Goal: Task Accomplishment & Management: Manage account settings

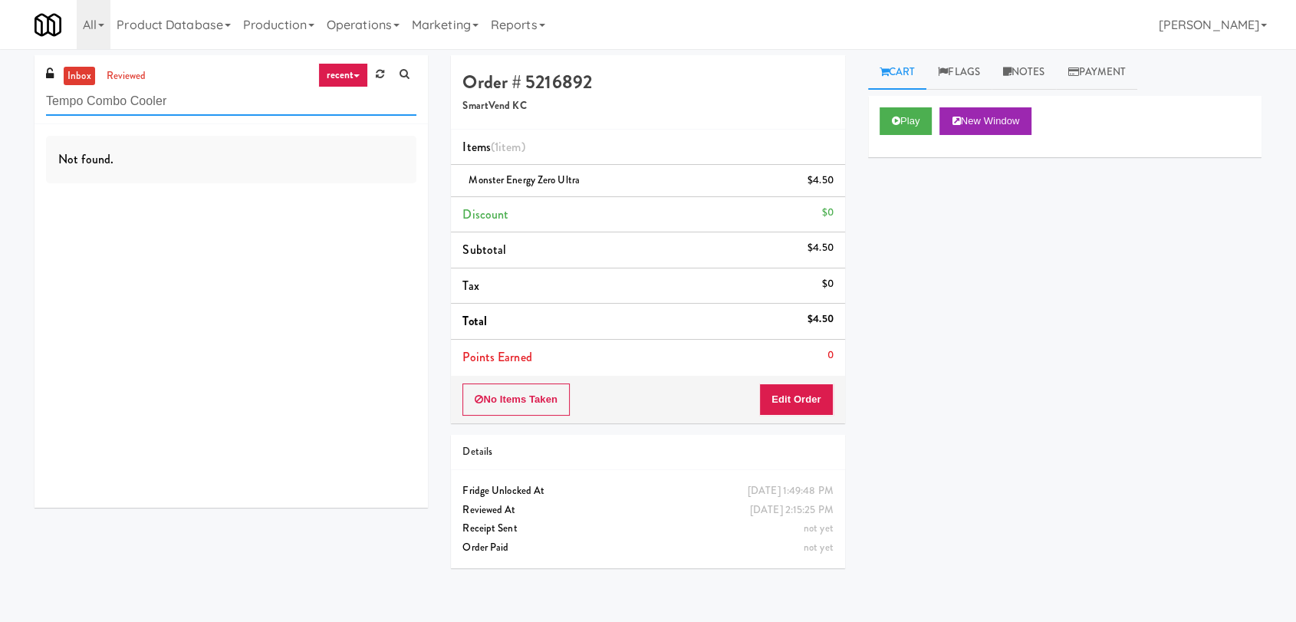
paste input "Hitter's House - Cooler - Right"
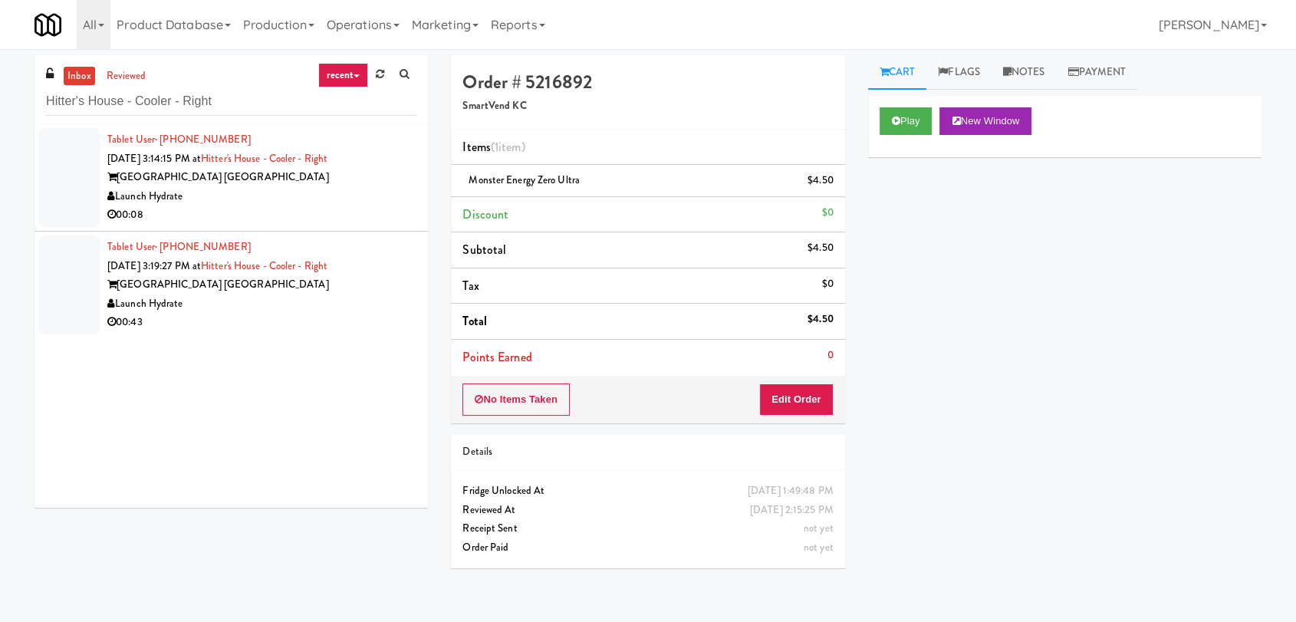
click at [322, 206] on div "00:08" at bounding box center [261, 214] width 309 height 19
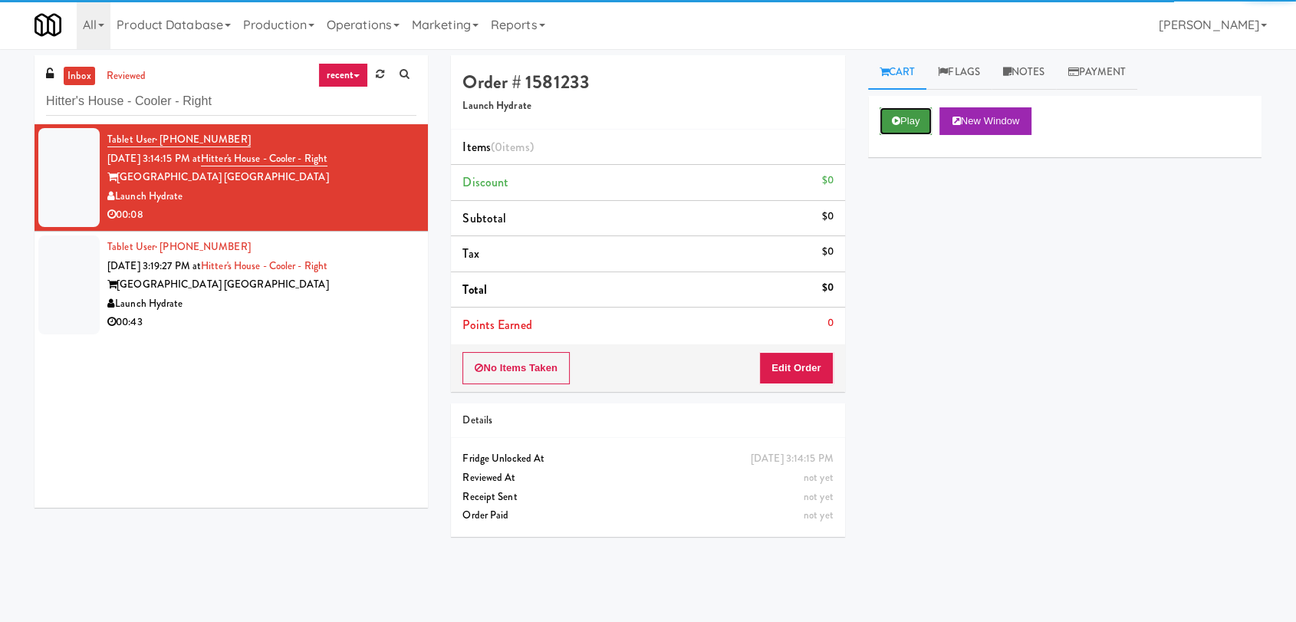
click at [910, 123] on button "Play" at bounding box center [905, 121] width 53 height 28
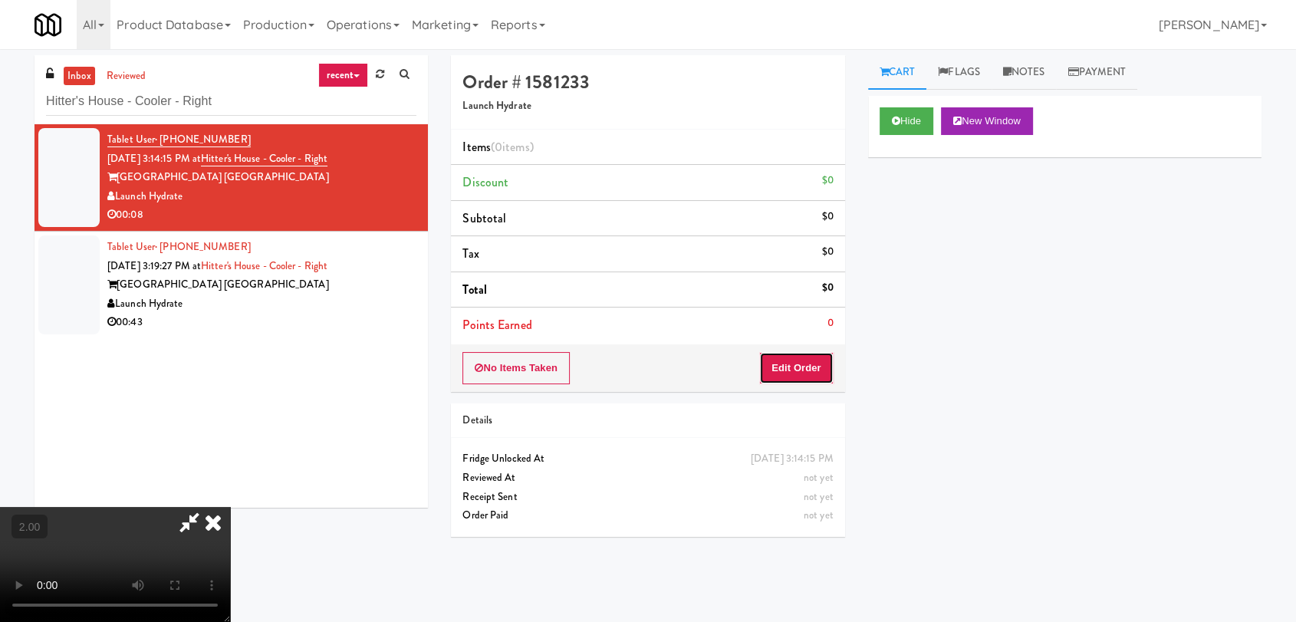
click at [816, 356] on button "Edit Order" at bounding box center [796, 368] width 74 height 32
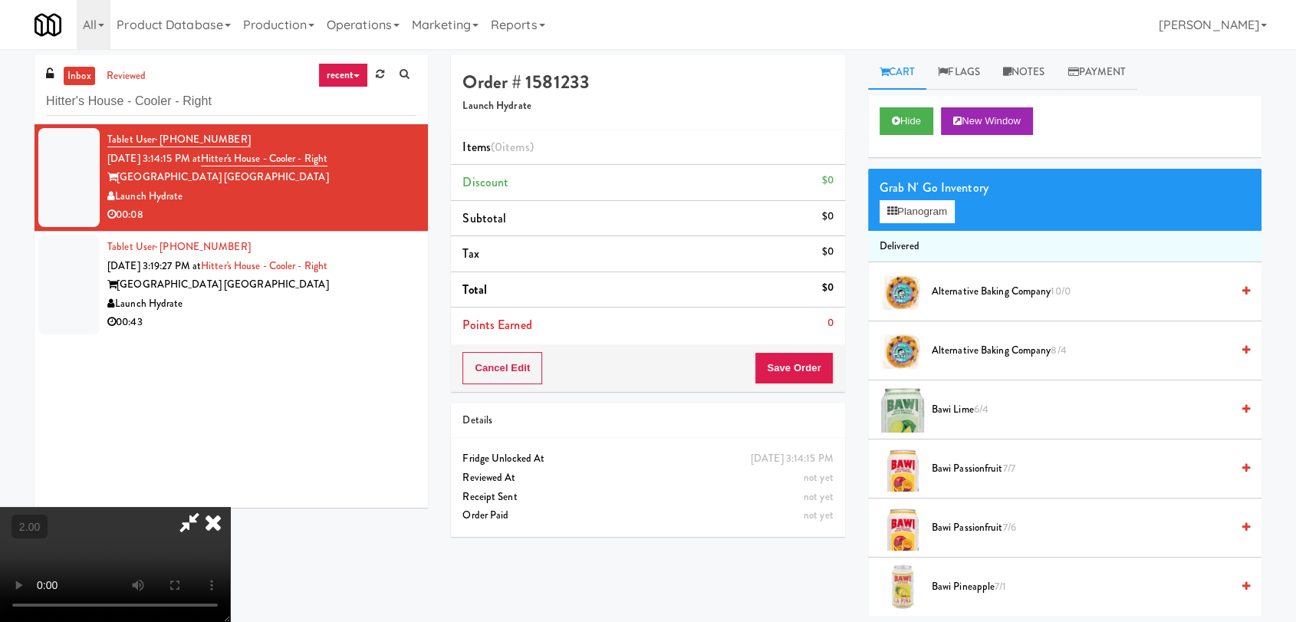
click at [230, 507] on video at bounding box center [115, 564] width 230 height 115
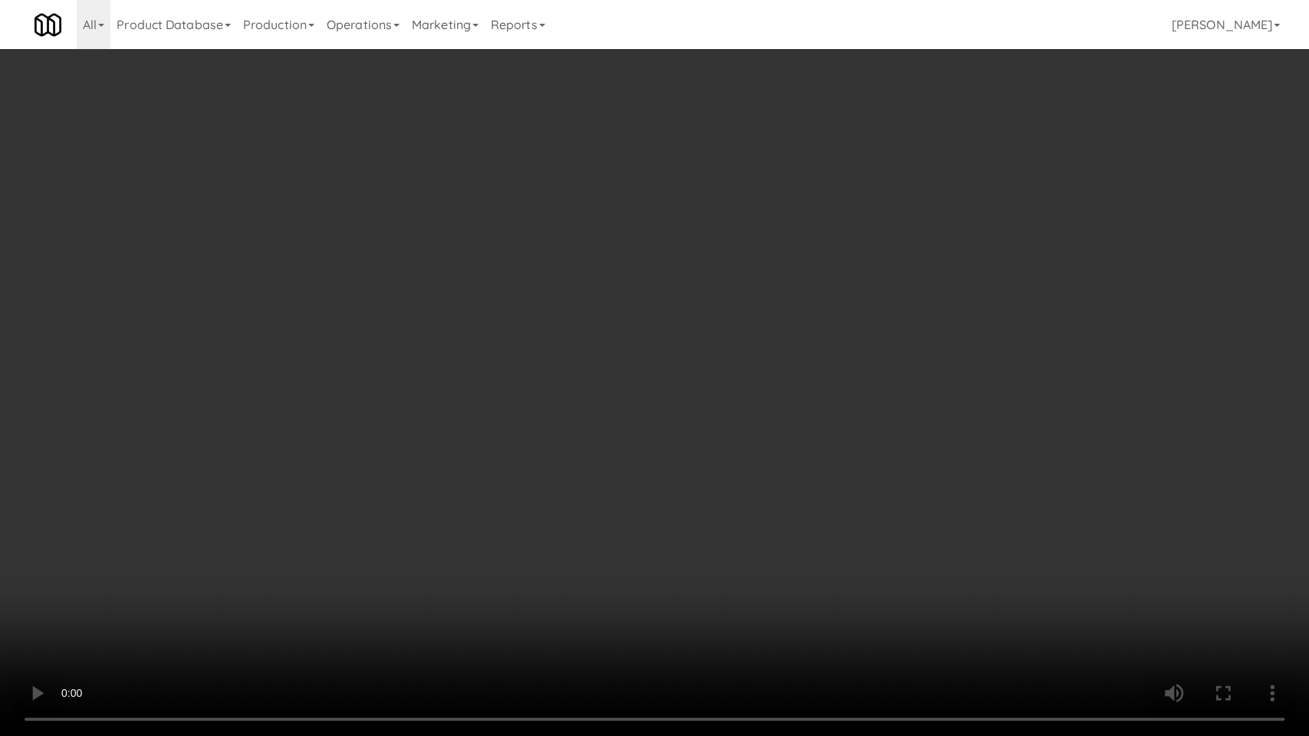
click at [541, 214] on video at bounding box center [654, 368] width 1309 height 736
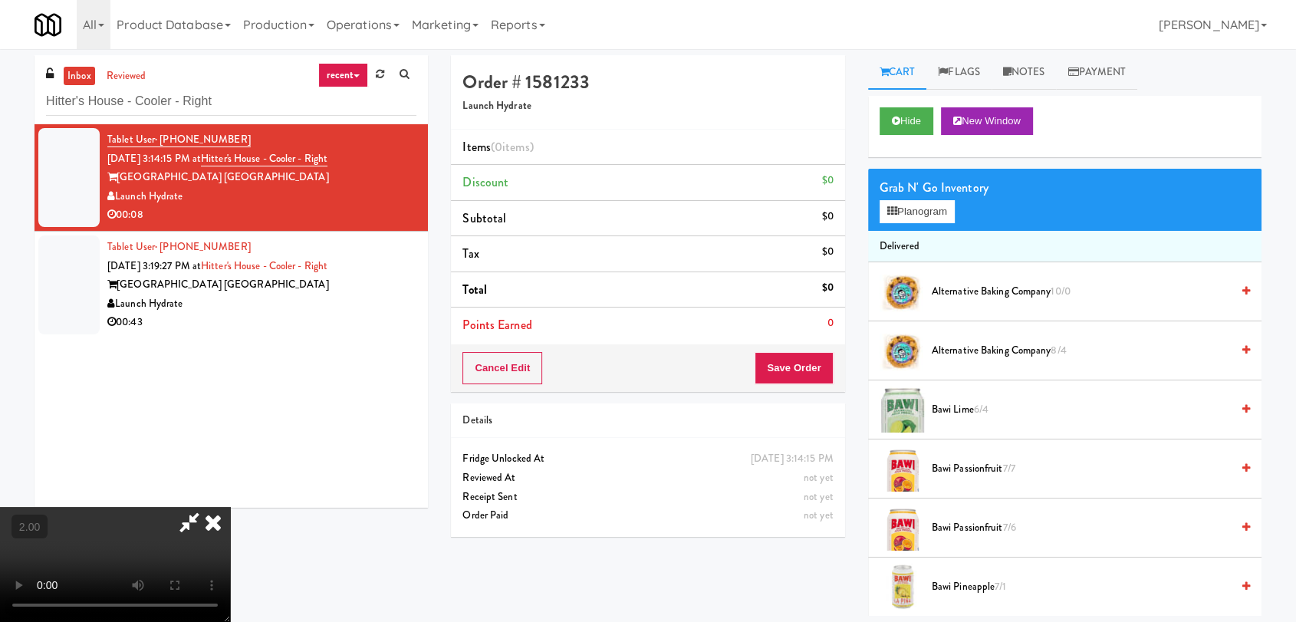
click at [207, 507] on icon at bounding box center [189, 522] width 35 height 31
paste input "Sachs-Cooler-"
drag, startPoint x: 218, startPoint y: 96, endPoint x: 0, endPoint y: 120, distance: 219.8
click at [0, 120] on div "inbox reviewed recent all unclear take inventory issue suspicious failed recent…" at bounding box center [648, 335] width 1296 height 560
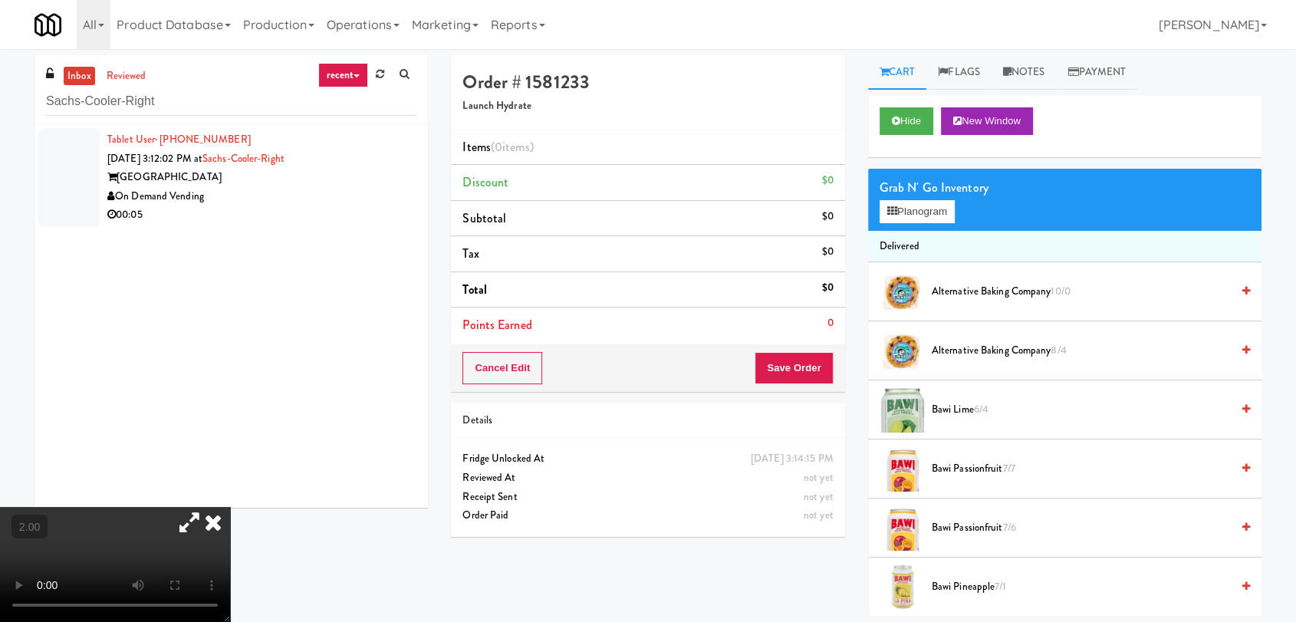
click at [374, 136] on div "Tablet User · (773) 877-7424 [DATE] 3:12:02 PM at Sachs-Cooler-Right Sachs Cent…" at bounding box center [261, 177] width 309 height 94
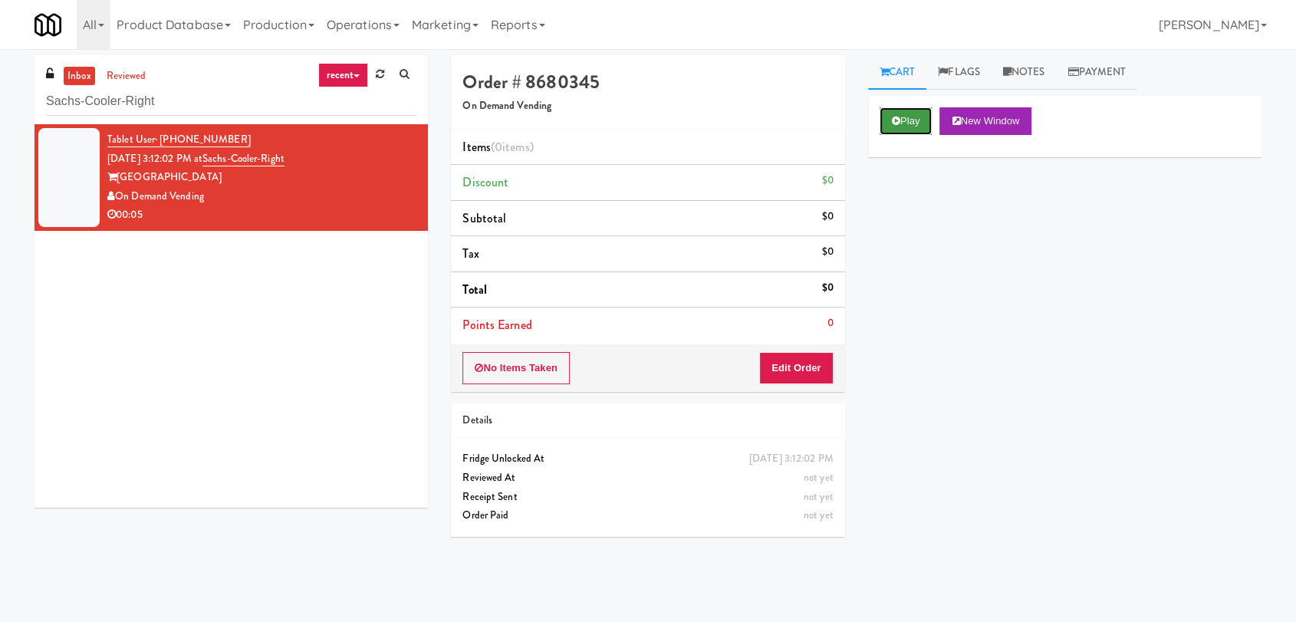
drag, startPoint x: 931, startPoint y: 112, endPoint x: 914, endPoint y: 127, distance: 22.8
click at [931, 112] on button "Play" at bounding box center [905, 121] width 53 height 28
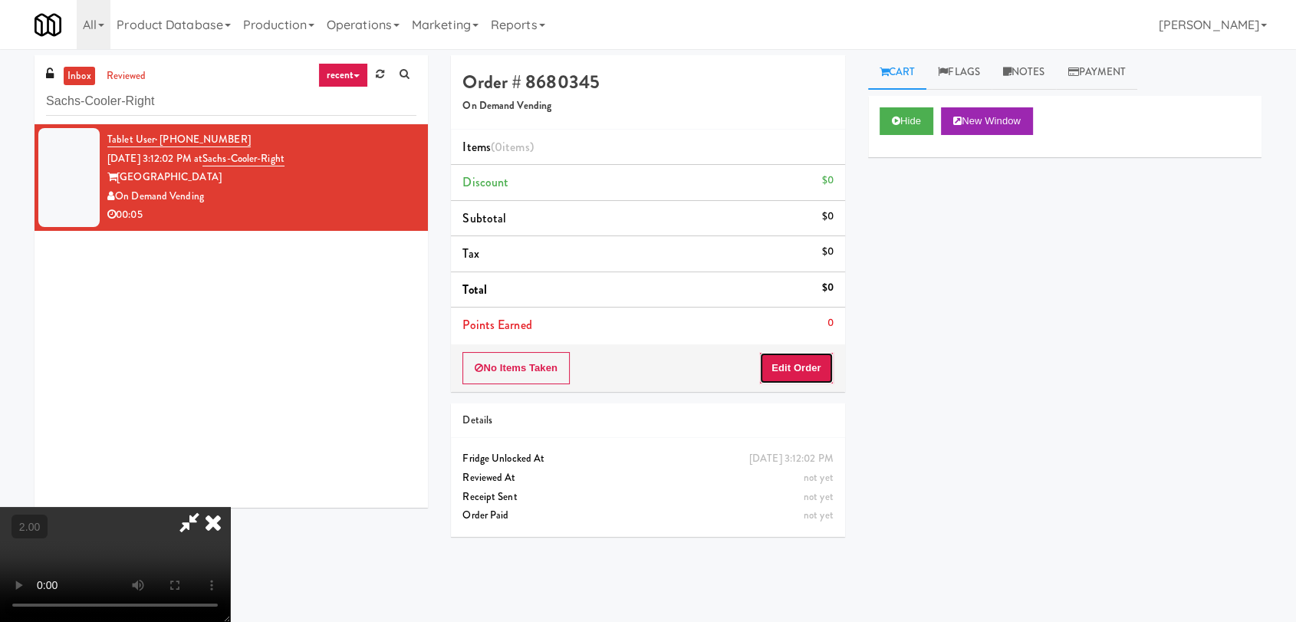
click at [815, 357] on button "Edit Order" at bounding box center [796, 368] width 74 height 32
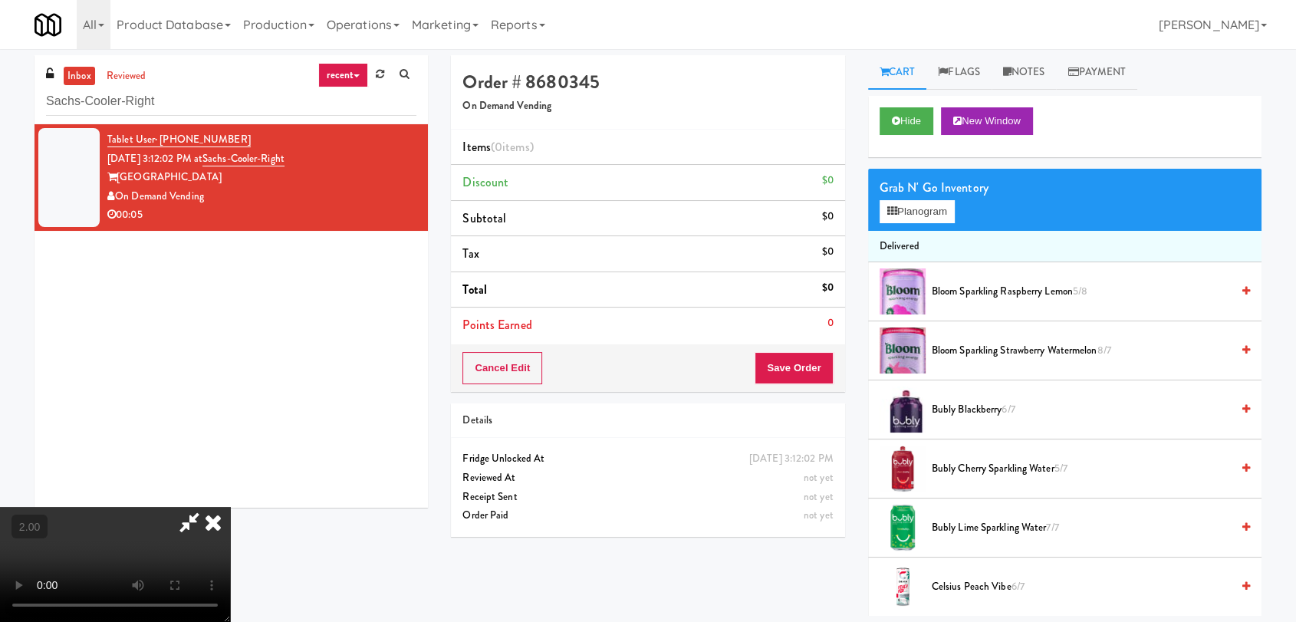
click at [230, 507] on video at bounding box center [115, 564] width 230 height 115
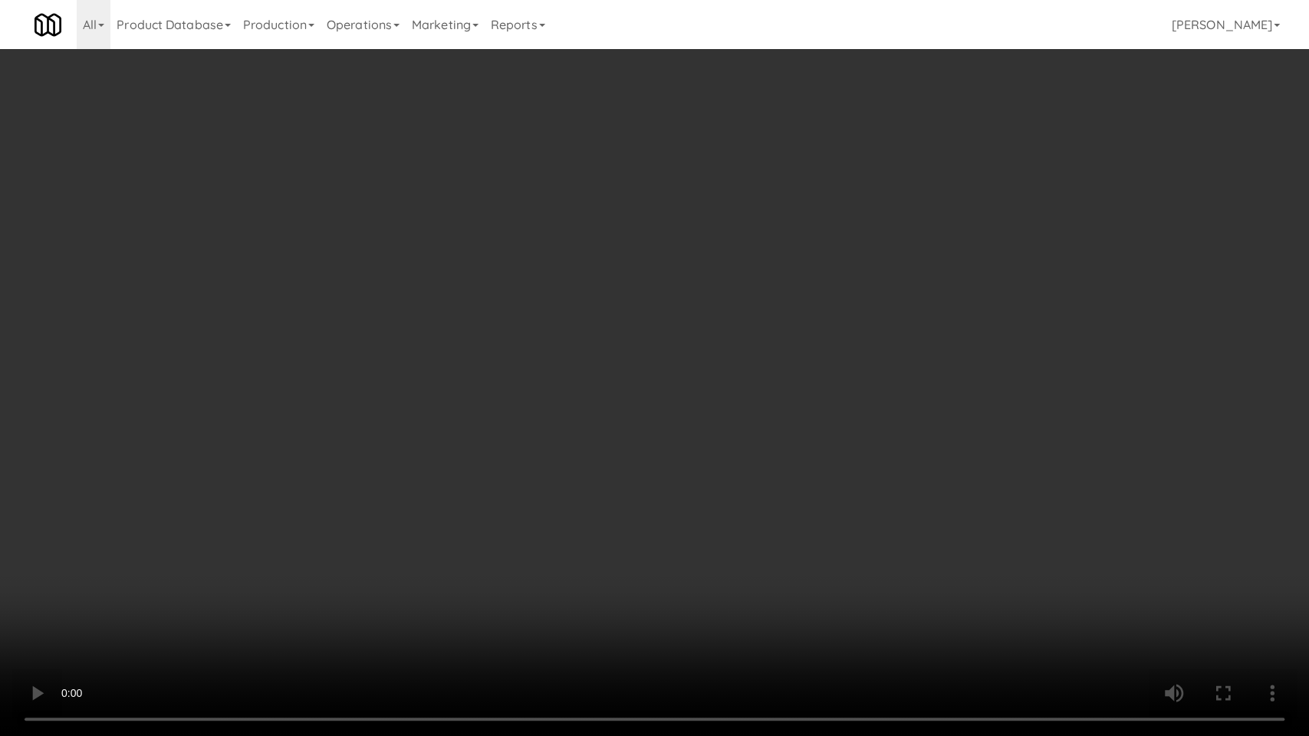
click at [503, 415] on video at bounding box center [654, 368] width 1309 height 736
click at [714, 419] on video at bounding box center [654, 368] width 1309 height 736
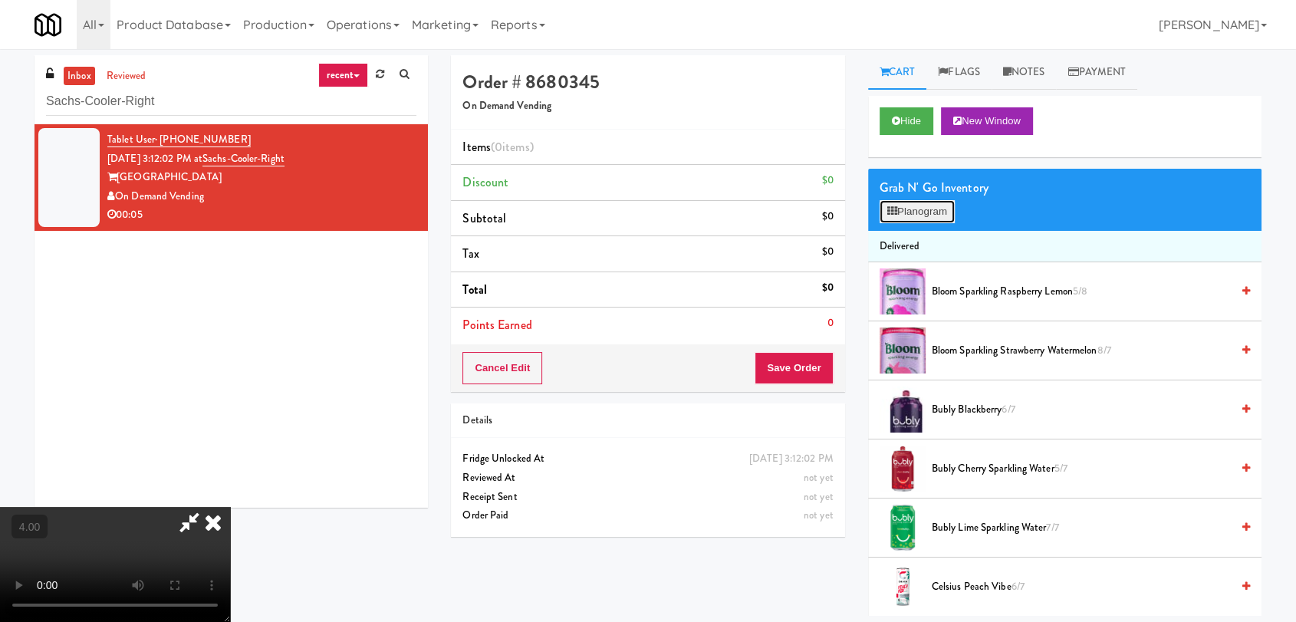
click at [937, 203] on button "Planogram" at bounding box center [916, 211] width 75 height 23
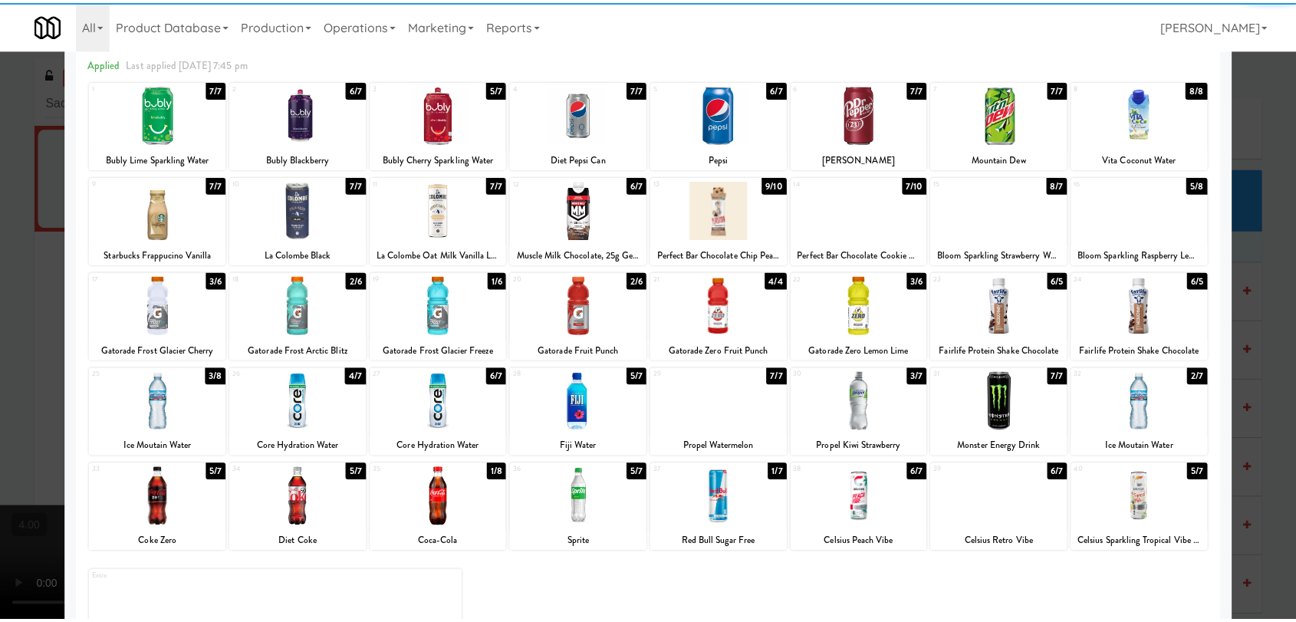
scroll to position [131, 0]
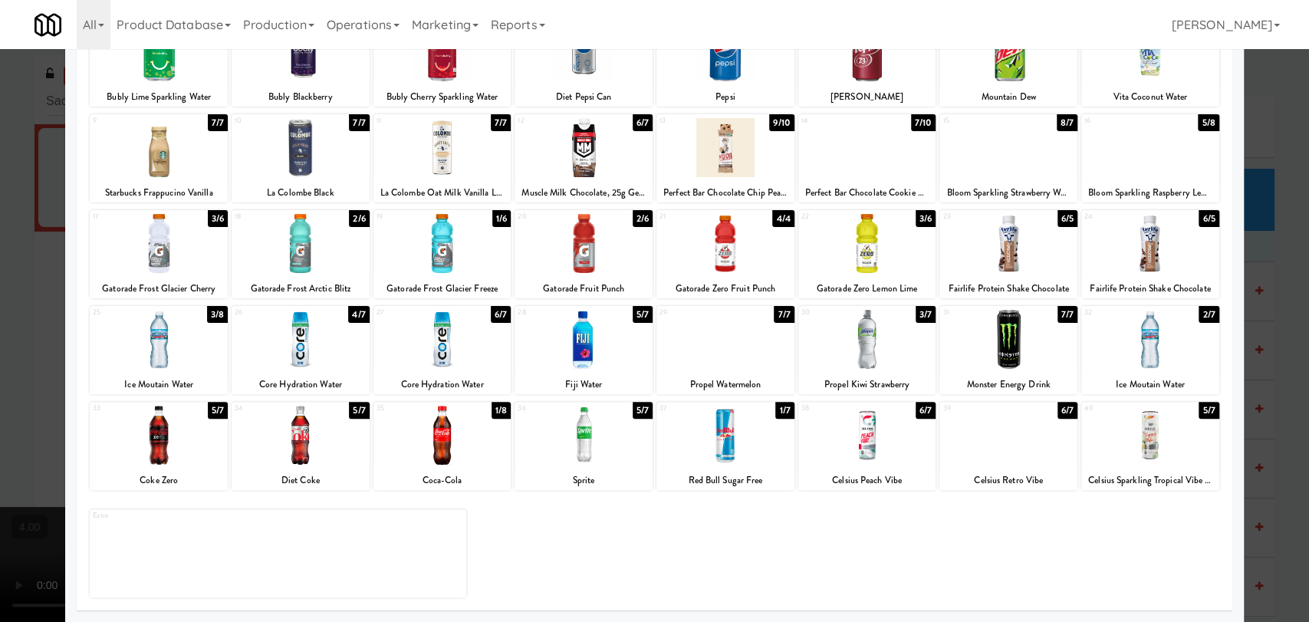
click at [724, 451] on div at bounding box center [725, 435] width 138 height 59
click at [0, 251] on div at bounding box center [654, 311] width 1309 height 622
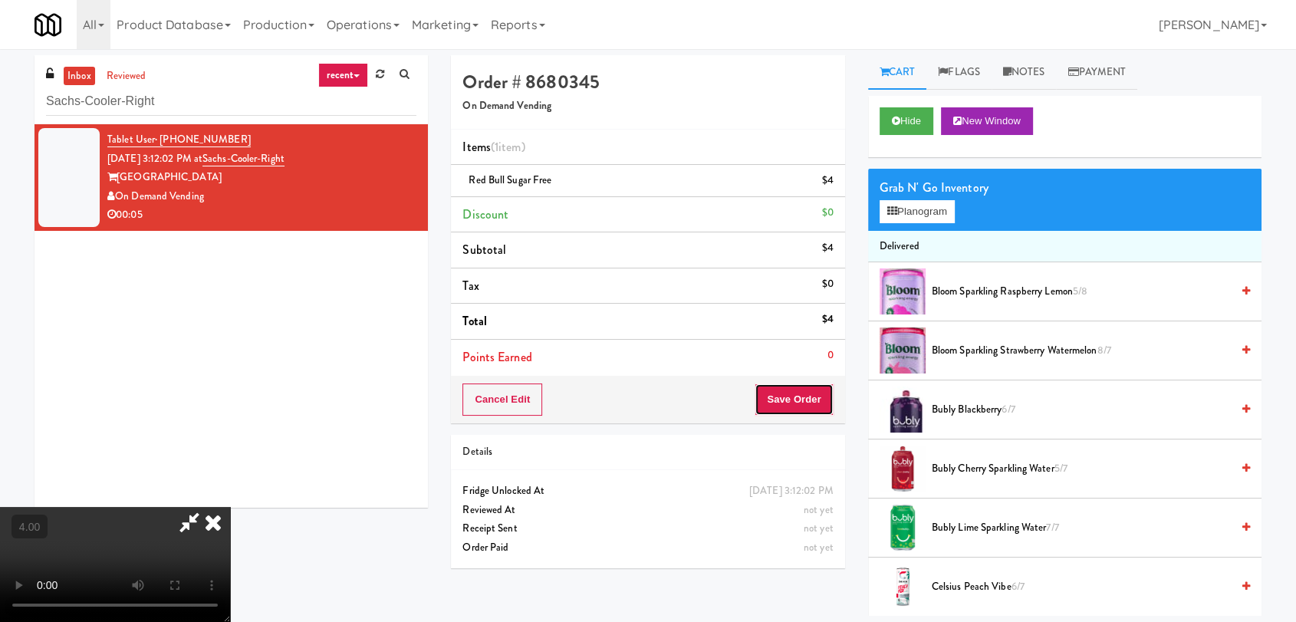
click at [786, 403] on button "Save Order" at bounding box center [793, 399] width 78 height 32
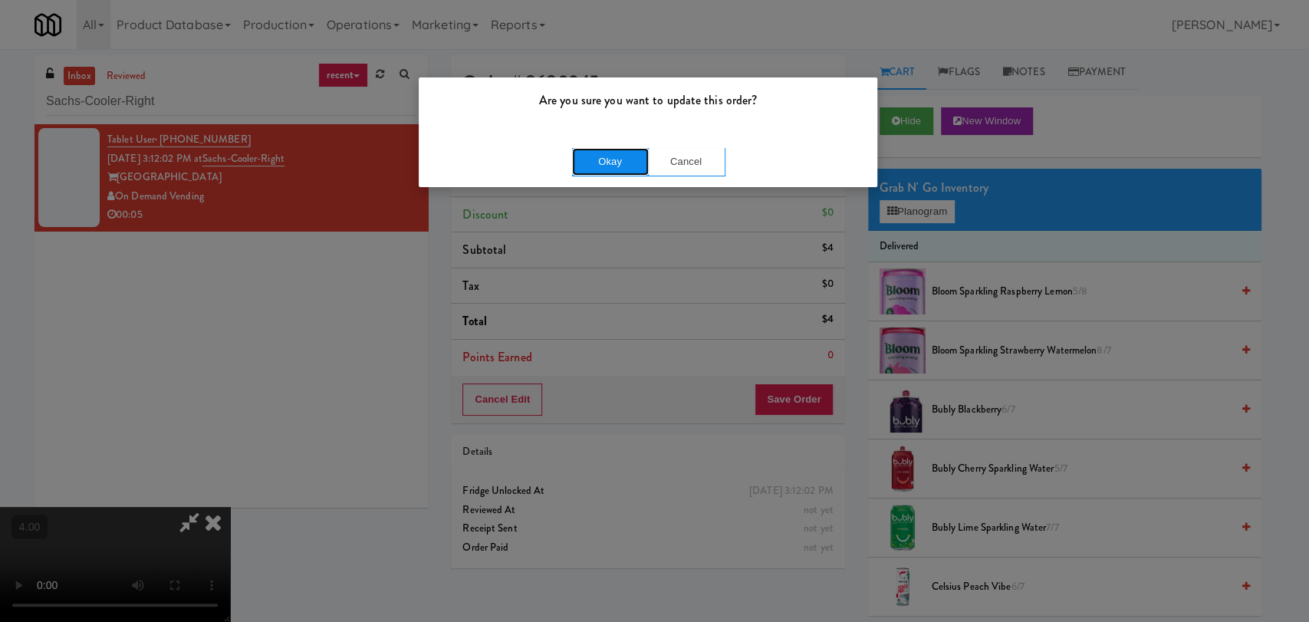
click at [614, 161] on button "Okay" at bounding box center [610, 162] width 77 height 28
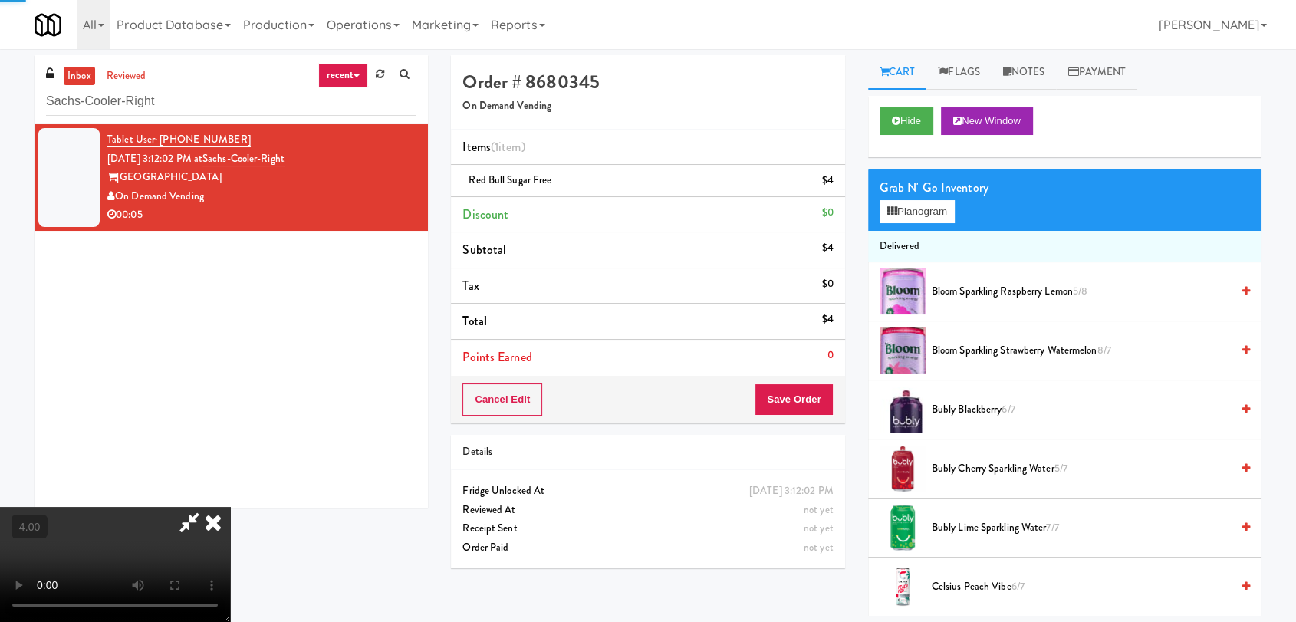
click at [230, 507] on icon at bounding box center [213, 522] width 34 height 31
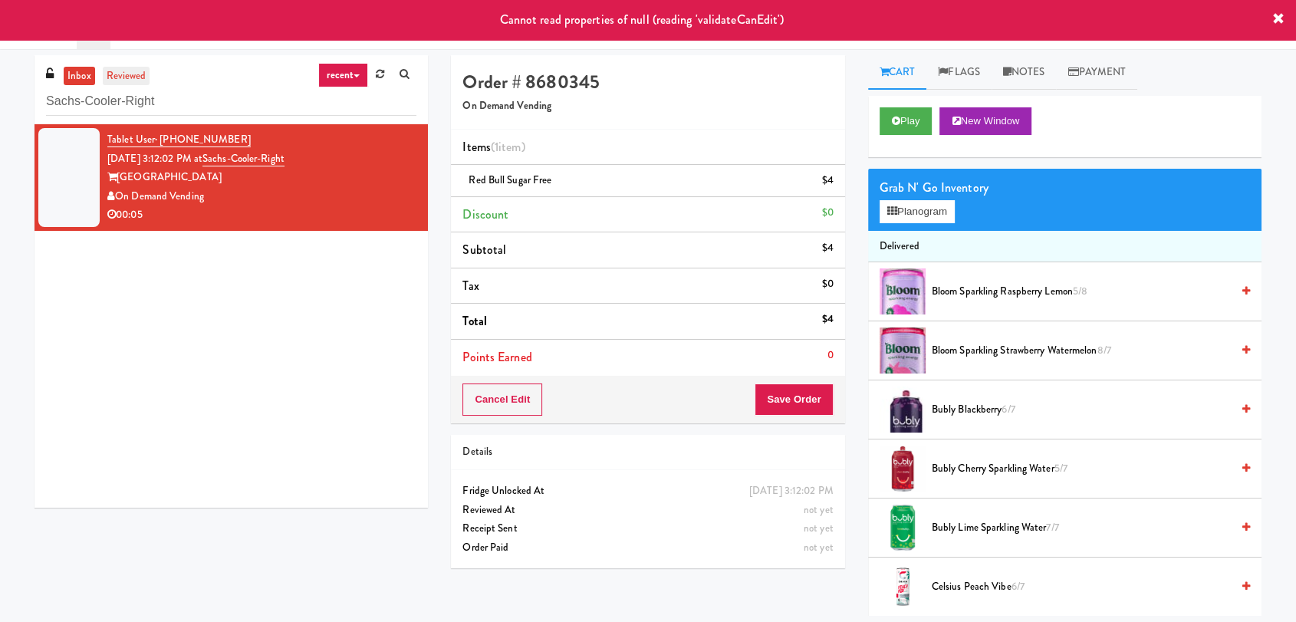
click at [128, 77] on link "reviewed" at bounding box center [127, 76] width 48 height 19
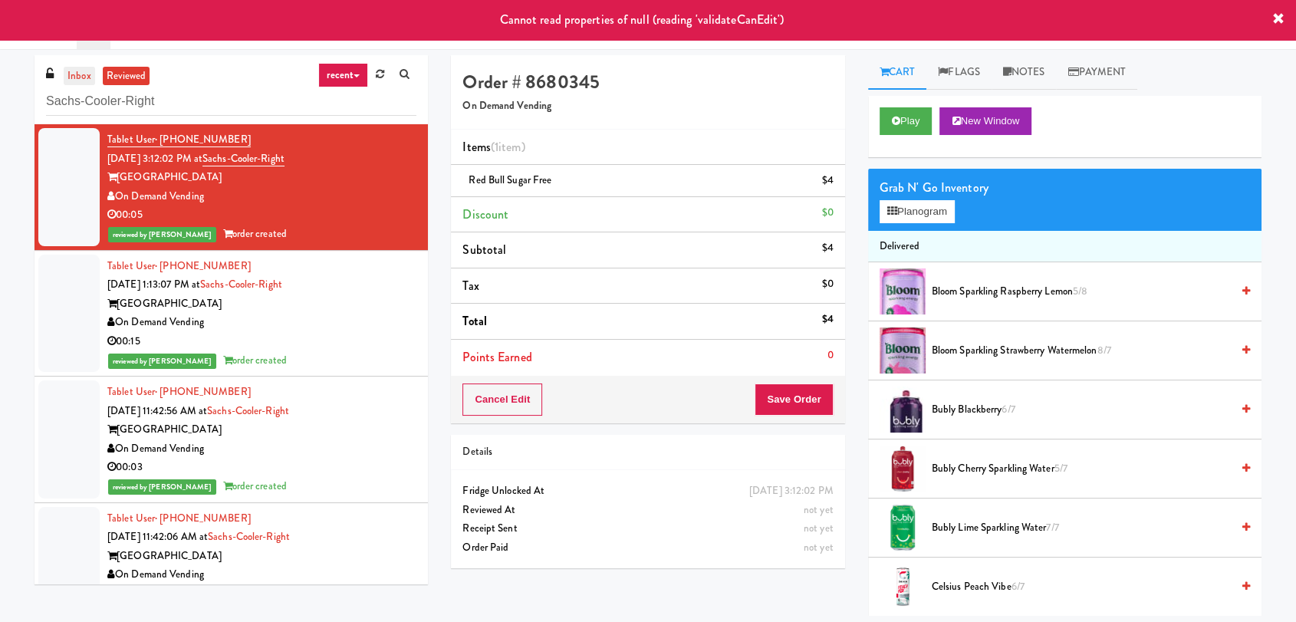
click at [83, 74] on link "inbox" at bounding box center [79, 76] width 31 height 19
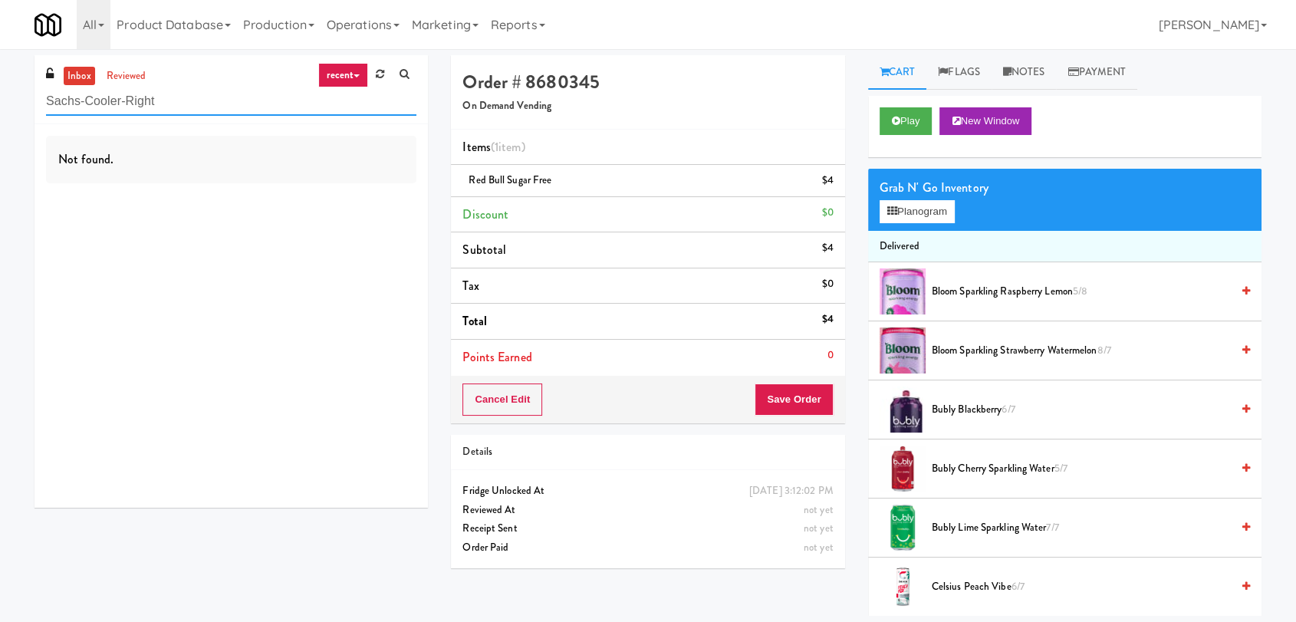
paste input "Eleven North Cabine"
drag, startPoint x: 188, startPoint y: 92, endPoint x: 0, endPoint y: 56, distance: 191.2
click at [0, 60] on div "inbox reviewed recent all unclear take inventory issue suspicious failed recent…" at bounding box center [648, 335] width 1296 height 560
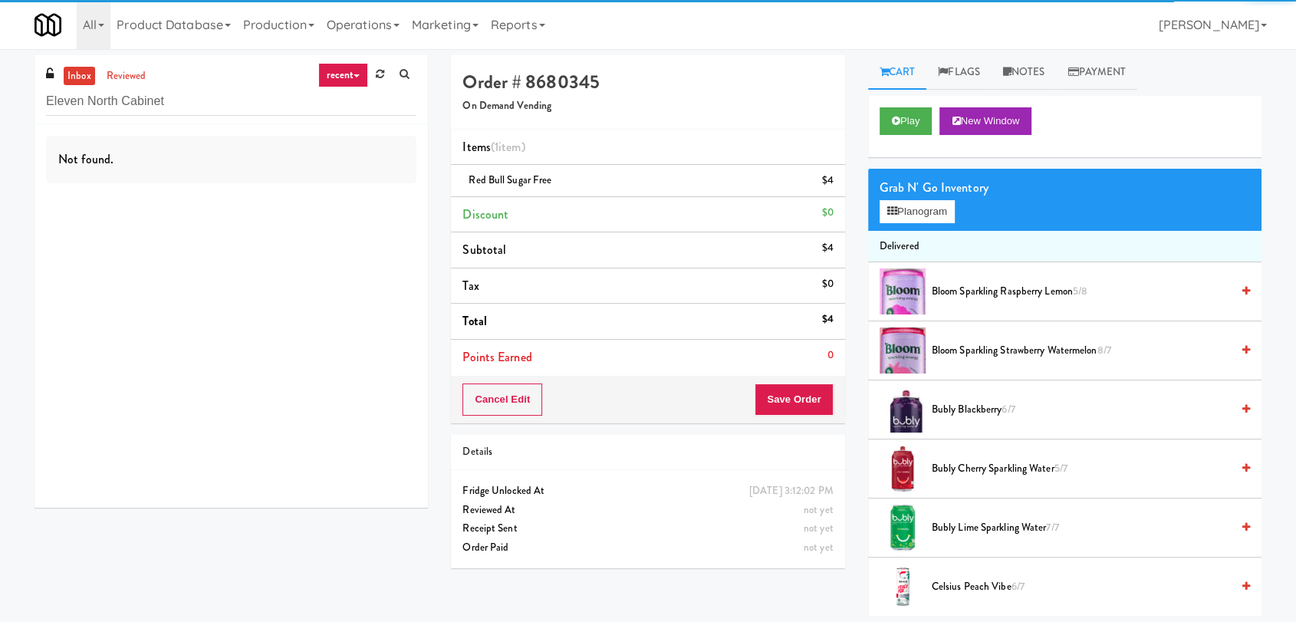
click at [300, 195] on div "Not found." at bounding box center [230, 315] width 393 height 383
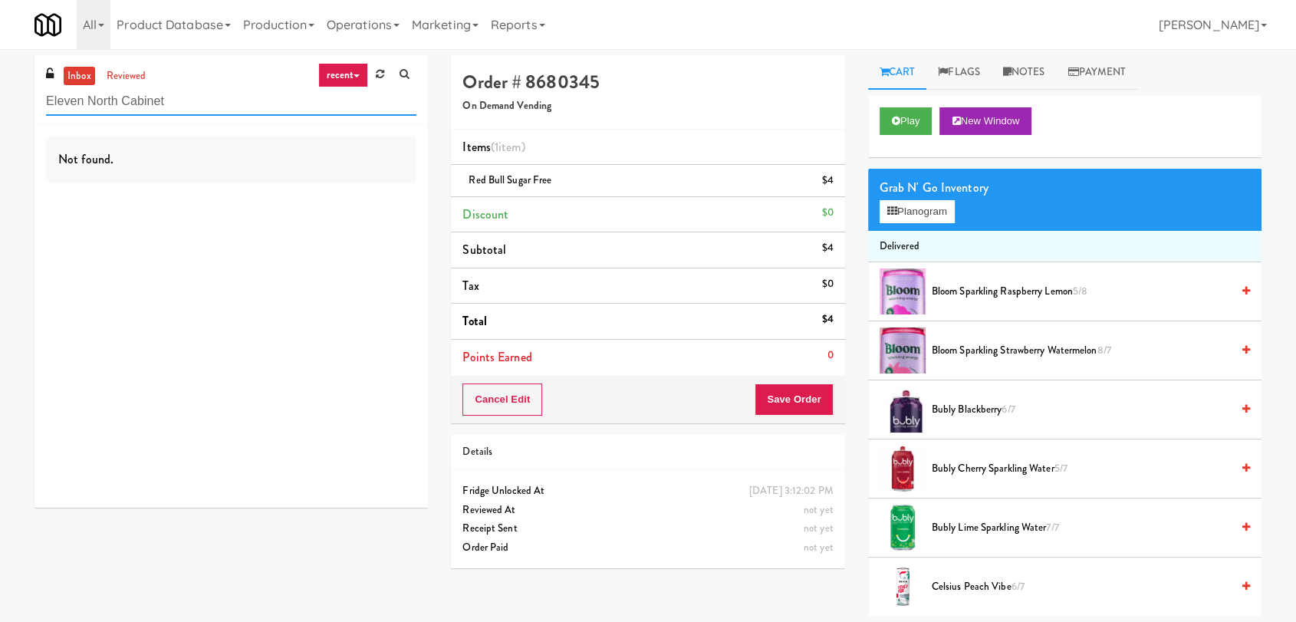
drag, startPoint x: 212, startPoint y: 100, endPoint x: 129, endPoint y: 91, distance: 84.1
click at [129, 91] on input "Eleven North Cabinet" at bounding box center [231, 101] width 370 height 28
click at [124, 69] on link "reviewed" at bounding box center [127, 76] width 48 height 19
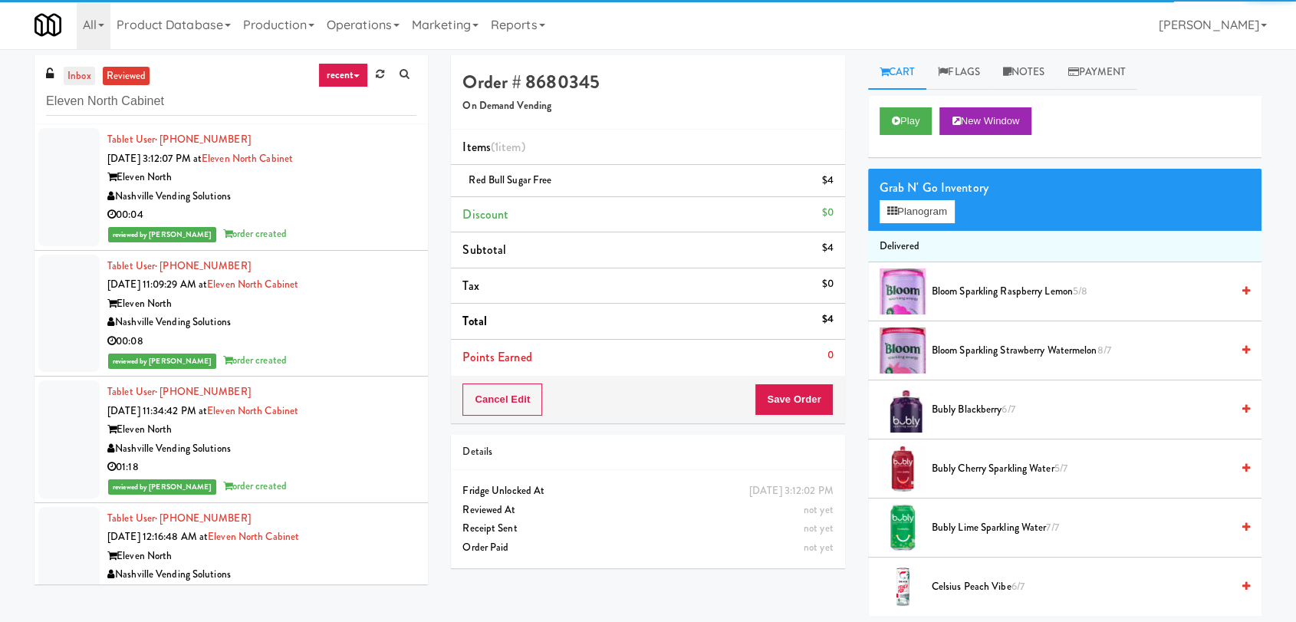
click at [71, 73] on link "inbox" at bounding box center [79, 76] width 31 height 19
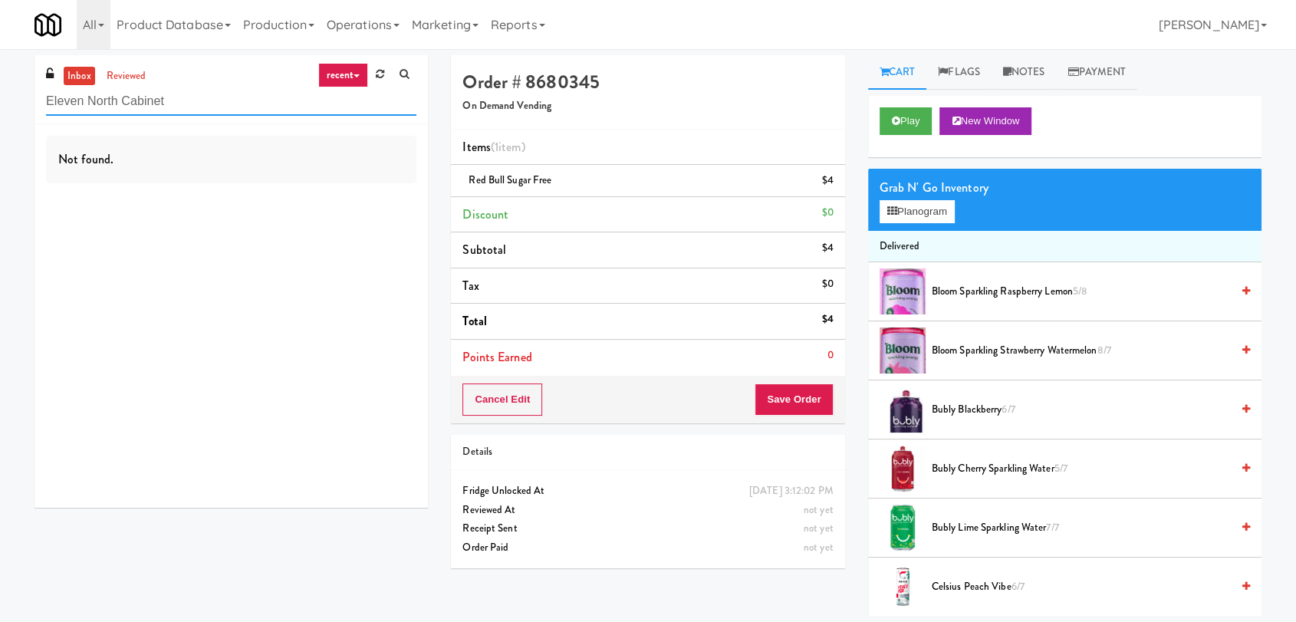
drag, startPoint x: 189, startPoint y: 105, endPoint x: 0, endPoint y: 108, distance: 188.6
click at [0, 108] on div "inbox reviewed recent all unclear take inventory issue suspicious failed recent…" at bounding box center [648, 335] width 1296 height 560
paste input "Prairie Pantry/Cooler"
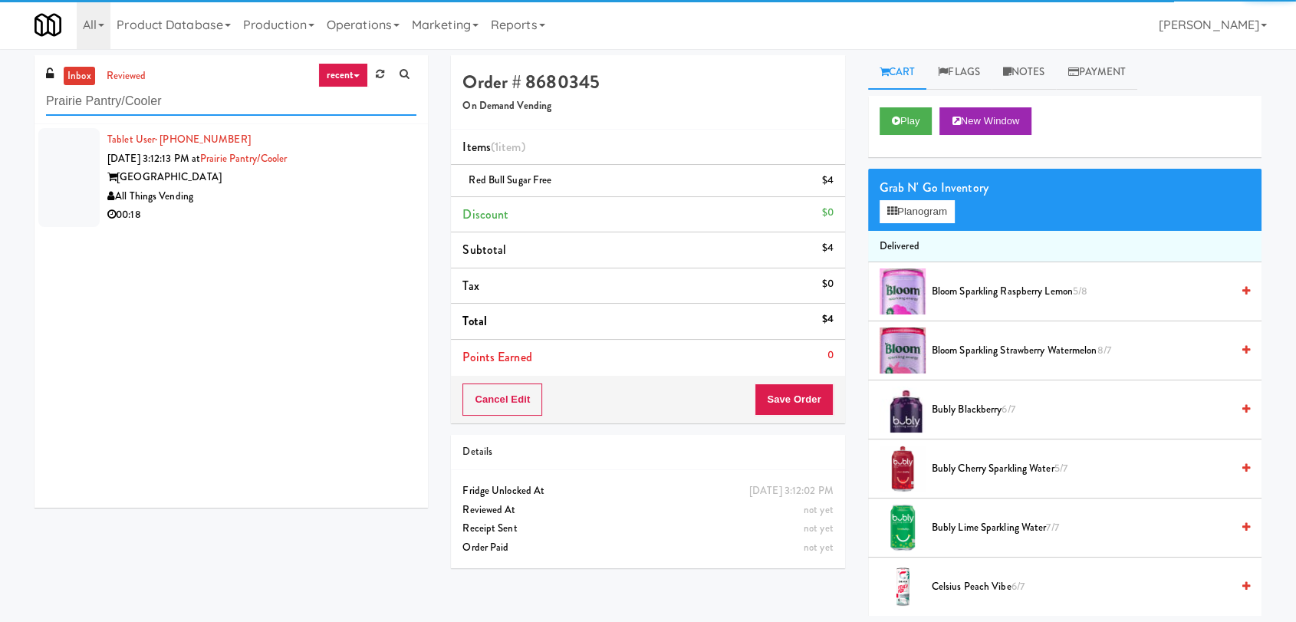
type input "Prairie Pantry/Cooler"
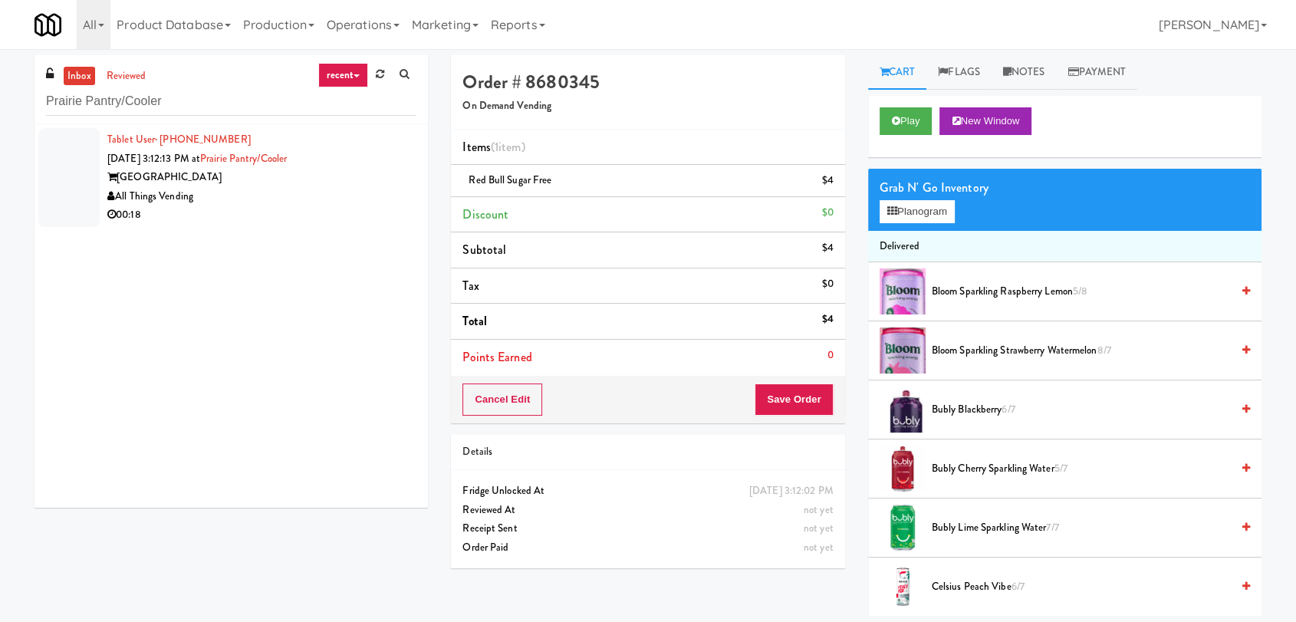
click at [267, 178] on div "[GEOGRAPHIC_DATA]" at bounding box center [261, 177] width 309 height 19
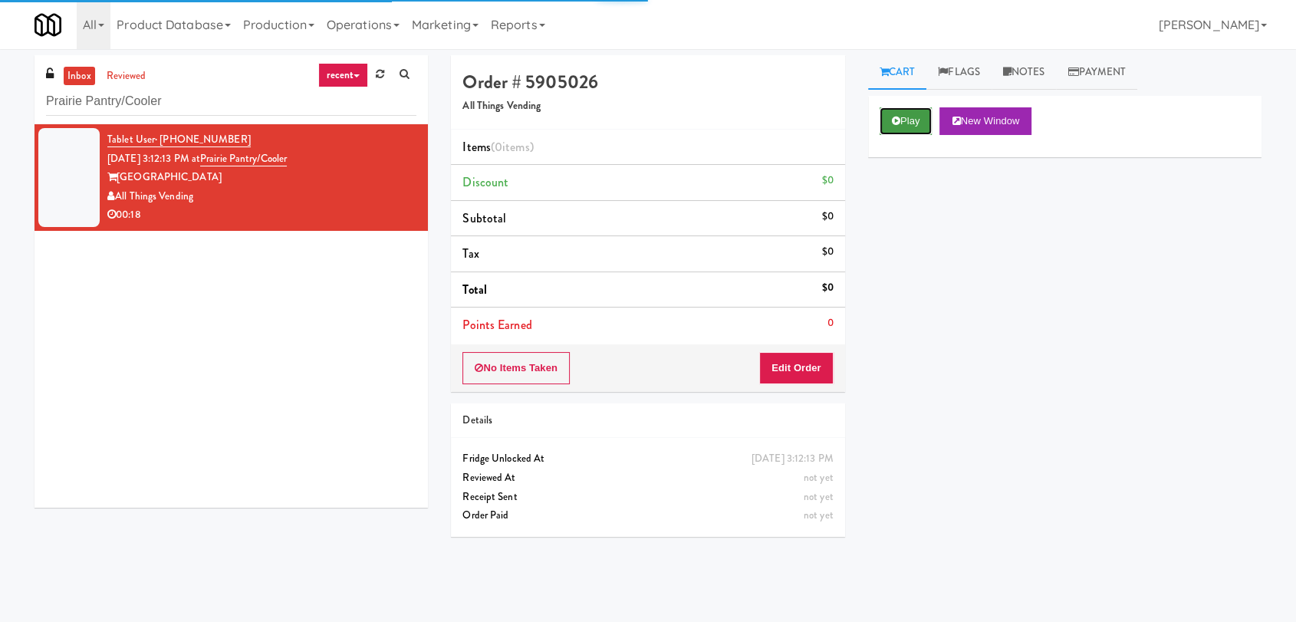
click at [914, 115] on button "Play" at bounding box center [905, 121] width 53 height 28
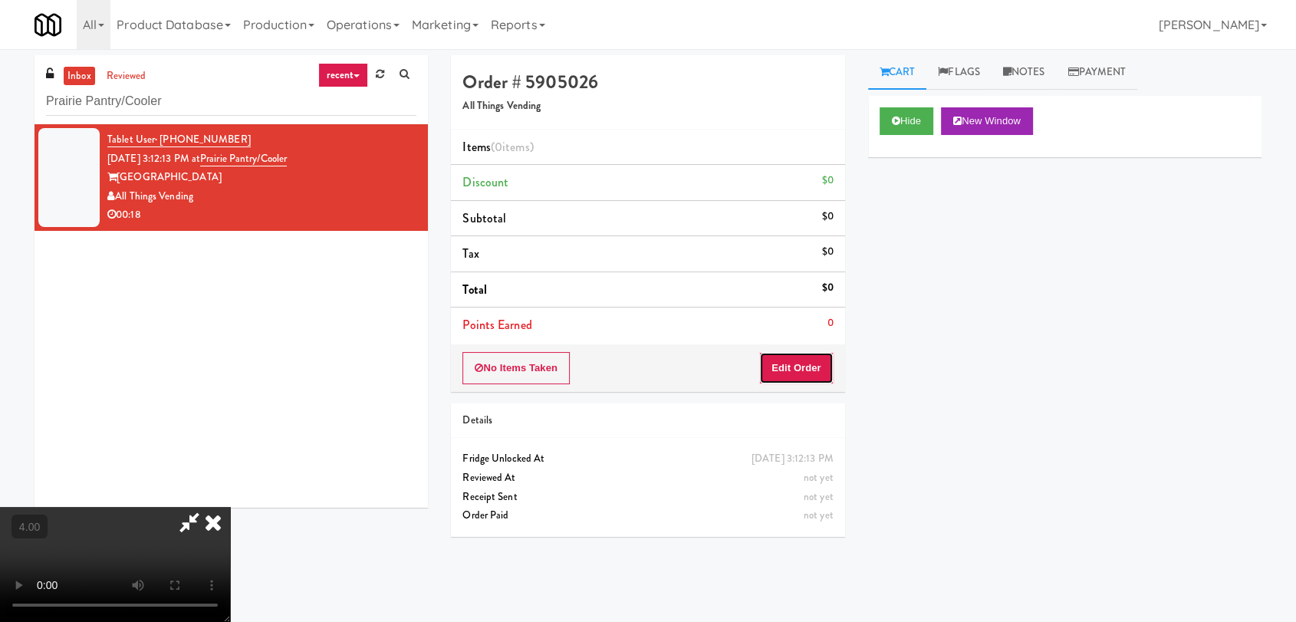
click at [816, 357] on button "Edit Order" at bounding box center [796, 368] width 74 height 32
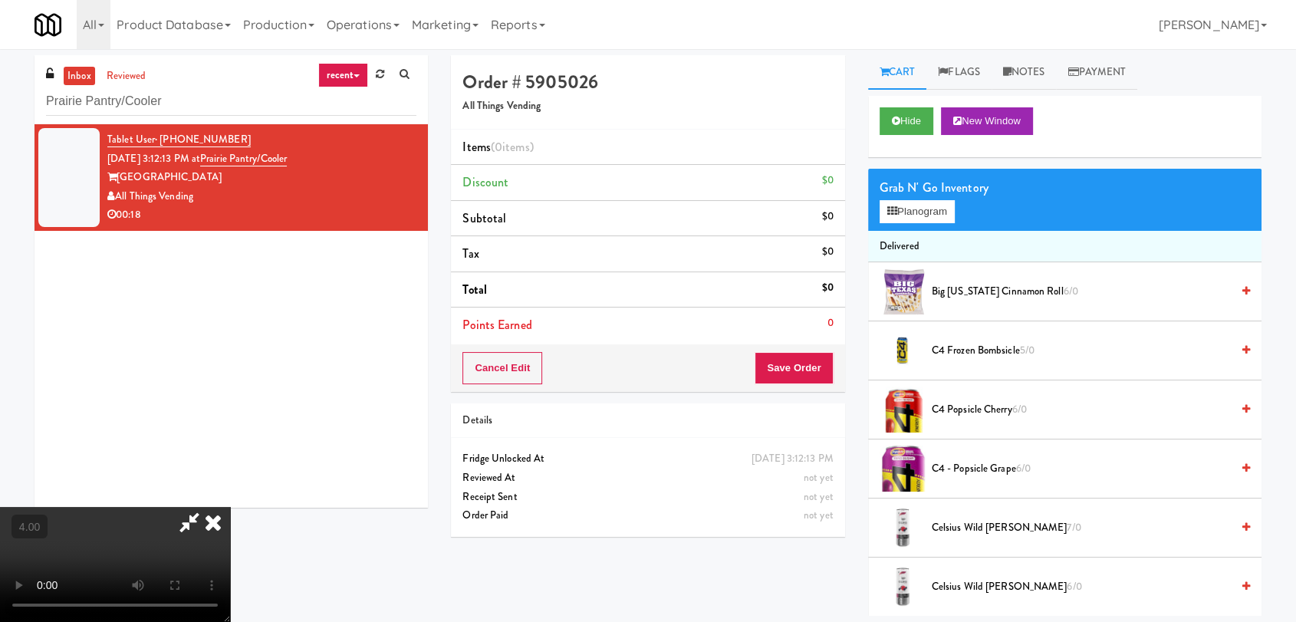
click at [230, 507] on video at bounding box center [115, 564] width 230 height 115
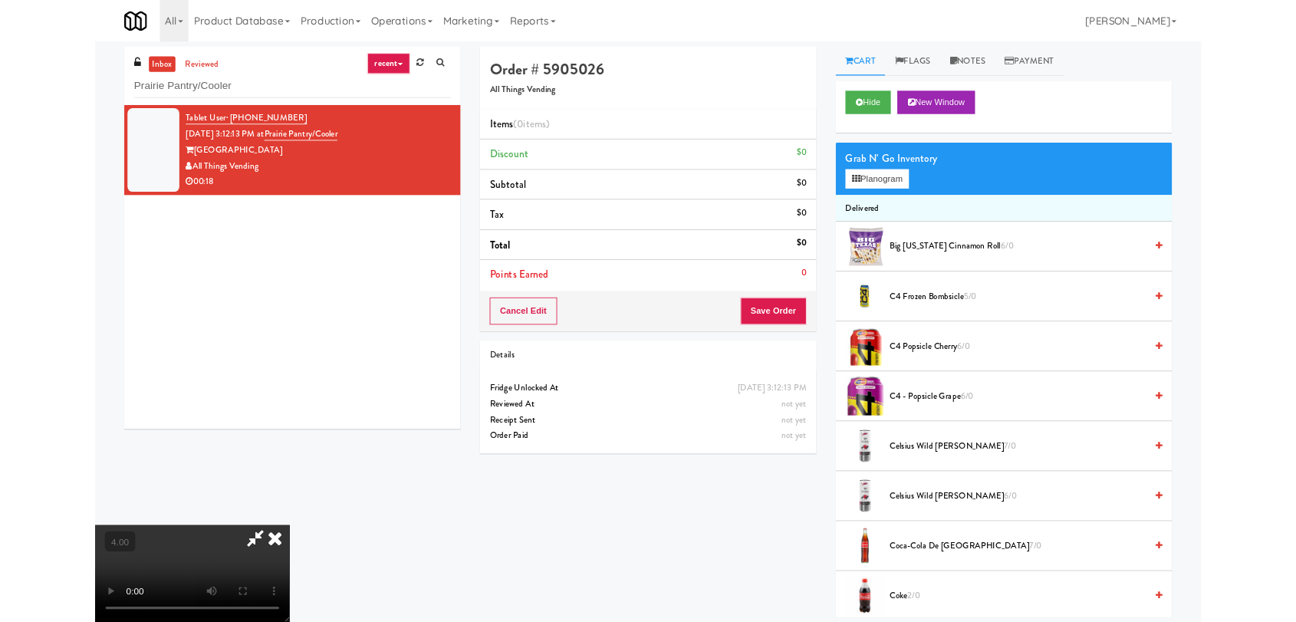
scroll to position [31, 0]
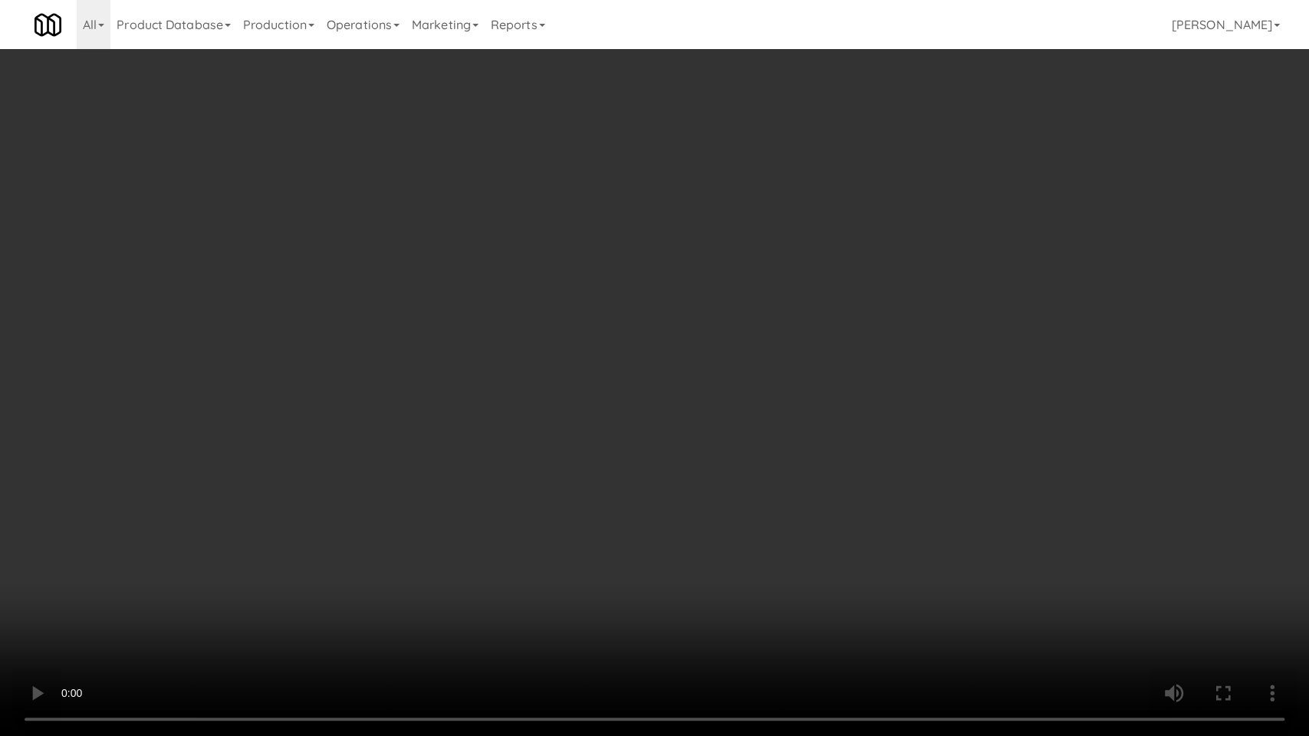
click at [119, 621] on video at bounding box center [654, 368] width 1309 height 736
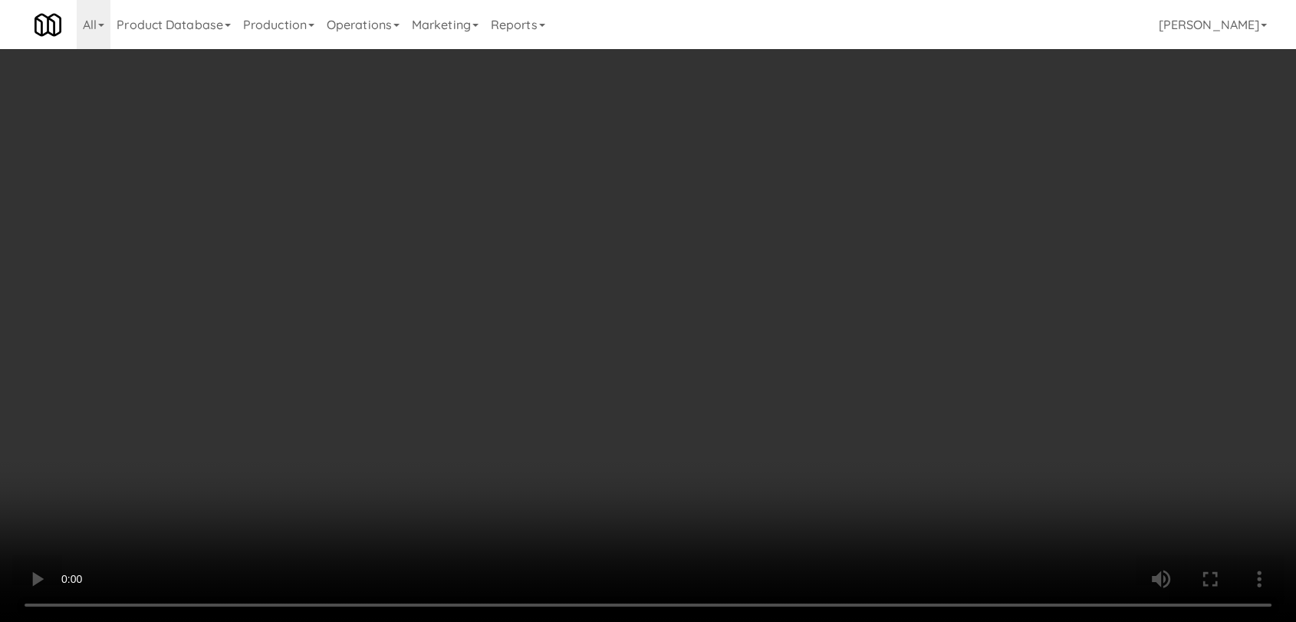
scroll to position [28, 0]
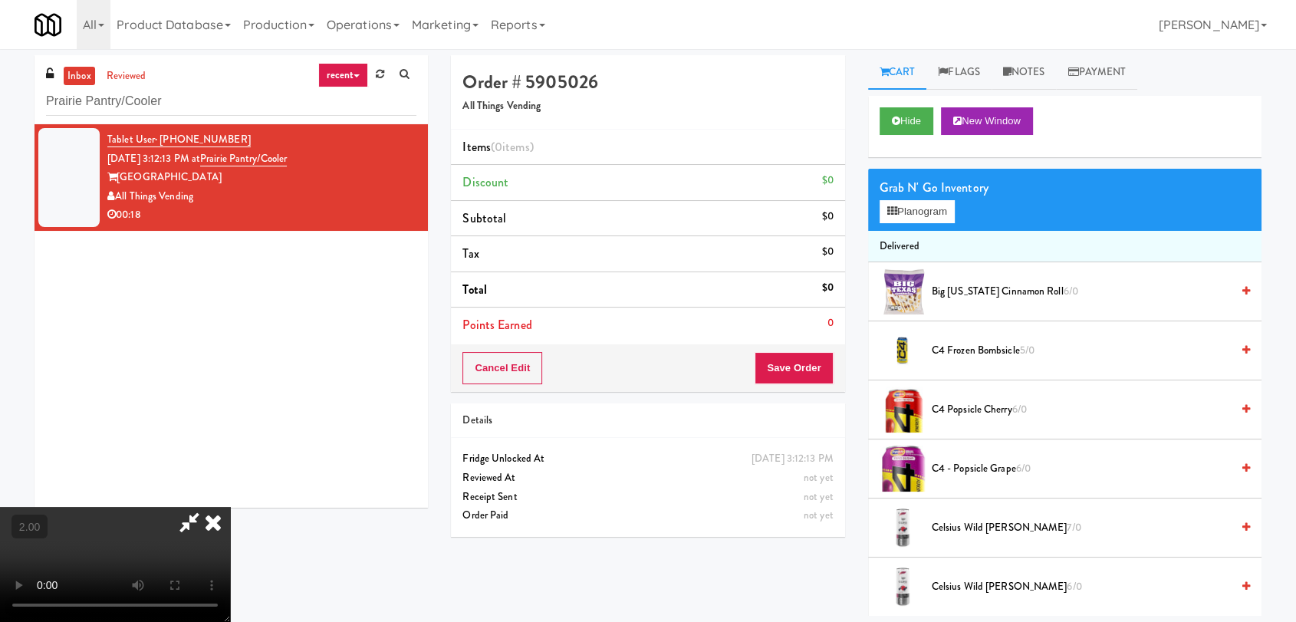
click at [169, 512] on video at bounding box center [115, 564] width 230 height 115
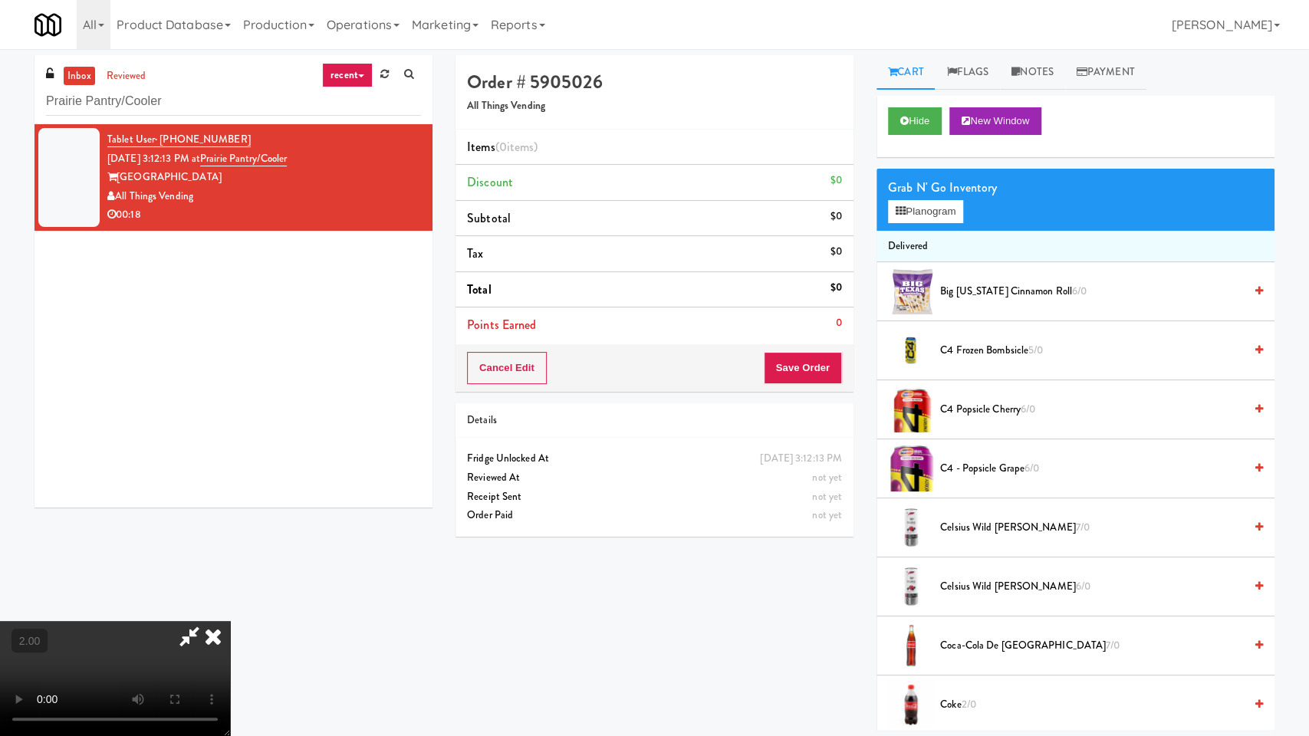
click at [230, 621] on video at bounding box center [115, 678] width 230 height 115
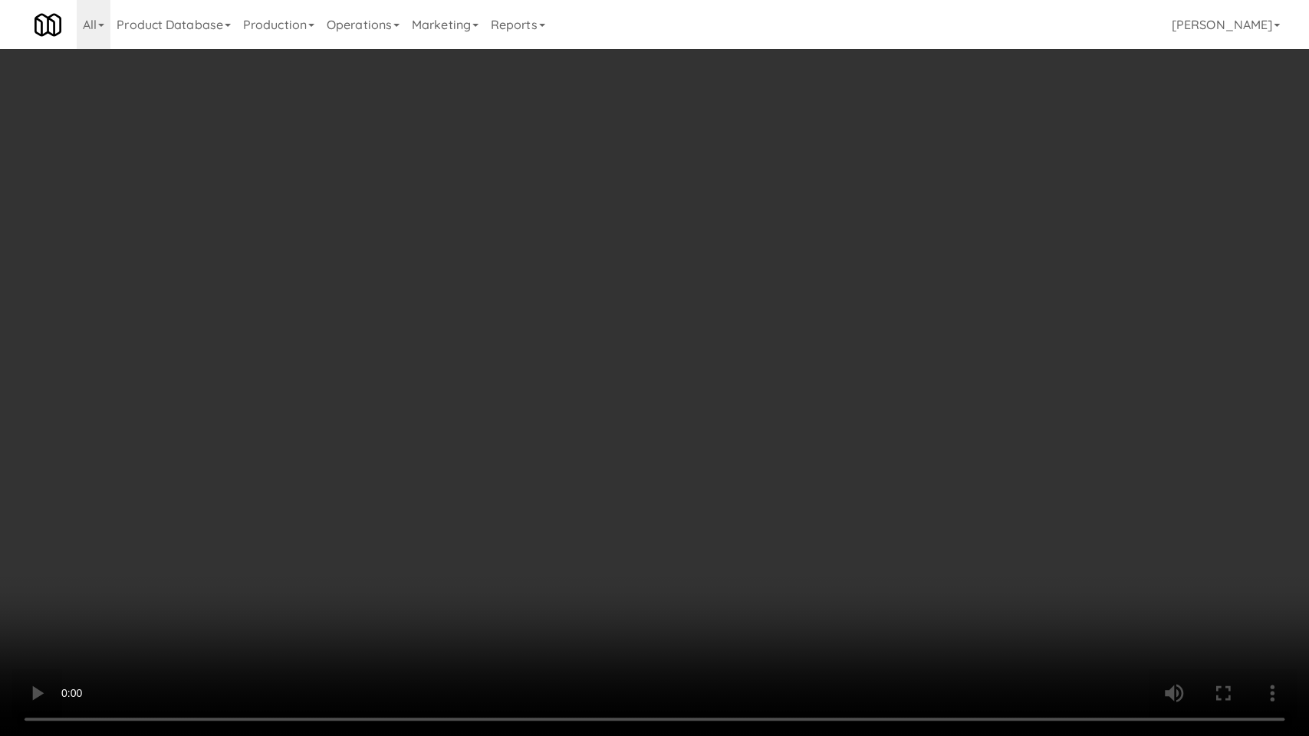
click at [248, 532] on video at bounding box center [654, 368] width 1309 height 736
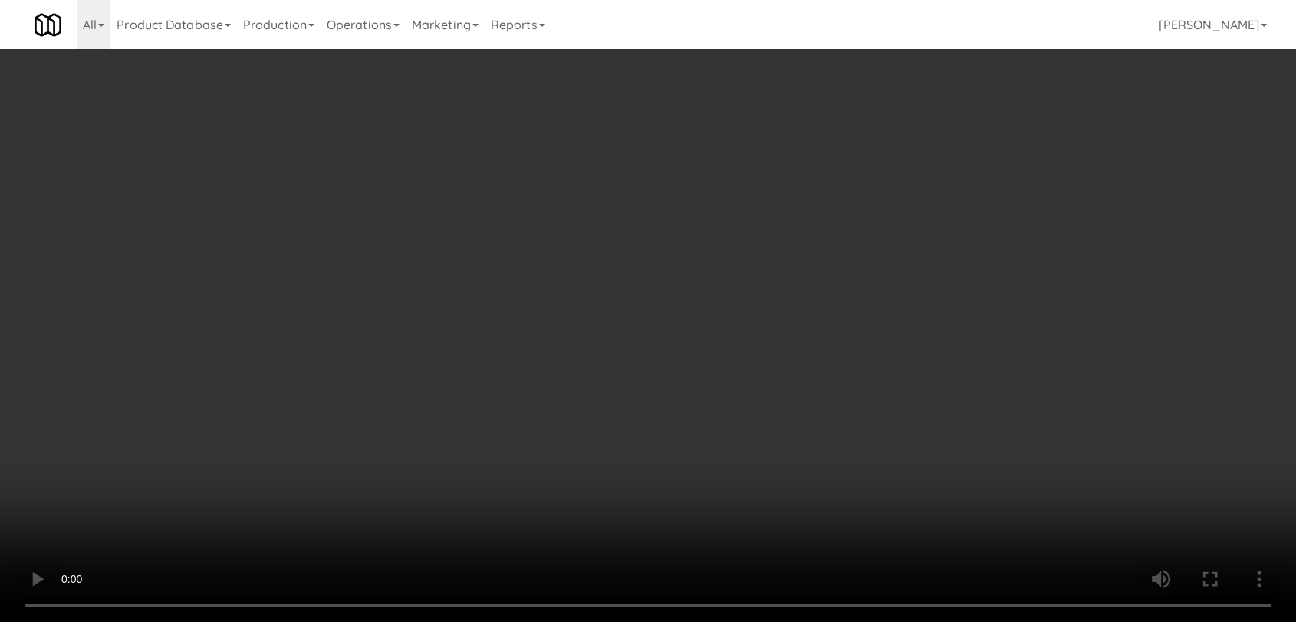
click at [248, 458] on video at bounding box center [648, 311] width 1296 height 622
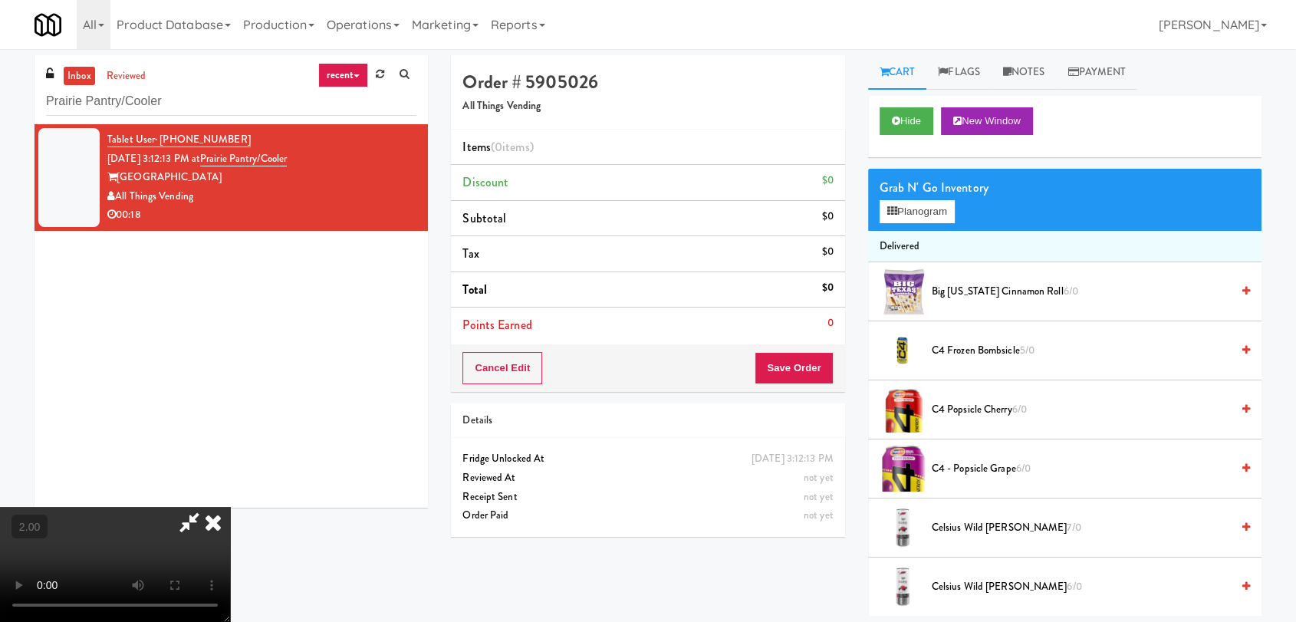
click at [230, 507] on video at bounding box center [115, 564] width 230 height 115
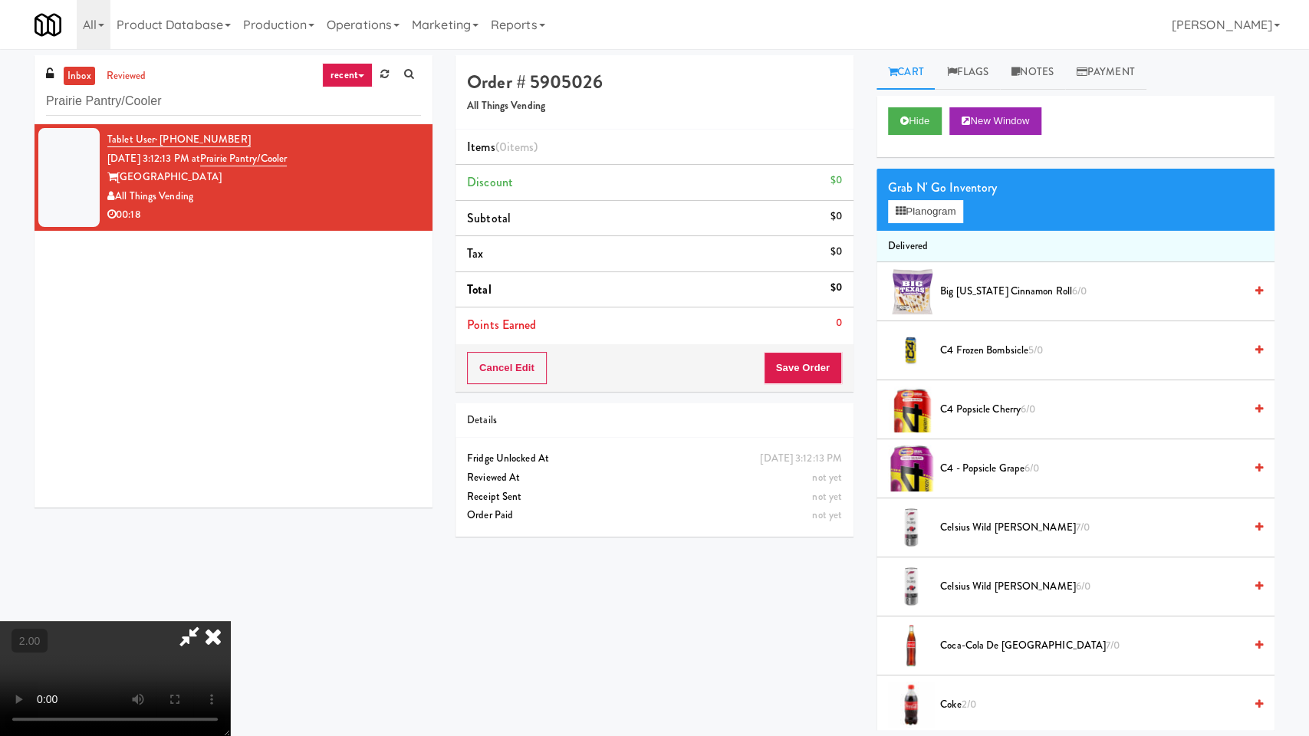
click at [83, 621] on video at bounding box center [115, 678] width 230 height 115
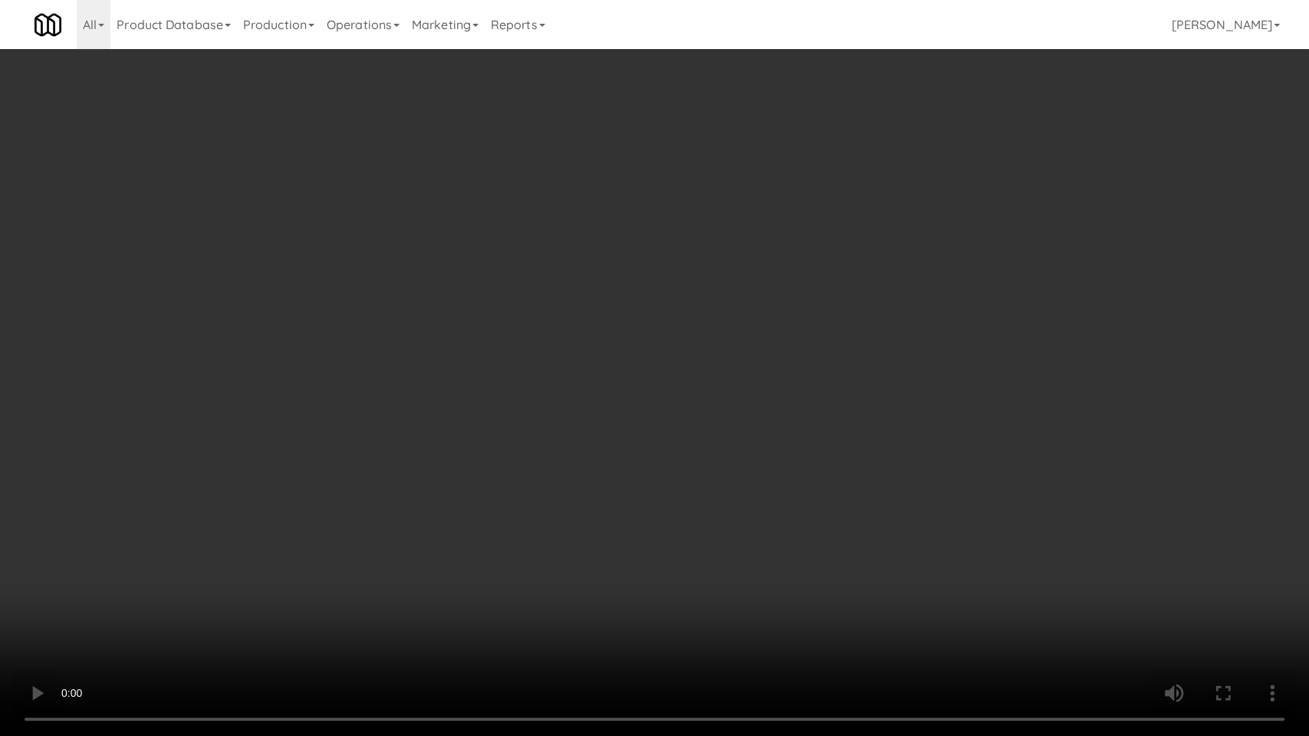
click at [107, 572] on video at bounding box center [654, 368] width 1309 height 736
click at [356, 524] on video at bounding box center [654, 368] width 1309 height 736
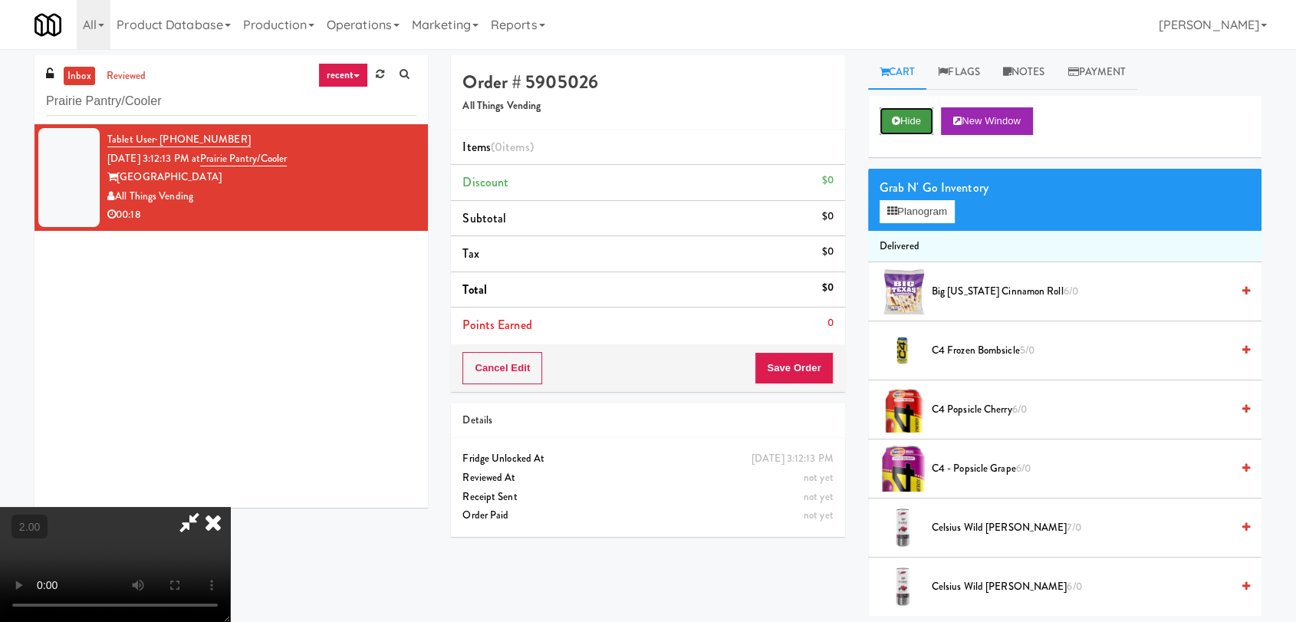
click at [918, 117] on button "Hide" at bounding box center [906, 121] width 54 height 28
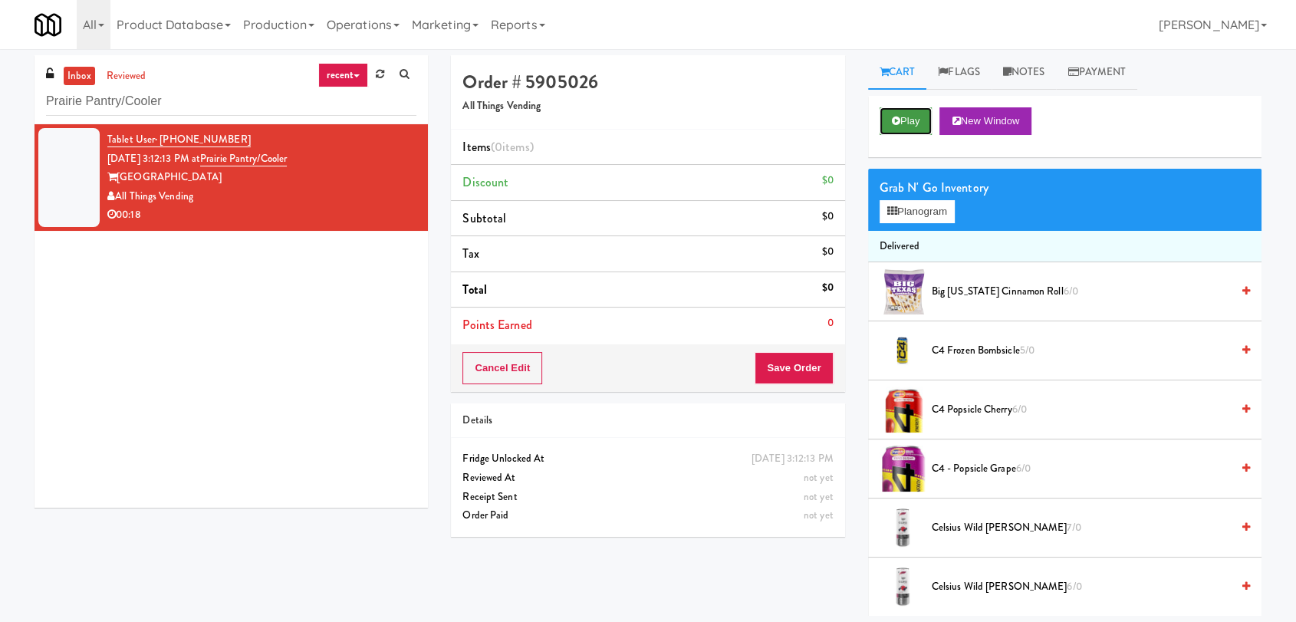
scroll to position [0, 0]
click at [918, 117] on button "Play" at bounding box center [905, 121] width 53 height 28
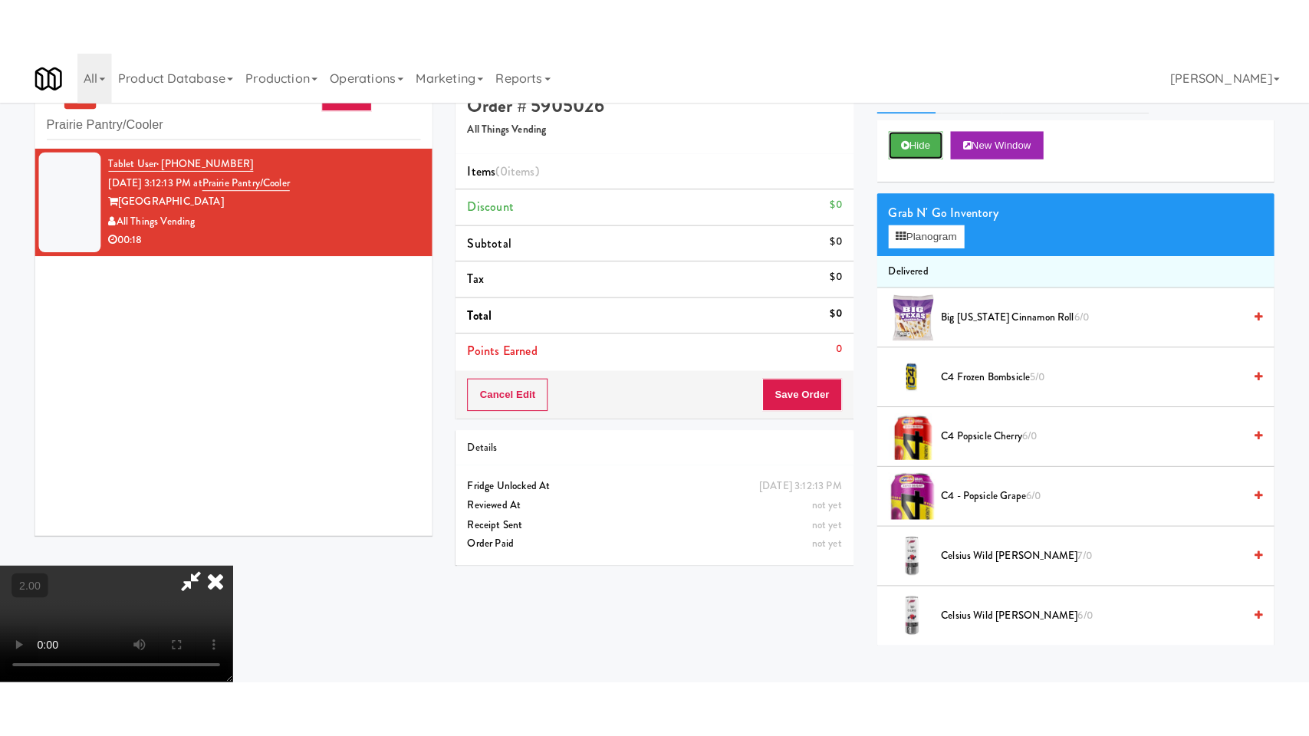
scroll to position [49, 0]
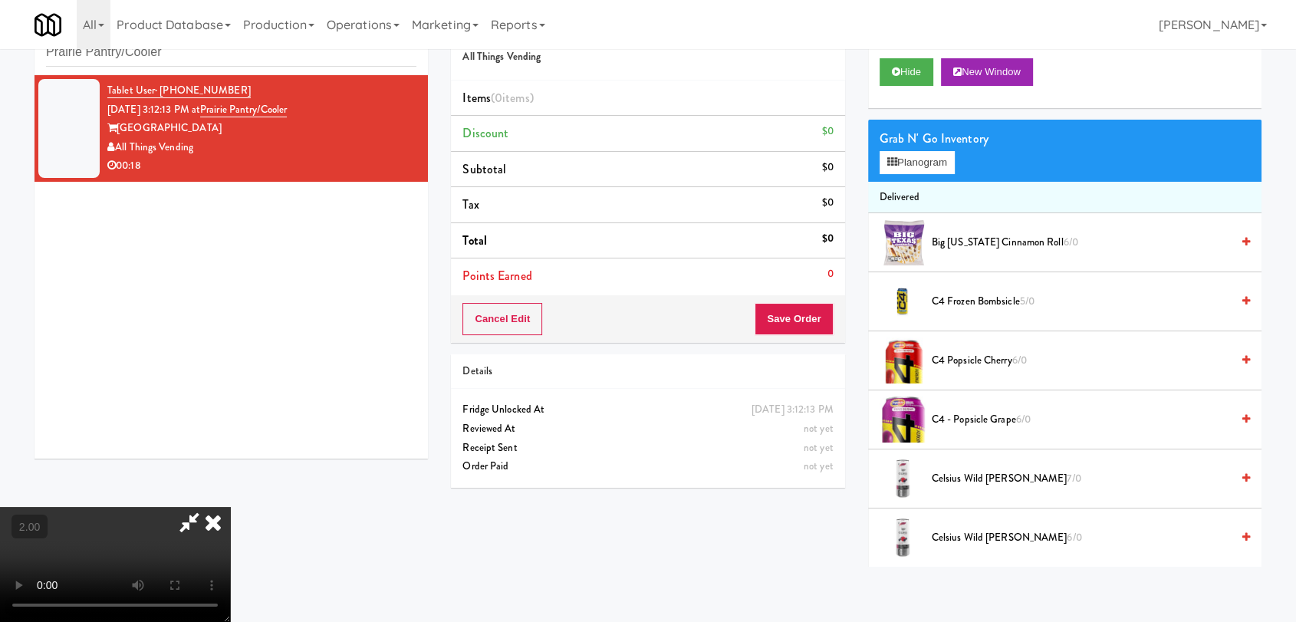
click at [230, 519] on video at bounding box center [115, 564] width 230 height 115
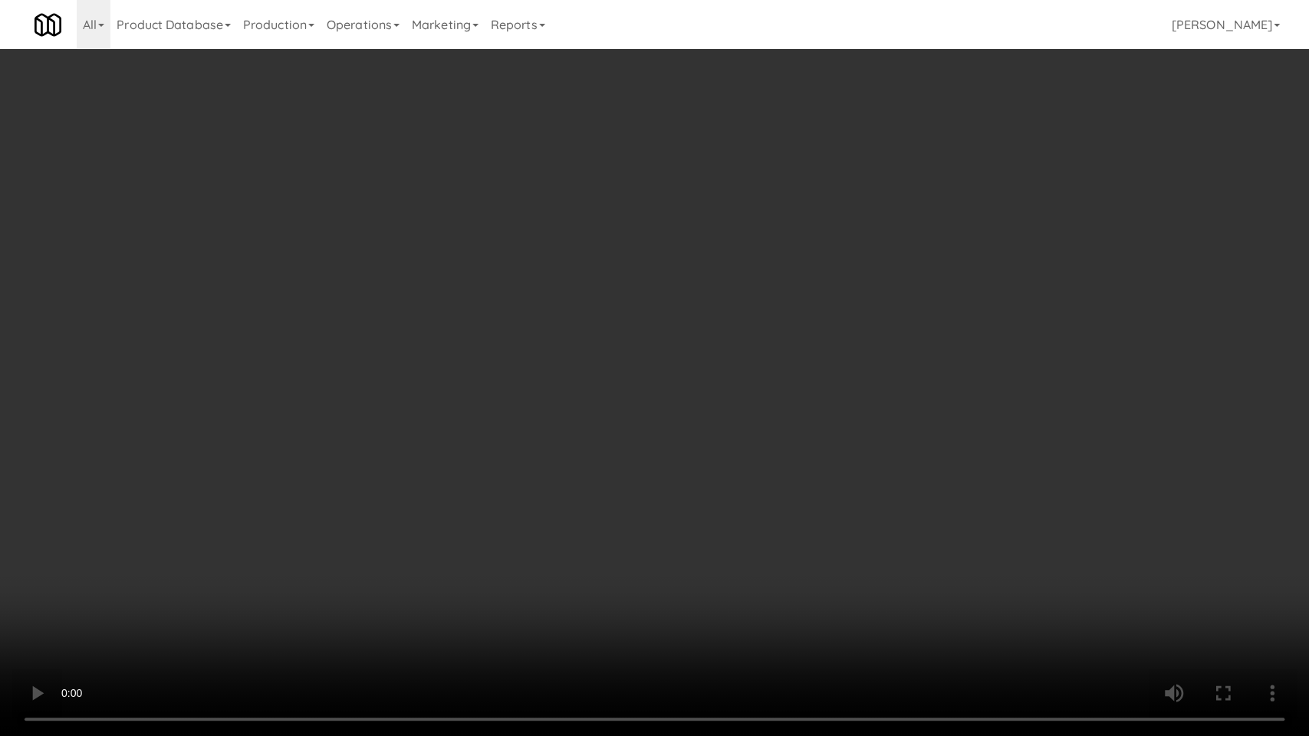
click at [239, 580] on video at bounding box center [654, 368] width 1309 height 736
click at [243, 570] on video at bounding box center [654, 368] width 1309 height 736
click at [823, 506] on video at bounding box center [654, 368] width 1309 height 736
click at [716, 468] on video at bounding box center [654, 368] width 1309 height 736
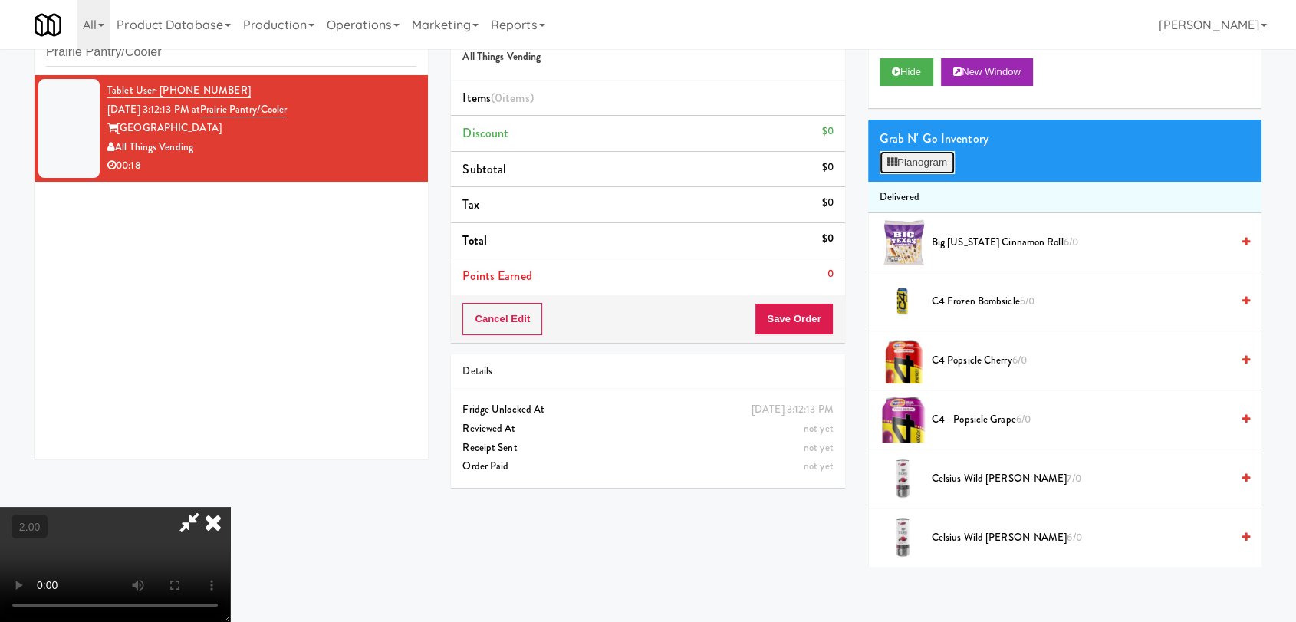
click at [922, 154] on button "Planogram" at bounding box center [916, 162] width 75 height 23
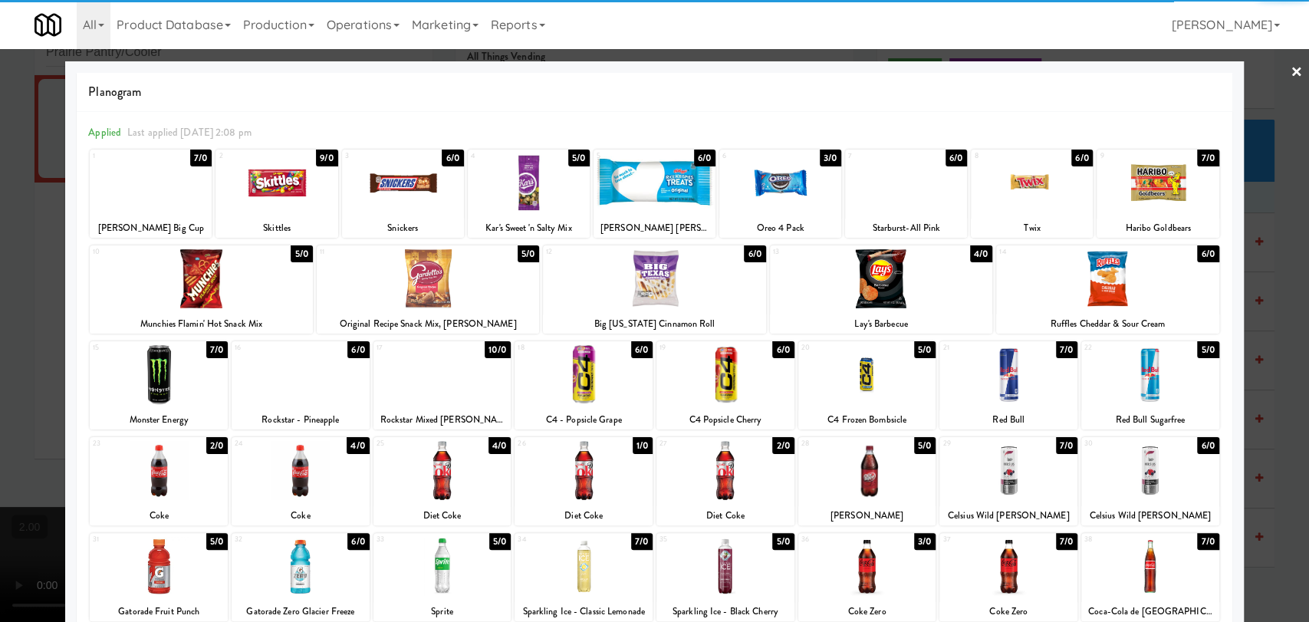
click at [469, 555] on div at bounding box center [442, 566] width 138 height 59
click at [407, 302] on div at bounding box center [428, 278] width 222 height 59
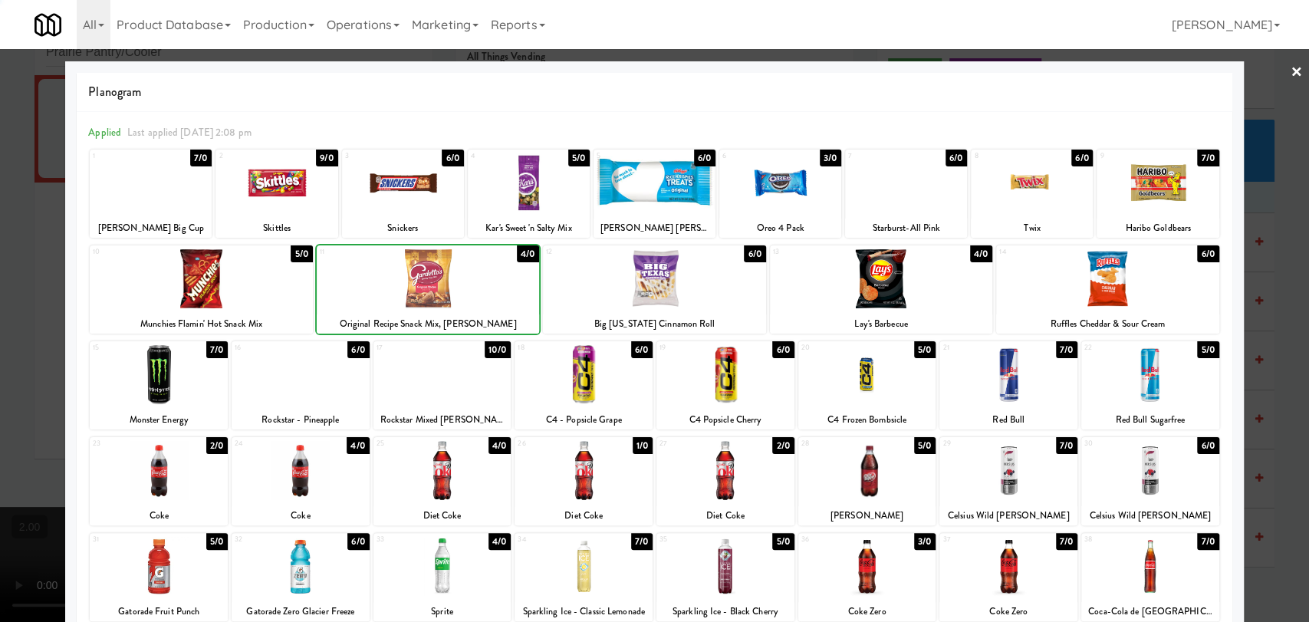
click at [0, 279] on div at bounding box center [654, 311] width 1309 height 622
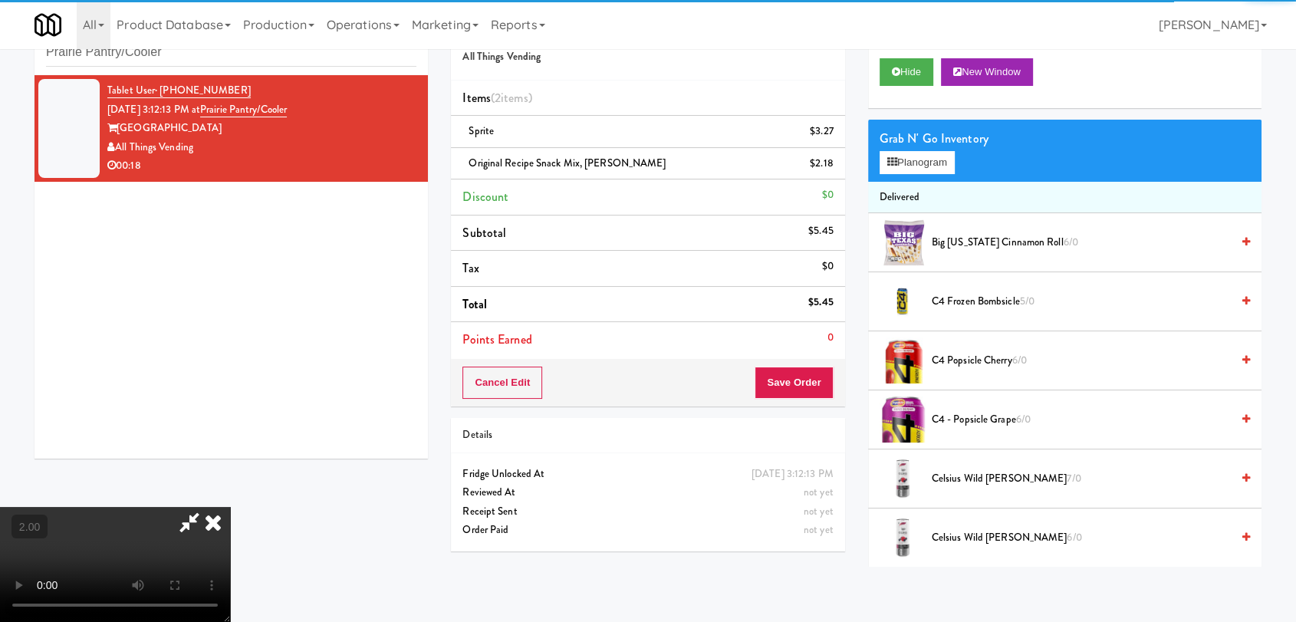
click at [230, 507] on video at bounding box center [115, 564] width 230 height 115
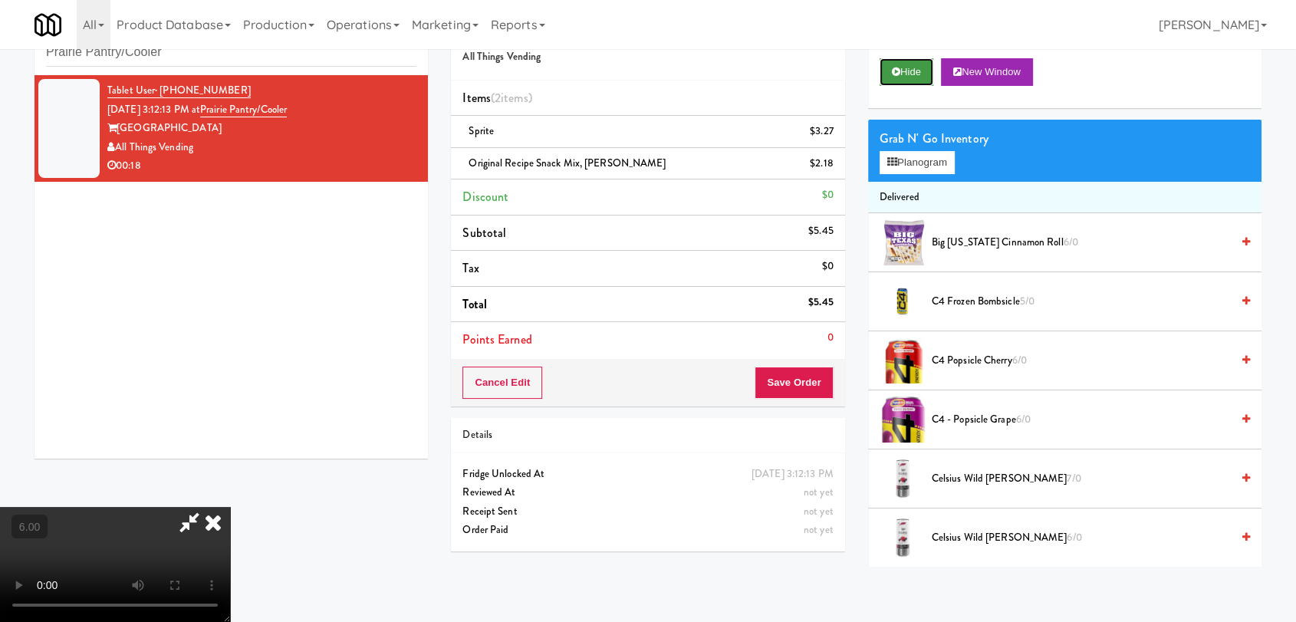
click at [889, 67] on button "Hide" at bounding box center [906, 72] width 54 height 28
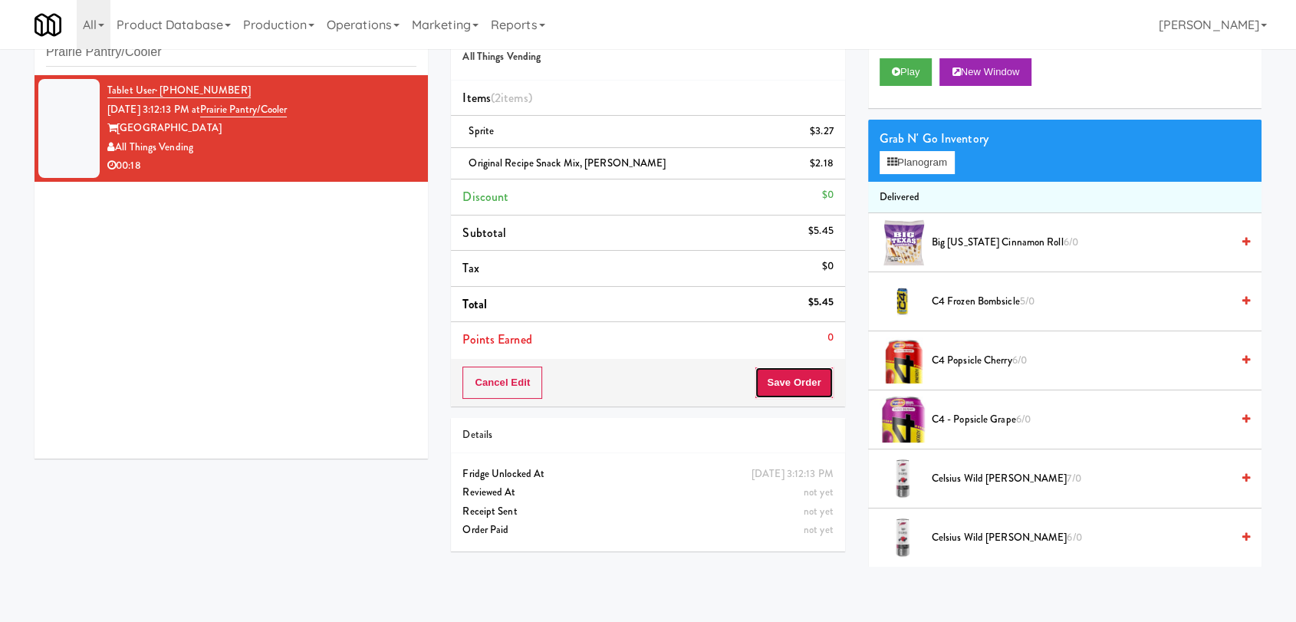
click at [789, 375] on button "Save Order" at bounding box center [793, 382] width 78 height 32
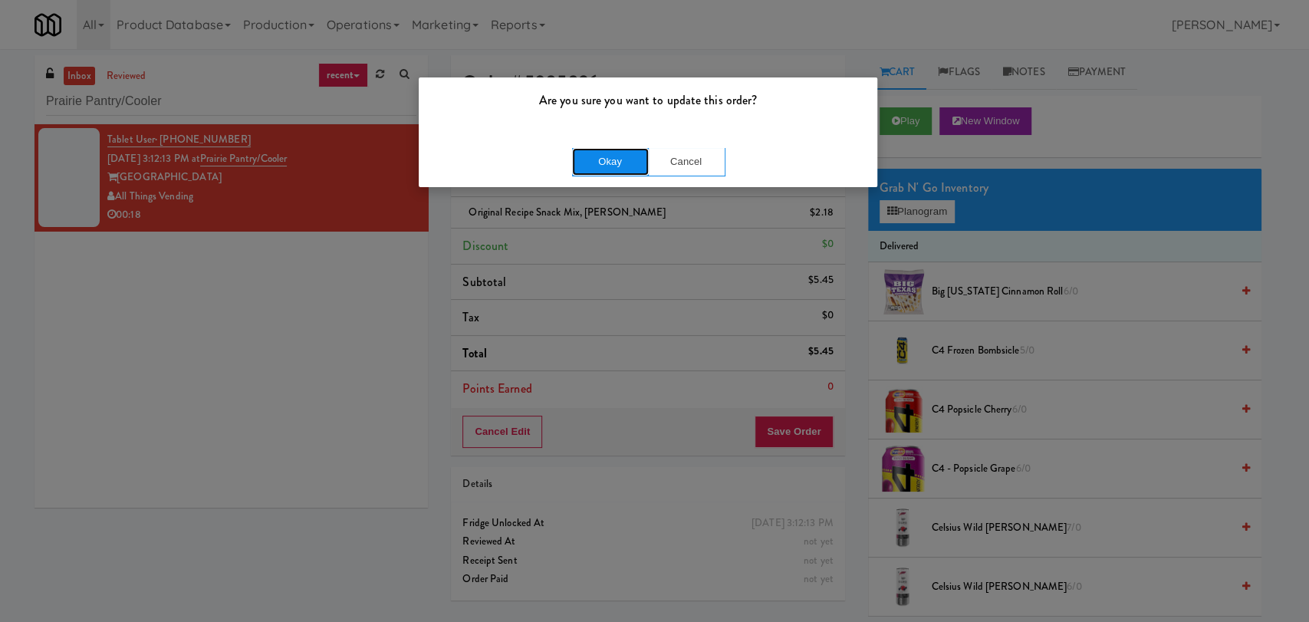
click at [626, 154] on button "Okay" at bounding box center [610, 162] width 77 height 28
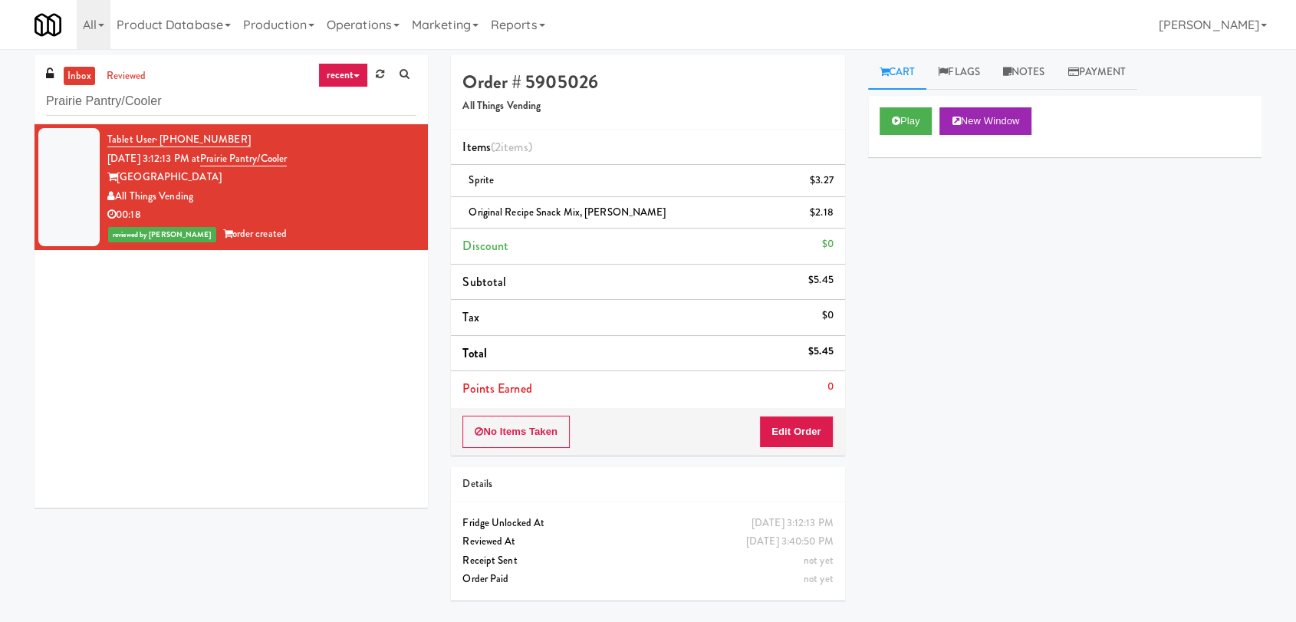
click at [222, 116] on div "inbox reviewed recent all unclear take inventory issue suspicious failed recent…" at bounding box center [230, 89] width 393 height 69
paste input "Cold Storage Lofts /"
drag, startPoint x: 218, startPoint y: 100, endPoint x: 0, endPoint y: 62, distance: 221.8
click at [0, 62] on div "inbox reviewed recent all unclear take inventory issue suspicious failed recent…" at bounding box center [648, 335] width 1296 height 560
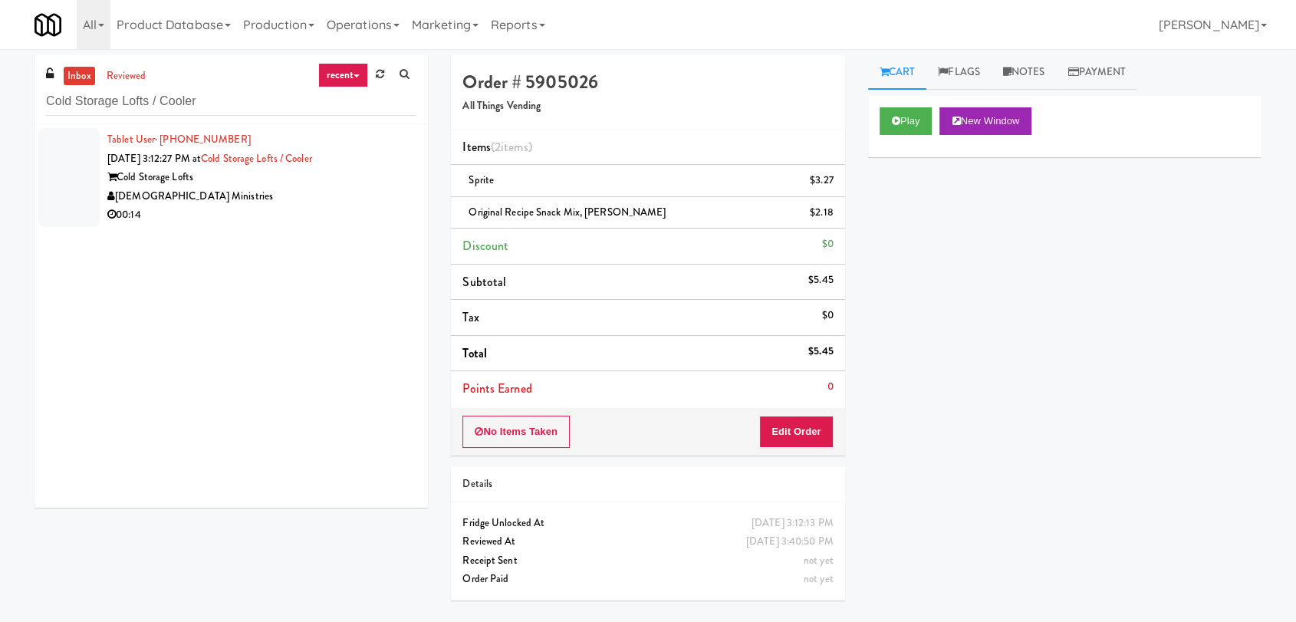
click at [374, 204] on div "[DEMOGRAPHIC_DATA] Ministries" at bounding box center [261, 196] width 309 height 19
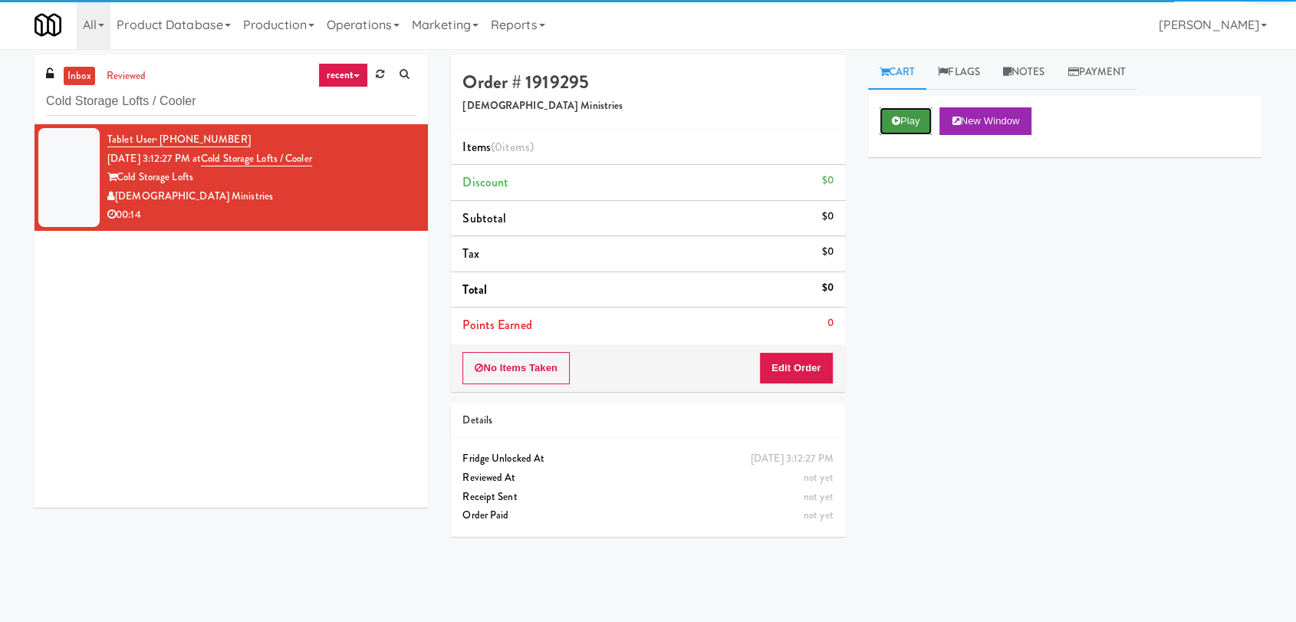
click at [905, 113] on button "Play" at bounding box center [905, 121] width 53 height 28
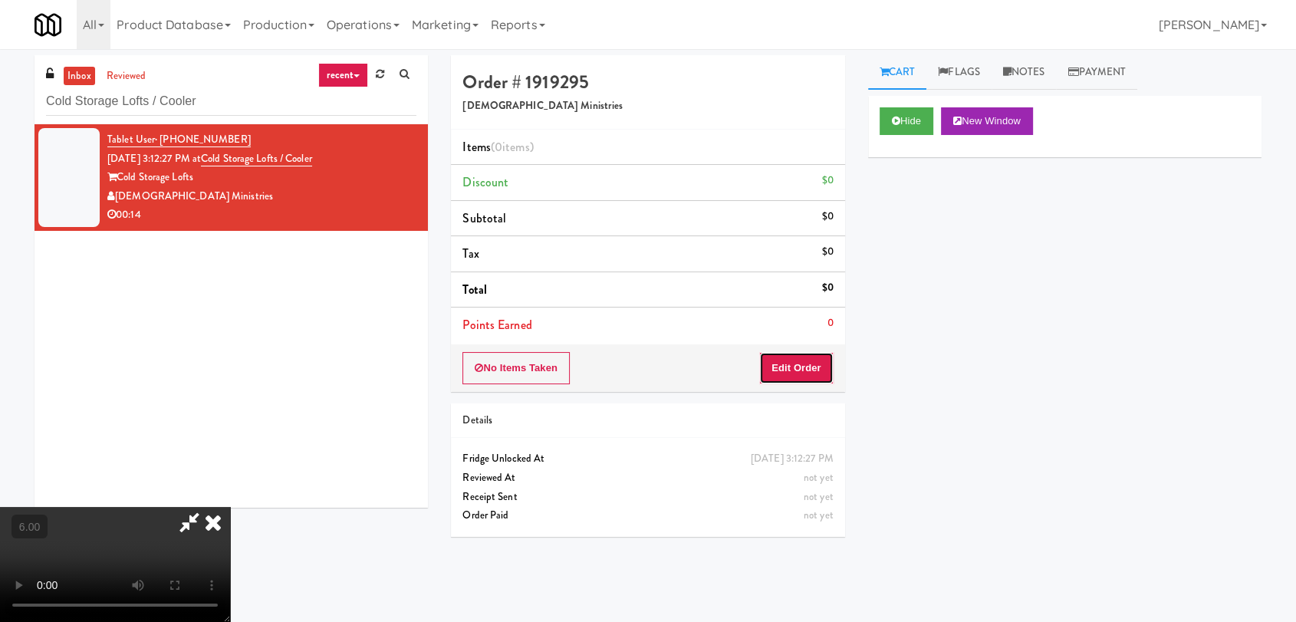
click at [787, 371] on button "Edit Order" at bounding box center [796, 368] width 74 height 32
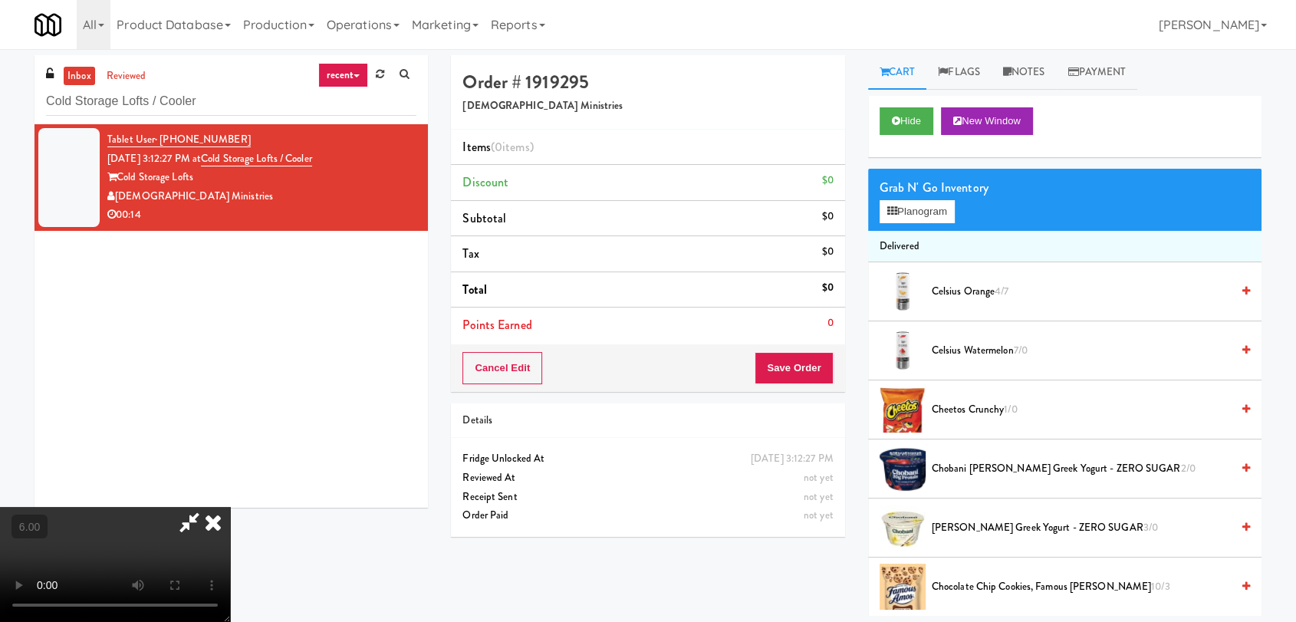
click at [230, 507] on video at bounding box center [115, 564] width 230 height 115
click at [914, 228] on div "Grab N' Go Inventory Planogram" at bounding box center [1064, 200] width 393 height 62
click at [914, 210] on button "Planogram" at bounding box center [916, 211] width 75 height 23
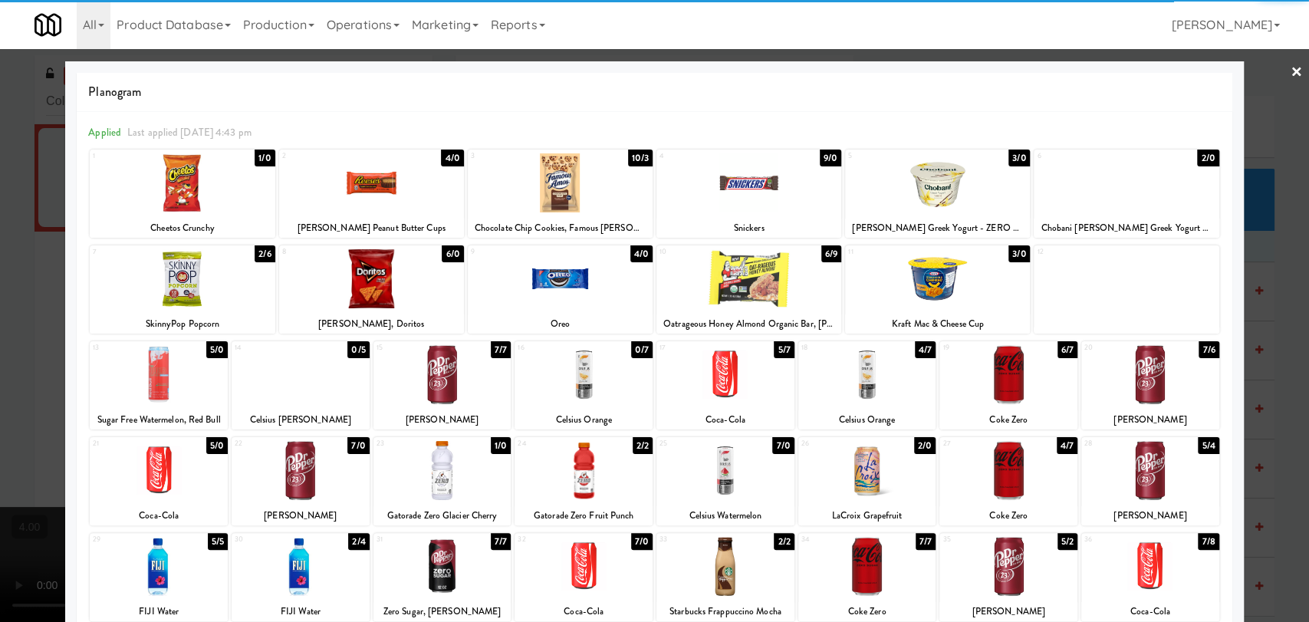
click at [846, 381] on div at bounding box center [867, 374] width 138 height 59
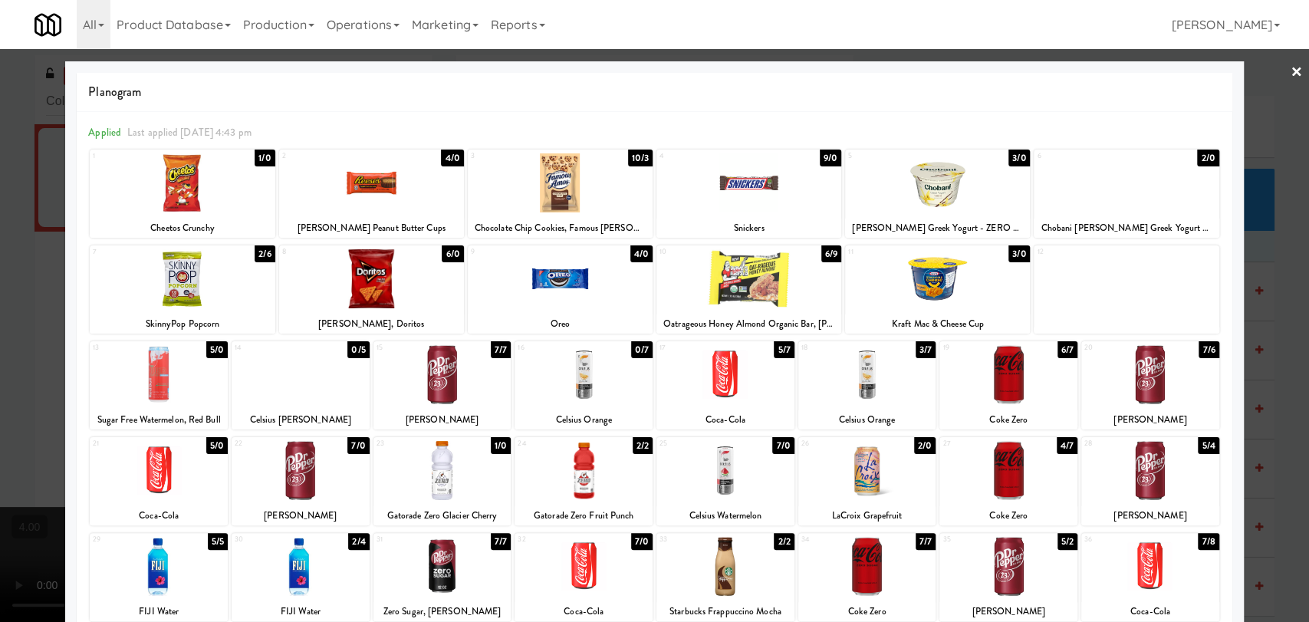
click at [491, 465] on div at bounding box center [442, 470] width 138 height 59
click at [0, 243] on div at bounding box center [654, 311] width 1309 height 622
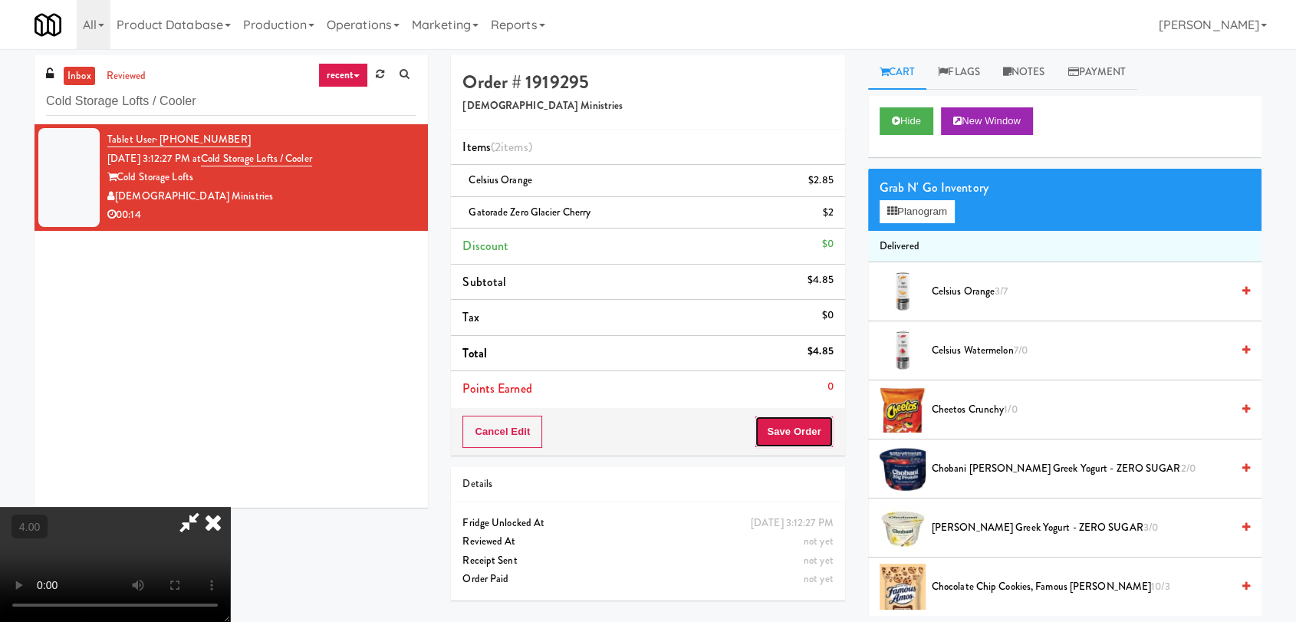
click at [826, 432] on button "Save Order" at bounding box center [793, 432] width 78 height 32
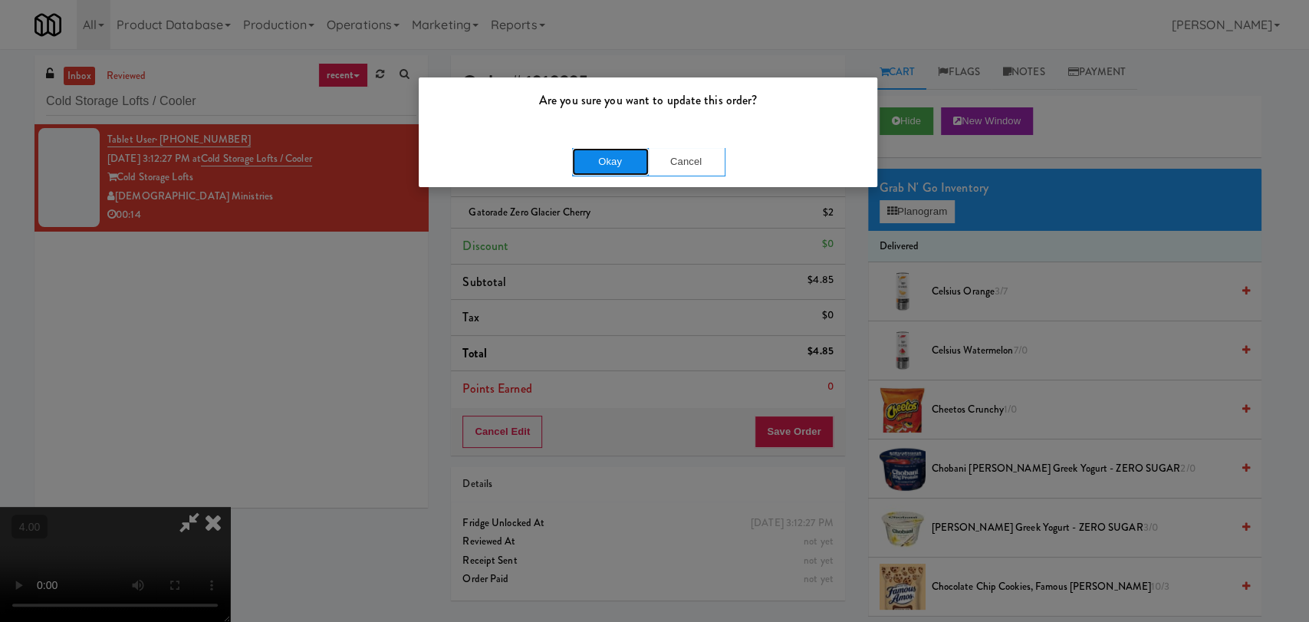
click at [607, 167] on button "Okay" at bounding box center [610, 162] width 77 height 28
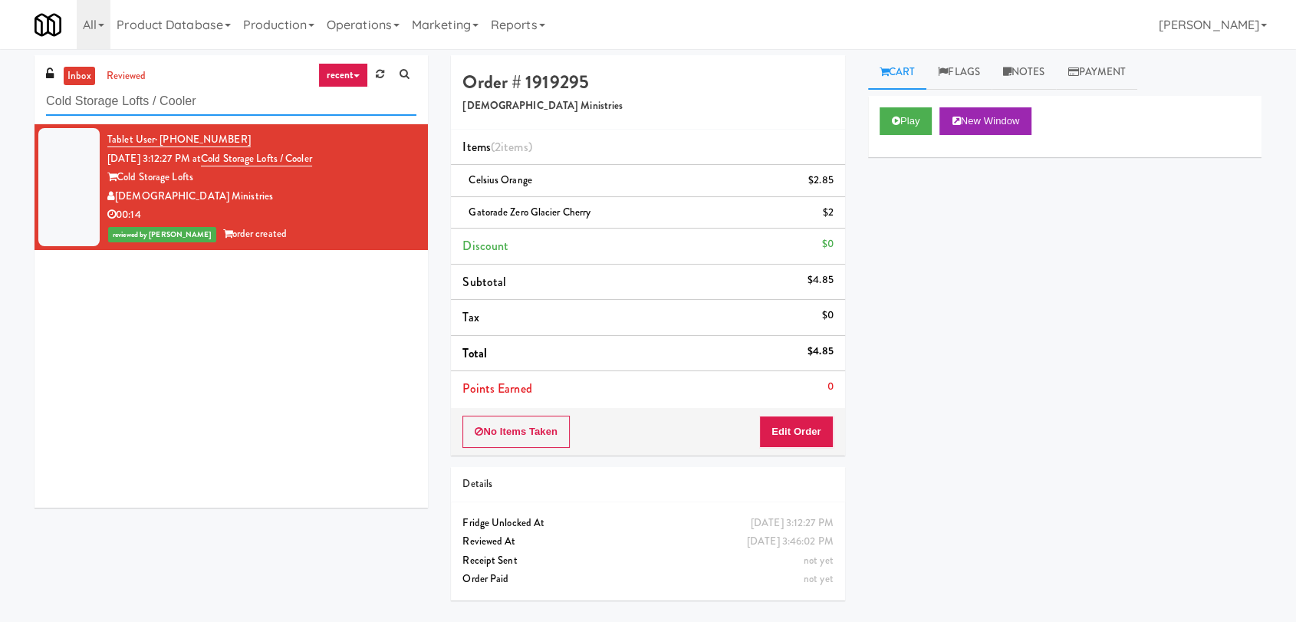
paste input "Pinnacle - Ambient R"
drag, startPoint x: 291, startPoint y: 100, endPoint x: 0, endPoint y: 75, distance: 291.6
click at [0, 75] on div "inbox reviewed recent all unclear take inventory issue suspicious failed recent…" at bounding box center [648, 335] width 1296 height 560
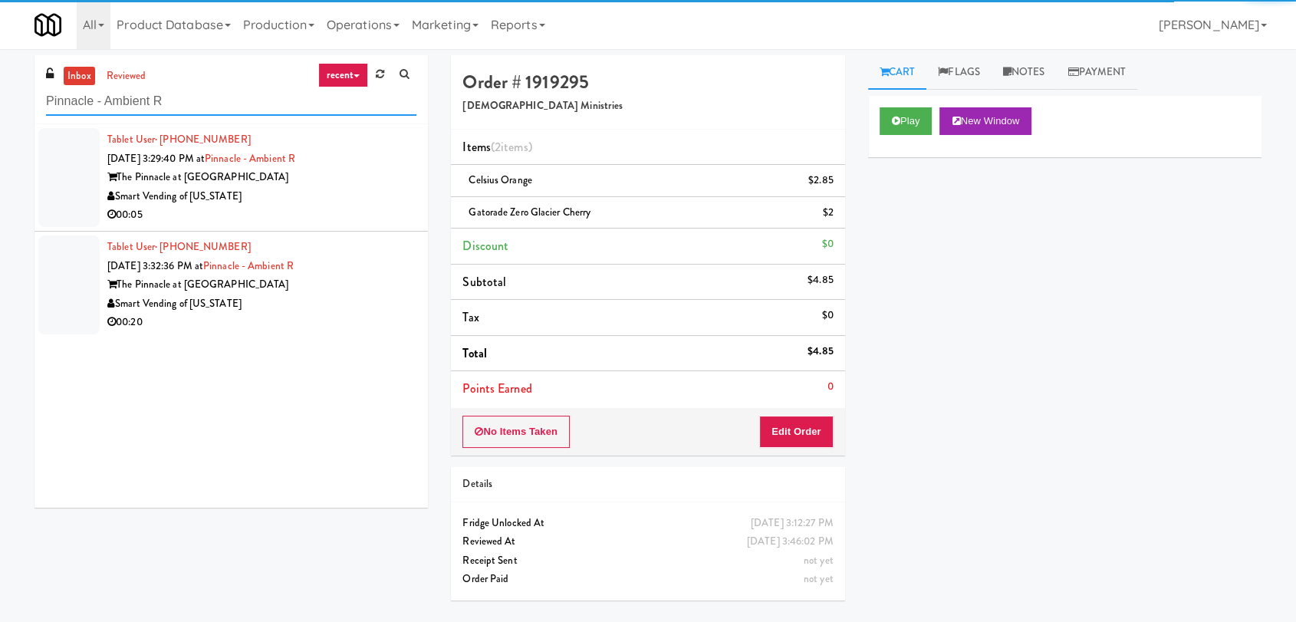
type input "Pinnacle - Ambient R"
click at [313, 200] on div "Smart Vending of [US_STATE]" at bounding box center [261, 196] width 309 height 19
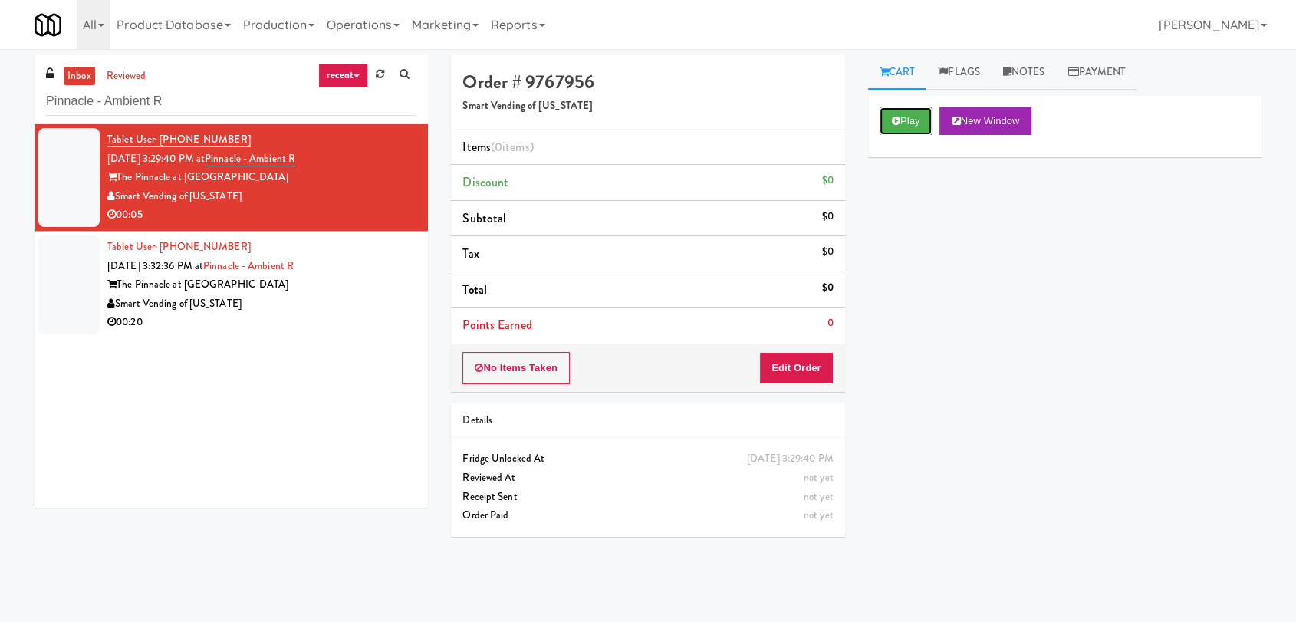
click at [900, 118] on button "Play" at bounding box center [905, 121] width 53 height 28
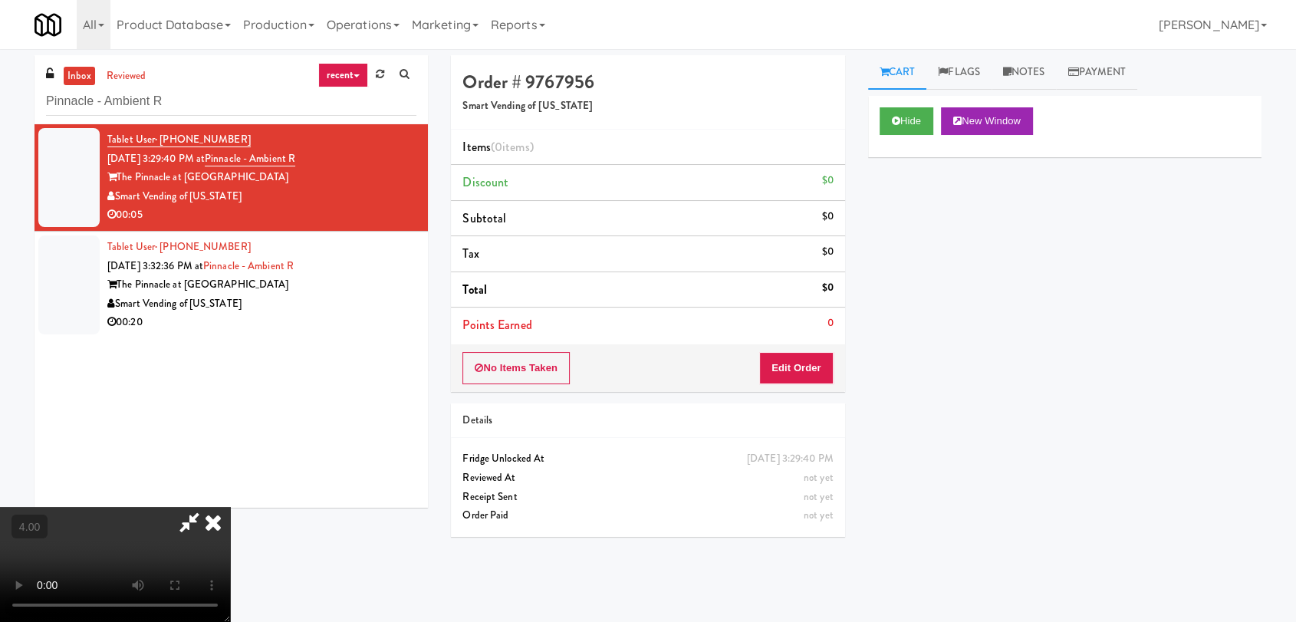
click at [230, 507] on video at bounding box center [115, 564] width 230 height 115
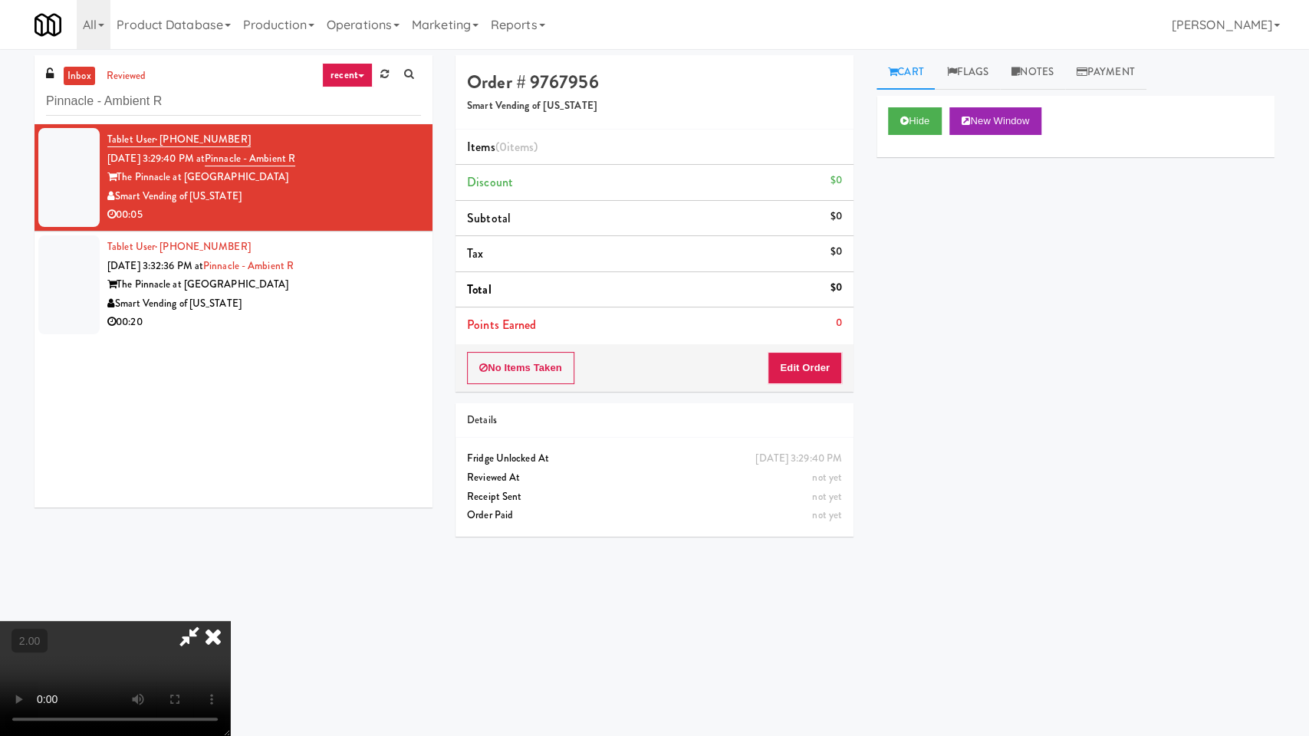
click at [230, 621] on video at bounding box center [115, 678] width 230 height 115
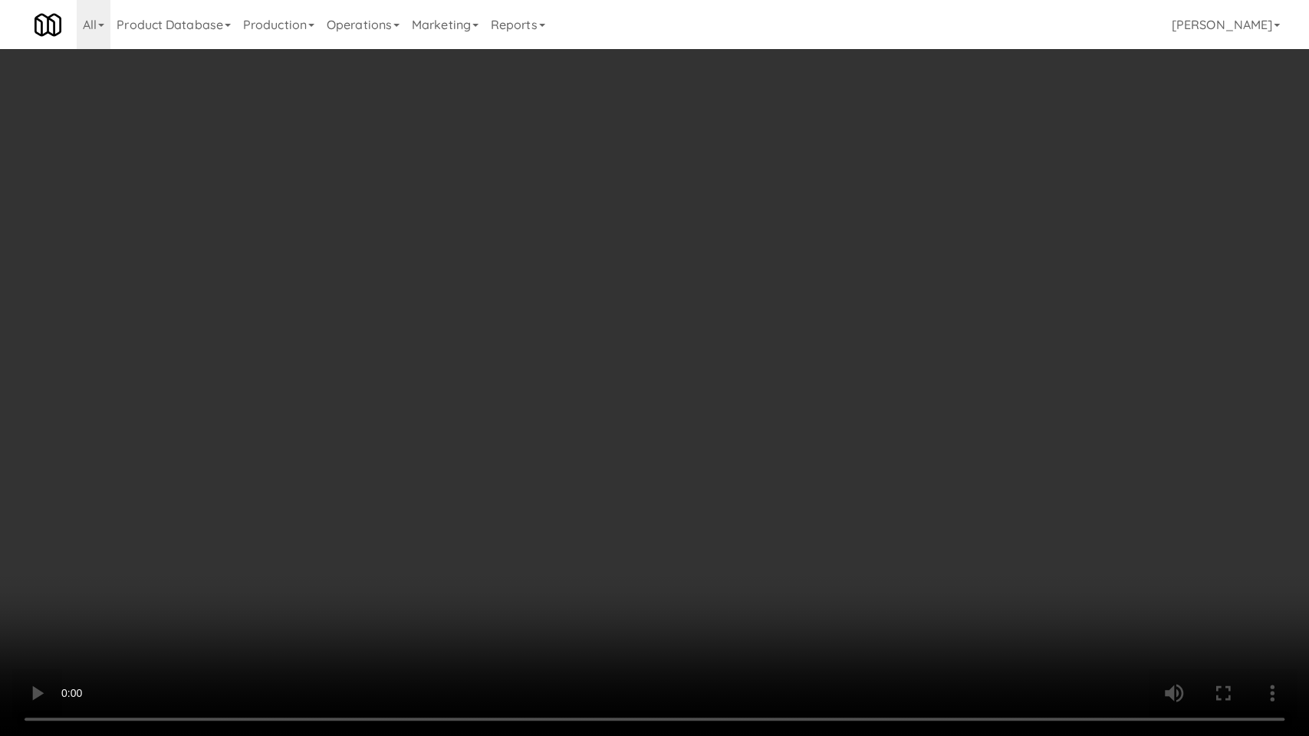
click at [453, 409] on video at bounding box center [654, 368] width 1309 height 736
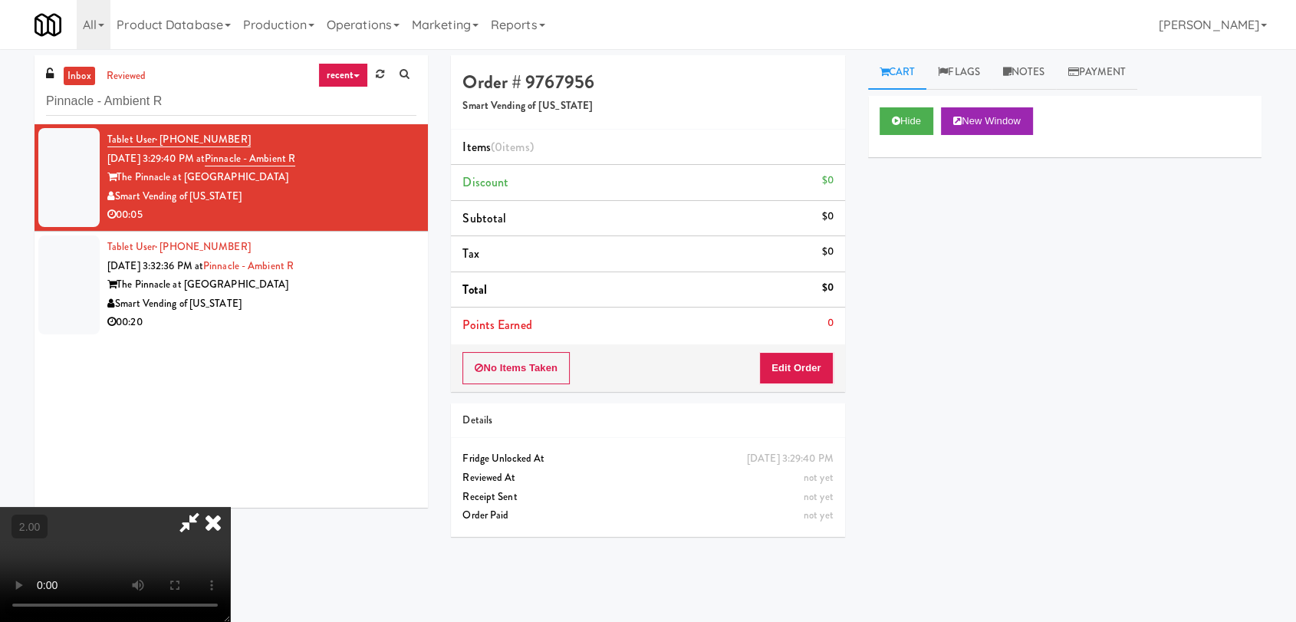
click at [230, 507] on video at bounding box center [115, 564] width 230 height 115
drag, startPoint x: 453, startPoint y: 327, endPoint x: 453, endPoint y: 402, distance: 74.4
click at [230, 507] on video at bounding box center [115, 564] width 230 height 115
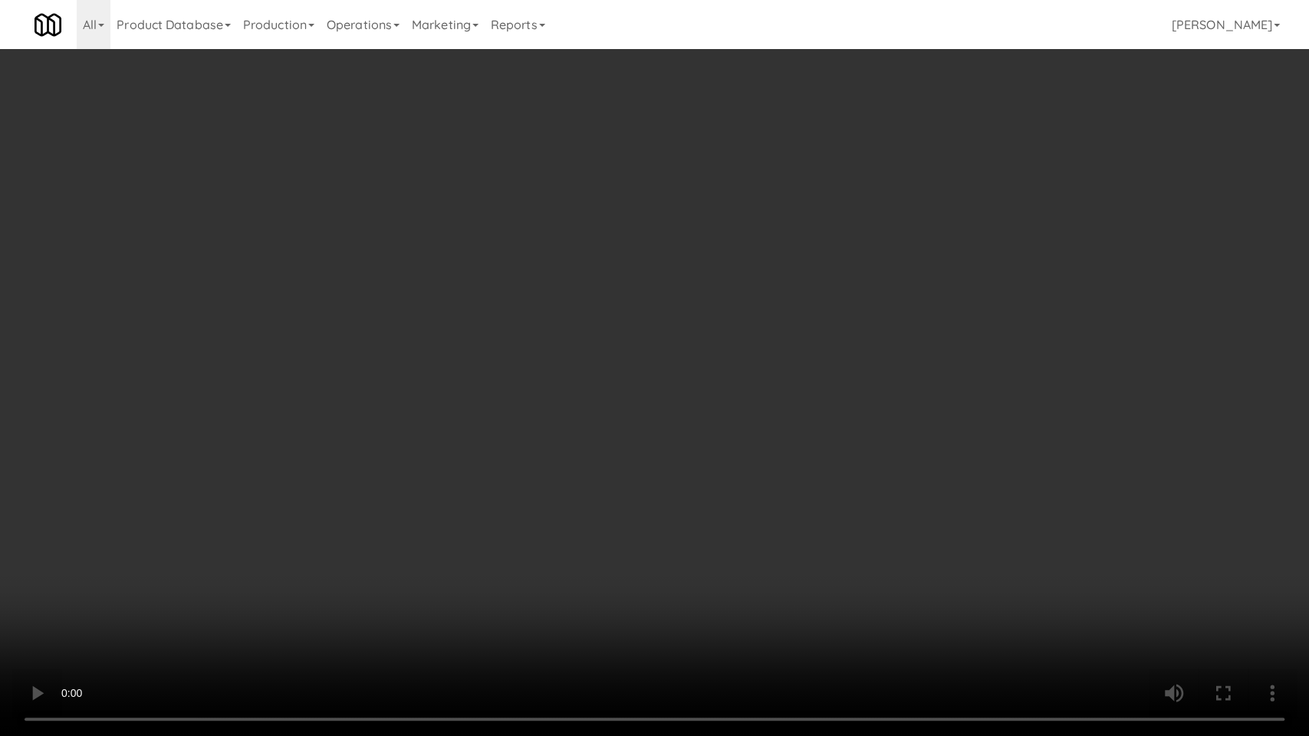
click at [450, 428] on video at bounding box center [654, 368] width 1309 height 736
click at [449, 429] on video at bounding box center [654, 368] width 1309 height 736
click at [631, 430] on video at bounding box center [654, 368] width 1309 height 736
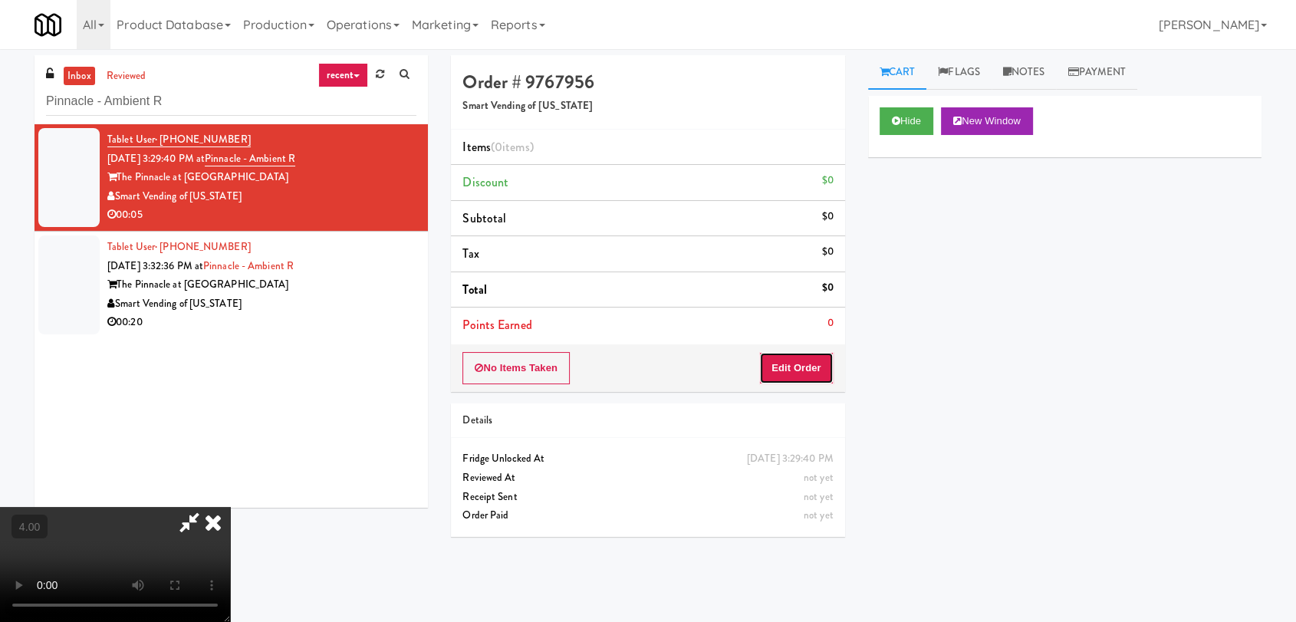
click at [793, 368] on button "Edit Order" at bounding box center [796, 368] width 74 height 32
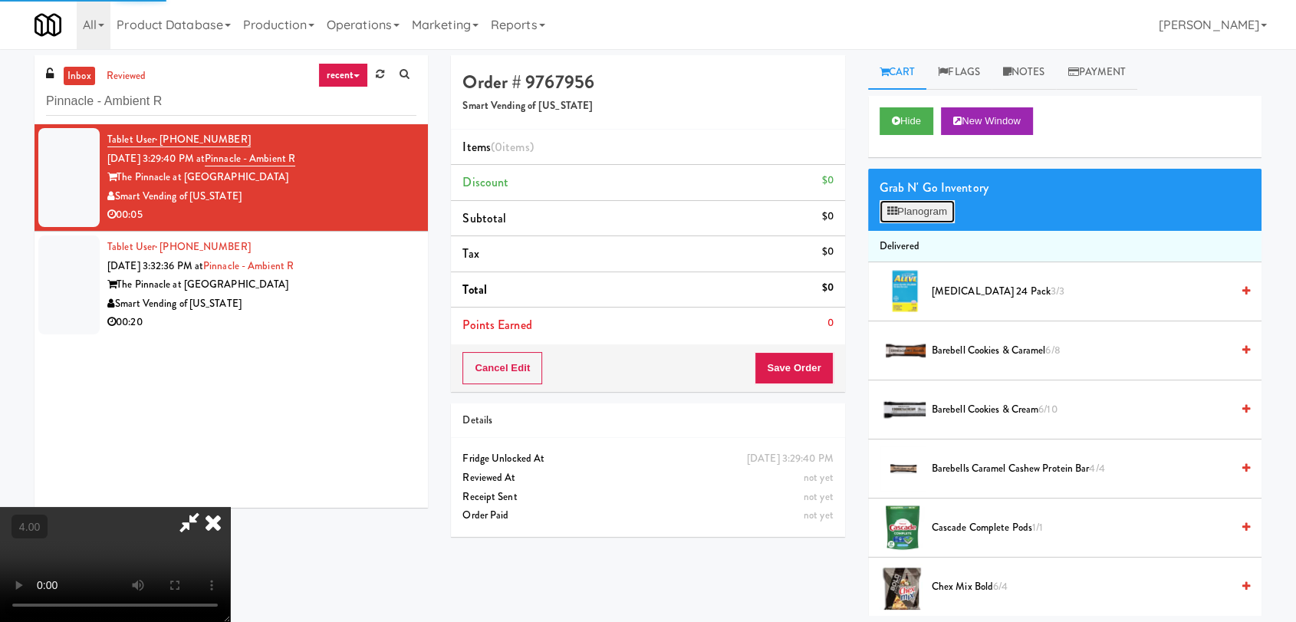
click at [913, 214] on button "Planogram" at bounding box center [916, 211] width 75 height 23
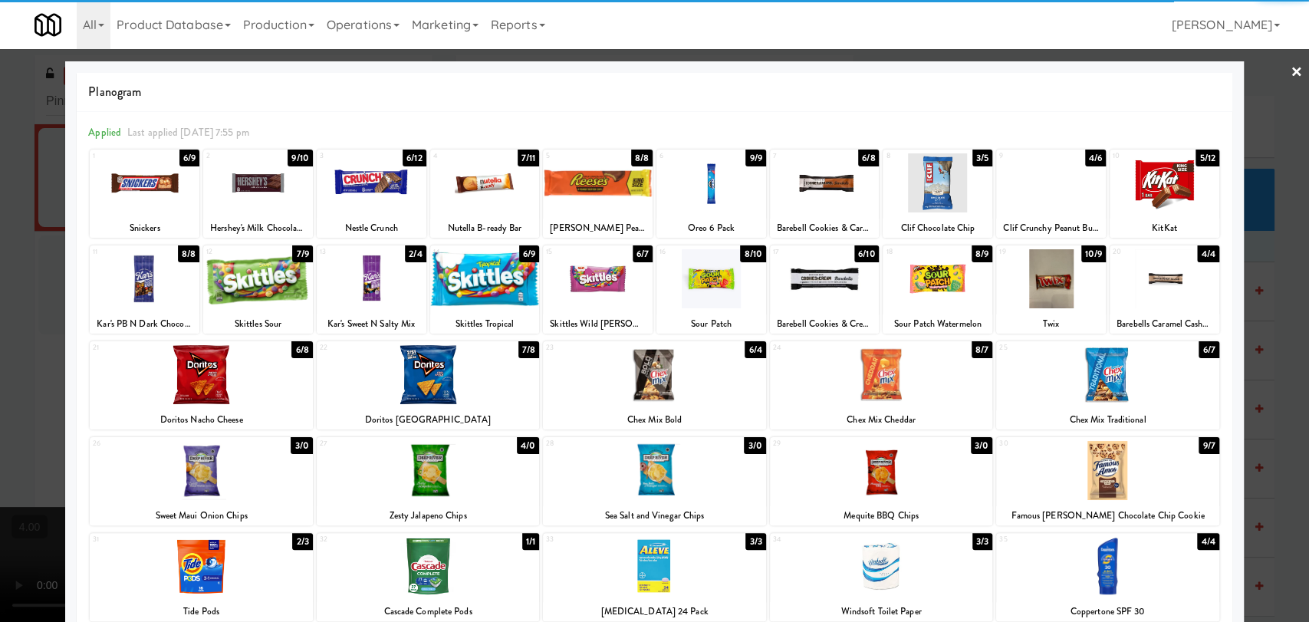
click at [656, 396] on div at bounding box center [654, 374] width 222 height 59
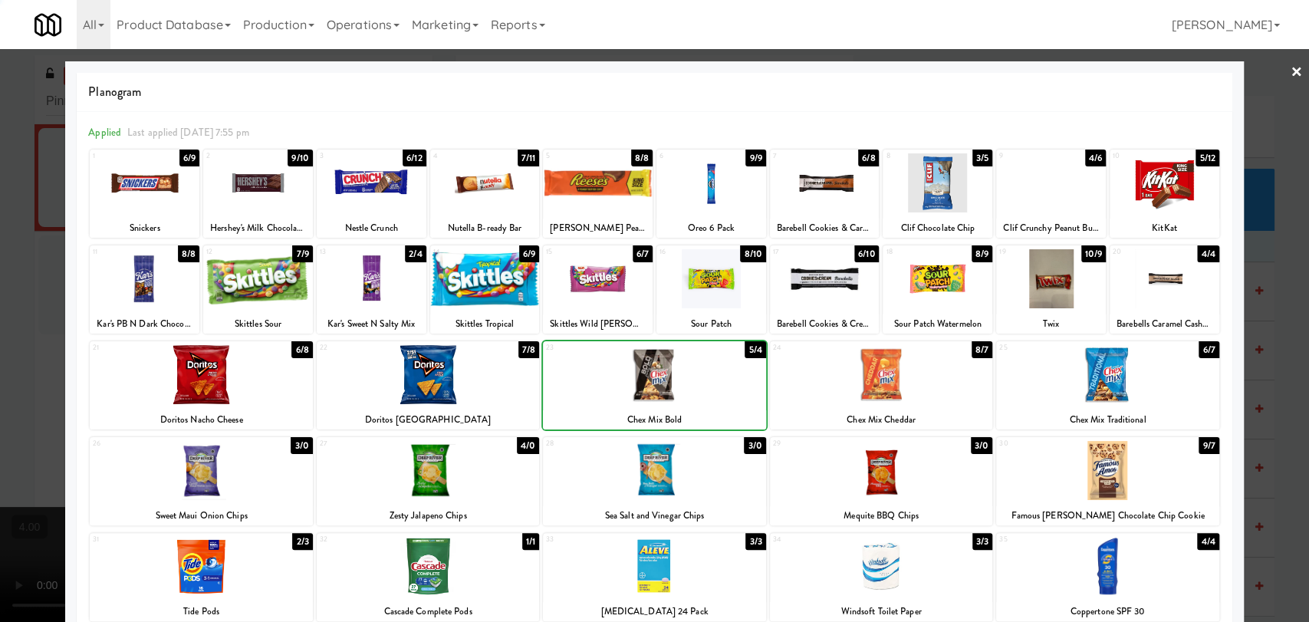
click at [0, 385] on div at bounding box center [654, 311] width 1309 height 622
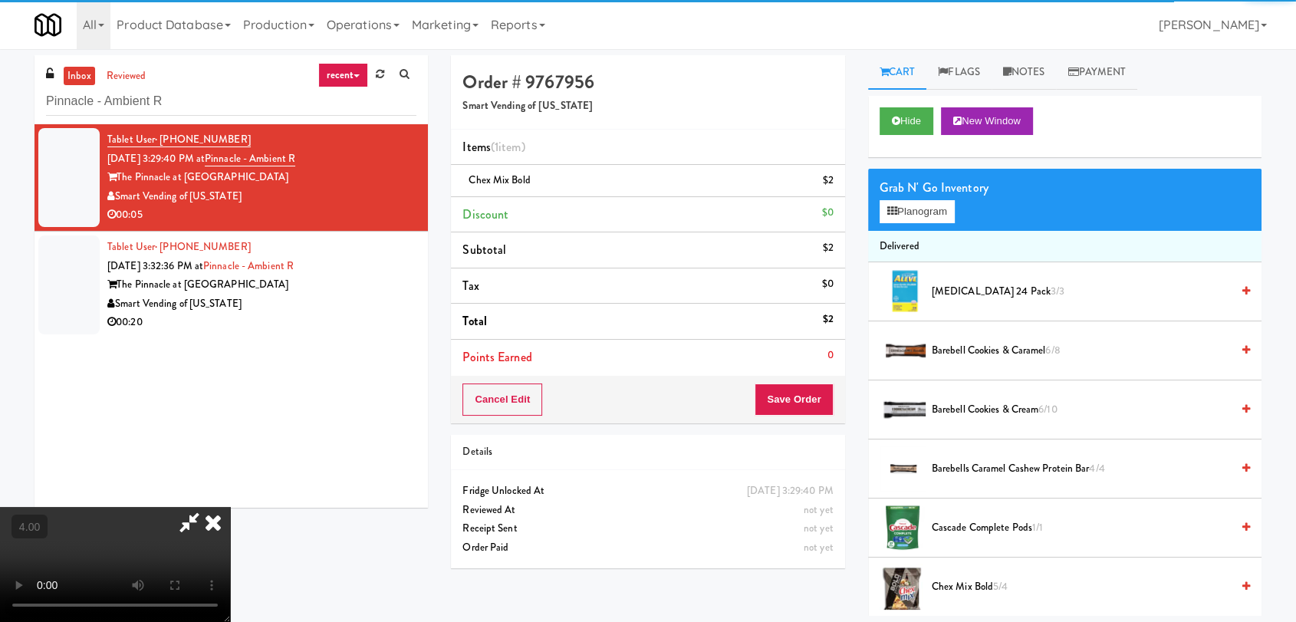
click at [230, 507] on video at bounding box center [115, 564] width 230 height 115
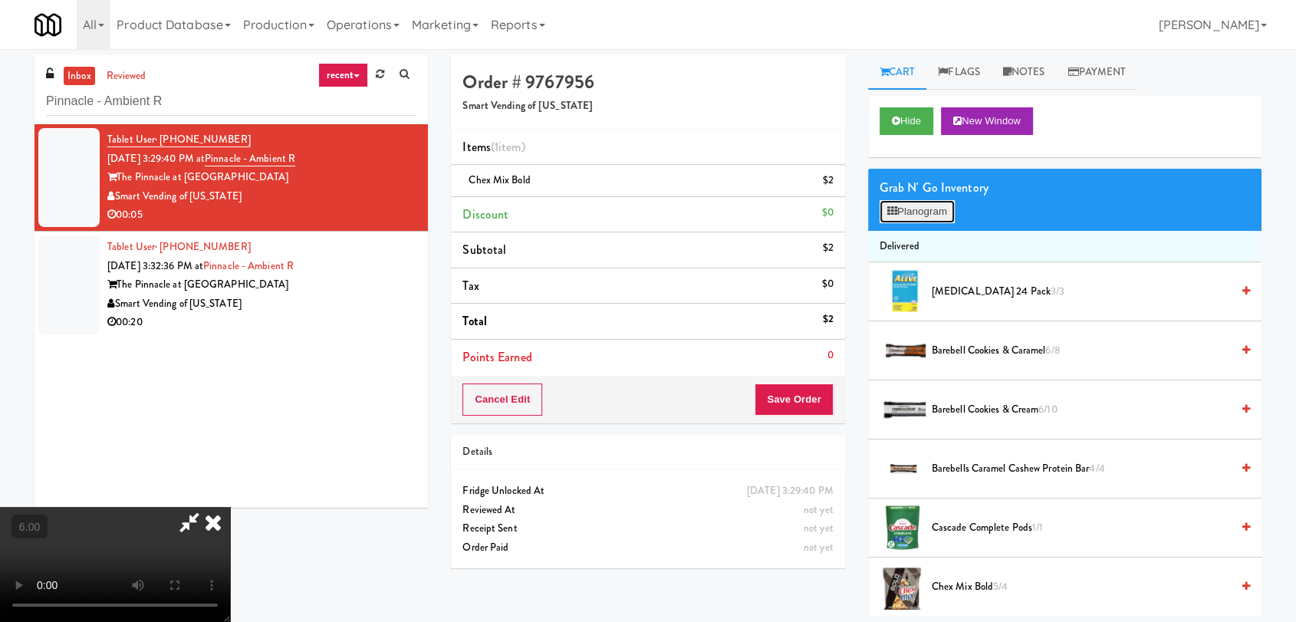
click at [883, 219] on button "Planogram" at bounding box center [916, 211] width 75 height 23
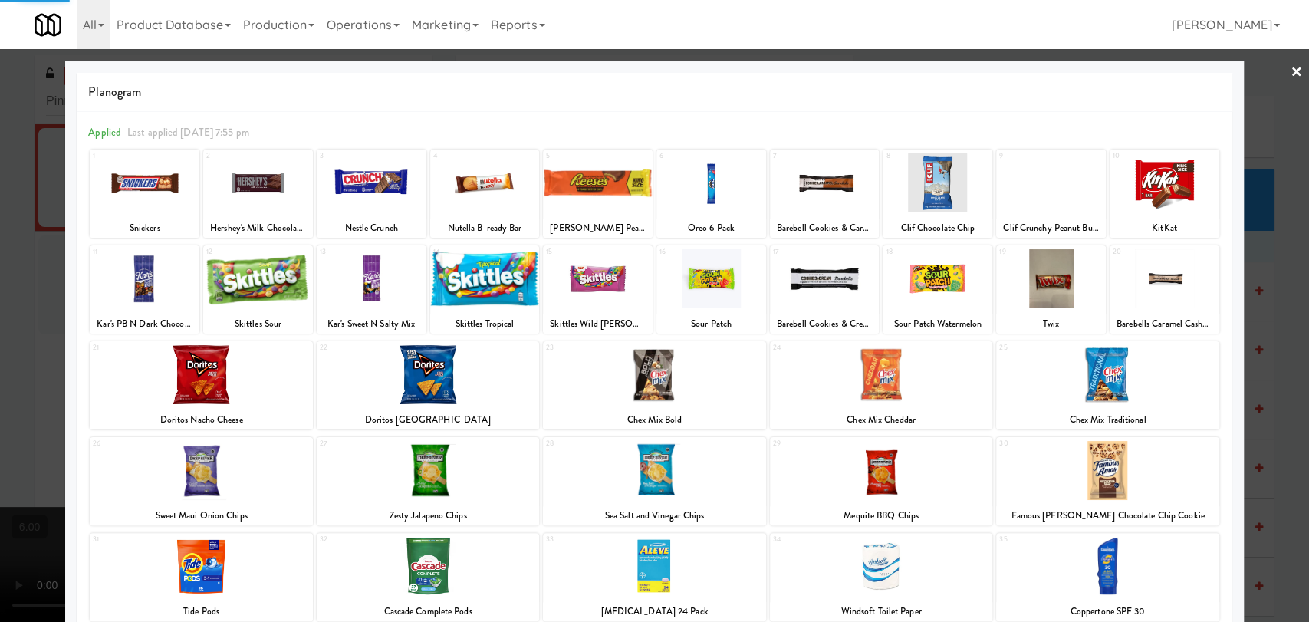
click at [73, 312] on div "Planogram Applied Last applied [DATE] 7:55 pm 1 Snickers 2 Hershey's Milk Choco…" at bounding box center [654, 406] width 1178 height 691
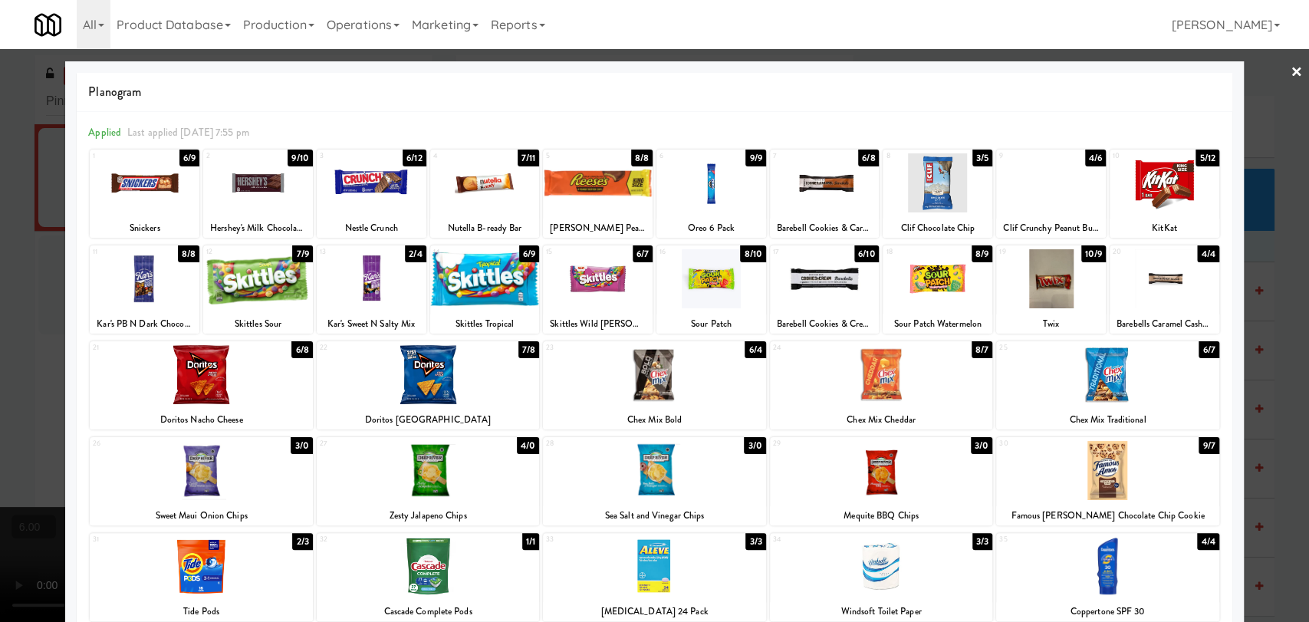
click at [7, 195] on div at bounding box center [654, 311] width 1309 height 622
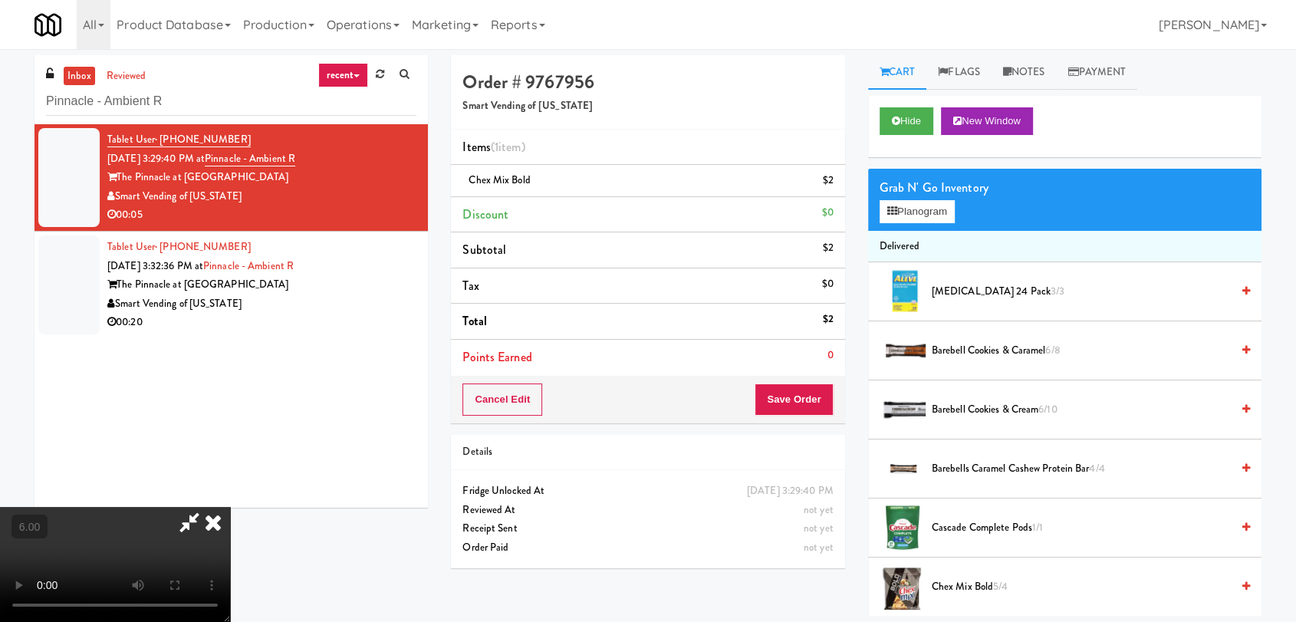
click at [230, 507] on video at bounding box center [115, 564] width 230 height 115
click at [816, 396] on button "Save Order" at bounding box center [793, 399] width 78 height 32
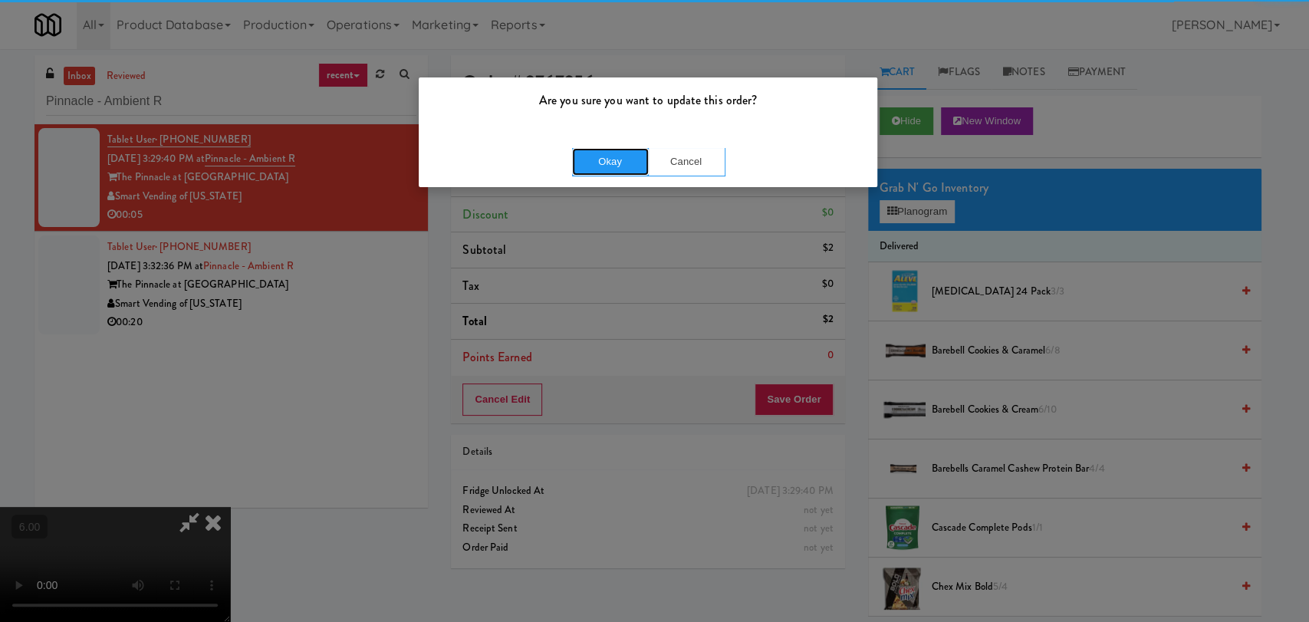
drag, startPoint x: 619, startPoint y: 155, endPoint x: 644, endPoint y: 176, distance: 32.1
click at [620, 164] on button "Okay" at bounding box center [610, 162] width 77 height 28
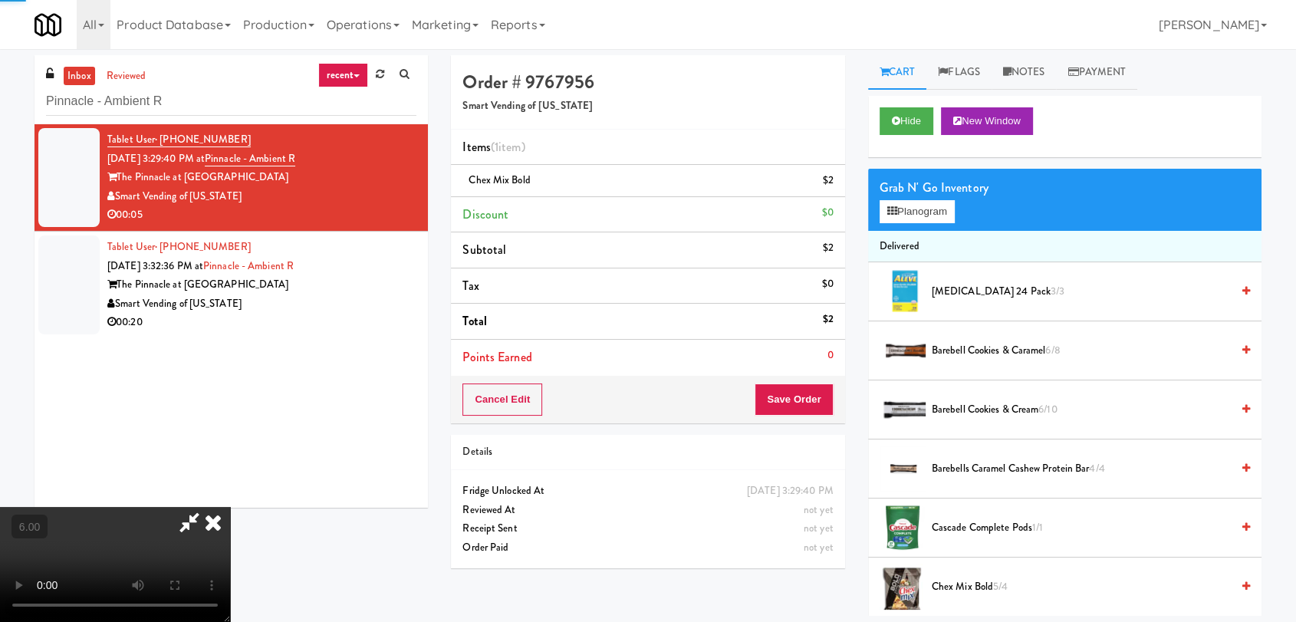
click at [230, 507] on icon at bounding box center [213, 522] width 34 height 31
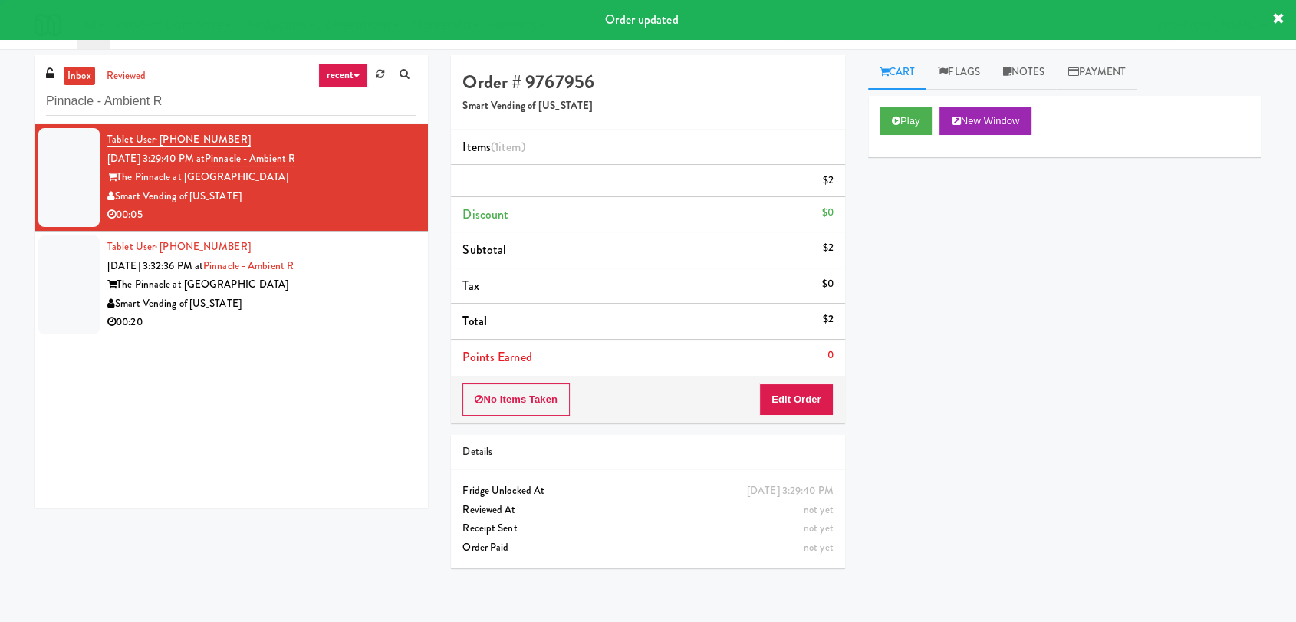
click at [343, 319] on div "00:20" at bounding box center [261, 322] width 309 height 19
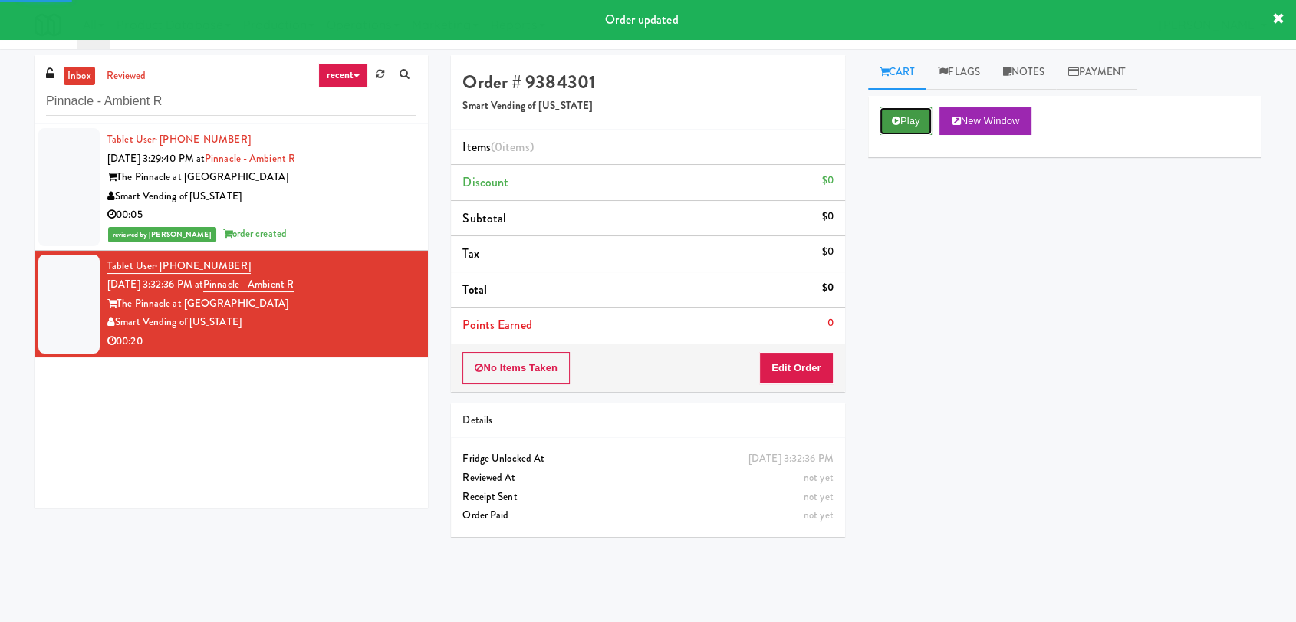
click at [923, 113] on button "Play" at bounding box center [905, 121] width 53 height 28
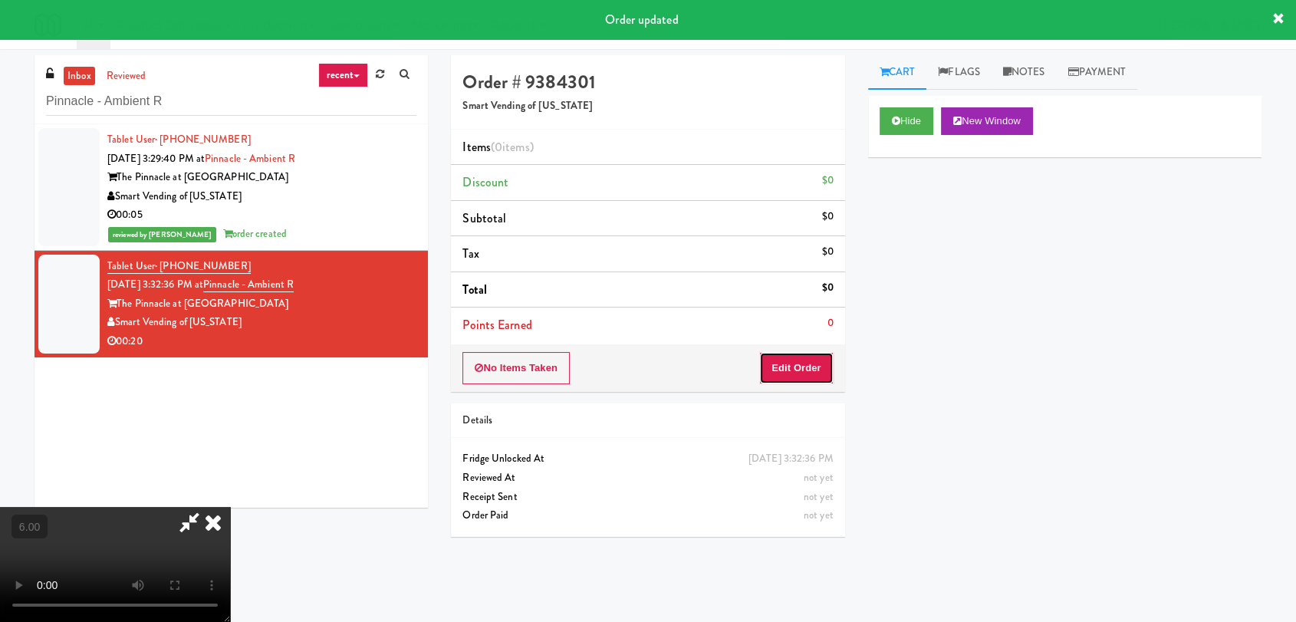
click at [805, 370] on button "Edit Order" at bounding box center [796, 368] width 74 height 32
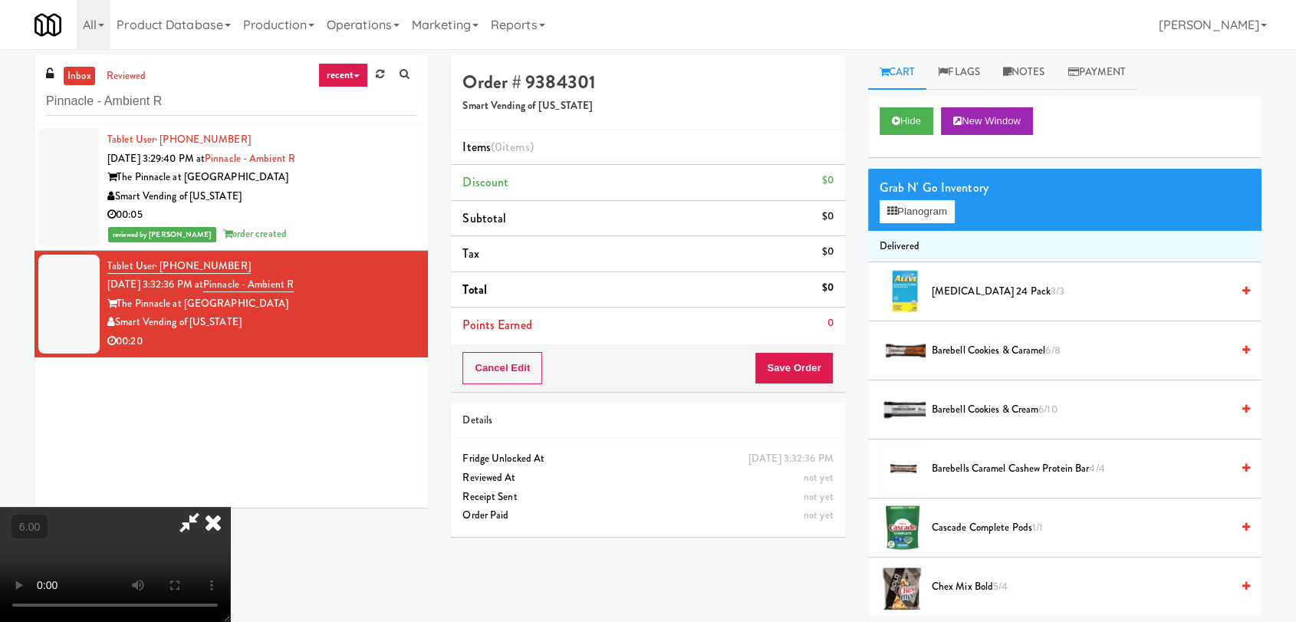
click at [230, 507] on video at bounding box center [115, 564] width 230 height 115
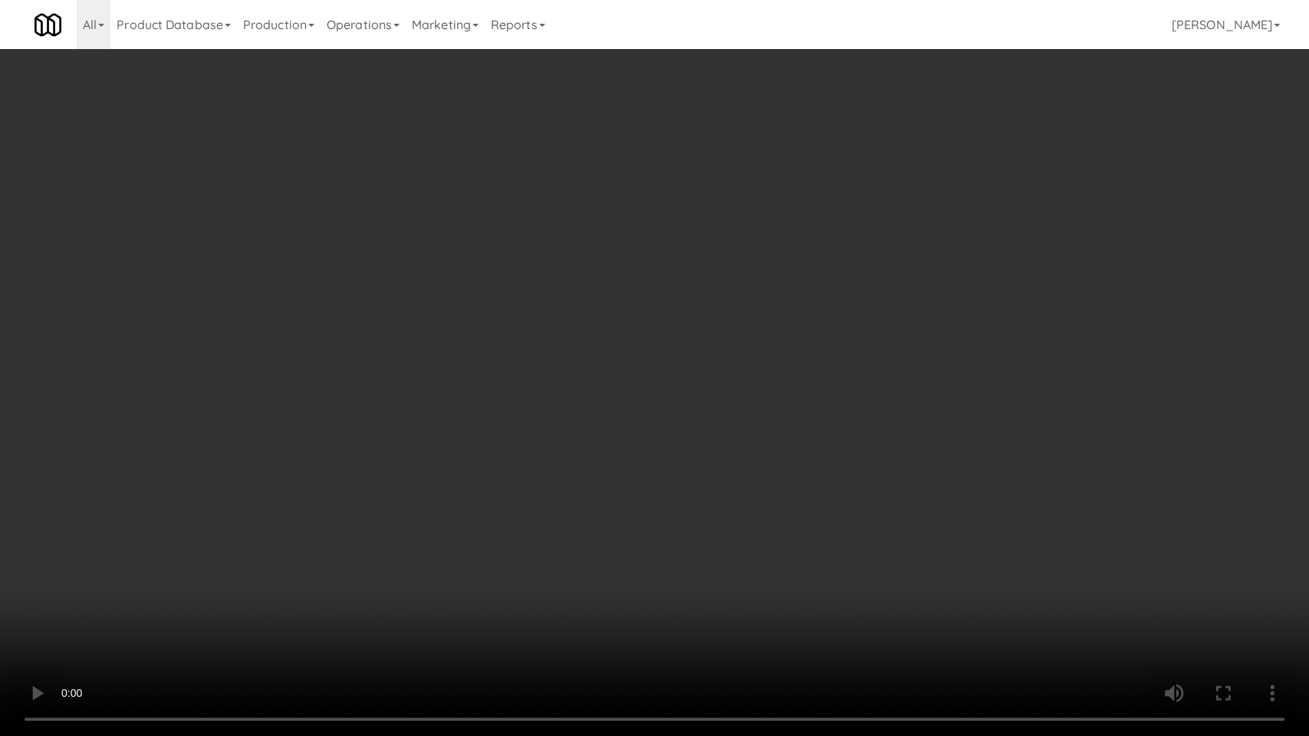
click at [452, 603] on video at bounding box center [654, 368] width 1309 height 736
click at [452, 601] on video at bounding box center [654, 368] width 1309 height 736
click at [589, 558] on video at bounding box center [654, 368] width 1309 height 736
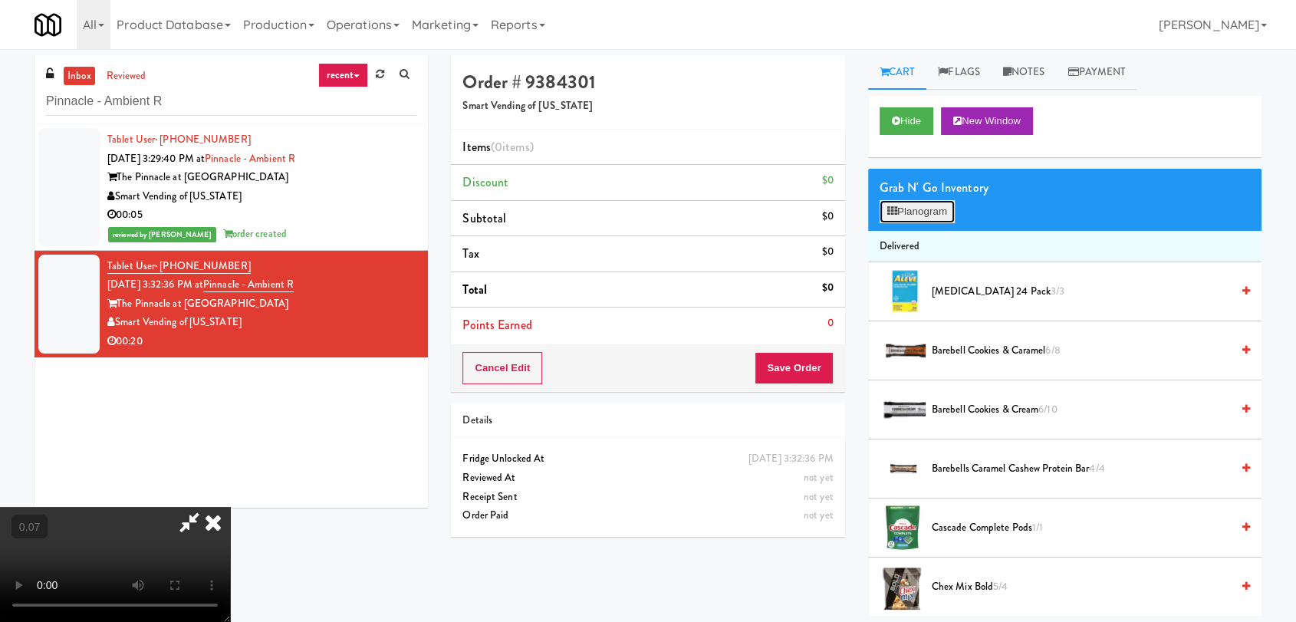
click at [895, 211] on icon at bounding box center [892, 211] width 10 height 10
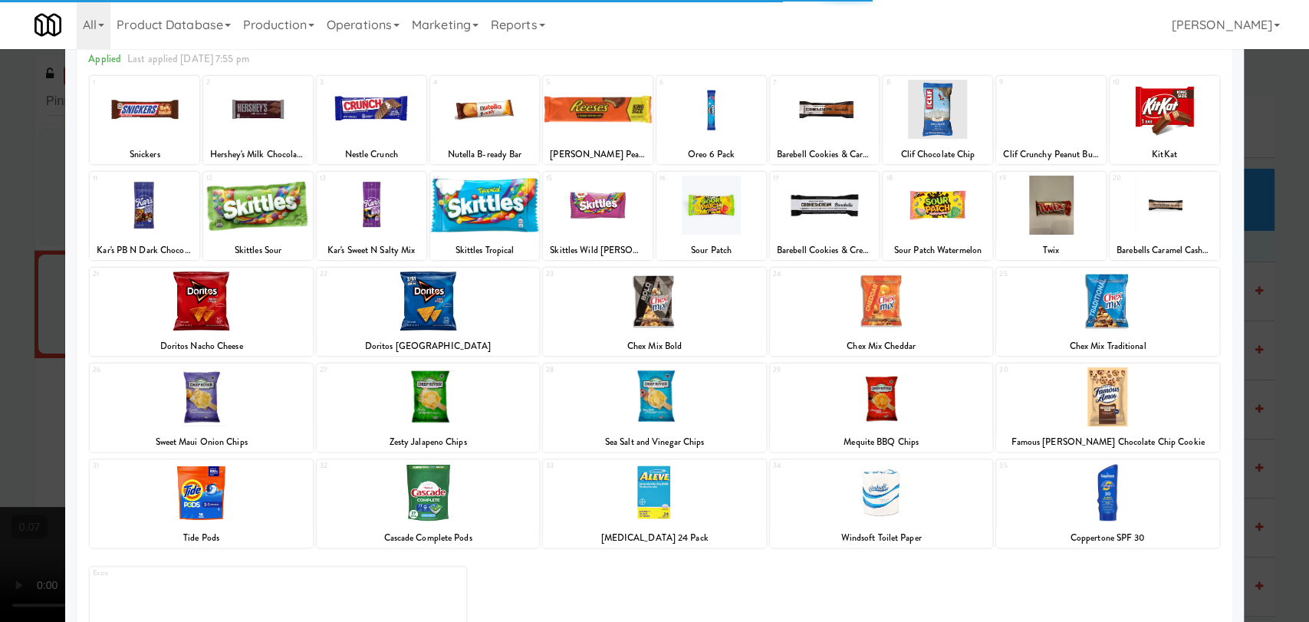
scroll to position [131, 0]
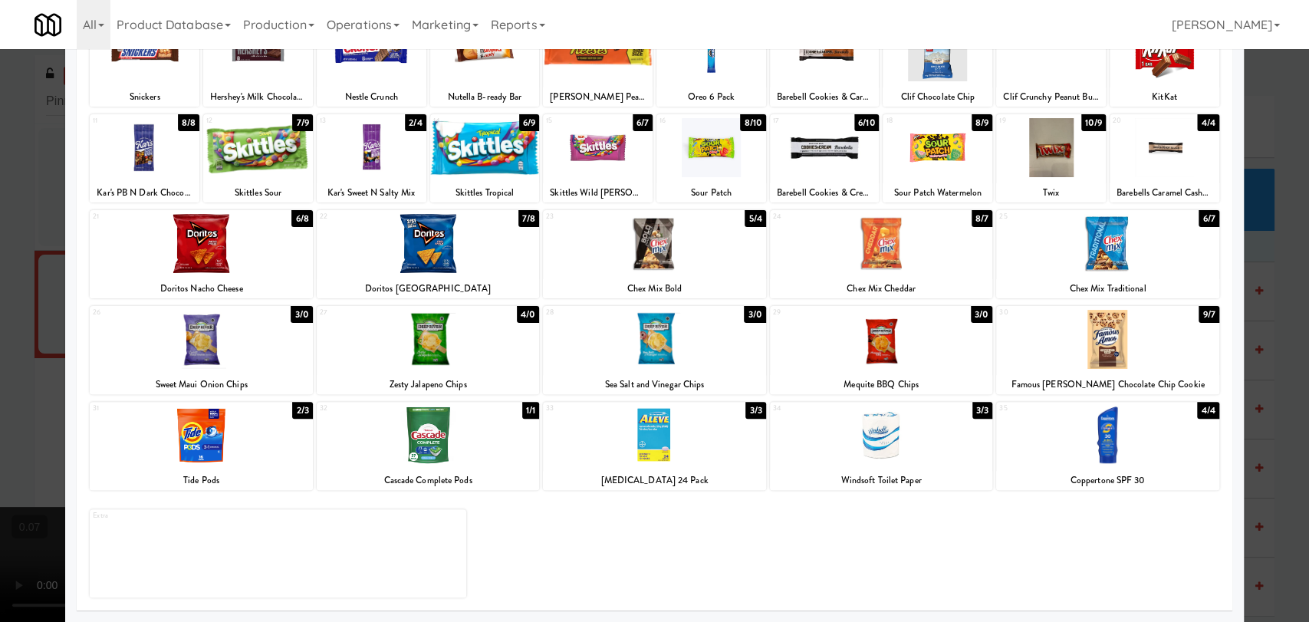
click at [636, 249] on div at bounding box center [654, 243] width 222 height 59
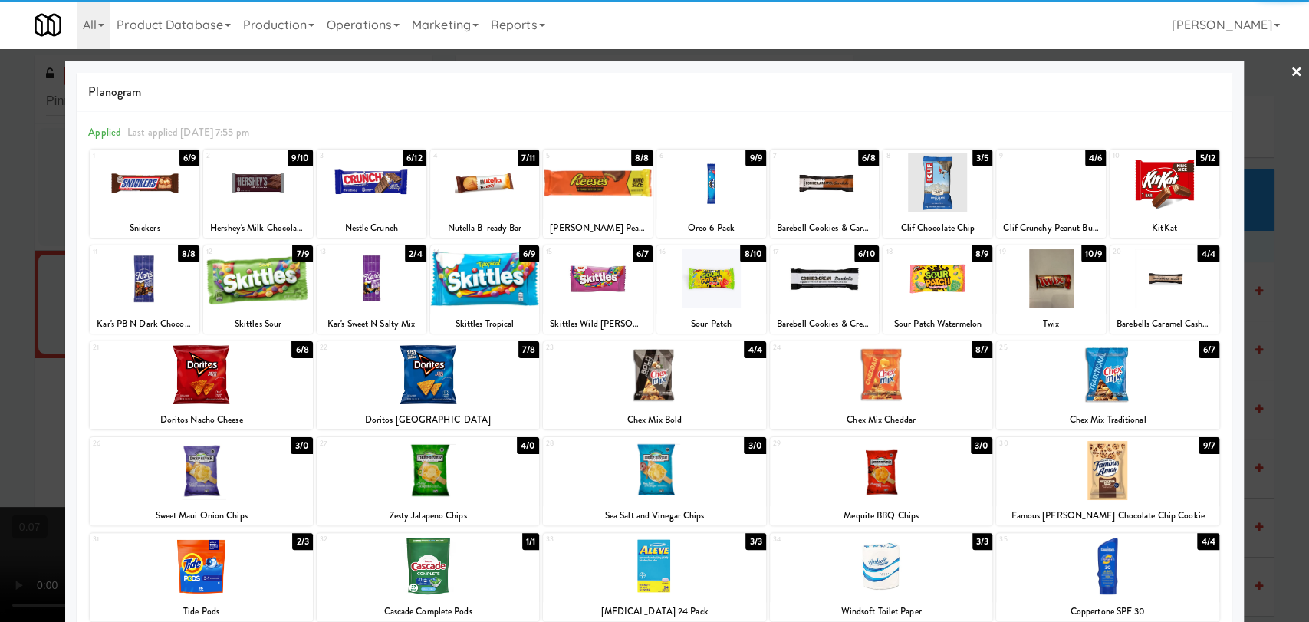
scroll to position [0, 0]
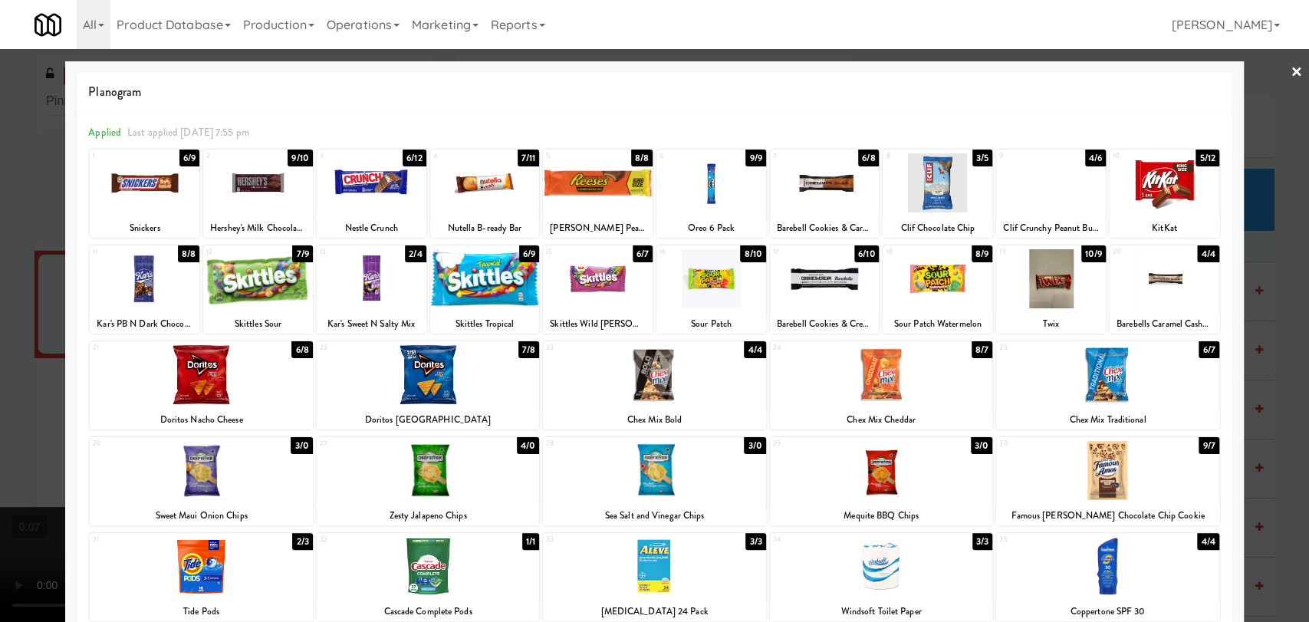
click at [728, 190] on div at bounding box center [711, 182] width 110 height 59
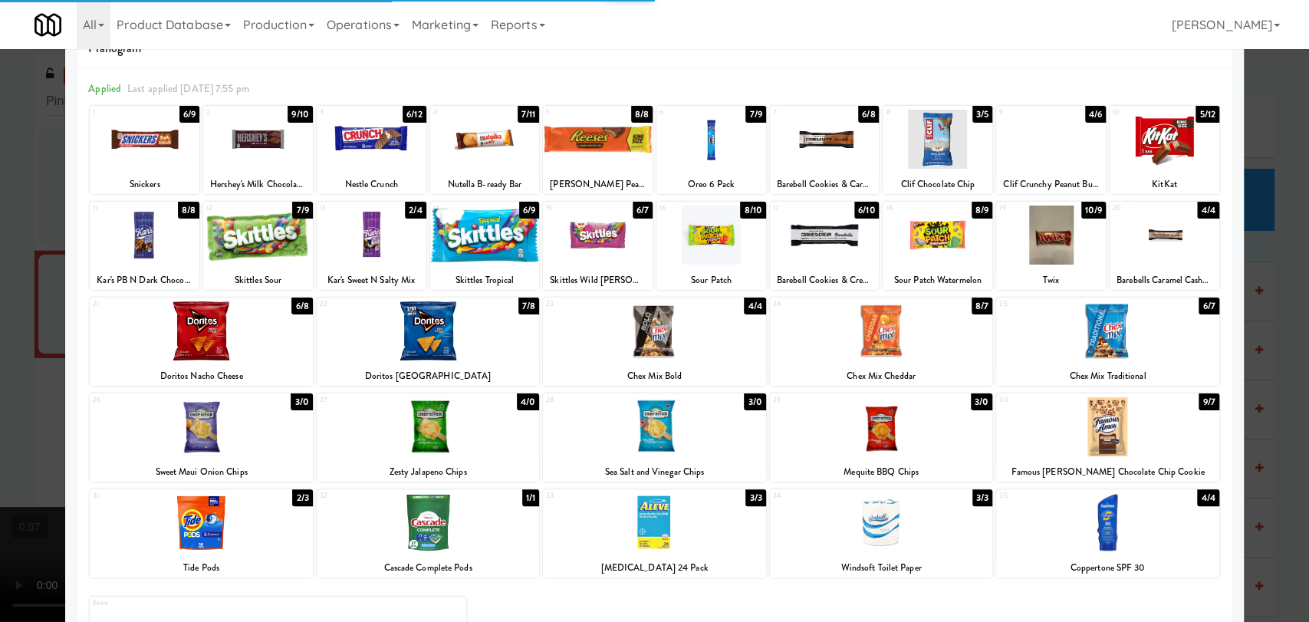
scroll to position [131, 0]
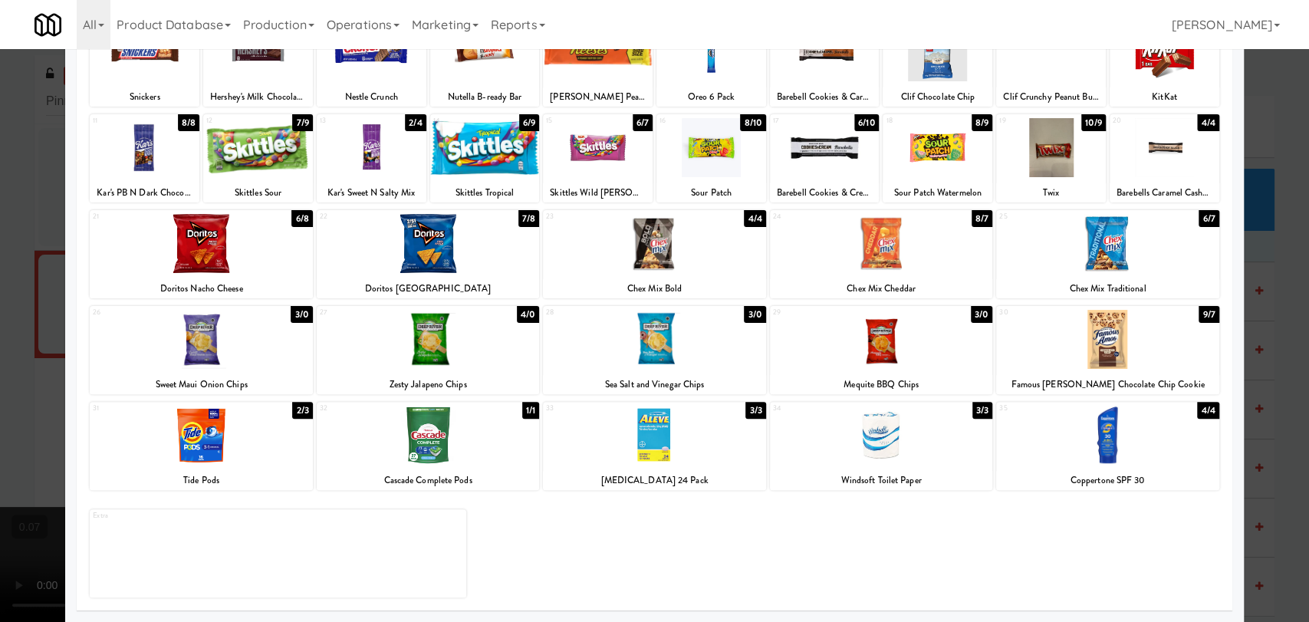
click at [616, 357] on div at bounding box center [654, 339] width 222 height 59
click at [0, 356] on div at bounding box center [654, 311] width 1309 height 622
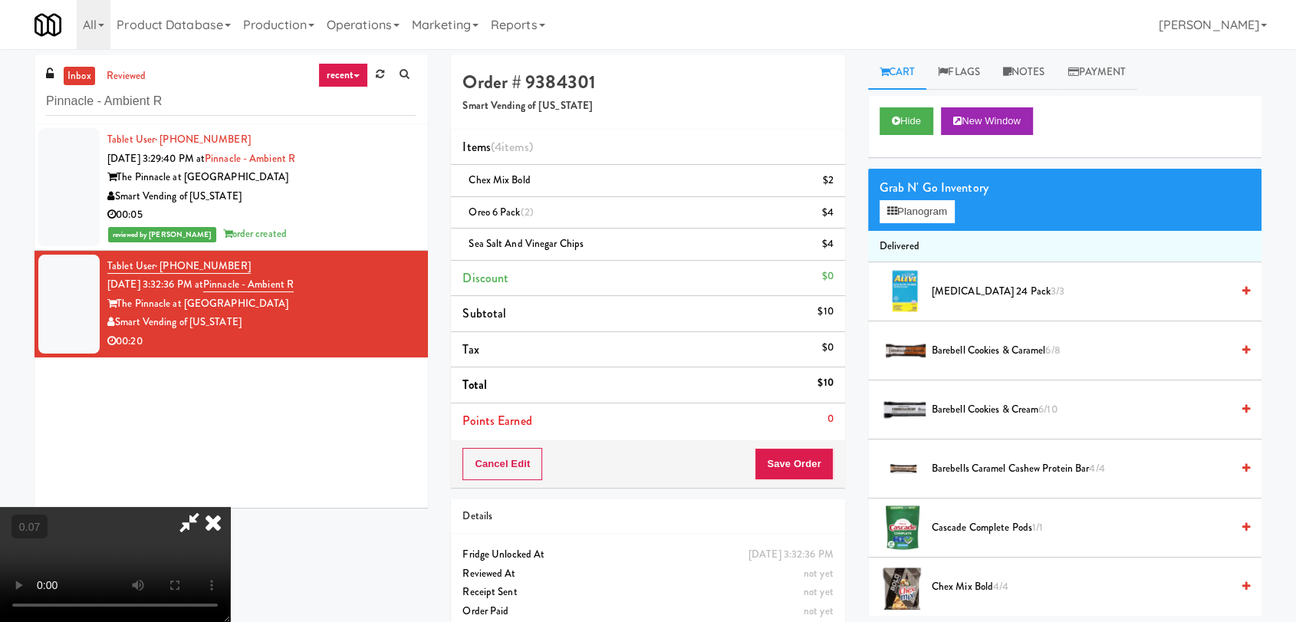
click at [230, 507] on video at bounding box center [115, 564] width 230 height 115
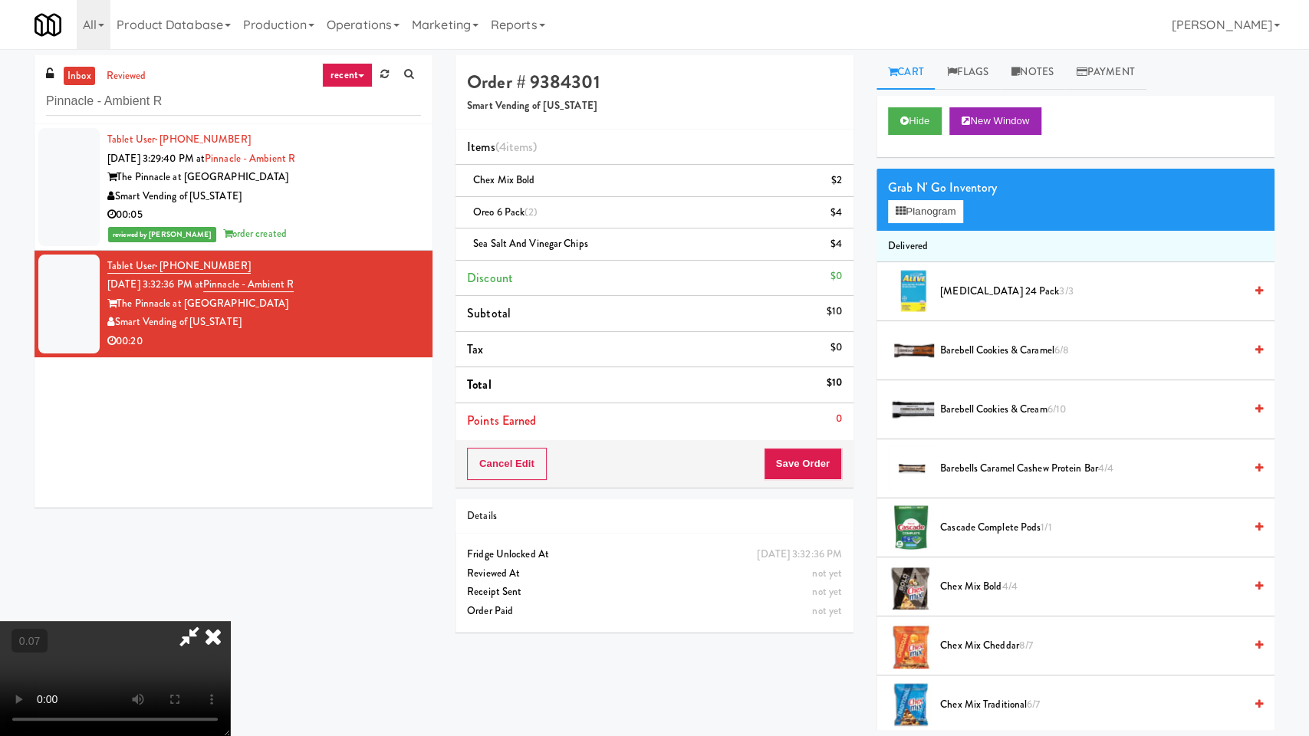
click at [230, 621] on video at bounding box center [115, 678] width 230 height 115
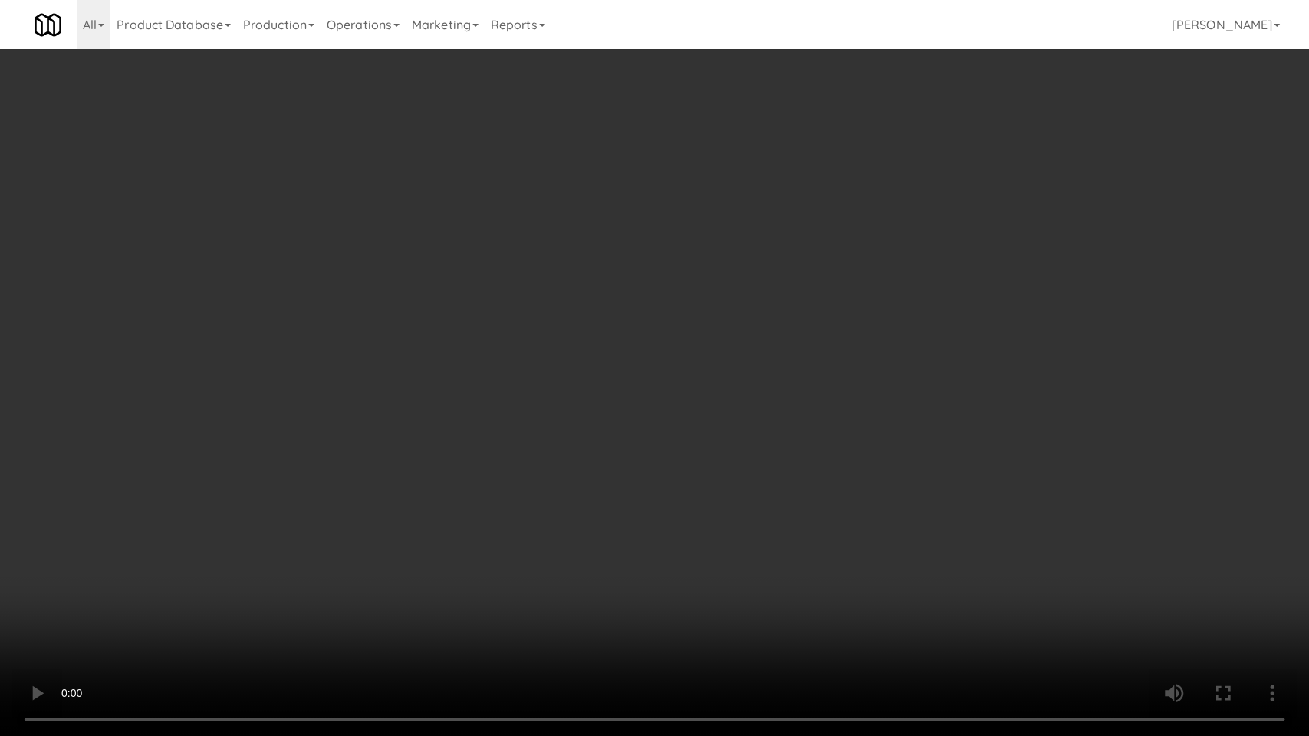
click at [605, 525] on video at bounding box center [654, 368] width 1309 height 736
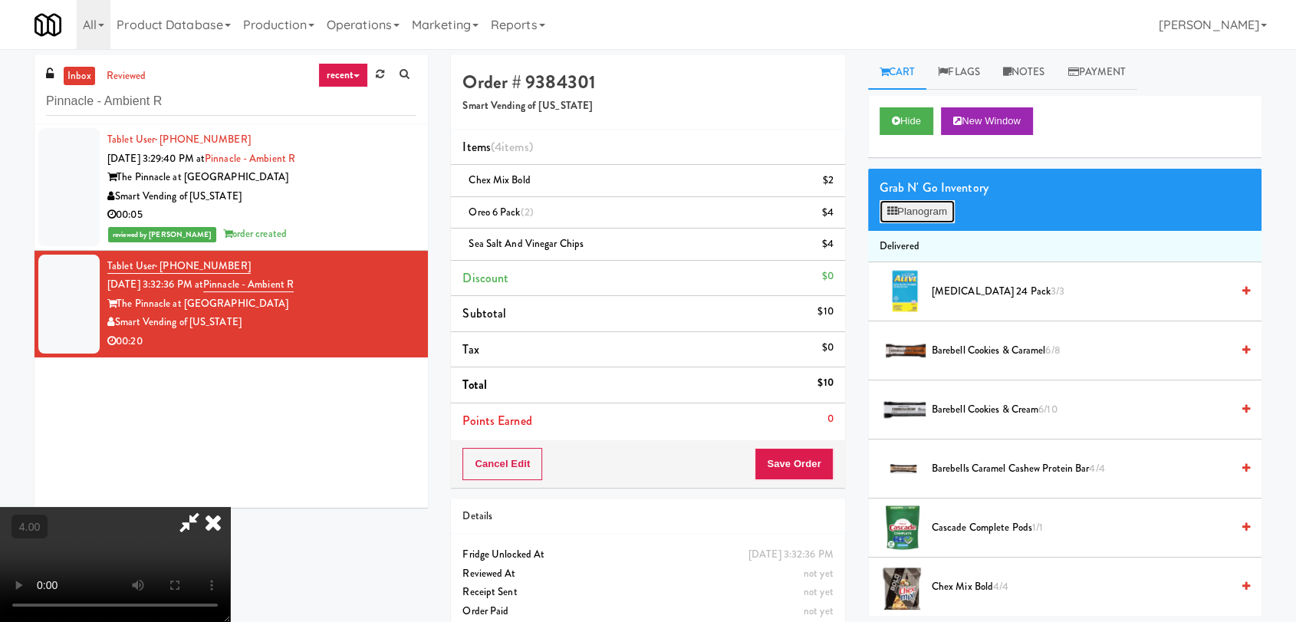
click at [898, 221] on button "Planogram" at bounding box center [916, 211] width 75 height 23
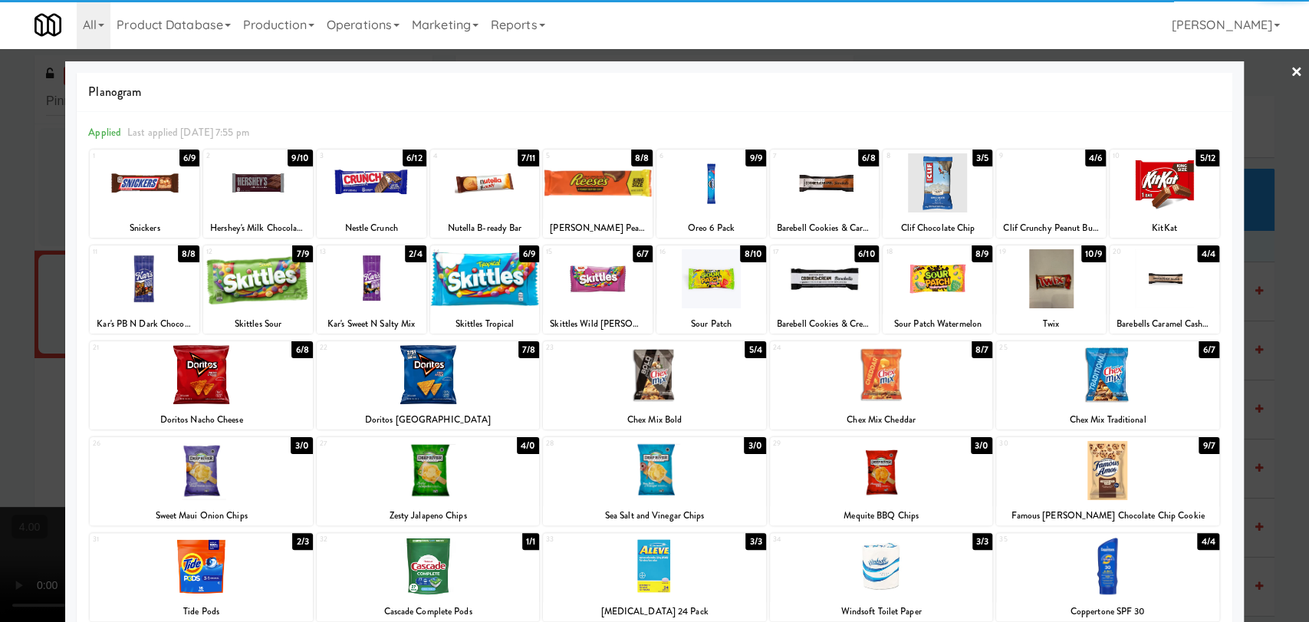
click at [961, 480] on div at bounding box center [881, 470] width 222 height 59
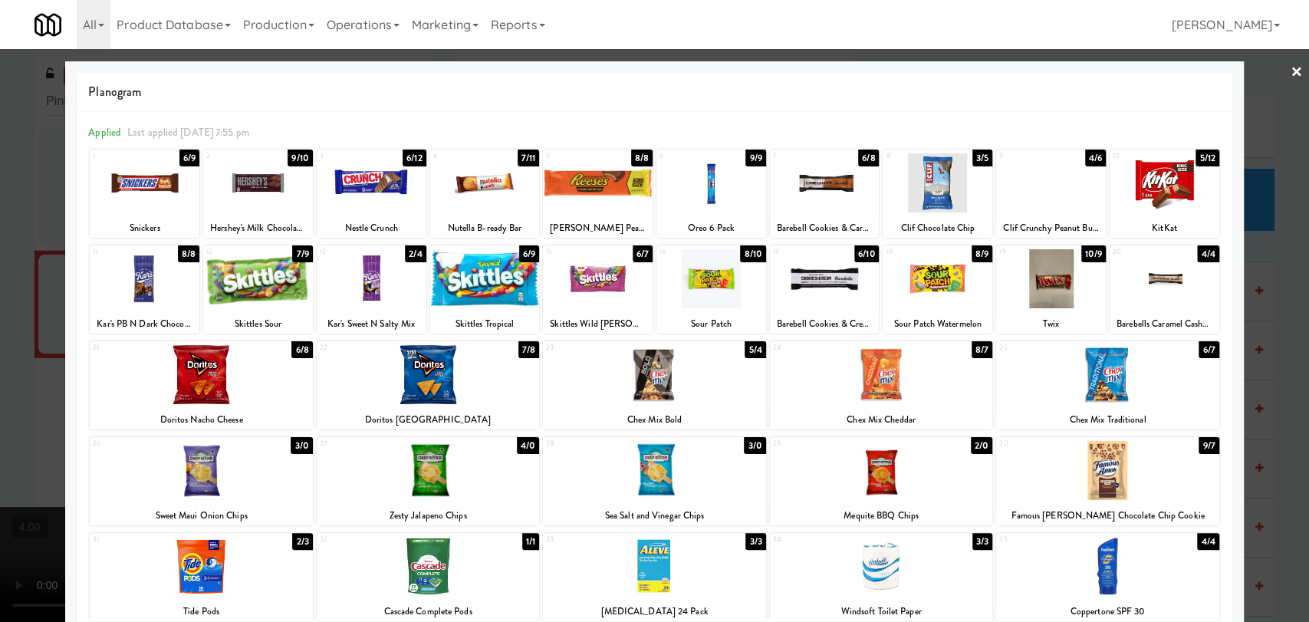
click at [0, 358] on div at bounding box center [654, 311] width 1309 height 622
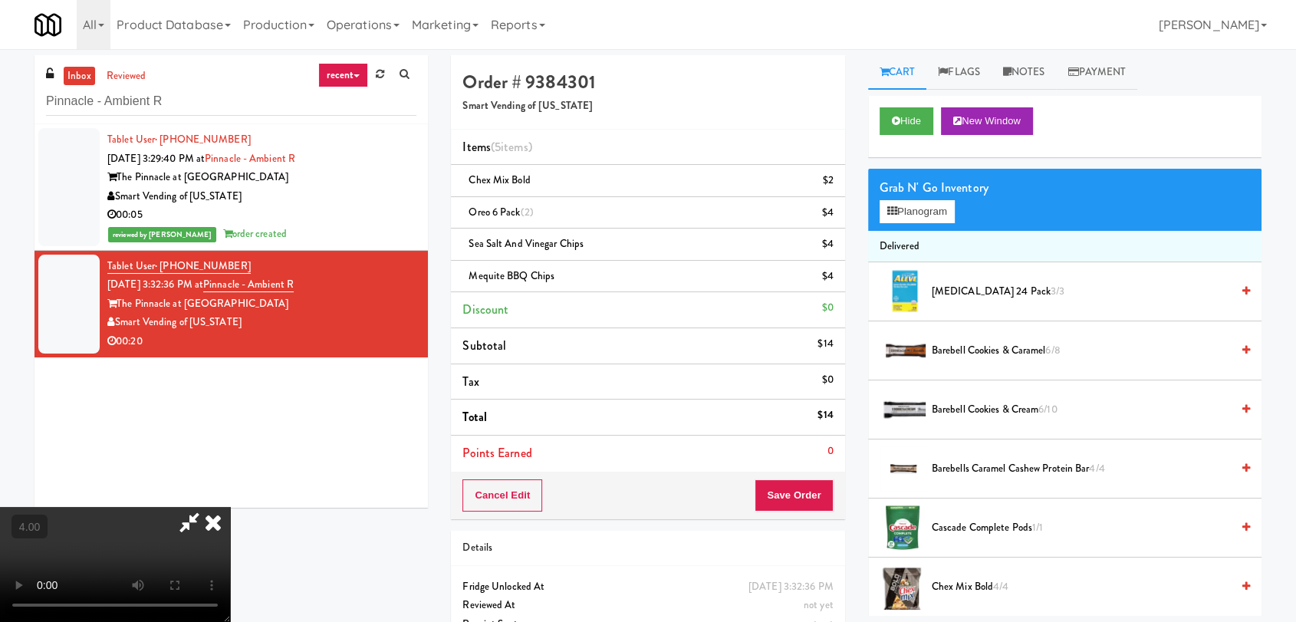
click at [230, 507] on icon at bounding box center [213, 522] width 34 height 31
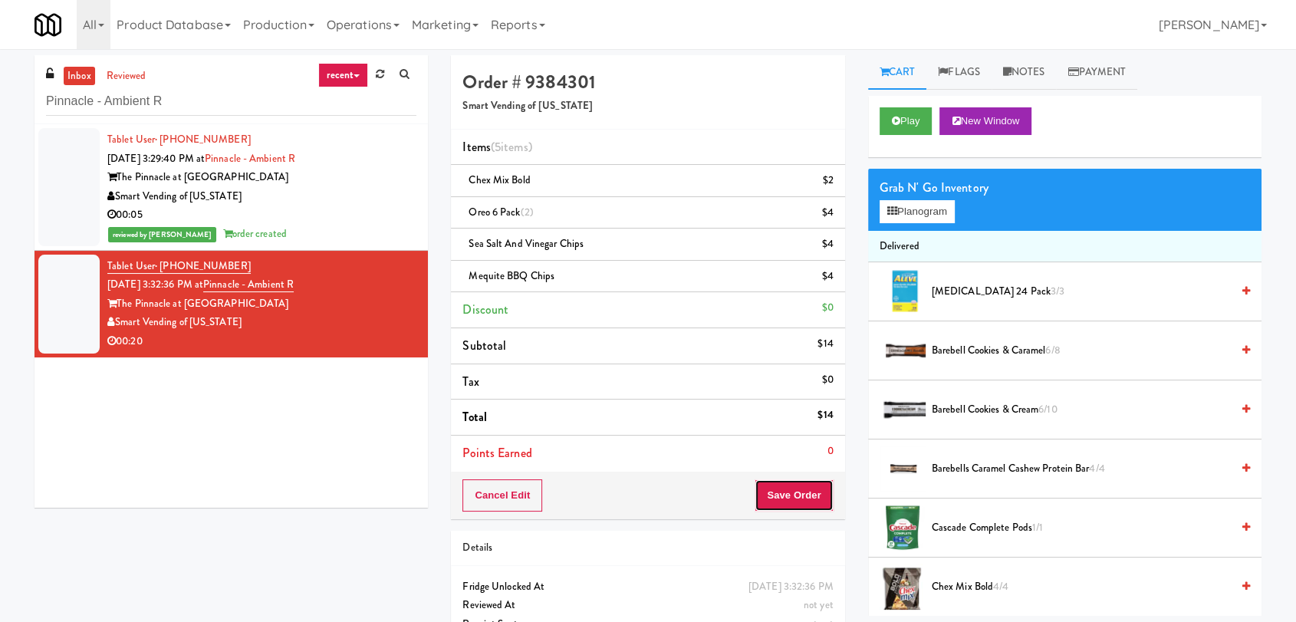
click at [816, 489] on button "Save Order" at bounding box center [793, 495] width 78 height 32
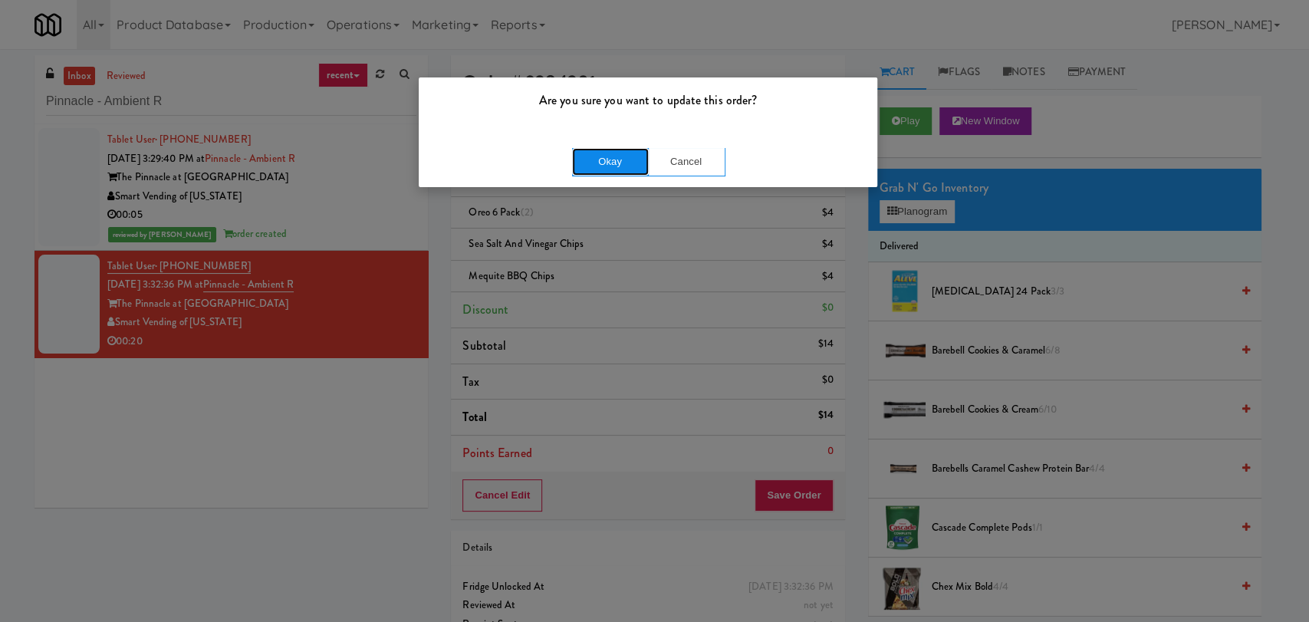
click at [617, 166] on button "Okay" at bounding box center [610, 162] width 77 height 28
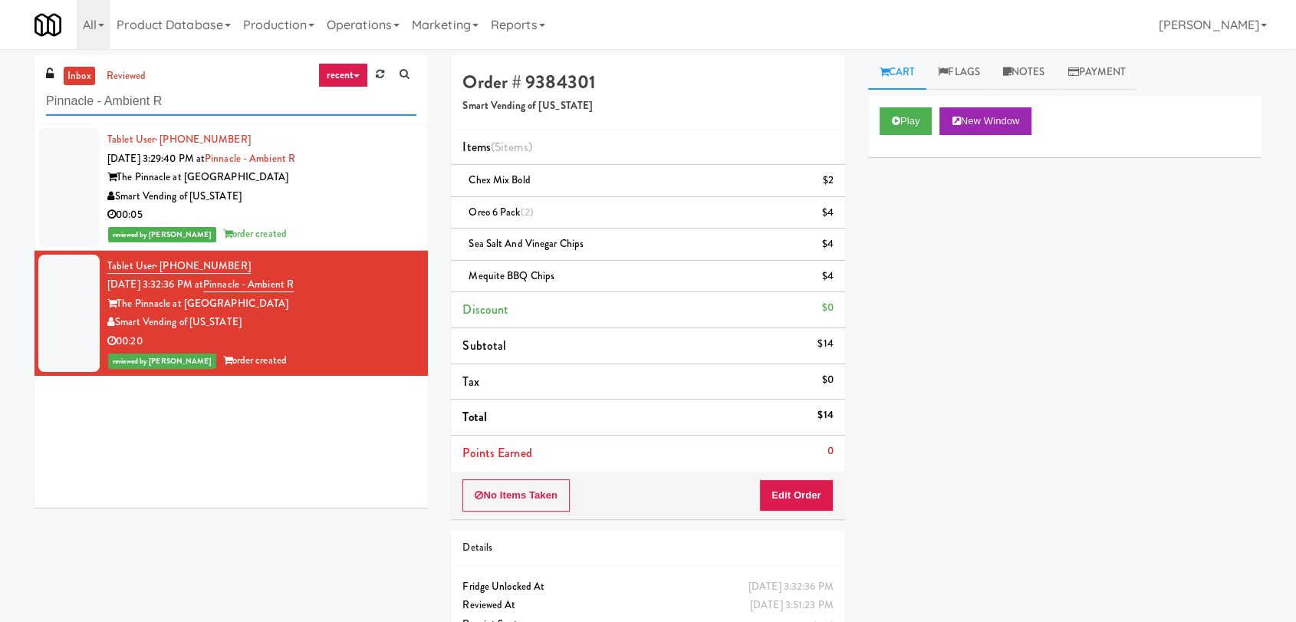
paste input "White Furniture 01"
drag, startPoint x: 210, startPoint y: 93, endPoint x: 0, endPoint y: 74, distance: 210.9
click at [0, 74] on div "inbox reviewed recent all unclear take inventory issue suspicious failed recent…" at bounding box center [648, 365] width 1296 height 620
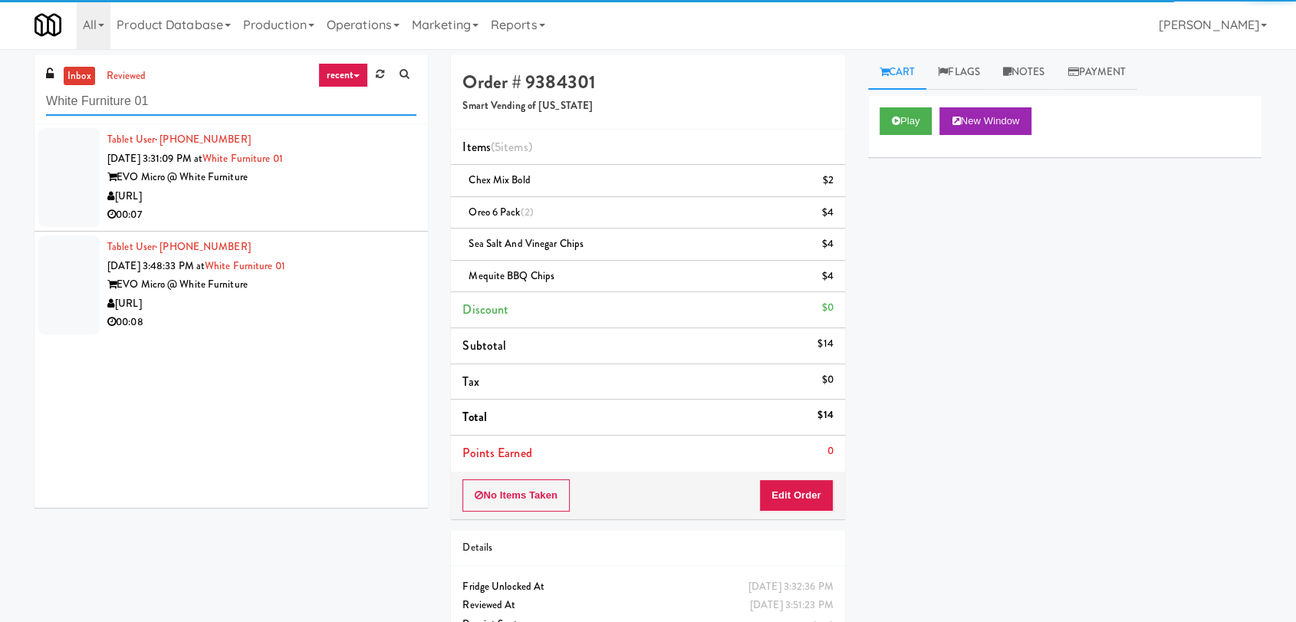
type input "White Furniture 01"
click at [350, 204] on div "[URL]" at bounding box center [261, 196] width 309 height 19
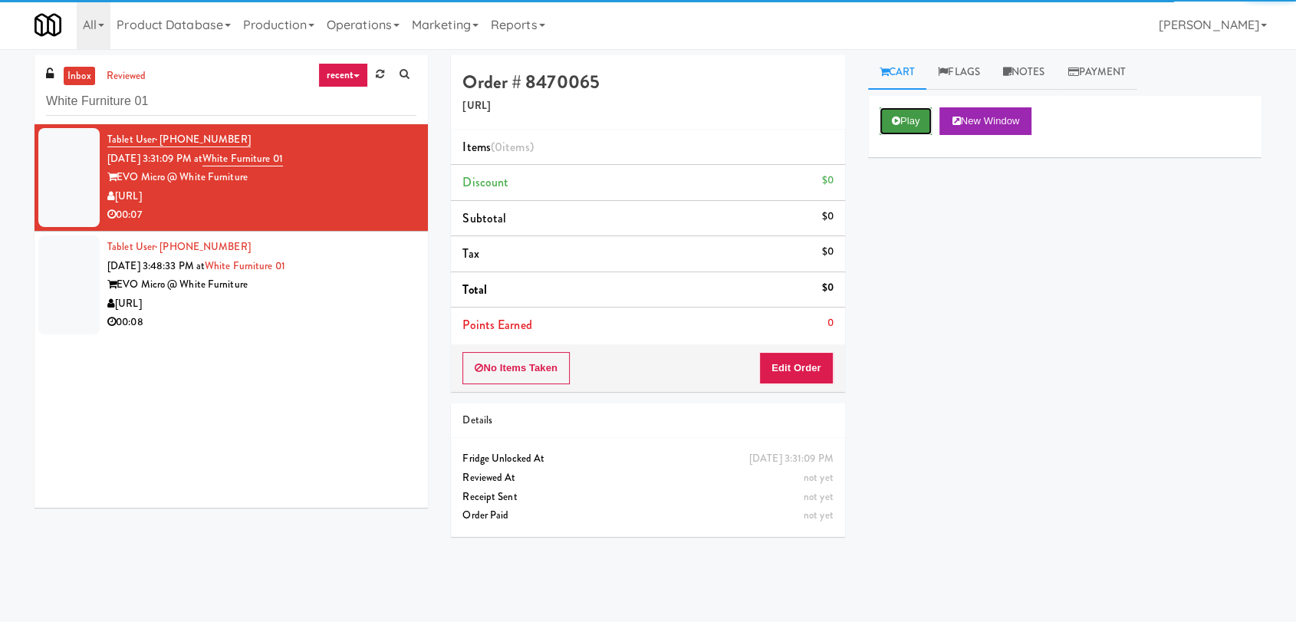
click at [912, 130] on button "Play" at bounding box center [905, 121] width 53 height 28
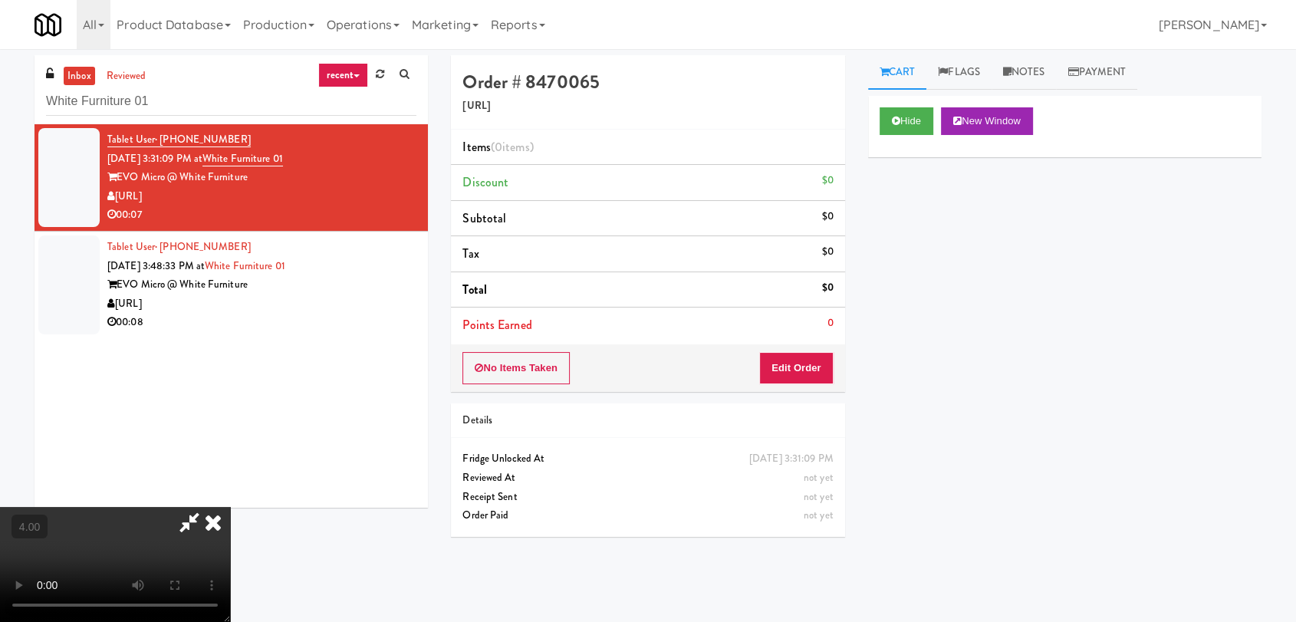
click at [230, 507] on video at bounding box center [115, 564] width 230 height 115
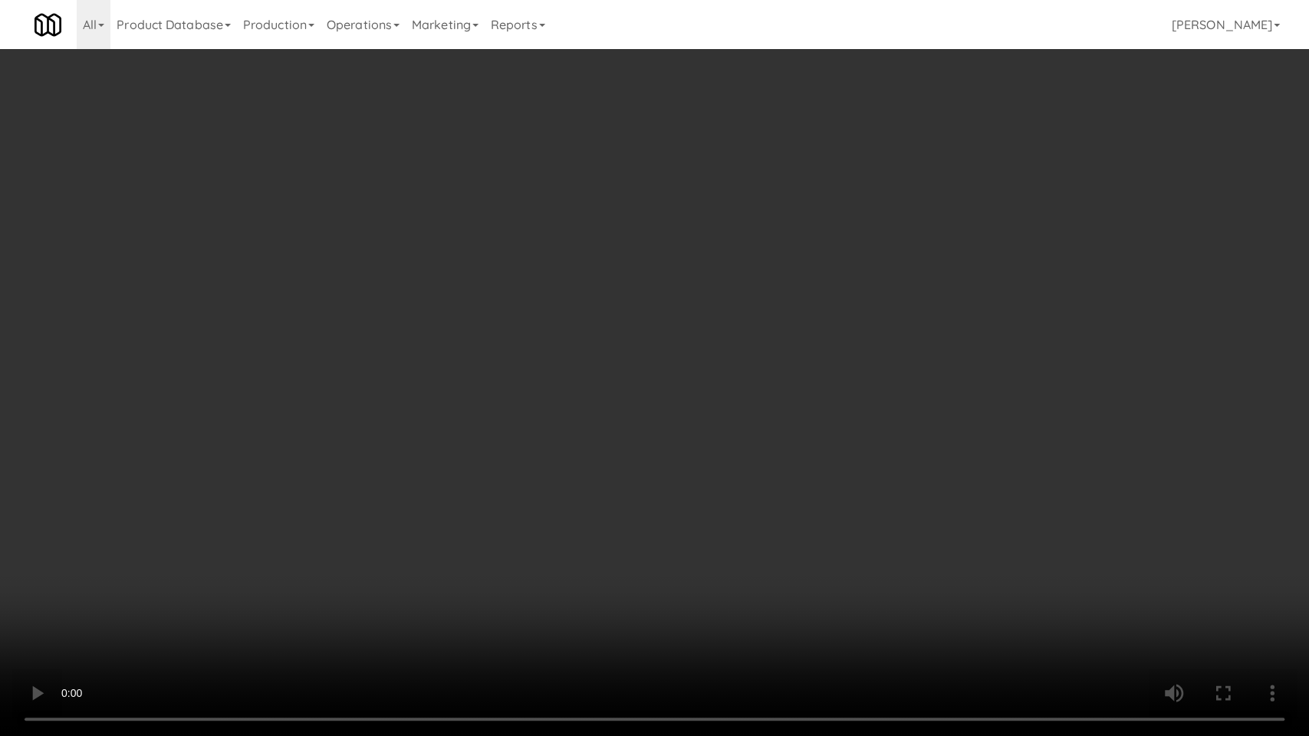
click at [728, 447] on video at bounding box center [654, 368] width 1309 height 736
drag, startPoint x: 725, startPoint y: 444, endPoint x: 726, endPoint y: 327, distance: 116.5
click at [724, 442] on video at bounding box center [654, 368] width 1309 height 736
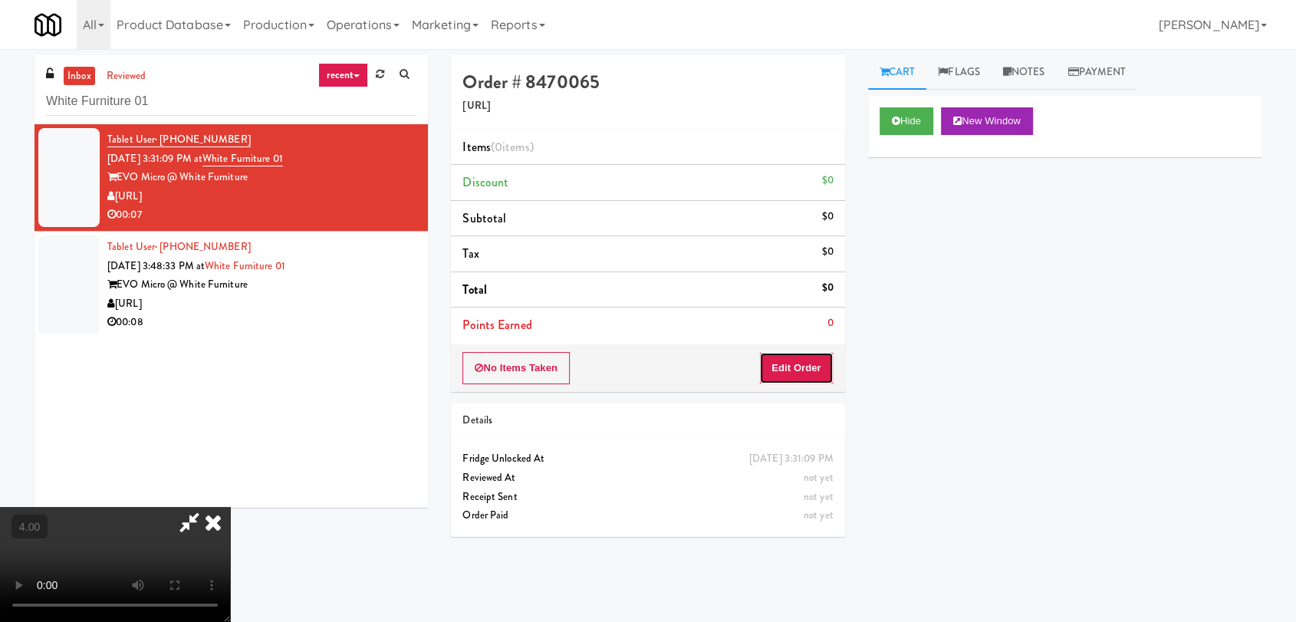
click at [790, 380] on button "Edit Order" at bounding box center [796, 368] width 74 height 32
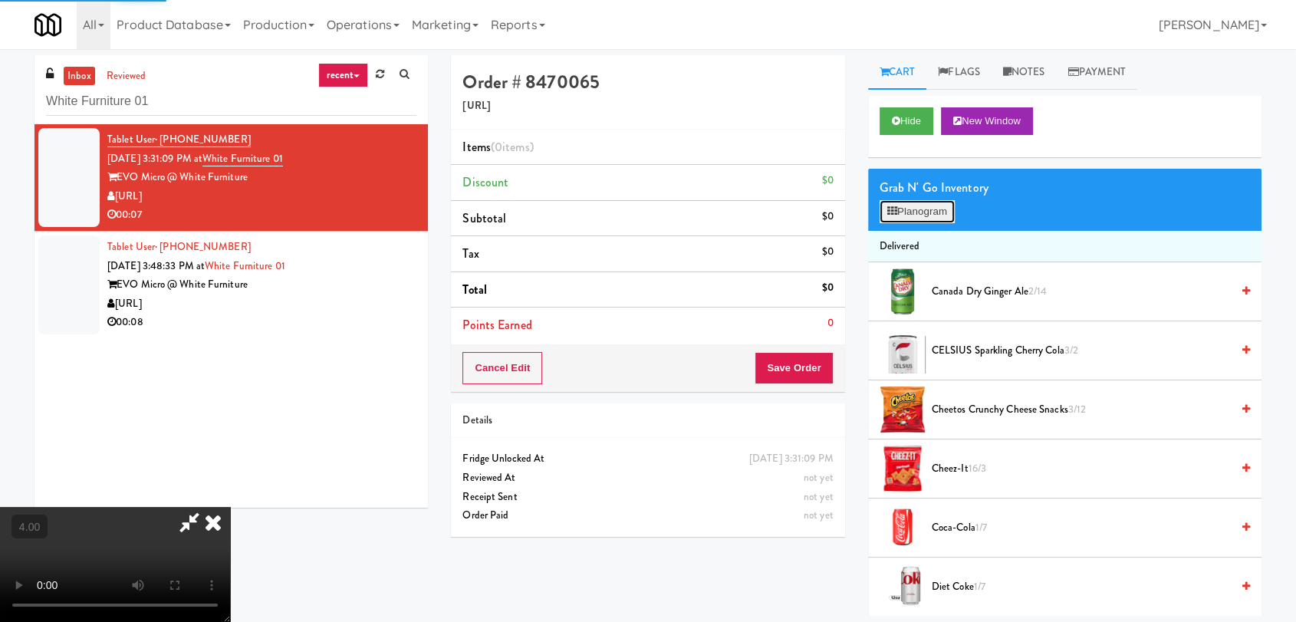
click at [915, 222] on button "Planogram" at bounding box center [916, 211] width 75 height 23
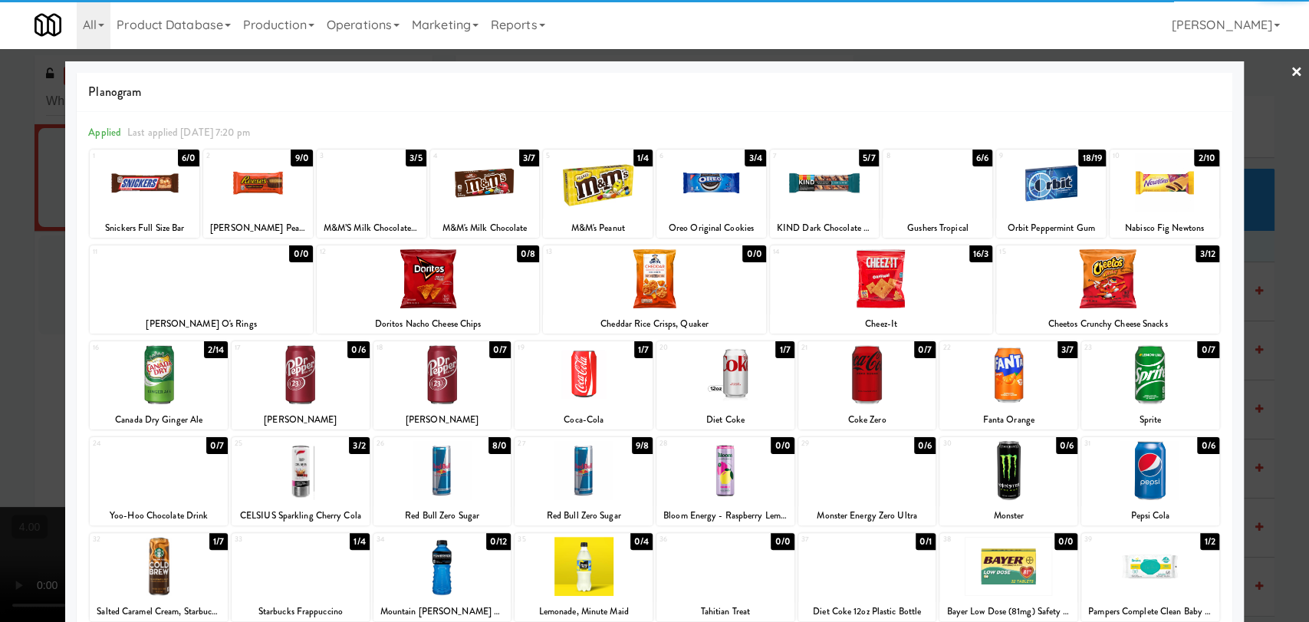
click at [977, 375] on div at bounding box center [1008, 374] width 138 height 59
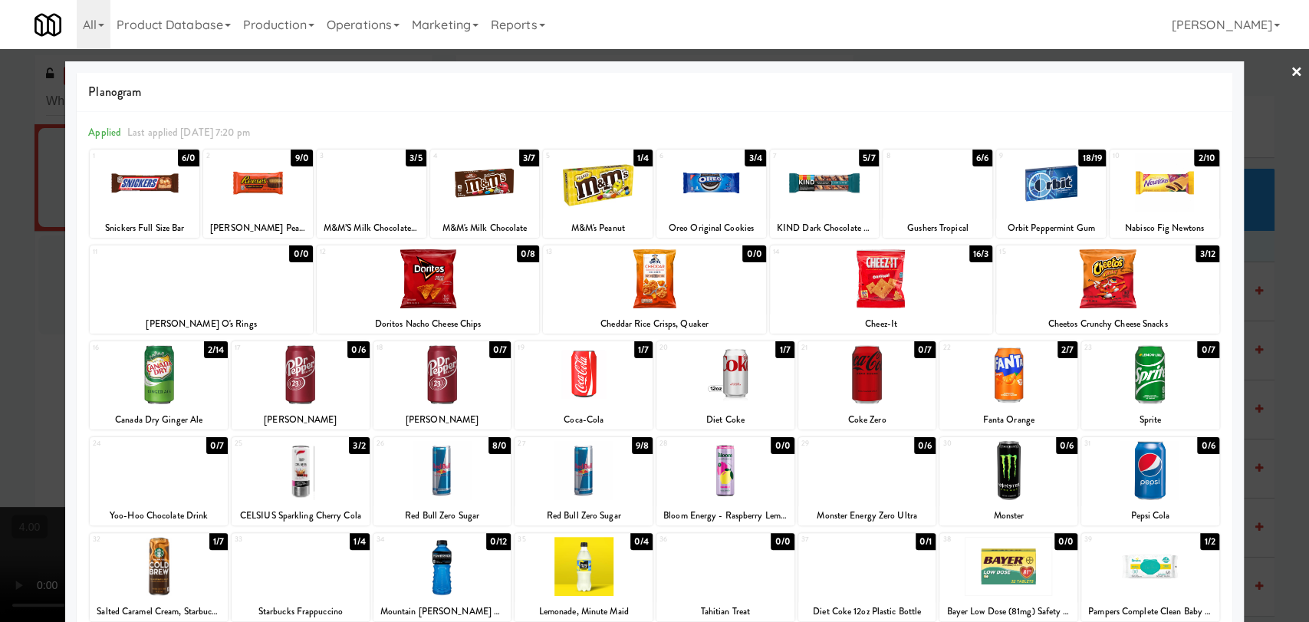
click at [834, 386] on div at bounding box center [867, 374] width 138 height 59
click at [0, 266] on div at bounding box center [654, 311] width 1309 height 622
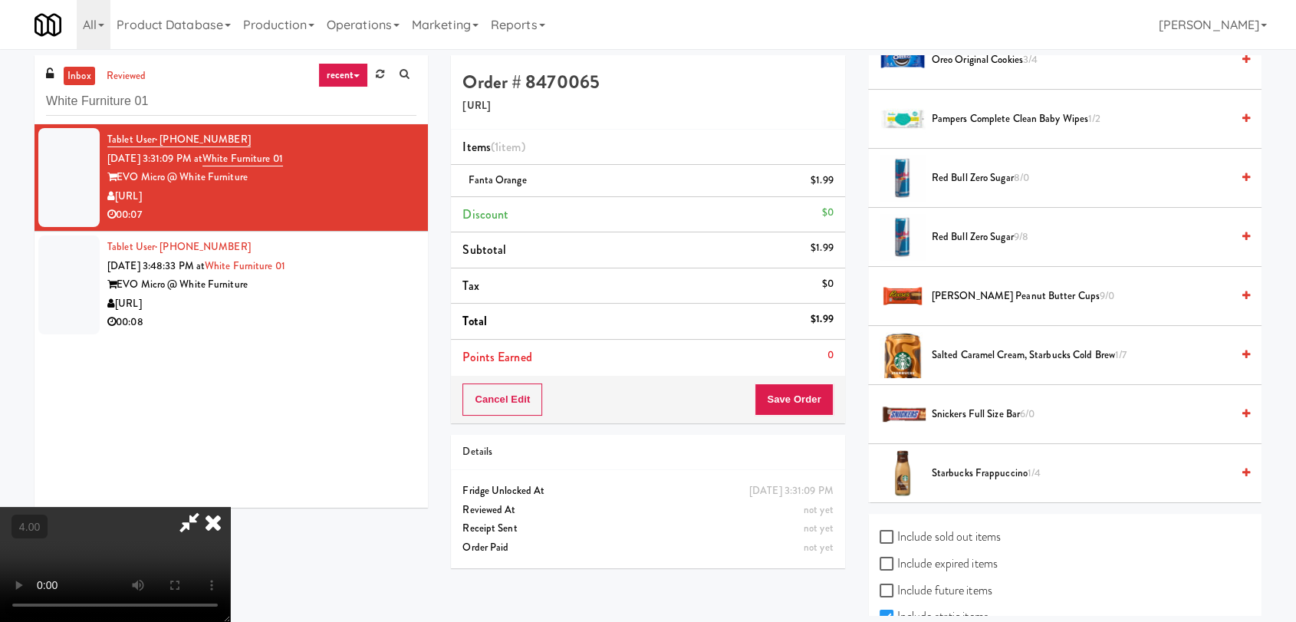
scroll to position [1121, 0]
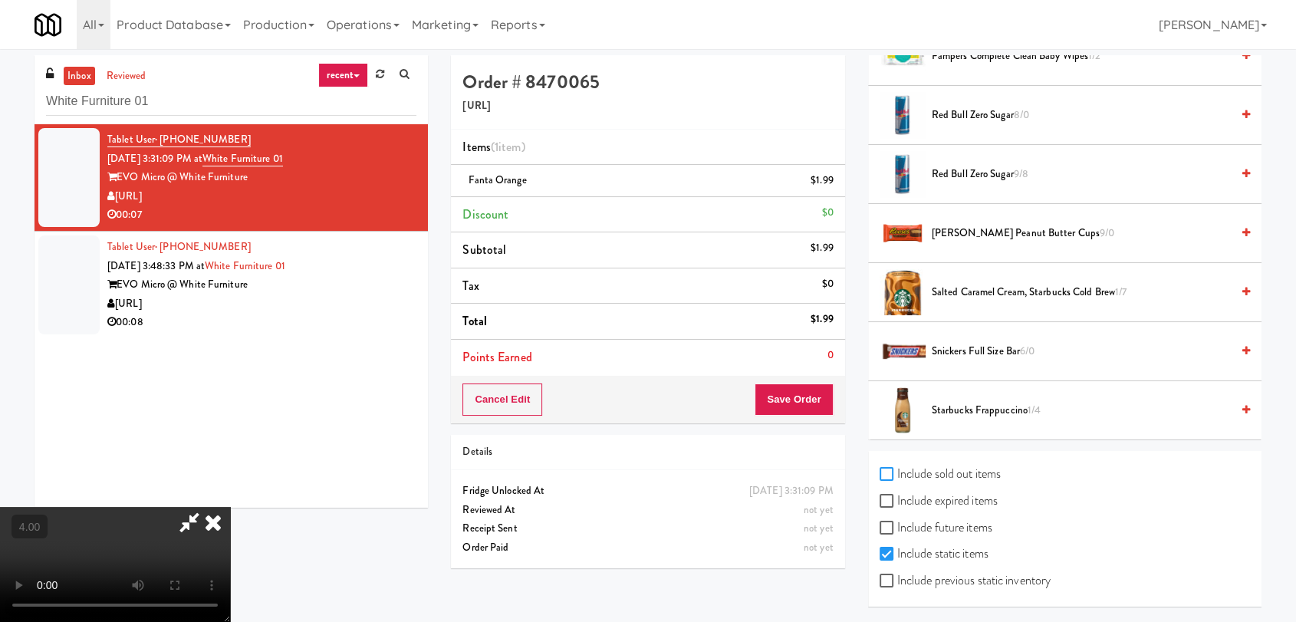
click at [895, 478] on input "Include sold out items" at bounding box center [888, 474] width 18 height 12
checkbox input "true"
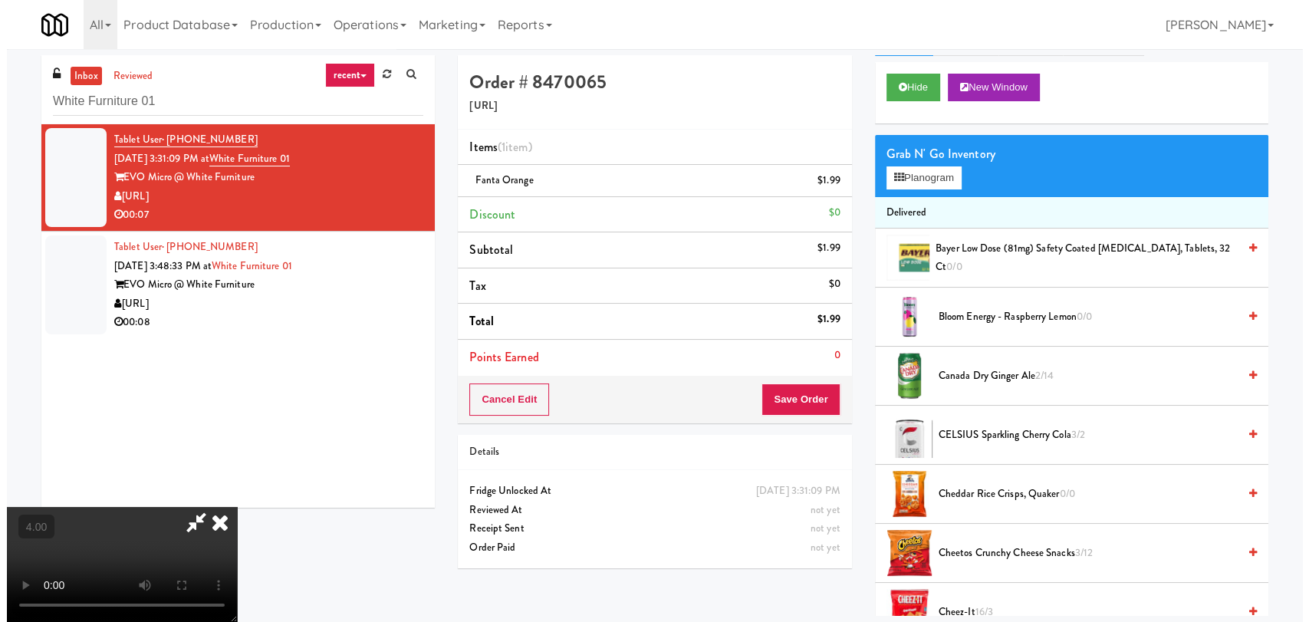
scroll to position [0, 0]
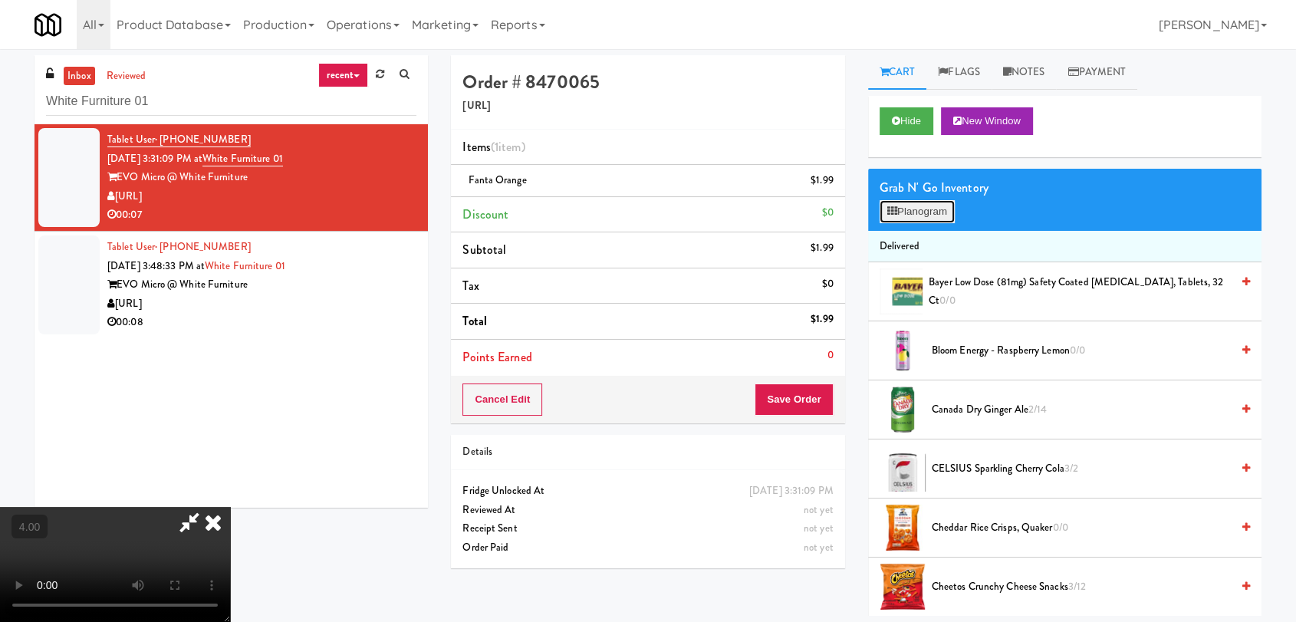
click at [904, 200] on button "Planogram" at bounding box center [916, 211] width 75 height 23
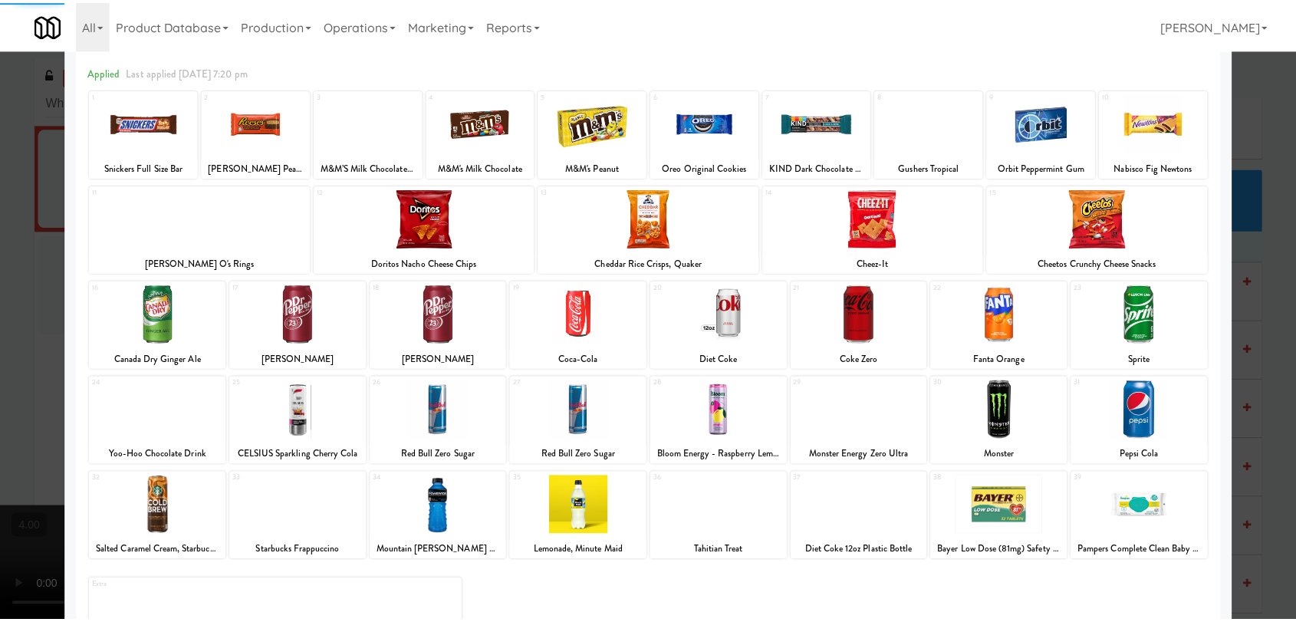
scroll to position [85, 0]
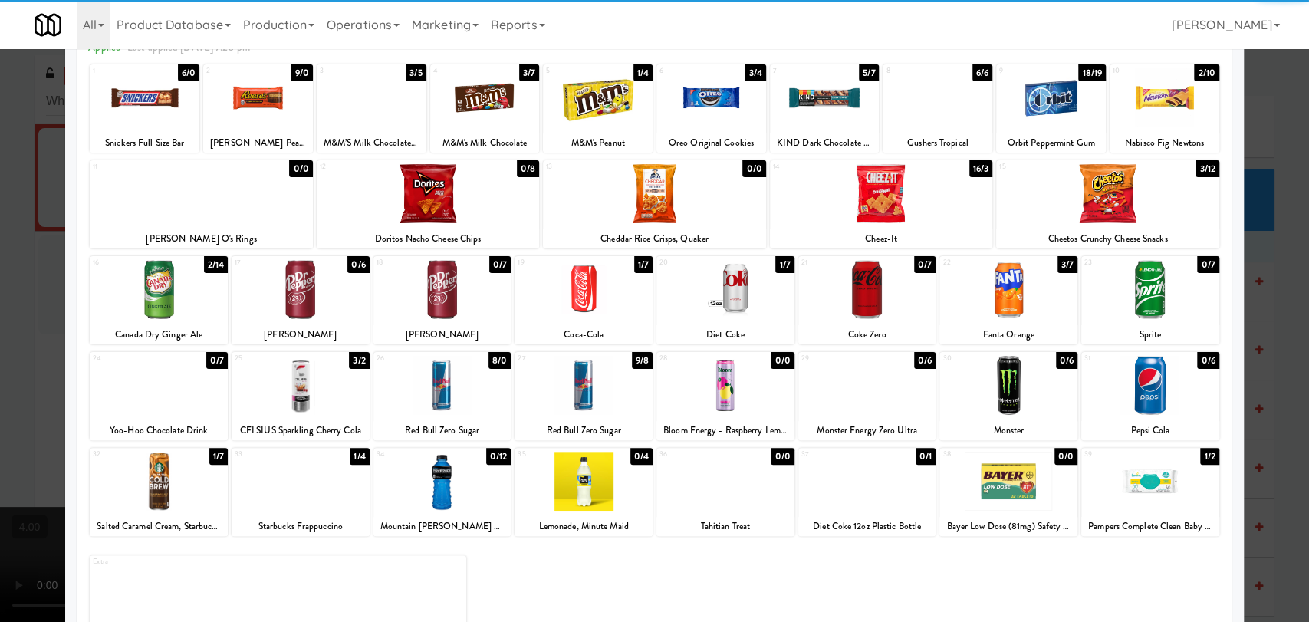
click at [852, 290] on div at bounding box center [867, 289] width 138 height 59
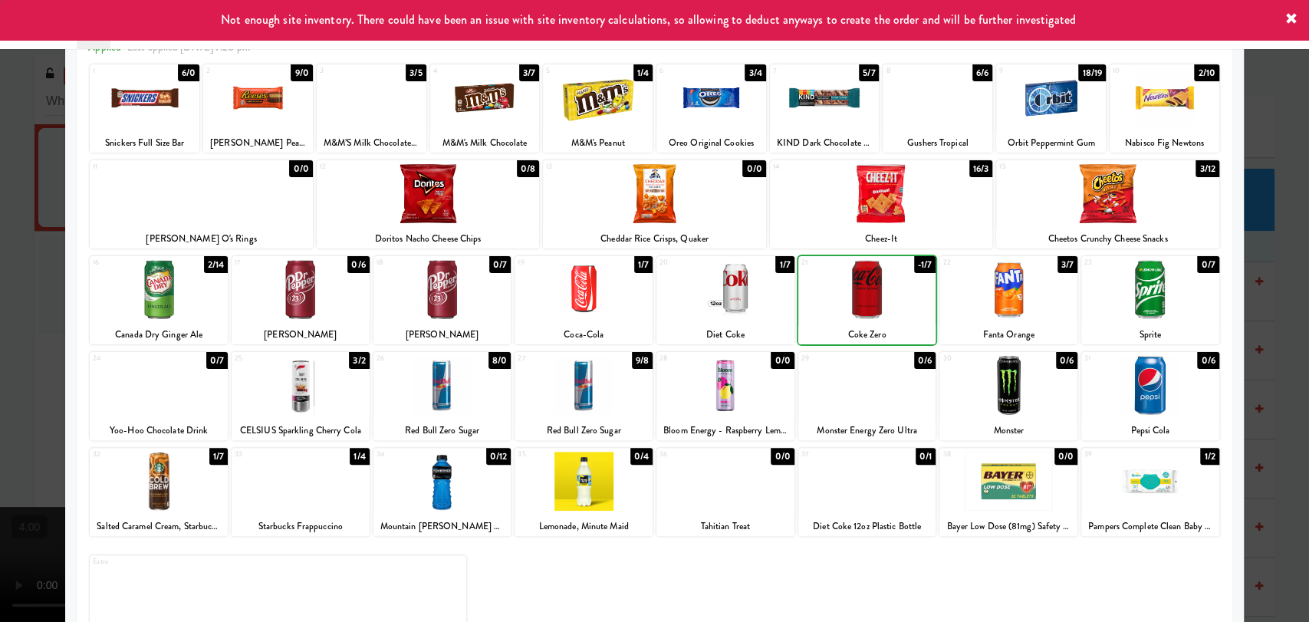
click at [0, 275] on div at bounding box center [654, 311] width 1309 height 622
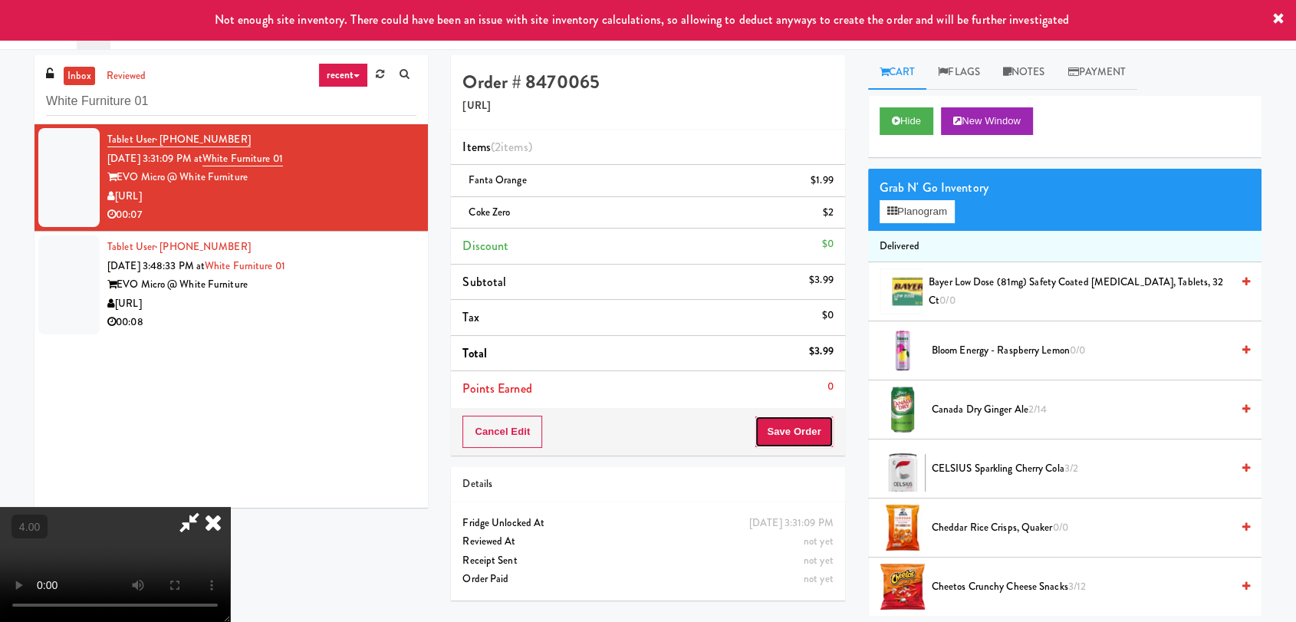
click at [820, 428] on button "Save Order" at bounding box center [793, 432] width 78 height 32
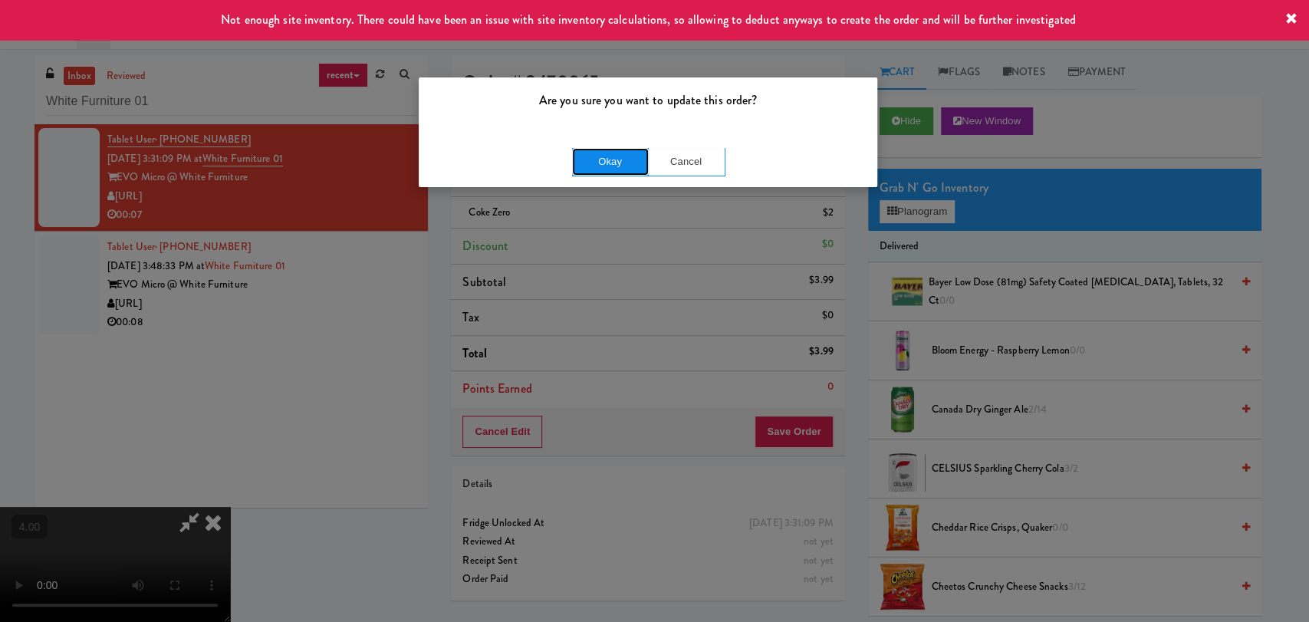
click at [612, 172] on button "Okay" at bounding box center [610, 162] width 77 height 28
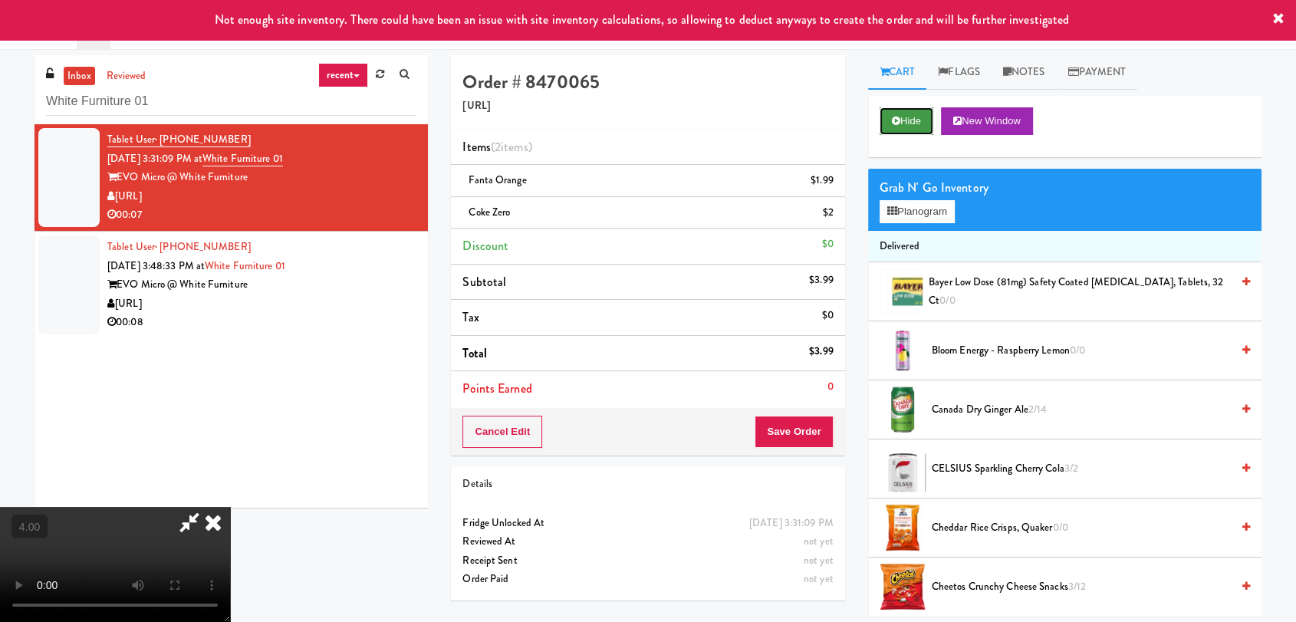
click at [910, 124] on button "Hide" at bounding box center [906, 121] width 54 height 28
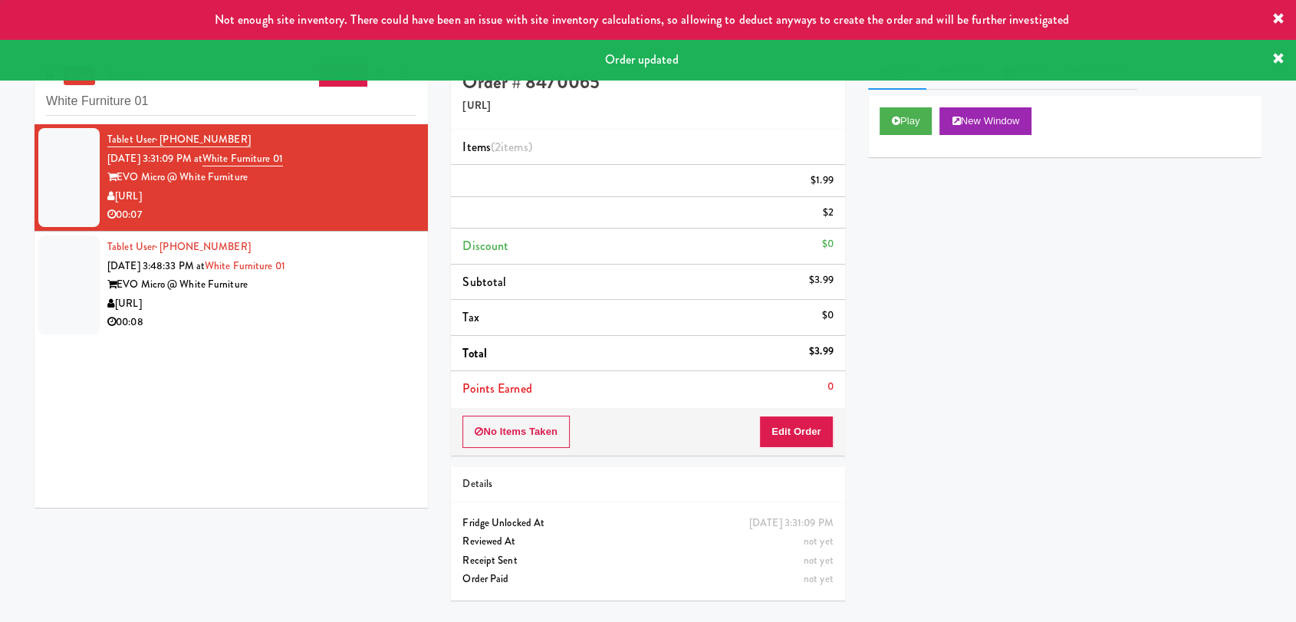
click at [352, 293] on div "EVO Micro @ White Furniture" at bounding box center [261, 284] width 309 height 19
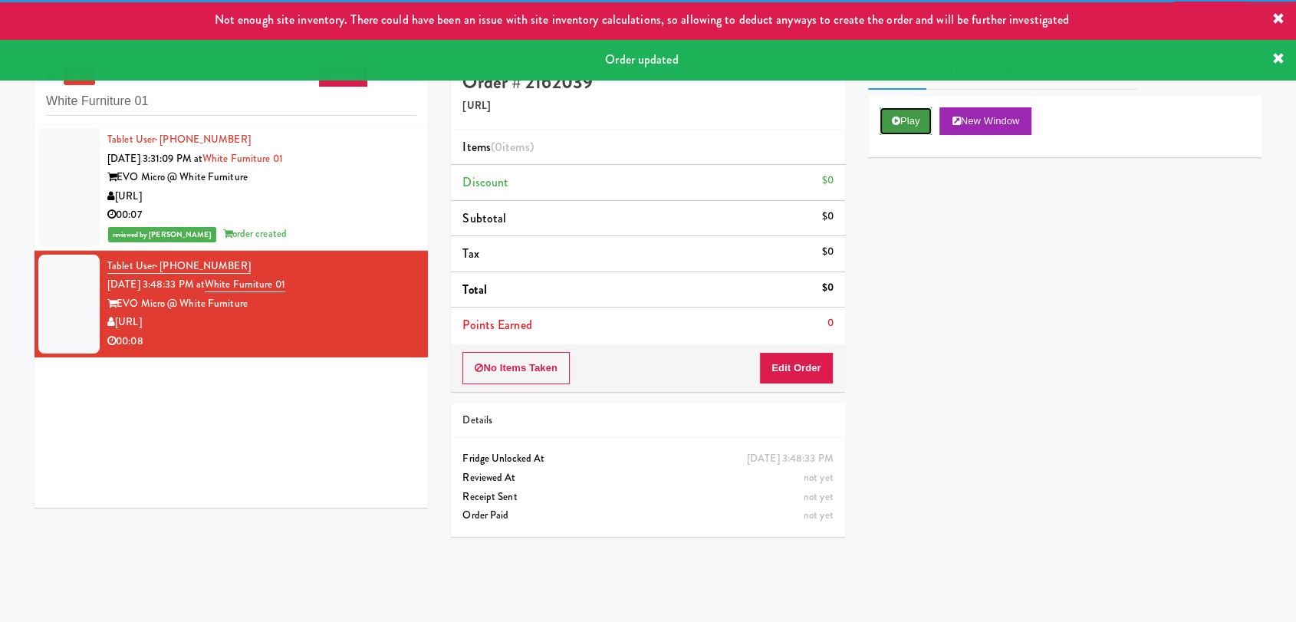
click at [918, 120] on button "Play" at bounding box center [905, 121] width 53 height 28
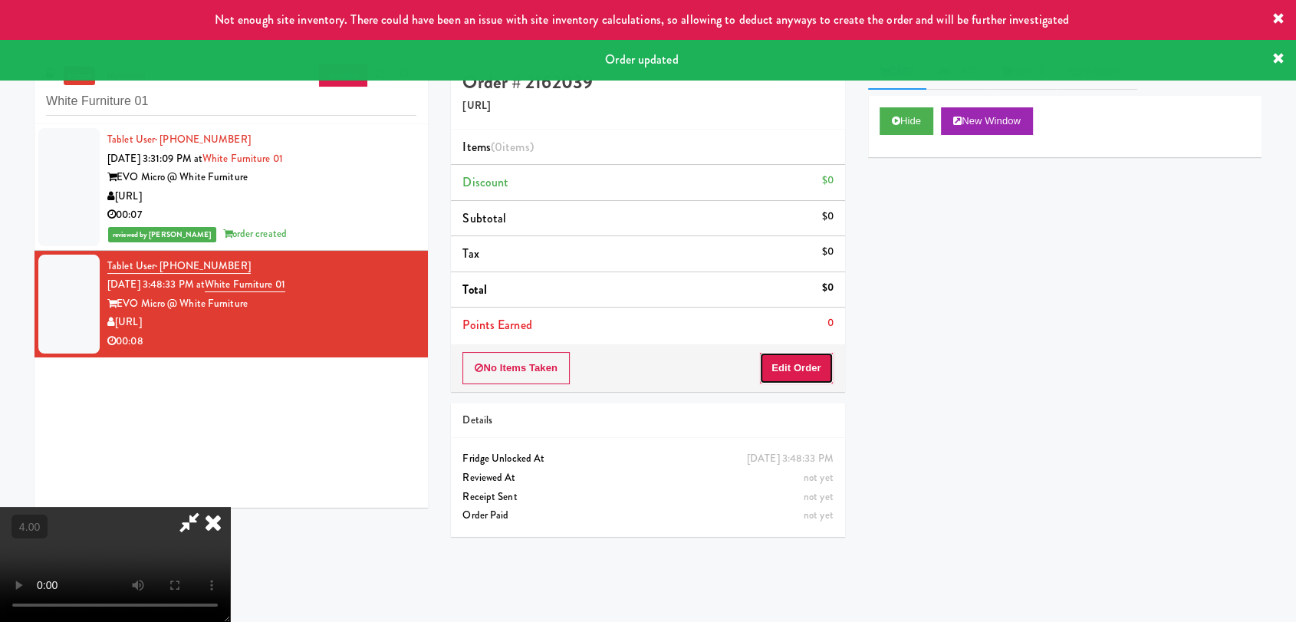
click at [815, 378] on button "Edit Order" at bounding box center [796, 368] width 74 height 32
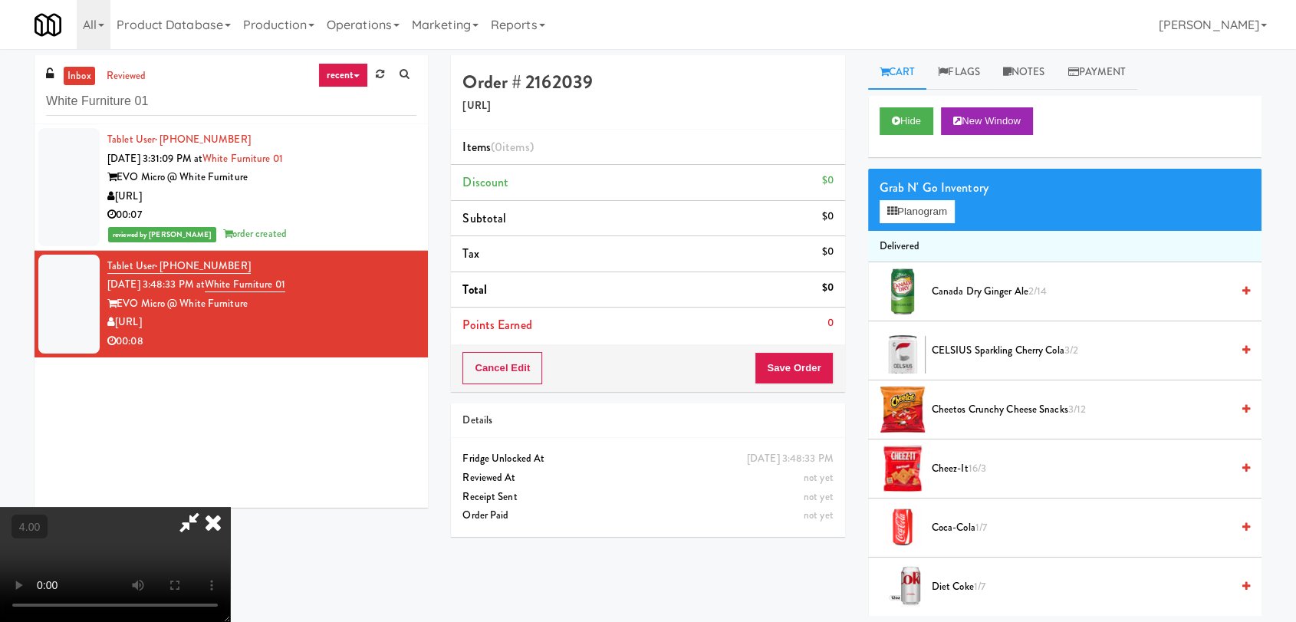
click at [230, 507] on video at bounding box center [115, 564] width 230 height 115
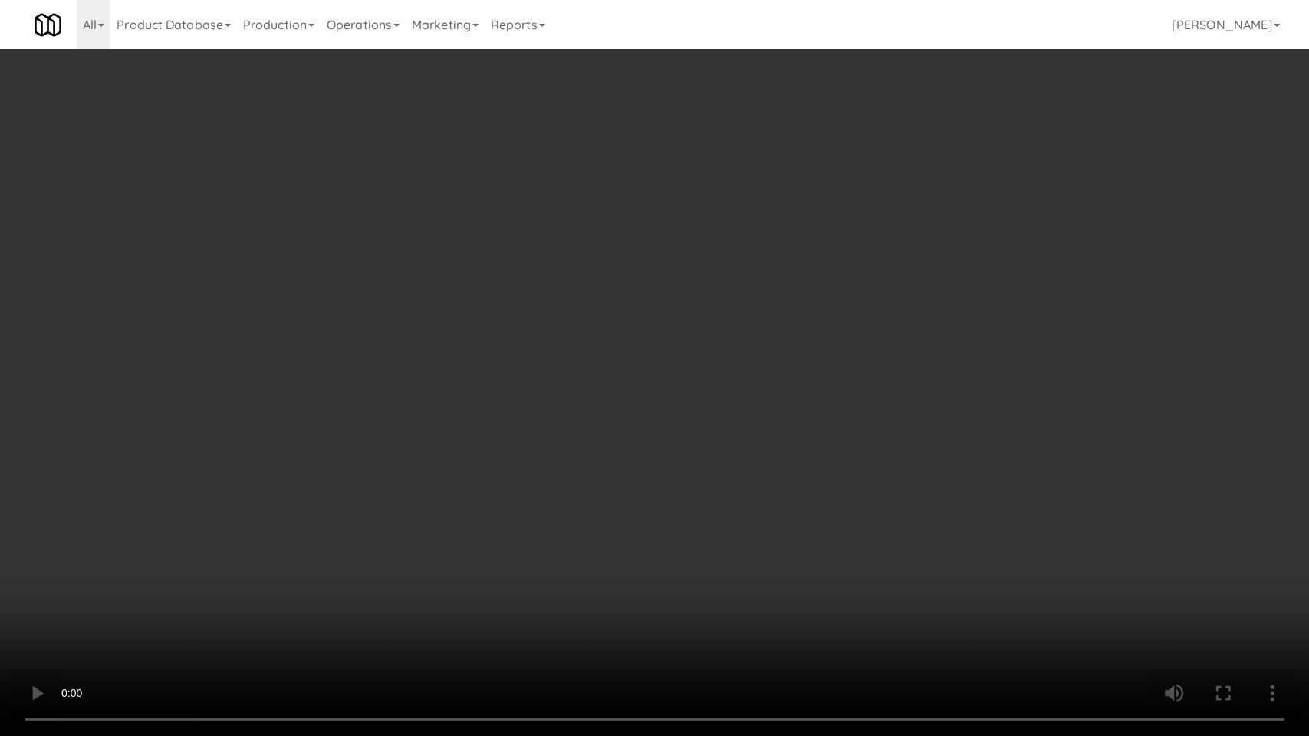
click at [451, 453] on video at bounding box center [654, 368] width 1309 height 736
click at [453, 455] on video at bounding box center [654, 368] width 1309 height 736
click at [610, 472] on video at bounding box center [654, 368] width 1309 height 736
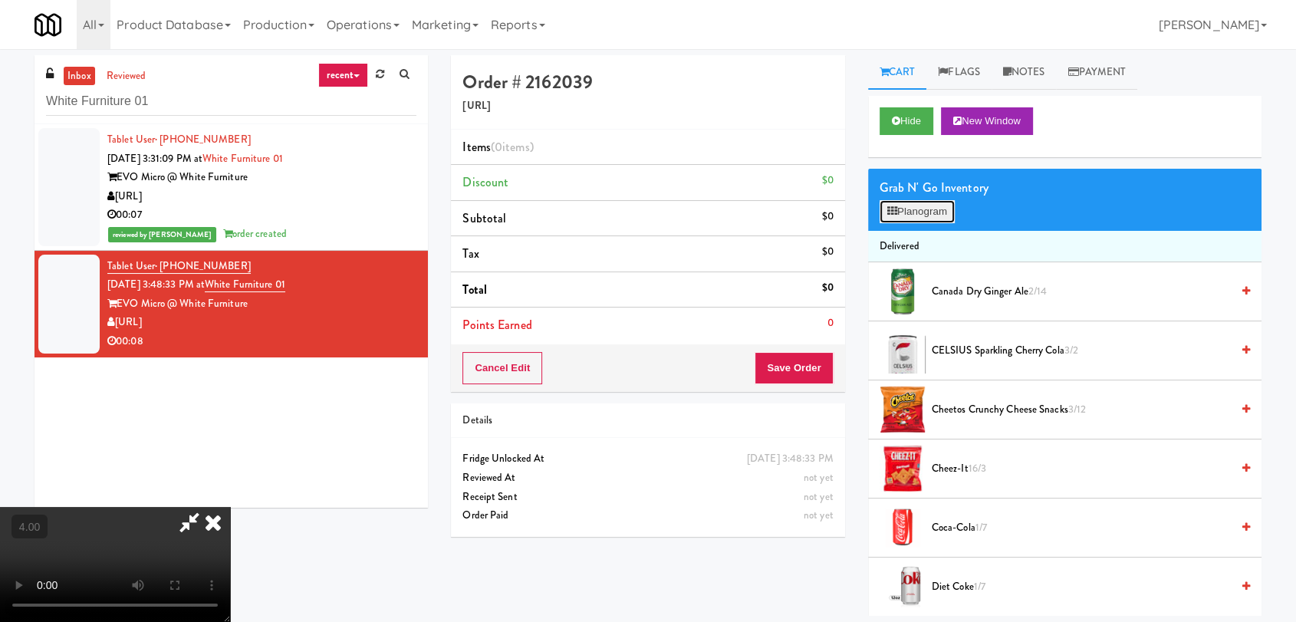
click at [951, 204] on button "Planogram" at bounding box center [916, 211] width 75 height 23
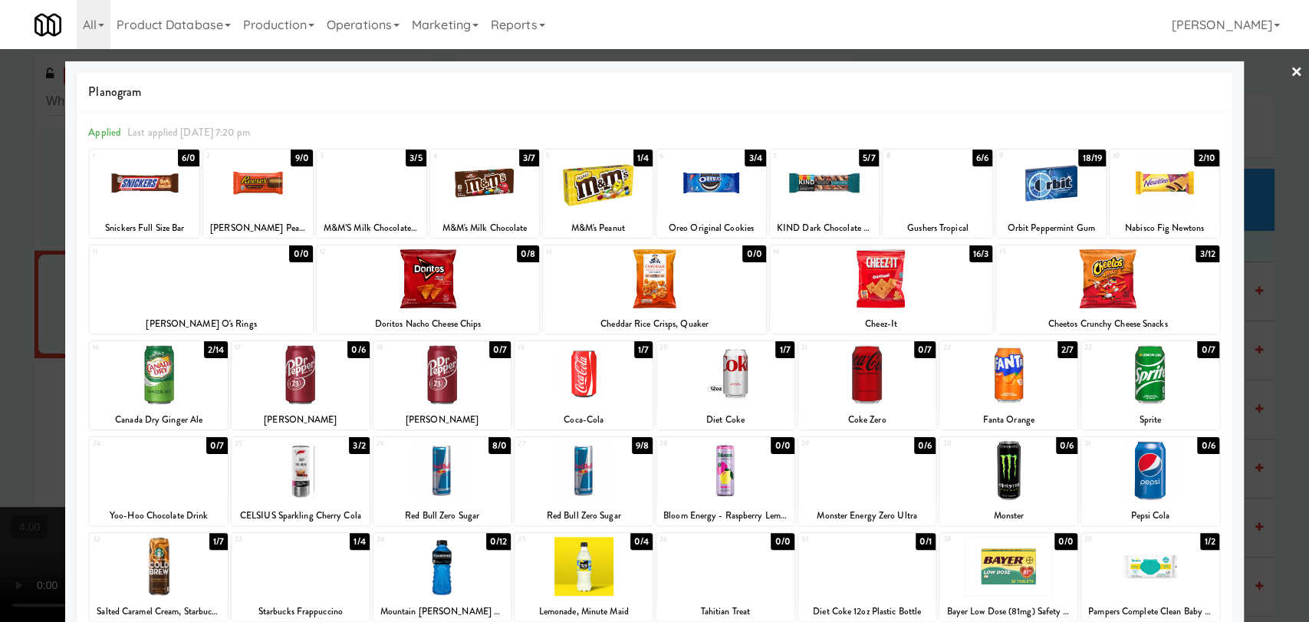
click at [849, 264] on div at bounding box center [881, 278] width 222 height 59
click at [0, 253] on div at bounding box center [654, 311] width 1309 height 622
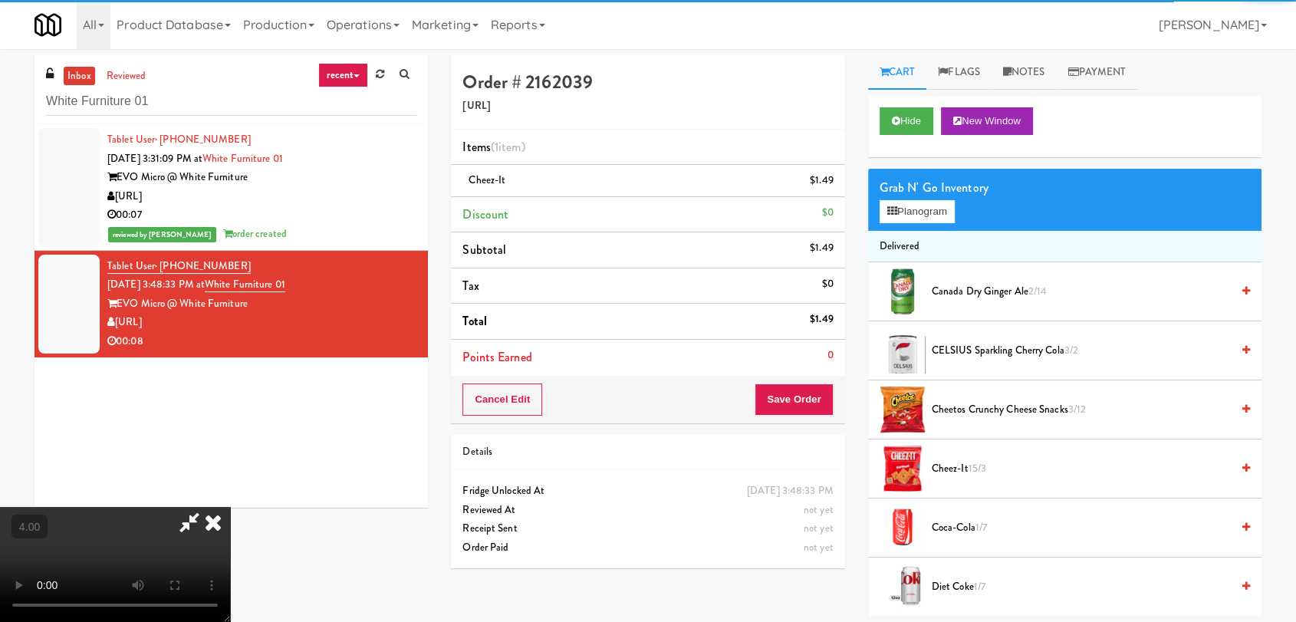
click at [230, 507] on video at bounding box center [115, 564] width 230 height 115
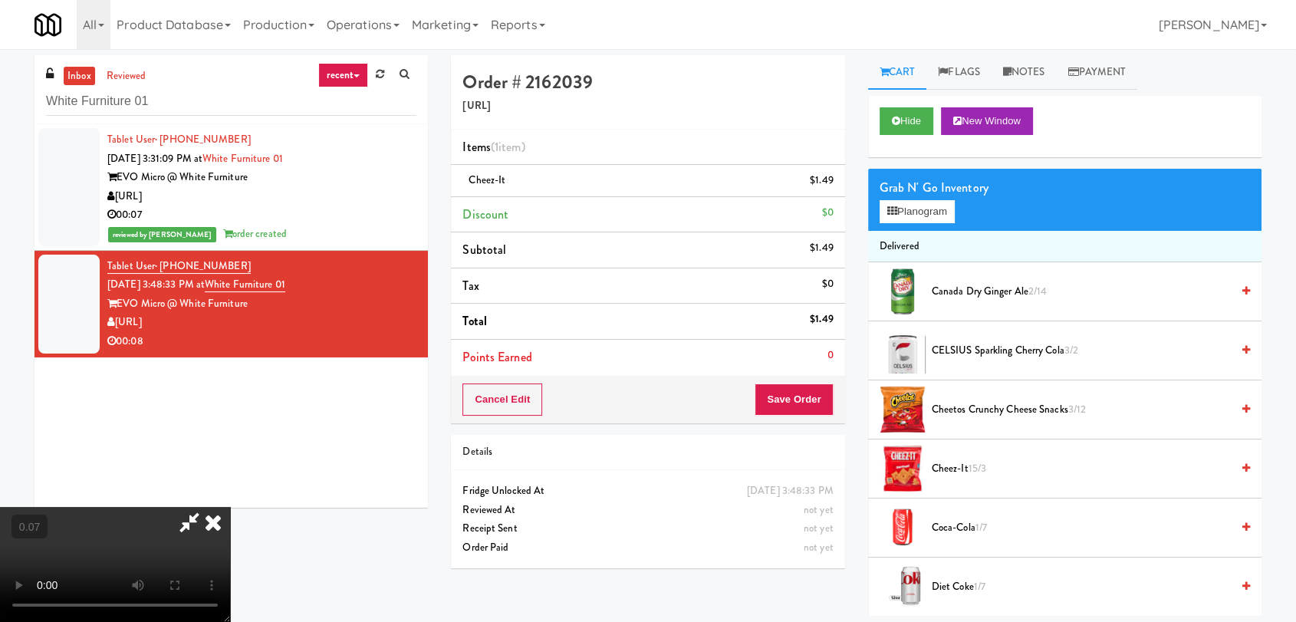
scroll to position [170, 0]
click at [812, 396] on button "Save Order" at bounding box center [793, 399] width 78 height 32
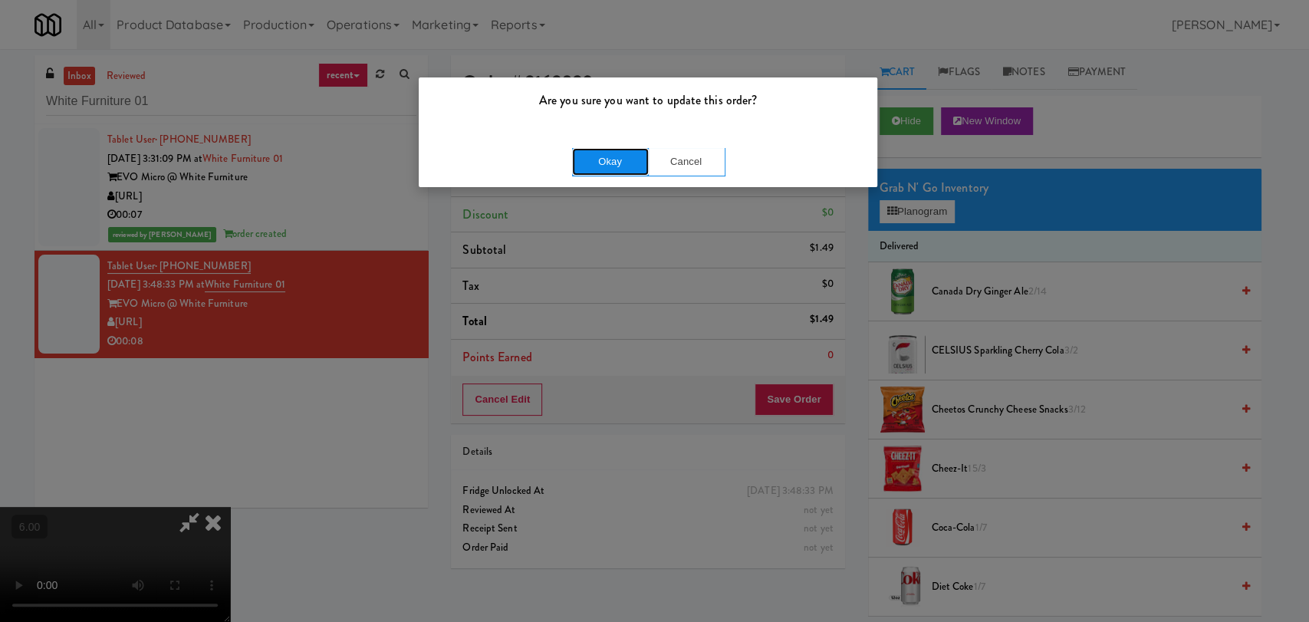
click at [632, 154] on button "Okay" at bounding box center [610, 162] width 77 height 28
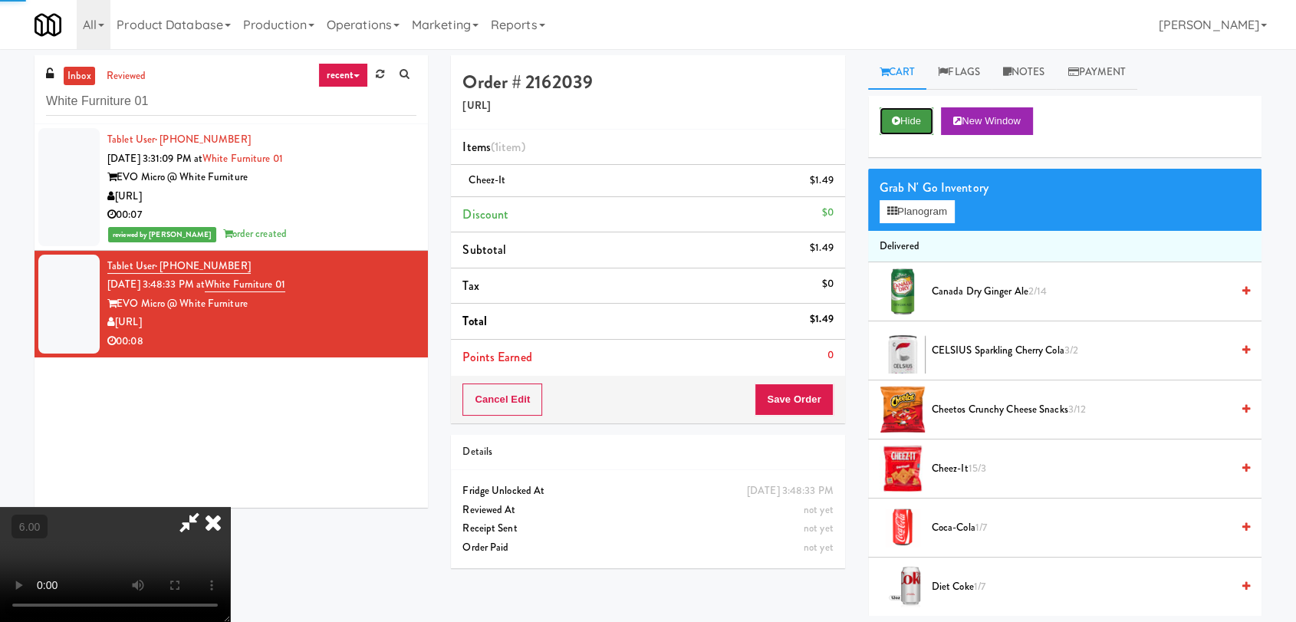
click at [925, 117] on button "Hide" at bounding box center [906, 121] width 54 height 28
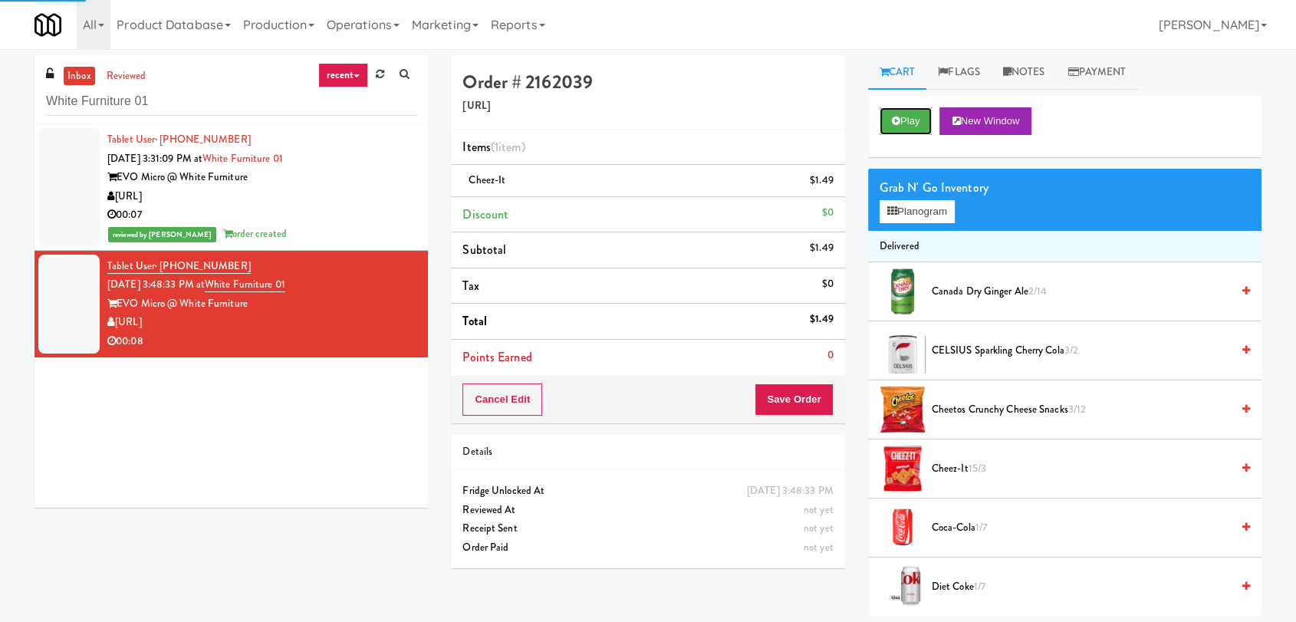
scroll to position [0, 0]
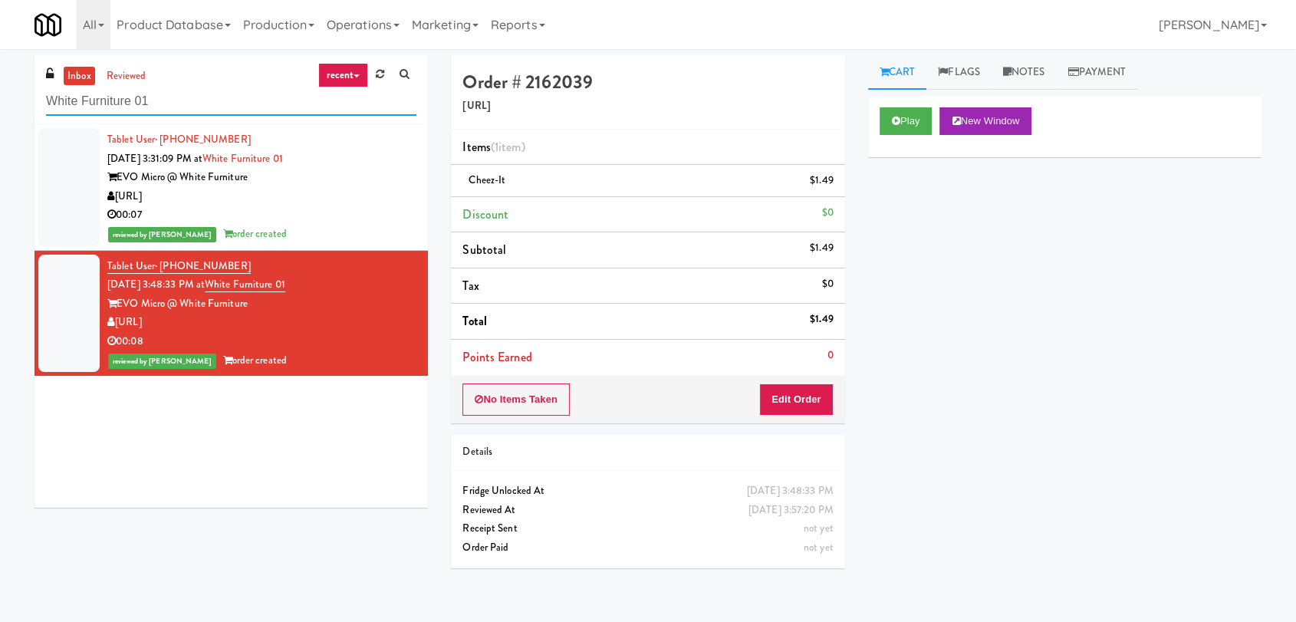
paste input "AVE [GEOGRAPHIC_DATA] - [GEOGRAPHIC_DATA] - Cooler"
drag, startPoint x: 261, startPoint y: 94, endPoint x: 29, endPoint y: 60, distance: 234.7
click at [16, 71] on div "inbox reviewed recent all unclear take inventory issue suspicious failed recent…" at bounding box center [648, 335] width 1296 height 560
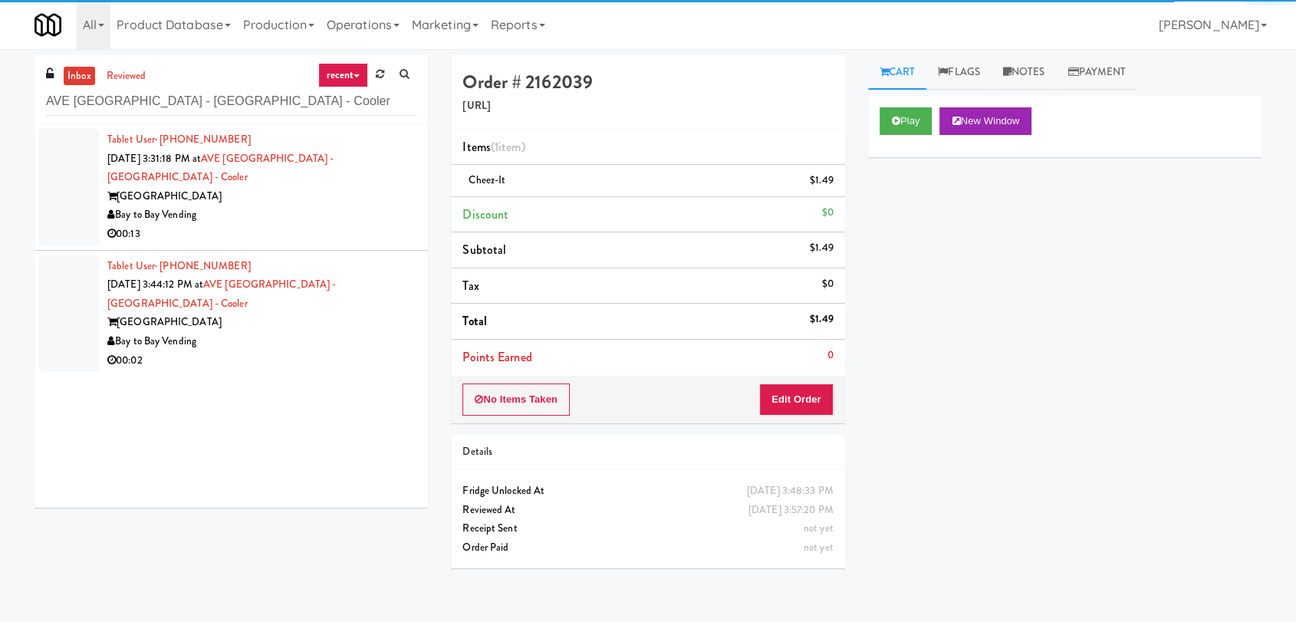
click at [339, 205] on div "Bay to Bay Vending" at bounding box center [261, 214] width 309 height 19
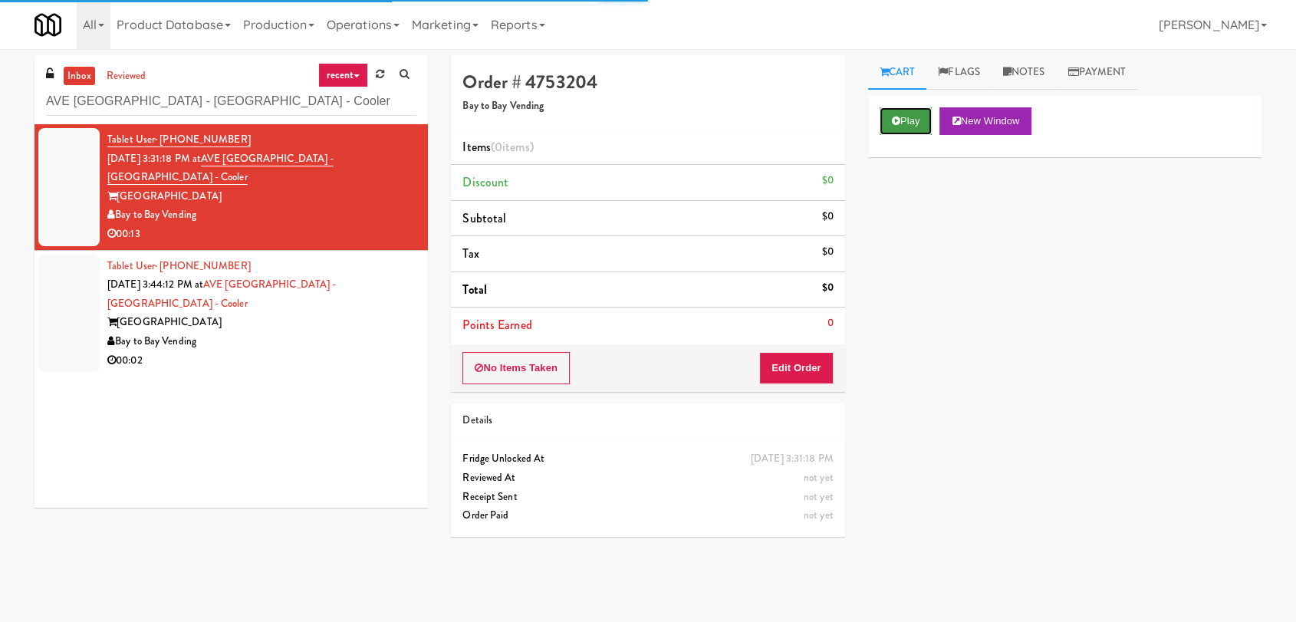
click at [903, 133] on button "Play" at bounding box center [905, 121] width 53 height 28
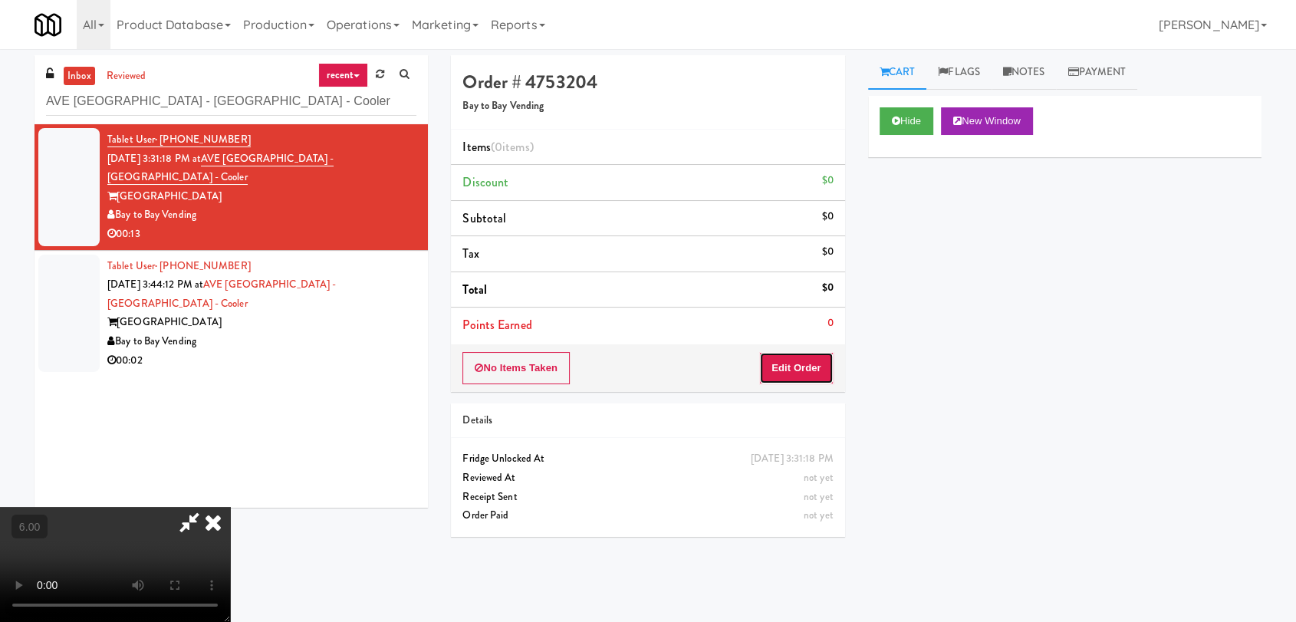
click at [793, 361] on button "Edit Order" at bounding box center [796, 368] width 74 height 32
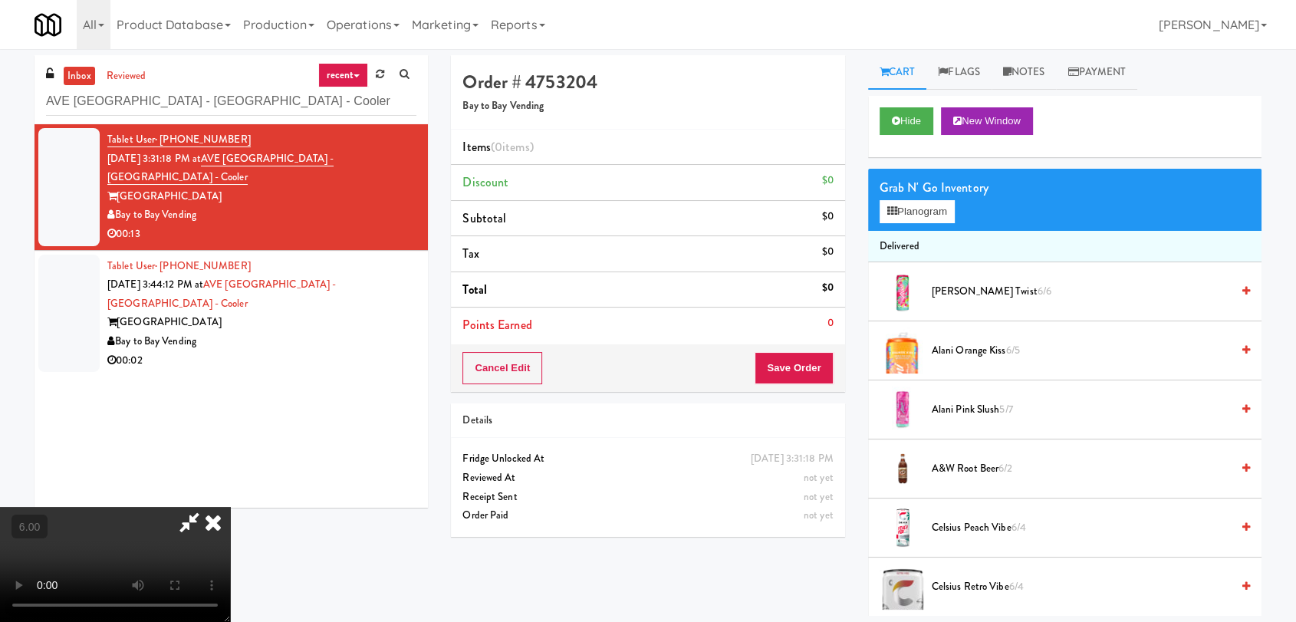
click at [230, 507] on video at bounding box center [115, 564] width 230 height 115
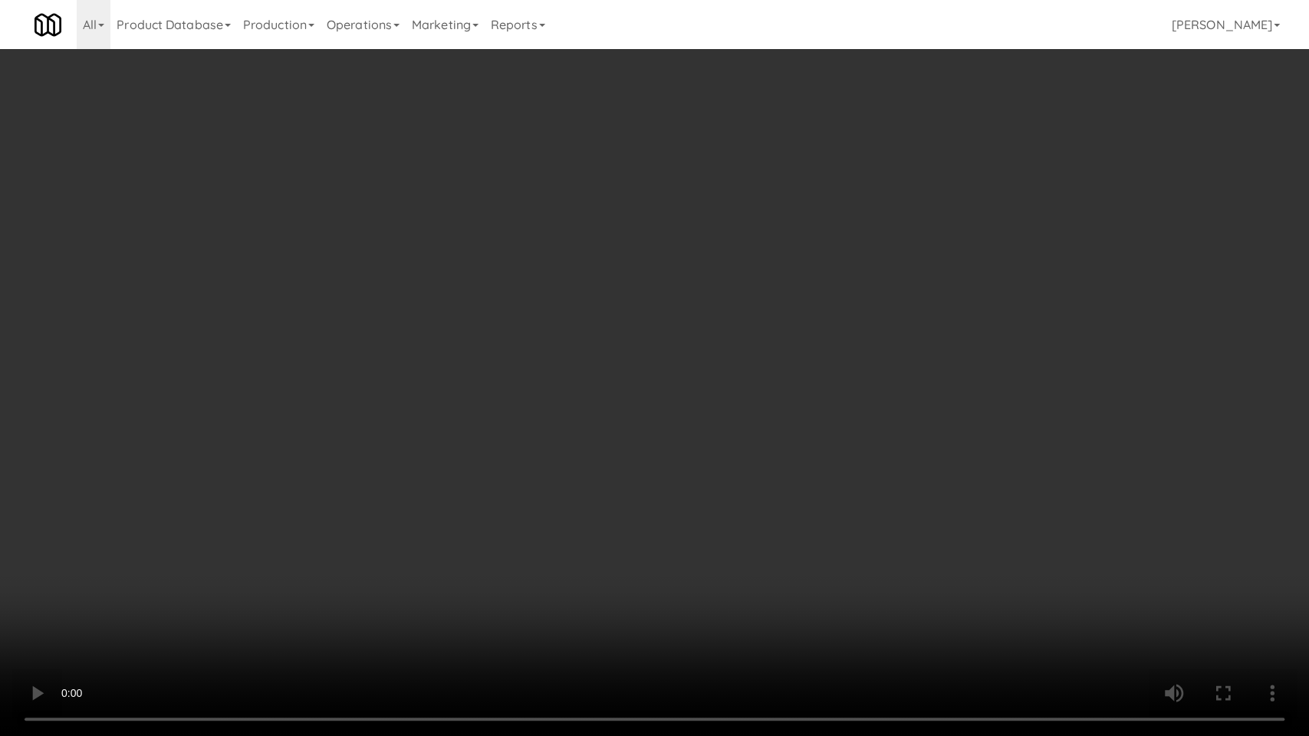
click at [764, 429] on video at bounding box center [654, 368] width 1309 height 736
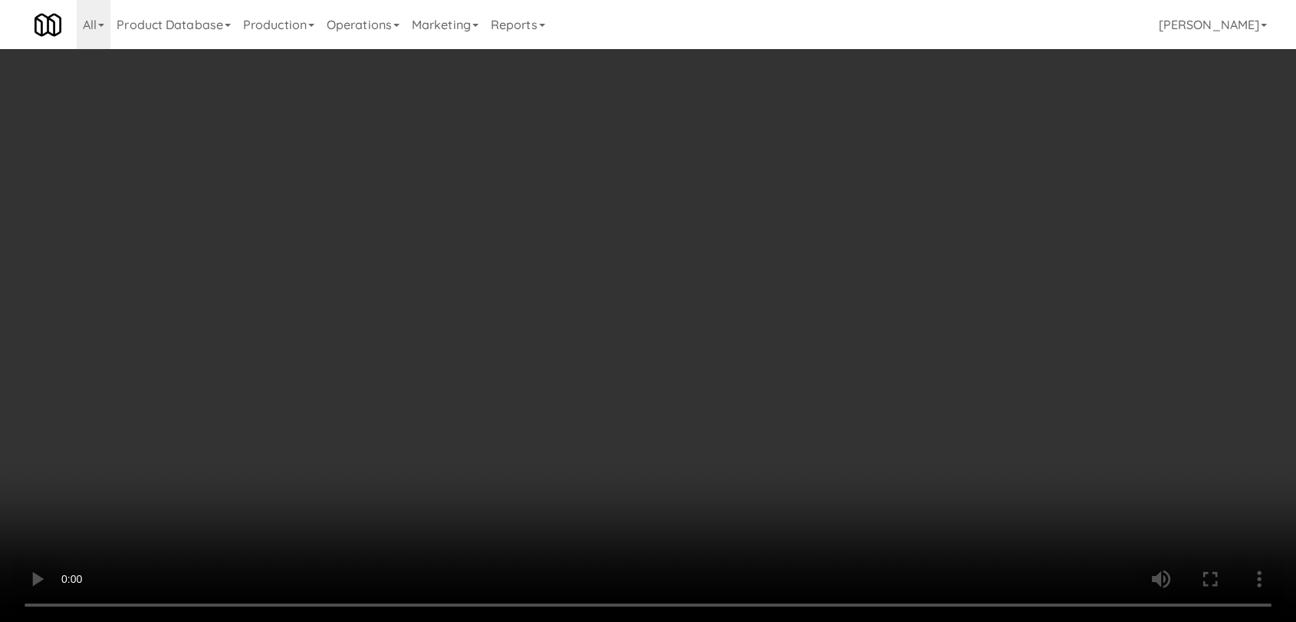
click at [931, 222] on div "Grab N' Go Inventory Planogram" at bounding box center [1064, 200] width 393 height 62
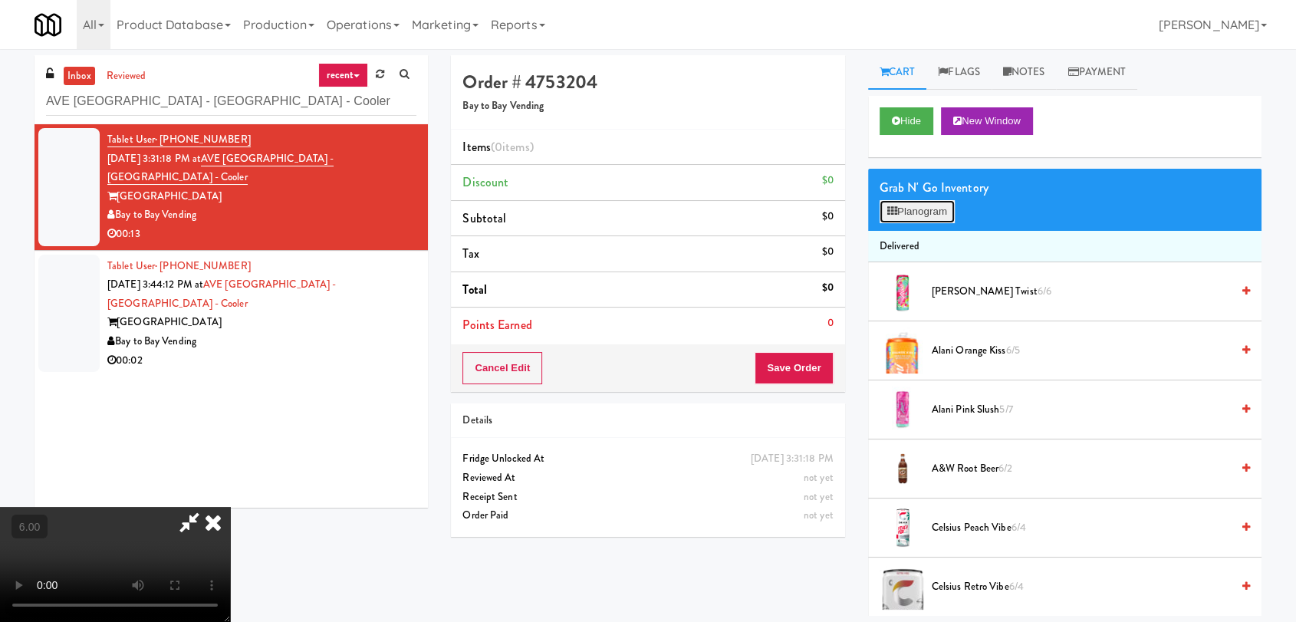
click at [931, 208] on button "Planogram" at bounding box center [916, 211] width 75 height 23
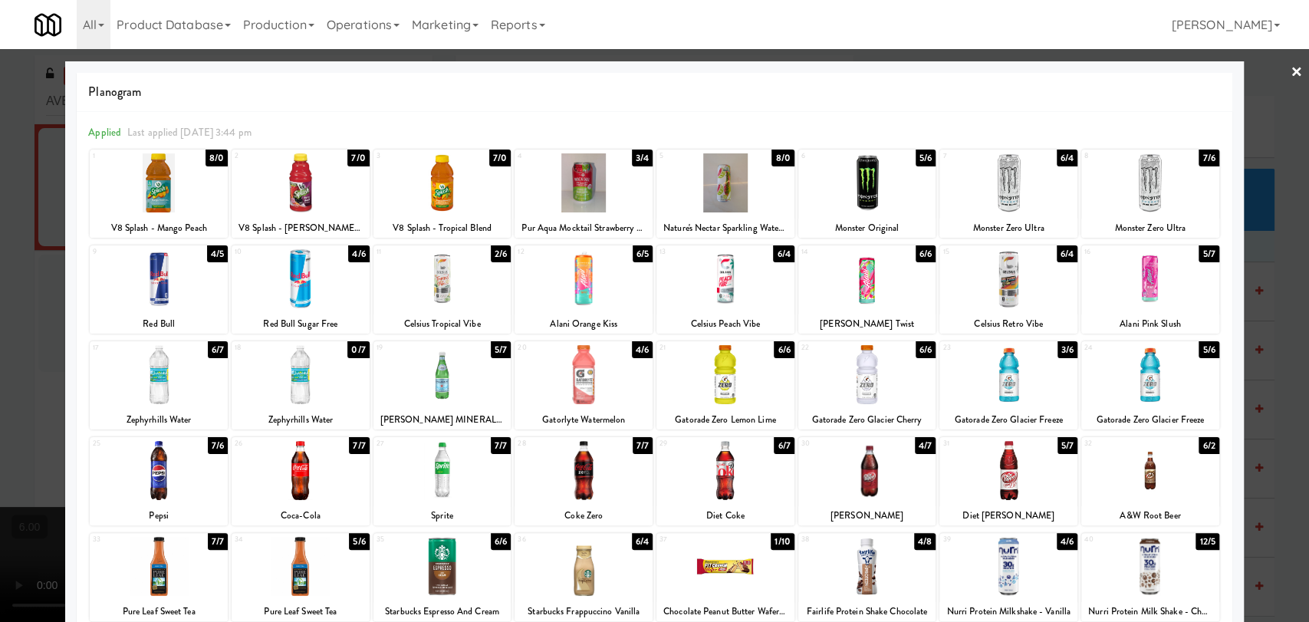
click at [531, 376] on div at bounding box center [583, 374] width 138 height 59
click at [331, 485] on div at bounding box center [301, 470] width 138 height 59
click at [0, 330] on div at bounding box center [654, 311] width 1309 height 622
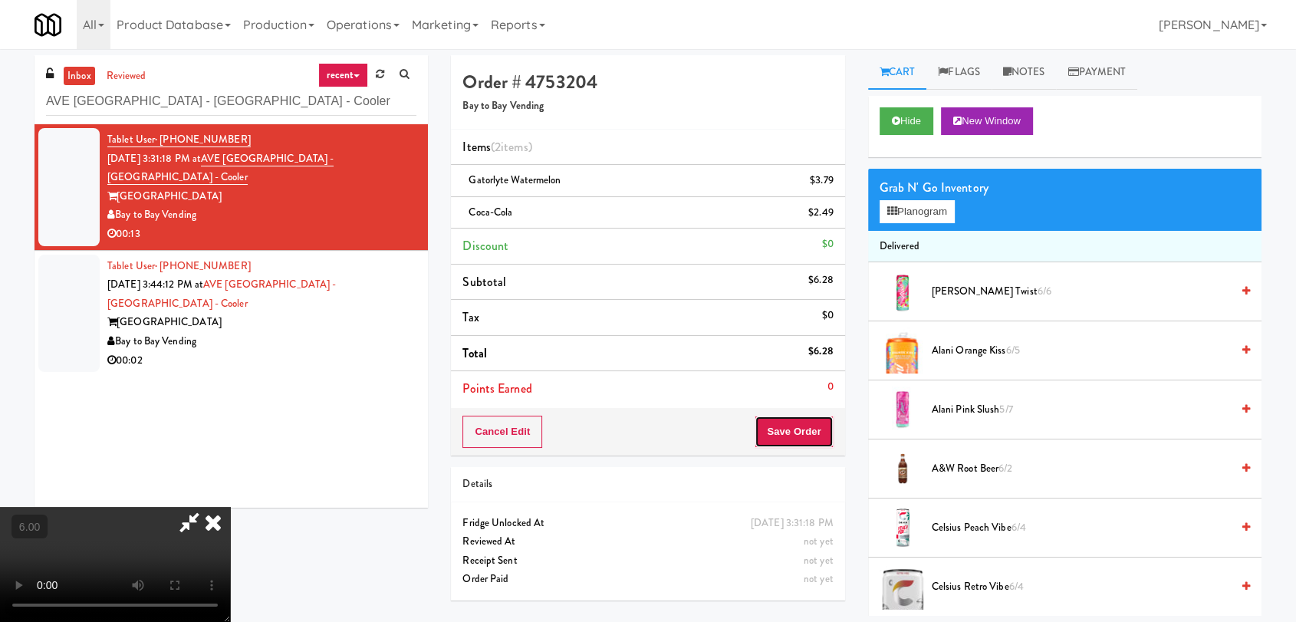
click at [825, 432] on button "Save Order" at bounding box center [793, 432] width 78 height 32
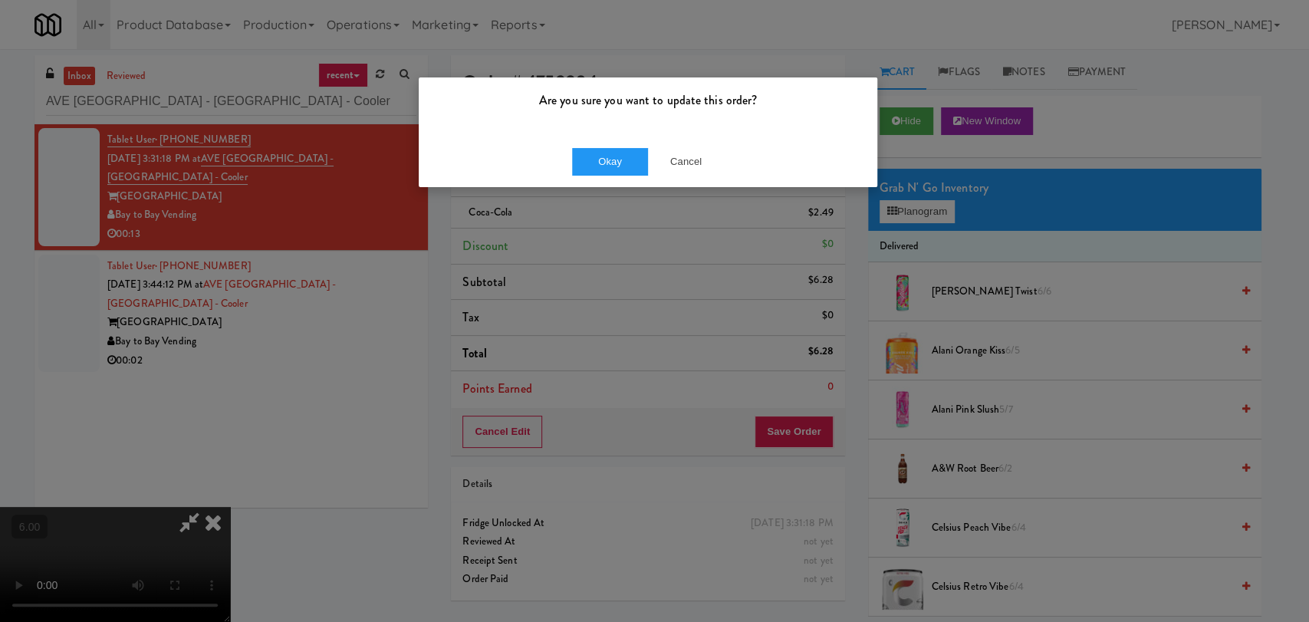
click at [561, 156] on div "Okay Cancel" at bounding box center [648, 161] width 458 height 51
click at [621, 143] on div "Okay Cancel" at bounding box center [648, 161] width 458 height 51
click at [622, 155] on button "Okay" at bounding box center [610, 162] width 77 height 28
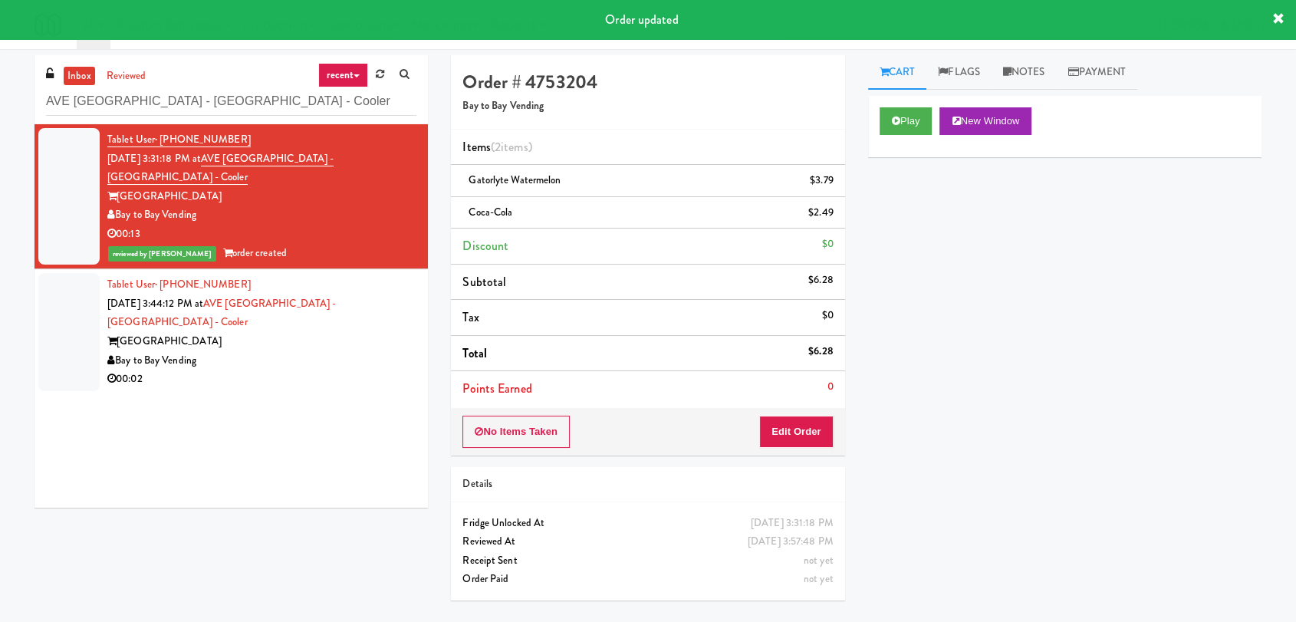
drag, startPoint x: 353, startPoint y: 332, endPoint x: 363, endPoint y: 310, distance: 23.7
click at [353, 370] on div "00:02" at bounding box center [261, 379] width 309 height 19
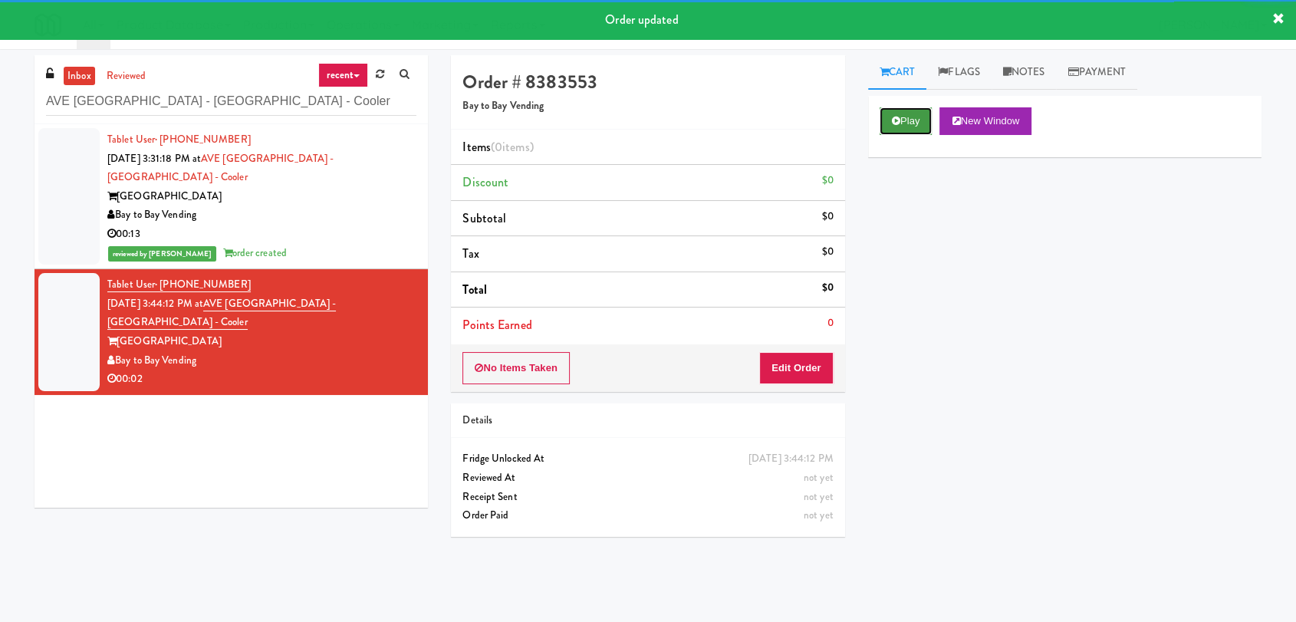
click at [895, 120] on icon at bounding box center [896, 121] width 8 height 10
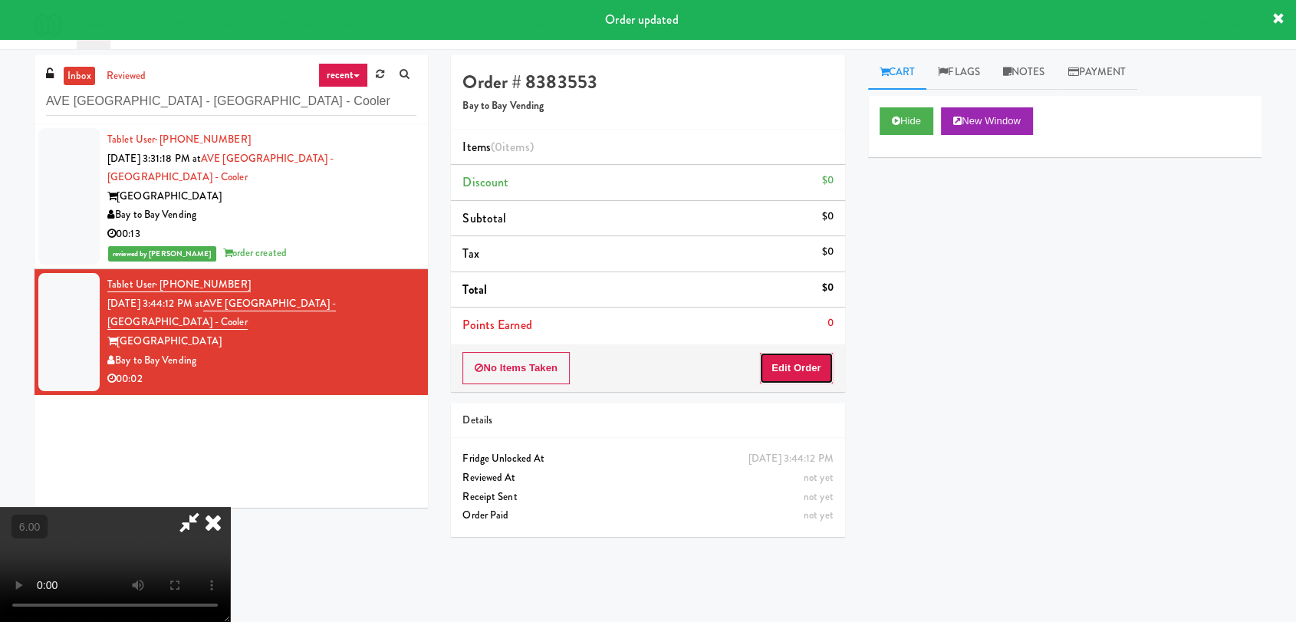
click at [796, 375] on button "Edit Order" at bounding box center [796, 368] width 74 height 32
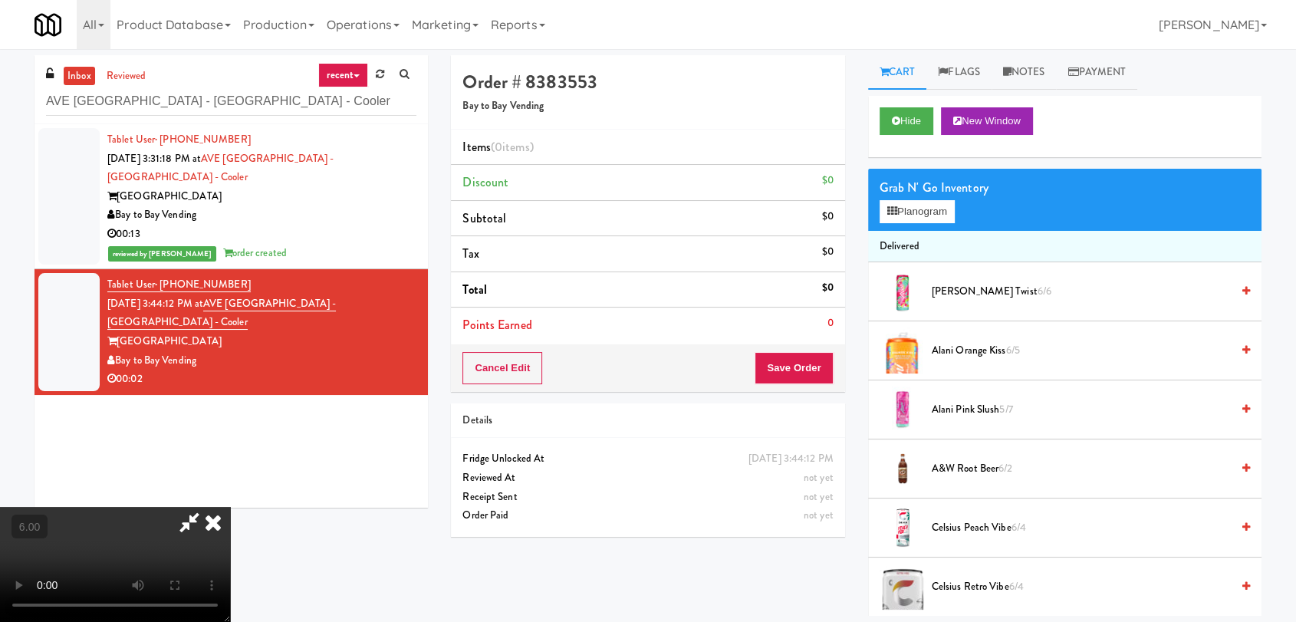
click at [230, 507] on video at bounding box center [115, 564] width 230 height 115
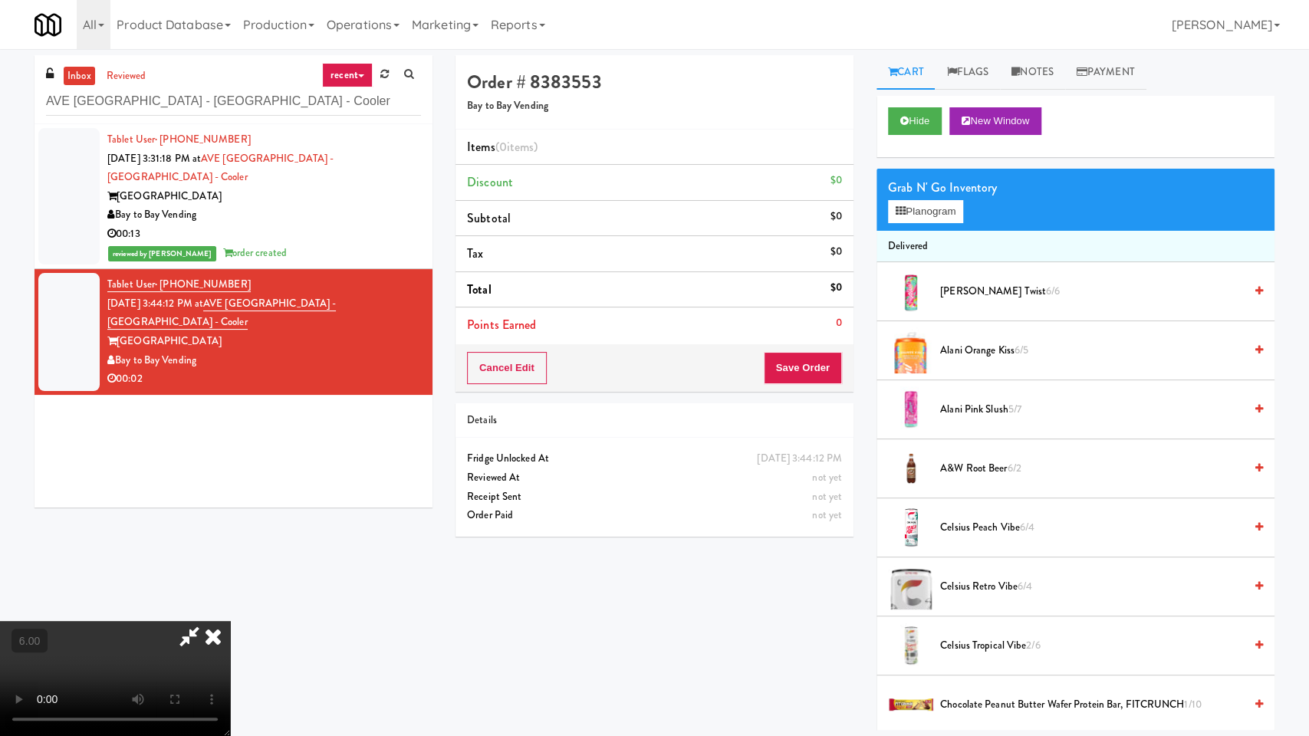
click at [230, 621] on video at bounding box center [115, 678] width 230 height 115
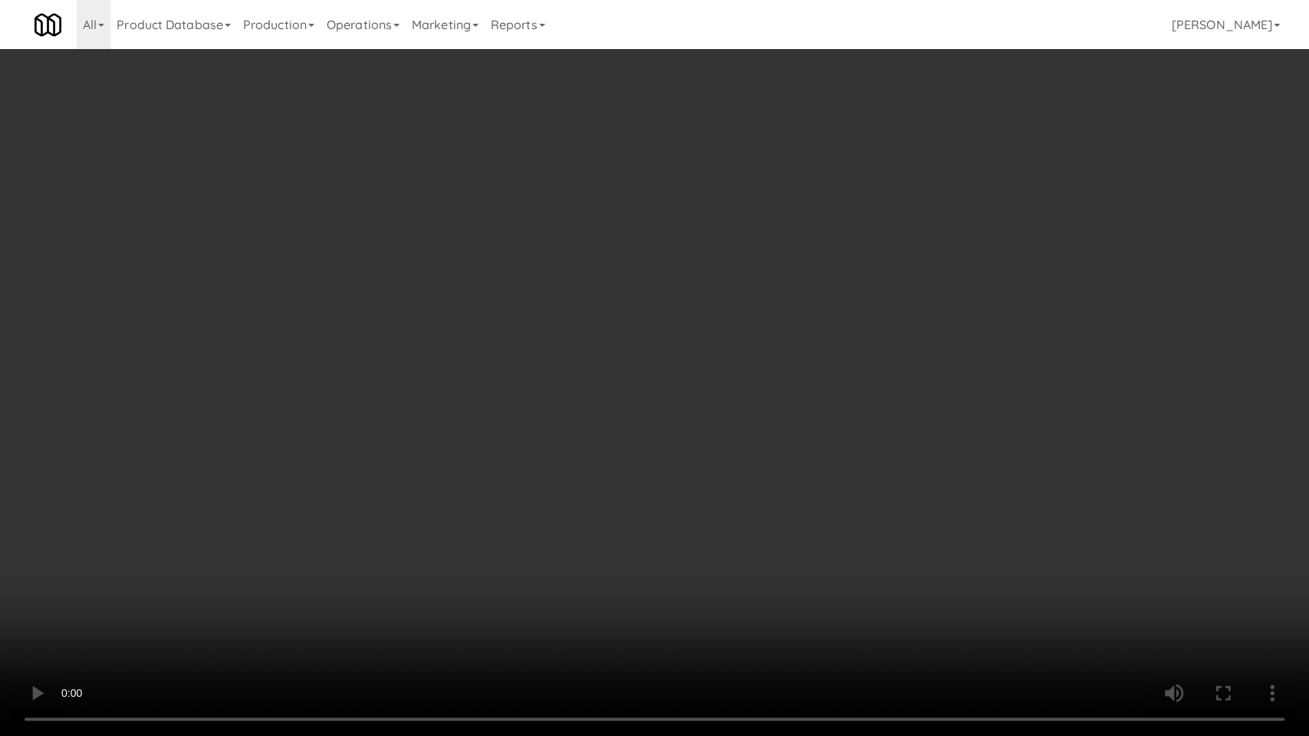
click at [380, 373] on video at bounding box center [654, 368] width 1309 height 736
click at [388, 386] on video at bounding box center [654, 368] width 1309 height 736
click at [537, 403] on video at bounding box center [654, 368] width 1309 height 736
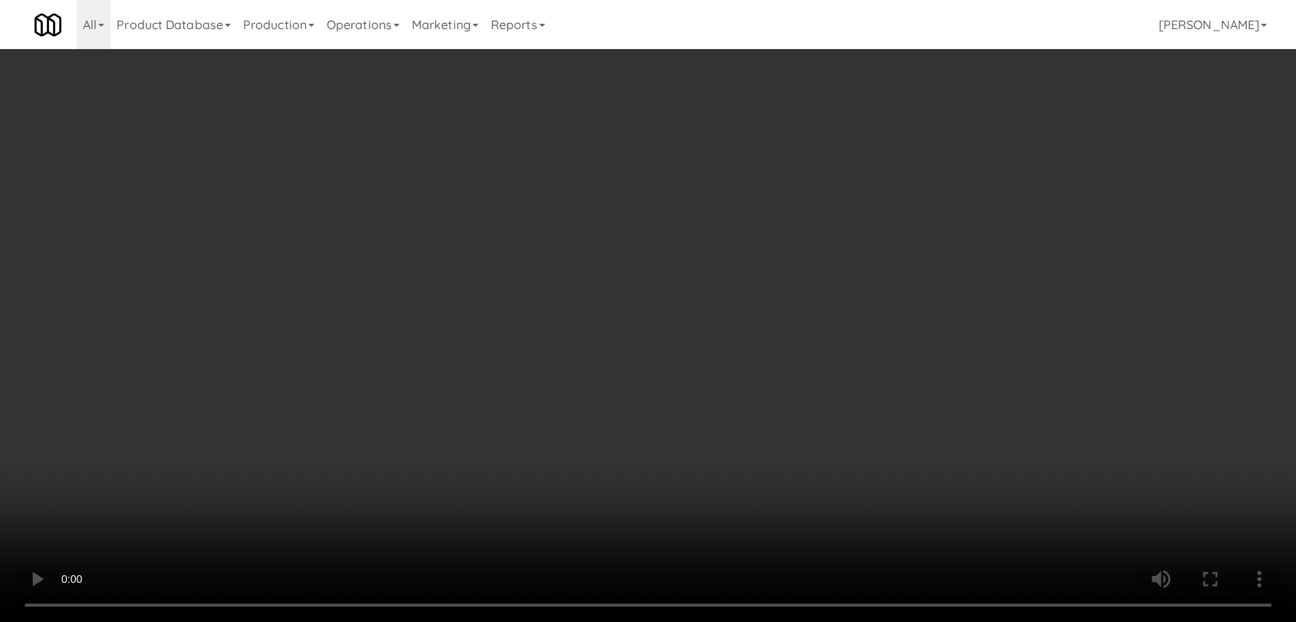
click at [926, 191] on div "Grab N' Go Inventory" at bounding box center [1064, 187] width 370 height 23
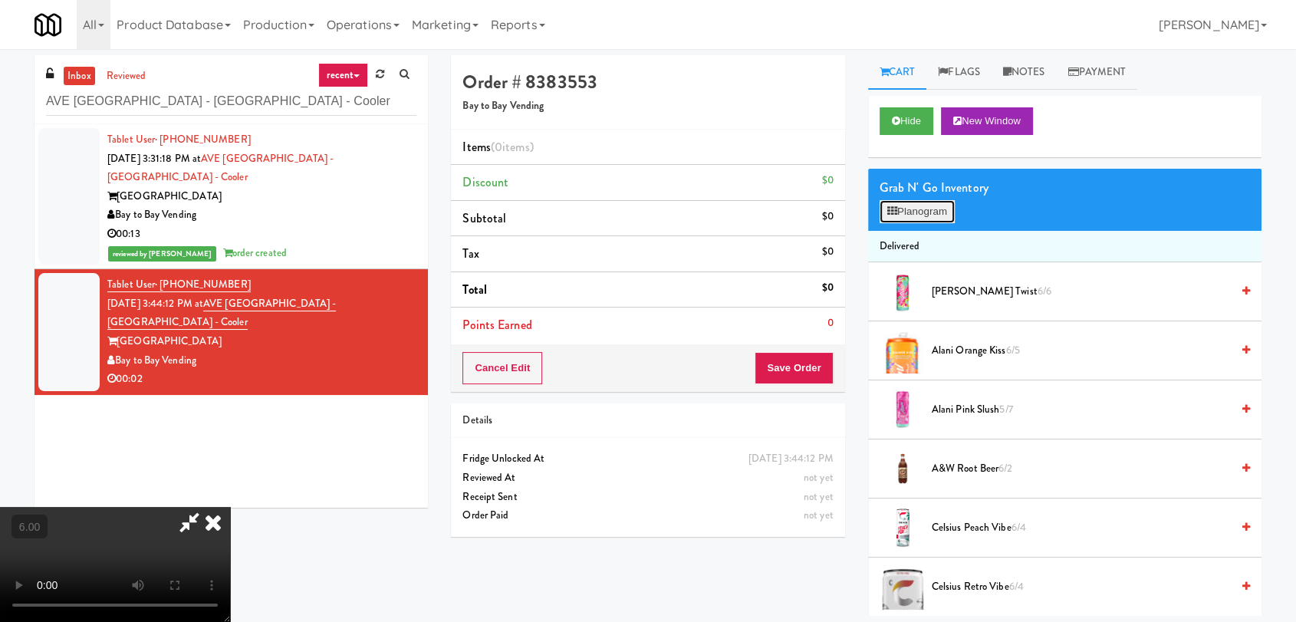
click at [924, 201] on button "Planogram" at bounding box center [916, 211] width 75 height 23
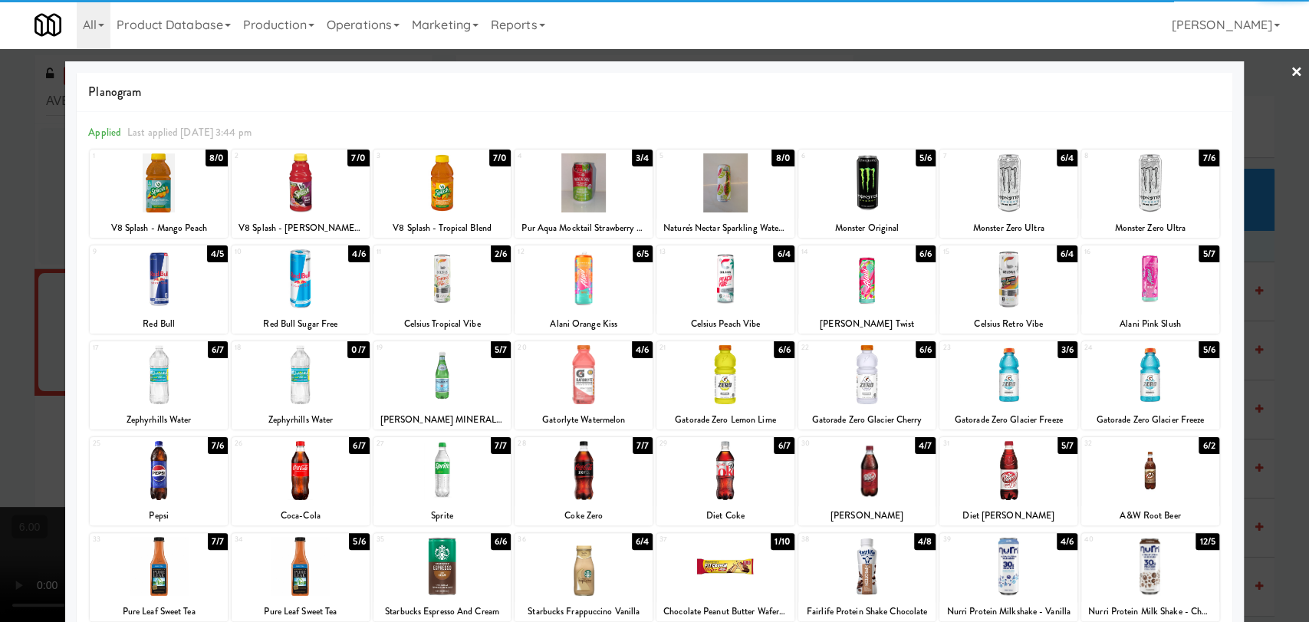
click at [754, 271] on div at bounding box center [725, 278] width 138 height 59
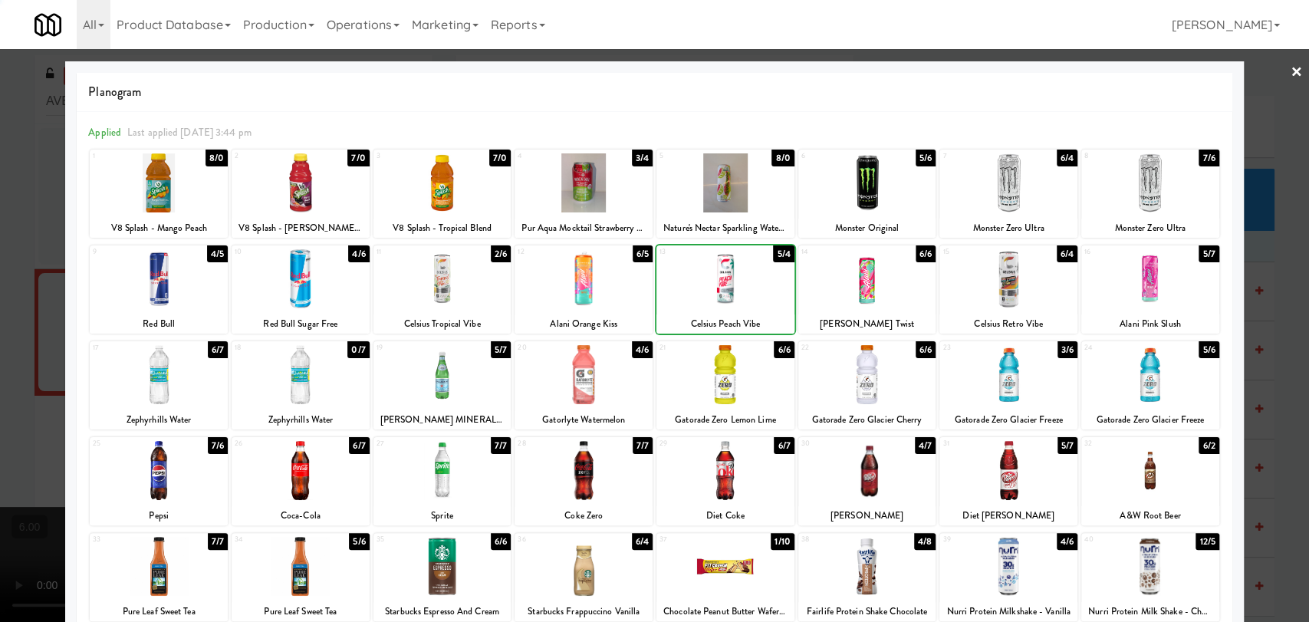
click at [0, 199] on div at bounding box center [654, 311] width 1309 height 622
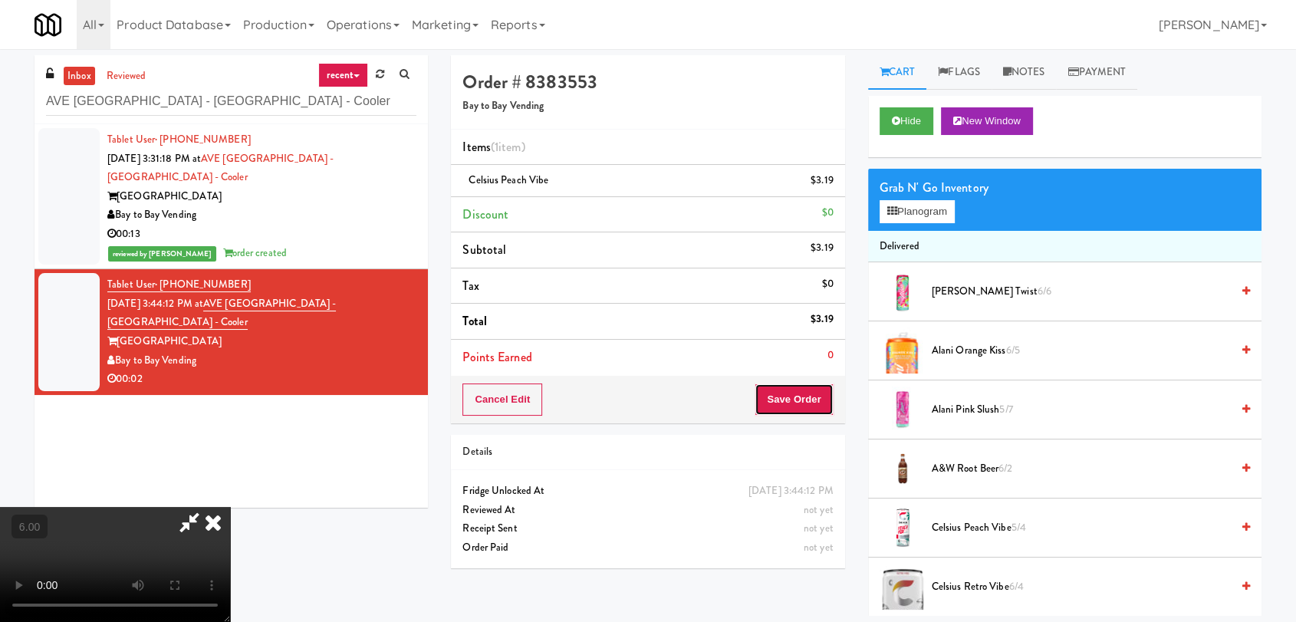
click at [810, 401] on button "Save Order" at bounding box center [793, 399] width 78 height 32
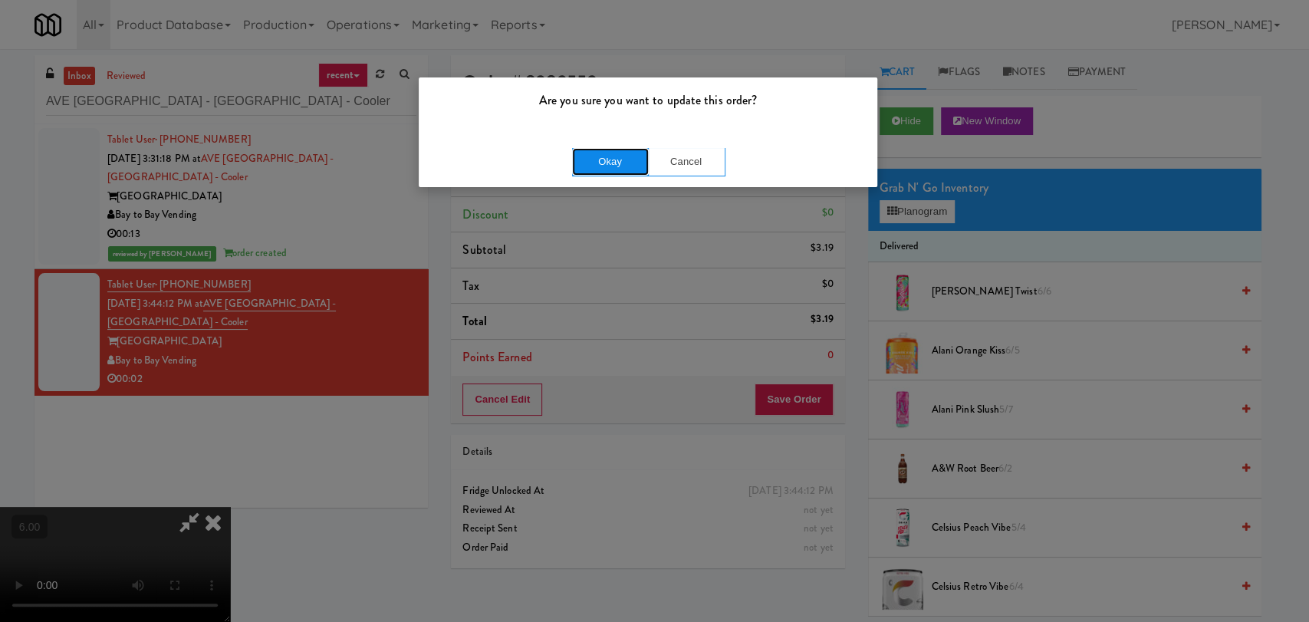
click at [627, 159] on button "Okay" at bounding box center [610, 162] width 77 height 28
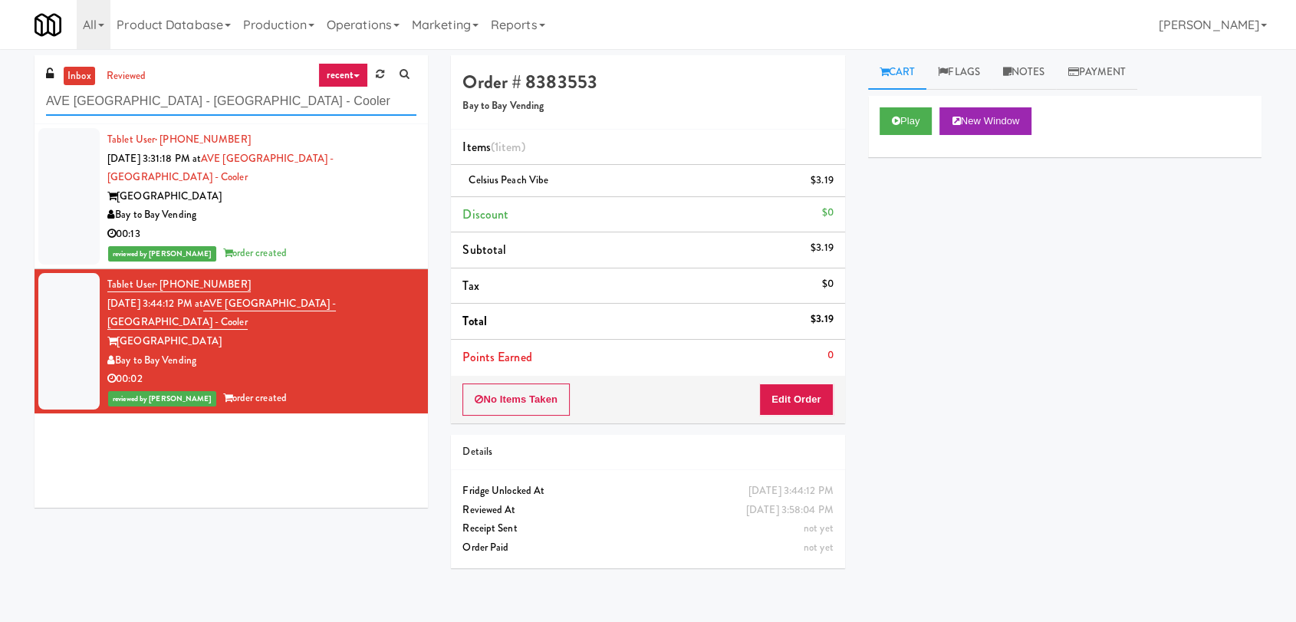
paste input "Queen St. Cargo Planogram"
drag, startPoint x: 297, startPoint y: 99, endPoint x: 0, endPoint y: 106, distance: 297.5
click at [0, 106] on div "inbox reviewed recent all unclear take inventory issue suspicious failed recent…" at bounding box center [648, 335] width 1296 height 560
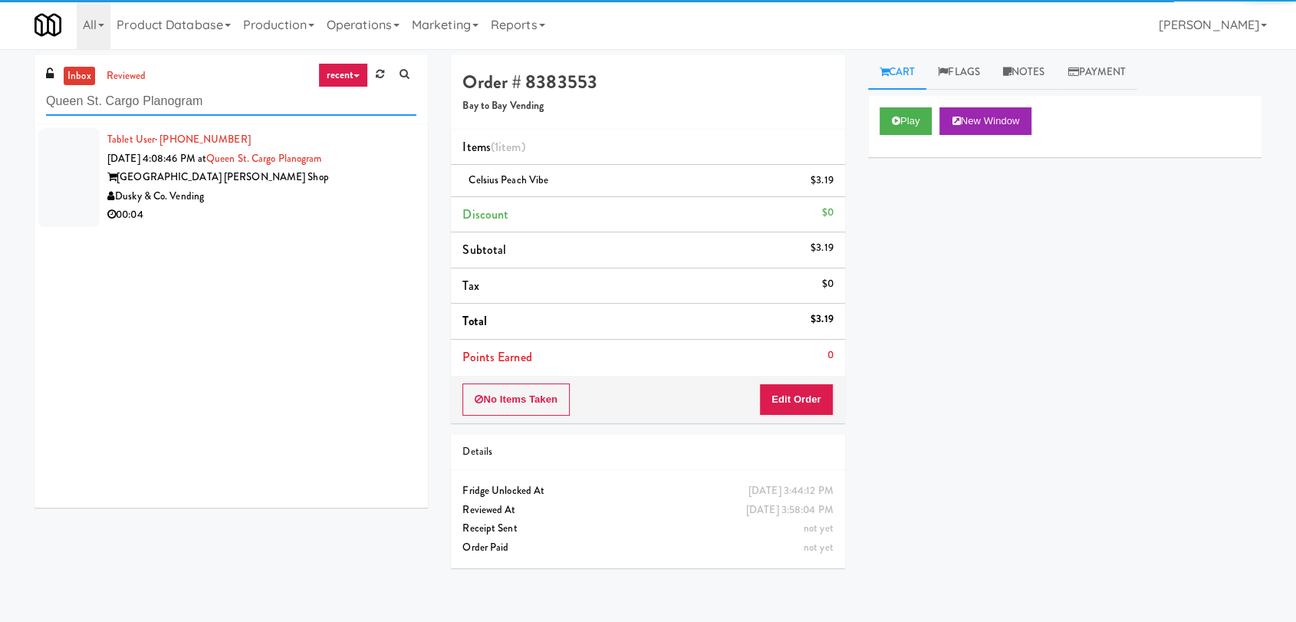
type input "Queen St. Cargo Planogram"
click at [356, 199] on div "Dusky & Co. Vending" at bounding box center [261, 196] width 309 height 19
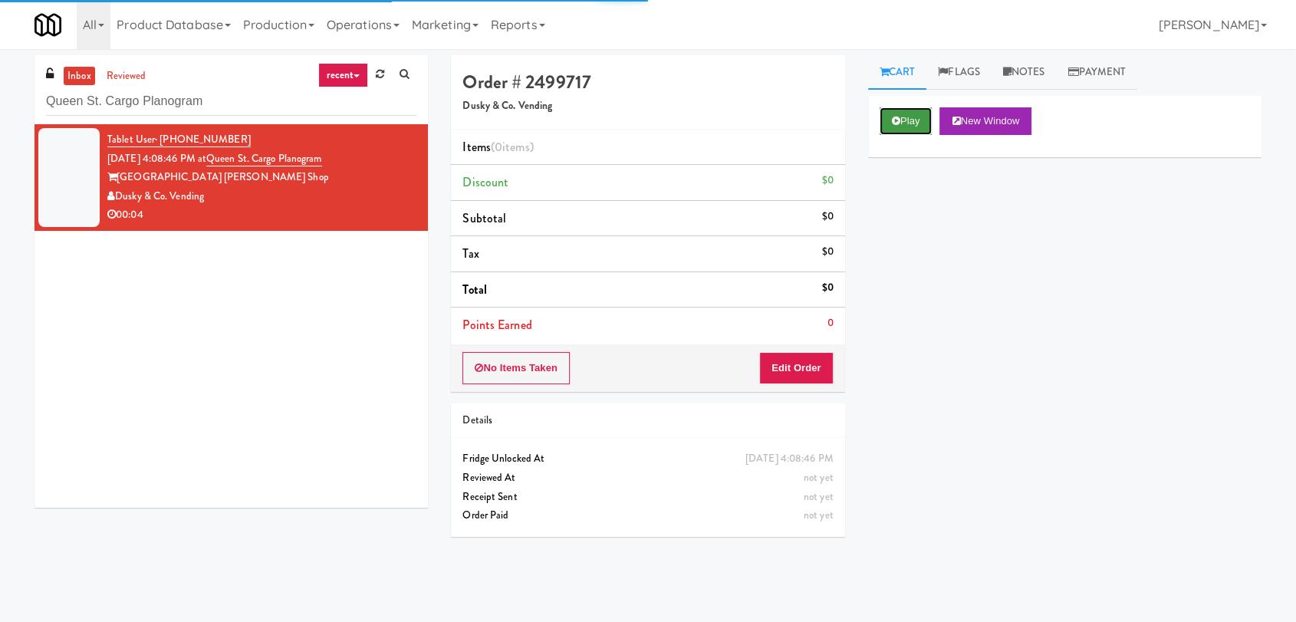
click at [916, 108] on button "Play" at bounding box center [905, 121] width 53 height 28
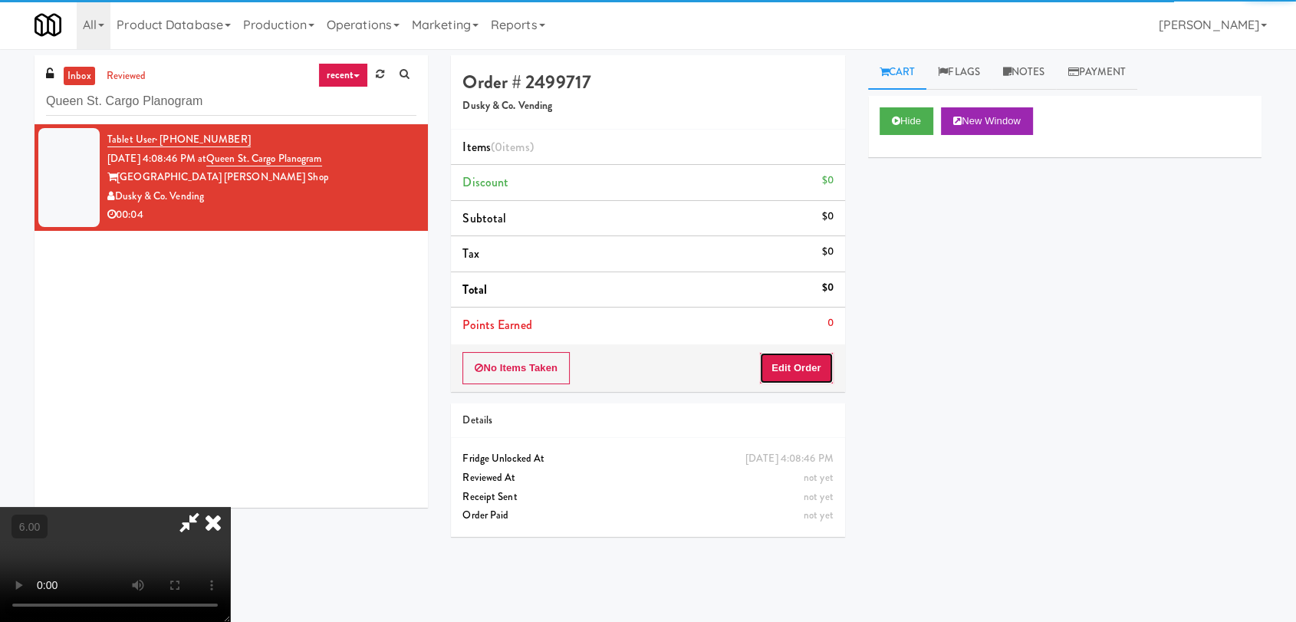
click at [811, 360] on button "Edit Order" at bounding box center [796, 368] width 74 height 32
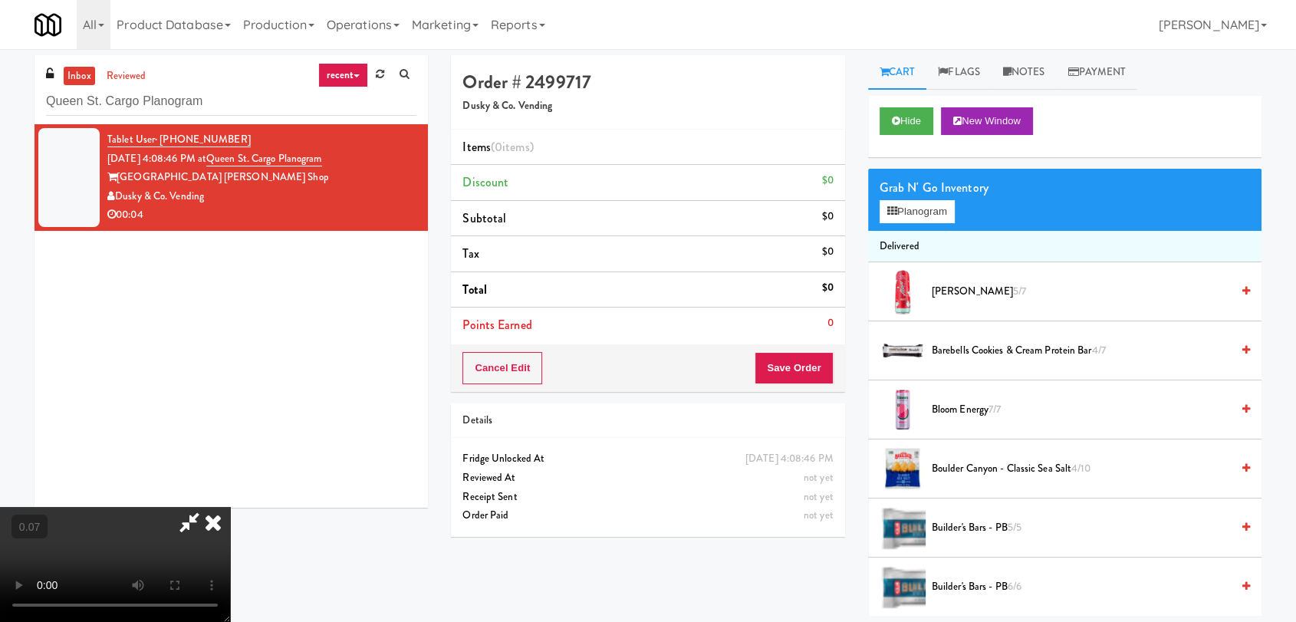
scroll to position [234, 0]
click at [230, 507] on video at bounding box center [115, 564] width 230 height 115
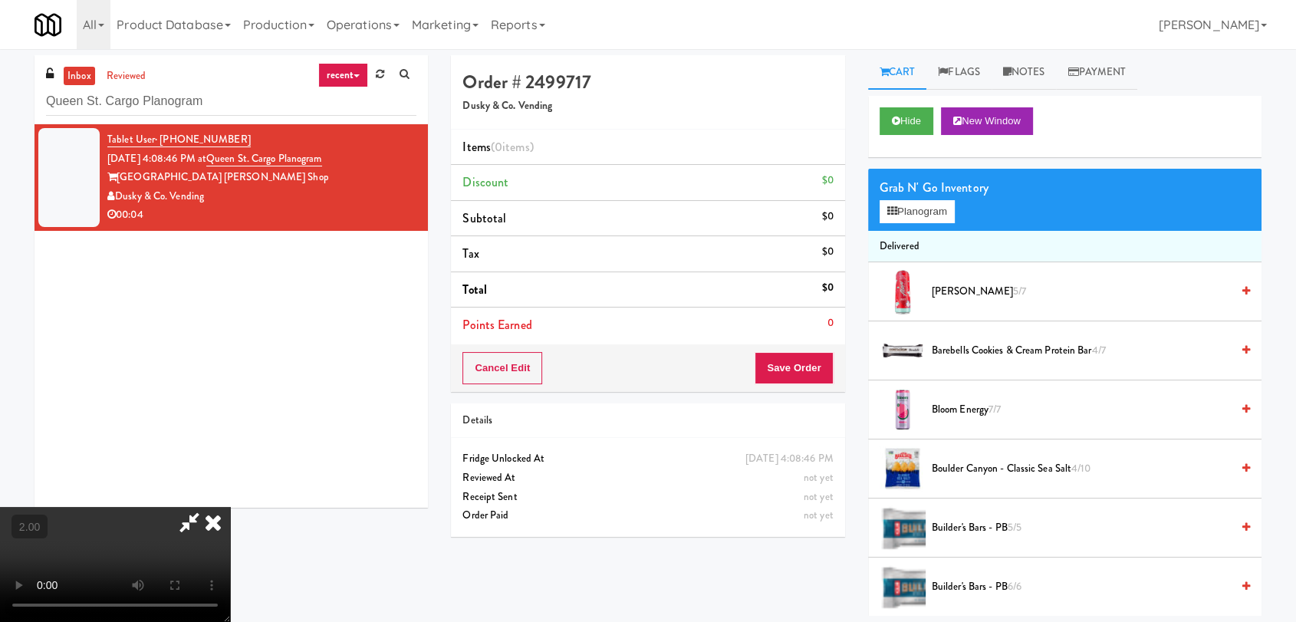
click at [219, 507] on video at bounding box center [115, 564] width 230 height 115
click at [221, 507] on video at bounding box center [115, 564] width 230 height 115
click at [895, 204] on button "Planogram" at bounding box center [916, 211] width 75 height 23
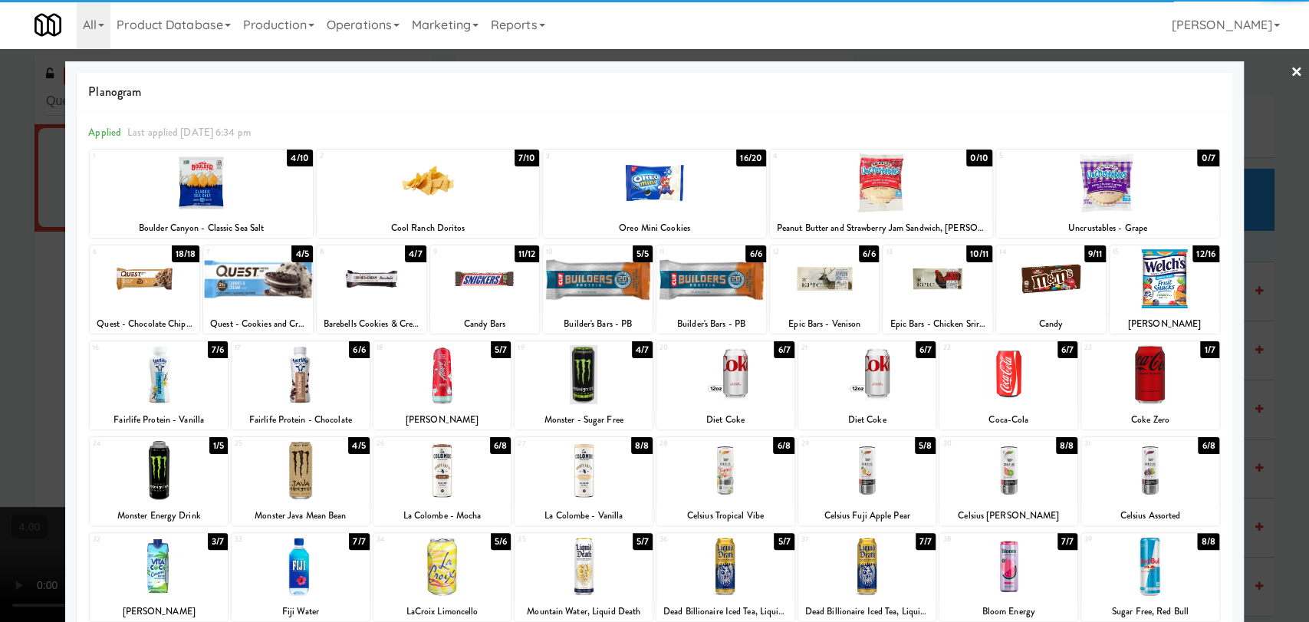
click at [296, 379] on div at bounding box center [301, 374] width 138 height 59
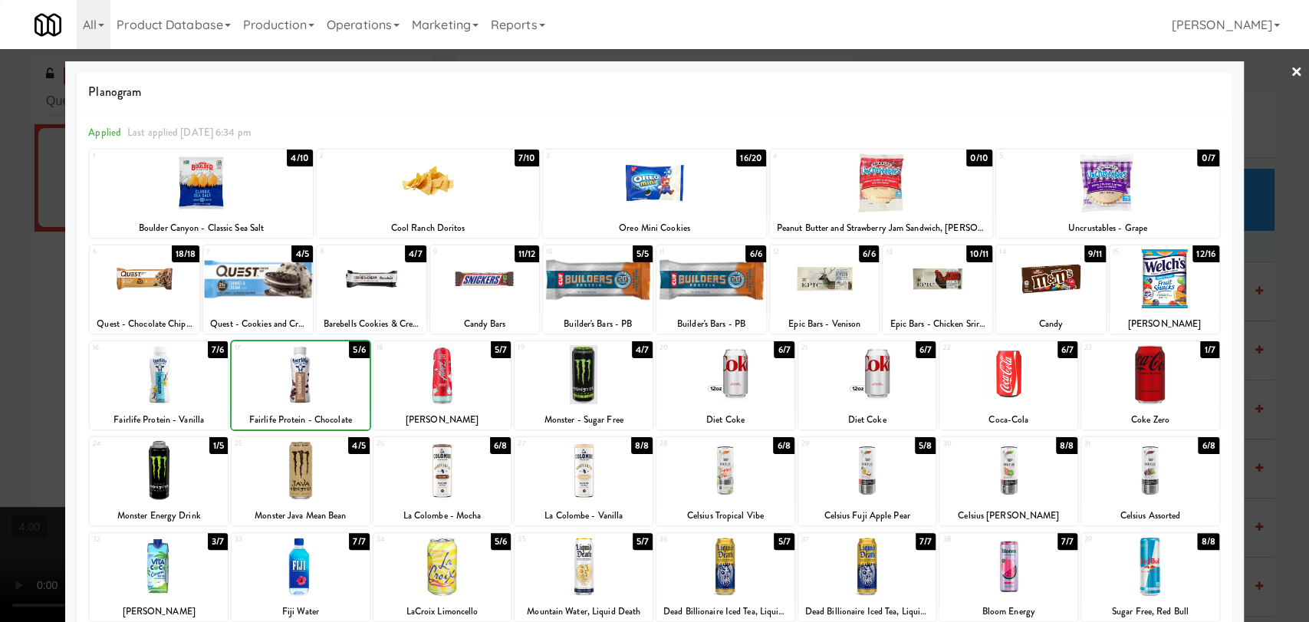
click at [0, 263] on div at bounding box center [654, 311] width 1309 height 622
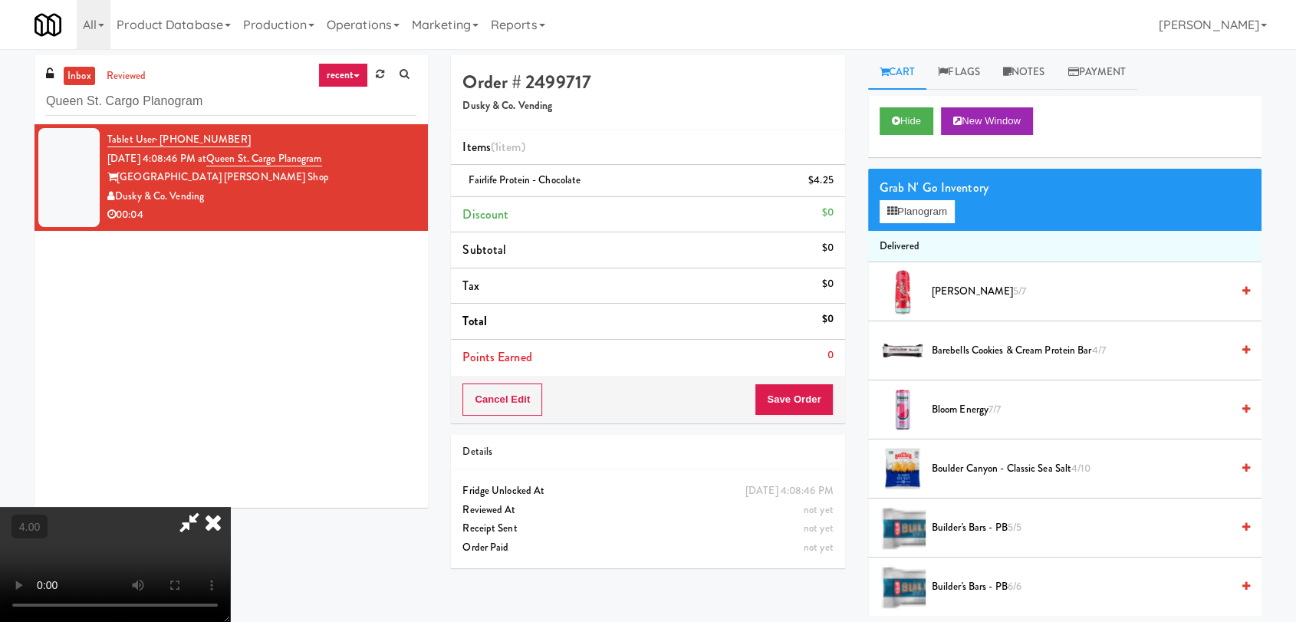
click at [168, 507] on video at bounding box center [115, 564] width 230 height 115
click at [230, 507] on video at bounding box center [115, 564] width 230 height 115
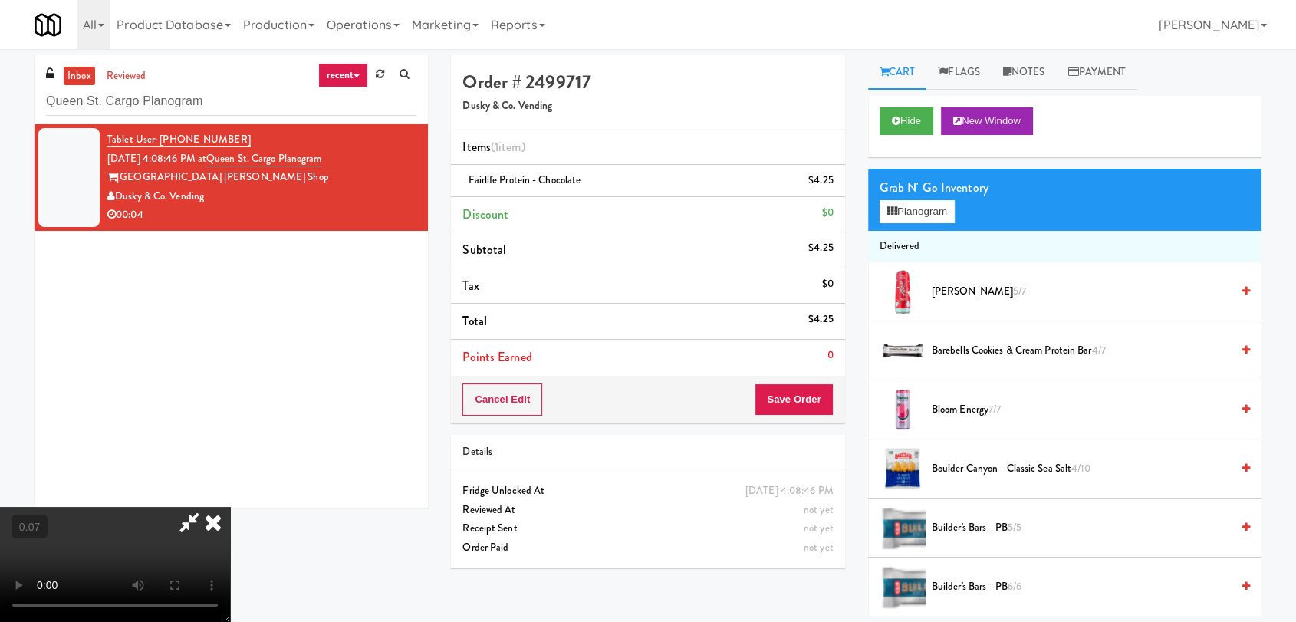
click at [230, 507] on video at bounding box center [115, 564] width 230 height 115
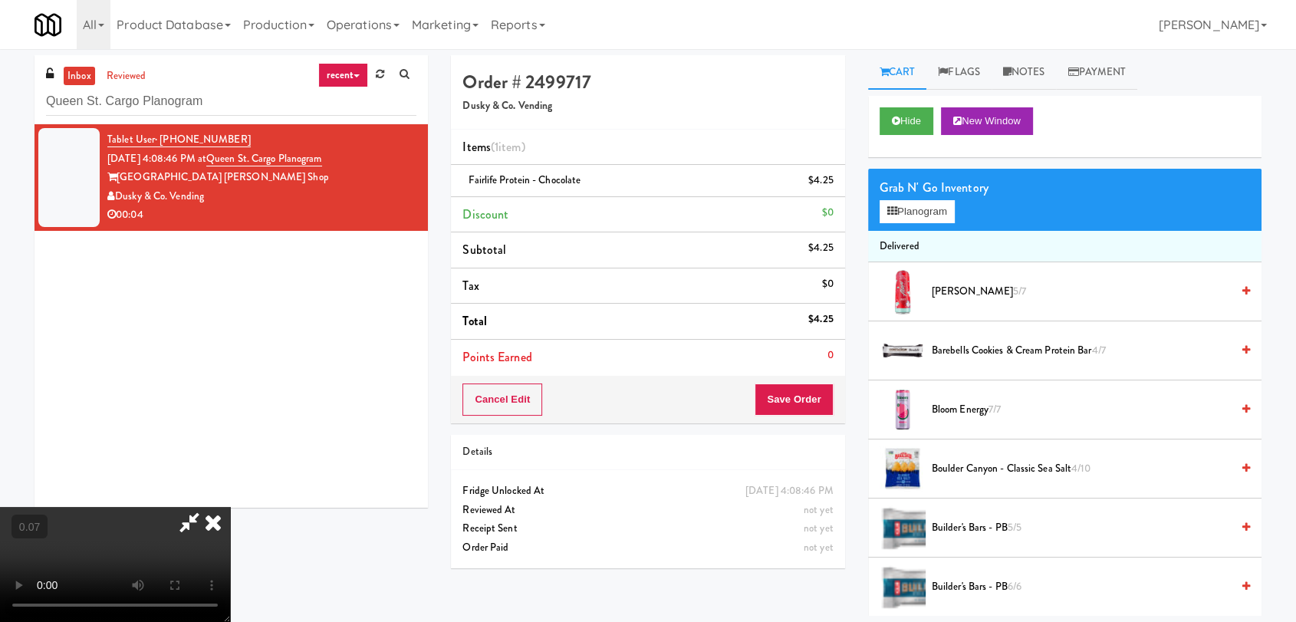
scroll to position [64, 0]
click at [230, 507] on video at bounding box center [115, 564] width 230 height 115
click at [901, 217] on button "Planogram" at bounding box center [916, 211] width 75 height 23
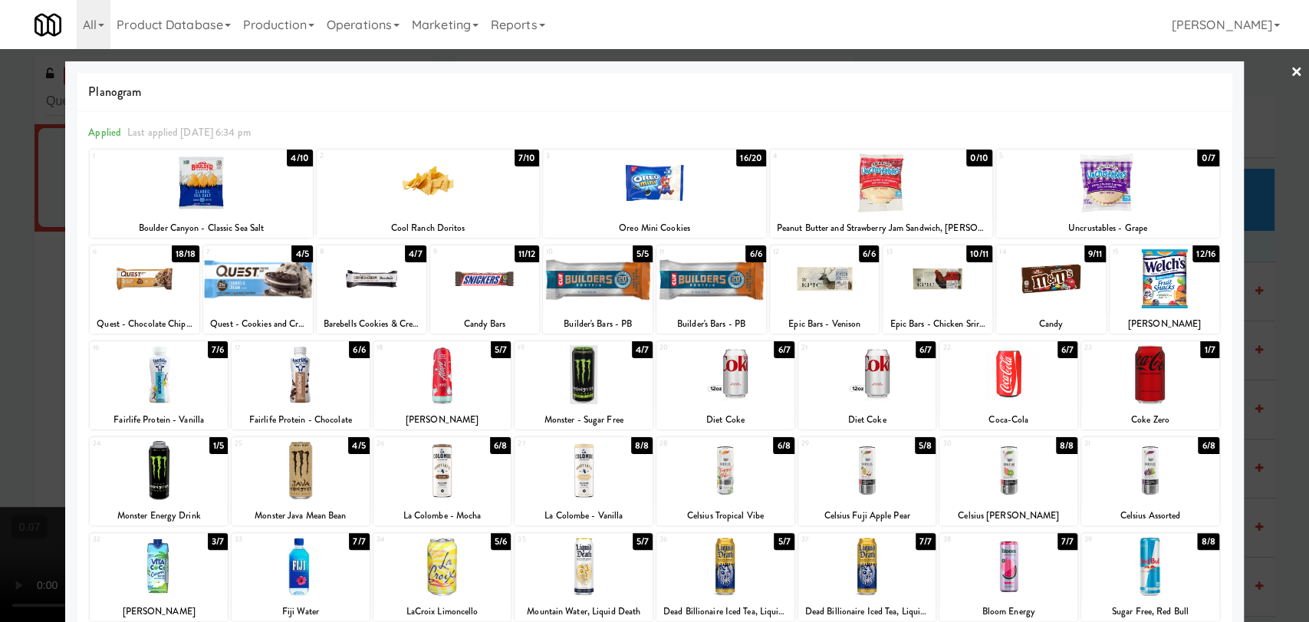
click at [0, 288] on div at bounding box center [654, 311] width 1309 height 622
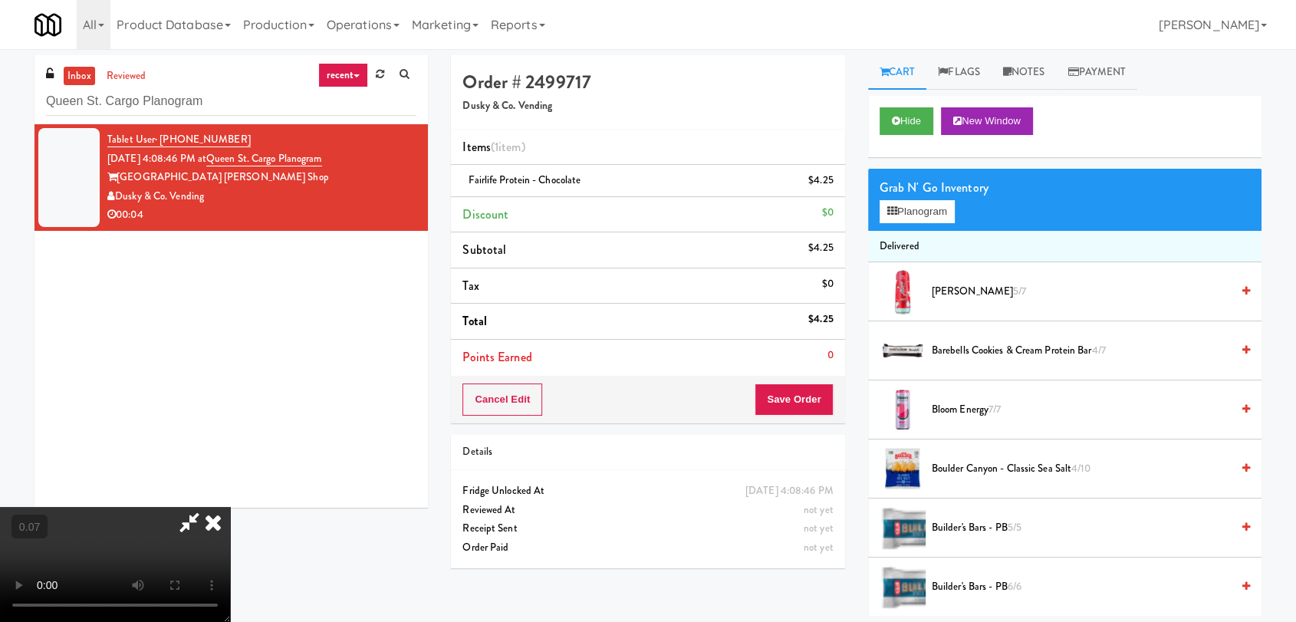
drag, startPoint x: 736, startPoint y: 66, endPoint x: 785, endPoint y: 126, distance: 77.3
click at [207, 507] on icon at bounding box center [189, 522] width 35 height 31
click at [915, 235] on li "Delivered" at bounding box center [1064, 247] width 393 height 32
click at [230, 507] on icon at bounding box center [213, 522] width 34 height 31
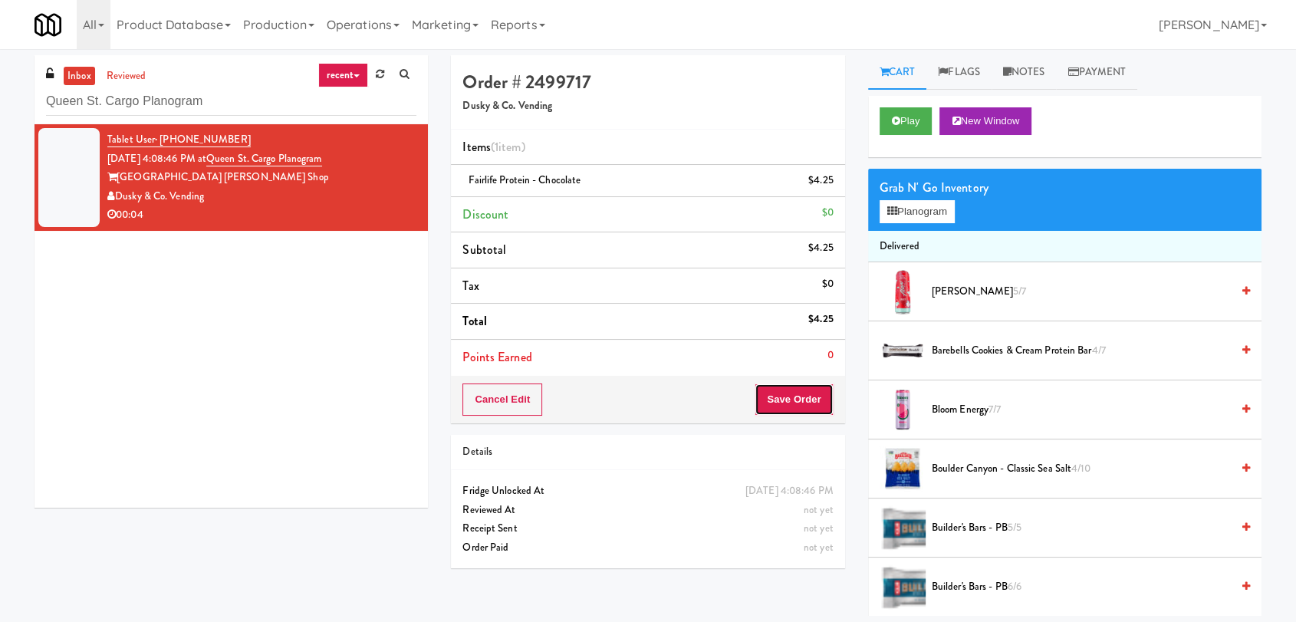
click at [779, 399] on button "Save Order" at bounding box center [793, 399] width 78 height 32
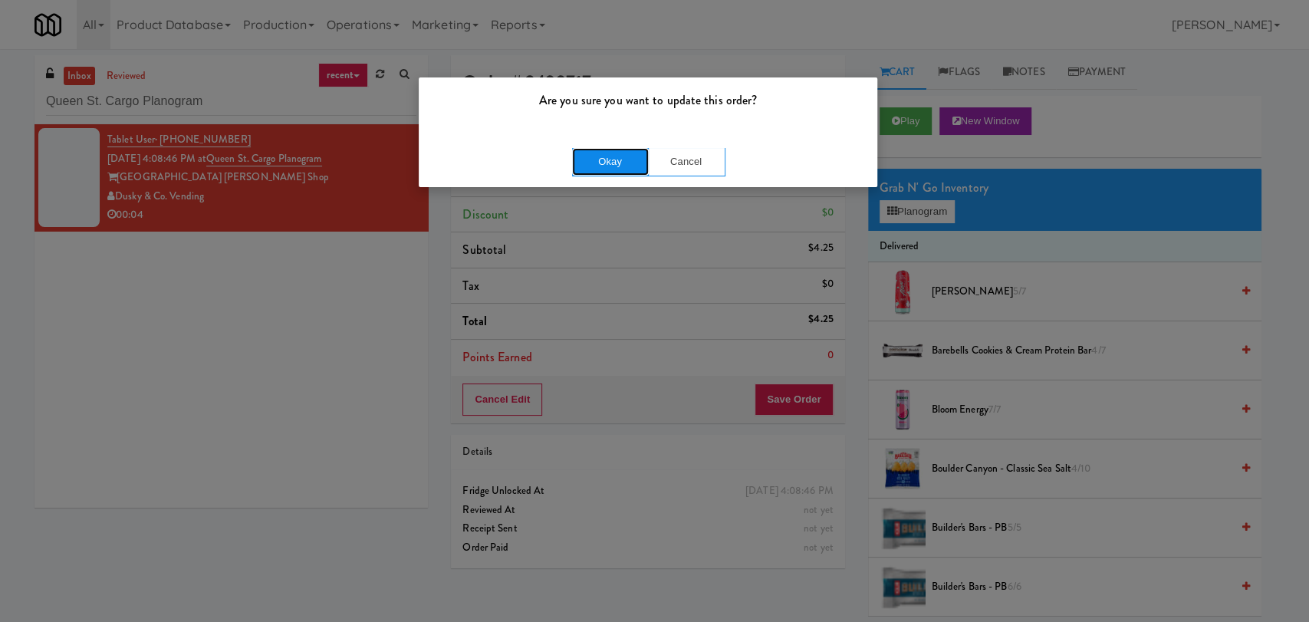
click at [611, 164] on button "Okay" at bounding box center [610, 162] width 77 height 28
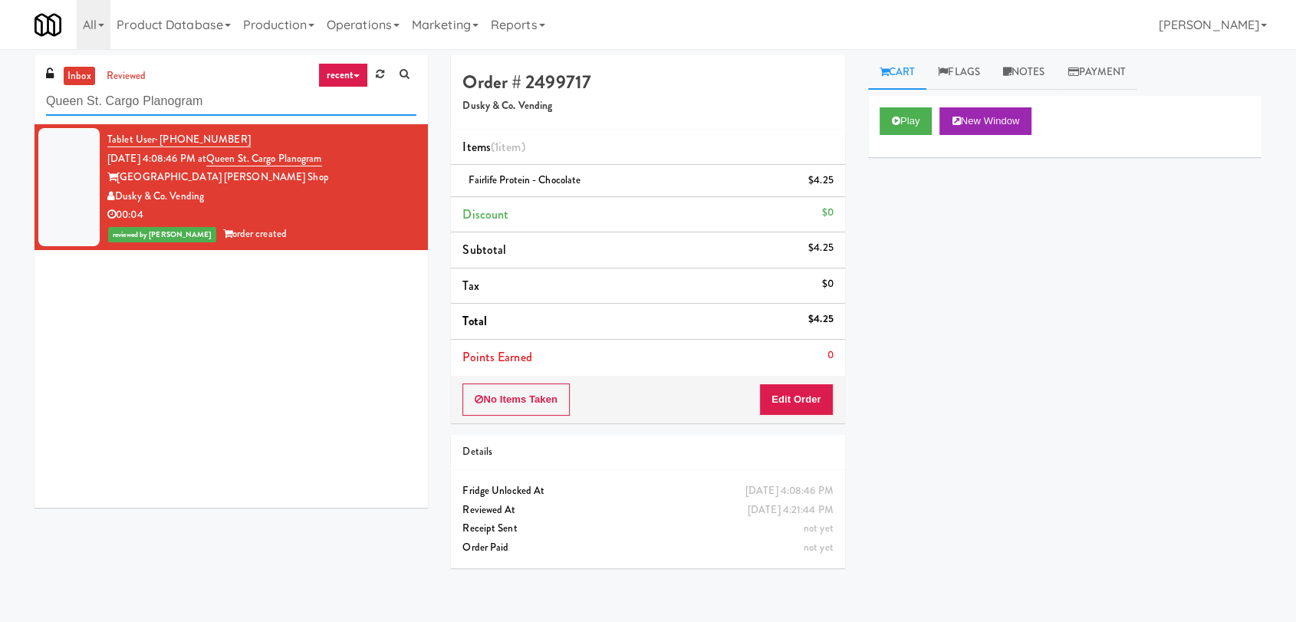
paste input "[STREET_ADDRESS]"
drag, startPoint x: 221, startPoint y: 107, endPoint x: 0, endPoint y: 69, distance: 224.1
click at [0, 69] on div "inbox reviewed recent all unclear take inventory issue suspicious failed recent…" at bounding box center [648, 335] width 1296 height 560
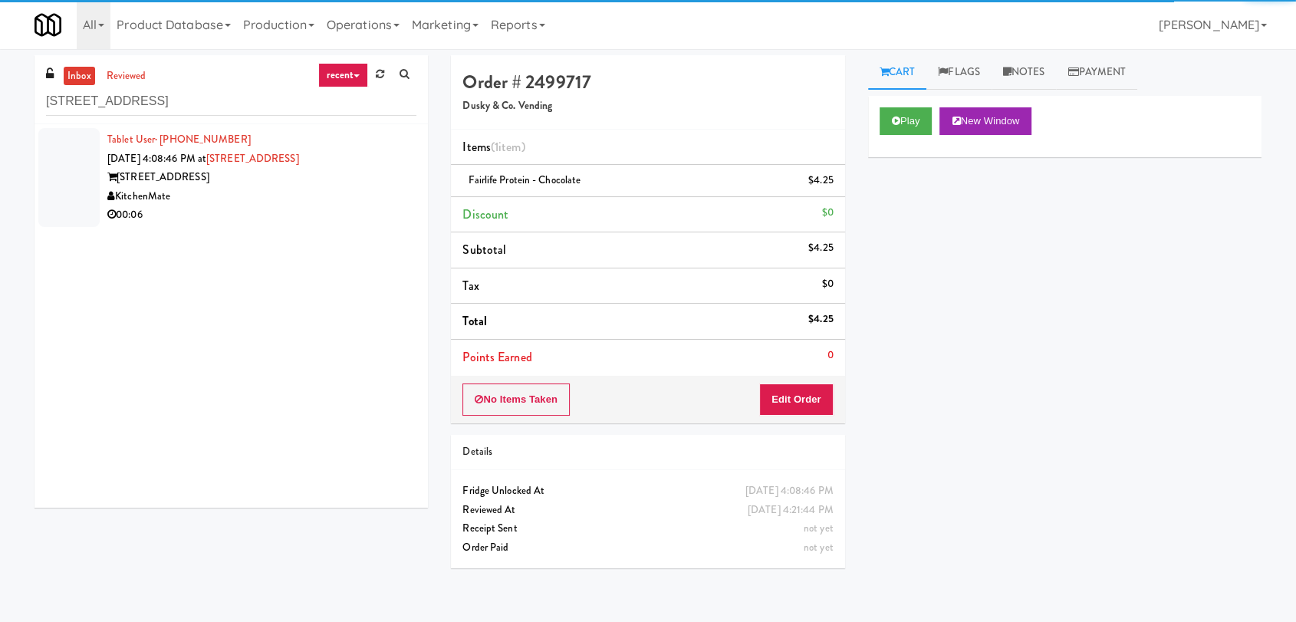
click at [336, 192] on div "KitchenMate" at bounding box center [261, 196] width 309 height 19
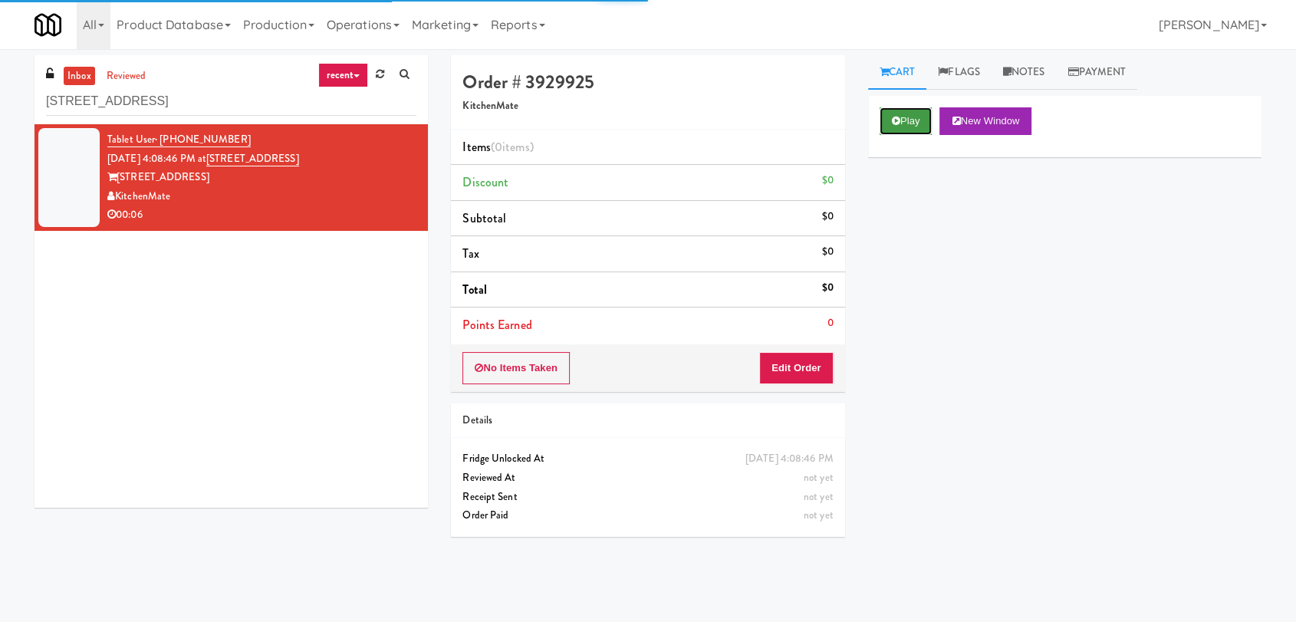
click at [912, 126] on button "Play" at bounding box center [905, 121] width 53 height 28
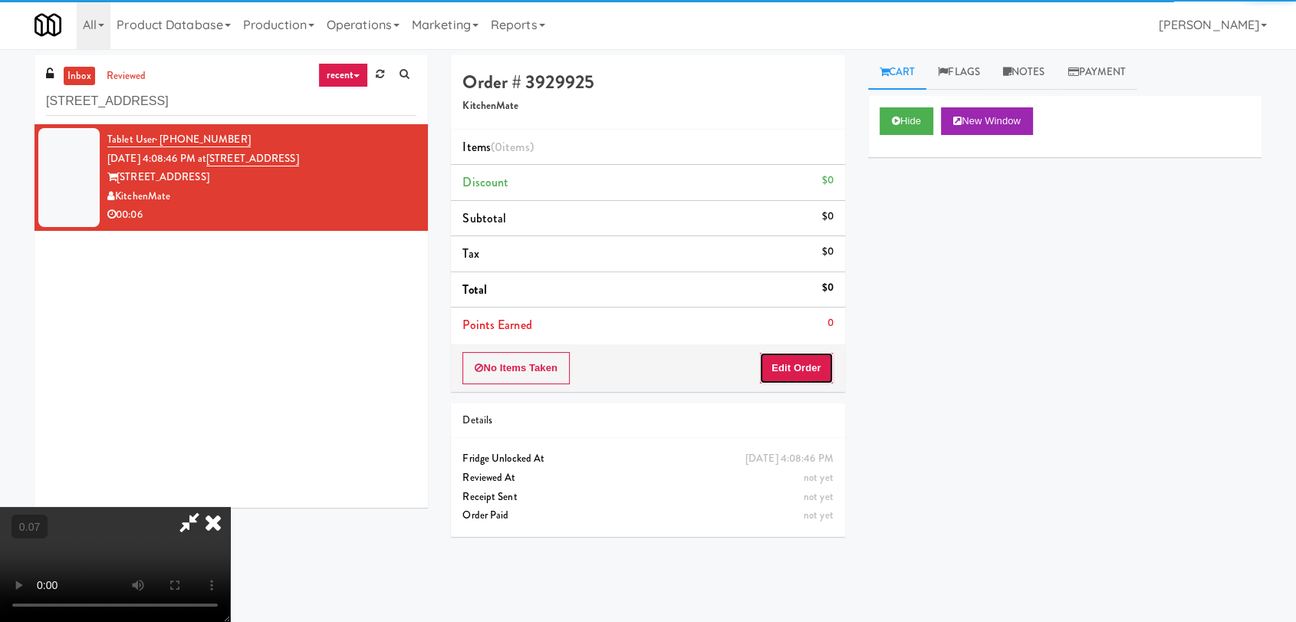
click at [807, 366] on button "Edit Order" at bounding box center [796, 368] width 74 height 32
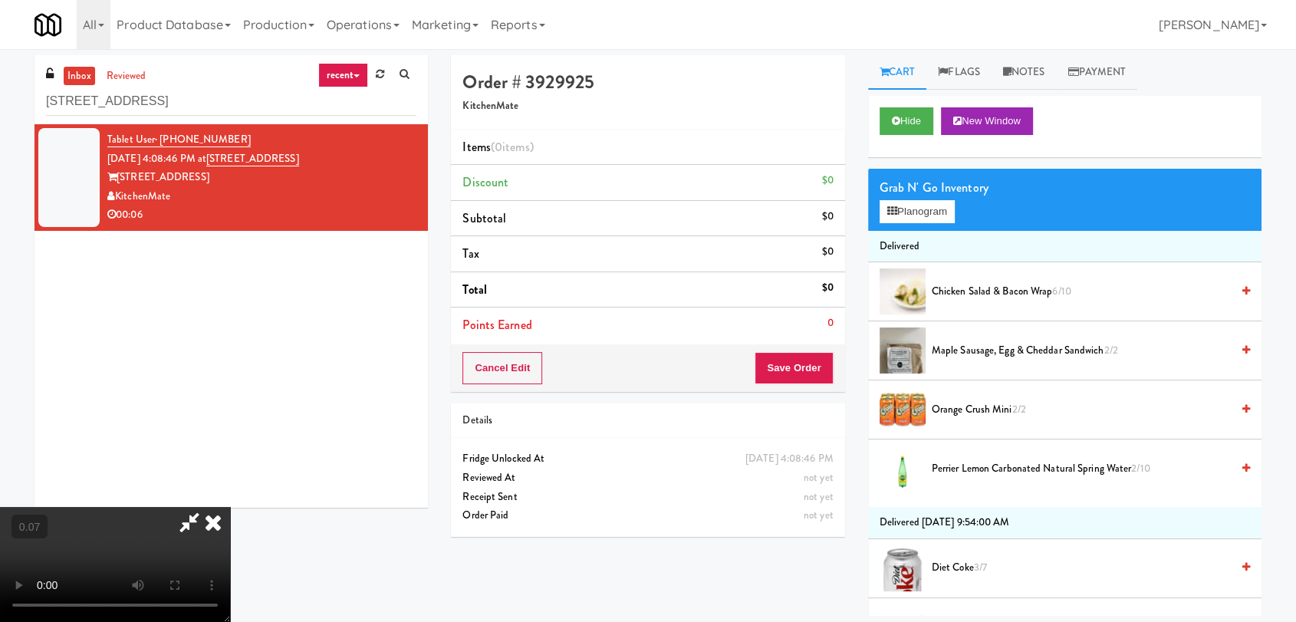
click at [230, 507] on video at bounding box center [115, 564] width 230 height 115
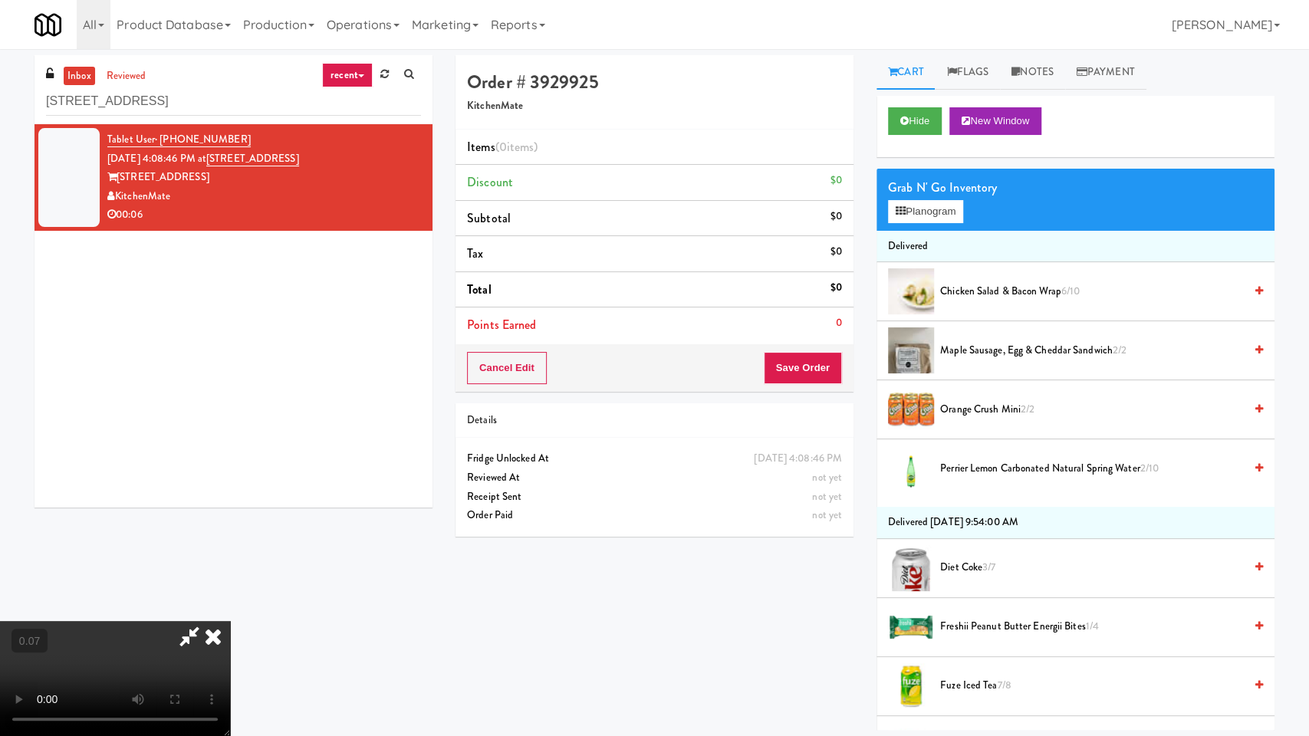
click at [230, 621] on video at bounding box center [115, 678] width 230 height 115
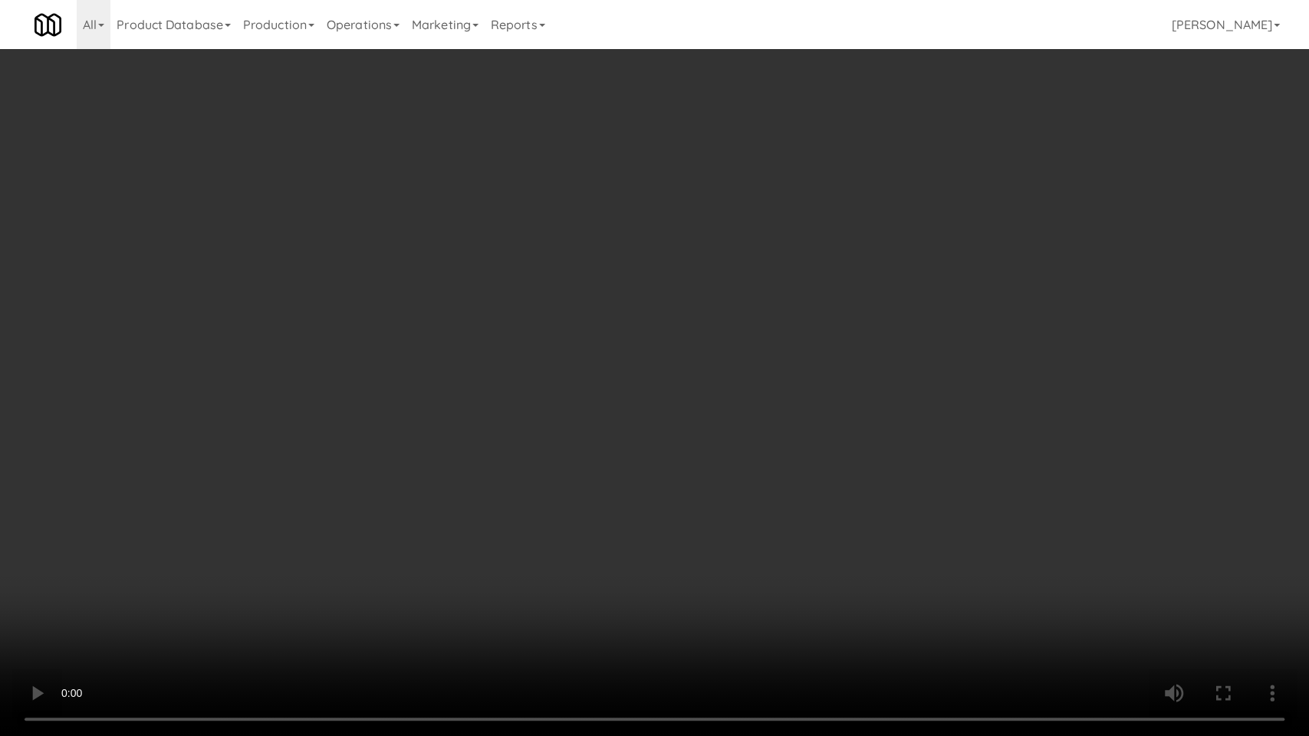
click at [379, 537] on video at bounding box center [654, 368] width 1309 height 736
click at [481, 543] on video at bounding box center [654, 368] width 1309 height 736
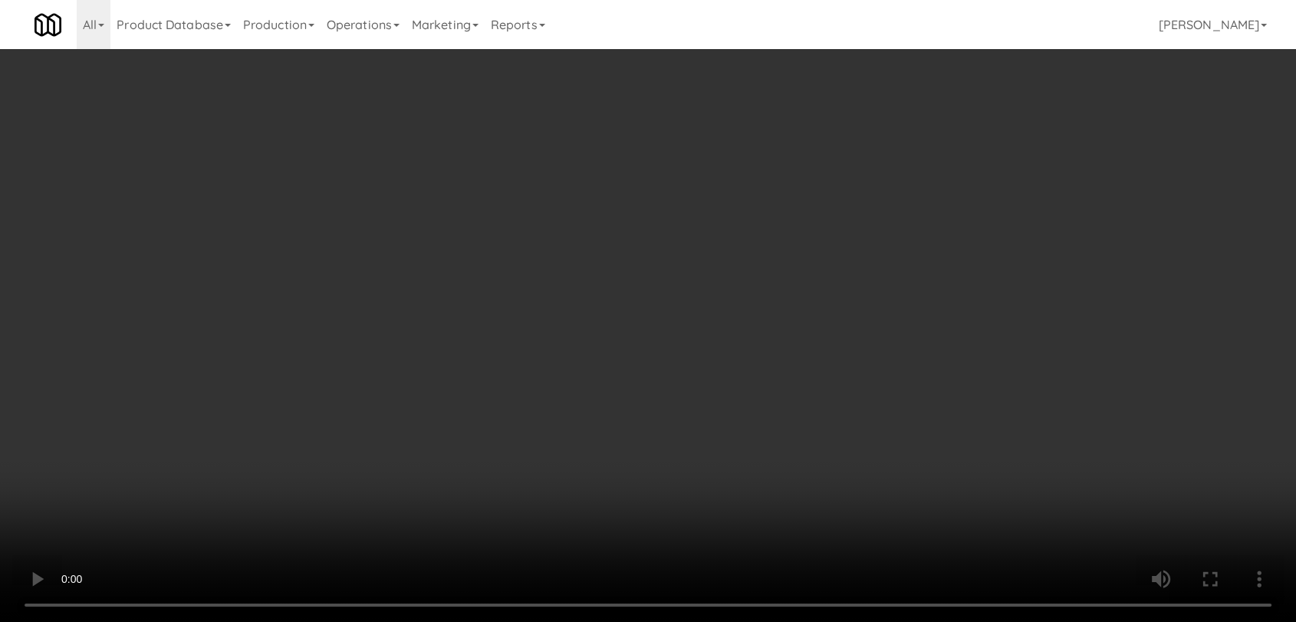
click at [912, 222] on div "Grab N' Go Inventory Planogram" at bounding box center [1064, 200] width 393 height 62
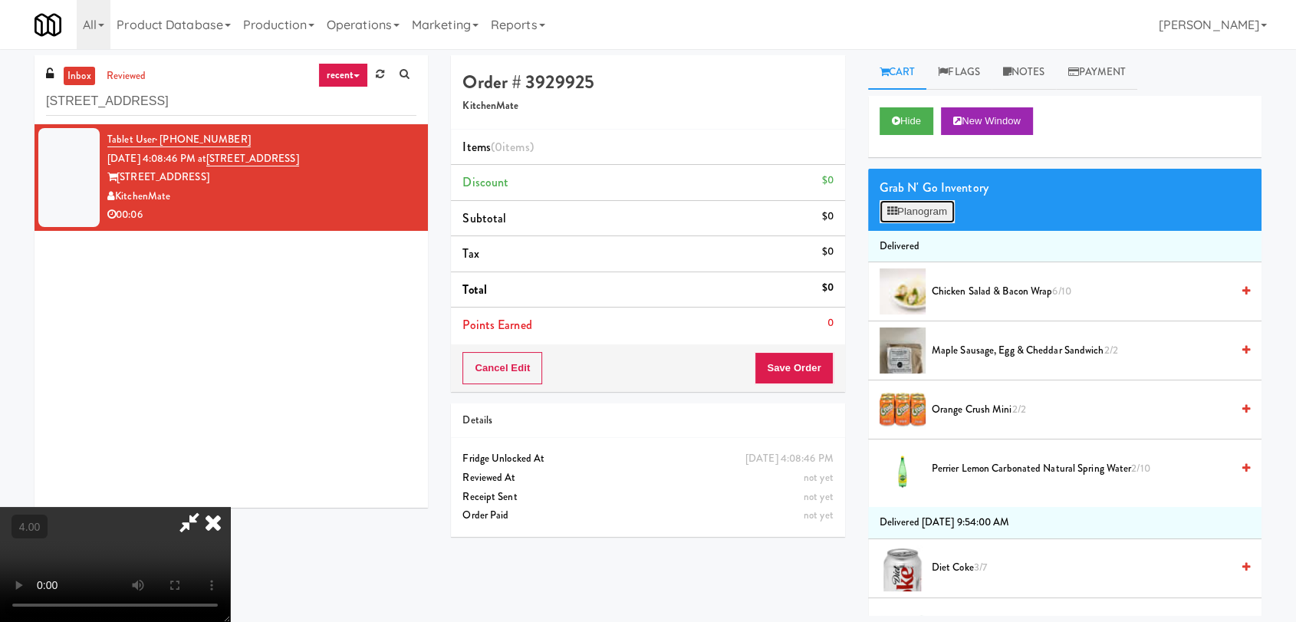
click at [912, 209] on button "Planogram" at bounding box center [916, 211] width 75 height 23
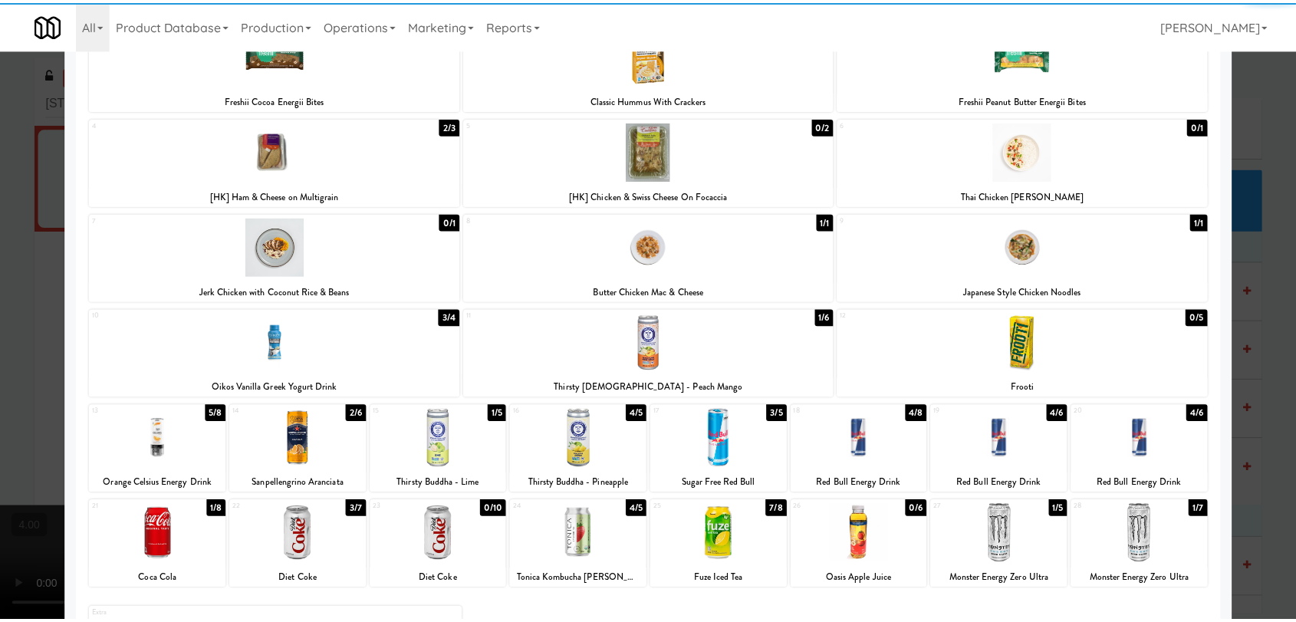
scroll to position [227, 0]
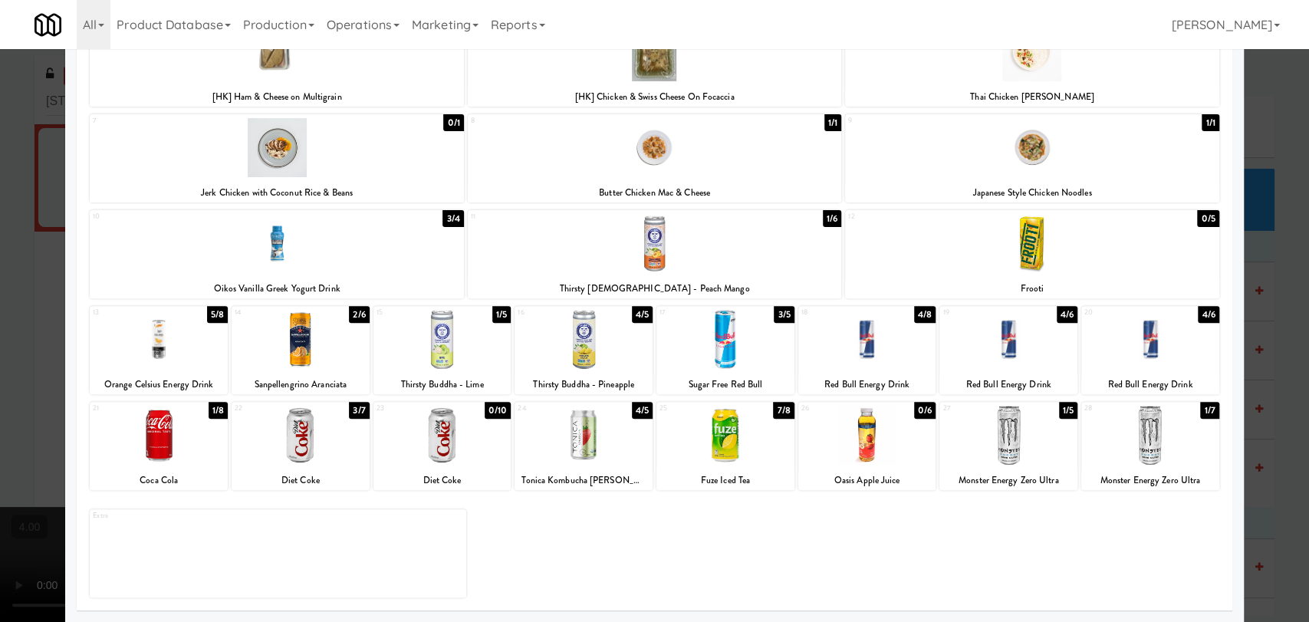
click at [149, 444] on div at bounding box center [159, 435] width 138 height 59
click at [0, 408] on div at bounding box center [654, 311] width 1309 height 622
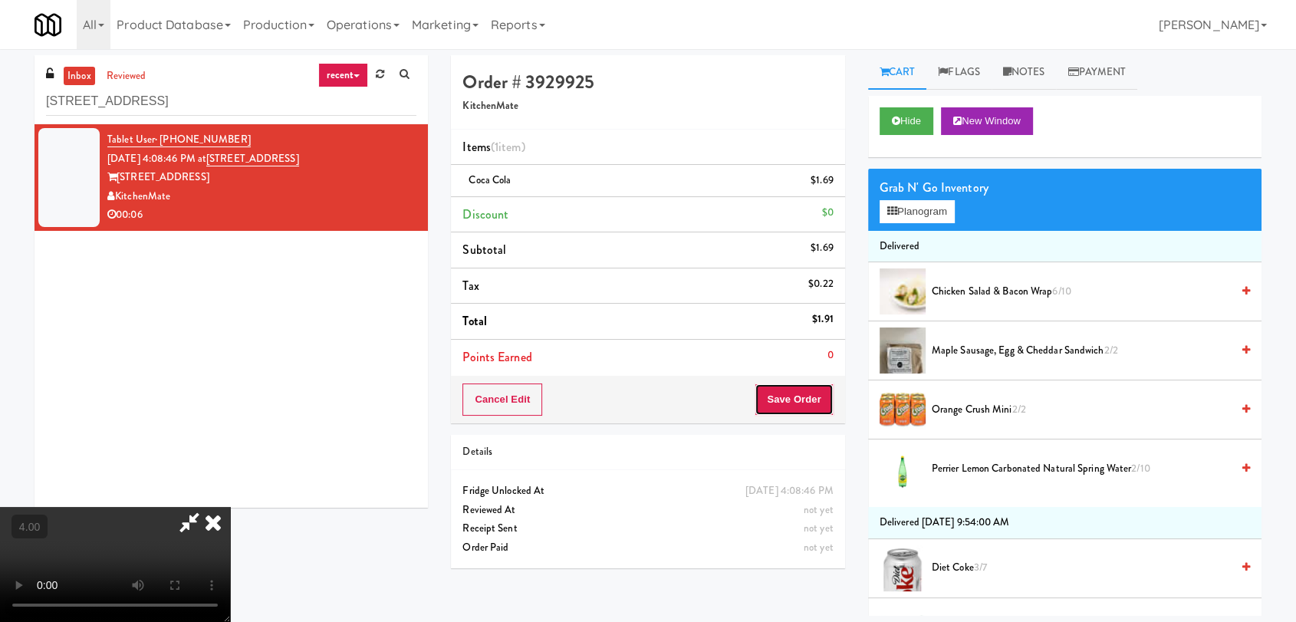
click at [802, 409] on button "Save Order" at bounding box center [793, 399] width 78 height 32
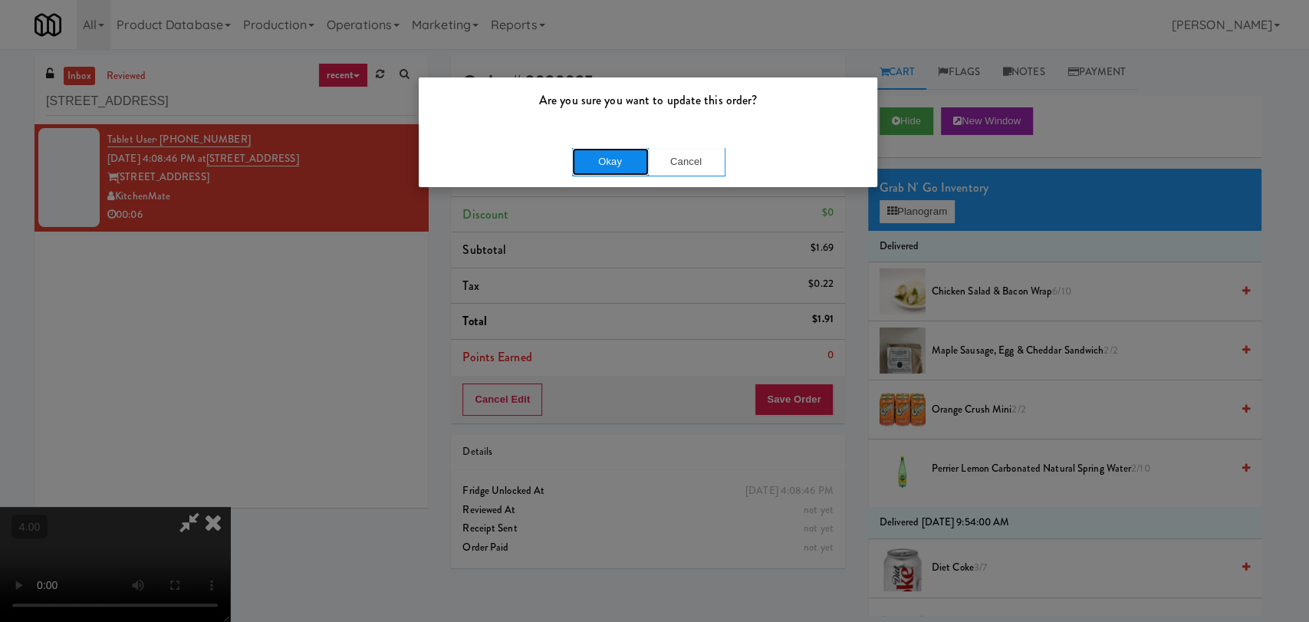
click at [613, 156] on button "Okay" at bounding box center [610, 162] width 77 height 28
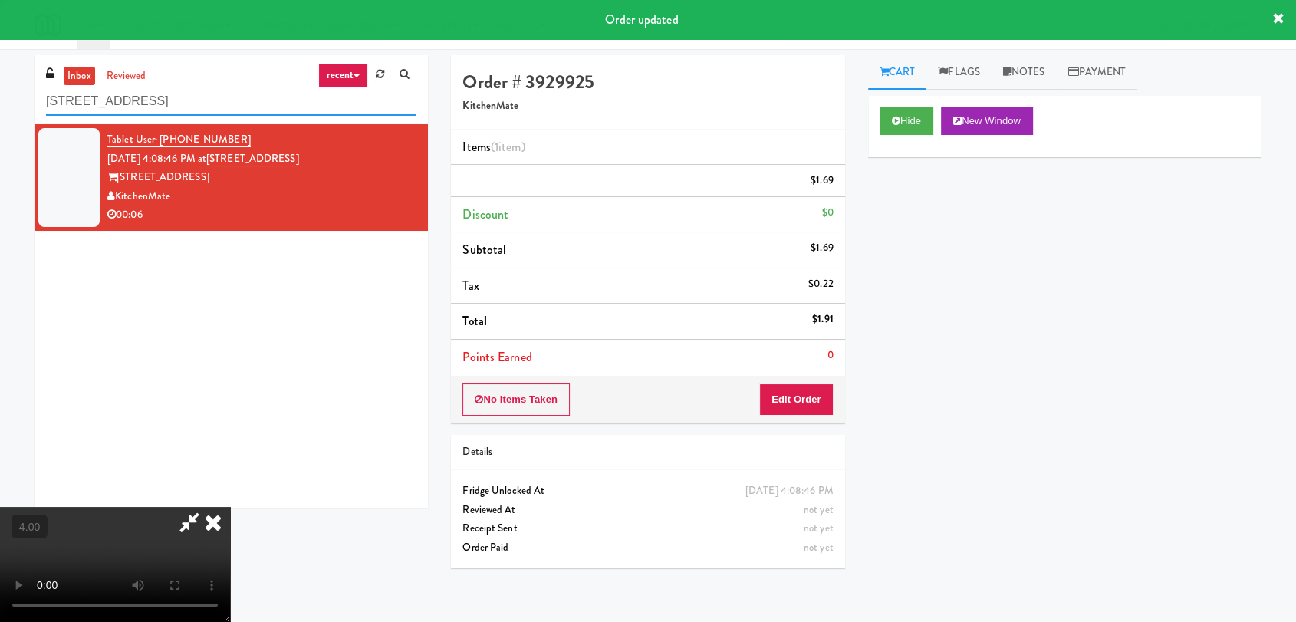
paste input "(Food, Snack & Drink) South Brunswick Police Department"
drag, startPoint x: 221, startPoint y: 87, endPoint x: 0, endPoint y: 110, distance: 222.0
click at [0, 110] on div "inbox reviewed recent all unclear take inventory issue suspicious failed recent…" at bounding box center [648, 335] width 1296 height 560
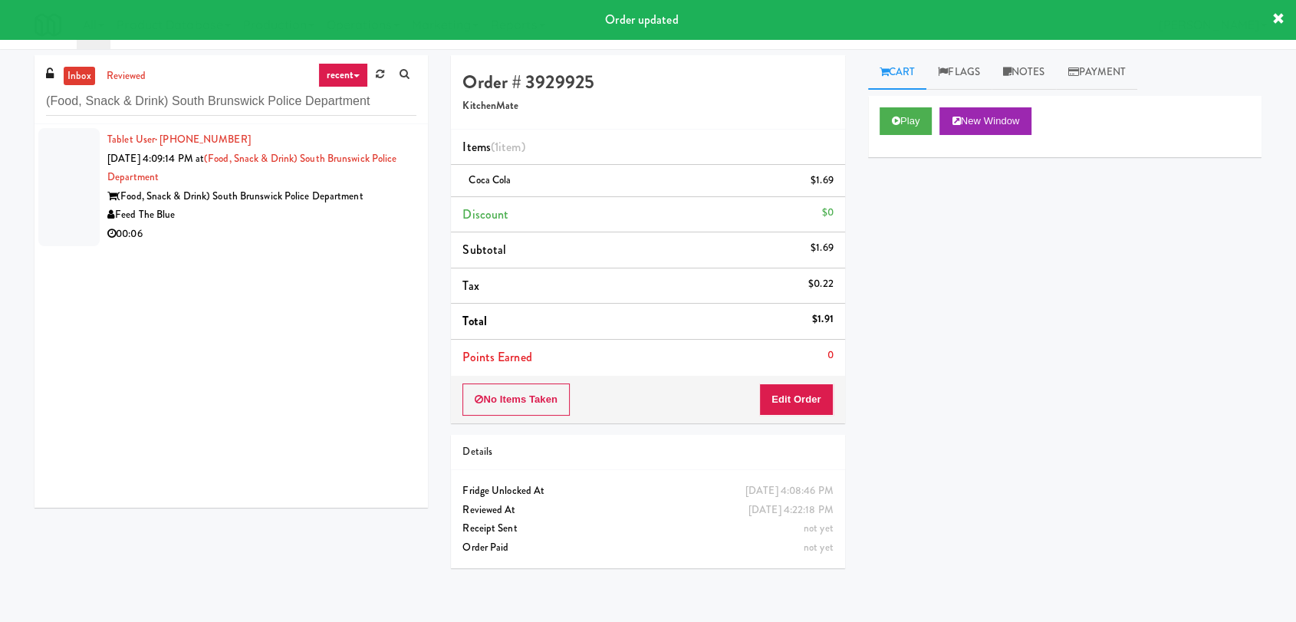
click at [307, 202] on div "(Food, Snack & Drink) South Brunswick Police Department" at bounding box center [261, 196] width 309 height 19
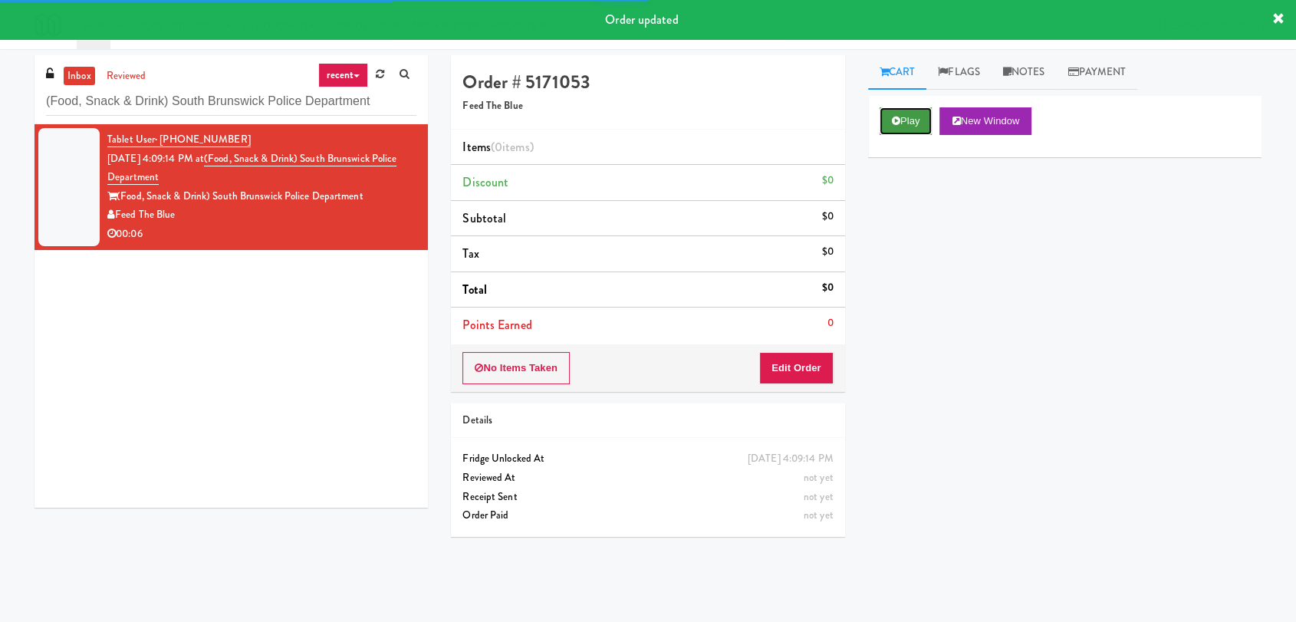
click at [911, 123] on button "Play" at bounding box center [905, 121] width 53 height 28
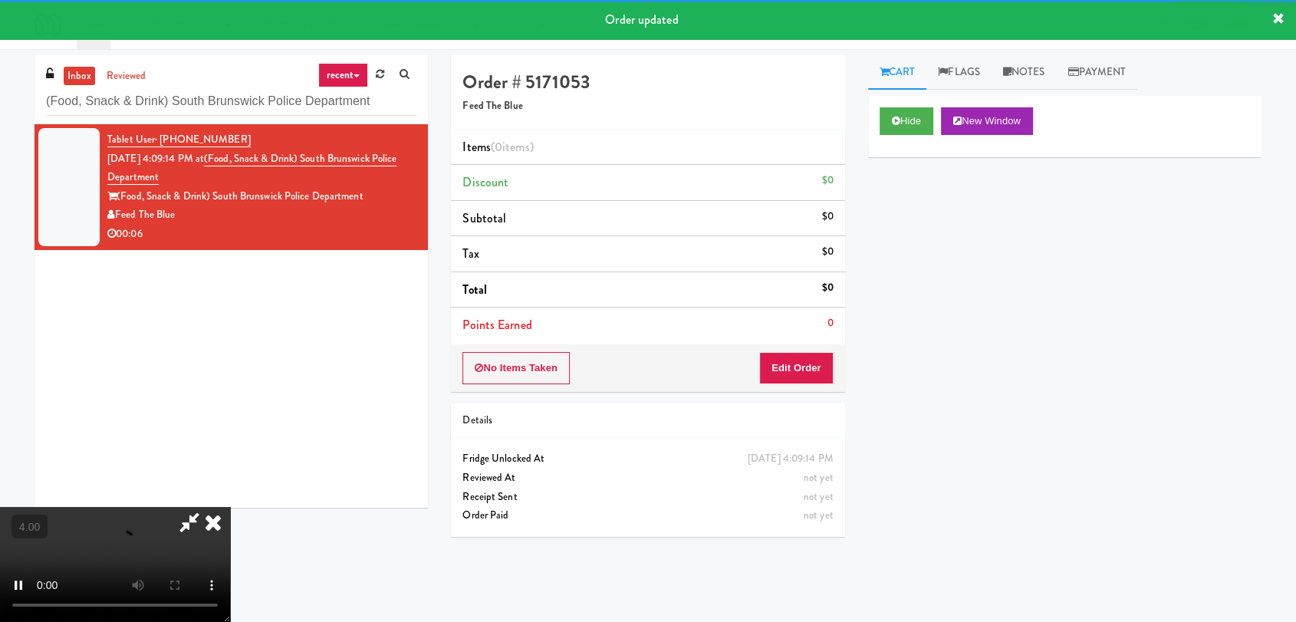
click at [822, 350] on div "No Items Taken Edit Order" at bounding box center [647, 368] width 393 height 48
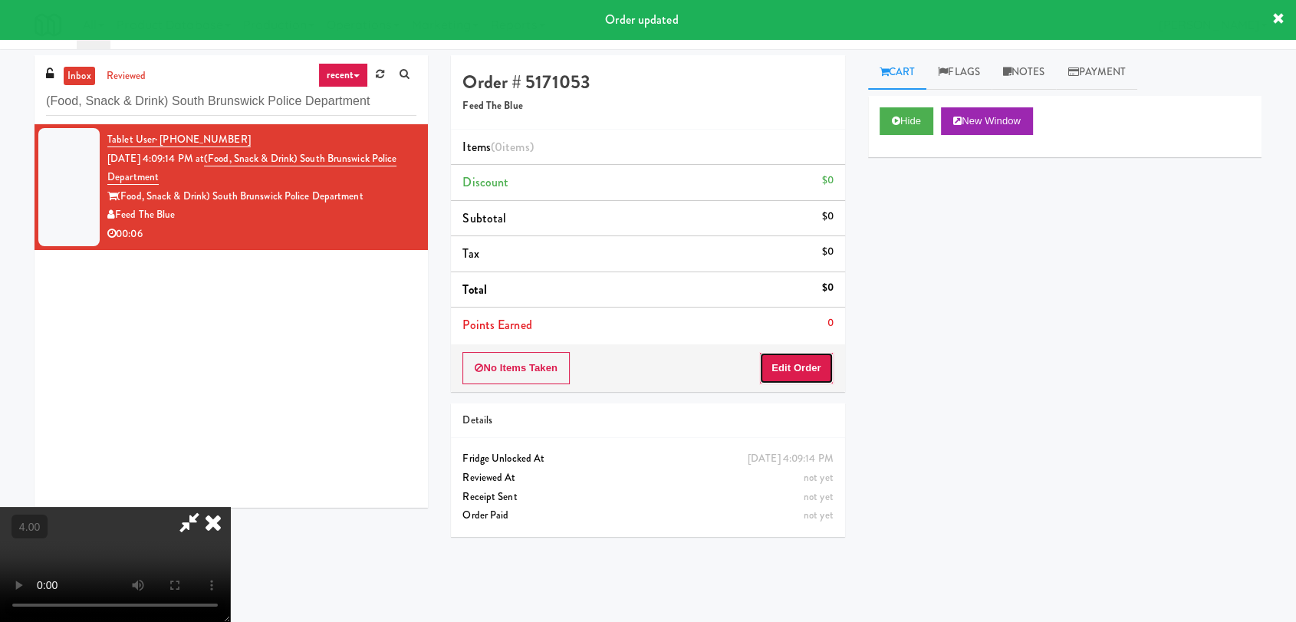
click at [820, 353] on button "Edit Order" at bounding box center [796, 368] width 74 height 32
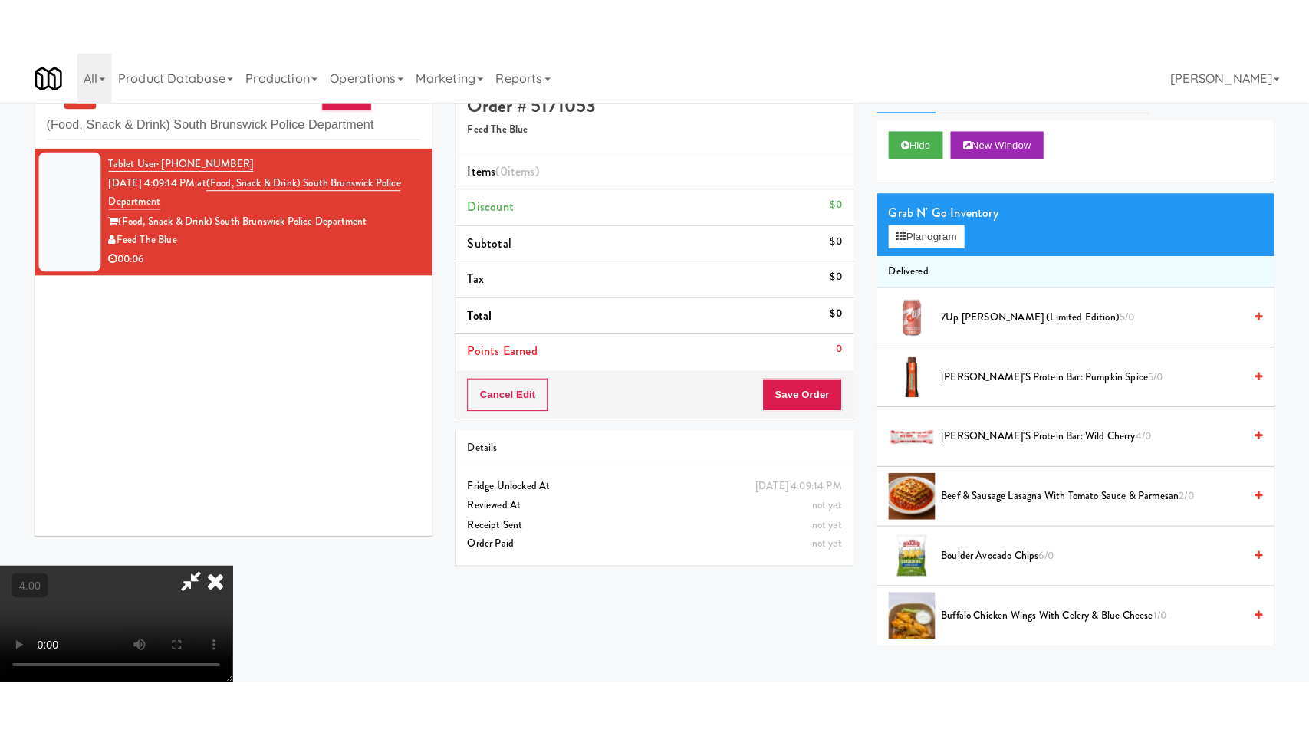
scroll to position [49, 0]
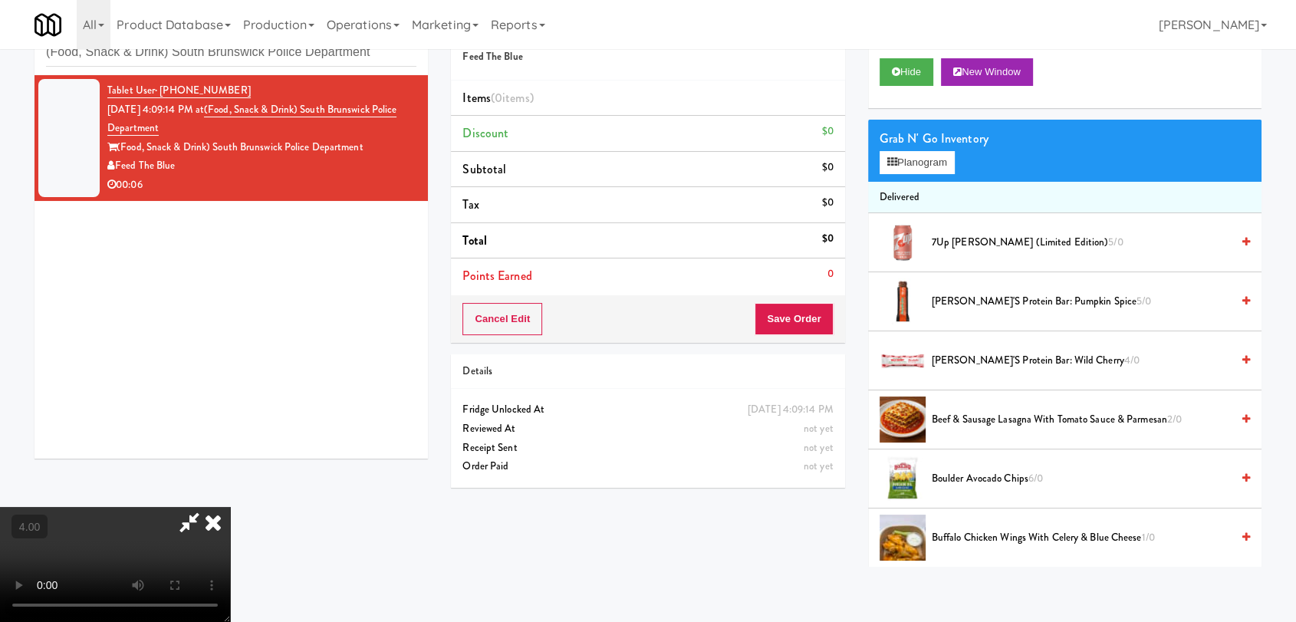
click at [230, 507] on video at bounding box center [115, 564] width 230 height 115
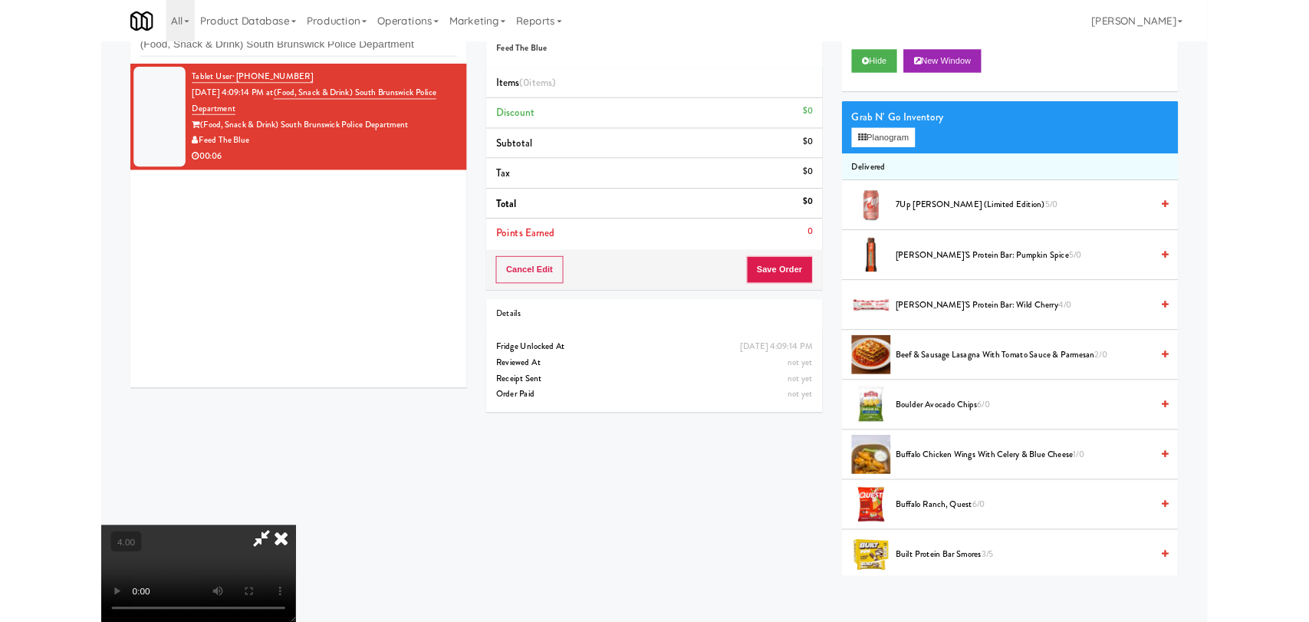
scroll to position [31, 0]
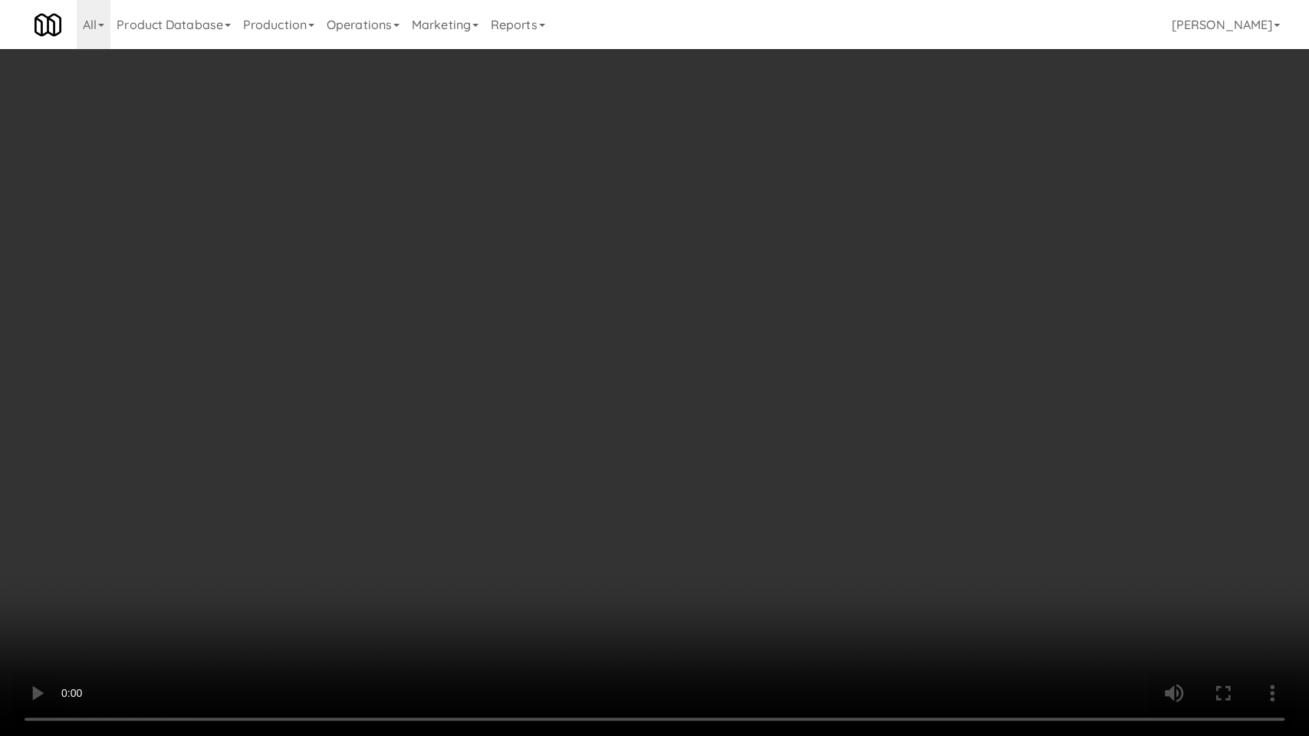
click at [632, 531] on video at bounding box center [654, 368] width 1309 height 736
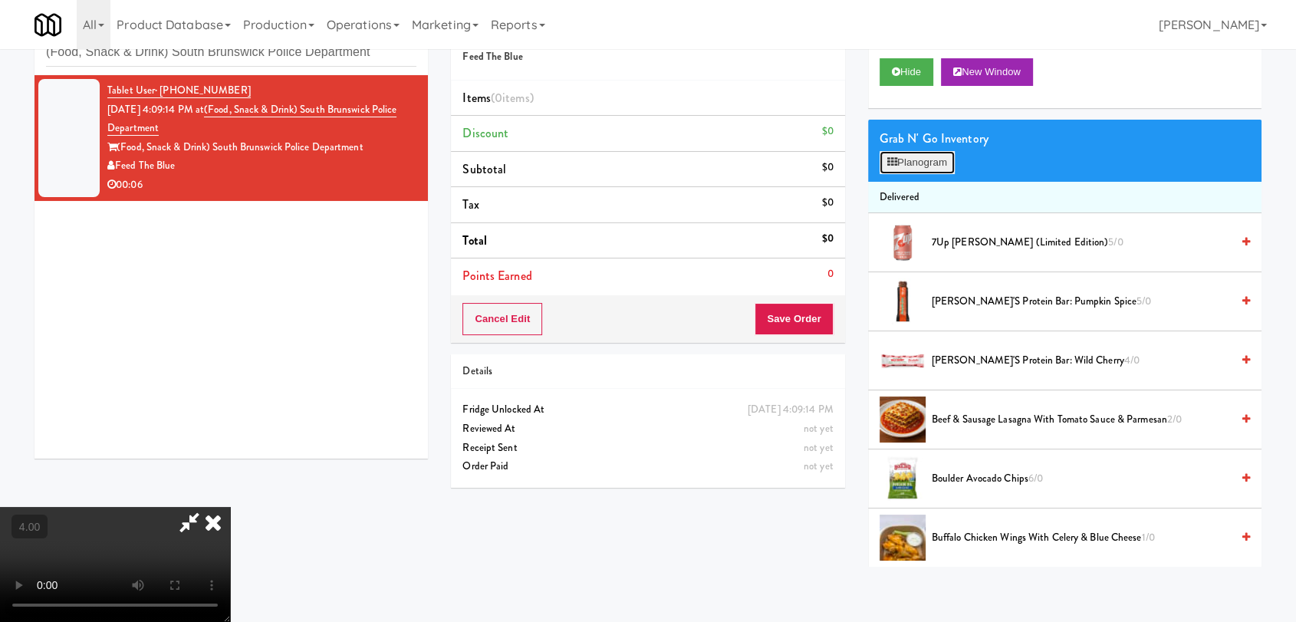
click at [909, 154] on button "Planogram" at bounding box center [916, 162] width 75 height 23
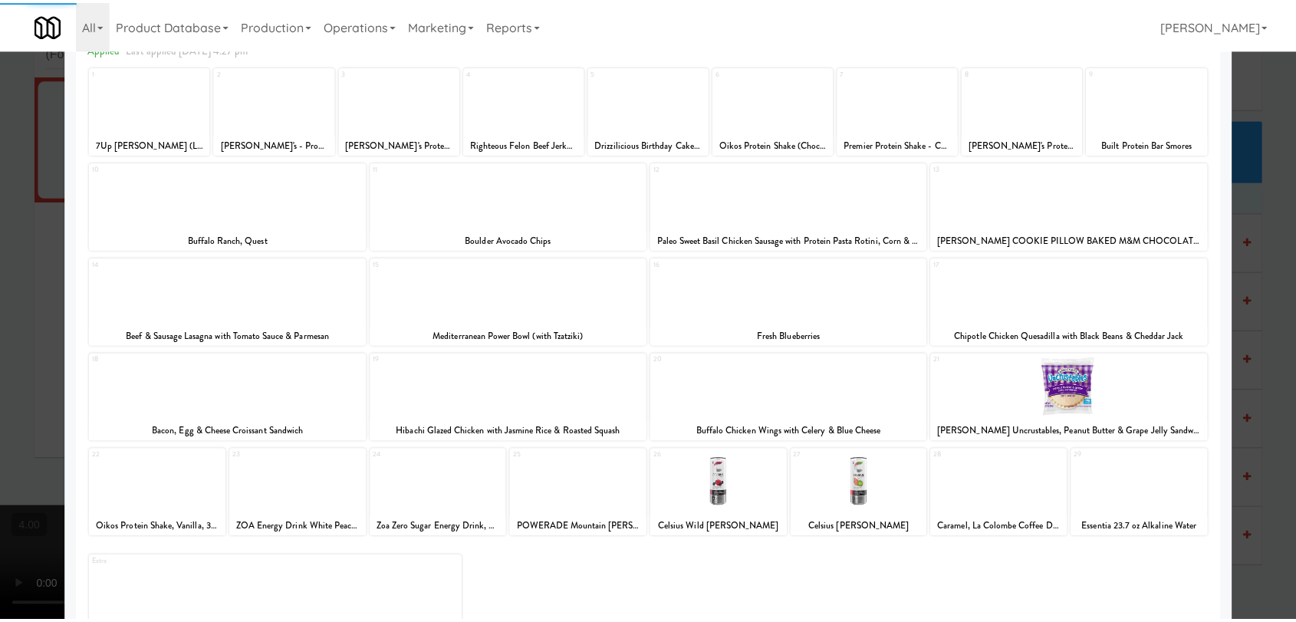
scroll to position [131, 0]
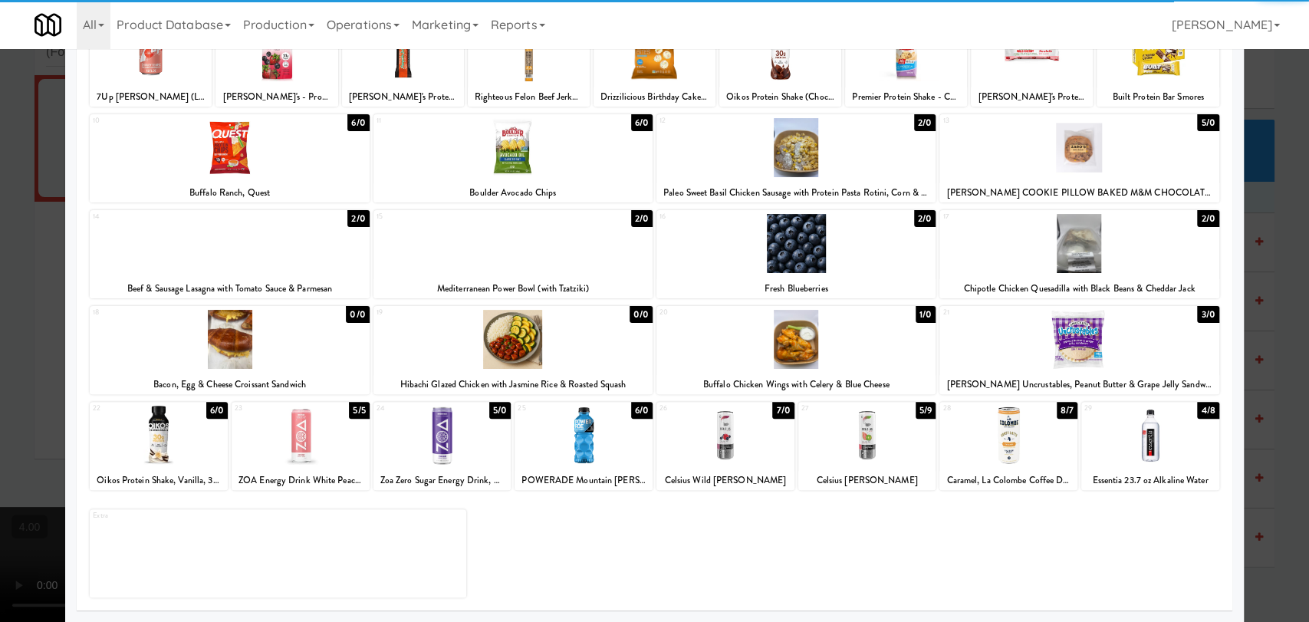
click at [884, 441] on div at bounding box center [867, 435] width 138 height 59
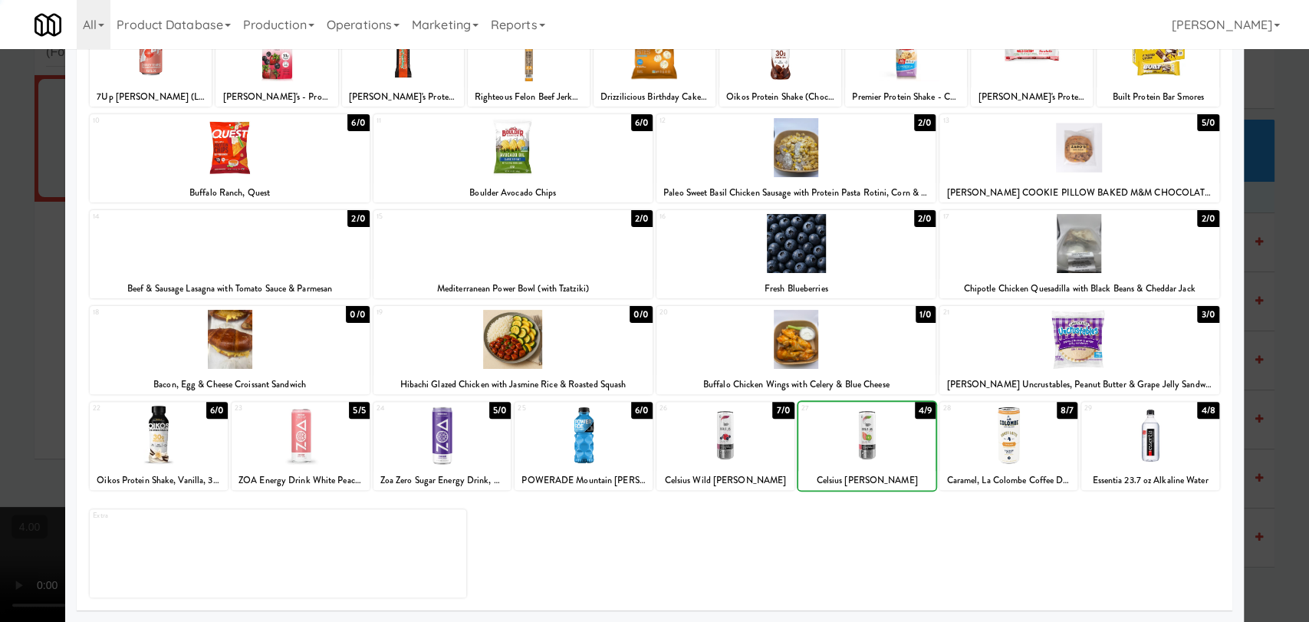
click at [0, 279] on div at bounding box center [654, 311] width 1309 height 622
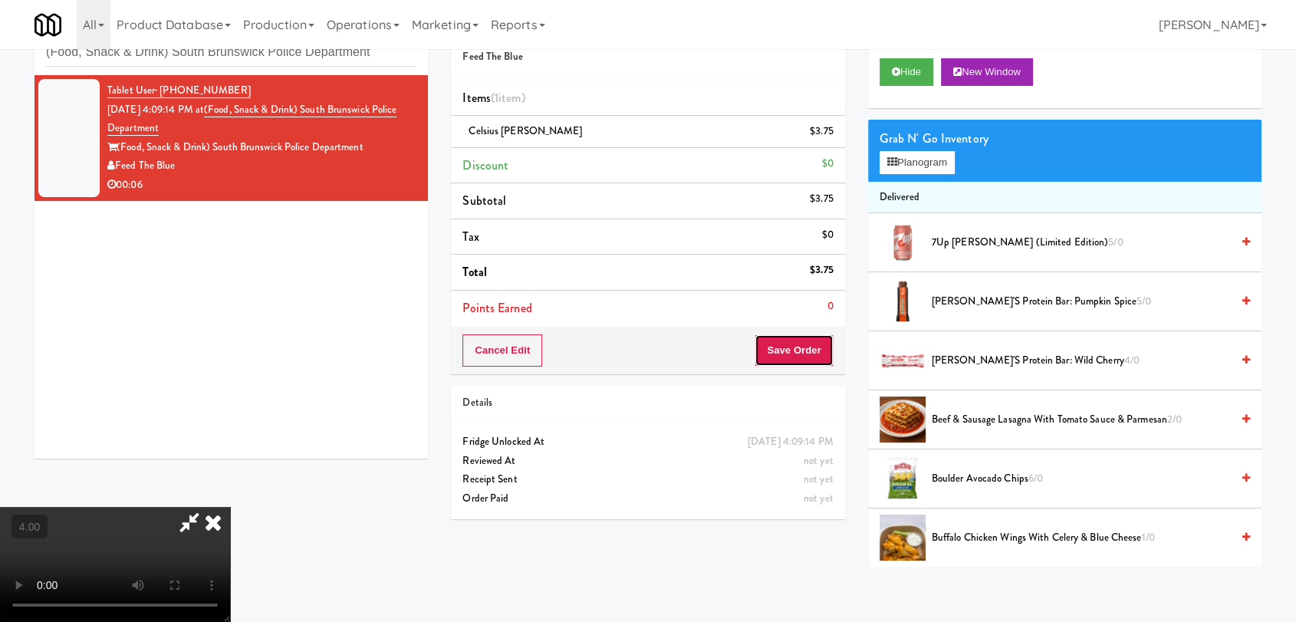
click at [803, 352] on button "Save Order" at bounding box center [793, 350] width 78 height 32
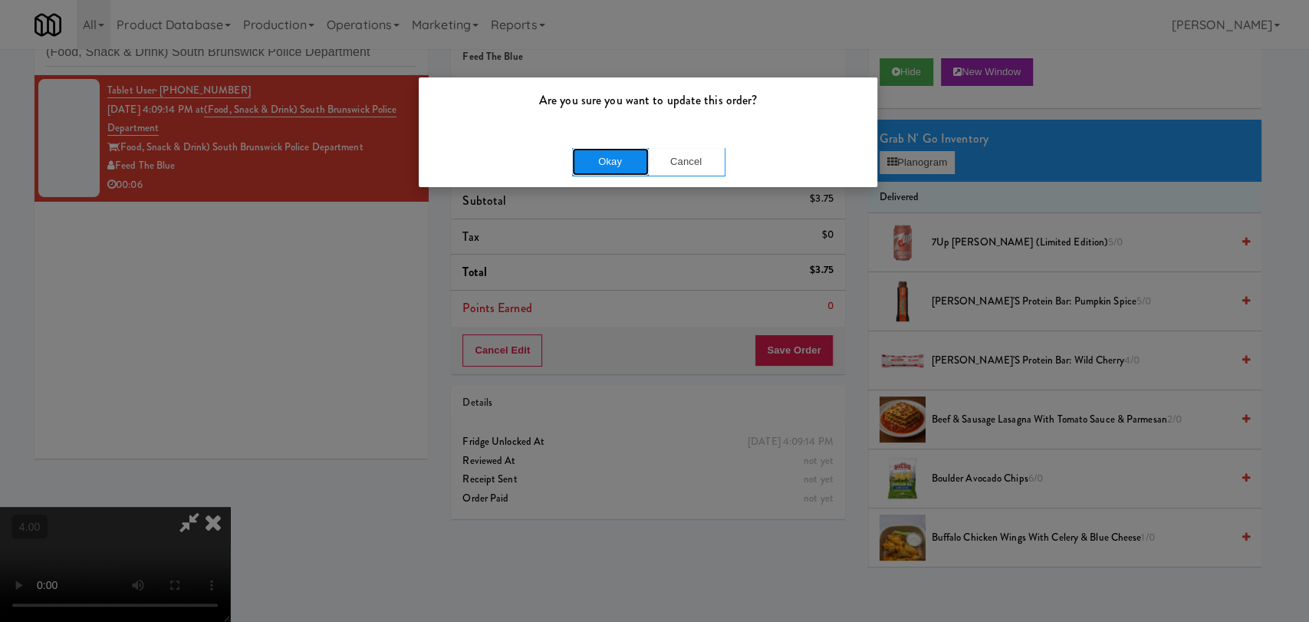
click at [624, 155] on button "Okay" at bounding box center [610, 162] width 77 height 28
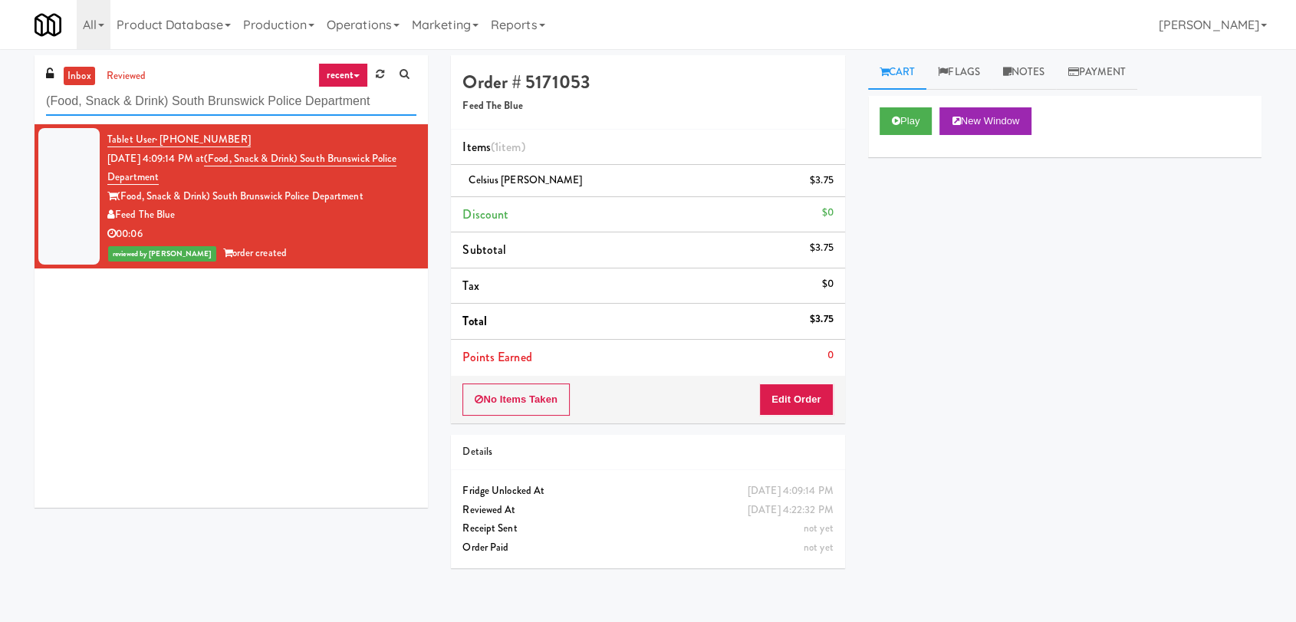
click at [252, 100] on input "(Food, Snack & Drink) South Brunswick Police Department" at bounding box center [231, 101] width 370 height 28
paste input "Union24 - Ambient - Left (Little Lobby)"
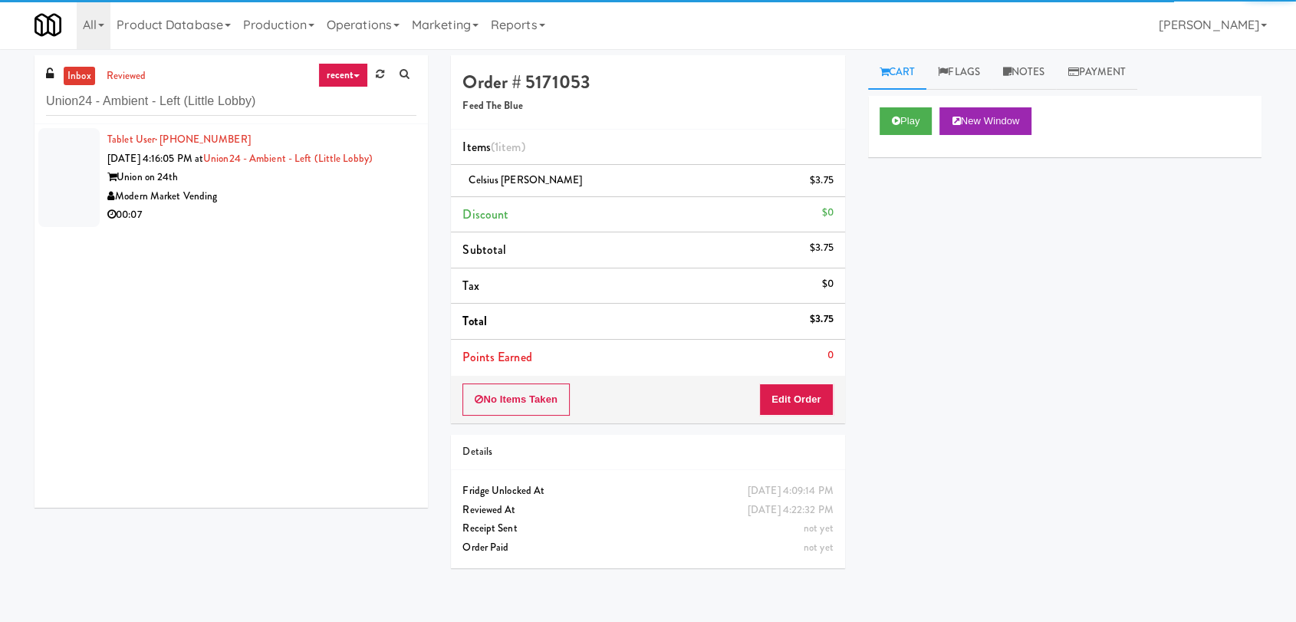
click at [337, 208] on div "00:07" at bounding box center [261, 214] width 309 height 19
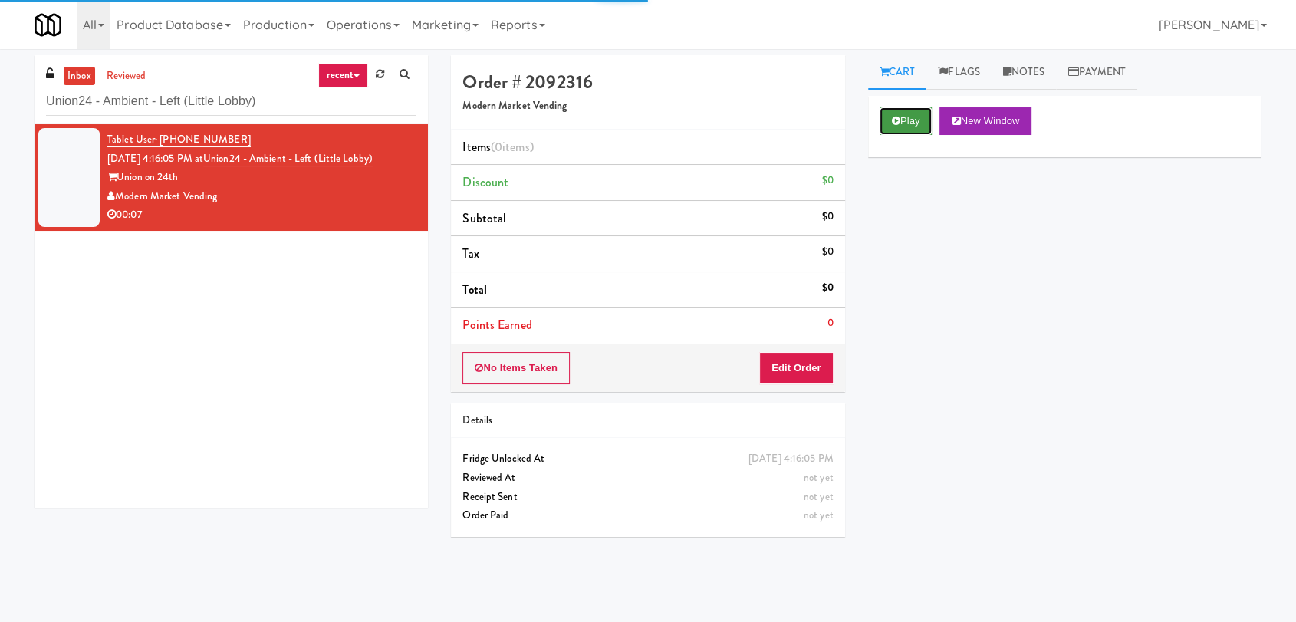
click at [896, 112] on button "Play" at bounding box center [905, 121] width 53 height 28
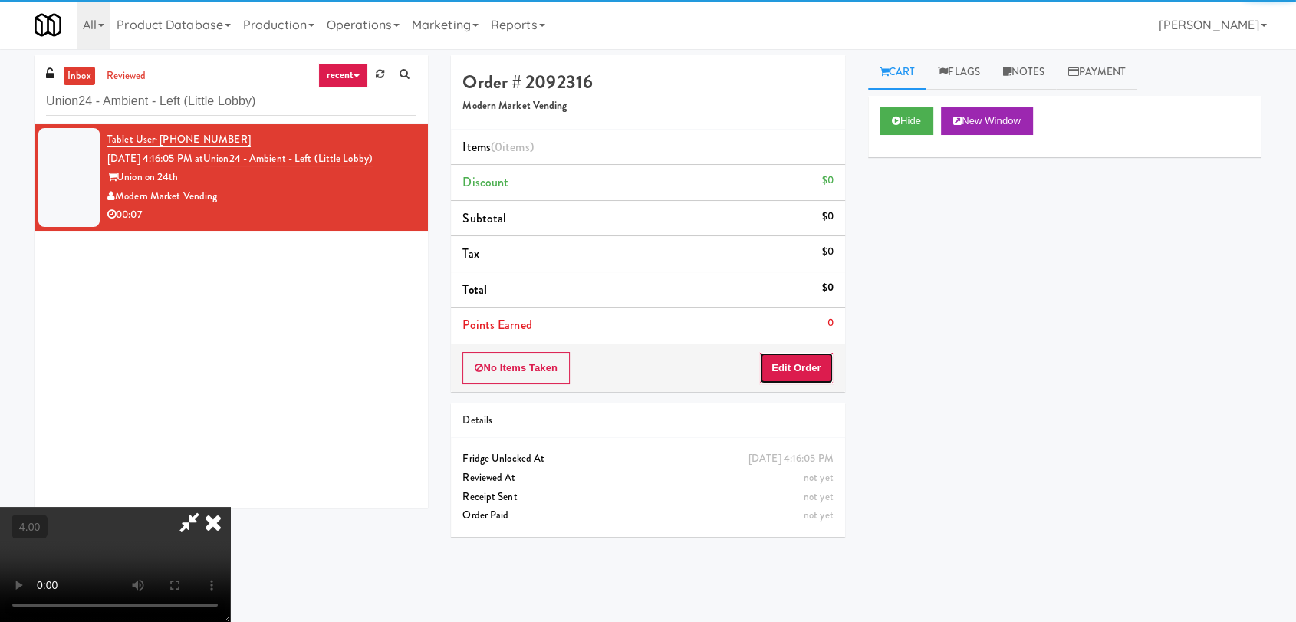
click at [787, 369] on button "Edit Order" at bounding box center [796, 368] width 74 height 32
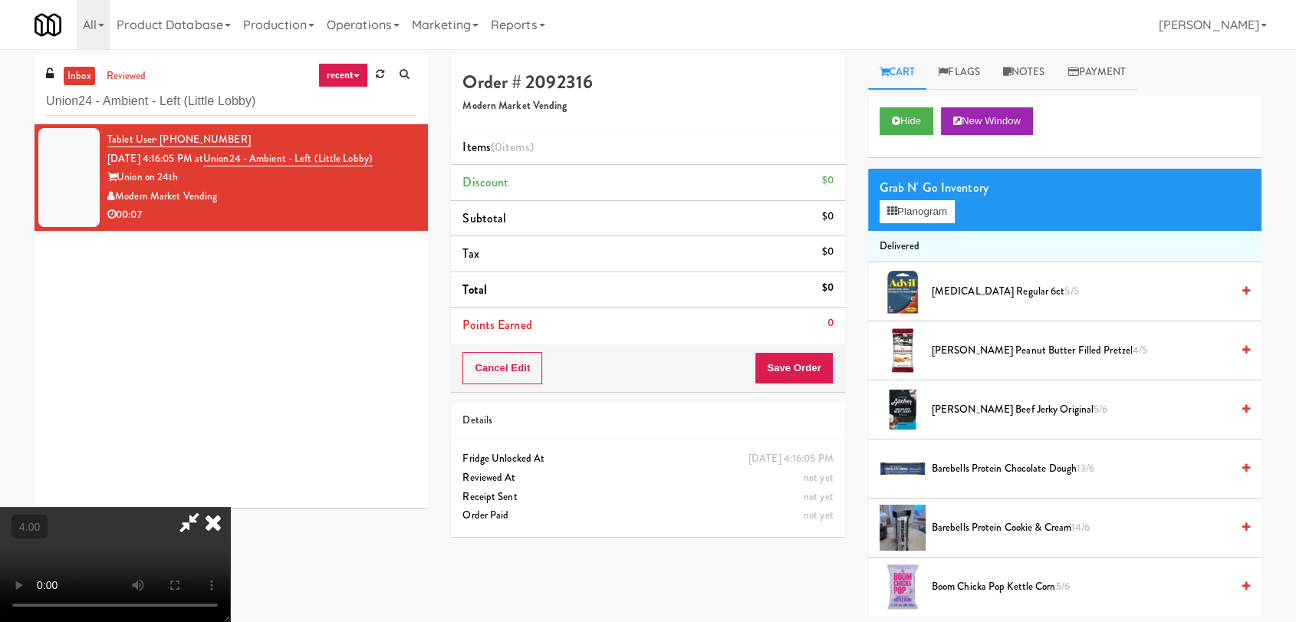
click at [230, 534] on video at bounding box center [115, 564] width 230 height 115
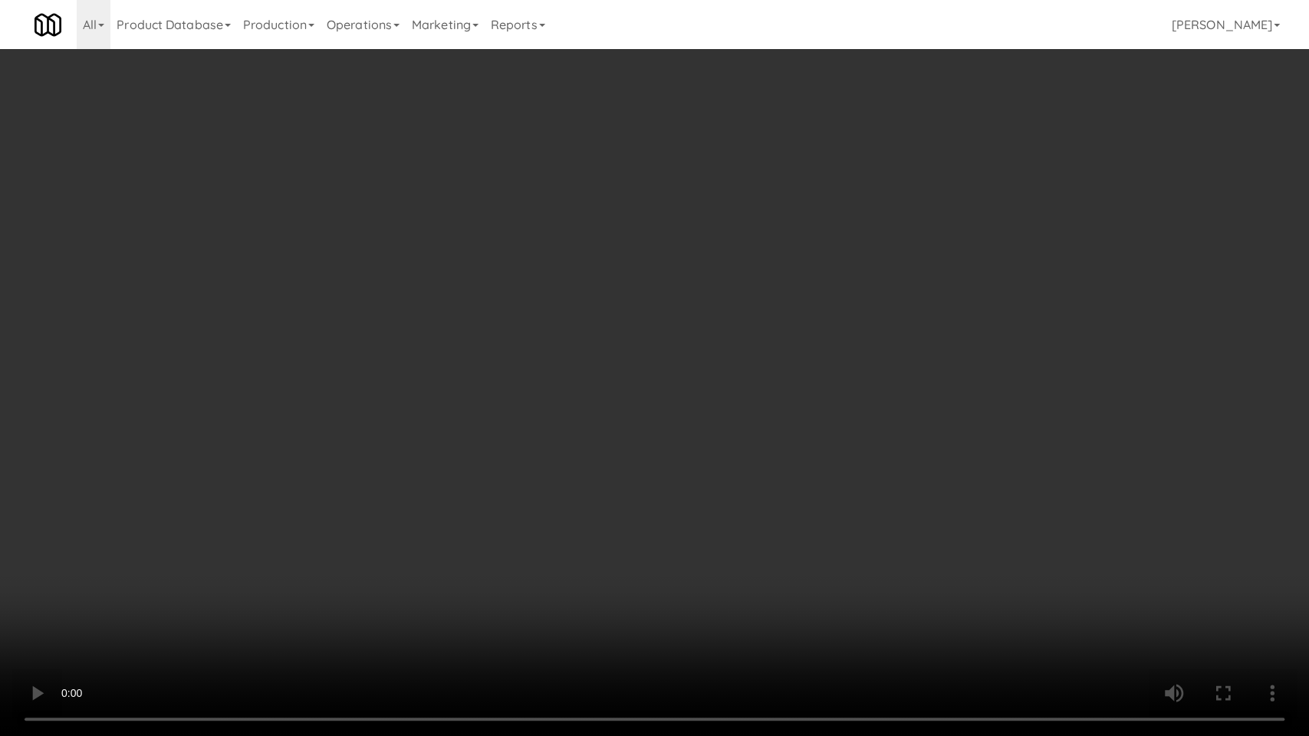
click at [560, 501] on video at bounding box center [654, 368] width 1309 height 736
click at [561, 500] on video at bounding box center [654, 368] width 1309 height 736
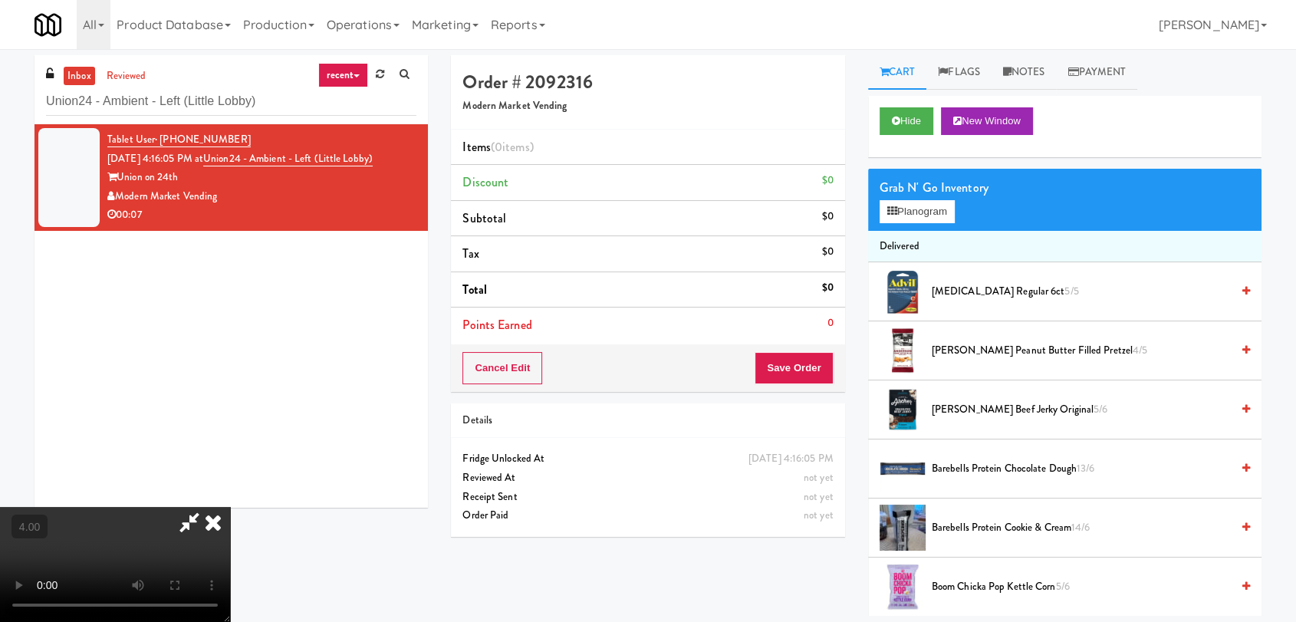
click at [940, 194] on div "Grab N' Go Inventory" at bounding box center [1064, 187] width 370 height 23
click at [930, 201] on button "Planogram" at bounding box center [916, 211] width 75 height 23
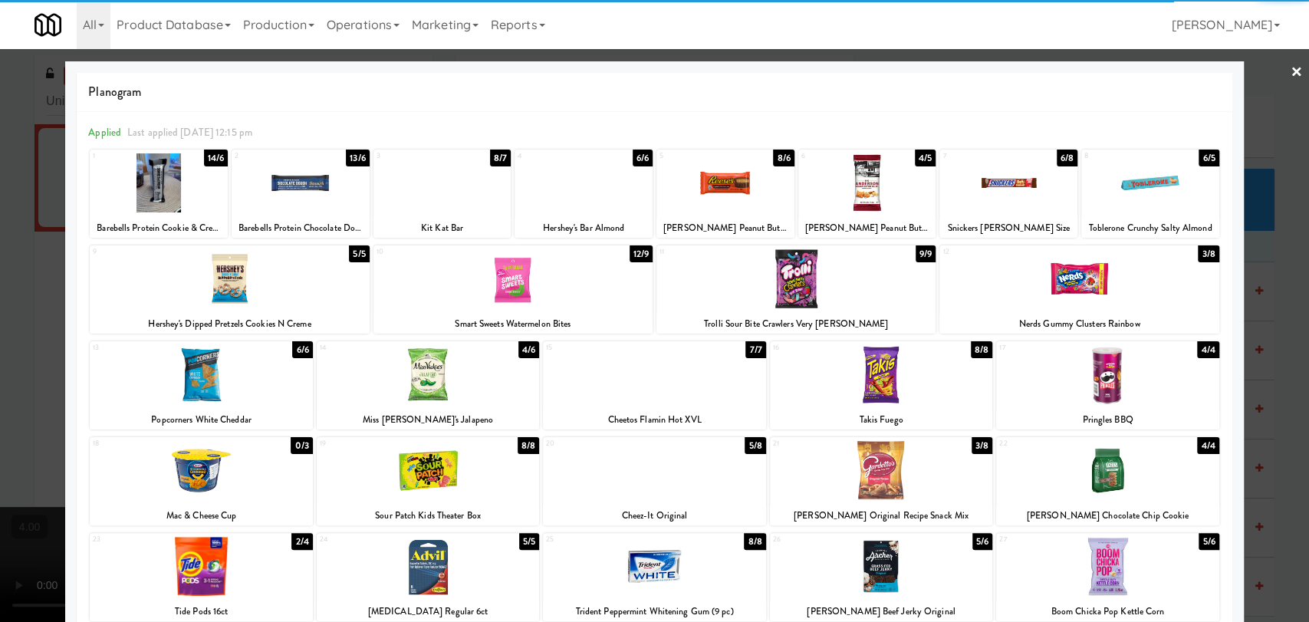
drag, startPoint x: 861, startPoint y: 290, endPoint x: 693, endPoint y: 298, distance: 168.1
click at [860, 290] on div at bounding box center [795, 278] width 279 height 59
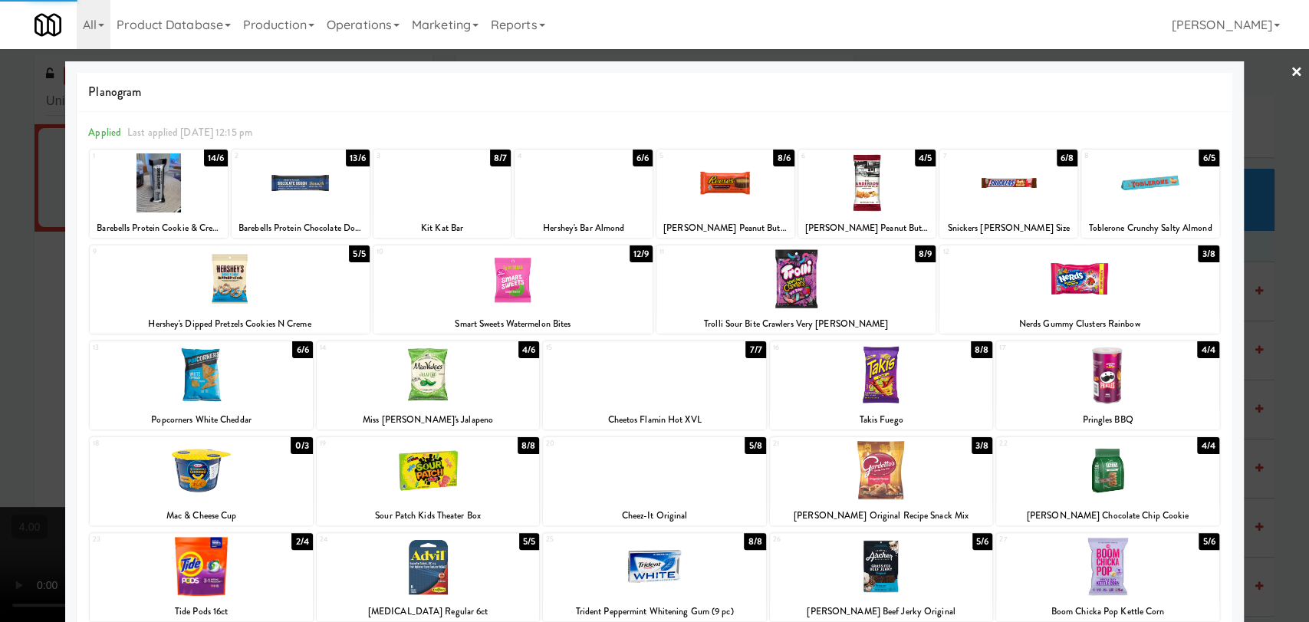
drag, startPoint x: 0, startPoint y: 309, endPoint x: 400, endPoint y: 370, distance: 404.8
click at [0, 310] on div at bounding box center [654, 311] width 1309 height 622
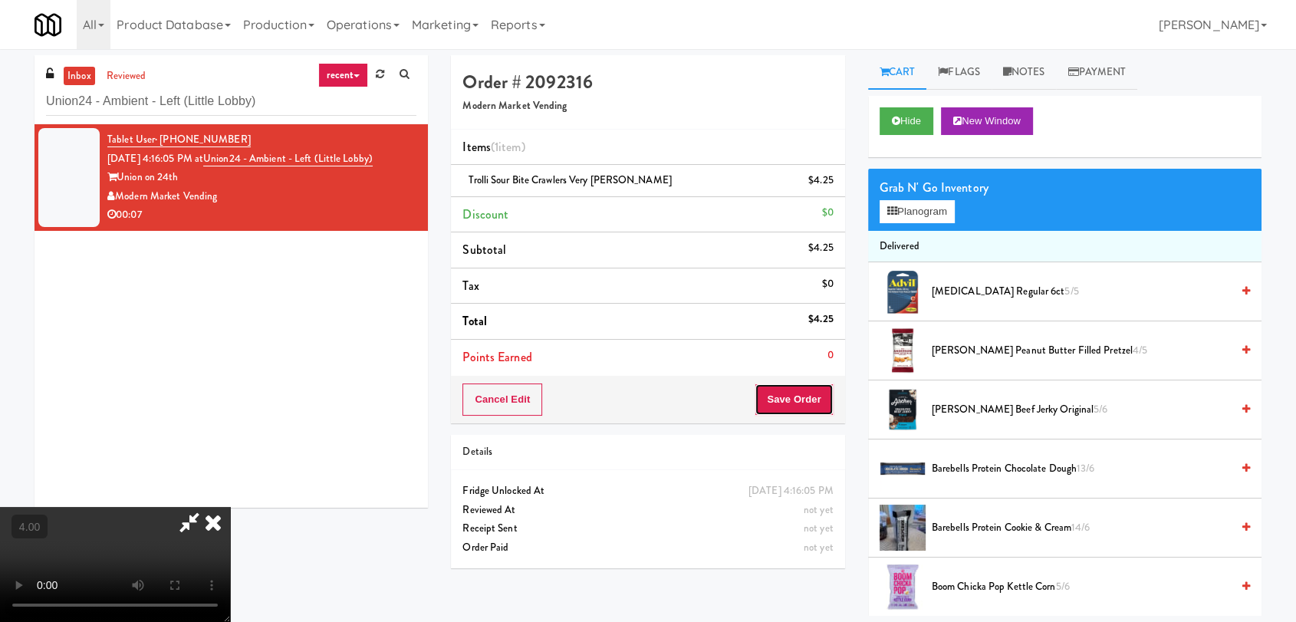
click at [822, 399] on button "Save Order" at bounding box center [793, 399] width 78 height 32
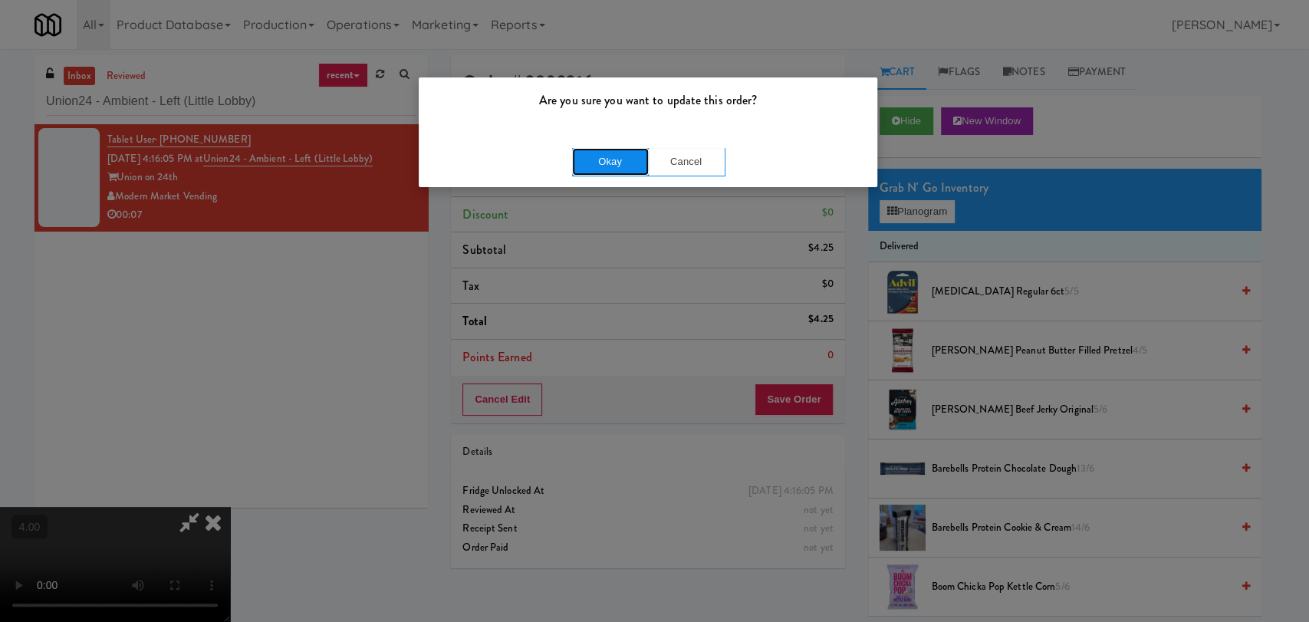
click at [601, 173] on button "Okay" at bounding box center [610, 162] width 77 height 28
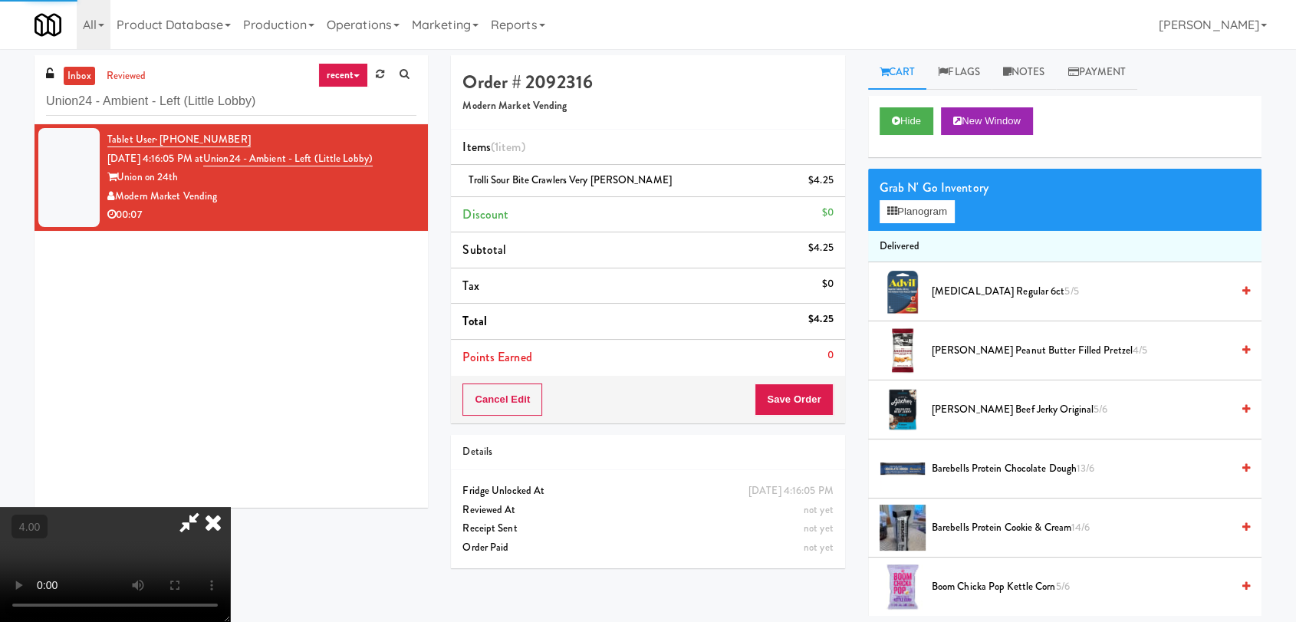
click at [230, 507] on icon at bounding box center [213, 522] width 34 height 31
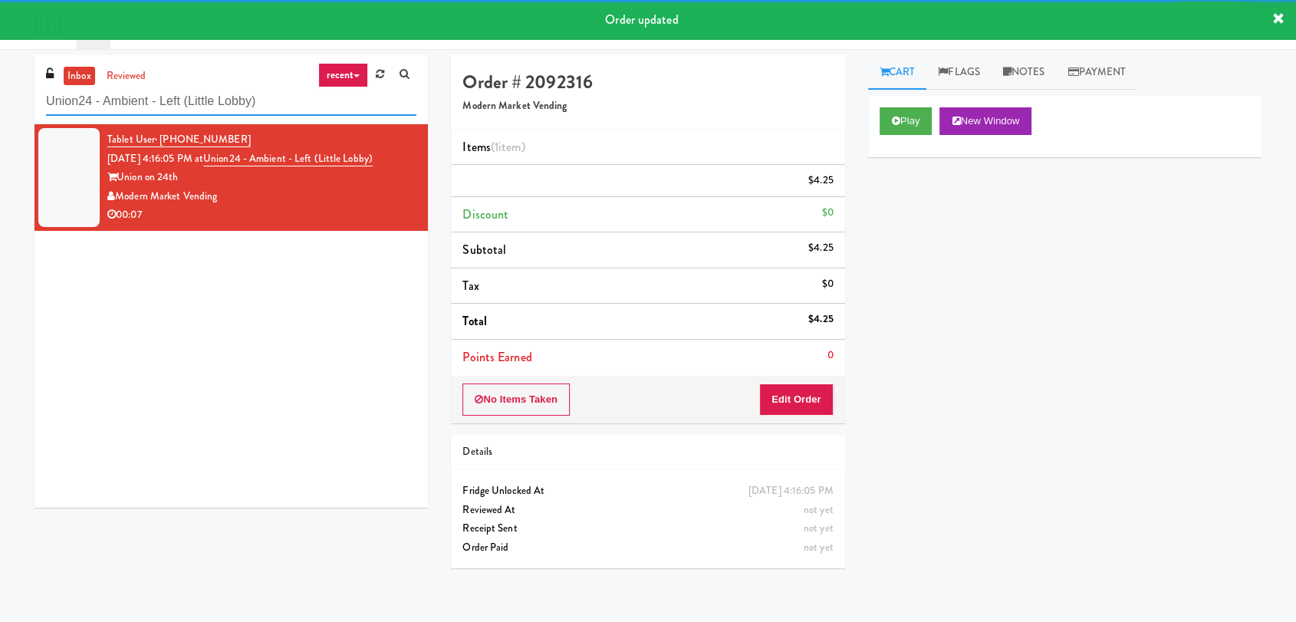
paste input "Pacifica Combo Cooler"
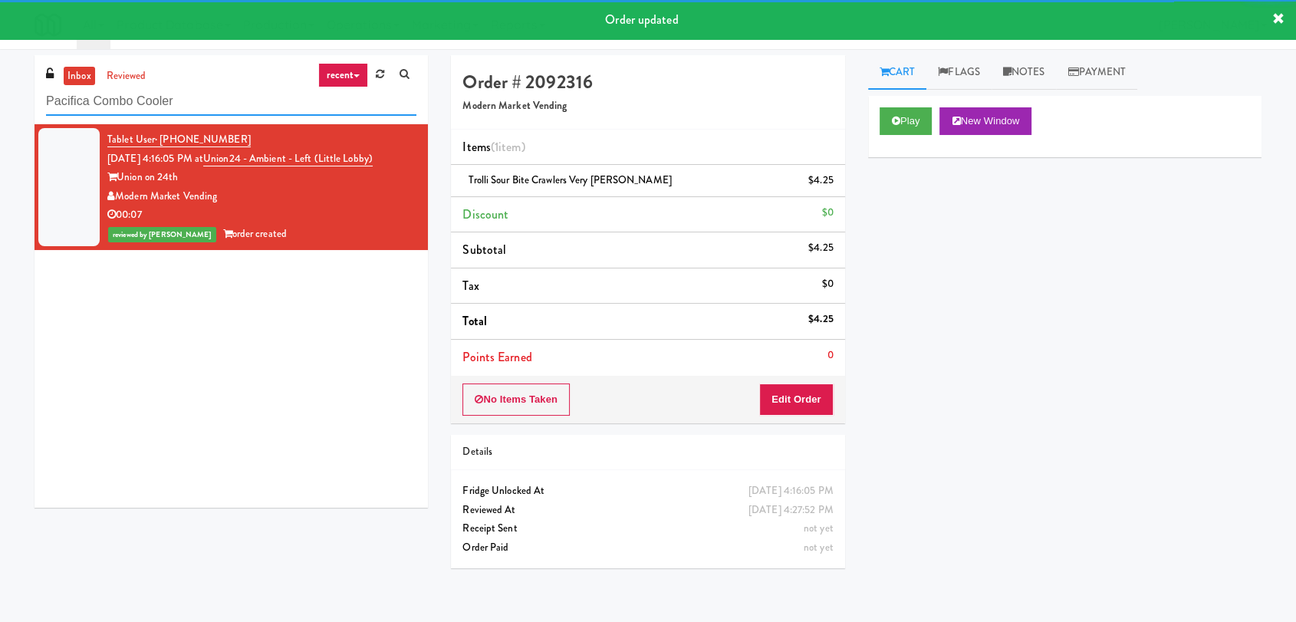
drag, startPoint x: 330, startPoint y: 105, endPoint x: 0, endPoint y: 71, distance: 331.4
click at [0, 71] on div "inbox reviewed recent all unclear take inventory issue suspicious failed recent…" at bounding box center [648, 335] width 1296 height 560
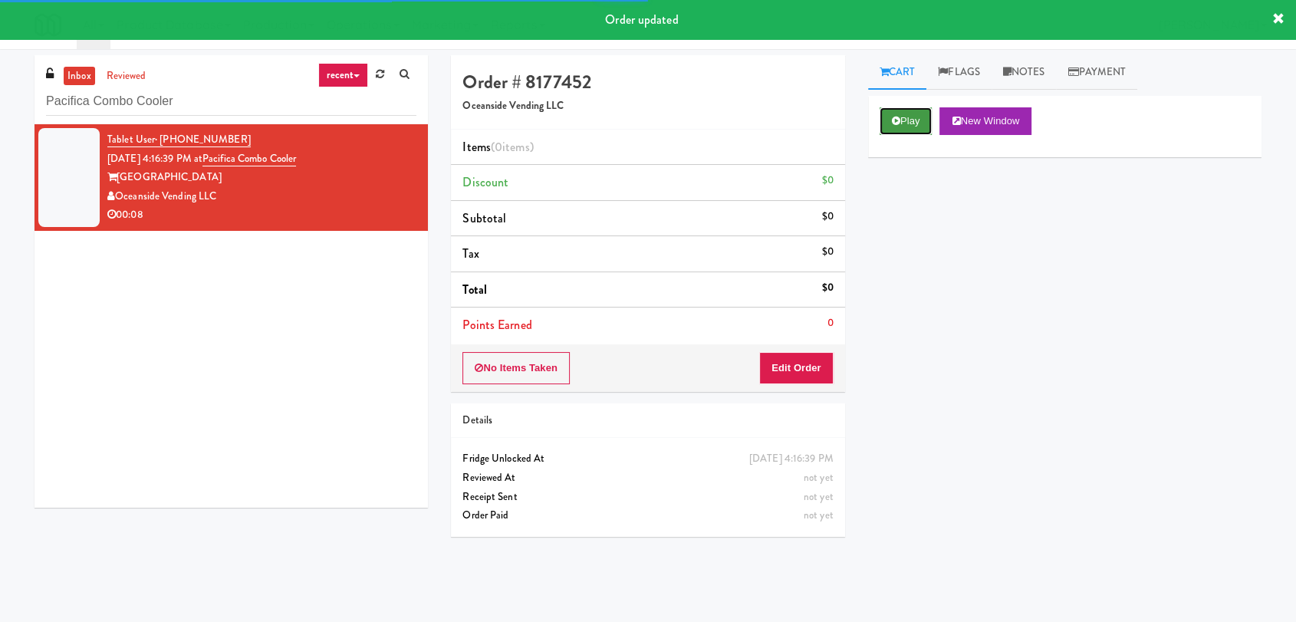
click at [904, 124] on button "Play" at bounding box center [905, 121] width 53 height 28
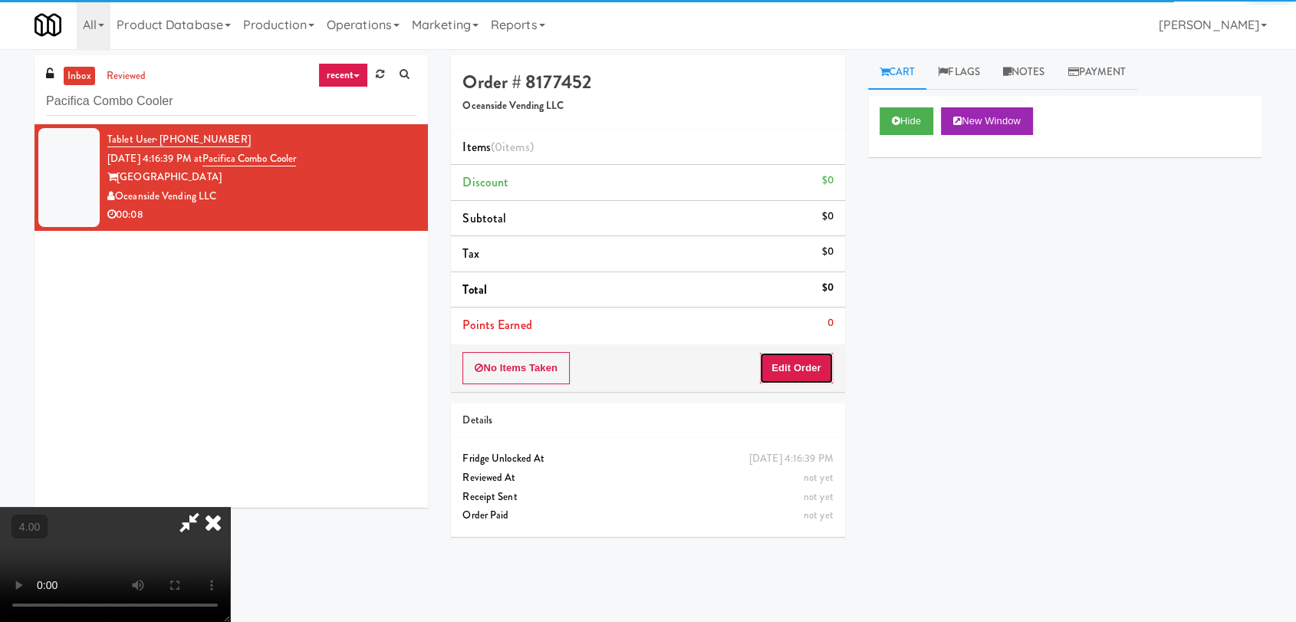
click at [787, 369] on button "Edit Order" at bounding box center [796, 368] width 74 height 32
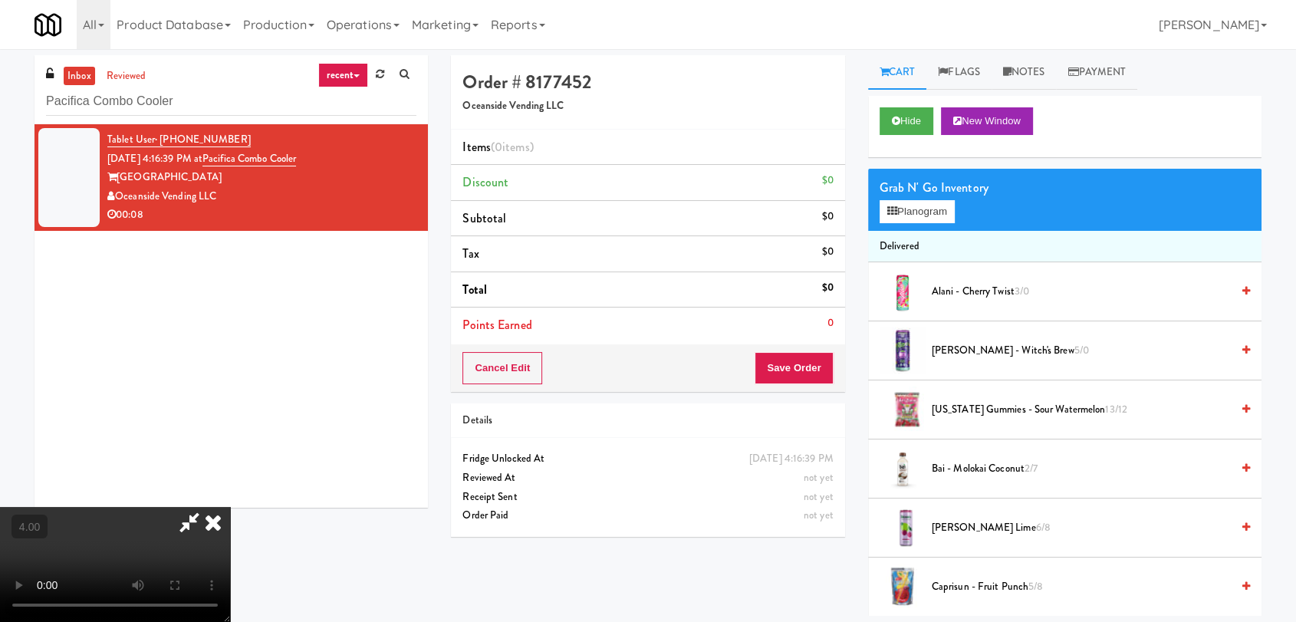
click at [230, 507] on video at bounding box center [115, 564] width 230 height 115
drag, startPoint x: 363, startPoint y: 432, endPoint x: 363, endPoint y: 508, distance: 75.9
click at [230, 507] on video at bounding box center [115, 564] width 230 height 115
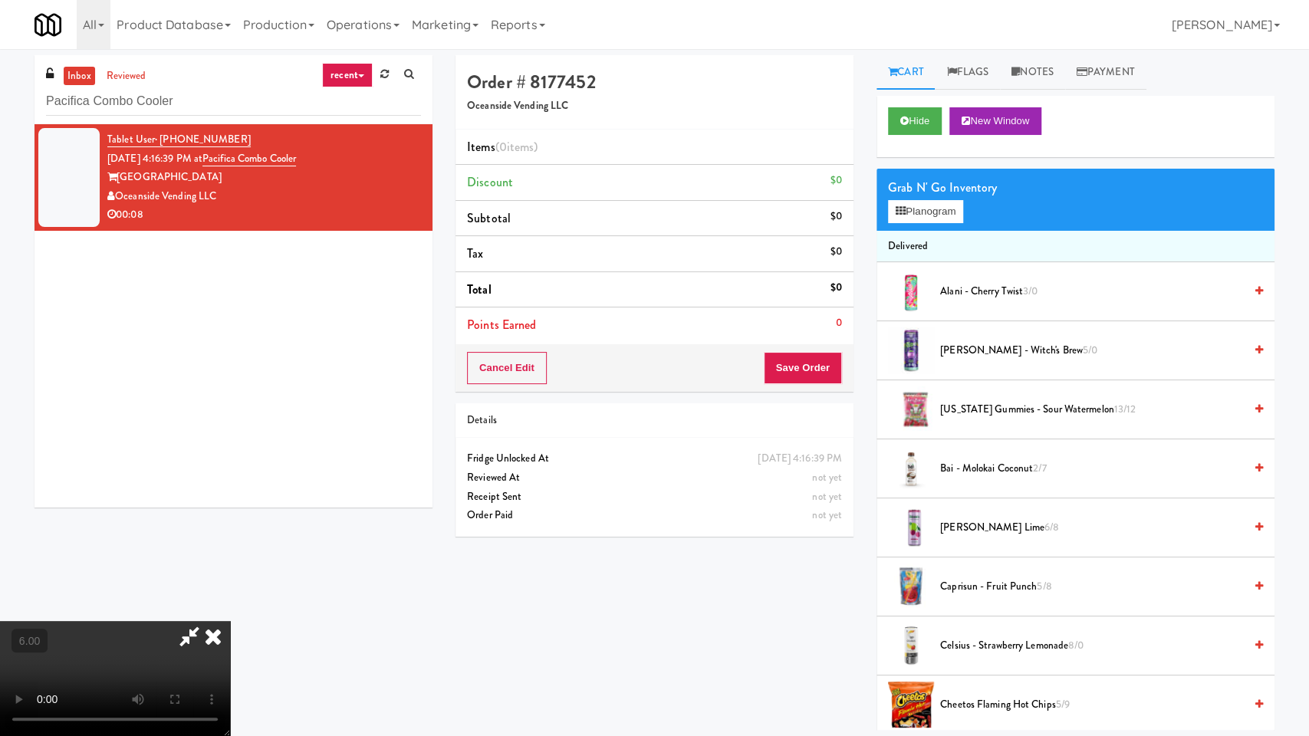
click at [230, 621] on video at bounding box center [115, 678] width 230 height 115
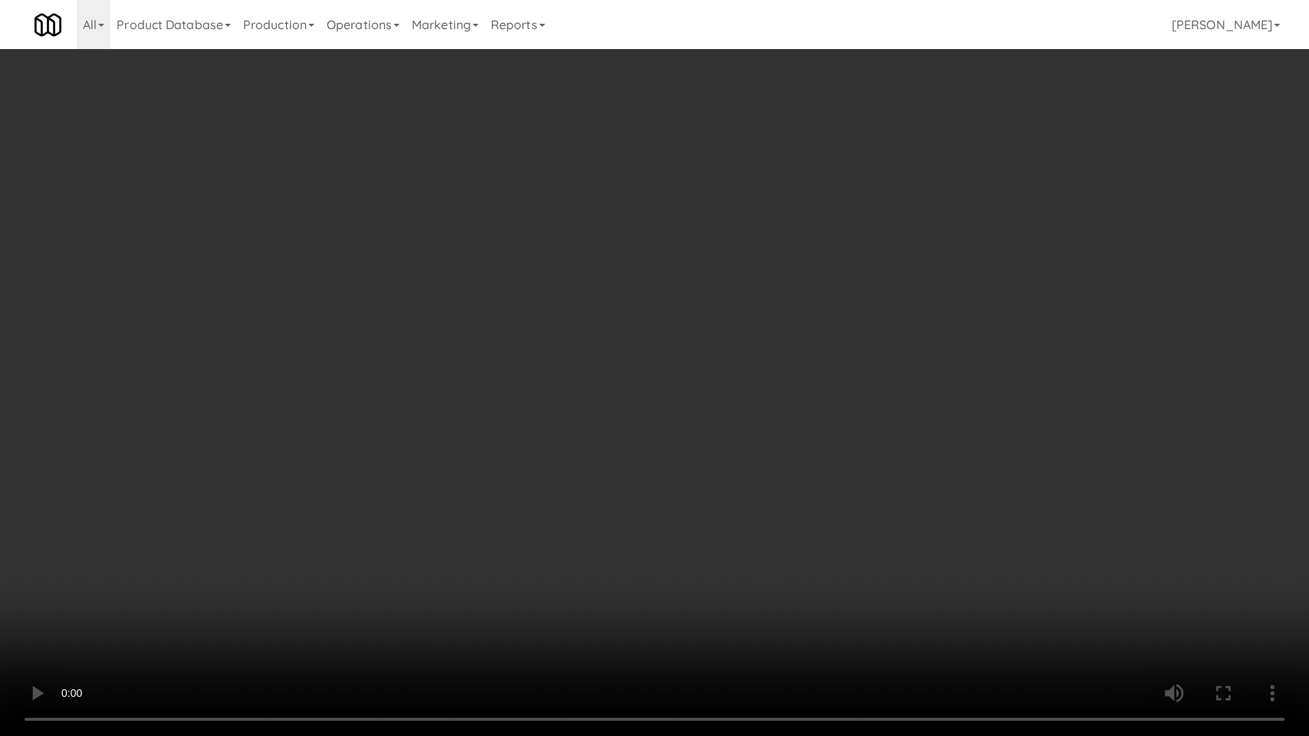
click at [623, 499] on video at bounding box center [654, 368] width 1309 height 736
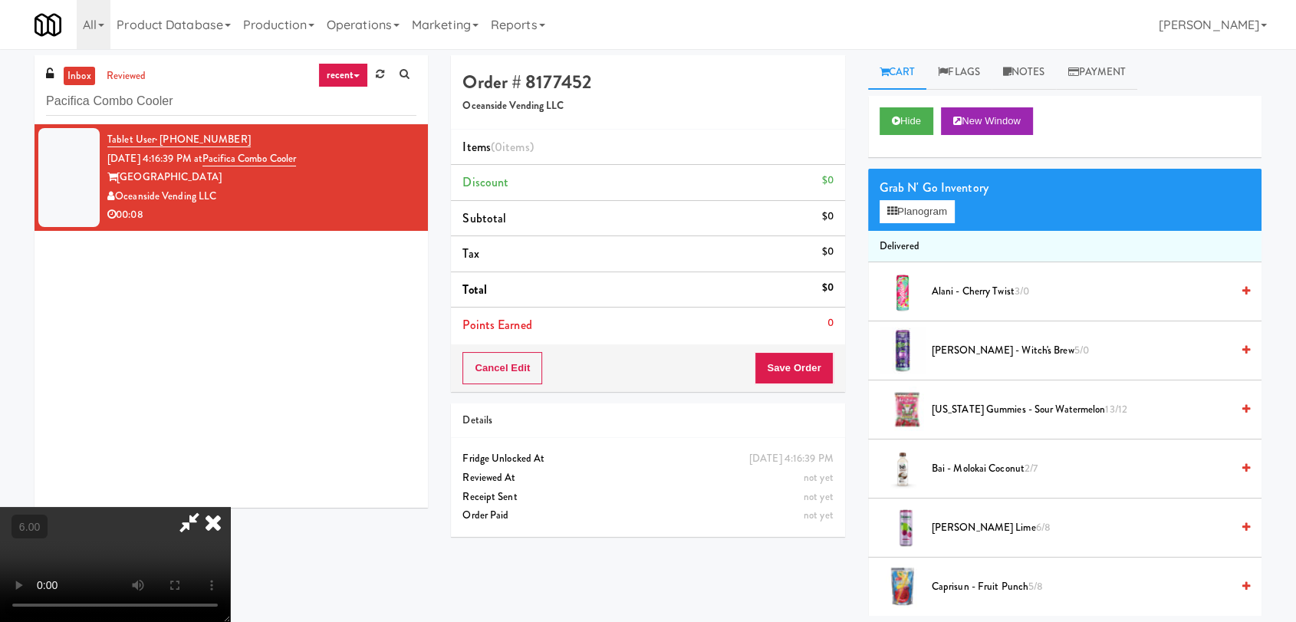
click at [1024, 286] on span "3/0" at bounding box center [1021, 291] width 15 height 15
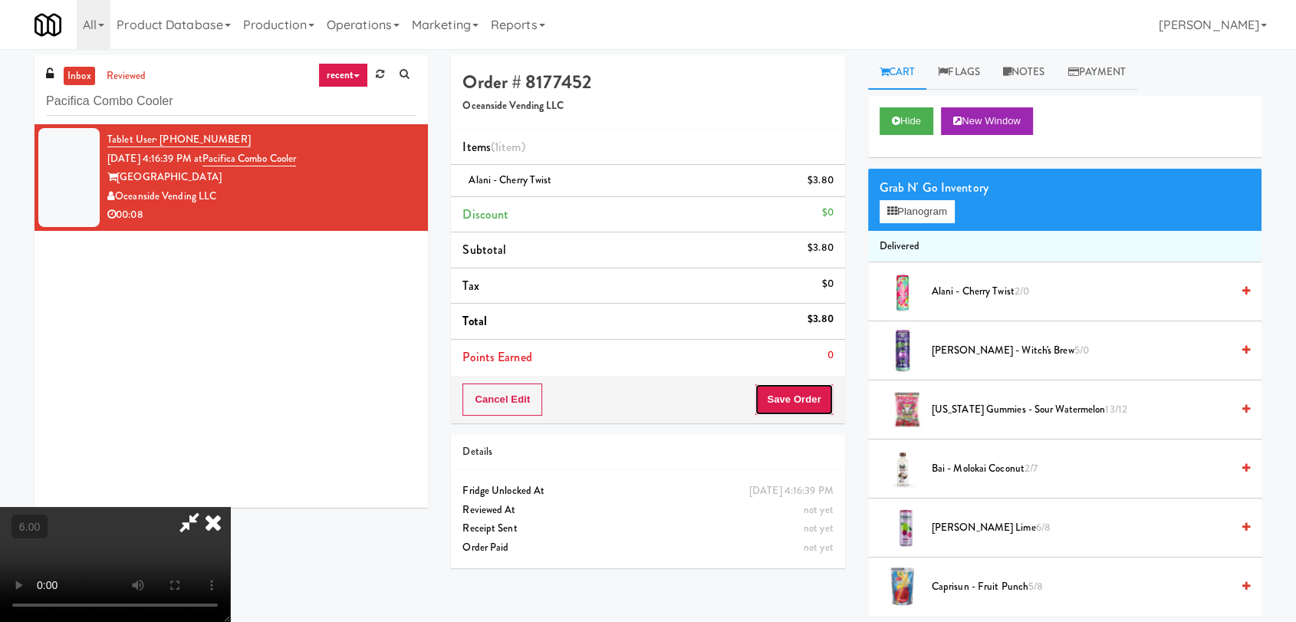
click at [818, 412] on button "Save Order" at bounding box center [793, 399] width 78 height 32
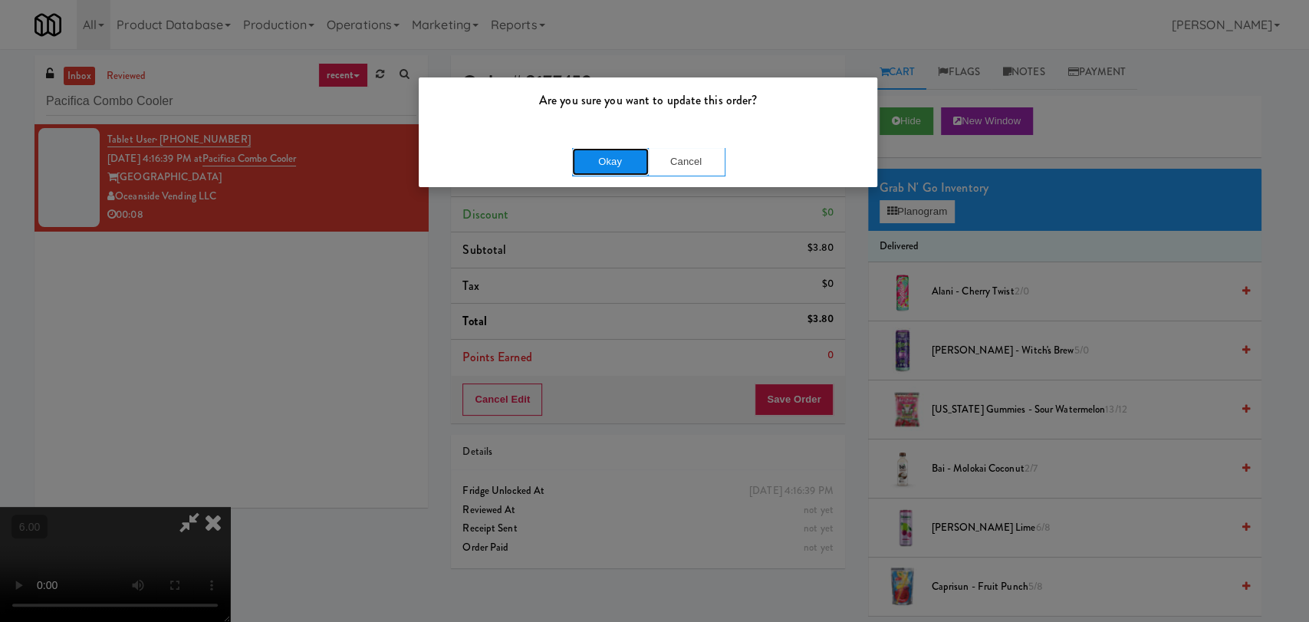
click at [626, 159] on button "Okay" at bounding box center [610, 162] width 77 height 28
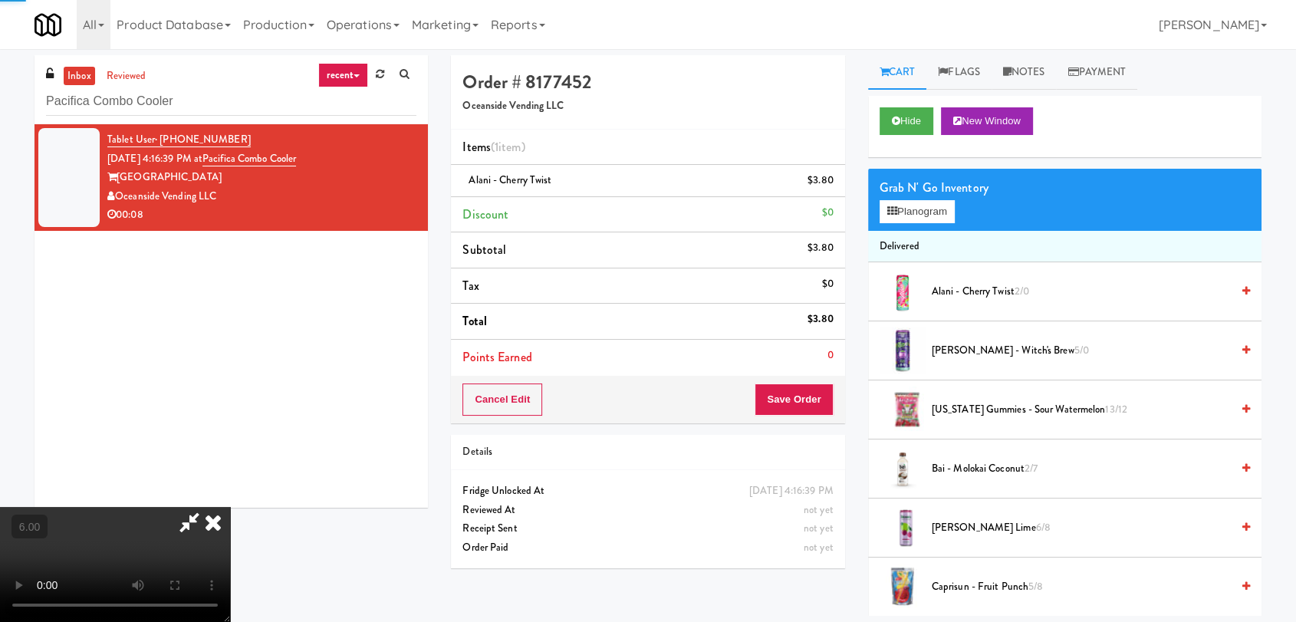
click at [230, 507] on icon at bounding box center [213, 522] width 34 height 31
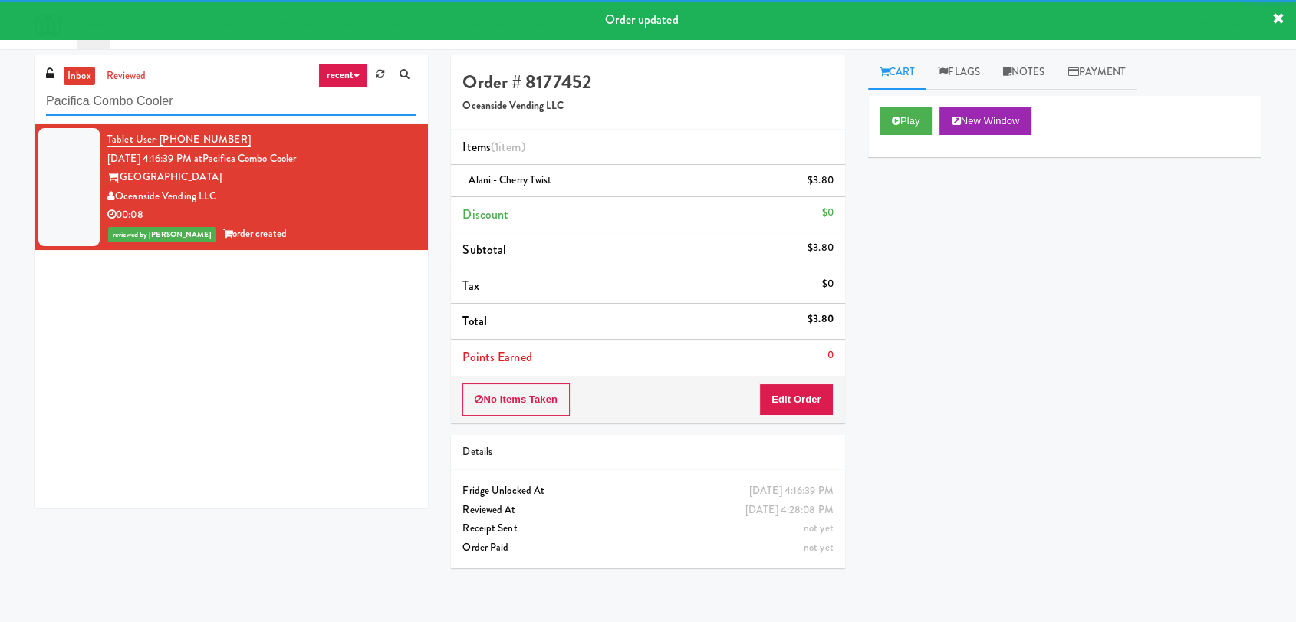
paste input "Gallery 64 - Combo Cooler - Middle"
drag, startPoint x: 196, startPoint y: 103, endPoint x: 0, endPoint y: 102, distance: 196.3
click at [0, 102] on div "inbox reviewed recent all unclear take inventory issue suspicious failed recent…" at bounding box center [648, 335] width 1296 height 560
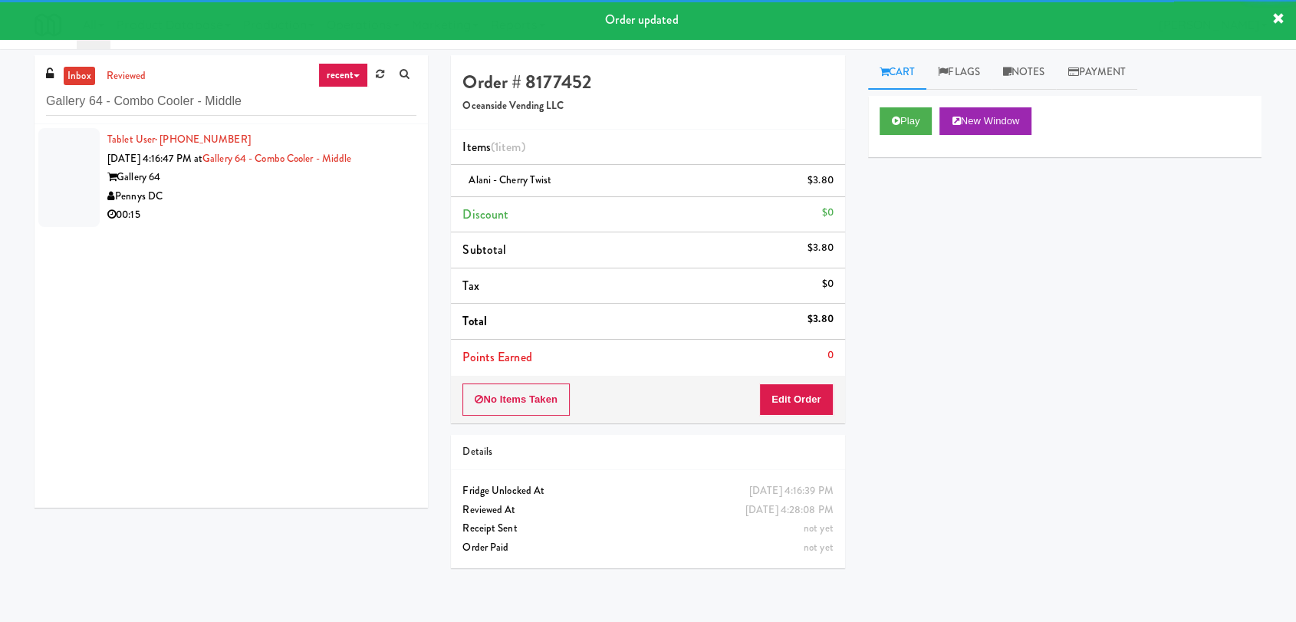
click at [337, 201] on div "Pennys DC" at bounding box center [261, 196] width 309 height 19
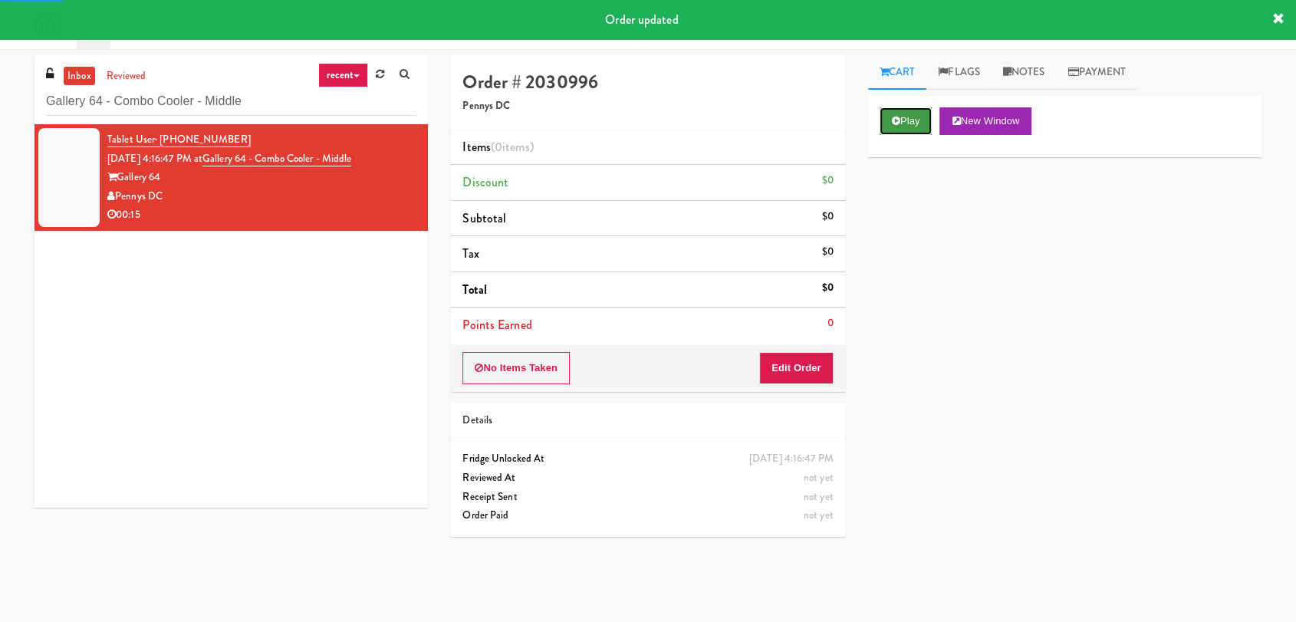
click at [911, 116] on button "Play" at bounding box center [905, 121] width 53 height 28
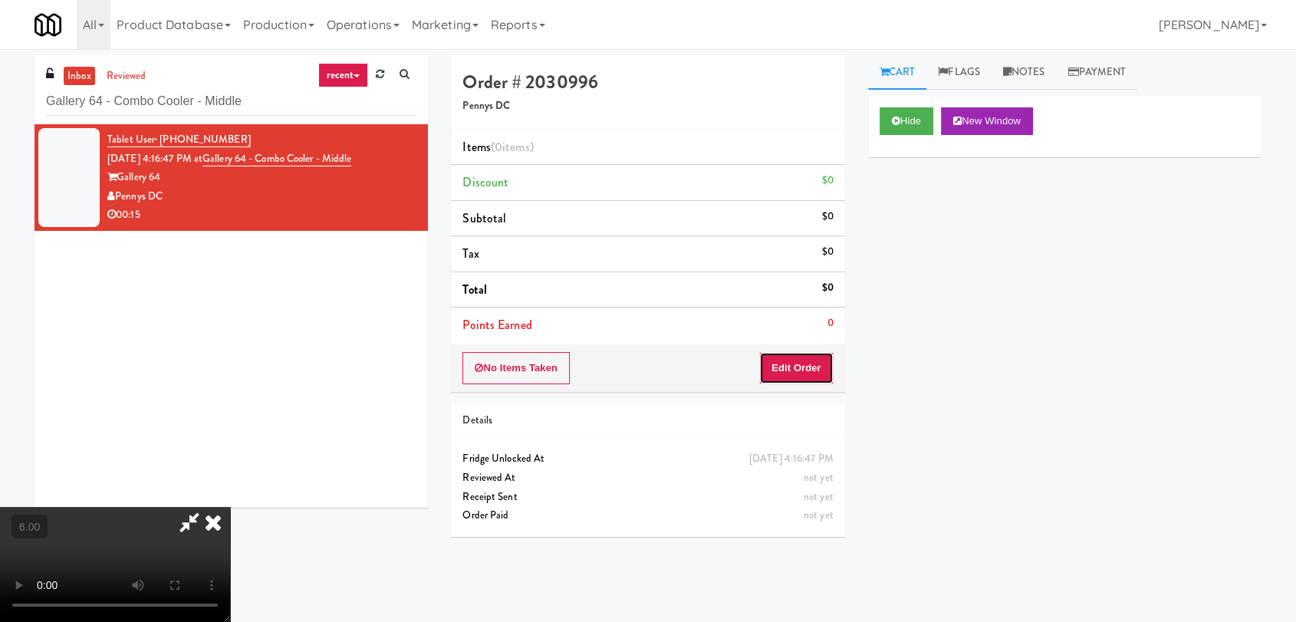
click at [791, 367] on button "Edit Order" at bounding box center [796, 368] width 74 height 32
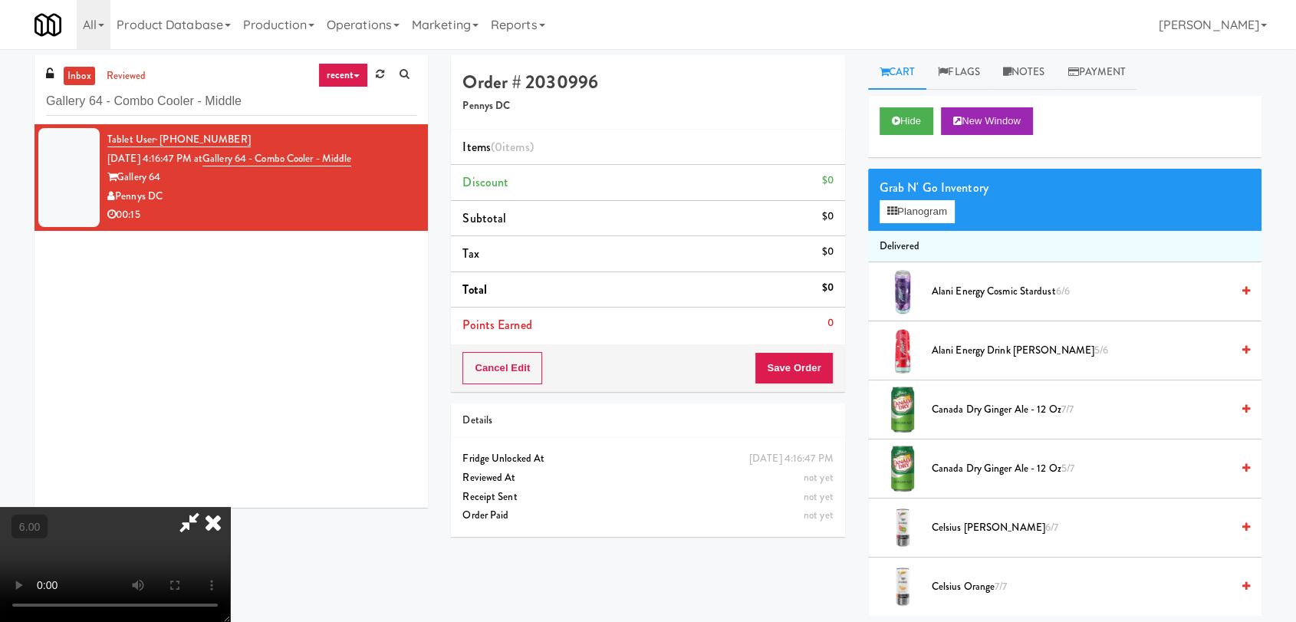
click at [230, 507] on video at bounding box center [115, 564] width 230 height 115
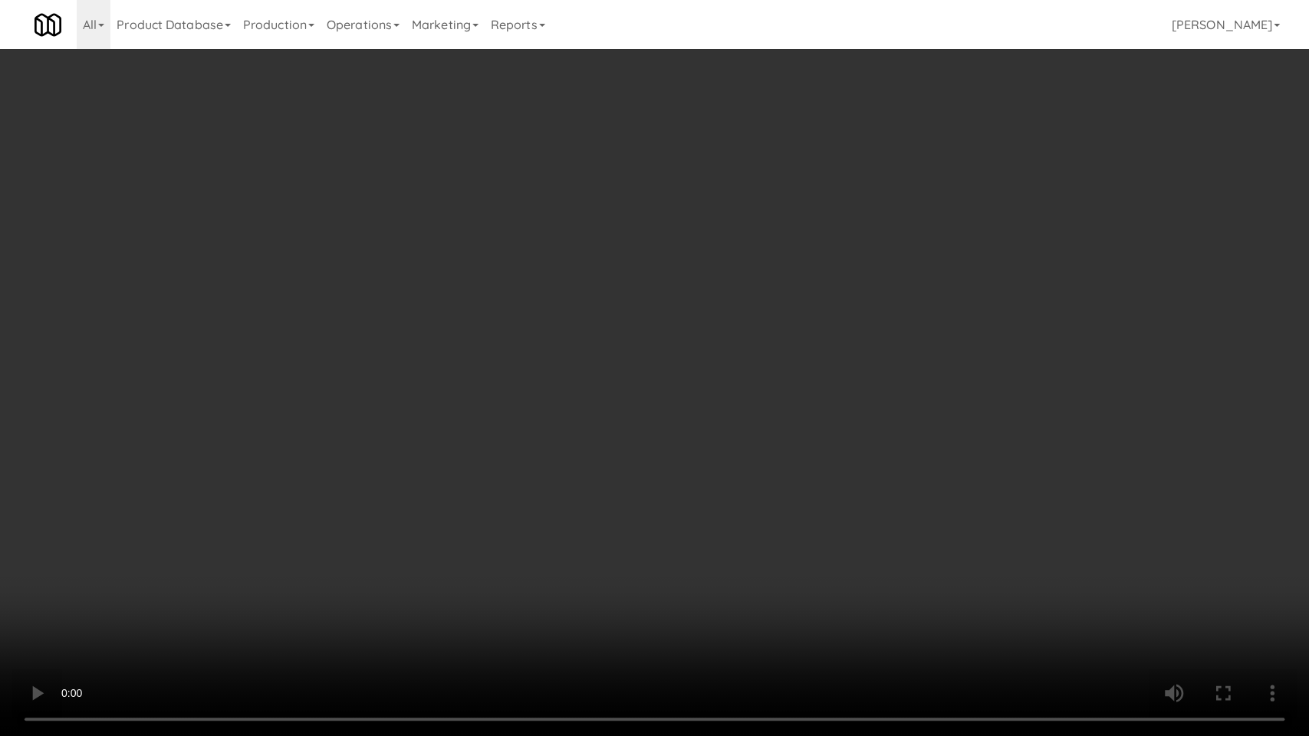
click at [682, 486] on video at bounding box center [654, 368] width 1309 height 736
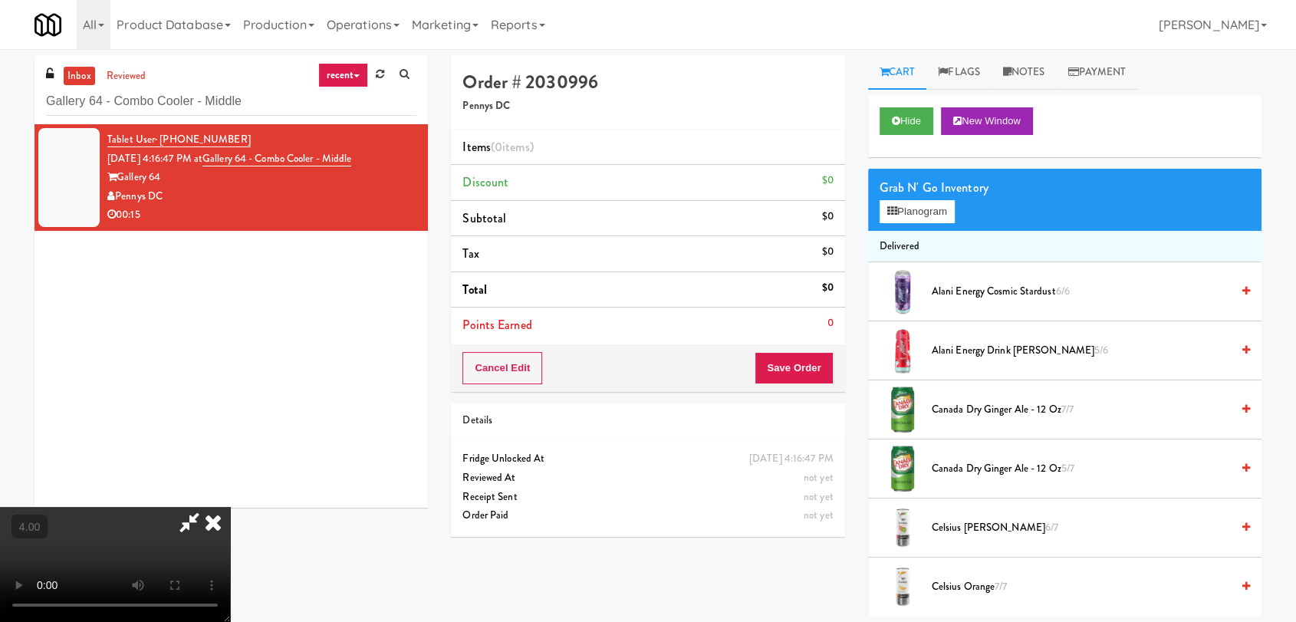
click at [961, 403] on span "Canada Dry Ginger Ale - 12 oz 7/7" at bounding box center [1080, 409] width 299 height 19
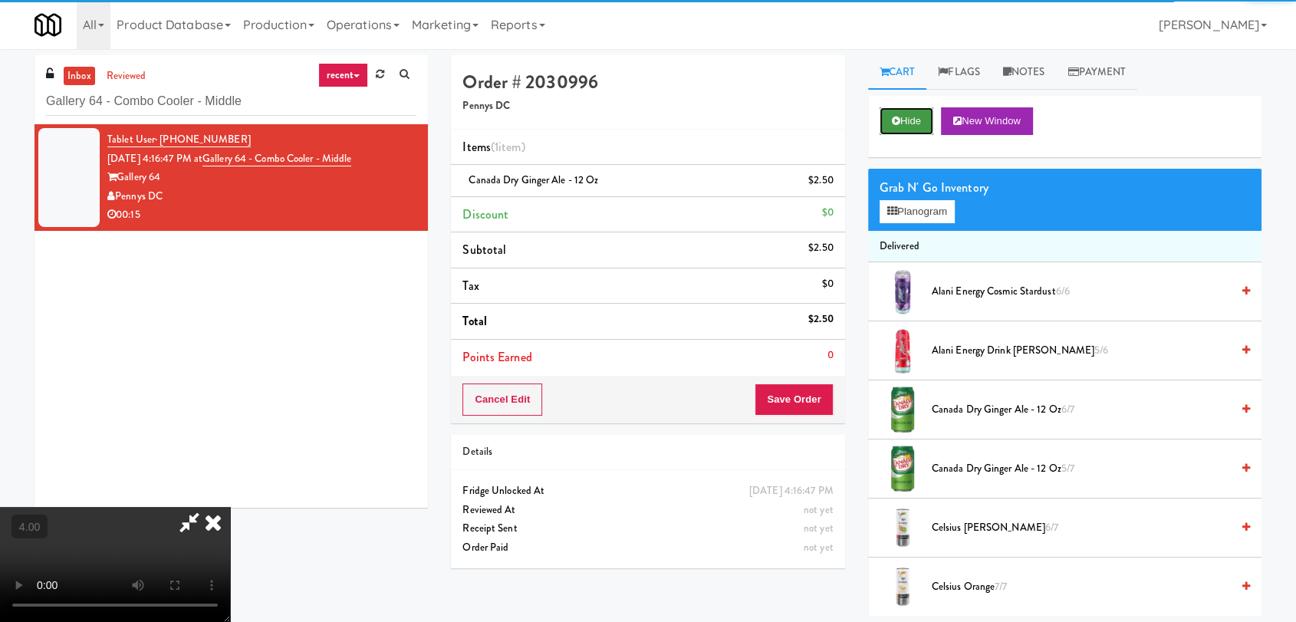
click at [886, 124] on button "Hide" at bounding box center [906, 121] width 54 height 28
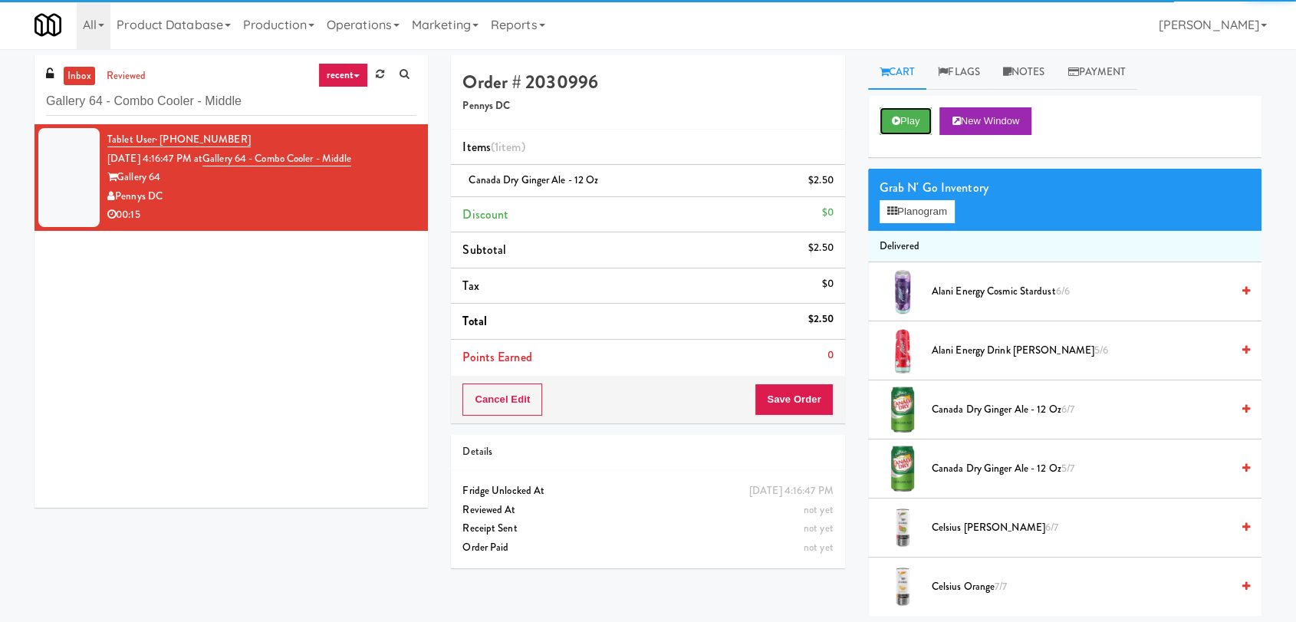
scroll to position [0, 0]
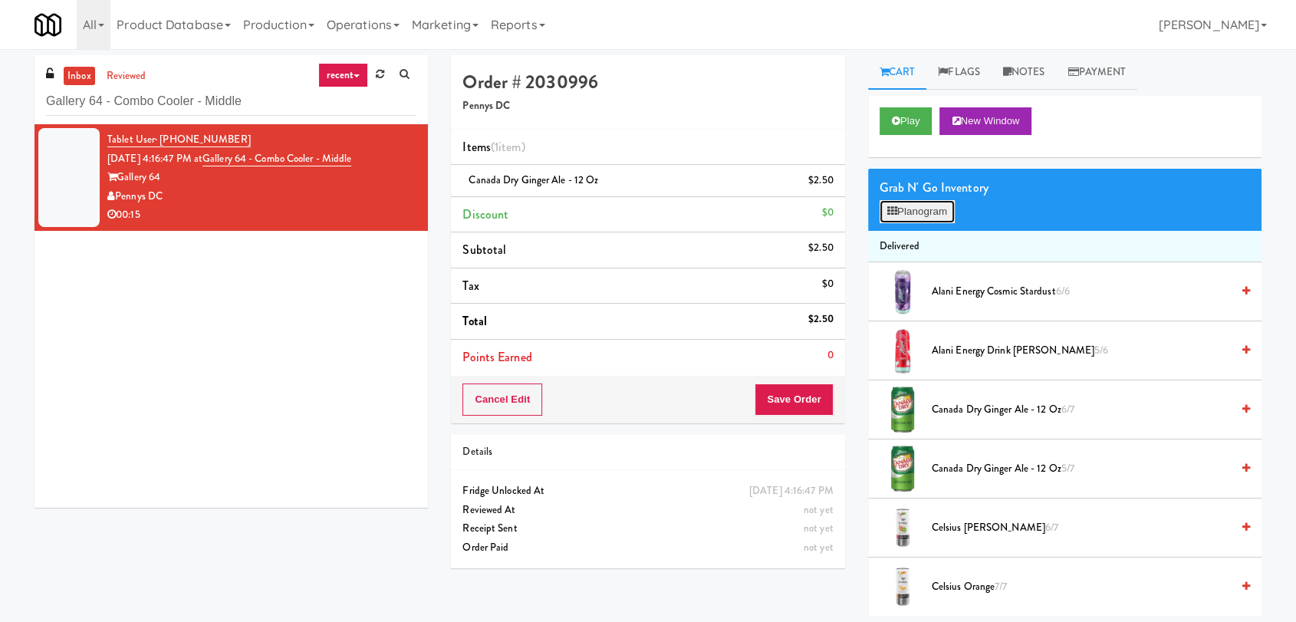
click at [914, 218] on button "Planogram" at bounding box center [916, 211] width 75 height 23
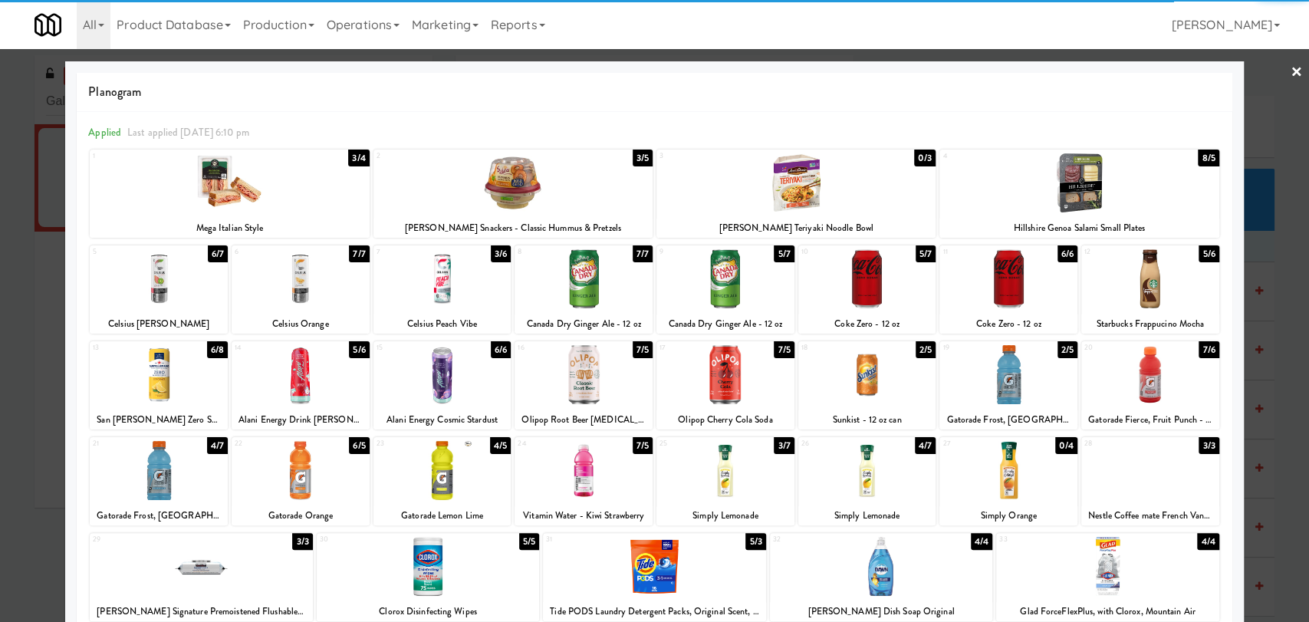
click at [0, 301] on div at bounding box center [654, 311] width 1309 height 622
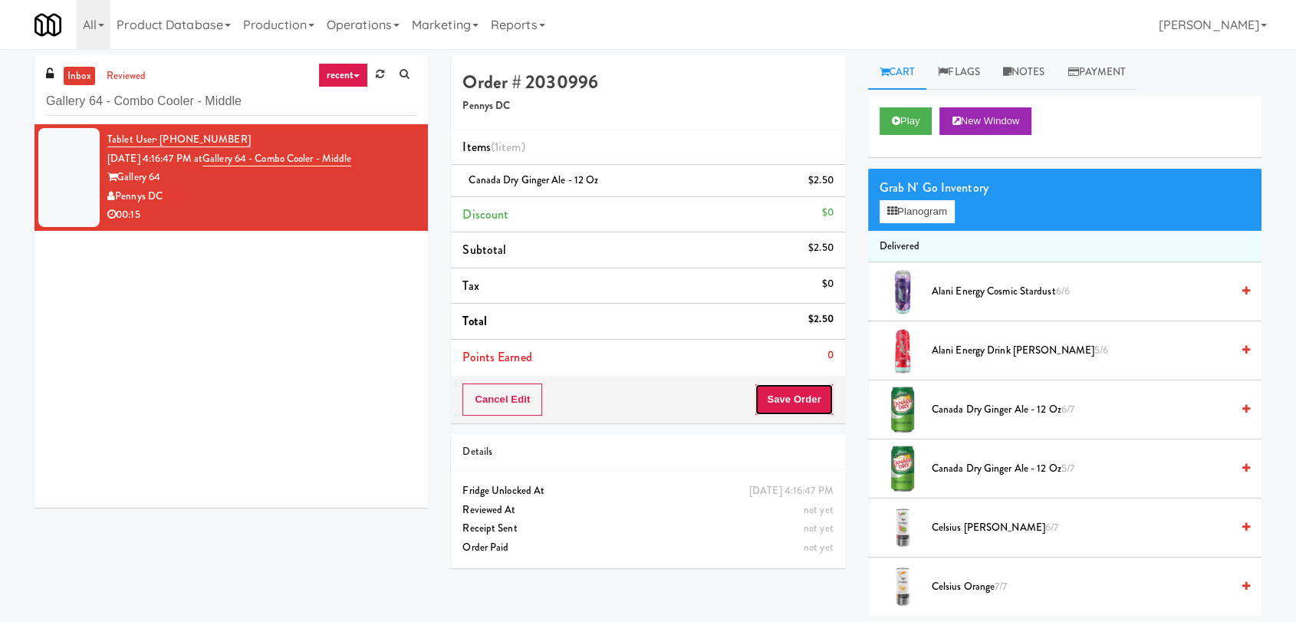
click at [807, 391] on button "Save Order" at bounding box center [793, 399] width 78 height 32
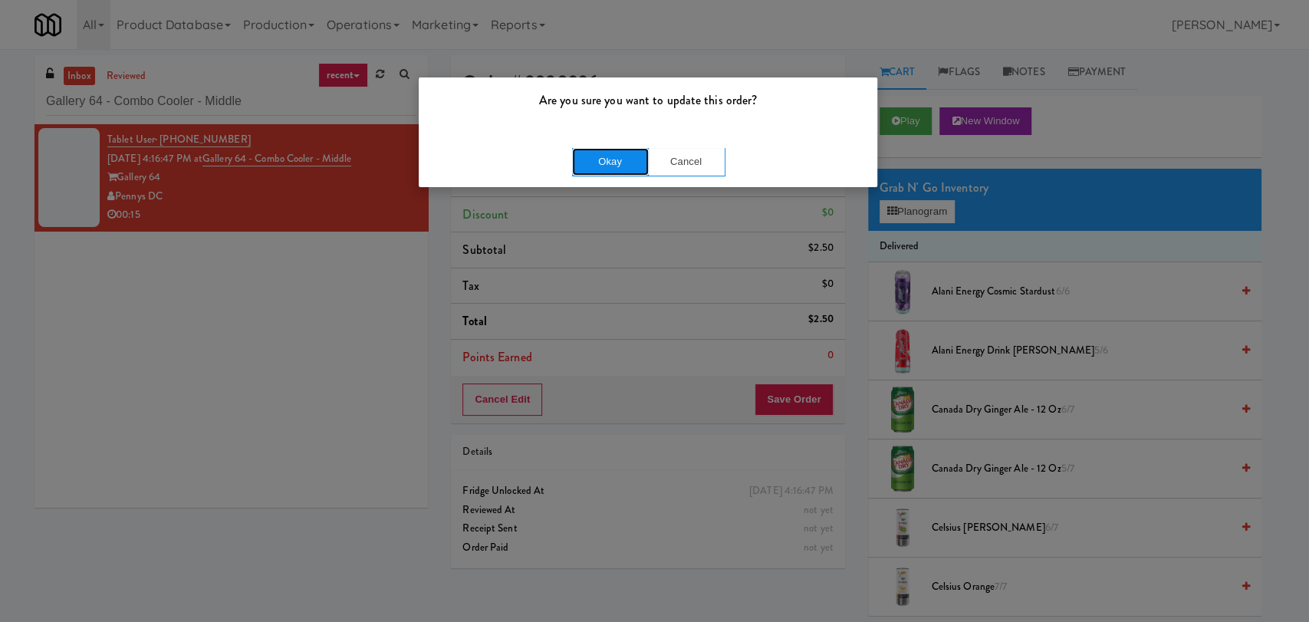
click at [587, 166] on button "Okay" at bounding box center [610, 162] width 77 height 28
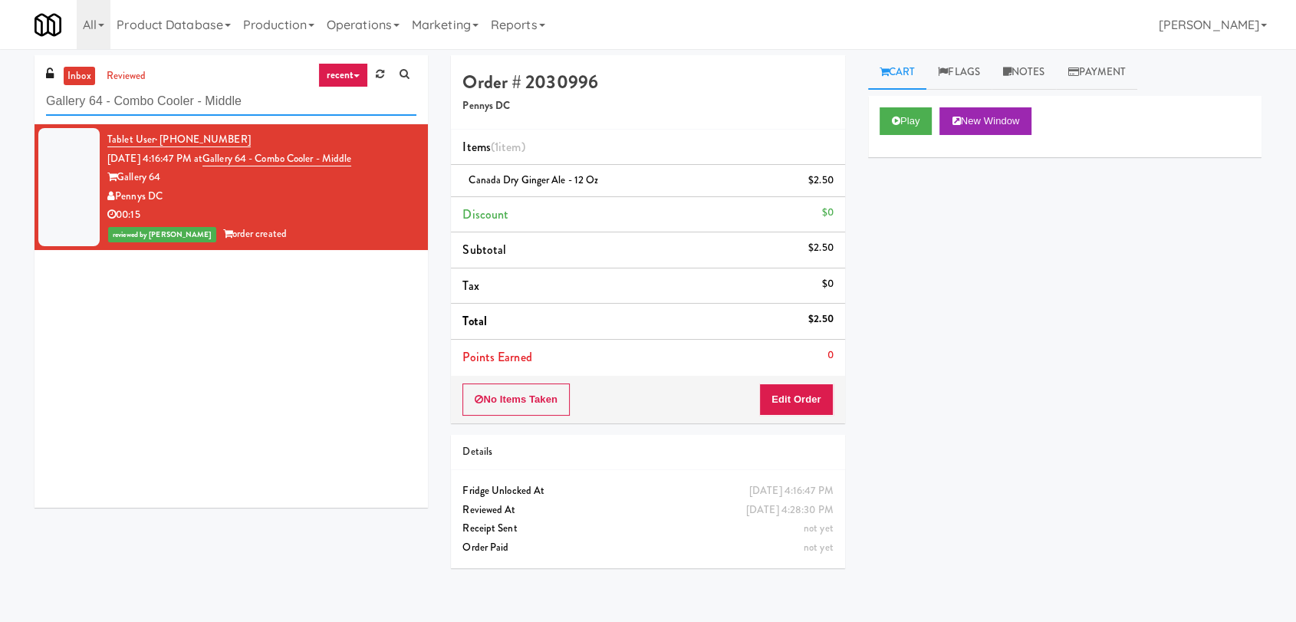
paste input "BOLD - Sarasota Pantry - 1"
drag, startPoint x: 263, startPoint y: 106, endPoint x: 0, endPoint y: 99, distance: 263.0
click at [0, 99] on div "inbox reviewed recent all unclear take inventory issue suspicious failed recent…" at bounding box center [648, 335] width 1296 height 560
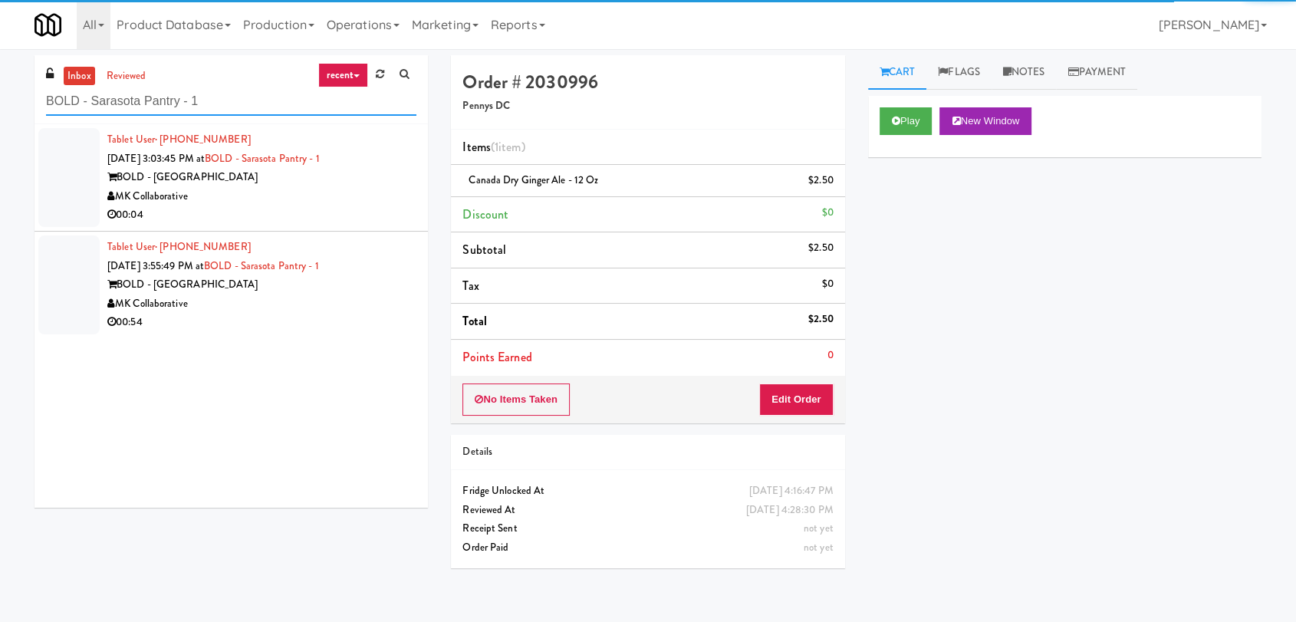
type input "BOLD - Sarasota Pantry - 1"
click at [308, 192] on div "MK Collaborative" at bounding box center [261, 196] width 309 height 19
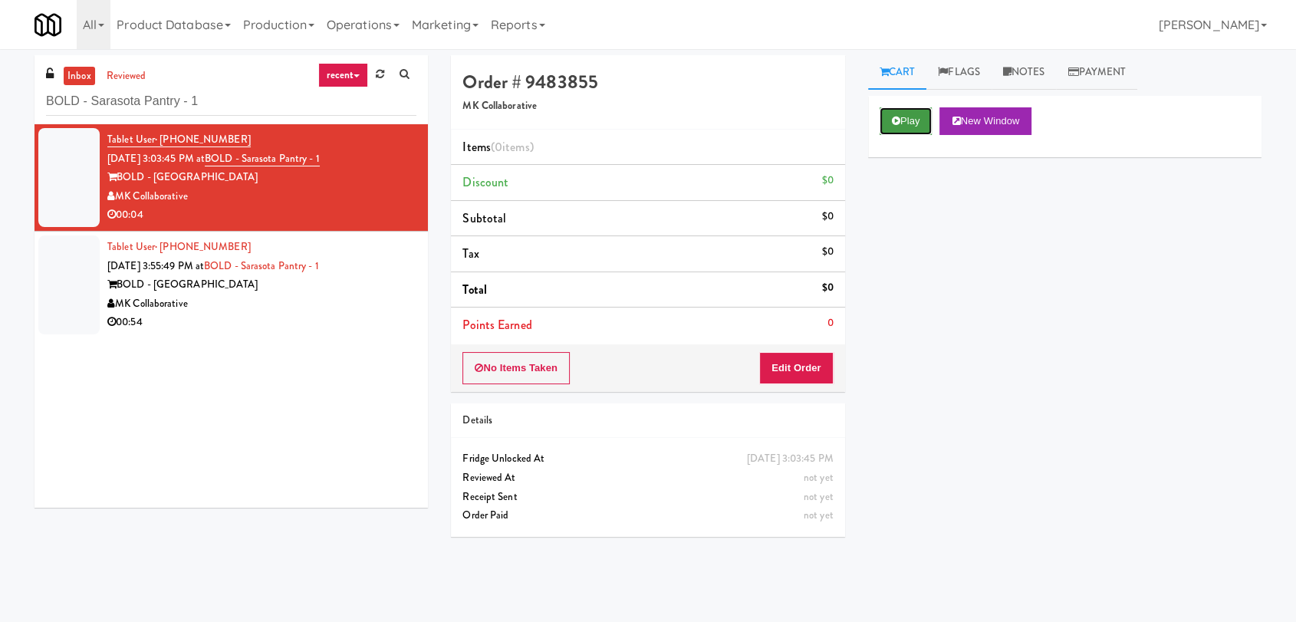
click at [906, 114] on button "Play" at bounding box center [905, 121] width 53 height 28
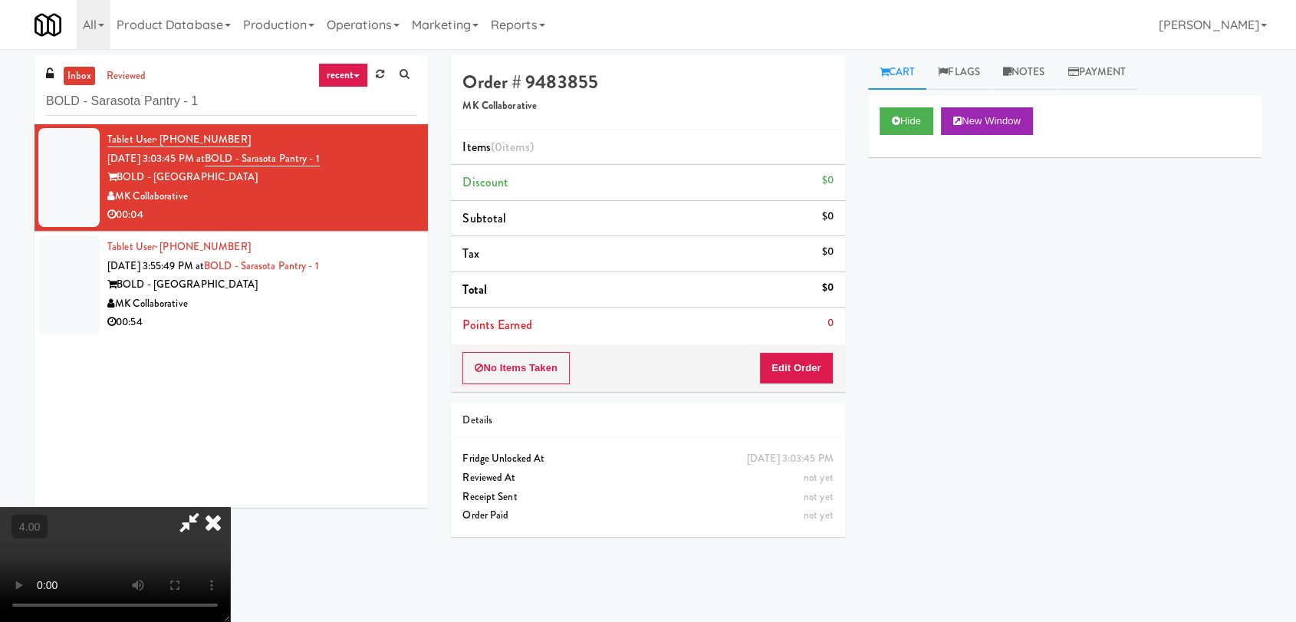
click at [825, 345] on div "No Items Taken Edit Order" at bounding box center [647, 368] width 393 height 48
click at [819, 352] on button "Edit Order" at bounding box center [796, 368] width 74 height 32
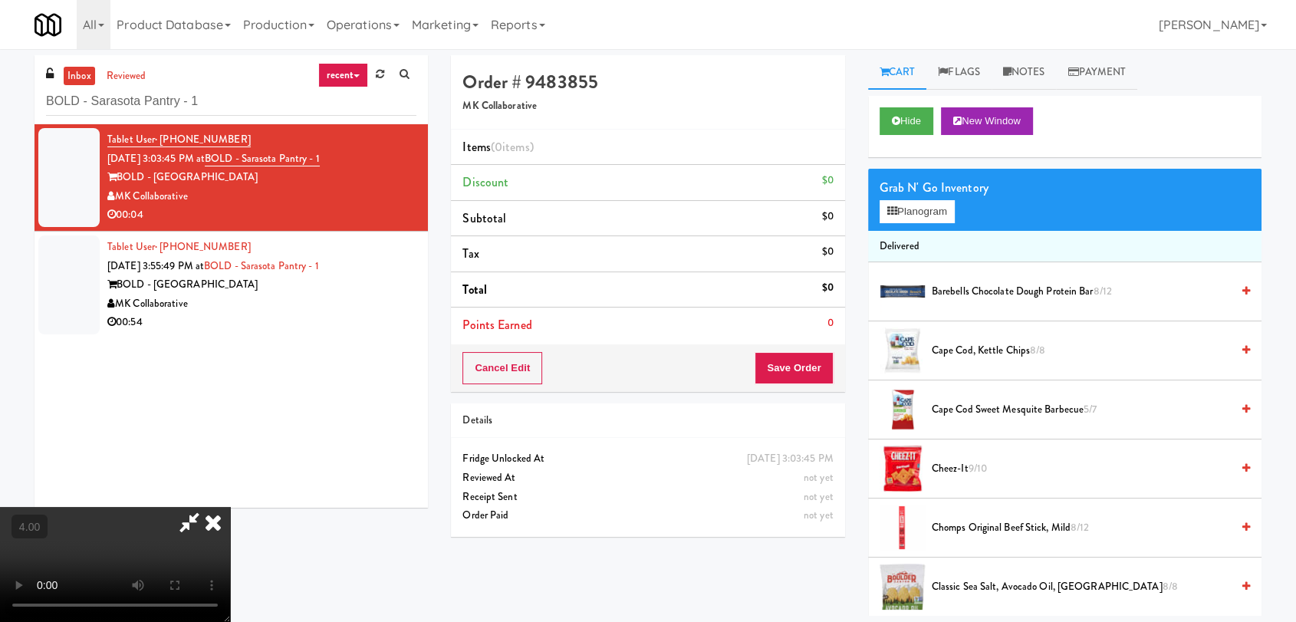
click at [230, 507] on video at bounding box center [115, 564] width 230 height 115
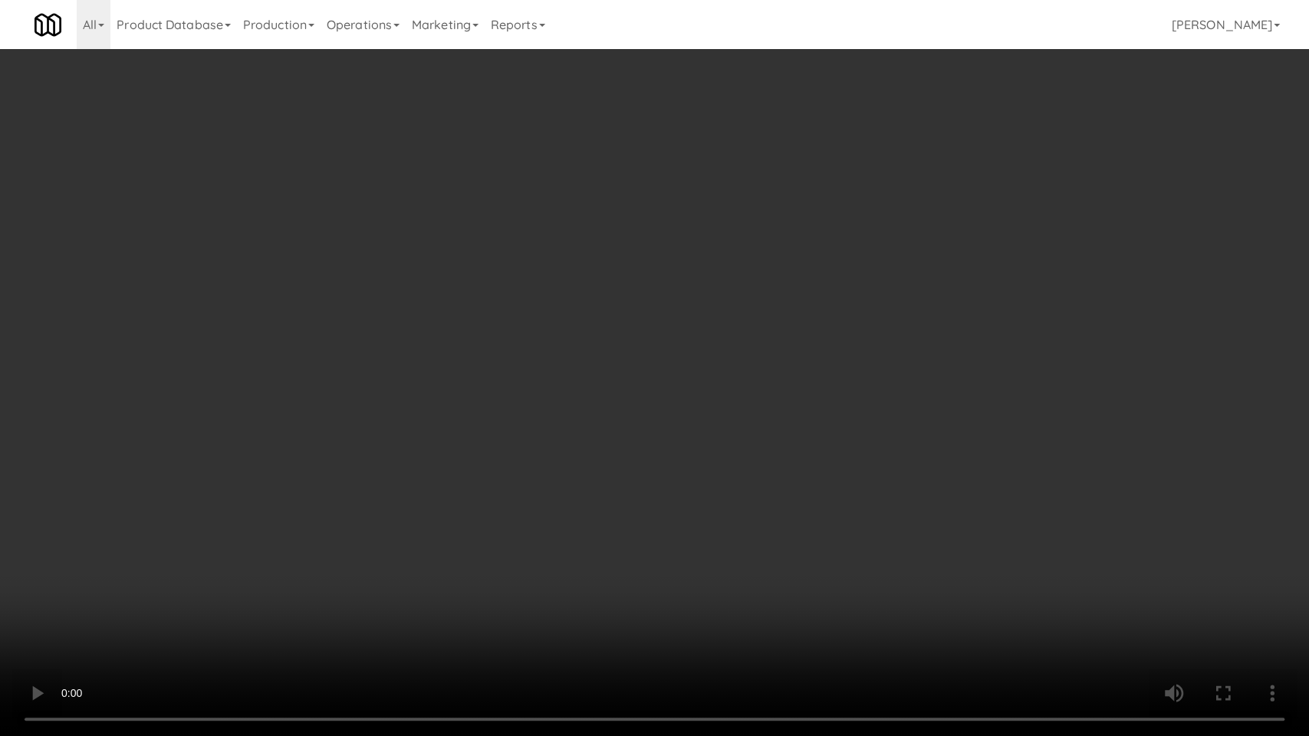
click at [393, 527] on video at bounding box center [654, 368] width 1309 height 736
click at [399, 483] on video at bounding box center [654, 368] width 1309 height 736
click at [415, 501] on video at bounding box center [654, 368] width 1309 height 736
click at [630, 537] on video at bounding box center [654, 368] width 1309 height 736
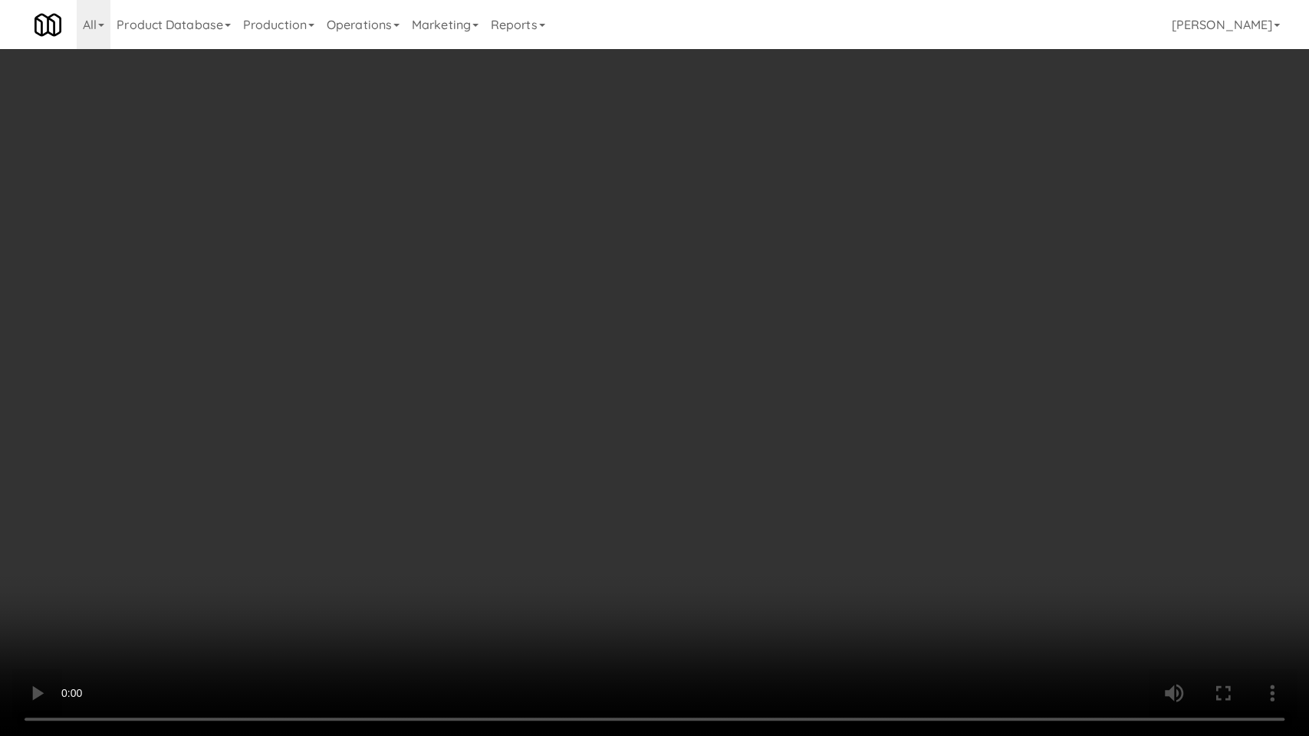
click at [630, 537] on video at bounding box center [654, 368] width 1309 height 736
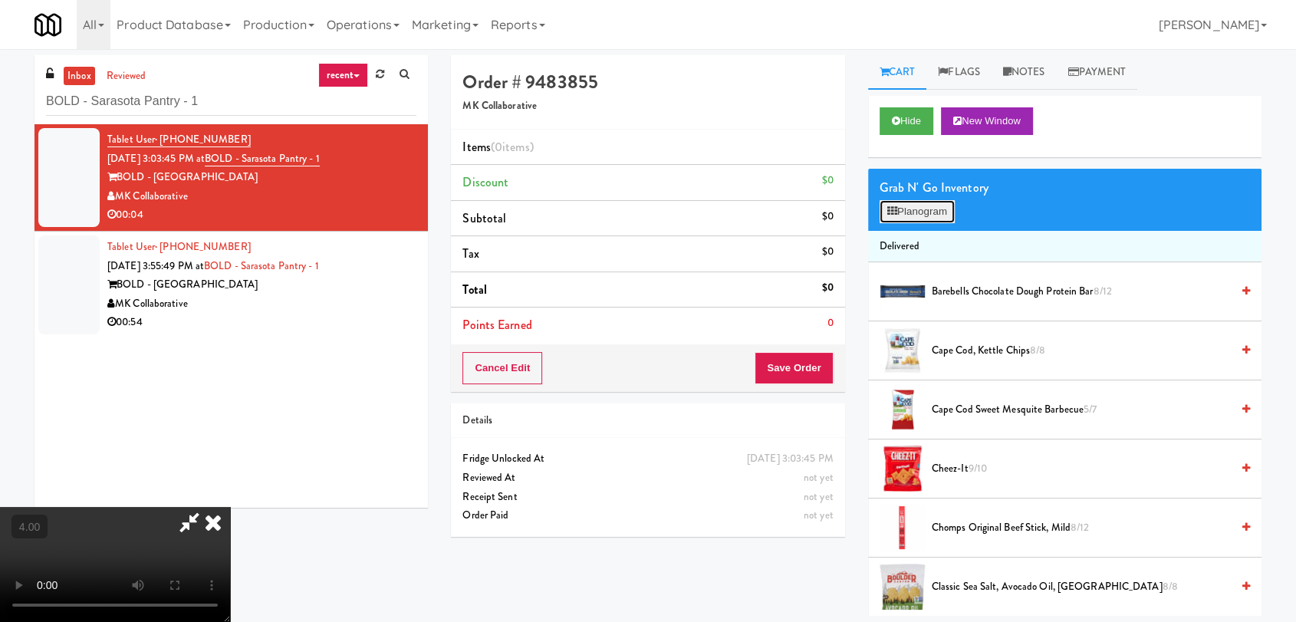
click at [919, 211] on button "Planogram" at bounding box center [916, 211] width 75 height 23
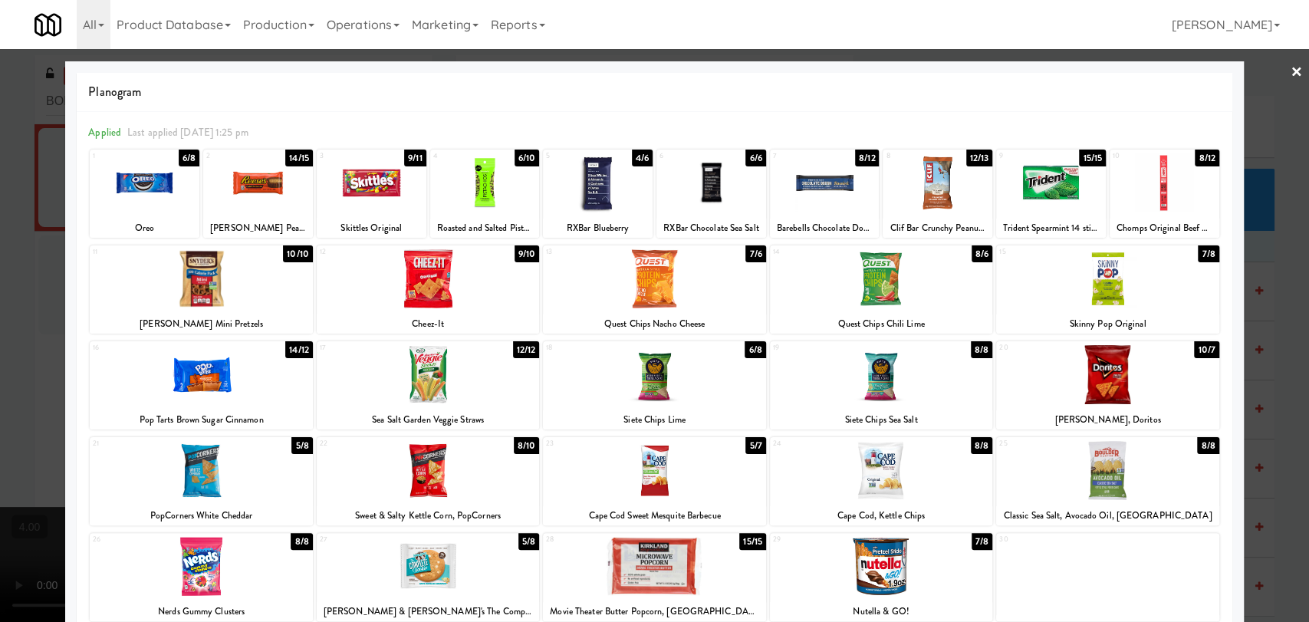
click at [0, 322] on div at bounding box center [654, 311] width 1309 height 622
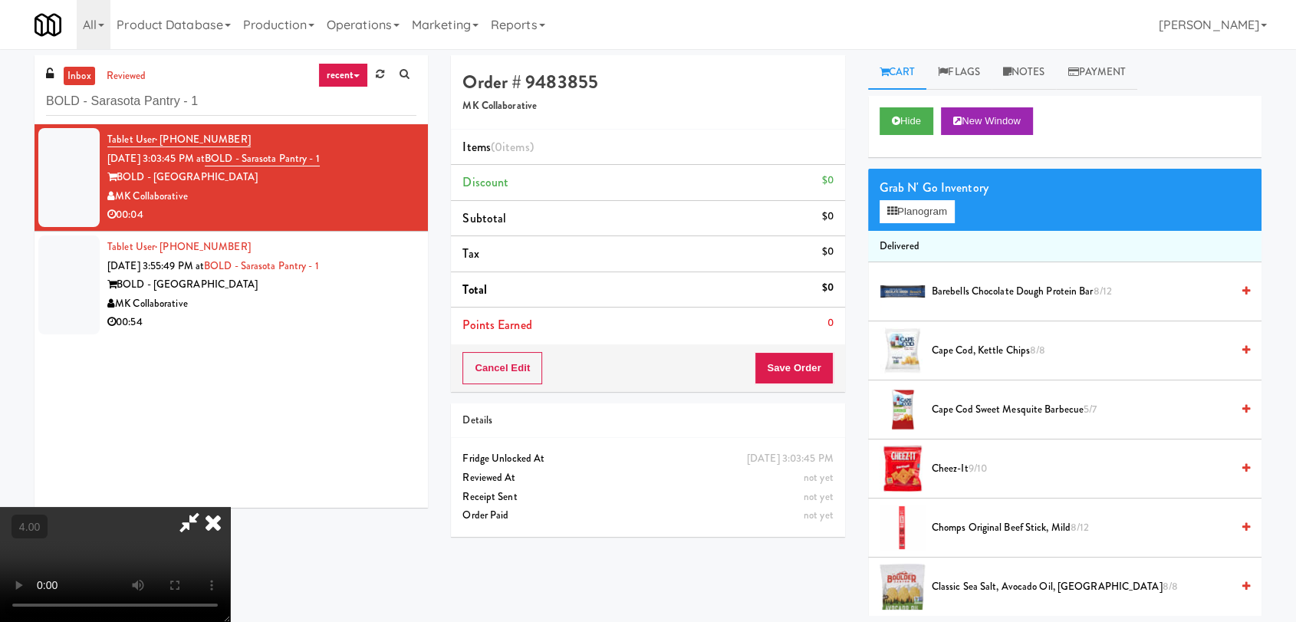
click at [230, 507] on video at bounding box center [115, 564] width 230 height 115
click at [930, 205] on button "Planogram" at bounding box center [916, 211] width 75 height 23
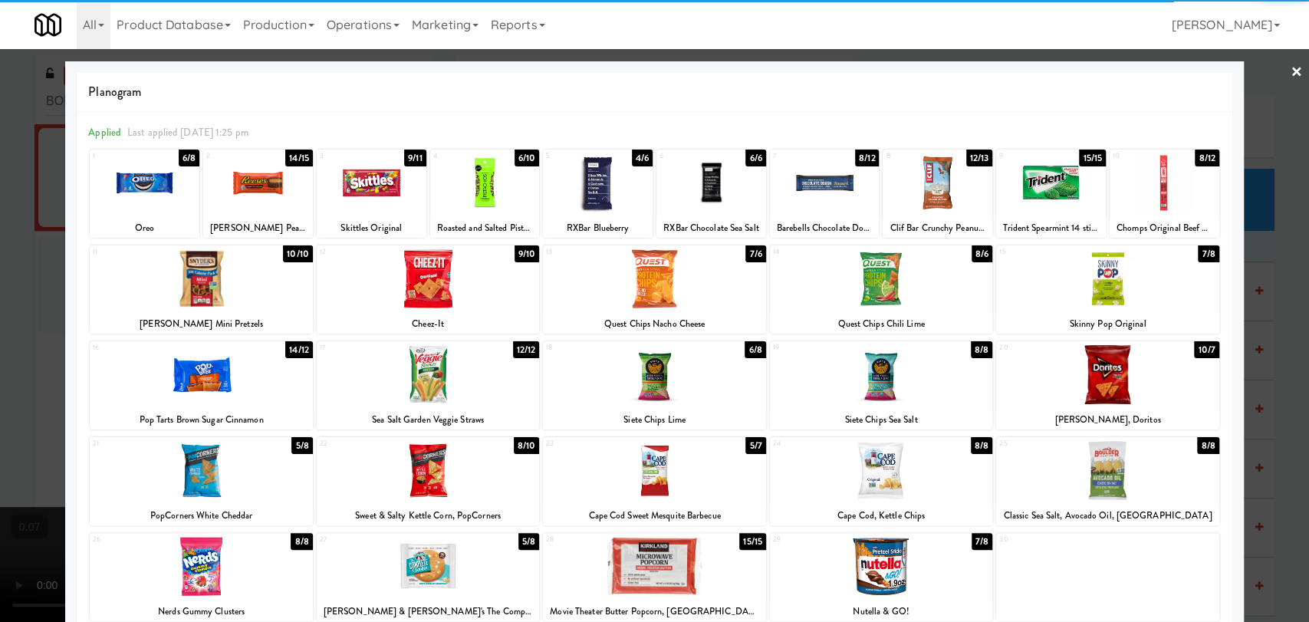
click at [595, 385] on div at bounding box center [654, 374] width 222 height 59
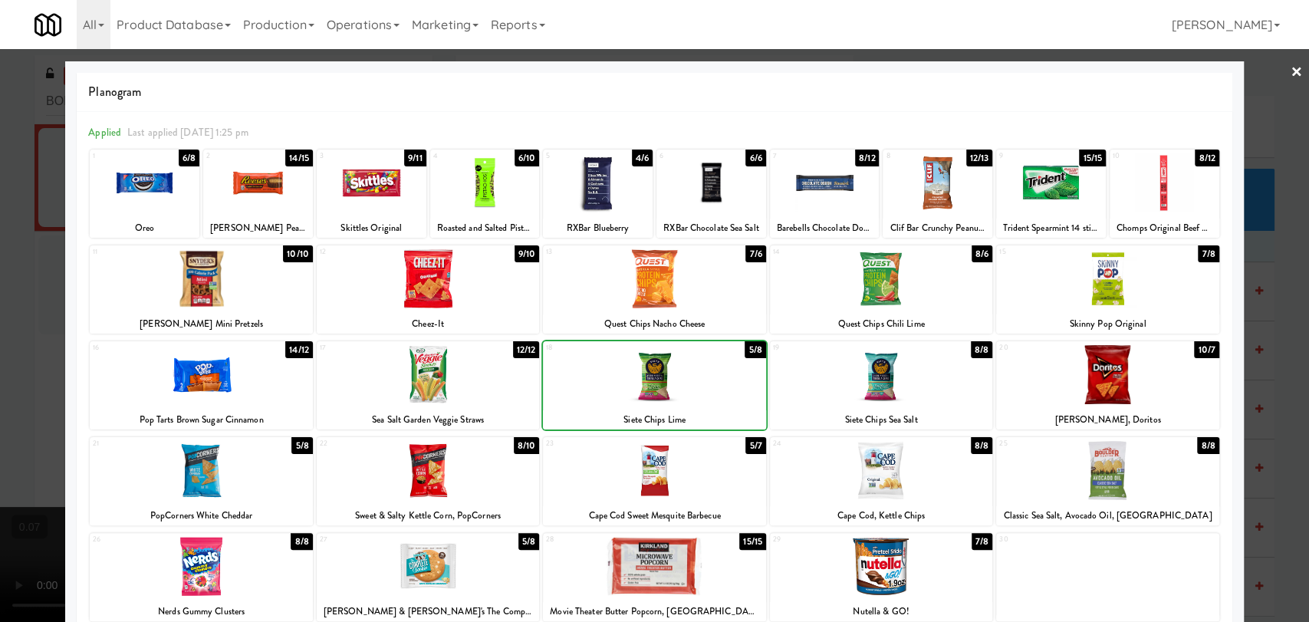
click at [0, 275] on div at bounding box center [654, 311] width 1309 height 622
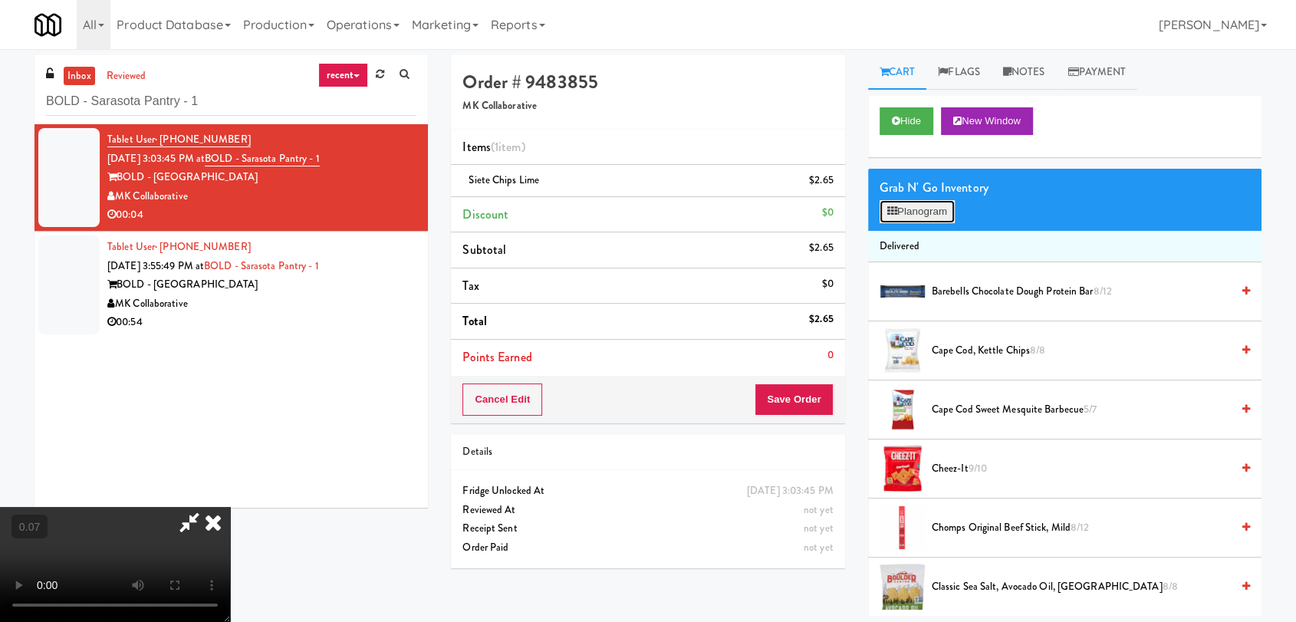
click at [914, 219] on button "Planogram" at bounding box center [916, 211] width 75 height 23
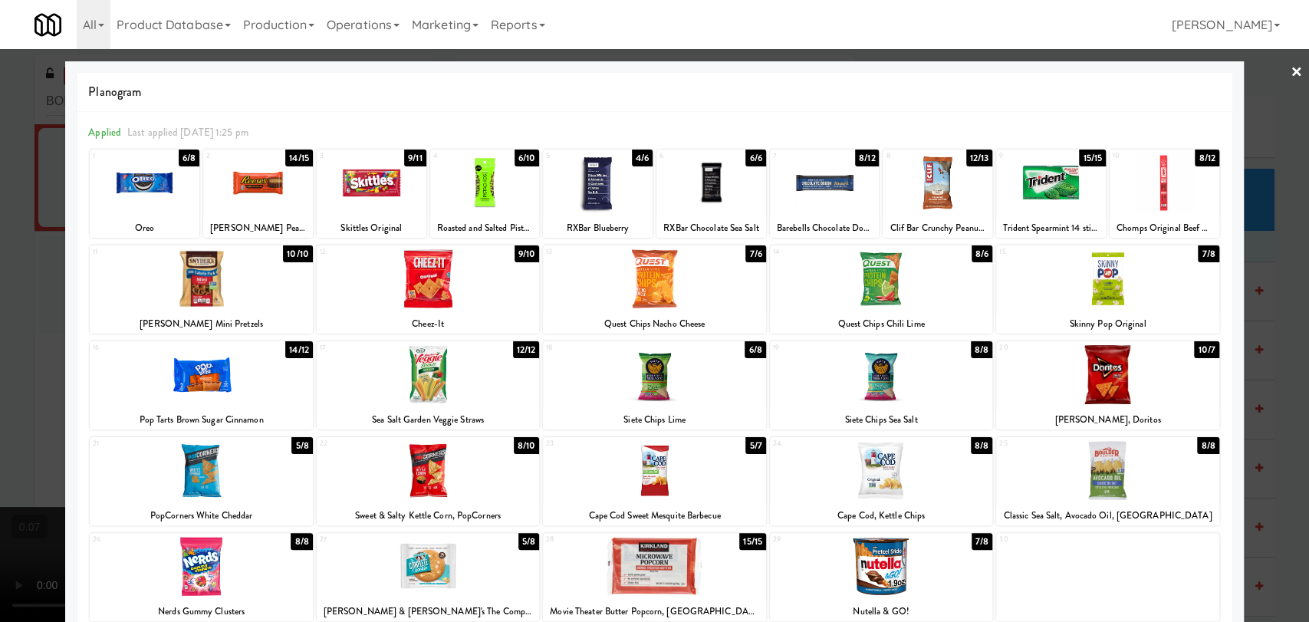
click at [0, 248] on div at bounding box center [654, 311] width 1309 height 622
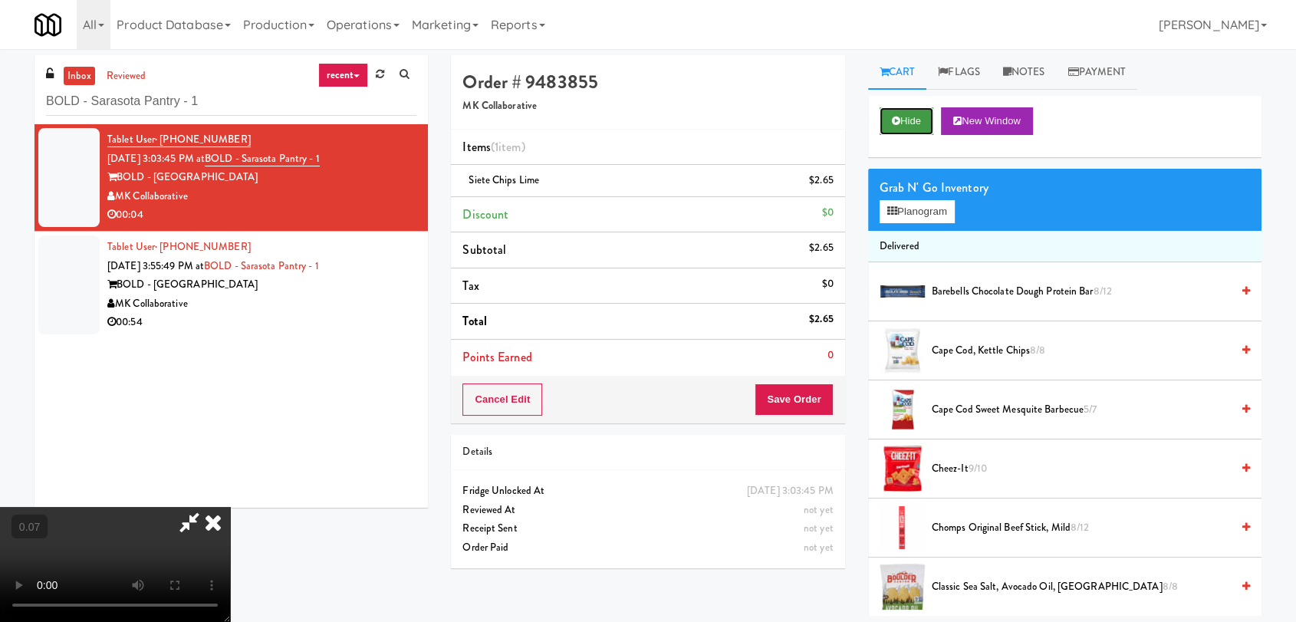
click at [895, 122] on icon at bounding box center [896, 121] width 8 height 10
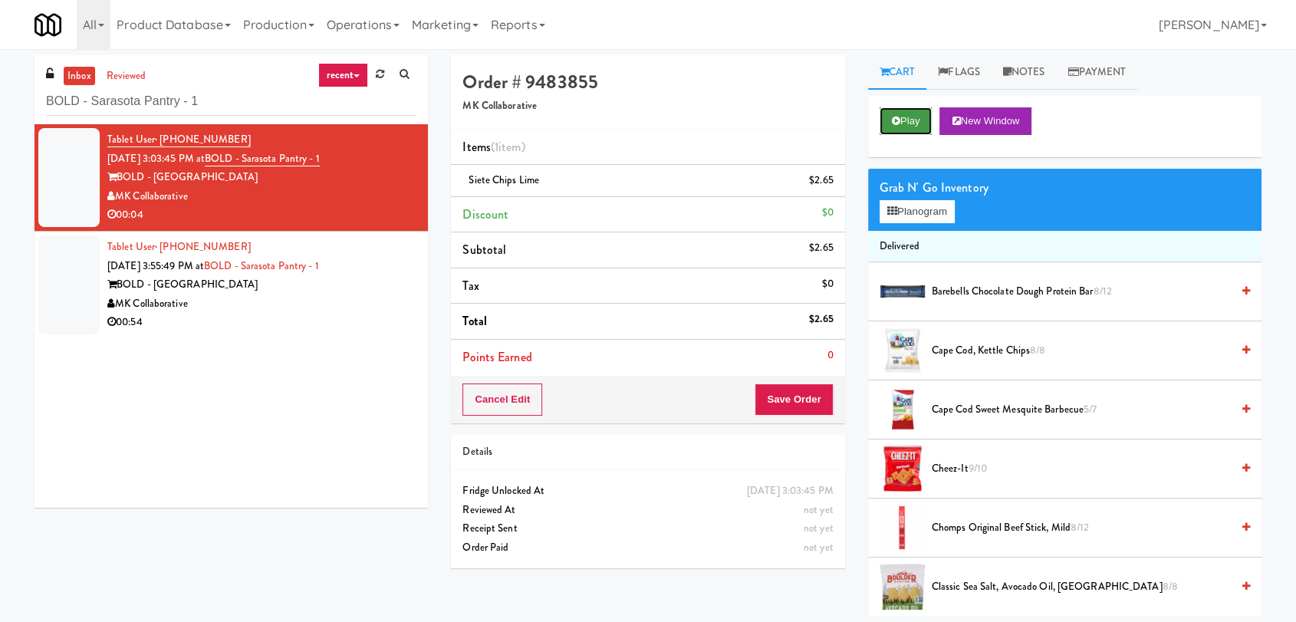
click at [915, 126] on button "Play" at bounding box center [905, 121] width 53 height 28
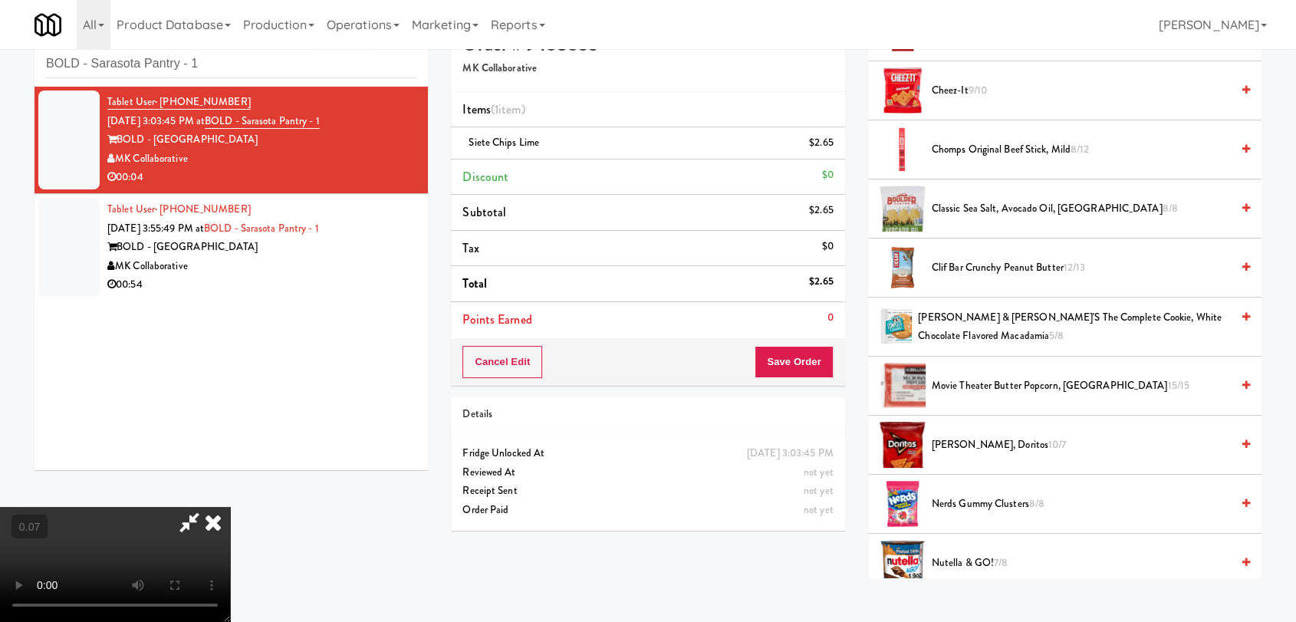
scroll to position [49, 0]
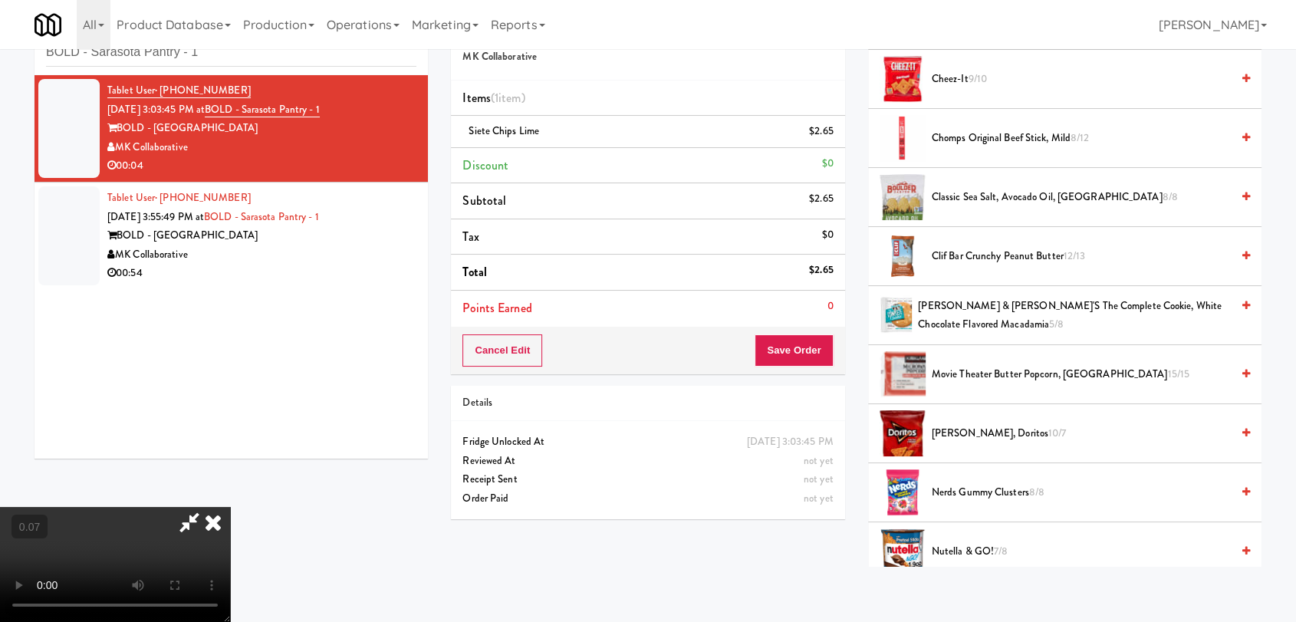
click at [153, 507] on video at bounding box center [115, 564] width 230 height 115
click at [169, 507] on video at bounding box center [115, 564] width 230 height 115
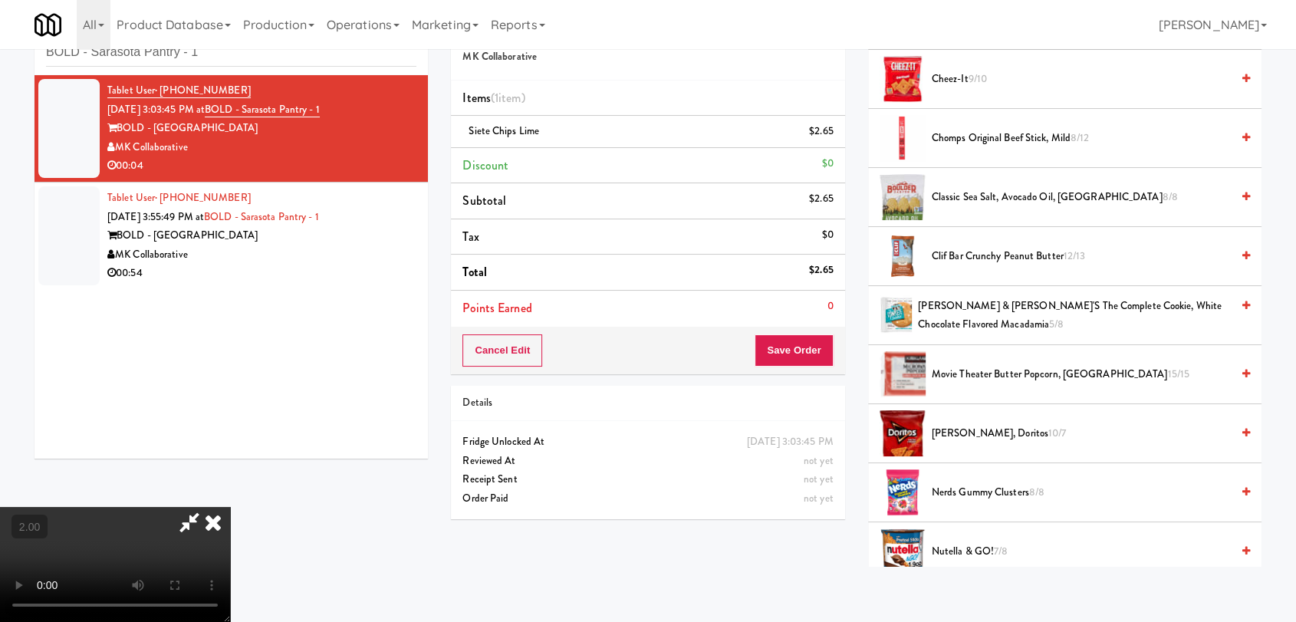
click at [230, 507] on video at bounding box center [115, 564] width 230 height 115
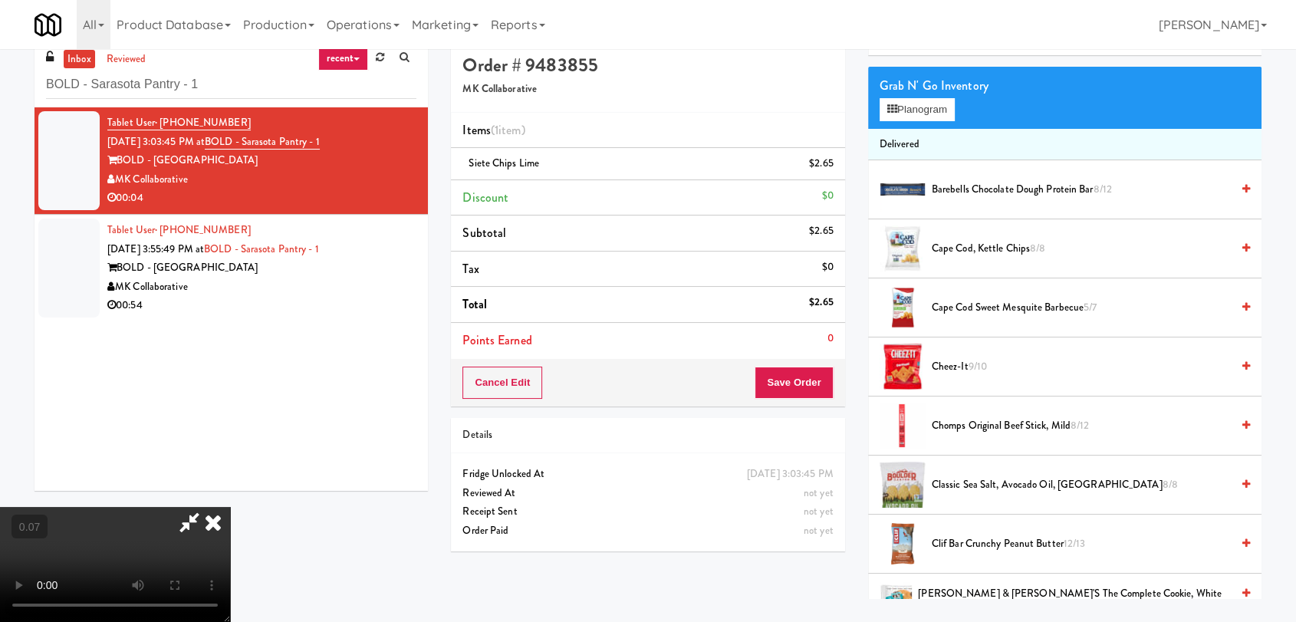
scroll to position [0, 0]
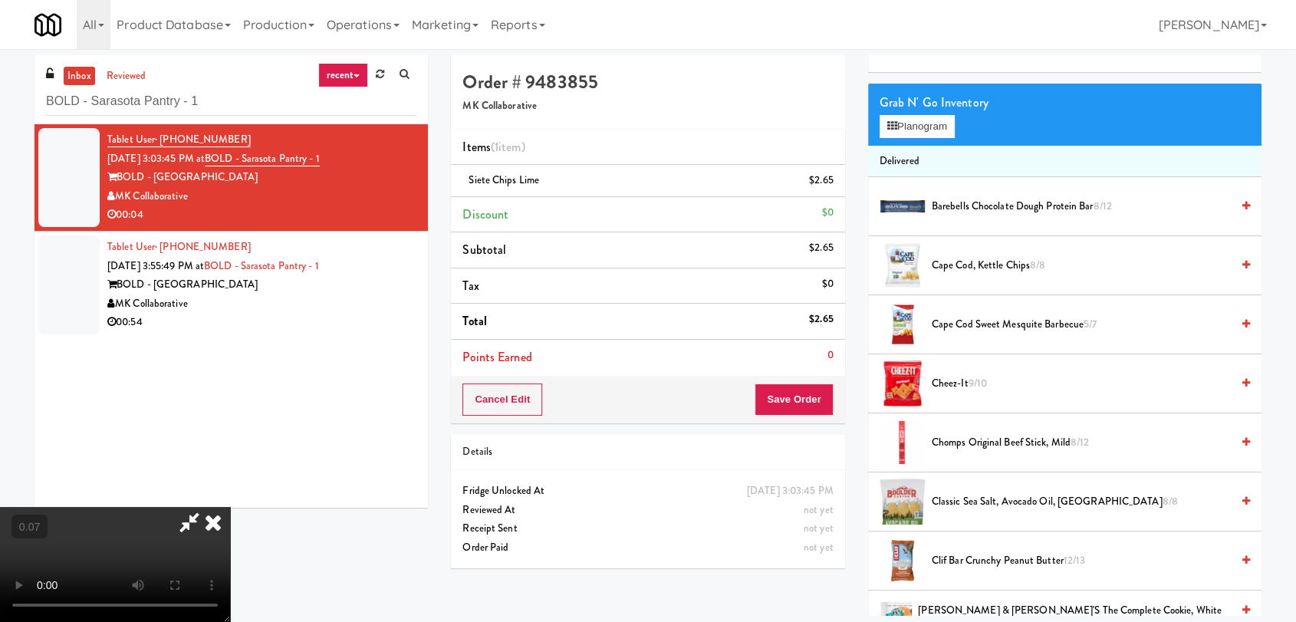
click at [908, 140] on div "Grab N' Go Inventory Planogram" at bounding box center [1064, 115] width 393 height 62
click at [908, 135] on button "Planogram" at bounding box center [916, 126] width 75 height 23
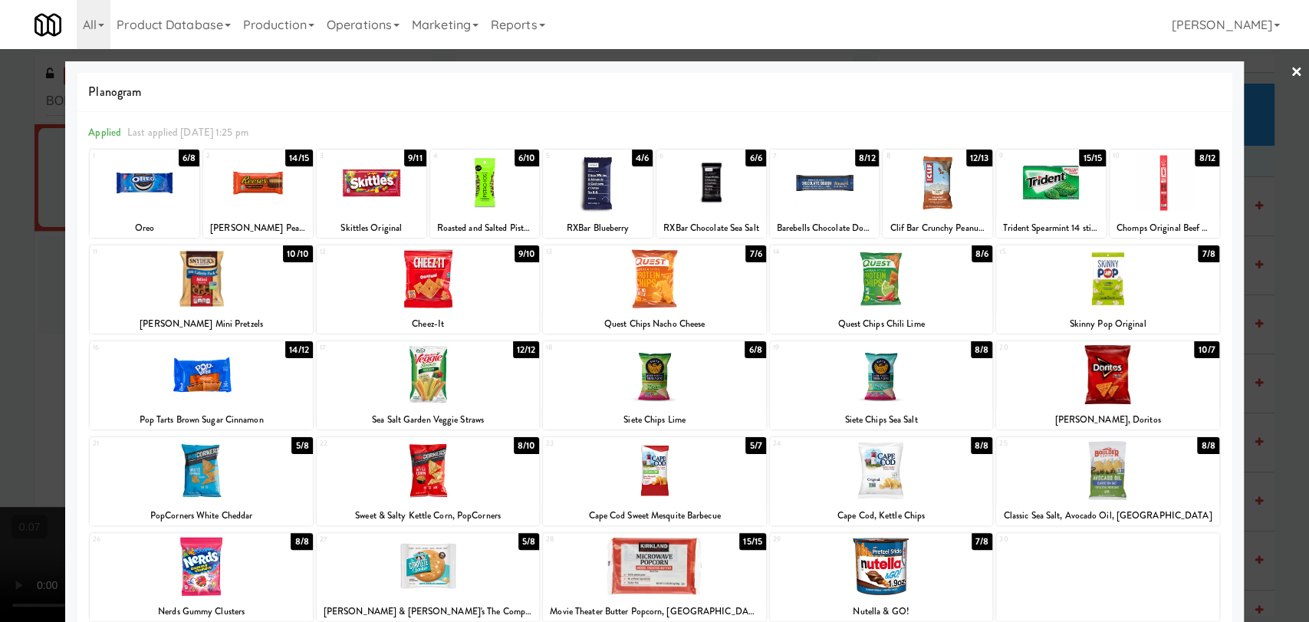
click at [0, 219] on div at bounding box center [654, 311] width 1309 height 622
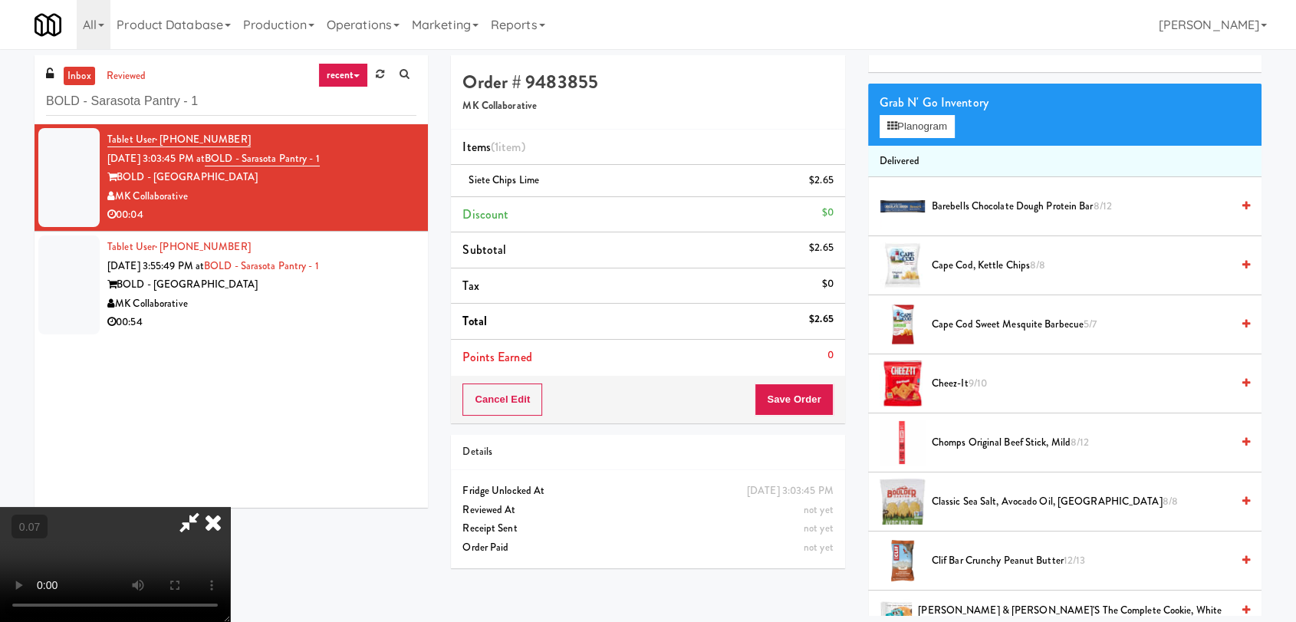
click at [230, 507] on icon at bounding box center [213, 522] width 34 height 31
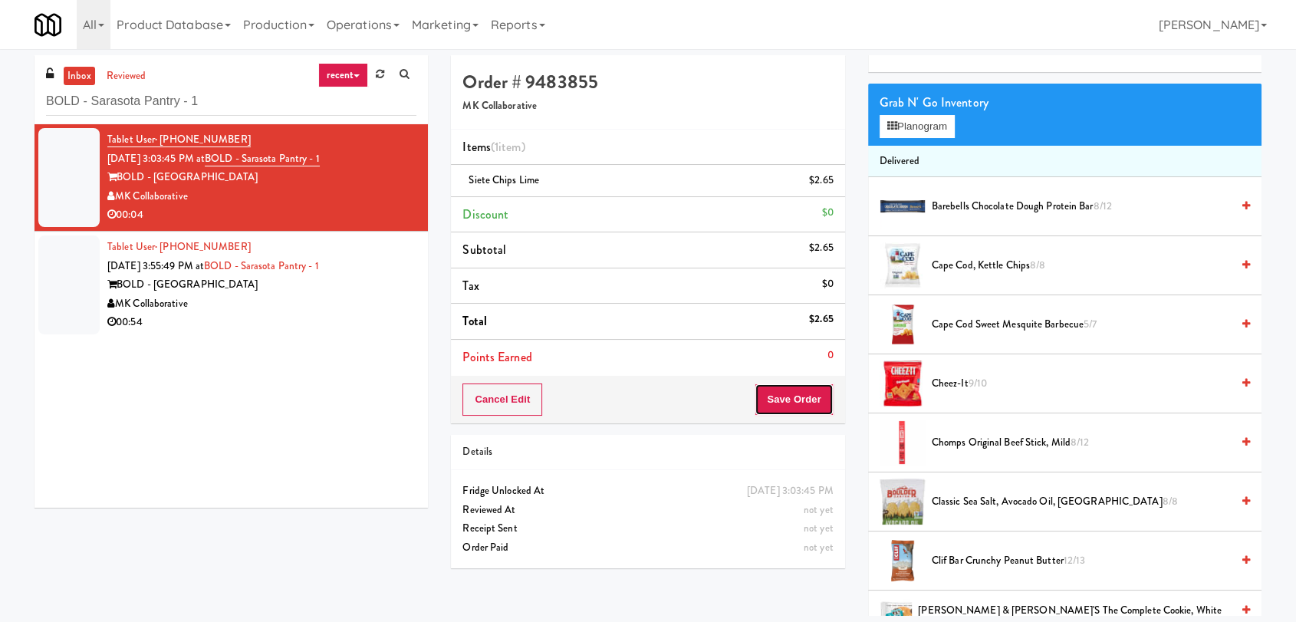
click at [790, 392] on button "Save Order" at bounding box center [793, 399] width 78 height 32
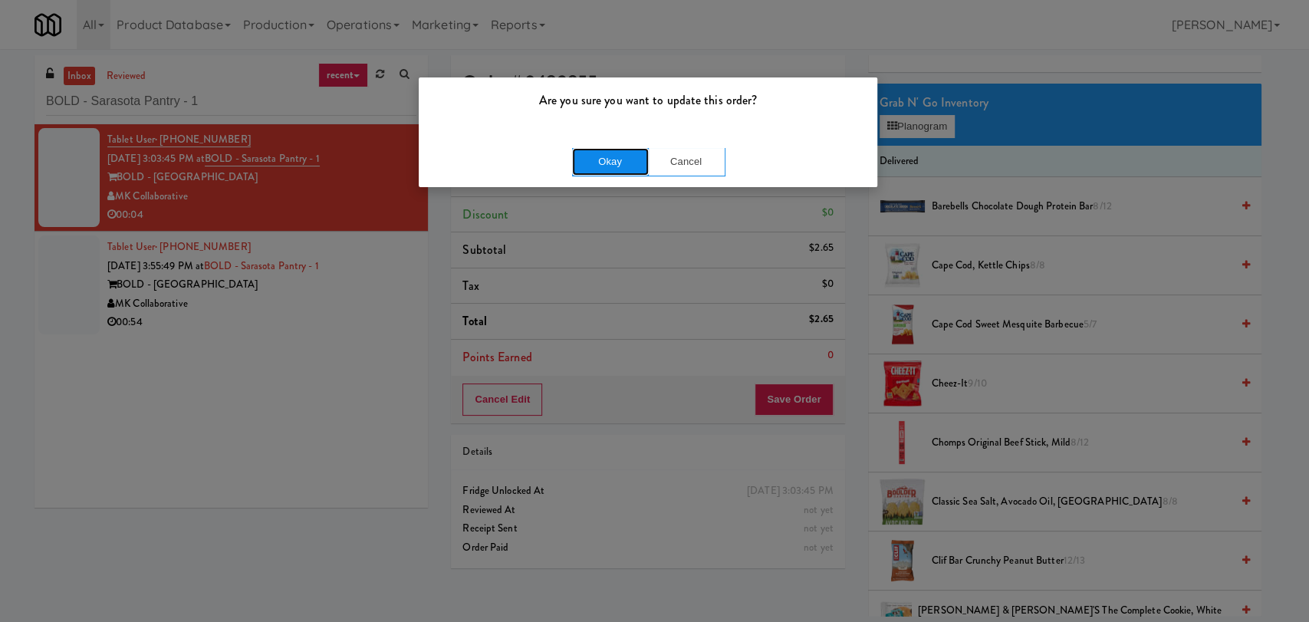
click at [598, 149] on button "Okay" at bounding box center [610, 162] width 77 height 28
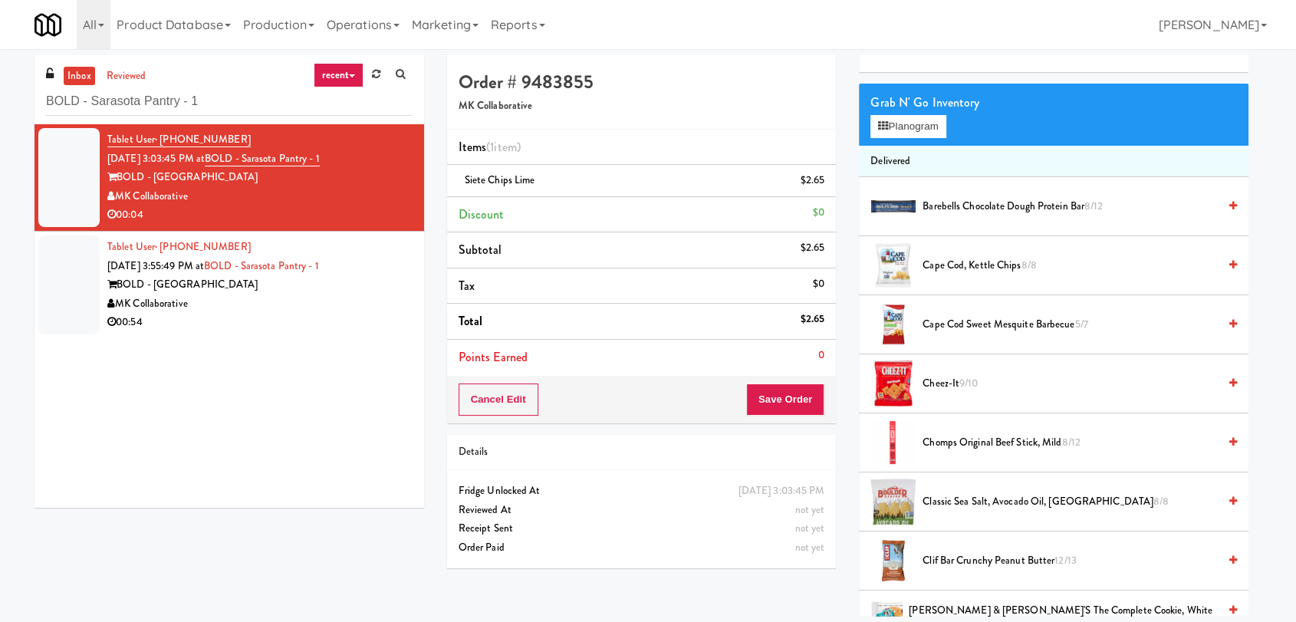
click at [343, 298] on div "MK Collaborative" at bounding box center [259, 303] width 305 height 19
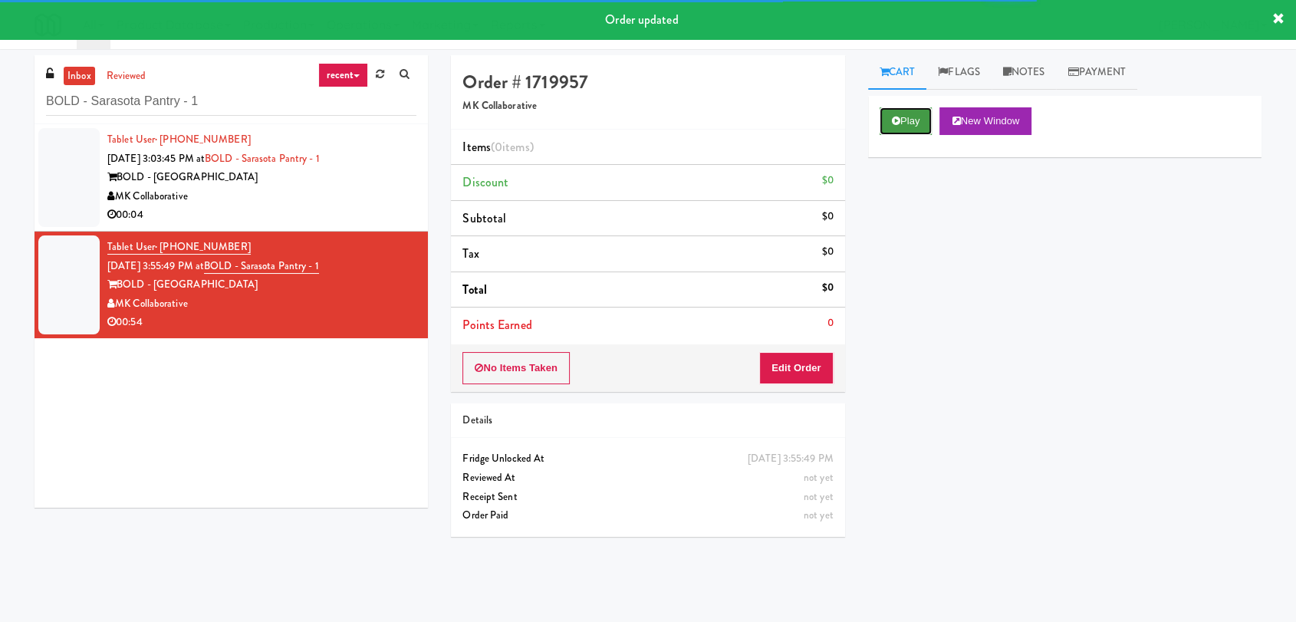
click at [899, 111] on button "Play" at bounding box center [905, 121] width 53 height 28
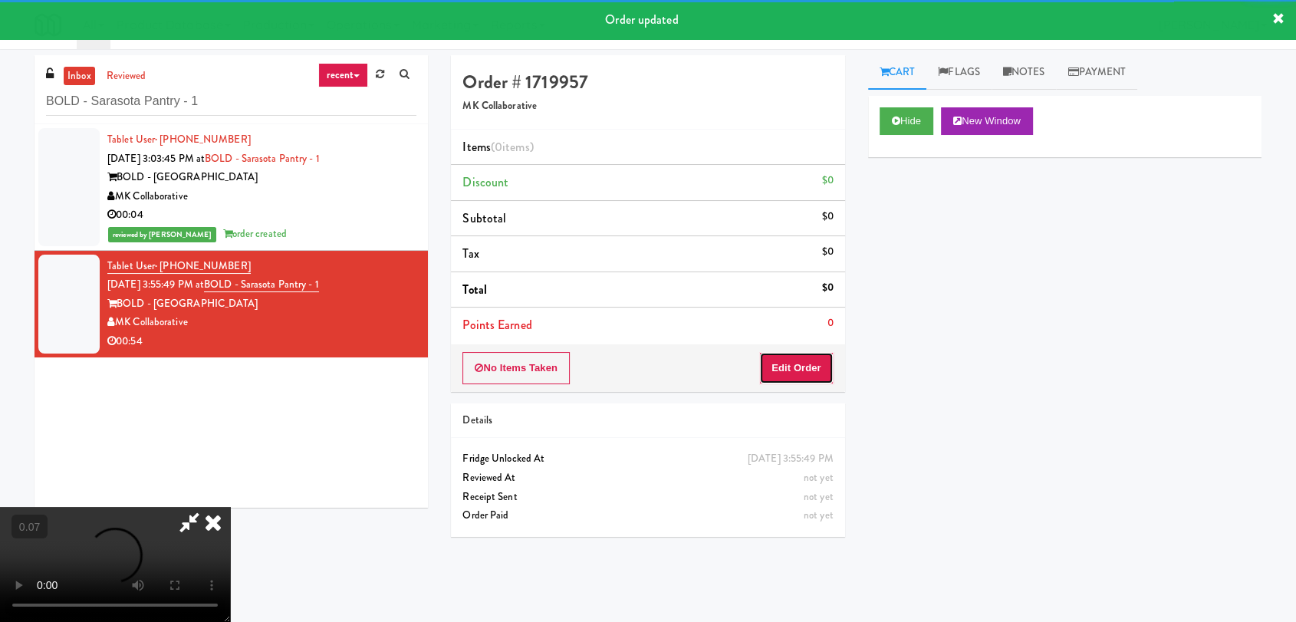
click at [777, 366] on button "Edit Order" at bounding box center [796, 368] width 74 height 32
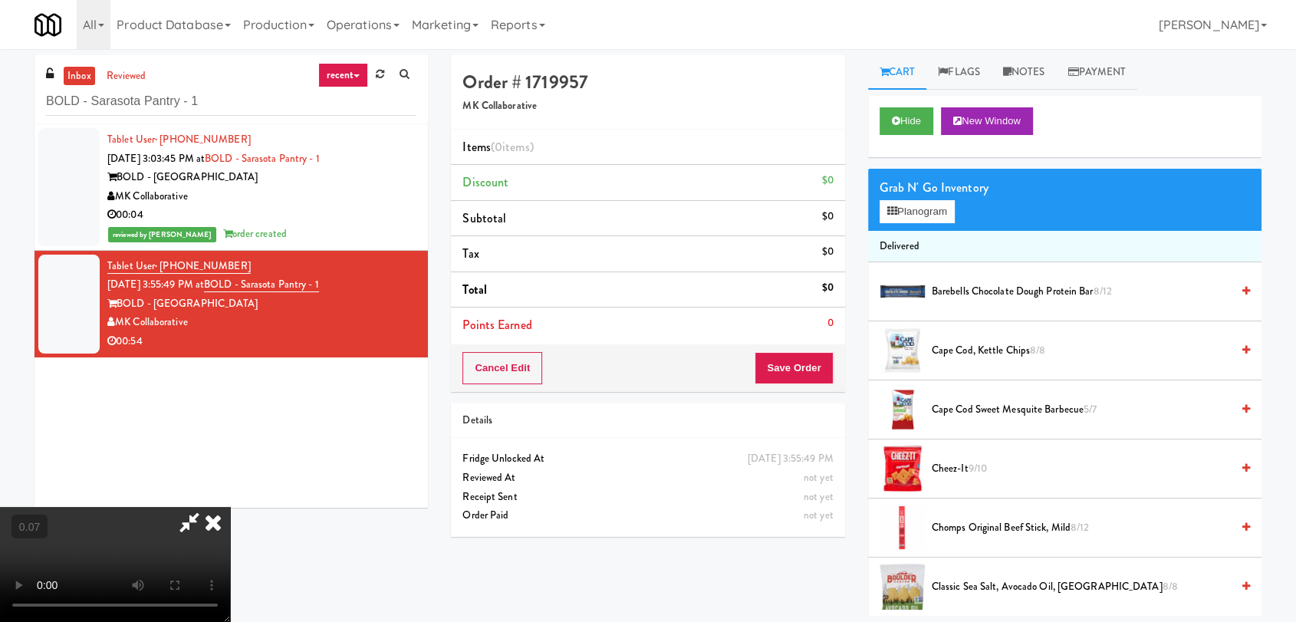
scroll to position [234, 0]
click at [230, 511] on video at bounding box center [115, 564] width 230 height 115
click at [230, 507] on video at bounding box center [115, 564] width 230 height 115
click at [902, 120] on button "Hide" at bounding box center [906, 121] width 54 height 28
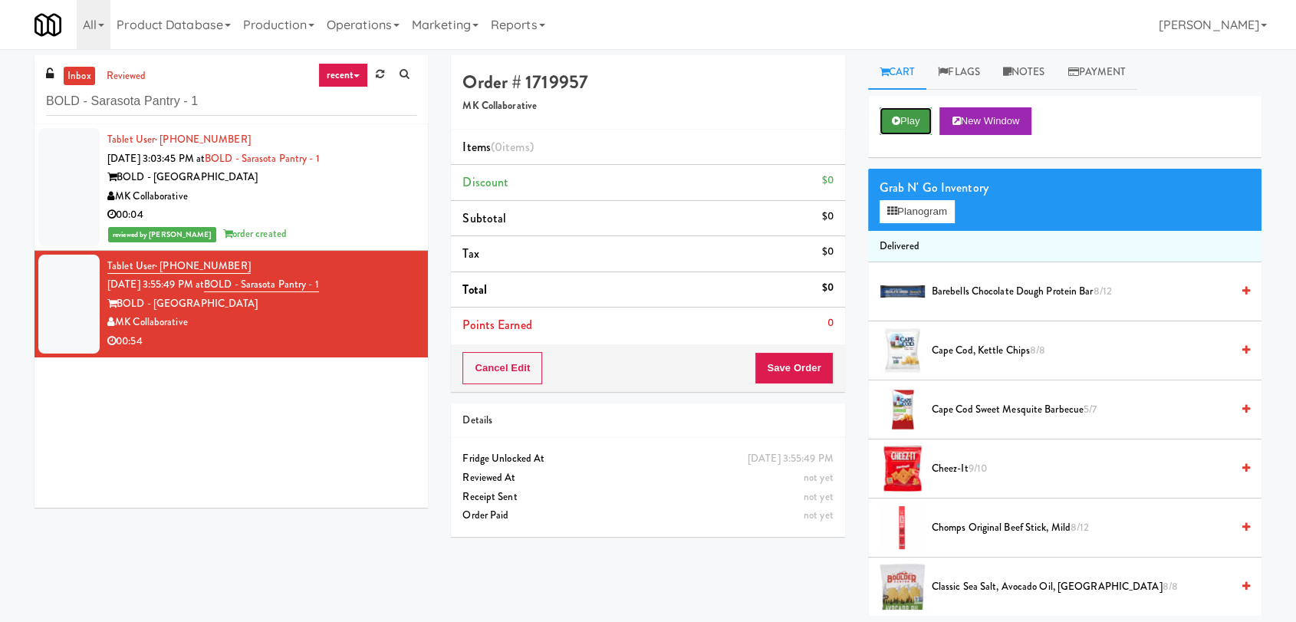
click at [899, 115] on button "Play" at bounding box center [905, 121] width 53 height 28
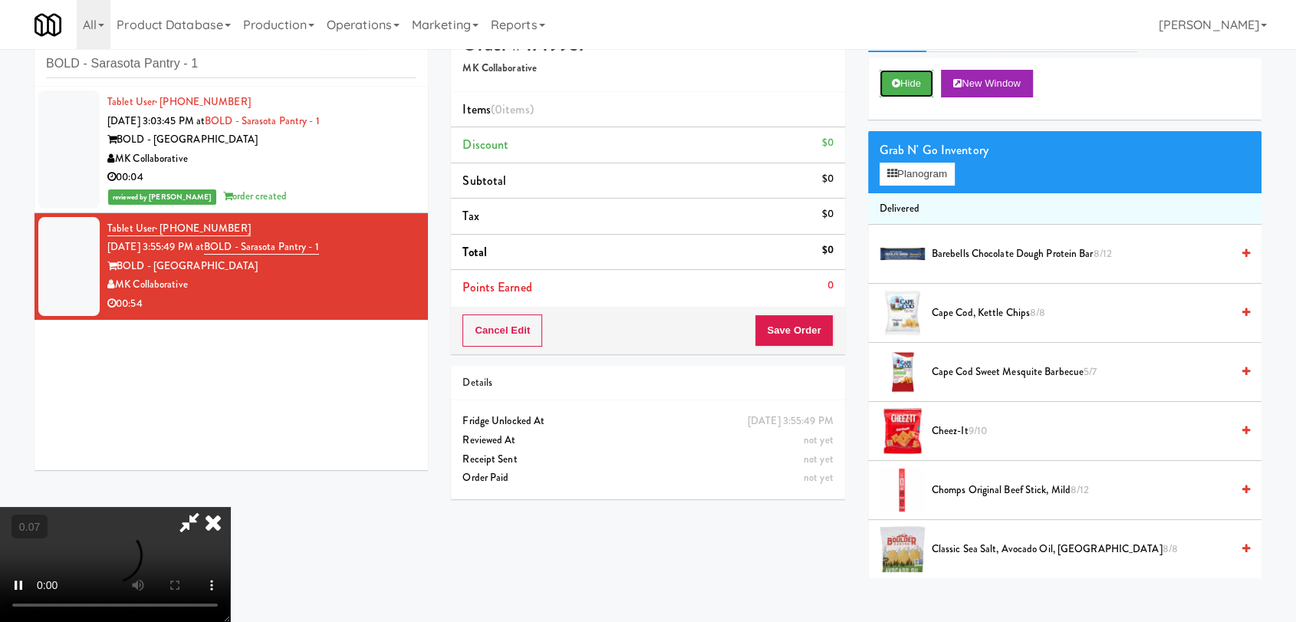
scroll to position [49, 0]
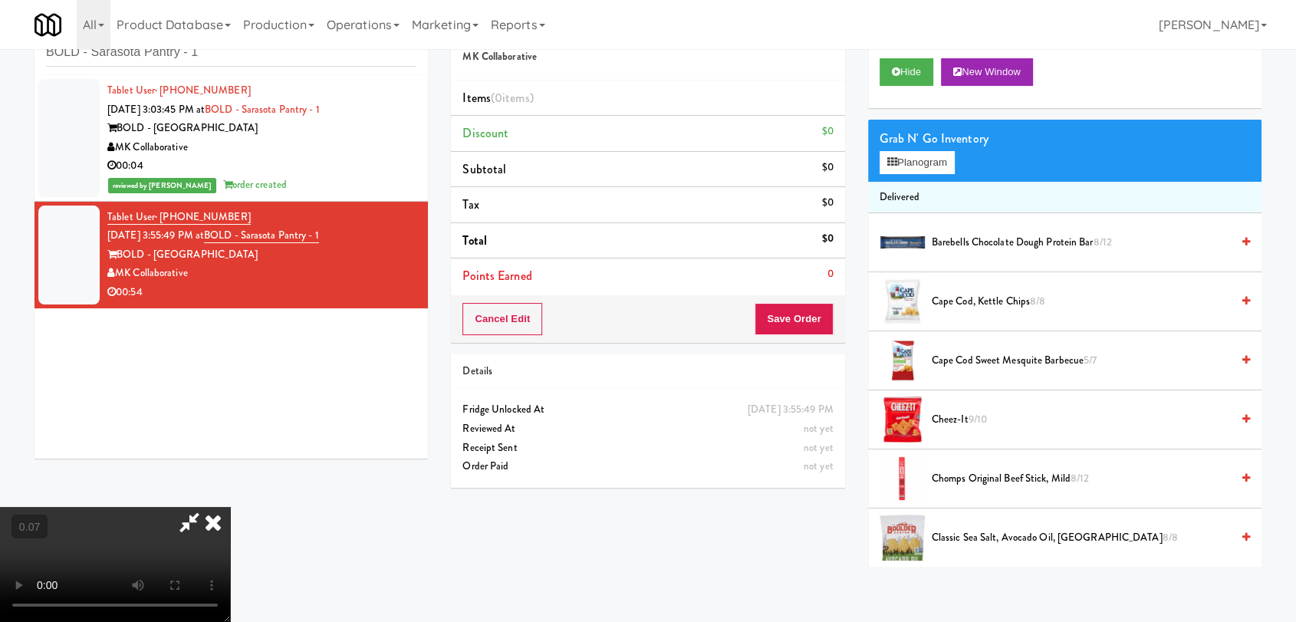
click at [230, 507] on video at bounding box center [115, 564] width 230 height 115
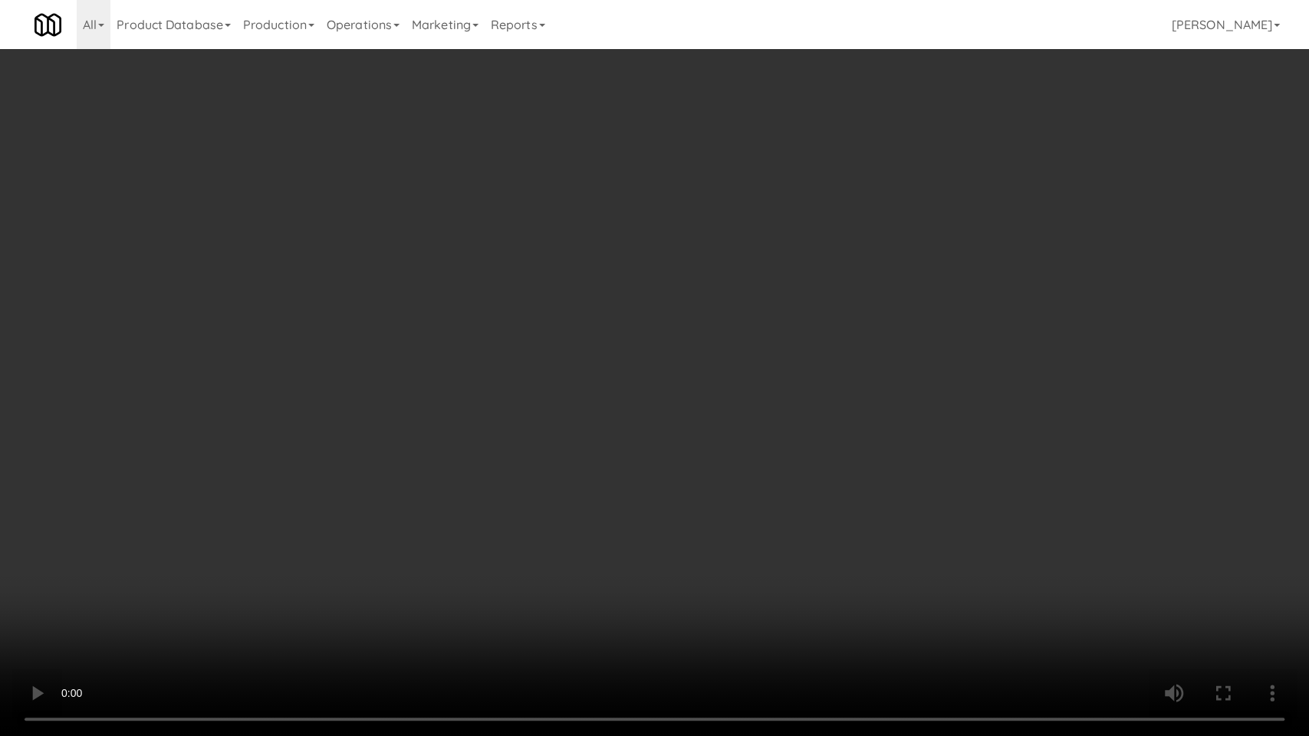
click at [647, 432] on video at bounding box center [654, 368] width 1309 height 736
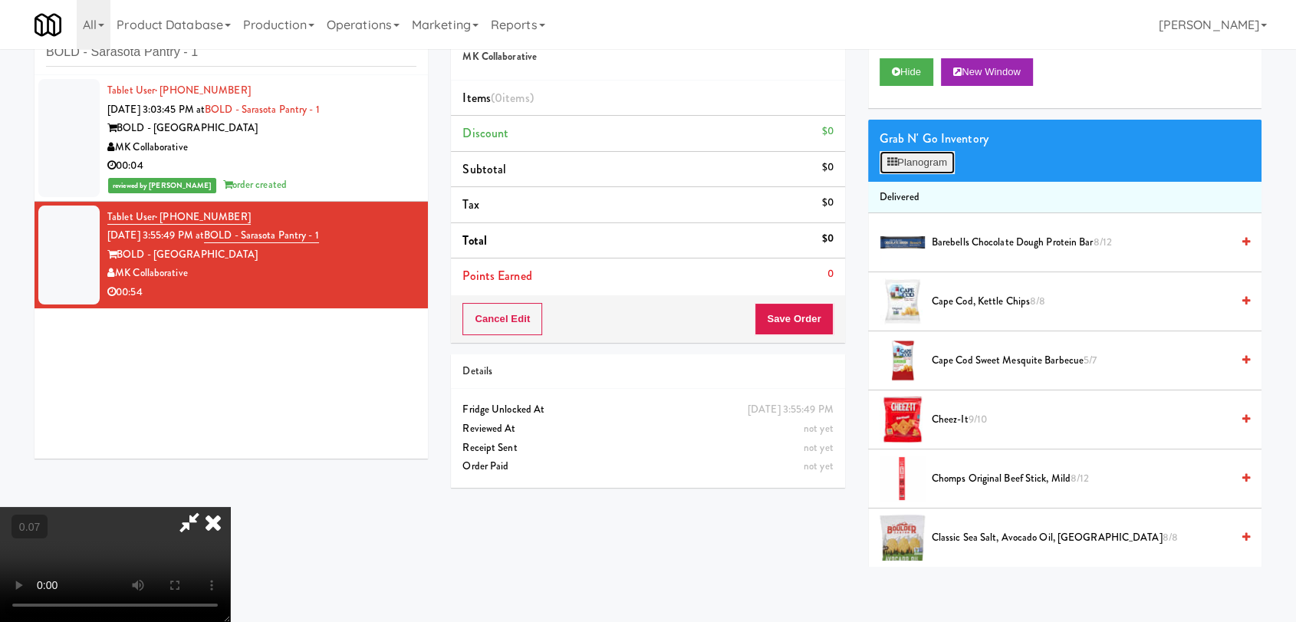
click at [926, 161] on button "Planogram" at bounding box center [916, 162] width 75 height 23
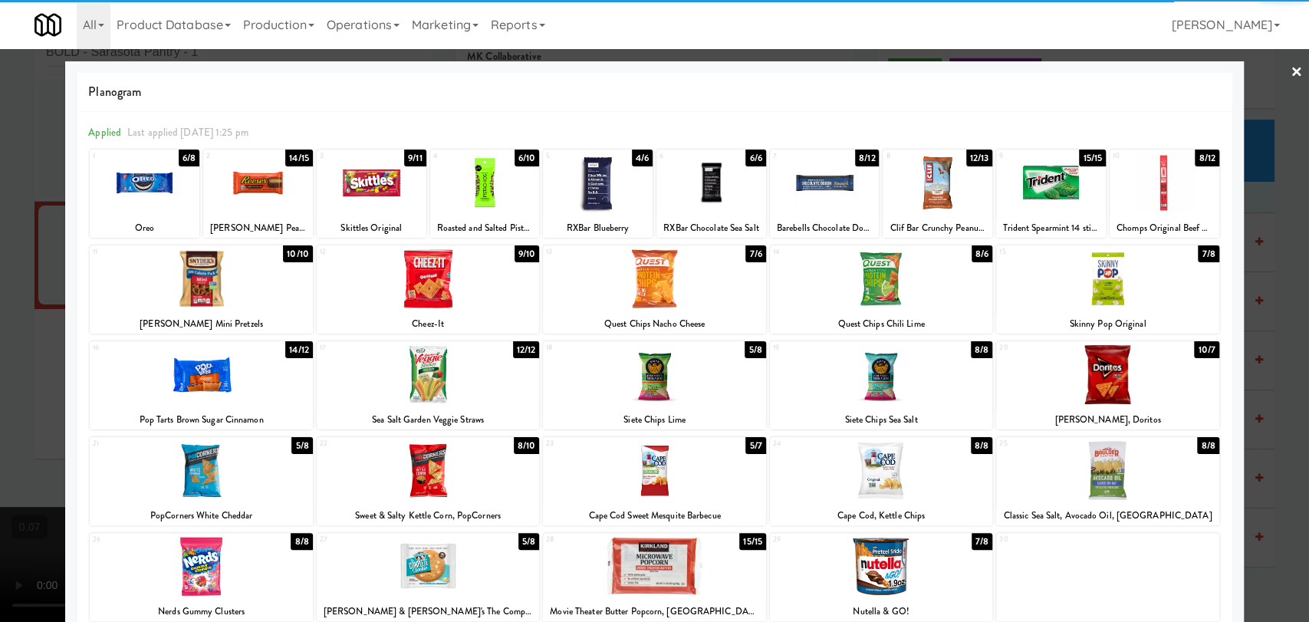
click at [802, 175] on div at bounding box center [825, 182] width 110 height 59
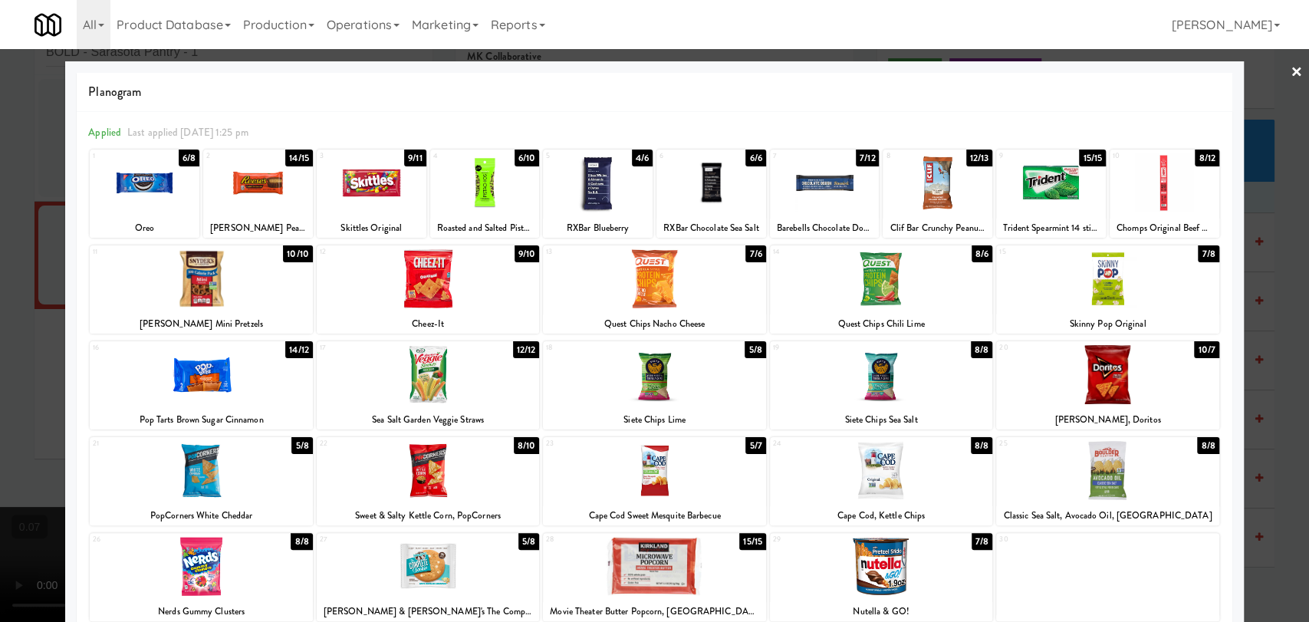
click at [653, 363] on div at bounding box center [654, 374] width 222 height 59
click at [0, 271] on div at bounding box center [654, 311] width 1309 height 622
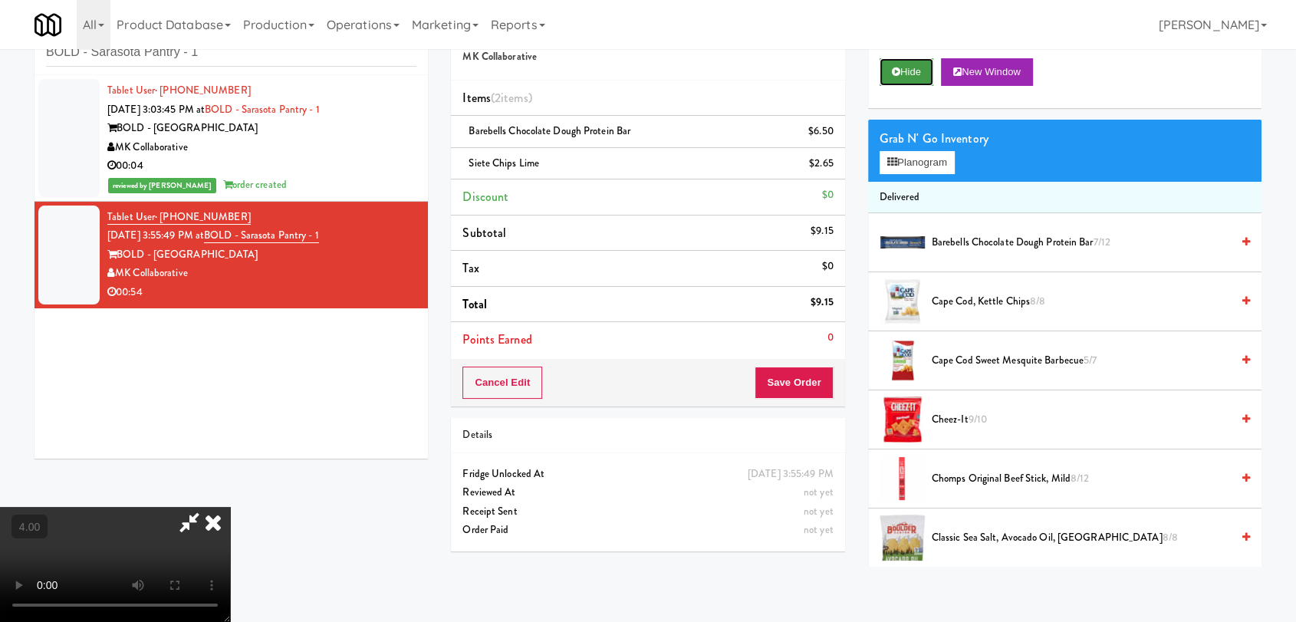
click at [925, 69] on button "Hide" at bounding box center [906, 72] width 54 height 28
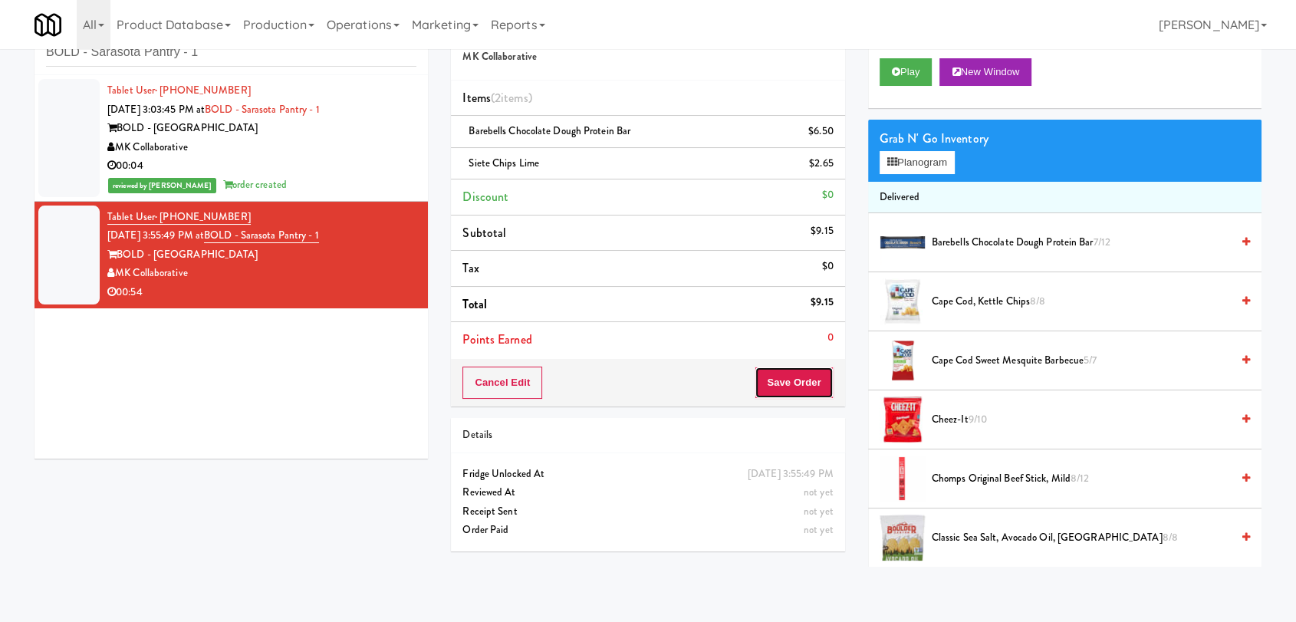
click at [804, 395] on button "Save Order" at bounding box center [793, 382] width 78 height 32
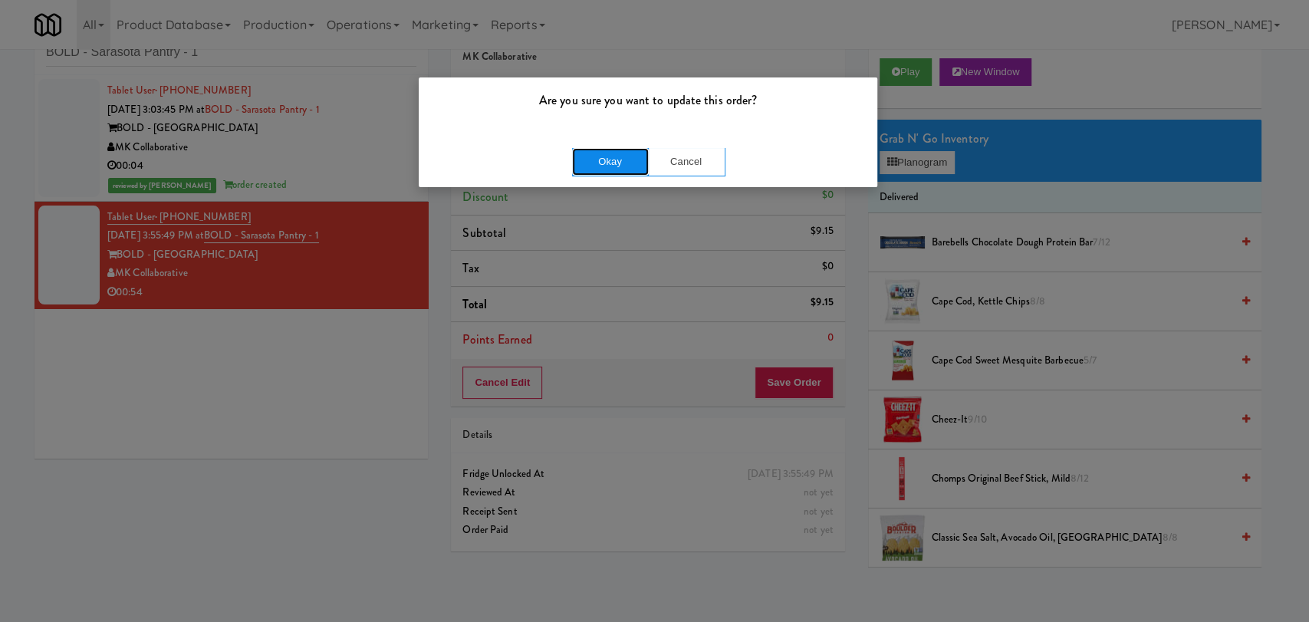
click at [614, 163] on button "Okay" at bounding box center [610, 162] width 77 height 28
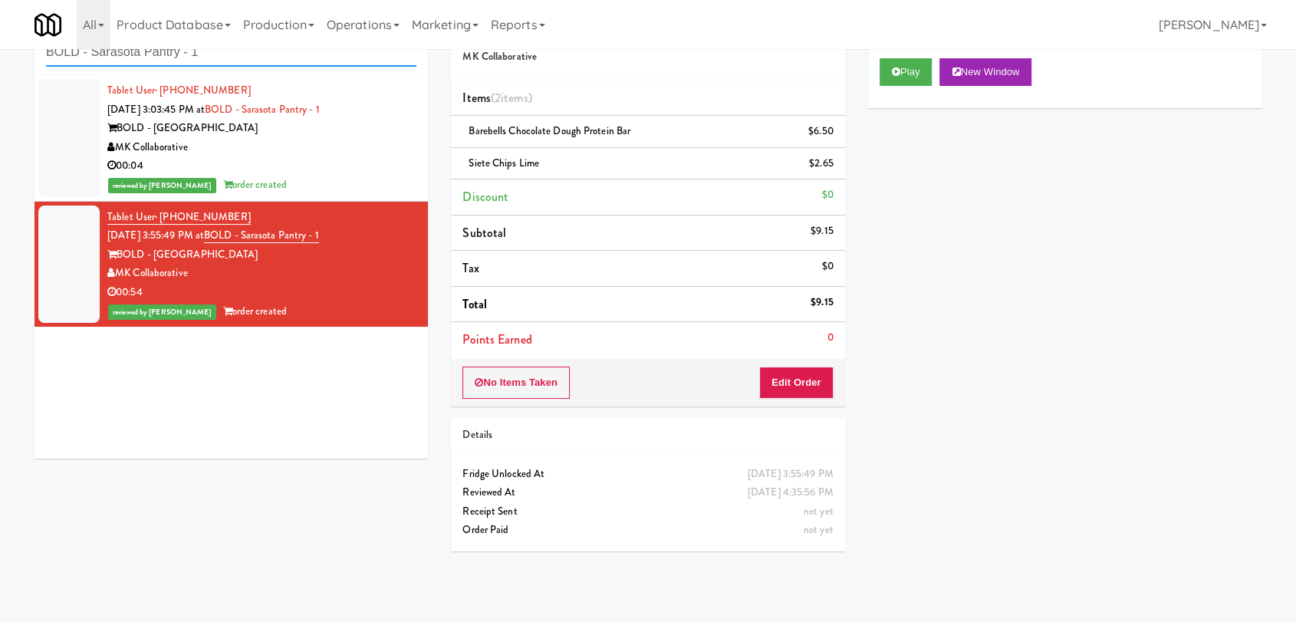
paste input "IKEA TODO Store"
drag, startPoint x: 204, startPoint y: 55, endPoint x: 0, endPoint y: 25, distance: 206.1
click at [0, 25] on body "Are you sure you want to update this order? Okay Cancel Okay Are you sure you w…" at bounding box center [648, 311] width 1296 height 622
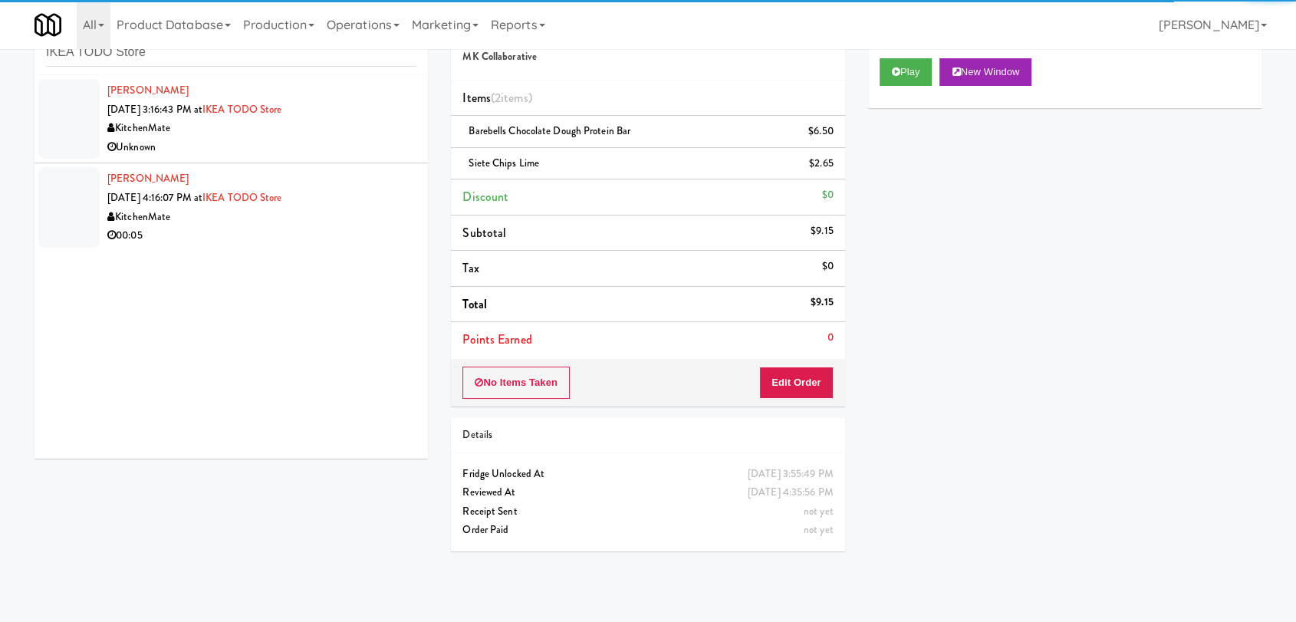
click at [301, 159] on li "[PERSON_NAME] [DATE] 3:16:43 PM at IKEA TODO Store KitchenMate Unknown" at bounding box center [230, 119] width 393 height 88
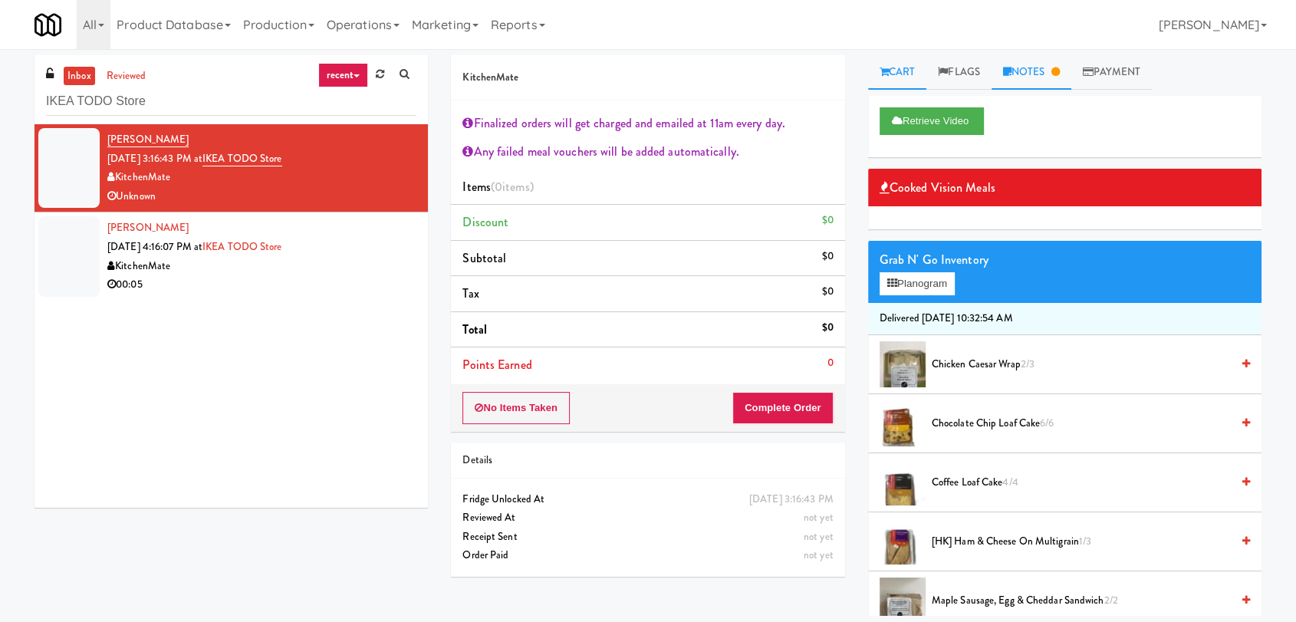
click at [1024, 59] on link "Notes" at bounding box center [1031, 72] width 80 height 34
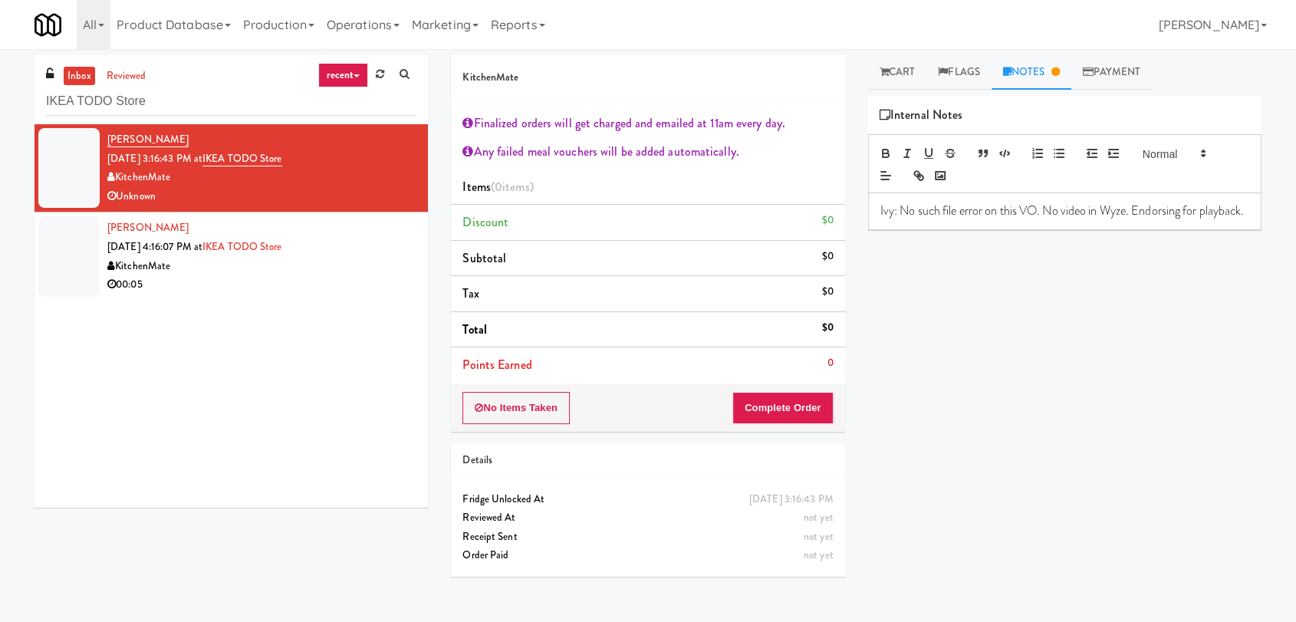
click at [398, 250] on div "[PERSON_NAME] [DATE] 4:16:07 PM at IKEA TODO Store KitchenMate 00:05" at bounding box center [261, 255] width 309 height 75
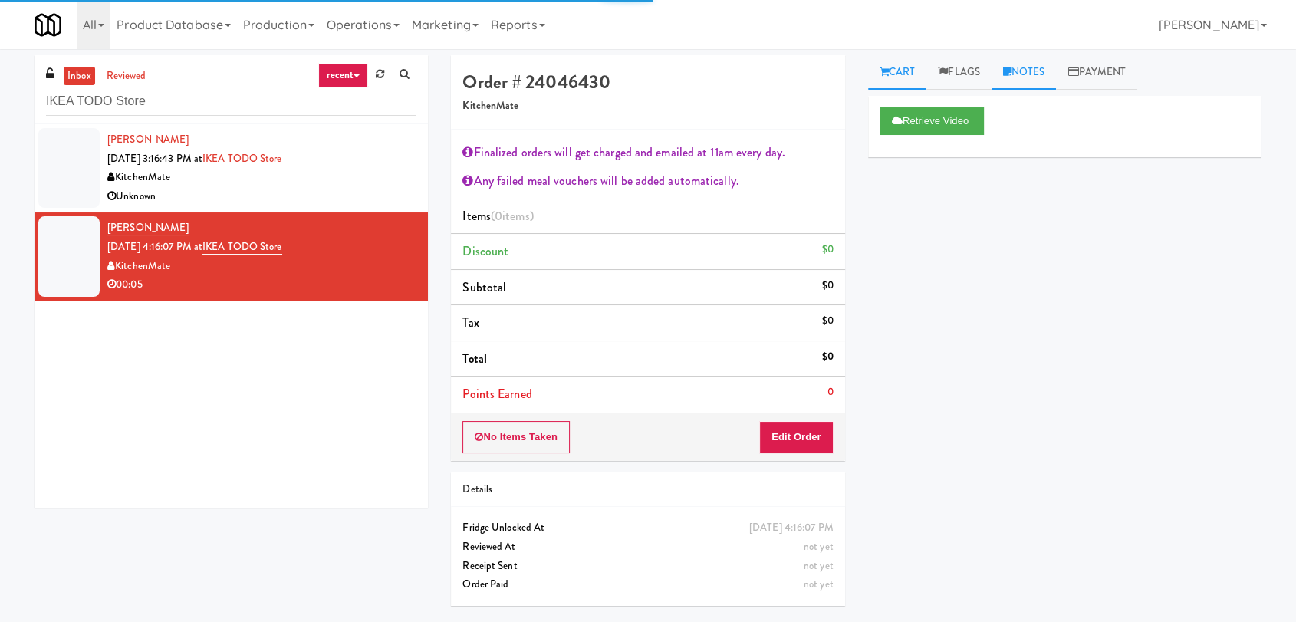
click at [1053, 80] on link "Notes" at bounding box center [1023, 72] width 65 height 34
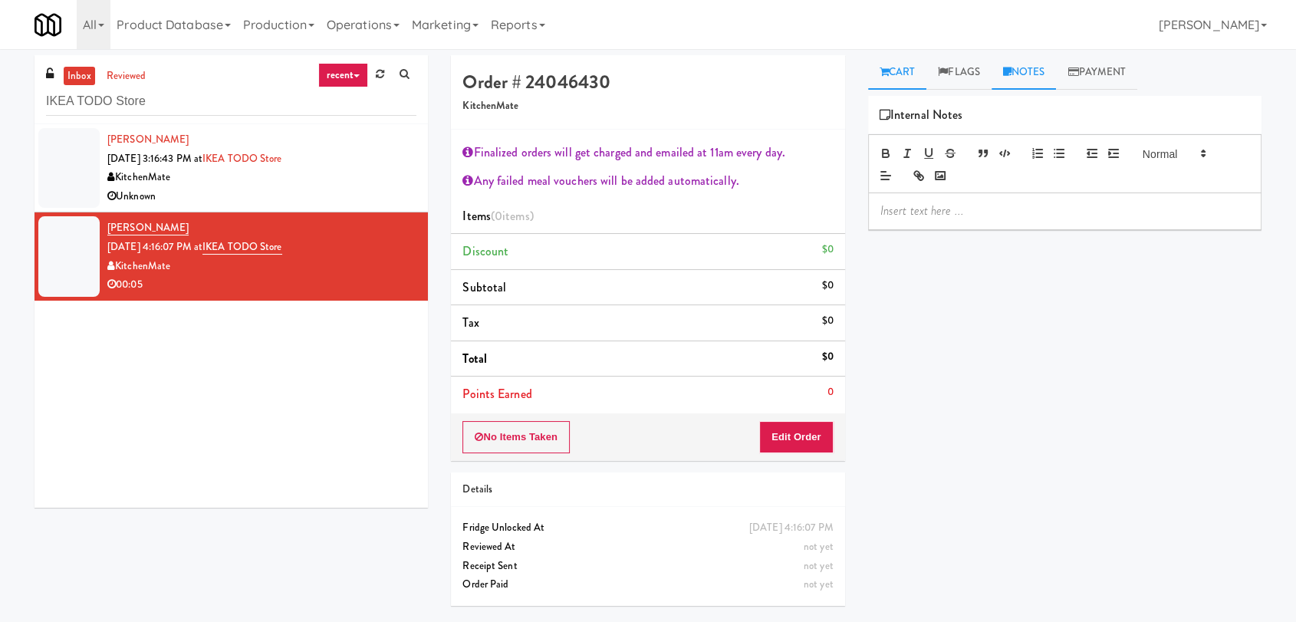
click at [896, 73] on link "Cart" at bounding box center [897, 72] width 59 height 34
click at [921, 117] on button "Retrieve Video" at bounding box center [931, 121] width 104 height 28
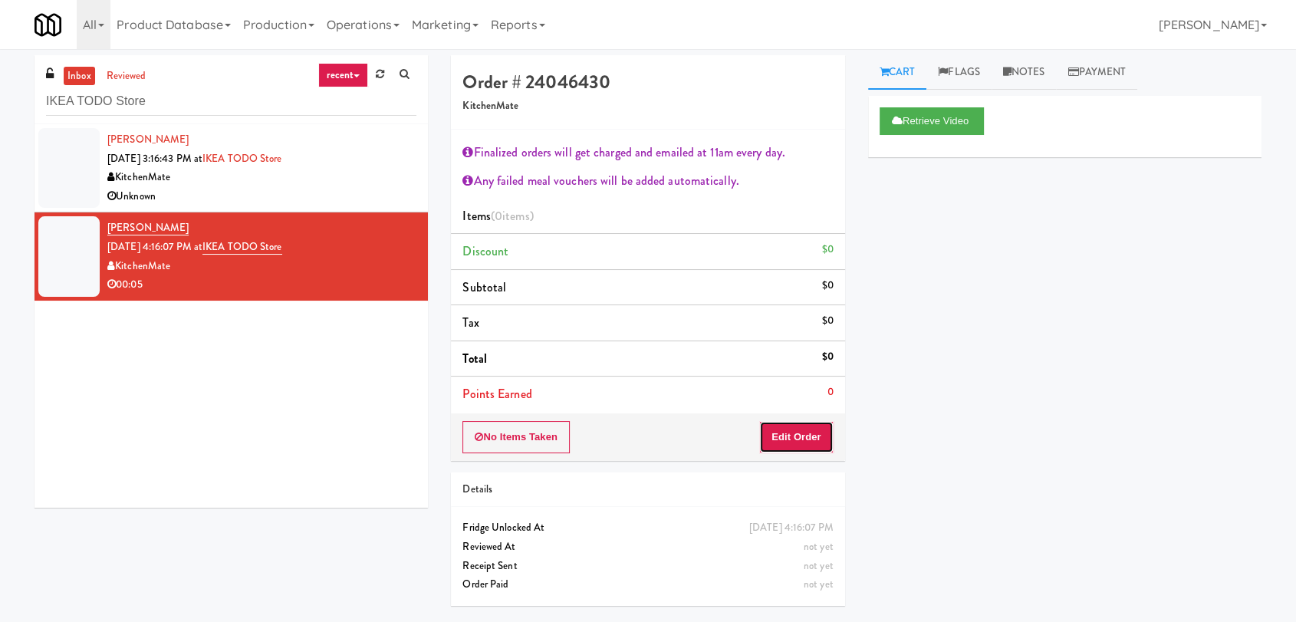
click at [806, 444] on button "Edit Order" at bounding box center [796, 437] width 74 height 32
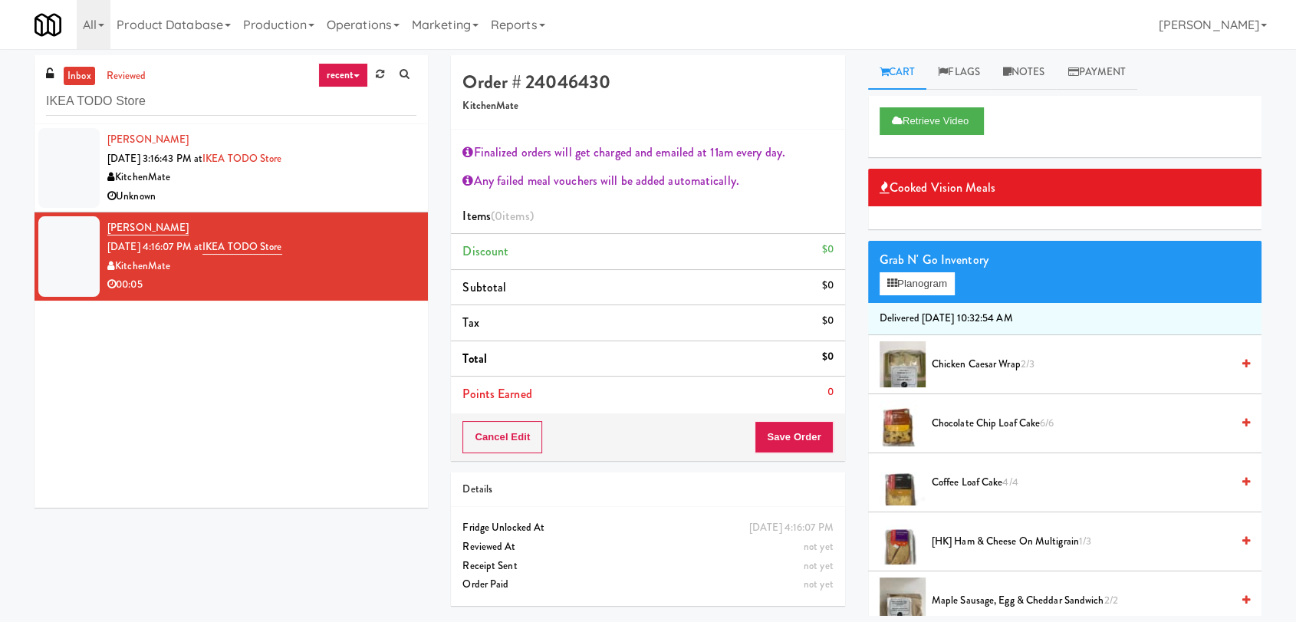
click at [409, 171] on li "[PERSON_NAME] [DATE] 3:16:43 PM at IKEA TODO Store KitchenMate Unknown" at bounding box center [230, 168] width 393 height 88
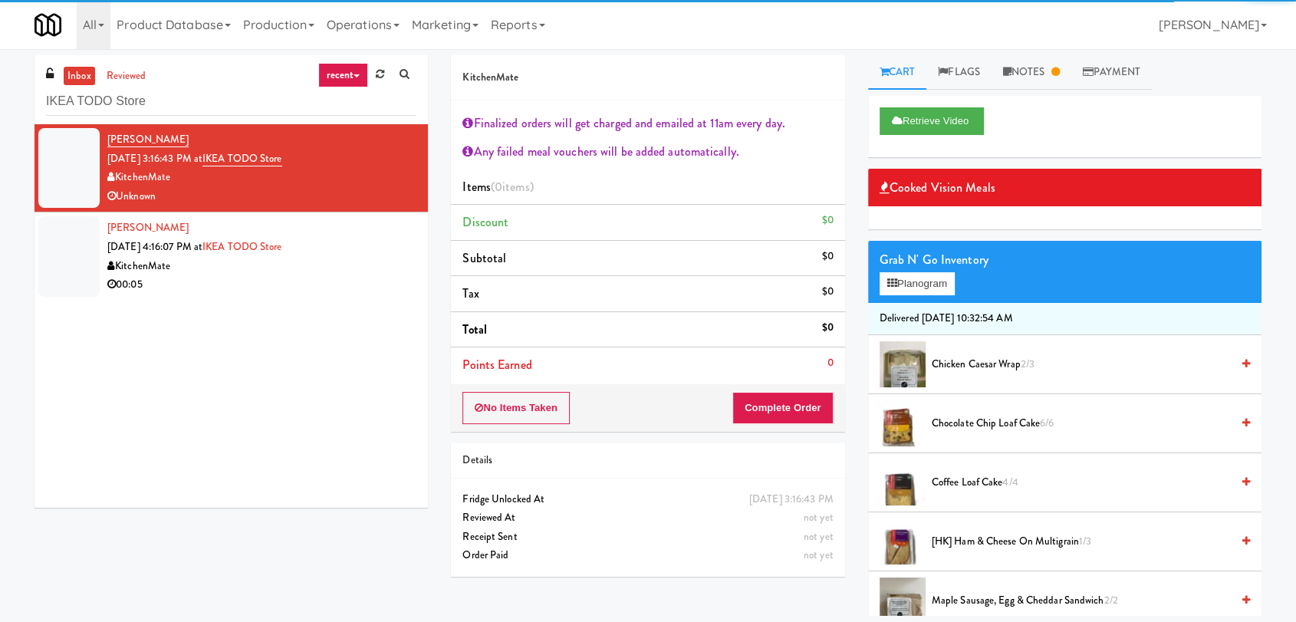
drag, startPoint x: 380, startPoint y: 259, endPoint x: 530, endPoint y: 105, distance: 214.7
click at [380, 257] on div "KitchenMate" at bounding box center [261, 266] width 309 height 19
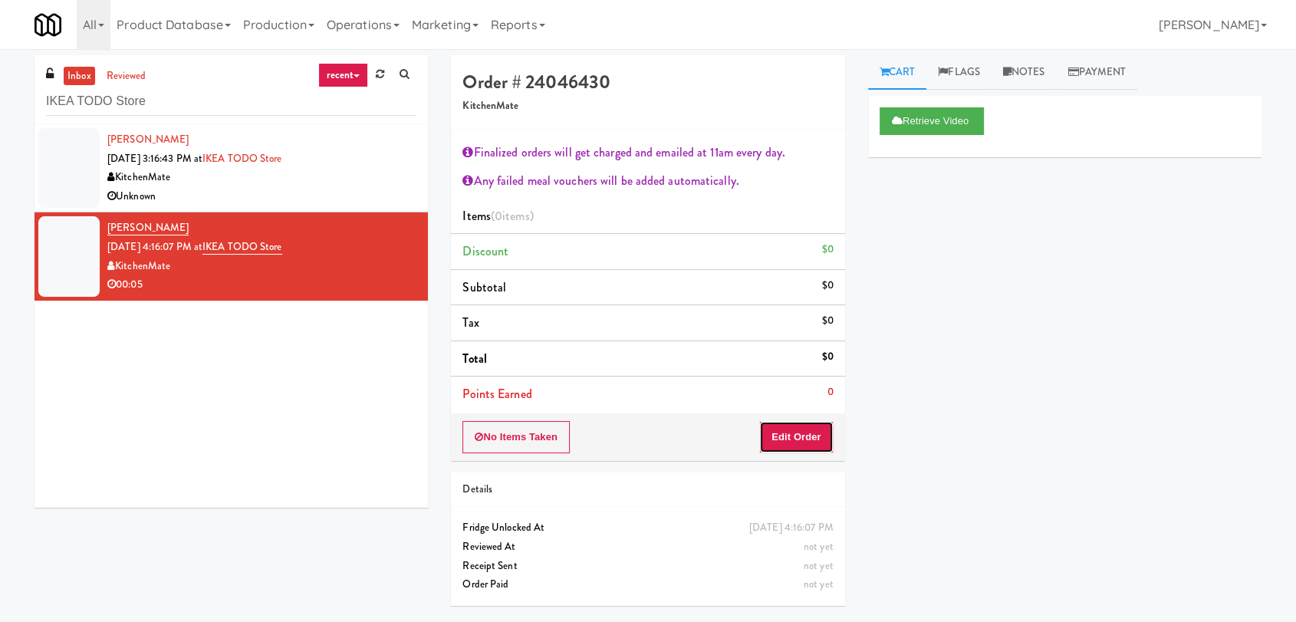
click at [812, 429] on button "Edit Order" at bounding box center [796, 437] width 74 height 32
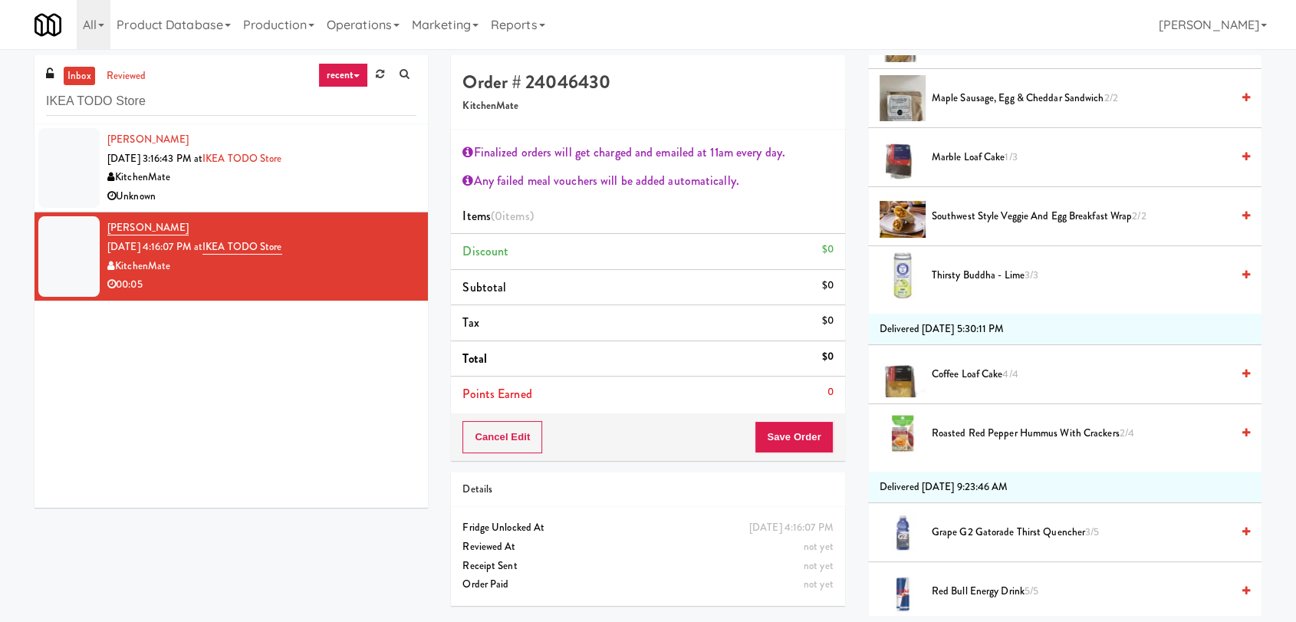
scroll to position [511, 0]
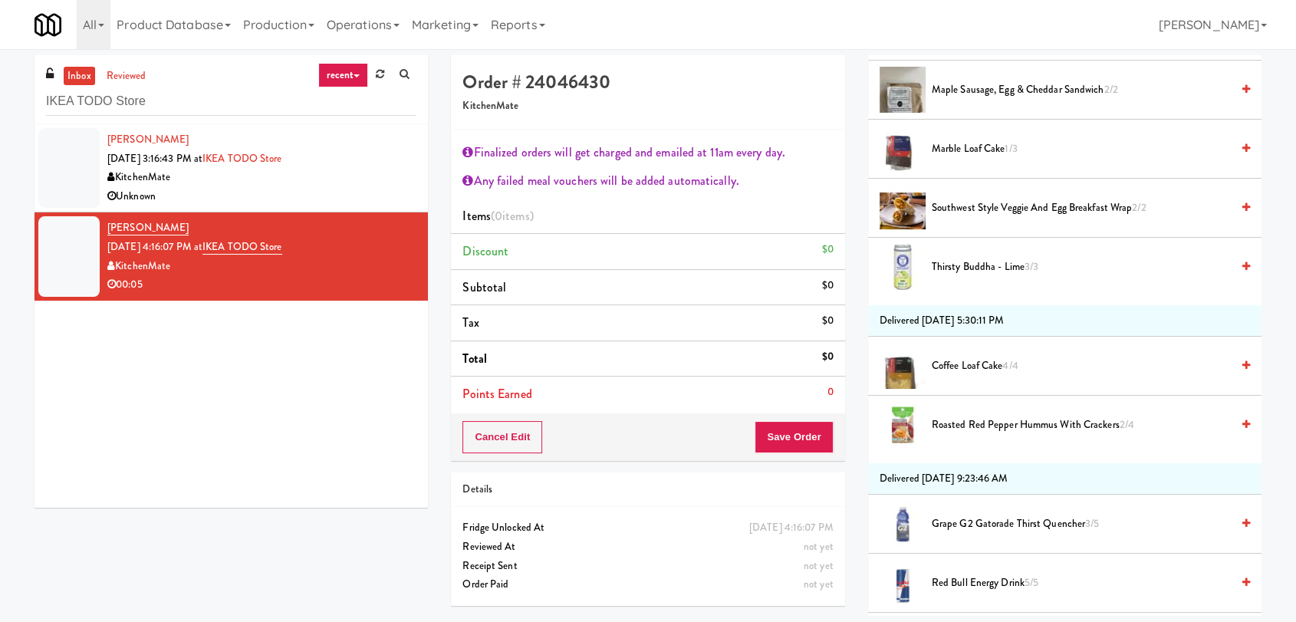
click at [982, 418] on span "Roasted Red Pepper Hummus with Crackers 2/4" at bounding box center [1080, 425] width 299 height 19
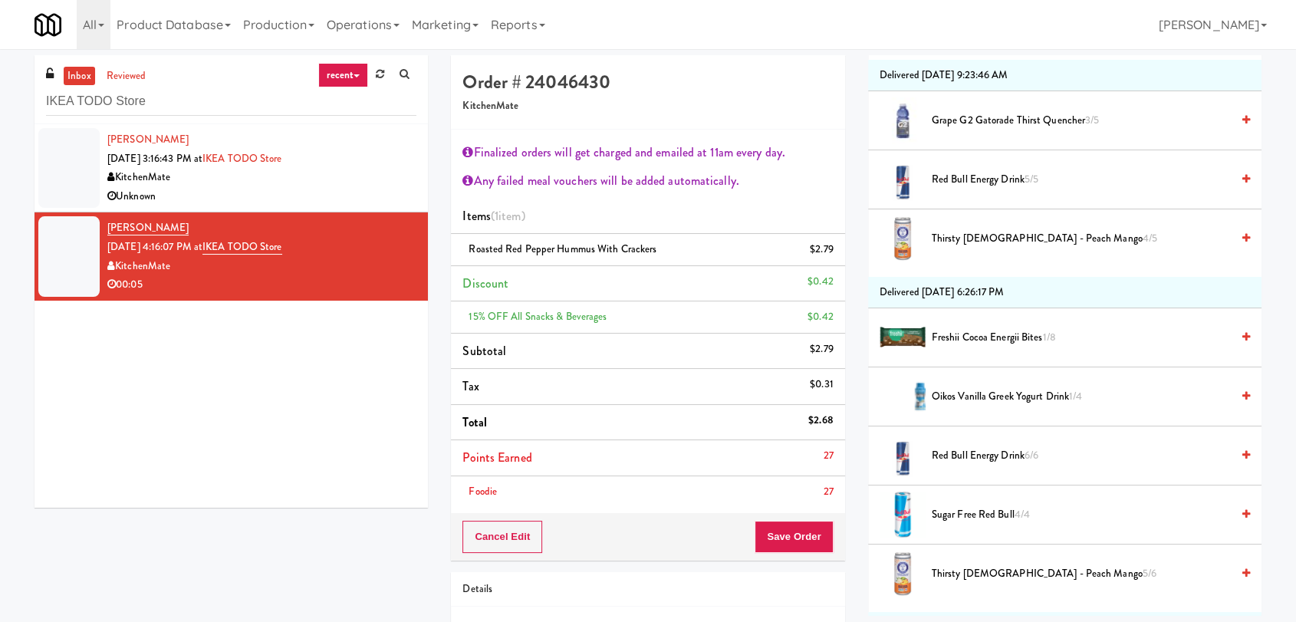
scroll to position [1107, 0]
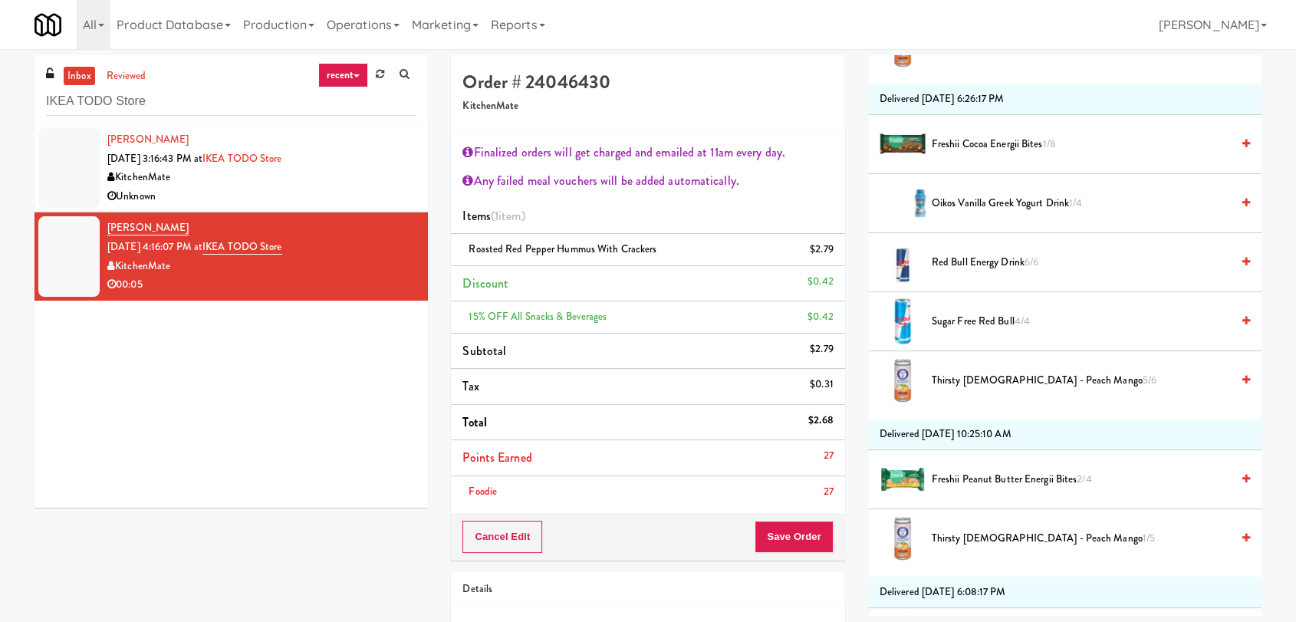
click at [1004, 208] on span "[PERSON_NAME] Greek Yogurt Drink 1/4" at bounding box center [1080, 203] width 299 height 19
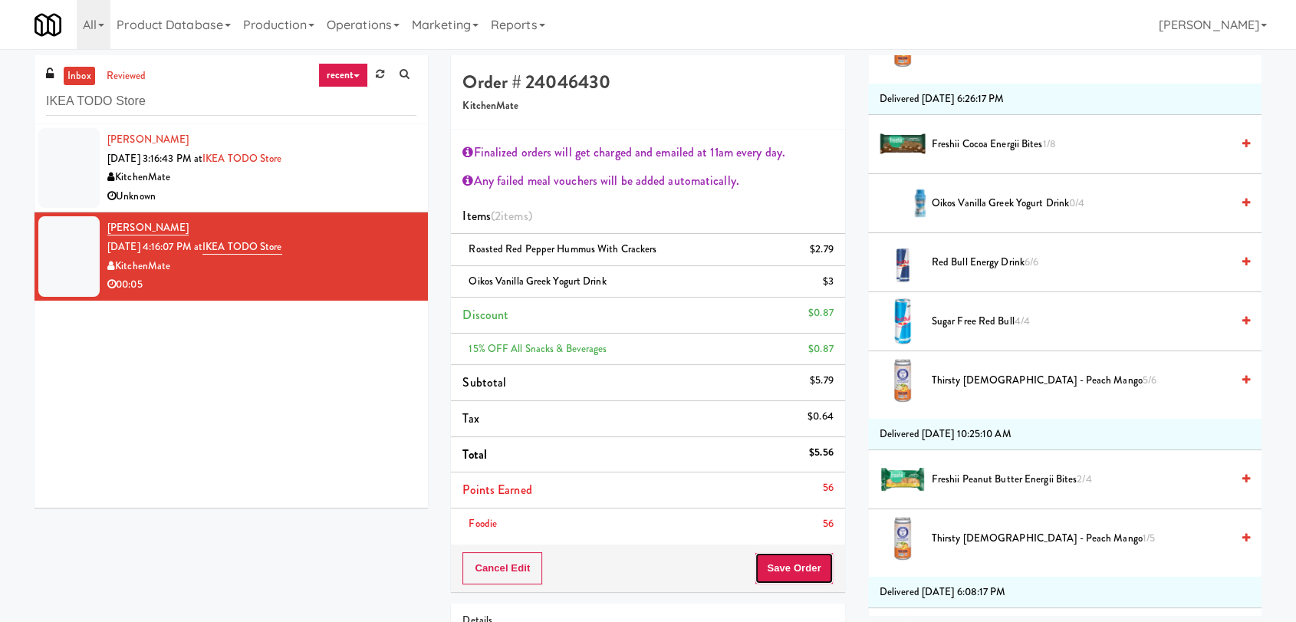
click at [789, 558] on button "Save Order" at bounding box center [793, 568] width 78 height 32
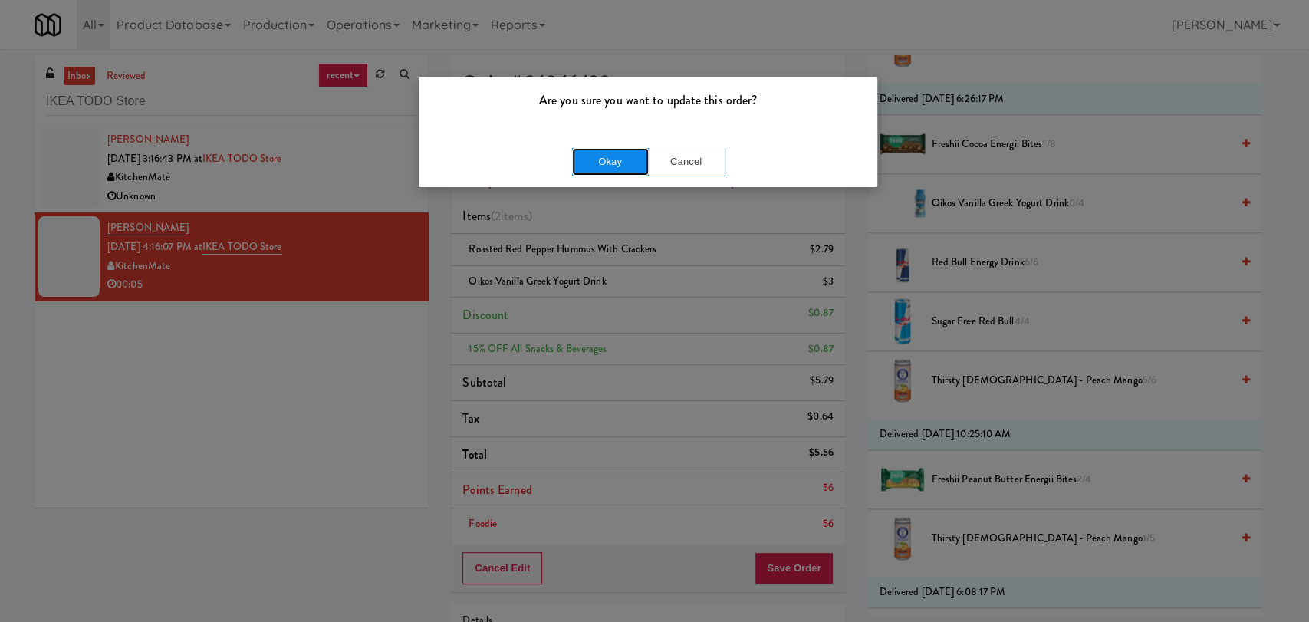
click at [619, 167] on button "Okay" at bounding box center [610, 162] width 77 height 28
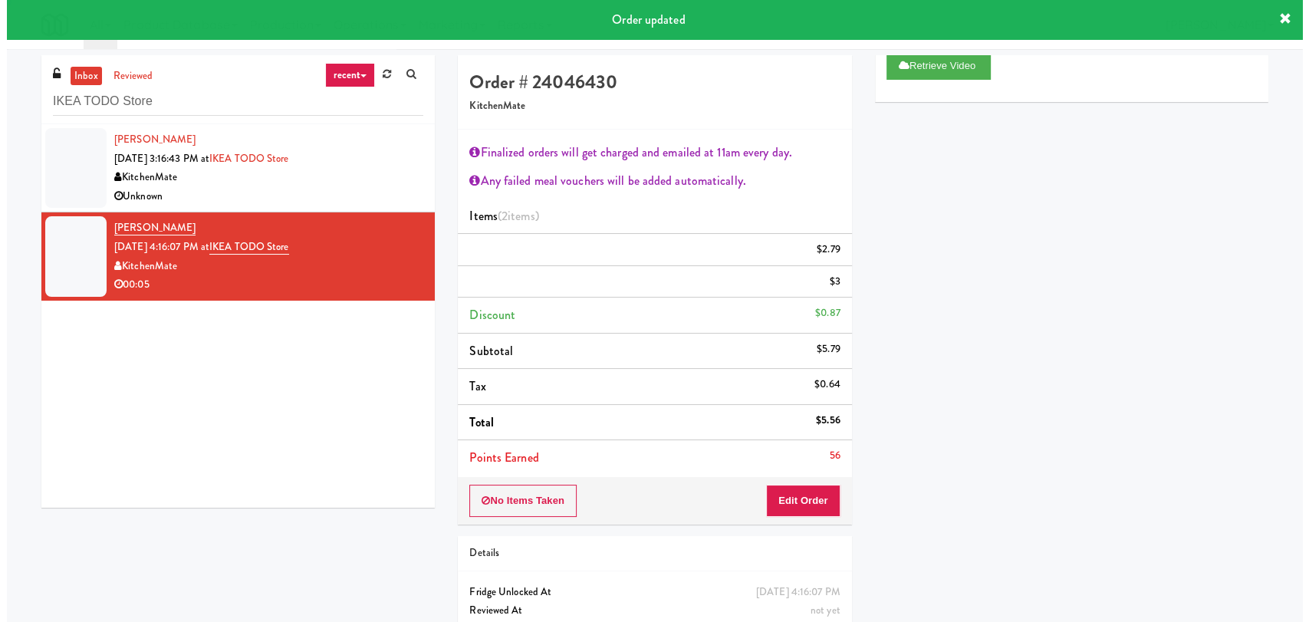
scroll to position [55, 0]
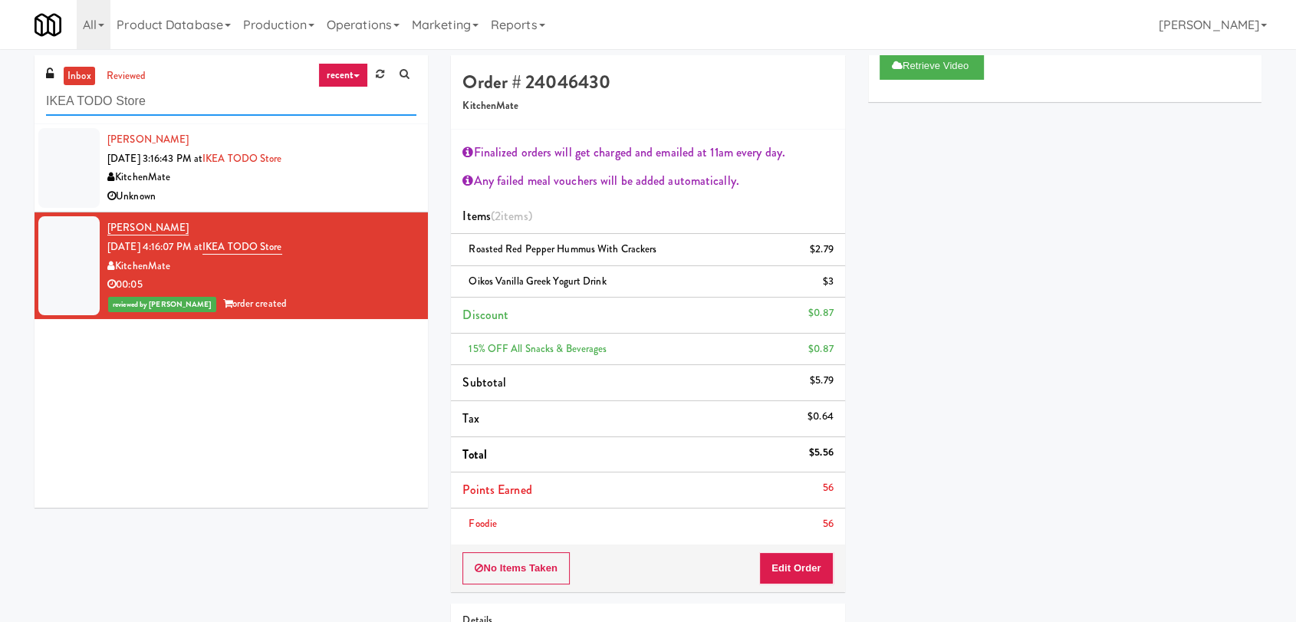
paste input "Commons - Combo"
drag, startPoint x: 258, startPoint y: 93, endPoint x: 0, endPoint y: 100, distance: 258.4
click at [0, 100] on div "inbox reviewed recent all unclear take inventory issue suspicious failed recent…" at bounding box center [648, 401] width 1296 height 693
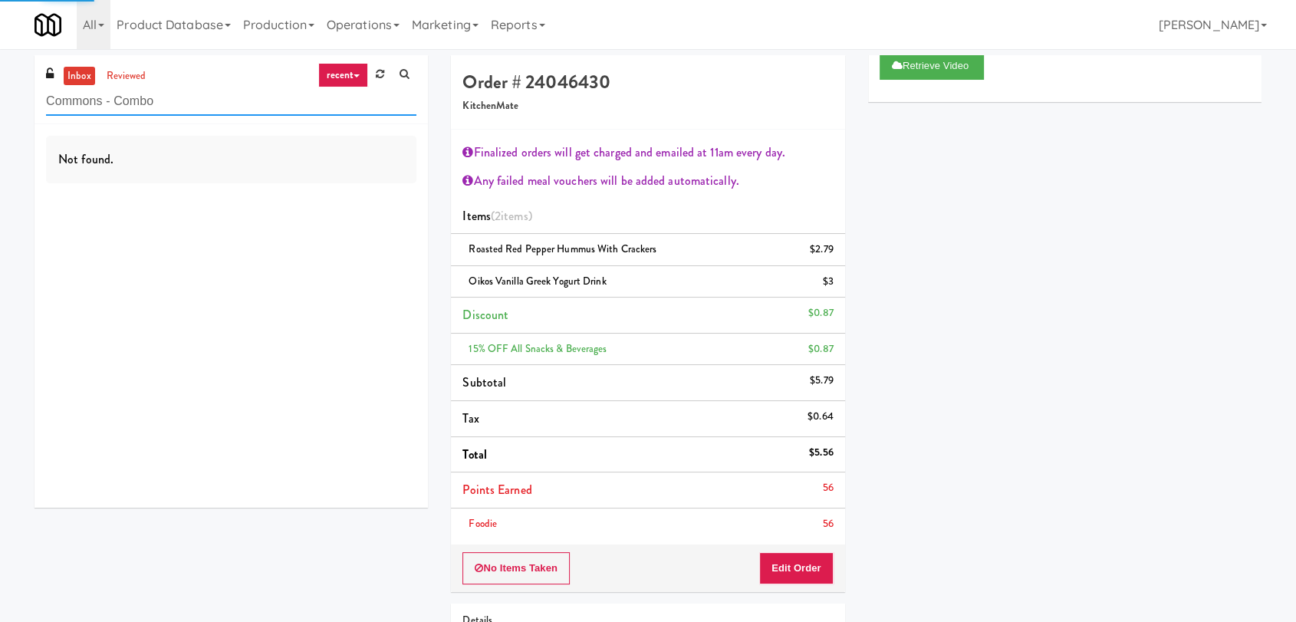
type input "Commons - Combo"
click at [262, 186] on div "Not found." at bounding box center [230, 315] width 393 height 383
click at [282, 193] on div "Not found." at bounding box center [230, 315] width 393 height 383
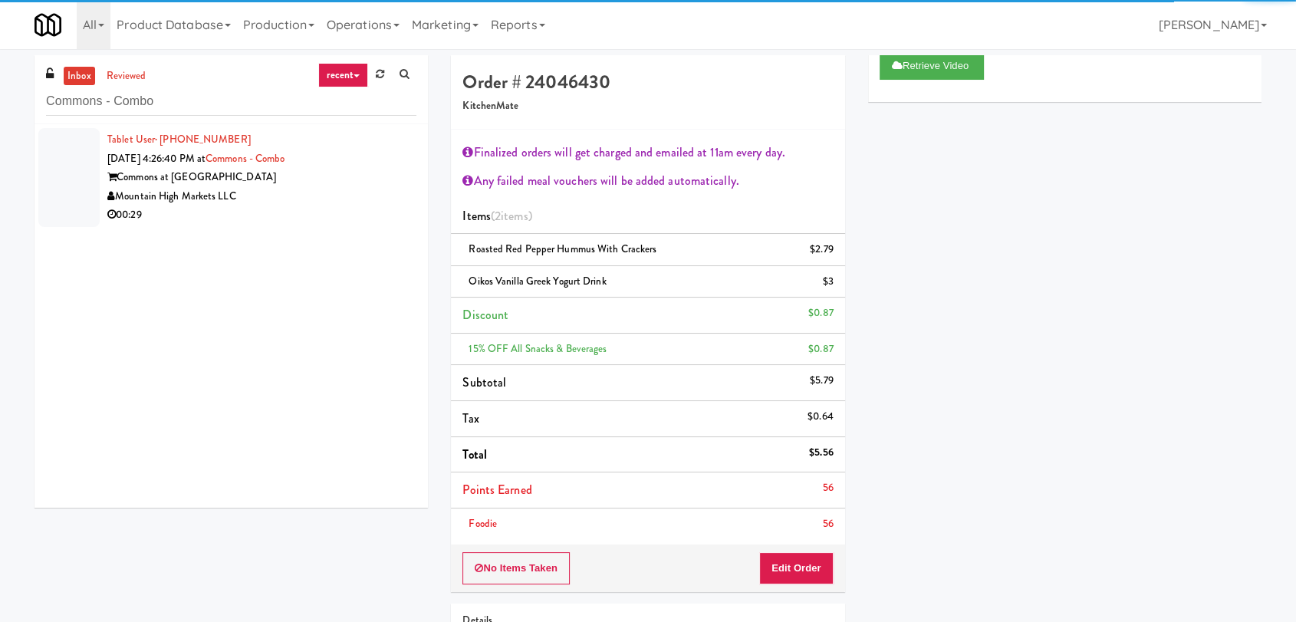
click at [290, 203] on div "Mountain High Markets LLC" at bounding box center [261, 196] width 309 height 19
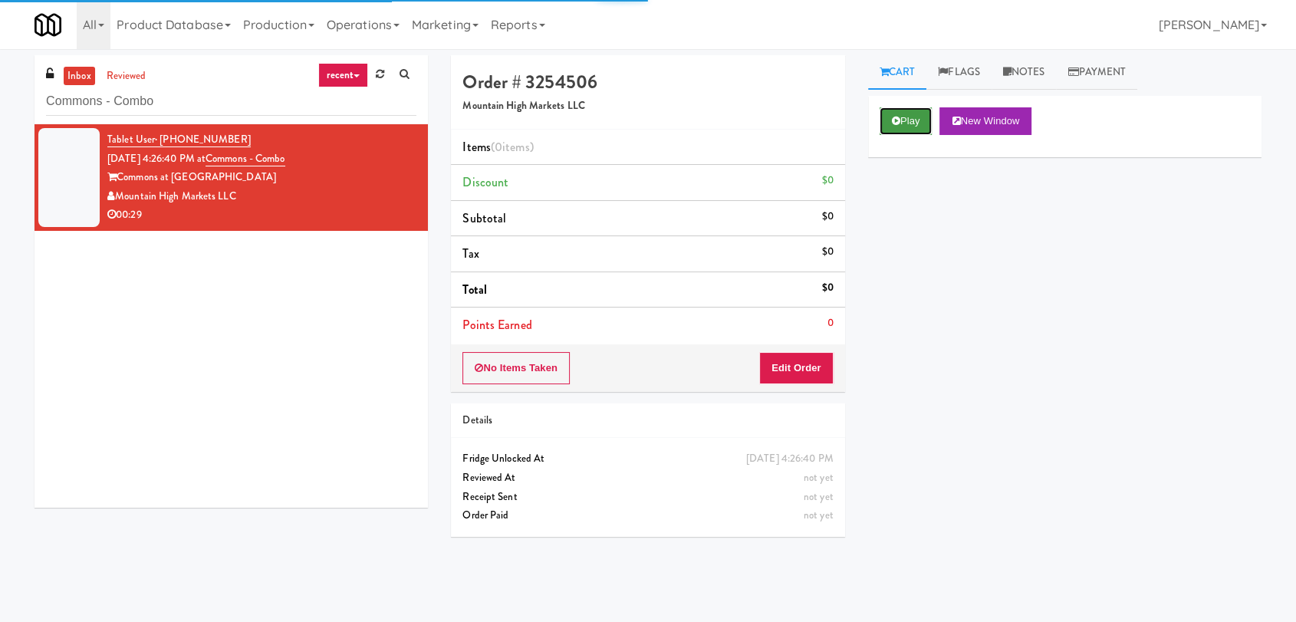
click at [885, 126] on button "Play" at bounding box center [905, 121] width 53 height 28
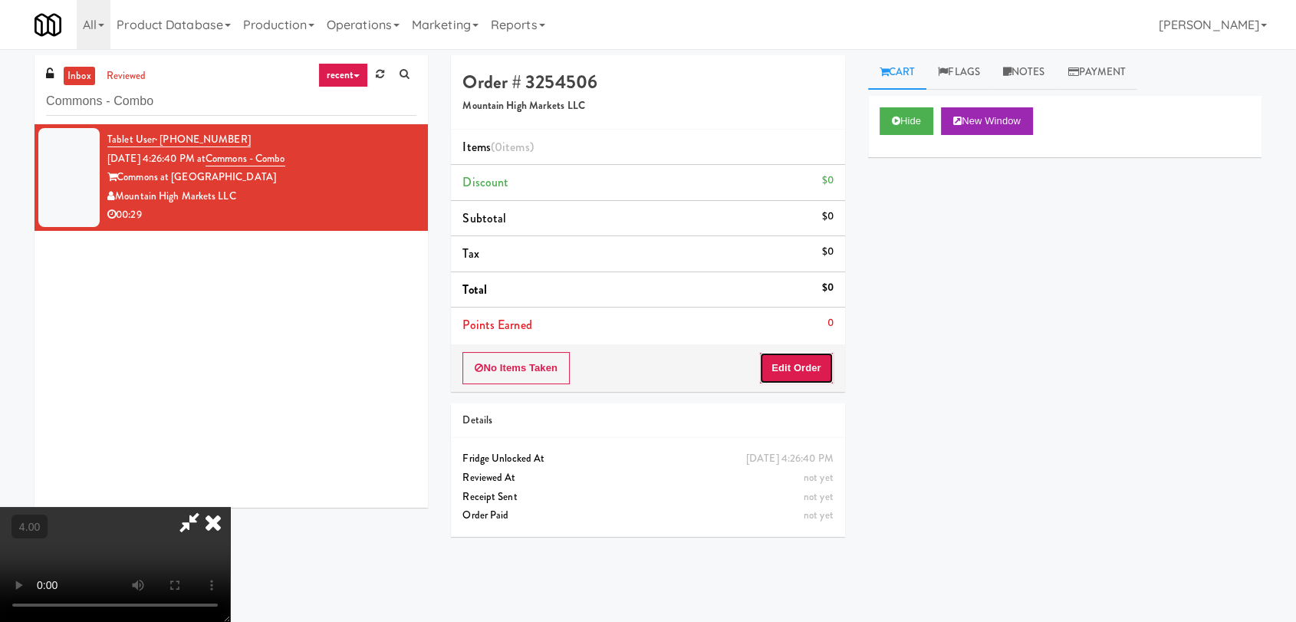
click at [810, 358] on button "Edit Order" at bounding box center [796, 368] width 74 height 32
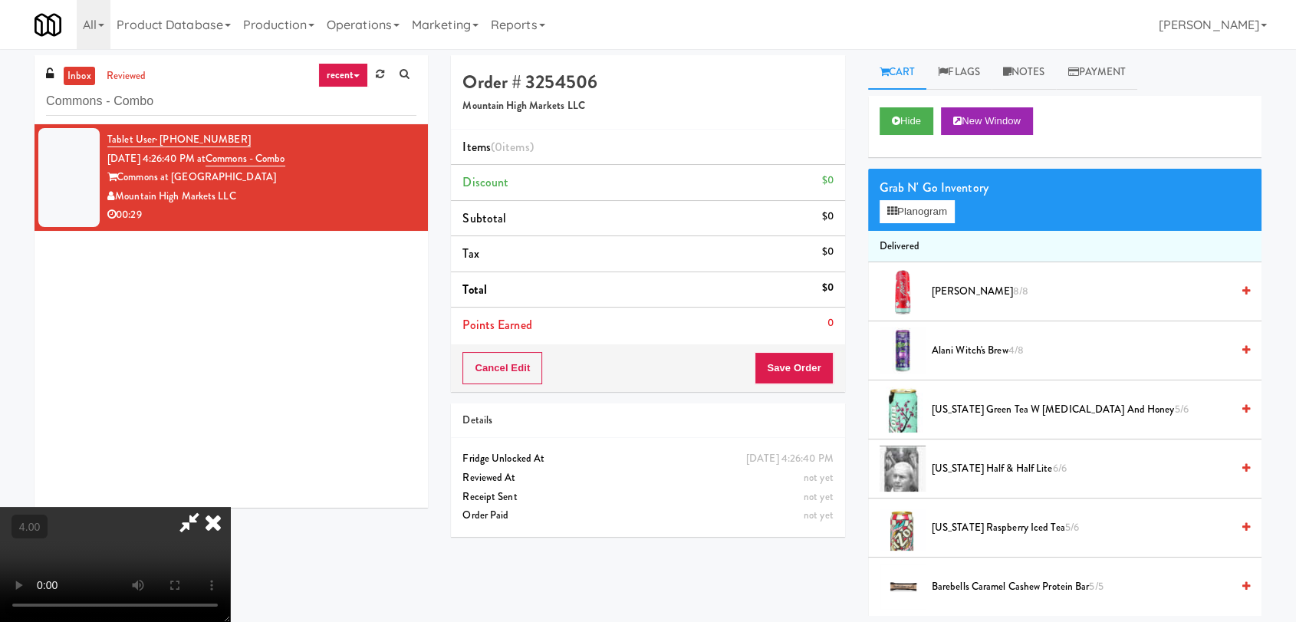
click at [230, 507] on video at bounding box center [115, 564] width 230 height 115
drag, startPoint x: 440, startPoint y: 255, endPoint x: 440, endPoint y: 330, distance: 75.1
click at [230, 507] on video at bounding box center [115, 564] width 230 height 115
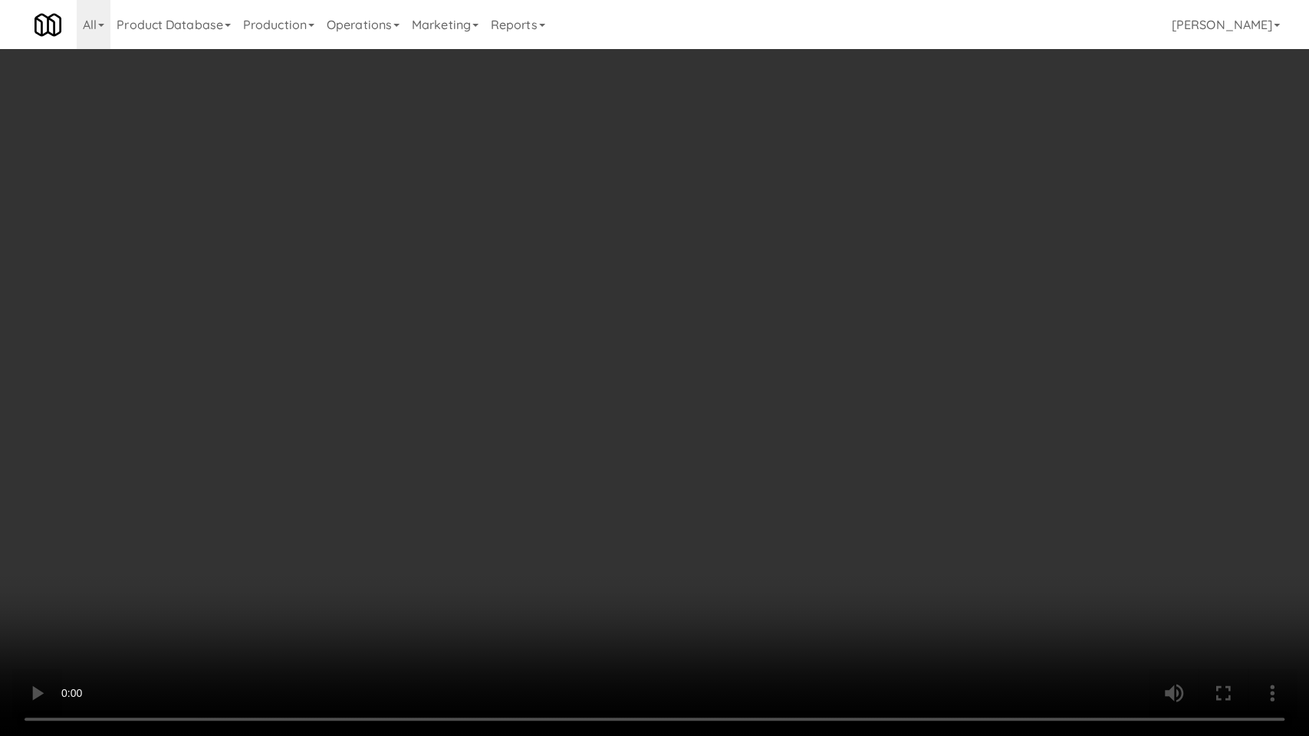
click at [475, 531] on video at bounding box center [654, 368] width 1309 height 736
click at [475, 535] on video at bounding box center [654, 368] width 1309 height 736
click at [284, 599] on video at bounding box center [654, 368] width 1309 height 736
click at [300, 589] on video at bounding box center [654, 368] width 1309 height 736
click at [440, 554] on video at bounding box center [654, 368] width 1309 height 736
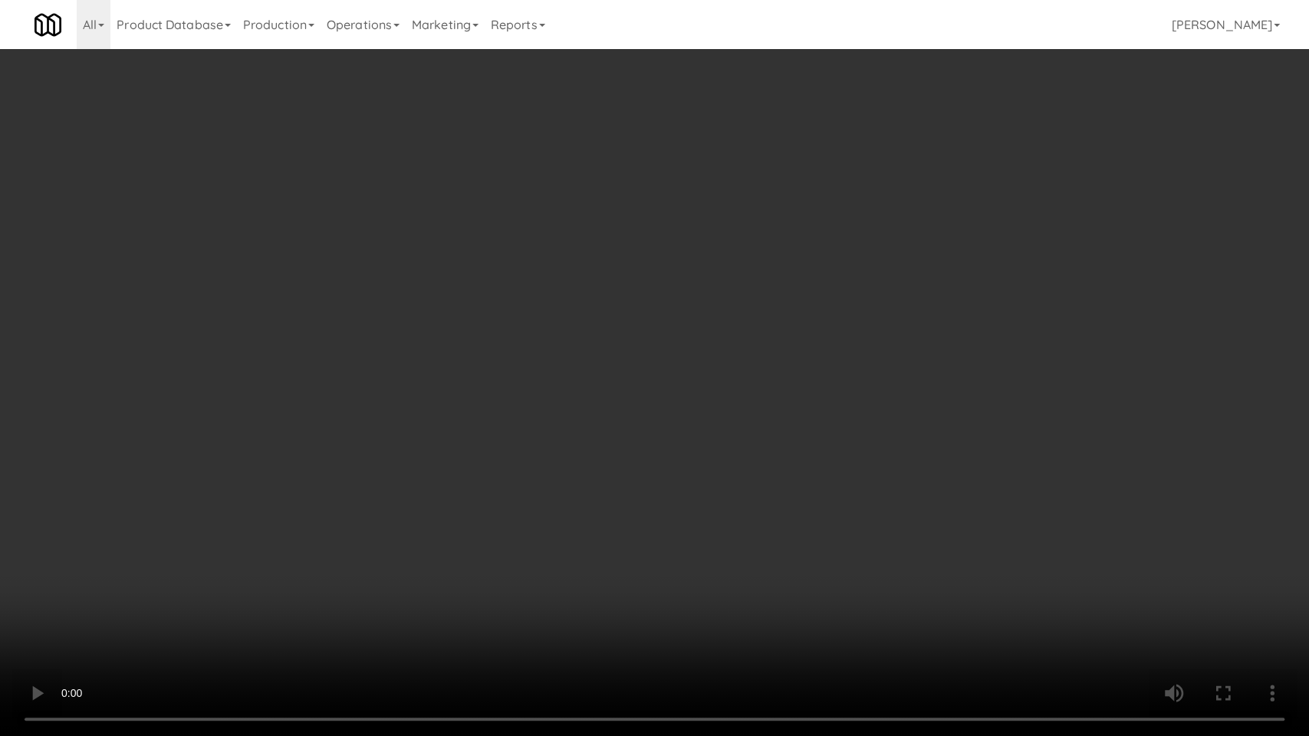
click at [440, 554] on video at bounding box center [654, 368] width 1309 height 736
click at [313, 511] on video at bounding box center [654, 368] width 1309 height 736
click at [328, 501] on video at bounding box center [654, 368] width 1309 height 736
click at [693, 564] on video at bounding box center [654, 368] width 1309 height 736
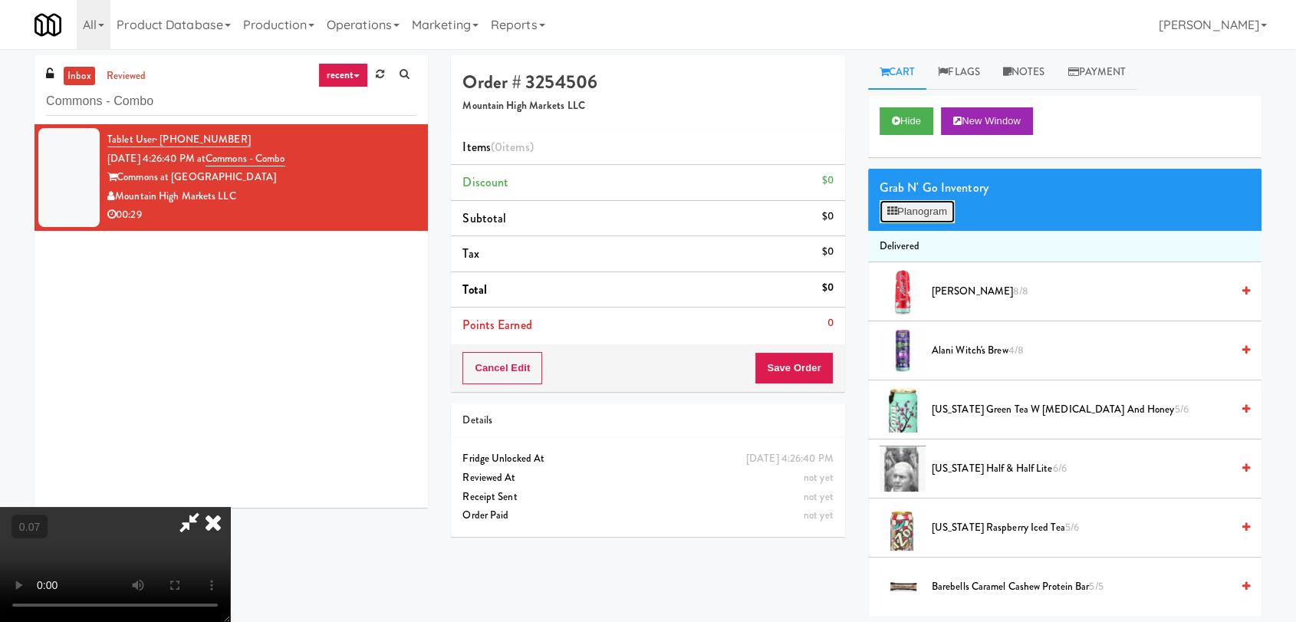
click at [914, 208] on button "Planogram" at bounding box center [916, 211] width 75 height 23
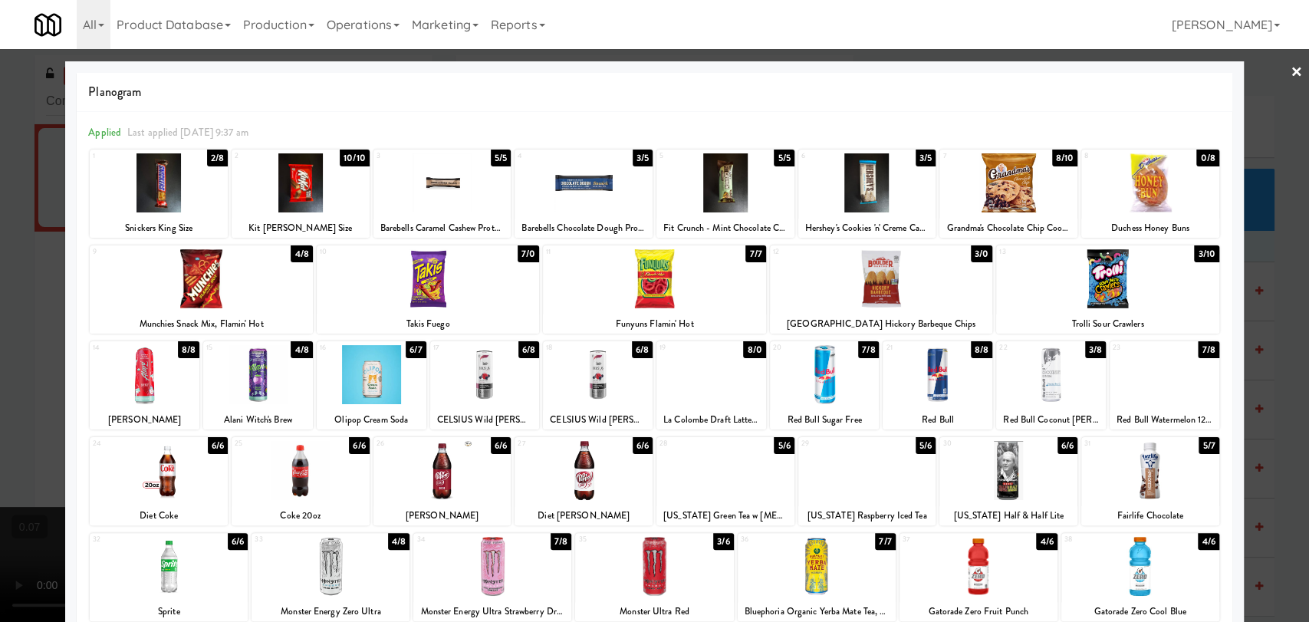
click at [0, 262] on div at bounding box center [654, 311] width 1309 height 622
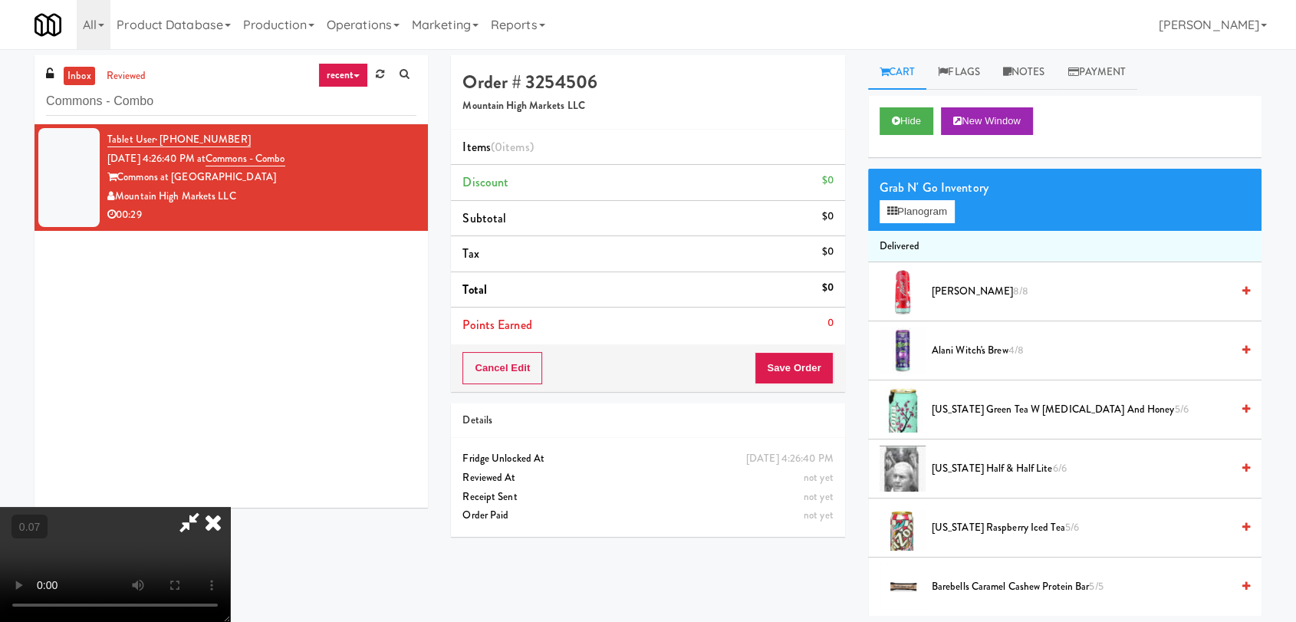
click at [230, 507] on video at bounding box center [115, 564] width 230 height 115
click at [918, 213] on button "Planogram" at bounding box center [916, 211] width 75 height 23
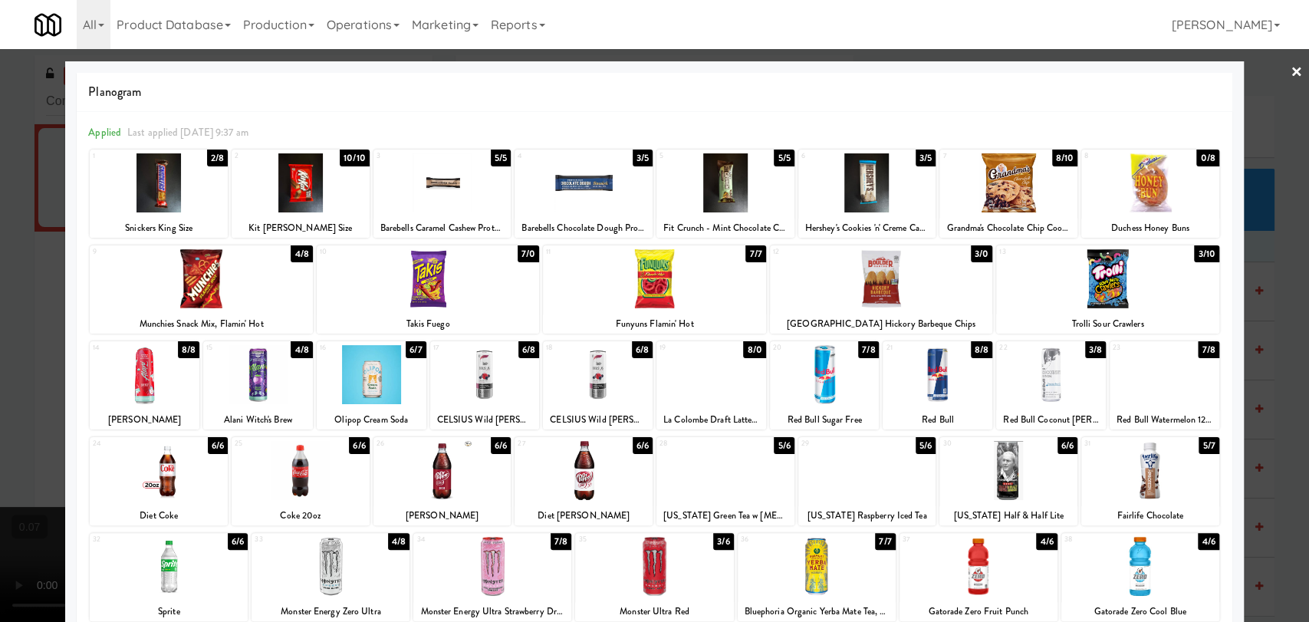
click at [0, 322] on div at bounding box center [654, 311] width 1309 height 622
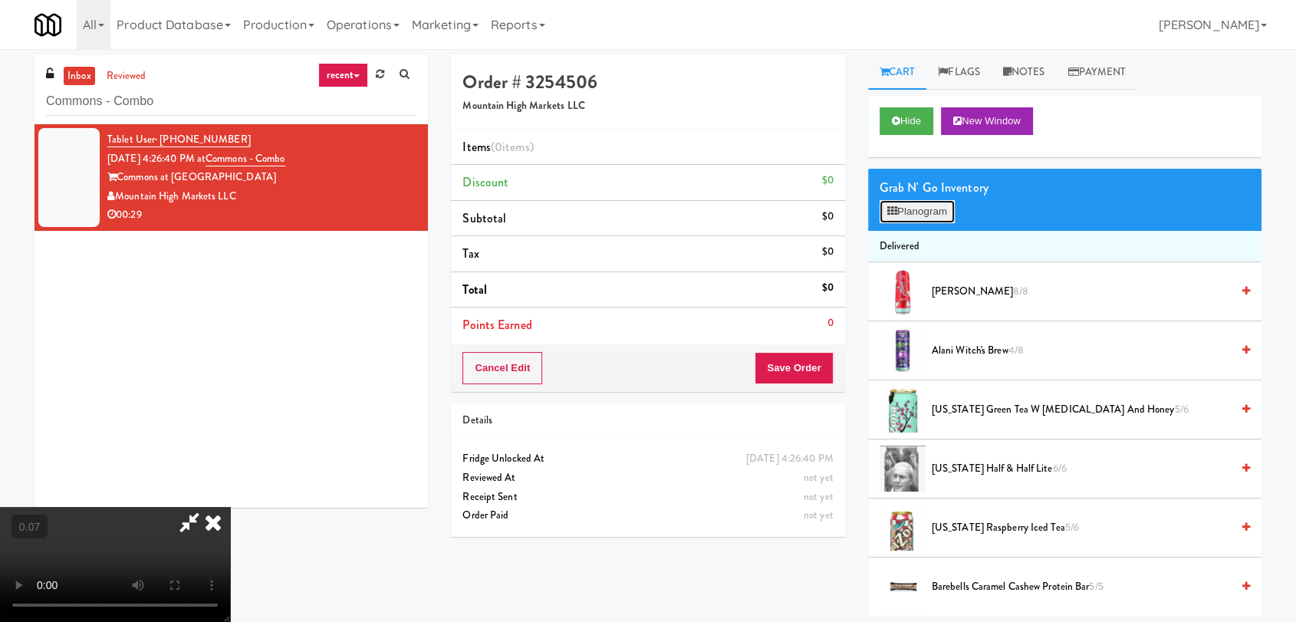
click at [908, 213] on button "Planogram" at bounding box center [916, 211] width 75 height 23
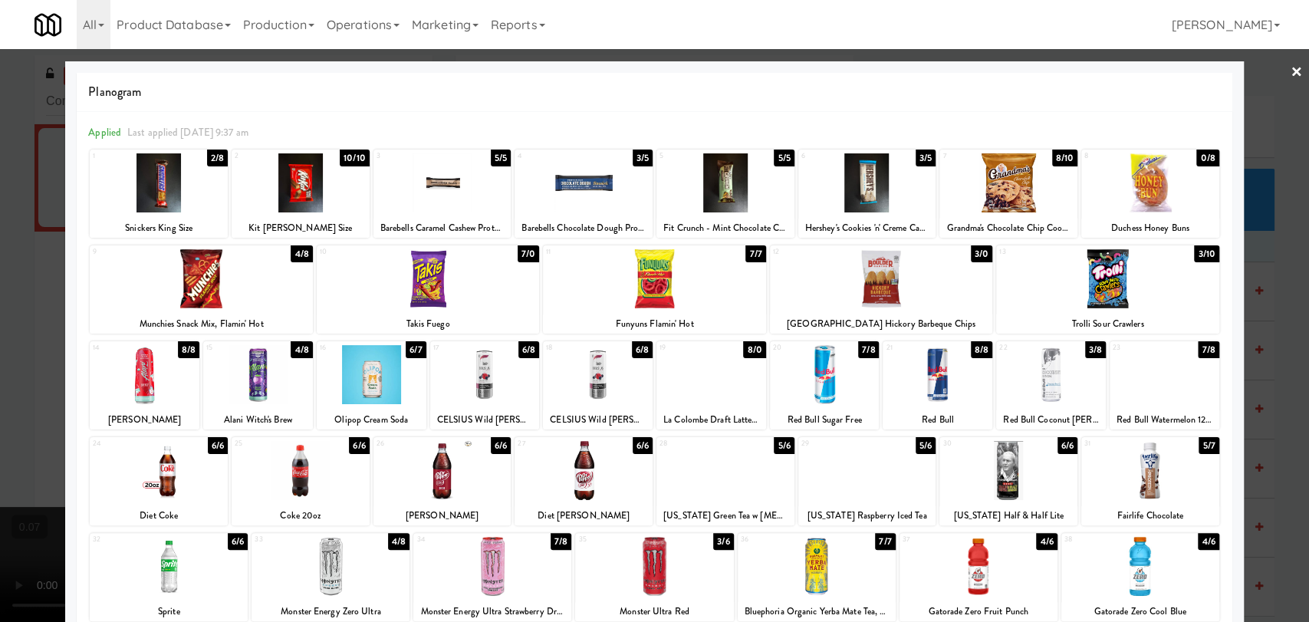
click at [685, 297] on div at bounding box center [654, 278] width 222 height 59
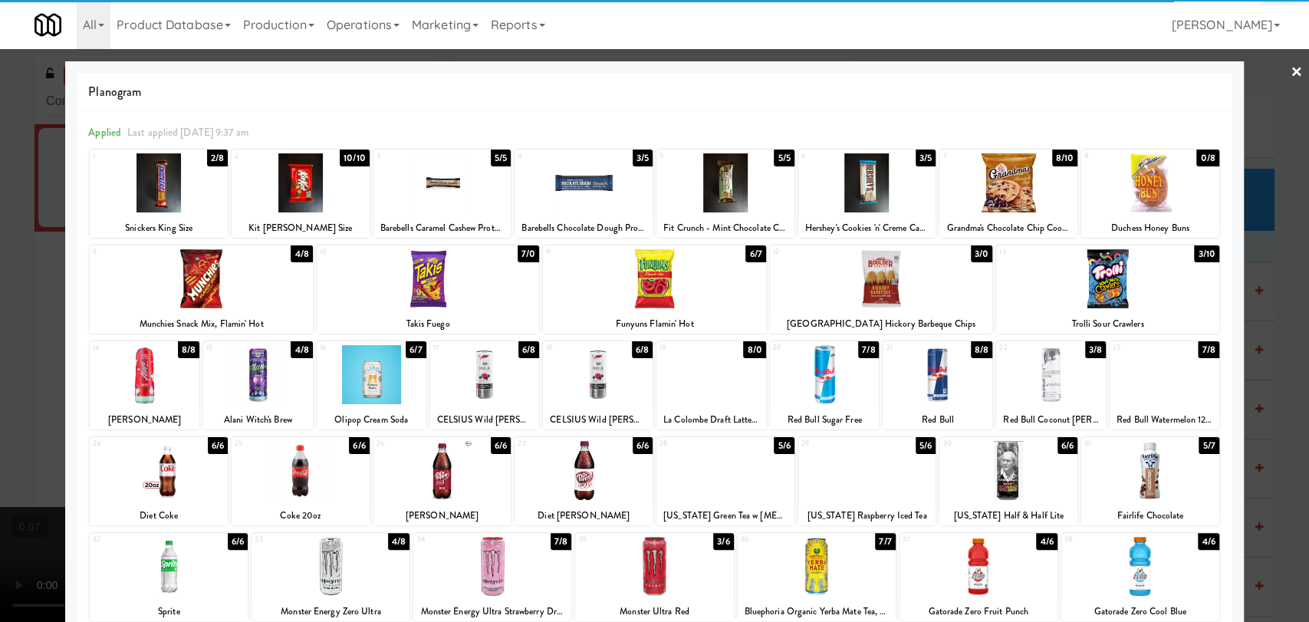
click at [0, 231] on div at bounding box center [654, 311] width 1309 height 622
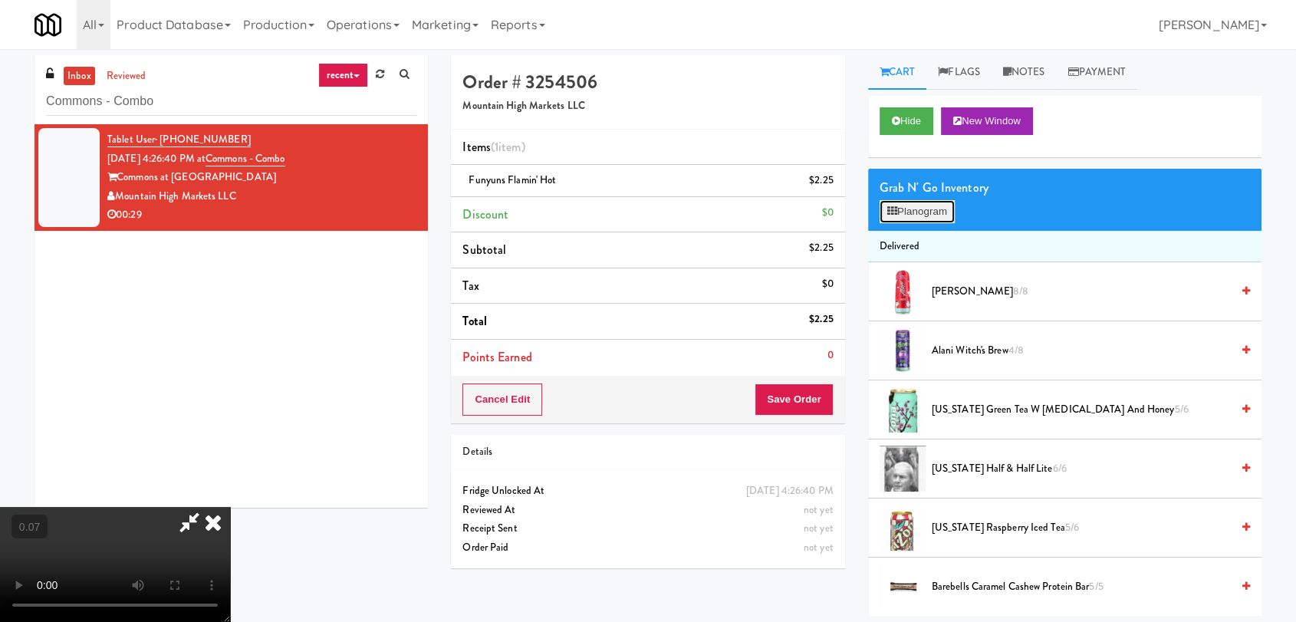
click at [925, 211] on button "Planogram" at bounding box center [916, 211] width 75 height 23
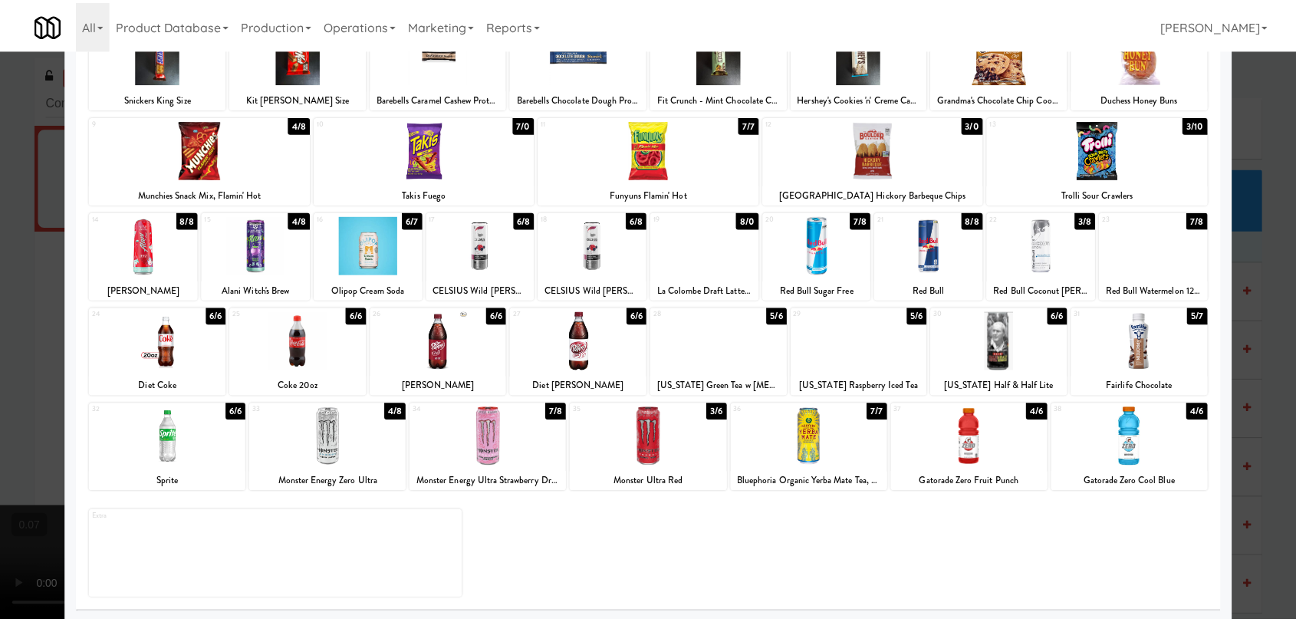
scroll to position [131, 0]
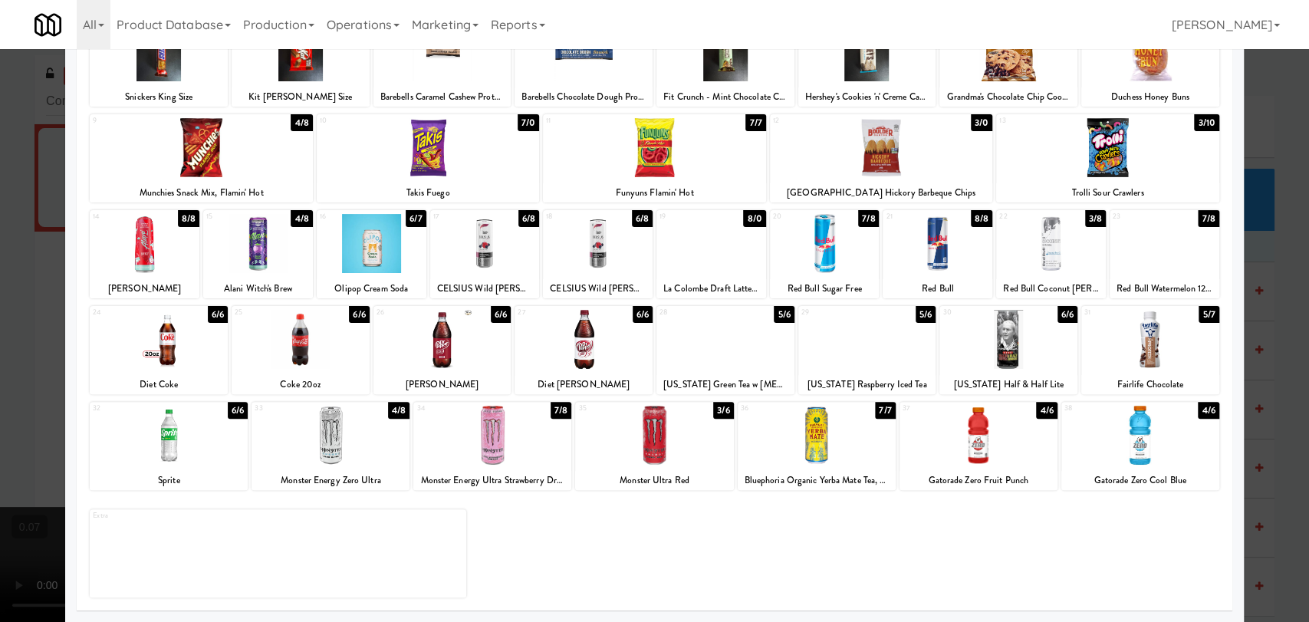
click at [337, 351] on div at bounding box center [301, 339] width 138 height 59
click at [2, 300] on div at bounding box center [654, 311] width 1309 height 622
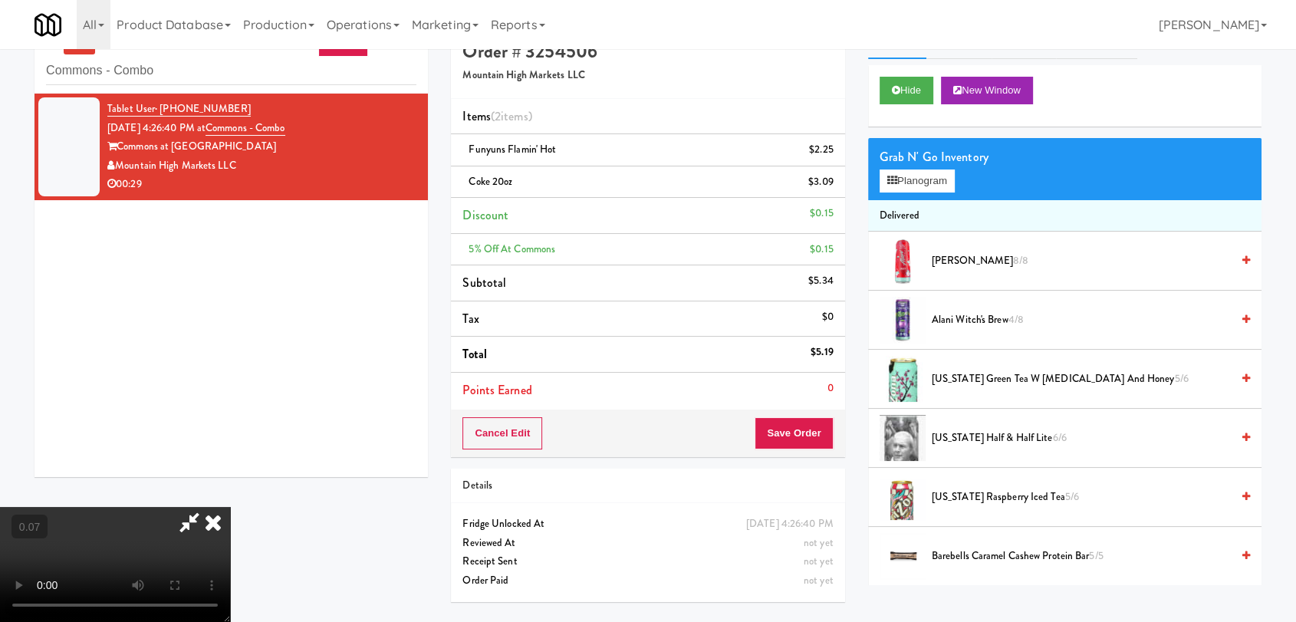
scroll to position [49, 0]
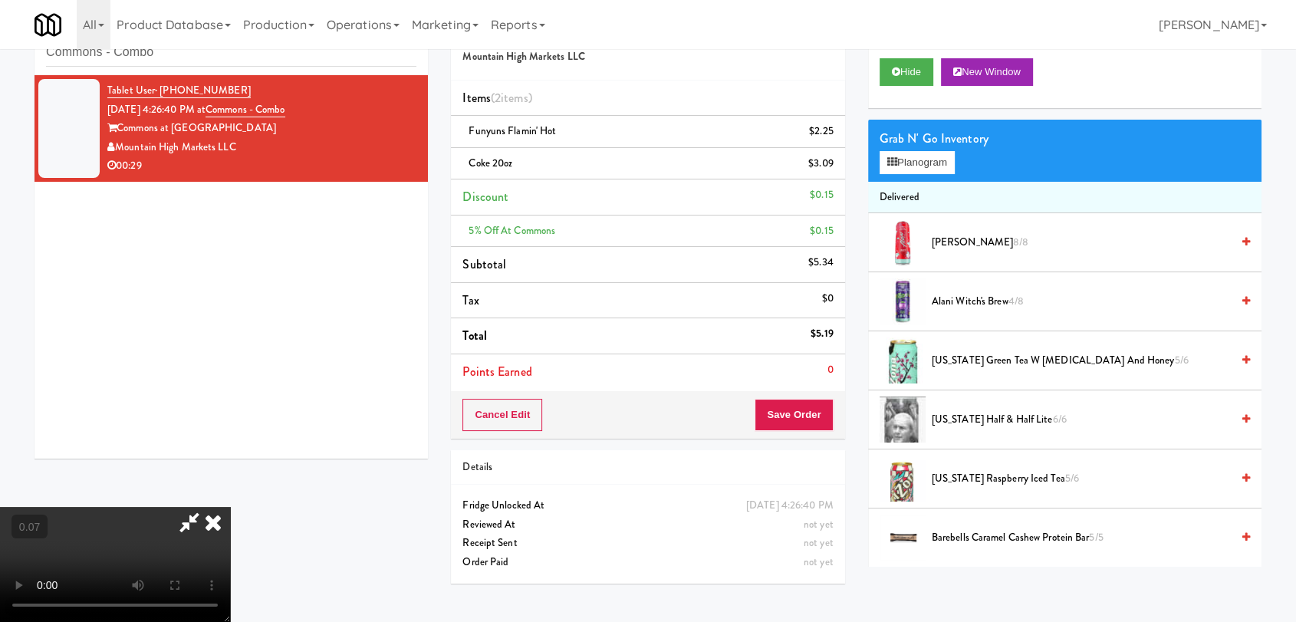
click at [230, 507] on video at bounding box center [115, 564] width 230 height 115
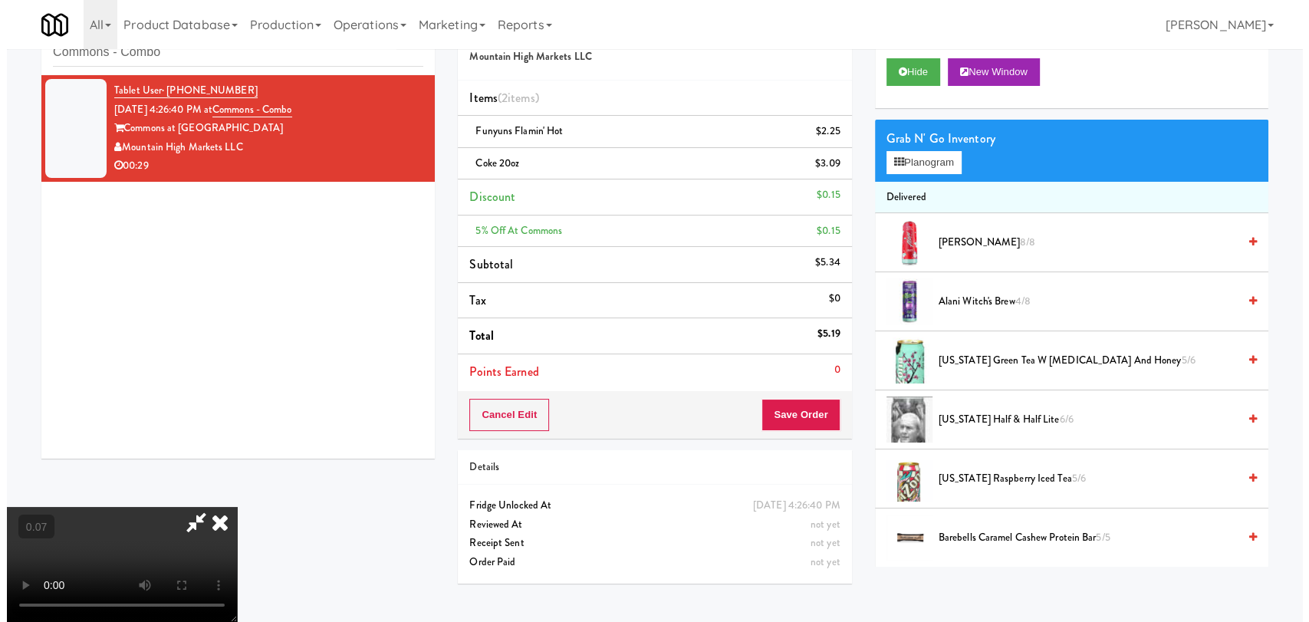
scroll to position [149, 0]
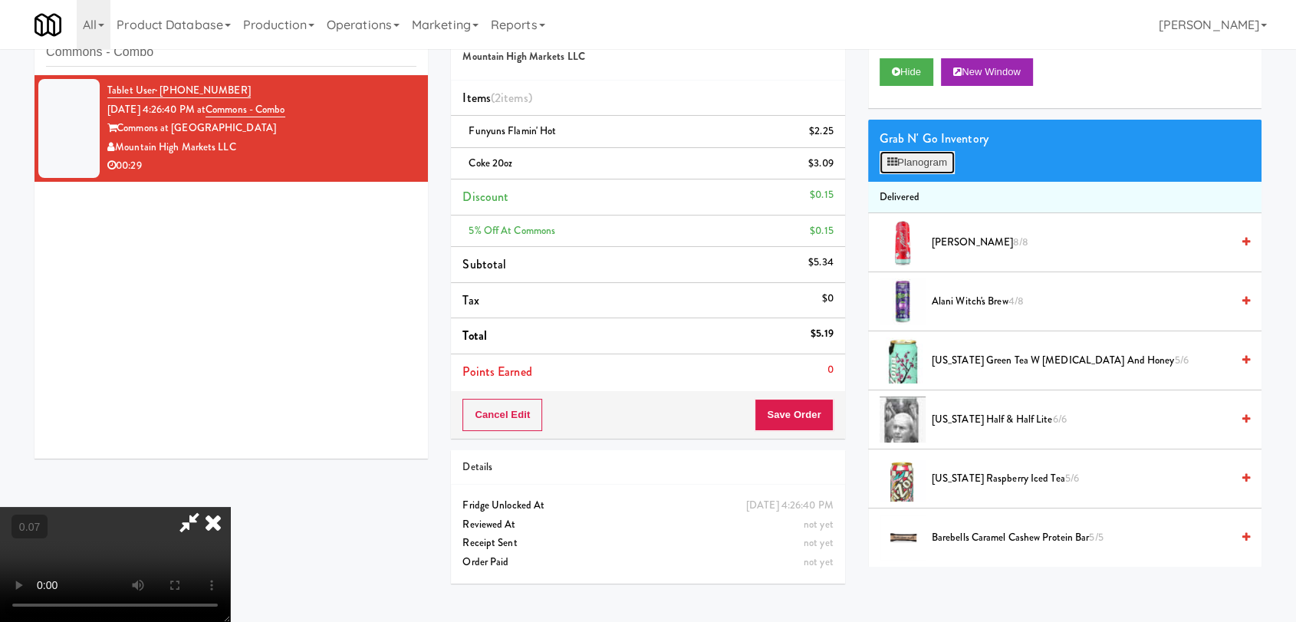
click at [917, 161] on button "Planogram" at bounding box center [916, 162] width 75 height 23
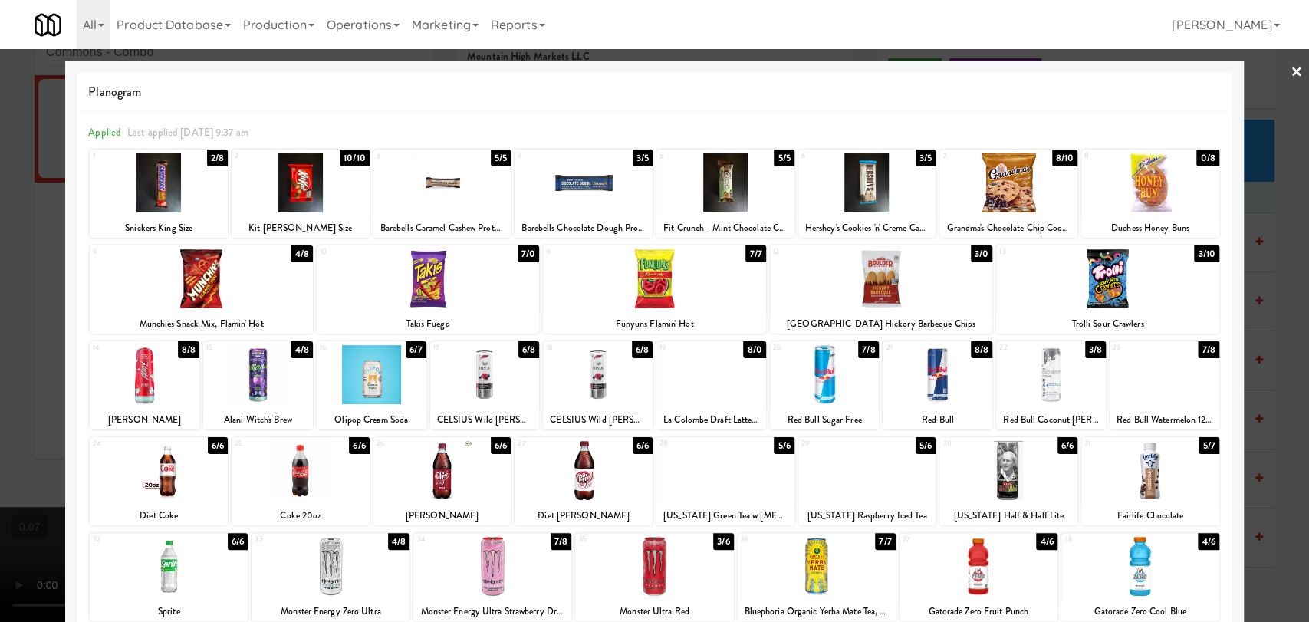
click at [701, 388] on div at bounding box center [711, 374] width 110 height 59
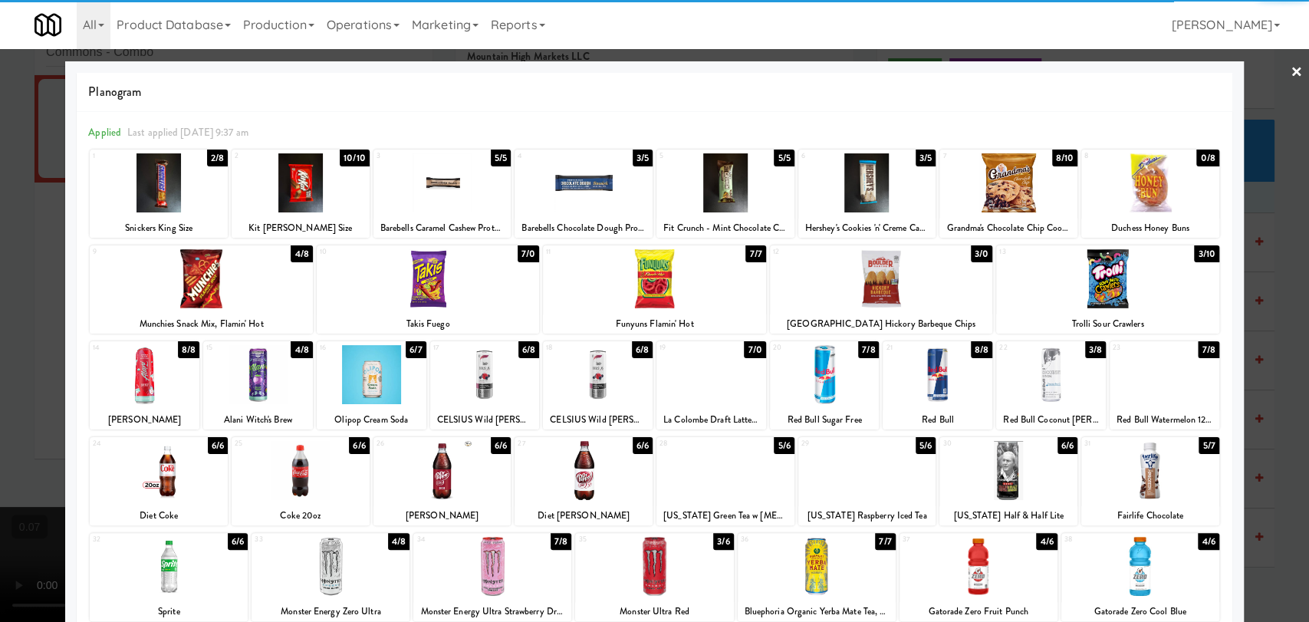
click at [0, 239] on div at bounding box center [654, 311] width 1309 height 622
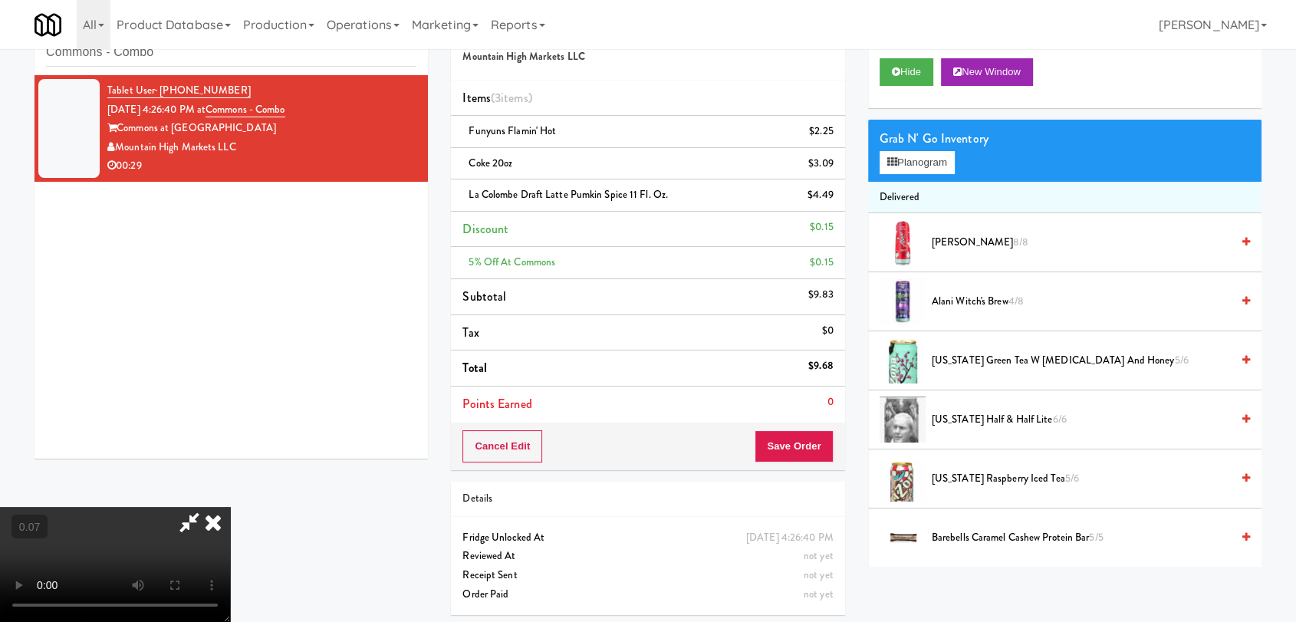
click at [230, 507] on video at bounding box center [115, 564] width 230 height 115
click at [909, 58] on button "Hide" at bounding box center [906, 72] width 54 height 28
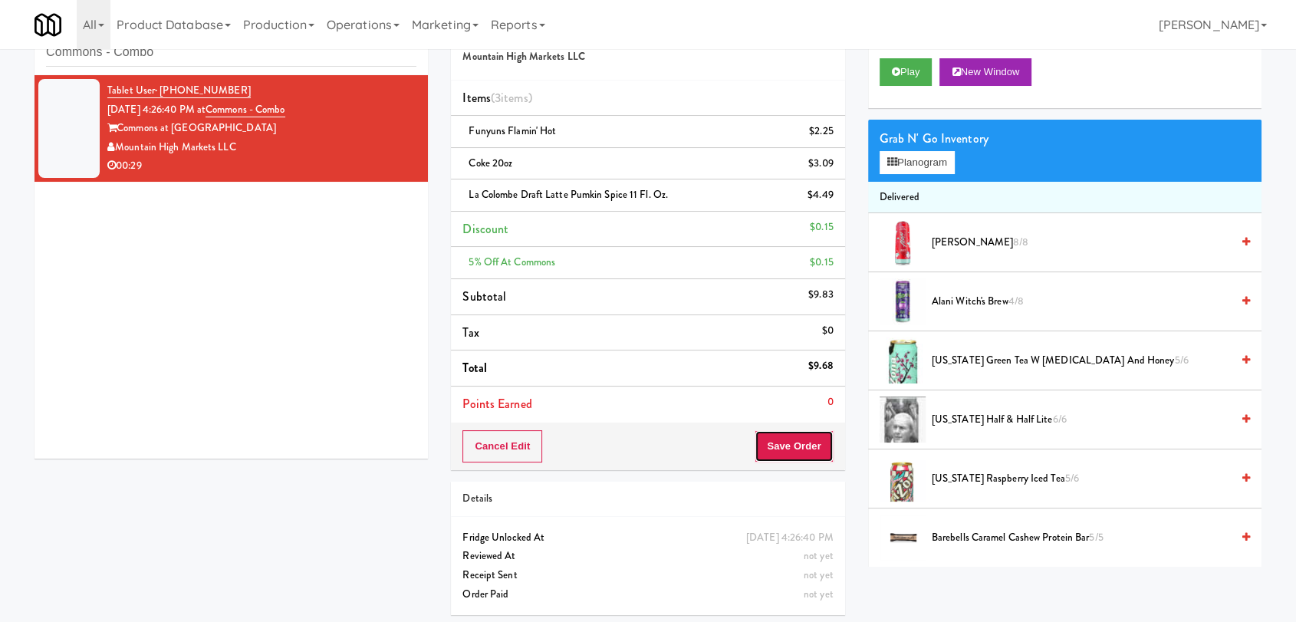
click at [797, 442] on button "Save Order" at bounding box center [793, 446] width 78 height 32
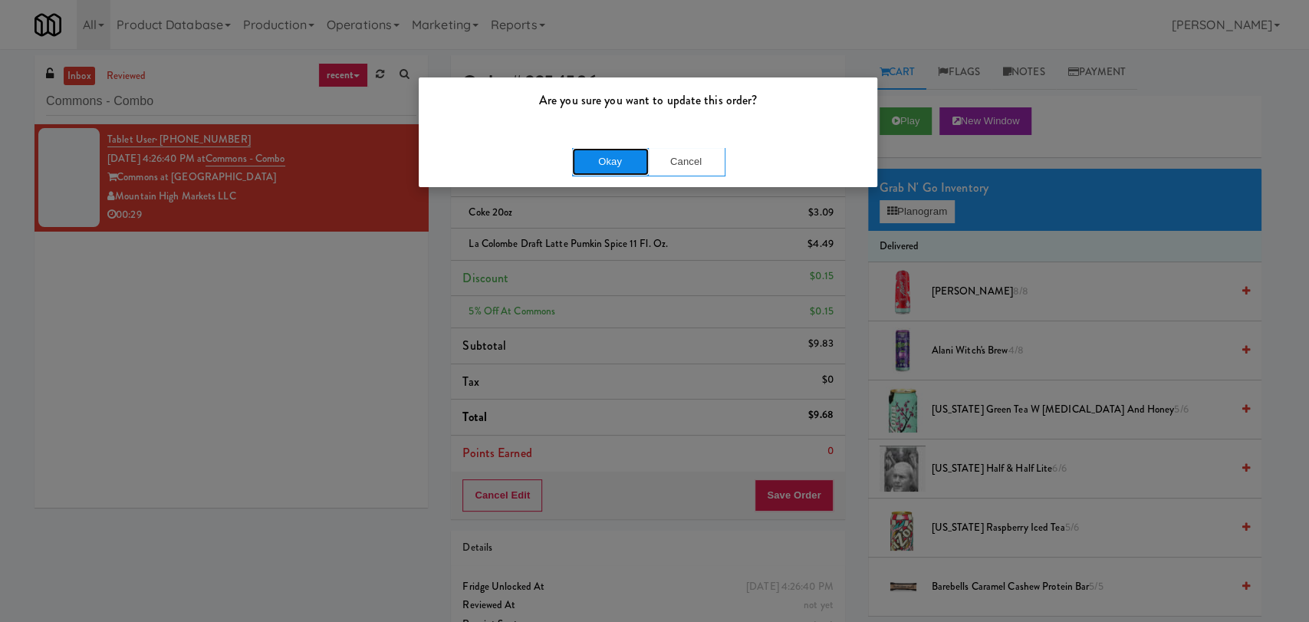
click at [606, 157] on button "Okay" at bounding box center [610, 162] width 77 height 28
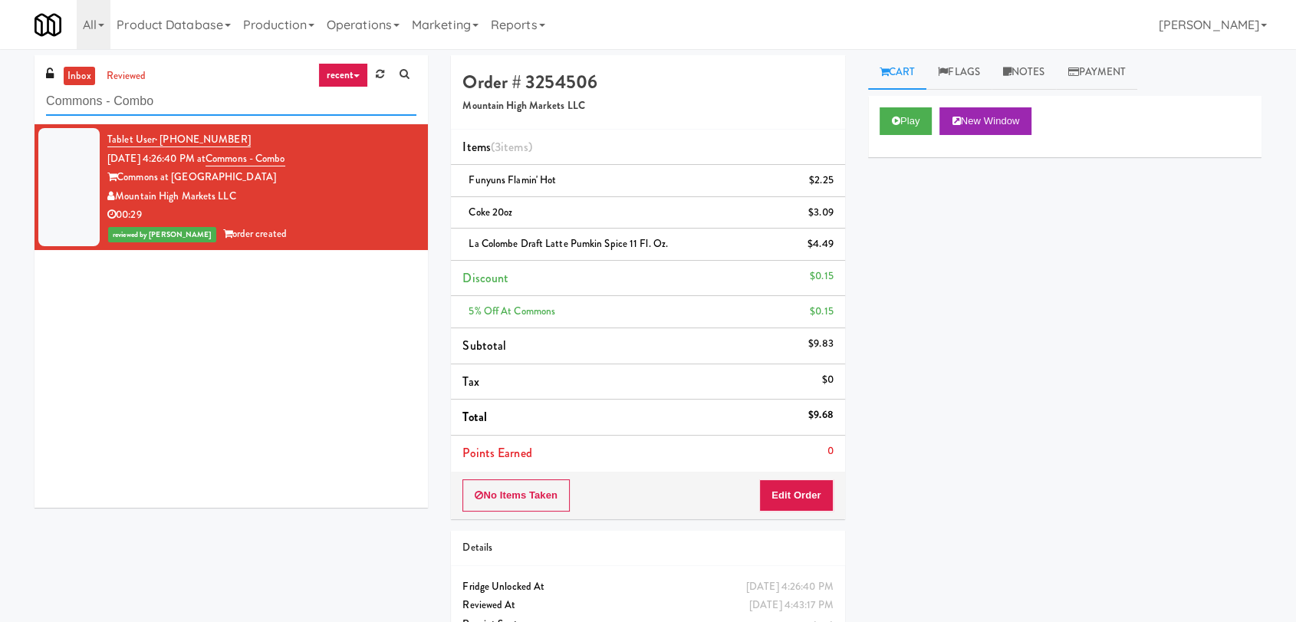
paste input "Atwater - Cooler - Left"
drag, startPoint x: 204, startPoint y: 91, endPoint x: 0, endPoint y: 83, distance: 204.1
click at [0, 83] on div "inbox reviewed recent all unclear take inventory issue suspicious failed recent…" at bounding box center [648, 365] width 1296 height 620
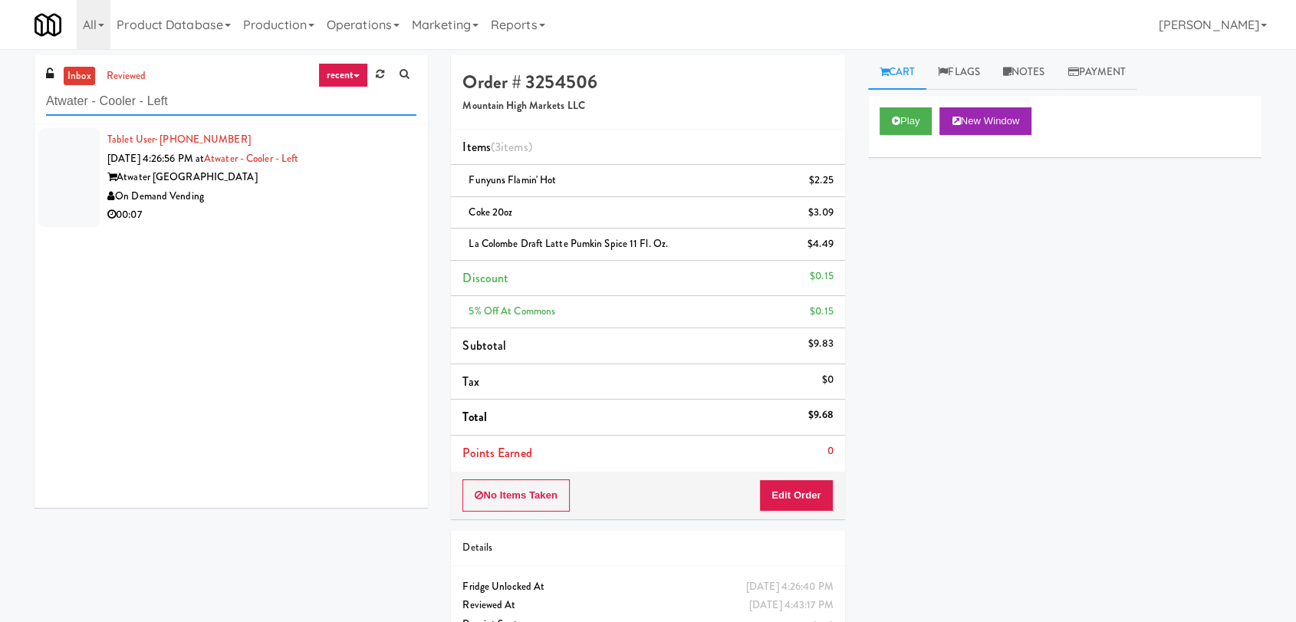
type input "Atwater - Cooler - Left"
click at [362, 169] on div "Atwater [GEOGRAPHIC_DATA]" at bounding box center [261, 177] width 309 height 19
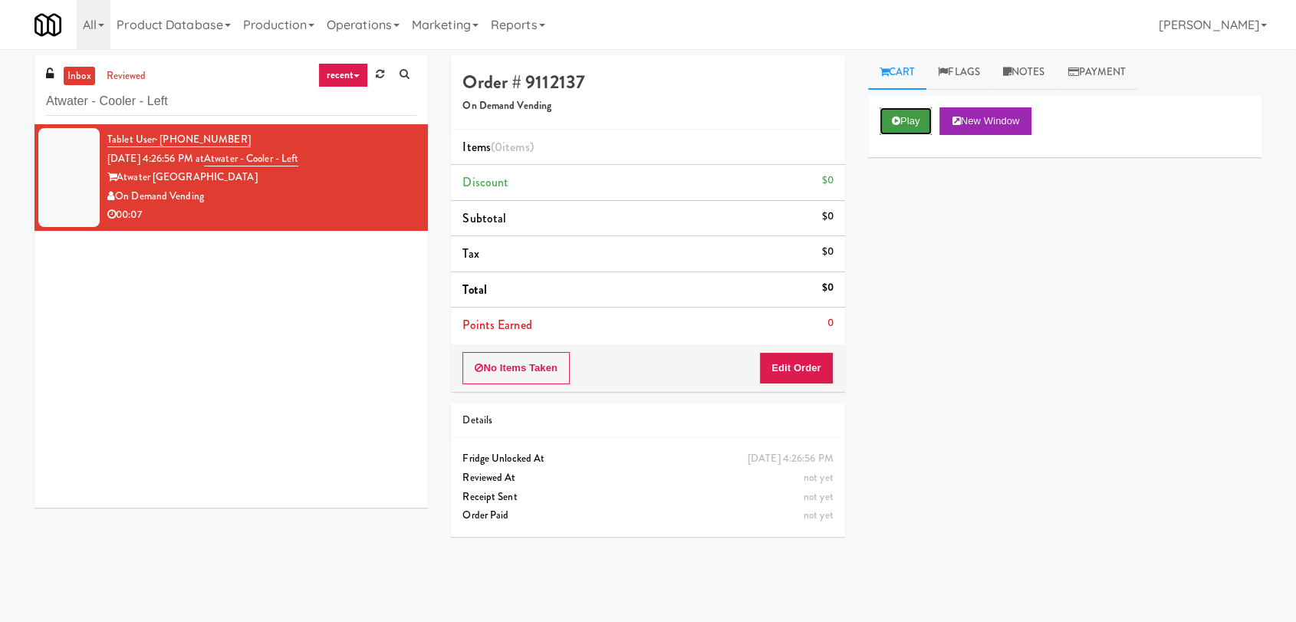
click at [889, 126] on button "Play" at bounding box center [905, 121] width 53 height 28
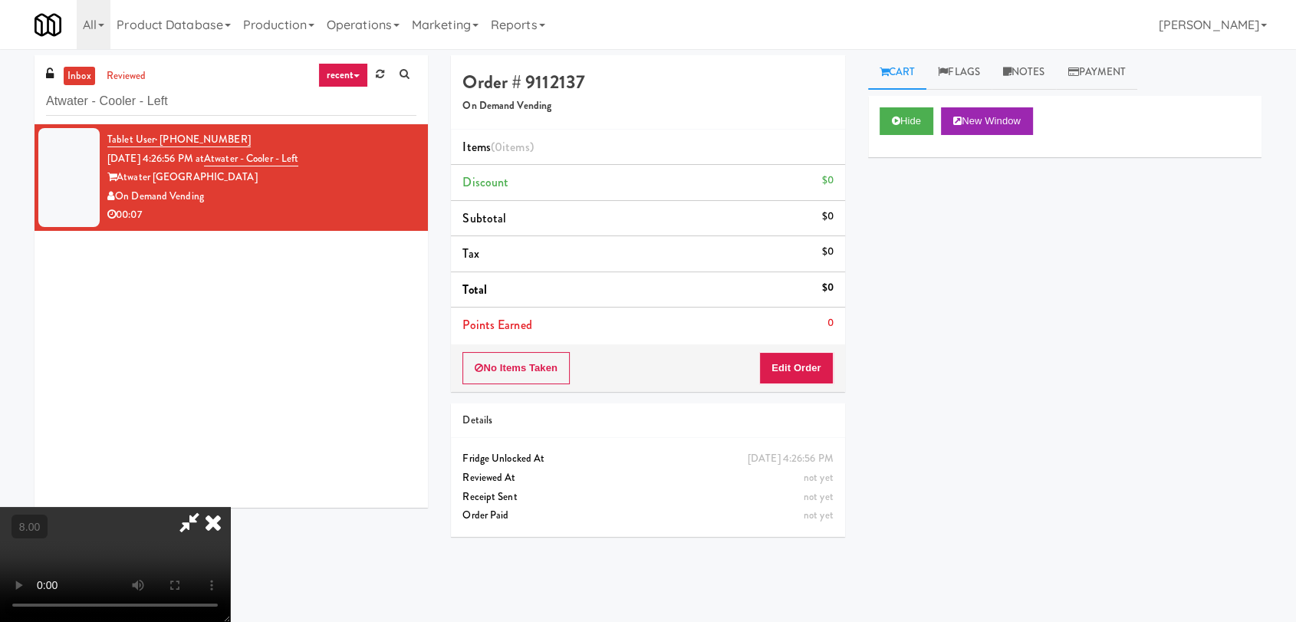
click at [230, 507] on video at bounding box center [115, 564] width 230 height 115
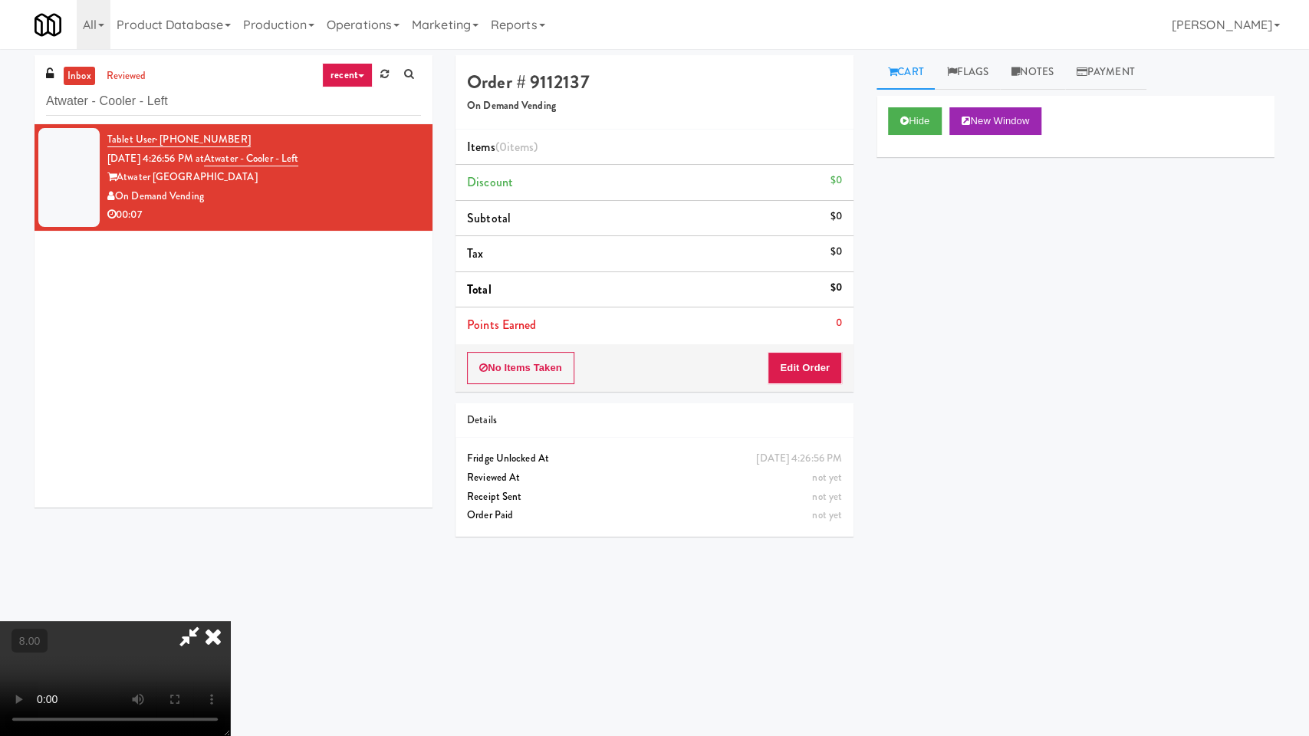
click at [230, 621] on video at bounding box center [115, 678] width 230 height 115
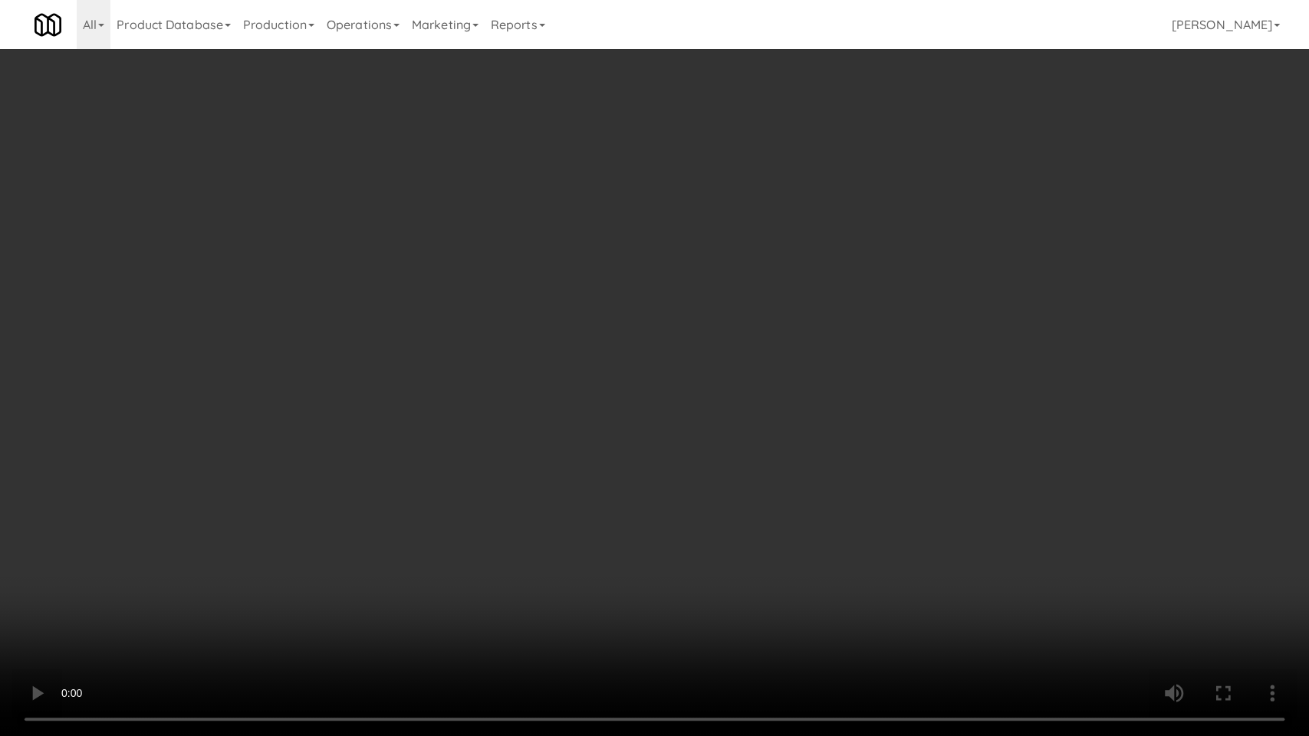
click at [467, 473] on video at bounding box center [654, 368] width 1309 height 736
click at [276, 557] on video at bounding box center [654, 368] width 1309 height 736
click at [159, 554] on video at bounding box center [654, 368] width 1309 height 736
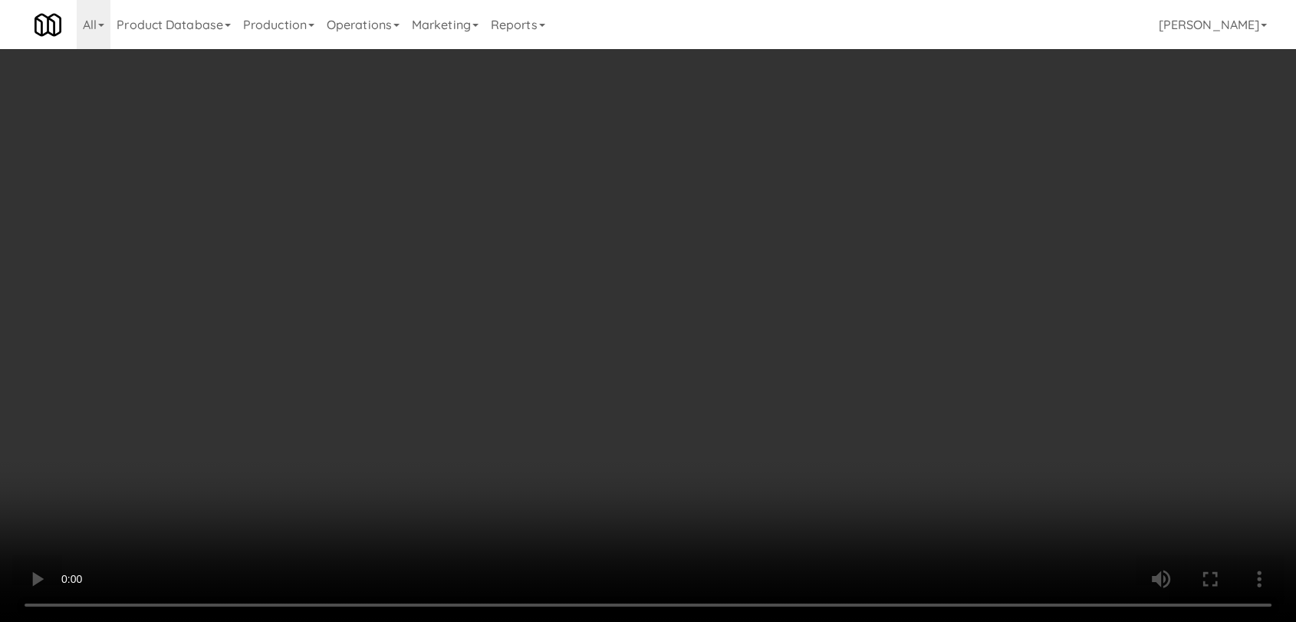
click at [275, 452] on video at bounding box center [648, 311] width 1296 height 622
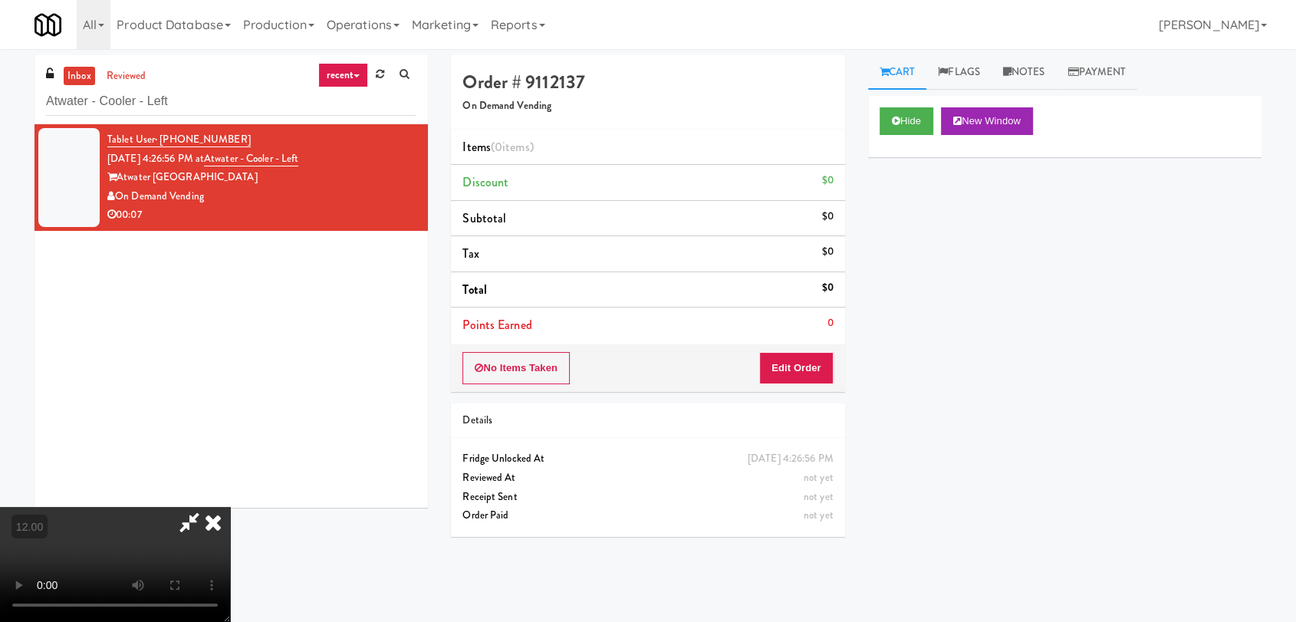
click at [230, 507] on video at bounding box center [115, 564] width 230 height 115
drag, startPoint x: 371, startPoint y: 396, endPoint x: 371, endPoint y: 470, distance: 74.4
click at [230, 507] on video at bounding box center [115, 564] width 230 height 115
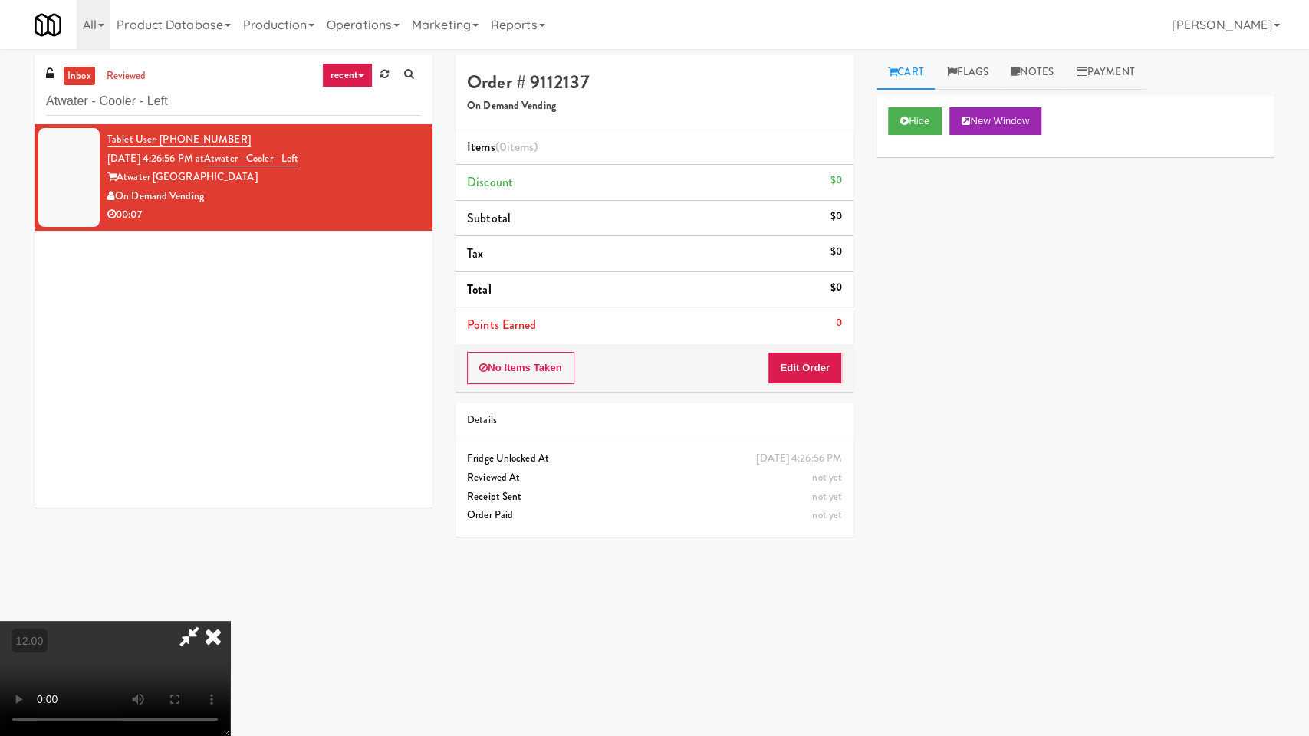
click at [230, 621] on video at bounding box center [115, 678] width 230 height 115
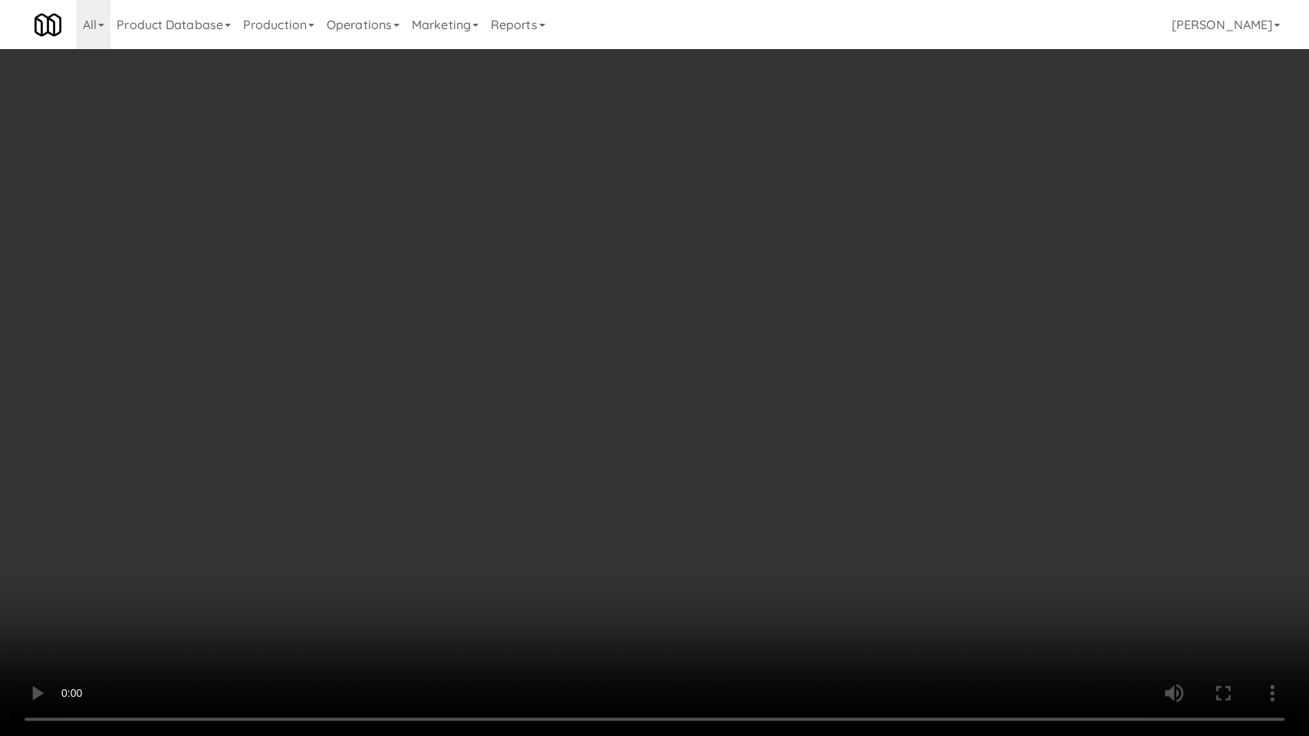
click at [378, 485] on video at bounding box center [654, 368] width 1309 height 736
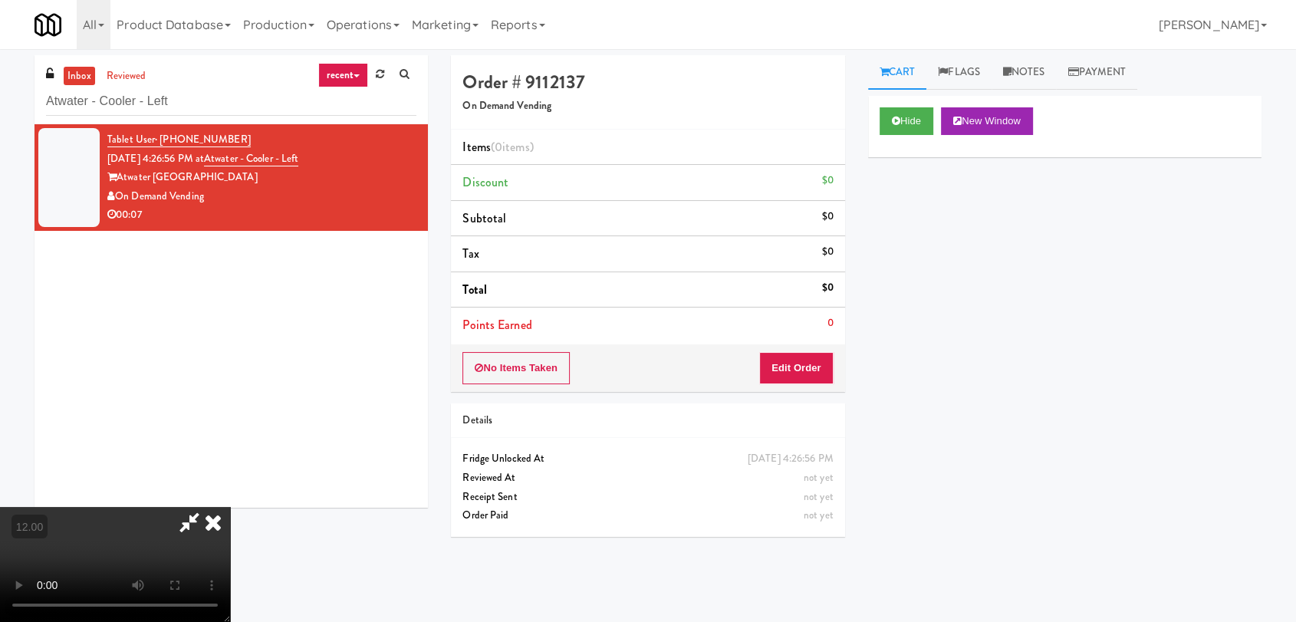
click at [207, 507] on icon at bounding box center [189, 522] width 35 height 31
click at [930, 120] on button "Hide" at bounding box center [906, 121] width 54 height 28
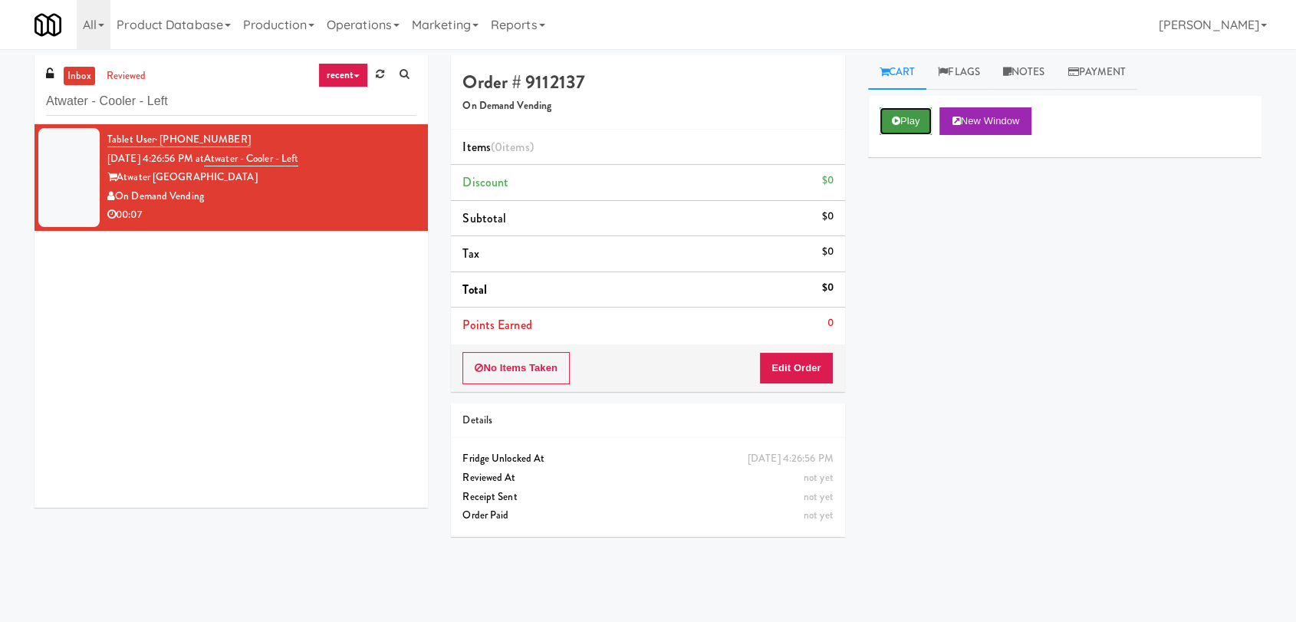
click at [908, 123] on button "Play" at bounding box center [905, 121] width 53 height 28
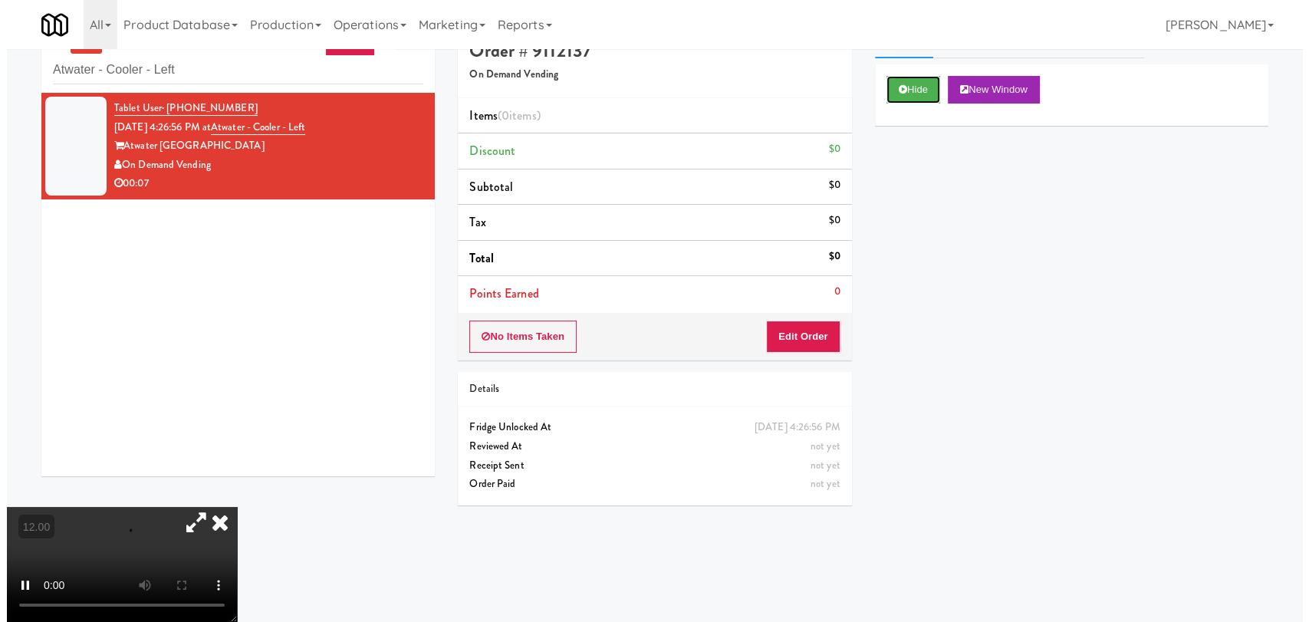
scroll to position [49, 0]
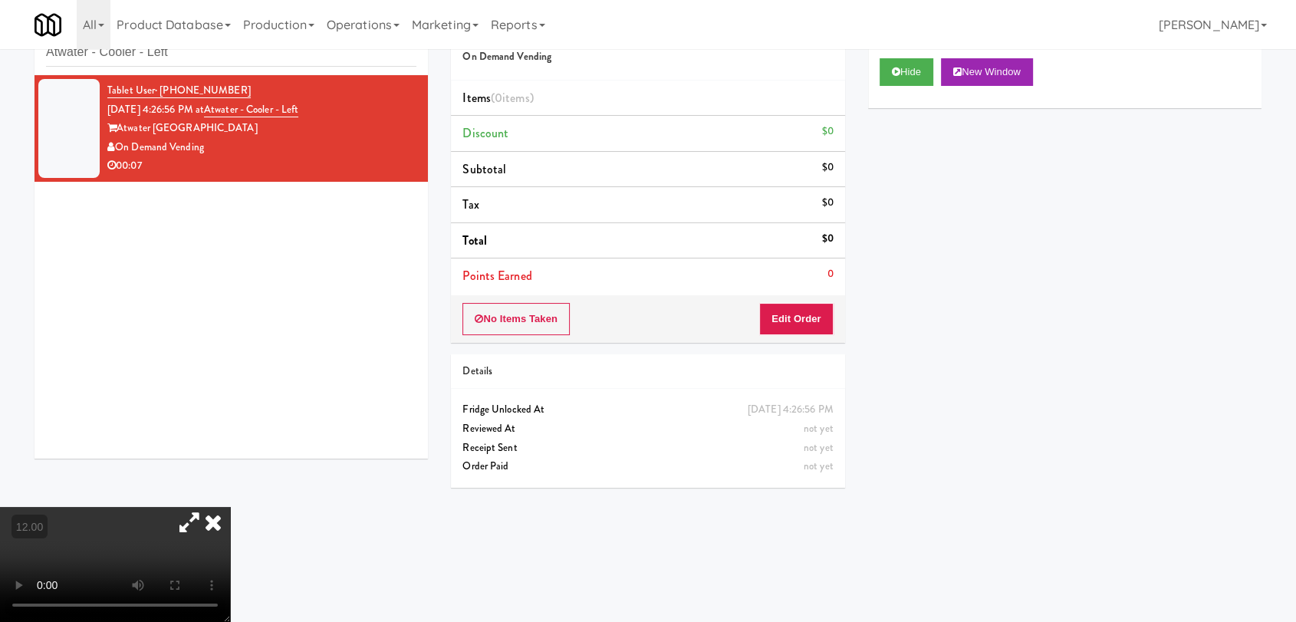
click at [178, 528] on video at bounding box center [115, 564] width 230 height 115
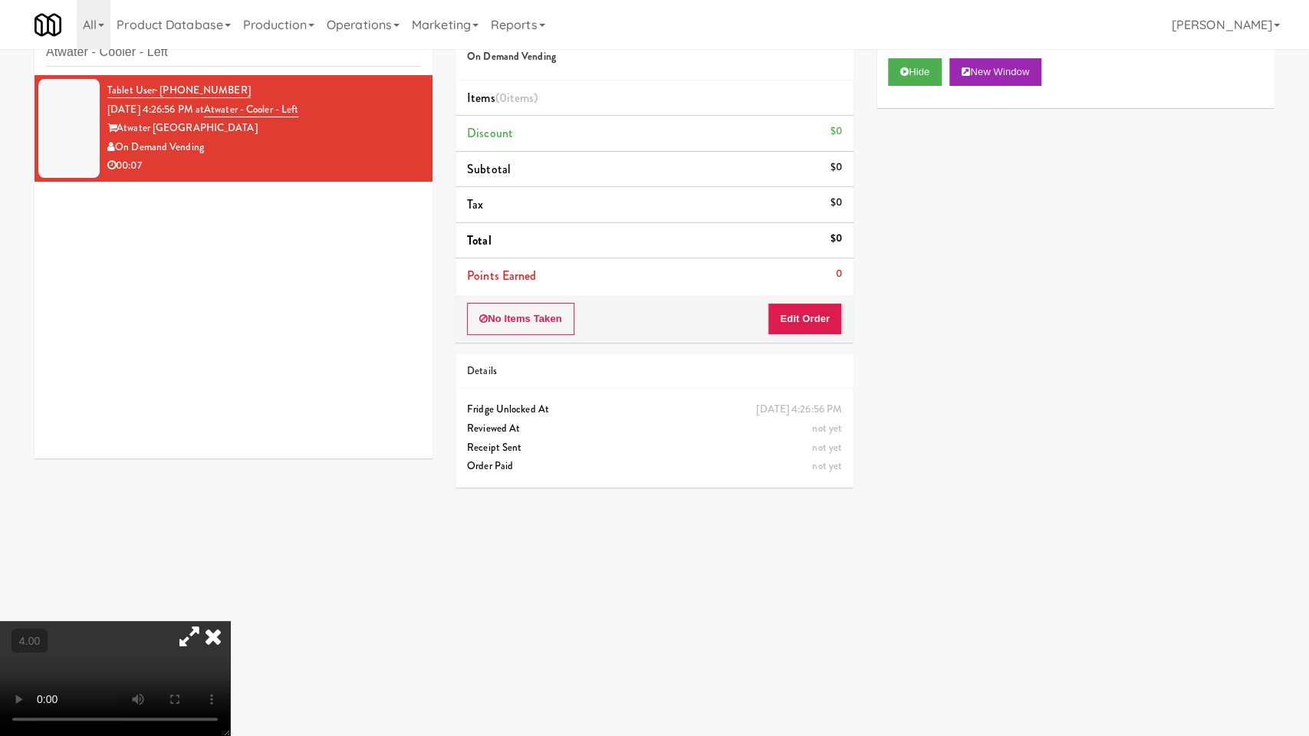
click at [230, 621] on video at bounding box center [115, 678] width 230 height 115
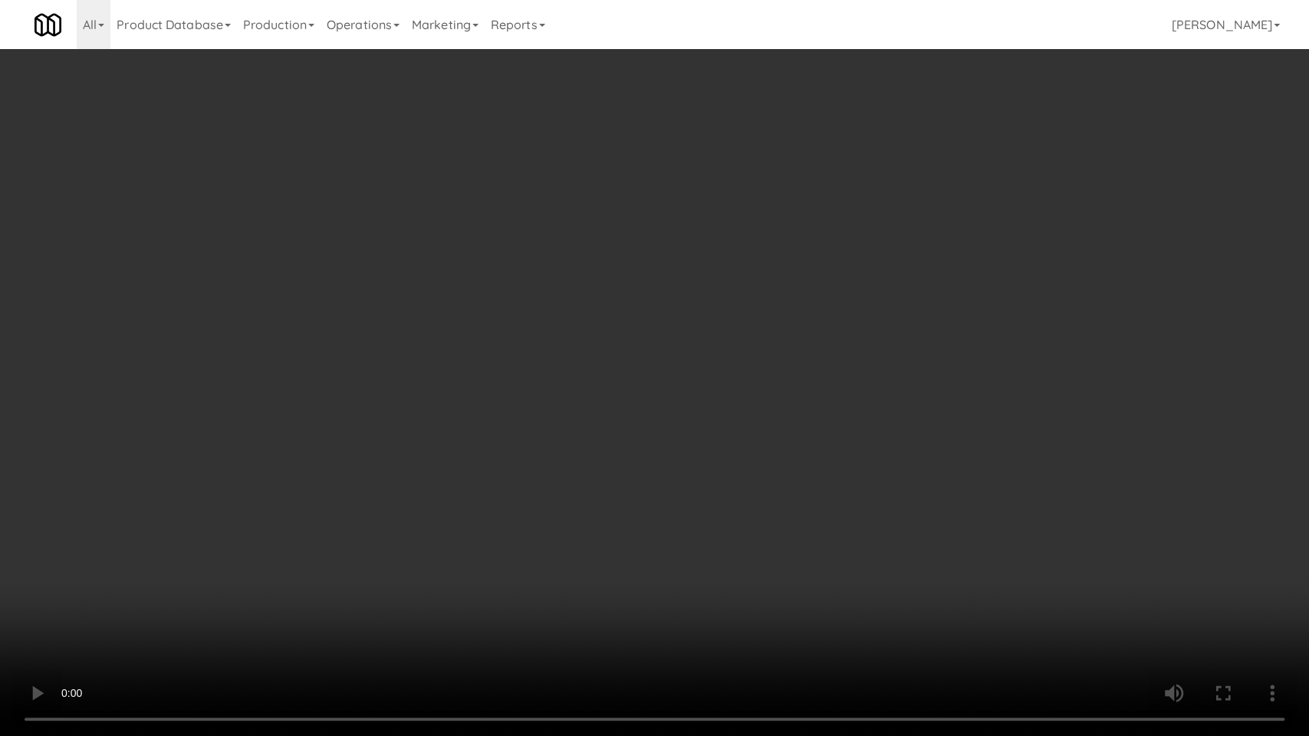
click at [458, 603] on video at bounding box center [654, 368] width 1309 height 736
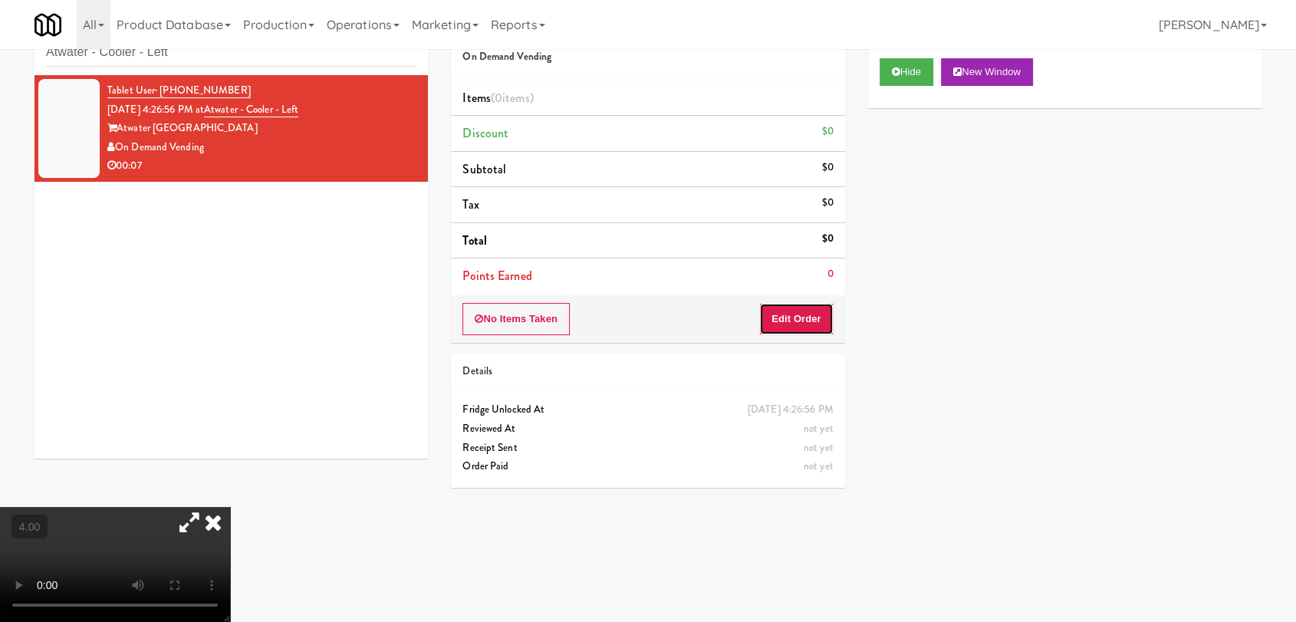
click at [798, 316] on button "Edit Order" at bounding box center [796, 319] width 74 height 32
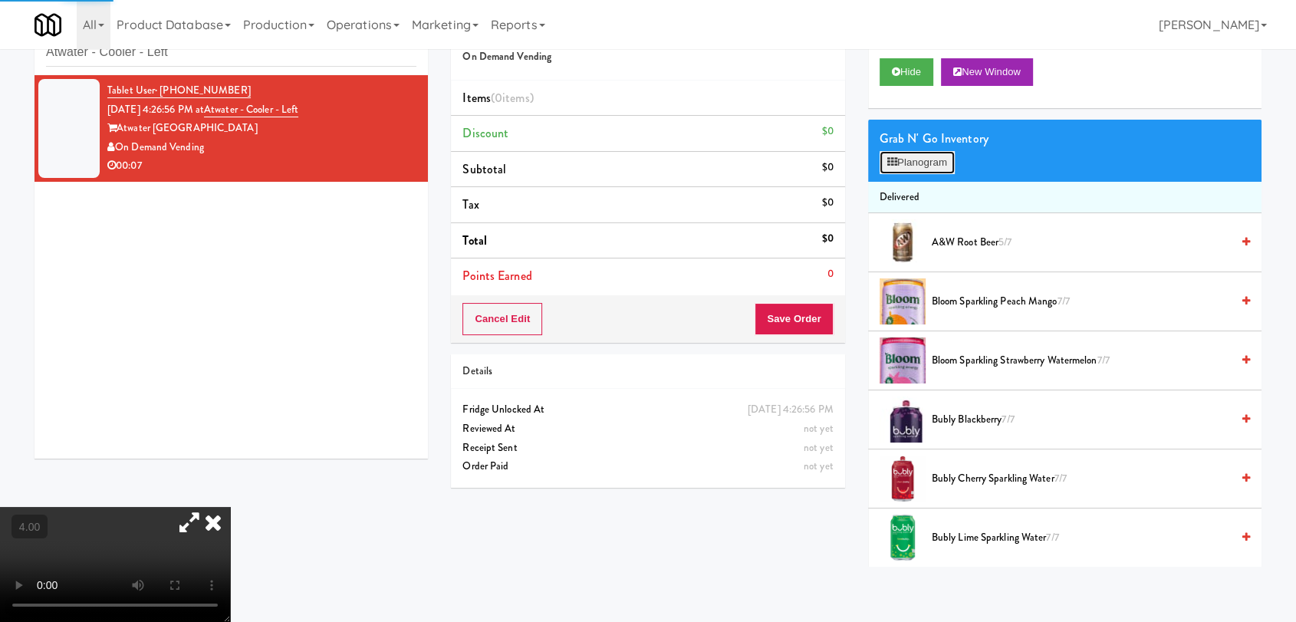
click at [925, 160] on button "Planogram" at bounding box center [916, 162] width 75 height 23
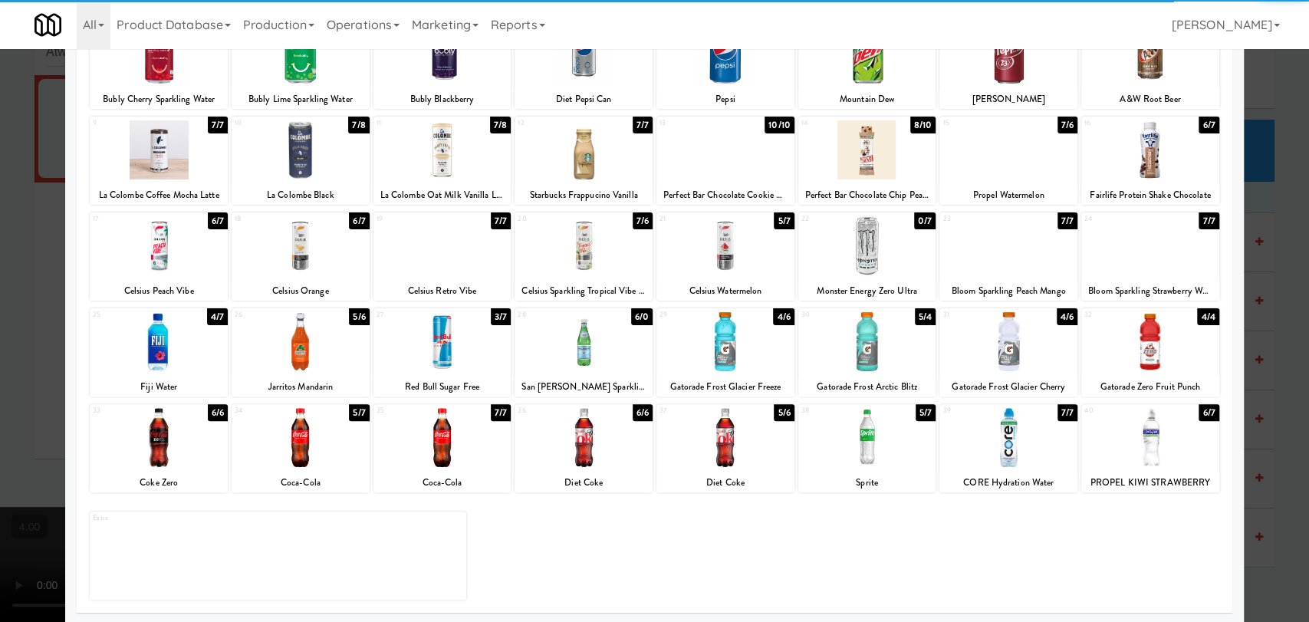
scroll to position [131, 0]
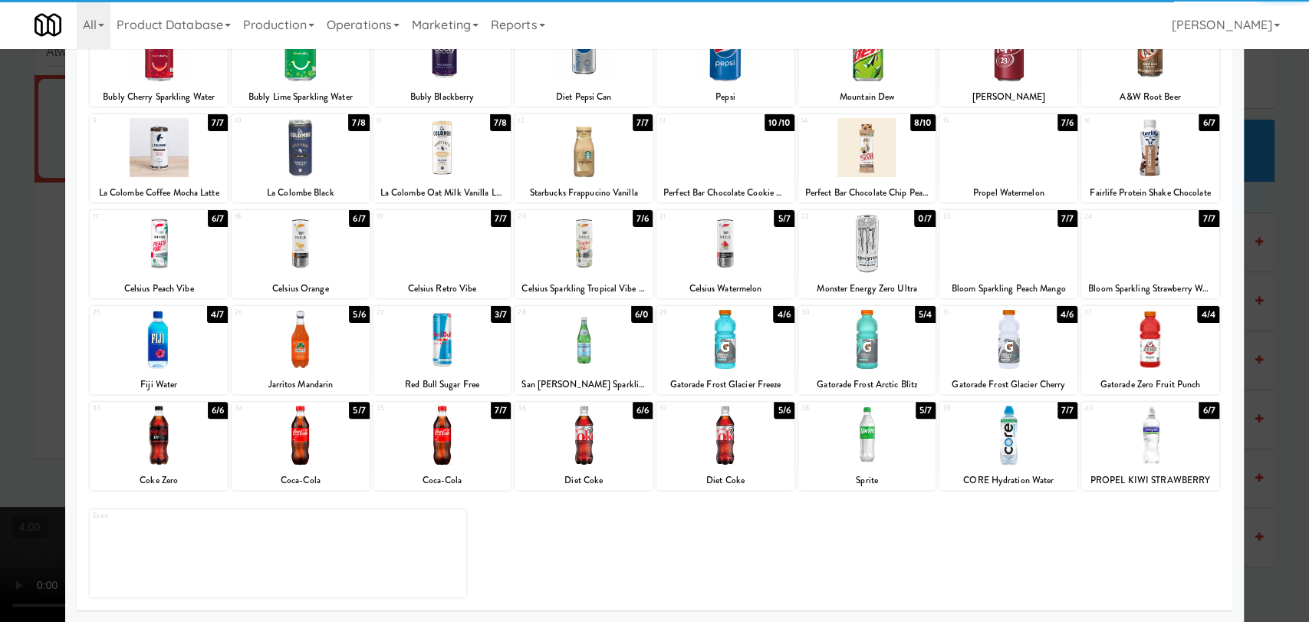
click at [1160, 163] on div at bounding box center [1150, 147] width 138 height 59
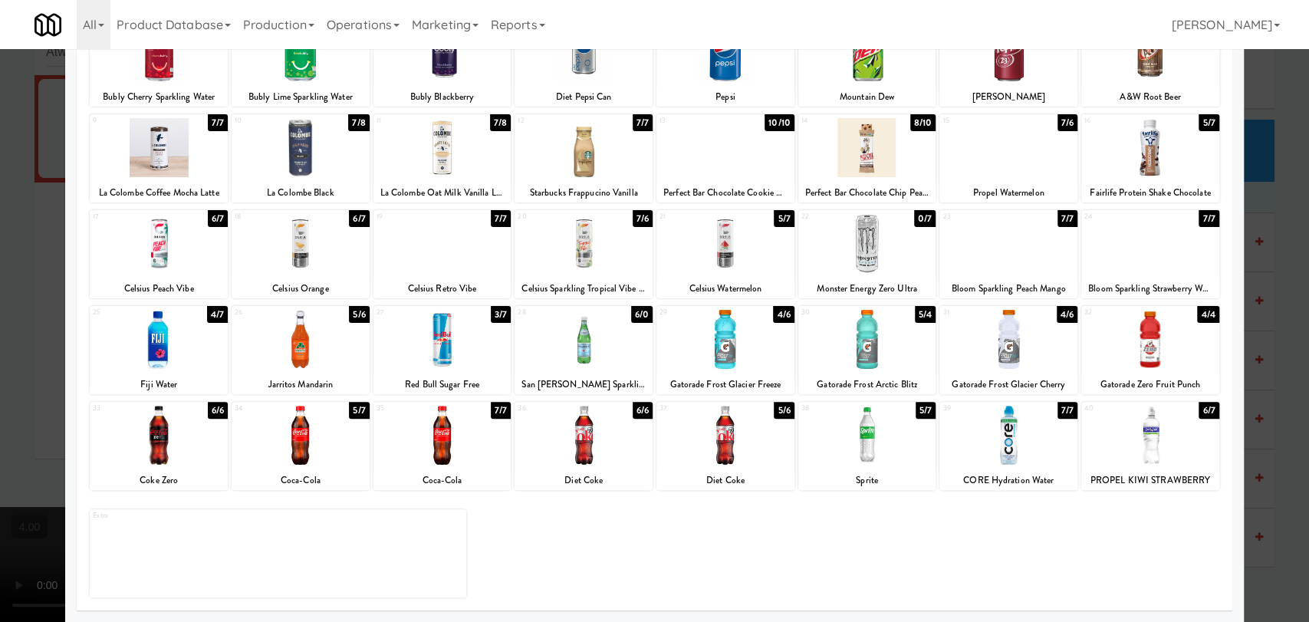
click at [1293, 124] on div at bounding box center [654, 311] width 1309 height 622
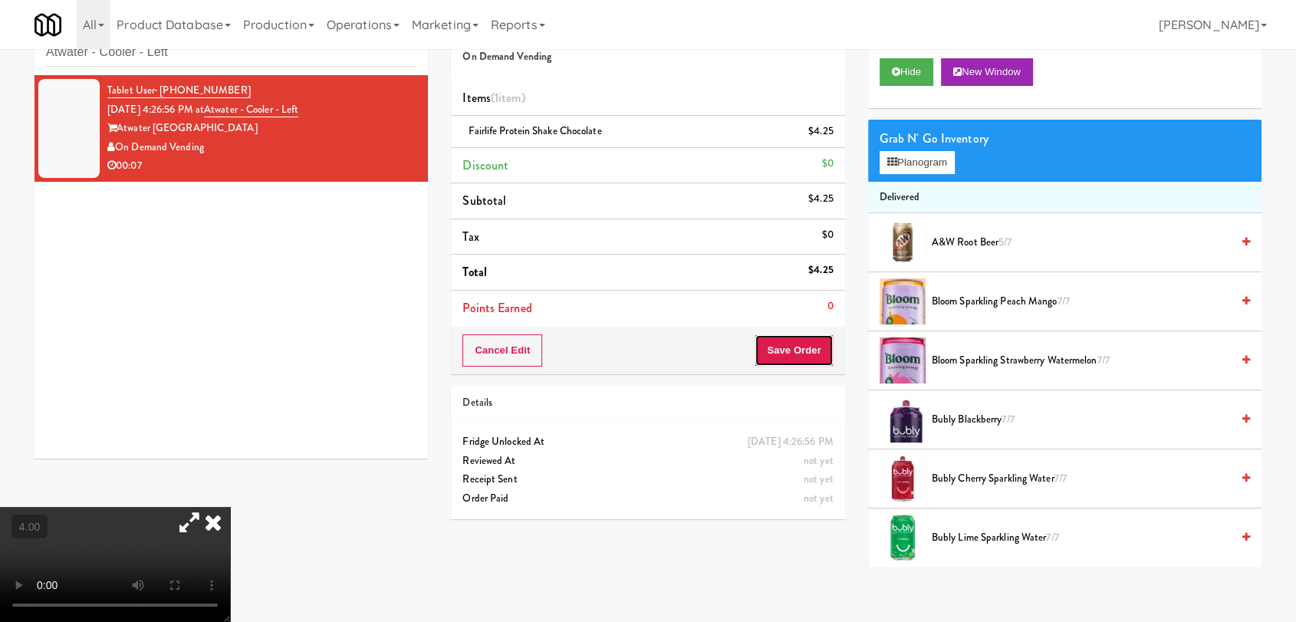
click at [812, 356] on button "Save Order" at bounding box center [793, 350] width 78 height 32
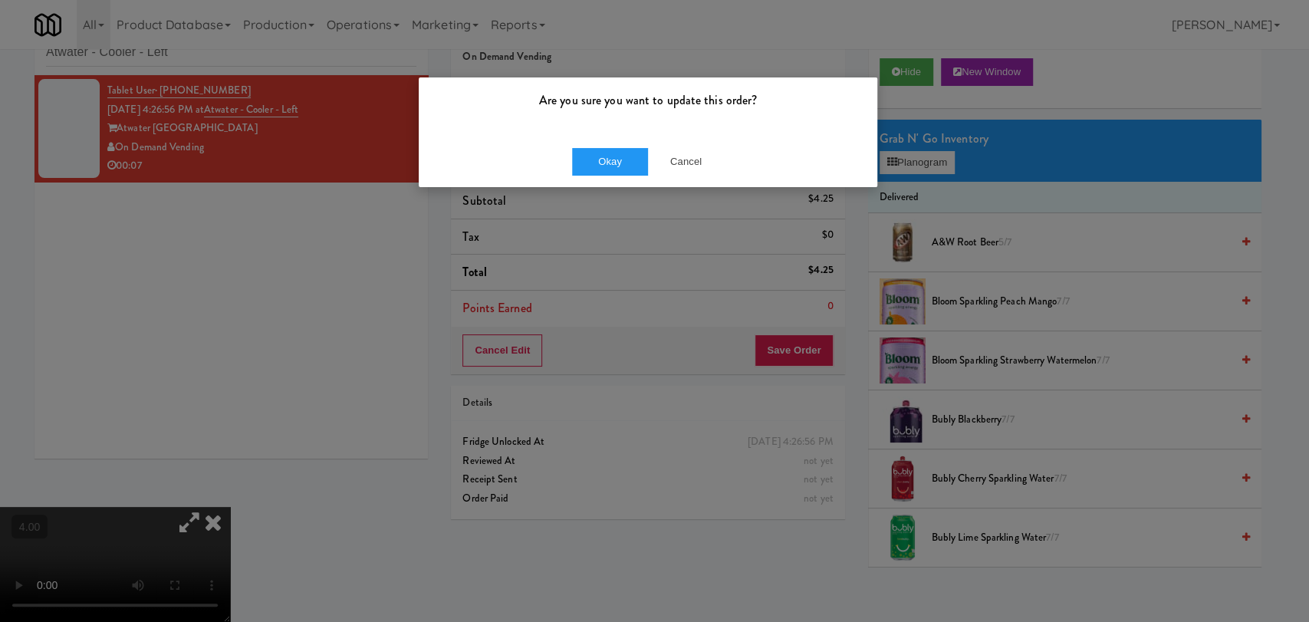
click at [612, 138] on div "Okay Cancel" at bounding box center [648, 161] width 458 height 51
click at [613, 160] on button "Okay" at bounding box center [610, 162] width 77 height 28
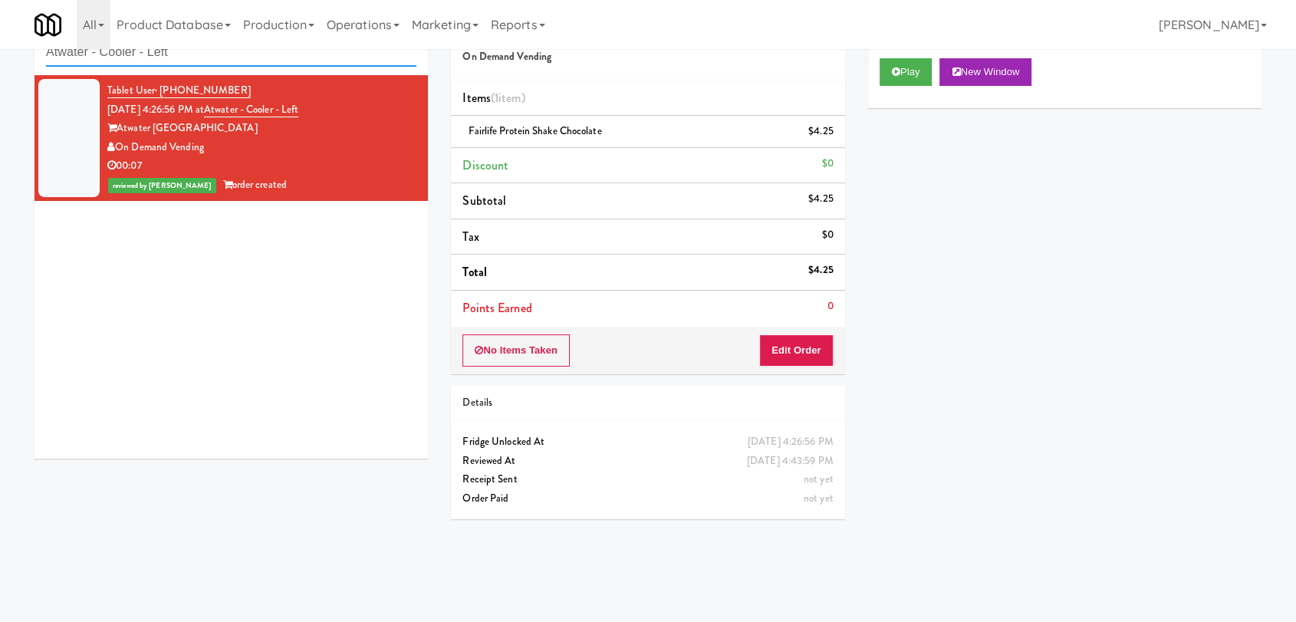
drag, startPoint x: 204, startPoint y: 55, endPoint x: 0, endPoint y: 56, distance: 203.9
click at [0, 56] on div "inbox reviewed recent all unclear take inventory issue suspicious failed recent…" at bounding box center [648, 286] width 1296 height 560
paste input "NoHo - Cooler"
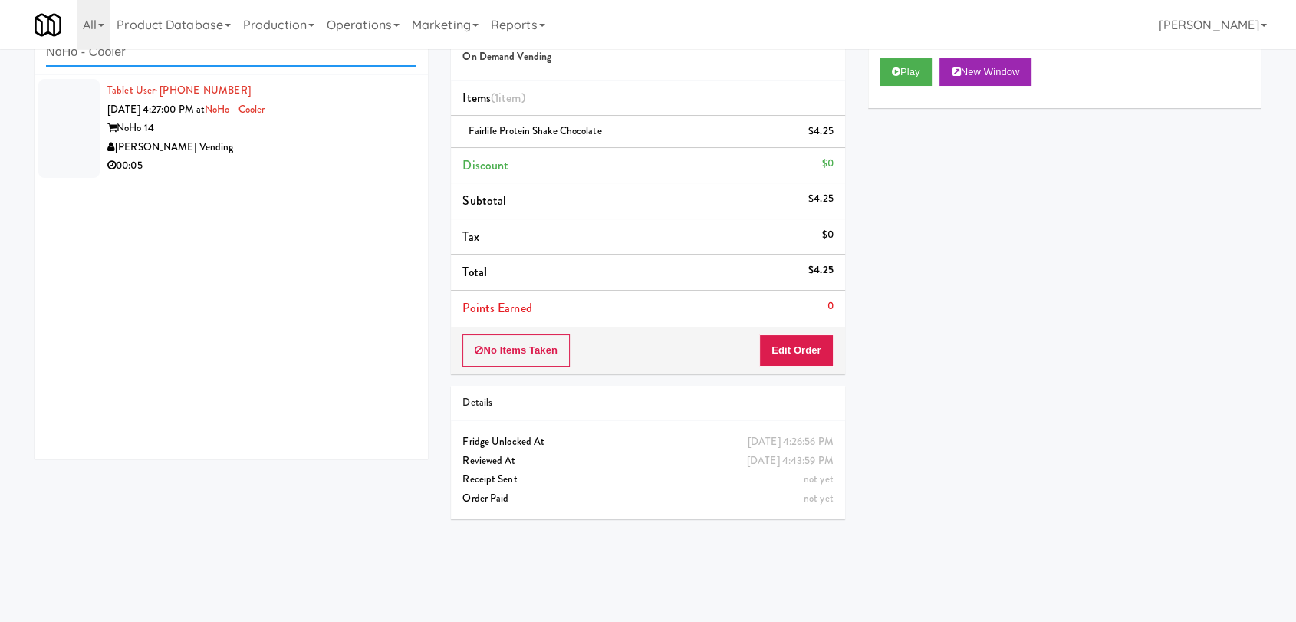
type input "NoHo - Cooler"
click at [302, 110] on div "Tablet User · (310) 971-6357 [DATE] 4:27:00 PM at NoHo - Cooler NoHo 14 [PERSON…" at bounding box center [261, 128] width 309 height 94
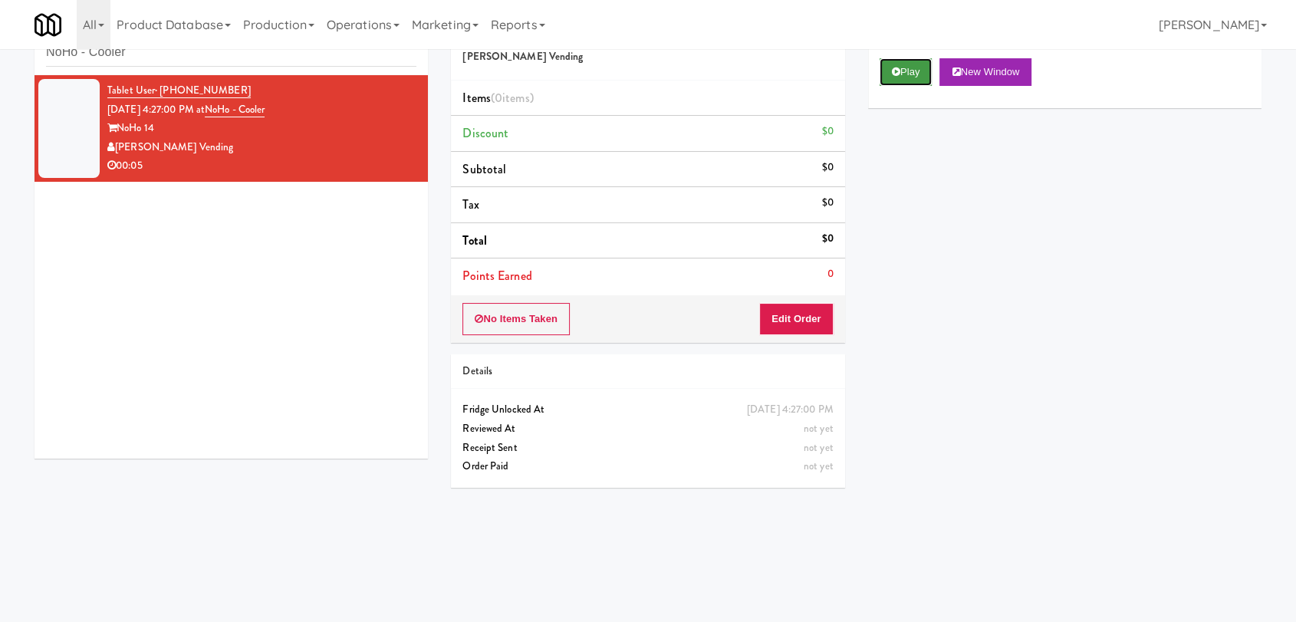
click at [889, 76] on button "Play" at bounding box center [905, 72] width 53 height 28
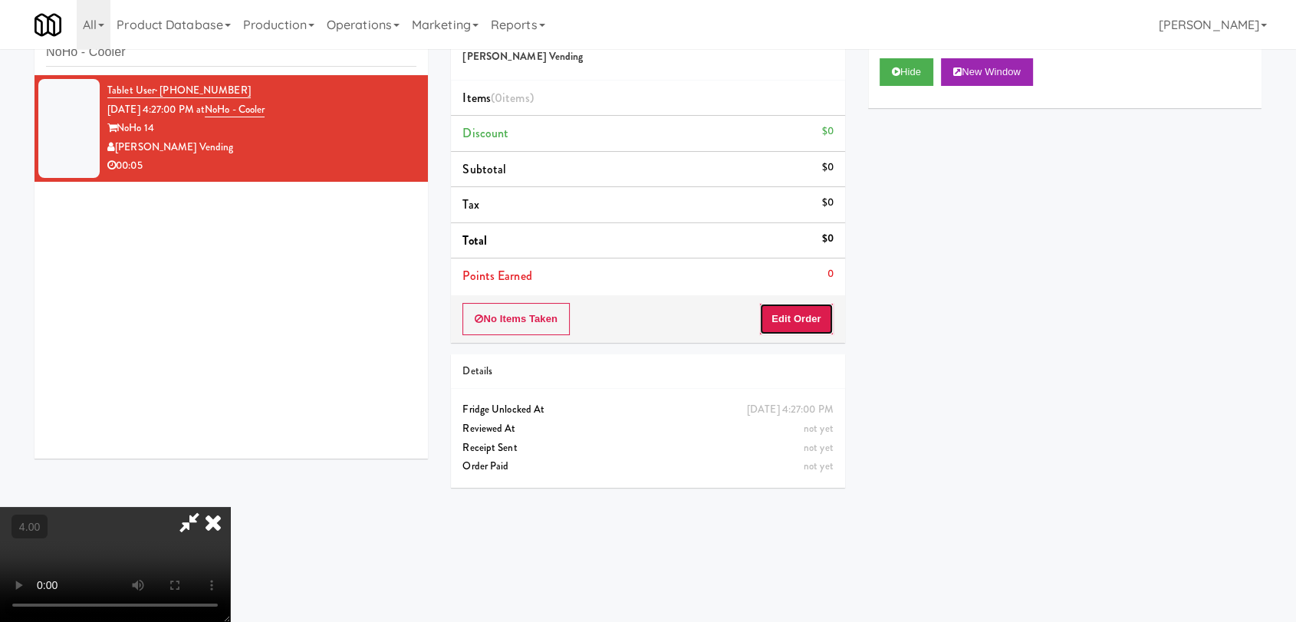
click at [796, 308] on button "Edit Order" at bounding box center [796, 319] width 74 height 32
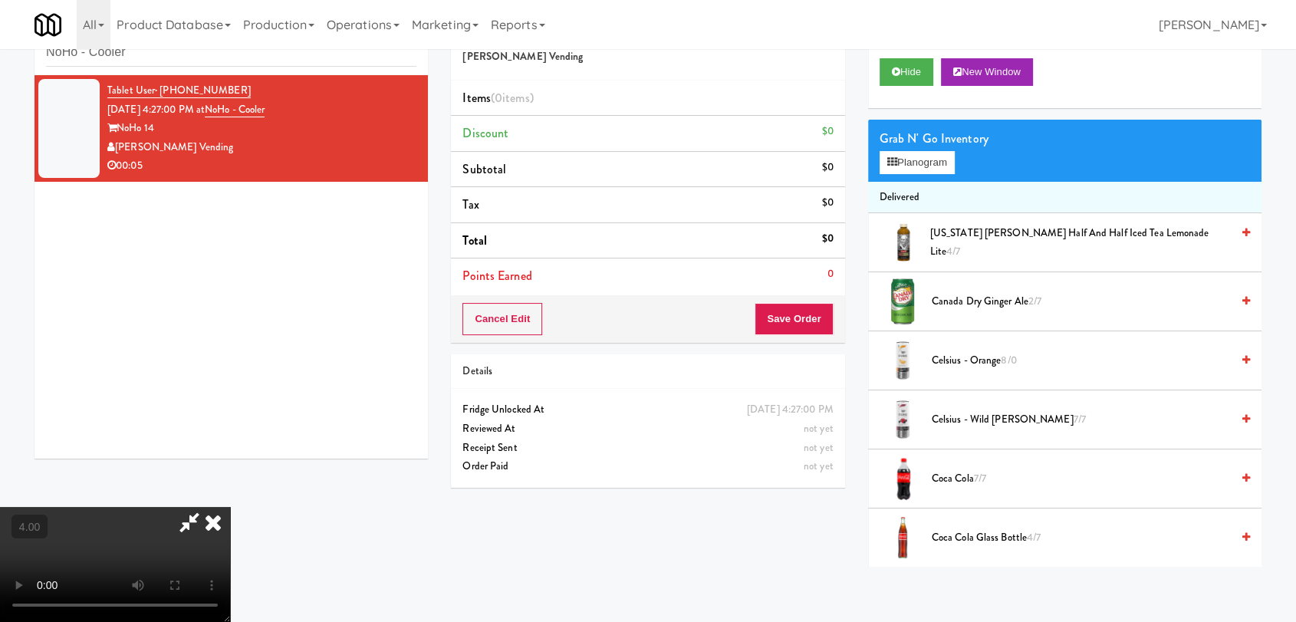
click at [230, 507] on video at bounding box center [115, 564] width 230 height 115
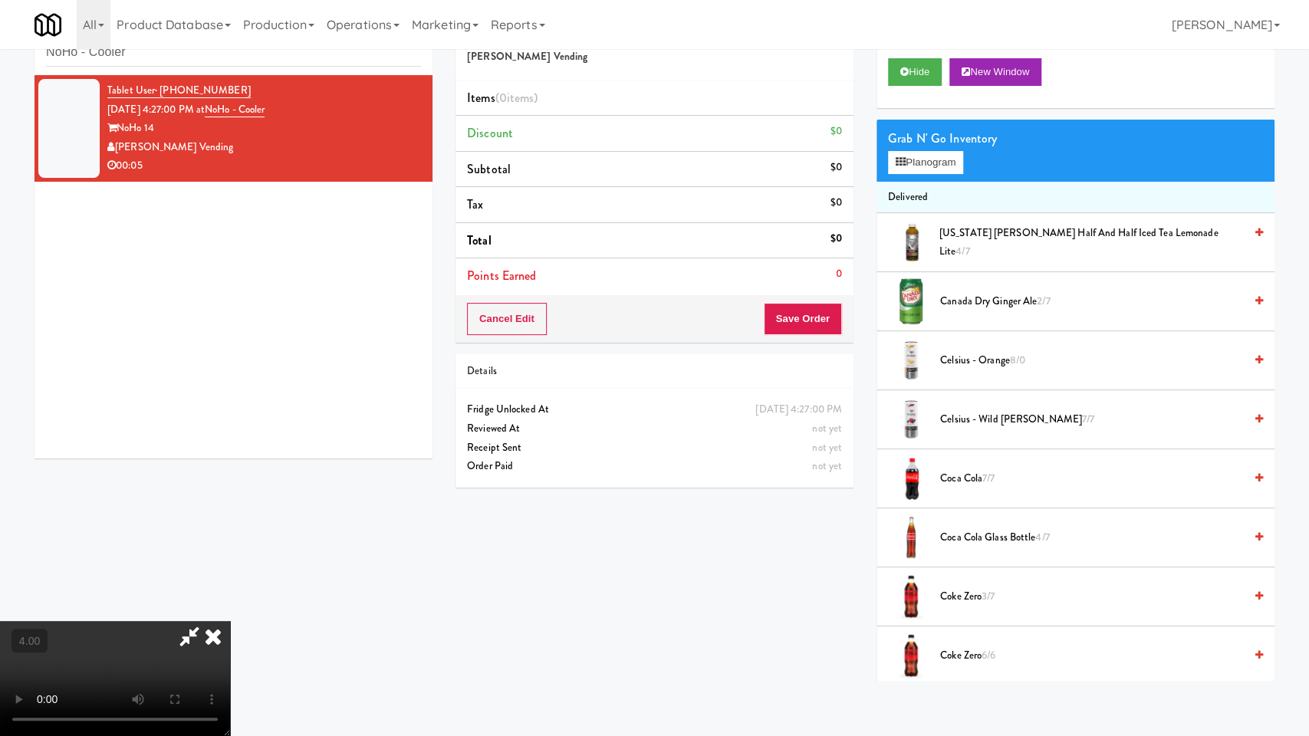
click at [230, 621] on video at bounding box center [115, 678] width 230 height 115
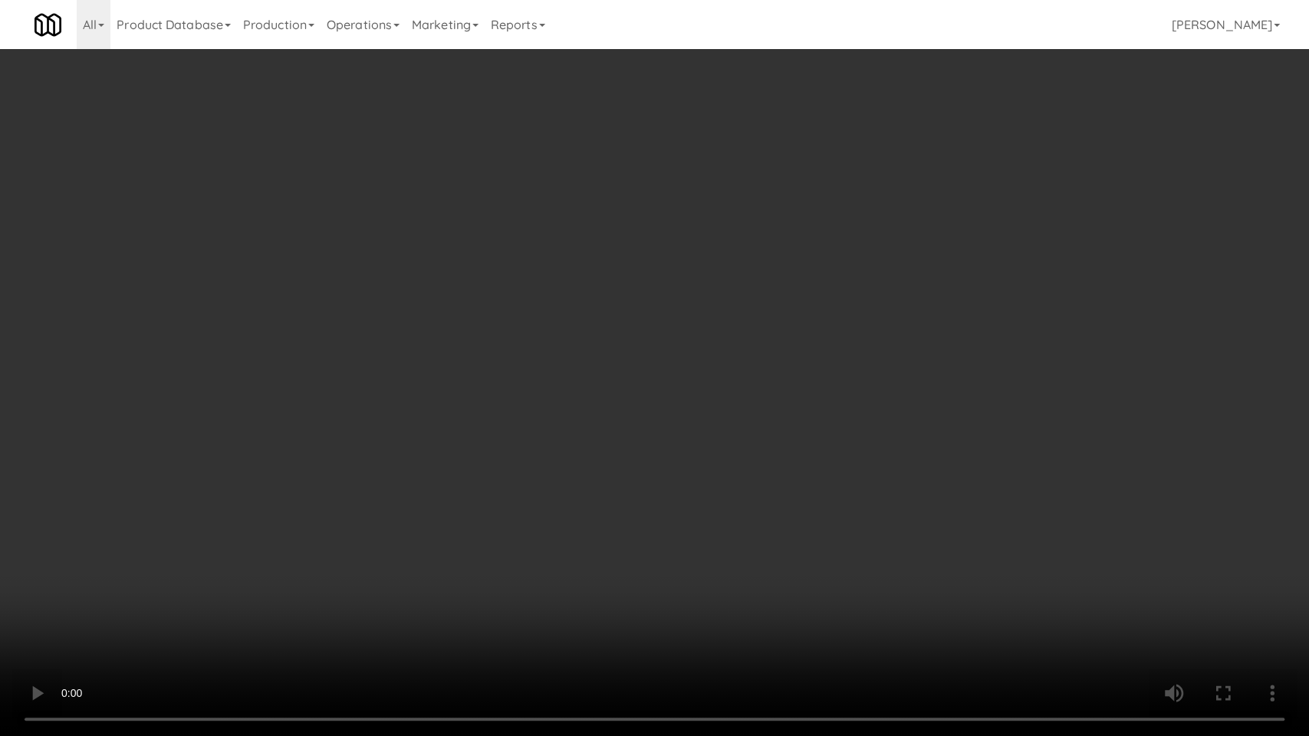
click at [682, 347] on video at bounding box center [654, 368] width 1309 height 736
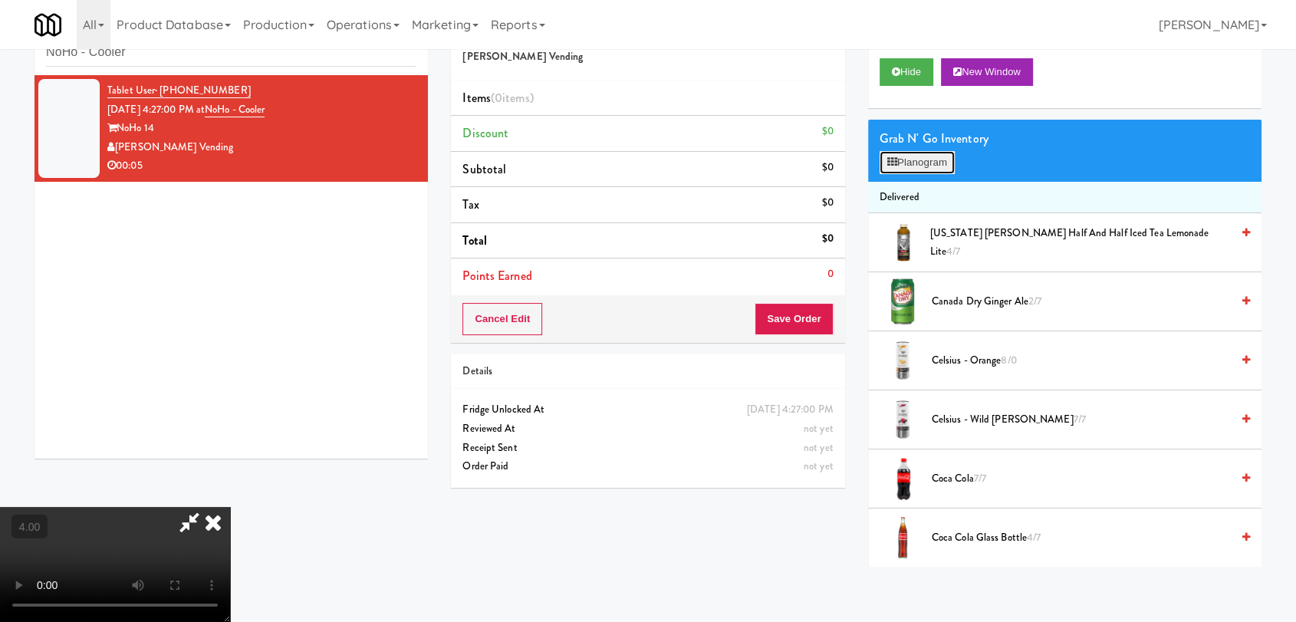
click at [904, 167] on button "Planogram" at bounding box center [916, 162] width 75 height 23
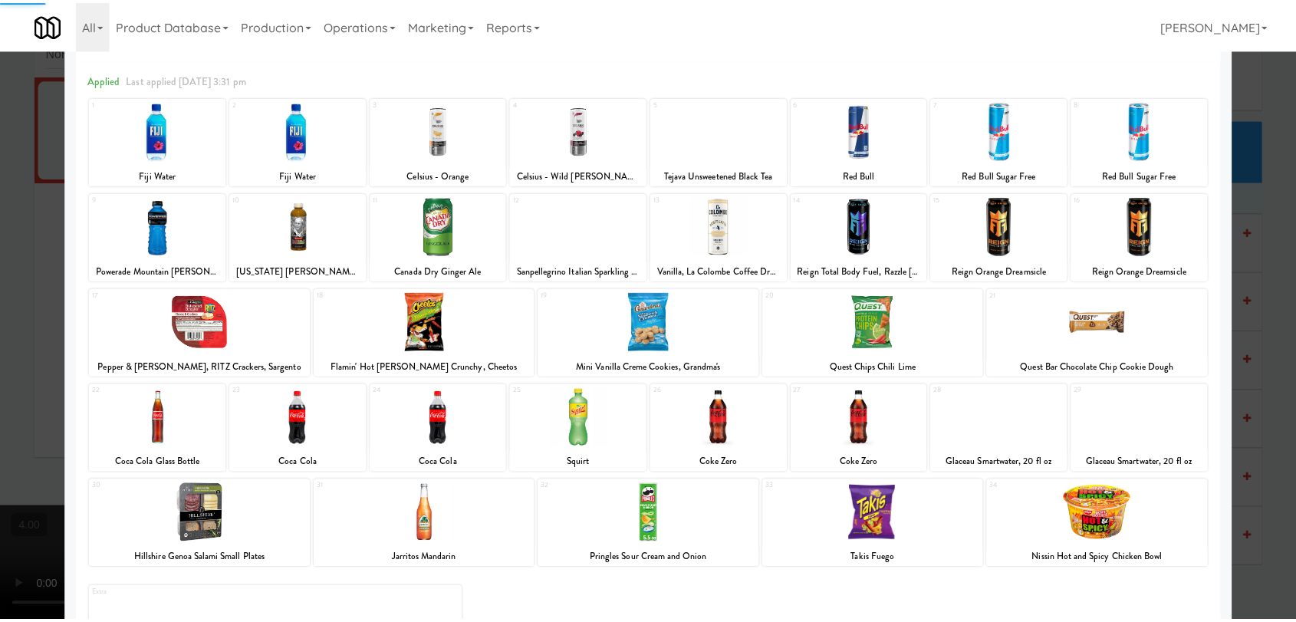
scroll to position [131, 0]
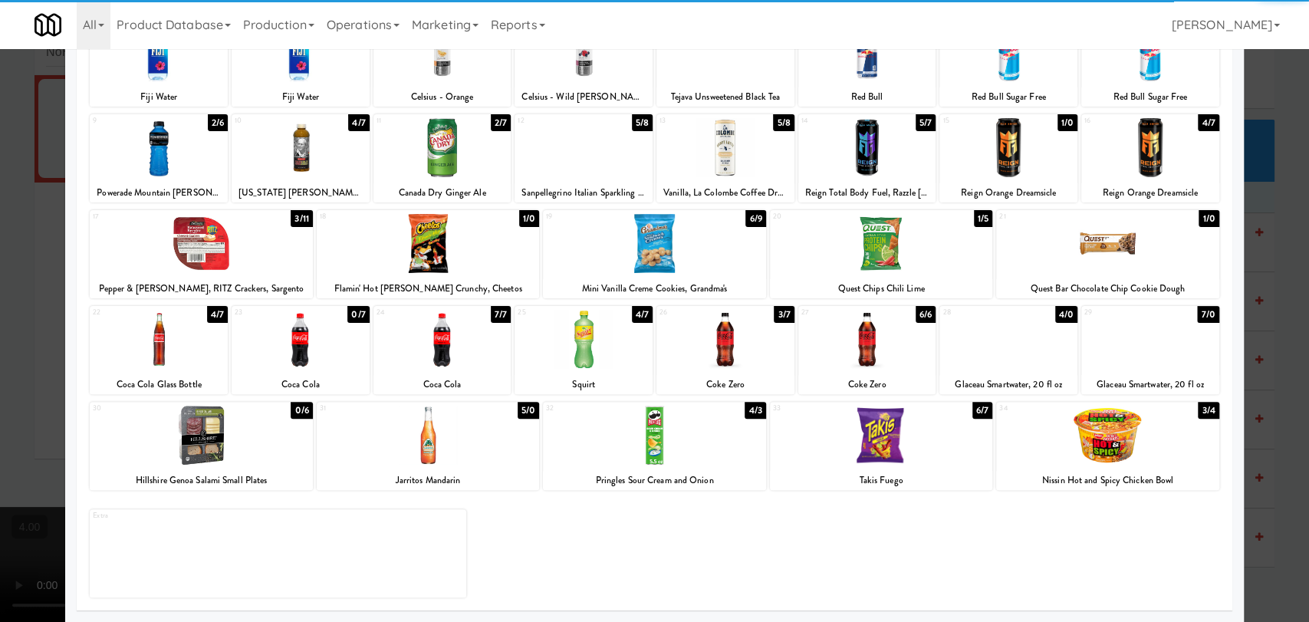
click at [182, 370] on div "22 4/7 Coca Cola Glass Bottle" at bounding box center [159, 350] width 138 height 88
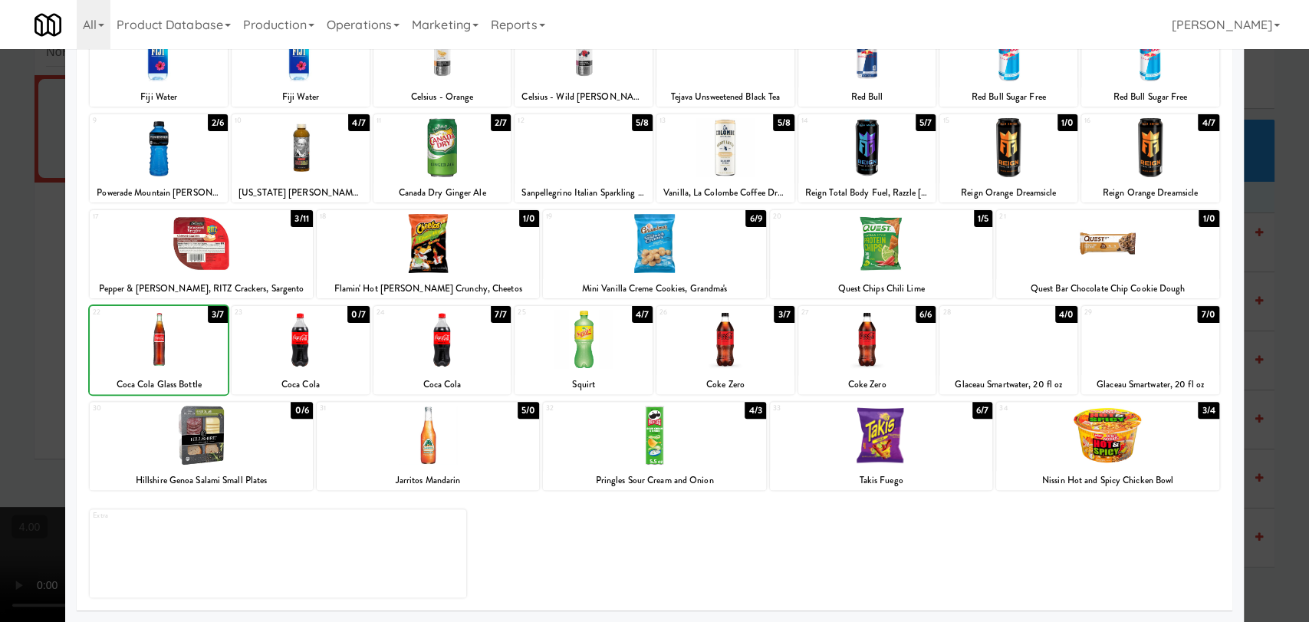
click at [0, 222] on div at bounding box center [654, 311] width 1309 height 622
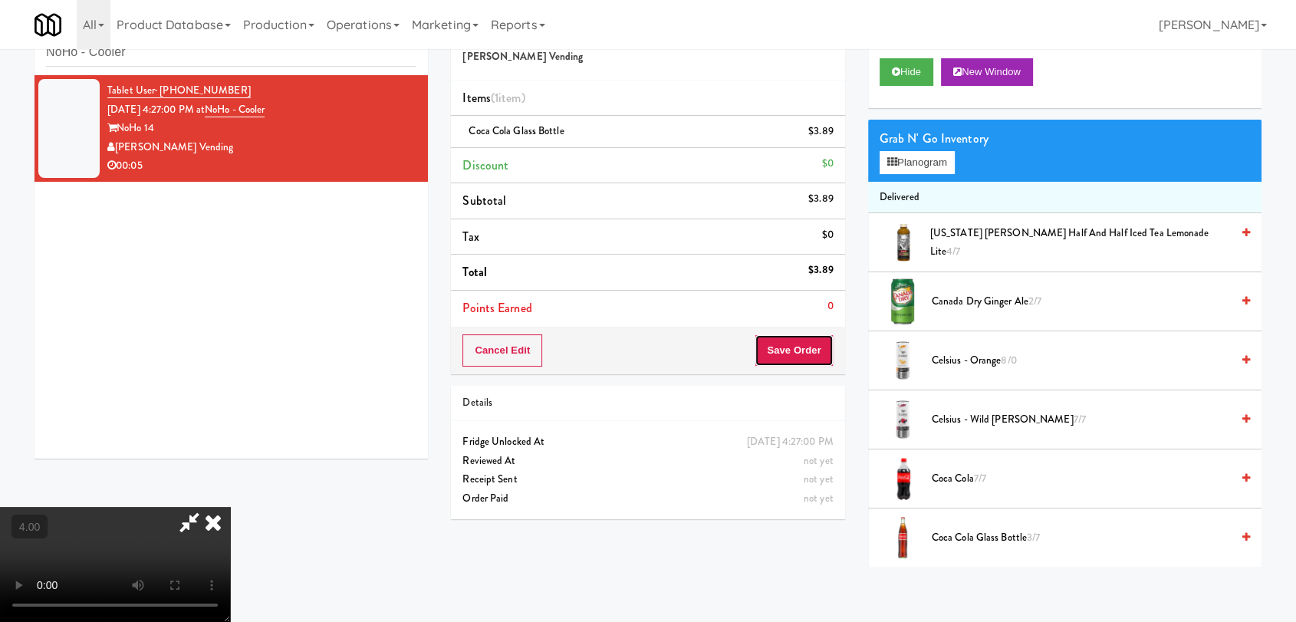
click at [809, 362] on button "Save Order" at bounding box center [793, 350] width 78 height 32
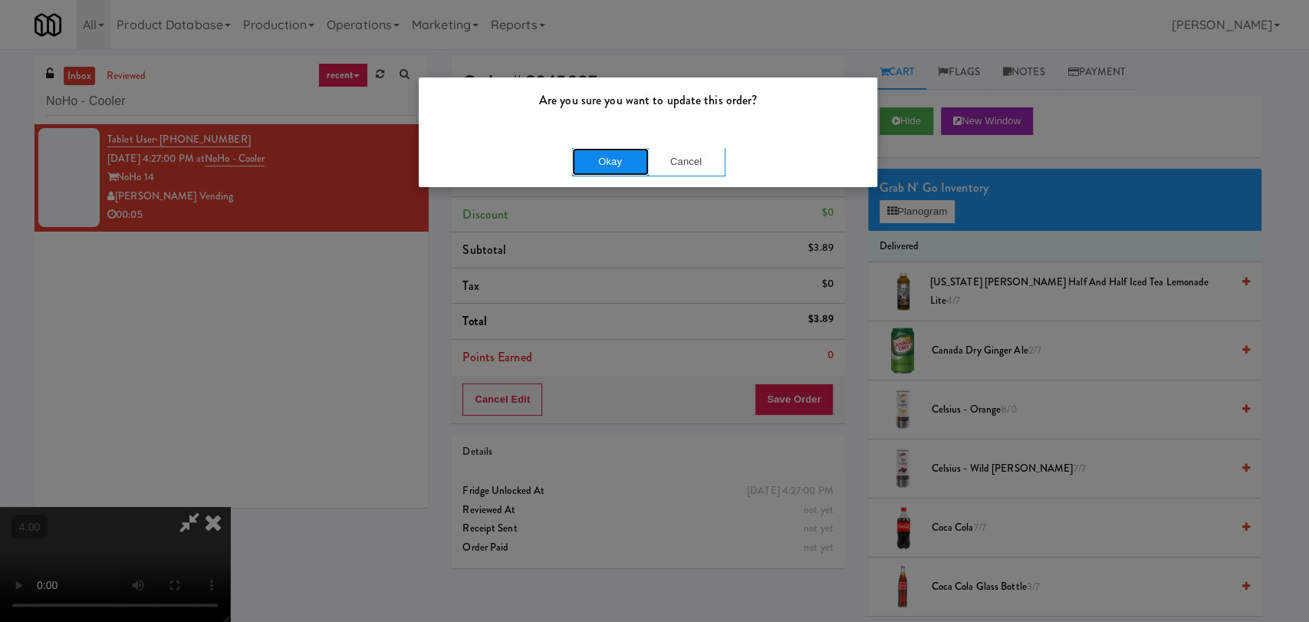
click at [618, 166] on button "Okay" at bounding box center [610, 162] width 77 height 28
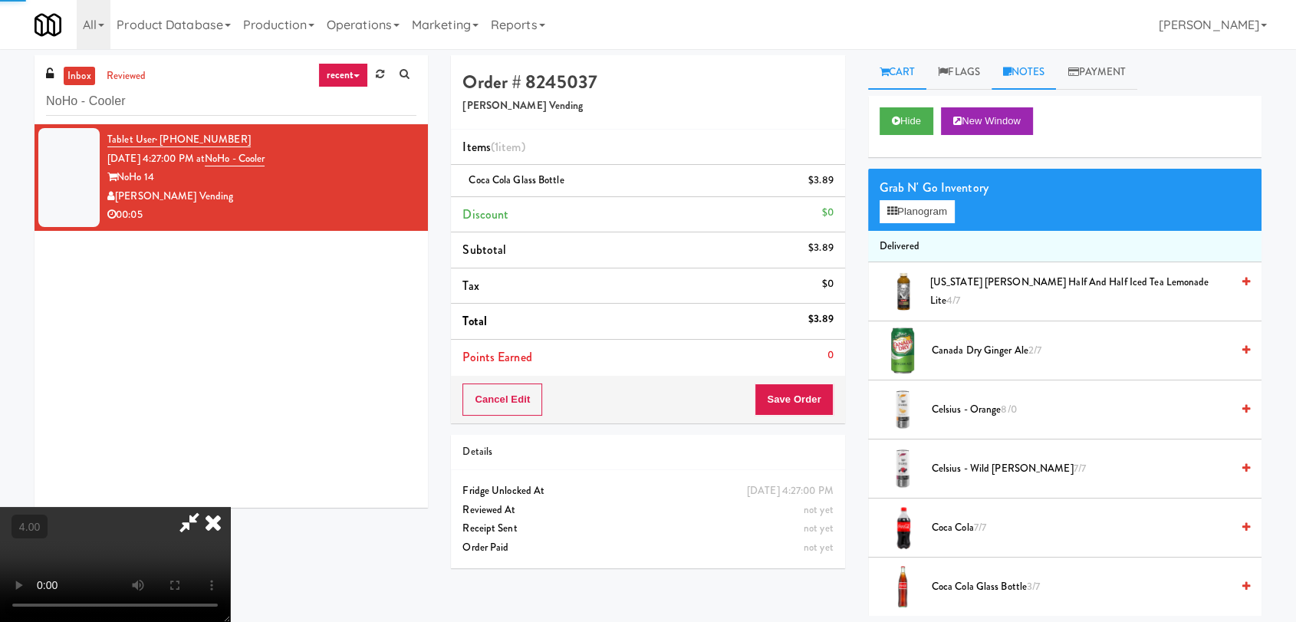
click at [1054, 66] on link "Notes" at bounding box center [1023, 72] width 65 height 34
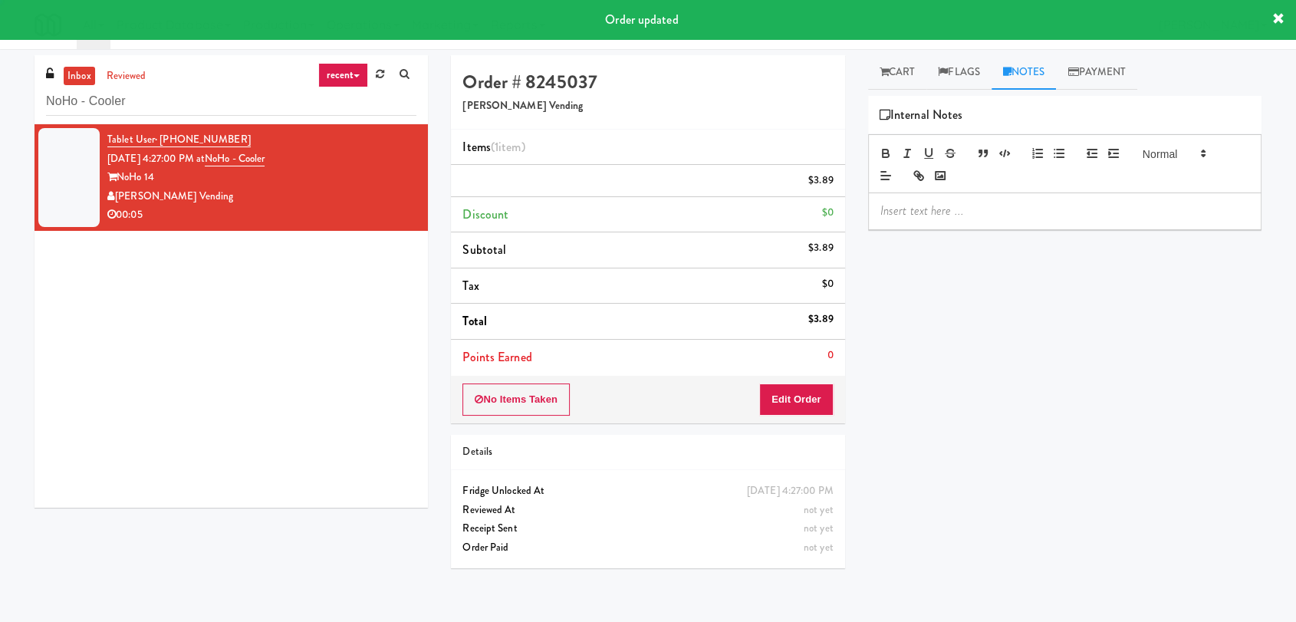
click at [998, 225] on div at bounding box center [1065, 210] width 392 height 35
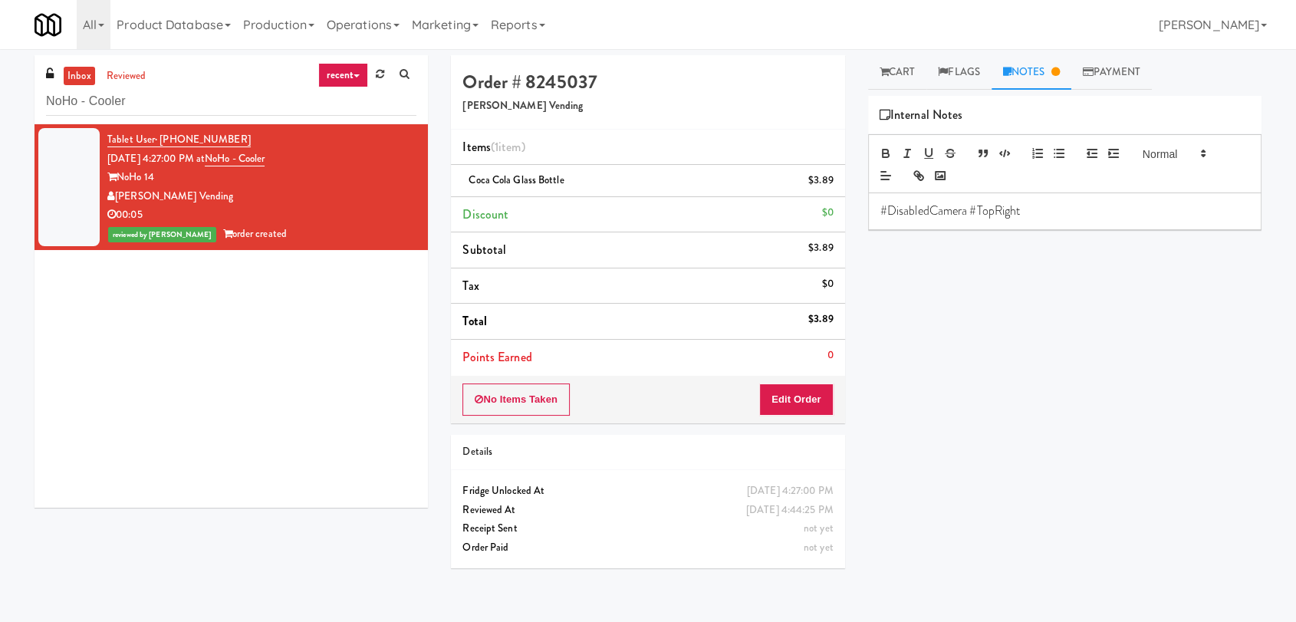
click at [880, 204] on p "#DisabledCamera #TopRight" at bounding box center [1064, 210] width 369 height 17
paste input "Union24 - Combo - (Big Lobby)"
drag, startPoint x: 196, startPoint y: 92, endPoint x: 0, endPoint y: 74, distance: 197.1
click at [0, 74] on div "inbox reviewed recent all unclear take inventory issue suspicious failed recent…" at bounding box center [648, 335] width 1296 height 560
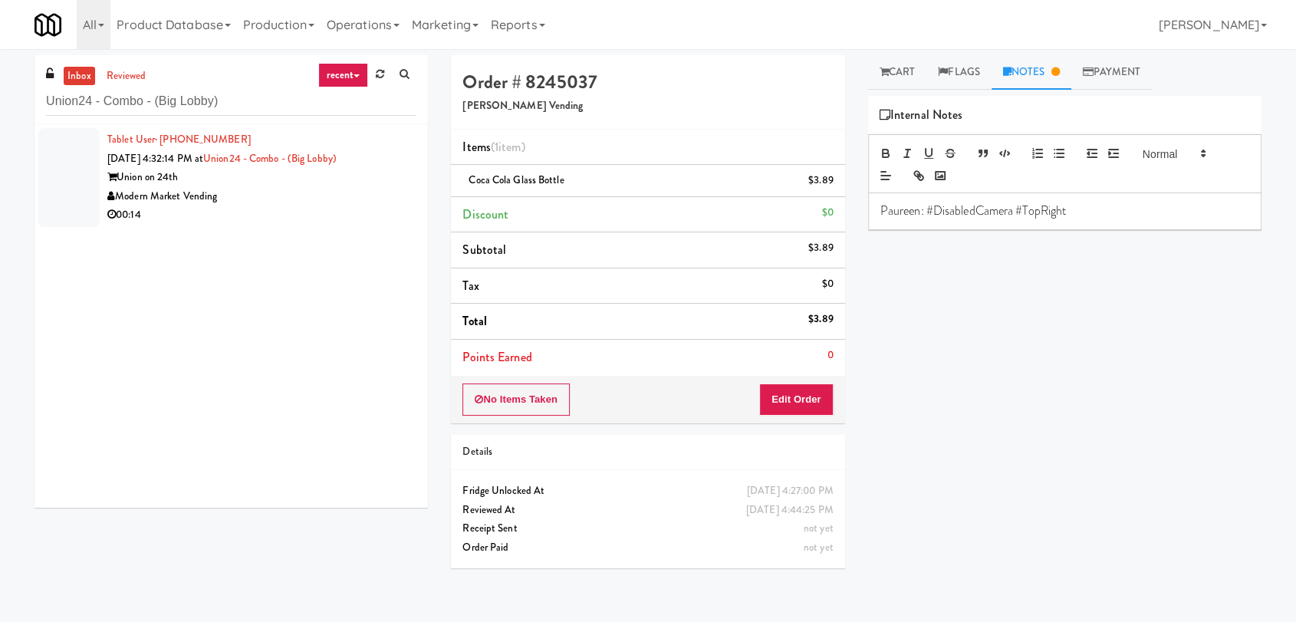
click at [346, 215] on div "00:14" at bounding box center [261, 214] width 309 height 19
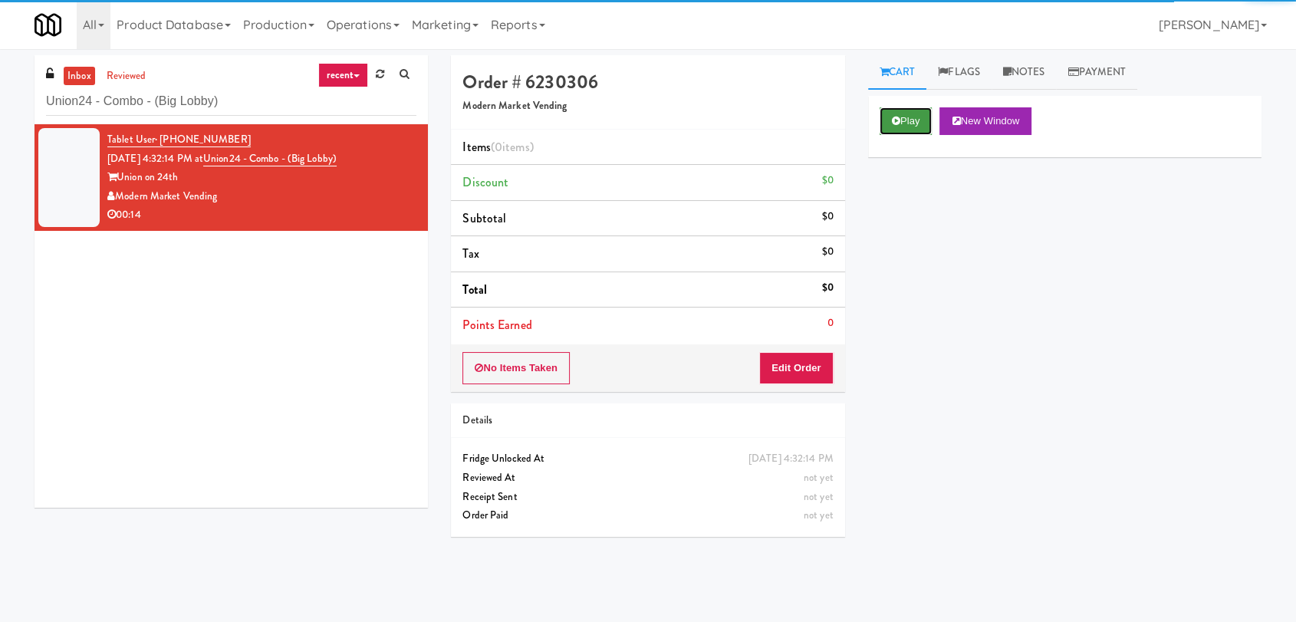
click at [885, 117] on button "Play" at bounding box center [905, 121] width 53 height 28
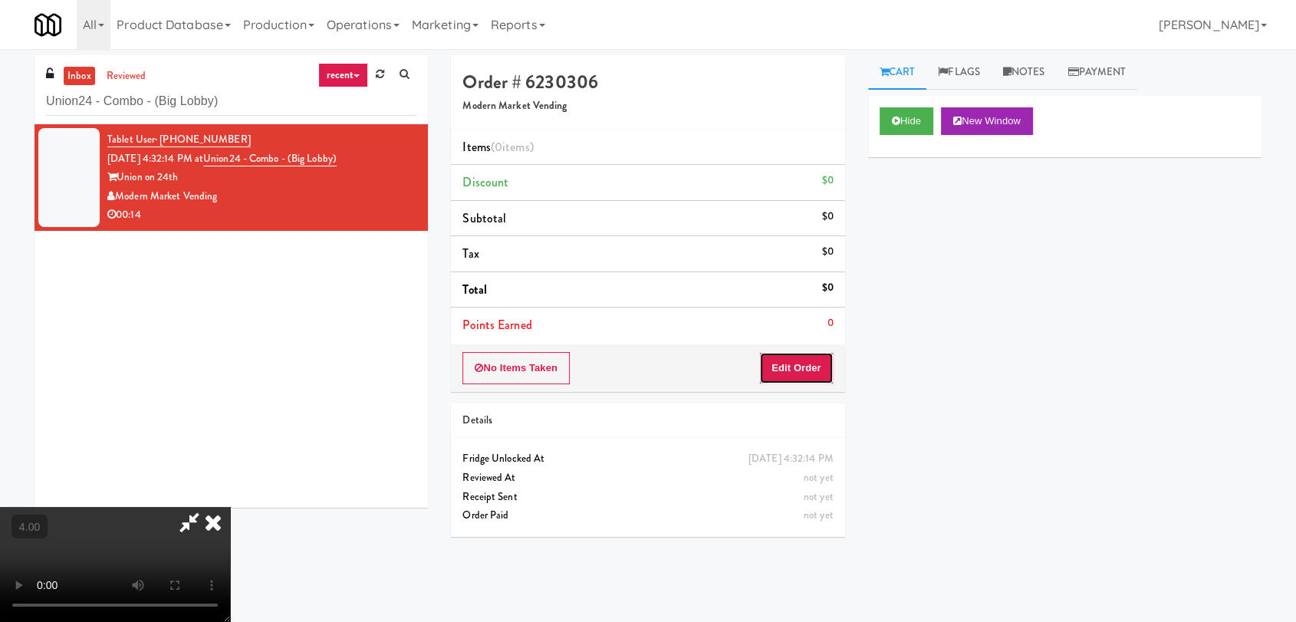
click at [764, 369] on button "Edit Order" at bounding box center [796, 368] width 74 height 32
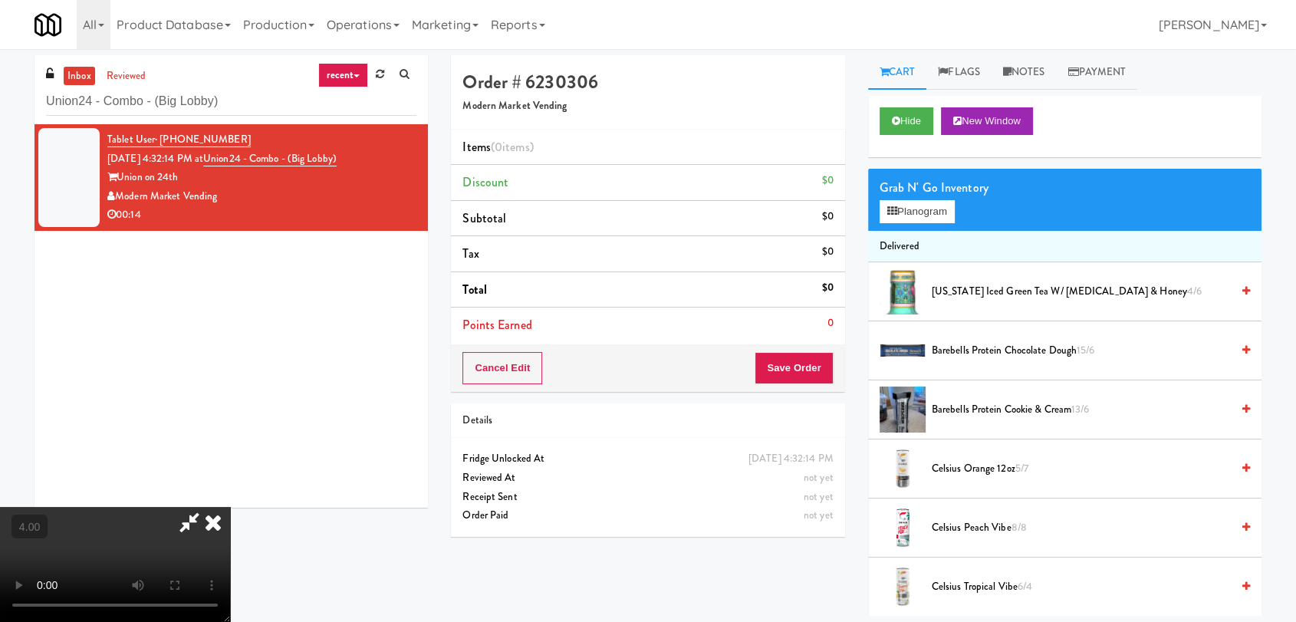
click at [230, 507] on video at bounding box center [115, 564] width 230 height 115
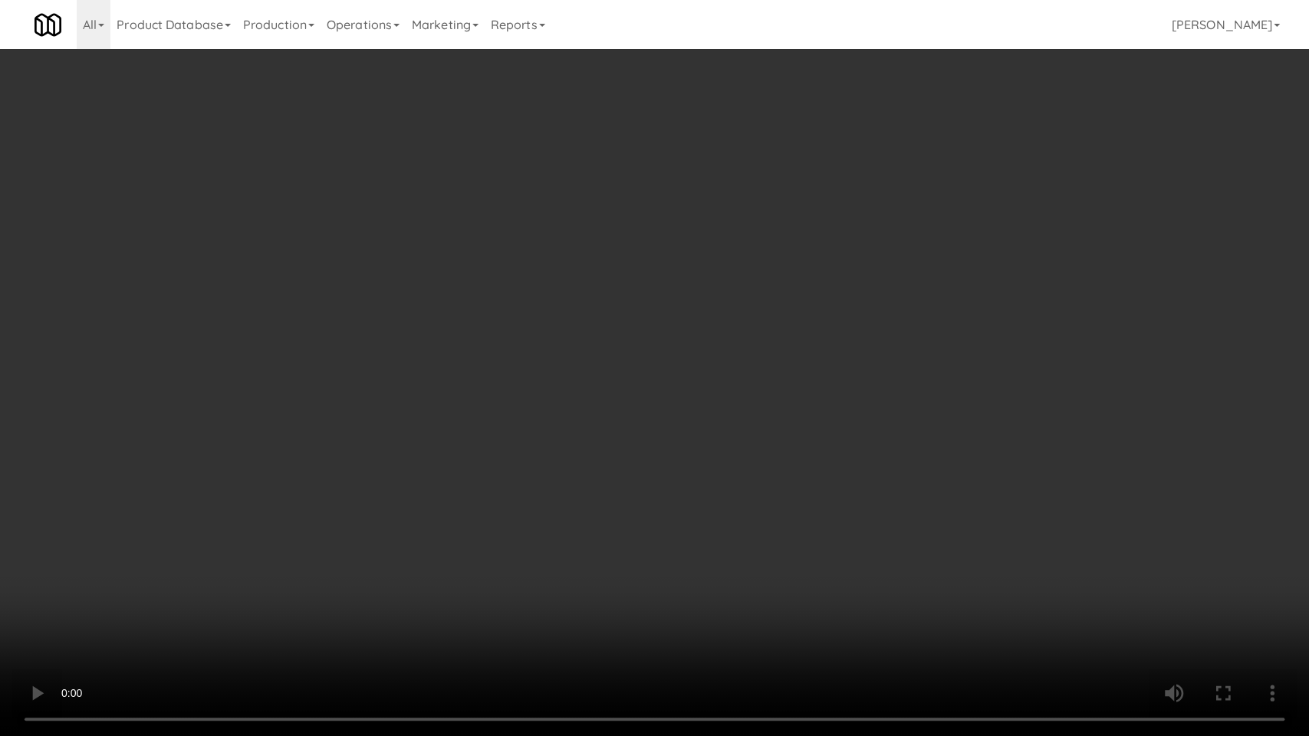
click at [1036, 554] on video at bounding box center [654, 368] width 1309 height 736
drag, startPoint x: 1036, startPoint y: 554, endPoint x: 1020, endPoint y: 435, distance: 119.3
click at [1036, 553] on video at bounding box center [654, 368] width 1309 height 736
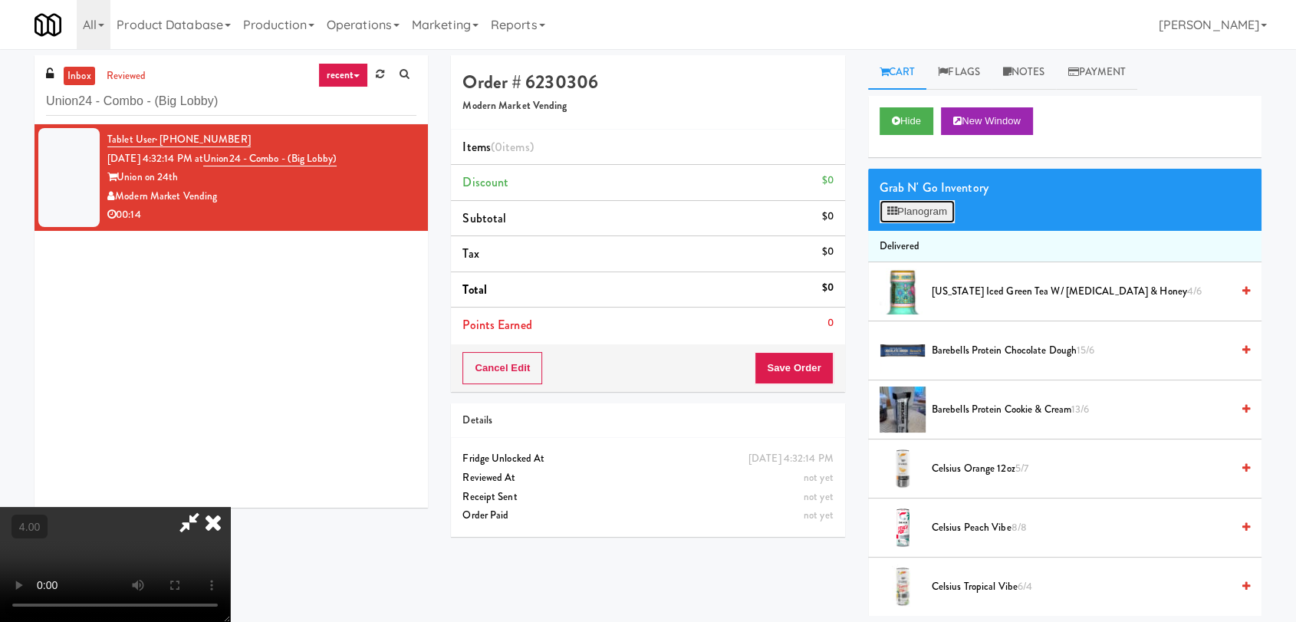
click at [899, 209] on button "Planogram" at bounding box center [916, 211] width 75 height 23
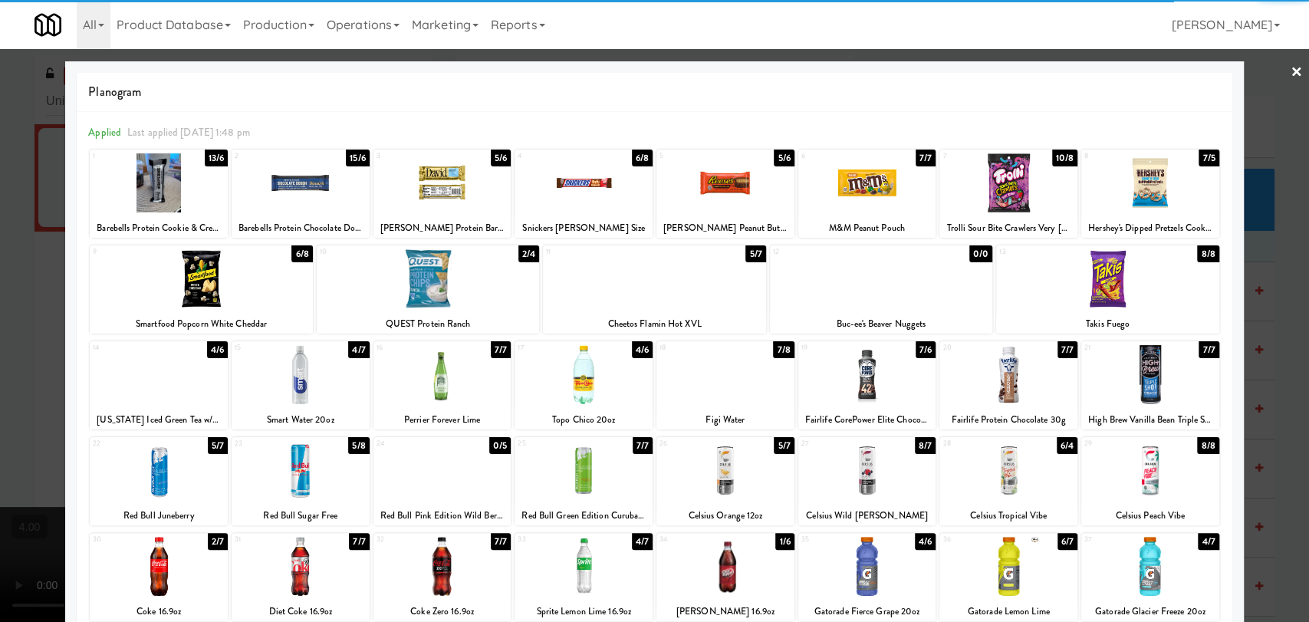
click at [734, 186] on div at bounding box center [725, 182] width 138 height 59
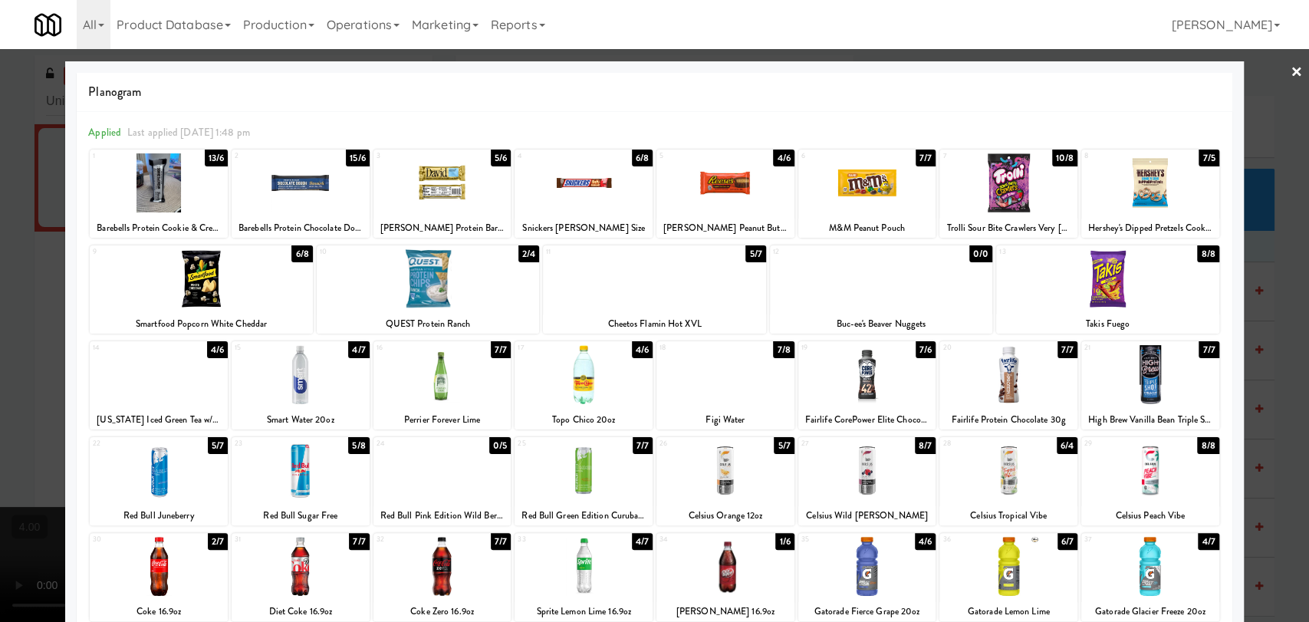
click at [825, 196] on div at bounding box center [867, 182] width 138 height 59
click at [0, 190] on div at bounding box center [654, 311] width 1309 height 622
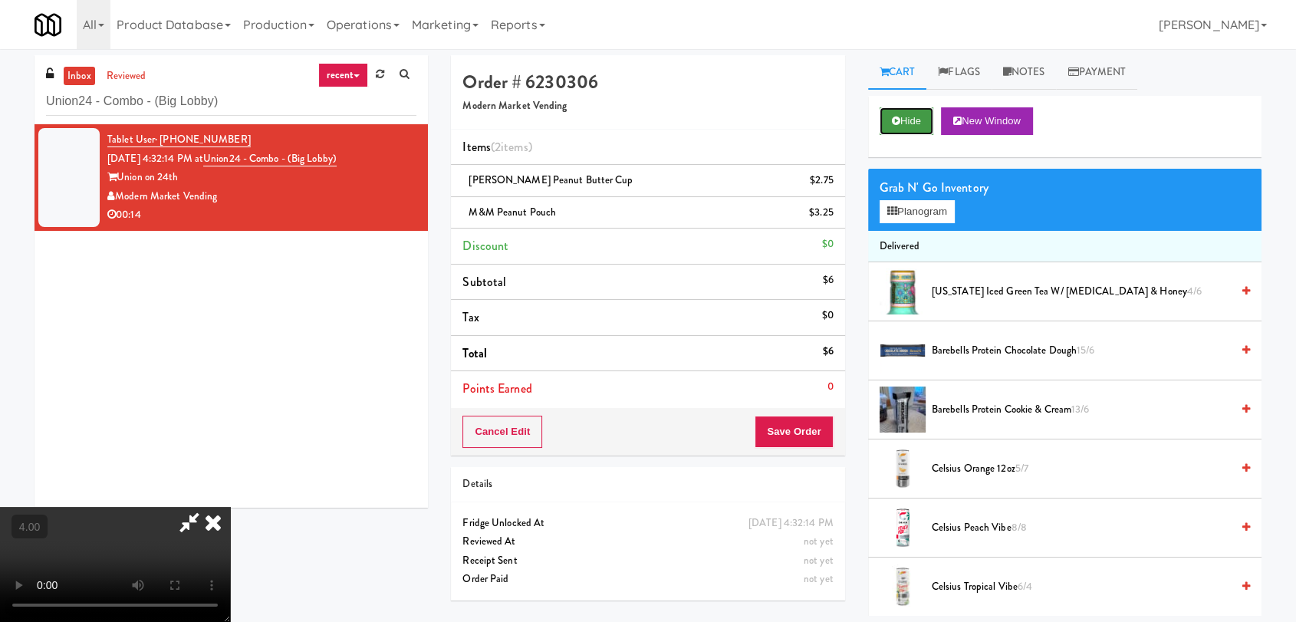
click at [912, 113] on button "Hide" at bounding box center [906, 121] width 54 height 28
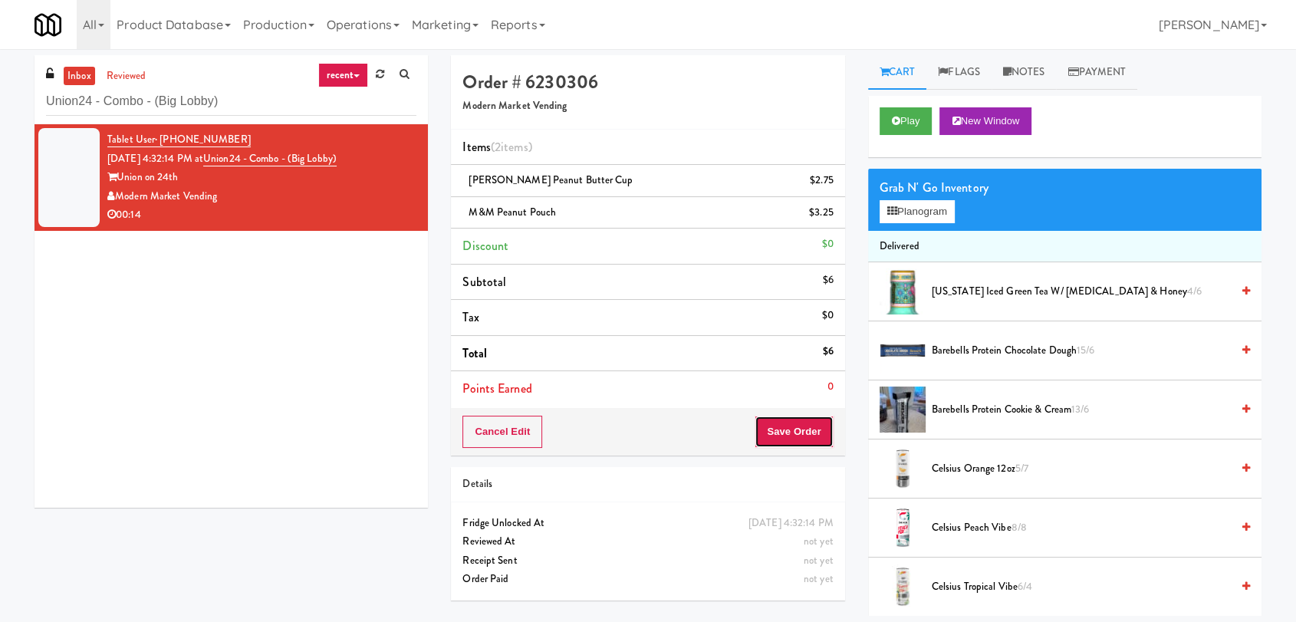
click at [776, 425] on button "Save Order" at bounding box center [793, 432] width 78 height 32
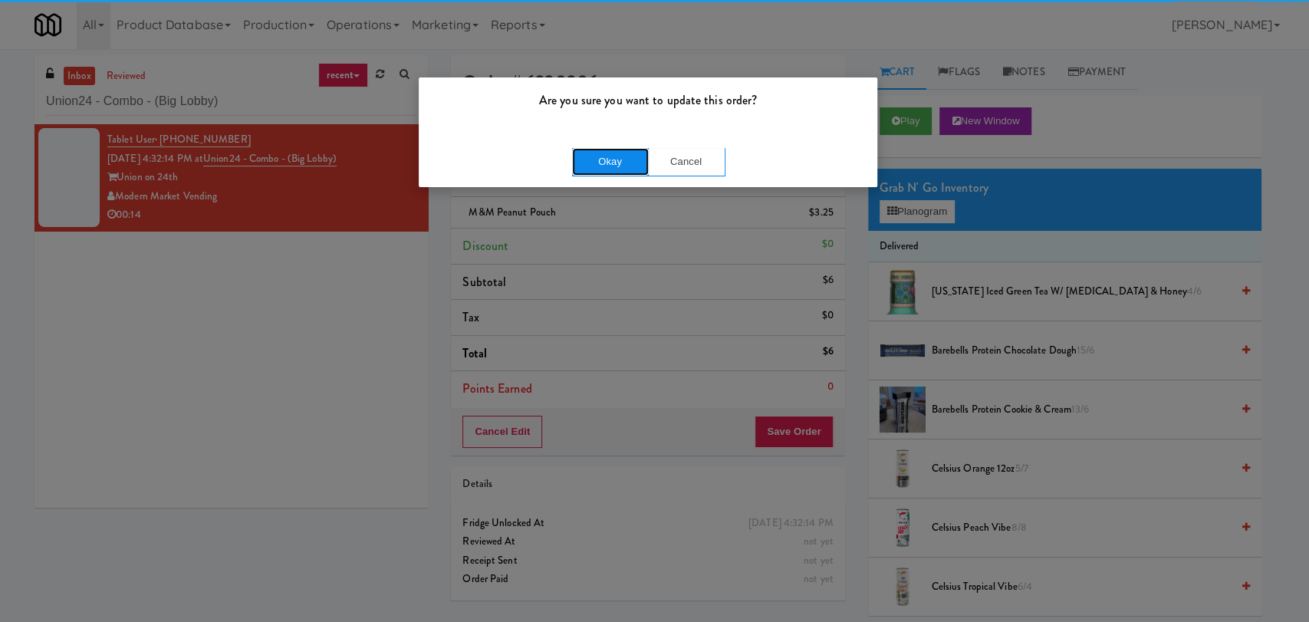
click at [595, 168] on button "Okay" at bounding box center [610, 162] width 77 height 28
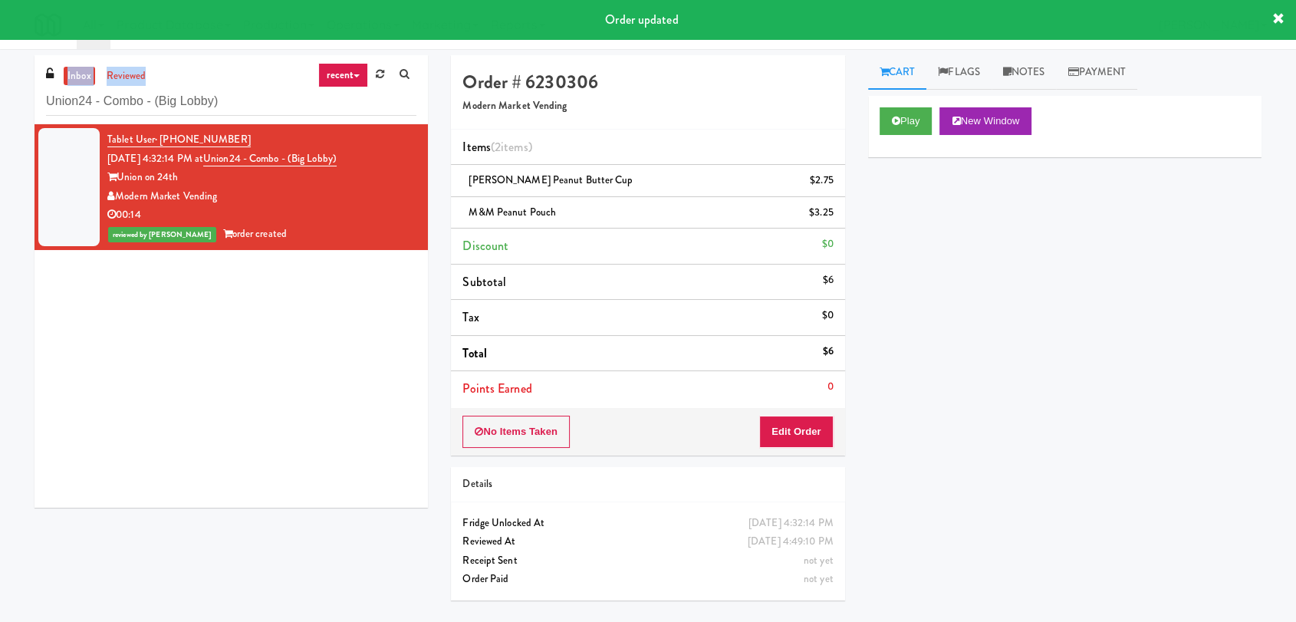
drag, startPoint x: 244, startPoint y: 84, endPoint x: 0, endPoint y: 63, distance: 244.7
click at [0, 63] on div "inbox reviewed recent all unclear take inventory issue suspicious failed recent…" at bounding box center [648, 335] width 1296 height 560
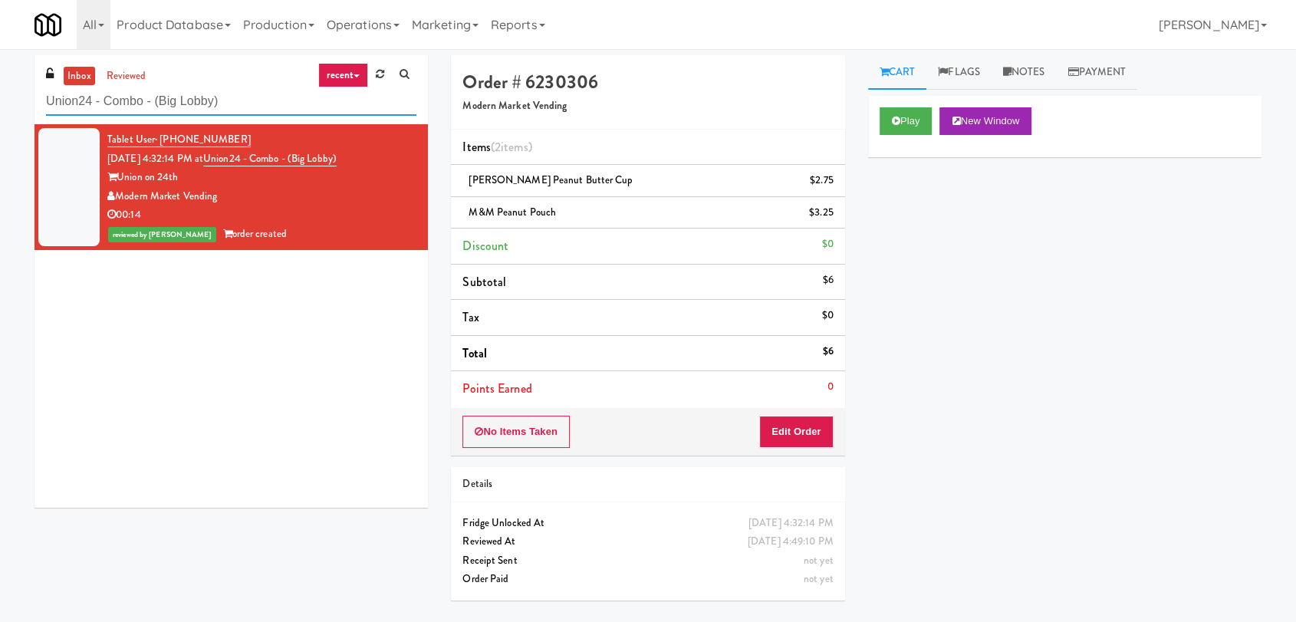
paste input "The Astoria Revology Cars"
drag, startPoint x: 306, startPoint y: 107, endPoint x: 0, endPoint y: 89, distance: 306.4
click at [0, 89] on div "inbox reviewed recent all unclear take inventory issue suspicious failed recent…" at bounding box center [648, 335] width 1296 height 560
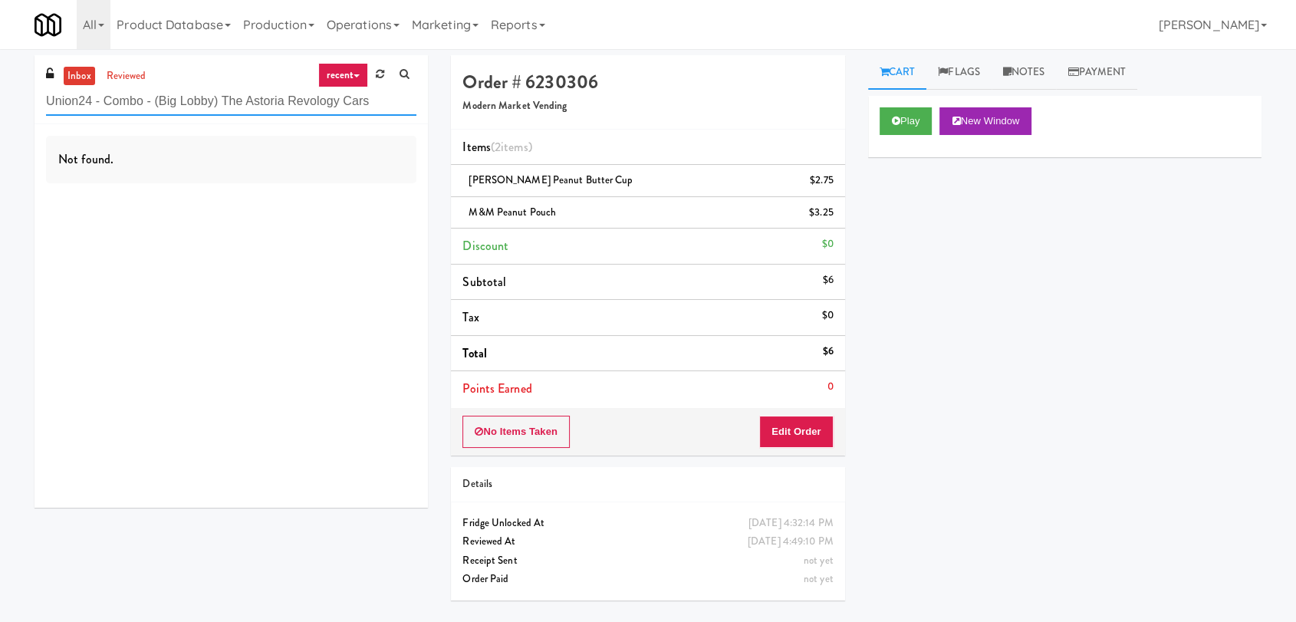
click at [312, 94] on input "Union24 - Combo - (Big Lobby) The Astoria Revology Cars" at bounding box center [231, 101] width 370 height 28
paste input "The Astoria"
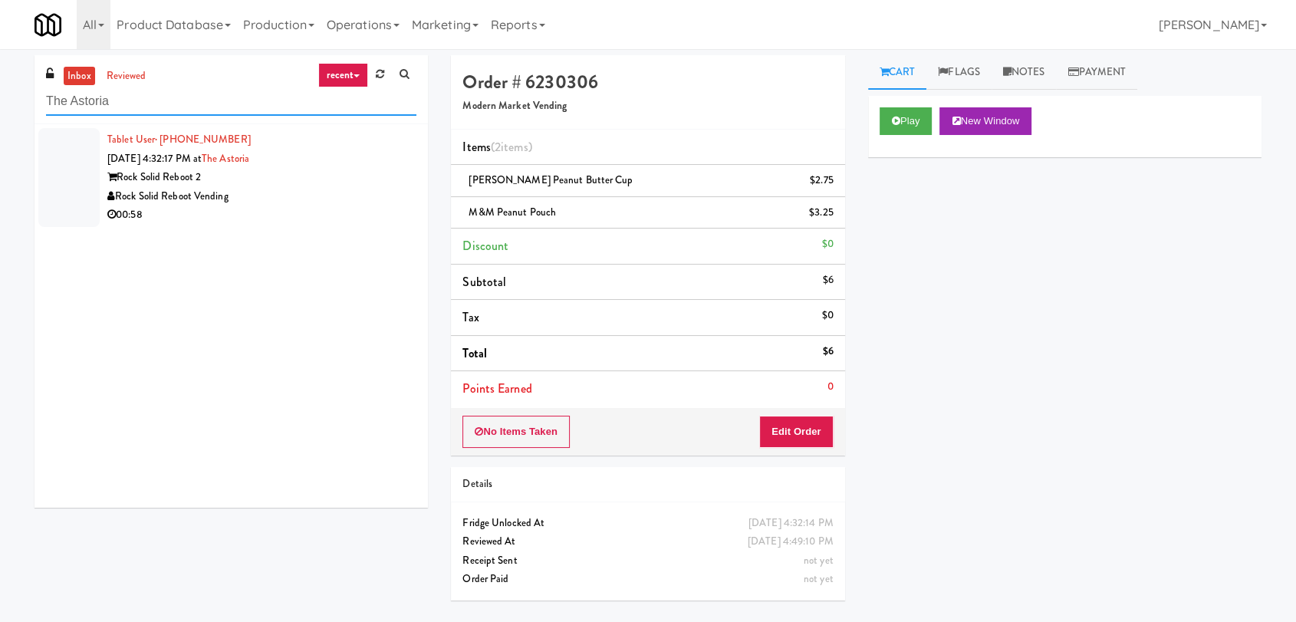
type input "The Astoria"
click at [316, 171] on div "Rock Solid Reboot 2" at bounding box center [261, 177] width 309 height 19
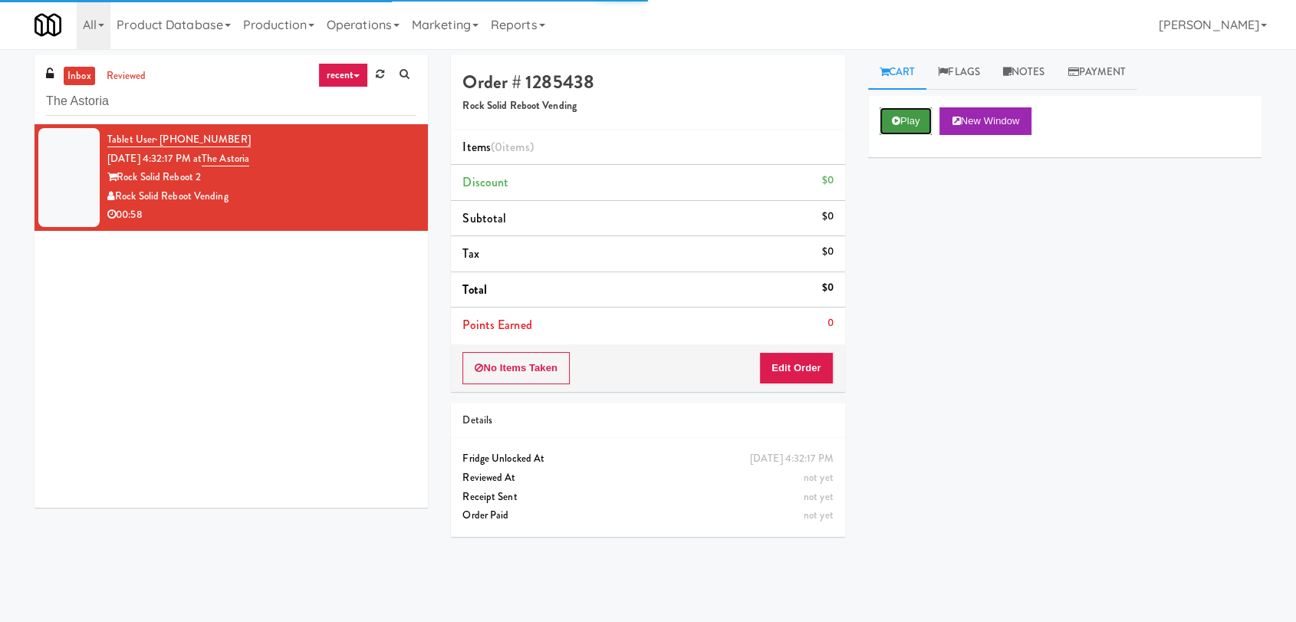
click at [920, 133] on button "Play" at bounding box center [905, 121] width 53 height 28
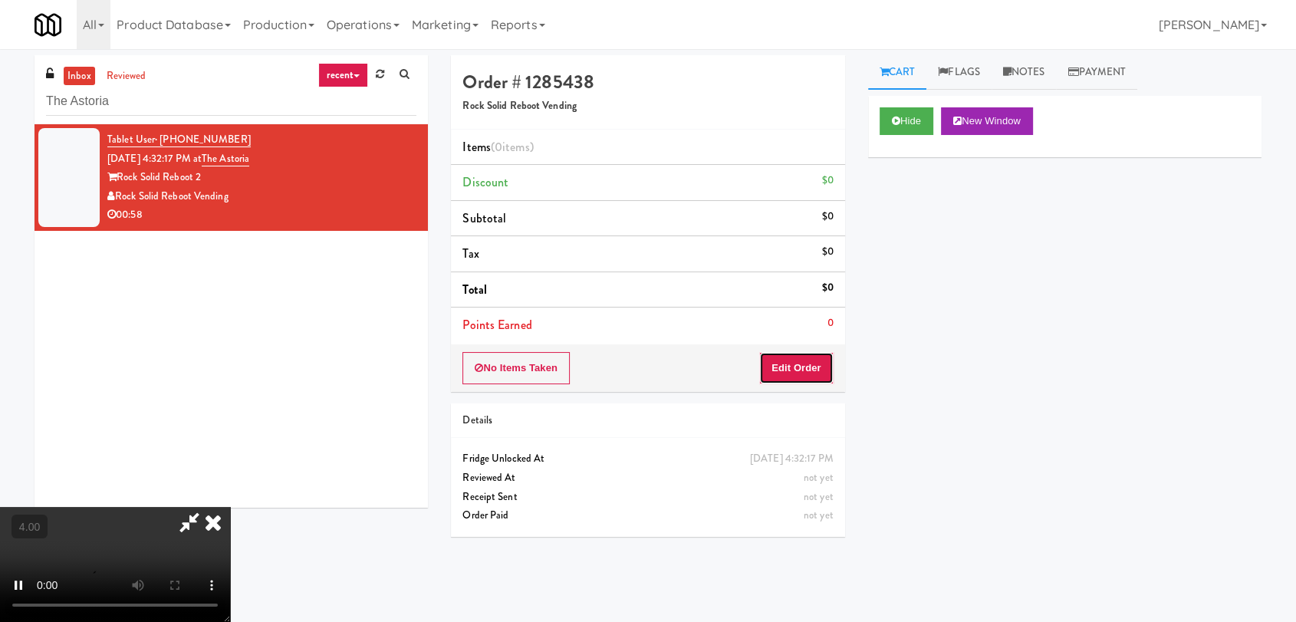
click at [825, 359] on button "Edit Order" at bounding box center [796, 368] width 74 height 32
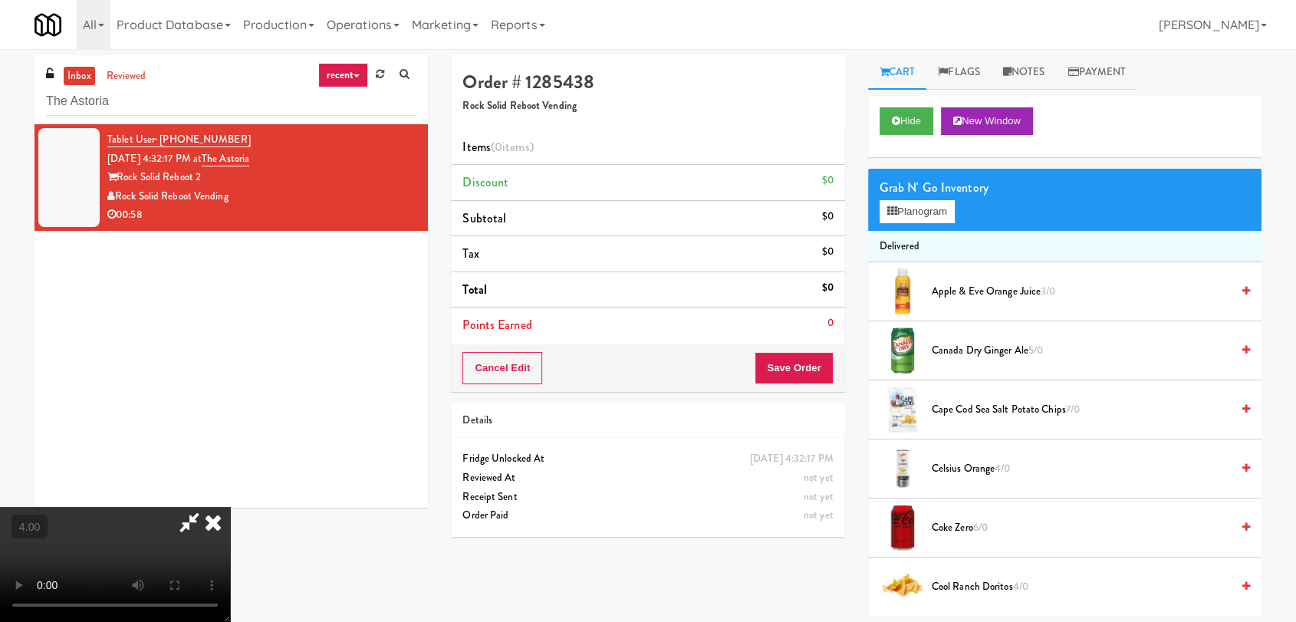
click at [230, 507] on video at bounding box center [115, 564] width 230 height 115
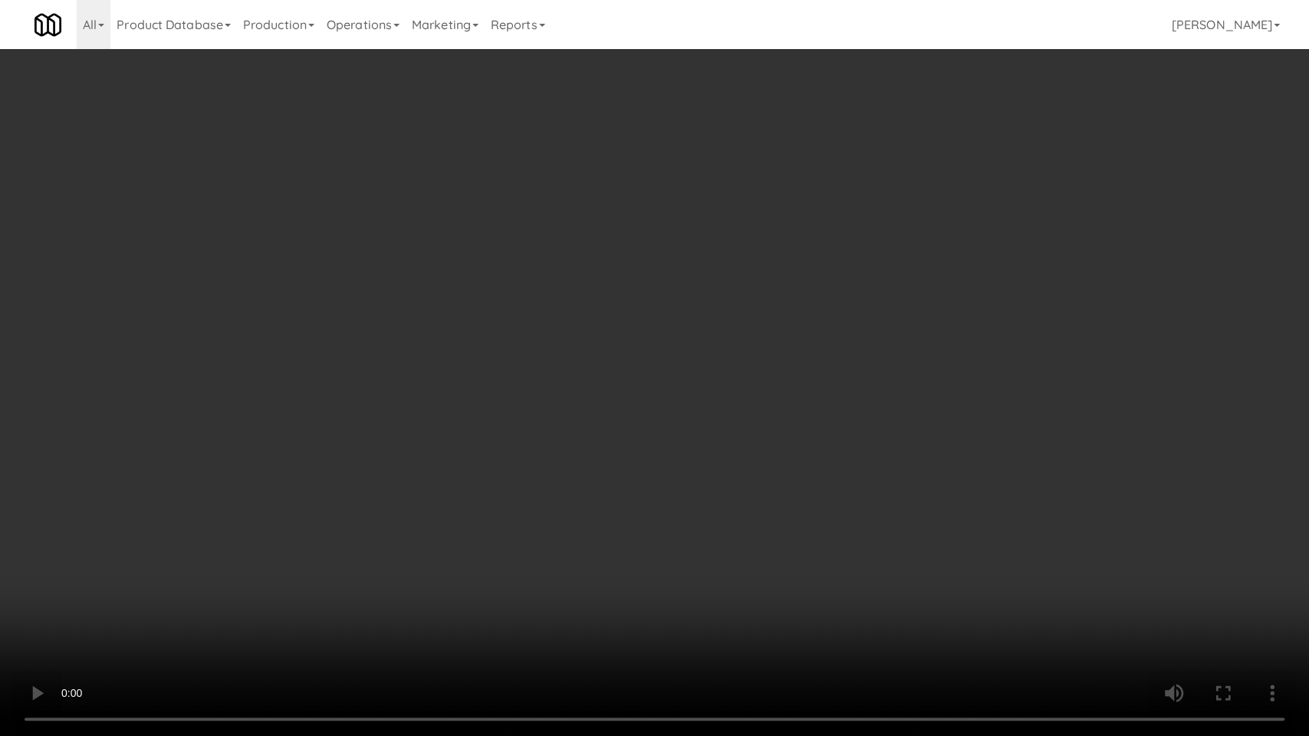
click at [711, 593] on video at bounding box center [654, 368] width 1309 height 736
click at [655, 486] on video at bounding box center [654, 368] width 1309 height 736
click at [657, 482] on video at bounding box center [654, 368] width 1309 height 736
click at [691, 485] on video at bounding box center [654, 368] width 1309 height 736
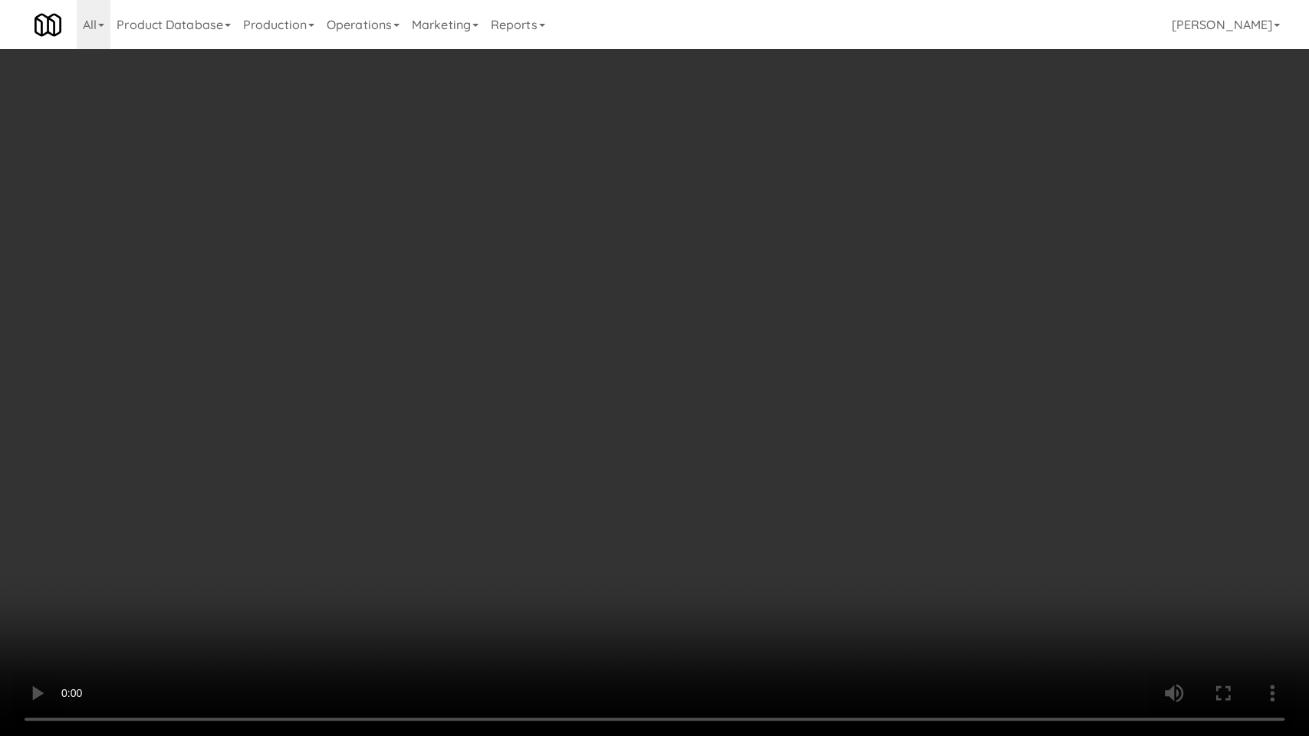
click at [692, 485] on video at bounding box center [654, 368] width 1309 height 736
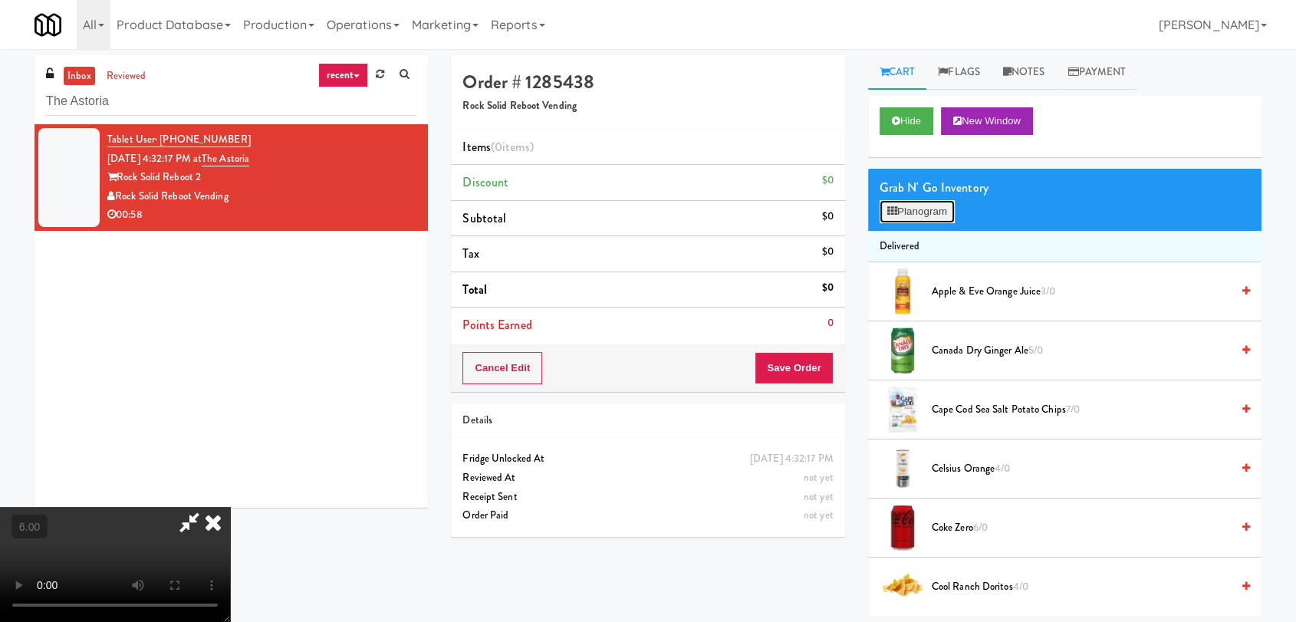
click at [911, 212] on button "Planogram" at bounding box center [916, 211] width 75 height 23
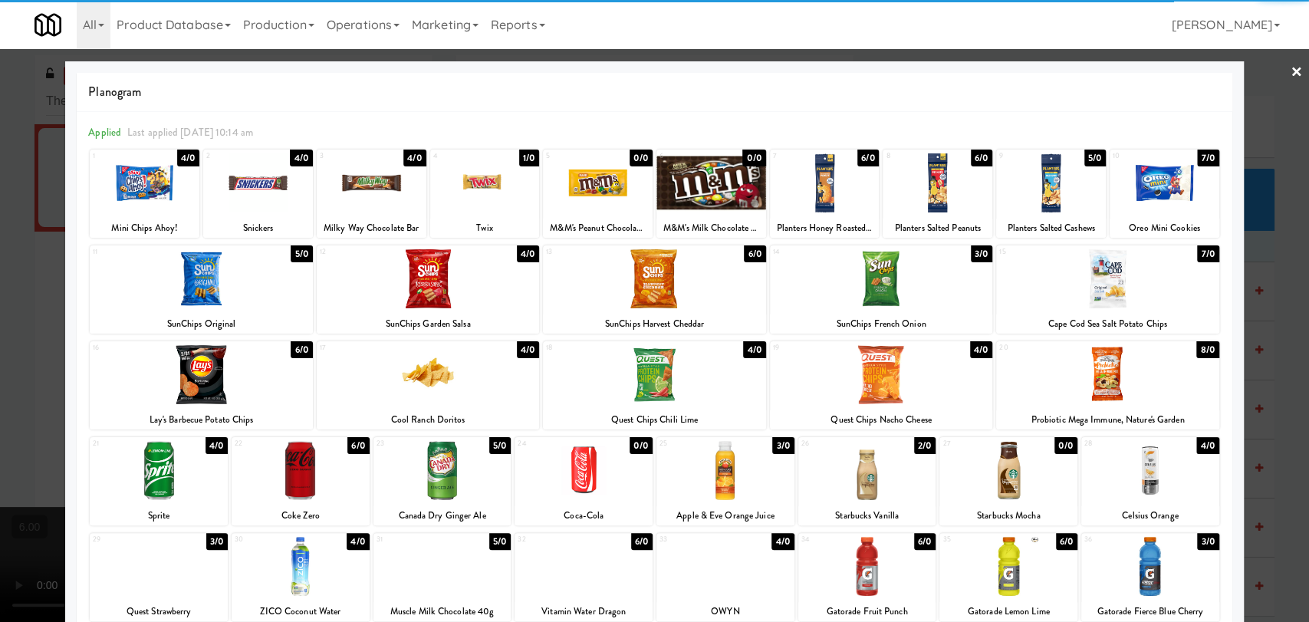
click at [472, 182] on div at bounding box center [485, 182] width 110 height 59
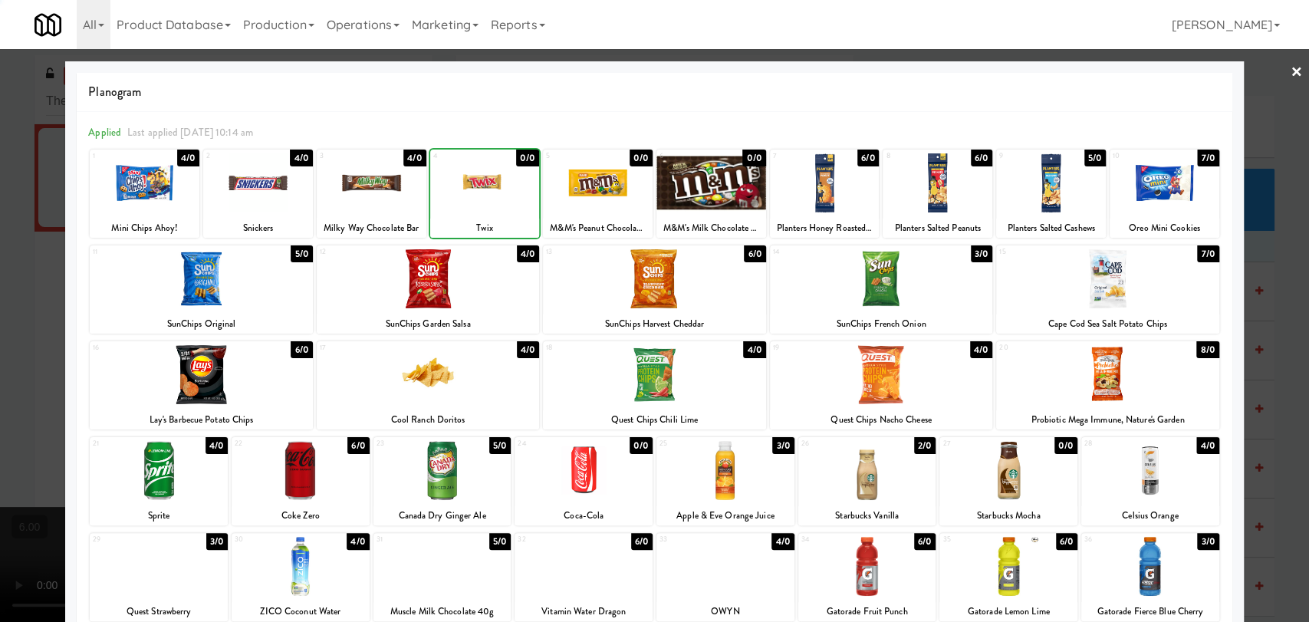
click at [0, 230] on div at bounding box center [654, 311] width 1309 height 622
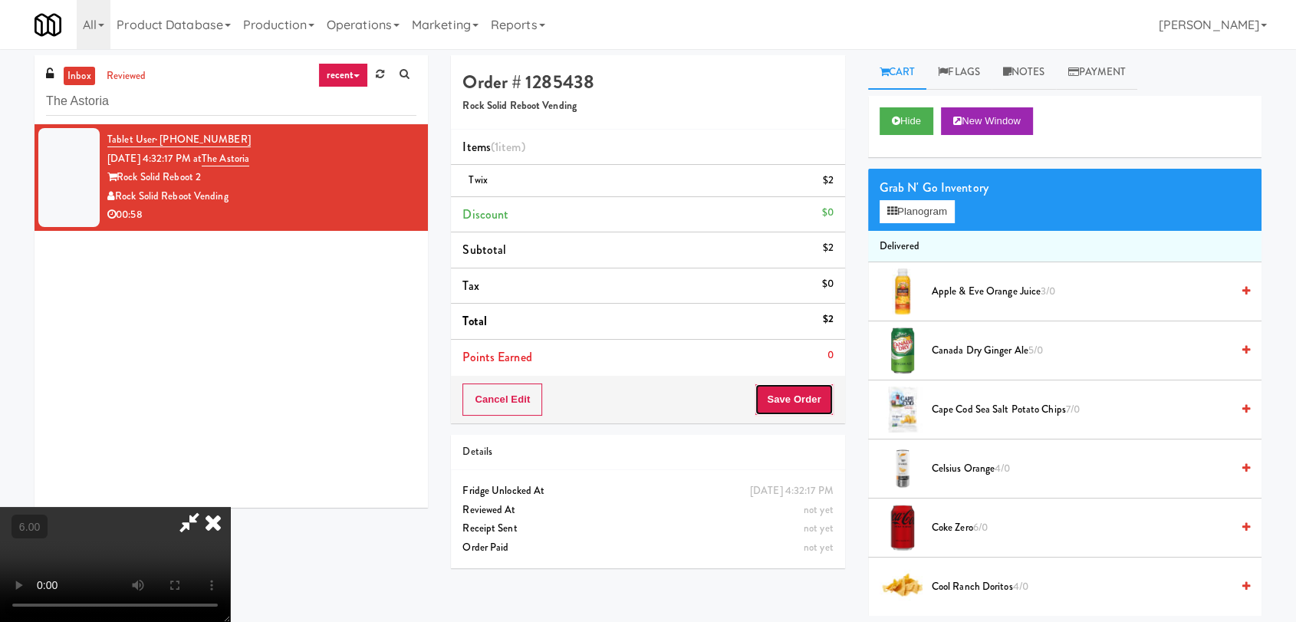
click at [794, 397] on button "Save Order" at bounding box center [793, 399] width 78 height 32
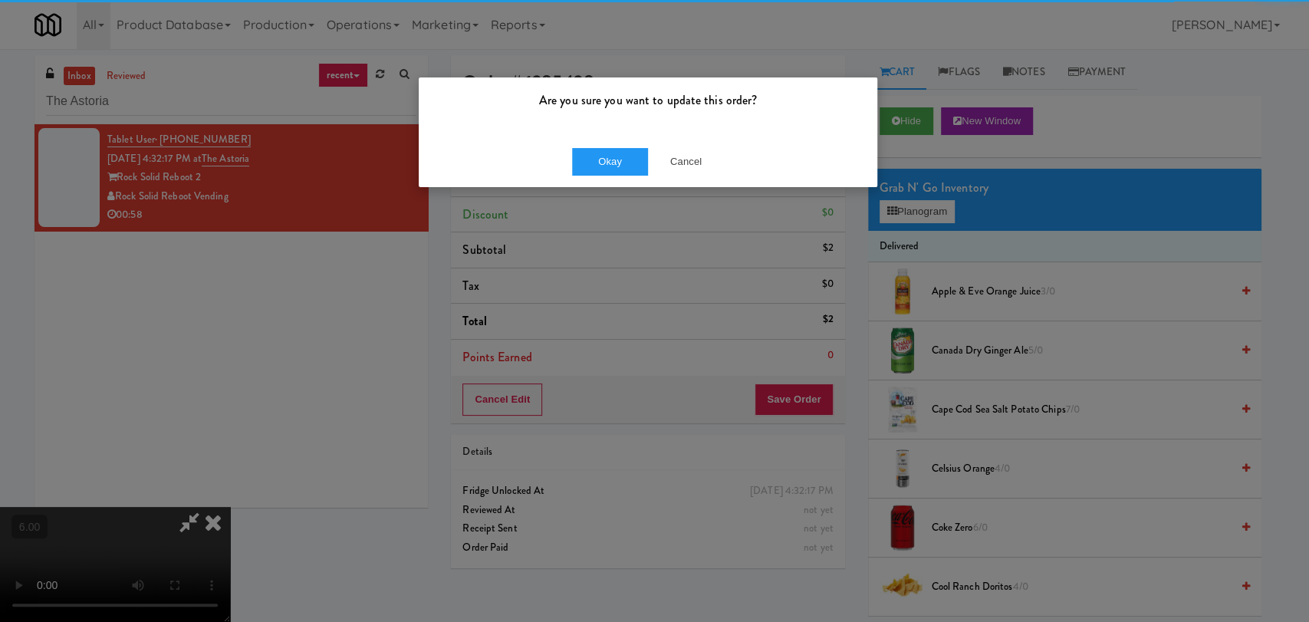
click at [568, 159] on div "Okay Cancel" at bounding box center [648, 161] width 458 height 51
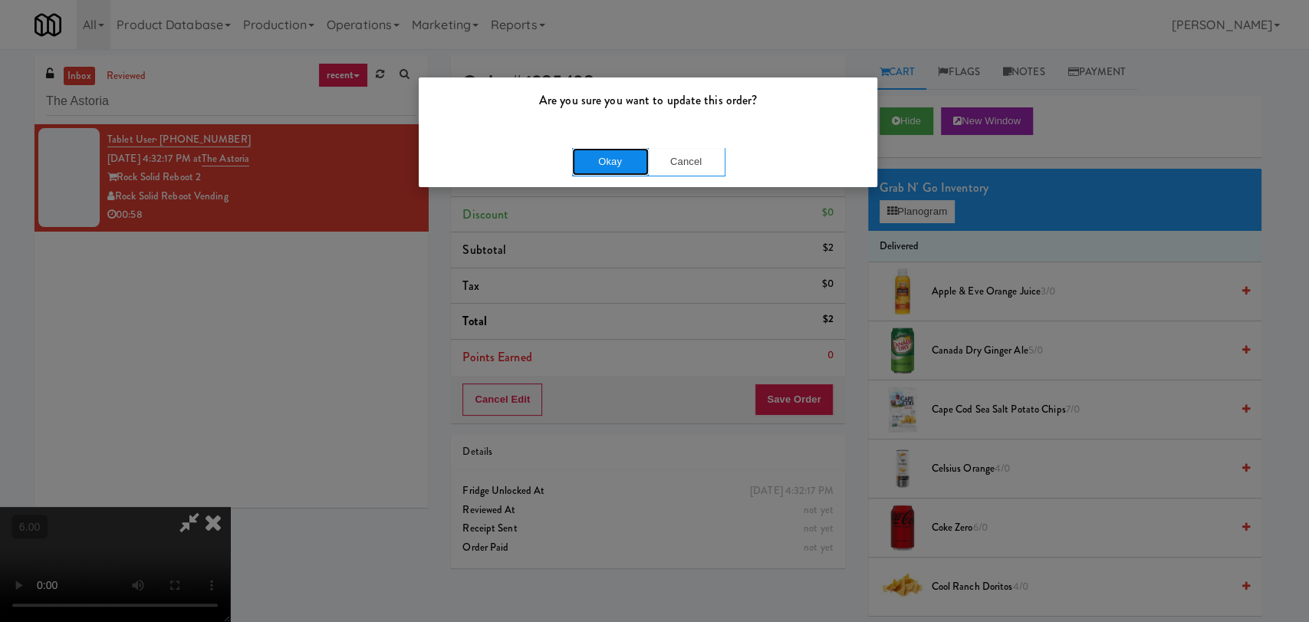
click at [592, 166] on button "Okay" at bounding box center [610, 162] width 77 height 28
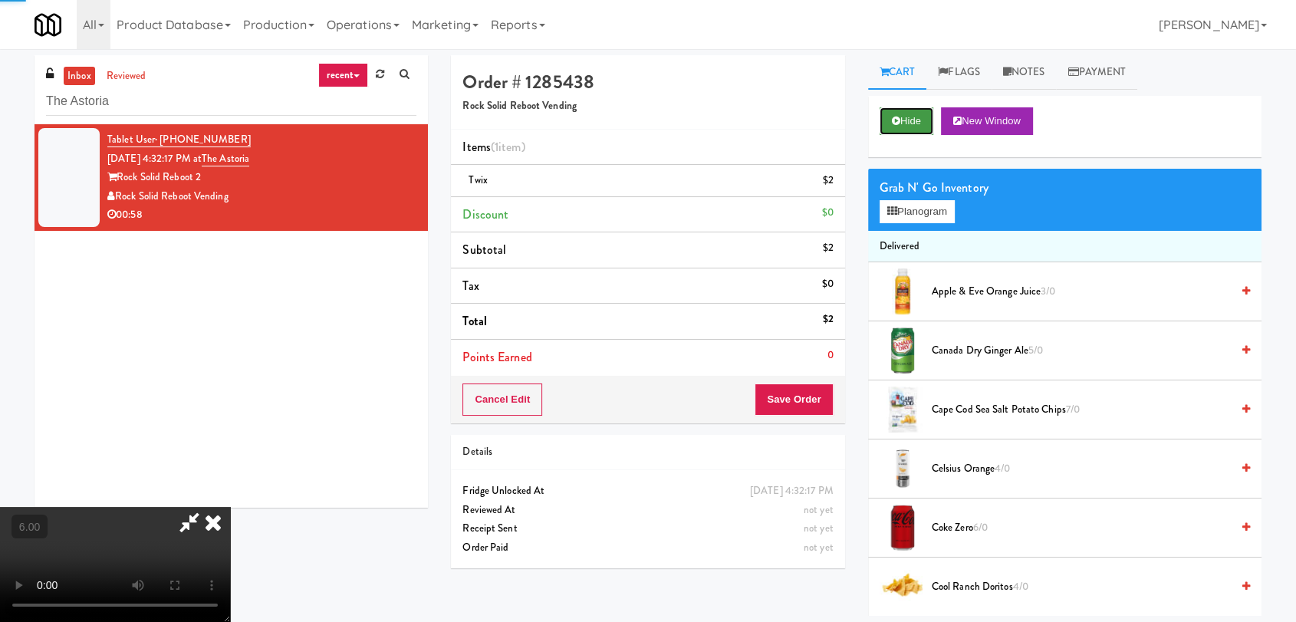
click at [885, 117] on button "Hide" at bounding box center [906, 121] width 54 height 28
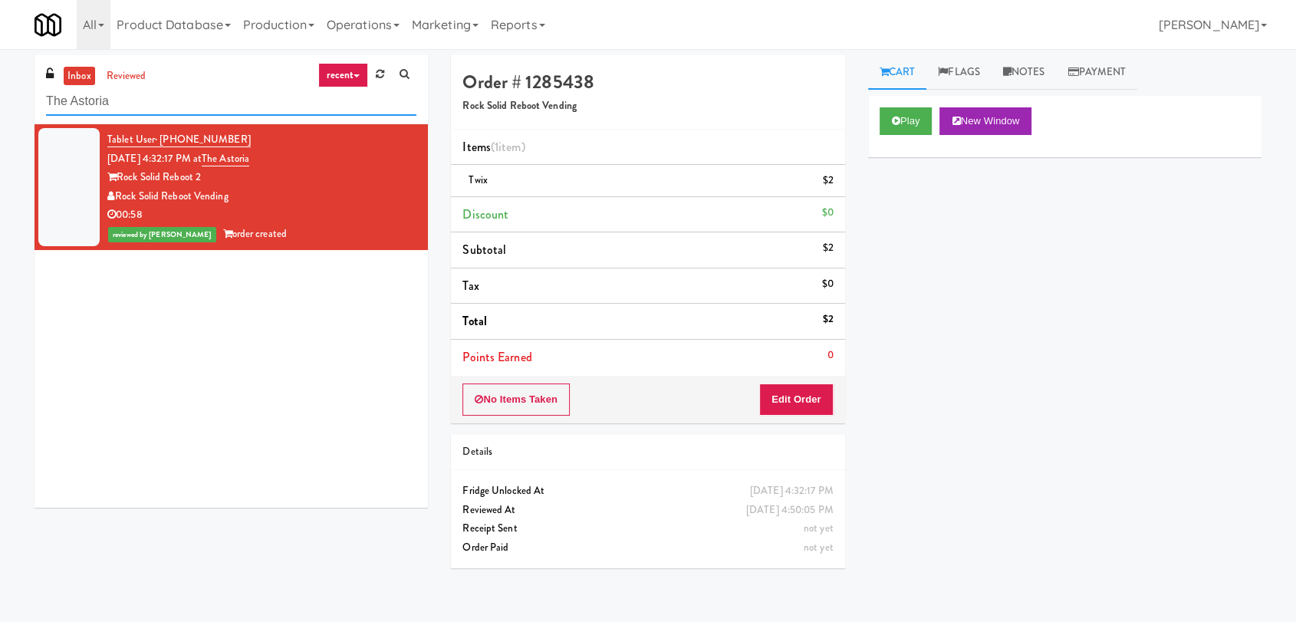
paste input "Revology Cars"
drag, startPoint x: 228, startPoint y: 112, endPoint x: 34, endPoint y: 107, distance: 194.8
click at [34, 107] on div "inbox reviewed recent all unclear take inventory issue suspicious failed recent…" at bounding box center [230, 89] width 393 height 69
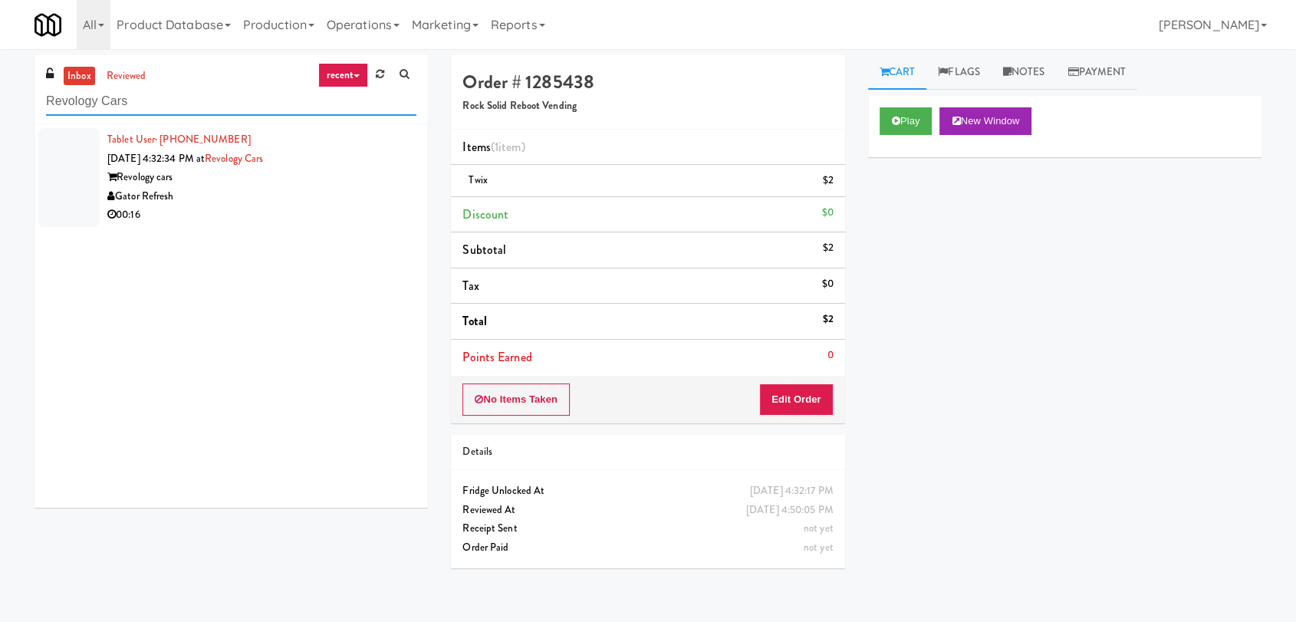
type input "Revology Cars"
click at [304, 199] on div "Gator Refresh" at bounding box center [261, 196] width 309 height 19
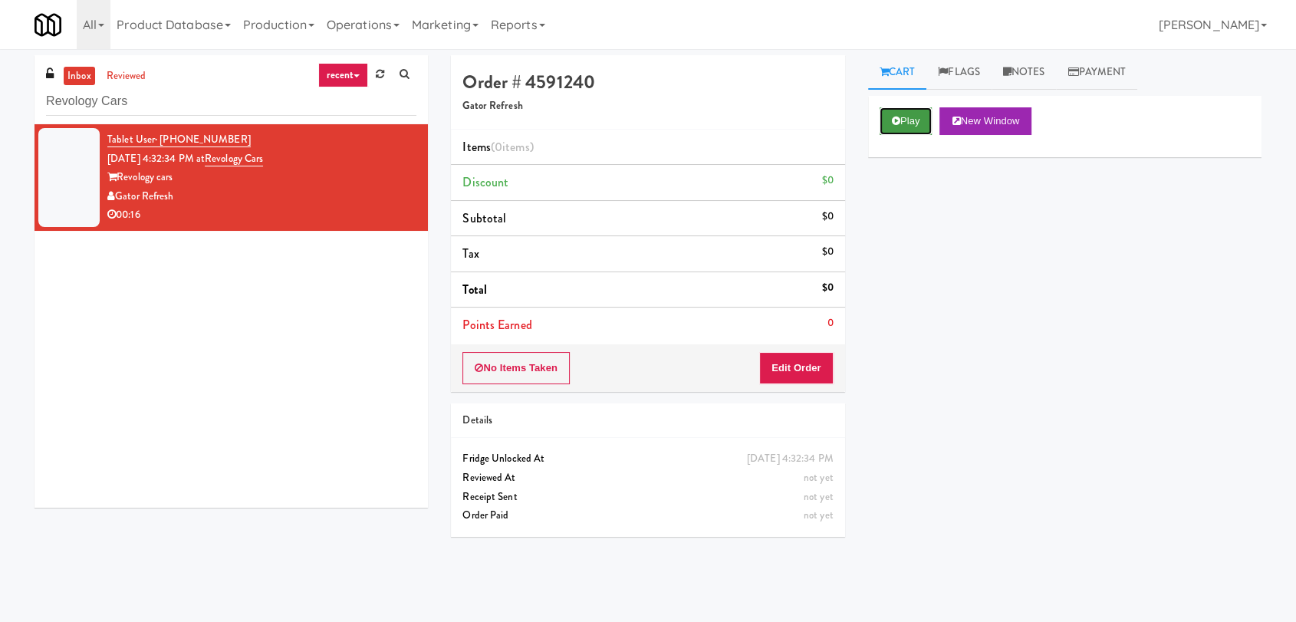
click at [908, 131] on button "Play" at bounding box center [905, 121] width 53 height 28
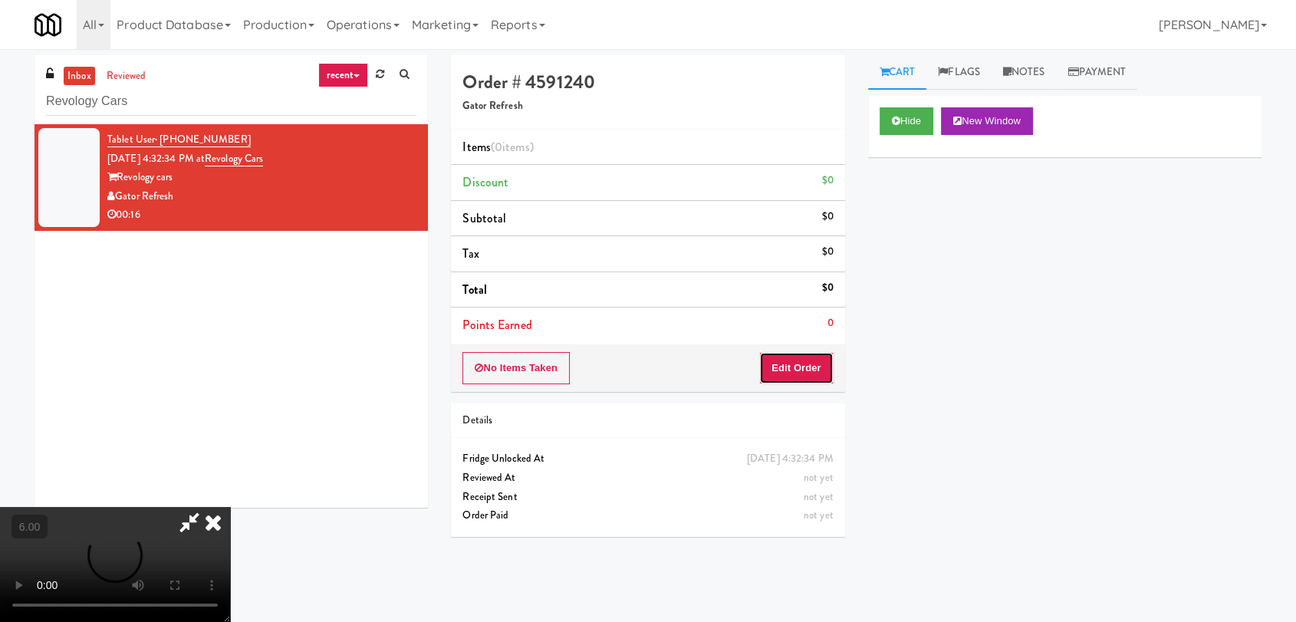
click at [810, 356] on button "Edit Order" at bounding box center [796, 368] width 74 height 32
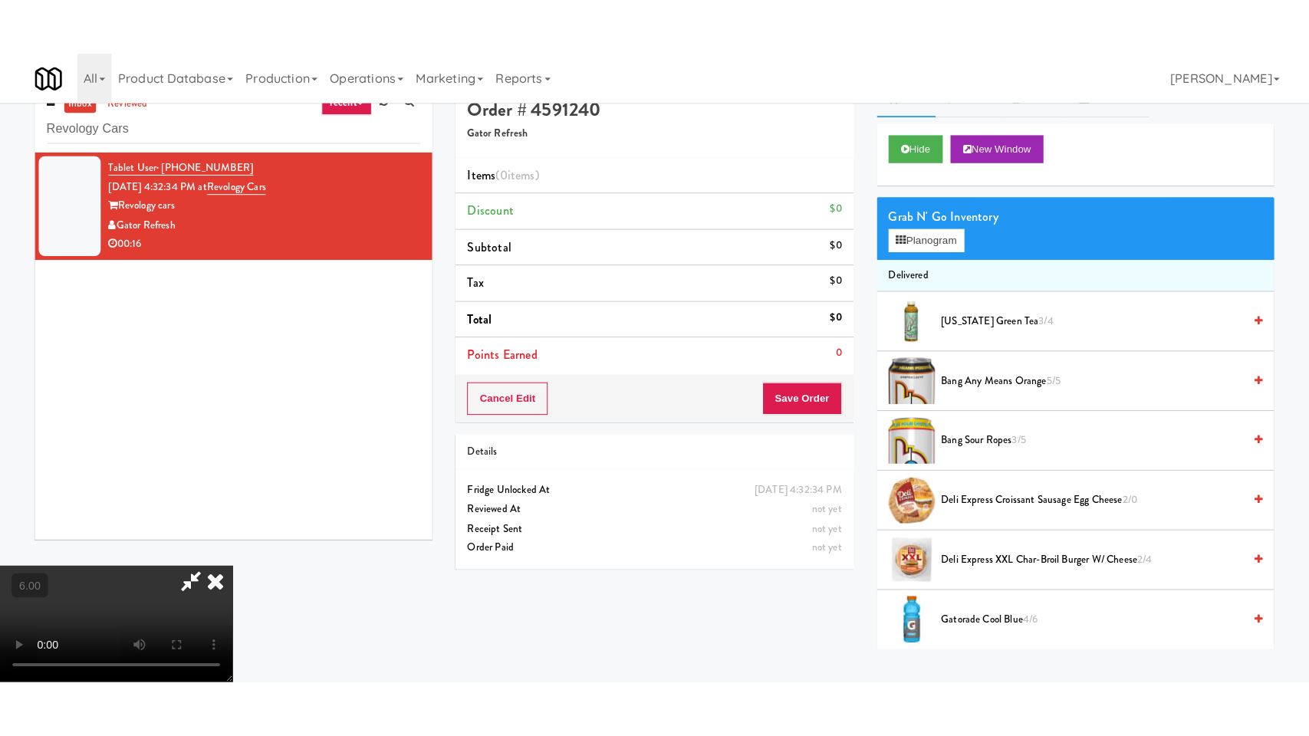
scroll to position [49, 0]
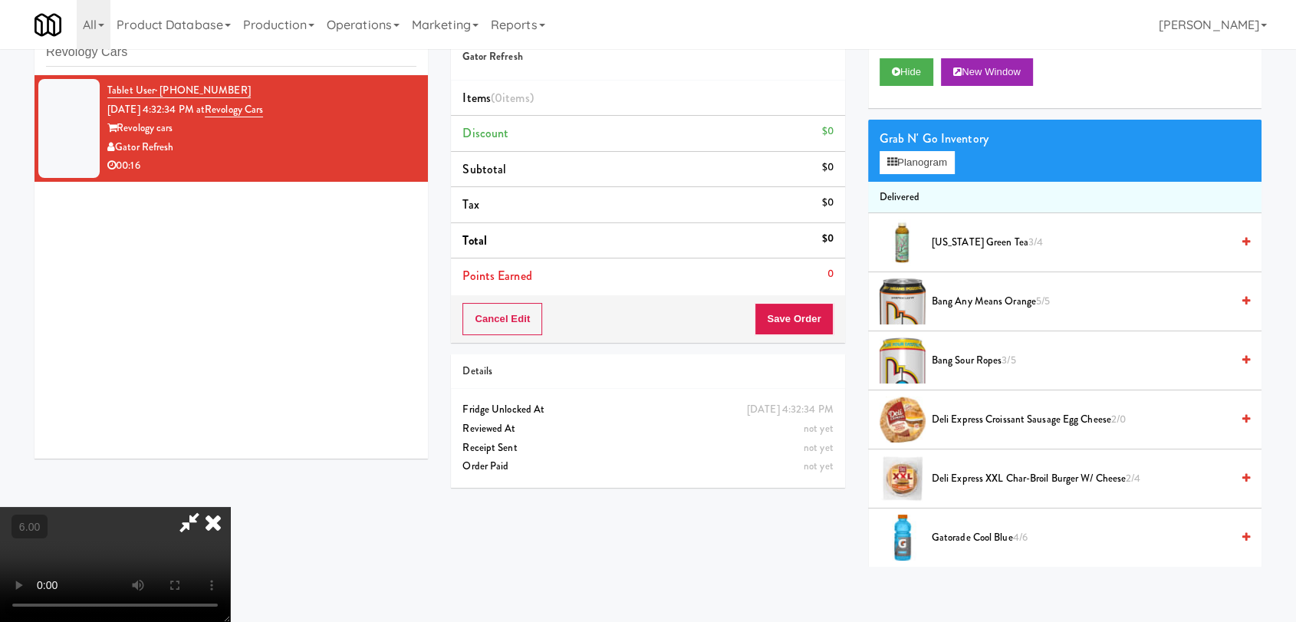
click at [230, 507] on video at bounding box center [115, 564] width 230 height 115
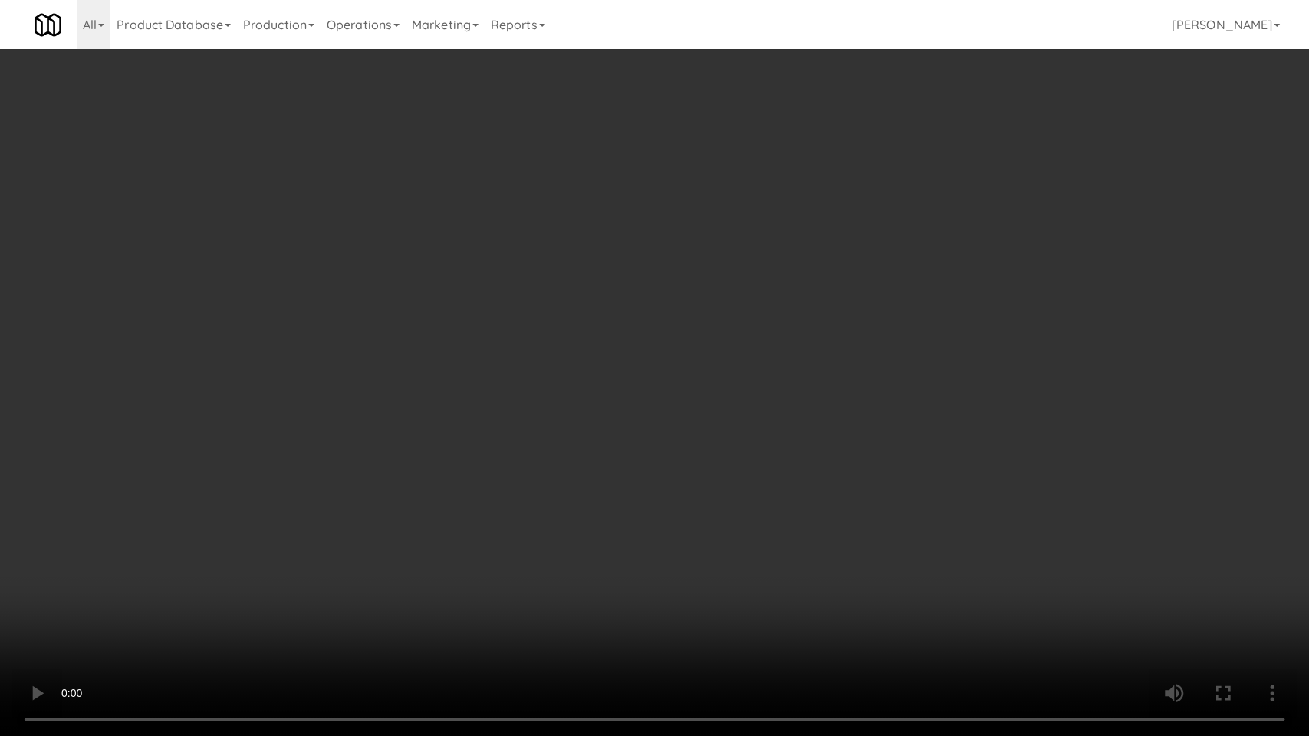
click at [308, 552] on video at bounding box center [654, 368] width 1309 height 736
click at [319, 537] on video at bounding box center [654, 368] width 1309 height 736
click at [762, 518] on video at bounding box center [654, 368] width 1309 height 736
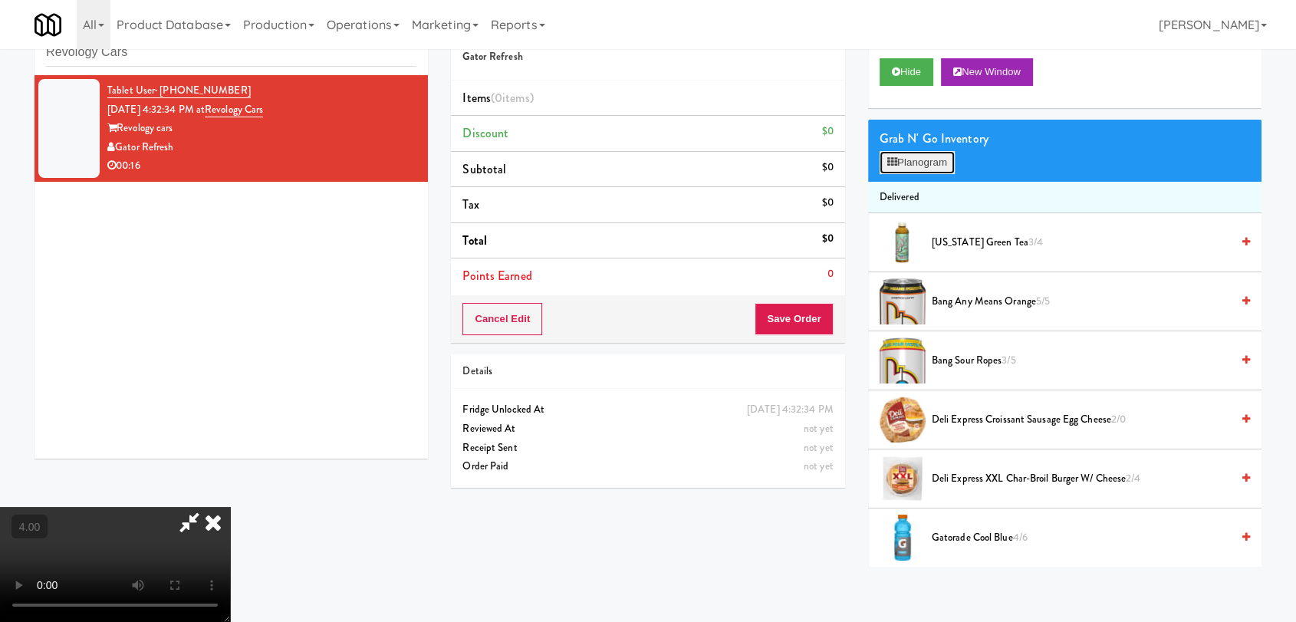
click at [925, 165] on button "Planogram" at bounding box center [916, 162] width 75 height 23
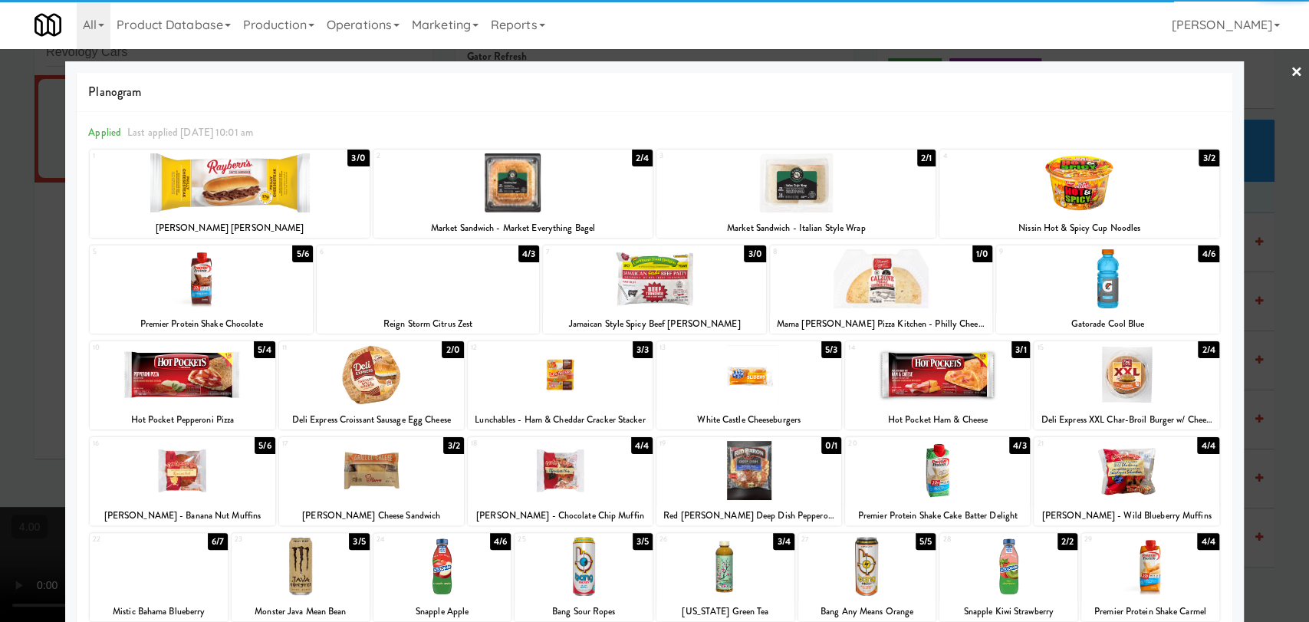
click at [151, 389] on div at bounding box center [182, 374] width 185 height 59
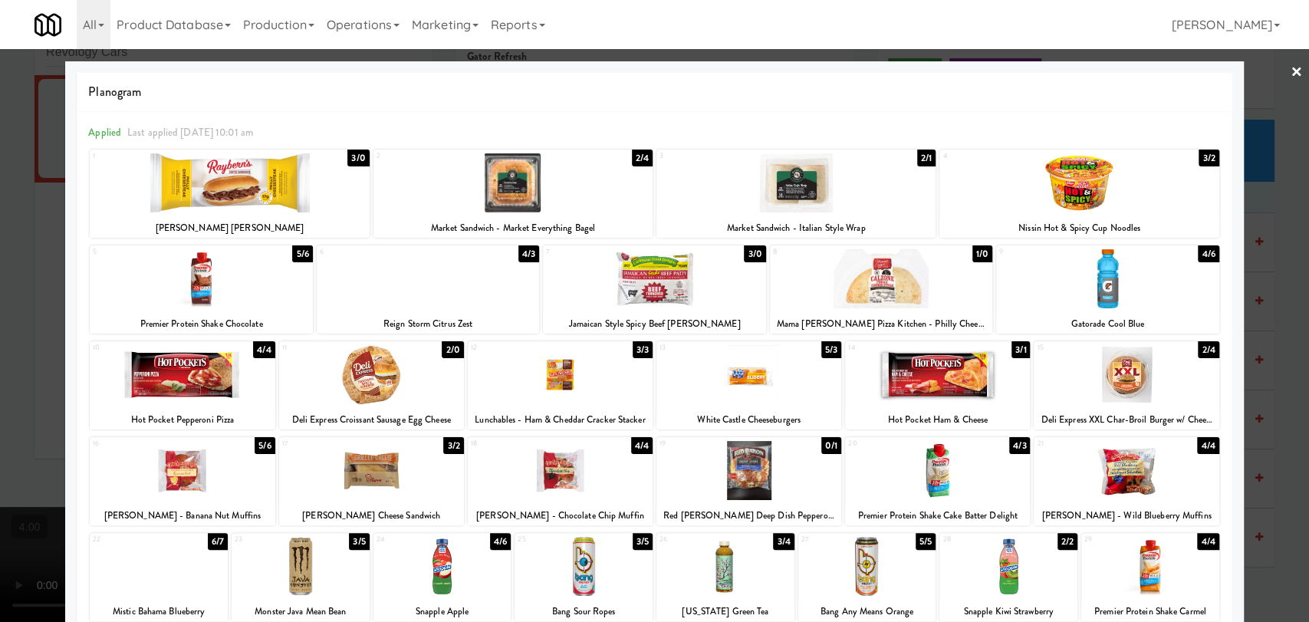
click at [0, 320] on div at bounding box center [654, 311] width 1309 height 622
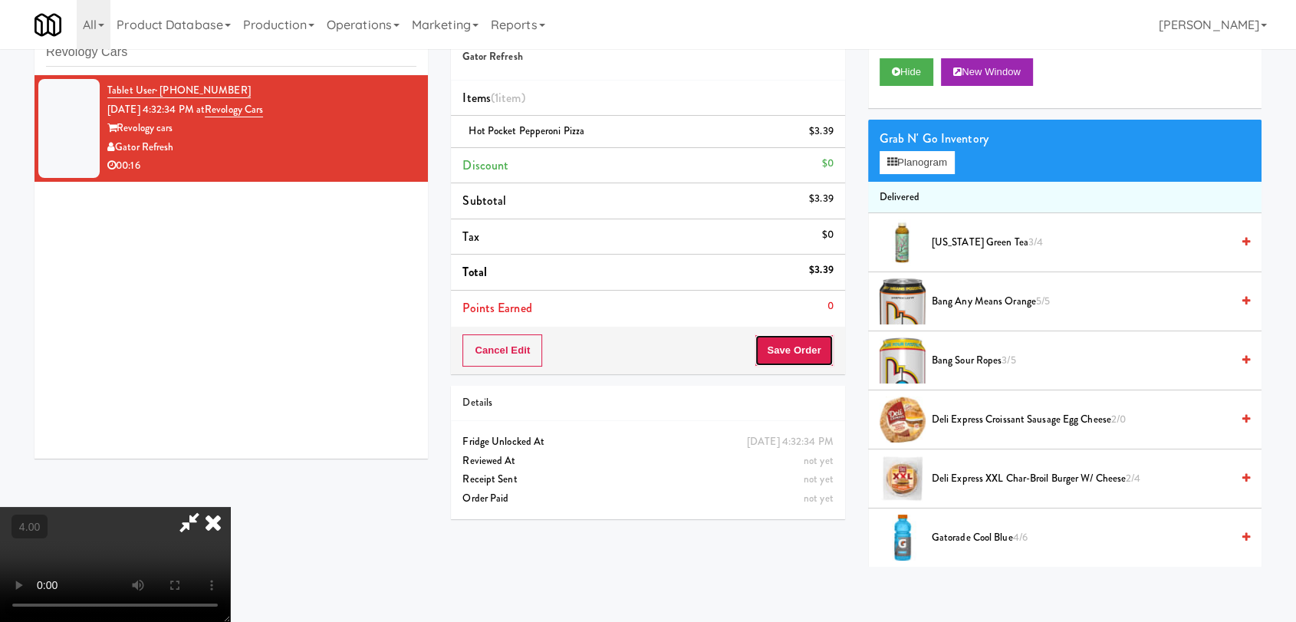
click at [811, 334] on button "Save Order" at bounding box center [793, 350] width 78 height 32
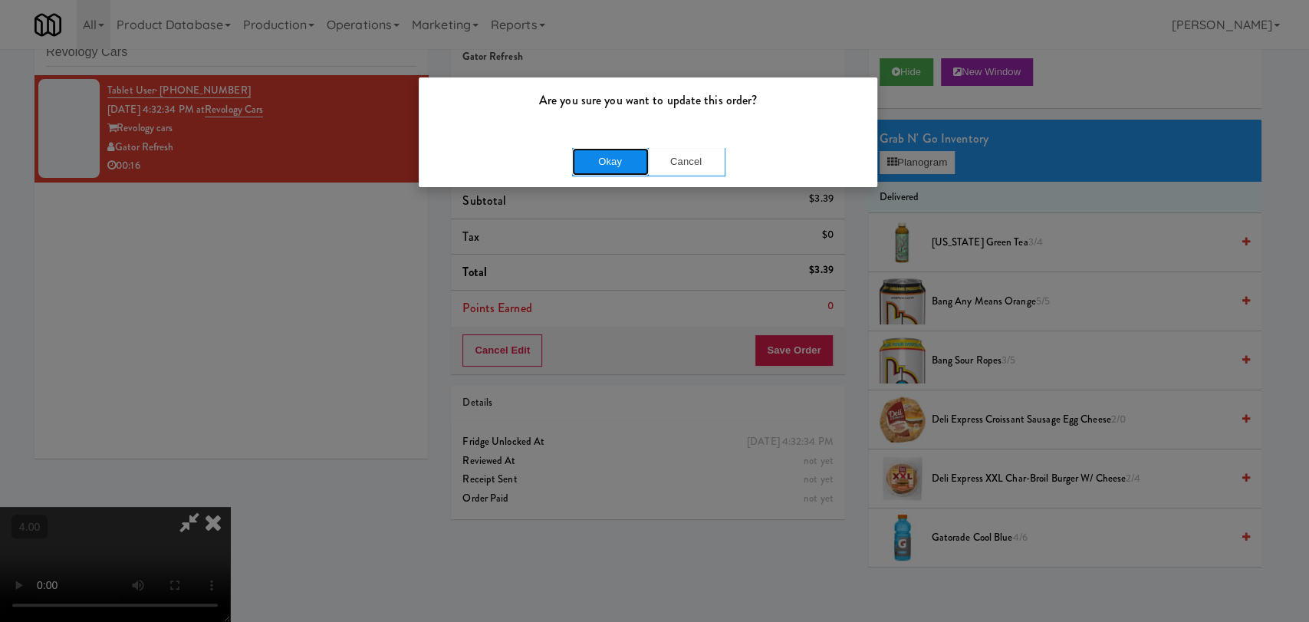
click at [635, 156] on button "Okay" at bounding box center [610, 162] width 77 height 28
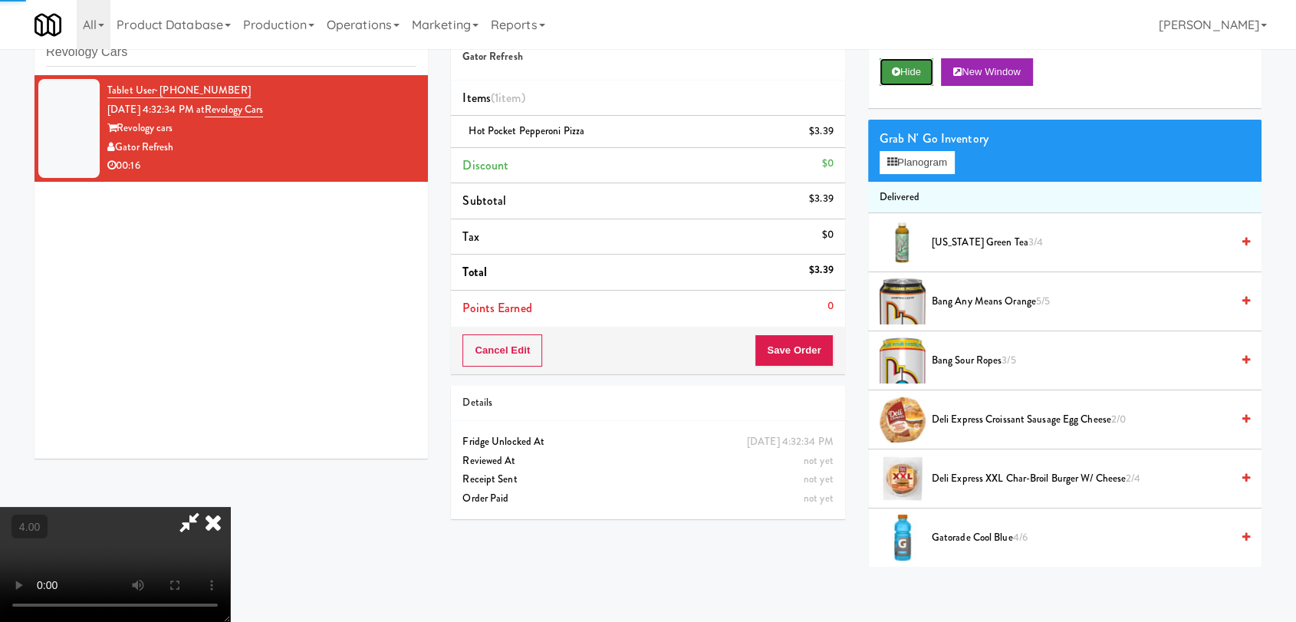
click at [896, 73] on icon at bounding box center [896, 72] width 8 height 10
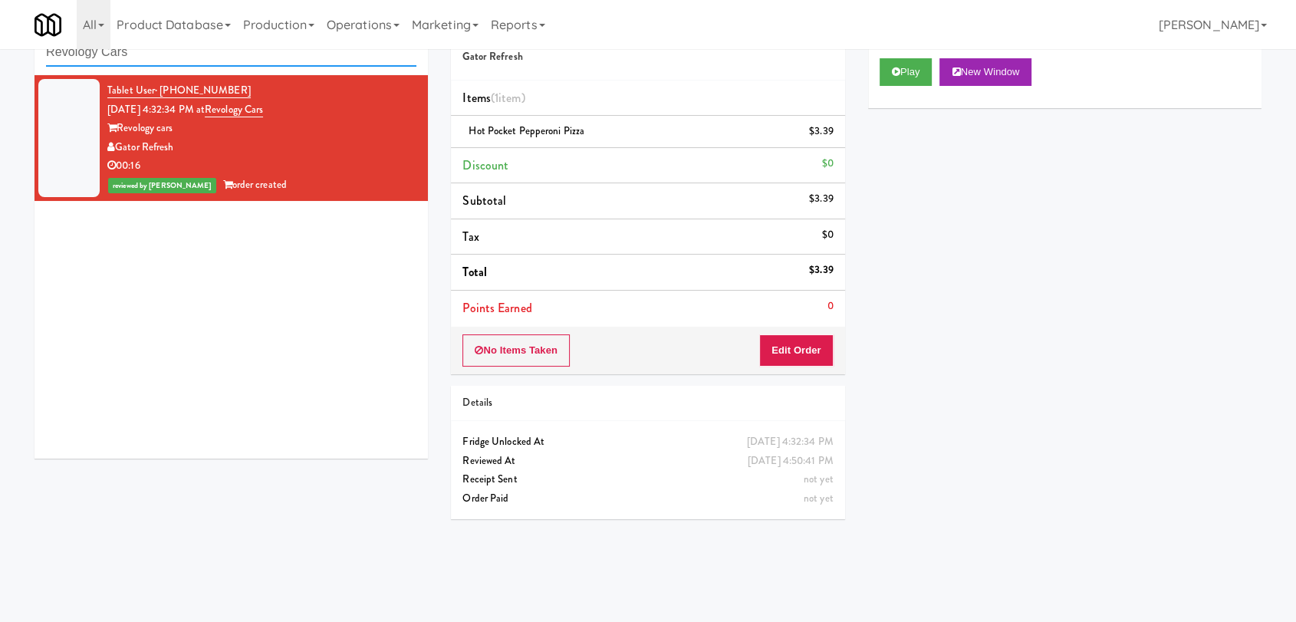
paste input "[PERSON_NAME] Left Cooler"
drag, startPoint x: 309, startPoint y: 50, endPoint x: 8, endPoint y: 63, distance: 301.6
click at [8, 63] on div "inbox reviewed recent all unclear take inventory issue suspicious failed recent…" at bounding box center [648, 286] width 1296 height 560
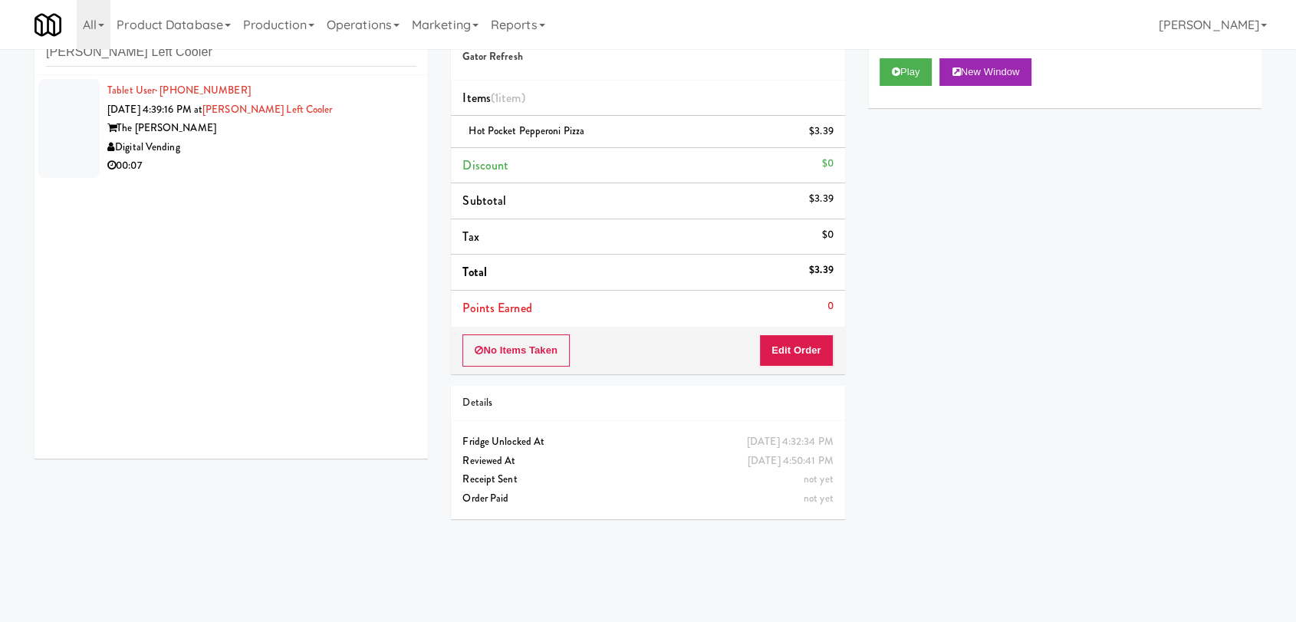
click at [317, 173] on div "00:07" at bounding box center [261, 165] width 309 height 19
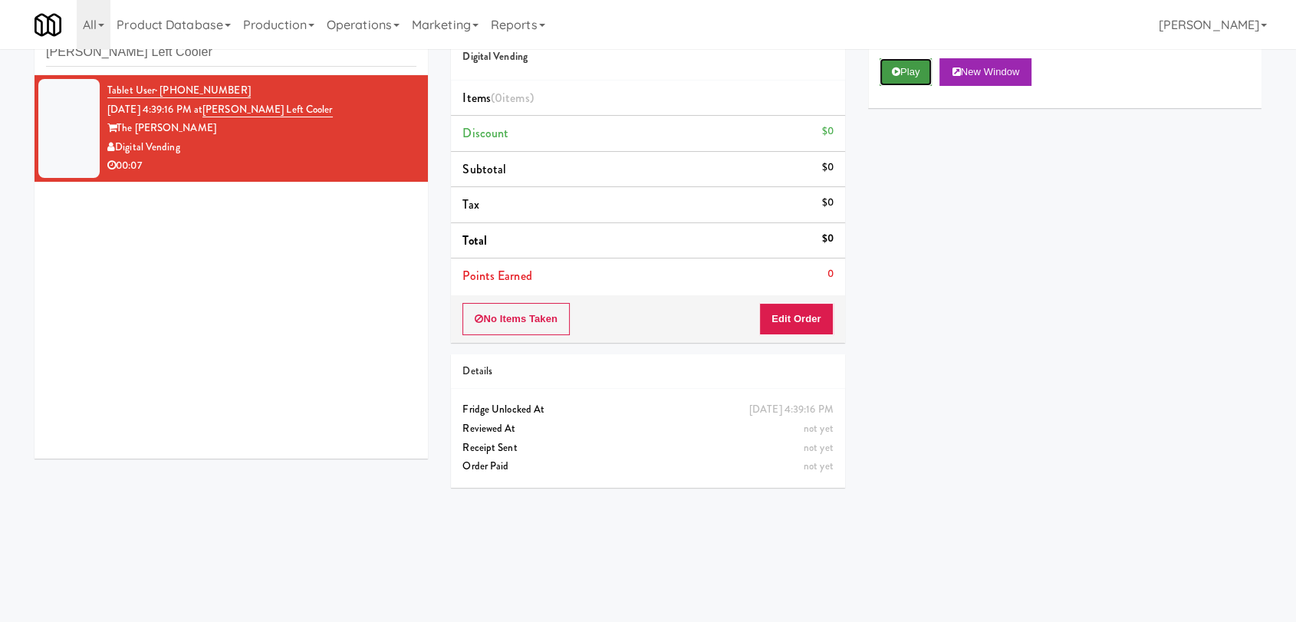
click at [912, 76] on button "Play" at bounding box center [905, 72] width 53 height 28
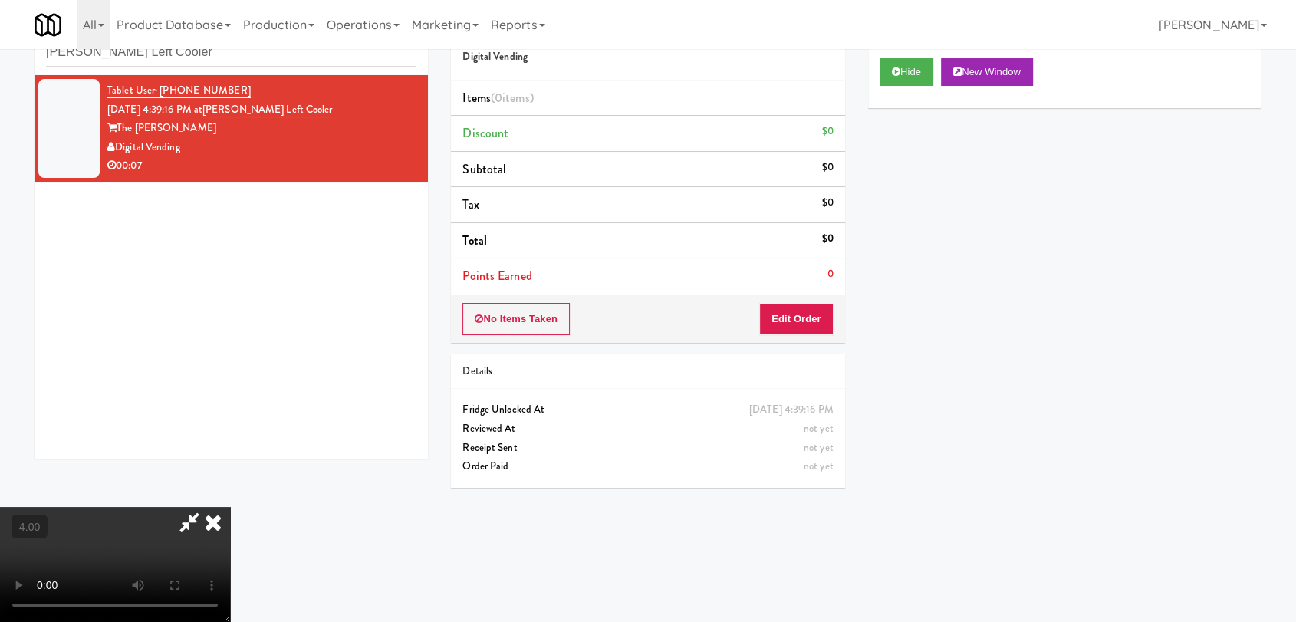
click at [830, 299] on div "No Items Taken Edit Order" at bounding box center [647, 319] width 393 height 48
click at [230, 527] on video at bounding box center [115, 564] width 230 height 115
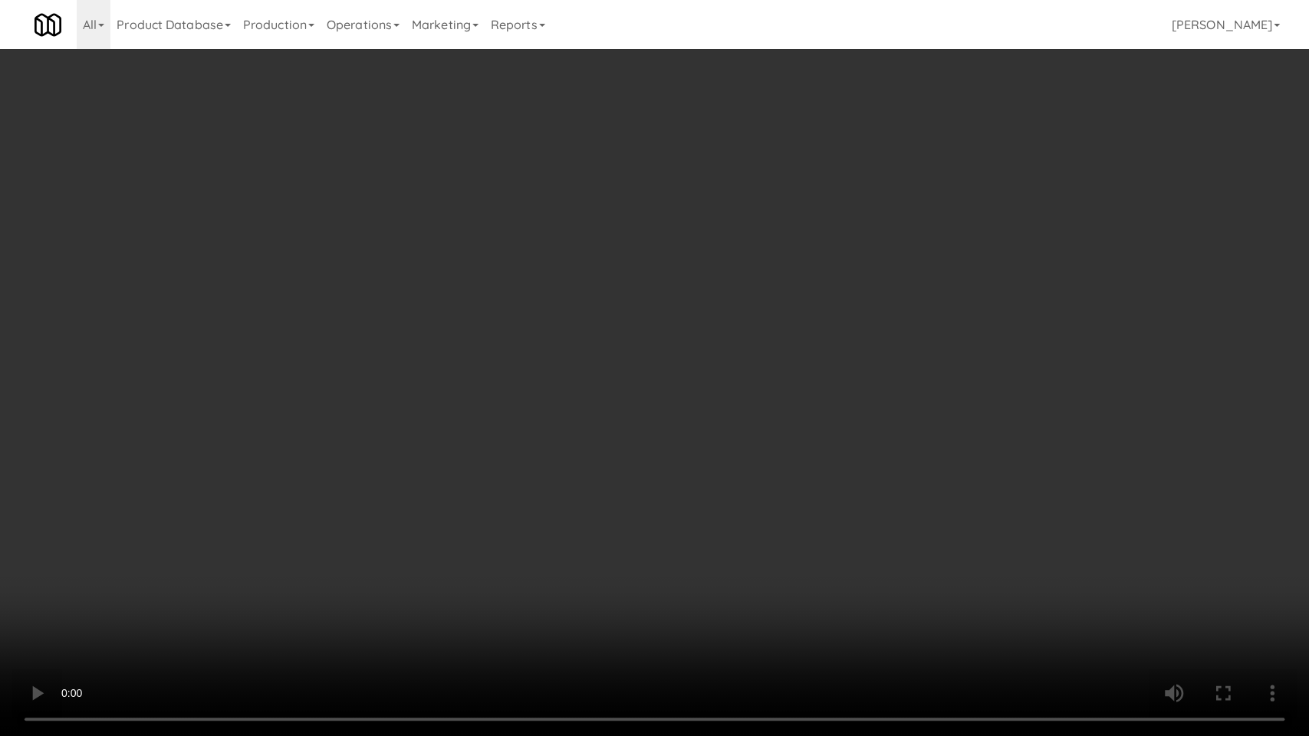
click at [374, 590] on video at bounding box center [654, 368] width 1309 height 736
click at [372, 566] on video at bounding box center [654, 368] width 1309 height 736
click at [368, 546] on video at bounding box center [654, 368] width 1309 height 736
click at [542, 503] on video at bounding box center [654, 368] width 1309 height 736
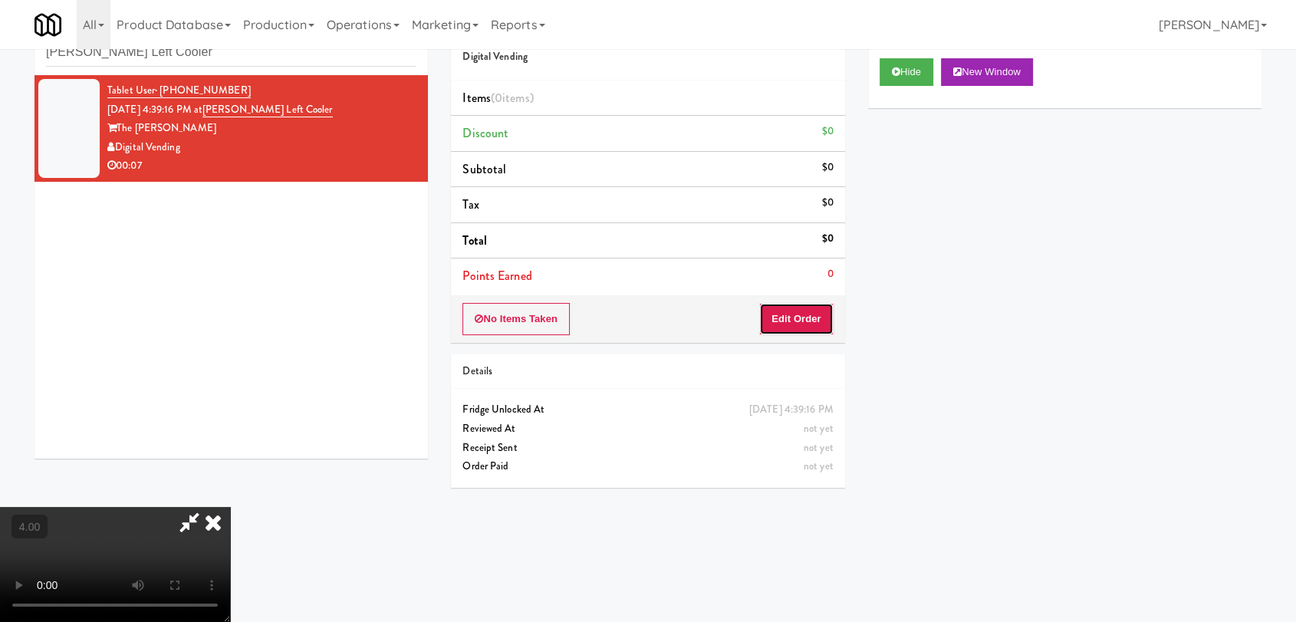
click at [793, 327] on button "Edit Order" at bounding box center [796, 319] width 74 height 32
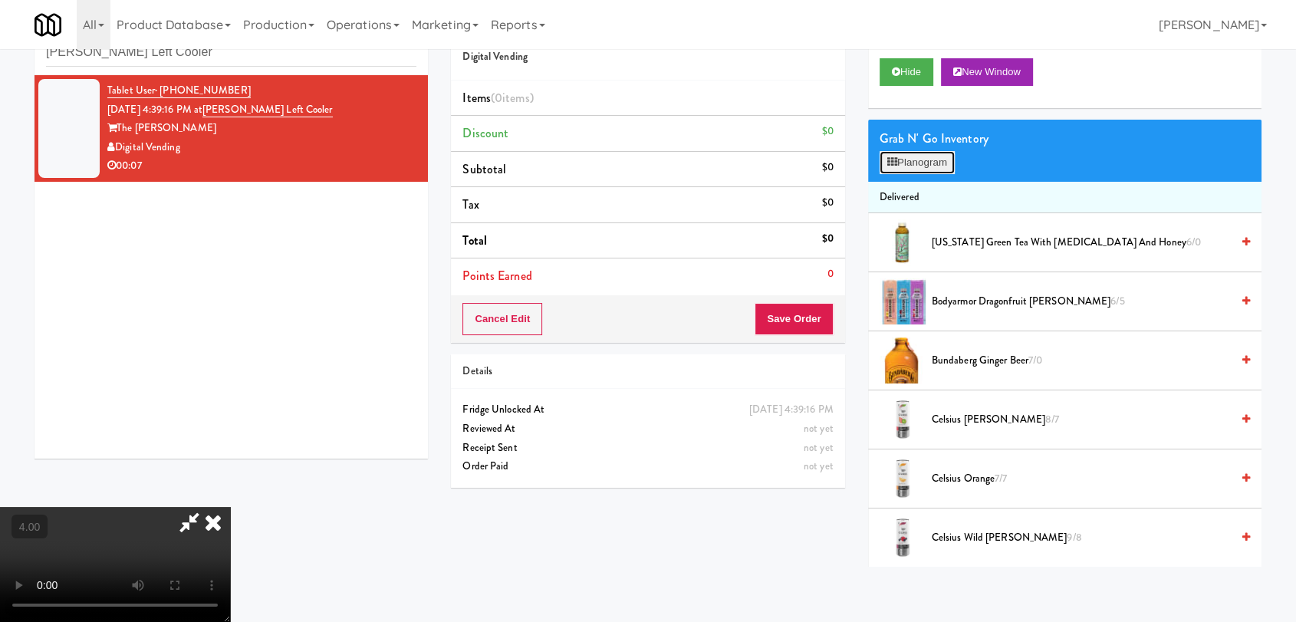
click at [931, 169] on button "Planogram" at bounding box center [916, 162] width 75 height 23
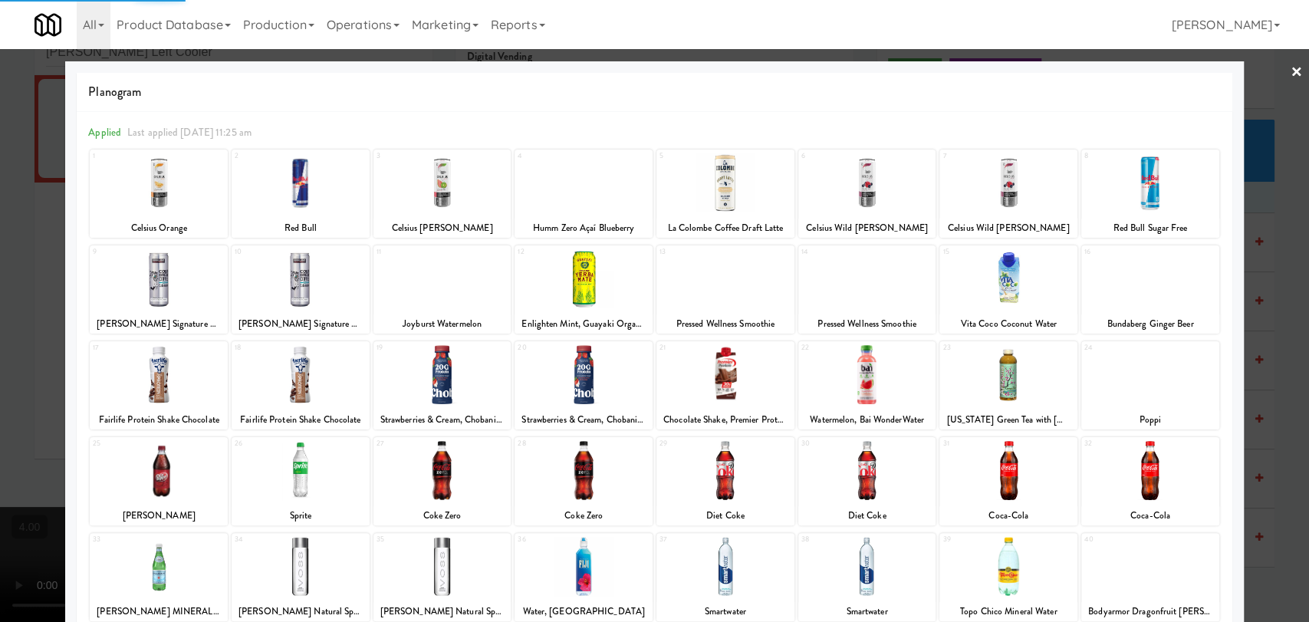
click at [681, 374] on div at bounding box center [725, 374] width 138 height 59
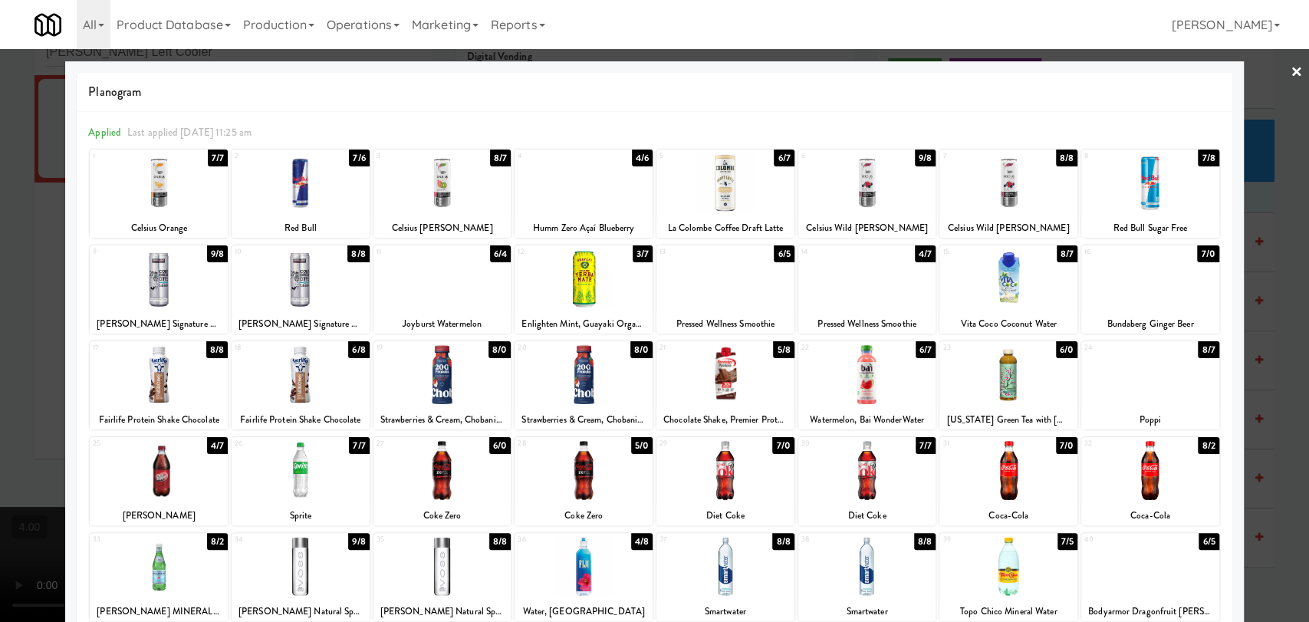
click at [724, 377] on div at bounding box center [725, 374] width 138 height 59
click at [0, 166] on div at bounding box center [654, 311] width 1309 height 622
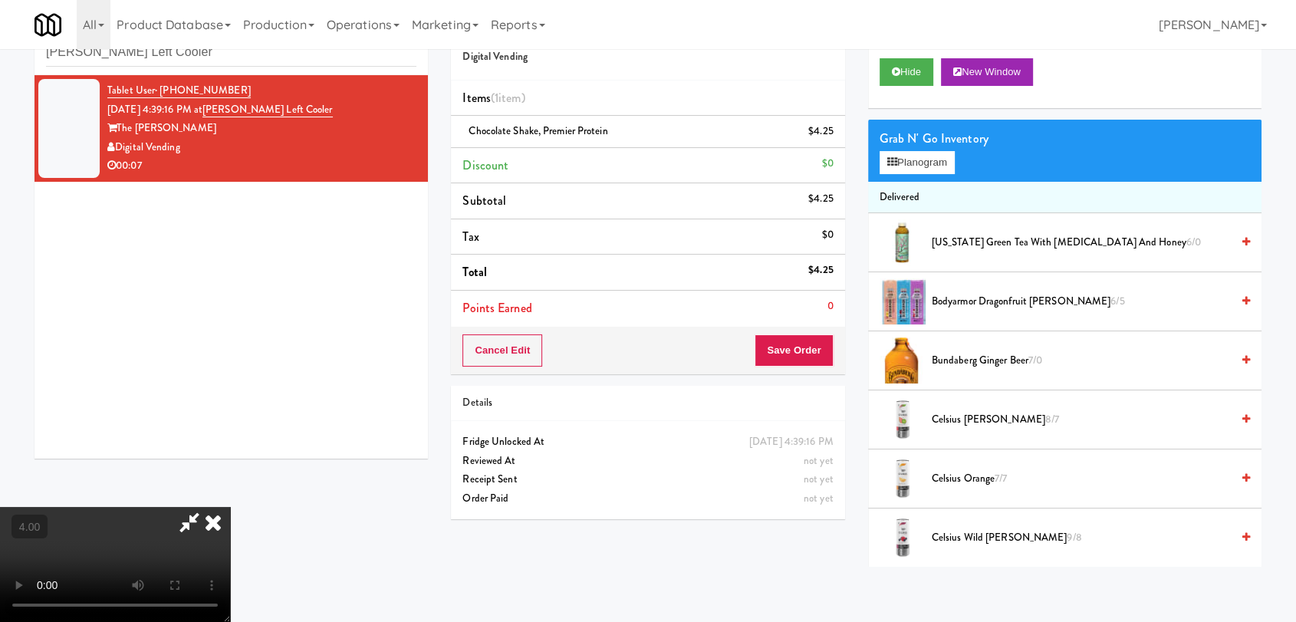
click at [230, 507] on icon at bounding box center [213, 522] width 34 height 31
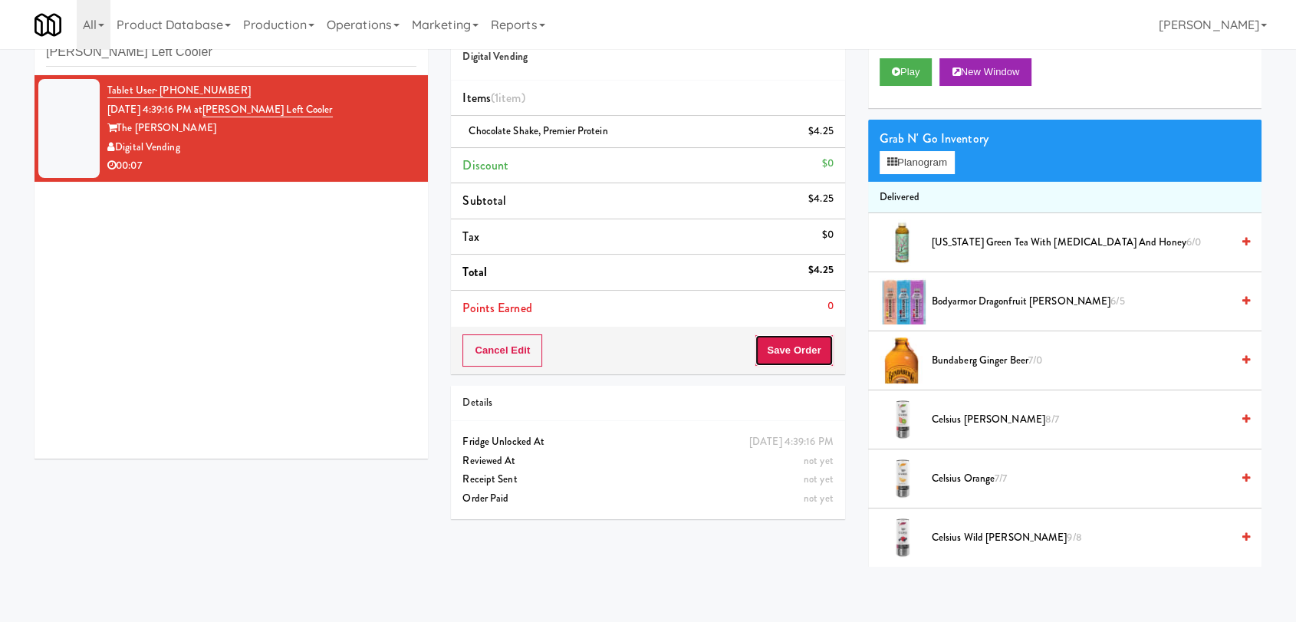
click at [774, 343] on button "Save Order" at bounding box center [793, 350] width 78 height 32
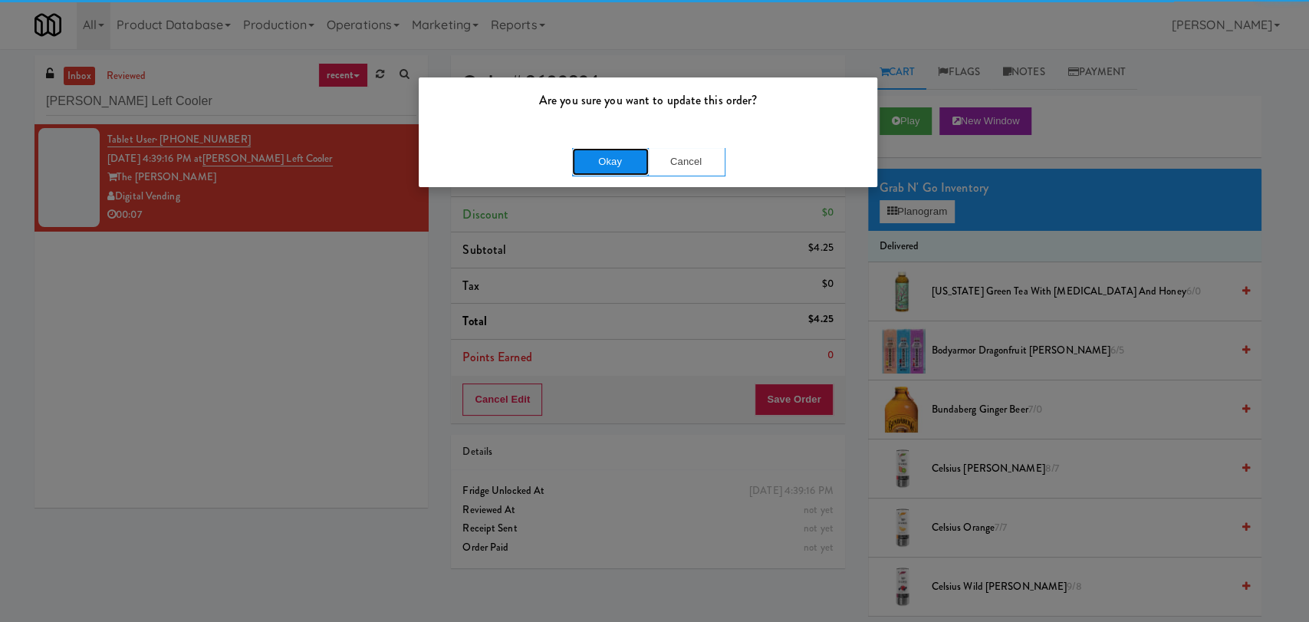
click at [604, 159] on button "Okay" at bounding box center [610, 162] width 77 height 28
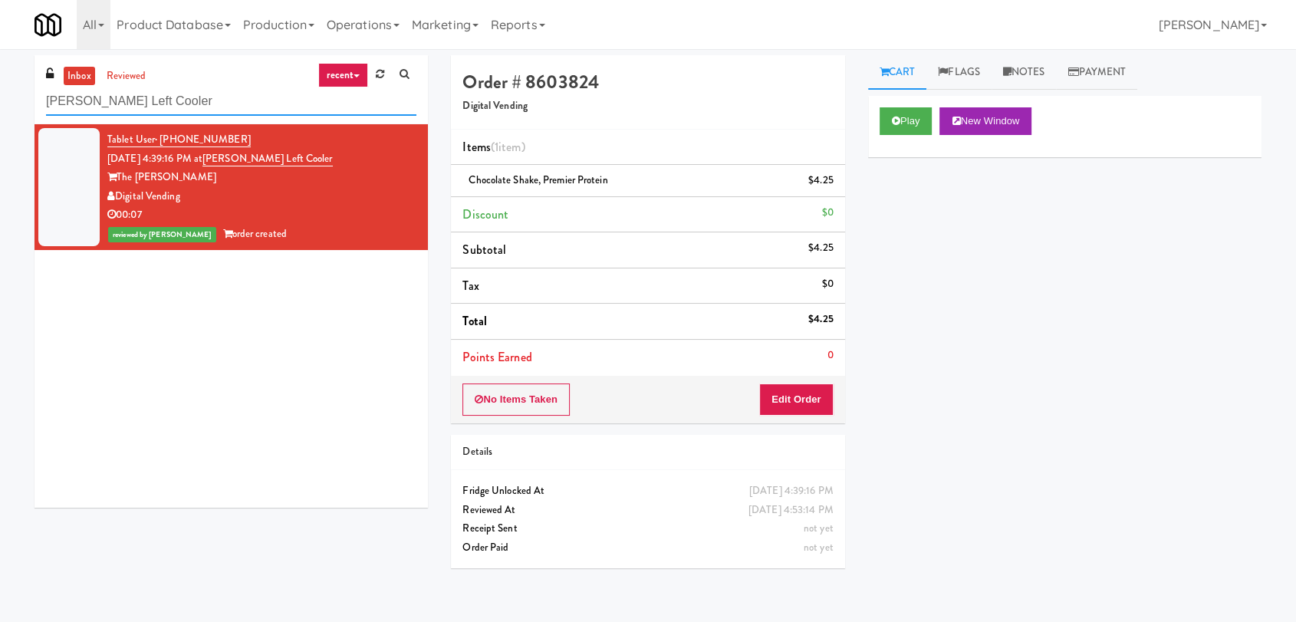
drag, startPoint x: 241, startPoint y: 110, endPoint x: 0, endPoint y: 132, distance: 241.7
click at [0, 132] on div "inbox reviewed recent all unclear take inventory issue suspicious failed recent…" at bounding box center [648, 335] width 1296 height 560
paste input "The Waters, Breakroom"
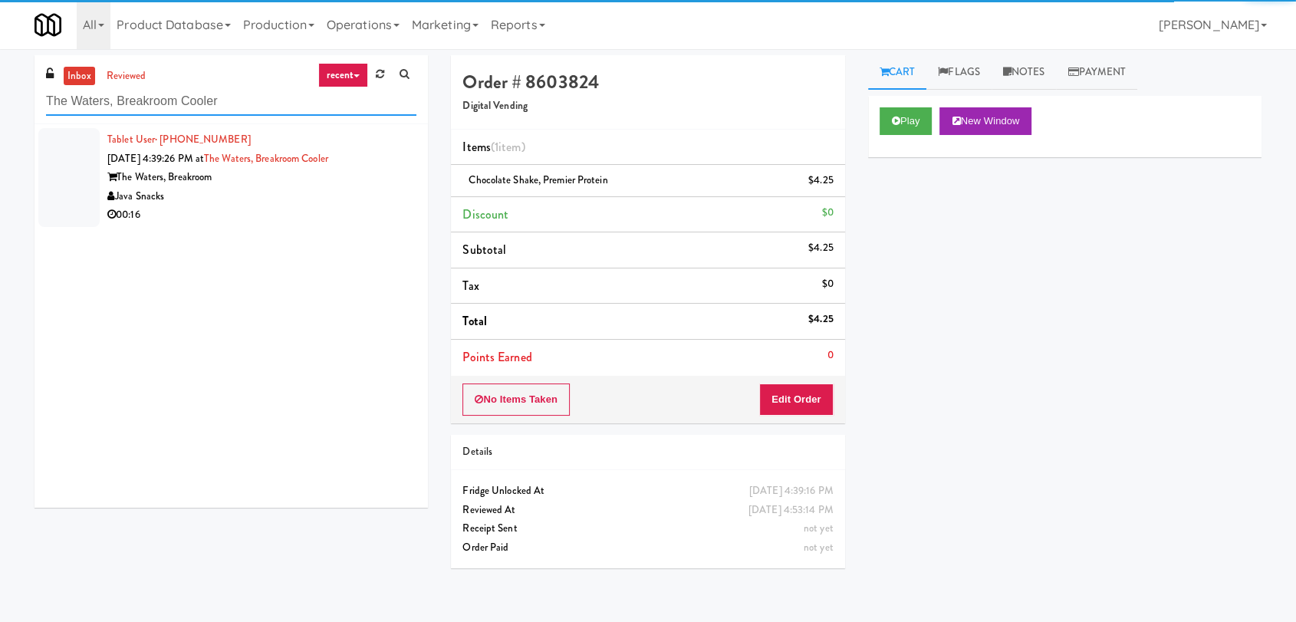
type input "The Waters, Breakroom Cooler"
click at [346, 195] on div "Java Snacks" at bounding box center [261, 196] width 309 height 19
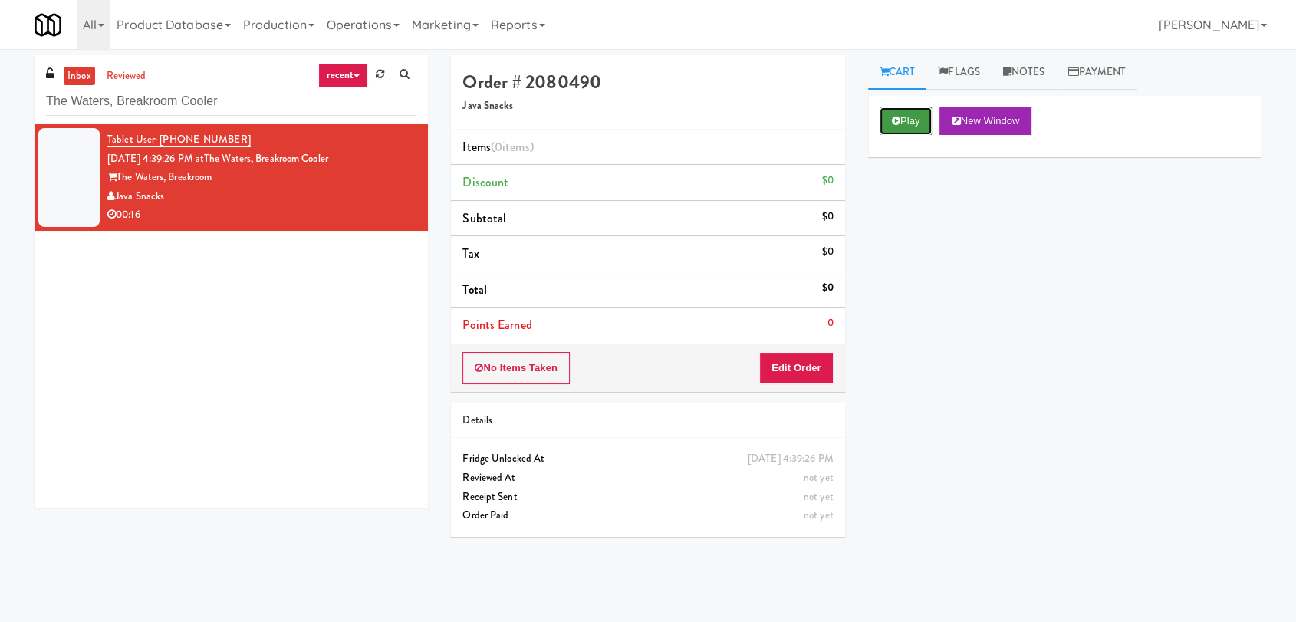
click at [895, 113] on button "Play" at bounding box center [905, 121] width 53 height 28
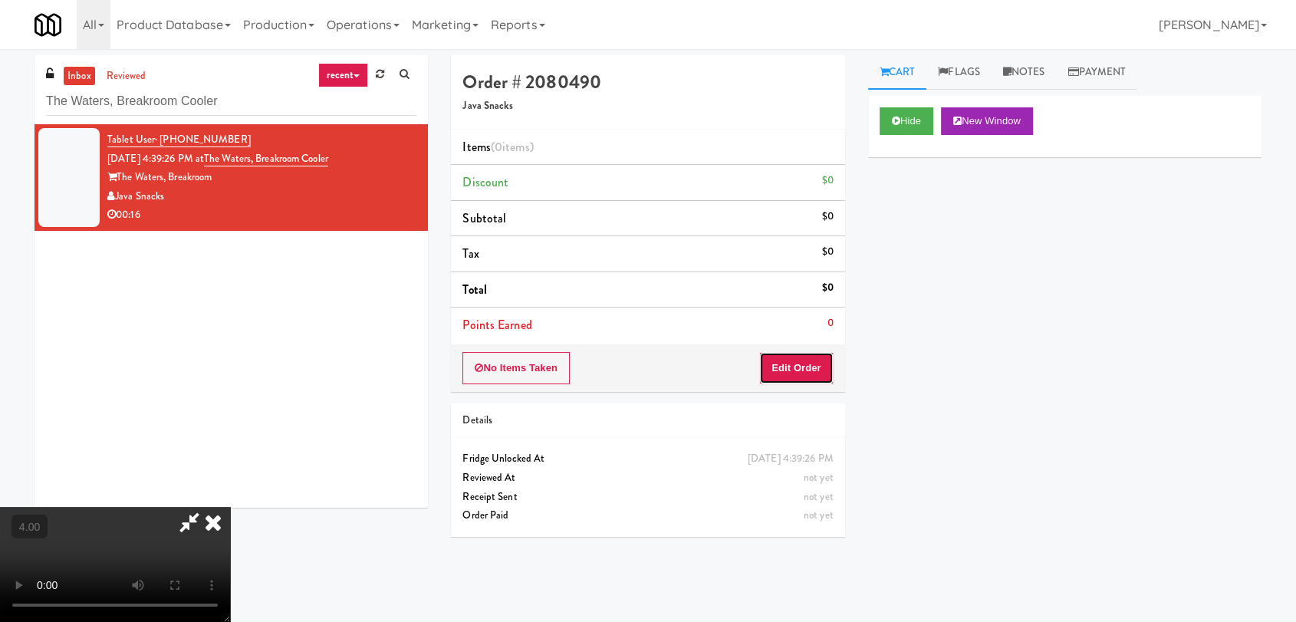
click at [796, 370] on button "Edit Order" at bounding box center [796, 368] width 74 height 32
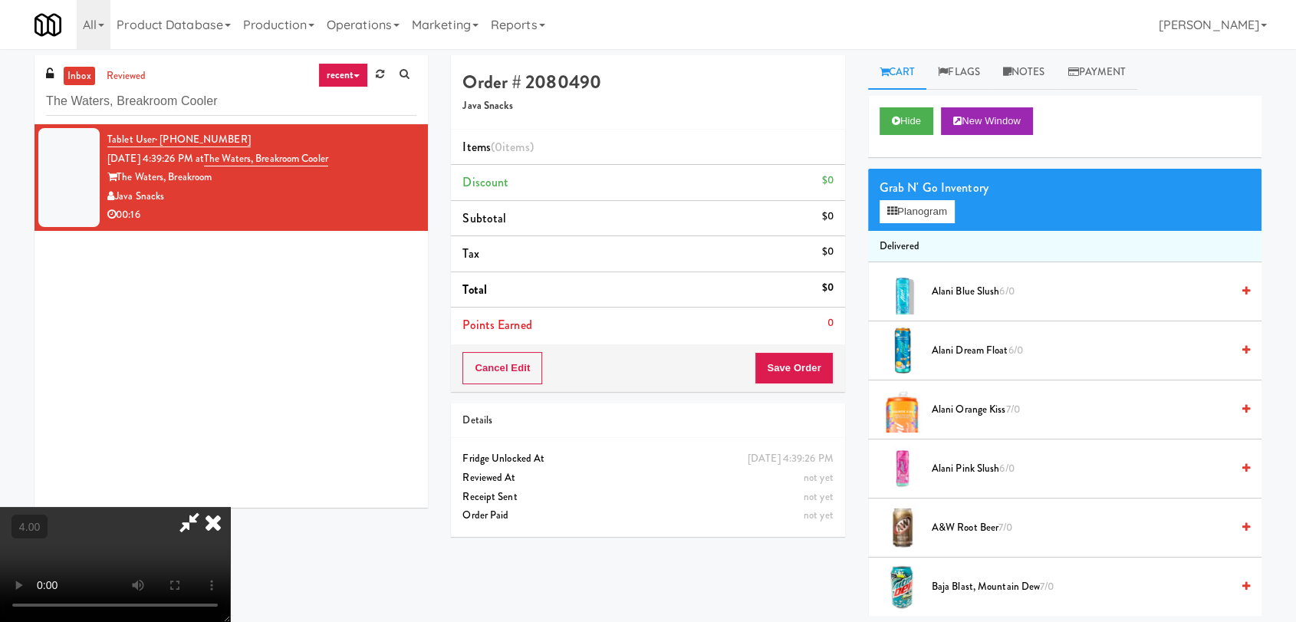
click at [230, 507] on video at bounding box center [115, 564] width 230 height 115
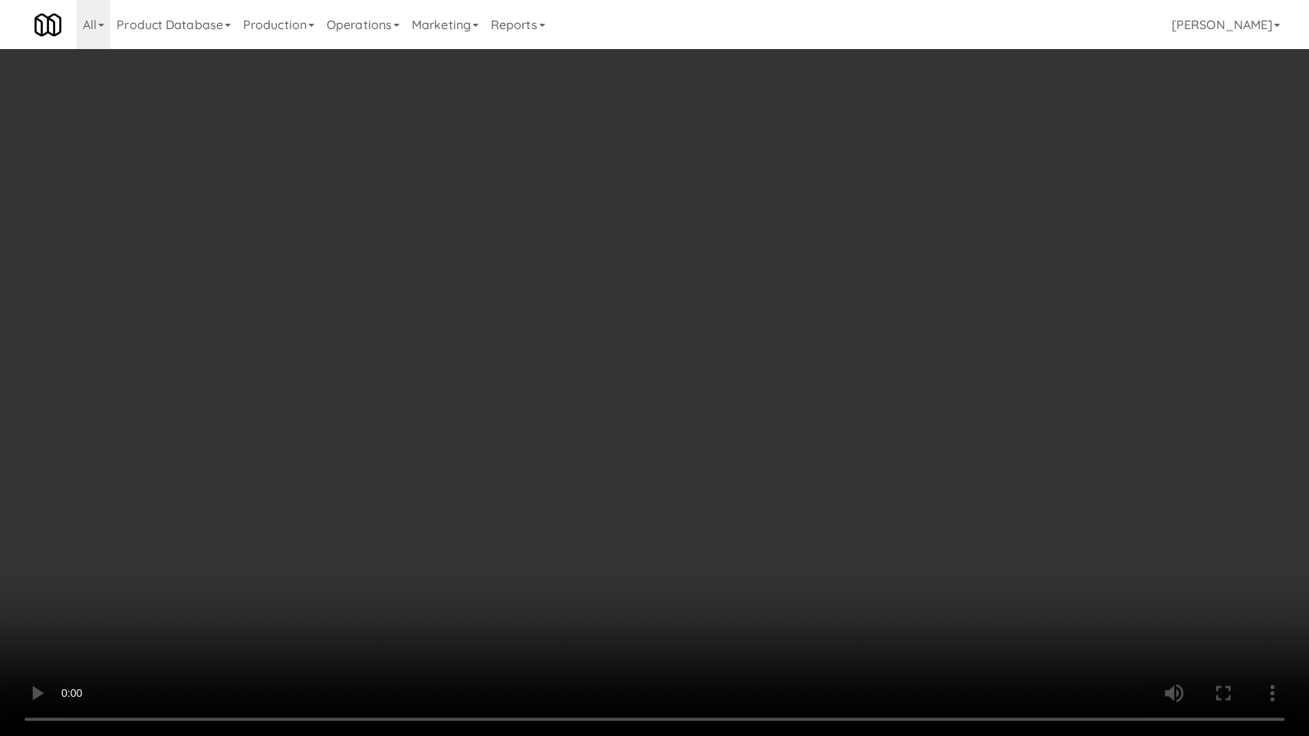
click at [374, 563] on video at bounding box center [654, 368] width 1309 height 736
click at [366, 558] on video at bounding box center [654, 368] width 1309 height 736
click at [786, 527] on video at bounding box center [654, 368] width 1309 height 736
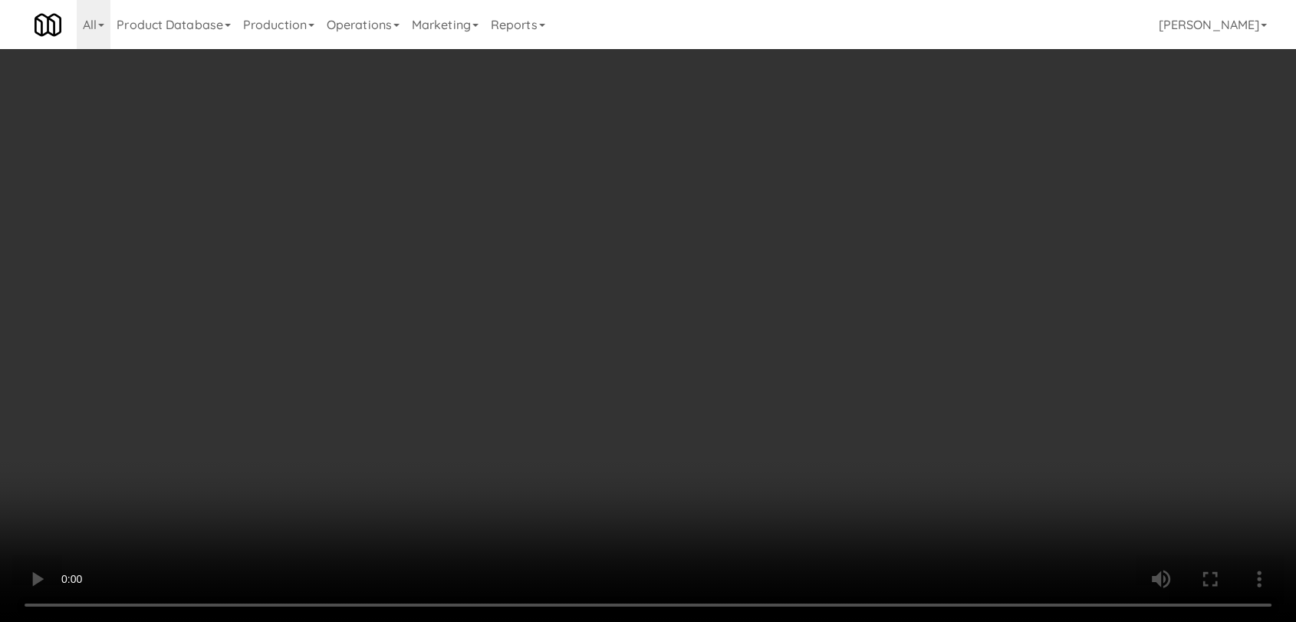
scroll to position [234, 0]
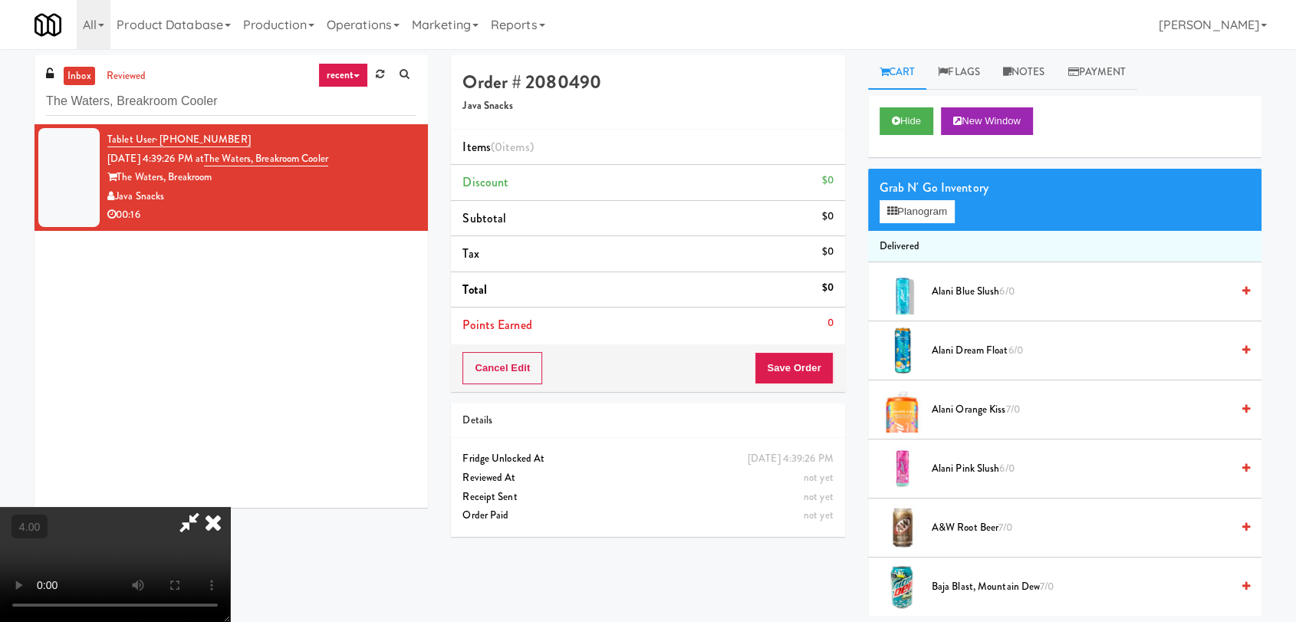
click at [230, 548] on video at bounding box center [115, 564] width 230 height 115
click at [915, 204] on button "Planogram" at bounding box center [916, 211] width 75 height 23
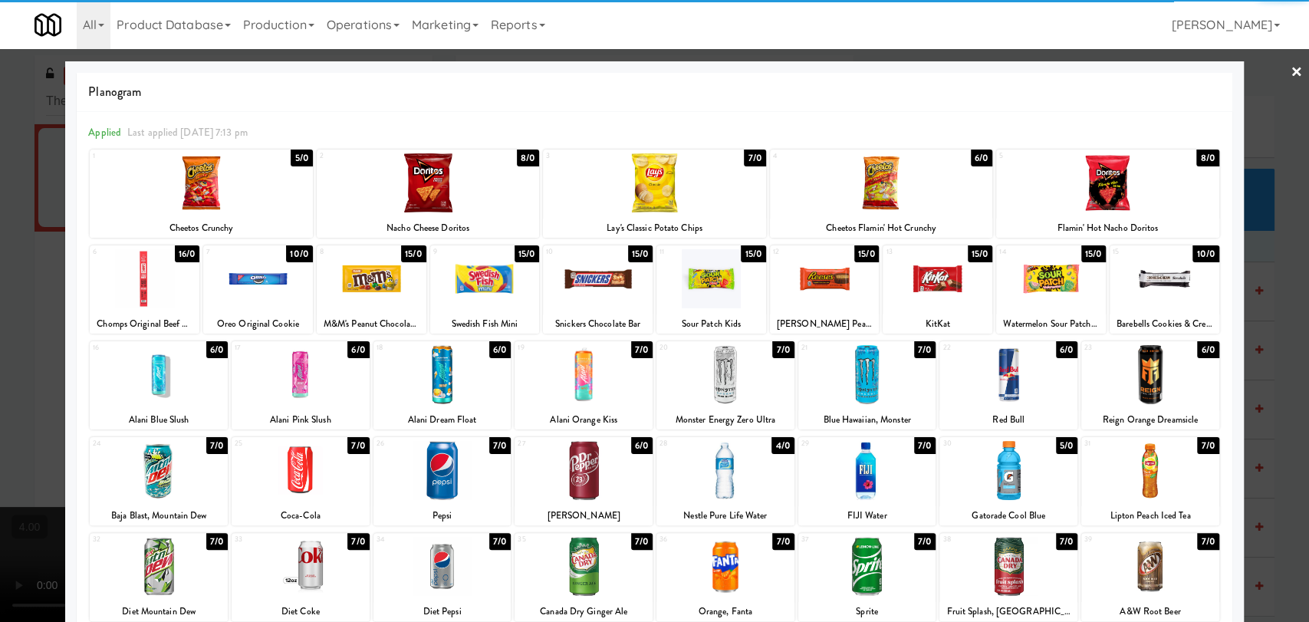
click at [200, 191] on div at bounding box center [201, 182] width 222 height 59
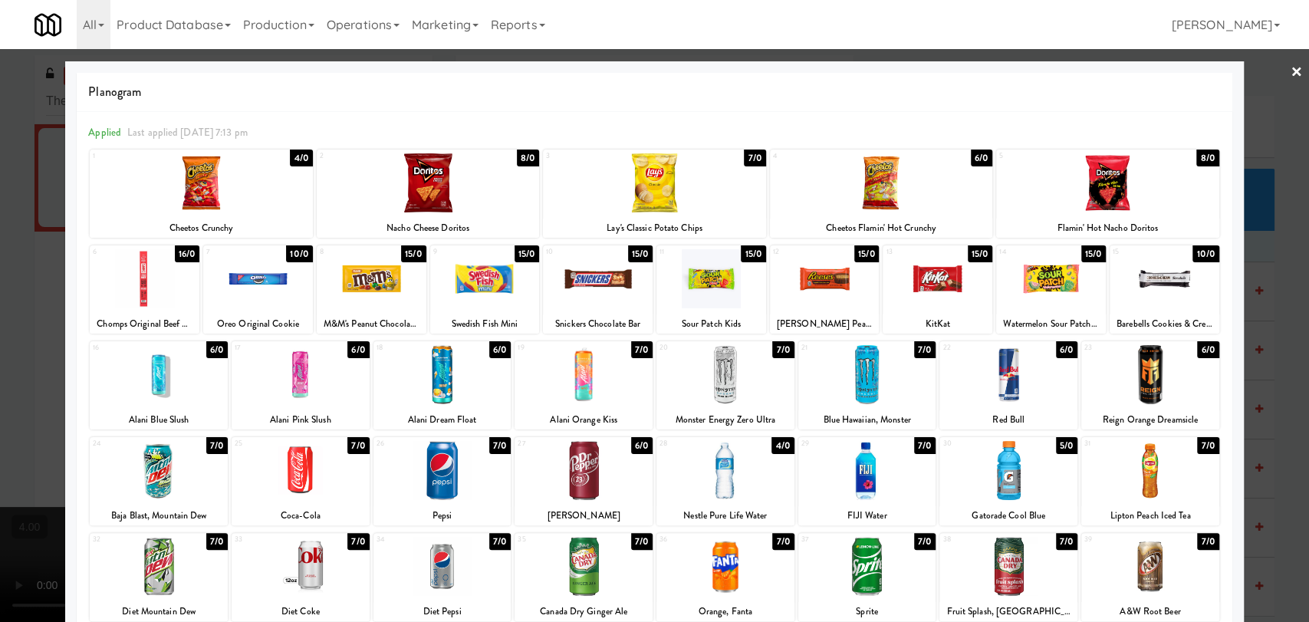
click at [158, 294] on div at bounding box center [145, 278] width 110 height 59
click at [0, 190] on div at bounding box center [654, 311] width 1309 height 622
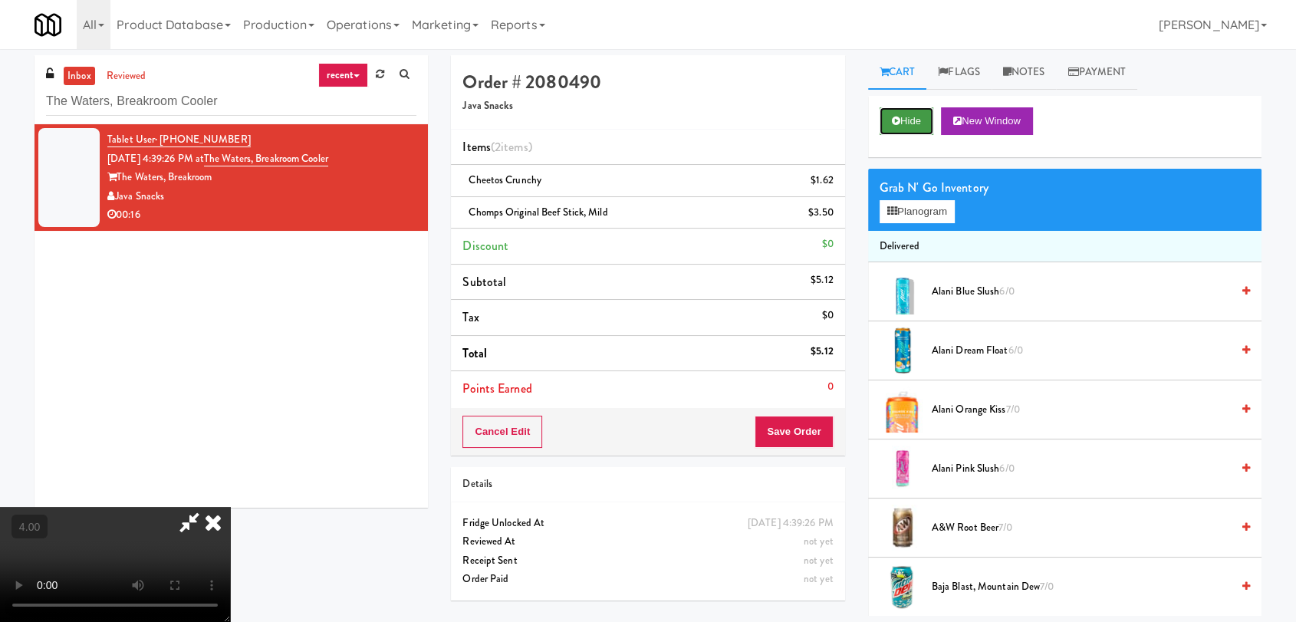
click at [933, 113] on button "Hide" at bounding box center [906, 121] width 54 height 28
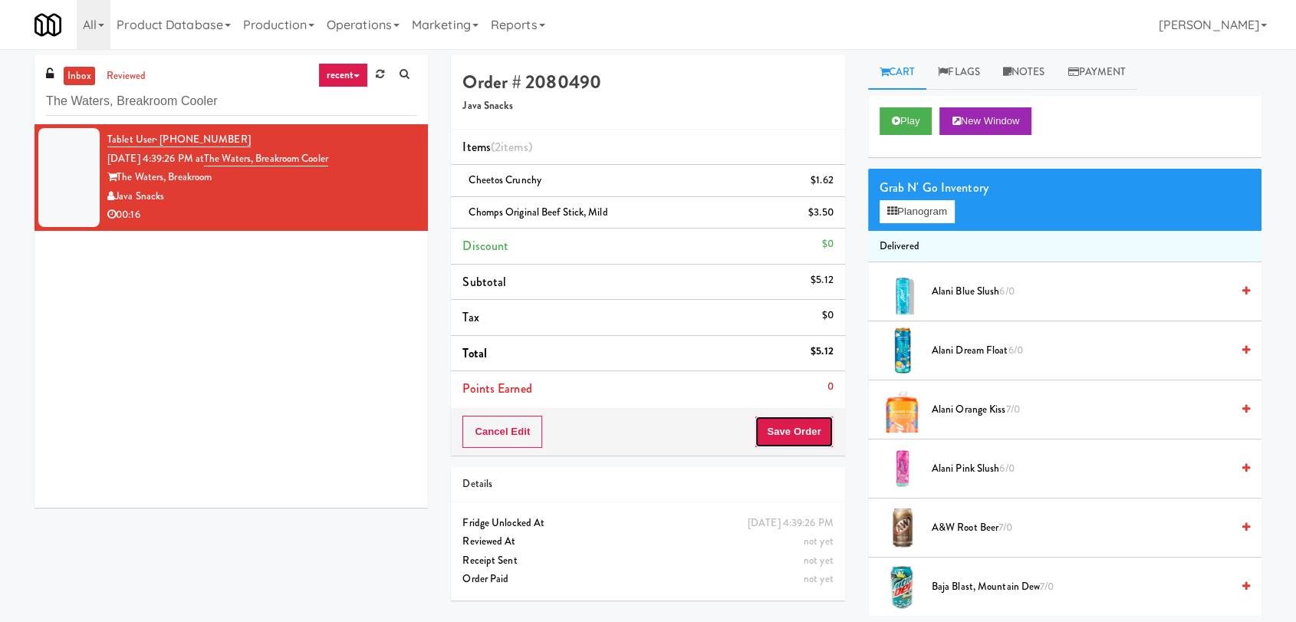
click at [814, 422] on button "Save Order" at bounding box center [793, 432] width 78 height 32
click at [786, 431] on button "Save Order" at bounding box center [793, 432] width 78 height 32
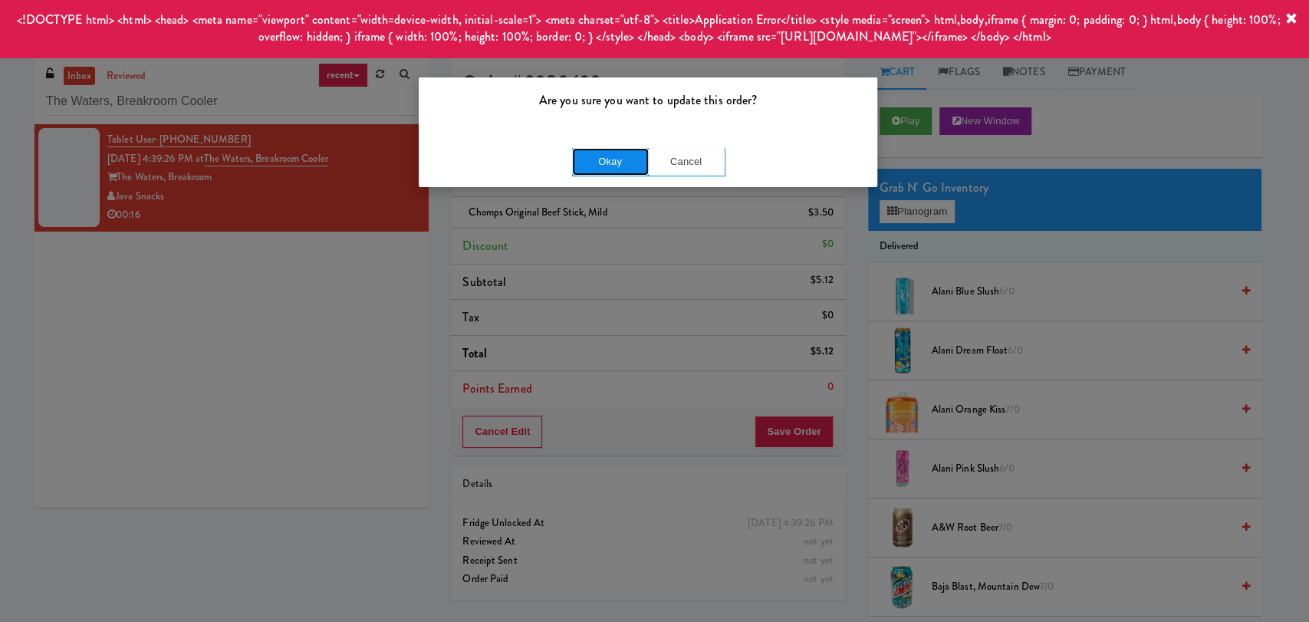
click at [618, 160] on button "Okay" at bounding box center [610, 162] width 77 height 28
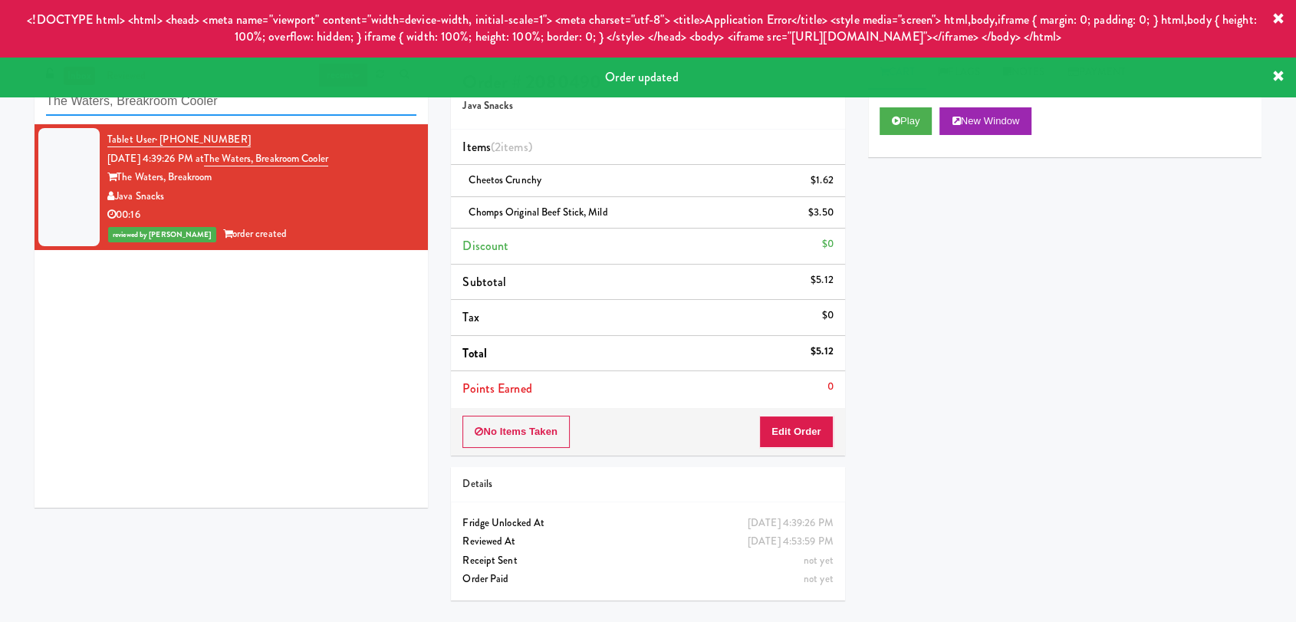
paste input "Lancaster lofts Combo"
drag, startPoint x: 255, startPoint y: 103, endPoint x: 0, endPoint y: 109, distance: 255.3
click at [0, 109] on div "inbox reviewed recent all unclear take inventory issue suspicious failed recent…" at bounding box center [648, 335] width 1296 height 560
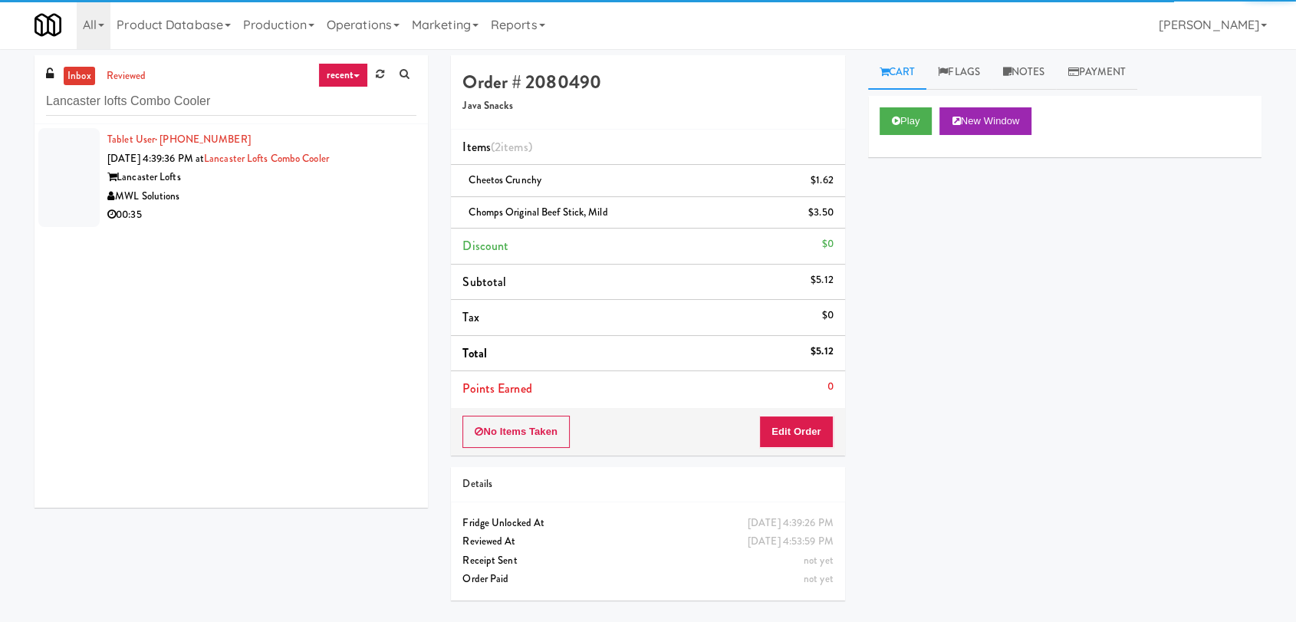
click at [379, 217] on div "00:35" at bounding box center [261, 214] width 309 height 19
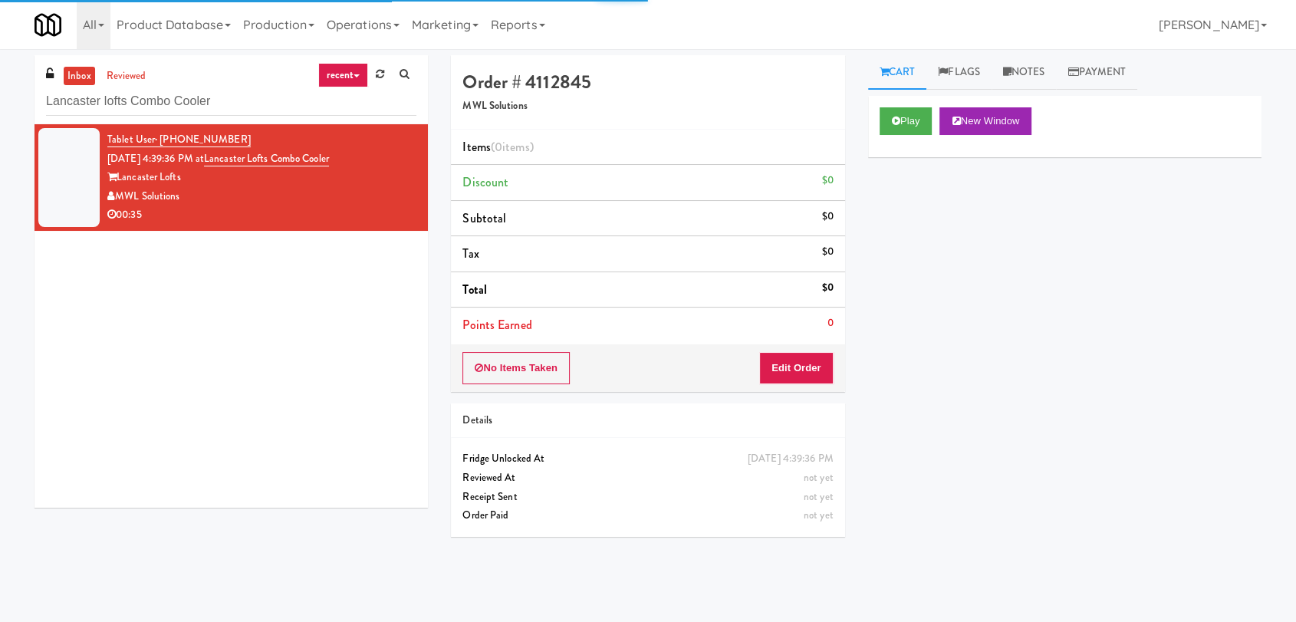
click at [921, 103] on div "Play New Window" at bounding box center [1064, 126] width 393 height 61
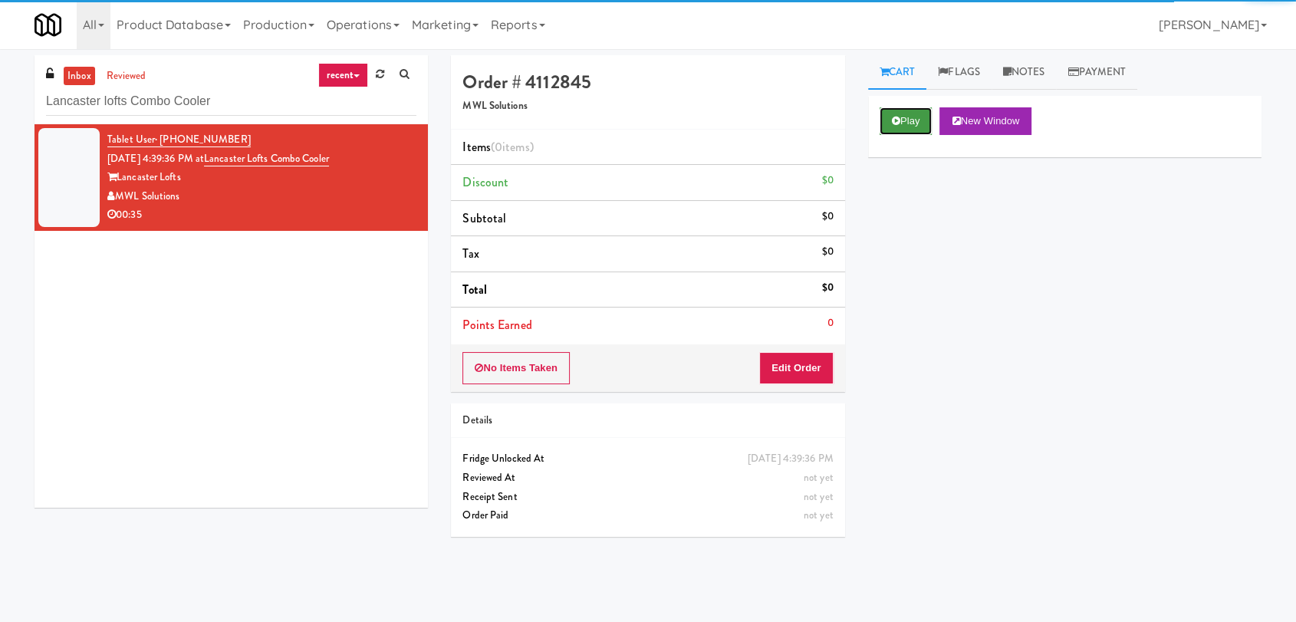
click at [912, 127] on button "Play" at bounding box center [905, 121] width 53 height 28
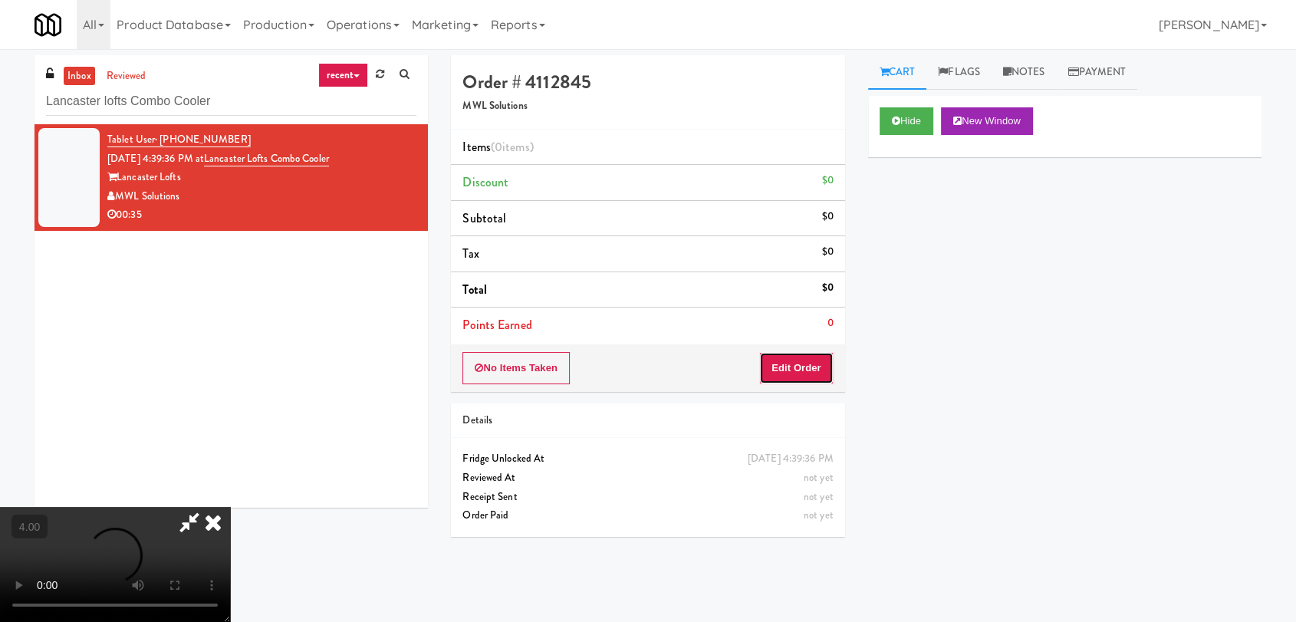
click at [791, 371] on button "Edit Order" at bounding box center [796, 368] width 74 height 32
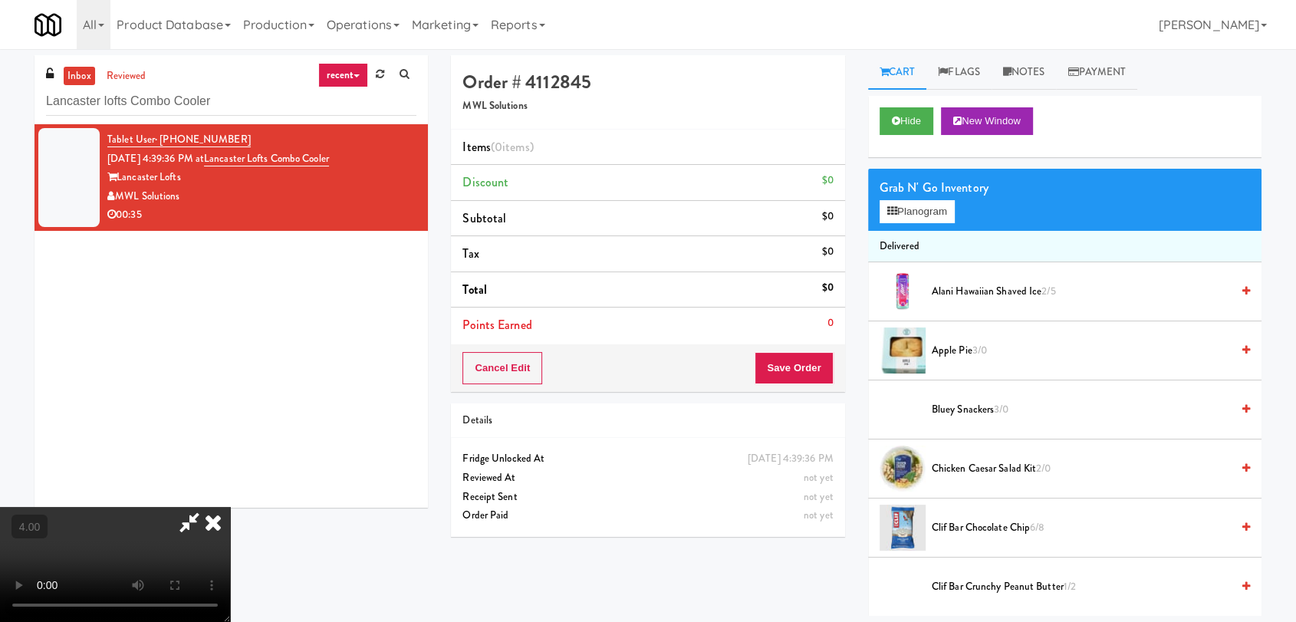
scroll to position [234, 0]
click at [93, 507] on video at bounding box center [115, 564] width 230 height 115
click at [46, 507] on video at bounding box center [115, 564] width 230 height 115
click at [921, 217] on button "Planogram" at bounding box center [916, 211] width 75 height 23
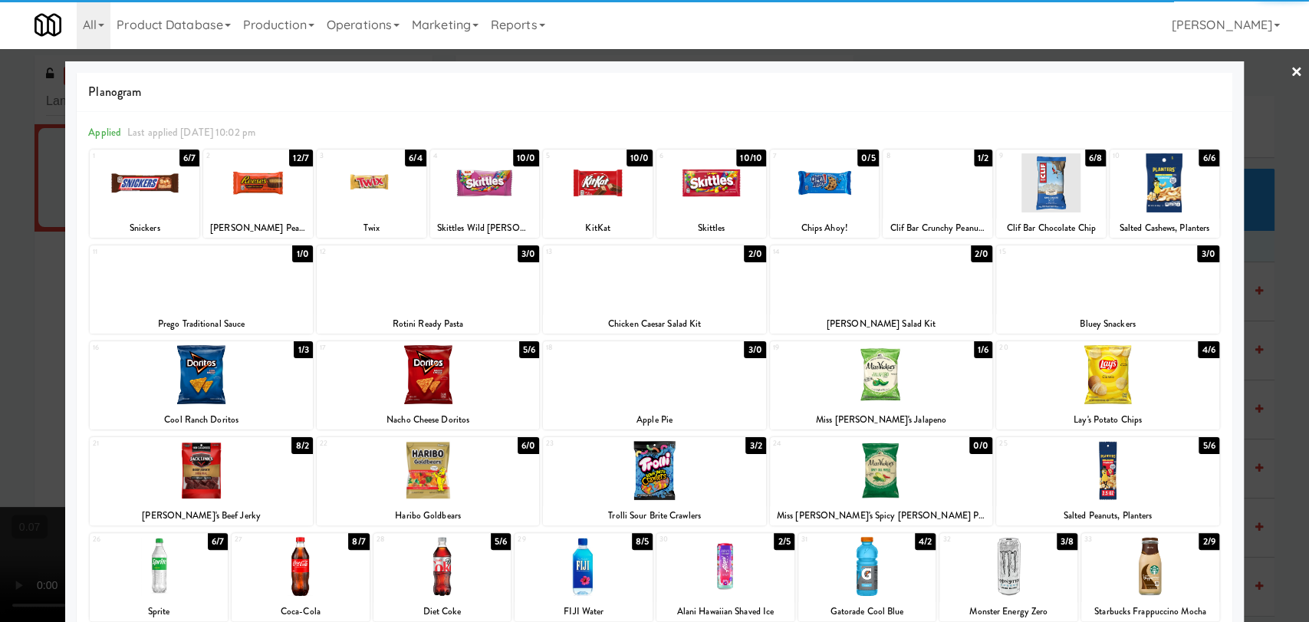
click at [637, 458] on div at bounding box center [654, 470] width 222 height 59
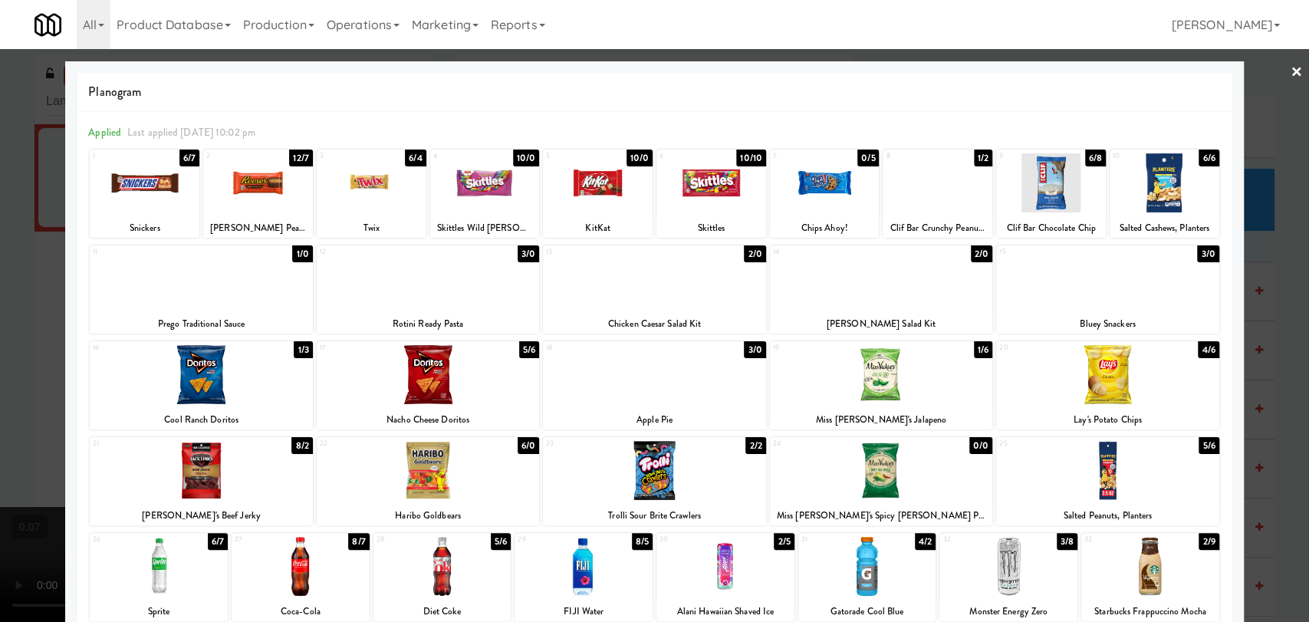
click at [340, 554] on div at bounding box center [301, 566] width 138 height 59
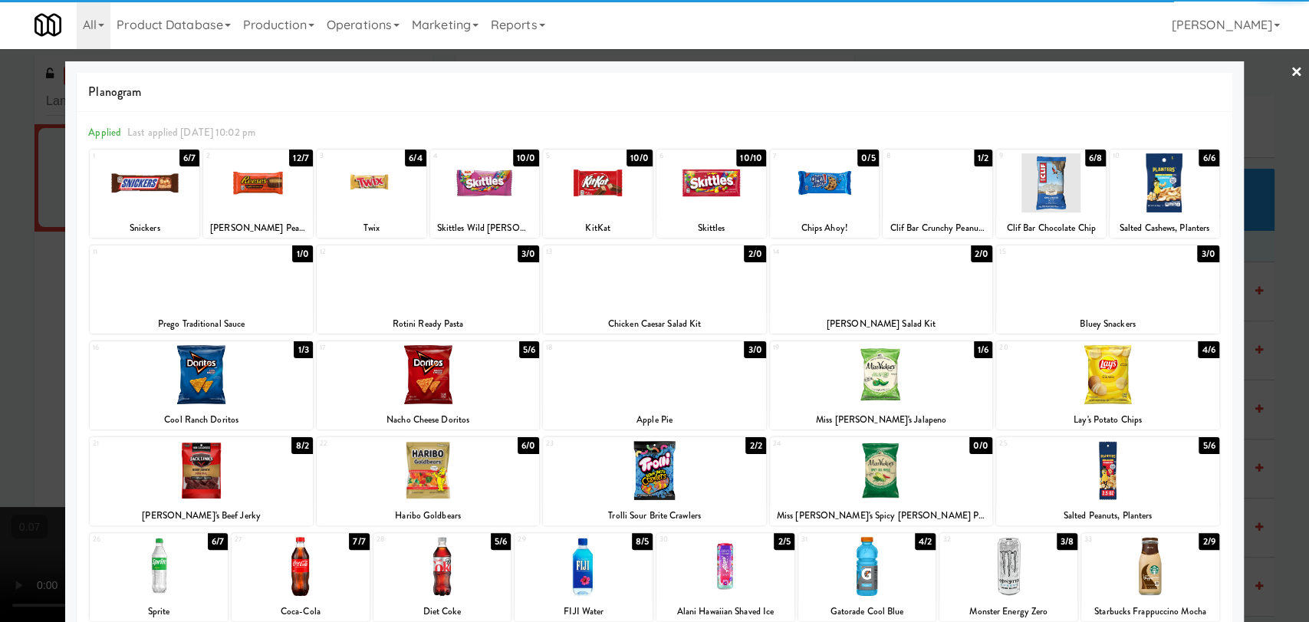
click at [0, 290] on div at bounding box center [654, 311] width 1309 height 622
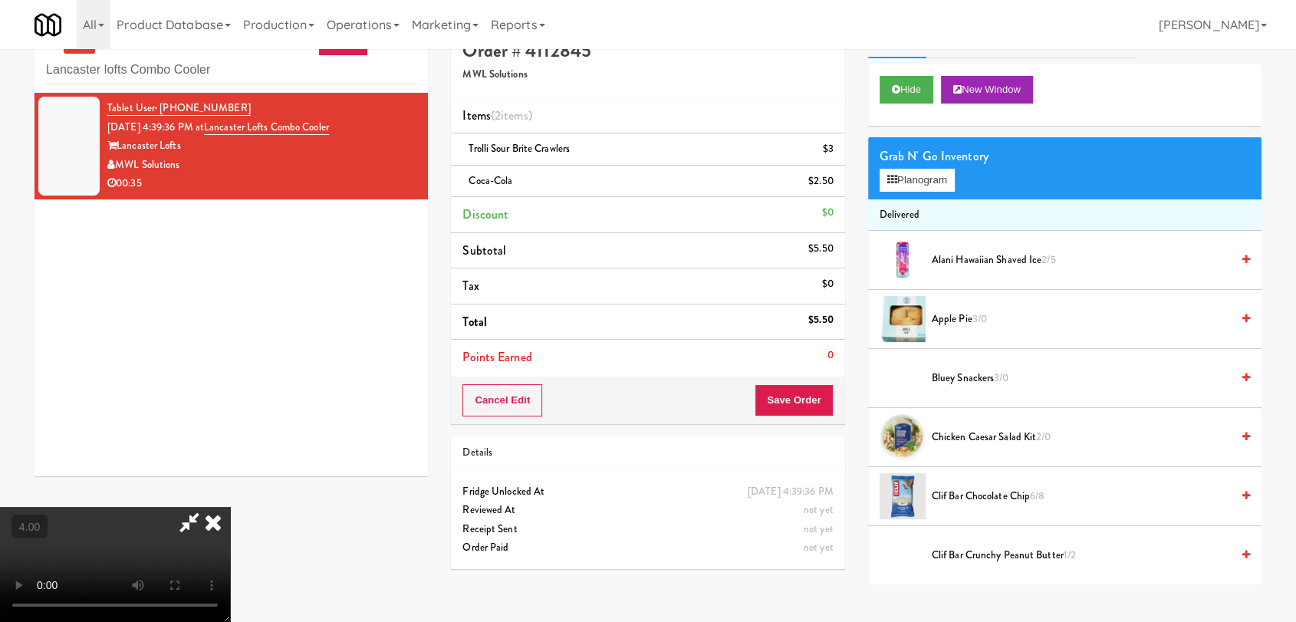
scroll to position [49, 0]
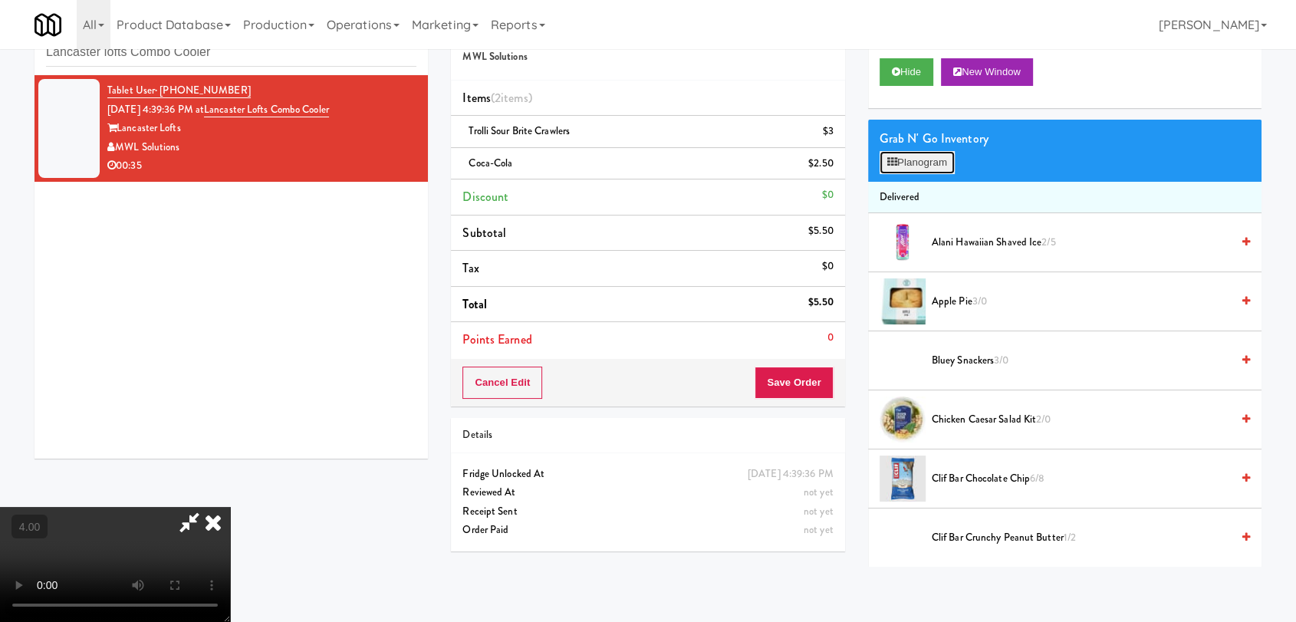
click at [898, 171] on button "Planogram" at bounding box center [916, 162] width 75 height 23
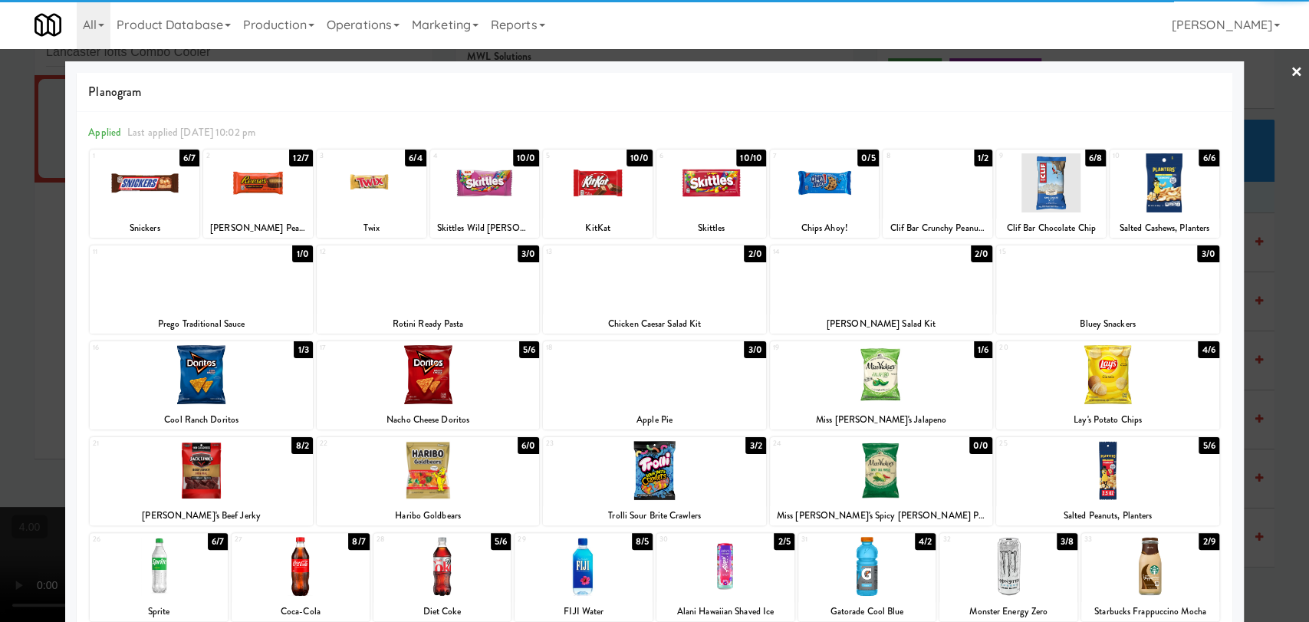
click at [1148, 560] on div at bounding box center [1150, 566] width 138 height 59
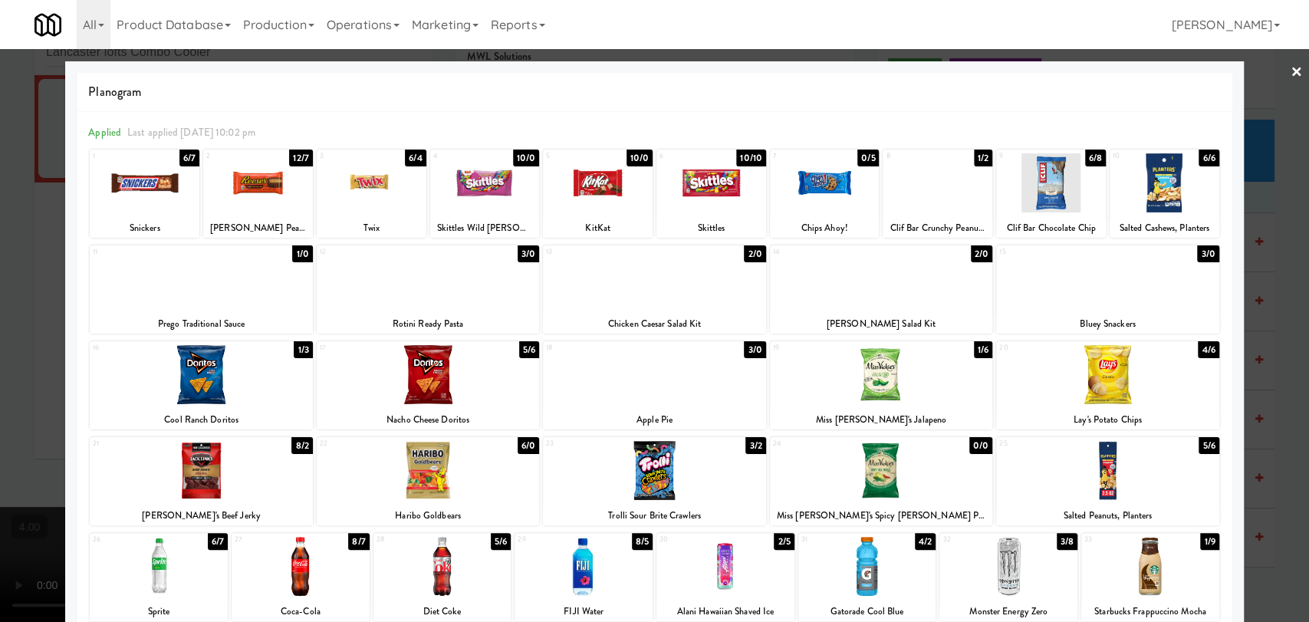
click at [166, 547] on div at bounding box center [159, 566] width 138 height 59
click at [303, 564] on div at bounding box center [301, 566] width 138 height 59
click at [50, 332] on div at bounding box center [654, 311] width 1309 height 622
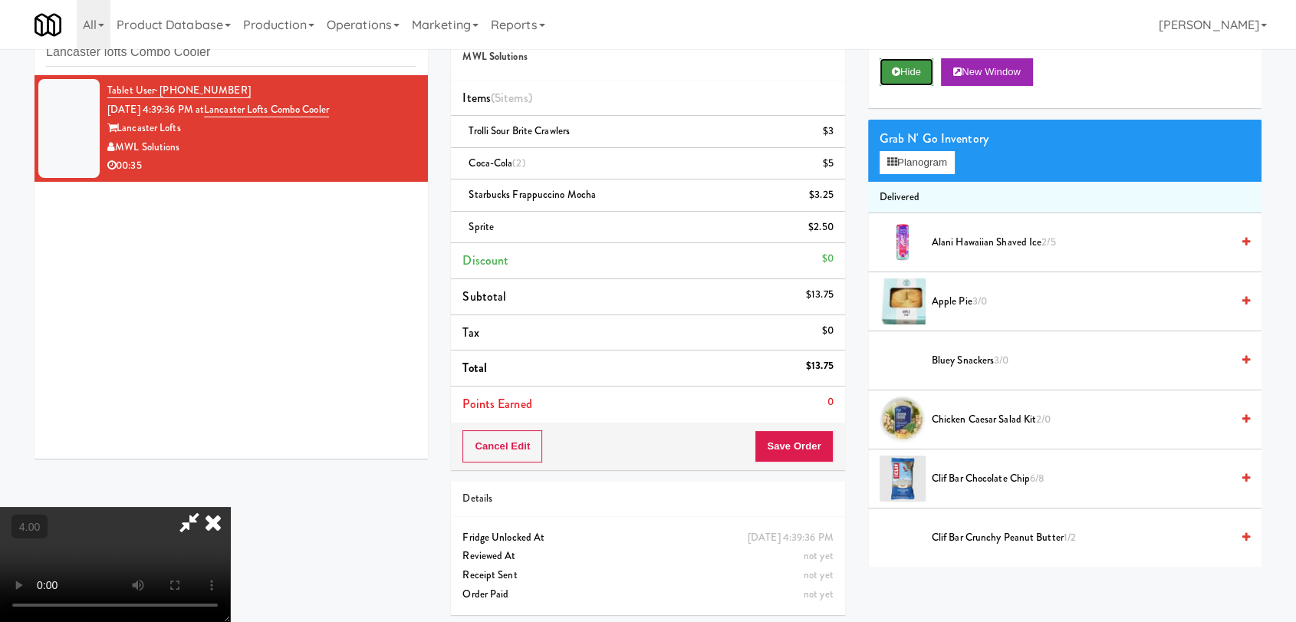
click at [902, 68] on button "Hide" at bounding box center [906, 72] width 54 height 28
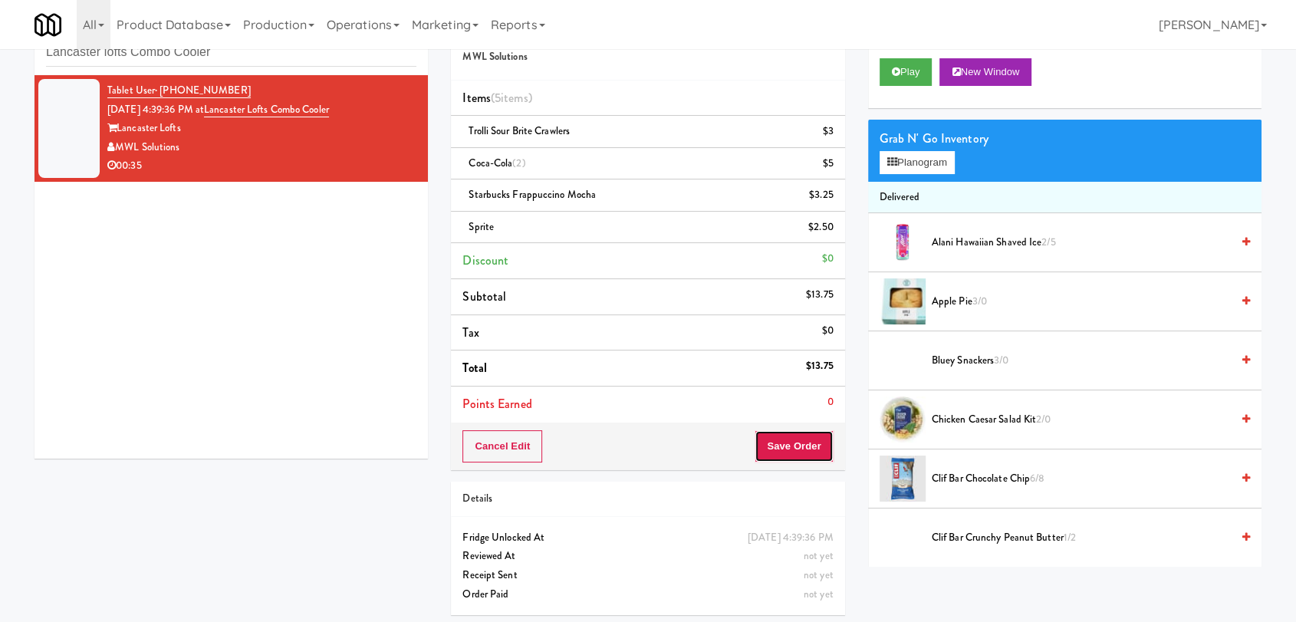
click at [805, 459] on button "Save Order" at bounding box center [793, 446] width 78 height 32
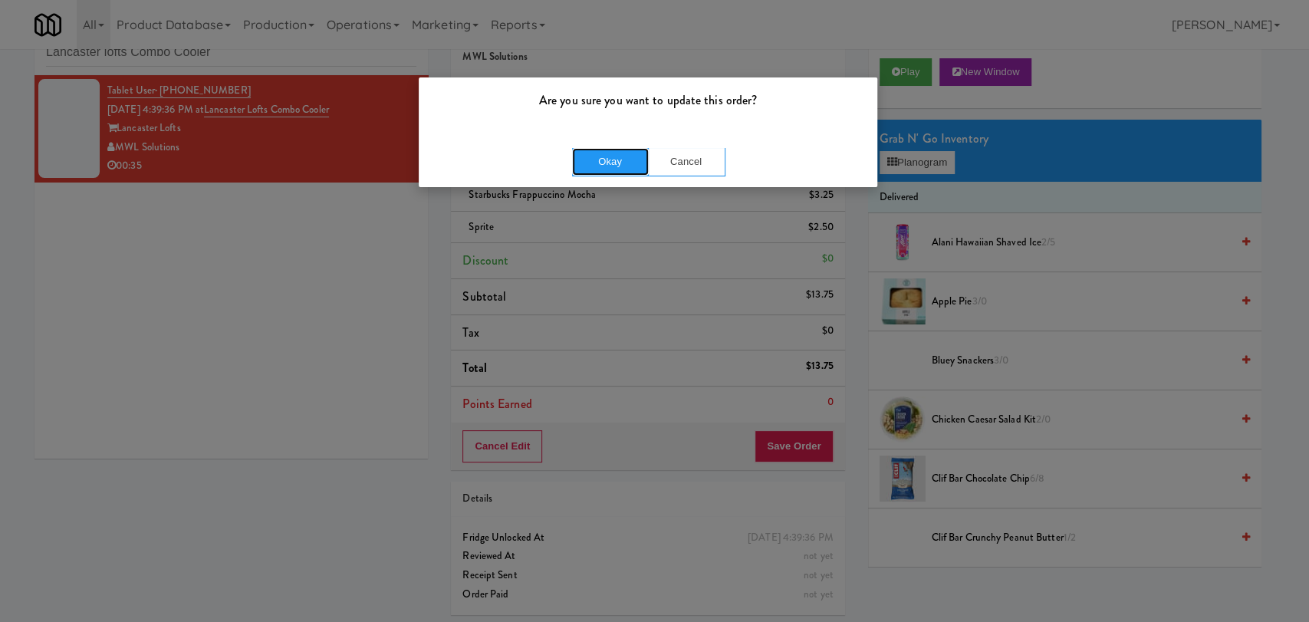
drag, startPoint x: 617, startPoint y: 155, endPoint x: 612, endPoint y: 125, distance: 30.4
click at [617, 156] on button "Okay" at bounding box center [610, 162] width 77 height 28
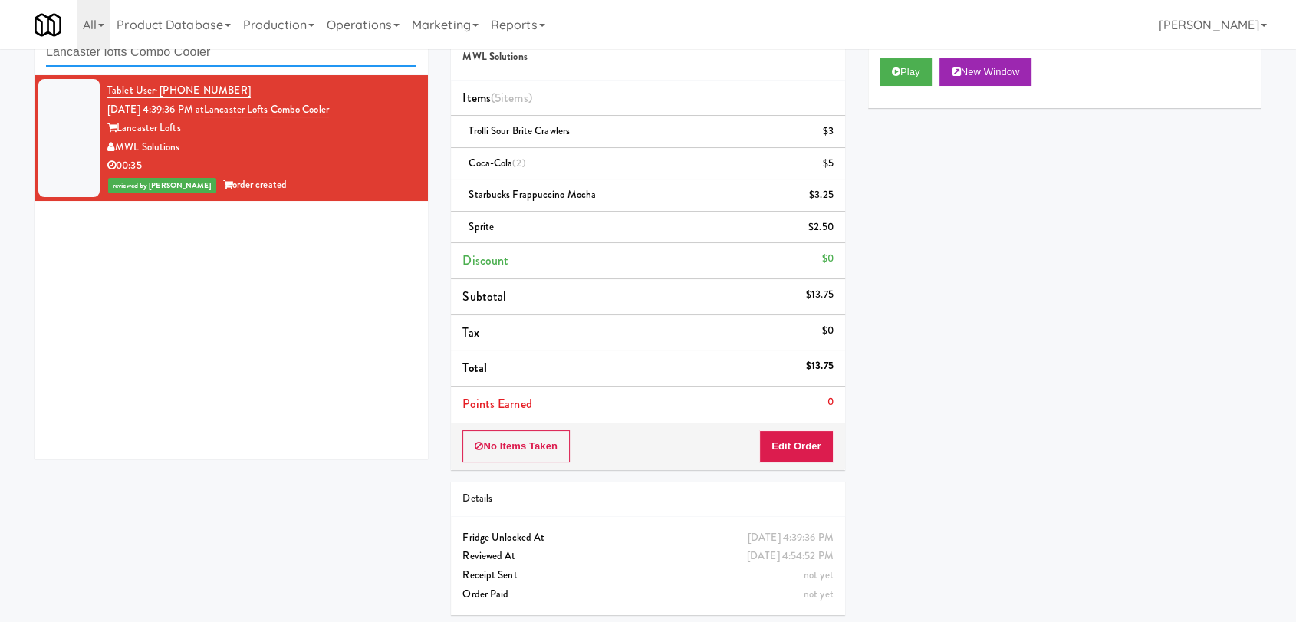
paste input "Platform - Cooler - Left"
drag, startPoint x: 276, startPoint y: 56, endPoint x: 9, endPoint y: 24, distance: 268.7
click at [16, 26] on body "Are you sure you want to update this order? Okay Cancel Okay Are you sure you w…" at bounding box center [648, 311] width 1296 height 622
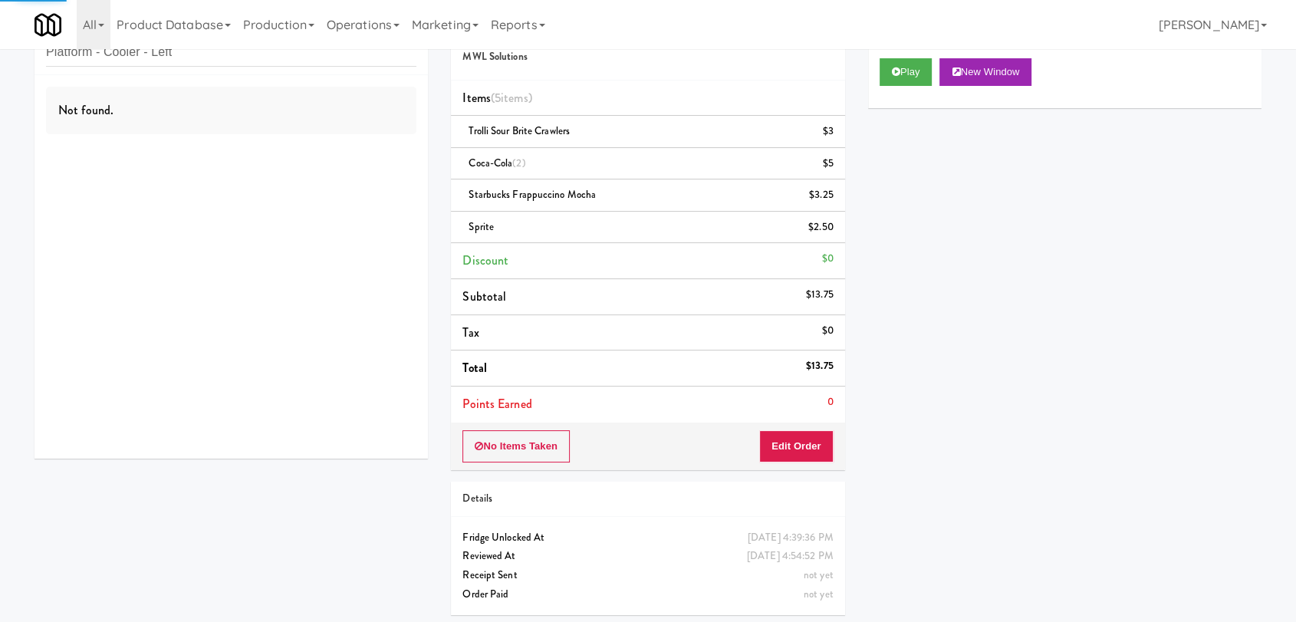
click at [301, 180] on div "Not found." at bounding box center [230, 266] width 393 height 383
click at [377, 151] on div "Not found." at bounding box center [230, 266] width 393 height 383
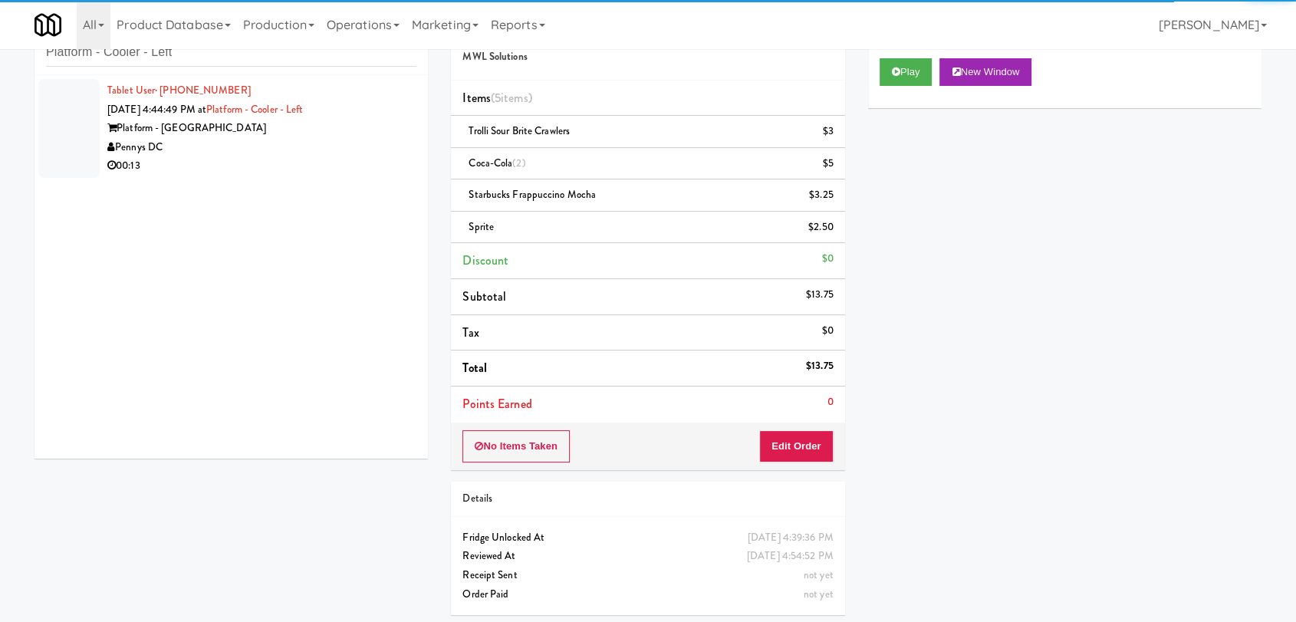
click at [344, 138] on div "Pennys DC" at bounding box center [261, 147] width 309 height 19
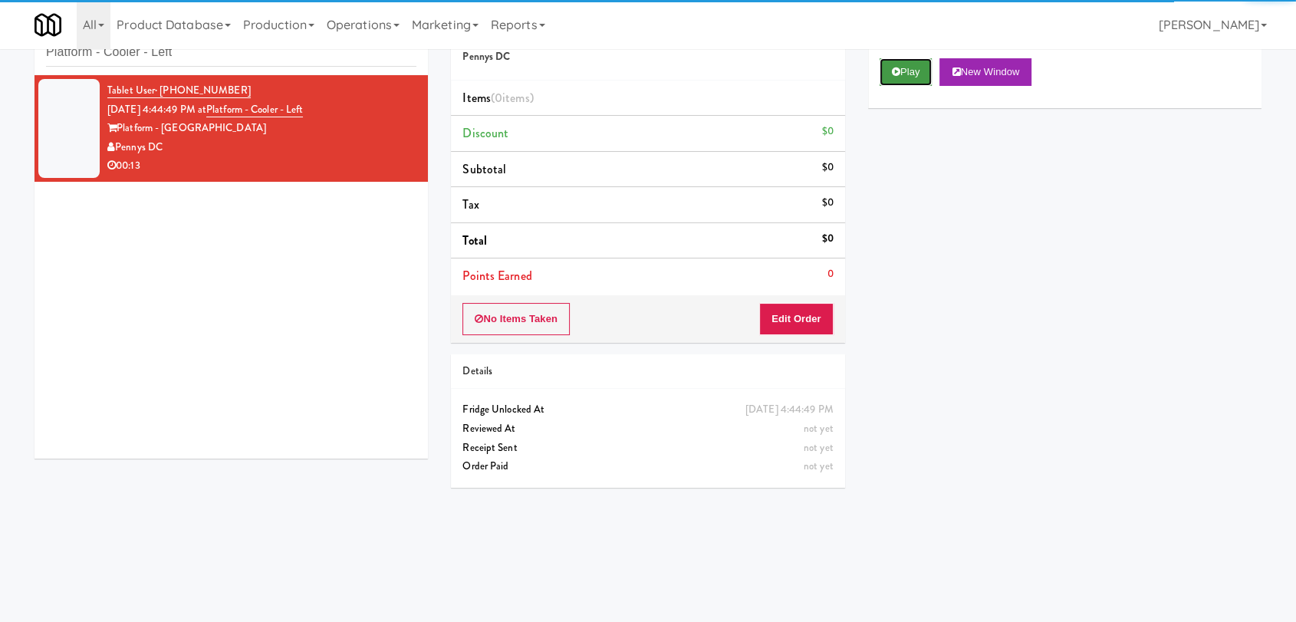
click at [915, 63] on button "Play" at bounding box center [905, 72] width 53 height 28
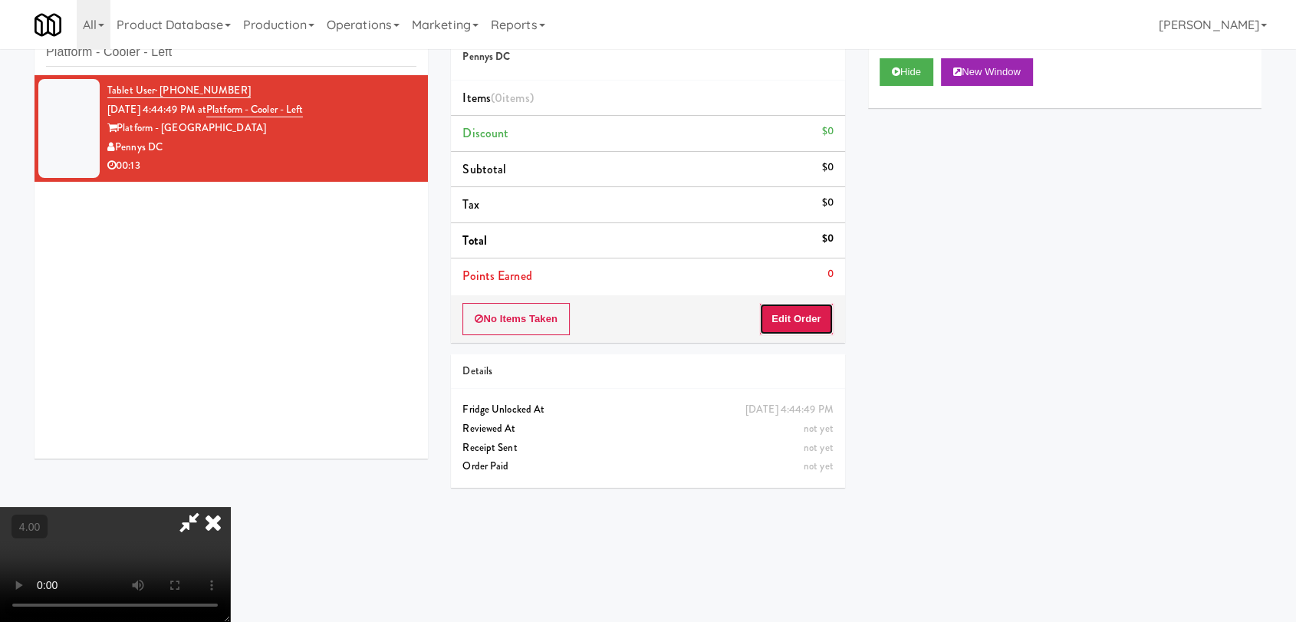
click at [810, 304] on button "Edit Order" at bounding box center [796, 319] width 74 height 32
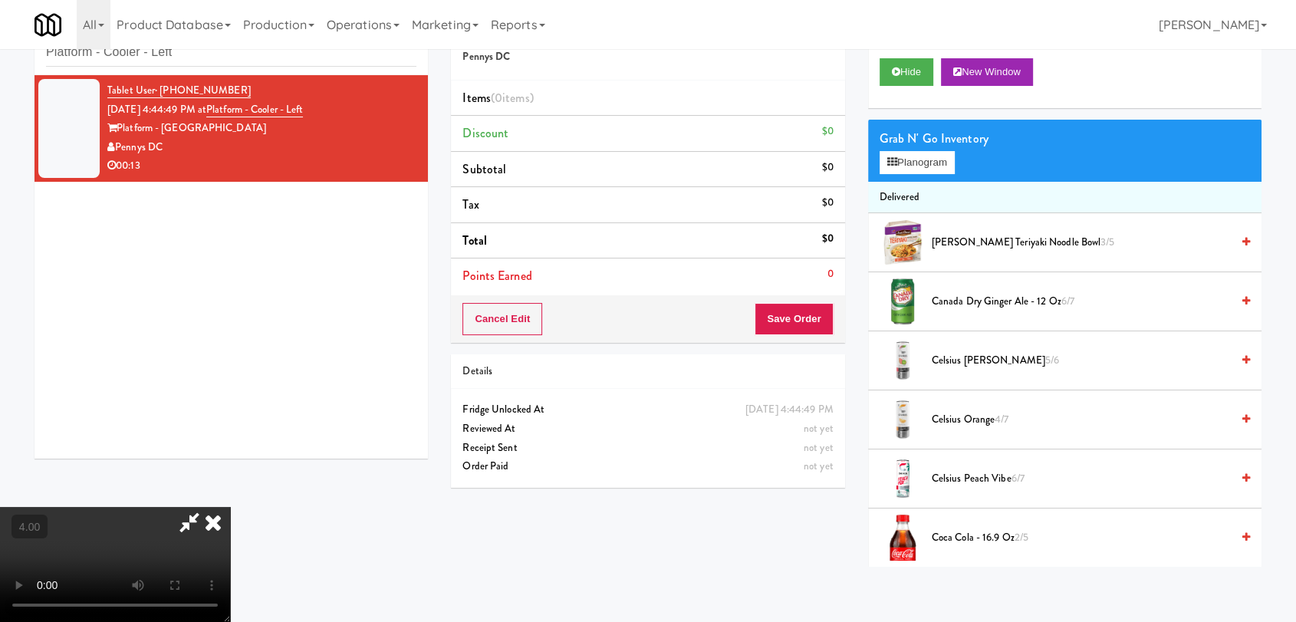
click at [230, 507] on video at bounding box center [115, 564] width 230 height 115
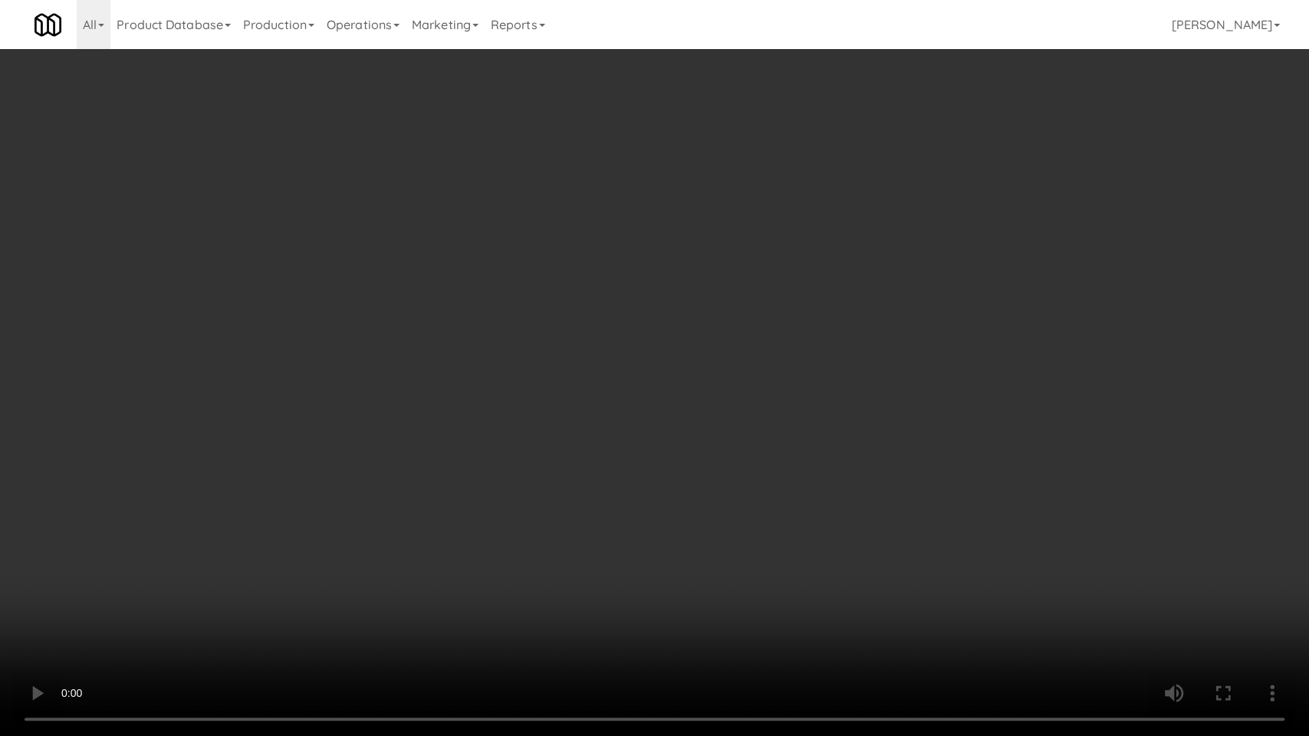
click at [524, 465] on video at bounding box center [654, 368] width 1309 height 736
click at [1050, 357] on video at bounding box center [654, 368] width 1309 height 736
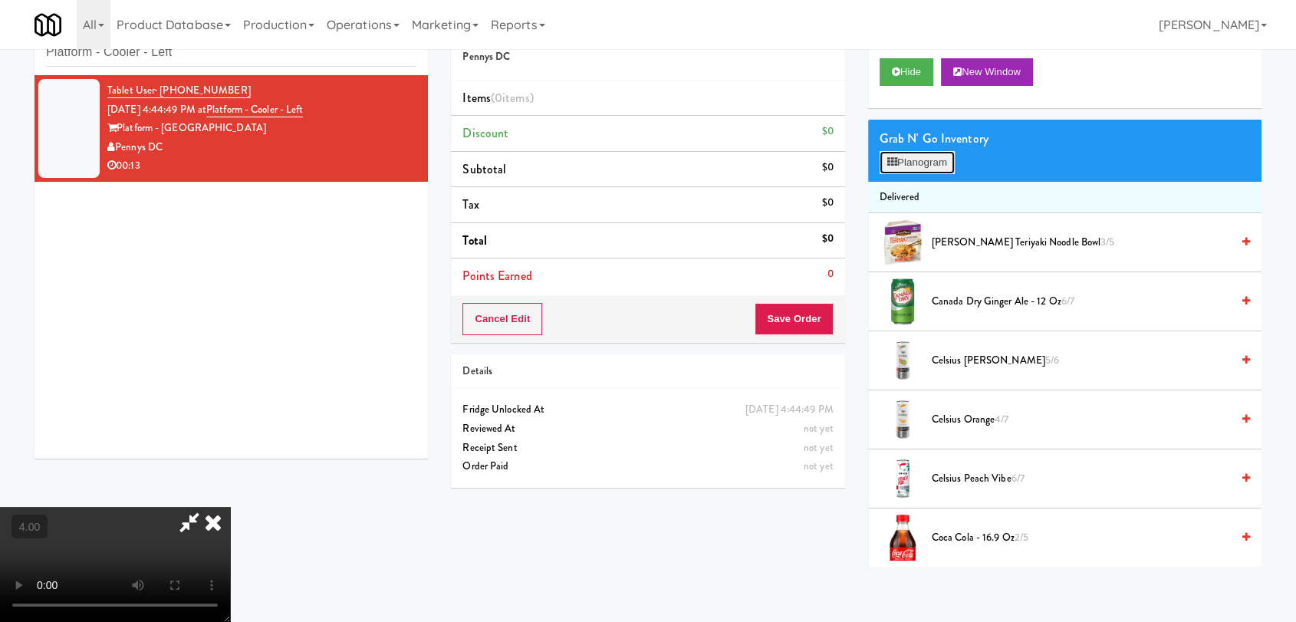
click at [948, 164] on button "Planogram" at bounding box center [916, 162] width 75 height 23
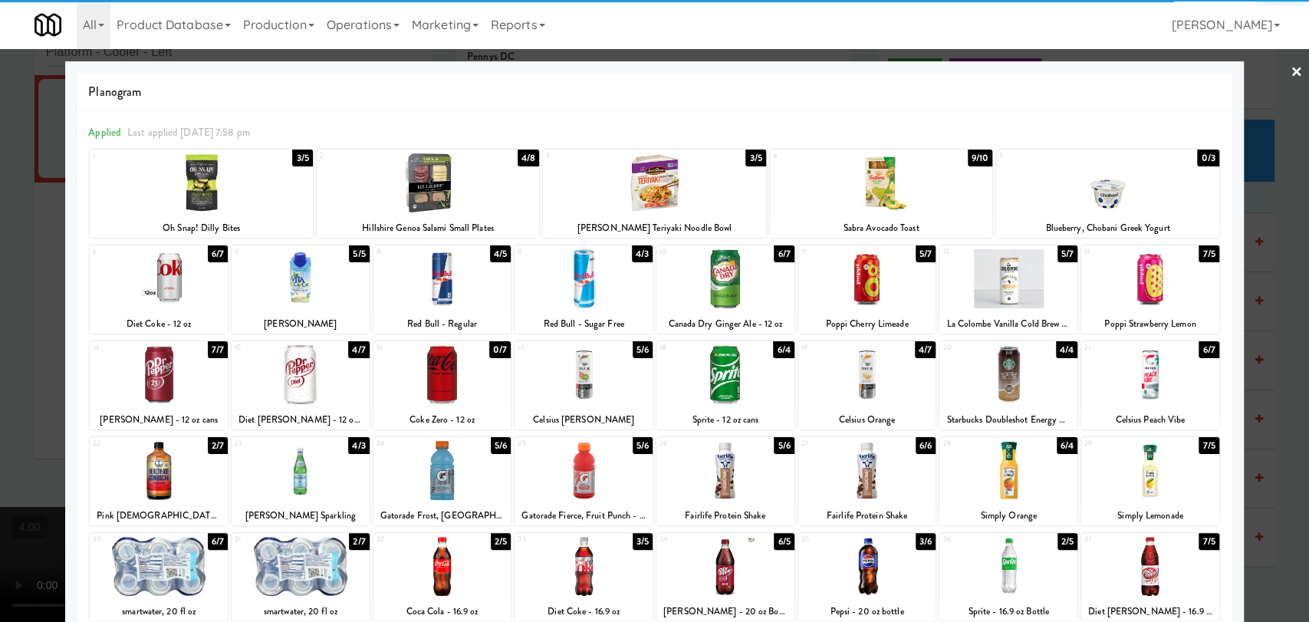
click at [448, 278] on div at bounding box center [442, 278] width 138 height 59
click at [700, 363] on div at bounding box center [725, 374] width 138 height 59
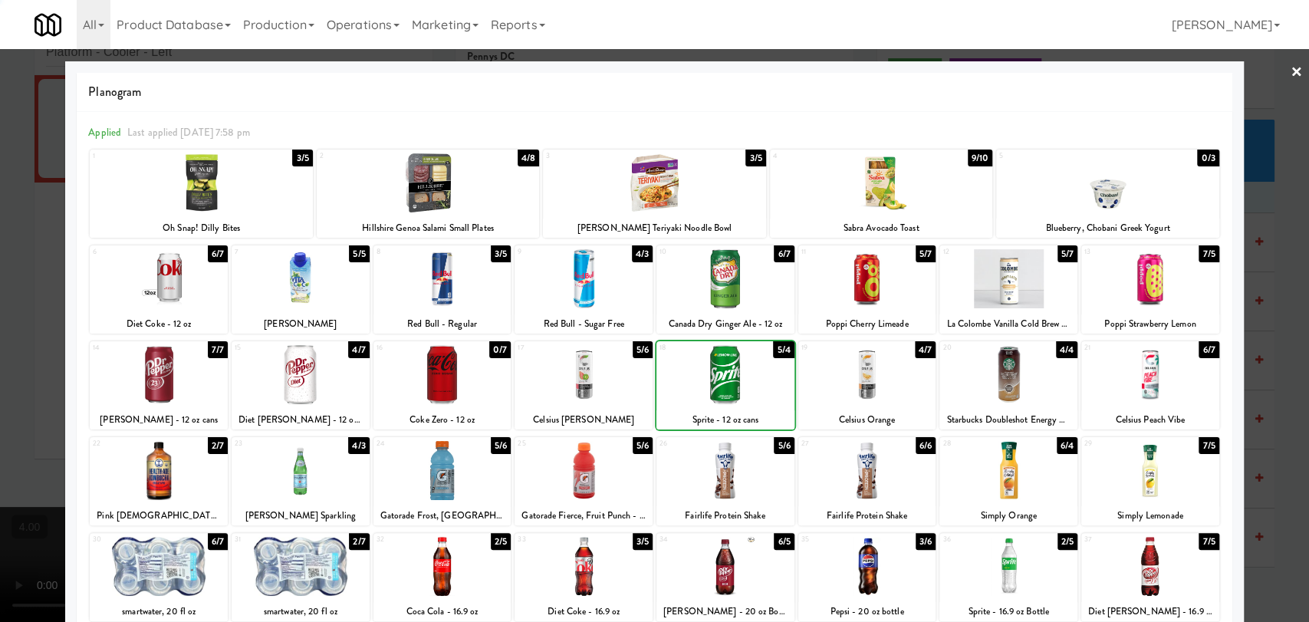
click at [0, 222] on div at bounding box center [654, 311] width 1309 height 622
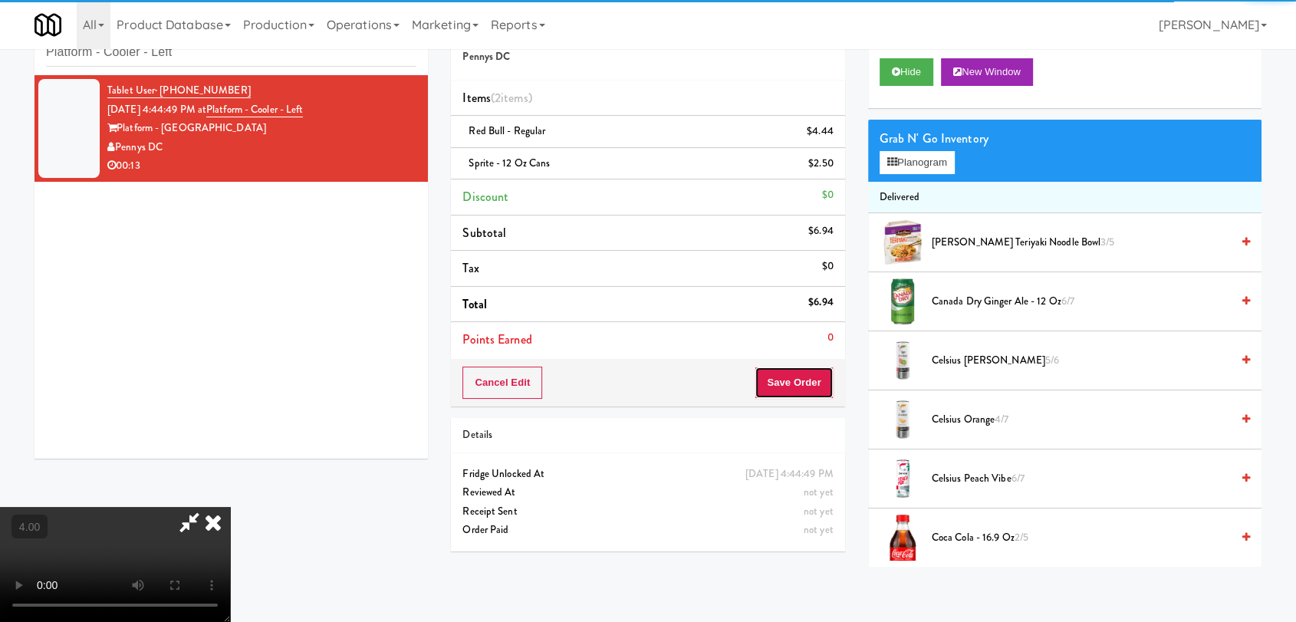
click at [810, 396] on button "Save Order" at bounding box center [793, 382] width 78 height 32
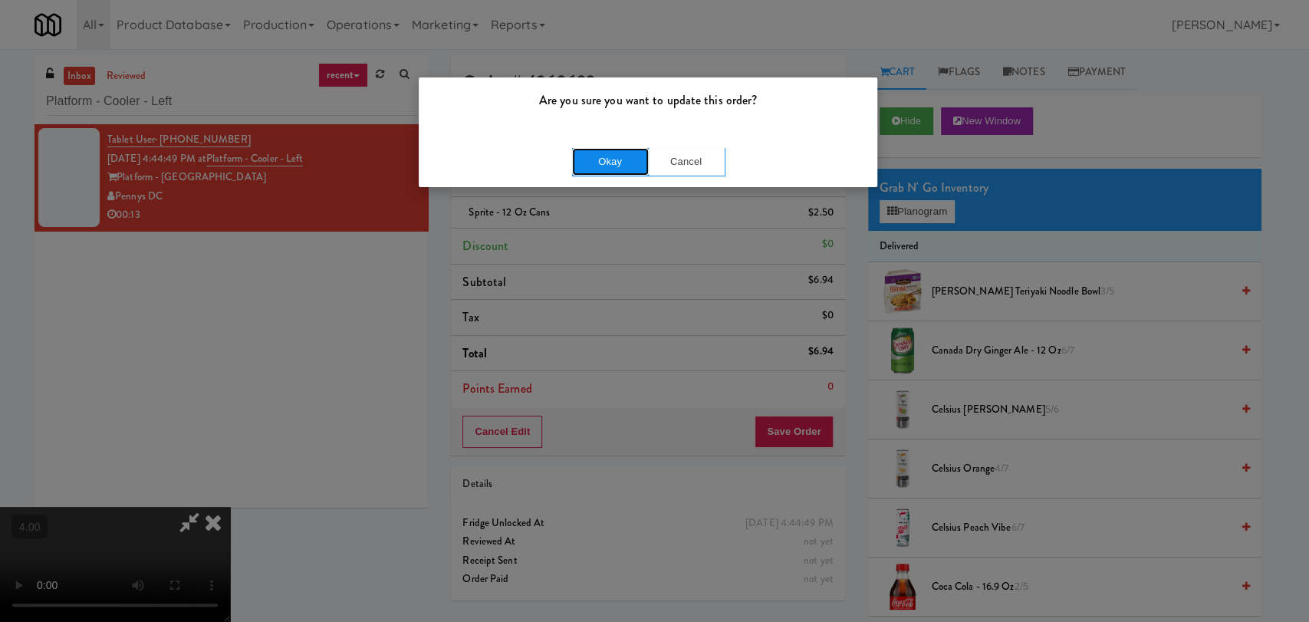
click at [596, 166] on button "Okay" at bounding box center [610, 162] width 77 height 28
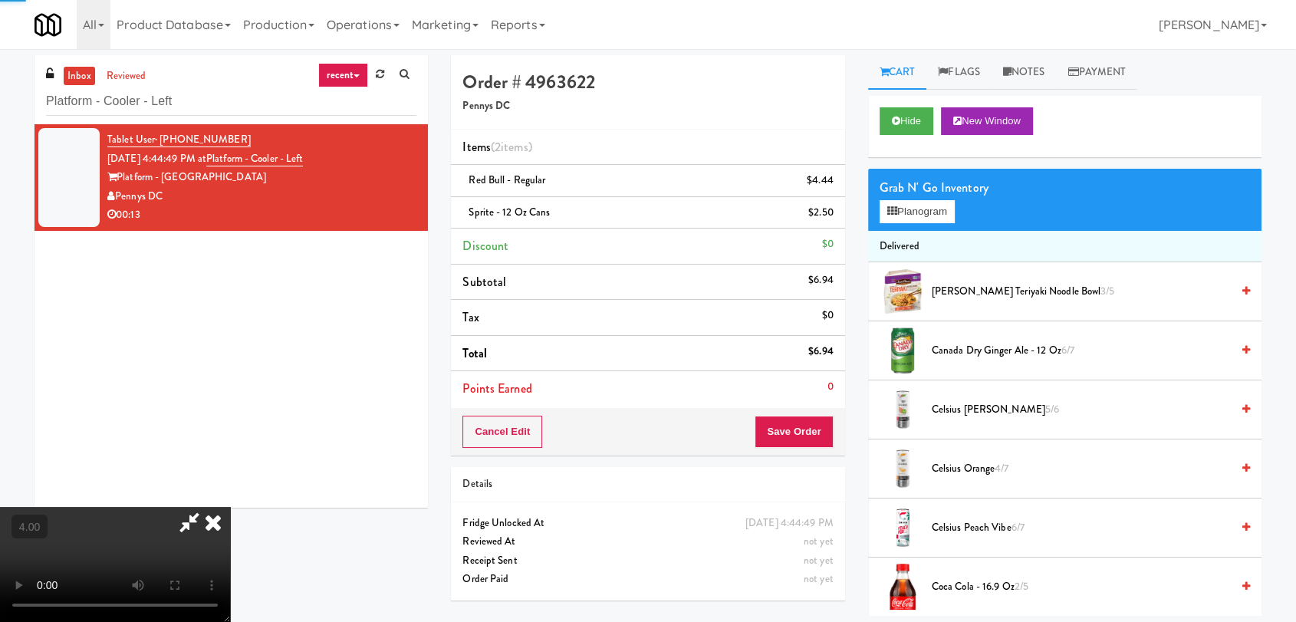
click at [230, 507] on icon at bounding box center [213, 522] width 34 height 31
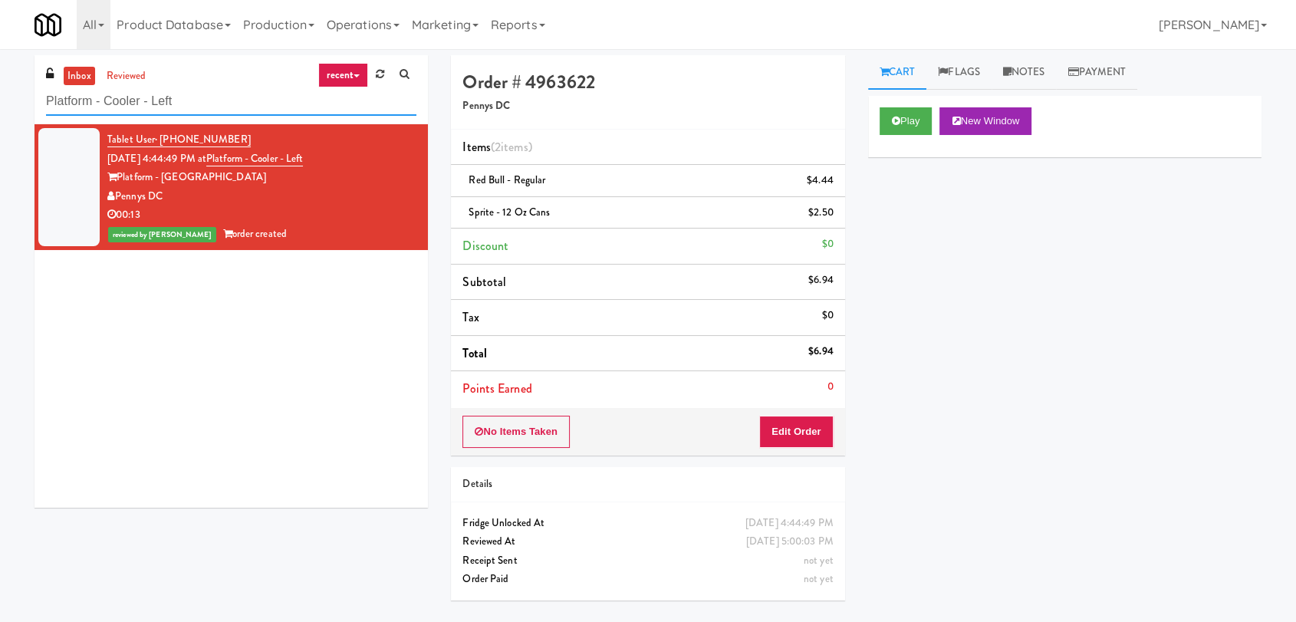
paste input "70 Cap - Pantry"
drag, startPoint x: 213, startPoint y: 107, endPoint x: 0, endPoint y: 54, distance: 219.4
click at [0, 55] on div "inbox reviewed recent all unclear take inventory issue suspicious failed recent…" at bounding box center [648, 335] width 1296 height 560
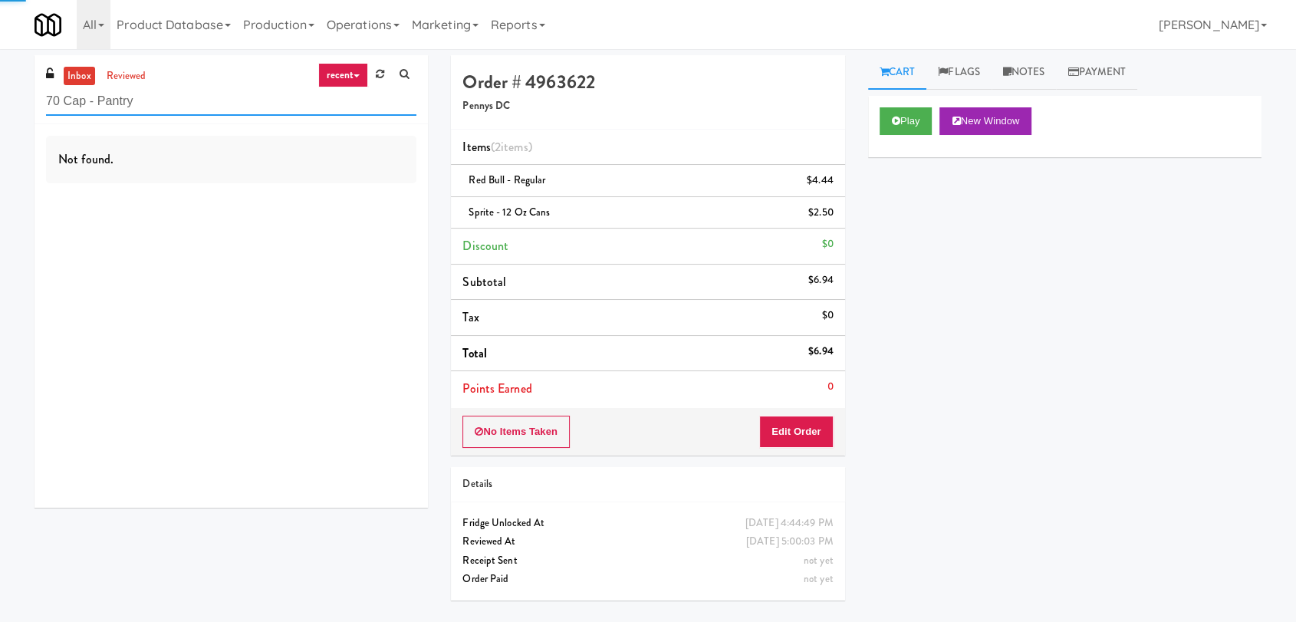
type input "70 Cap - Pantry"
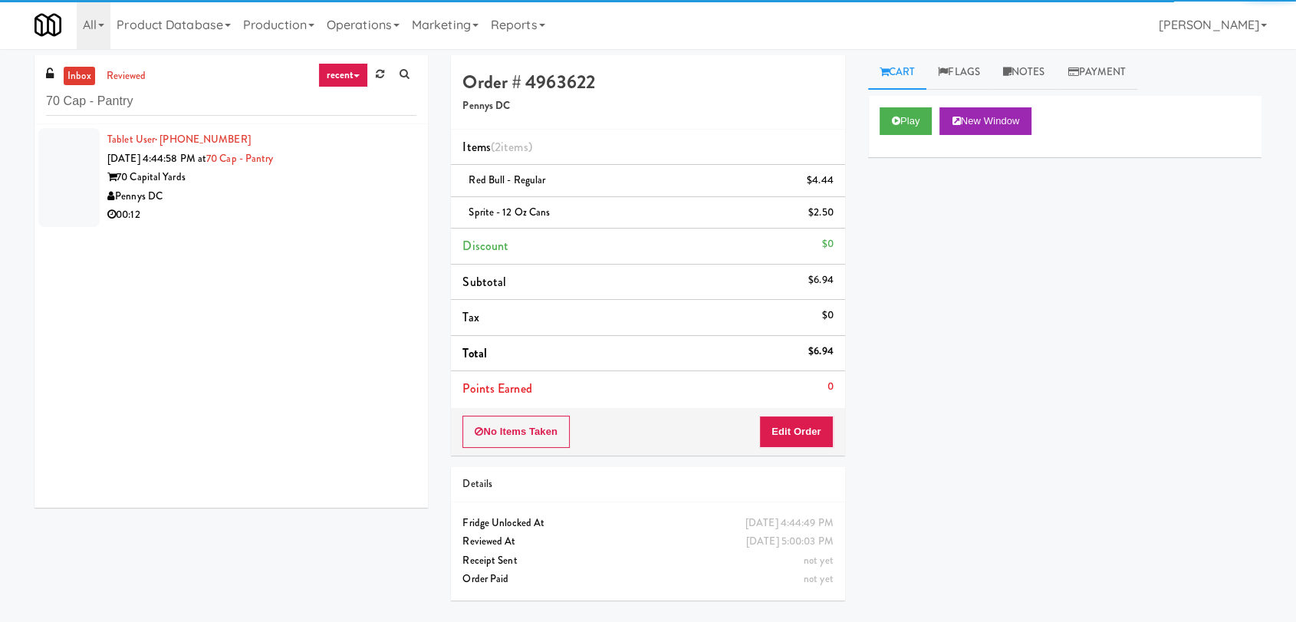
click at [358, 188] on div "Pennys DC" at bounding box center [261, 196] width 309 height 19
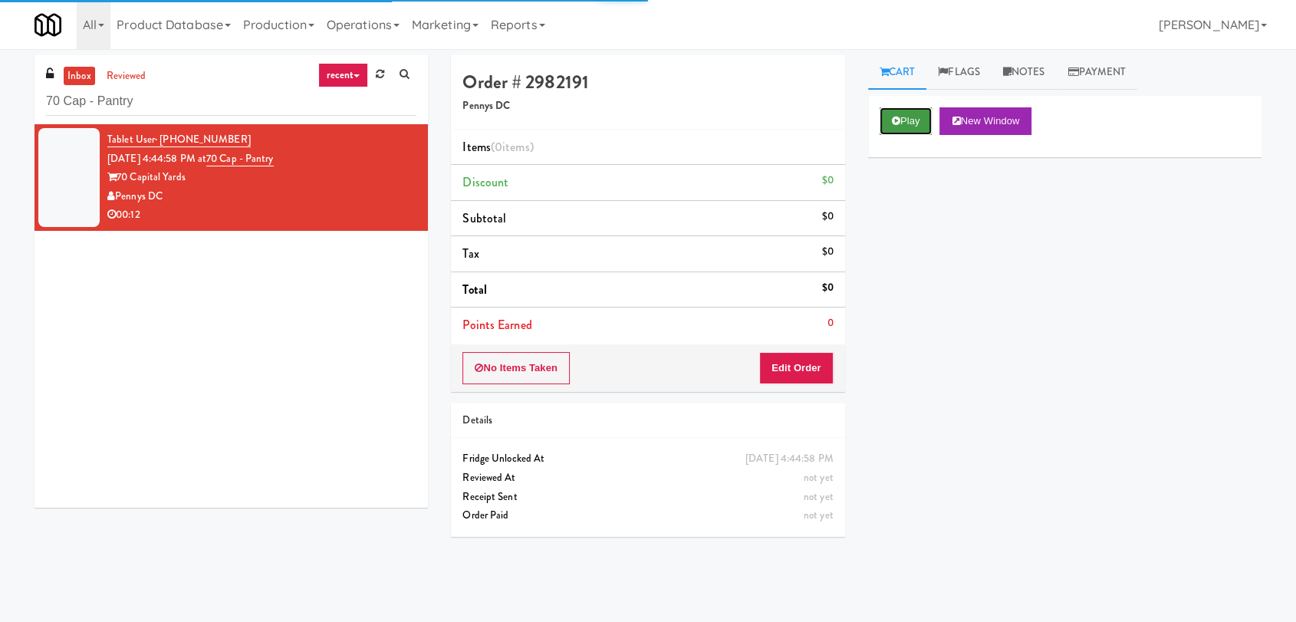
click at [932, 116] on button "Play" at bounding box center [905, 121] width 53 height 28
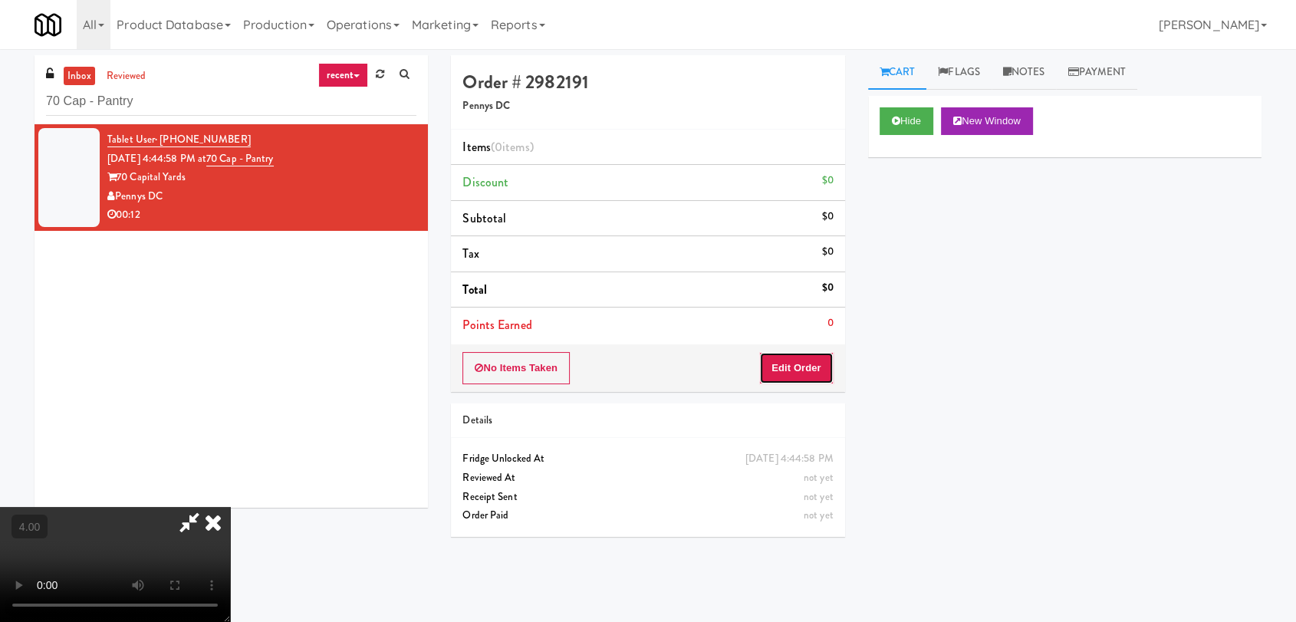
click at [782, 364] on button "Edit Order" at bounding box center [796, 368] width 74 height 32
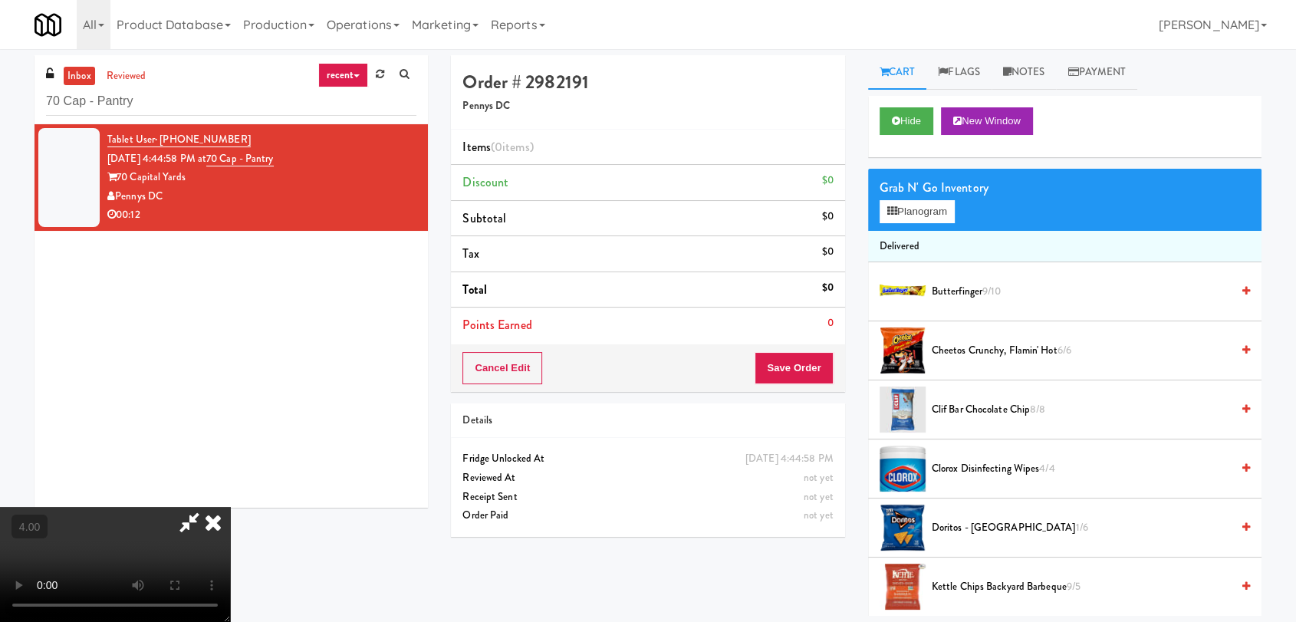
click at [230, 507] on video at bounding box center [115, 564] width 230 height 115
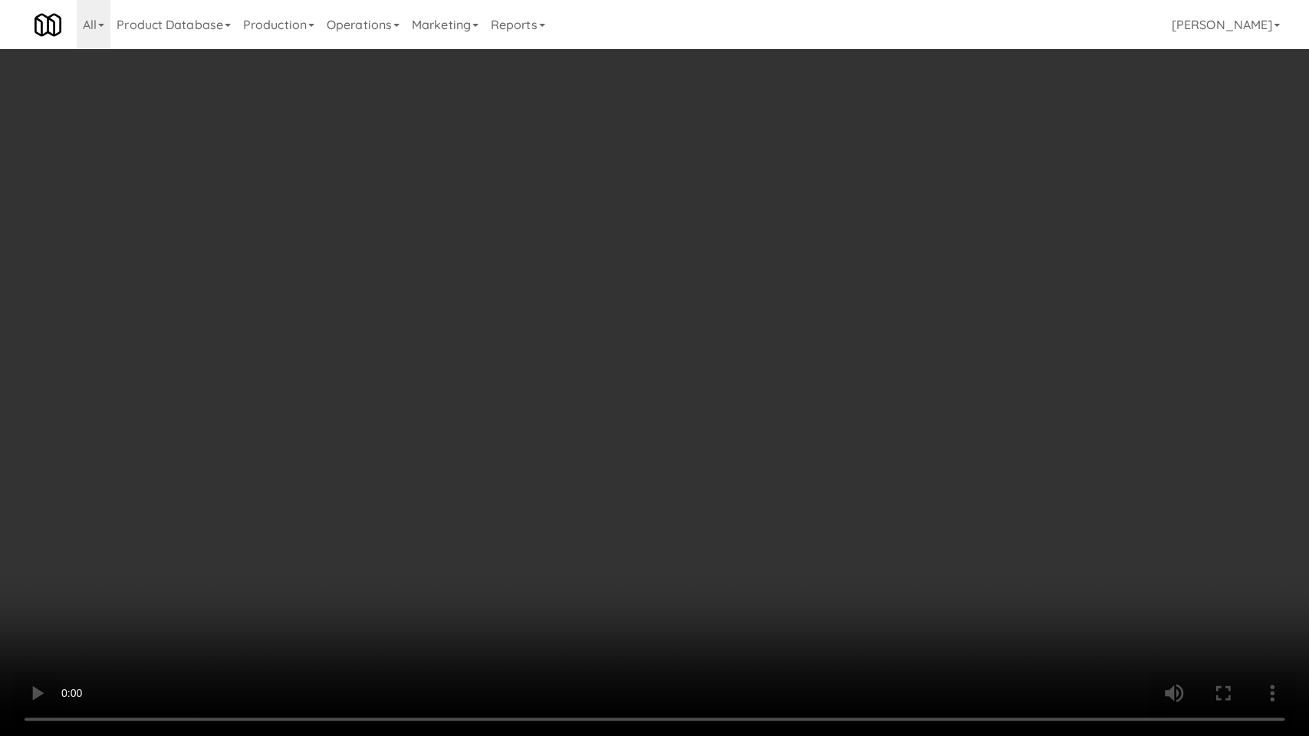
click at [473, 562] on video at bounding box center [654, 368] width 1309 height 736
click at [473, 534] on video at bounding box center [654, 368] width 1309 height 736
click at [612, 435] on video at bounding box center [654, 368] width 1309 height 736
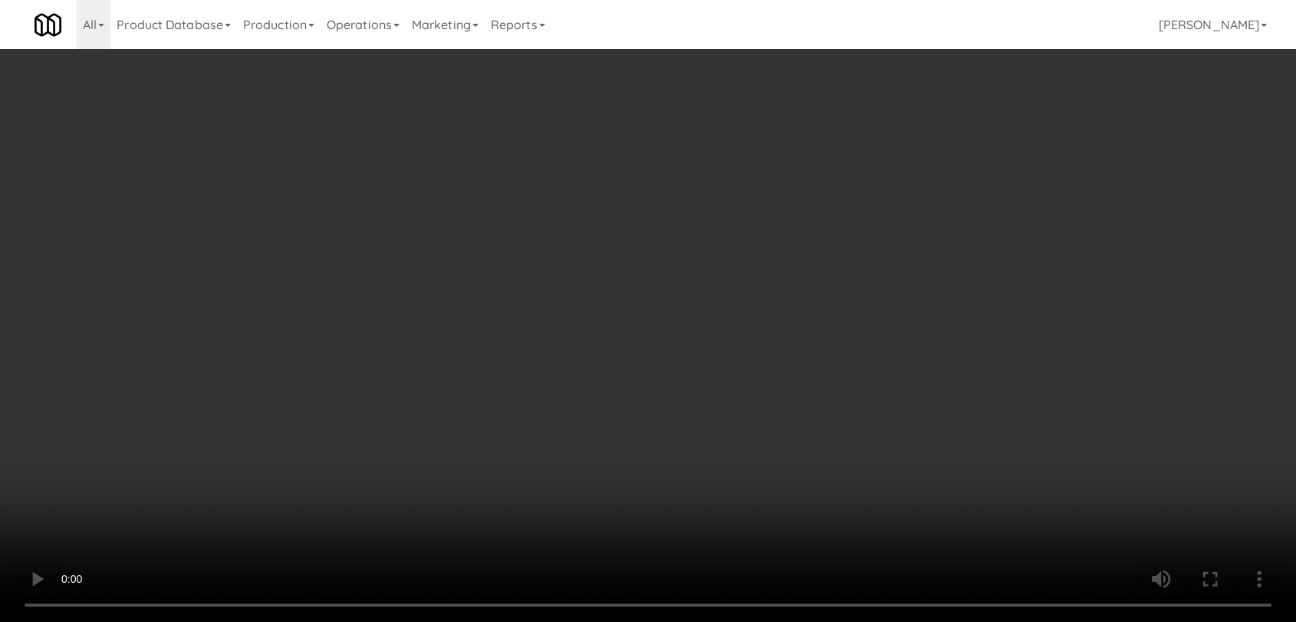
click at [876, 209] on div "Grab N' Go Inventory Planogram" at bounding box center [1064, 200] width 393 height 62
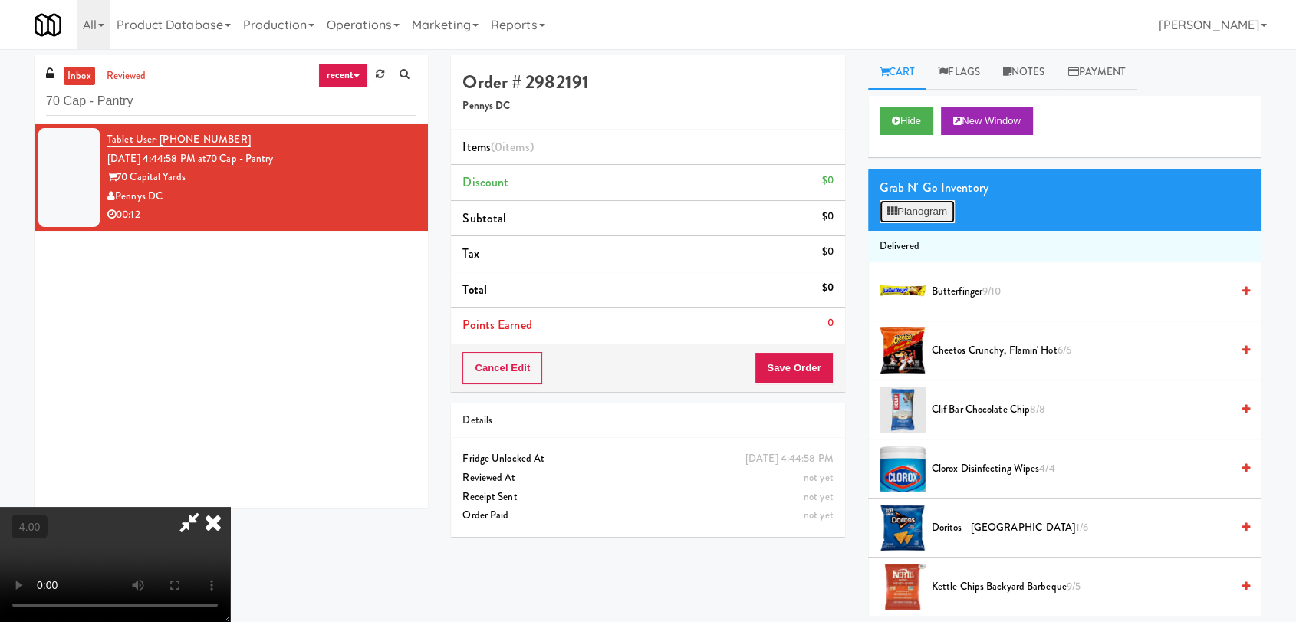
click at [892, 215] on icon at bounding box center [892, 211] width 10 height 10
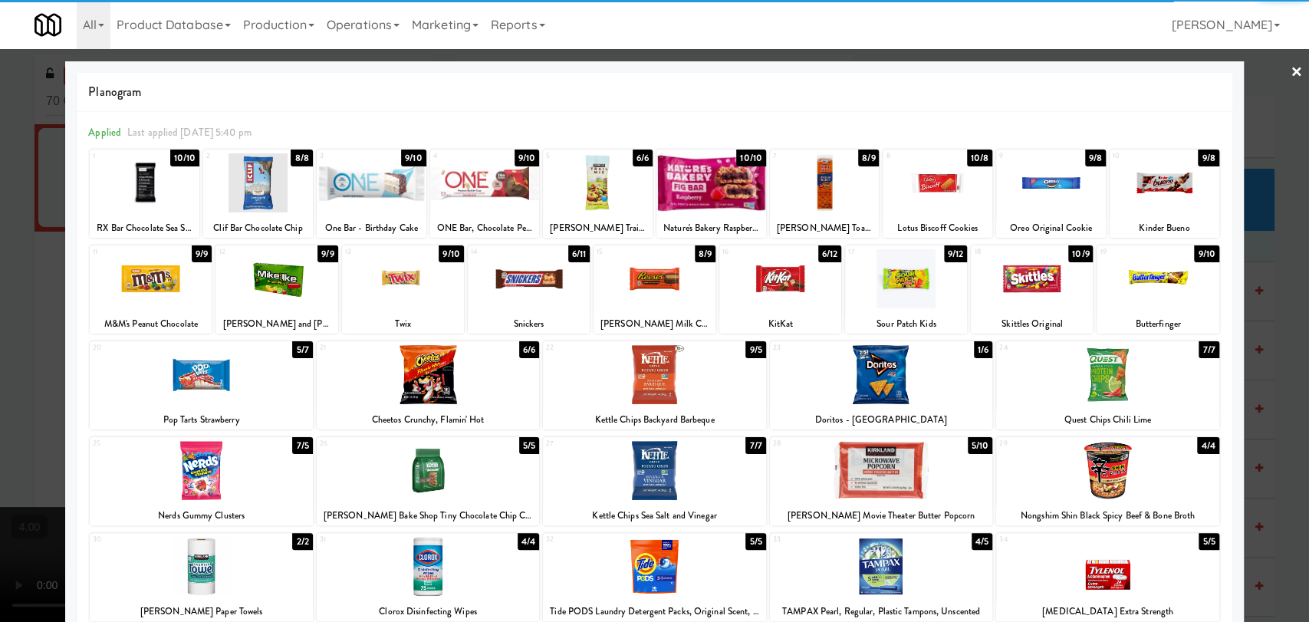
click at [218, 370] on div at bounding box center [201, 374] width 222 height 59
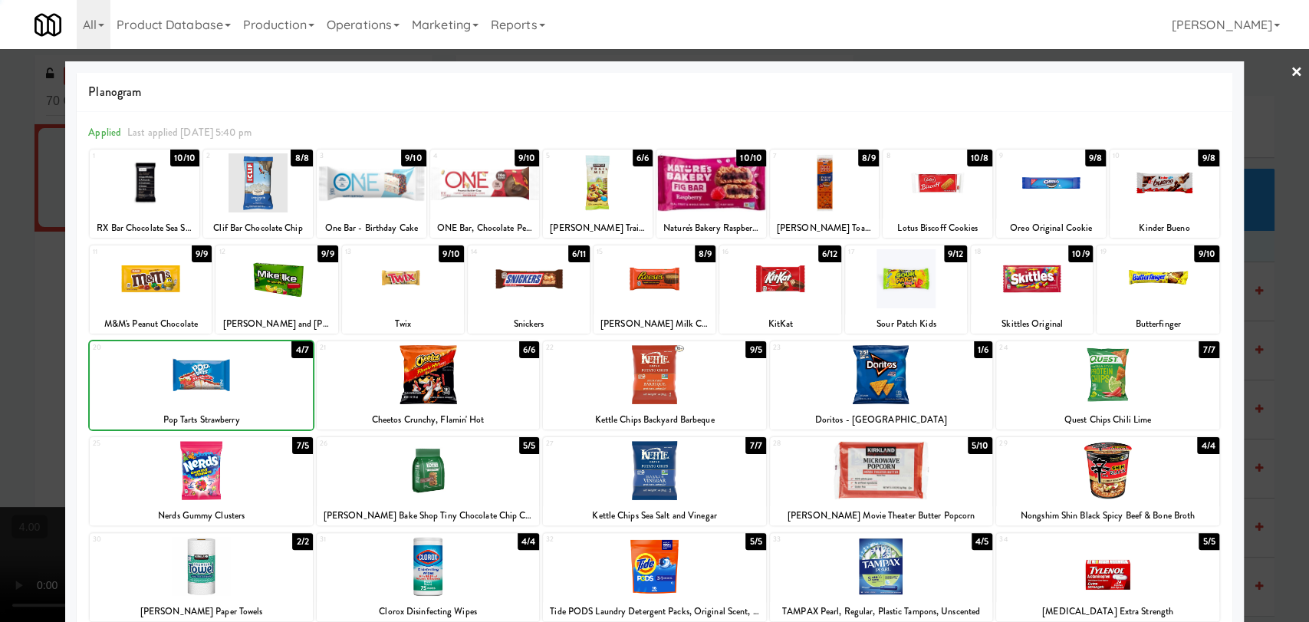
click at [0, 257] on div at bounding box center [654, 311] width 1309 height 622
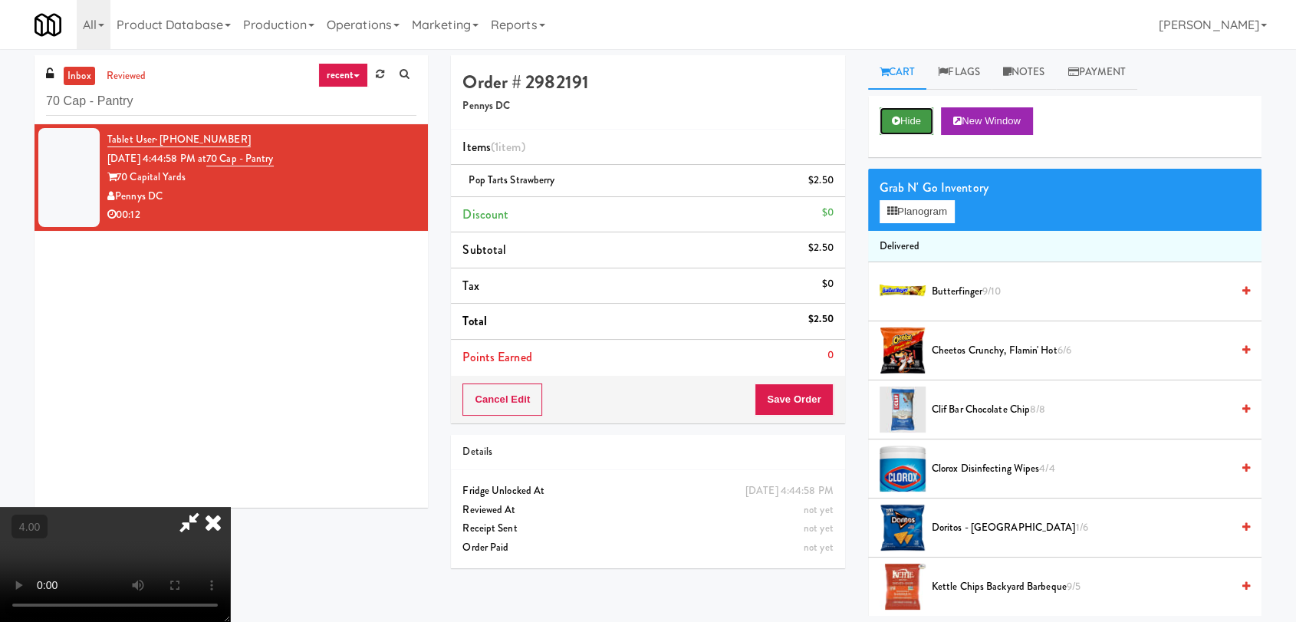
click at [906, 120] on button "Hide" at bounding box center [906, 121] width 54 height 28
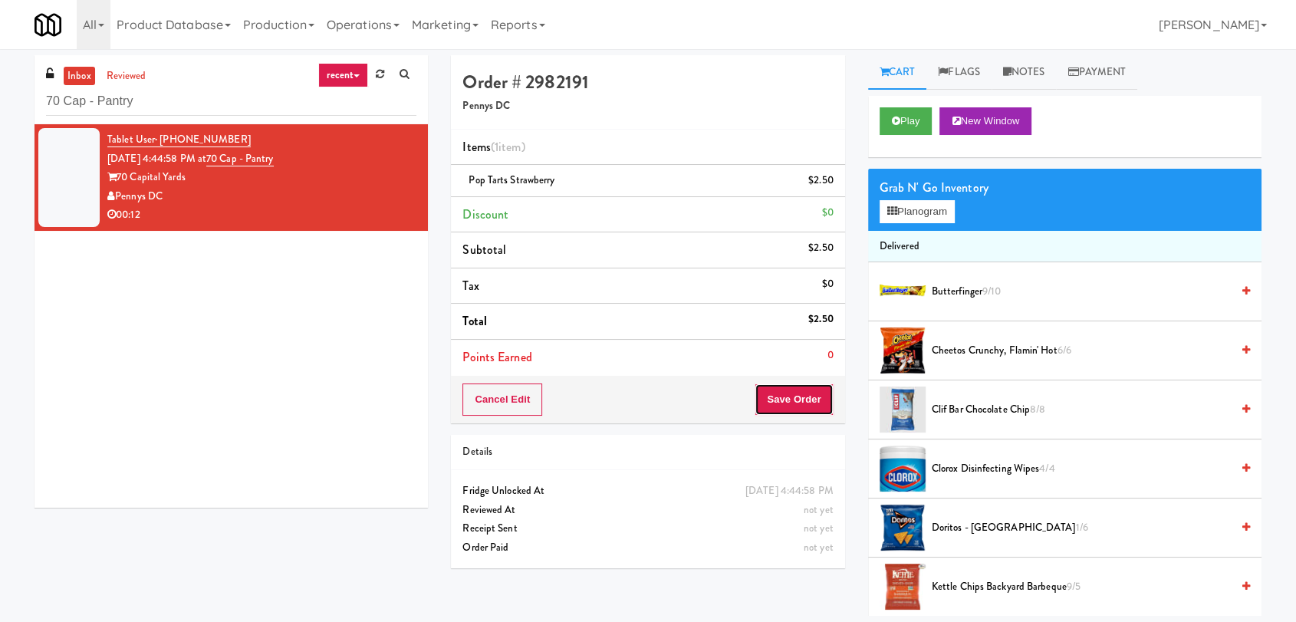
click at [779, 400] on button "Save Order" at bounding box center [793, 399] width 78 height 32
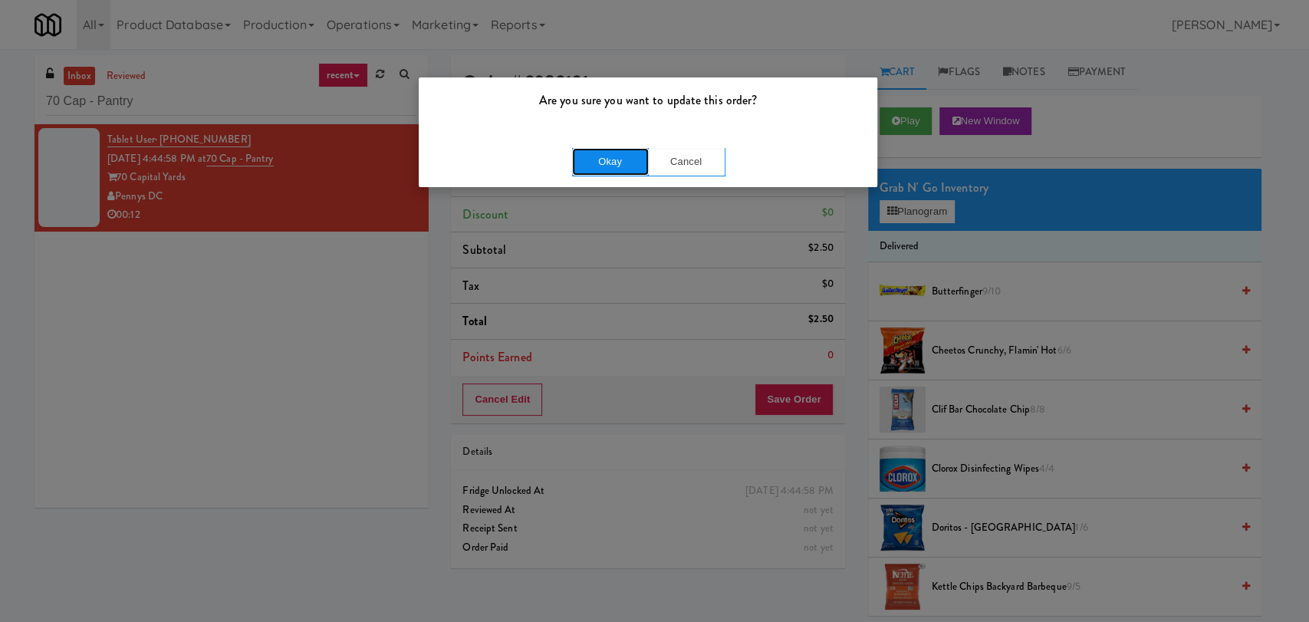
click at [598, 156] on button "Okay" at bounding box center [610, 162] width 77 height 28
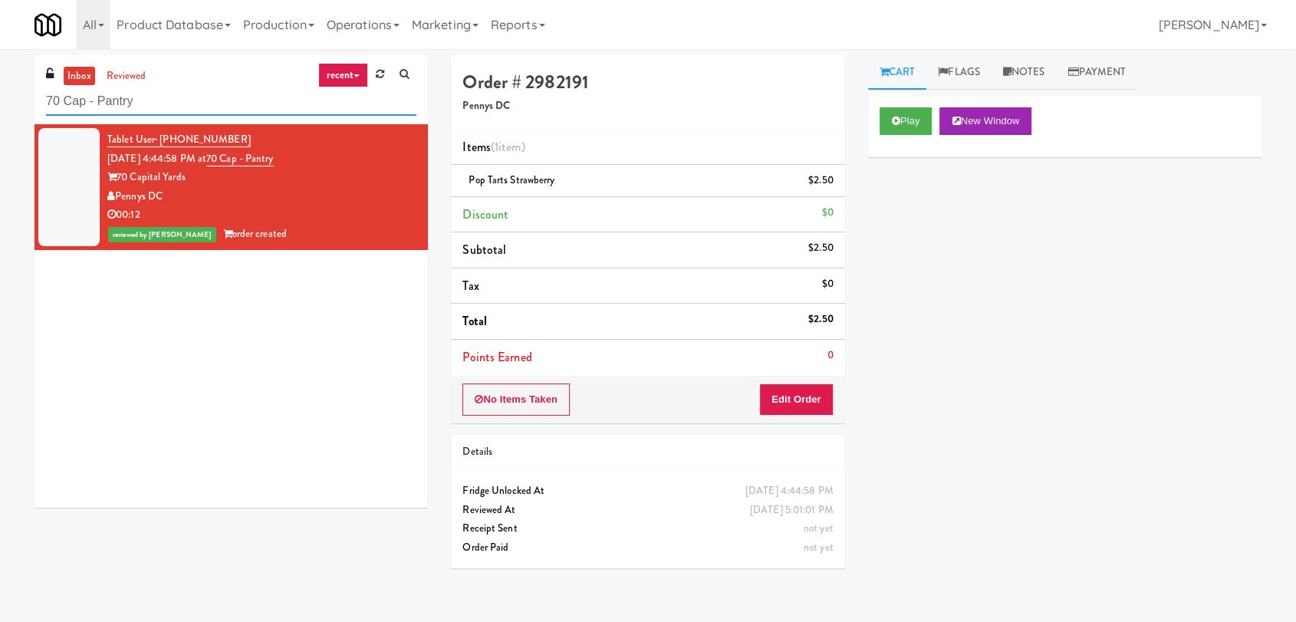
drag, startPoint x: 172, startPoint y: 94, endPoint x: 0, endPoint y: 87, distance: 171.8
click at [0, 87] on div "inbox reviewed recent all unclear take inventory issue suspicious failed recent…" at bounding box center [648, 335] width 1296 height 560
paste input "Link - Combo Cooler"
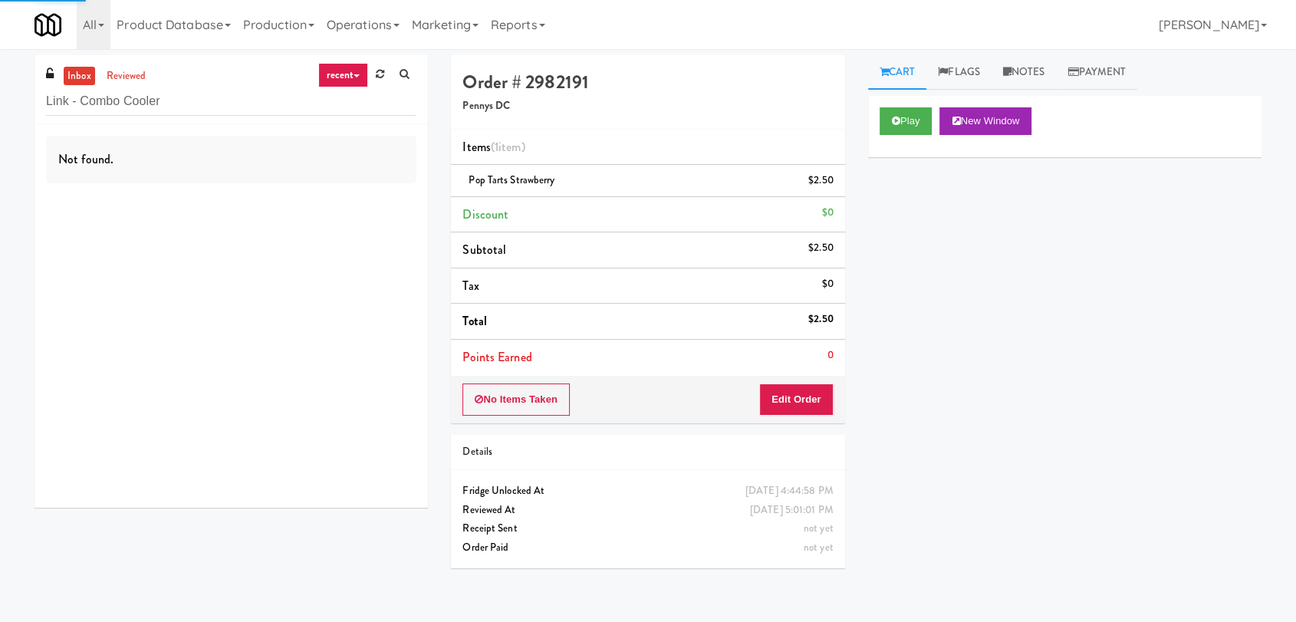
click at [327, 215] on div "Not found." at bounding box center [230, 315] width 393 height 383
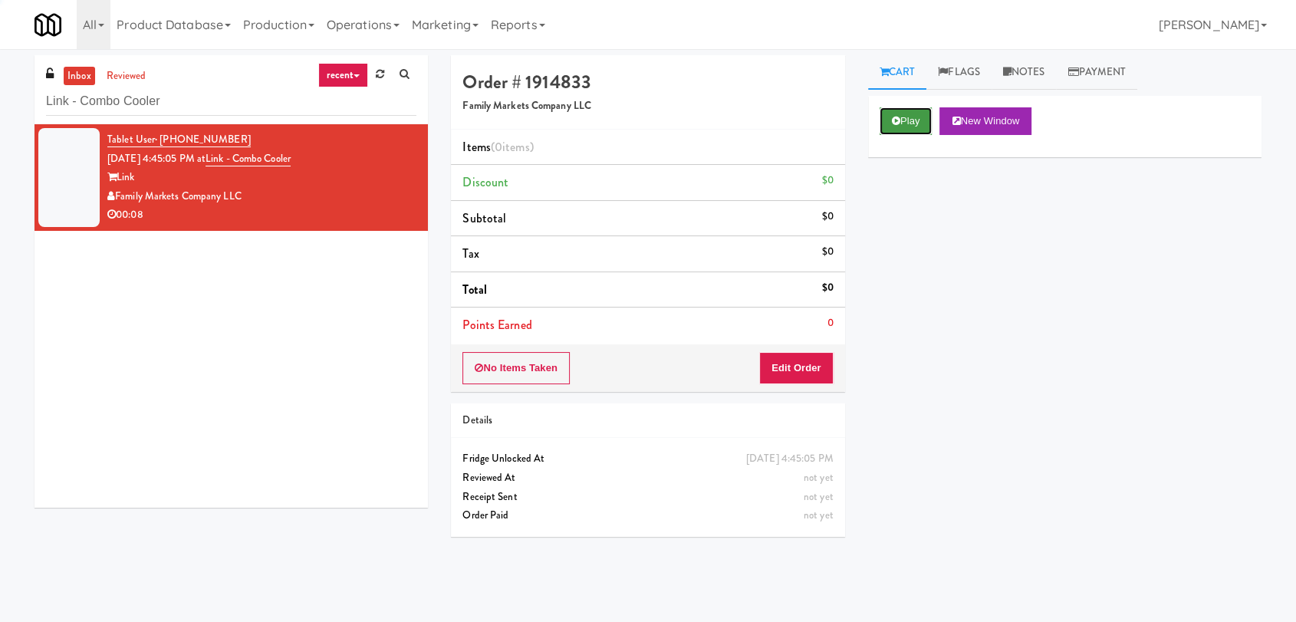
click at [903, 112] on button "Play" at bounding box center [905, 121] width 53 height 28
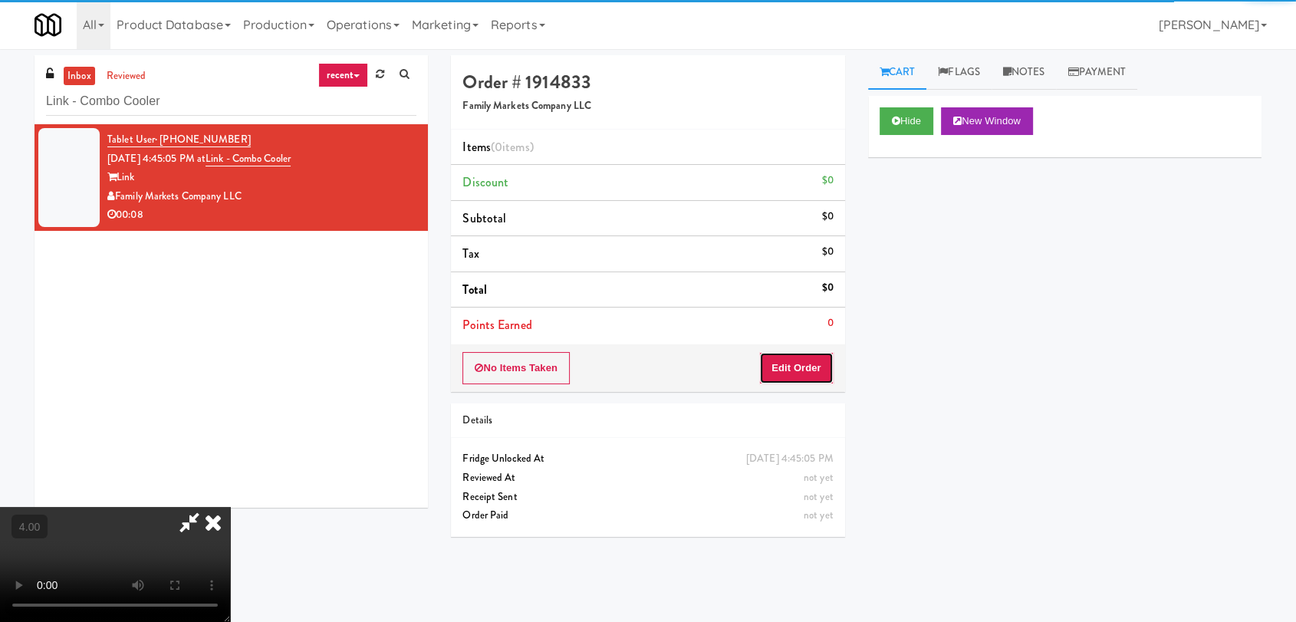
click at [807, 376] on button "Edit Order" at bounding box center [796, 368] width 74 height 32
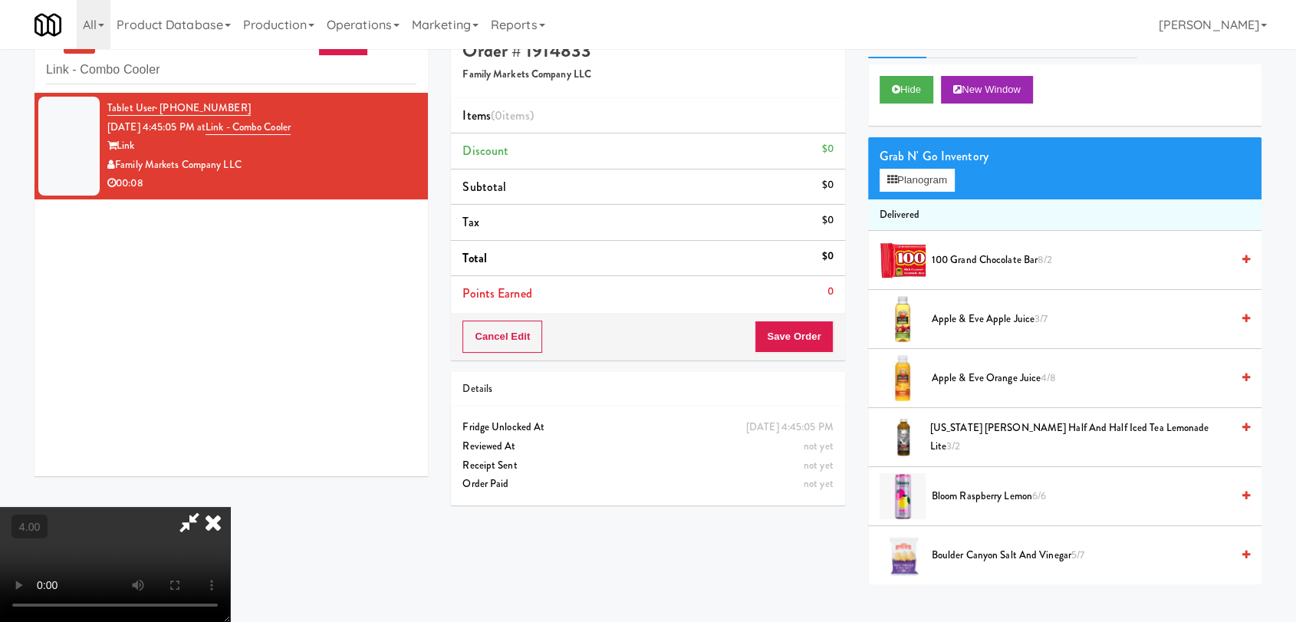
scroll to position [49, 0]
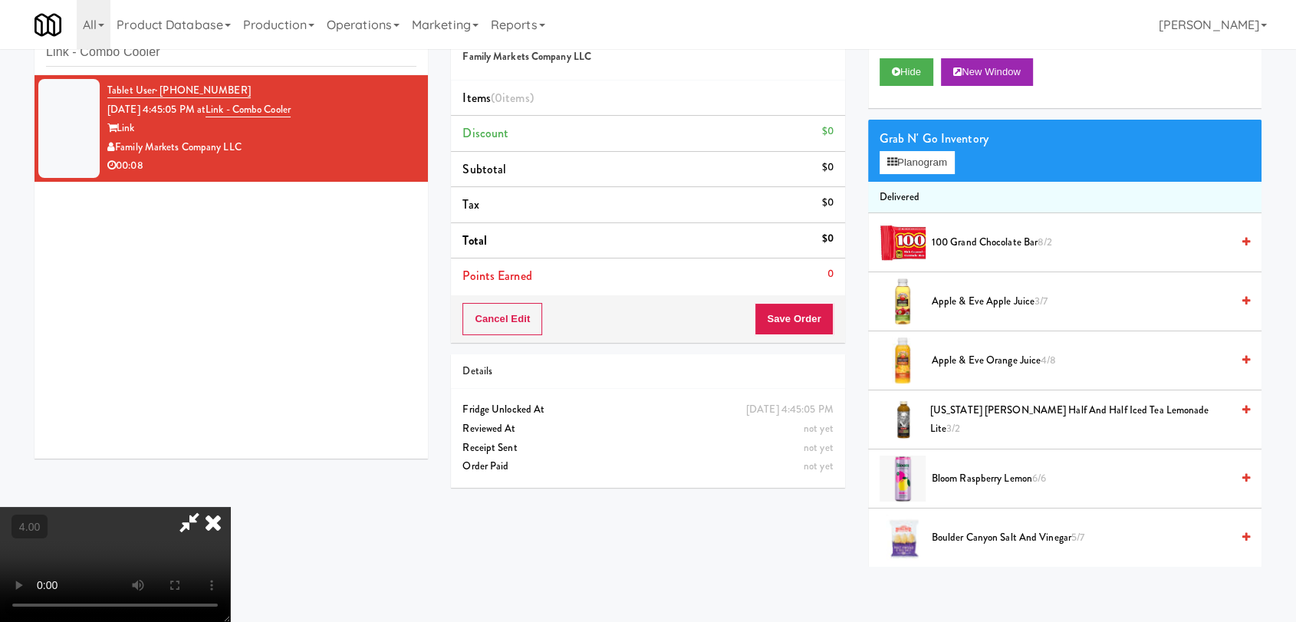
click at [230, 507] on video at bounding box center [115, 564] width 230 height 115
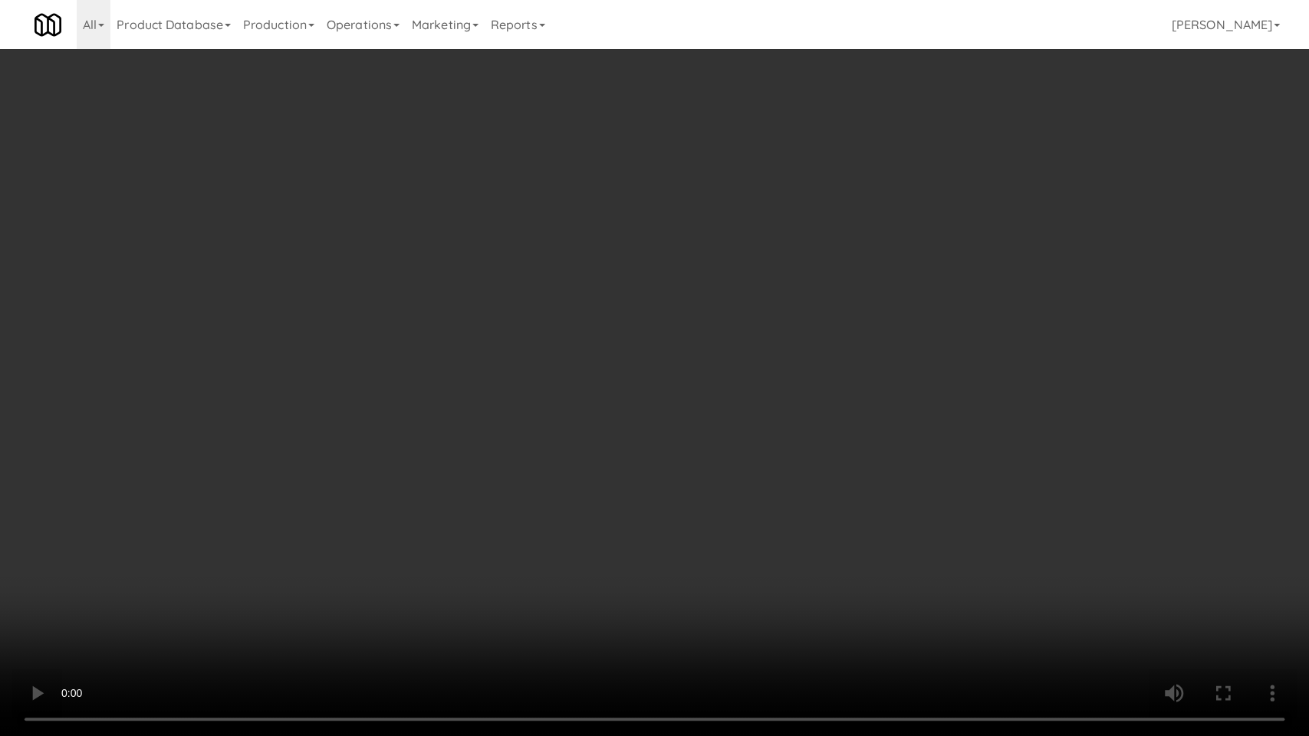
click at [825, 469] on video at bounding box center [654, 368] width 1309 height 736
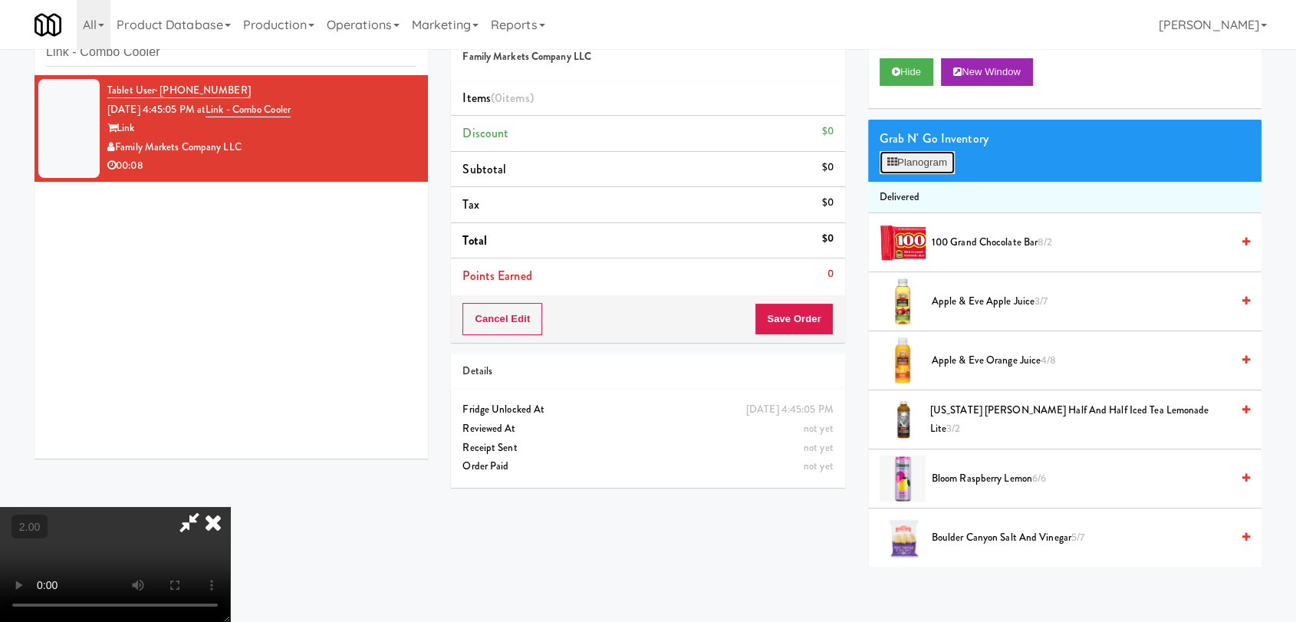
click at [954, 166] on button "Planogram" at bounding box center [916, 162] width 75 height 23
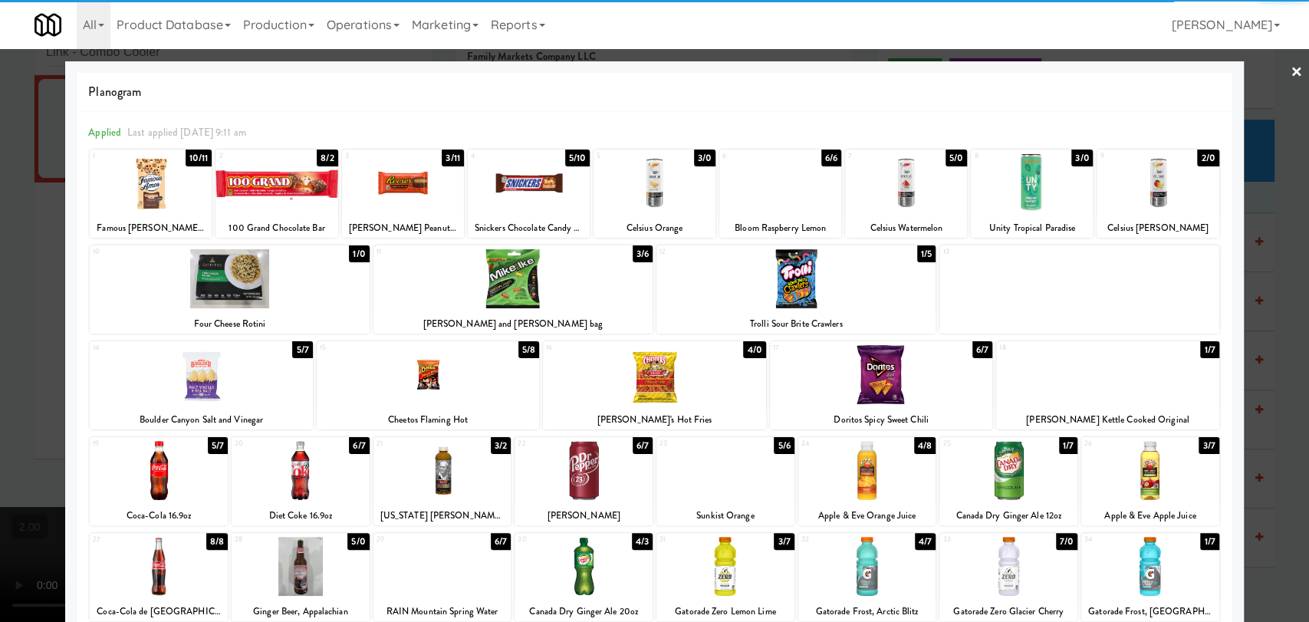
click at [291, 469] on div at bounding box center [301, 470] width 138 height 59
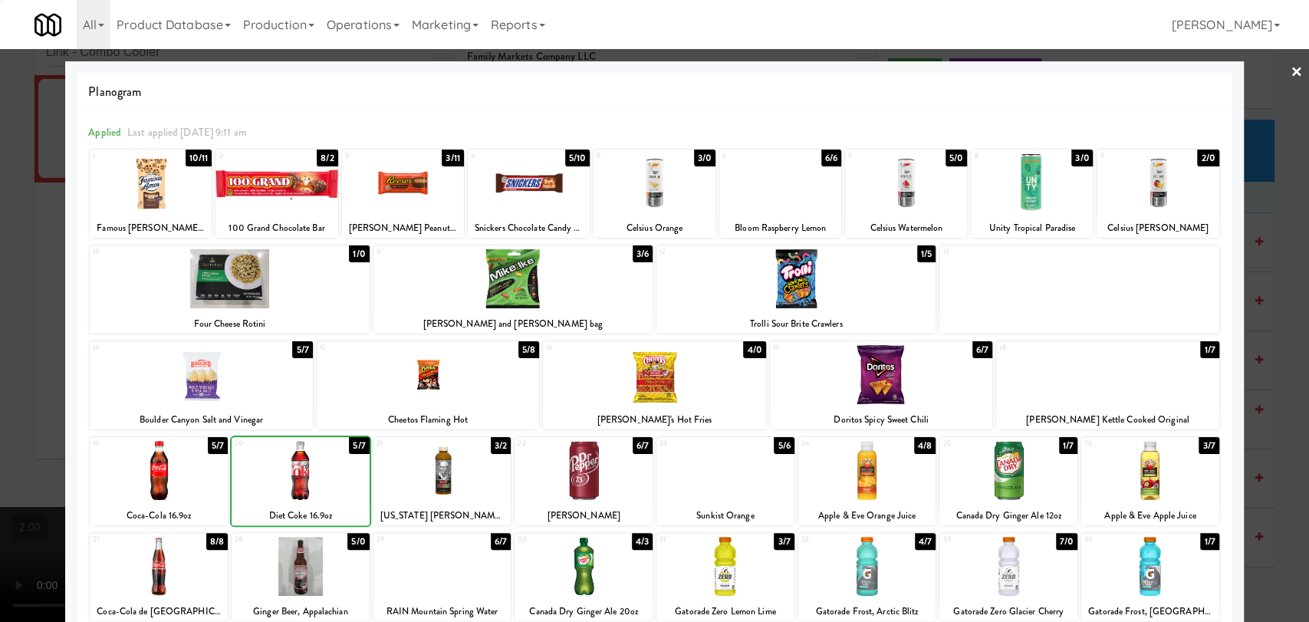
click at [0, 337] on div at bounding box center [654, 311] width 1309 height 622
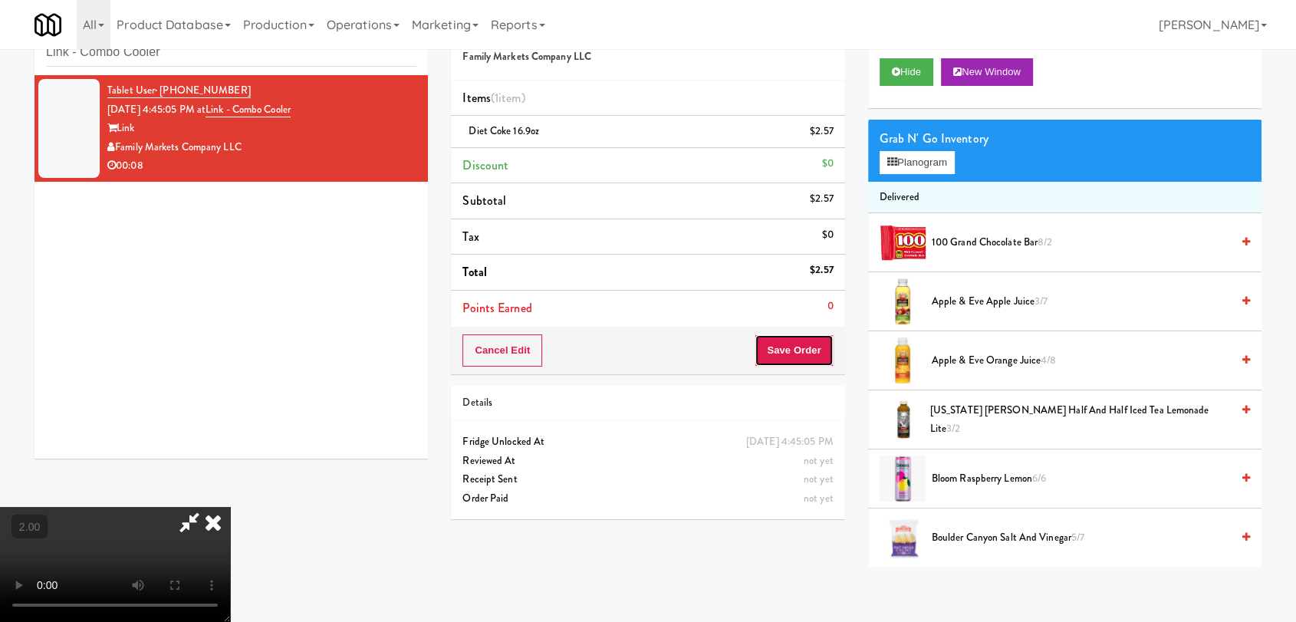
drag, startPoint x: 779, startPoint y: 343, endPoint x: 787, endPoint y: 347, distance: 9.6
click at [787, 347] on button "Save Order" at bounding box center [793, 350] width 78 height 32
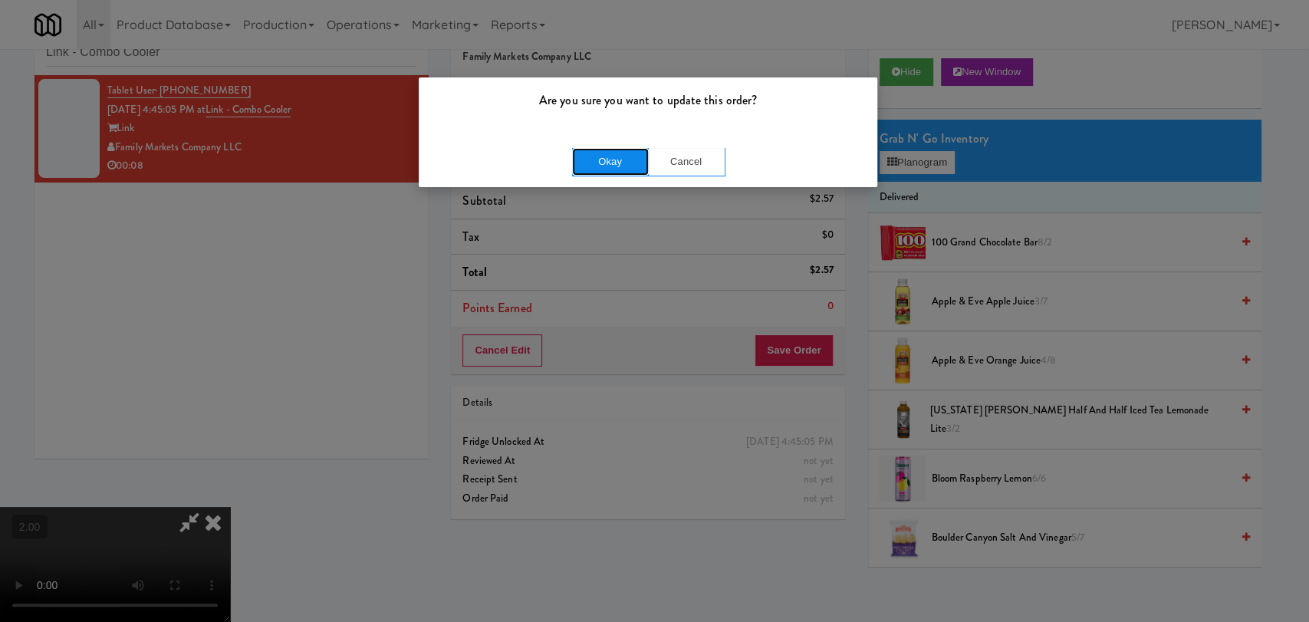
click at [632, 167] on button "Okay" at bounding box center [610, 162] width 77 height 28
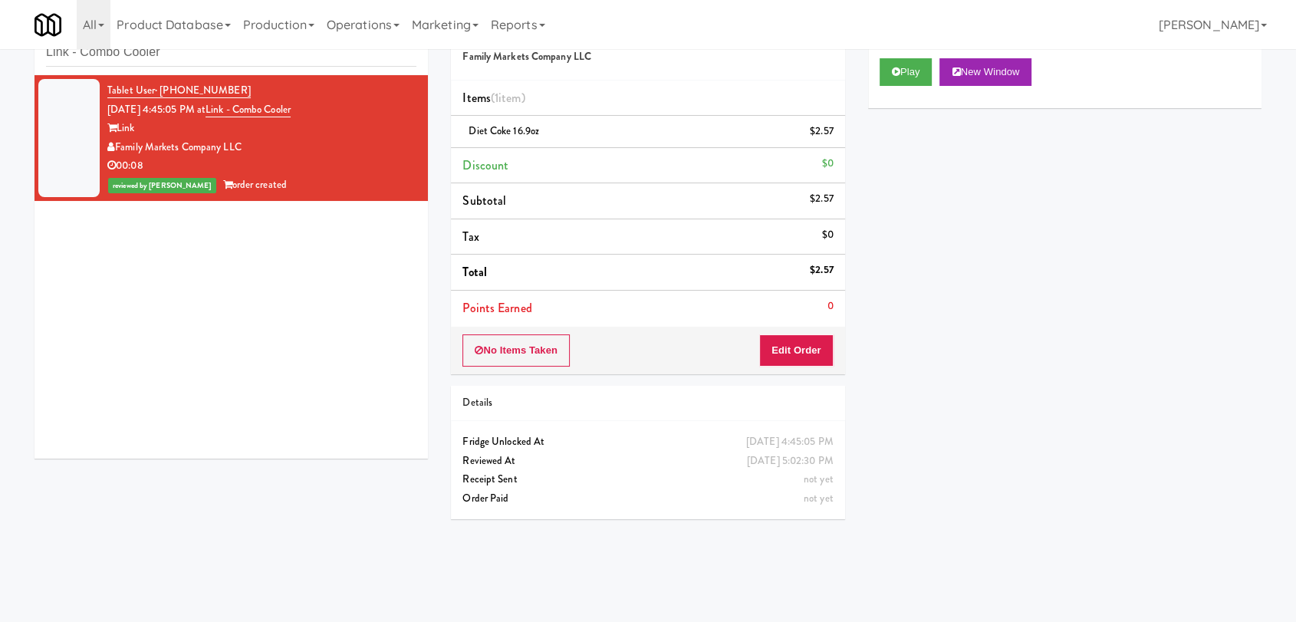
drag, startPoint x: 278, startPoint y: 44, endPoint x: 224, endPoint y: 57, distance: 55.8
click at [274, 48] on link "Production" at bounding box center [279, 24] width 84 height 49
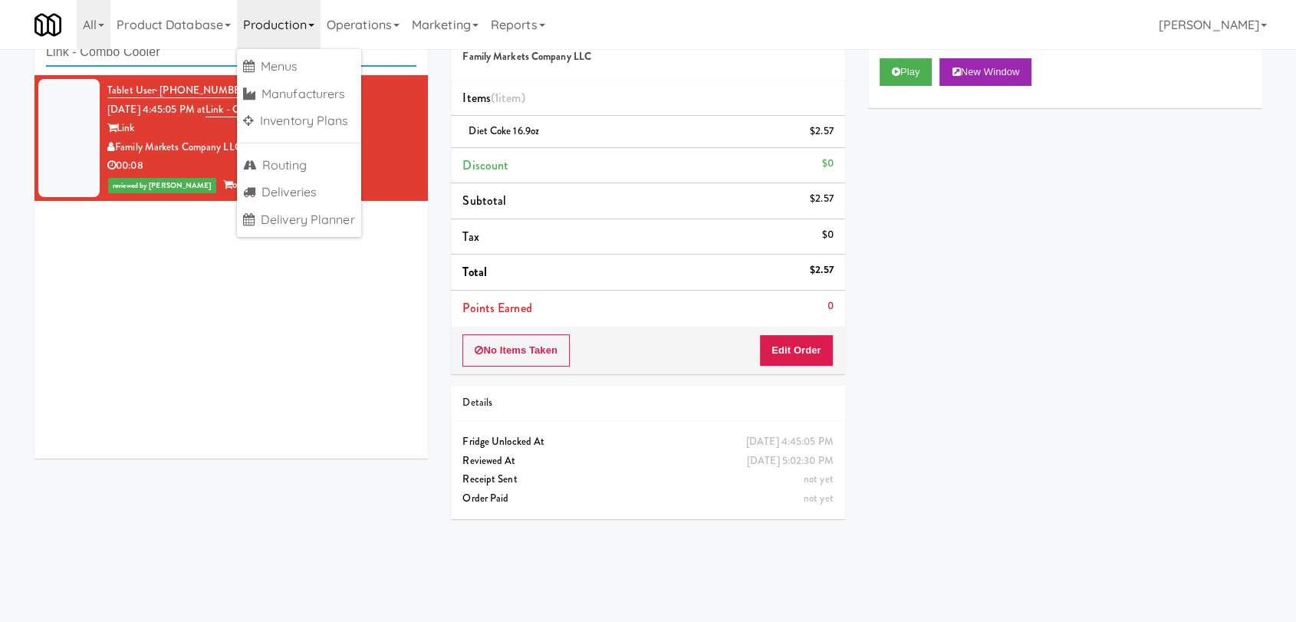
paste input "Sage - Left -Fridge"
drag, startPoint x: 224, startPoint y: 57, endPoint x: 0, endPoint y: 44, distance: 224.2
click at [0, 44] on body "Are you sure you want to update this order? Okay Cancel Okay Are you sure you w…" at bounding box center [648, 311] width 1296 height 622
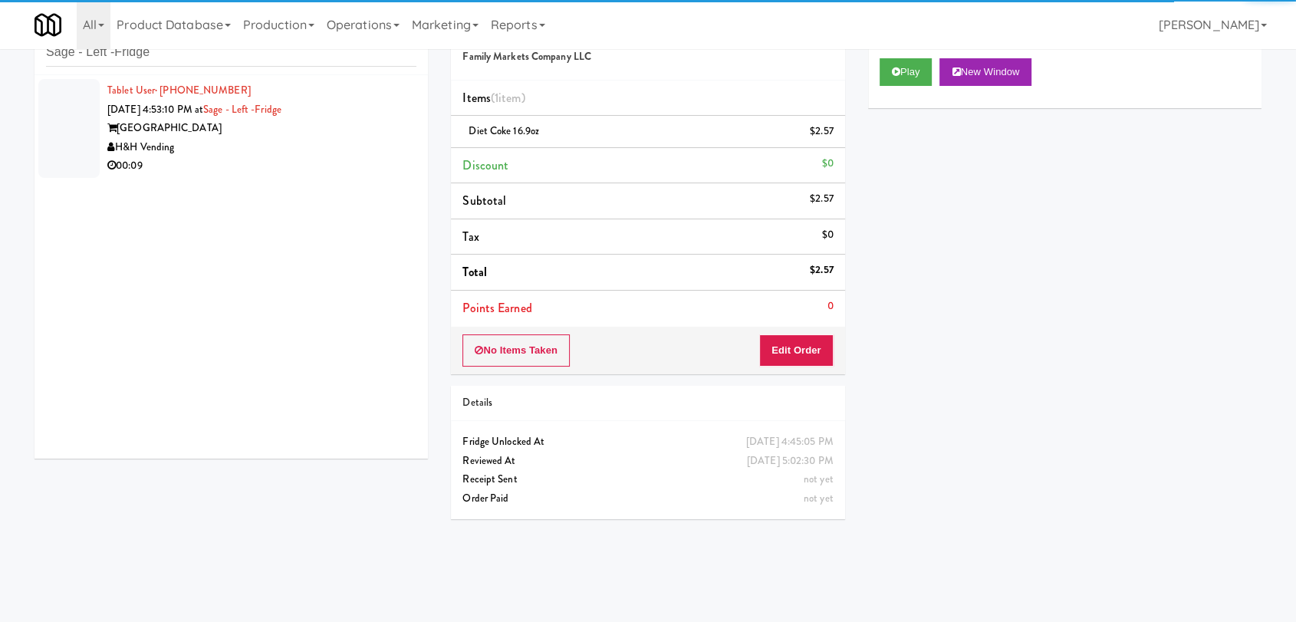
click at [265, 169] on div "00:09" at bounding box center [261, 165] width 309 height 19
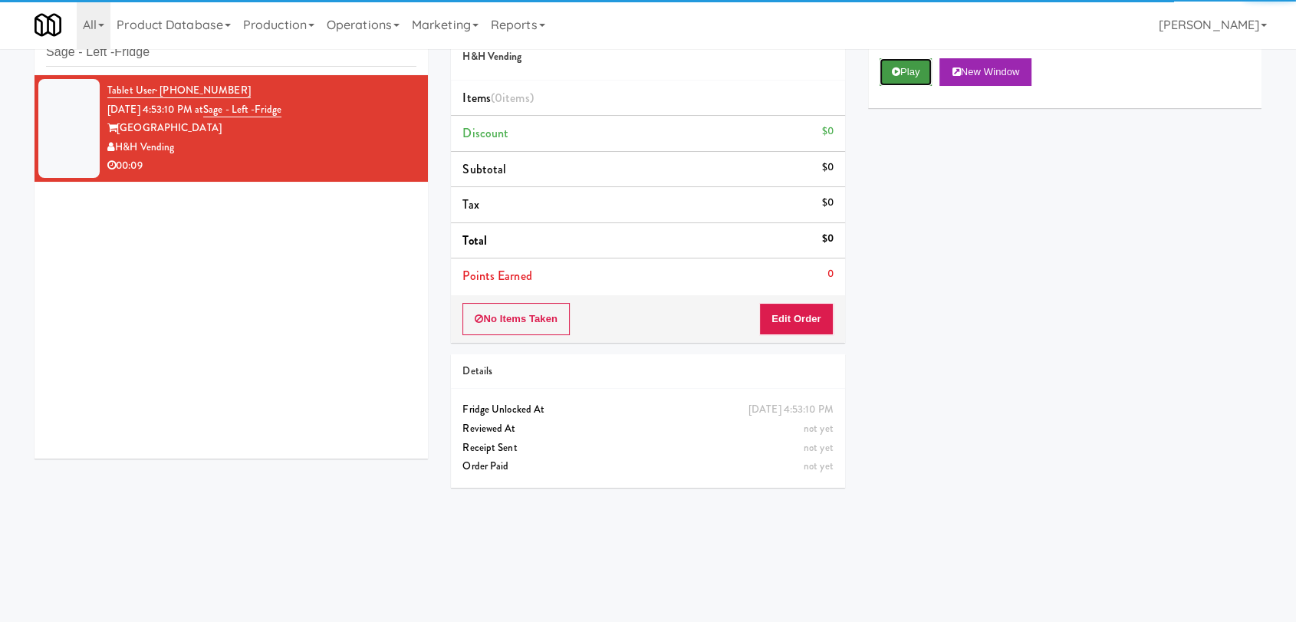
click at [928, 72] on button "Play" at bounding box center [905, 72] width 53 height 28
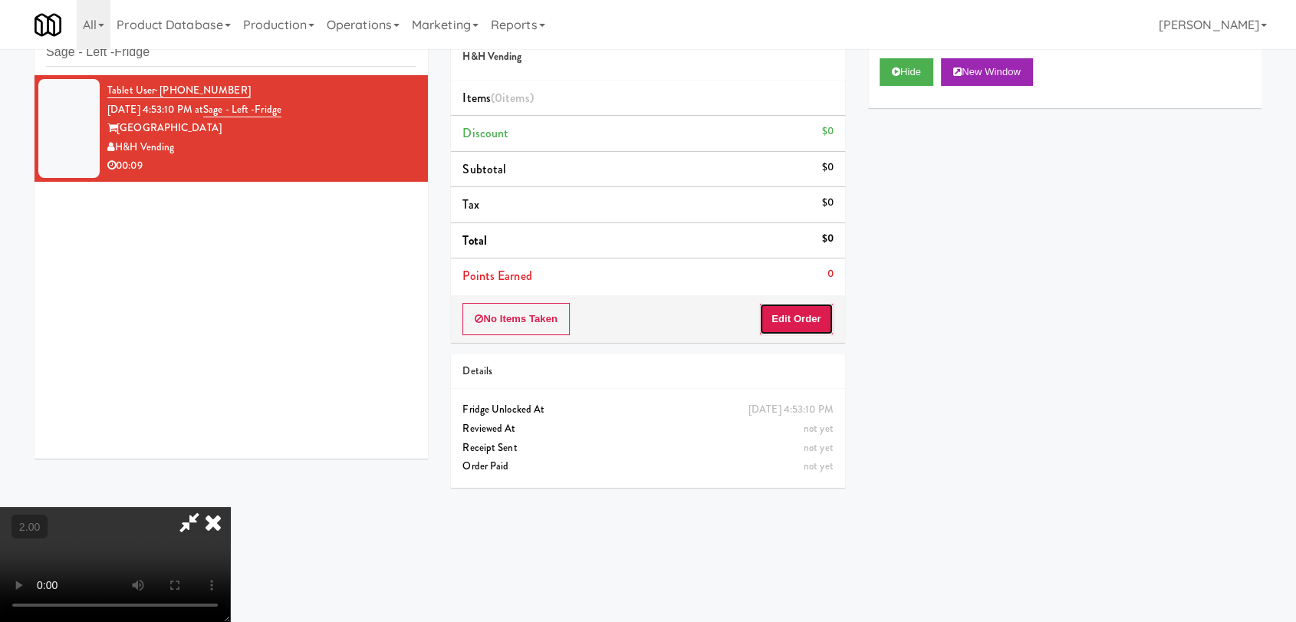
click at [810, 322] on button "Edit Order" at bounding box center [796, 319] width 74 height 32
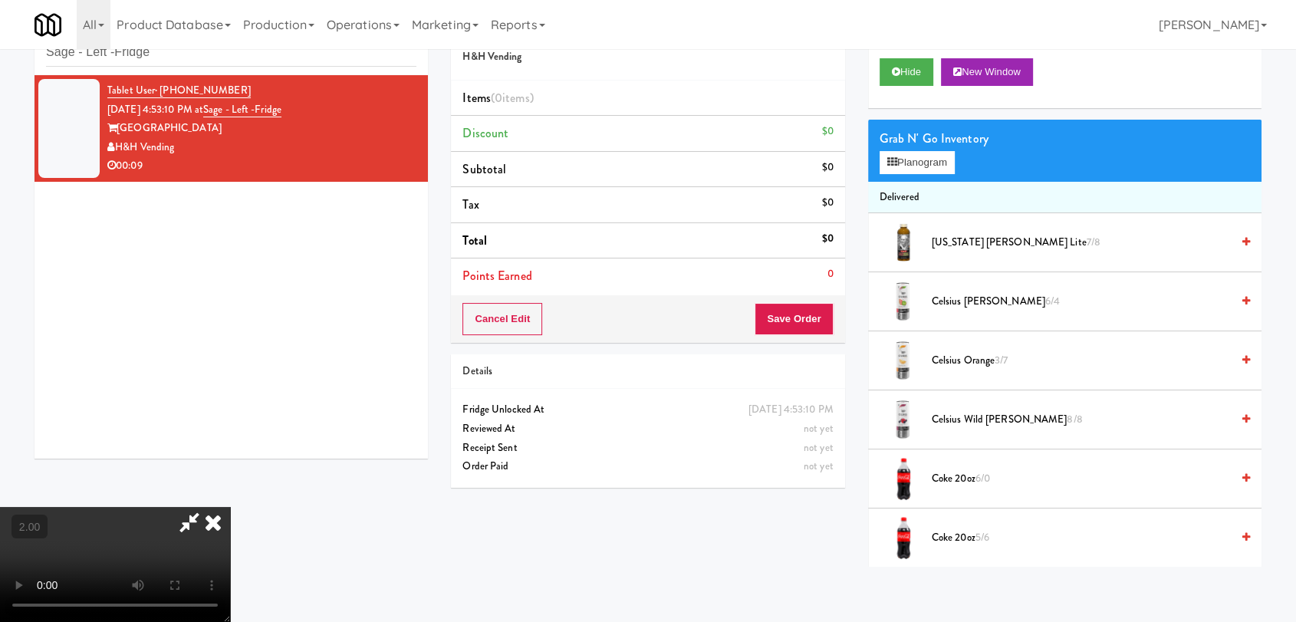
click at [230, 507] on video at bounding box center [115, 564] width 230 height 115
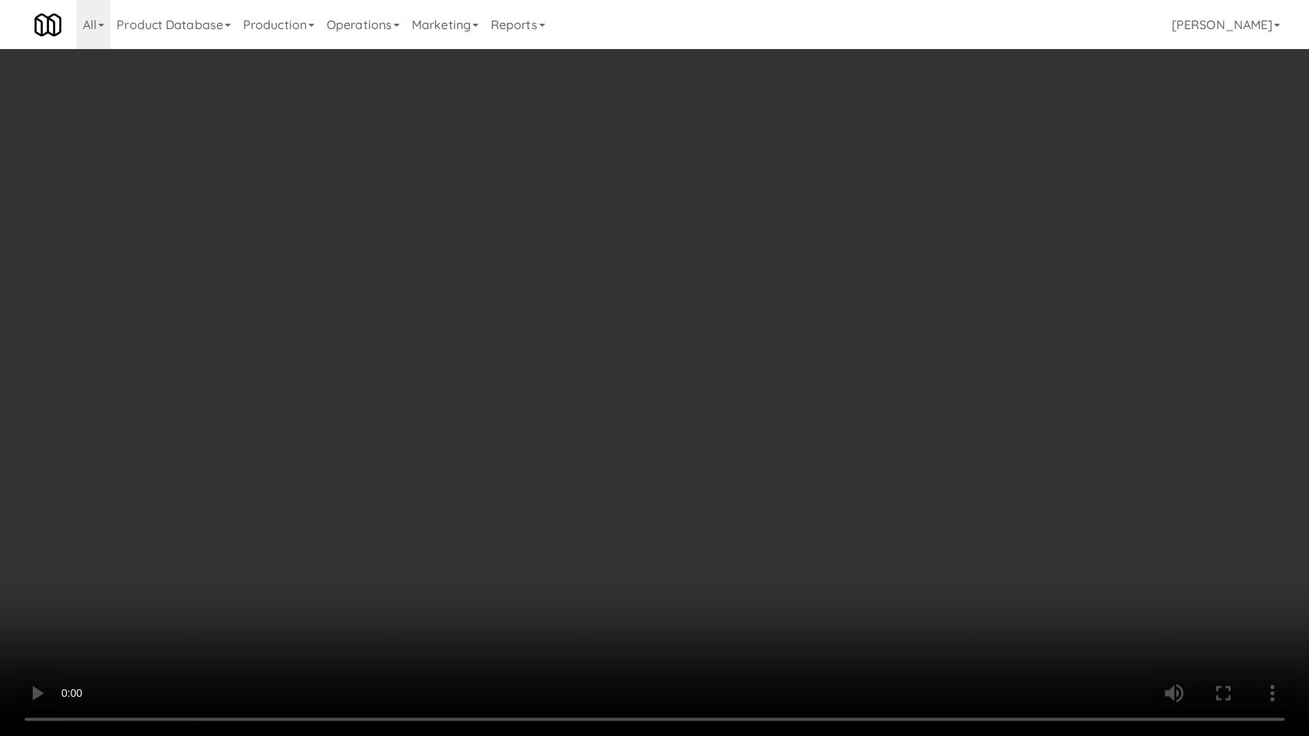
click at [439, 514] on video at bounding box center [654, 368] width 1309 height 736
click at [454, 520] on video at bounding box center [654, 368] width 1309 height 736
click at [805, 506] on video at bounding box center [654, 368] width 1309 height 736
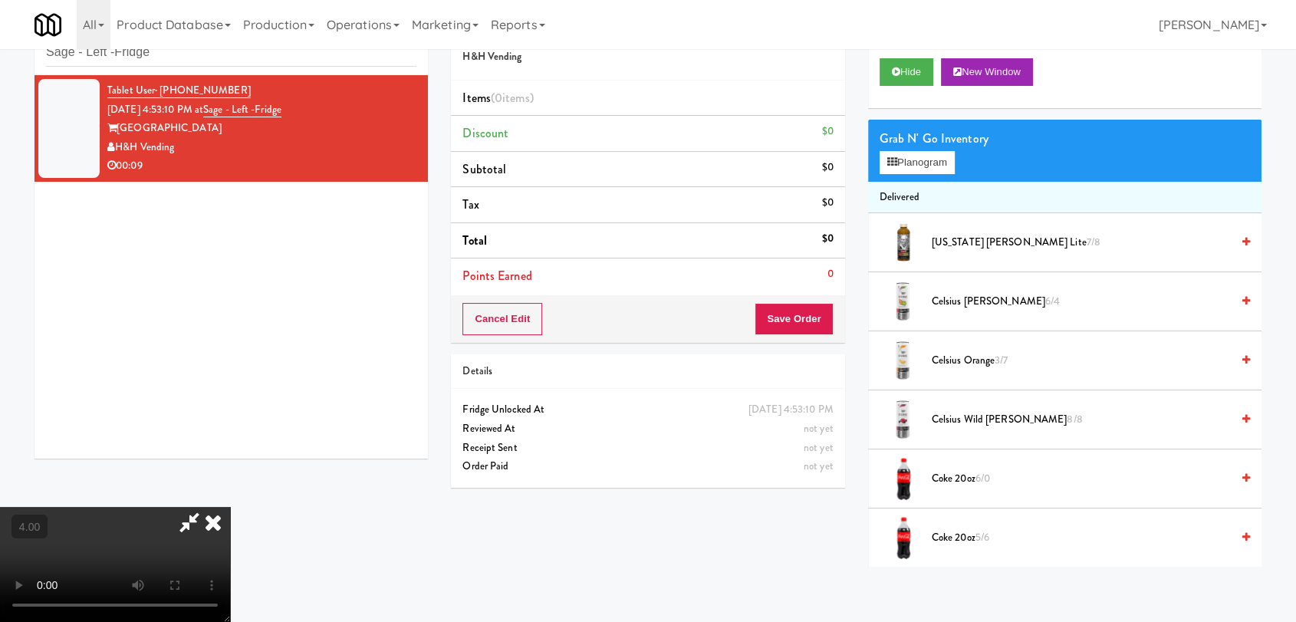
click at [928, 149] on div "Grab N' Go Inventory Planogram" at bounding box center [1064, 151] width 393 height 62
click at [946, 163] on button "Planogram" at bounding box center [916, 162] width 75 height 23
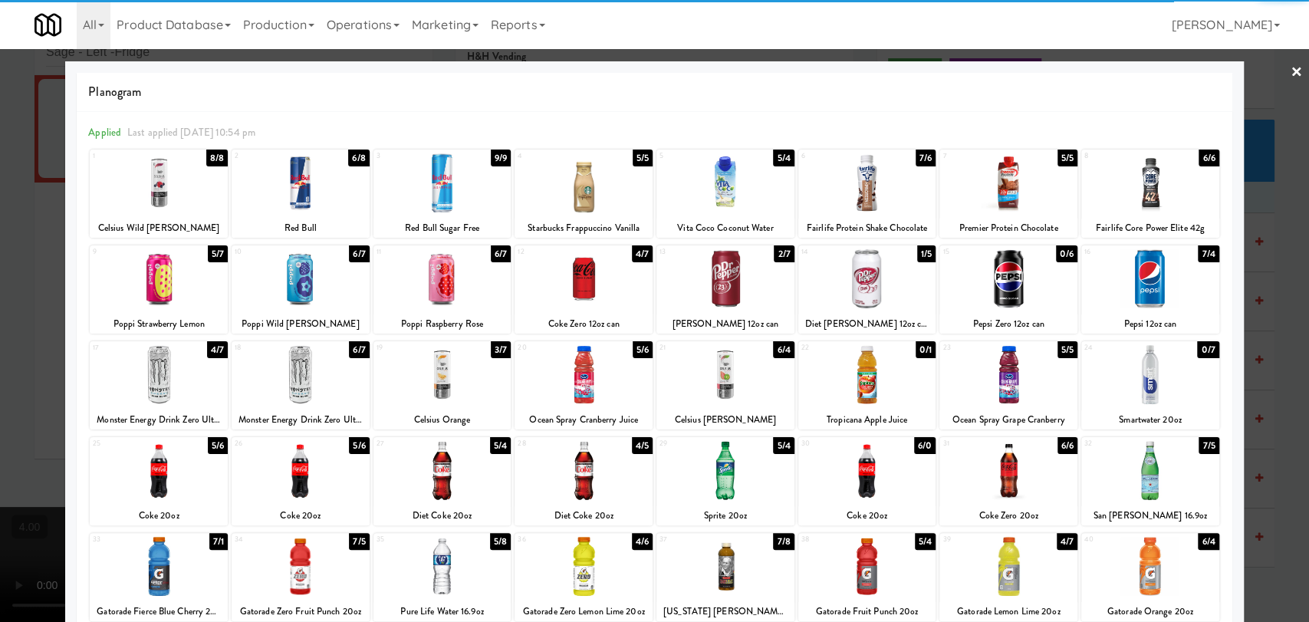
click at [728, 175] on div at bounding box center [725, 182] width 138 height 59
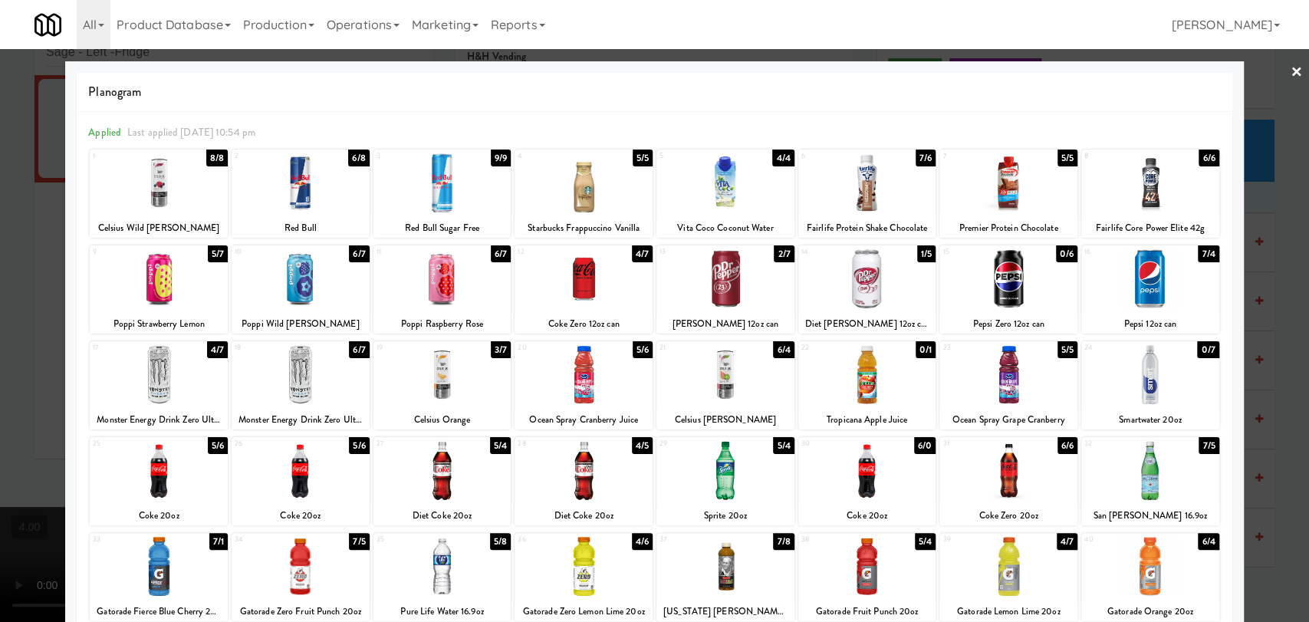
click at [429, 285] on div at bounding box center [442, 278] width 138 height 59
click at [0, 264] on div at bounding box center [654, 311] width 1309 height 622
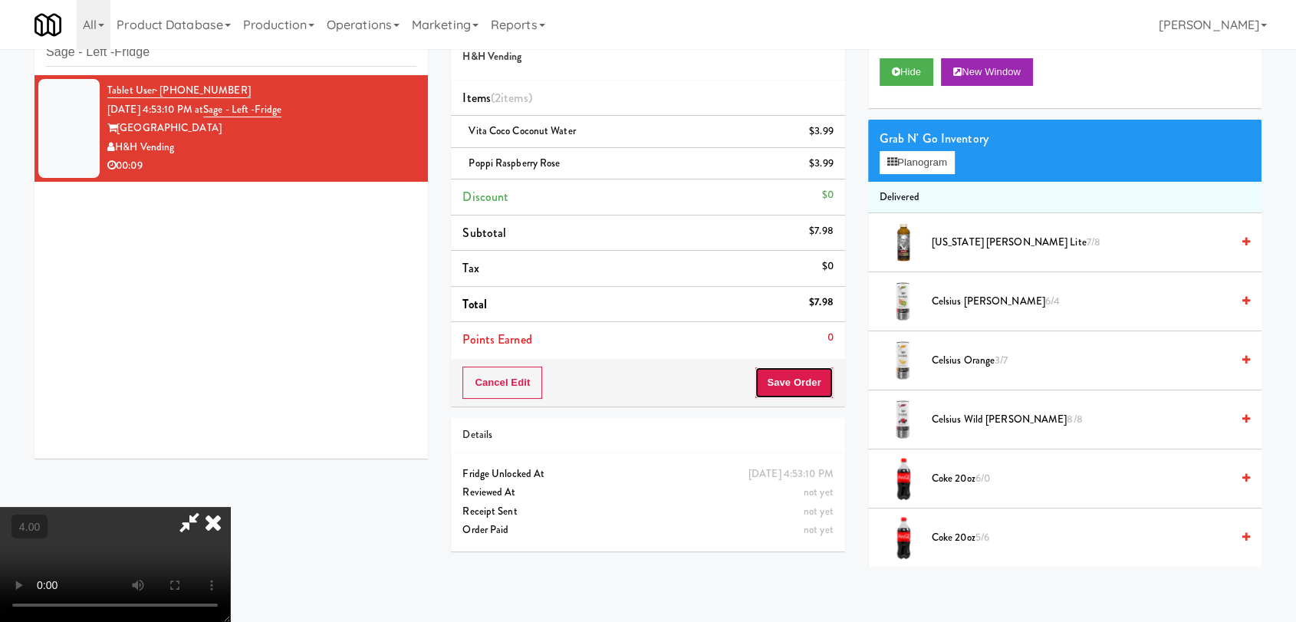
click at [778, 388] on button "Save Order" at bounding box center [793, 382] width 78 height 32
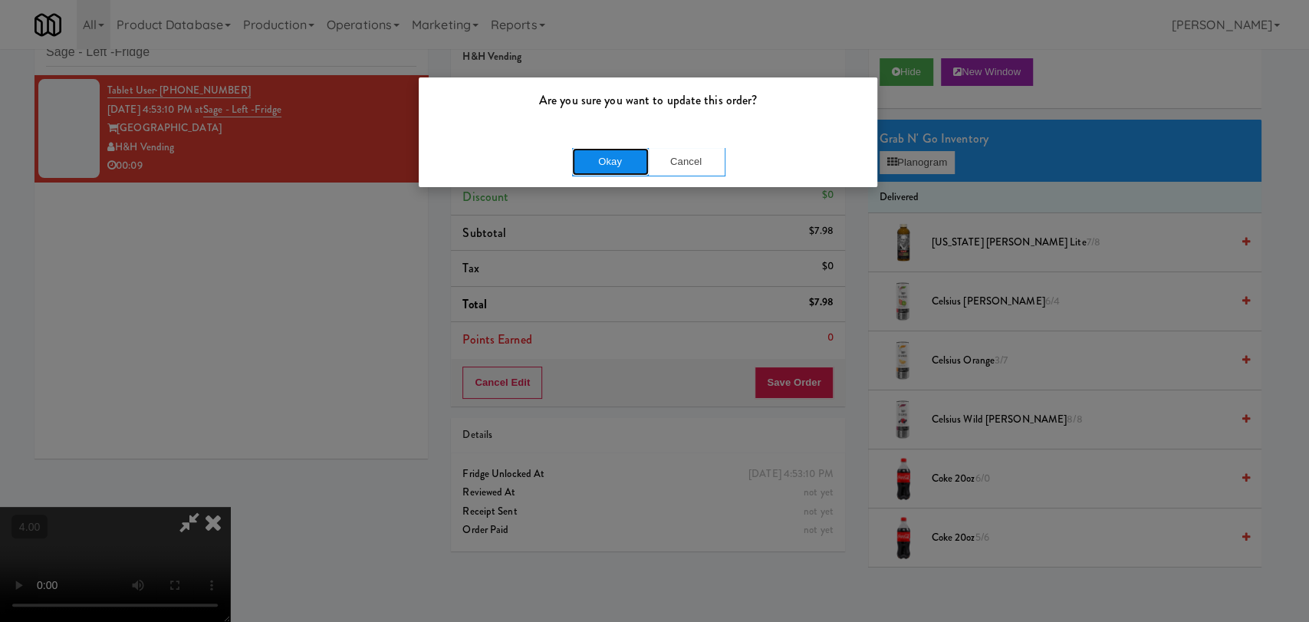
click at [621, 150] on button "Okay" at bounding box center [610, 162] width 77 height 28
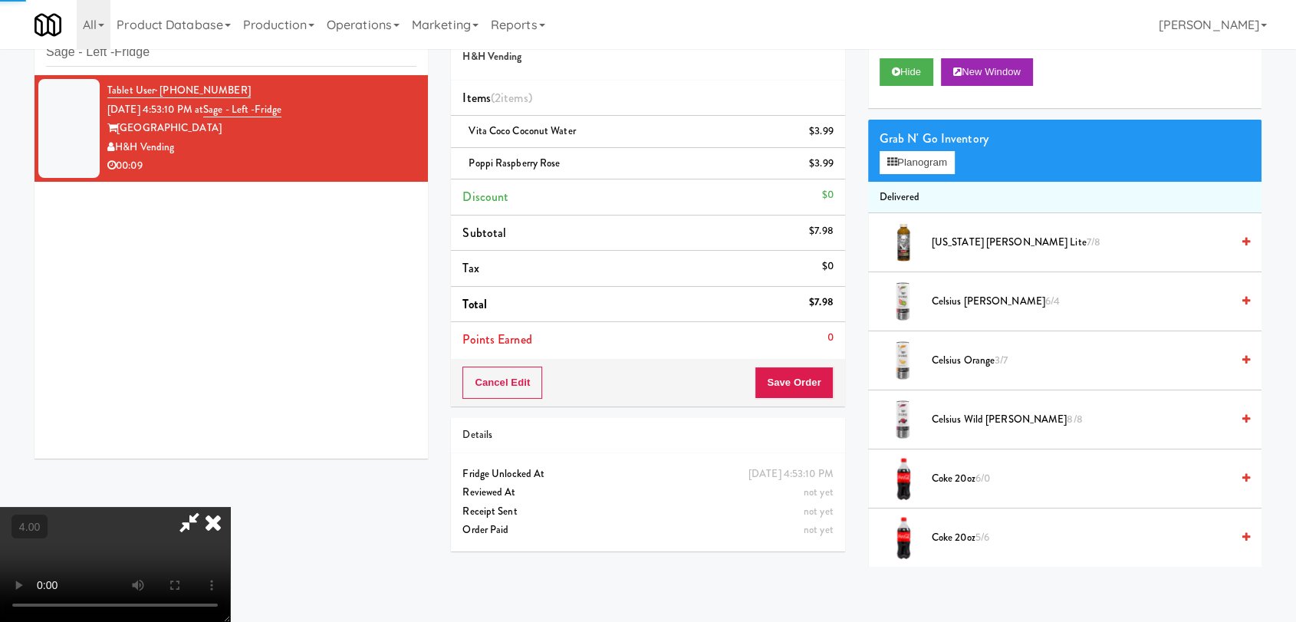
click at [230, 507] on icon at bounding box center [213, 522] width 34 height 31
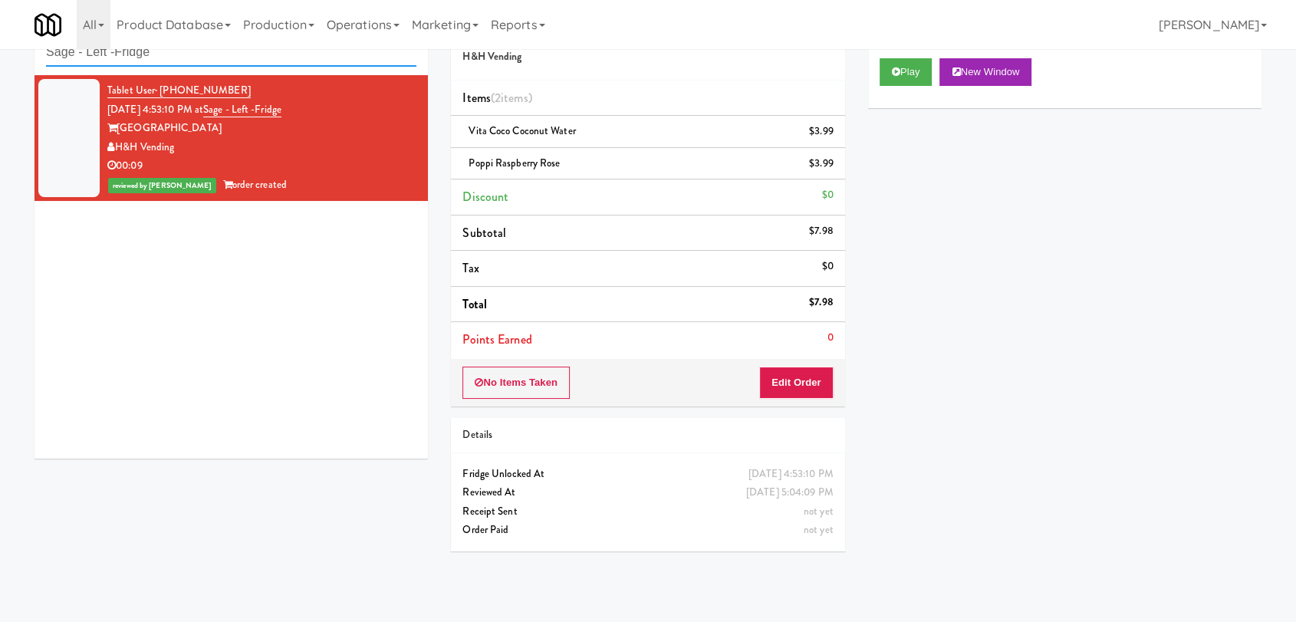
paste input "Hub Cincinnati"
drag, startPoint x: 195, startPoint y: 55, endPoint x: 0, endPoint y: 28, distance: 197.3
click at [0, 28] on body "Are you sure you want to update this order? Okay Cancel Okay Are you sure you w…" at bounding box center [648, 311] width 1296 height 622
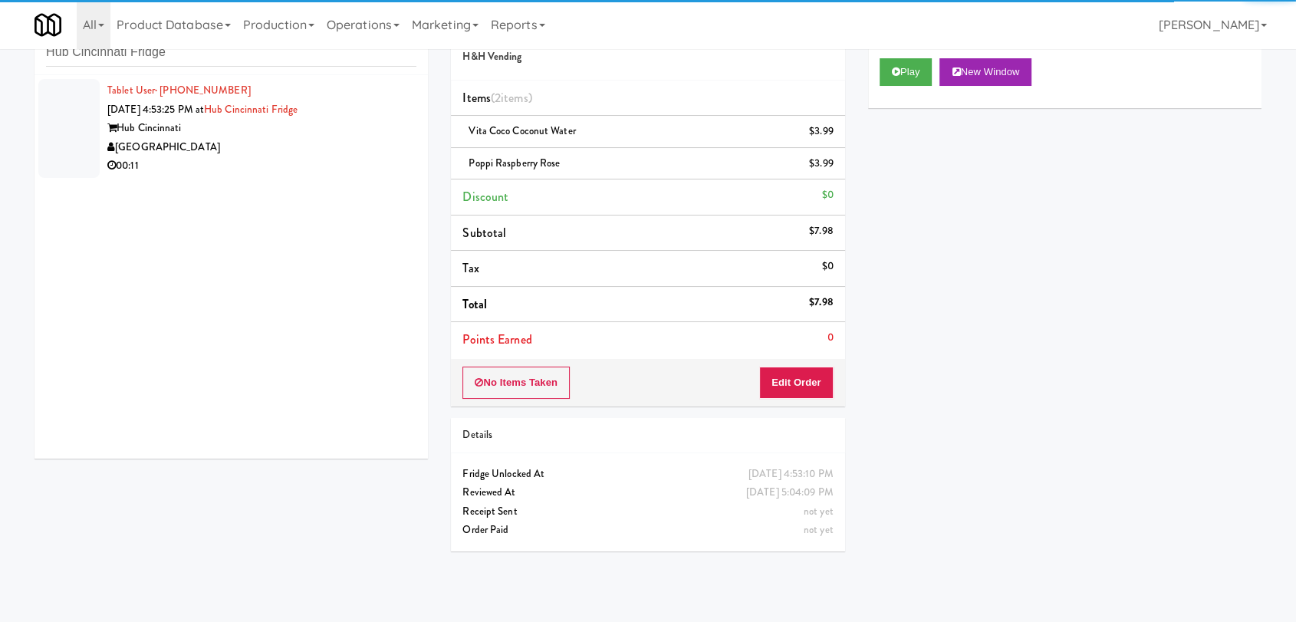
click at [319, 159] on div "00:11" at bounding box center [261, 165] width 309 height 19
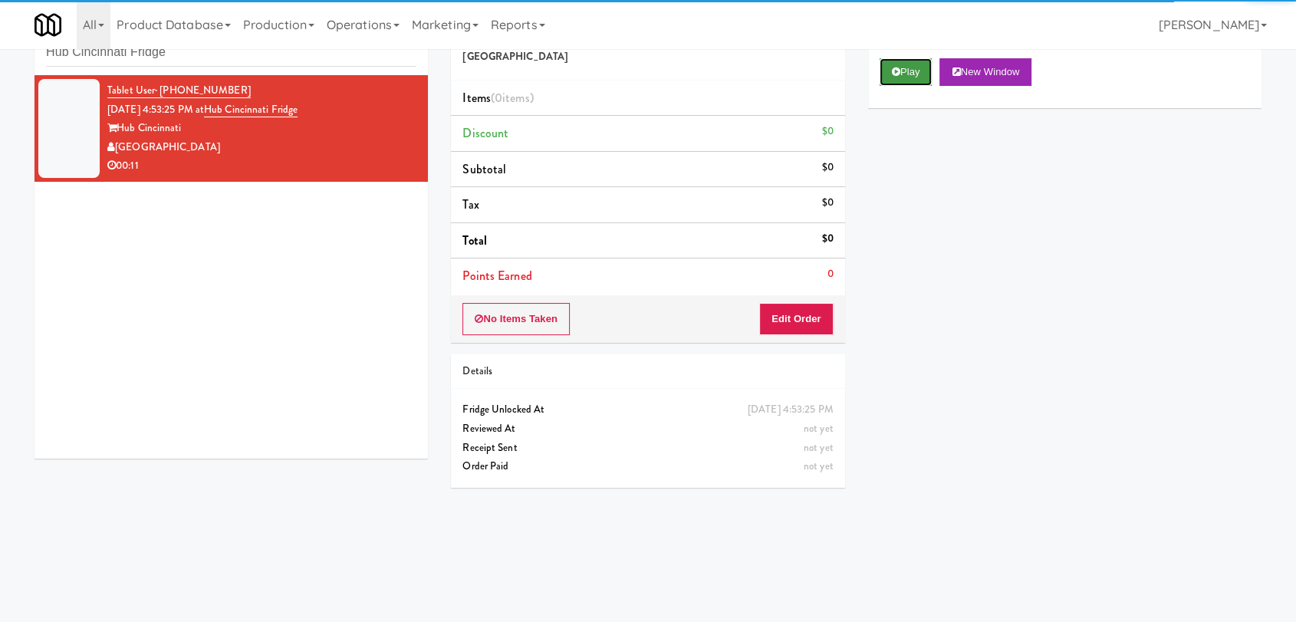
click at [908, 70] on button "Play" at bounding box center [905, 72] width 53 height 28
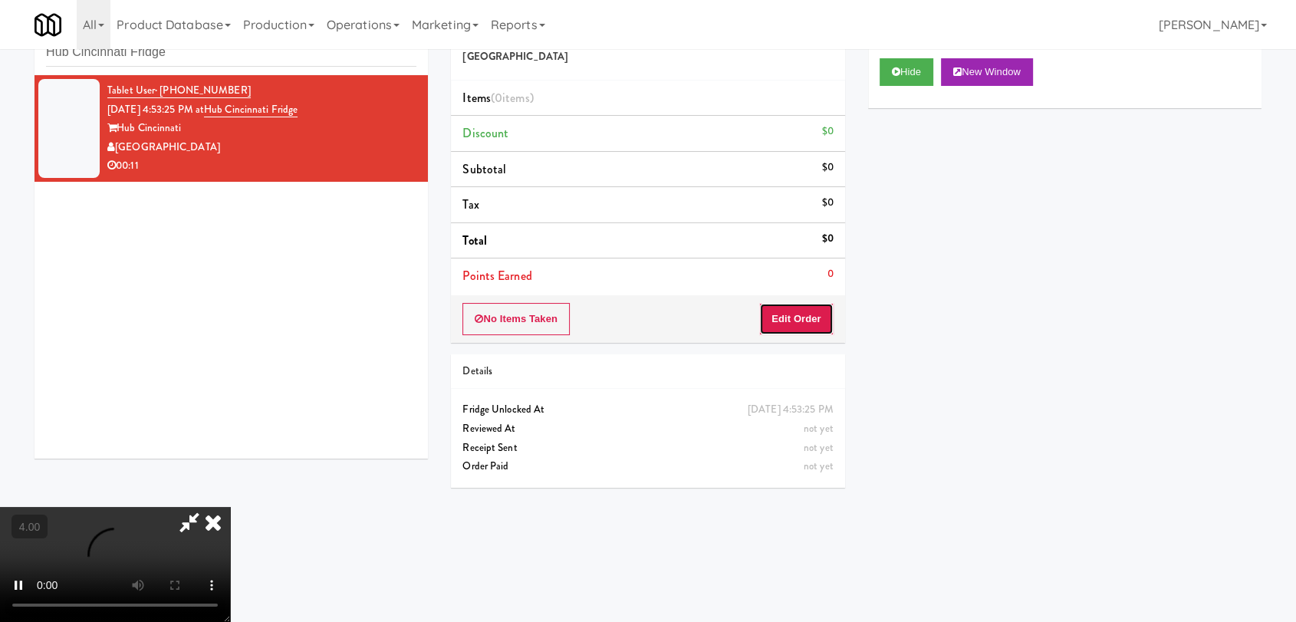
drag, startPoint x: 787, startPoint y: 317, endPoint x: 741, endPoint y: 261, distance: 72.9
click at [787, 319] on button "Edit Order" at bounding box center [796, 319] width 74 height 32
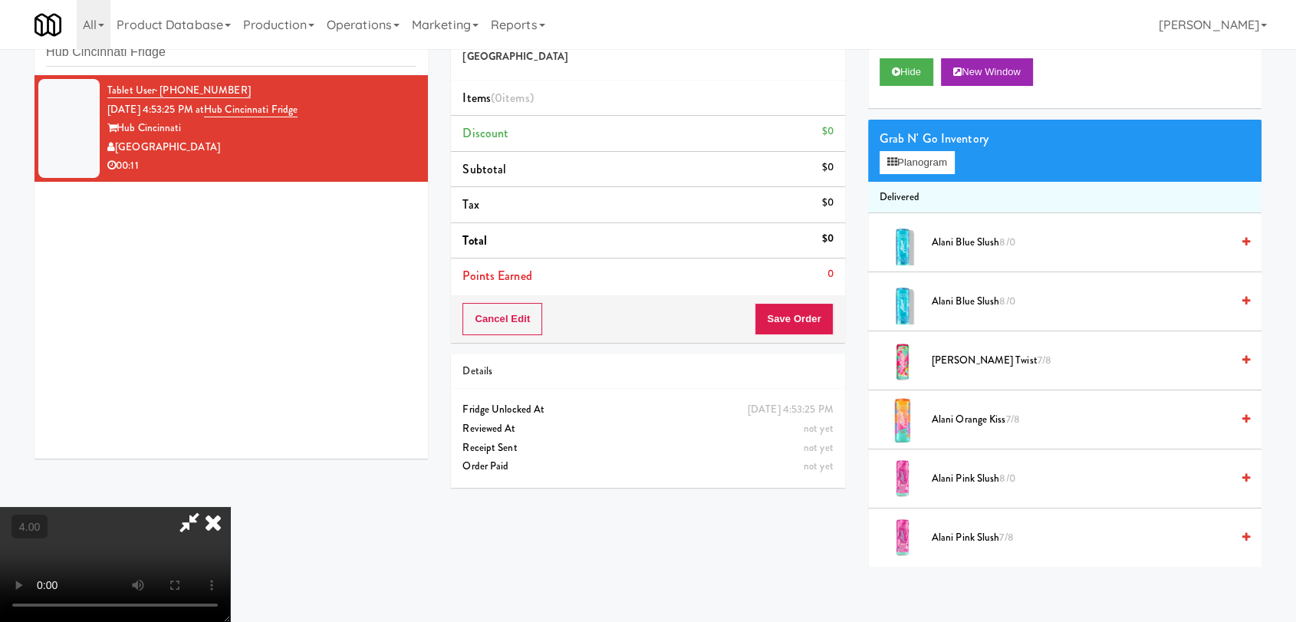
click at [230, 507] on video at bounding box center [115, 564] width 230 height 115
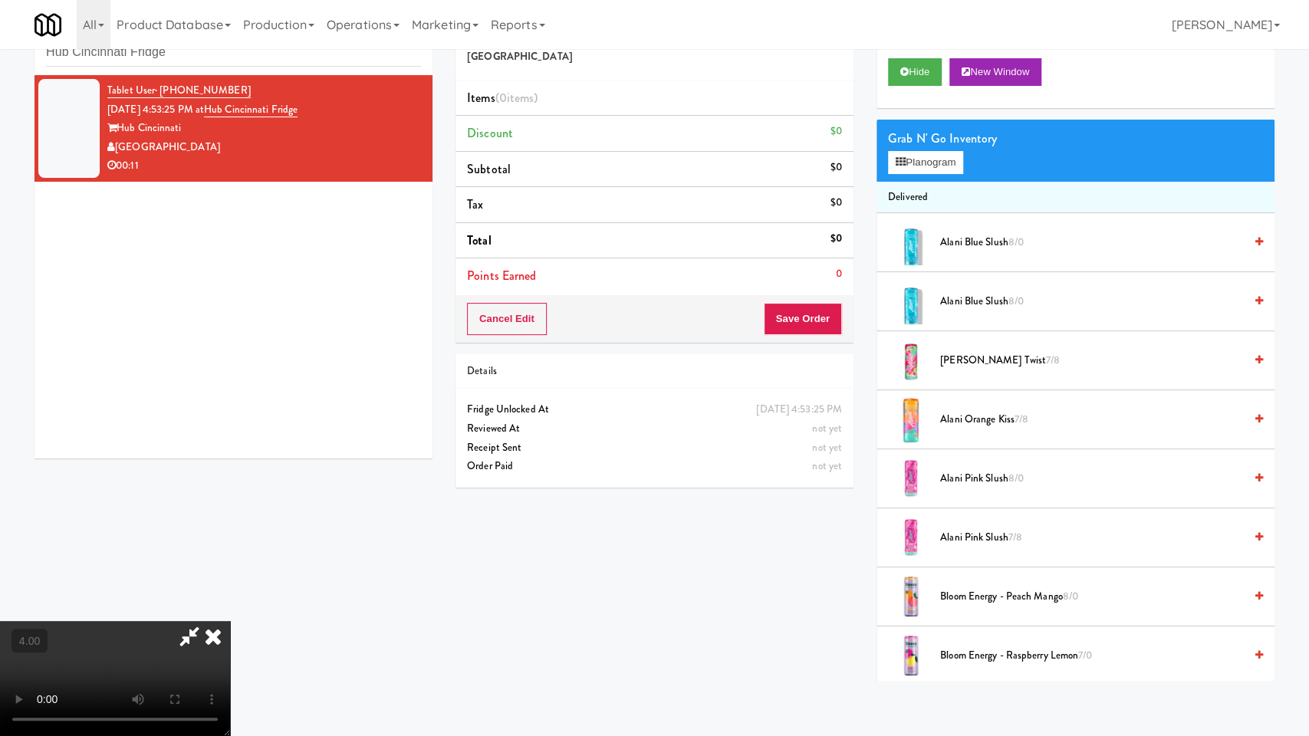
click at [230, 621] on video at bounding box center [115, 678] width 230 height 115
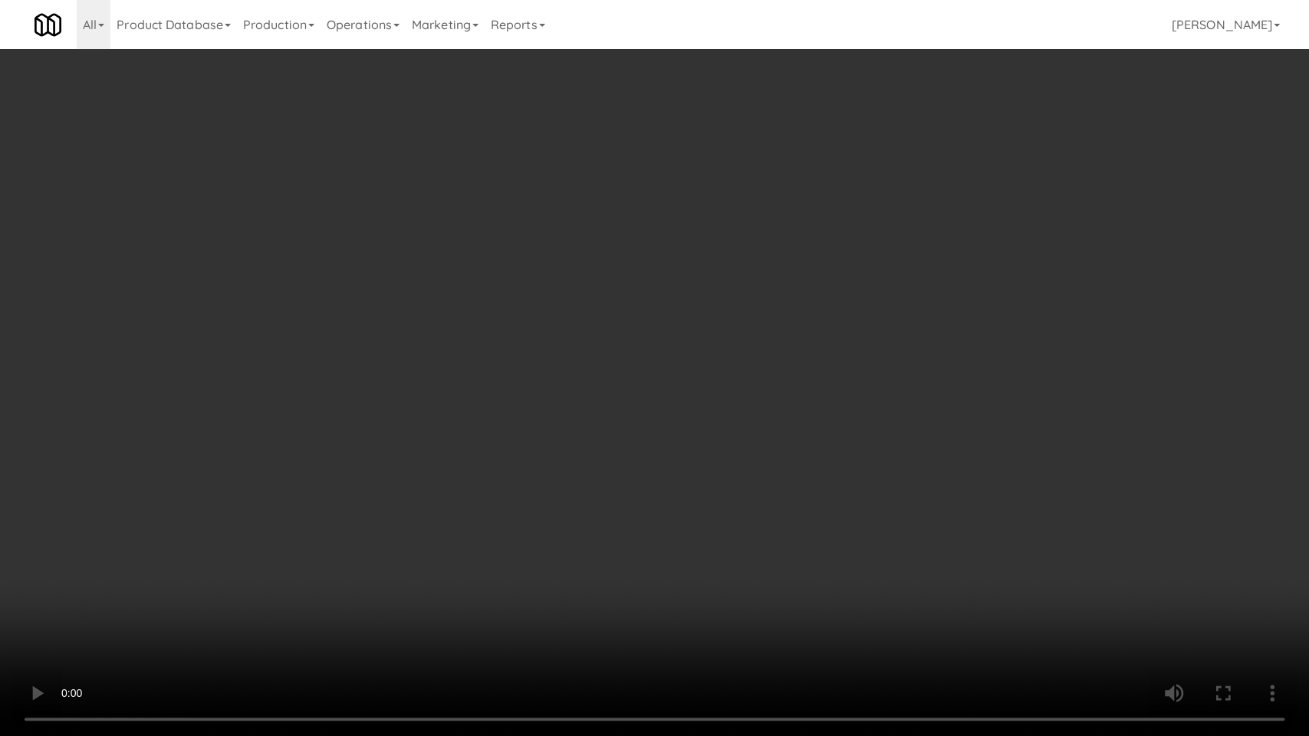
click at [739, 462] on video at bounding box center [654, 368] width 1309 height 736
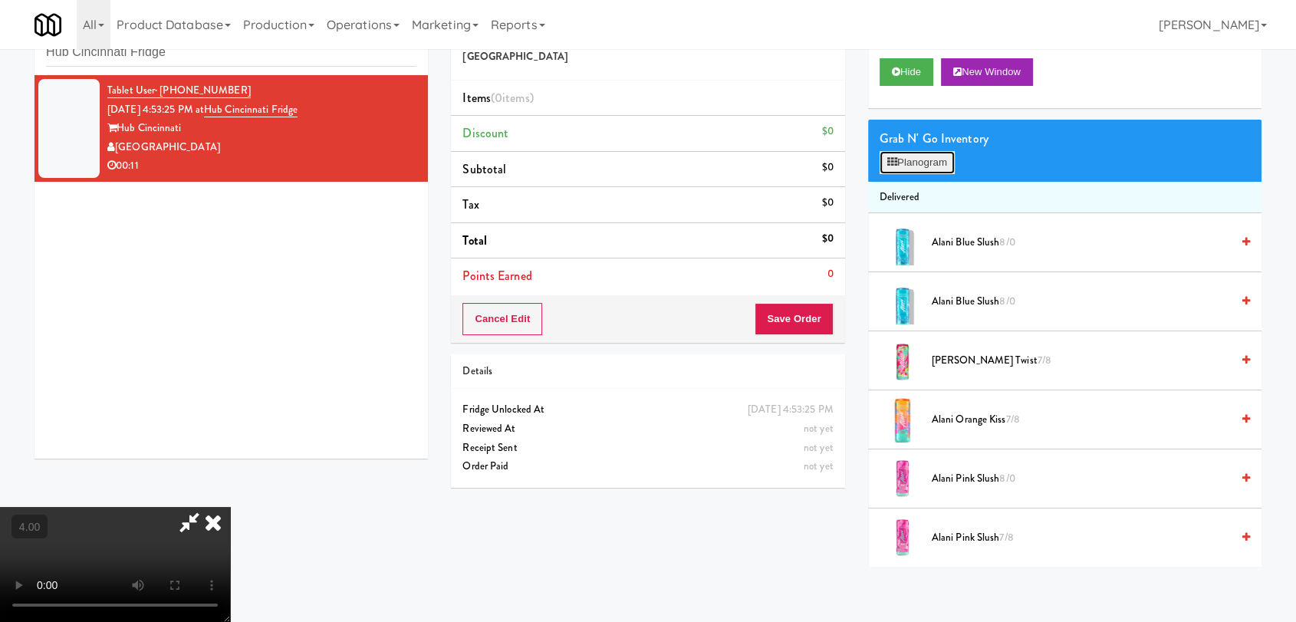
click at [908, 173] on button "Planogram" at bounding box center [916, 162] width 75 height 23
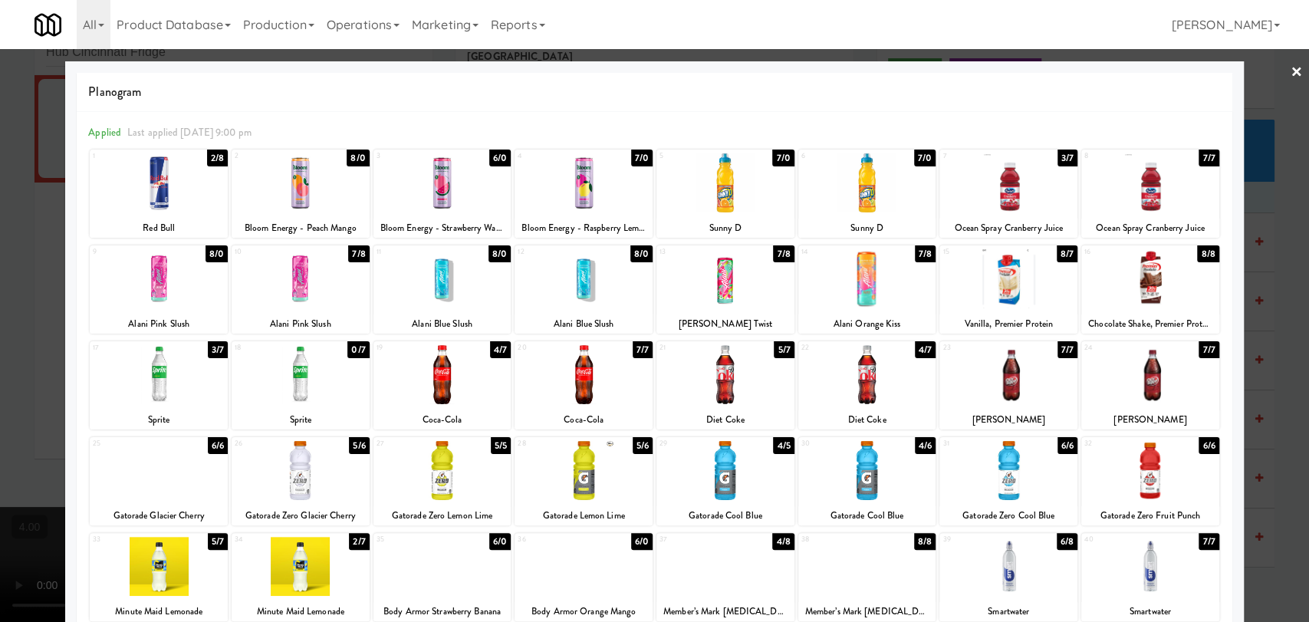
drag, startPoint x: 145, startPoint y: 375, endPoint x: 85, endPoint y: 350, distance: 64.9
click at [145, 373] on div at bounding box center [159, 374] width 138 height 59
drag, startPoint x: 0, startPoint y: 302, endPoint x: 45, endPoint y: 319, distance: 48.3
click at [0, 302] on div at bounding box center [654, 311] width 1309 height 622
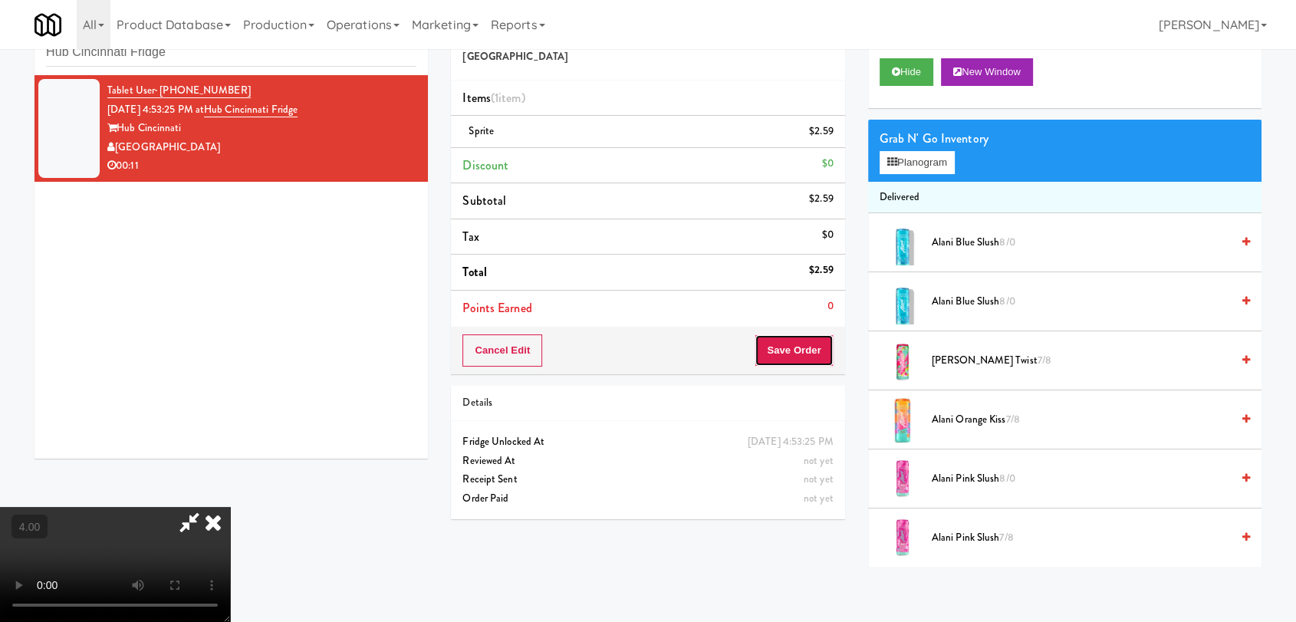
click at [805, 350] on button "Save Order" at bounding box center [793, 350] width 78 height 32
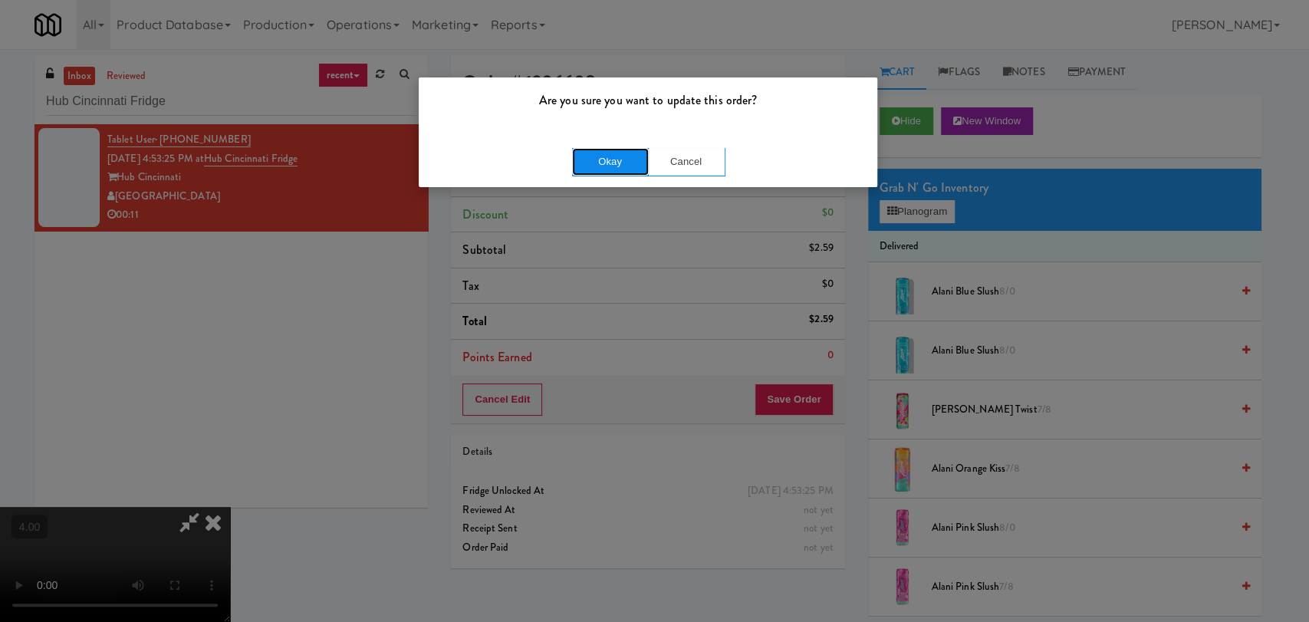
click at [605, 163] on button "Okay" at bounding box center [610, 162] width 77 height 28
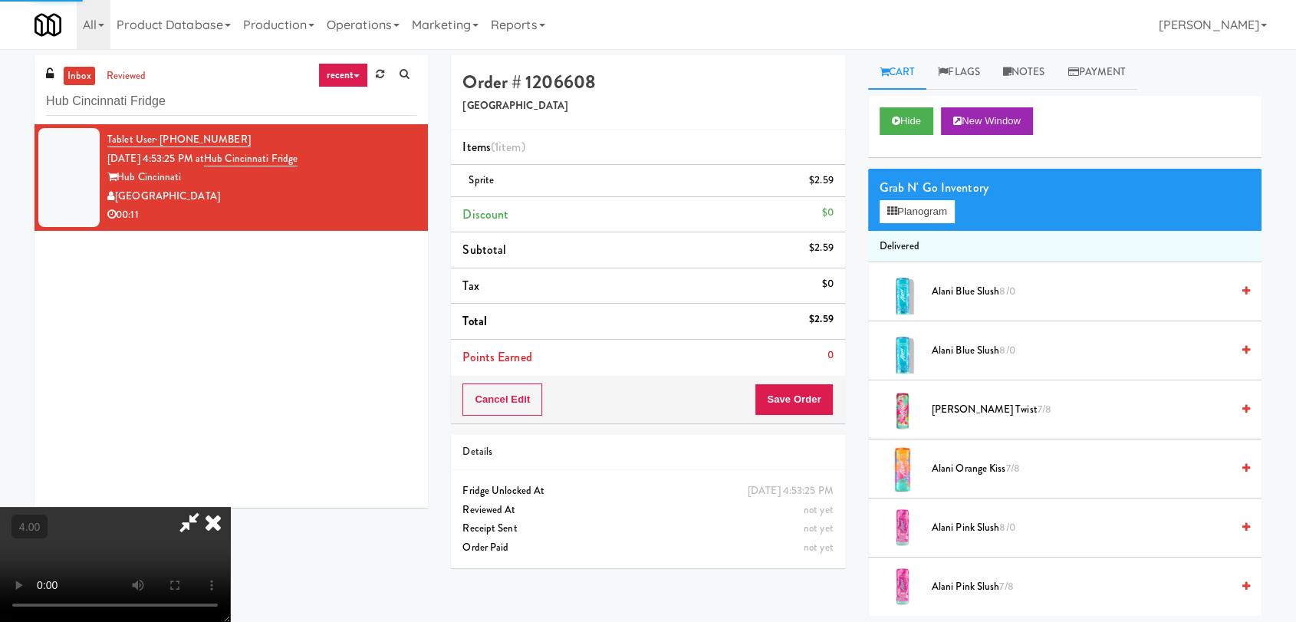
click at [230, 507] on icon at bounding box center [213, 522] width 34 height 31
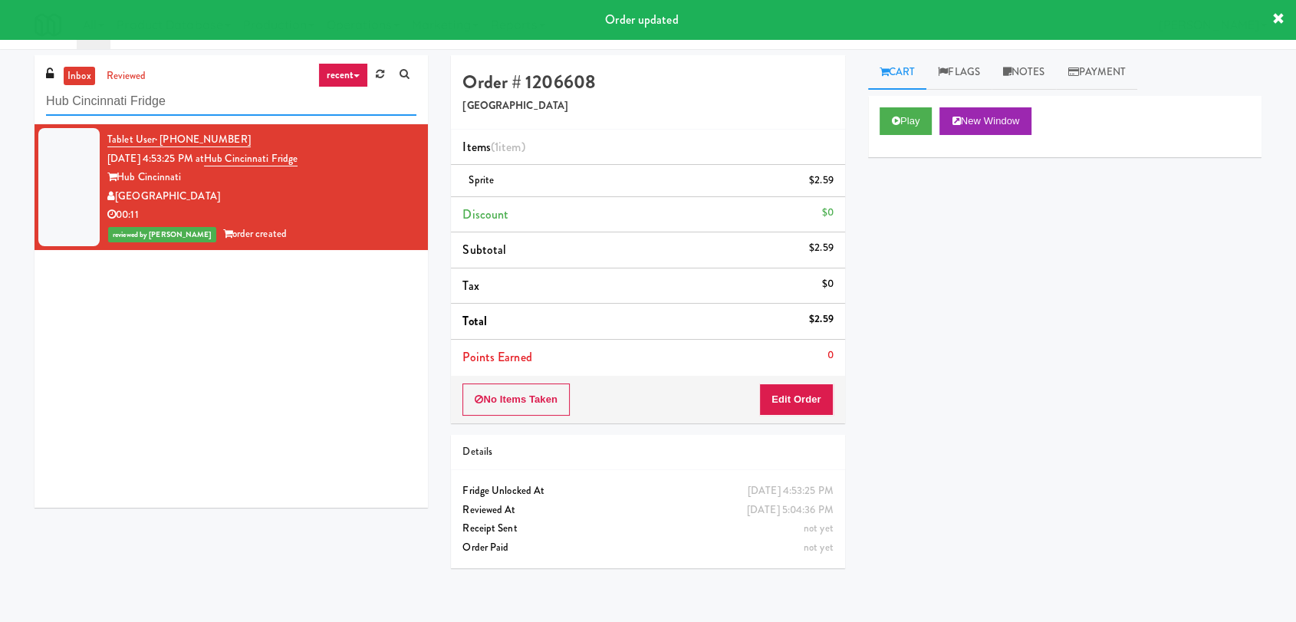
drag, startPoint x: 241, startPoint y: 104, endPoint x: 0, endPoint y: 98, distance: 241.6
click at [0, 98] on div "inbox reviewed recent all unclear take inventory issue suspicious failed recent…" at bounding box center [648, 335] width 1296 height 560
paste input "1900 [US_STATE] Ct - Lobby"
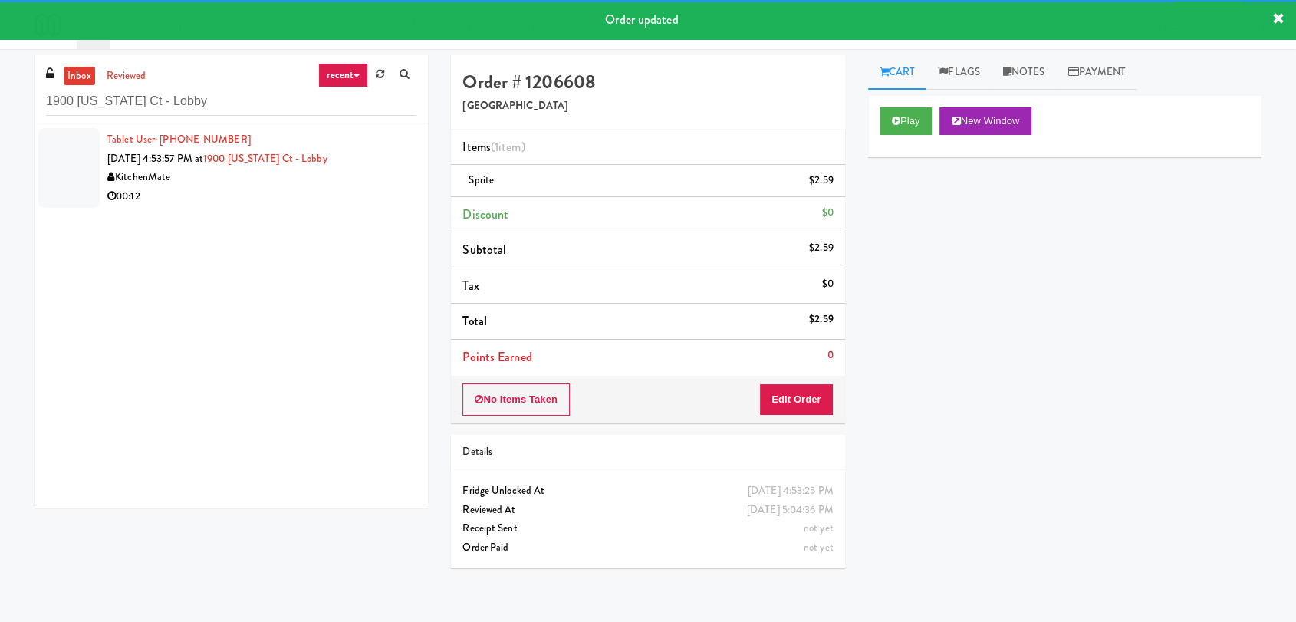
click at [356, 188] on div "00:12" at bounding box center [261, 196] width 309 height 19
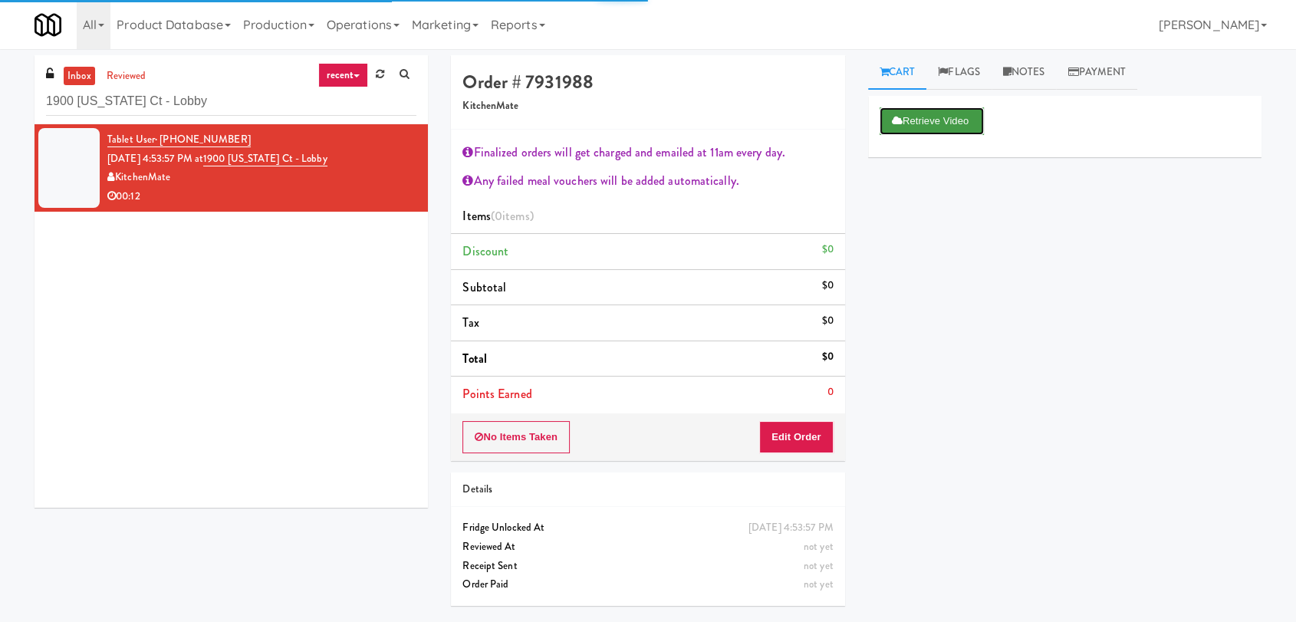
click at [898, 120] on icon at bounding box center [897, 121] width 11 height 10
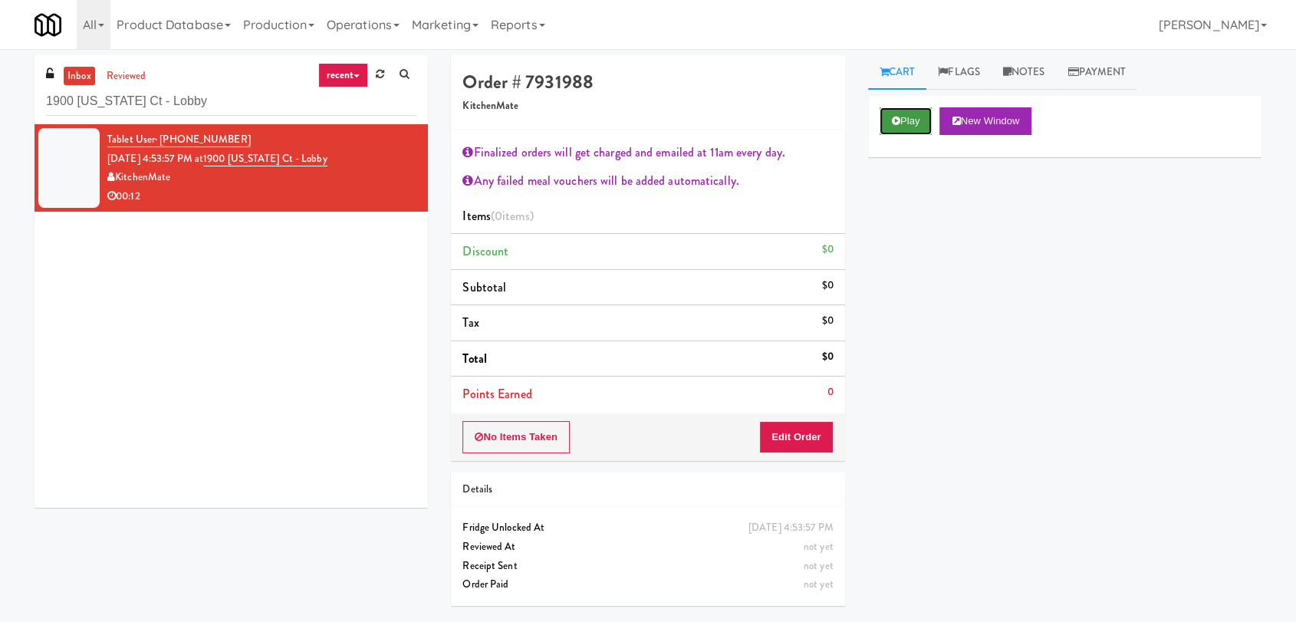
click at [910, 117] on button "Play" at bounding box center [905, 121] width 53 height 28
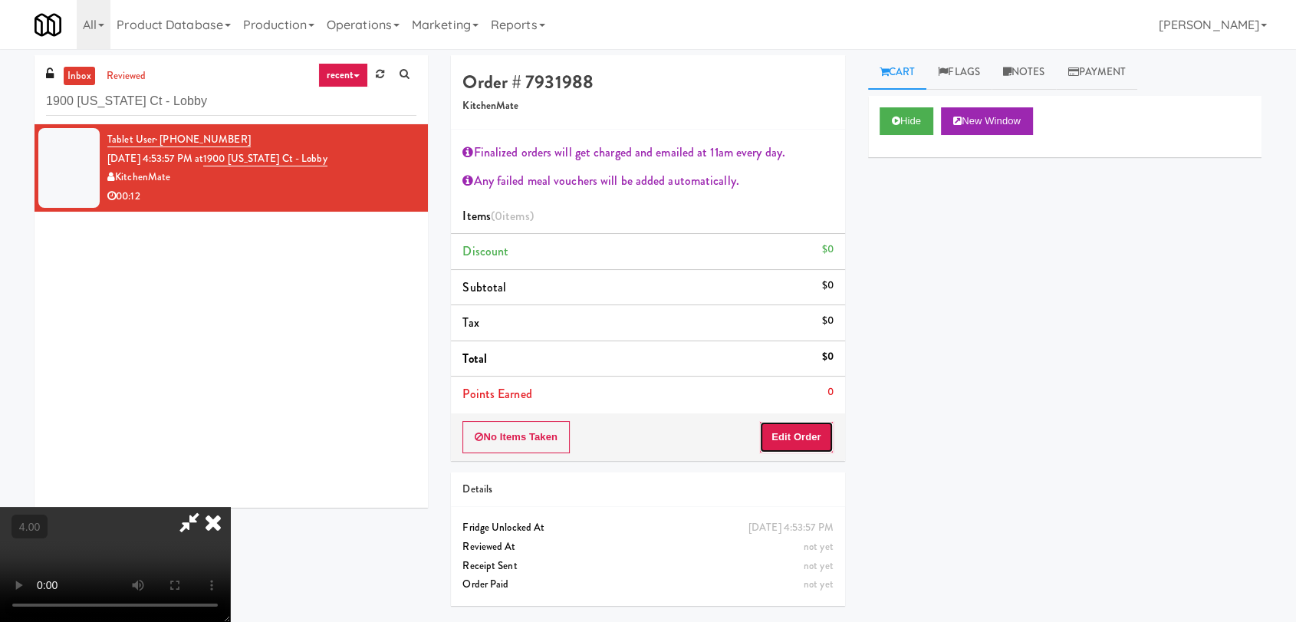
click at [777, 431] on button "Edit Order" at bounding box center [796, 437] width 74 height 32
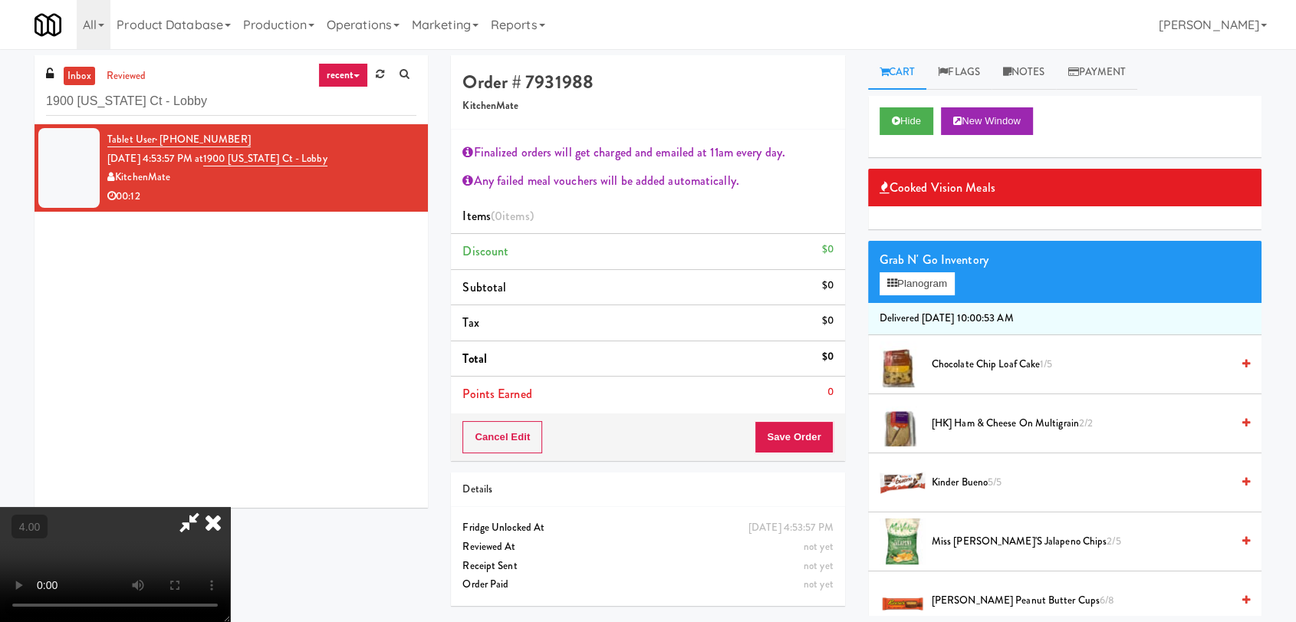
click at [230, 507] on video at bounding box center [115, 564] width 230 height 115
click at [917, 281] on button "Planogram" at bounding box center [916, 283] width 75 height 23
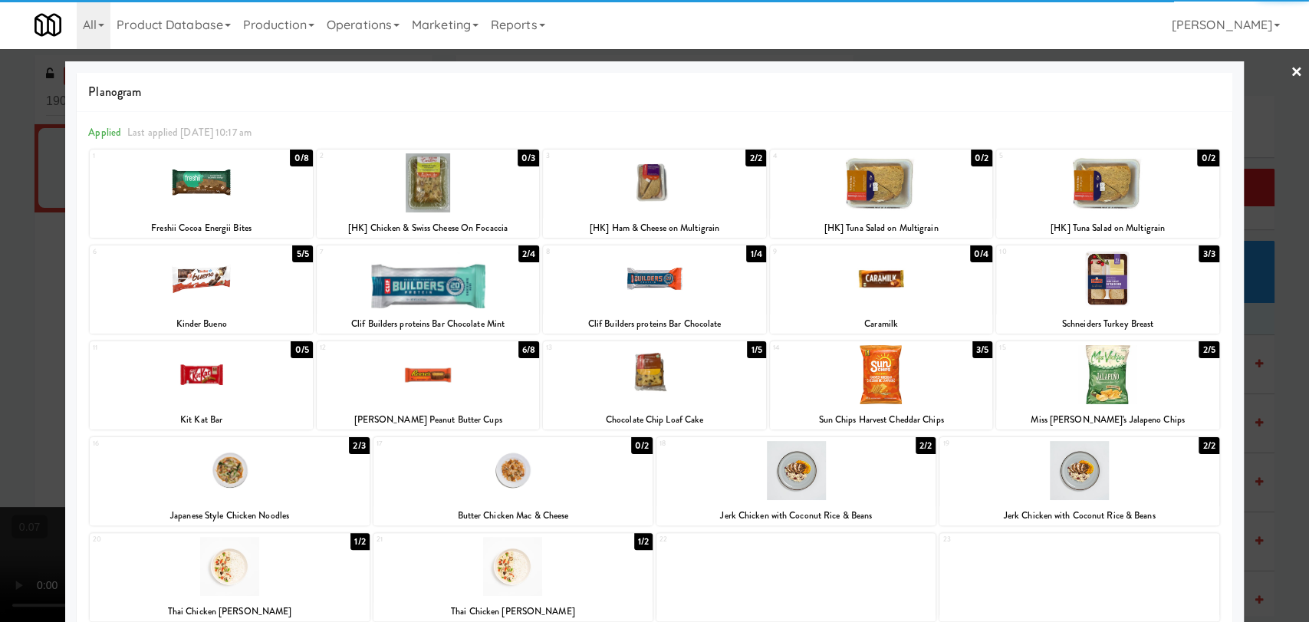
click at [264, 297] on div at bounding box center [201, 278] width 222 height 59
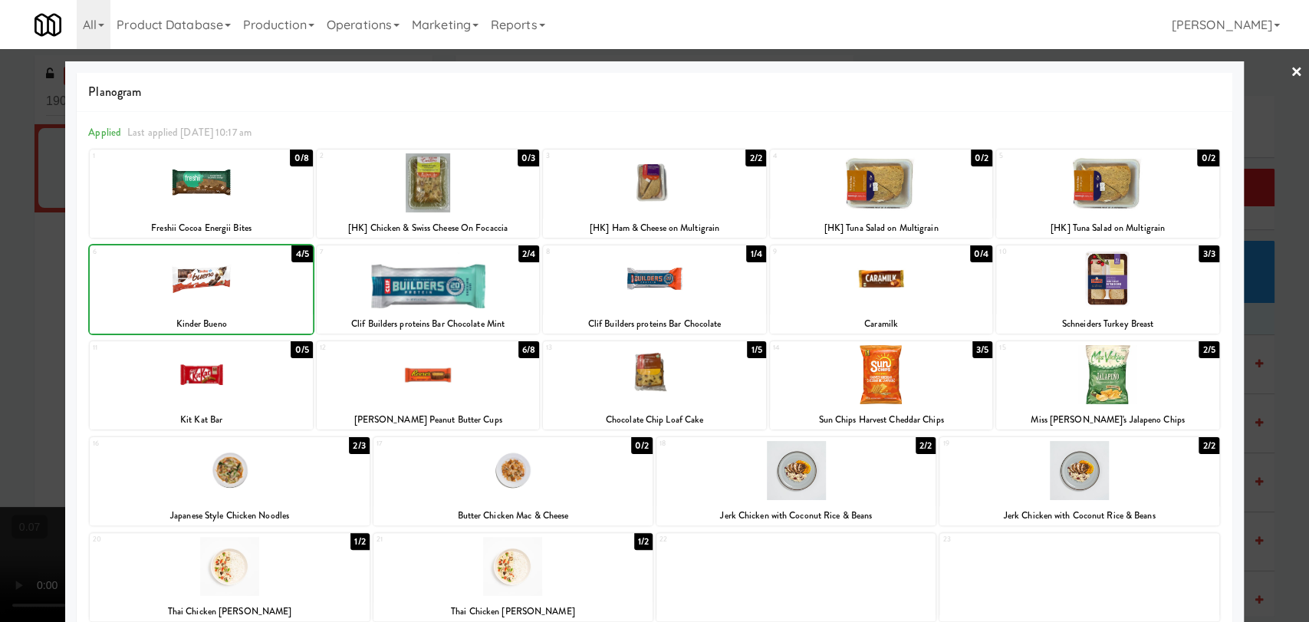
click at [264, 376] on div at bounding box center [201, 374] width 222 height 59
click at [0, 278] on div at bounding box center [654, 311] width 1309 height 622
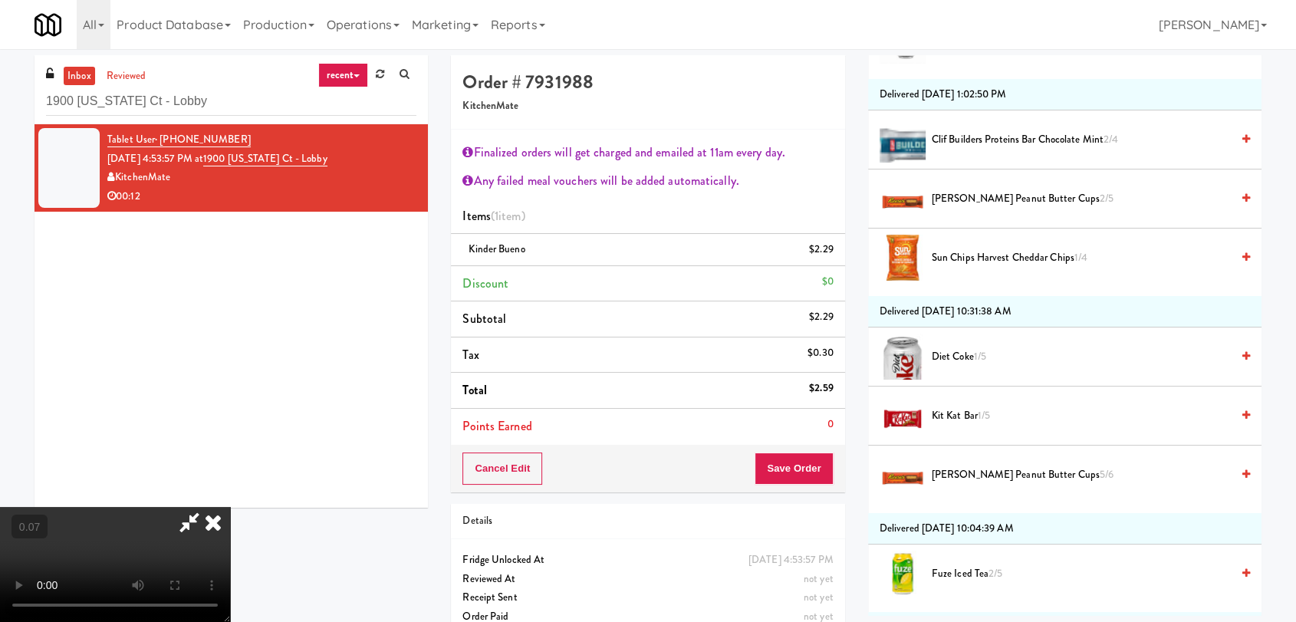
scroll to position [937, 0]
click at [1036, 405] on span "Kit Kat Bar 1/5" at bounding box center [1080, 413] width 299 height 19
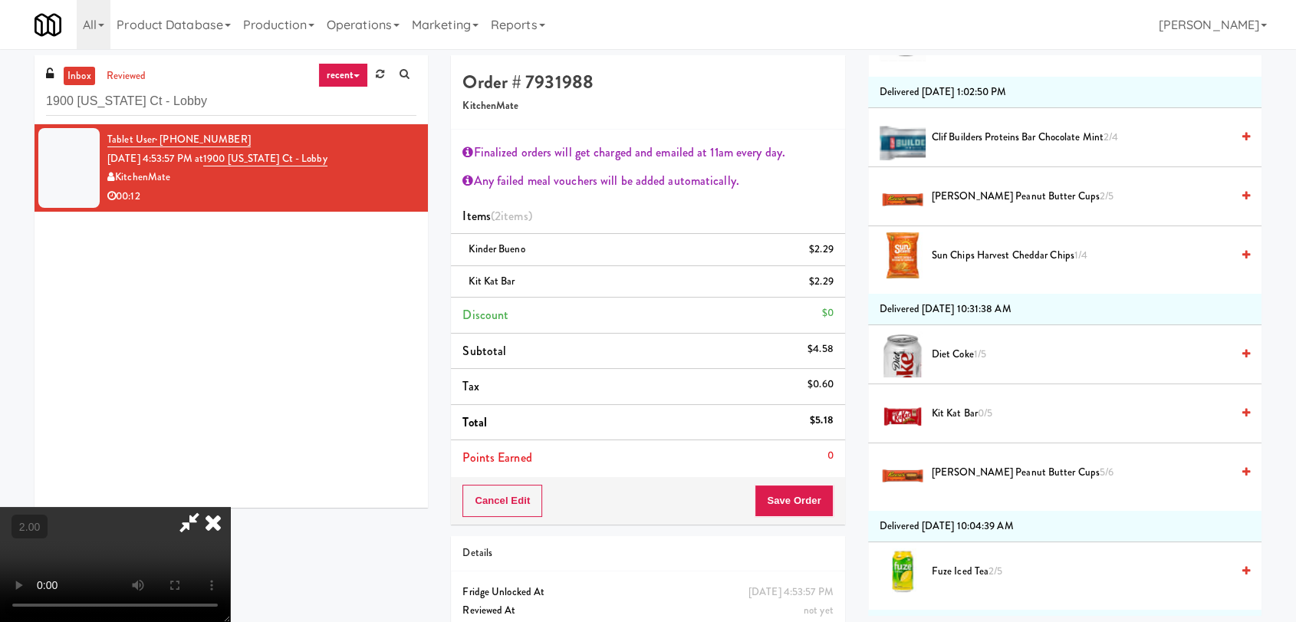
scroll to position [0, 0]
click at [207, 507] on icon at bounding box center [189, 522] width 35 height 31
click at [810, 491] on button "Save Order" at bounding box center [793, 501] width 78 height 32
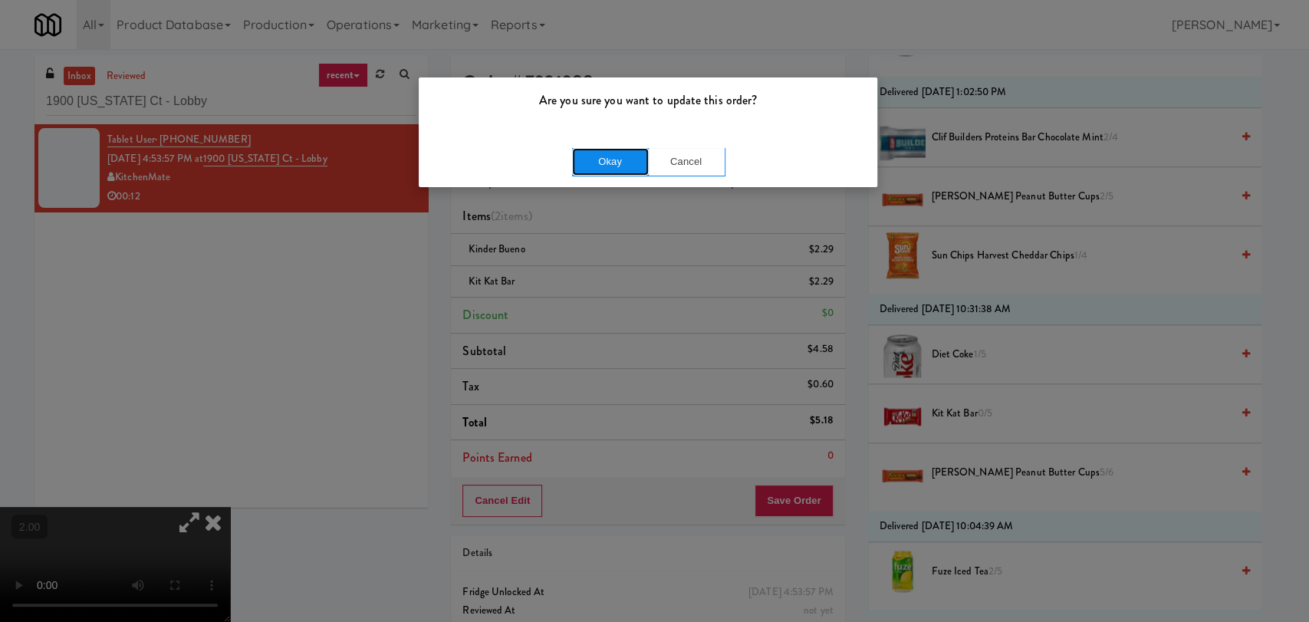
click at [608, 149] on button "Okay" at bounding box center [610, 162] width 77 height 28
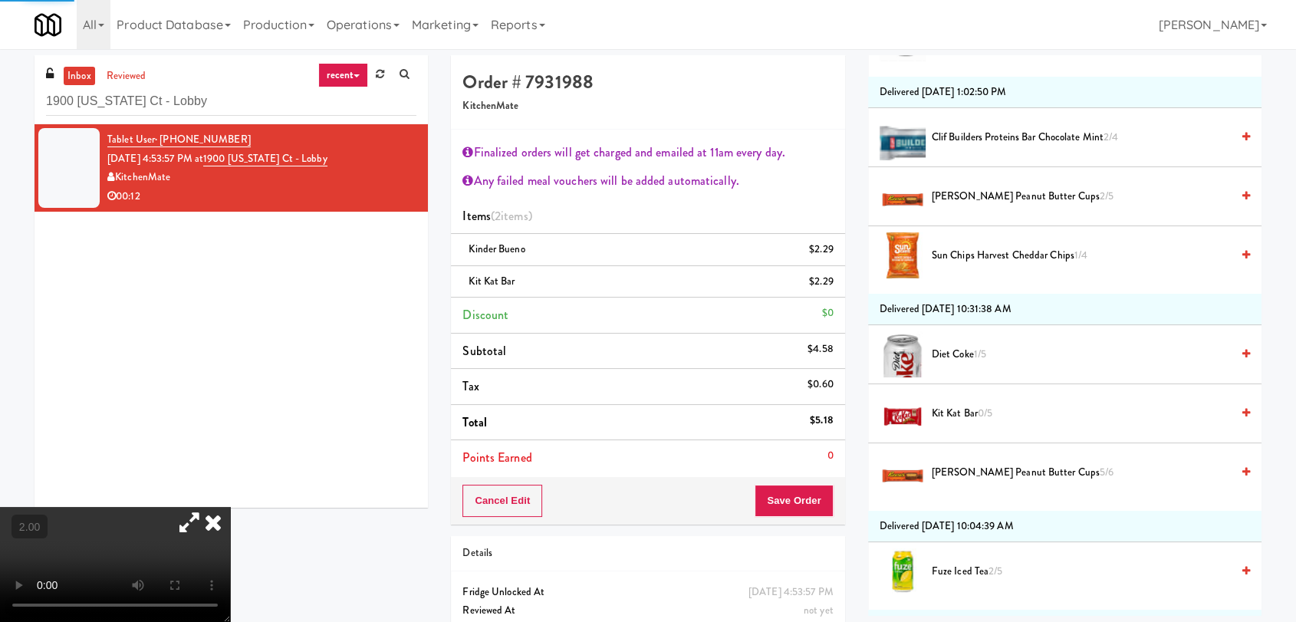
scroll to position [55, 0]
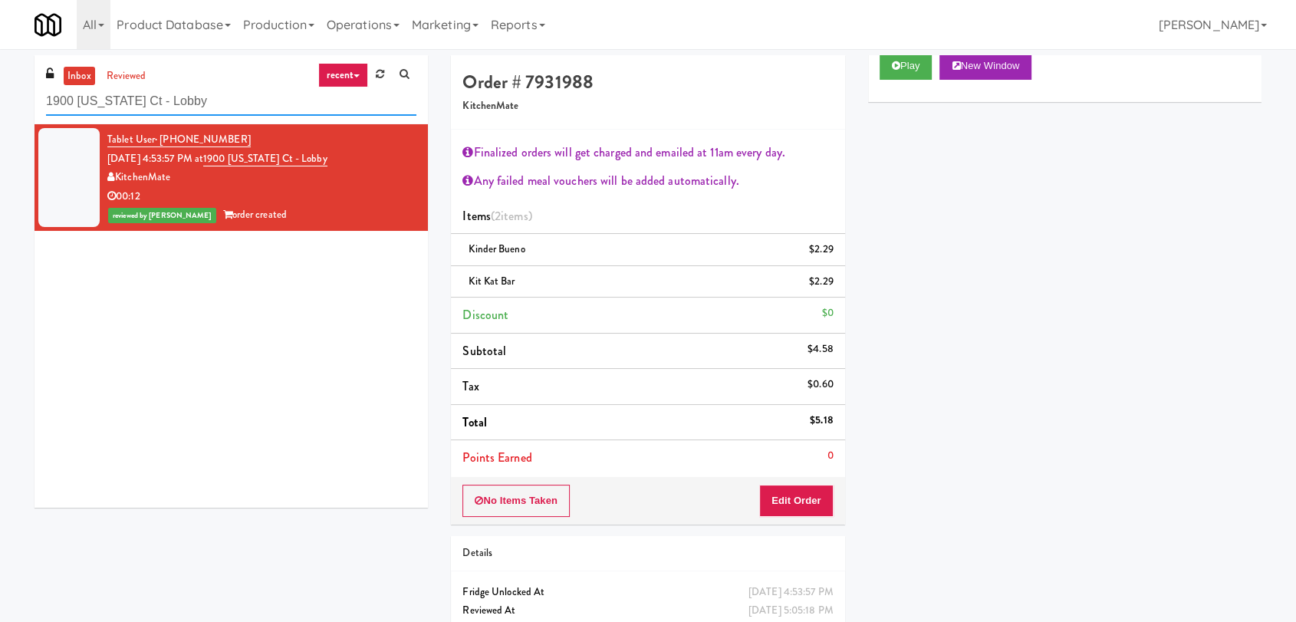
drag, startPoint x: 162, startPoint y: 103, endPoint x: 0, endPoint y: 106, distance: 161.8
click at [0, 106] on div "inbox reviewed recent all unclear take inventory issue suspicious failed recent…" at bounding box center [648, 368] width 1296 height 626
paste input "(Snack & Drink) EWR 3-TB-PUBLIC"
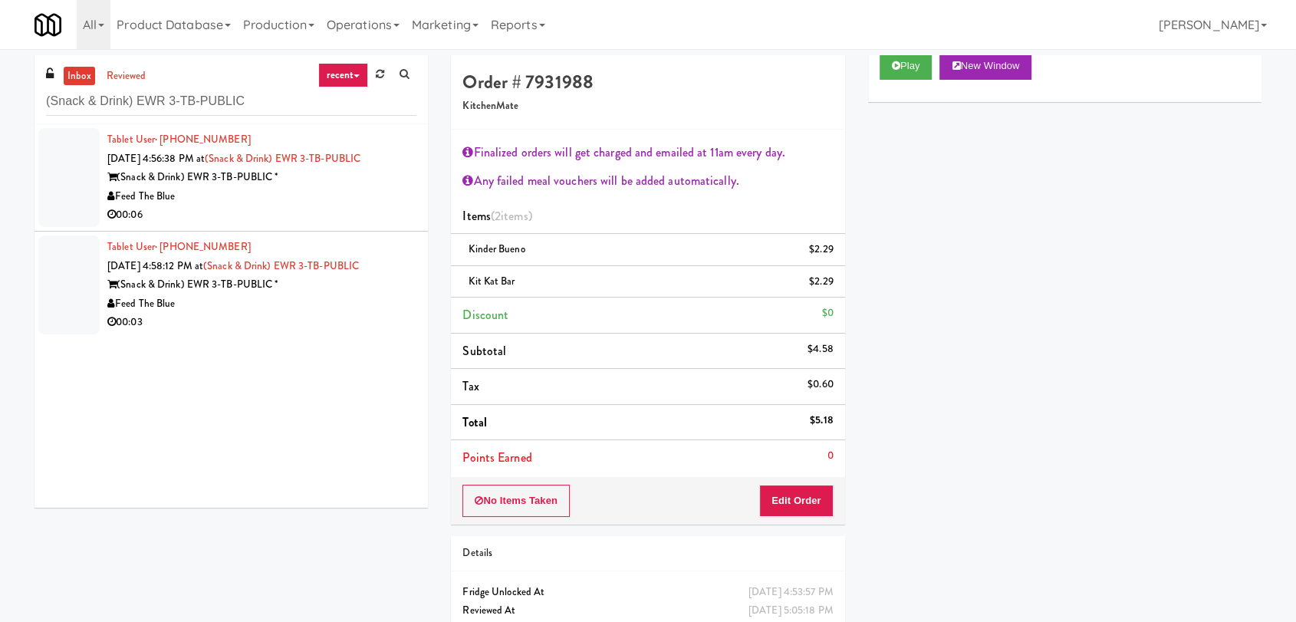
drag, startPoint x: 272, startPoint y: 212, endPoint x: 290, endPoint y: 212, distance: 17.6
click at [272, 212] on div "00:06" at bounding box center [261, 214] width 309 height 19
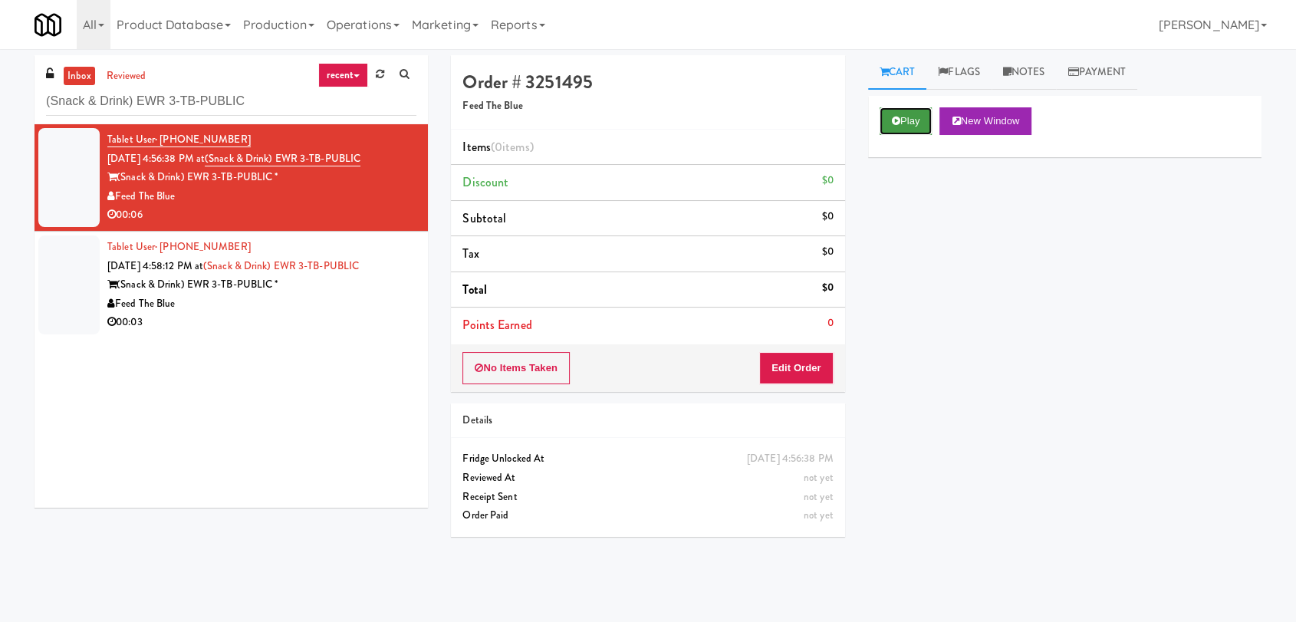
click at [889, 120] on button "Play" at bounding box center [905, 121] width 53 height 28
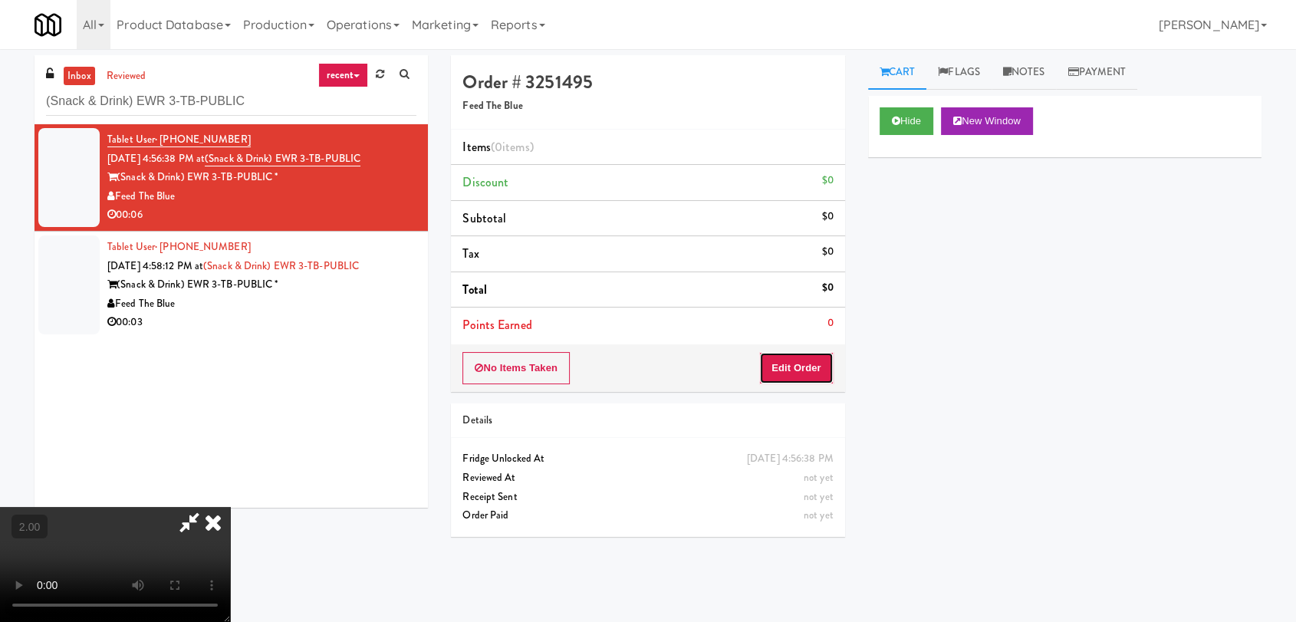
click at [803, 376] on button "Edit Order" at bounding box center [796, 368] width 74 height 32
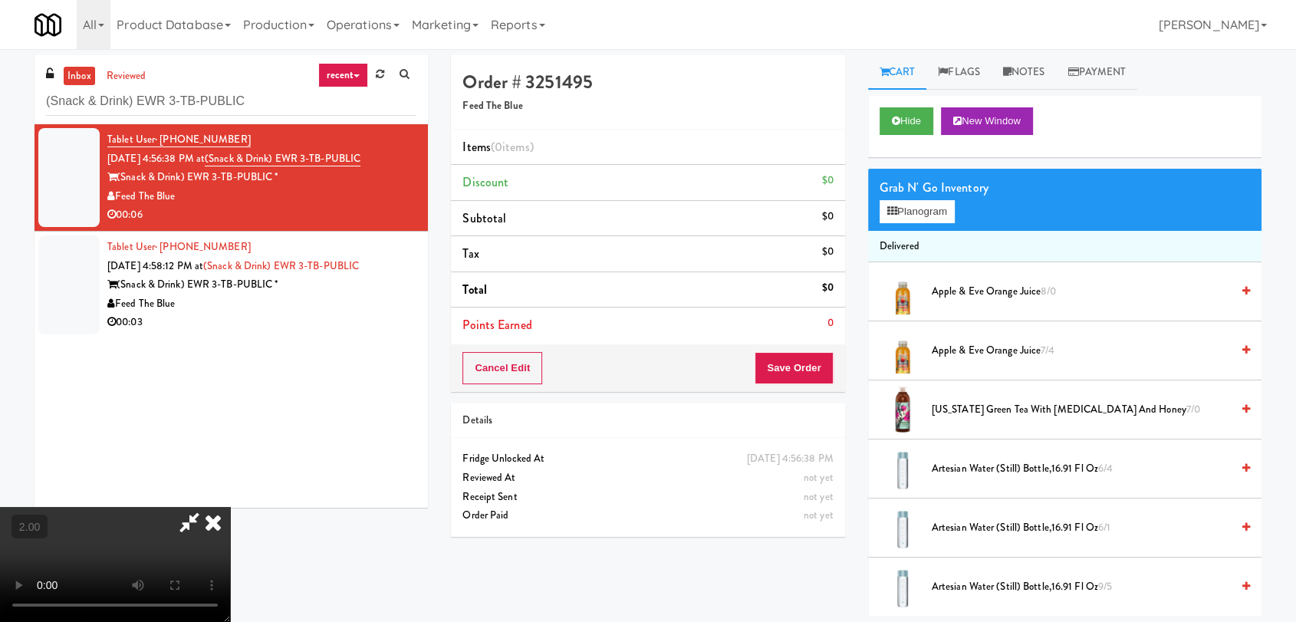
click at [230, 507] on video at bounding box center [115, 564] width 230 height 115
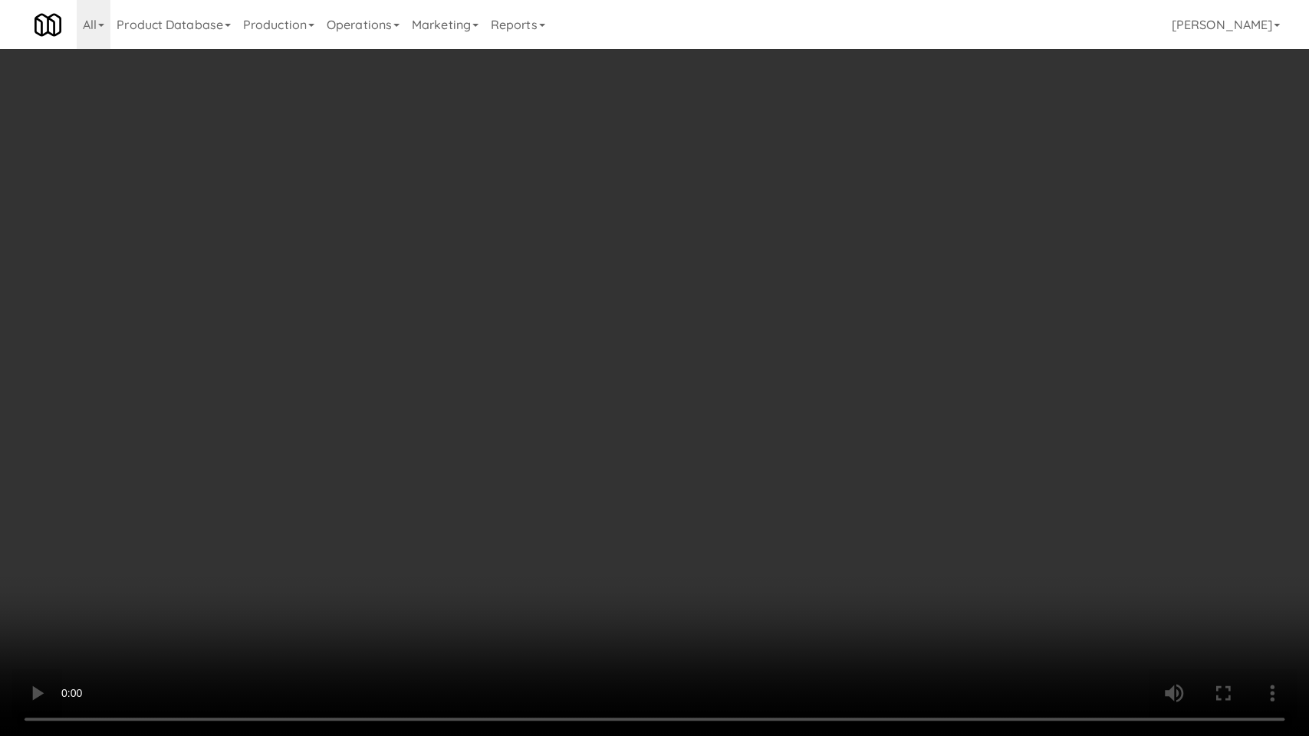
click at [605, 469] on video at bounding box center [654, 368] width 1309 height 736
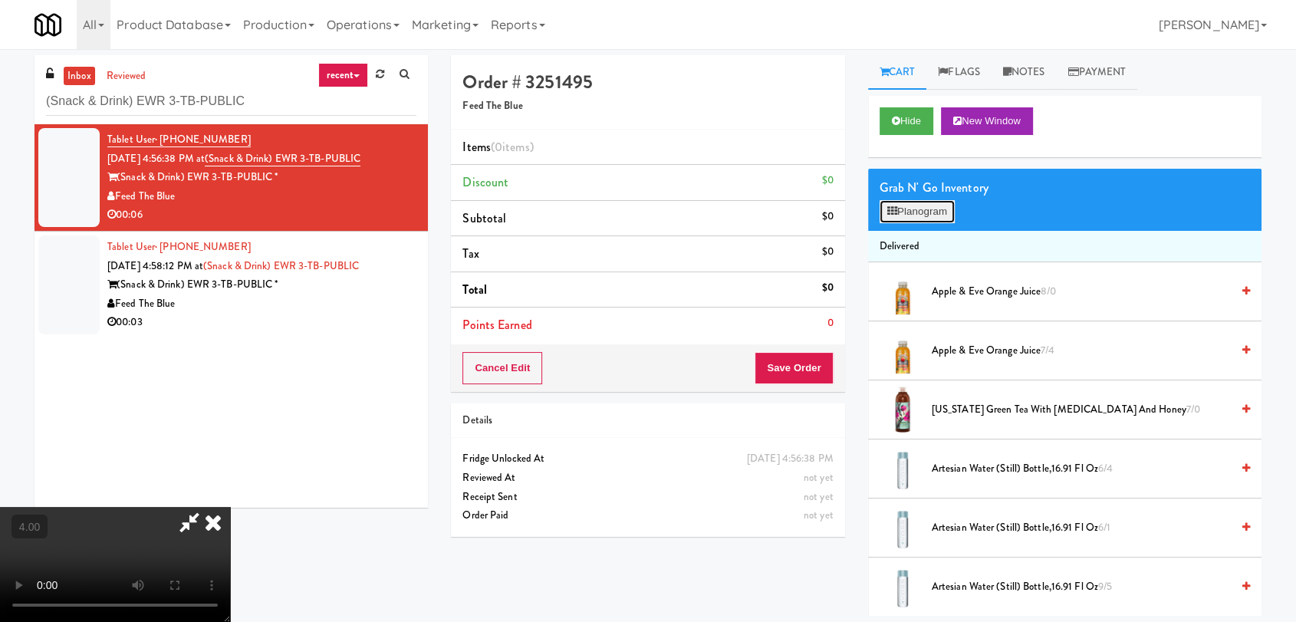
click at [938, 209] on button "Planogram" at bounding box center [916, 211] width 75 height 23
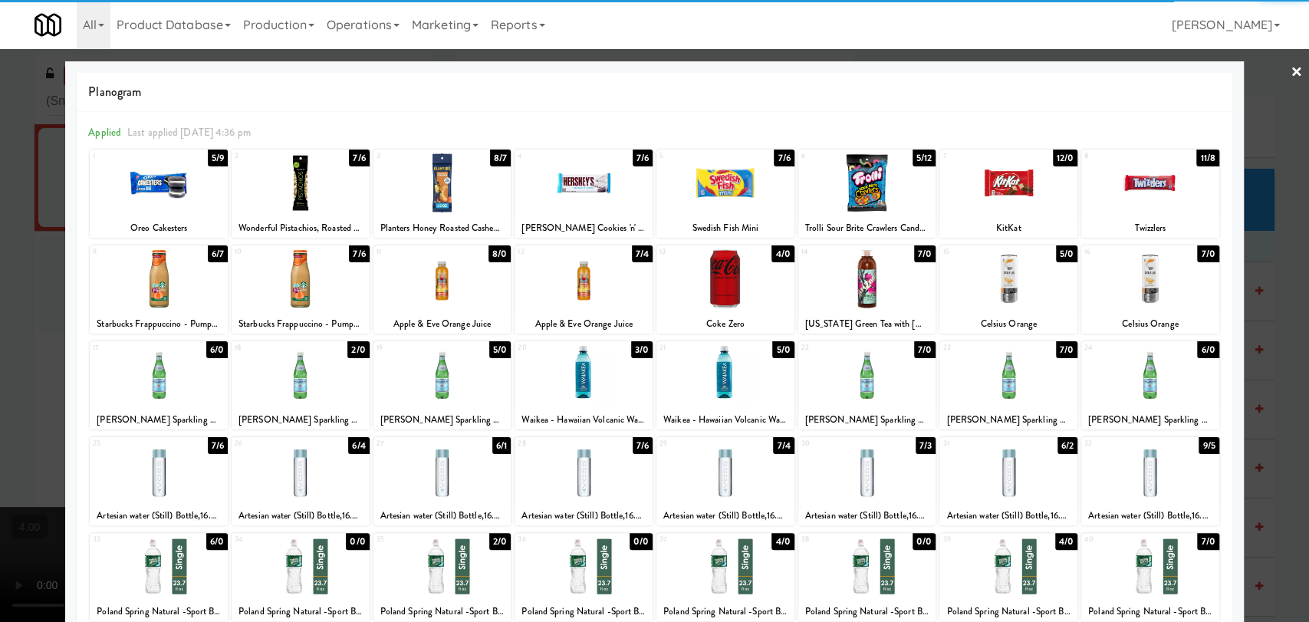
click at [718, 276] on div at bounding box center [725, 278] width 138 height 59
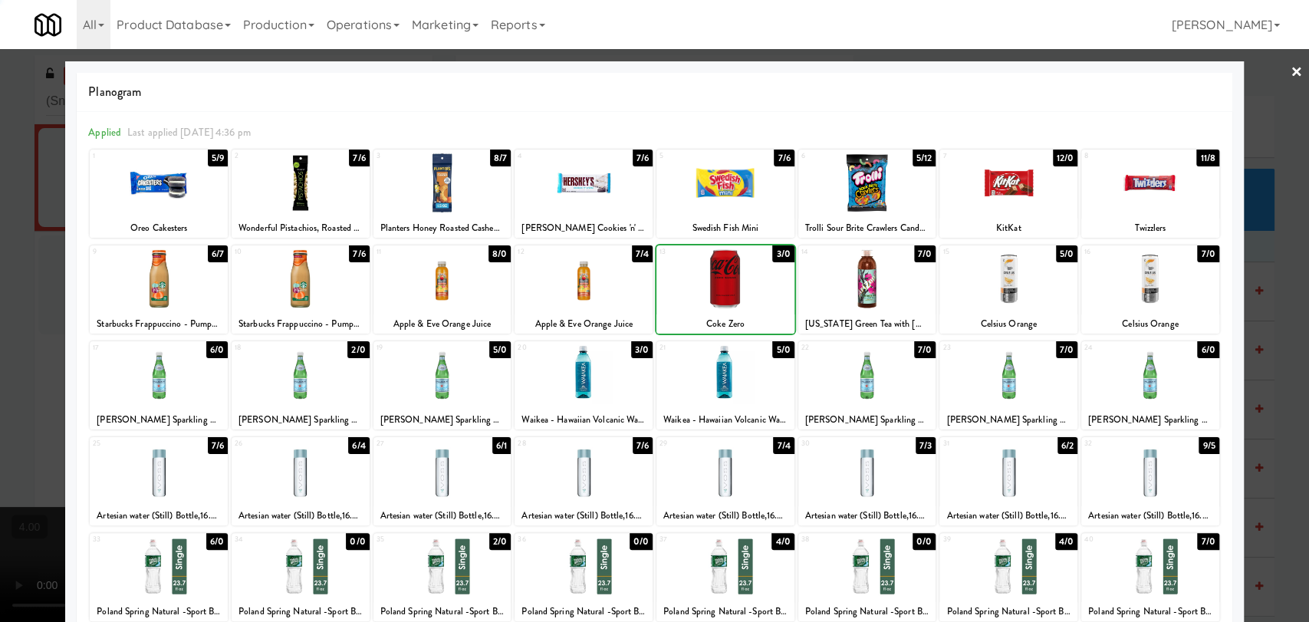
click at [0, 228] on div at bounding box center [654, 311] width 1309 height 622
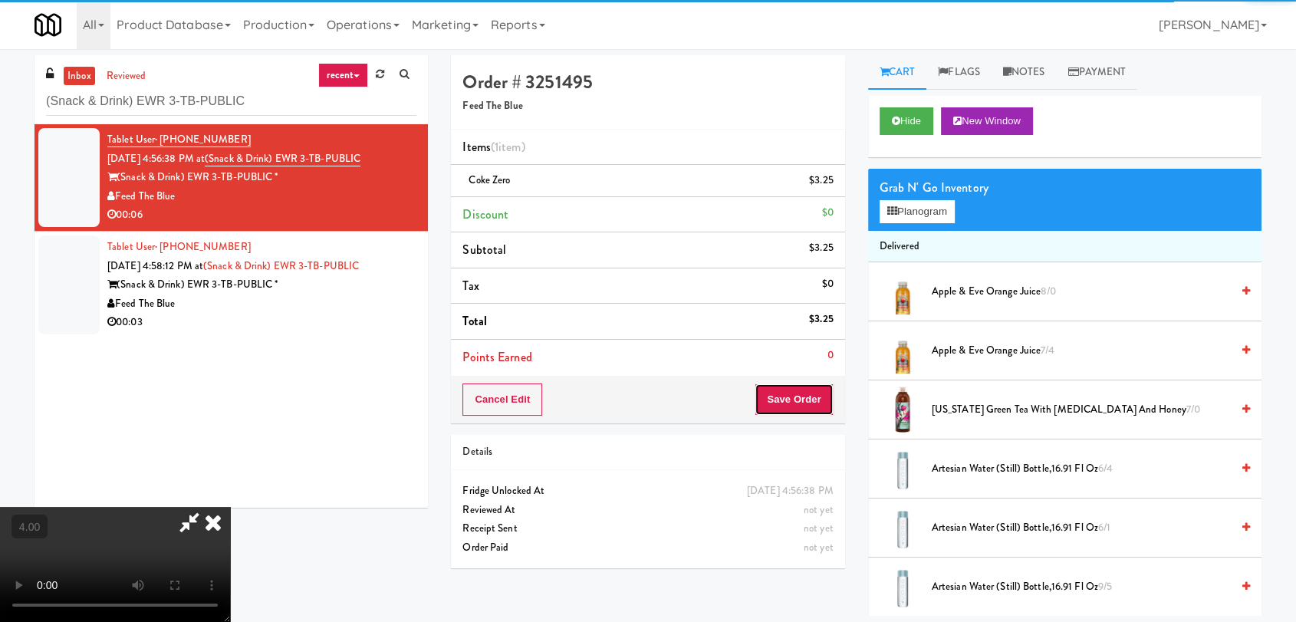
click at [816, 406] on button "Save Order" at bounding box center [793, 399] width 78 height 32
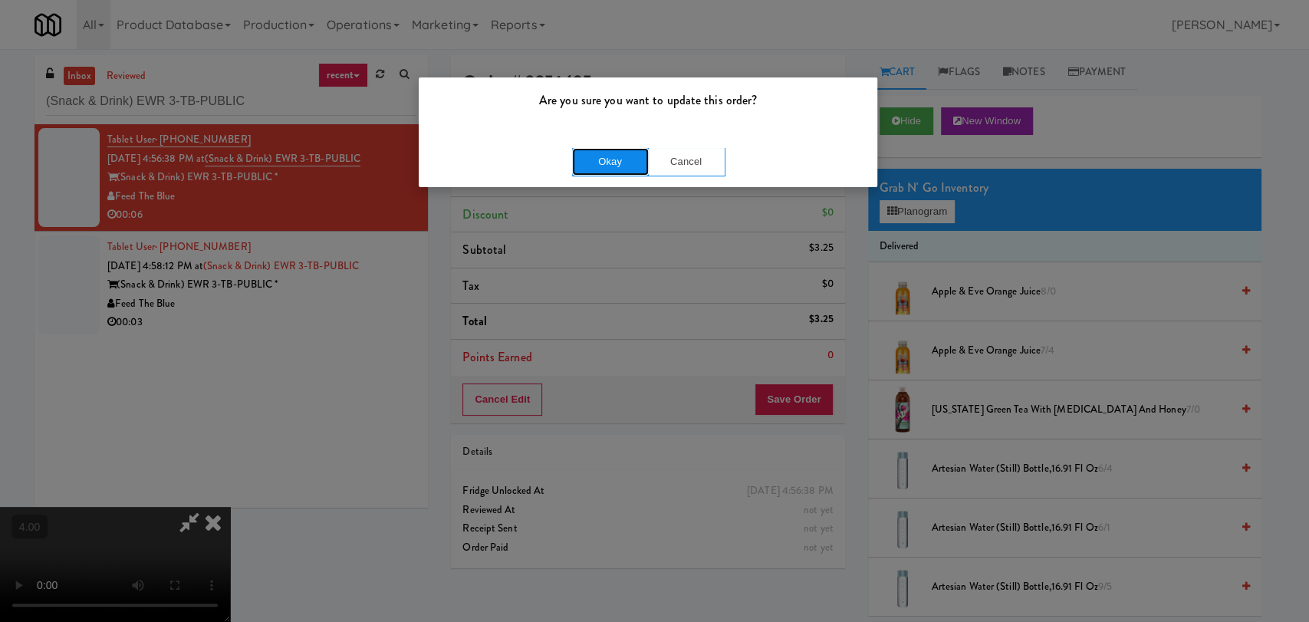
click at [607, 169] on button "Okay" at bounding box center [610, 162] width 77 height 28
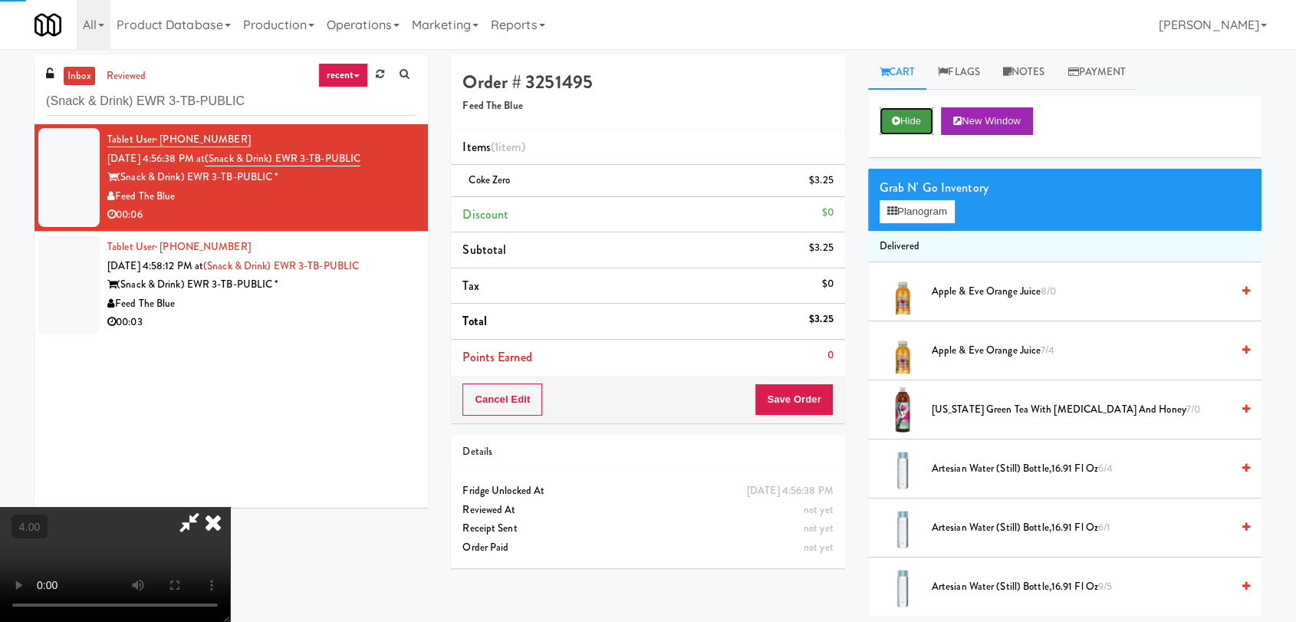
click at [922, 120] on button "Hide" at bounding box center [906, 121] width 54 height 28
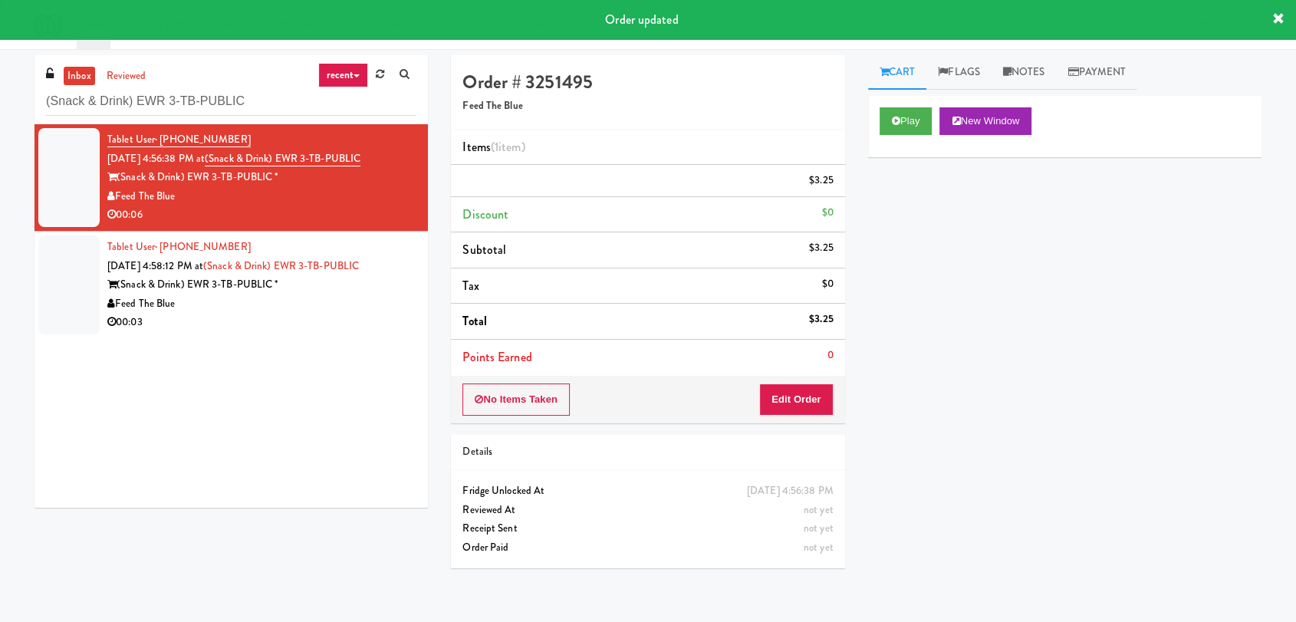
click at [331, 301] on div "Feed The Blue" at bounding box center [261, 303] width 309 height 19
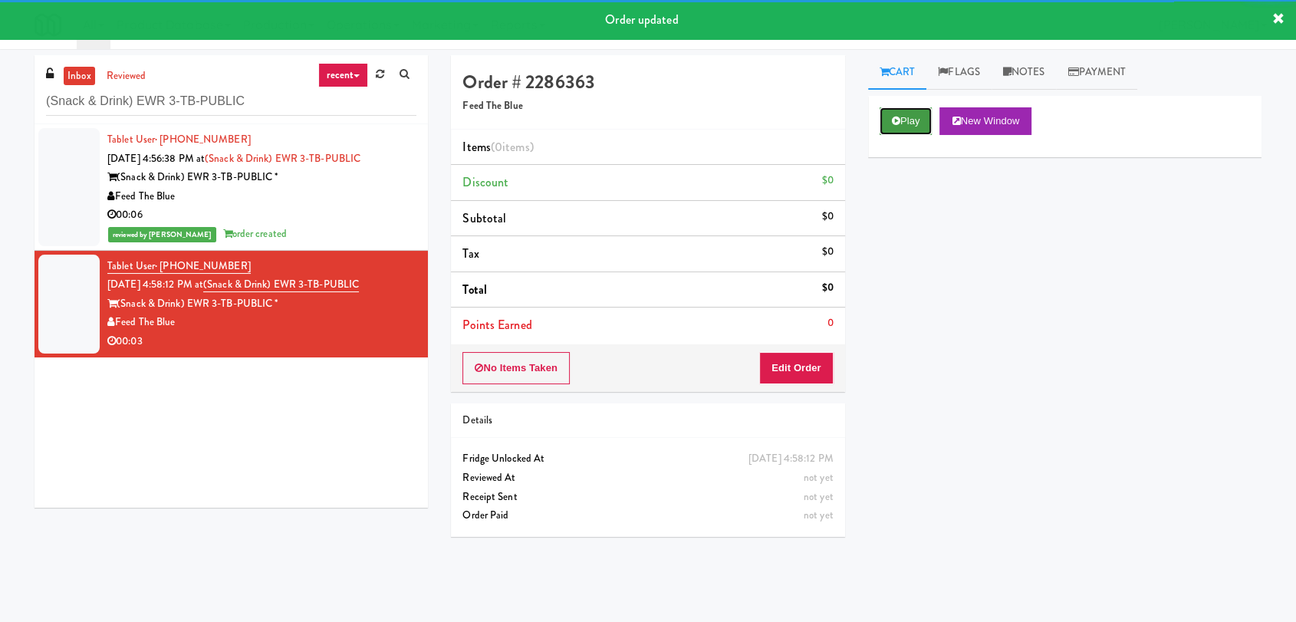
click at [908, 120] on button "Play" at bounding box center [905, 121] width 53 height 28
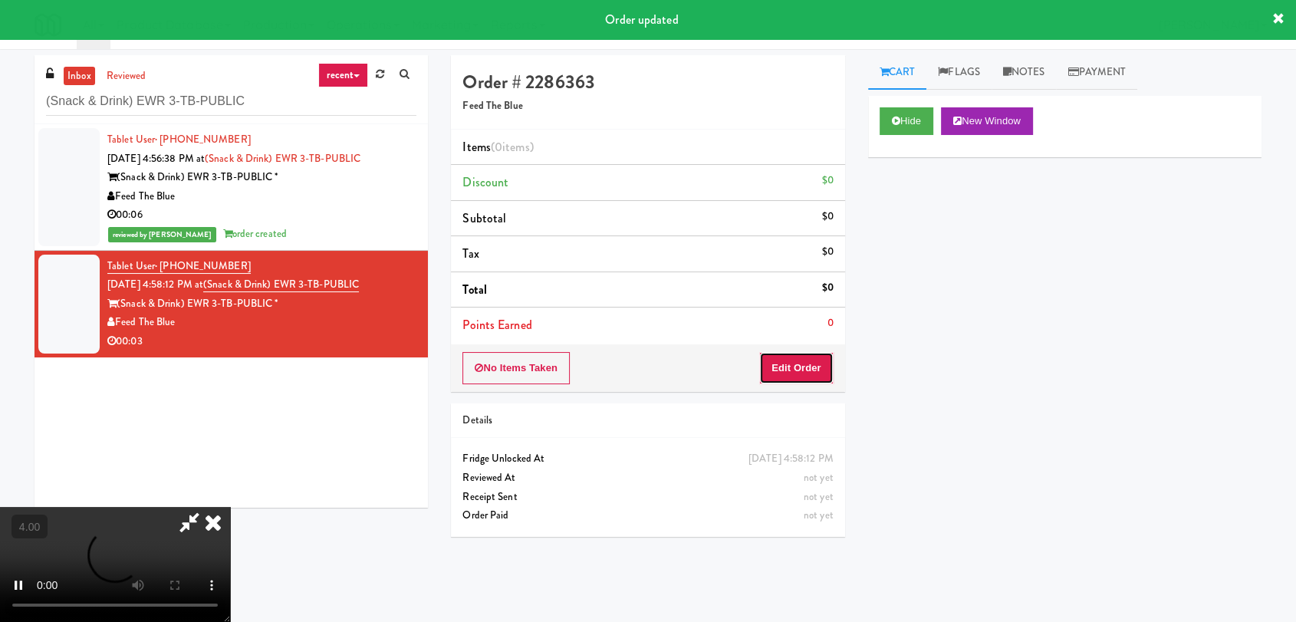
click at [782, 363] on button "Edit Order" at bounding box center [796, 368] width 74 height 32
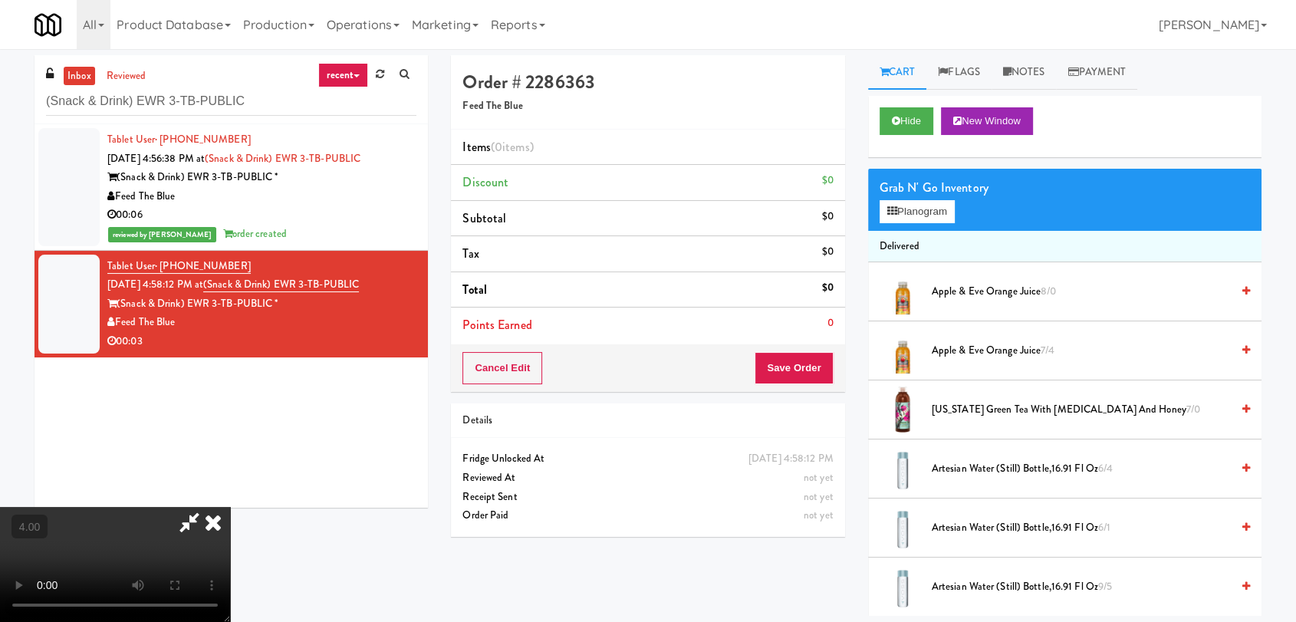
click at [230, 507] on video at bounding box center [115, 564] width 230 height 115
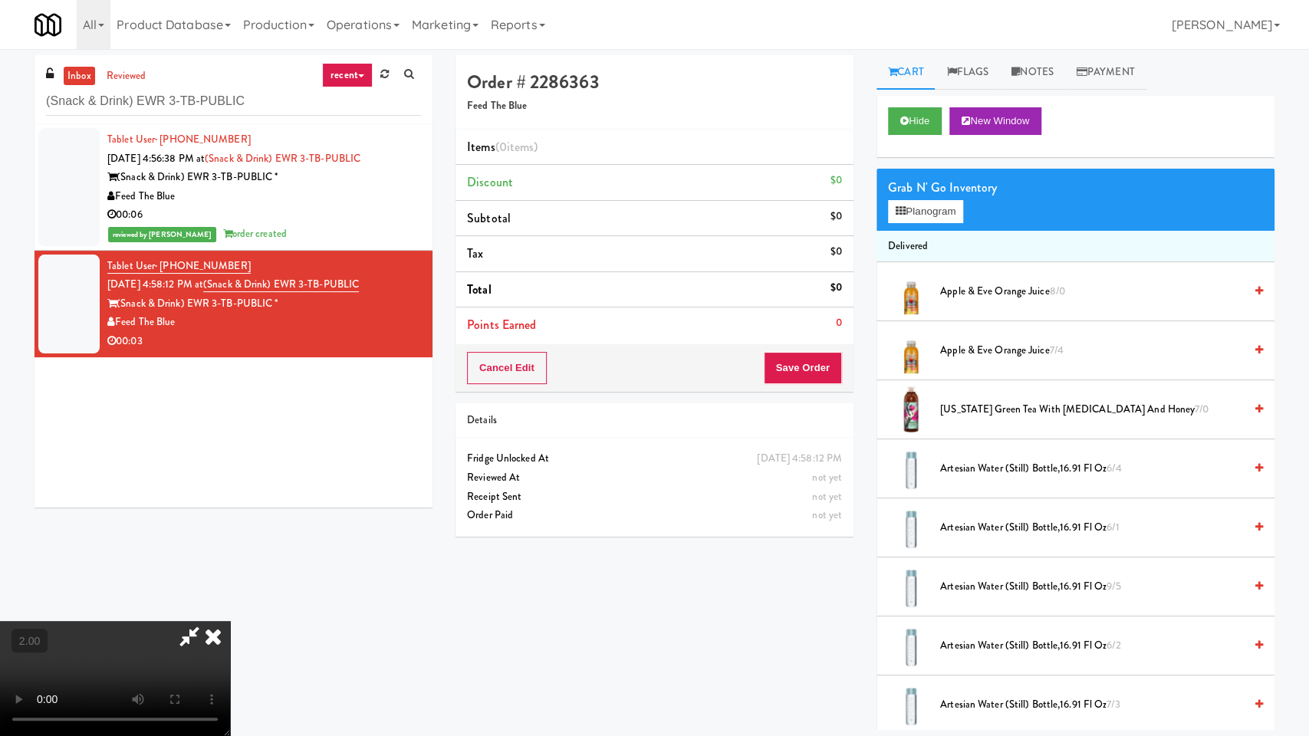
click at [230, 621] on video at bounding box center [115, 678] width 230 height 115
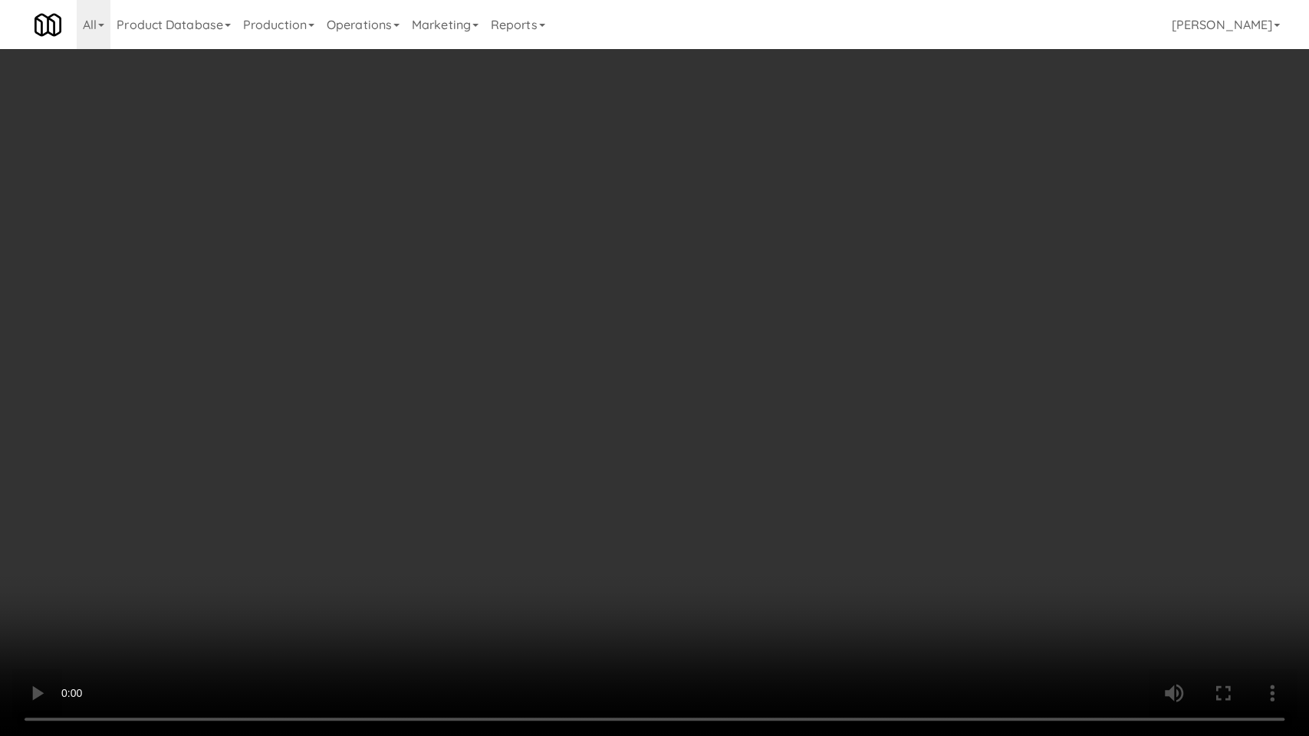
click at [646, 544] on video at bounding box center [654, 368] width 1309 height 736
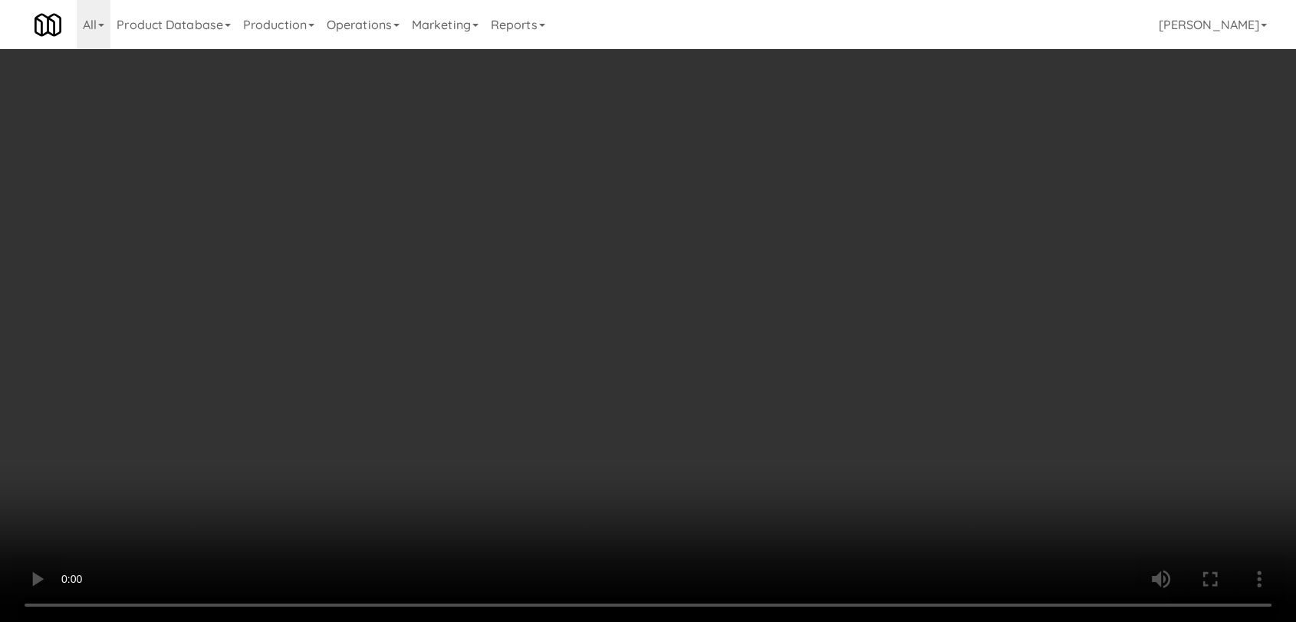
click at [924, 196] on div "Grab N' Go Inventory" at bounding box center [1064, 187] width 370 height 23
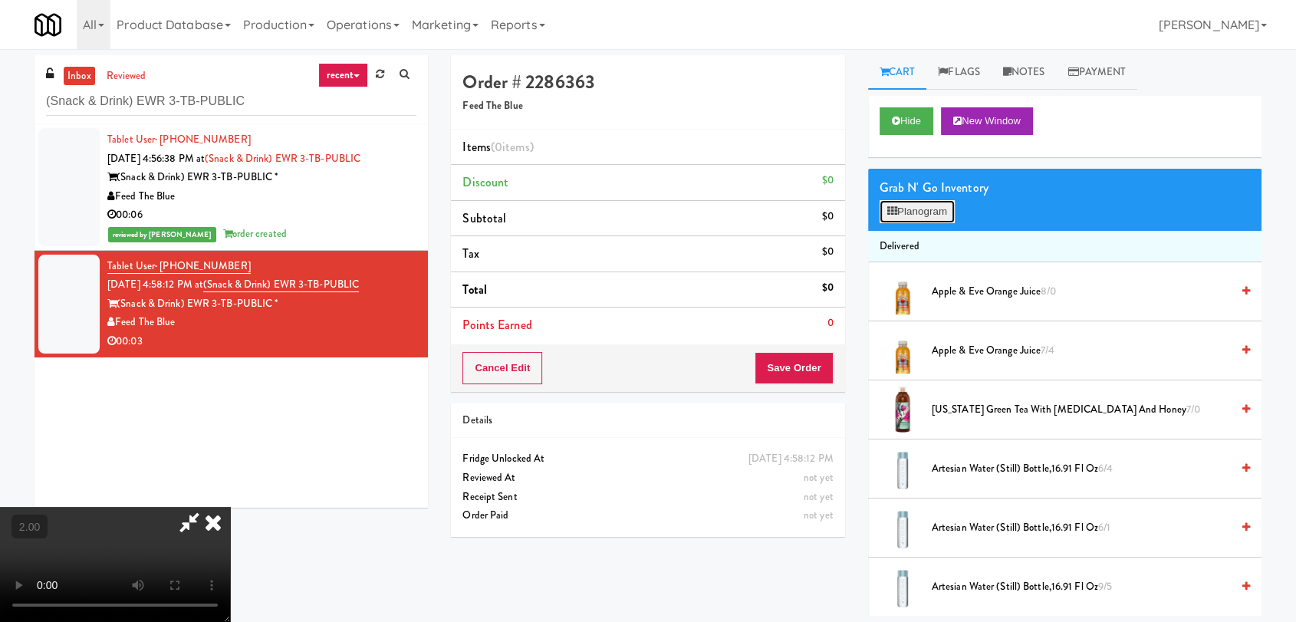
click at [920, 208] on button "Planogram" at bounding box center [916, 211] width 75 height 23
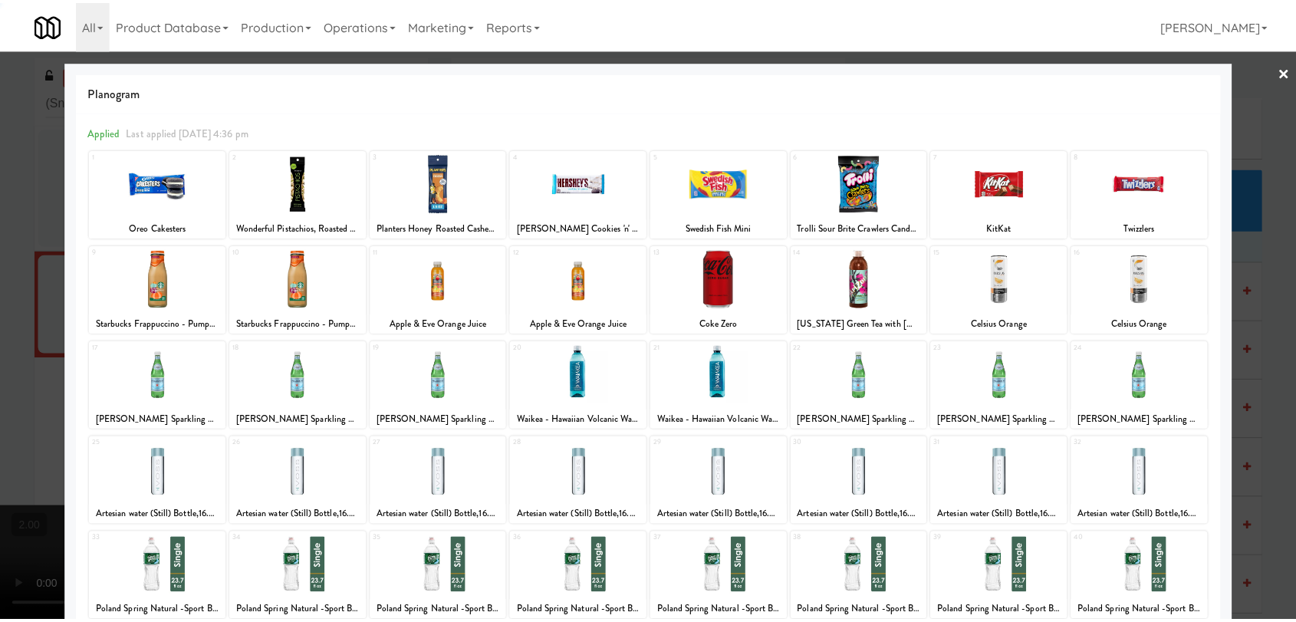
scroll to position [131, 0]
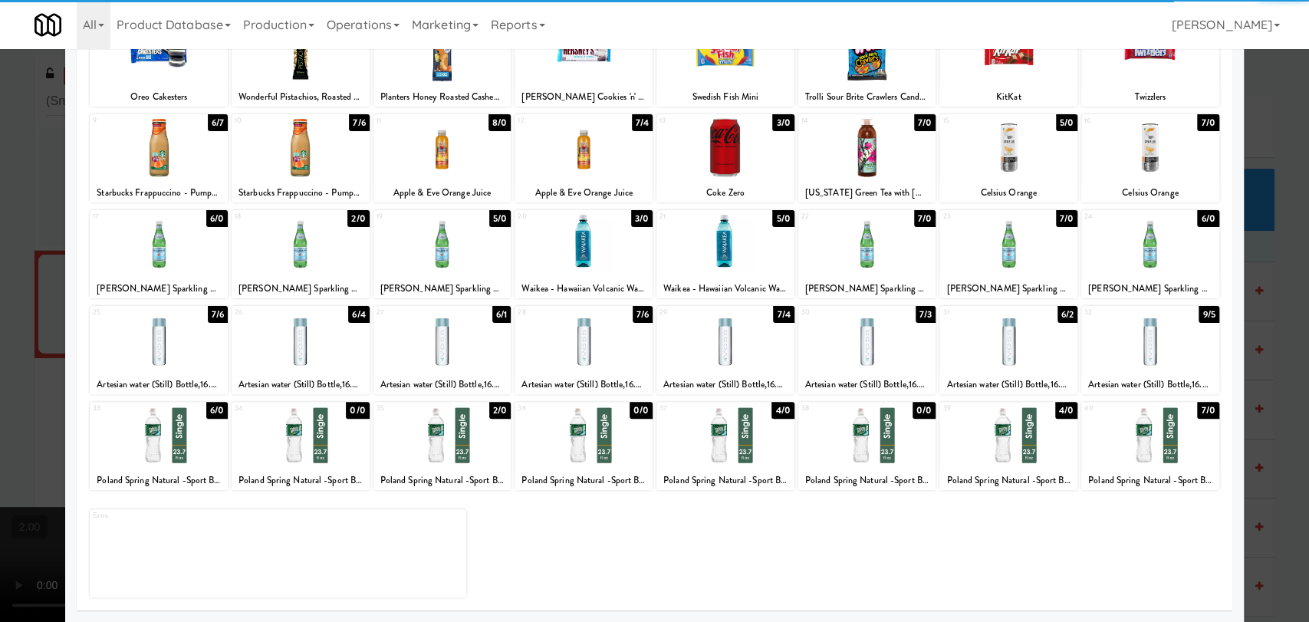
click at [581, 359] on div at bounding box center [583, 339] width 138 height 59
click at [0, 261] on div at bounding box center [654, 311] width 1309 height 622
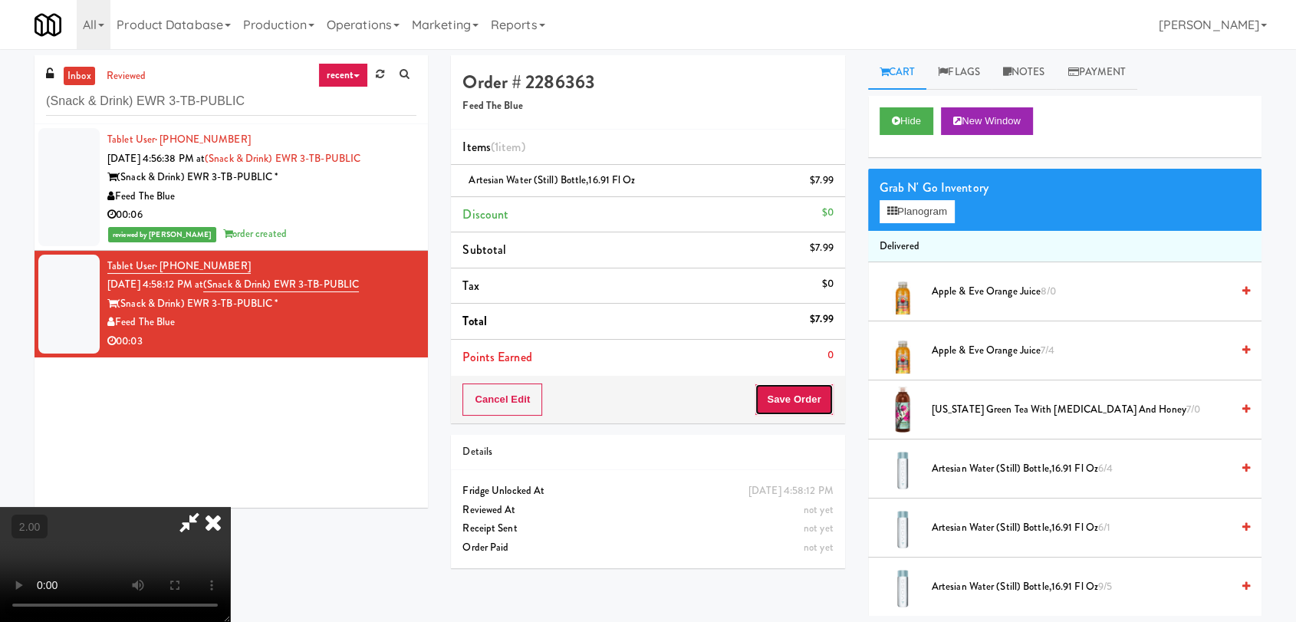
click at [815, 399] on button "Save Order" at bounding box center [793, 399] width 78 height 32
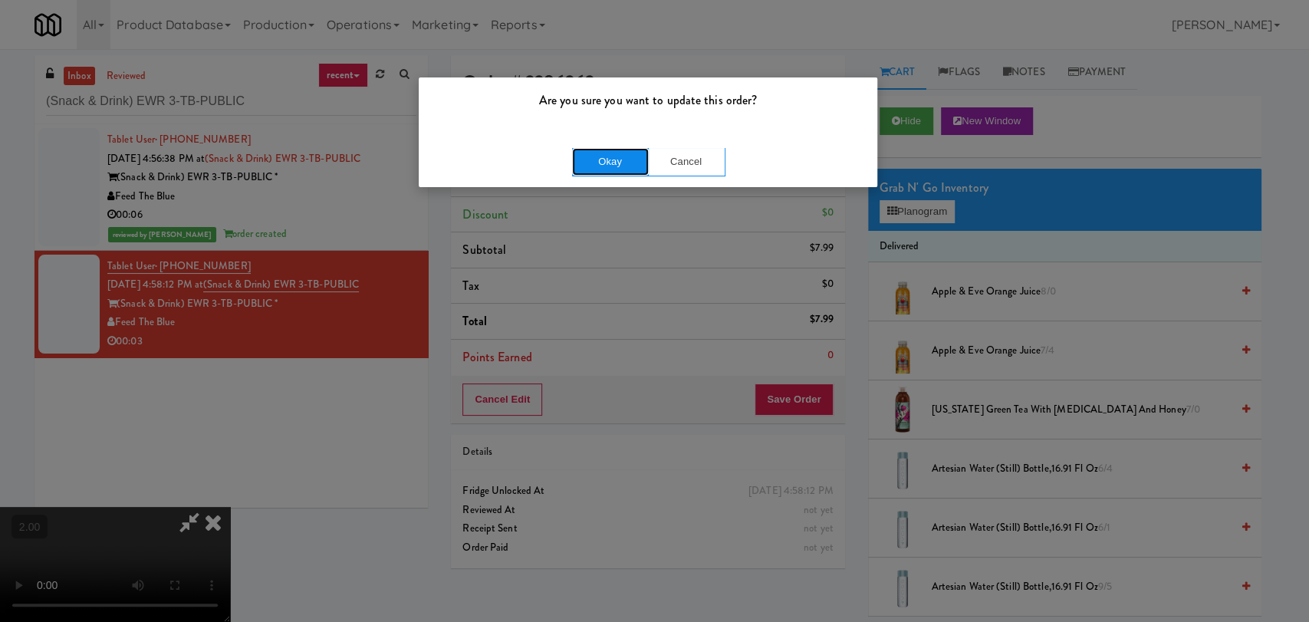
drag, startPoint x: 602, startPoint y: 162, endPoint x: 644, endPoint y: 161, distance: 42.2
click at [602, 161] on button "Okay" at bounding box center [610, 162] width 77 height 28
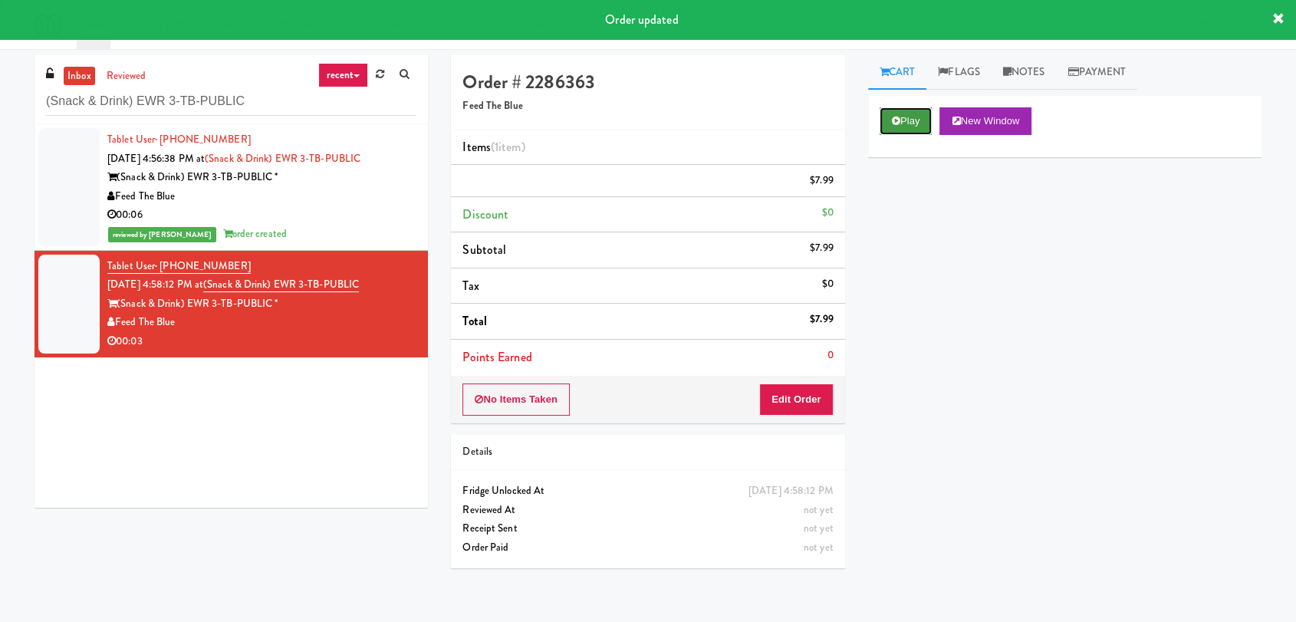
click at [889, 124] on button "Play" at bounding box center [905, 121] width 53 height 28
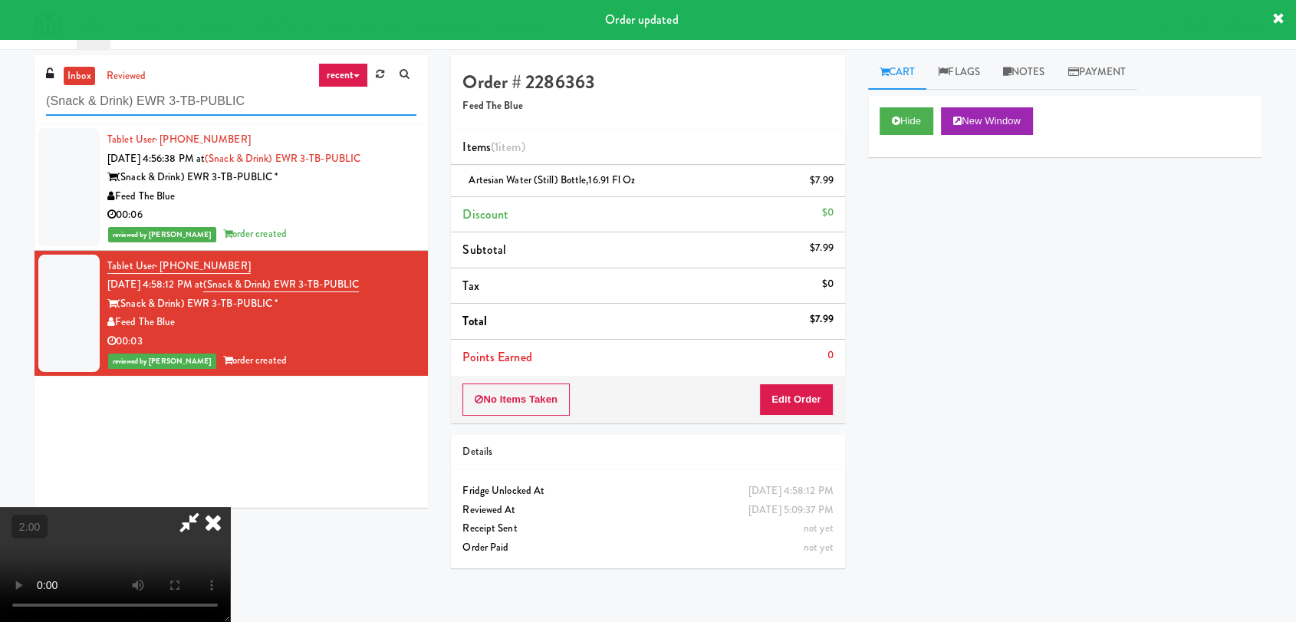
paste input "1333 S Wabash - Right - Ambient"
drag, startPoint x: 270, startPoint y: 94, endPoint x: 0, endPoint y: 107, distance: 270.2
click at [0, 107] on div "inbox reviewed recent all unclear take inventory issue suspicious failed recent…" at bounding box center [648, 335] width 1296 height 560
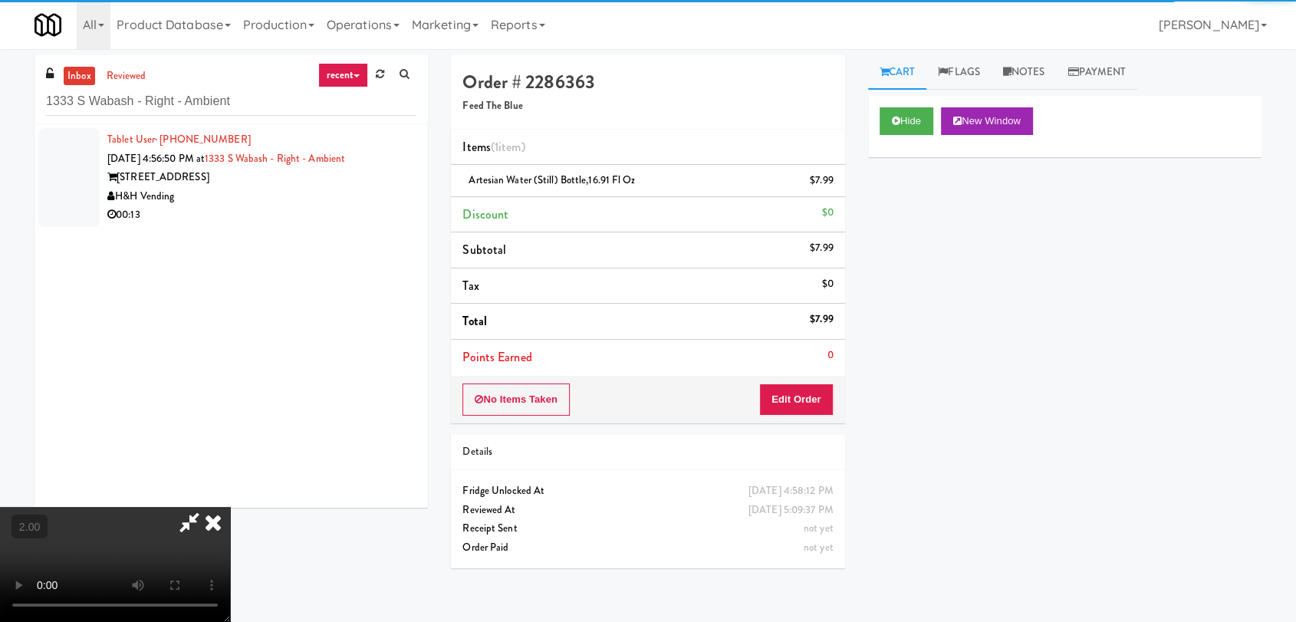
click at [230, 507] on video at bounding box center [115, 564] width 230 height 115
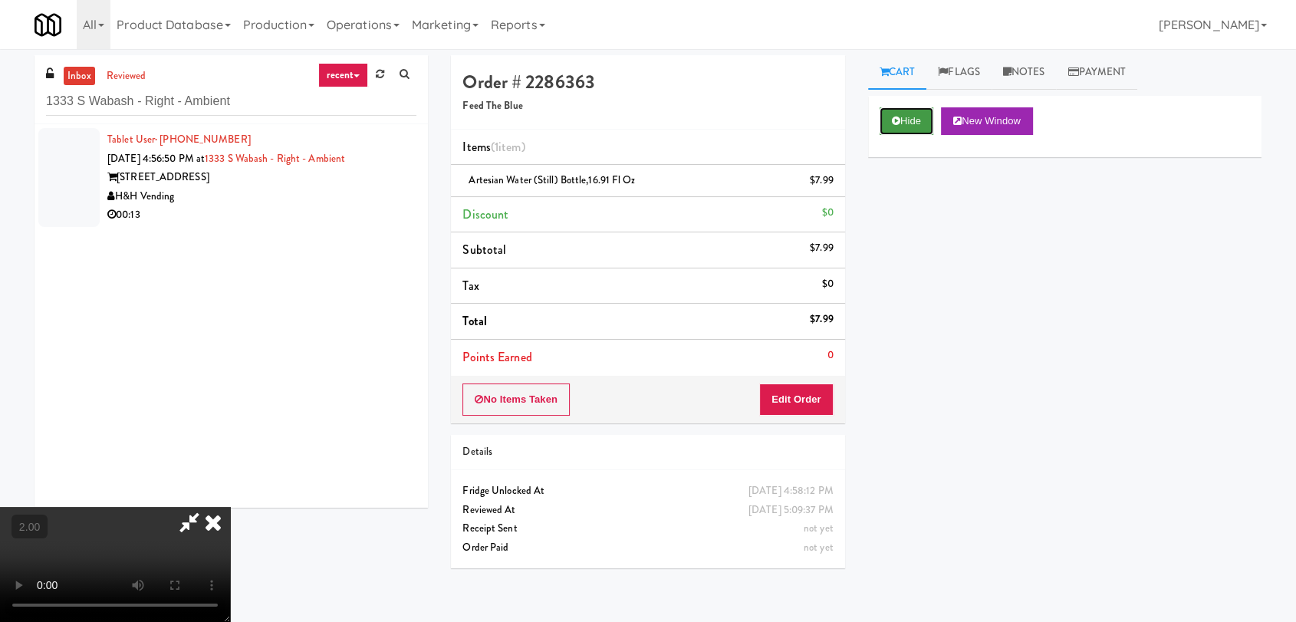
click at [898, 116] on icon at bounding box center [896, 121] width 8 height 10
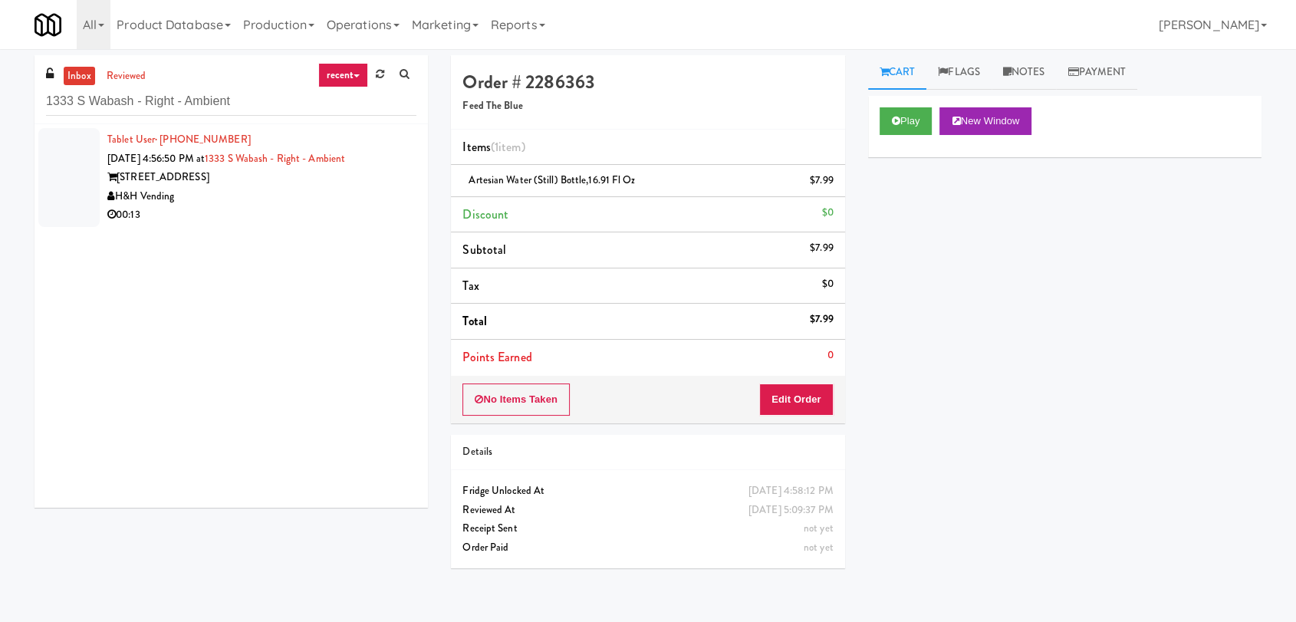
click at [298, 216] on div "00:13" at bounding box center [261, 214] width 309 height 19
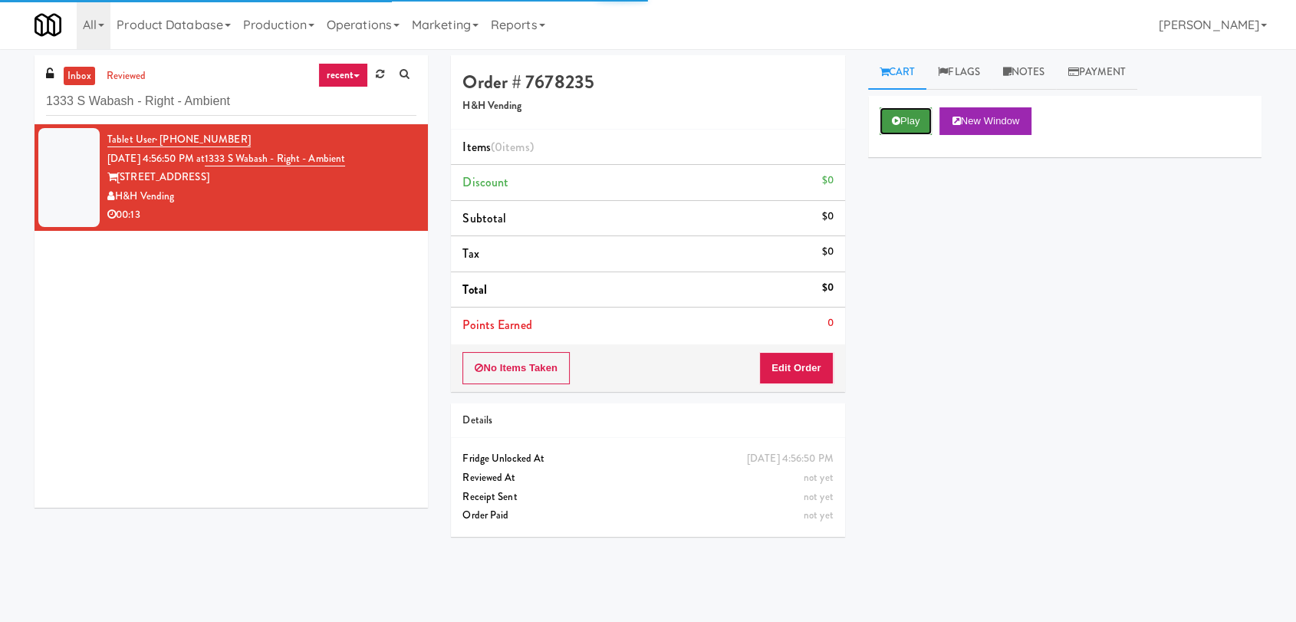
click at [896, 120] on icon at bounding box center [896, 121] width 8 height 10
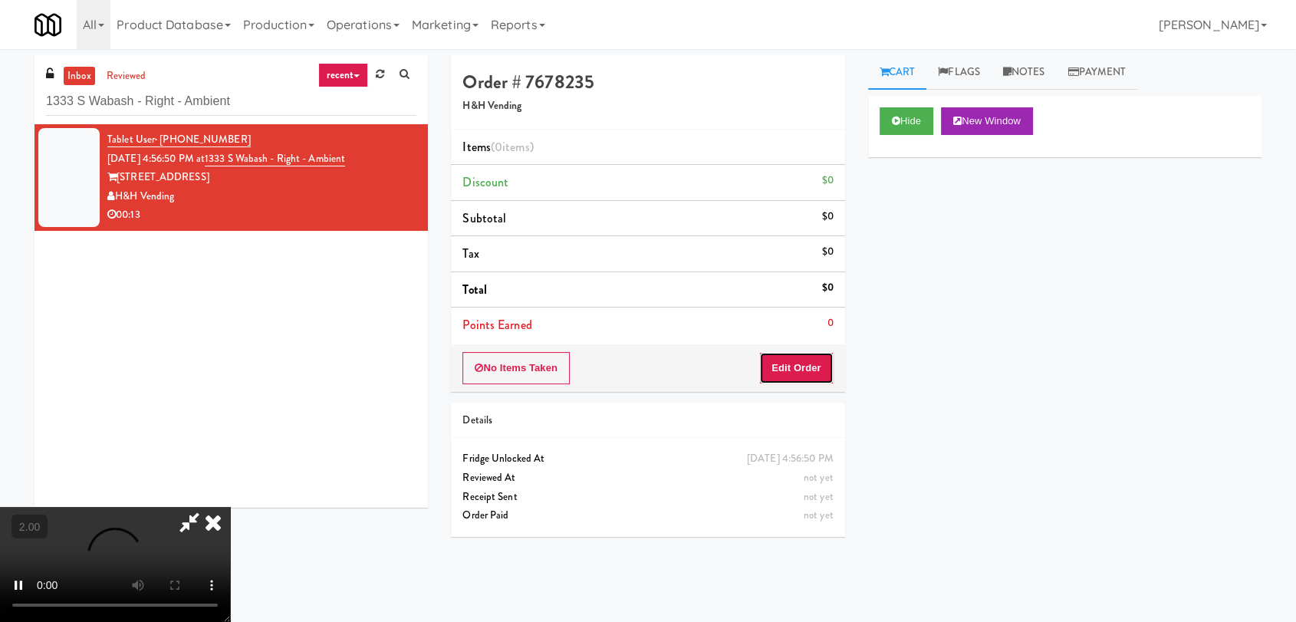
click at [783, 376] on button "Edit Order" at bounding box center [796, 368] width 74 height 32
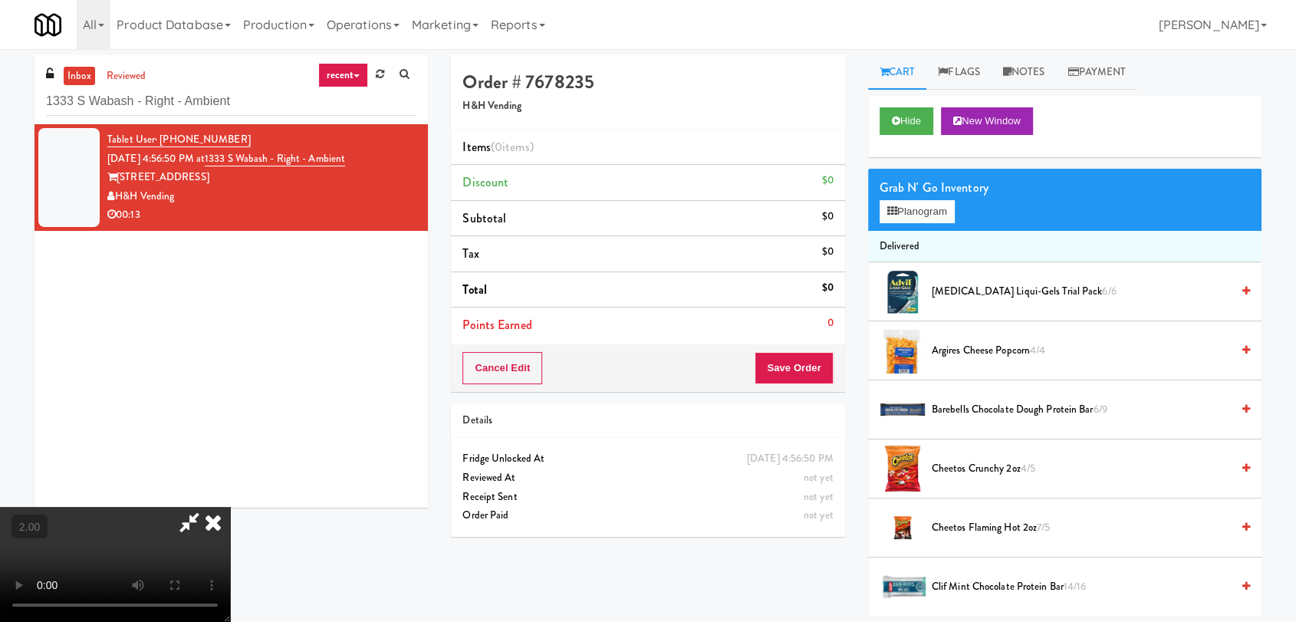
click at [230, 507] on video at bounding box center [115, 564] width 230 height 115
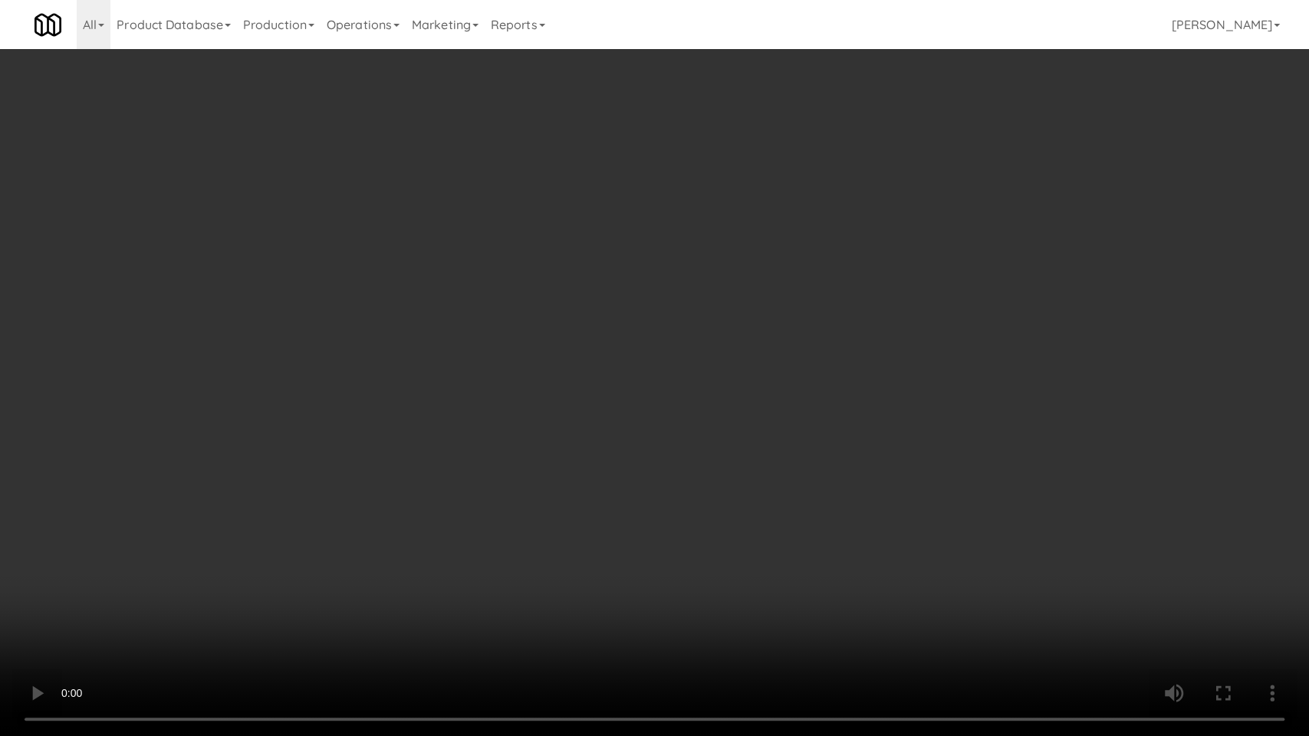
click at [584, 432] on video at bounding box center [654, 368] width 1309 height 736
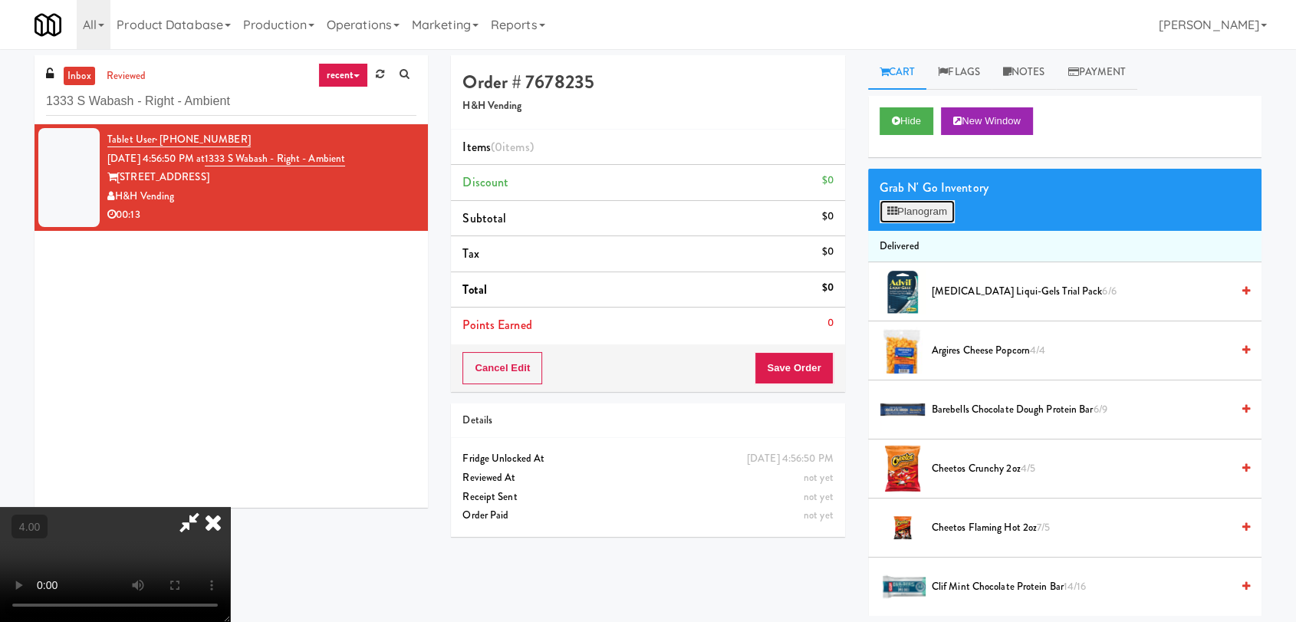
click at [926, 203] on button "Planogram" at bounding box center [916, 211] width 75 height 23
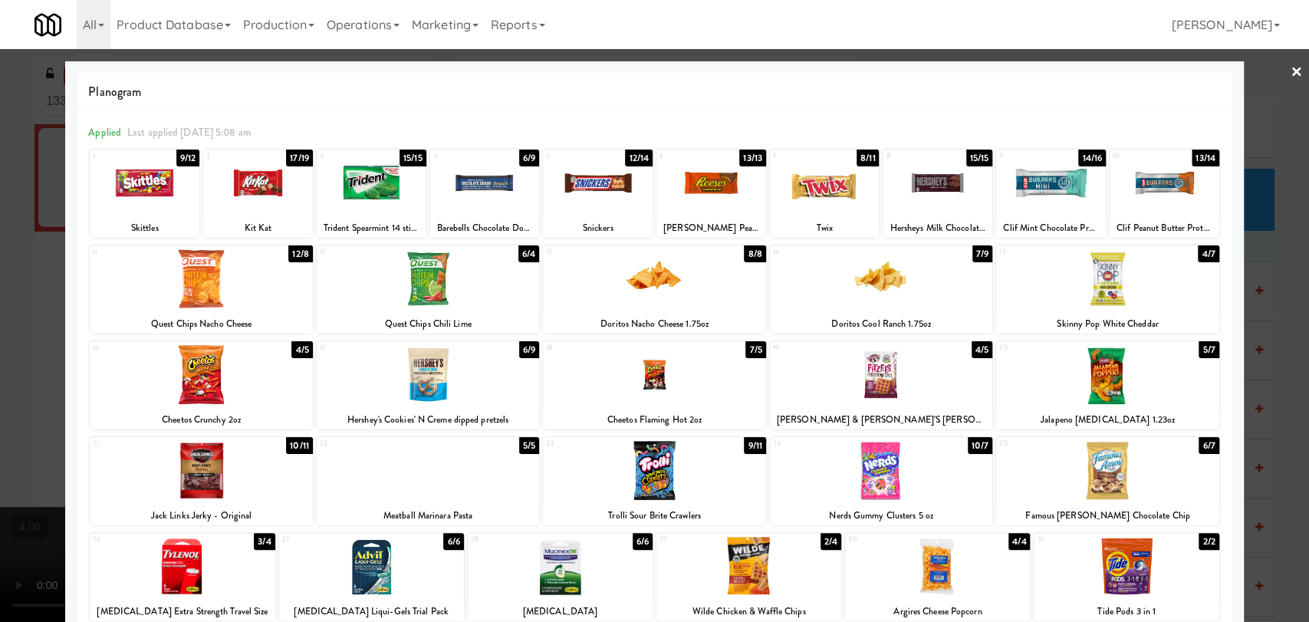
click at [929, 193] on div at bounding box center [937, 182] width 110 height 59
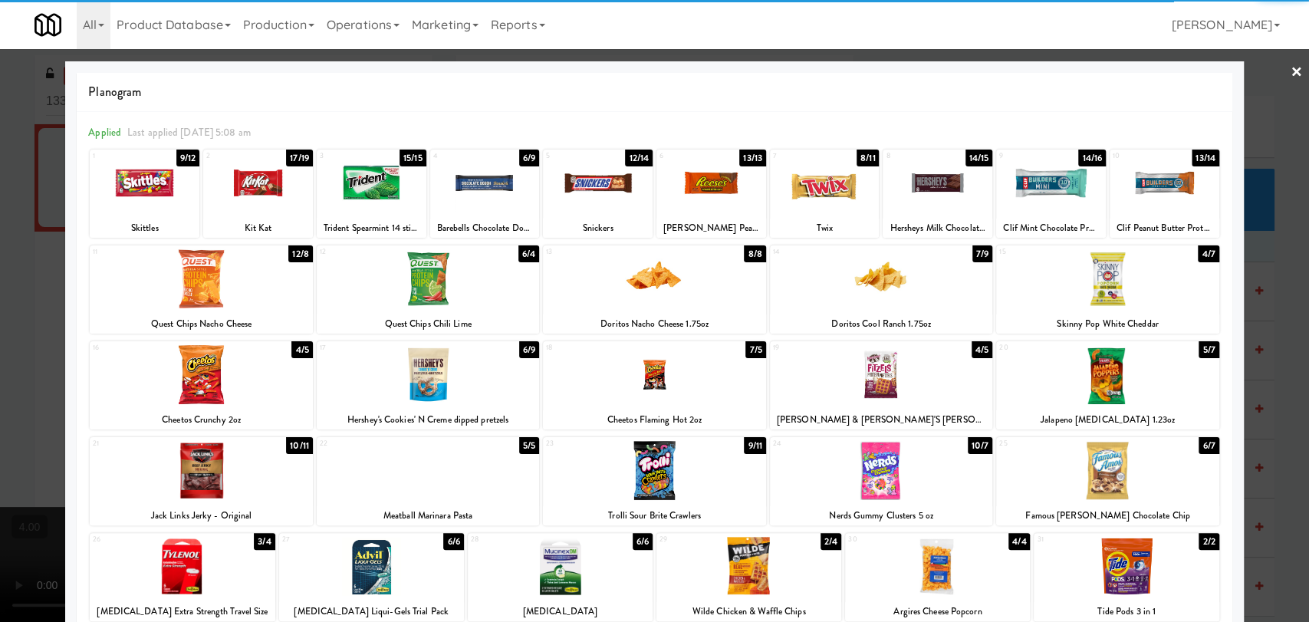
click at [0, 241] on div at bounding box center [654, 311] width 1309 height 622
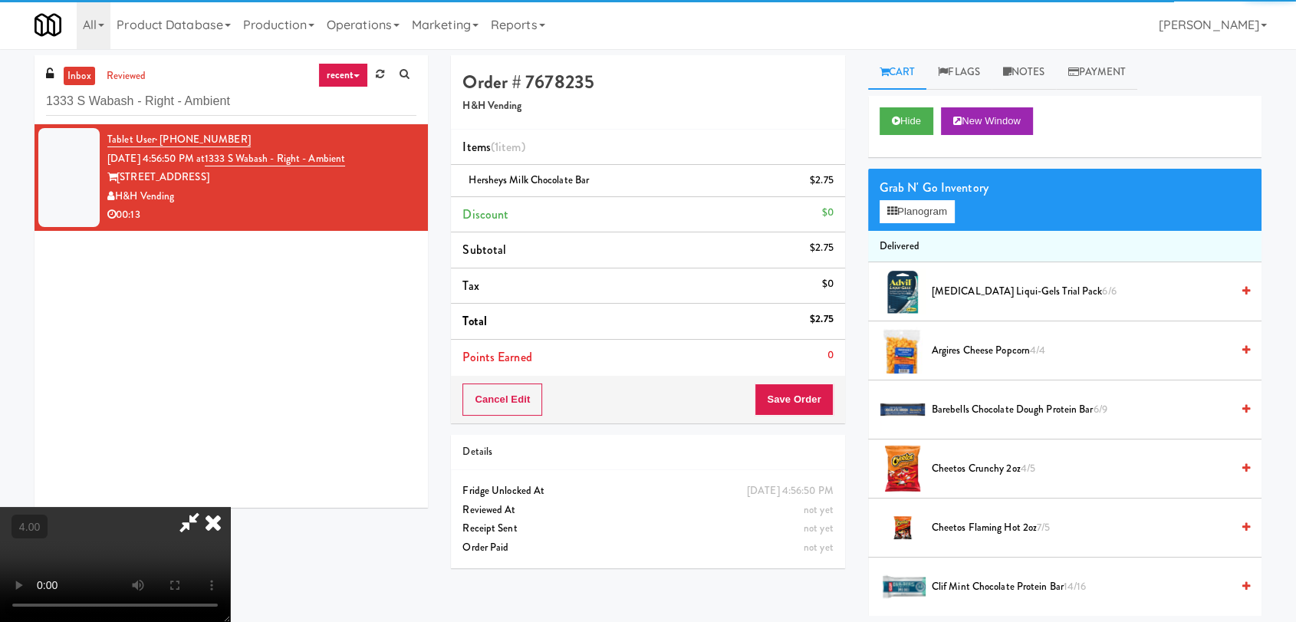
click at [189, 507] on video at bounding box center [115, 564] width 230 height 115
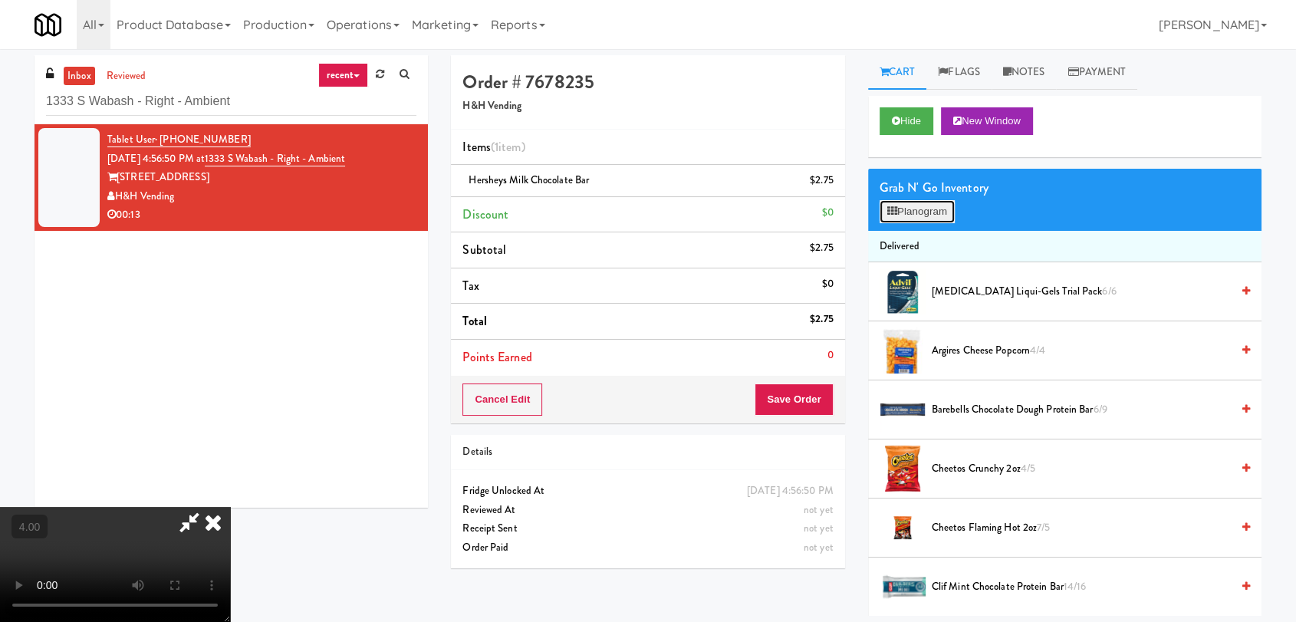
click at [933, 212] on button "Planogram" at bounding box center [916, 211] width 75 height 23
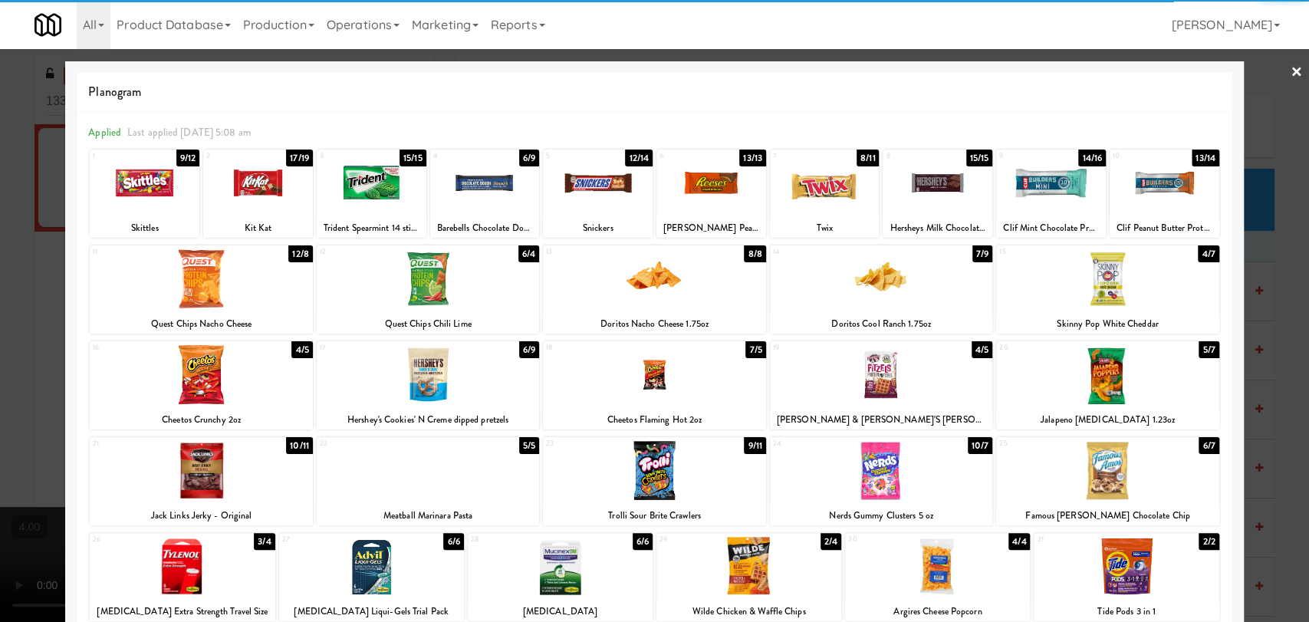
click at [840, 186] on div at bounding box center [825, 182] width 110 height 59
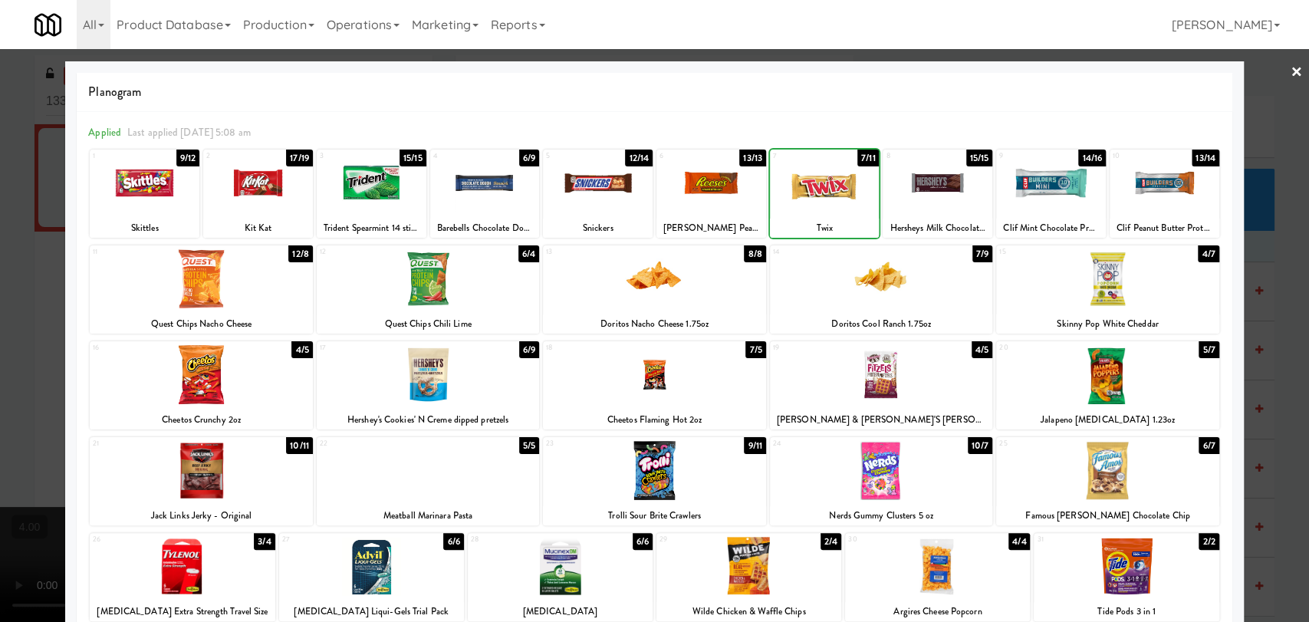
click at [0, 170] on div at bounding box center [654, 311] width 1309 height 622
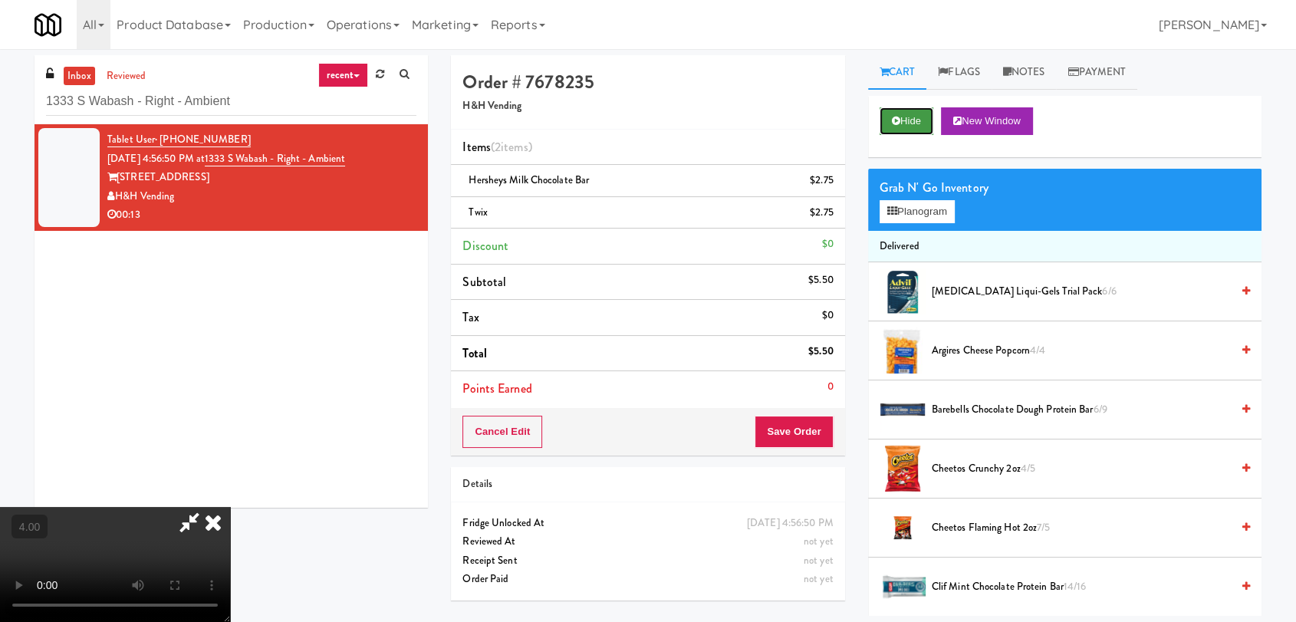
click at [912, 124] on button "Hide" at bounding box center [906, 121] width 54 height 28
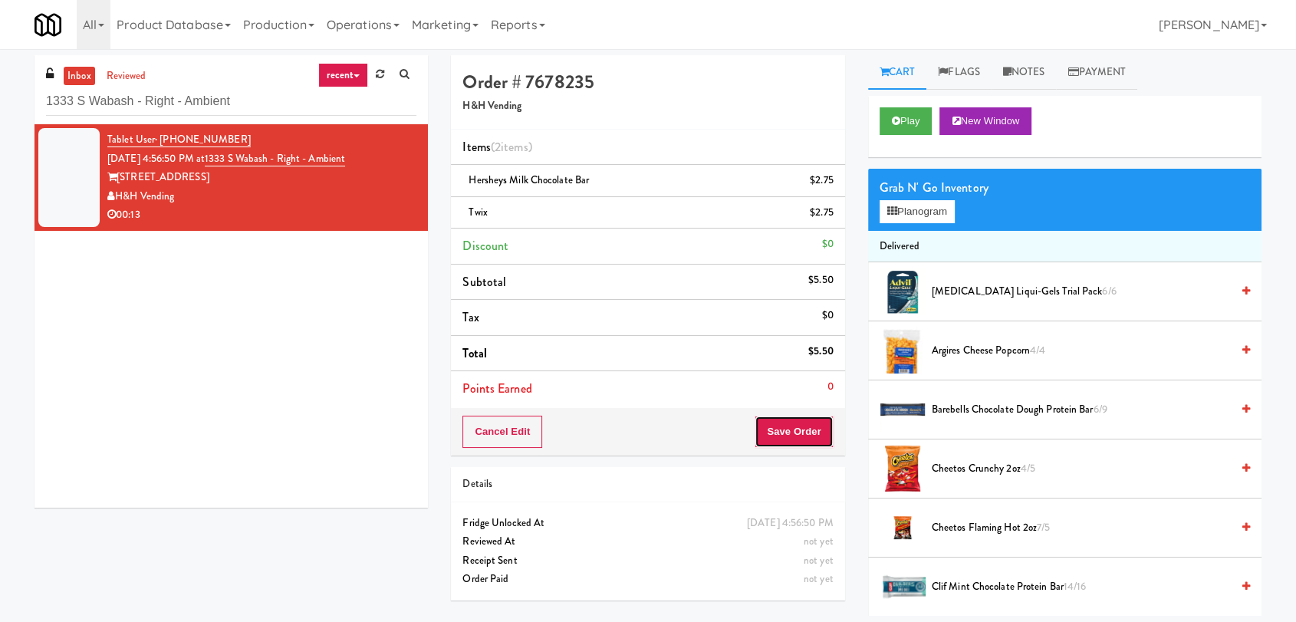
click at [814, 423] on button "Save Order" at bounding box center [793, 432] width 78 height 32
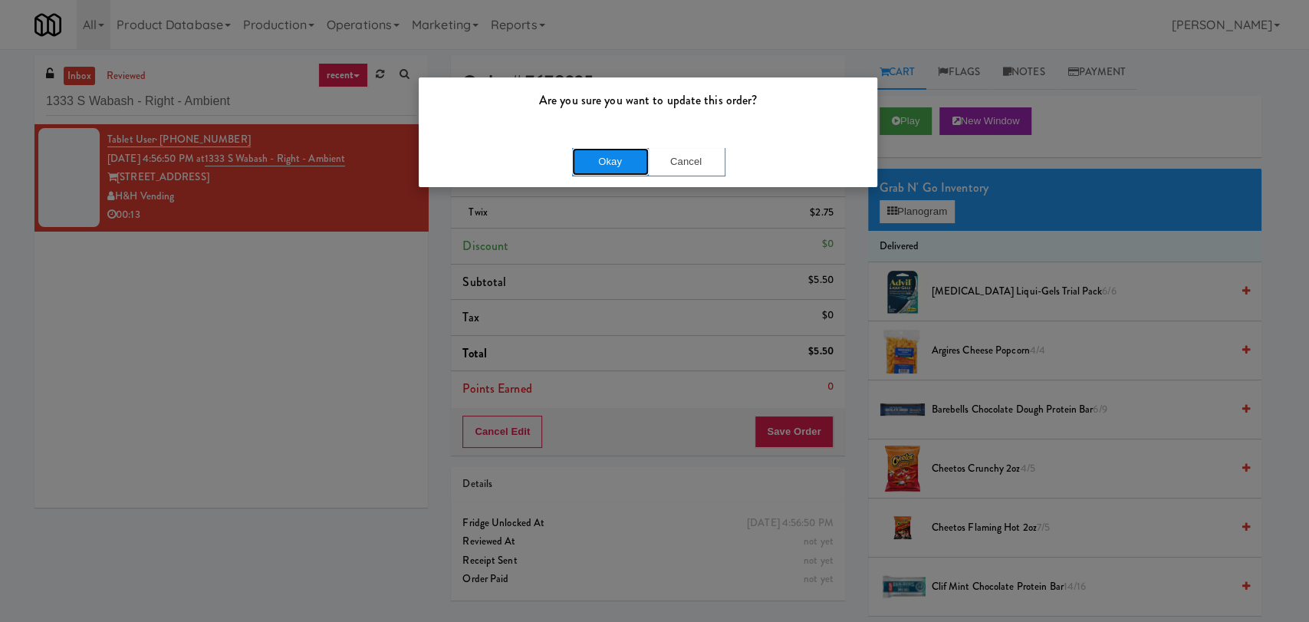
click at [607, 172] on button "Okay" at bounding box center [610, 162] width 77 height 28
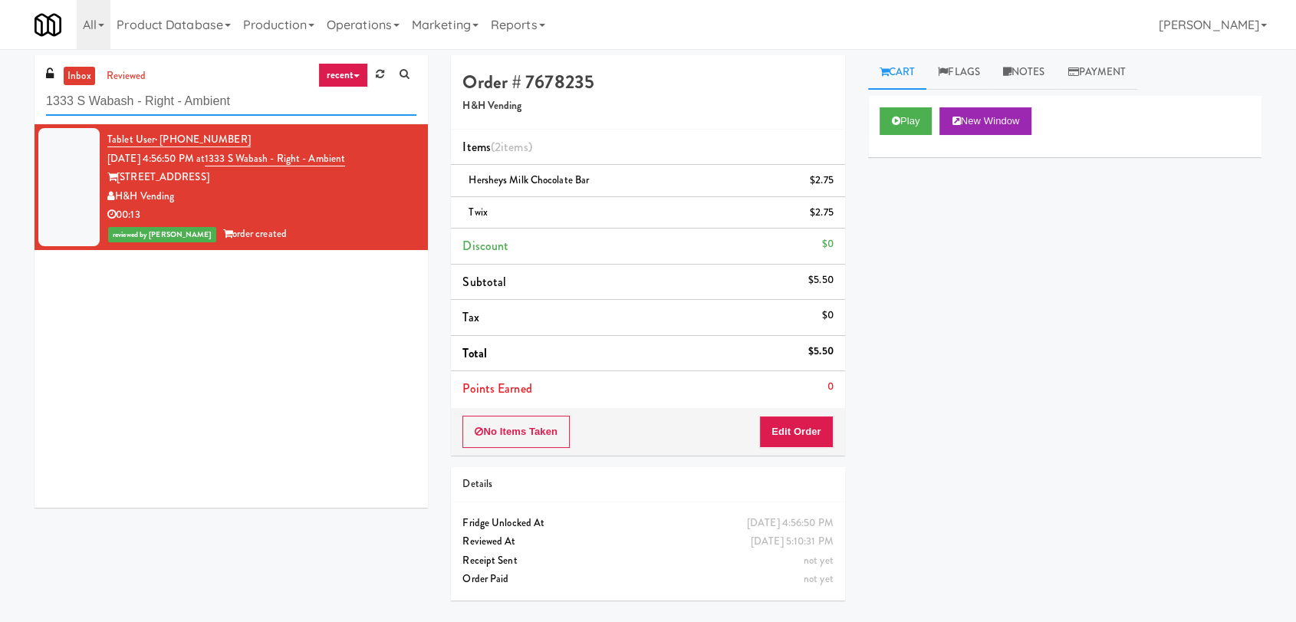
paste input "Holiday Inn Time Square Drink Cooler"
drag, startPoint x: 259, startPoint y: 103, endPoint x: 0, endPoint y: 68, distance: 261.5
click at [0, 68] on div "inbox reviewed recent all unclear take inventory issue suspicious failed recent…" at bounding box center [648, 335] width 1296 height 560
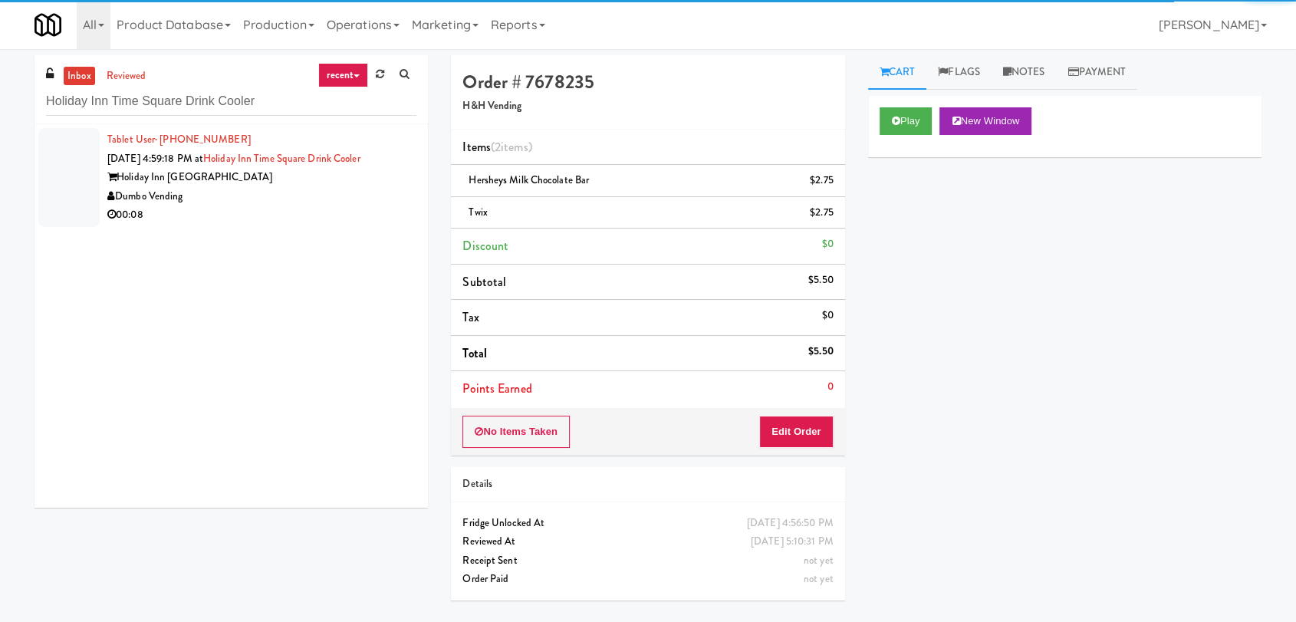
click at [304, 206] on div "00:08" at bounding box center [261, 214] width 309 height 19
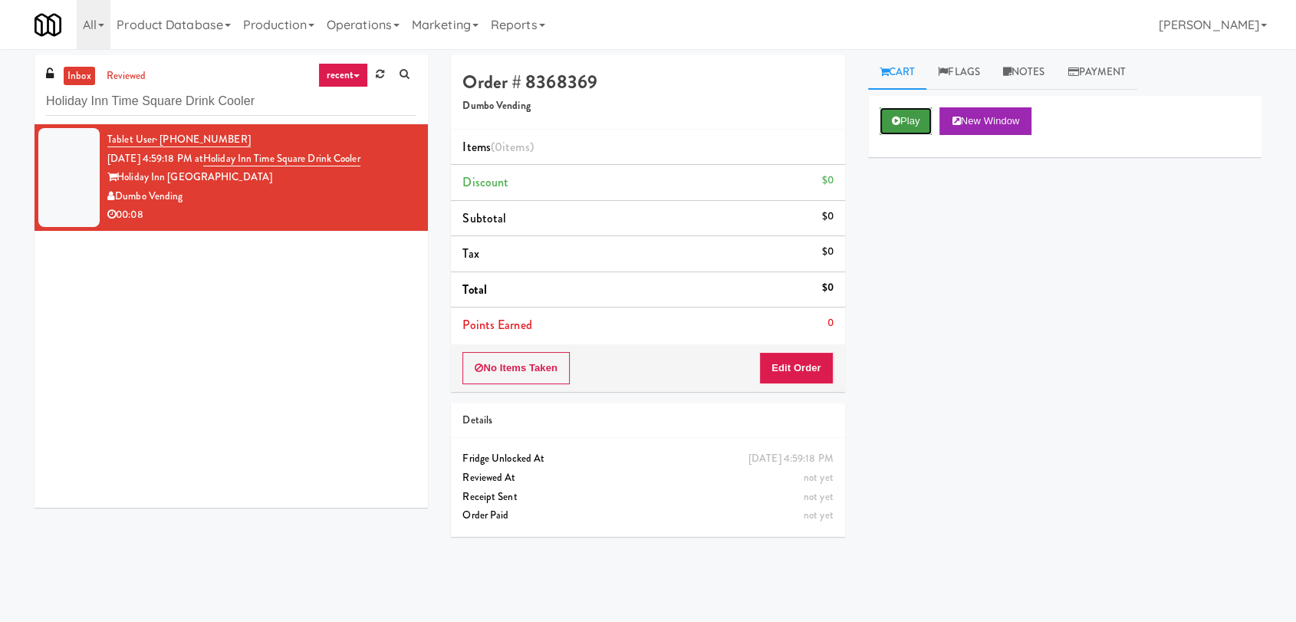
click at [902, 117] on button "Play" at bounding box center [905, 121] width 53 height 28
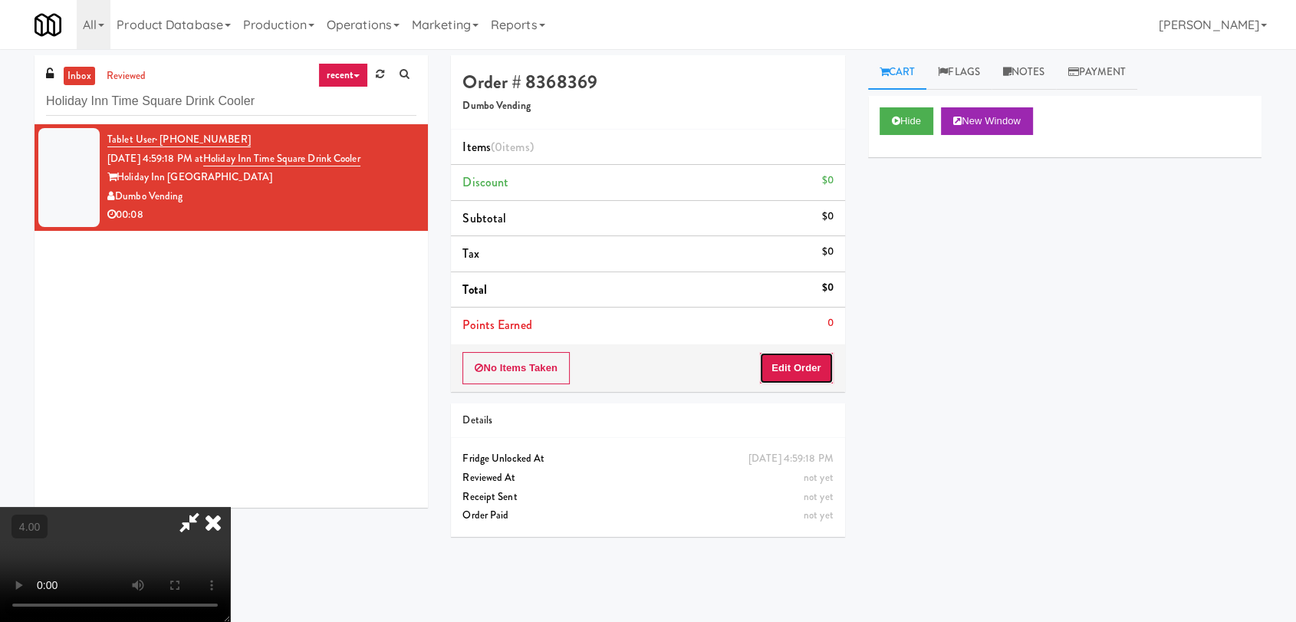
click at [781, 370] on button "Edit Order" at bounding box center [796, 368] width 74 height 32
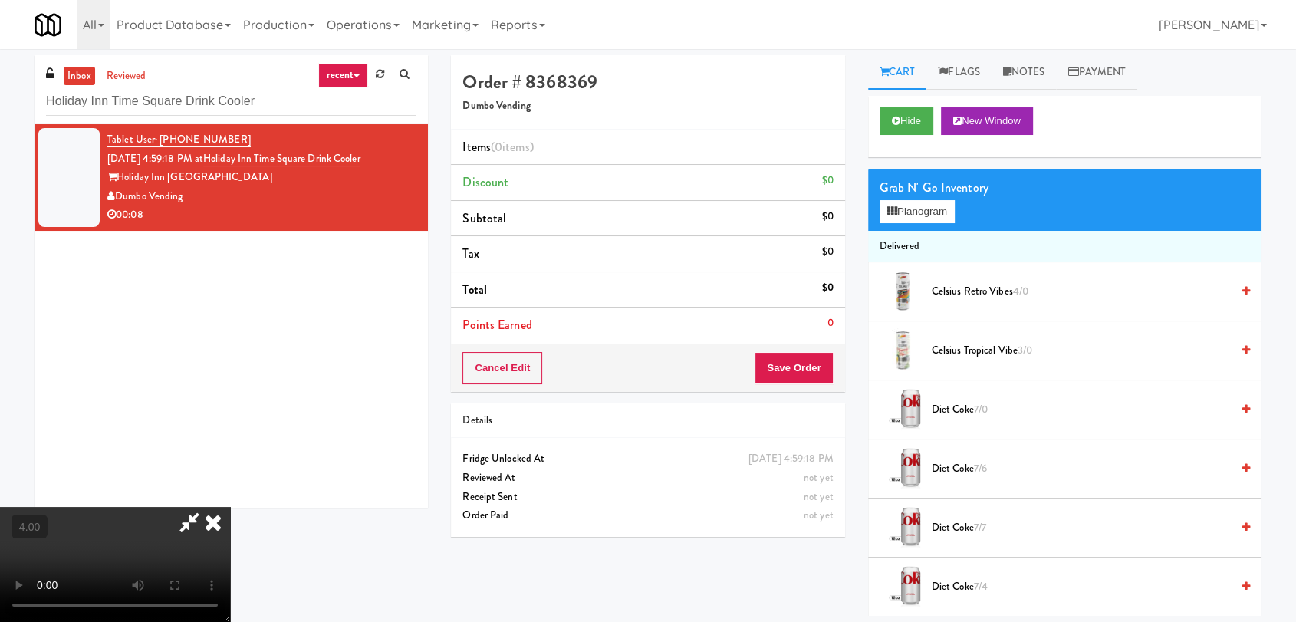
click at [230, 507] on video at bounding box center [115, 564] width 230 height 115
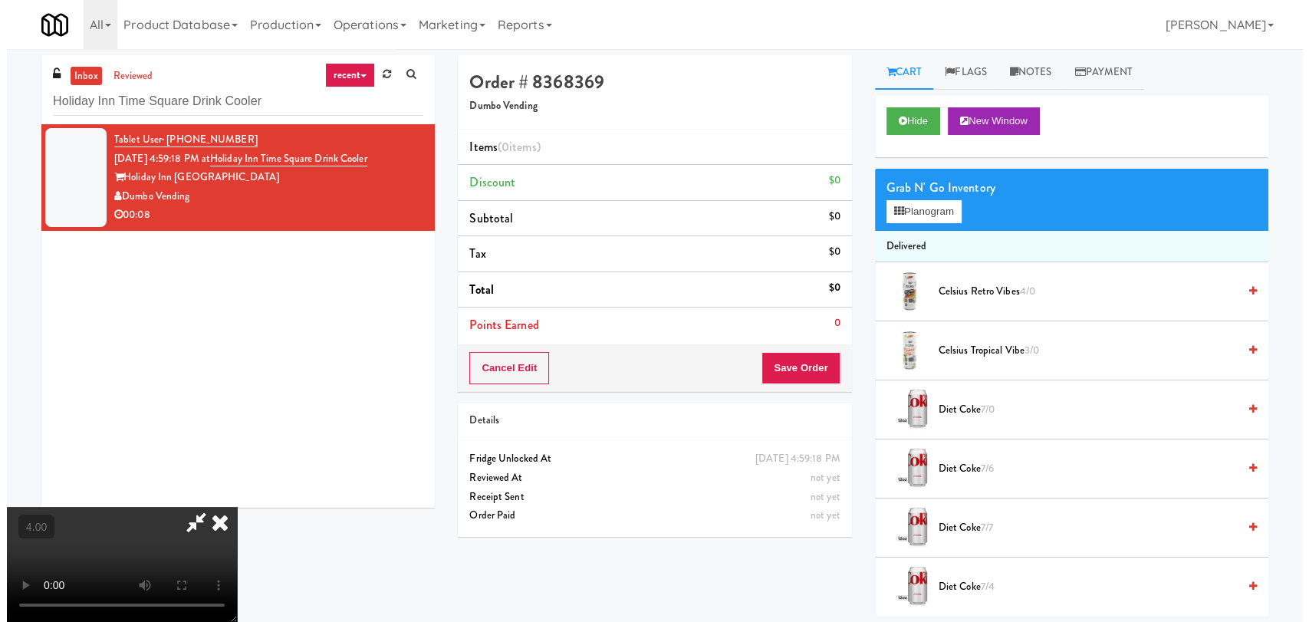
scroll to position [31, 0]
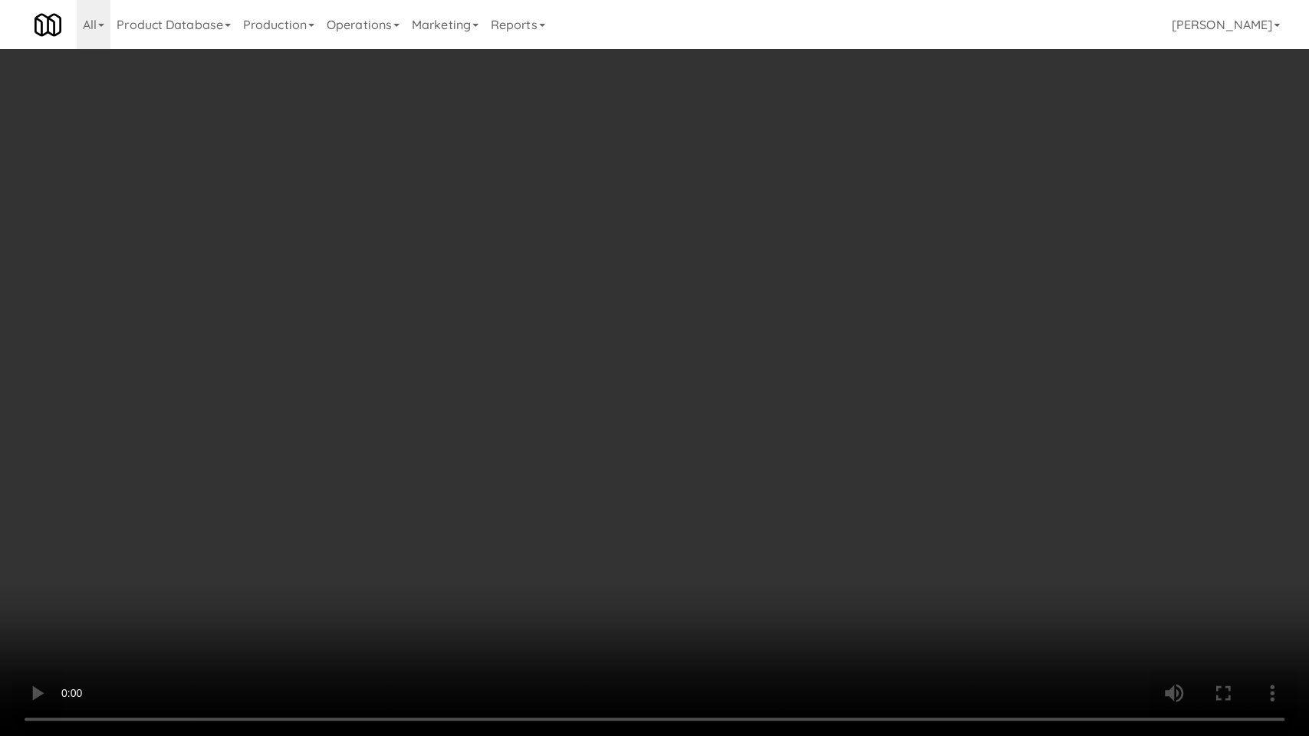
click at [578, 521] on video at bounding box center [654, 368] width 1309 height 736
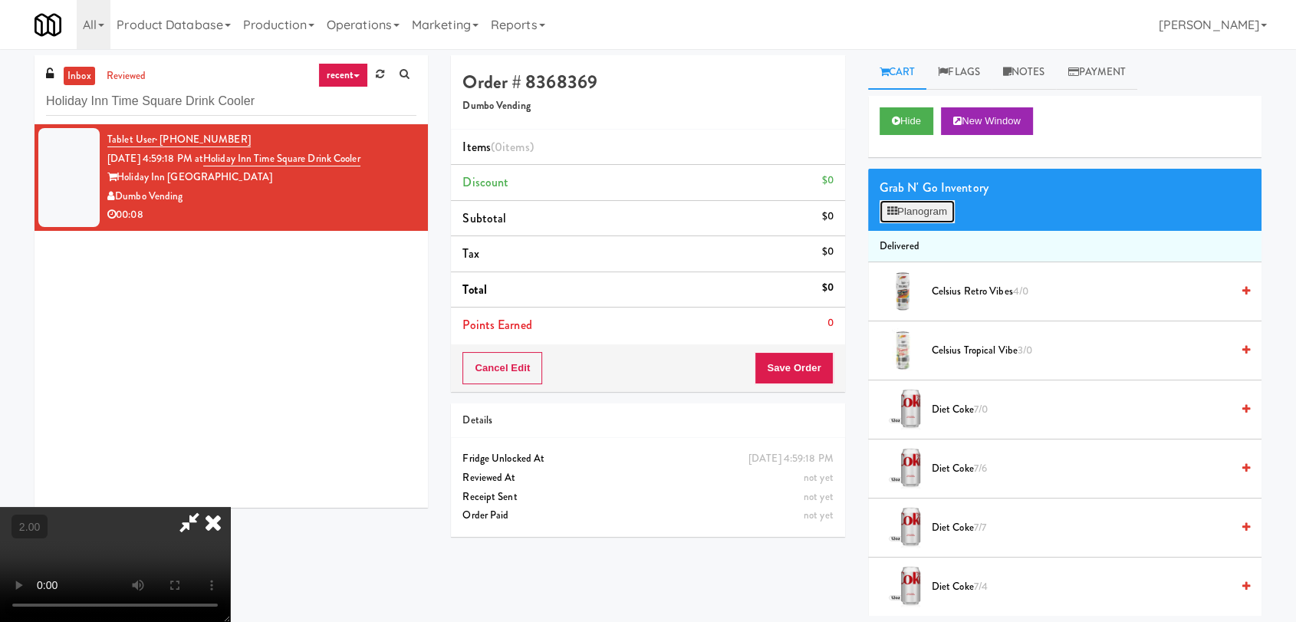
click at [898, 211] on button "Planogram" at bounding box center [916, 211] width 75 height 23
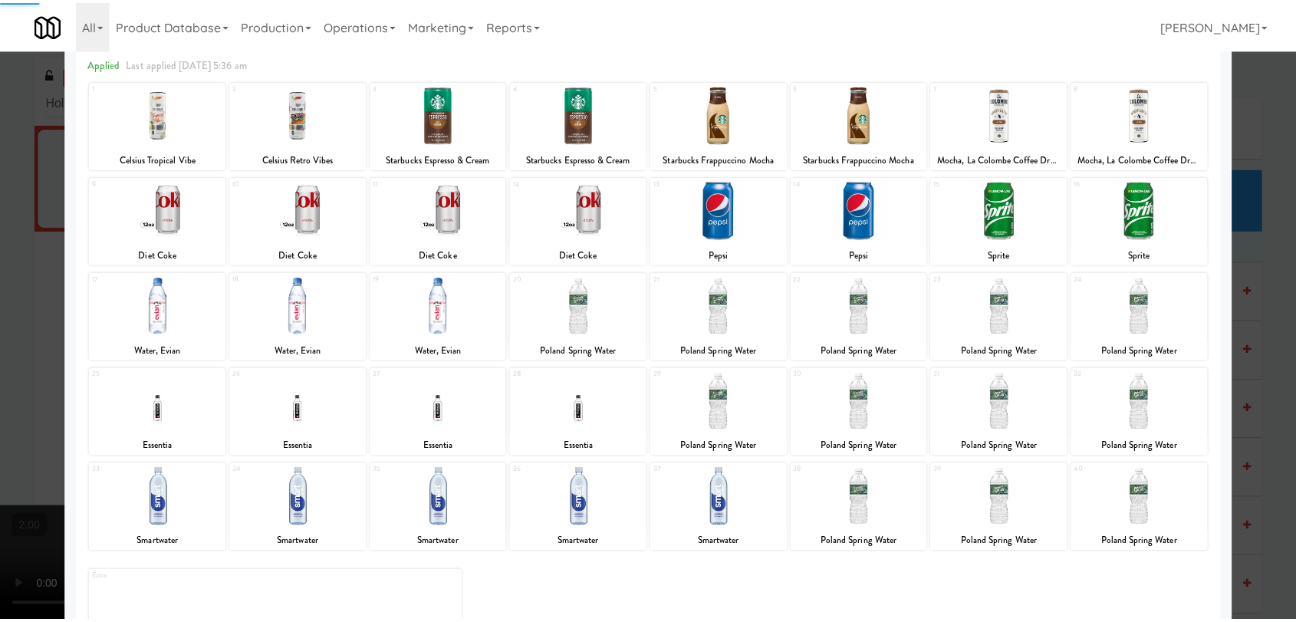
scroll to position [131, 0]
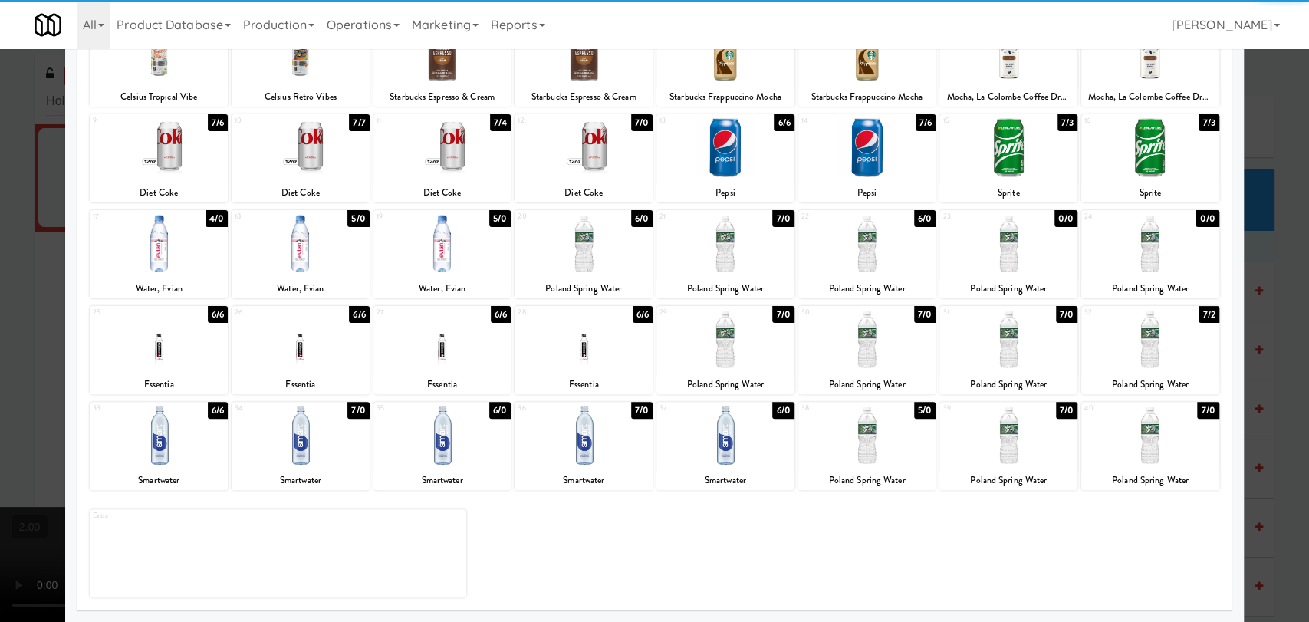
click at [737, 359] on div at bounding box center [725, 339] width 138 height 59
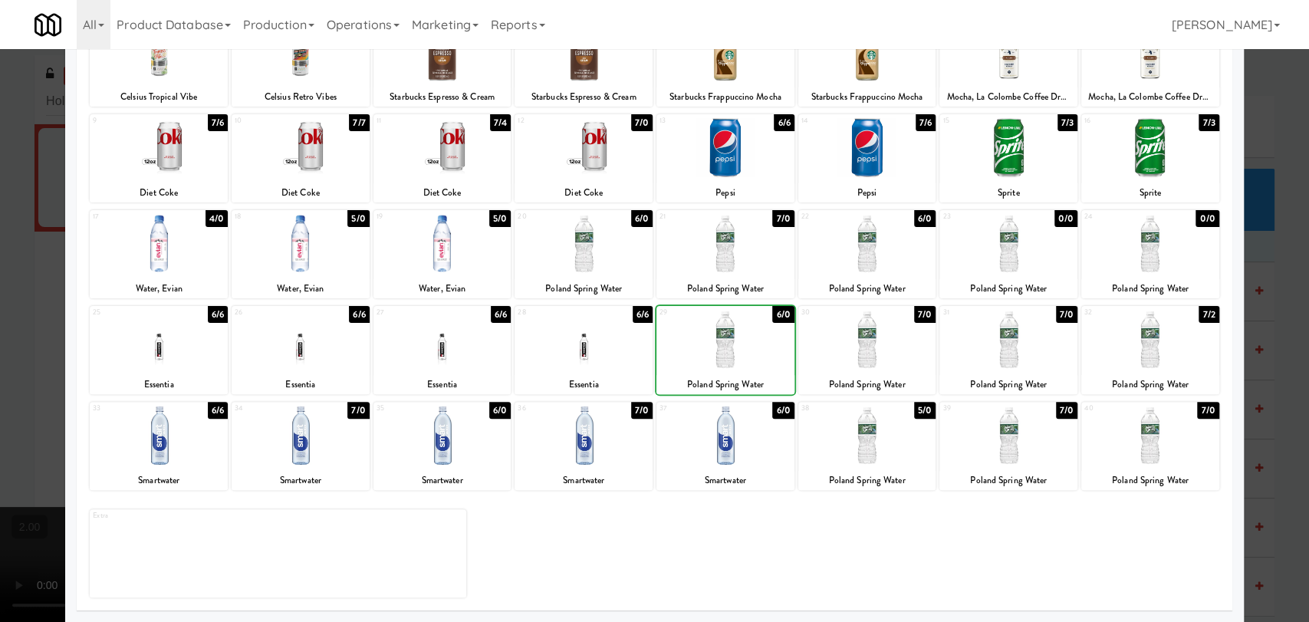
drag, startPoint x: 737, startPoint y: 359, endPoint x: 558, endPoint y: 331, distance: 181.5
click at [737, 358] on div at bounding box center [725, 339] width 138 height 59
click at [0, 232] on div at bounding box center [654, 311] width 1309 height 622
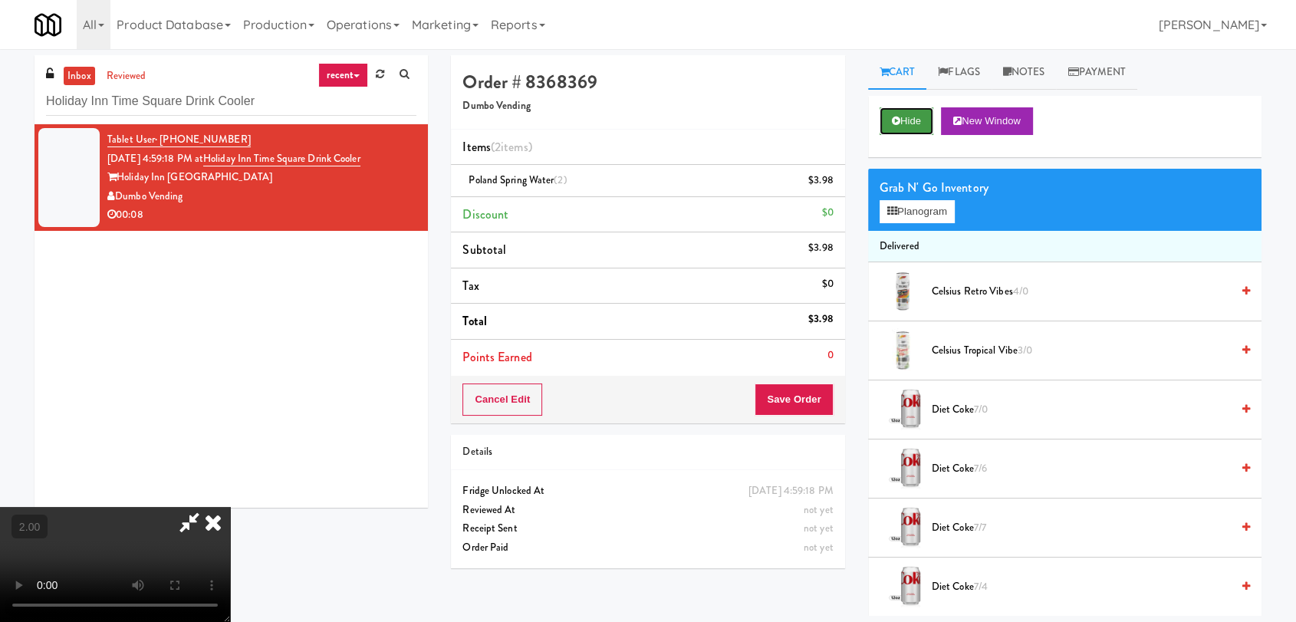
click at [905, 121] on button "Hide" at bounding box center [906, 121] width 54 height 28
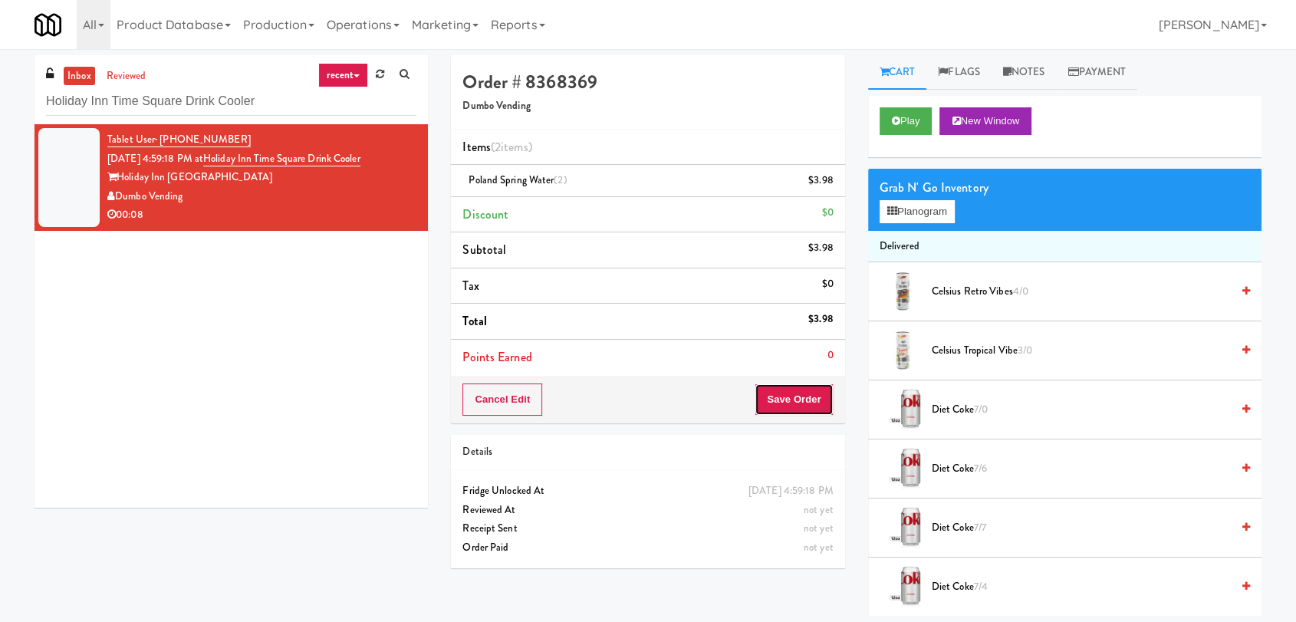
click at [775, 386] on button "Save Order" at bounding box center [793, 399] width 78 height 32
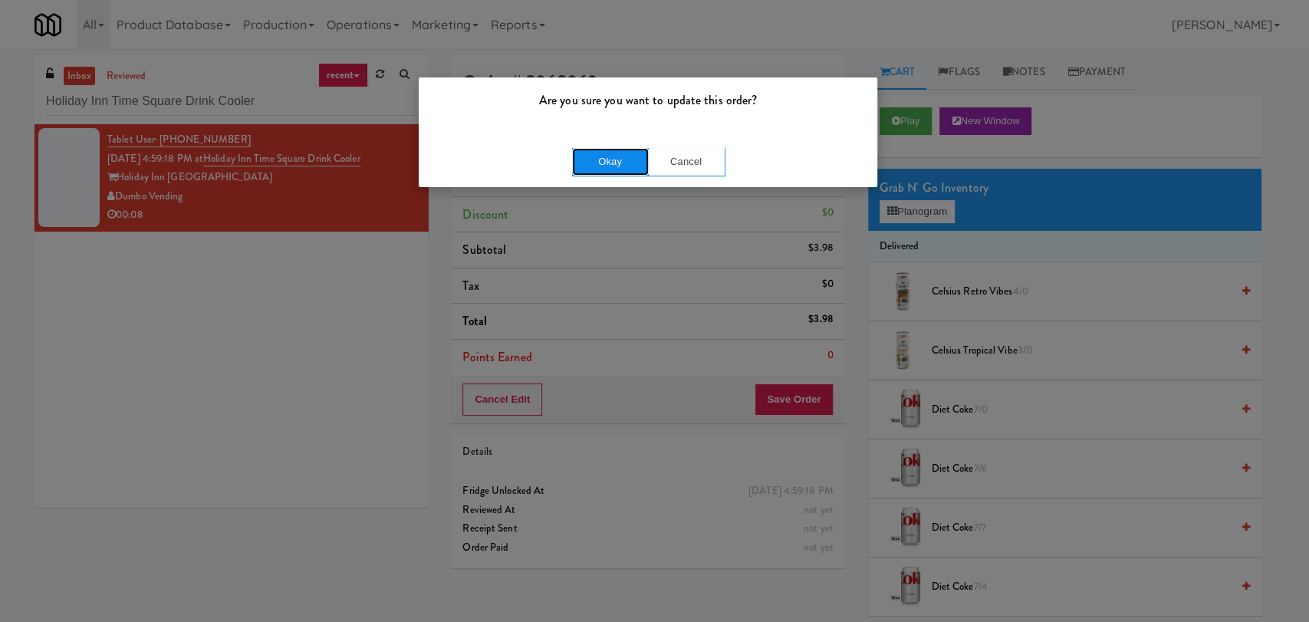
click at [616, 161] on button "Okay" at bounding box center [610, 162] width 77 height 28
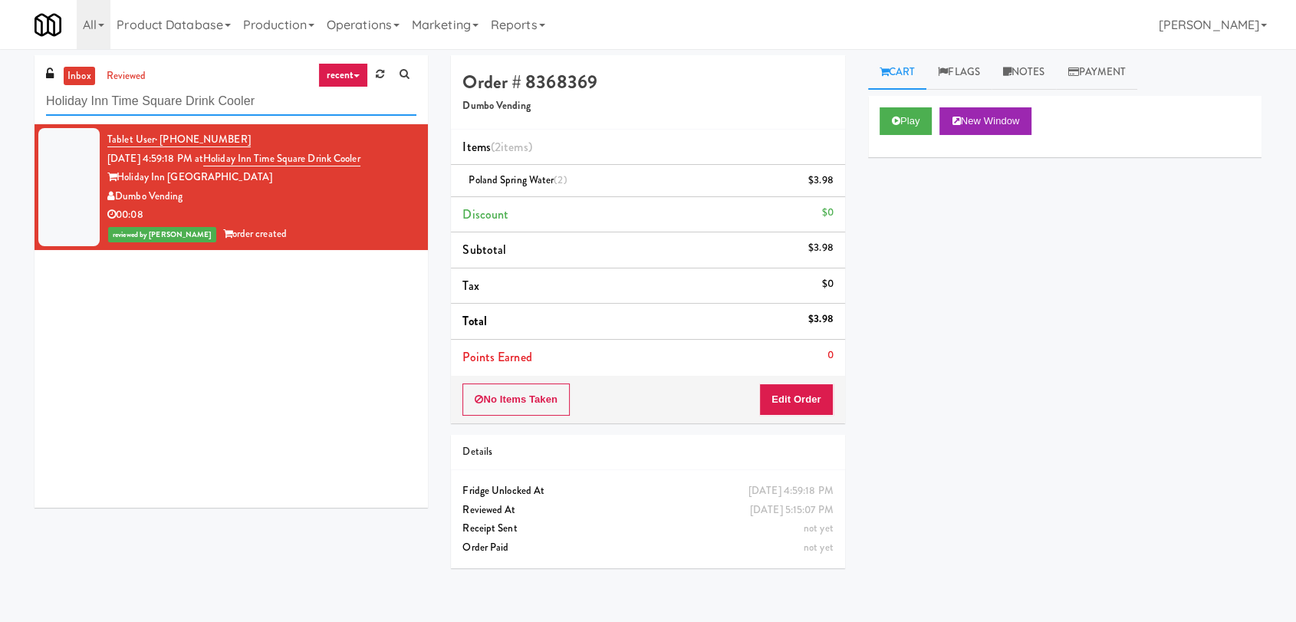
paste input "Avant HP - Cooler - Middle"
drag, startPoint x: 277, startPoint y: 95, endPoint x: 0, endPoint y: 120, distance: 277.9
click at [0, 120] on div "inbox reviewed recent all unclear take inventory issue suspicious failed recent…" at bounding box center [648, 335] width 1296 height 560
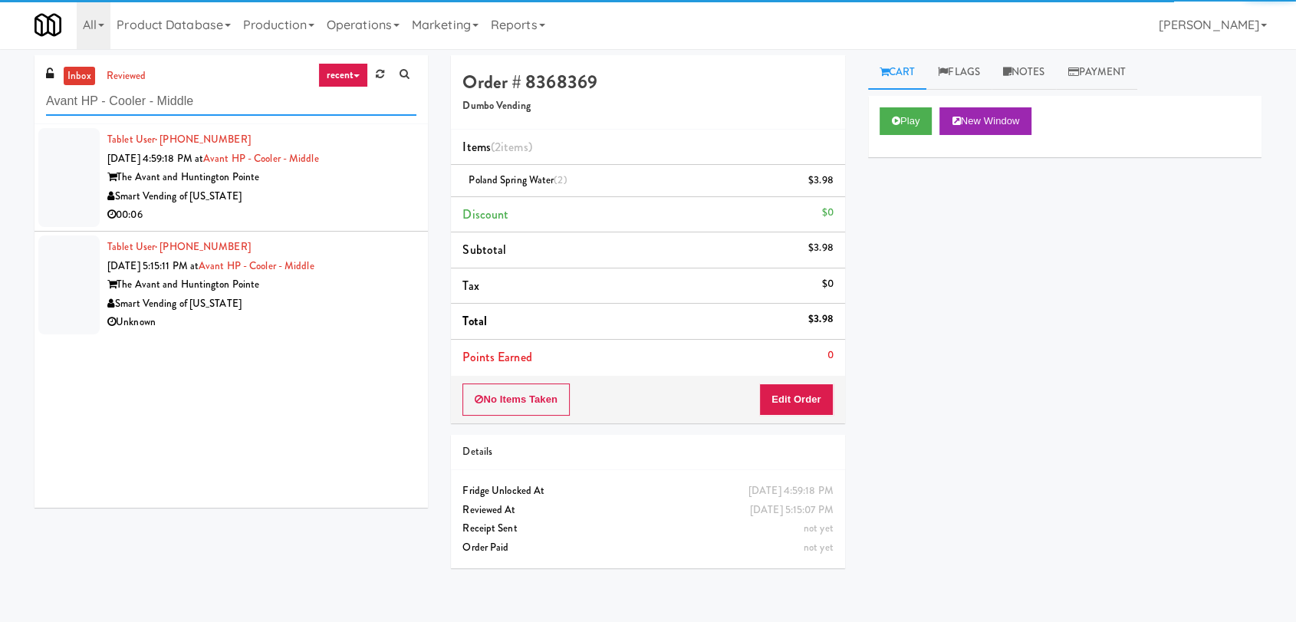
type input "Avant HP - Cooler - Middle"
click at [344, 192] on div "Smart Vending of [US_STATE]" at bounding box center [261, 196] width 309 height 19
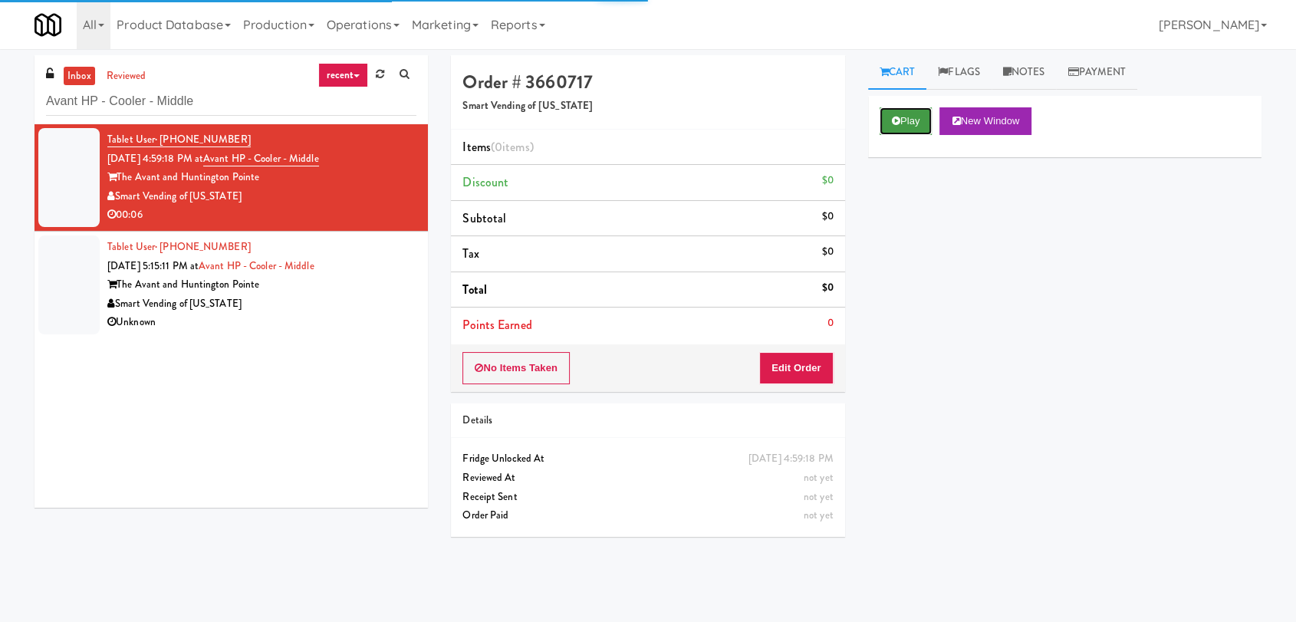
click at [912, 124] on button "Play" at bounding box center [905, 121] width 53 height 28
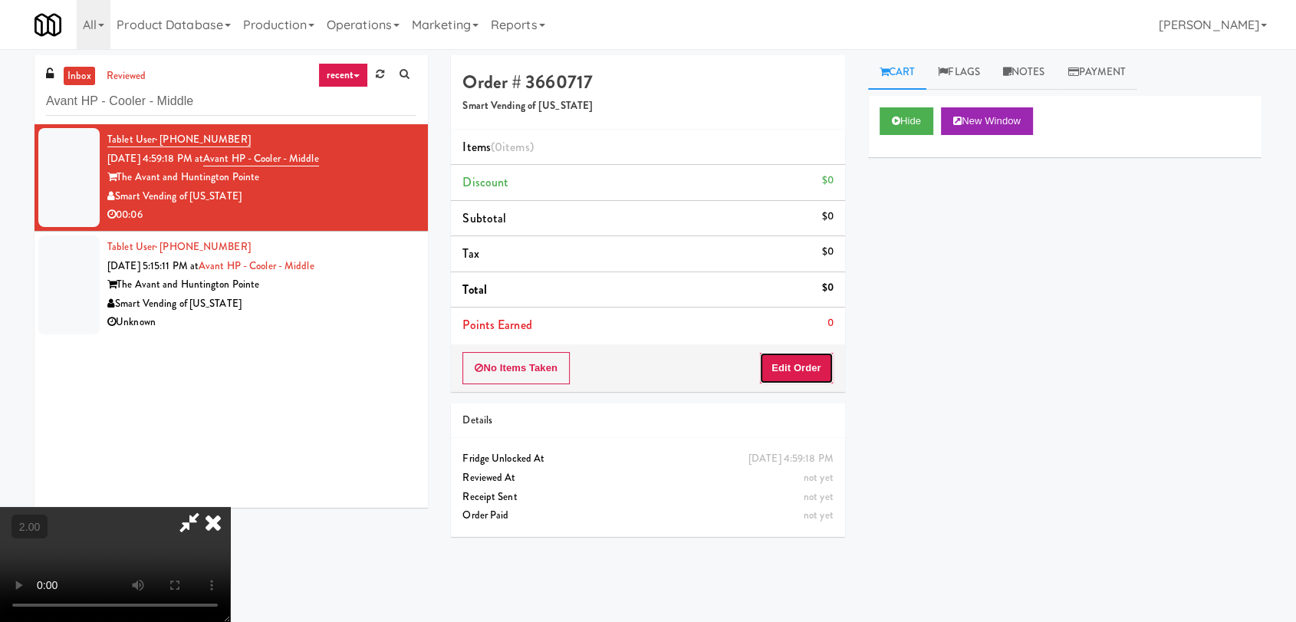
click at [823, 356] on button "Edit Order" at bounding box center [796, 368] width 74 height 32
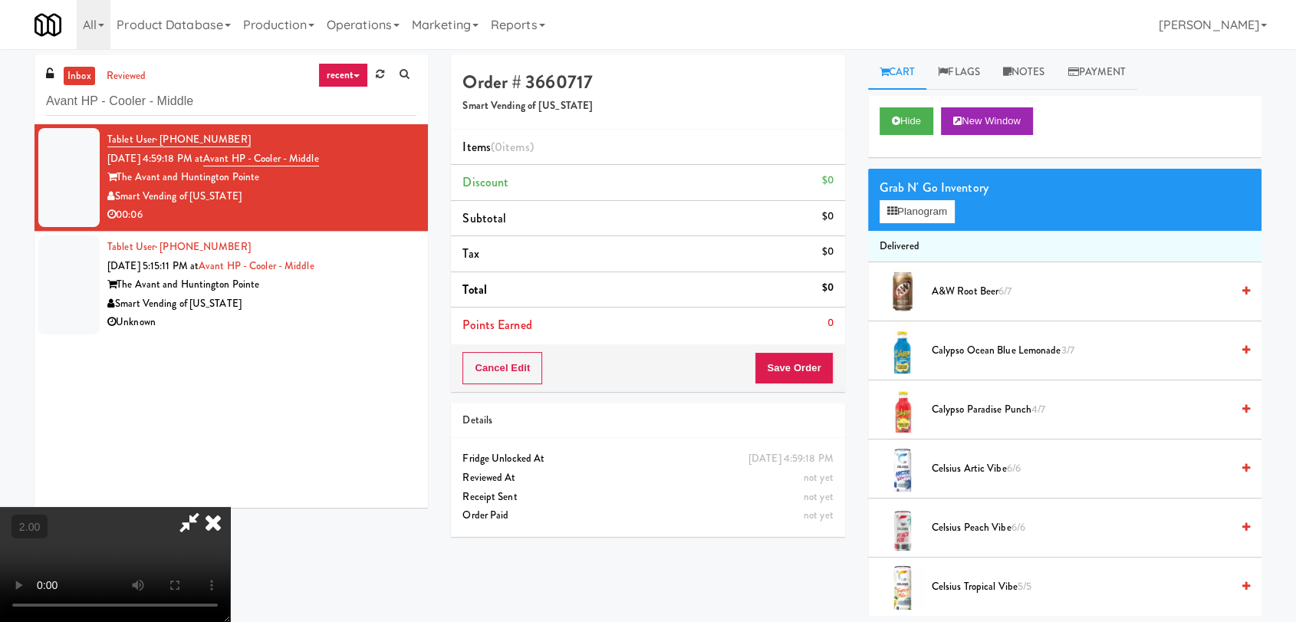
click at [230, 507] on video at bounding box center [115, 564] width 230 height 115
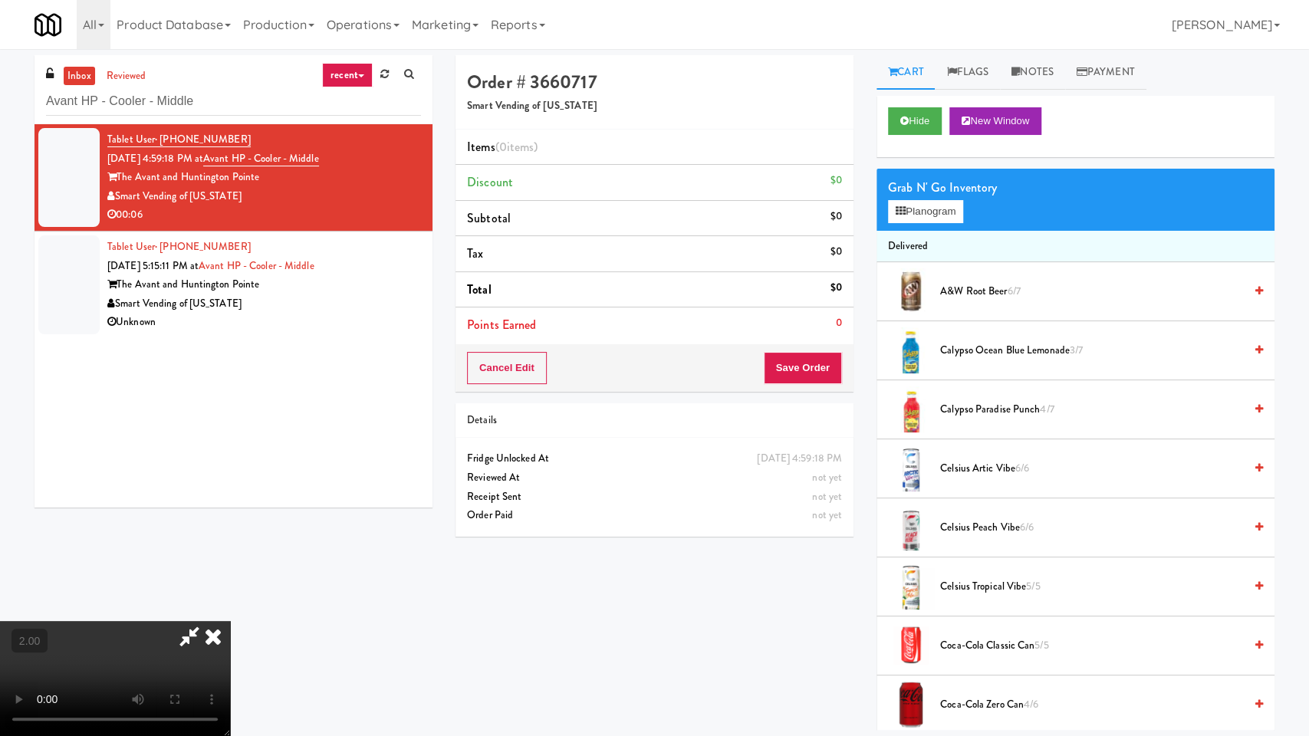
click at [230, 621] on video at bounding box center [115, 678] width 230 height 115
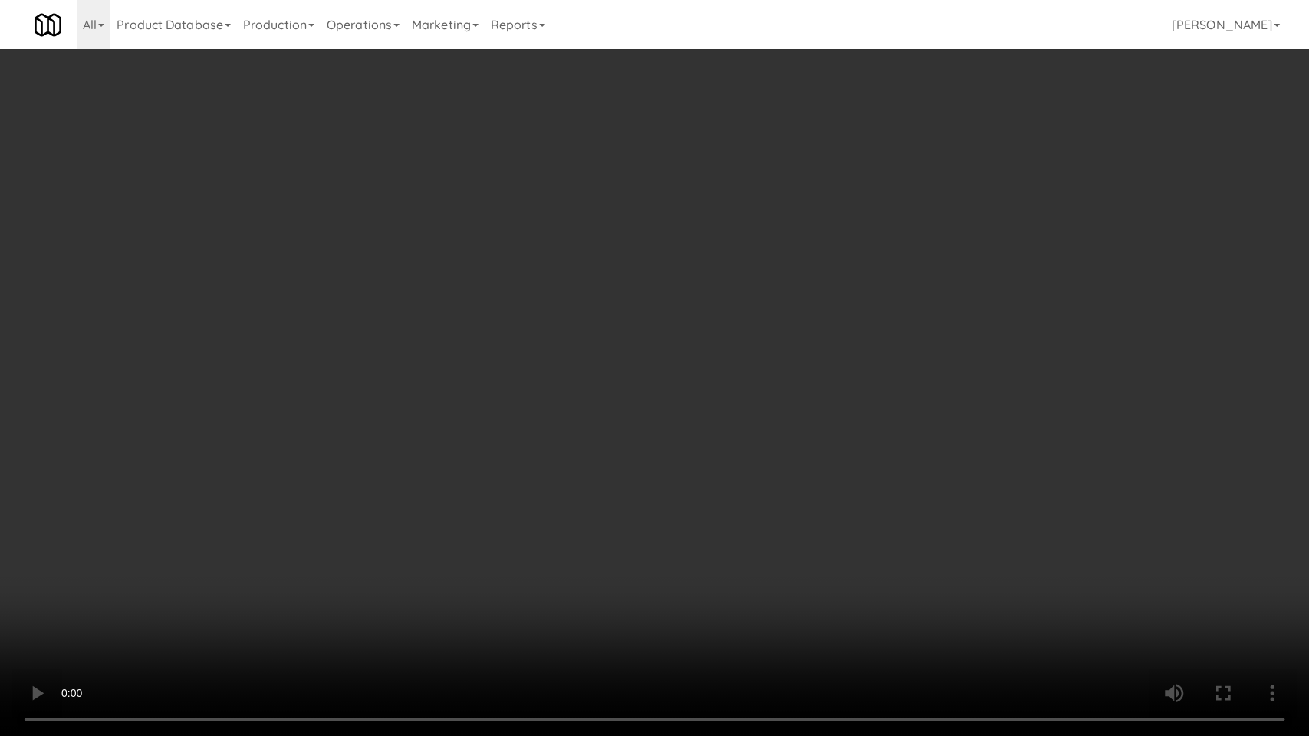
click at [343, 605] on video at bounding box center [654, 368] width 1309 height 736
click at [340, 573] on video at bounding box center [654, 368] width 1309 height 736
click at [228, 621] on video at bounding box center [654, 368] width 1309 height 736
click at [225, 621] on video at bounding box center [654, 368] width 1309 height 736
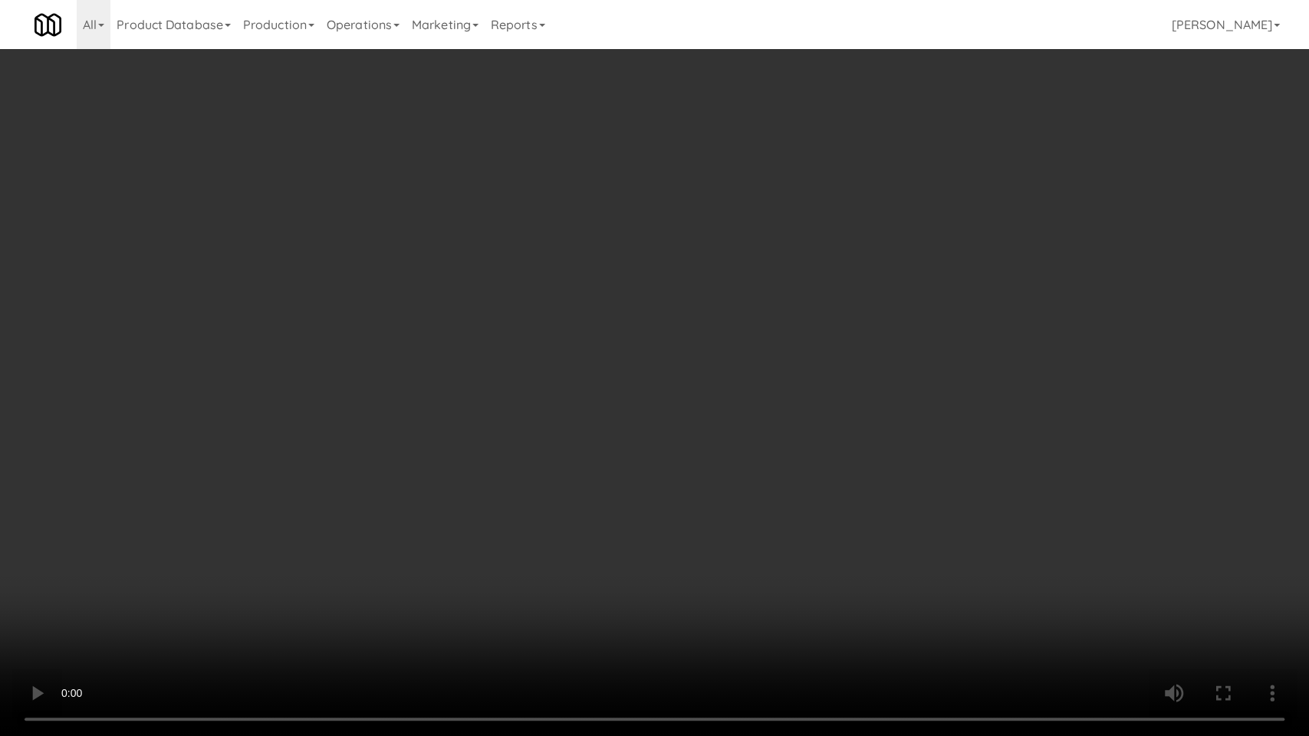
click at [218, 617] on video at bounding box center [654, 368] width 1309 height 736
click at [220, 612] on video at bounding box center [654, 368] width 1309 height 736
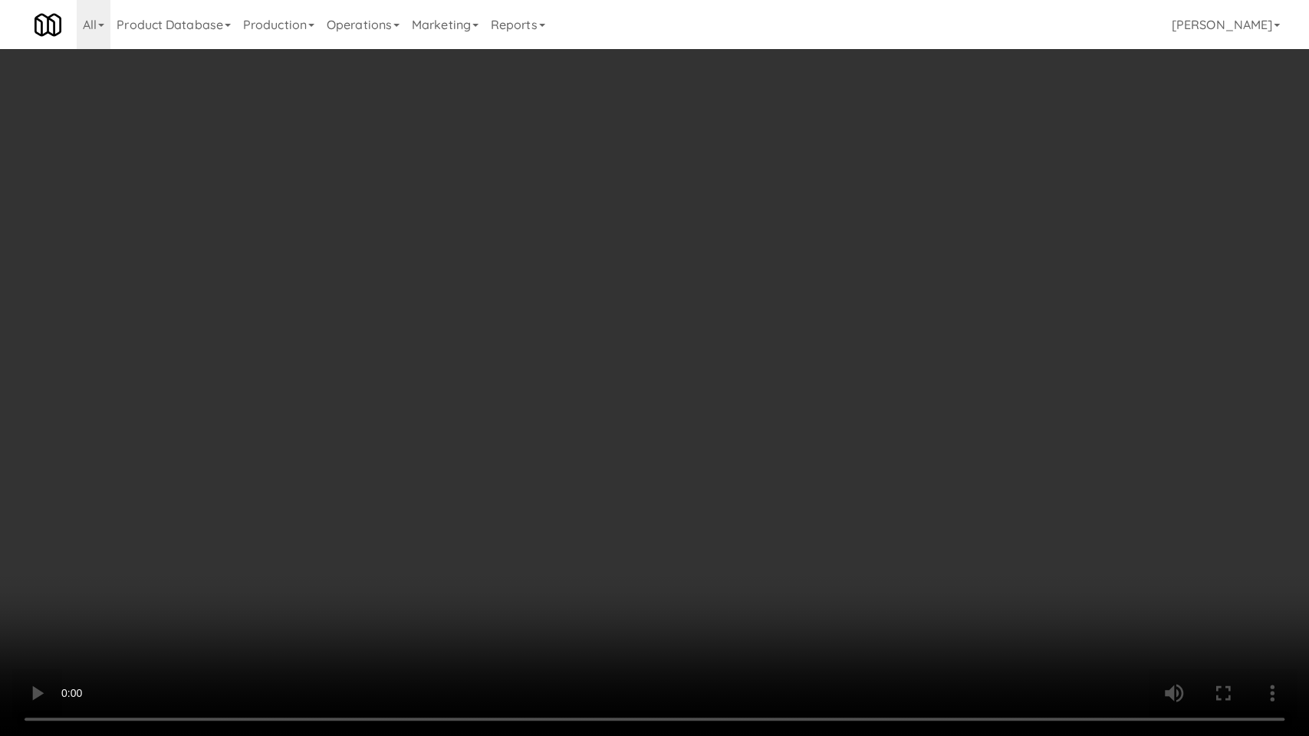
click at [220, 612] on video at bounding box center [654, 368] width 1309 height 736
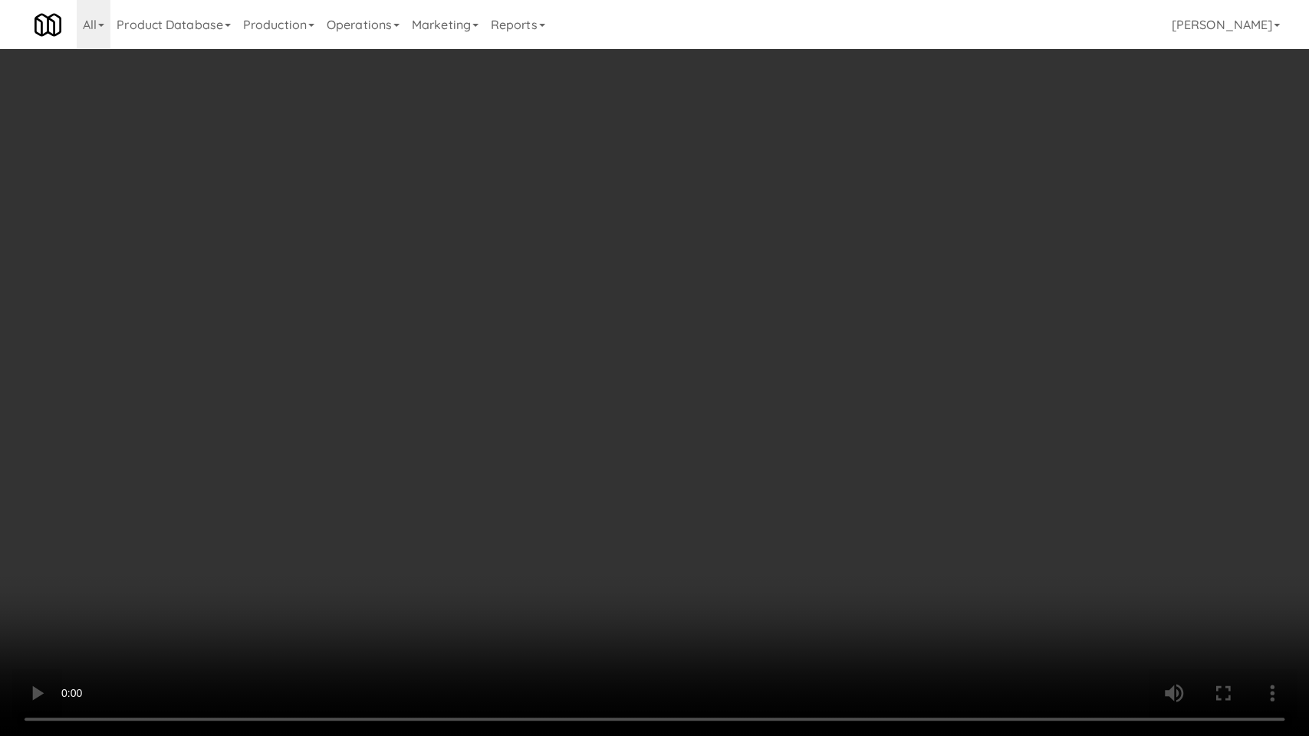
click at [231, 600] on video at bounding box center [654, 368] width 1309 height 736
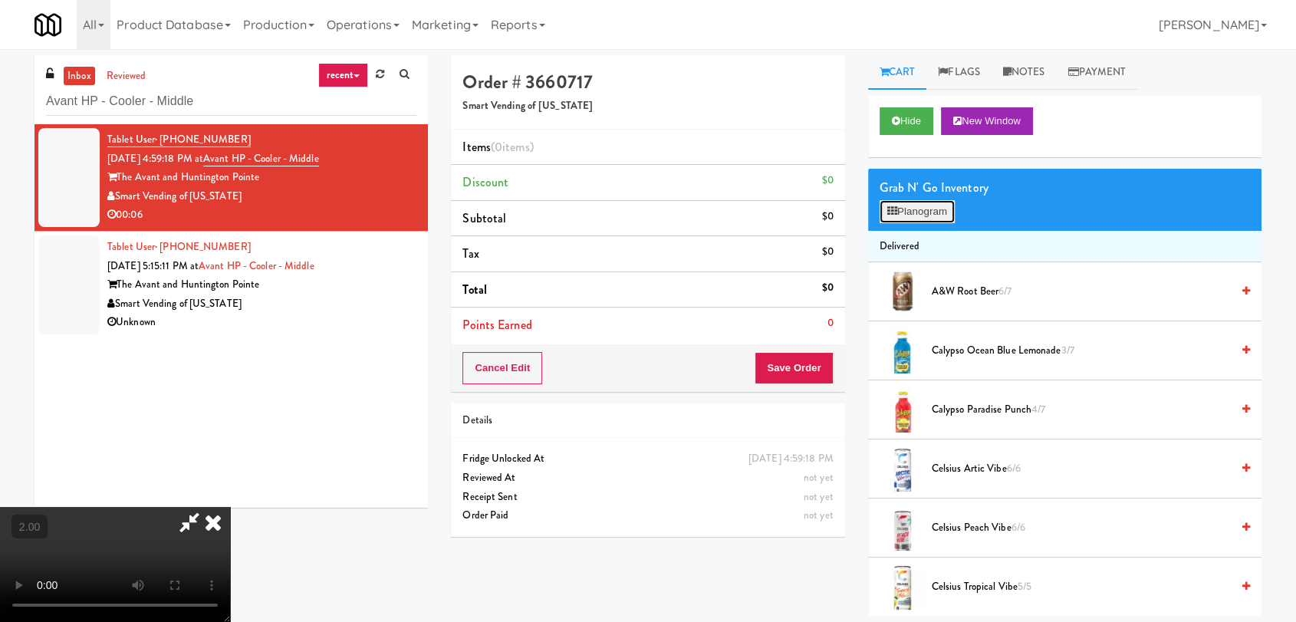
click at [902, 204] on button "Planogram" at bounding box center [916, 211] width 75 height 23
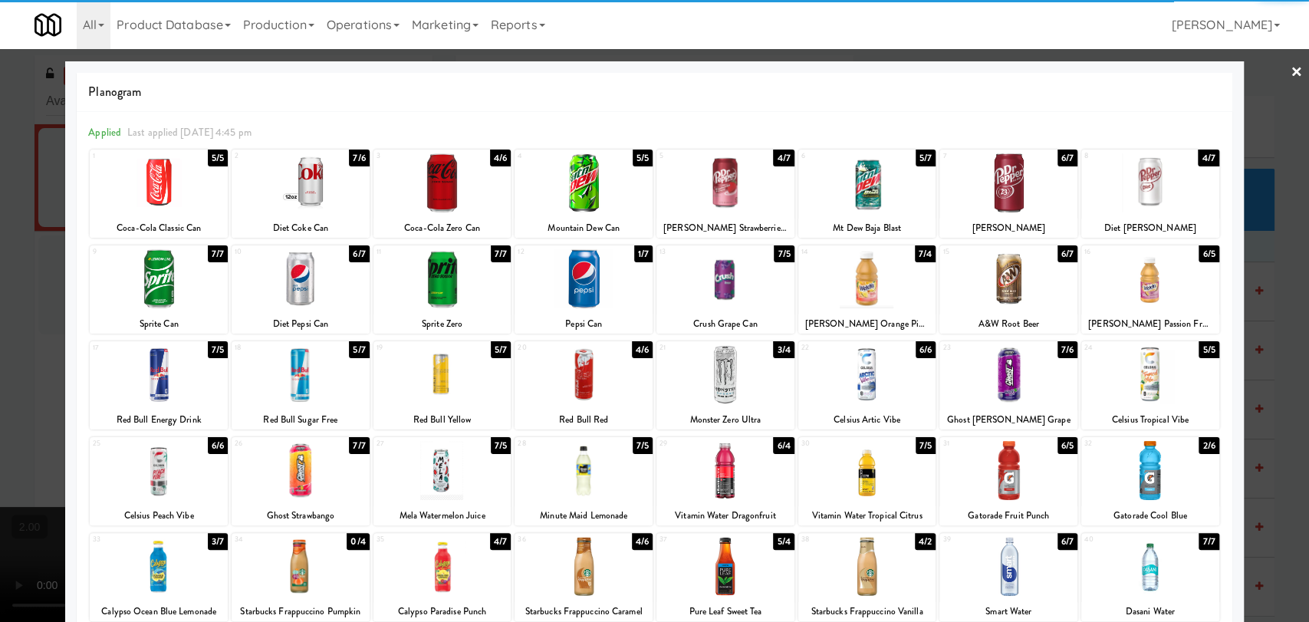
click at [460, 186] on div at bounding box center [442, 182] width 138 height 59
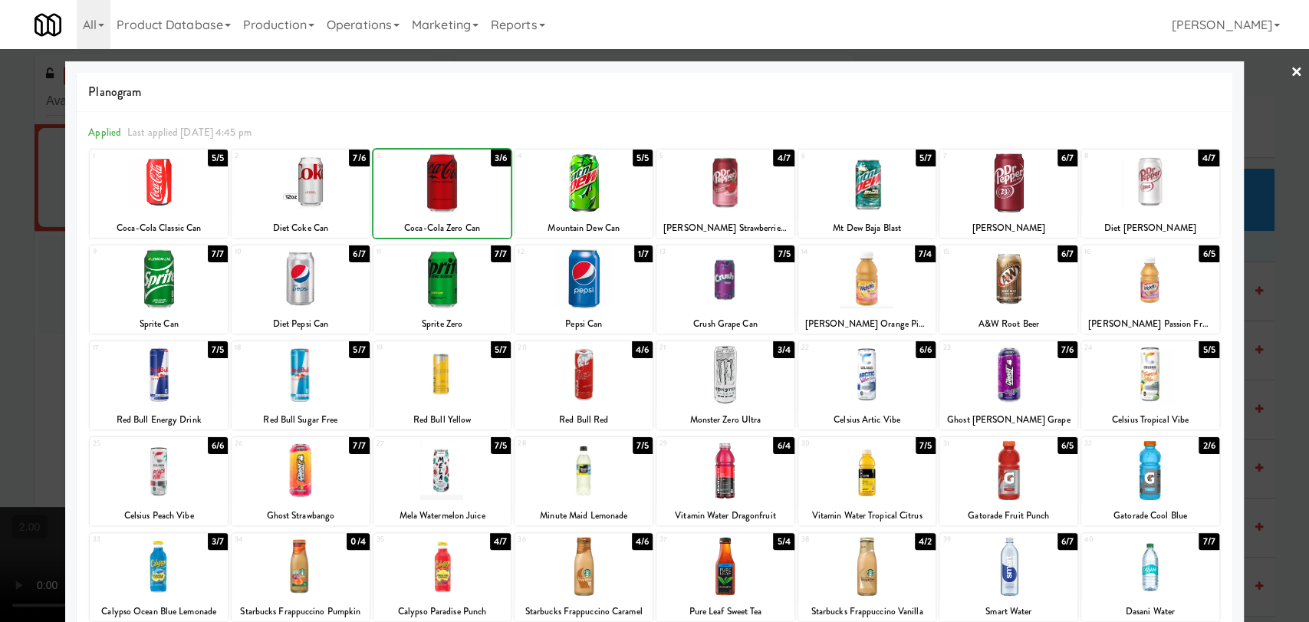
click at [0, 198] on div at bounding box center [654, 311] width 1309 height 622
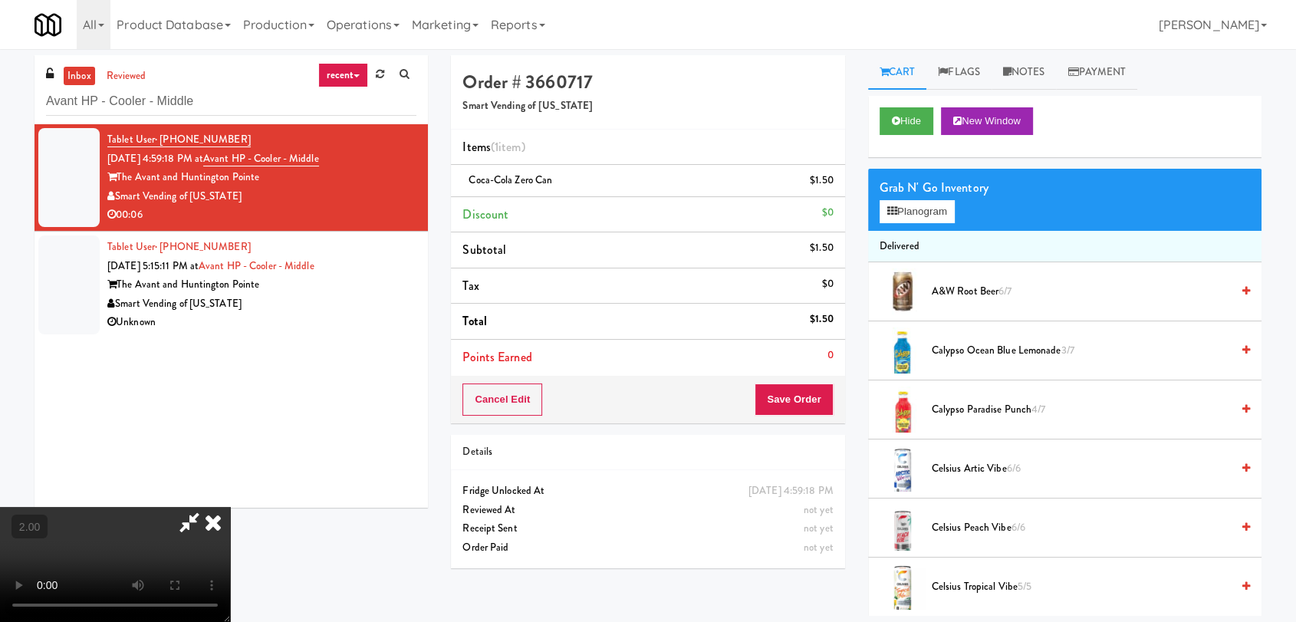
click at [230, 507] on icon at bounding box center [213, 522] width 34 height 31
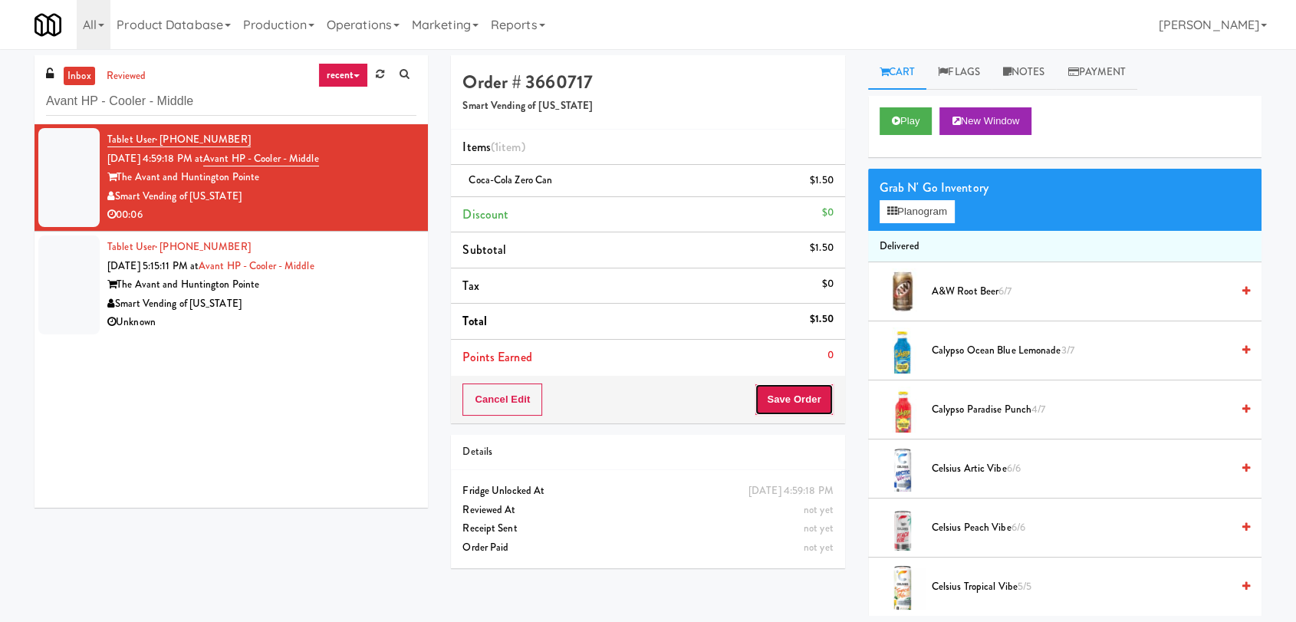
click at [783, 402] on button "Save Order" at bounding box center [793, 399] width 78 height 32
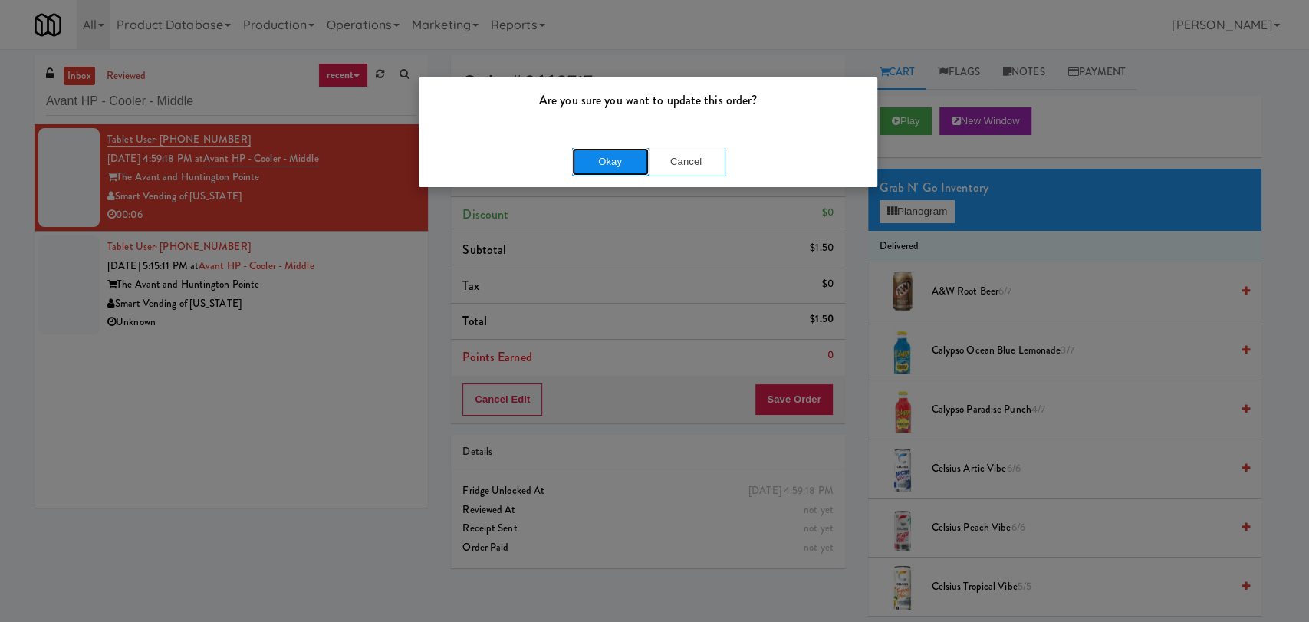
click at [603, 157] on button "Okay" at bounding box center [610, 162] width 77 height 28
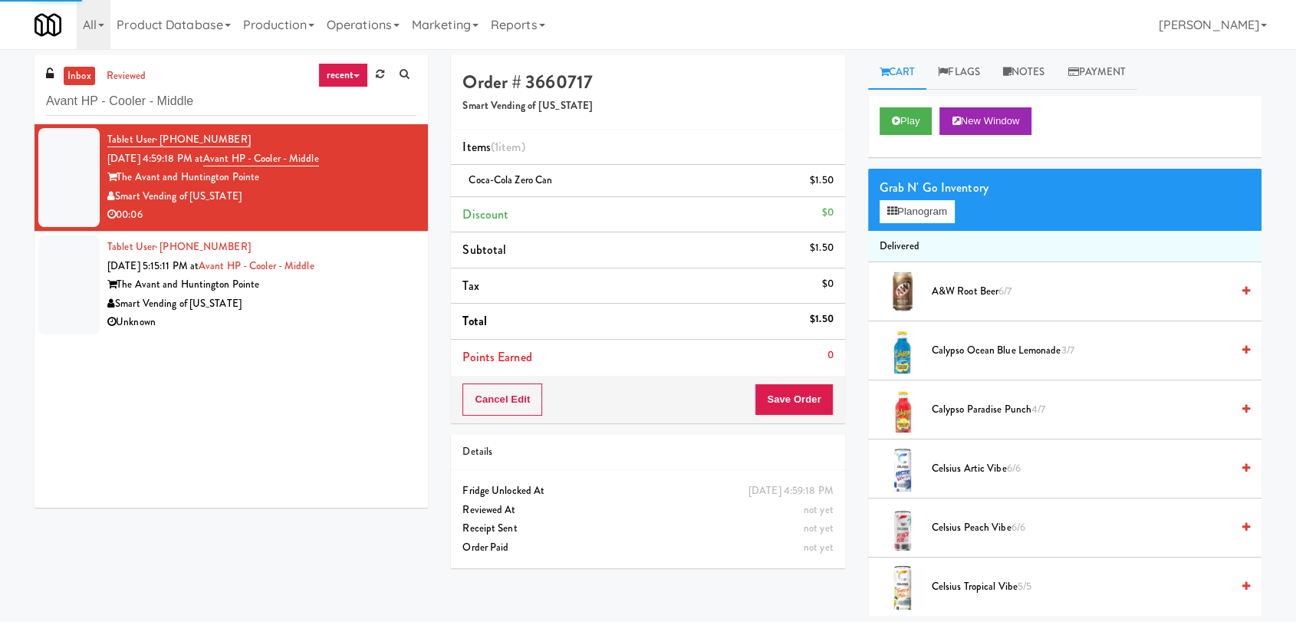
click at [397, 275] on div "The Avant and Huntington Pointe" at bounding box center [261, 284] width 309 height 19
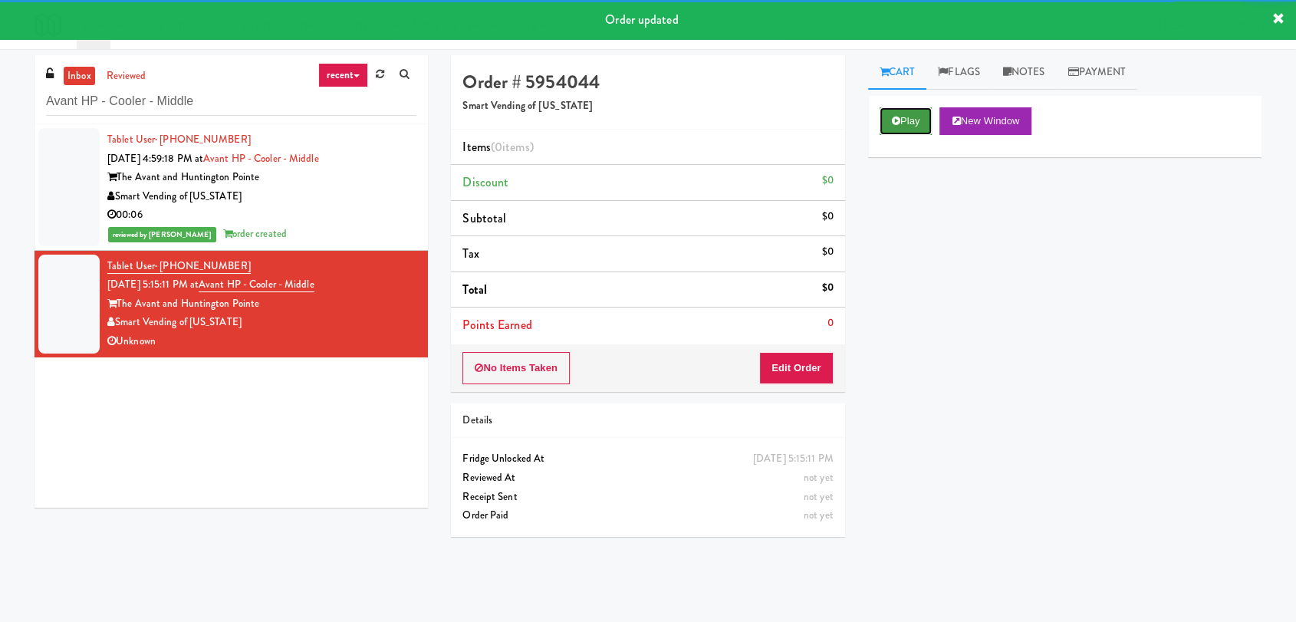
click at [903, 123] on button "Play" at bounding box center [905, 121] width 53 height 28
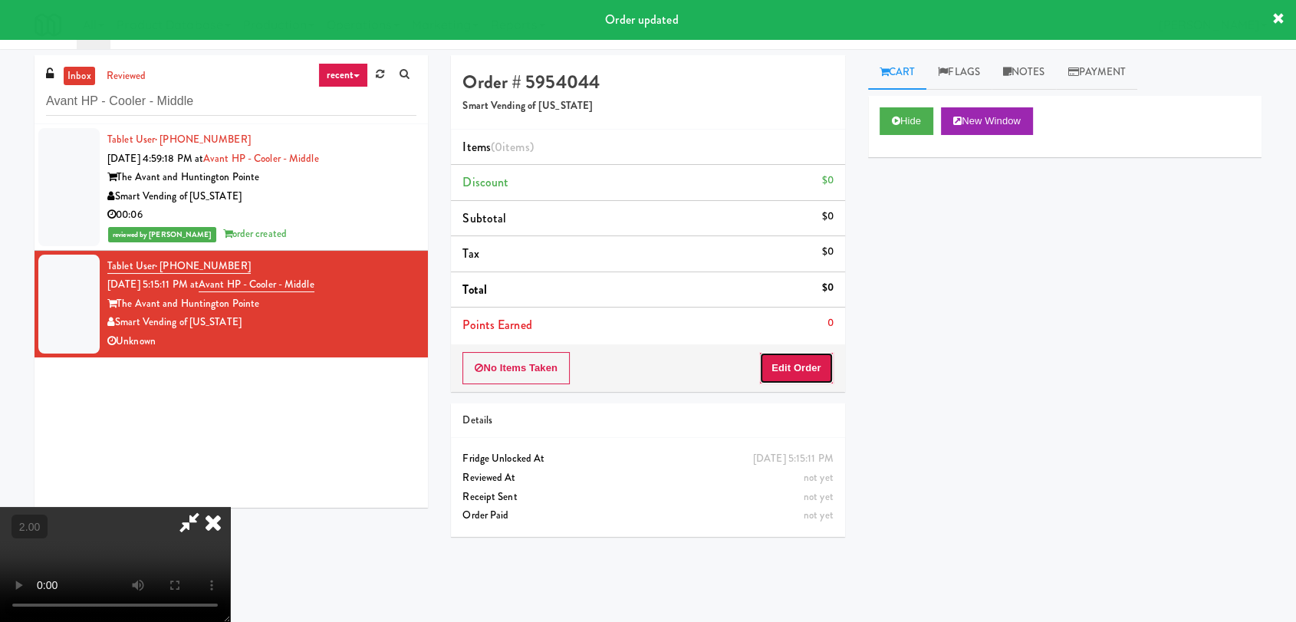
click at [808, 378] on button "Edit Order" at bounding box center [796, 368] width 74 height 32
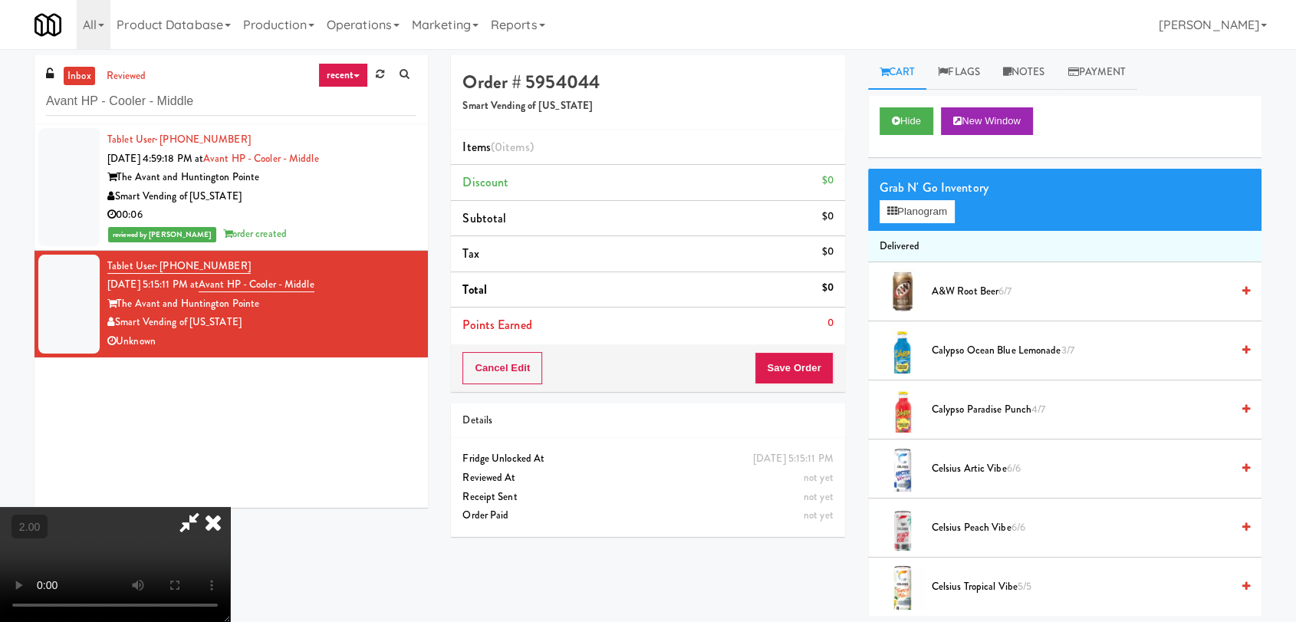
click at [230, 507] on video at bounding box center [115, 564] width 230 height 115
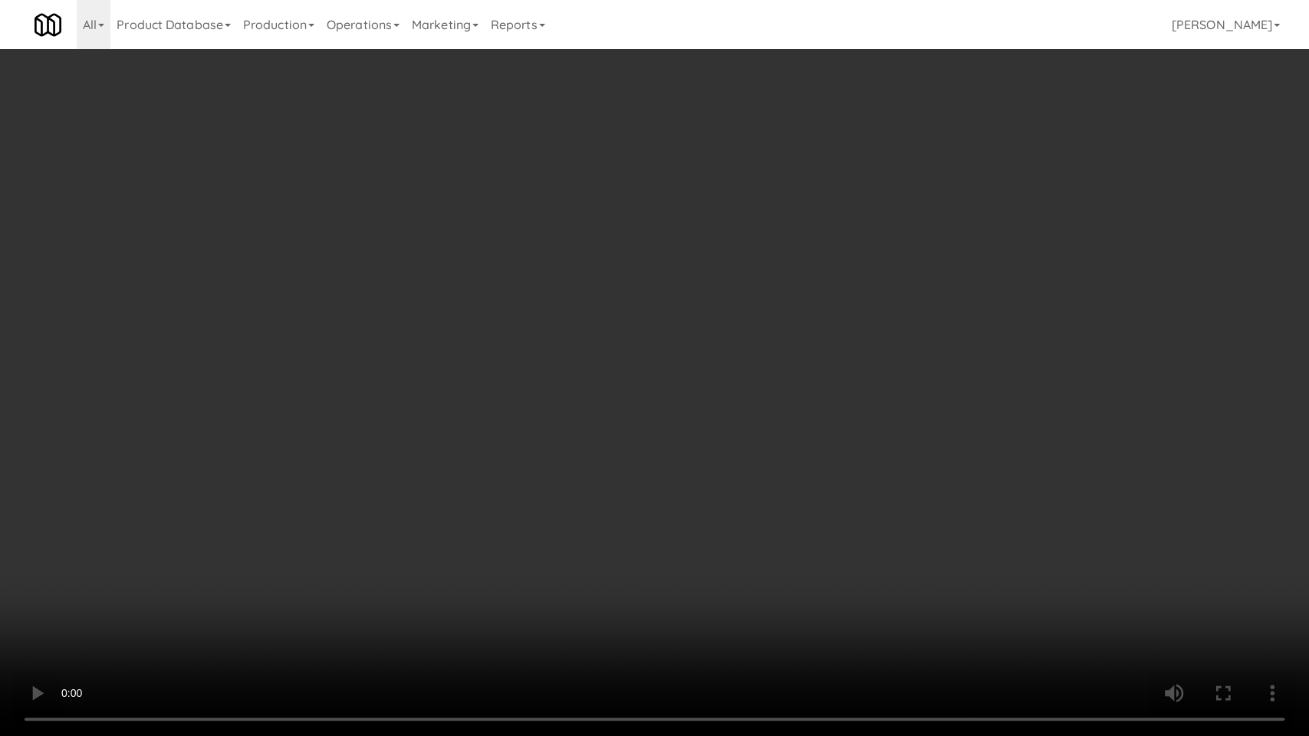
click at [301, 452] on video at bounding box center [654, 368] width 1309 height 736
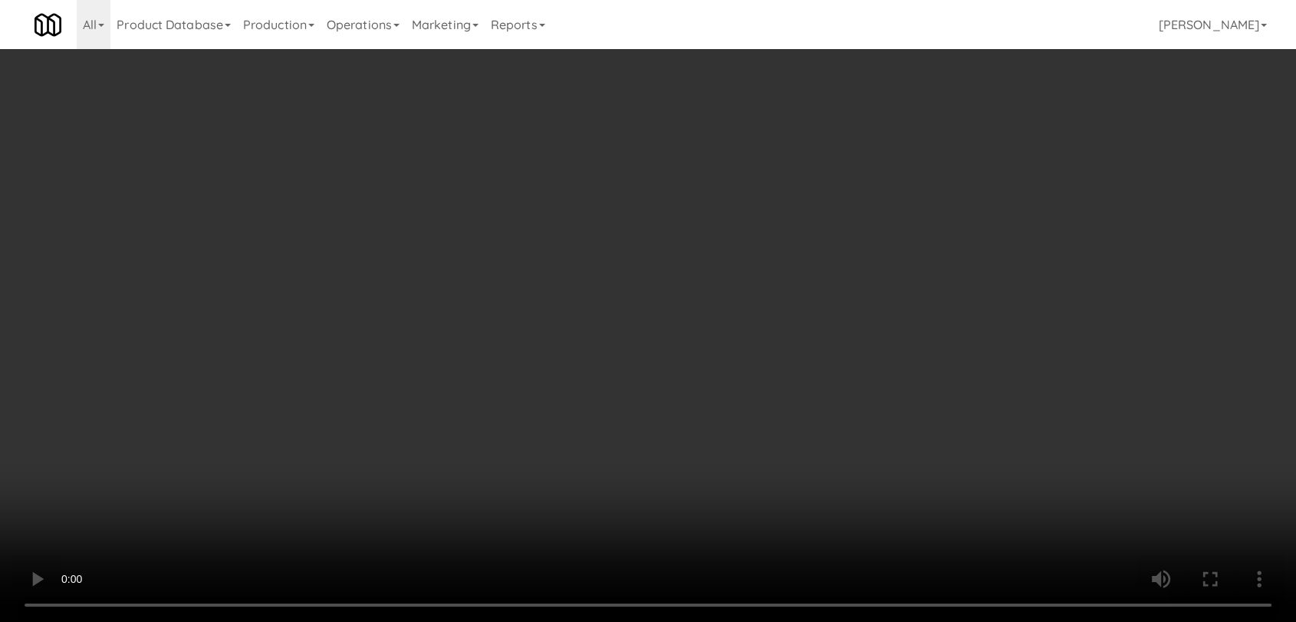
click at [314, 389] on video at bounding box center [648, 311] width 1296 height 622
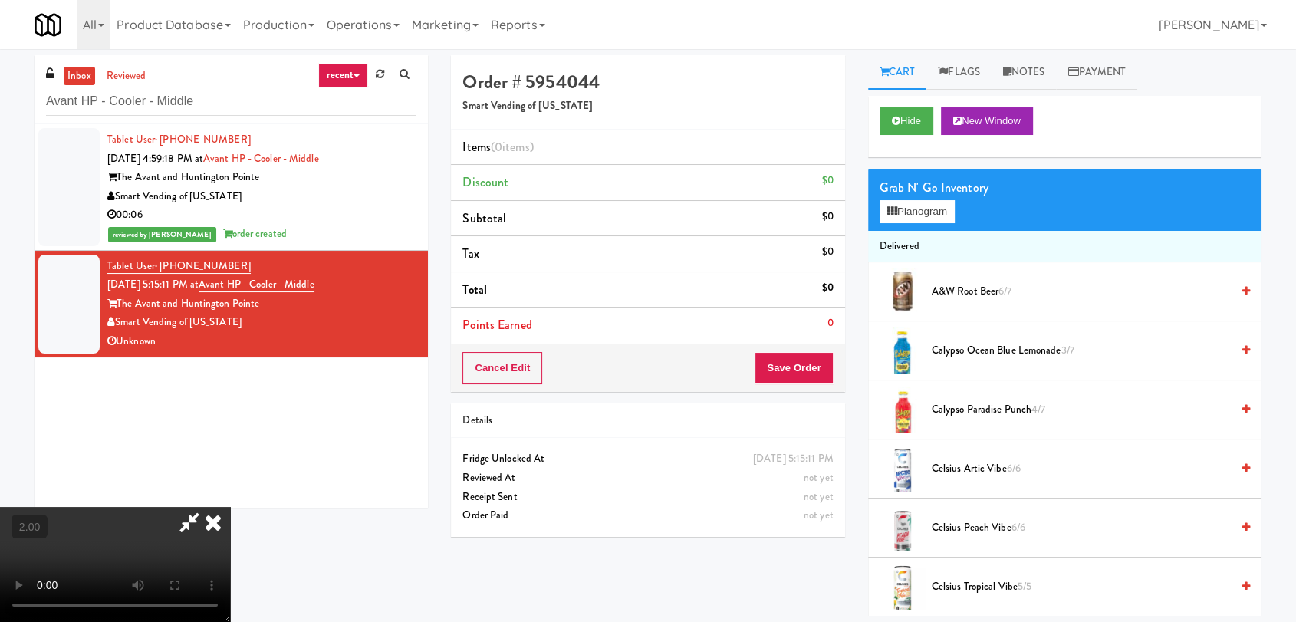
click at [230, 507] on video at bounding box center [115, 564] width 230 height 115
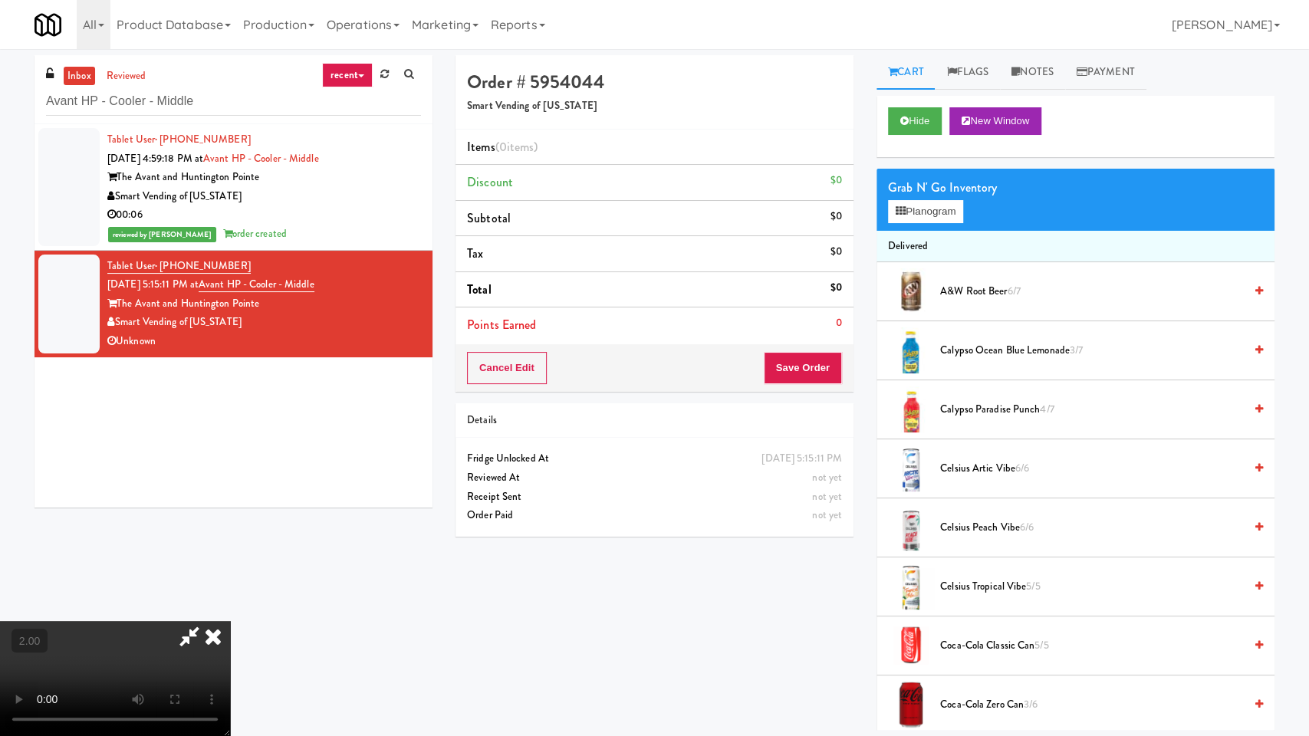
click at [230, 621] on video at bounding box center [115, 678] width 230 height 115
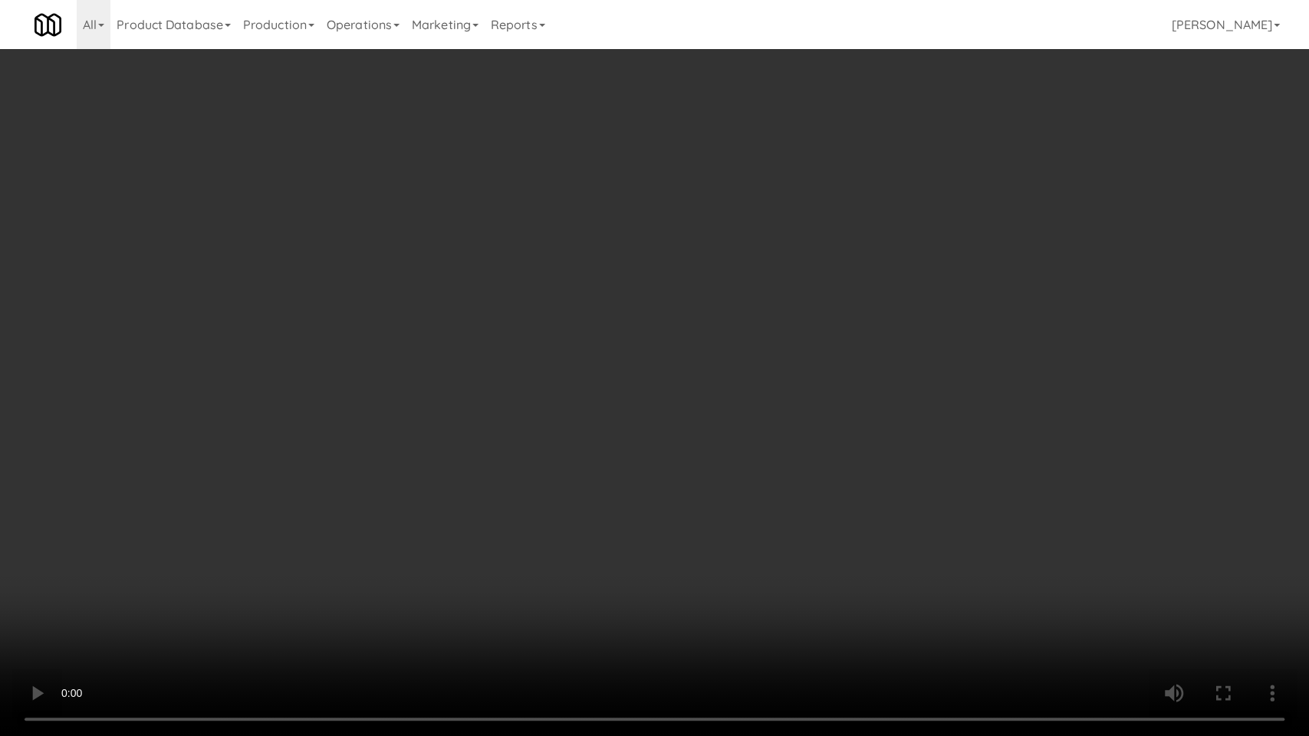
click at [314, 463] on video at bounding box center [654, 368] width 1309 height 736
click at [318, 469] on video at bounding box center [654, 368] width 1309 height 736
click at [320, 466] on video at bounding box center [654, 368] width 1309 height 736
click at [332, 468] on video at bounding box center [654, 368] width 1309 height 736
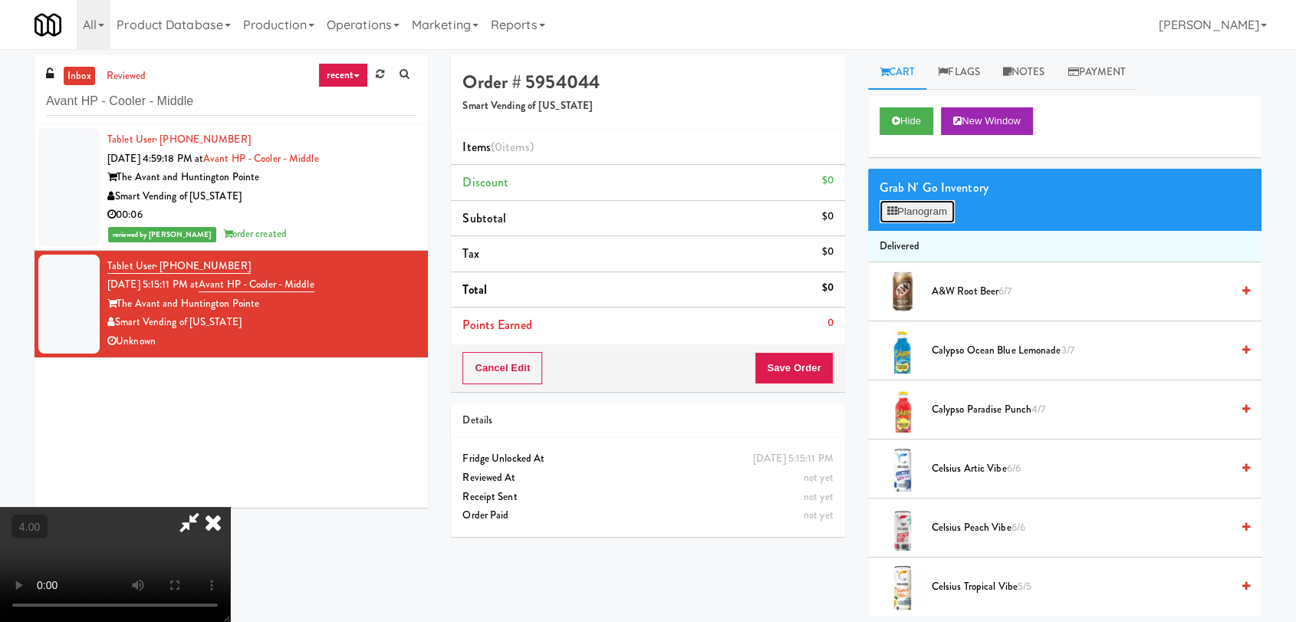
click at [939, 200] on button "Planogram" at bounding box center [916, 211] width 75 height 23
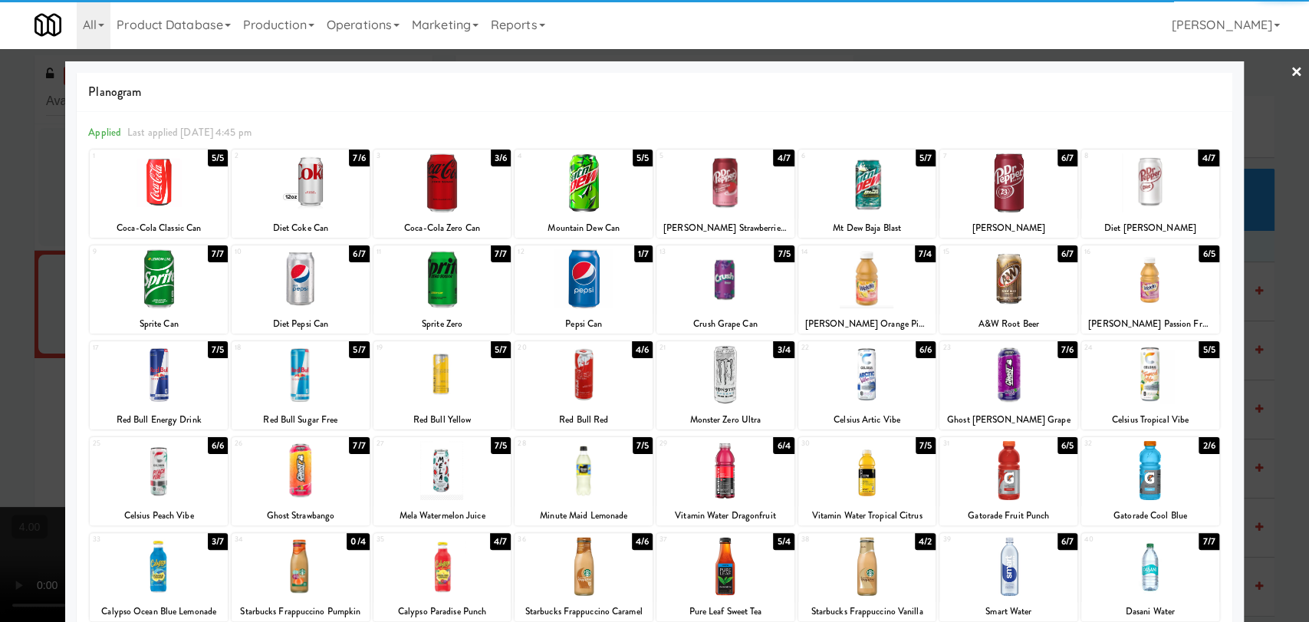
click at [1002, 471] on div at bounding box center [1008, 470] width 138 height 59
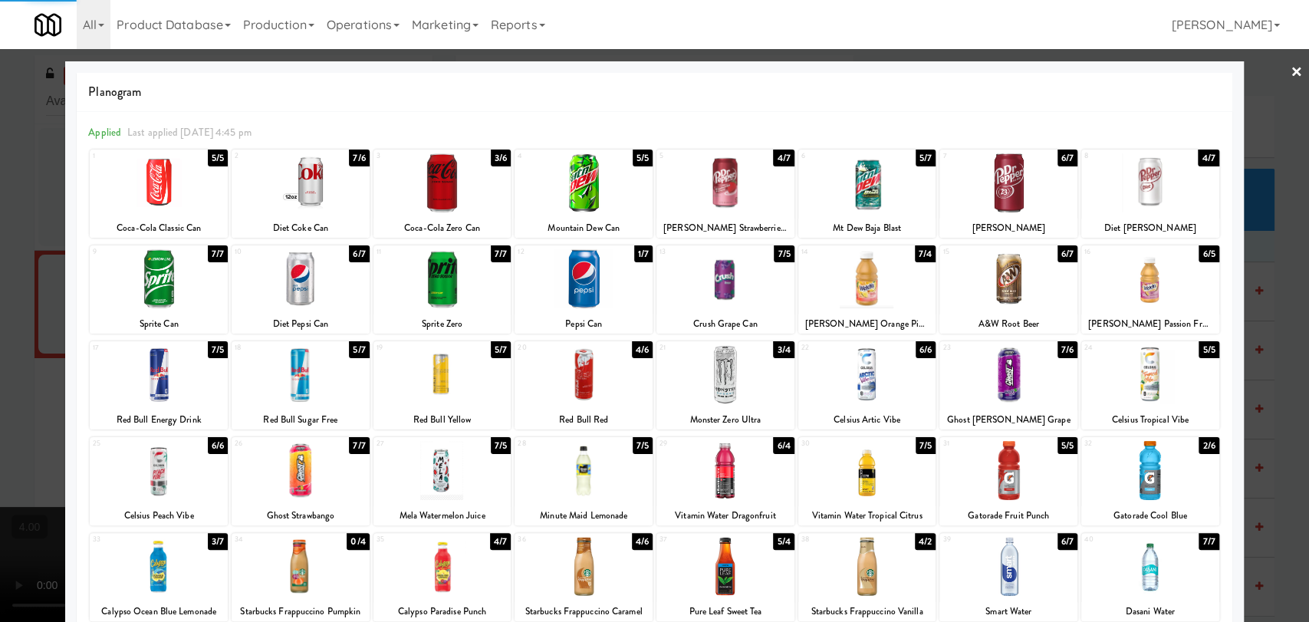
click at [0, 339] on div at bounding box center [654, 311] width 1309 height 622
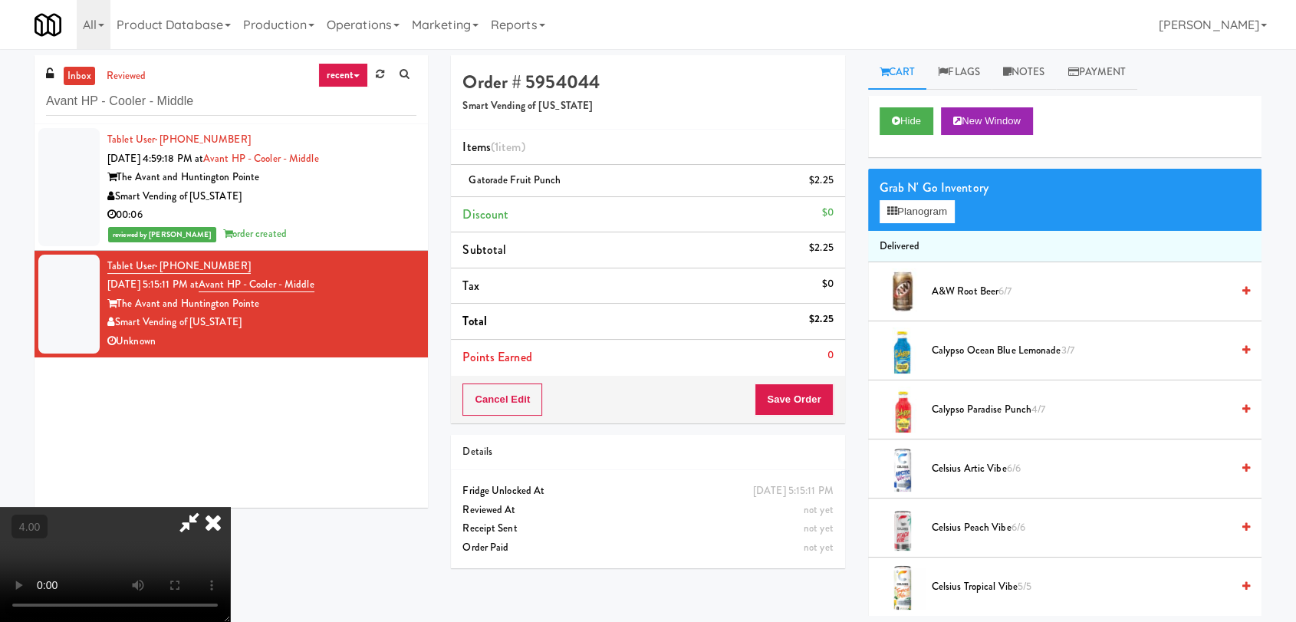
click at [230, 507] on icon at bounding box center [213, 522] width 34 height 31
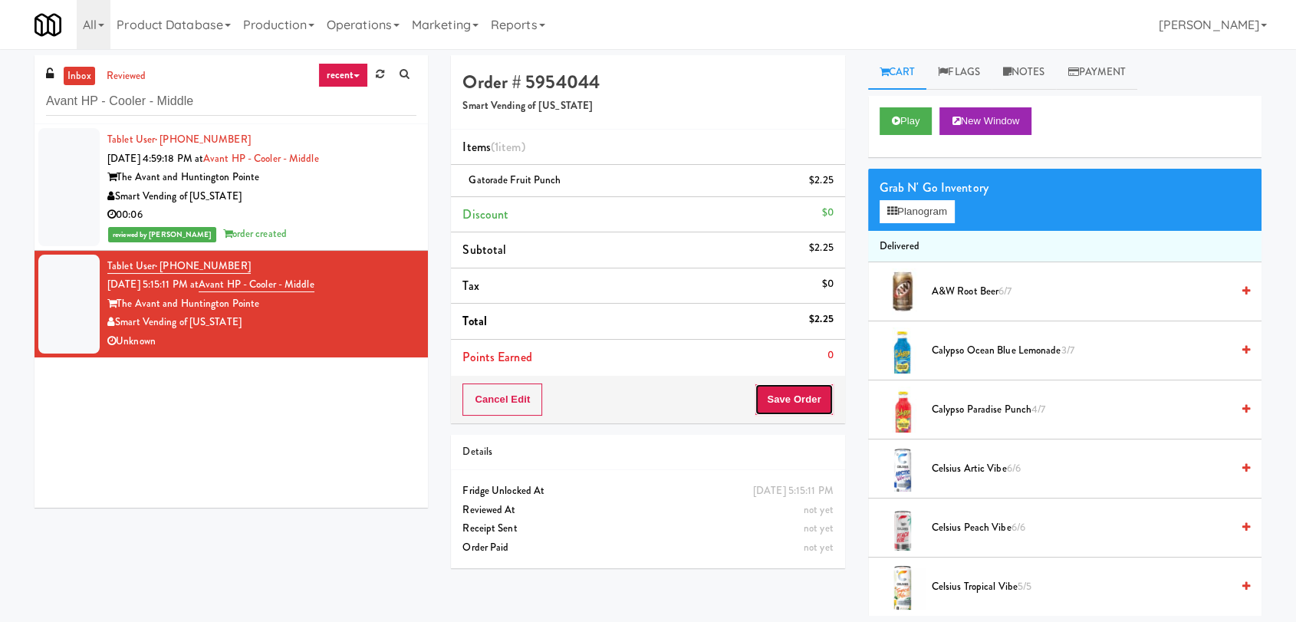
click at [796, 396] on button "Save Order" at bounding box center [793, 399] width 78 height 32
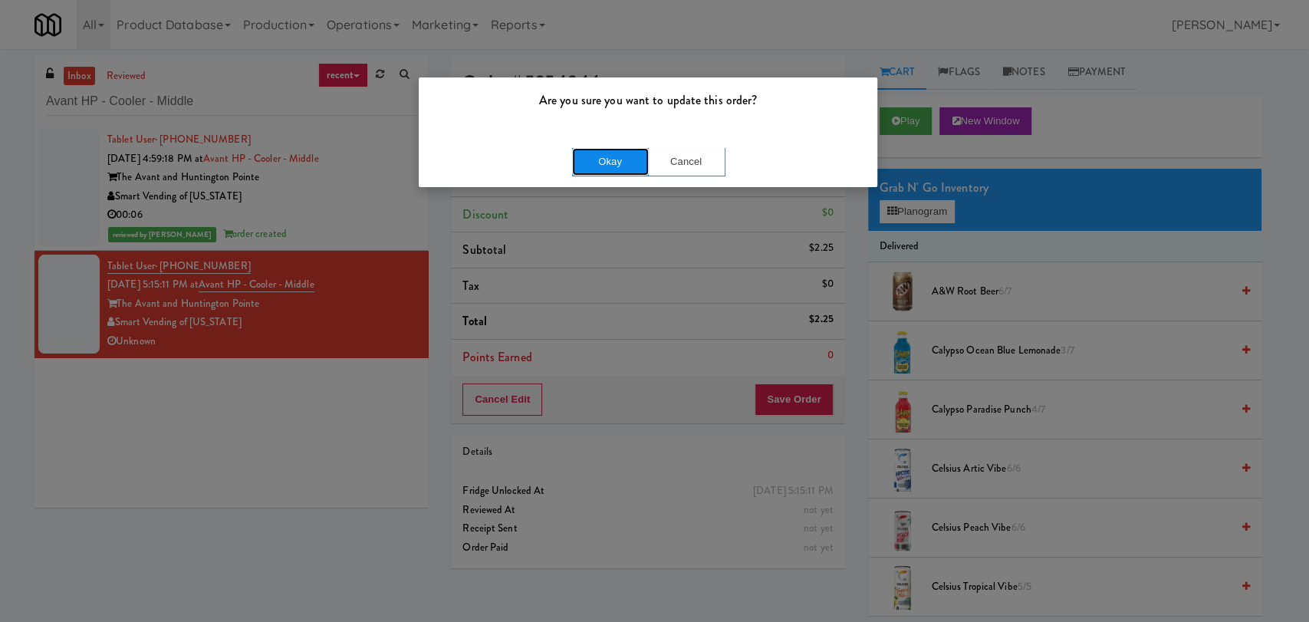
click at [601, 169] on button "Okay" at bounding box center [610, 162] width 77 height 28
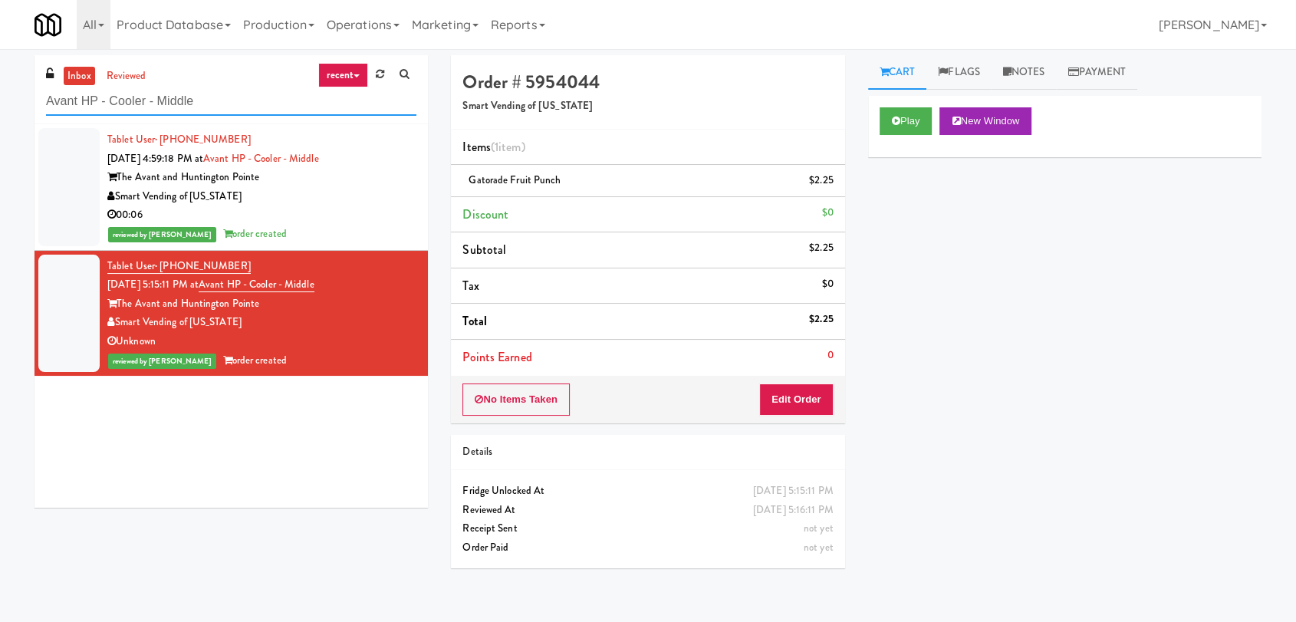
paste input "Cirrus - Pantry - Left"
drag, startPoint x: 206, startPoint y: 95, endPoint x: 0, endPoint y: 35, distance: 214.7
click at [0, 49] on body "Are you sure you want to update this order? Okay Cancel Okay Are you sure you w…" at bounding box center [648, 360] width 1296 height 622
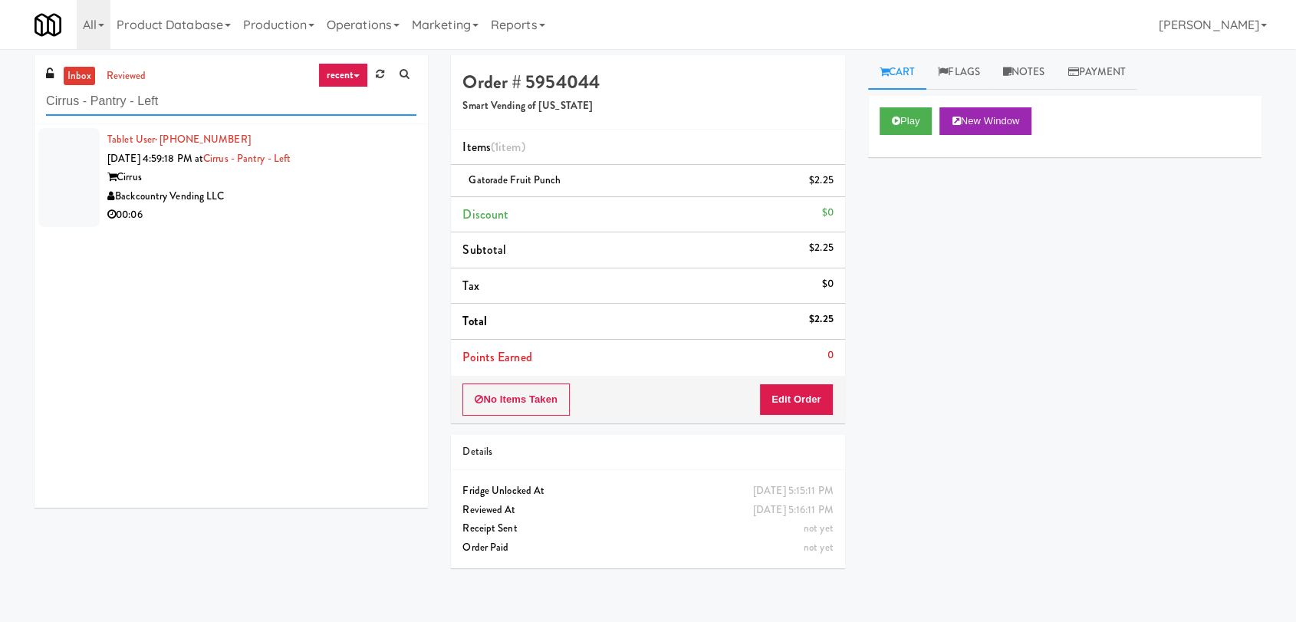
type input "Cirrus - Pantry - Left"
click at [409, 223] on li "Tablet User · (630) 589-6972 [DATE] 4:59:18 PM at Cirrus - Pantry - Left Cirrus…" at bounding box center [230, 177] width 393 height 107
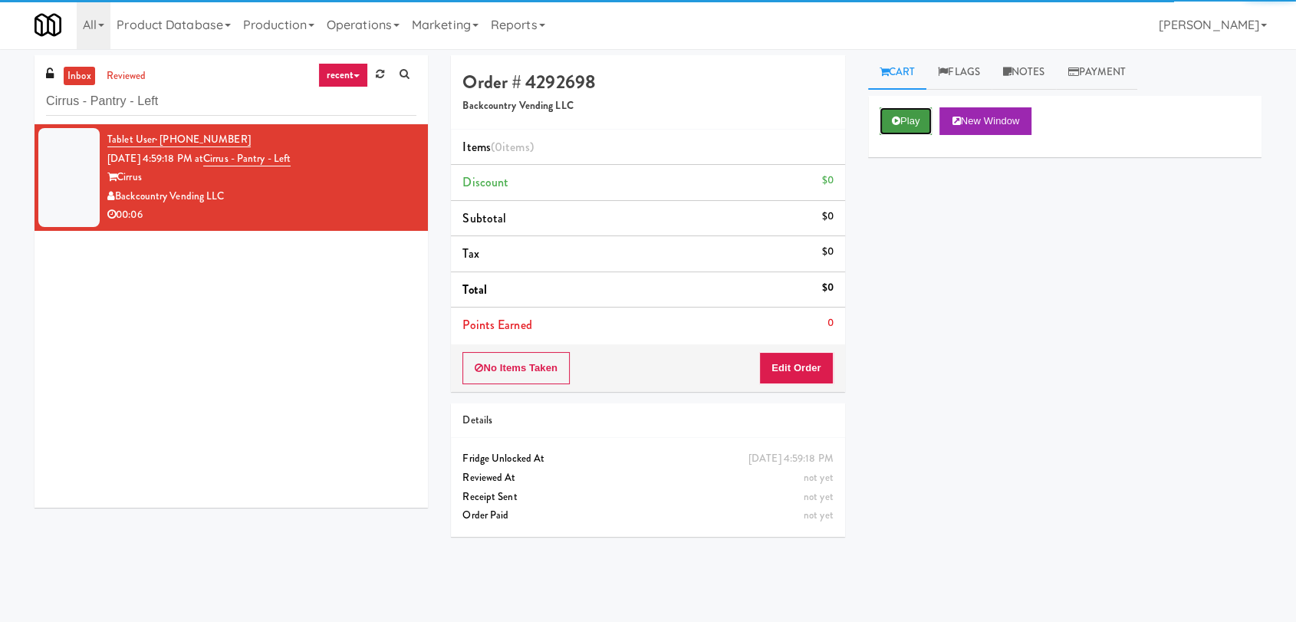
click at [904, 120] on button "Play" at bounding box center [905, 121] width 53 height 28
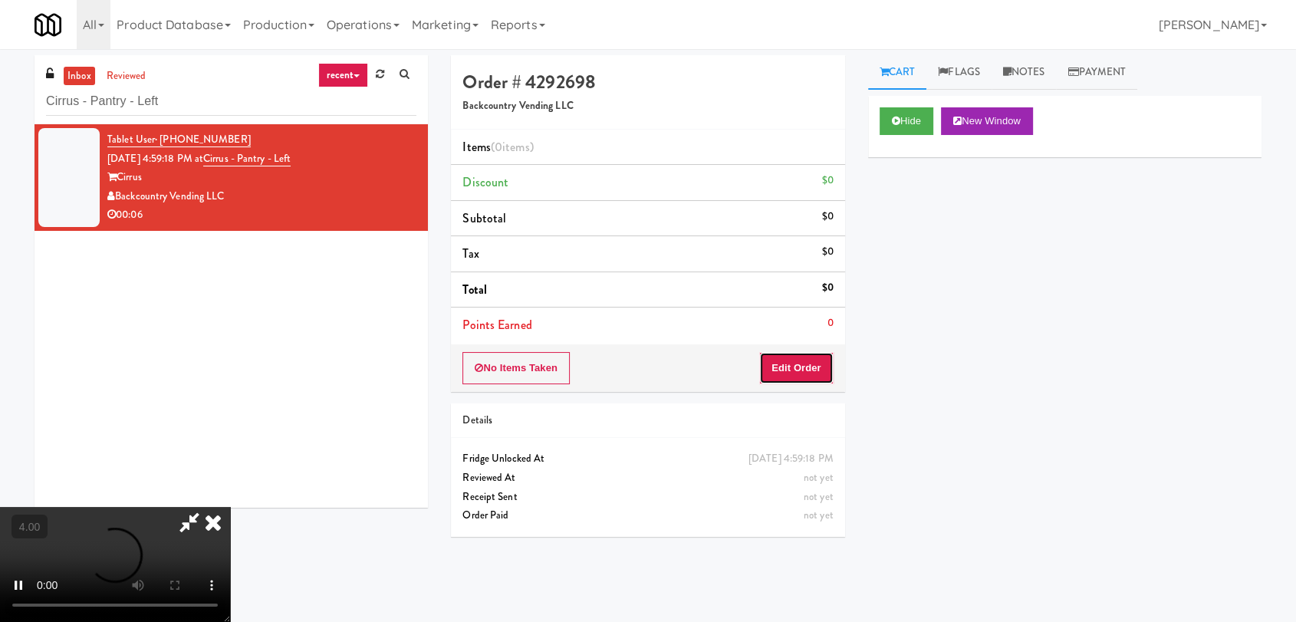
click at [777, 363] on button "Edit Order" at bounding box center [796, 368] width 74 height 32
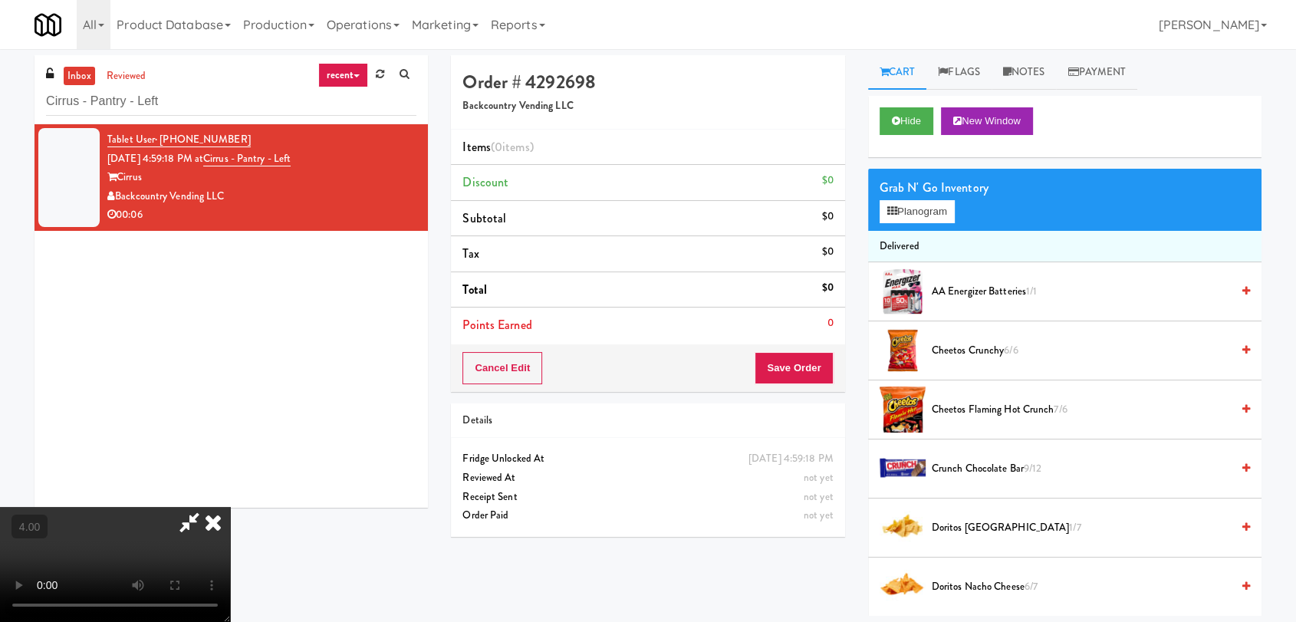
click at [230, 507] on video at bounding box center [115, 564] width 230 height 115
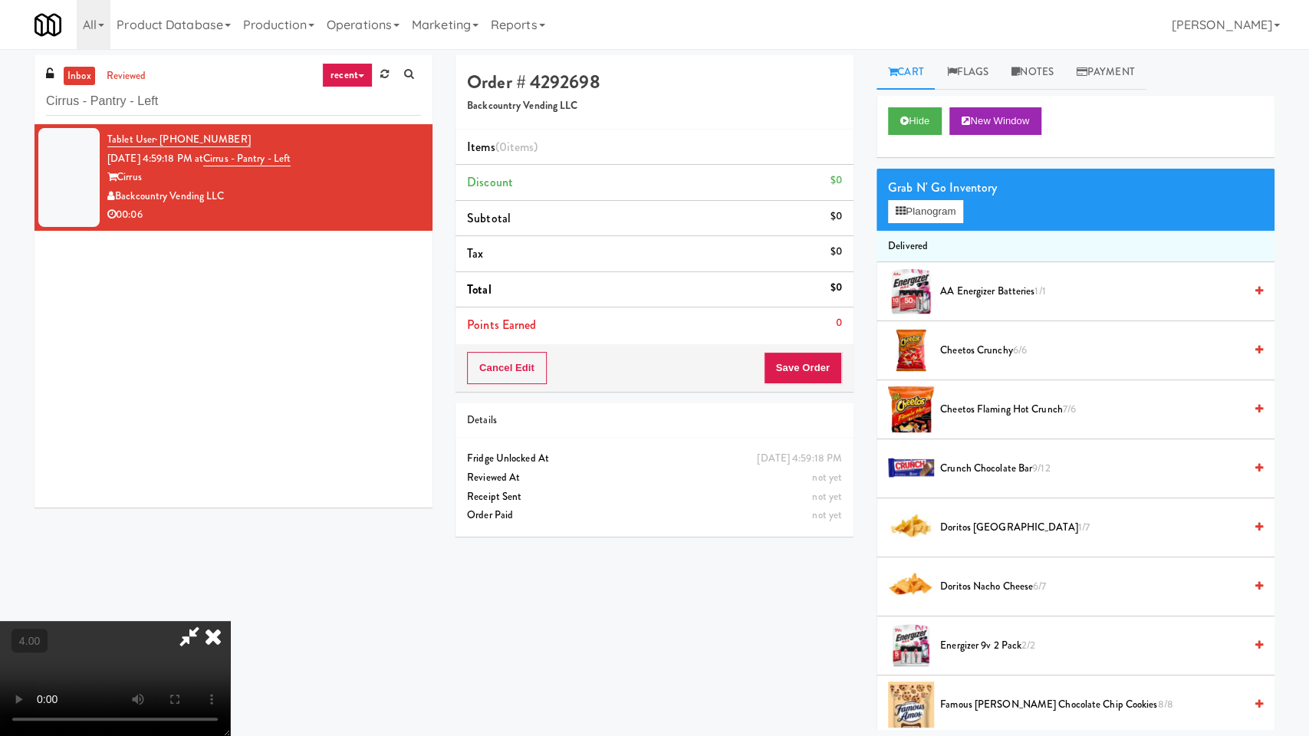
click at [230, 621] on video at bounding box center [115, 678] width 230 height 115
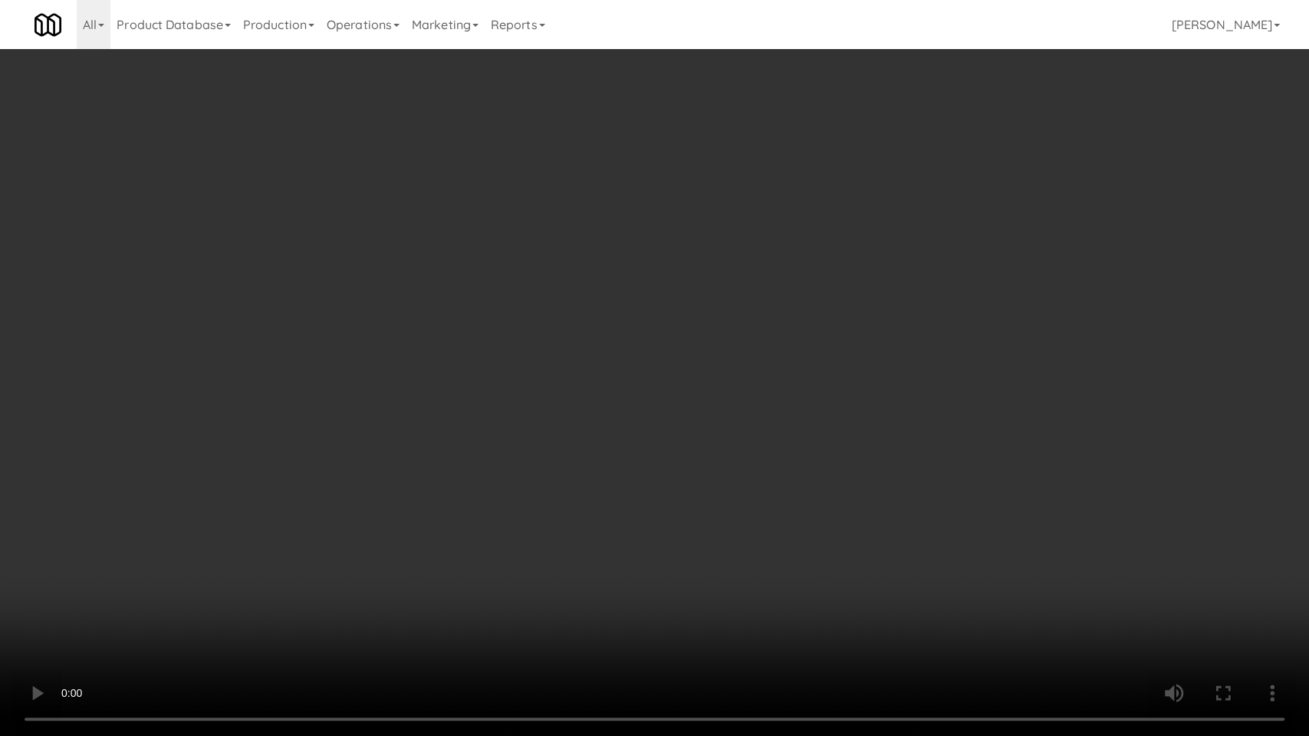
click at [303, 540] on video at bounding box center [654, 368] width 1309 height 736
click at [304, 540] on video at bounding box center [654, 368] width 1309 height 736
click at [394, 509] on video at bounding box center [654, 368] width 1309 height 736
click at [402, 471] on video at bounding box center [654, 368] width 1309 height 736
click at [399, 467] on video at bounding box center [654, 368] width 1309 height 736
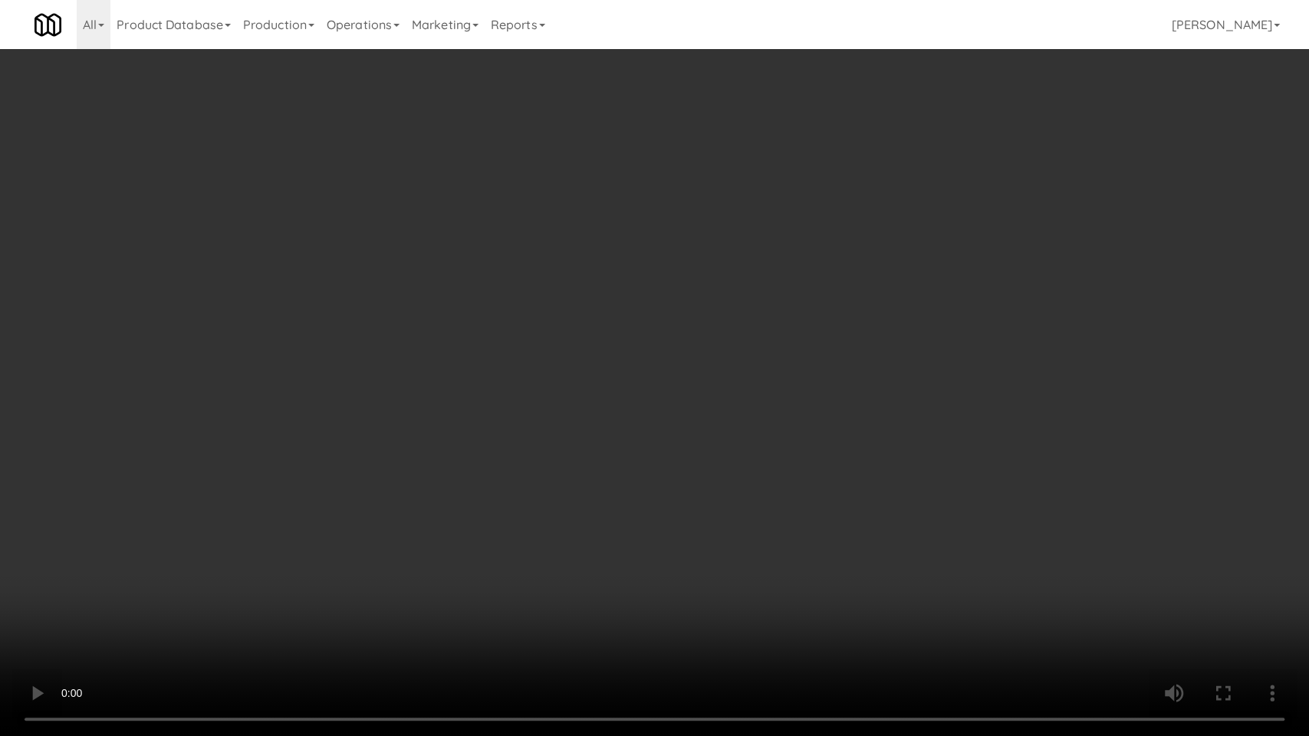
click at [304, 394] on video at bounding box center [654, 368] width 1309 height 736
click at [325, 376] on video at bounding box center [654, 368] width 1309 height 736
click at [255, 356] on video at bounding box center [654, 368] width 1309 height 736
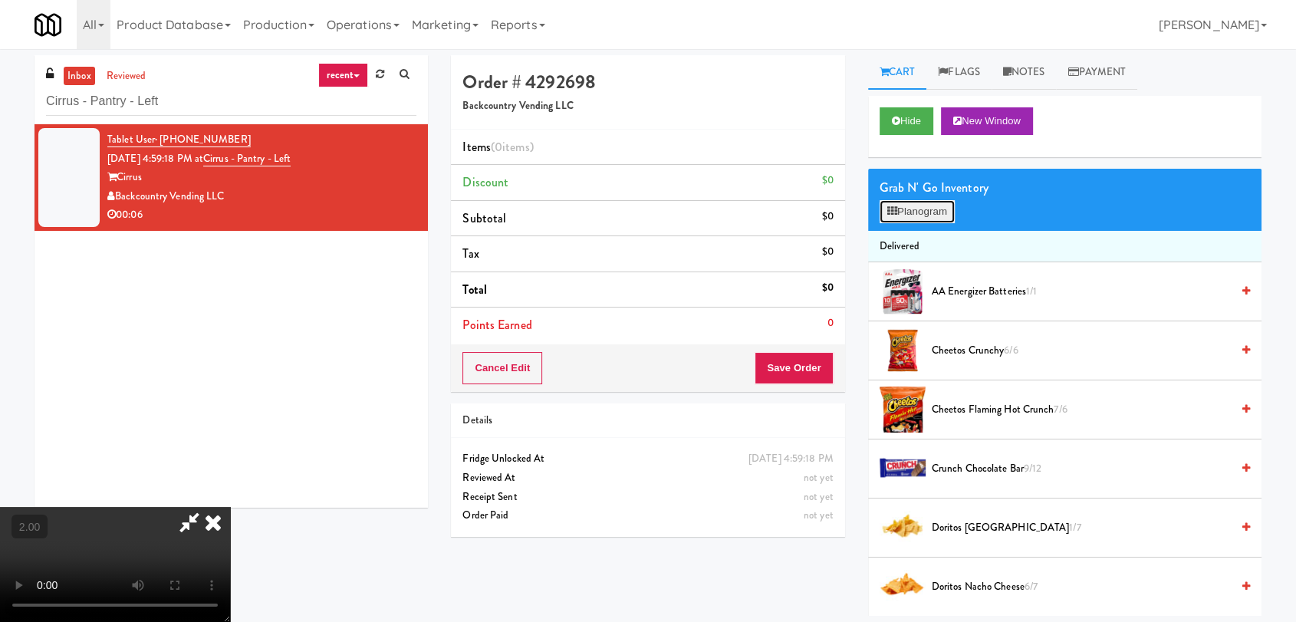
click at [924, 218] on button "Planogram" at bounding box center [916, 211] width 75 height 23
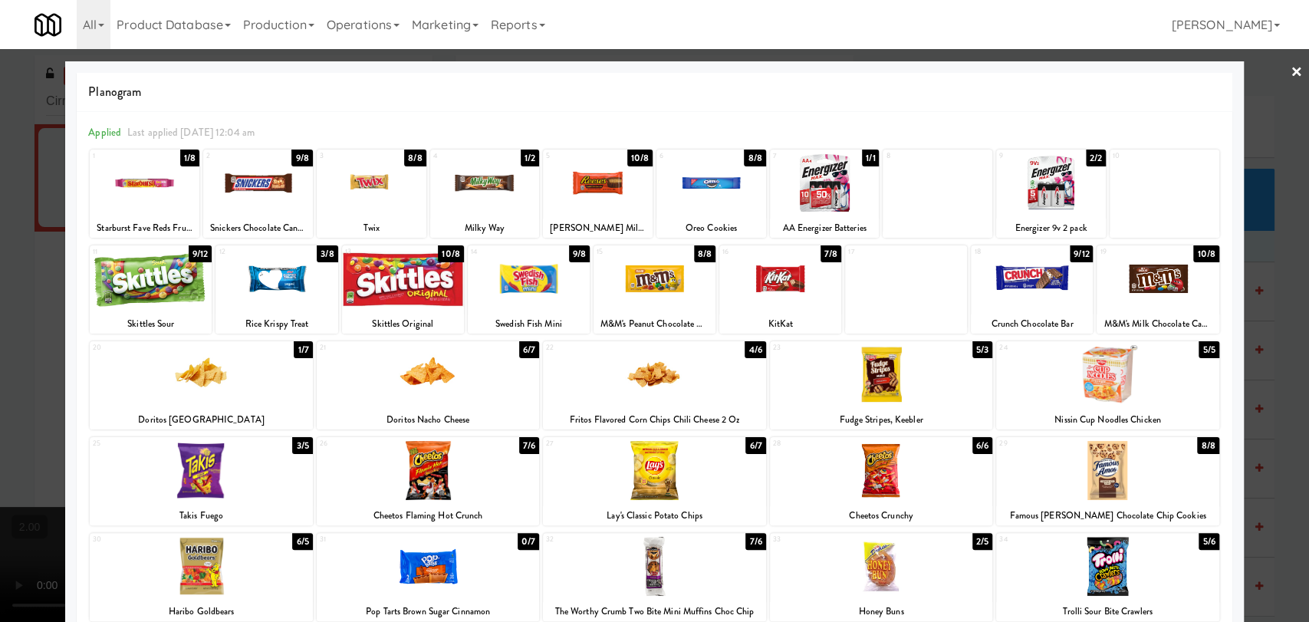
click at [400, 490] on div at bounding box center [428, 470] width 222 height 59
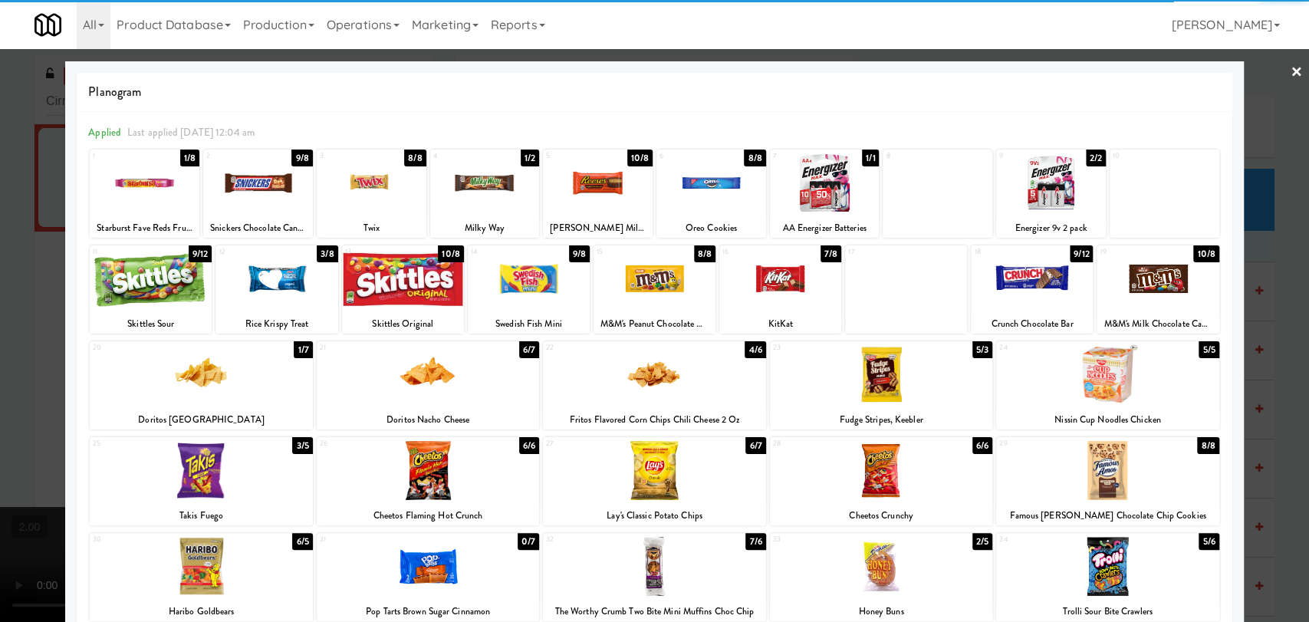
click at [14, 308] on div at bounding box center [654, 311] width 1309 height 622
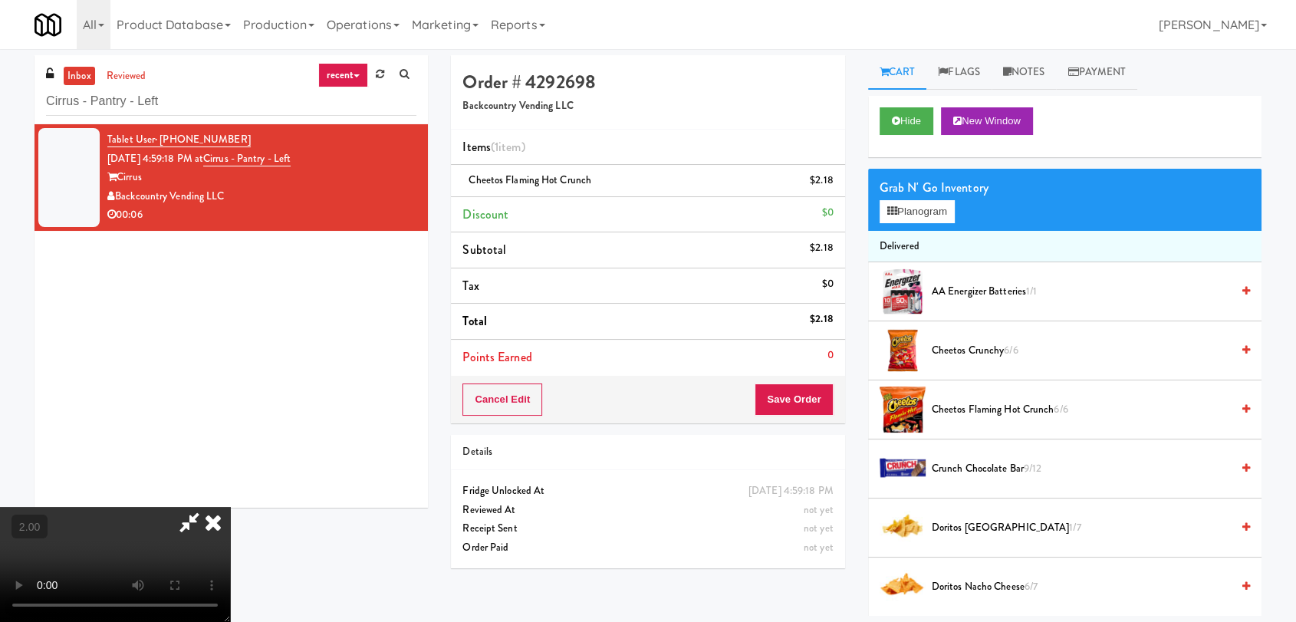
click at [230, 507] on video at bounding box center [115, 564] width 230 height 115
click at [796, 394] on button "Save Order" at bounding box center [793, 399] width 78 height 32
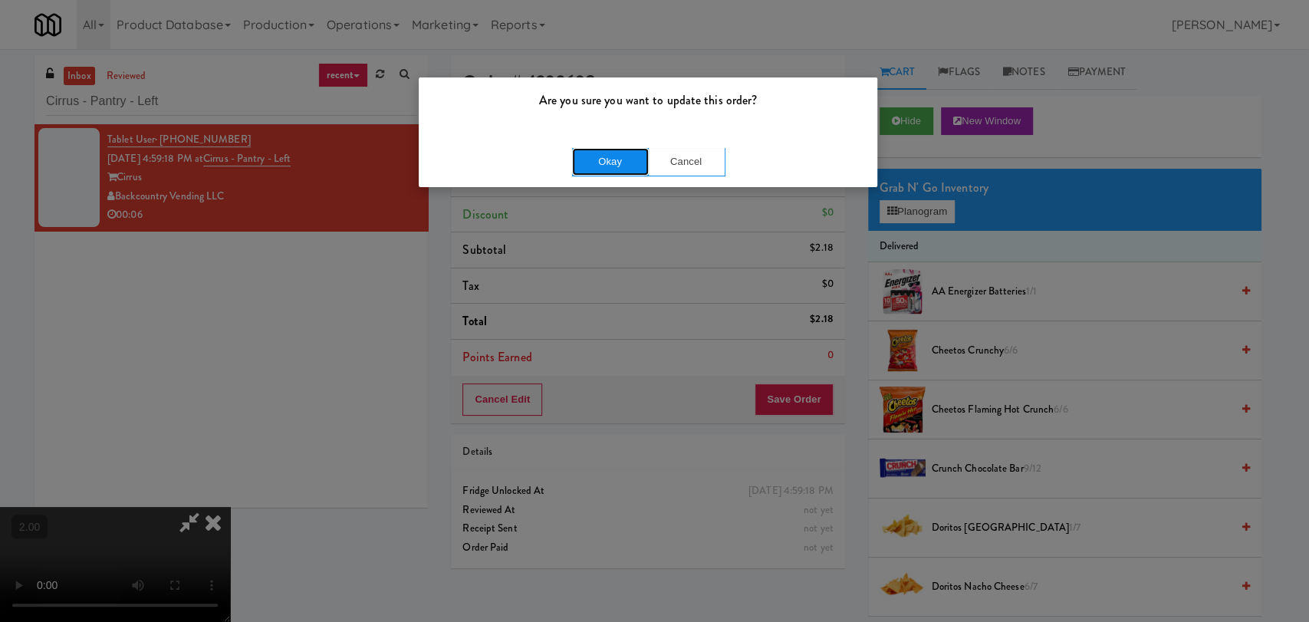
click at [619, 148] on button "Okay" at bounding box center [610, 162] width 77 height 28
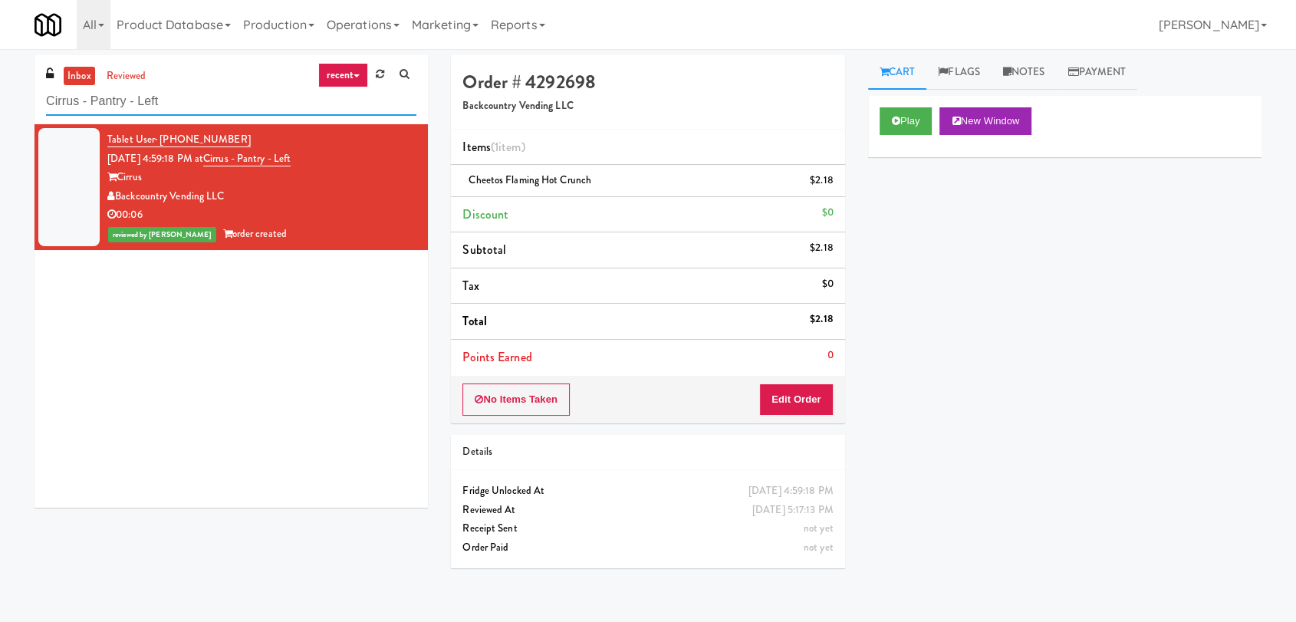
drag, startPoint x: 297, startPoint y: 96, endPoint x: 129, endPoint y: 109, distance: 169.2
click at [129, 109] on input "Cirrus - Pantry - Left" at bounding box center [231, 101] width 370 height 28
paste input "Arena Fitness - Cooler"
click at [199, 101] on input "Cirrus - Pantry Arena Fitness - Cooler - Left" at bounding box center [231, 101] width 370 height 28
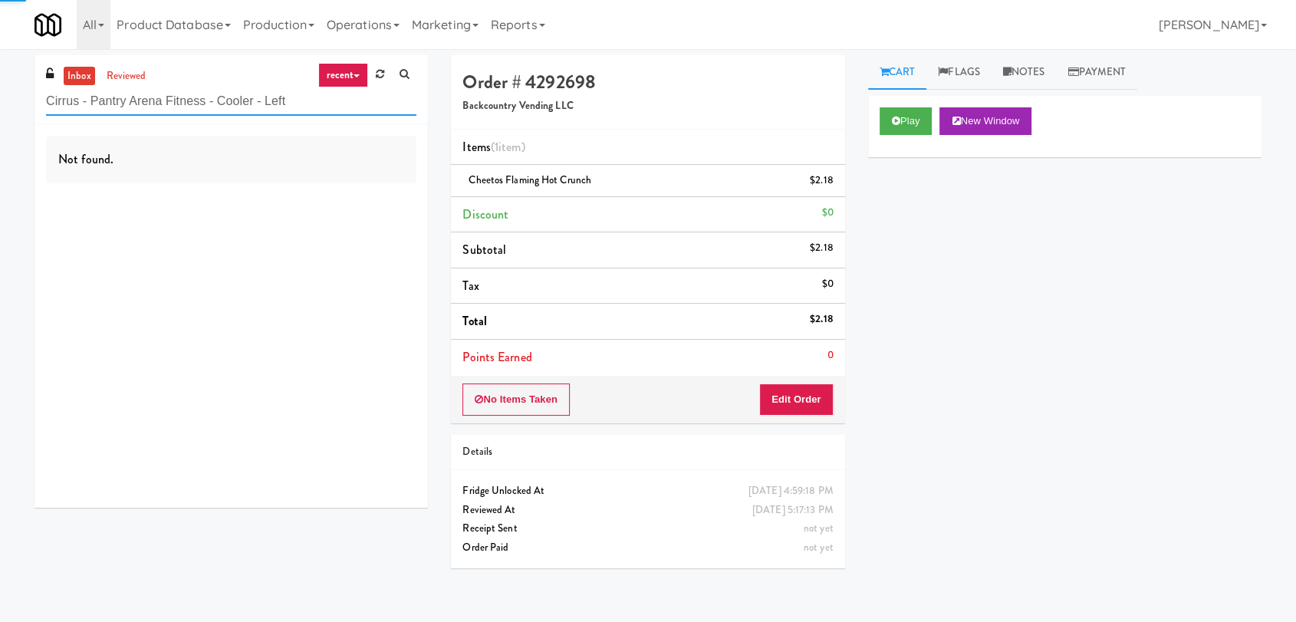
click at [199, 101] on input "Cirrus - Pantry Arena Fitness - Cooler - Left" at bounding box center [231, 101] width 370 height 28
click at [200, 100] on input "Cirrus - Pantry Arena Fitness - Cooler - Left" at bounding box center [231, 101] width 370 height 28
paste input "text"
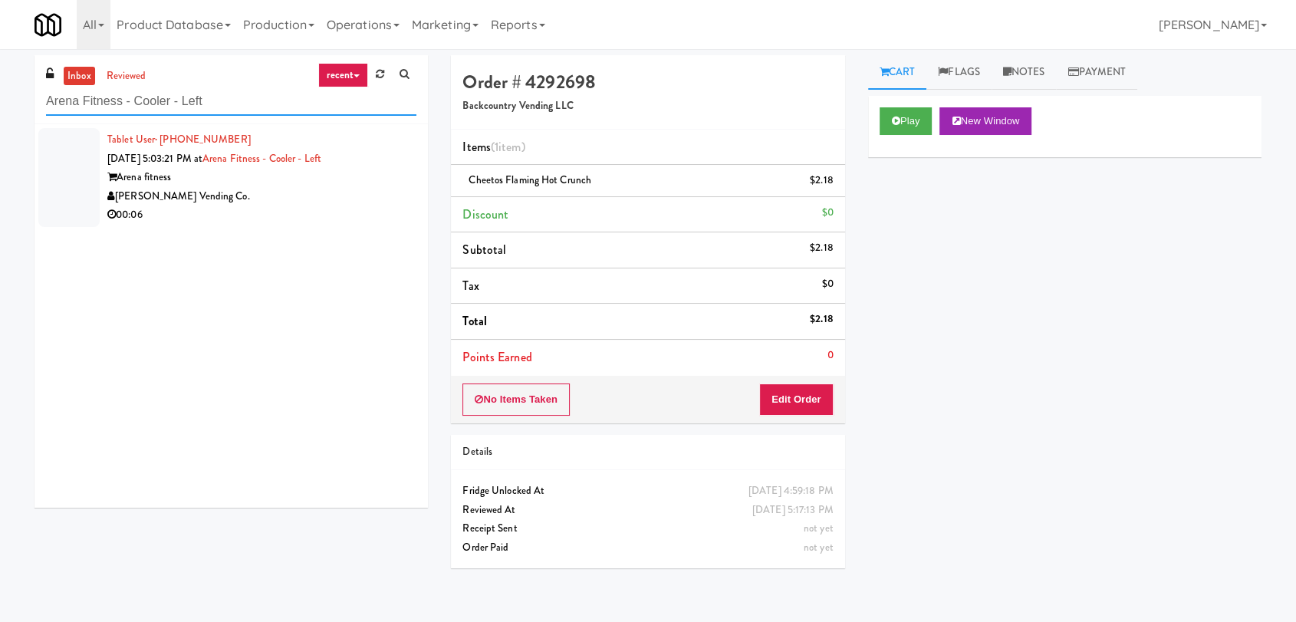
type input "Arena Fitness - Cooler - Left"
click at [287, 189] on div "[PERSON_NAME] Vending Co." at bounding box center [261, 196] width 309 height 19
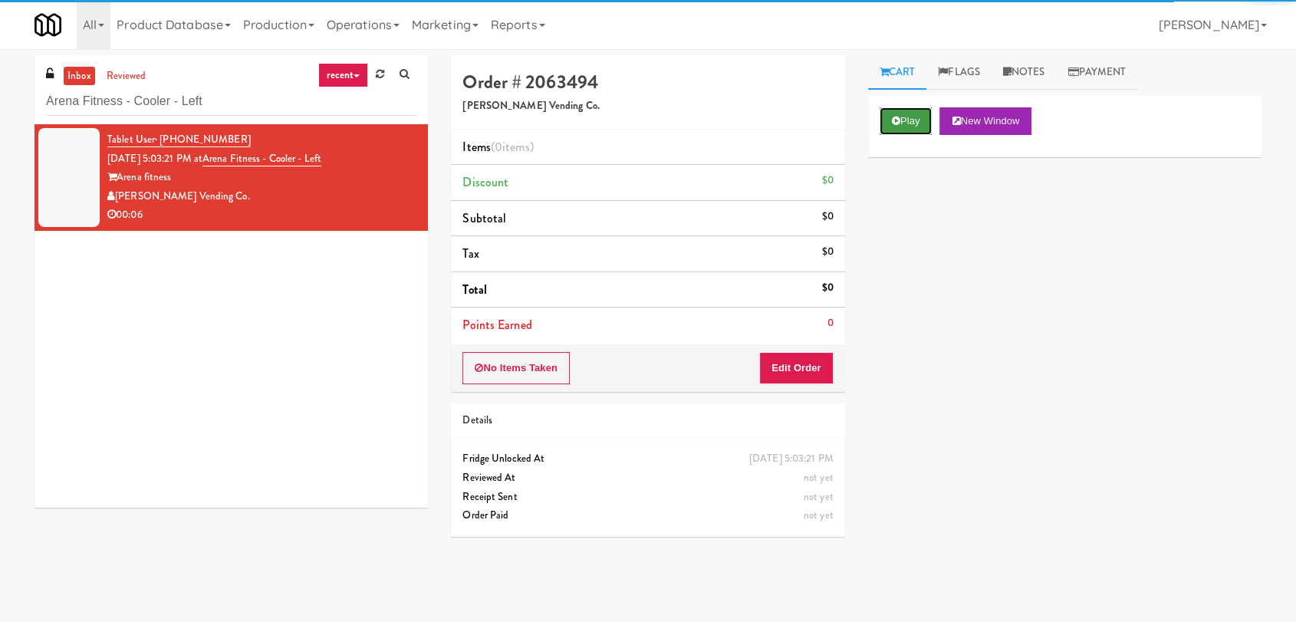
click at [913, 114] on button "Play" at bounding box center [905, 121] width 53 height 28
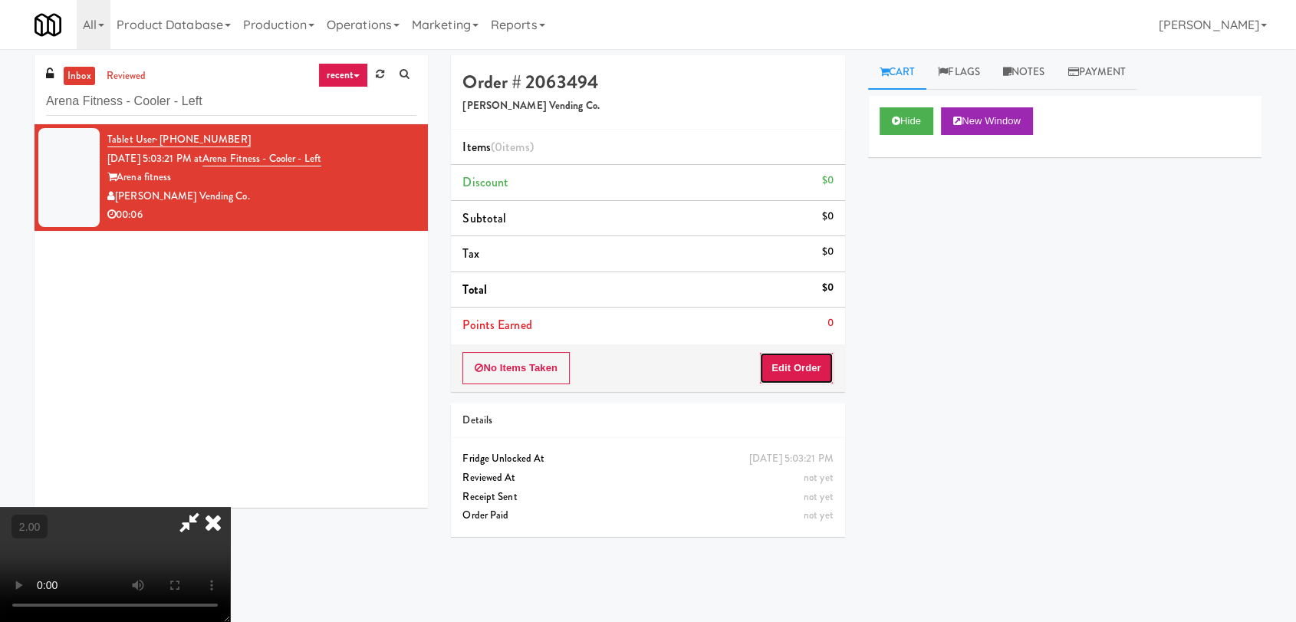
click at [824, 372] on button "Edit Order" at bounding box center [796, 368] width 74 height 32
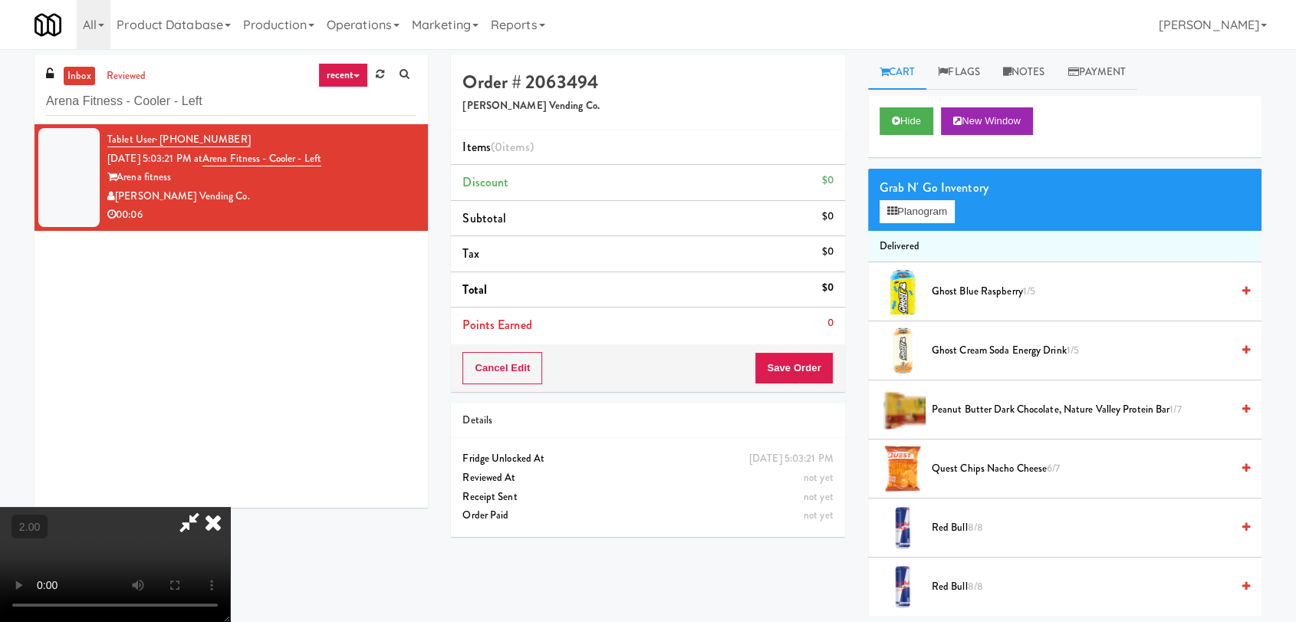
click at [230, 507] on video at bounding box center [115, 564] width 230 height 115
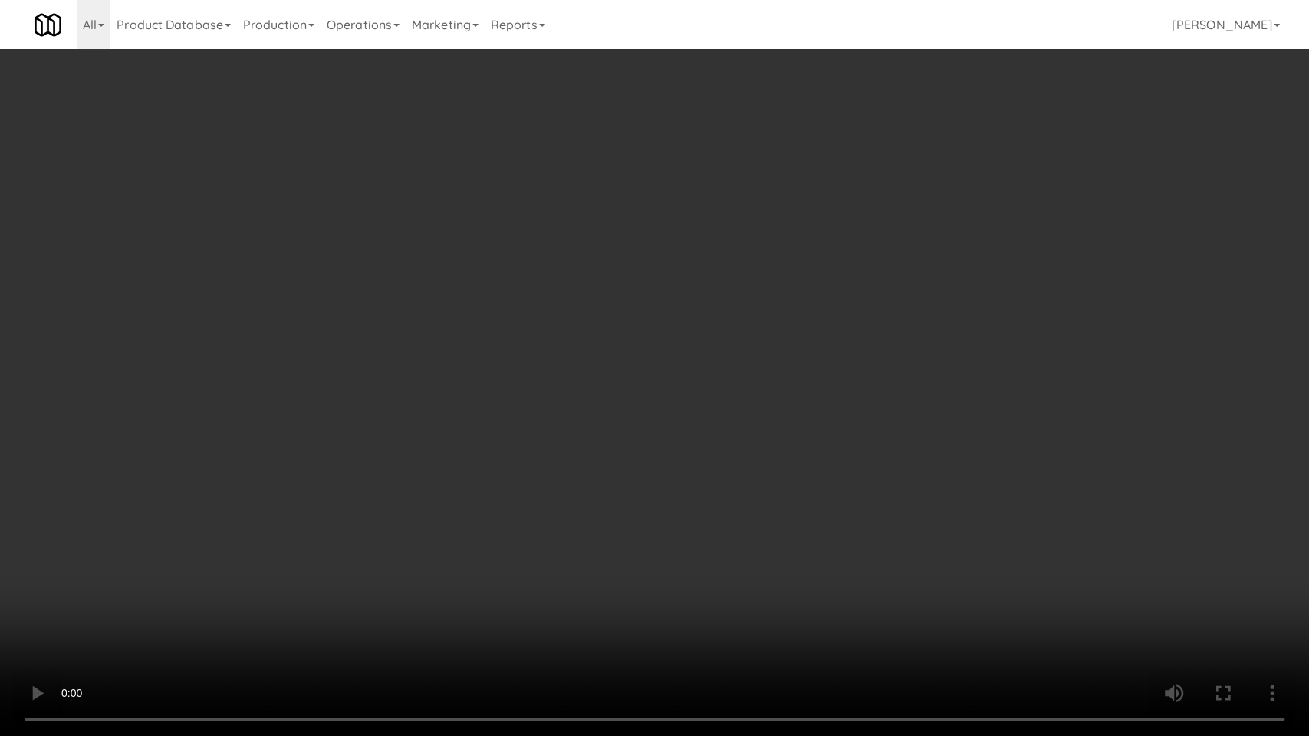
click at [590, 321] on video at bounding box center [654, 368] width 1309 height 736
click at [607, 338] on video at bounding box center [654, 368] width 1309 height 736
click at [662, 294] on video at bounding box center [654, 368] width 1309 height 736
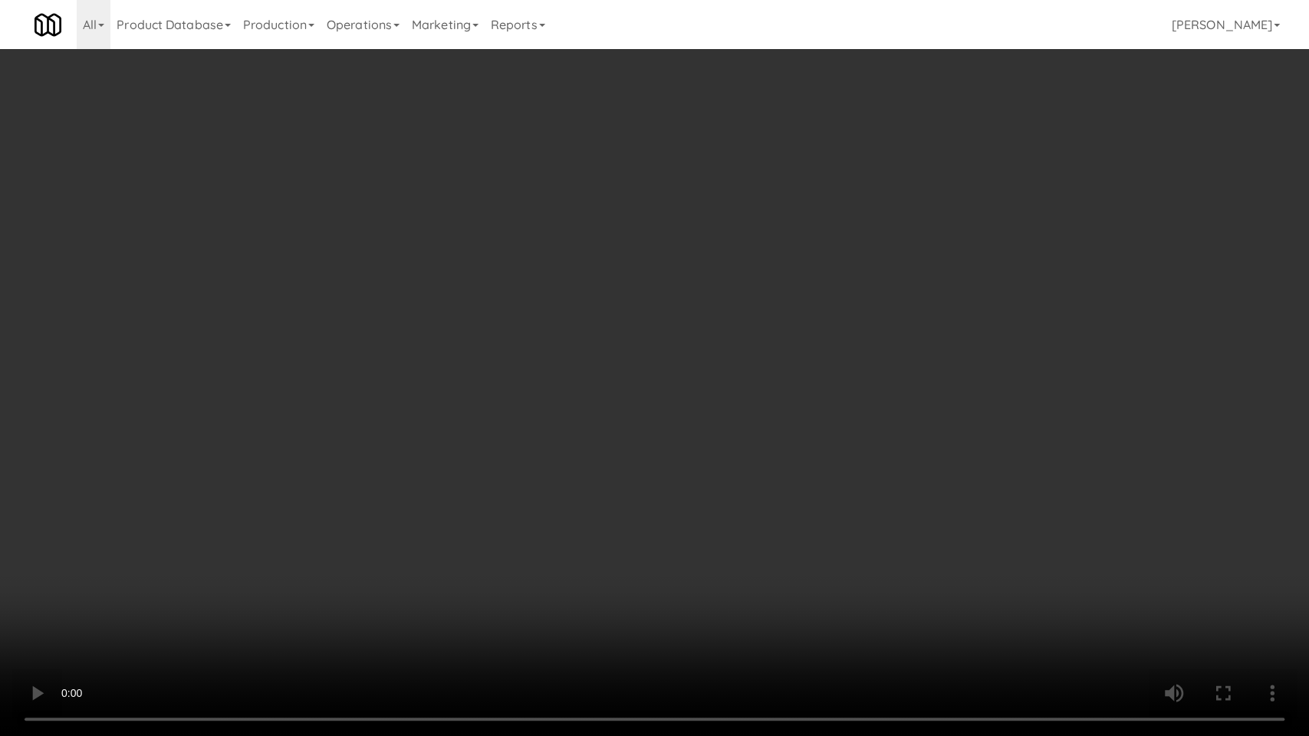
click at [662, 294] on video at bounding box center [654, 368] width 1309 height 736
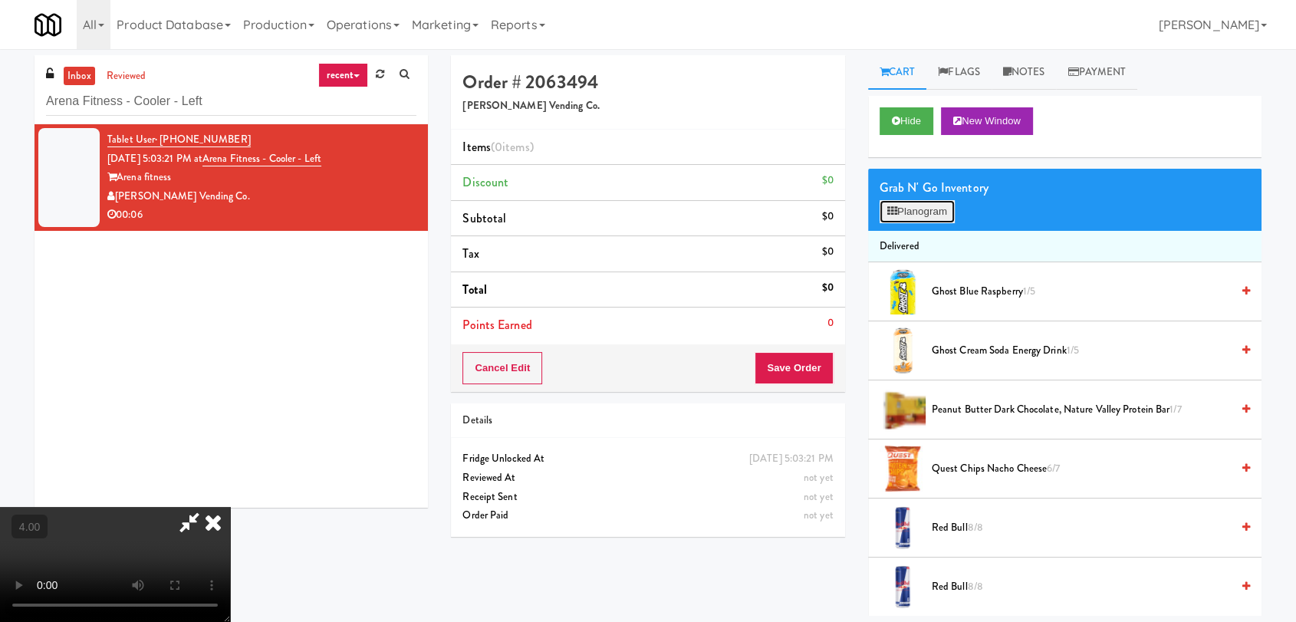
click at [902, 204] on button "Planogram" at bounding box center [916, 211] width 75 height 23
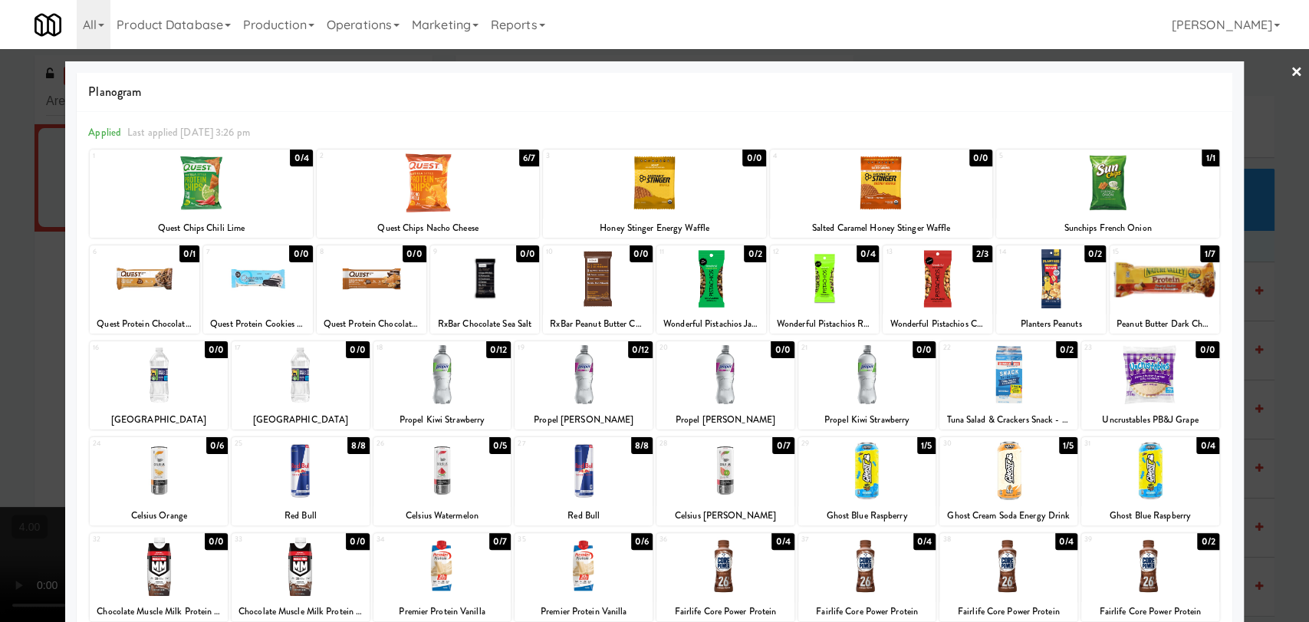
click at [871, 370] on div at bounding box center [867, 374] width 138 height 59
click at [0, 305] on div at bounding box center [654, 311] width 1309 height 622
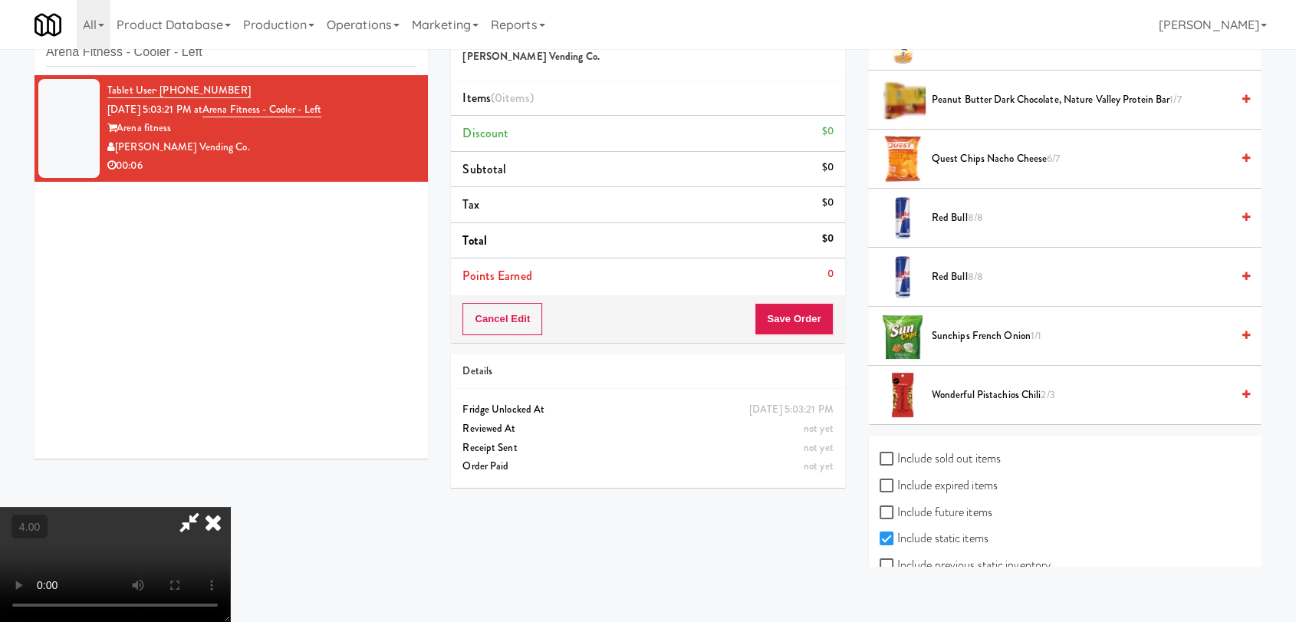
scroll to position [295, 0]
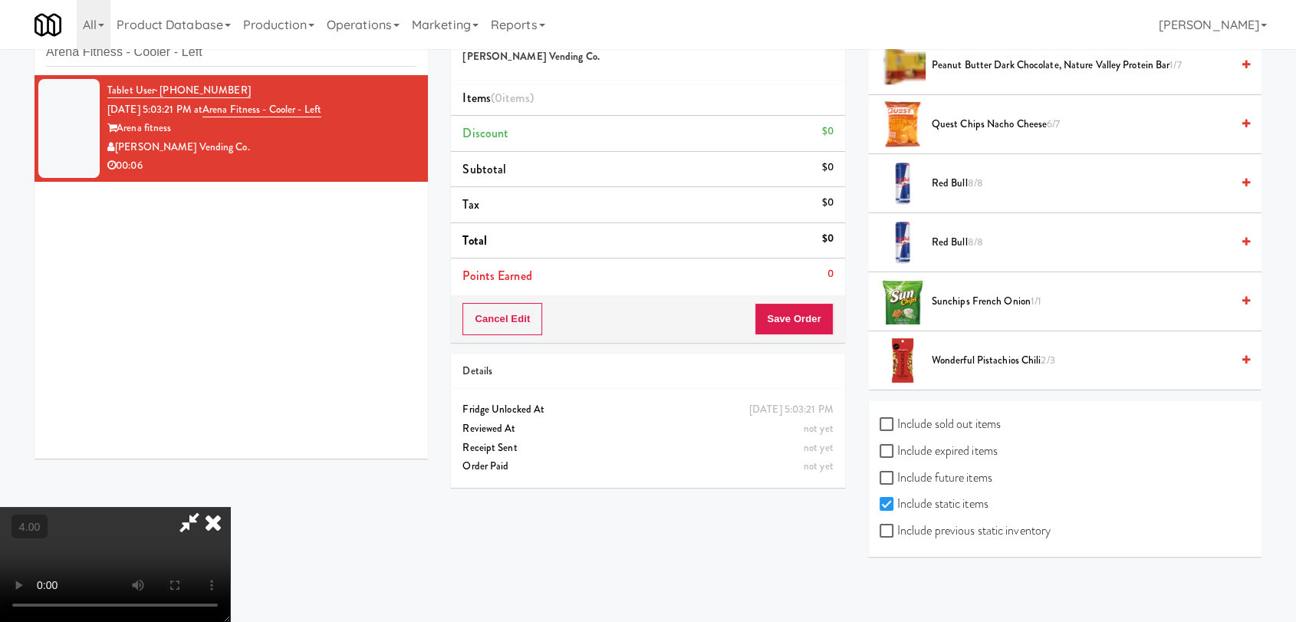
click at [954, 425] on label "Include sold out items" at bounding box center [939, 423] width 121 height 23
click at [897, 425] on input "Include sold out items" at bounding box center [888, 425] width 18 height 12
checkbox input "true"
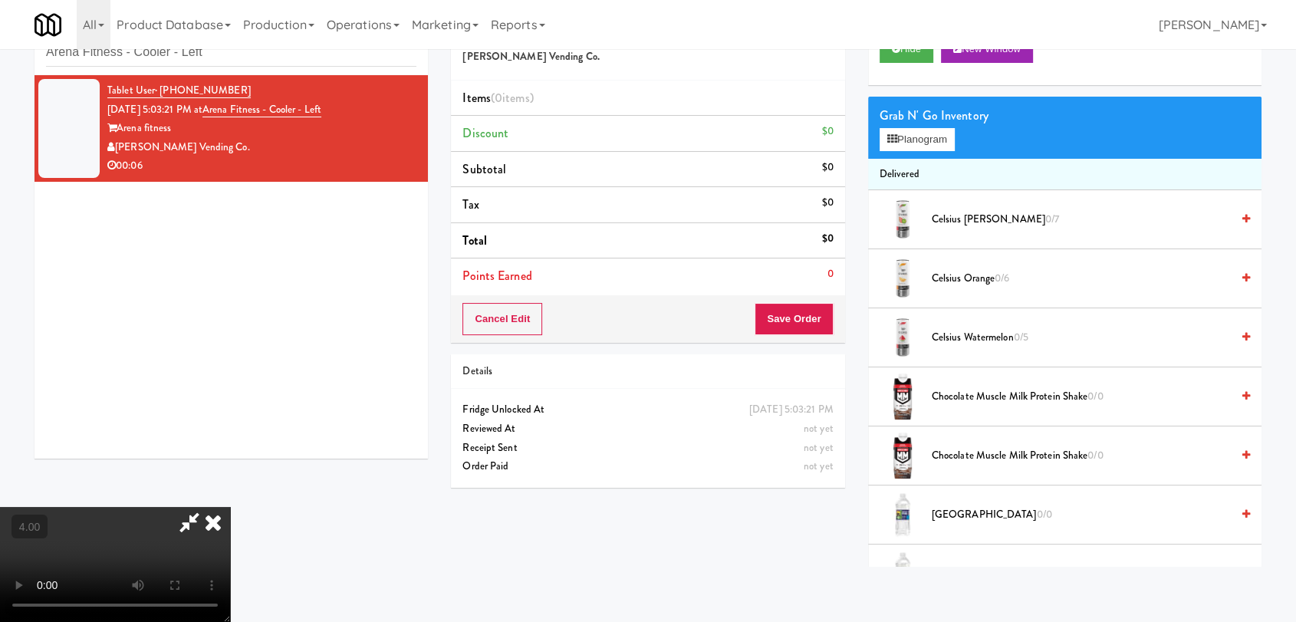
scroll to position [0, 0]
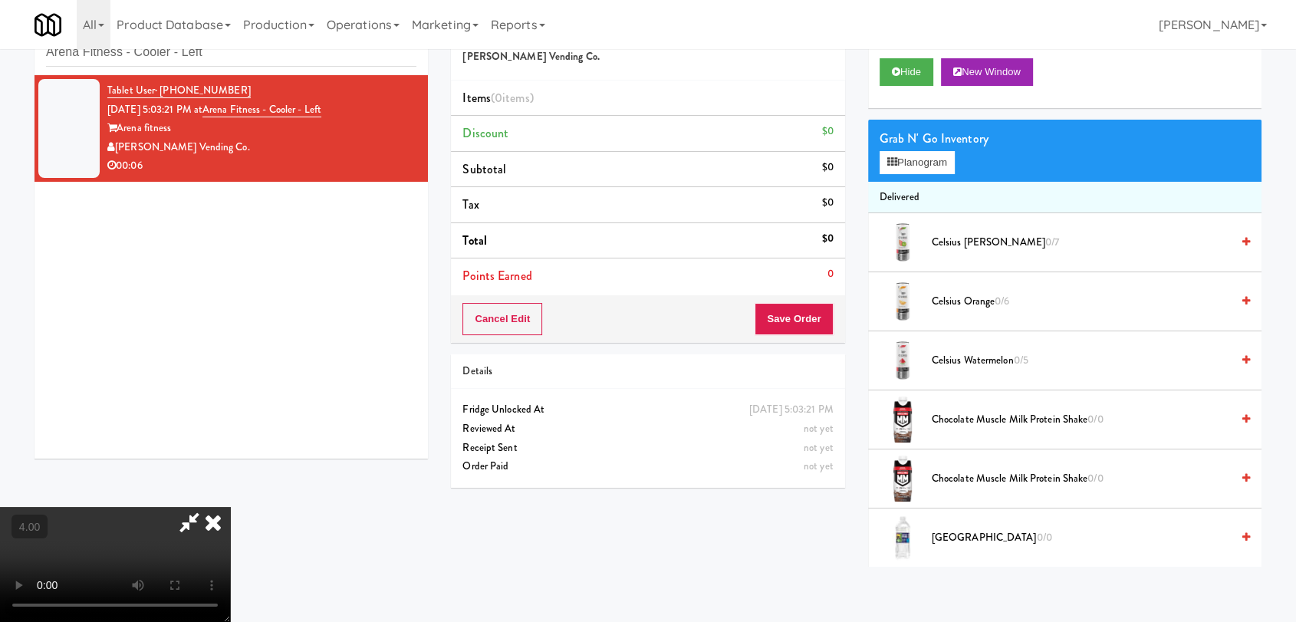
click at [230, 507] on icon at bounding box center [213, 522] width 34 height 31
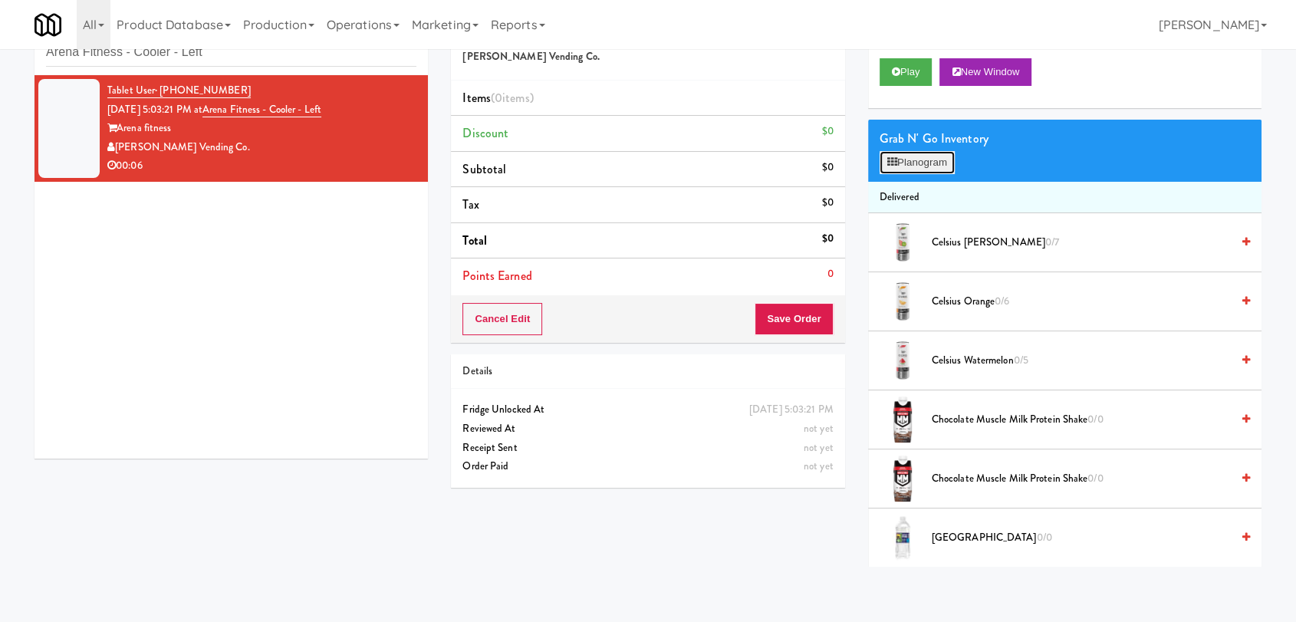
click at [892, 166] on icon at bounding box center [892, 162] width 10 height 10
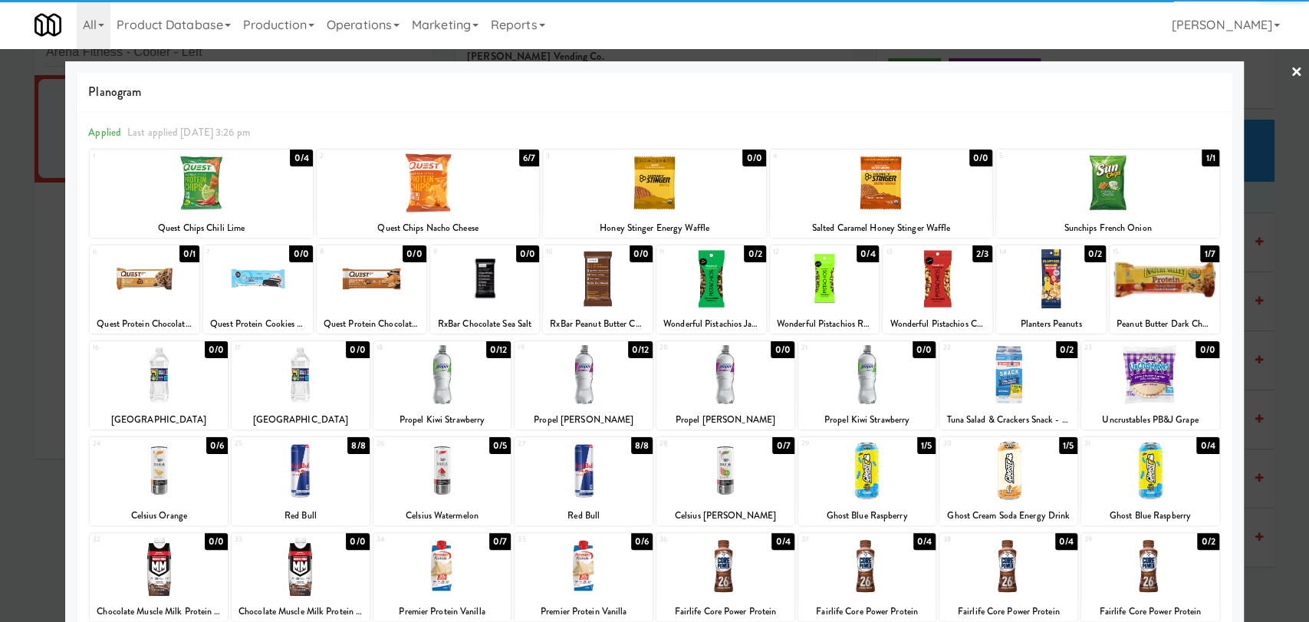
click at [853, 376] on div at bounding box center [867, 374] width 138 height 59
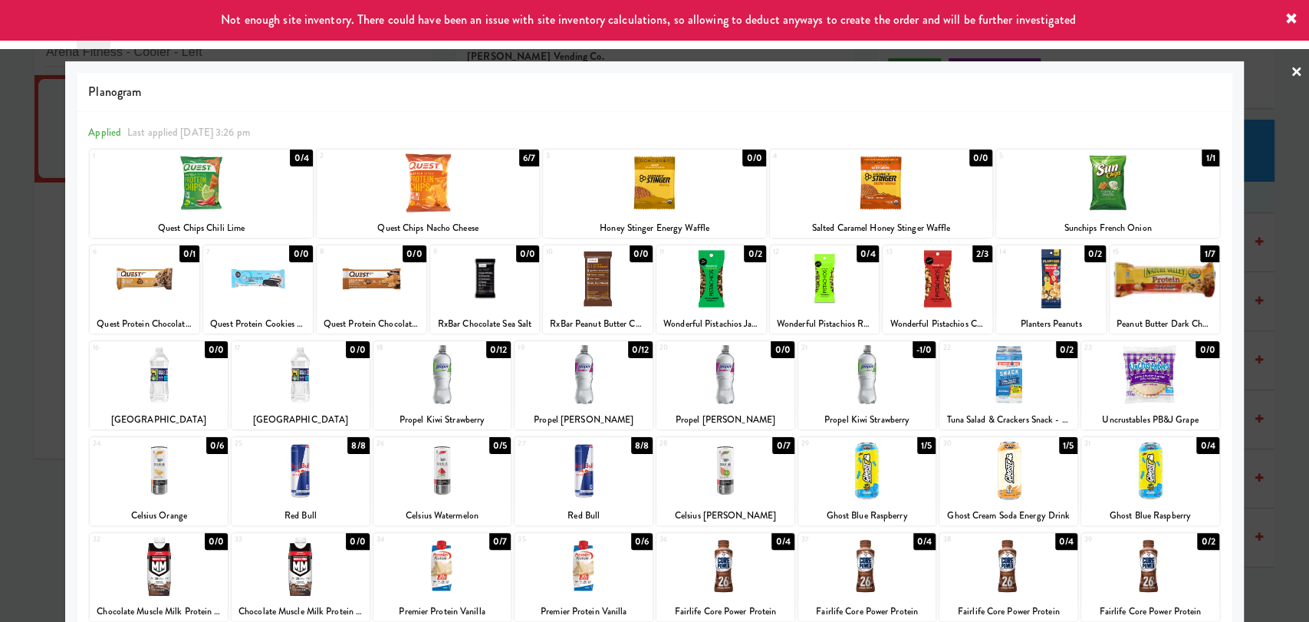
click at [0, 225] on div at bounding box center [654, 311] width 1309 height 622
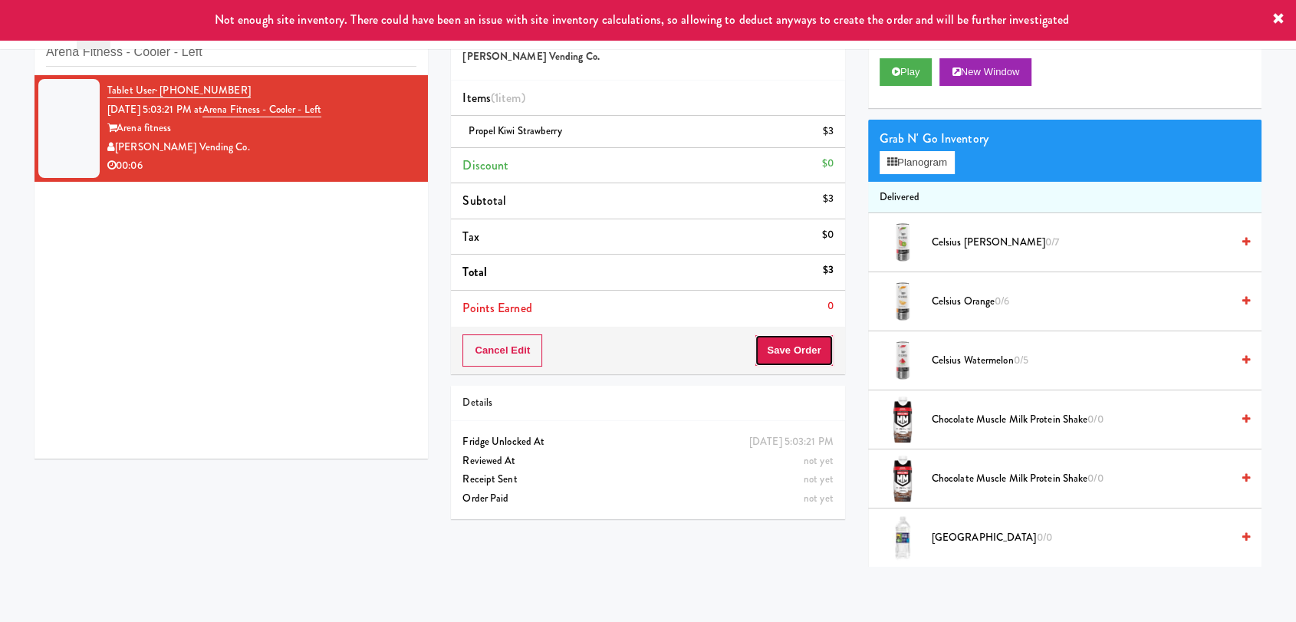
click at [782, 345] on button "Save Order" at bounding box center [793, 350] width 78 height 32
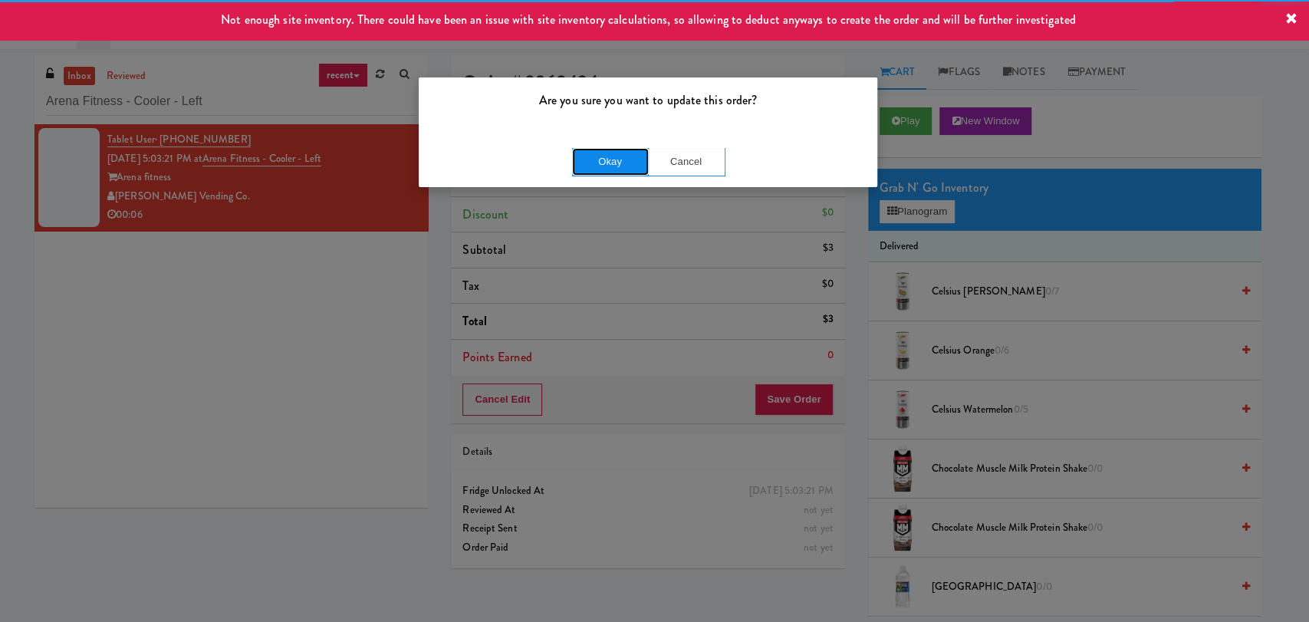
click at [625, 161] on button "Okay" at bounding box center [610, 162] width 77 height 28
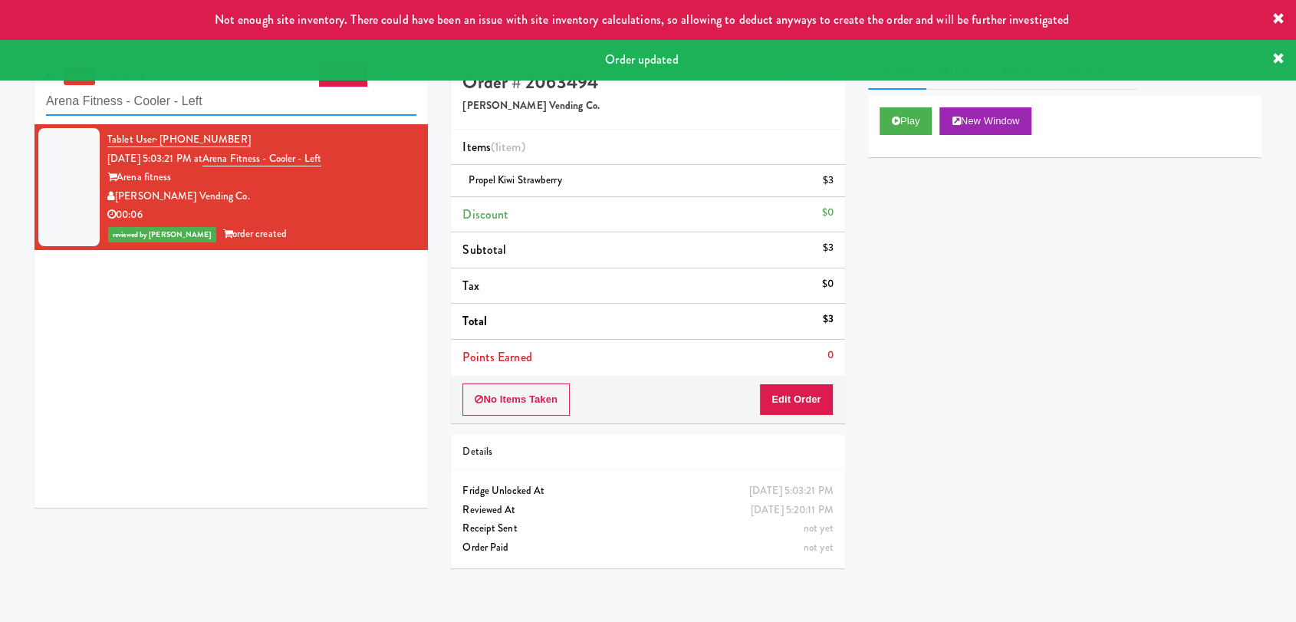
paste input "Reotown Apartments - Cooler 1"
drag, startPoint x: 218, startPoint y: 100, endPoint x: 0, endPoint y: 83, distance: 218.4
click at [0, 83] on div "inbox reviewed recent all unclear take inventory issue suspicious failed recent…" at bounding box center [648, 335] width 1296 height 560
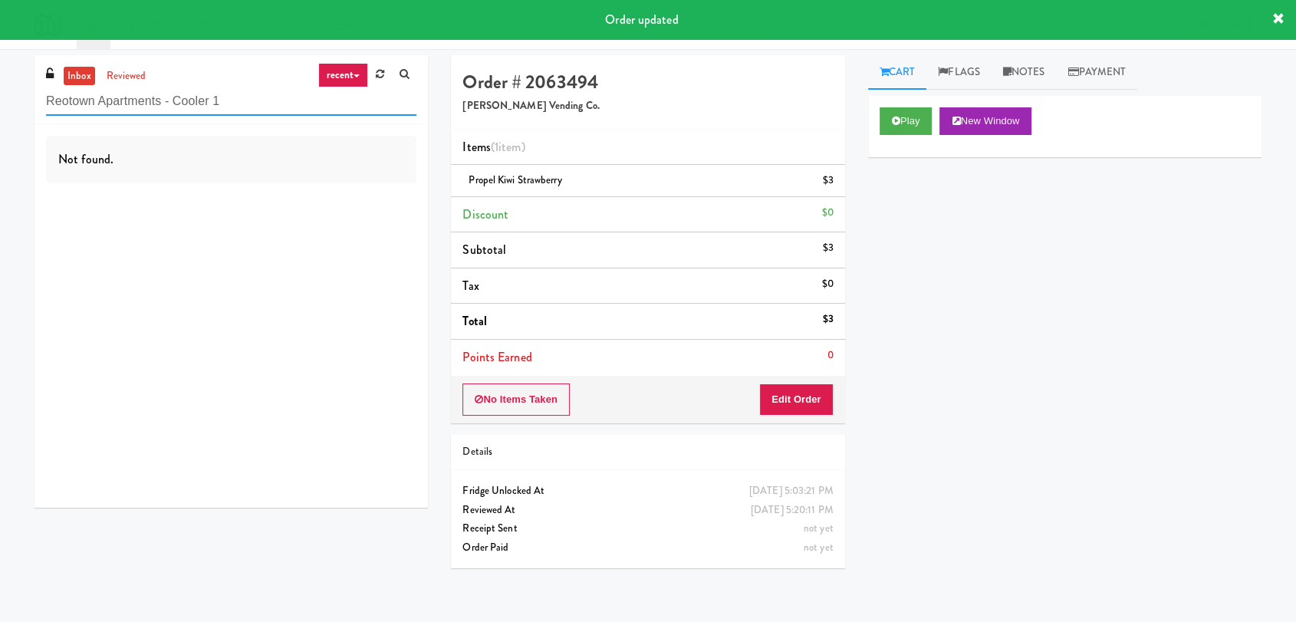
type input "Reotown Apartments - Cooler 1"
click at [346, 211] on div "Not found." at bounding box center [230, 315] width 393 height 383
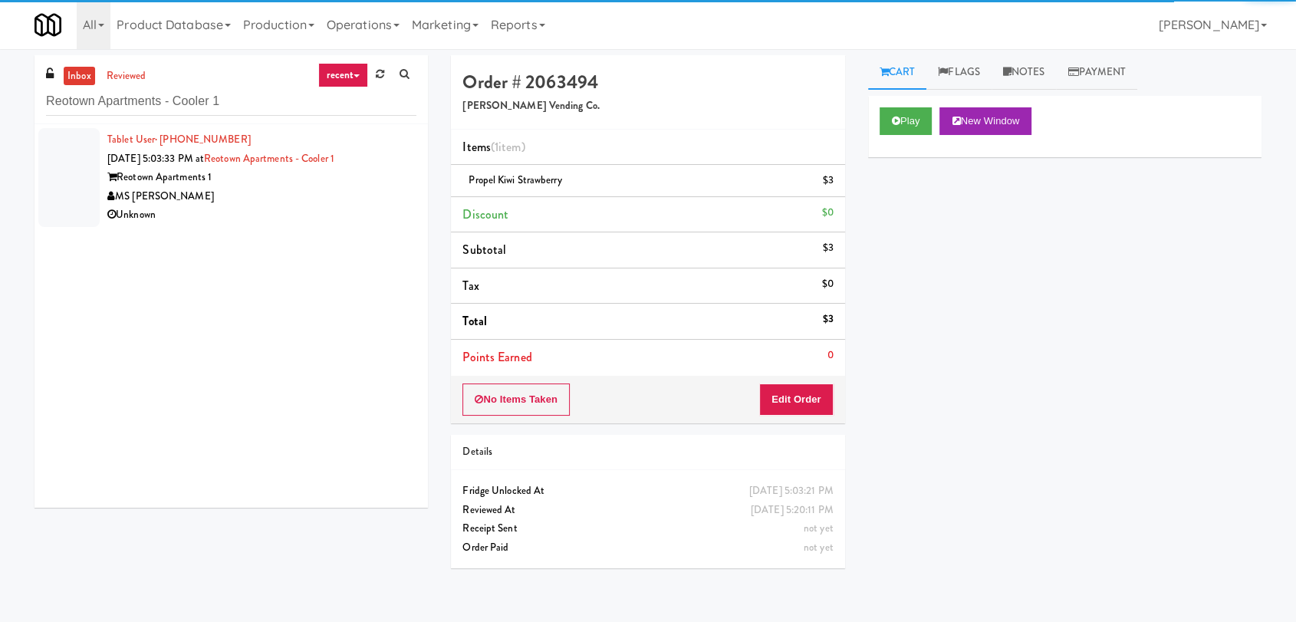
click at [354, 189] on div "MS [PERSON_NAME]" at bounding box center [261, 196] width 309 height 19
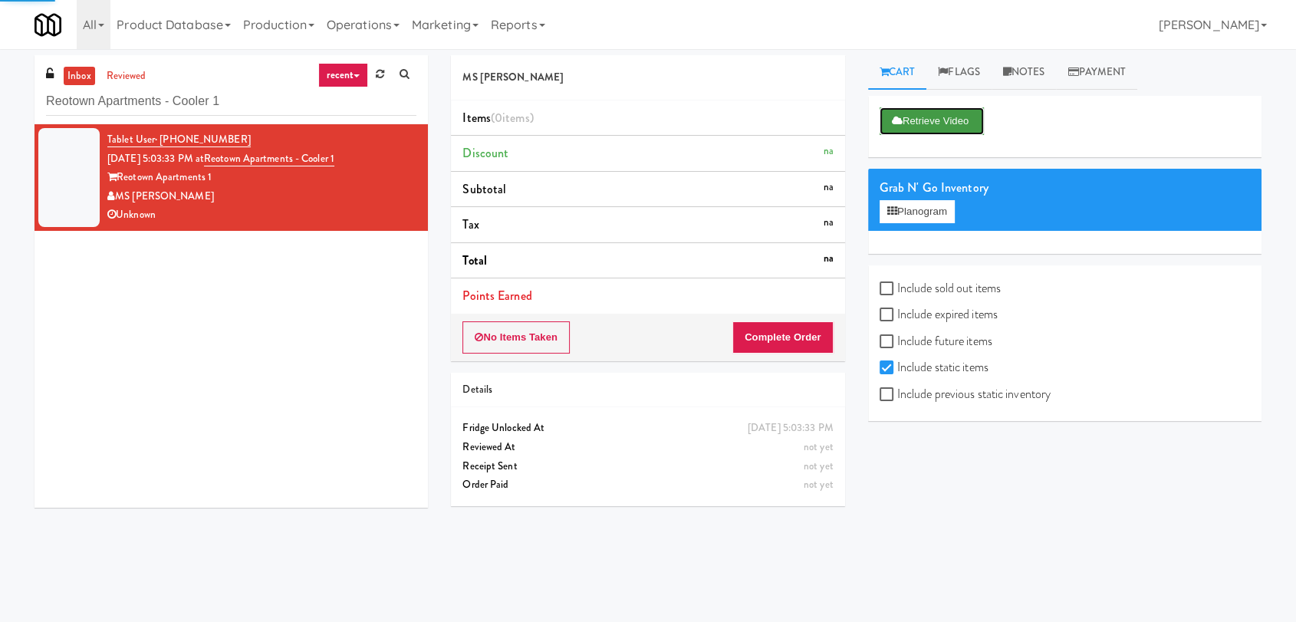
click at [905, 124] on button "Retrieve Video" at bounding box center [931, 121] width 104 height 28
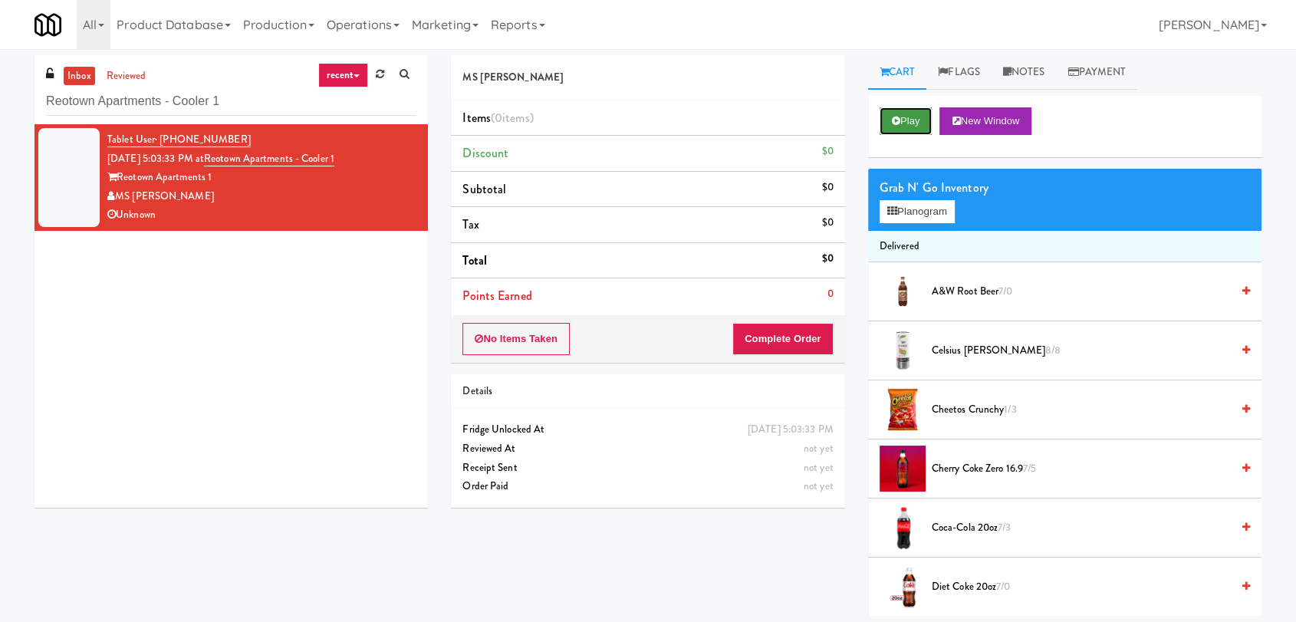
click at [900, 126] on button "Play" at bounding box center [905, 121] width 53 height 28
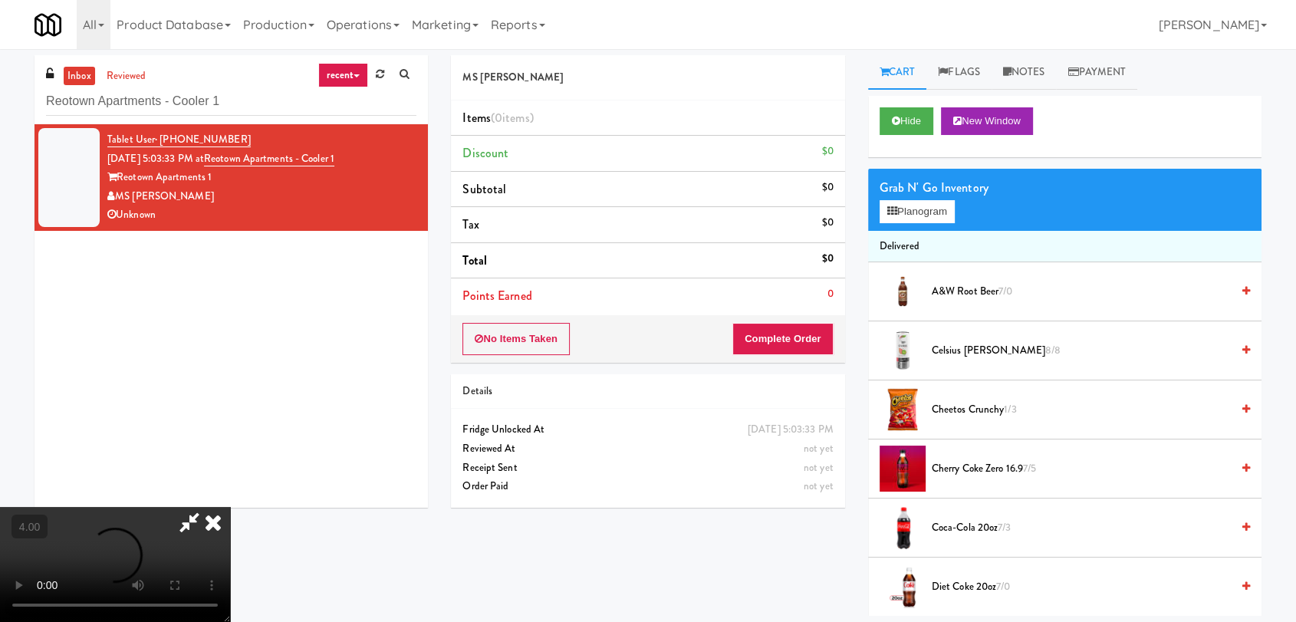
click at [230, 507] on video at bounding box center [115, 564] width 230 height 115
click at [1018, 74] on link "Notes" at bounding box center [1023, 72] width 65 height 34
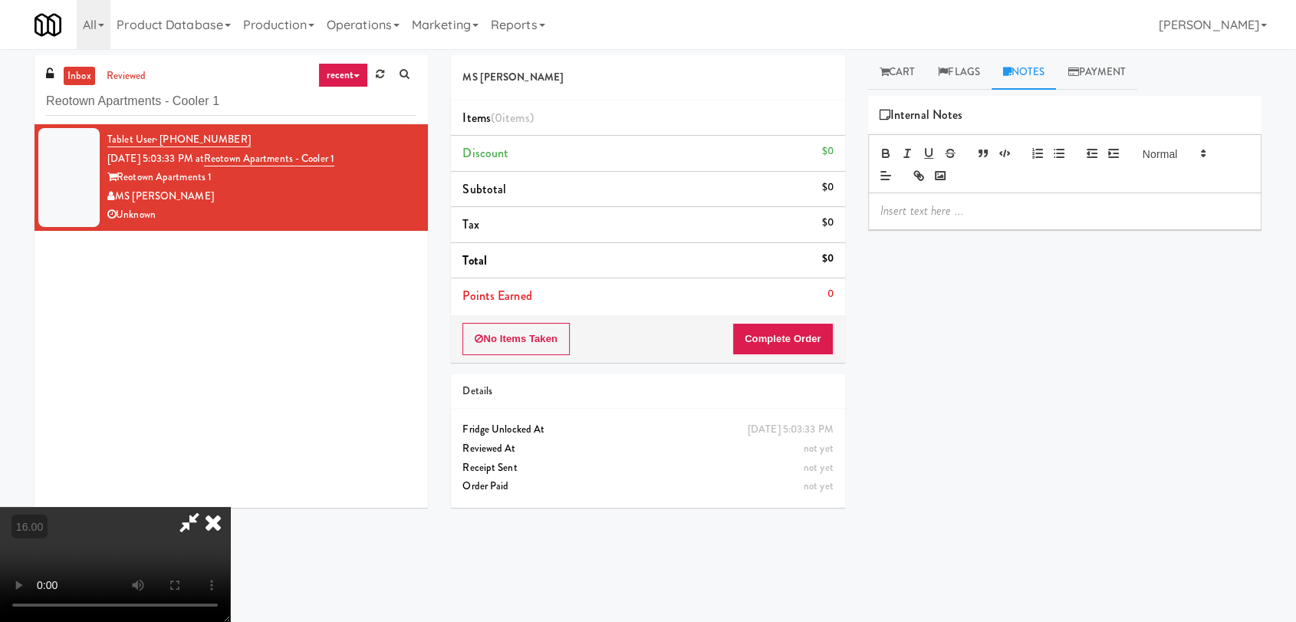
click at [997, 215] on p at bounding box center [1064, 210] width 369 height 17
click at [230, 507] on icon at bounding box center [213, 522] width 34 height 31
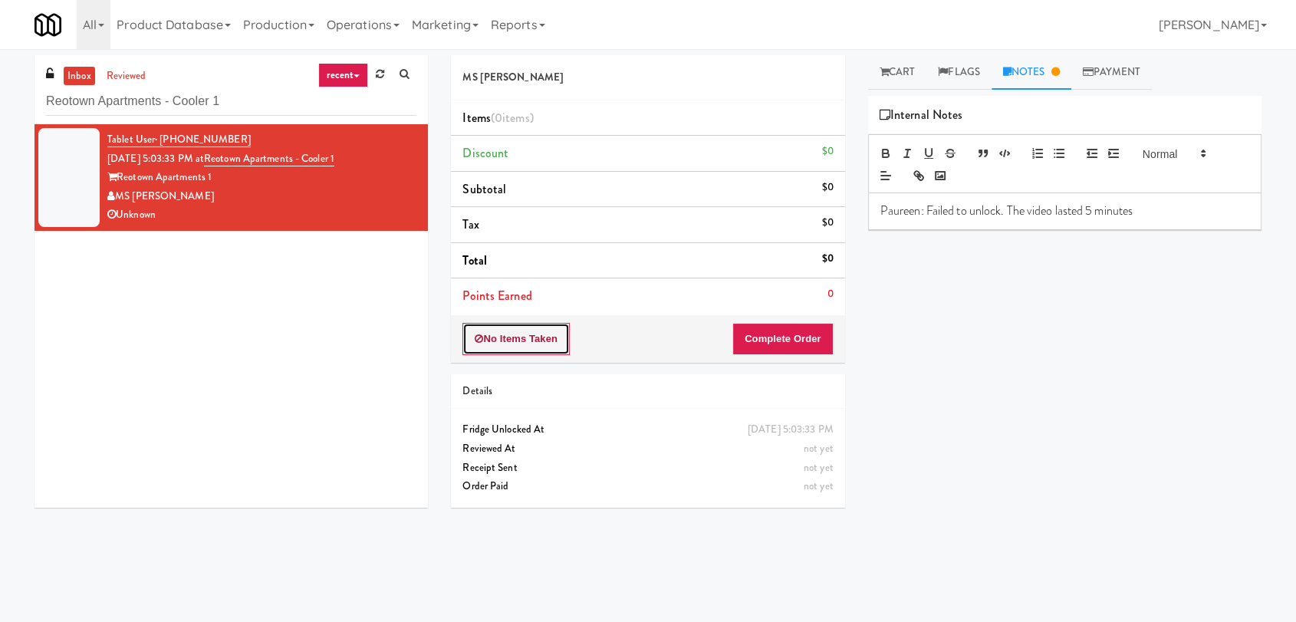
click at [481, 341] on icon at bounding box center [479, 338] width 8 height 10
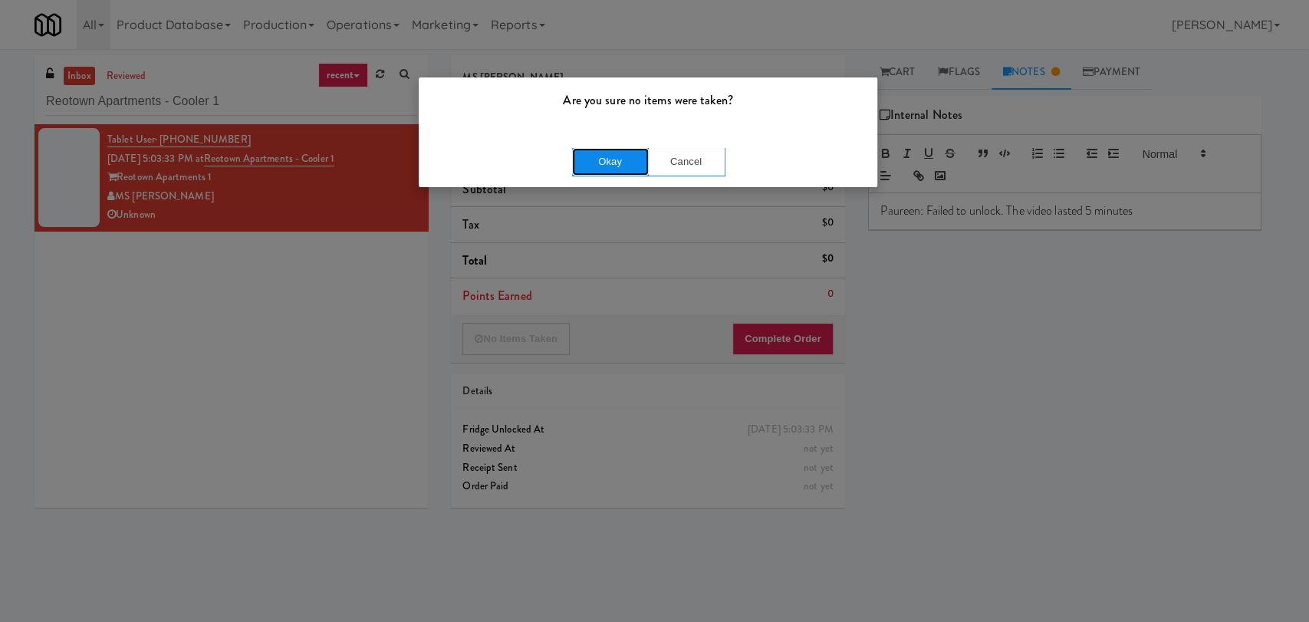
click at [593, 157] on button "Okay" at bounding box center [610, 162] width 77 height 28
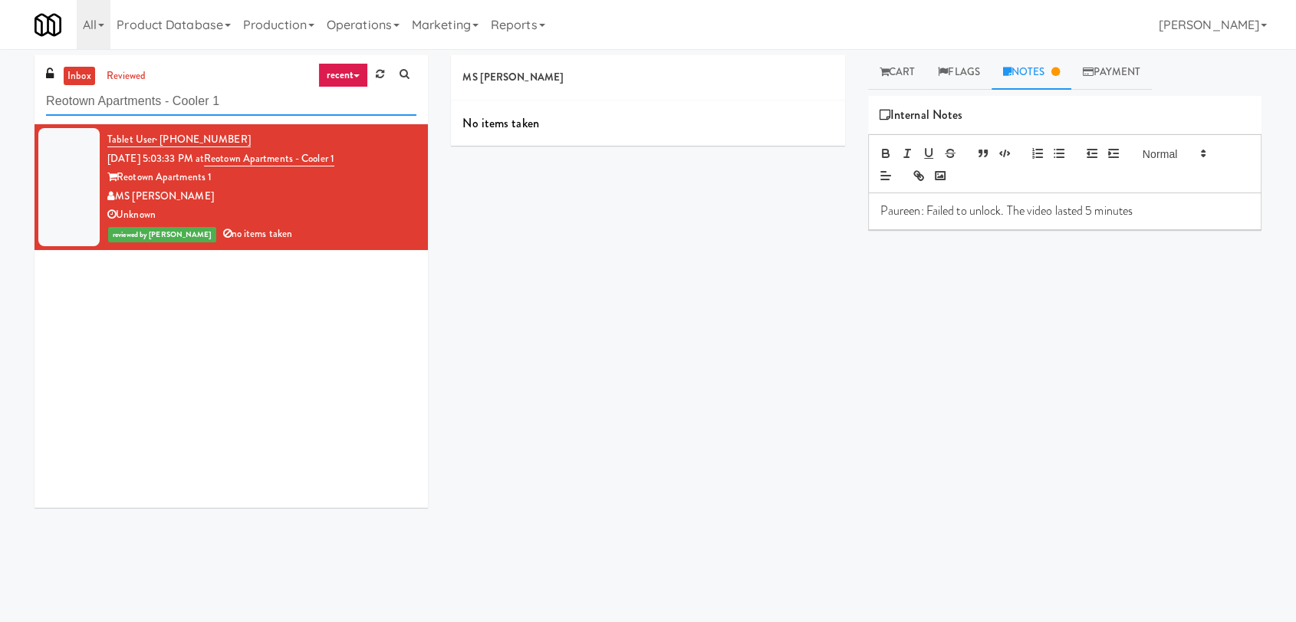
paste input "Aperture UCF - Cooler - Middle"
drag, startPoint x: 205, startPoint y: 93, endPoint x: 0, endPoint y: 48, distance: 209.5
click at [0, 49] on body "Are you sure no items were taken? Okay Cancel Okay Are you sure no items were t…" at bounding box center [648, 360] width 1296 height 622
type input "Aperture UCF - Cooler - Middle"
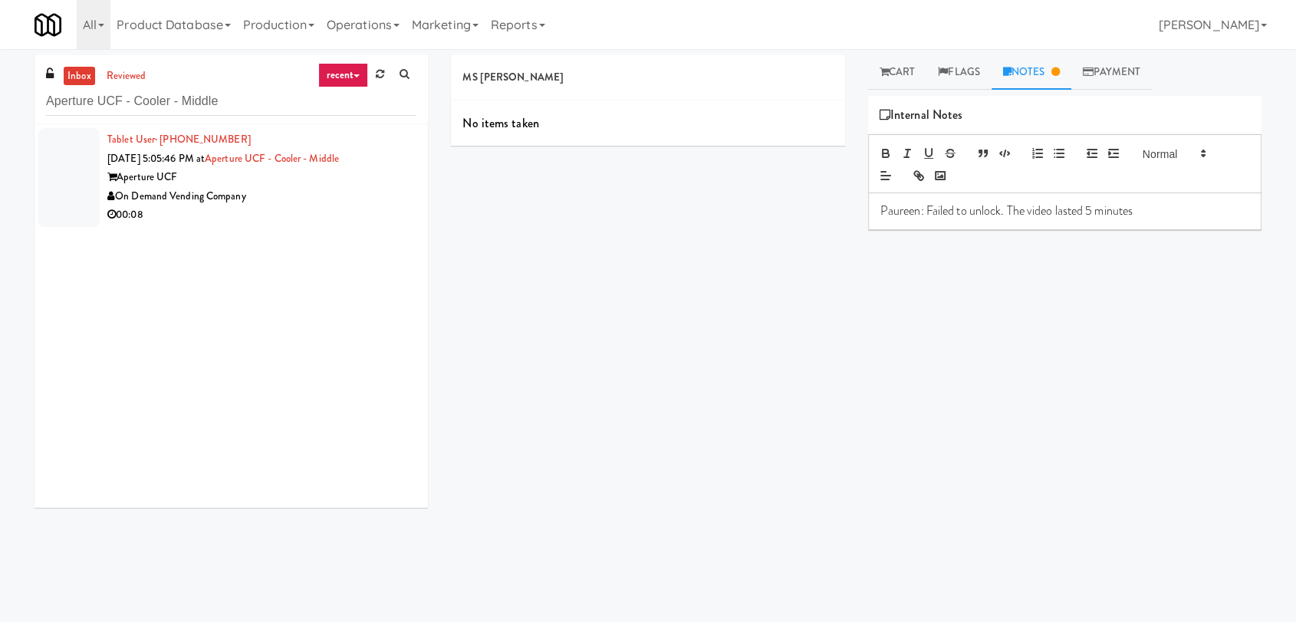
click at [364, 173] on div "Aperture UCF" at bounding box center [261, 177] width 309 height 19
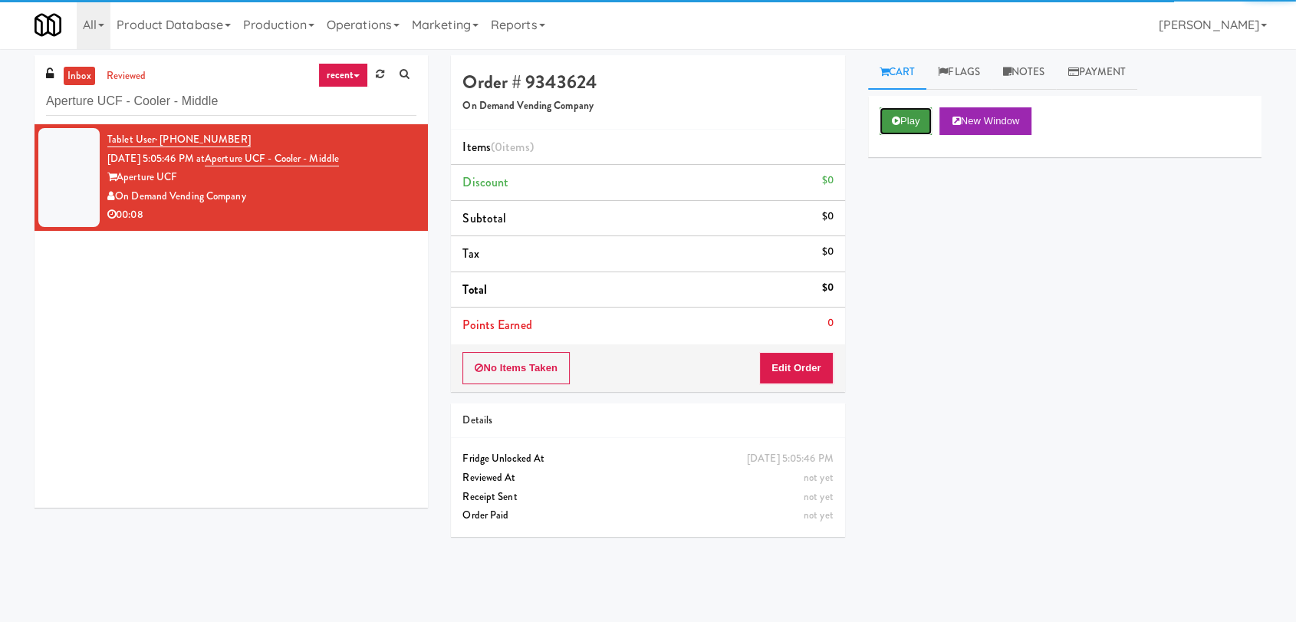
click at [882, 113] on button "Play" at bounding box center [905, 121] width 53 height 28
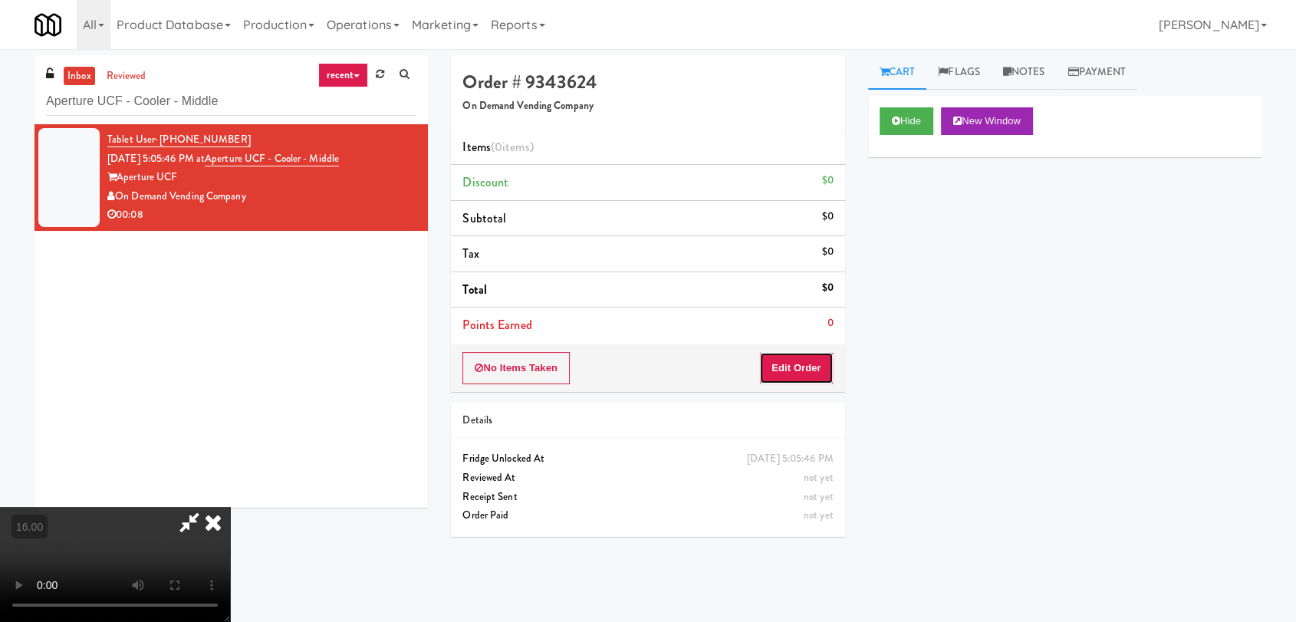
click at [780, 362] on button "Edit Order" at bounding box center [796, 368] width 74 height 32
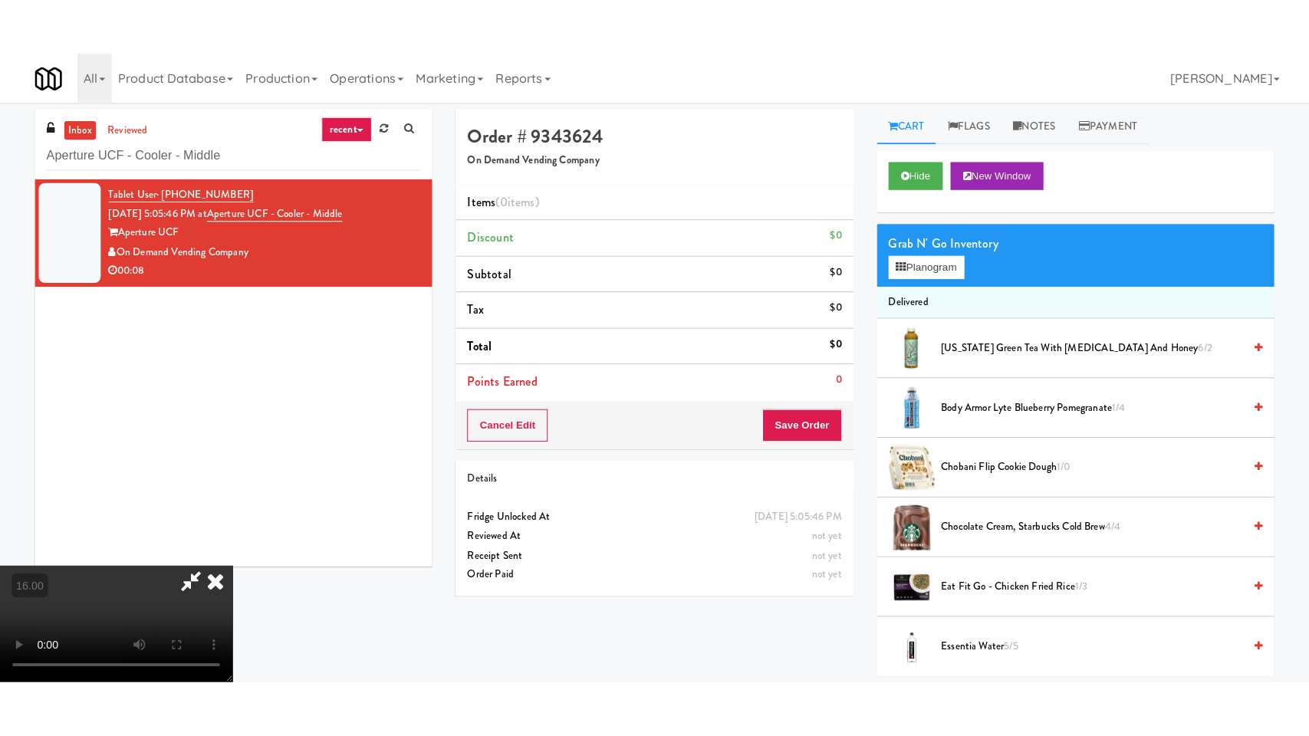
scroll to position [49, 0]
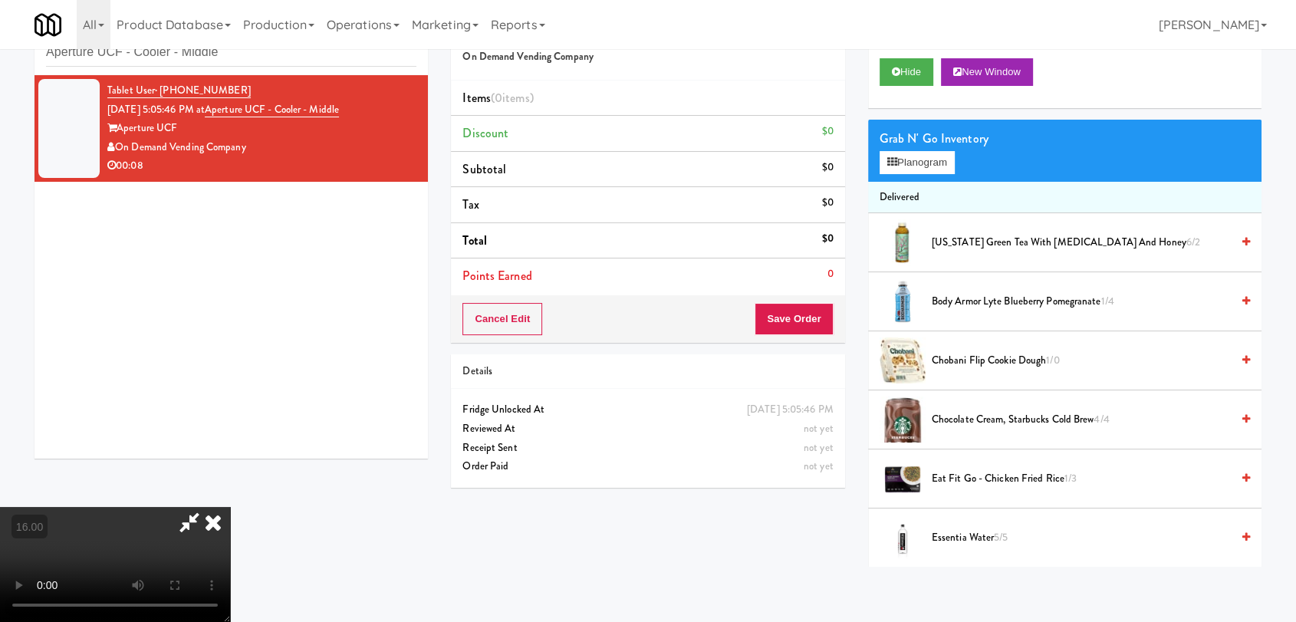
click at [230, 507] on video at bounding box center [115, 564] width 230 height 115
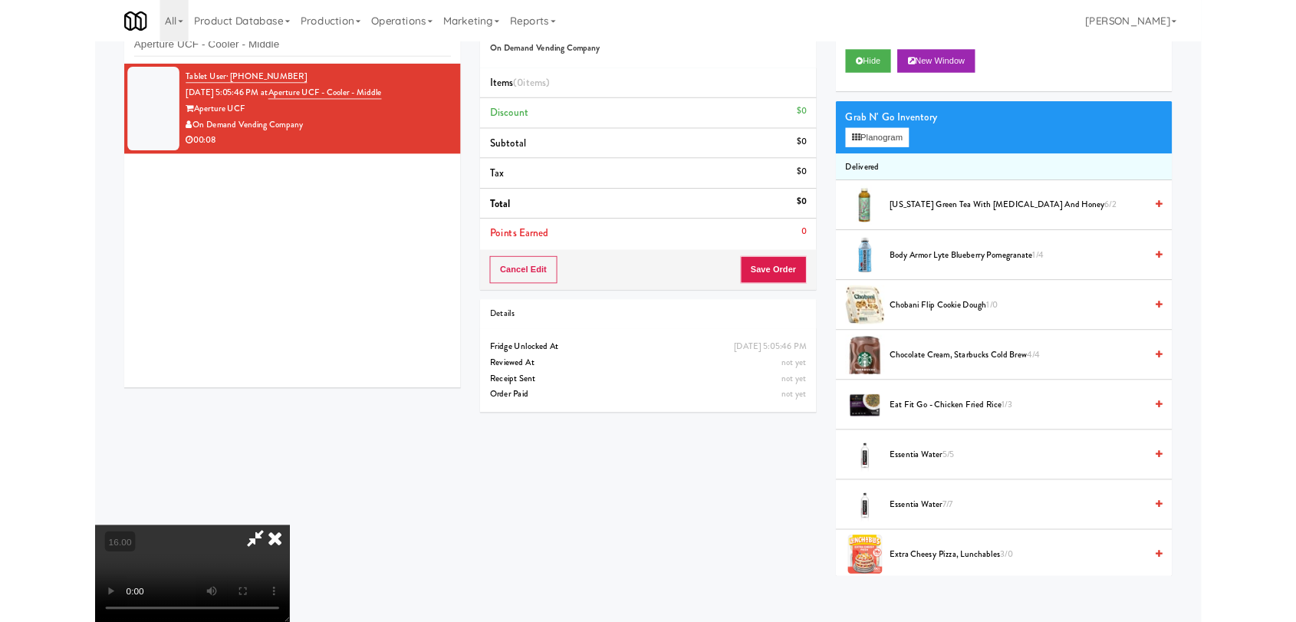
scroll to position [31, 0]
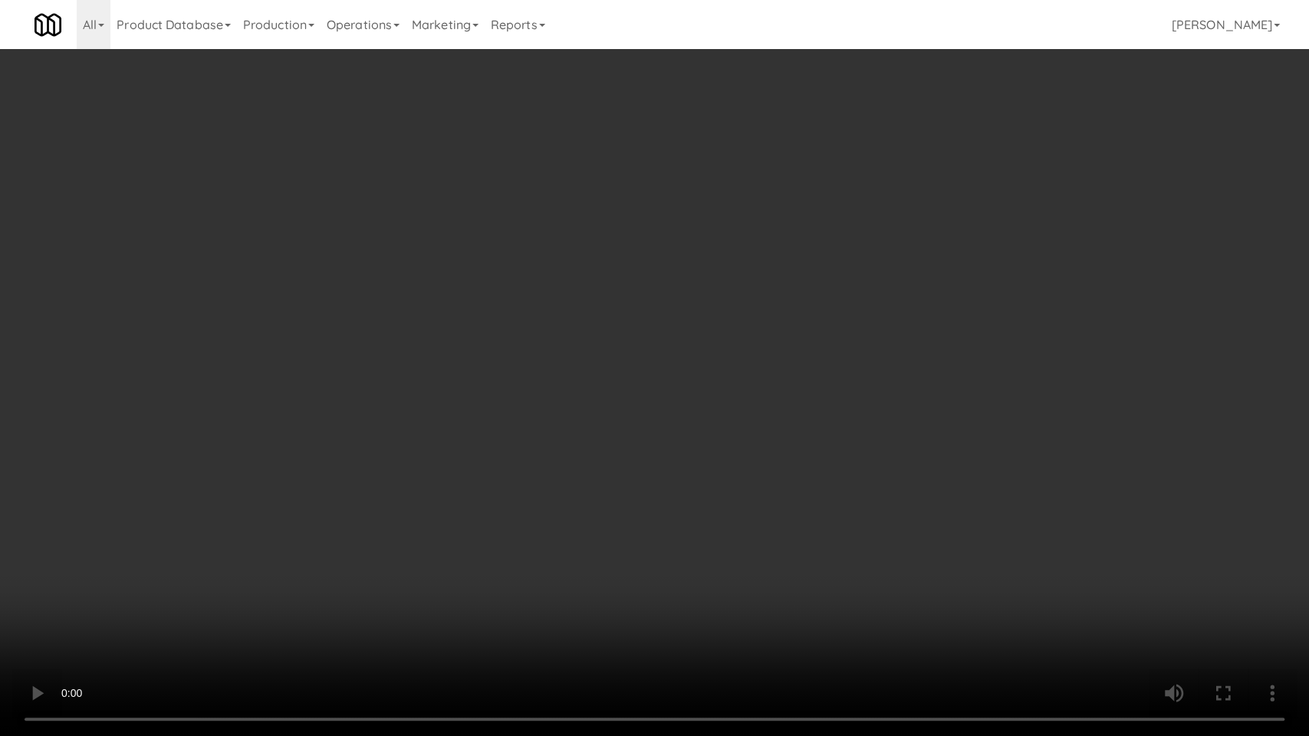
click at [292, 502] on video at bounding box center [654, 368] width 1309 height 736
click at [301, 481] on video at bounding box center [654, 368] width 1309 height 736
click at [671, 499] on video at bounding box center [654, 368] width 1309 height 736
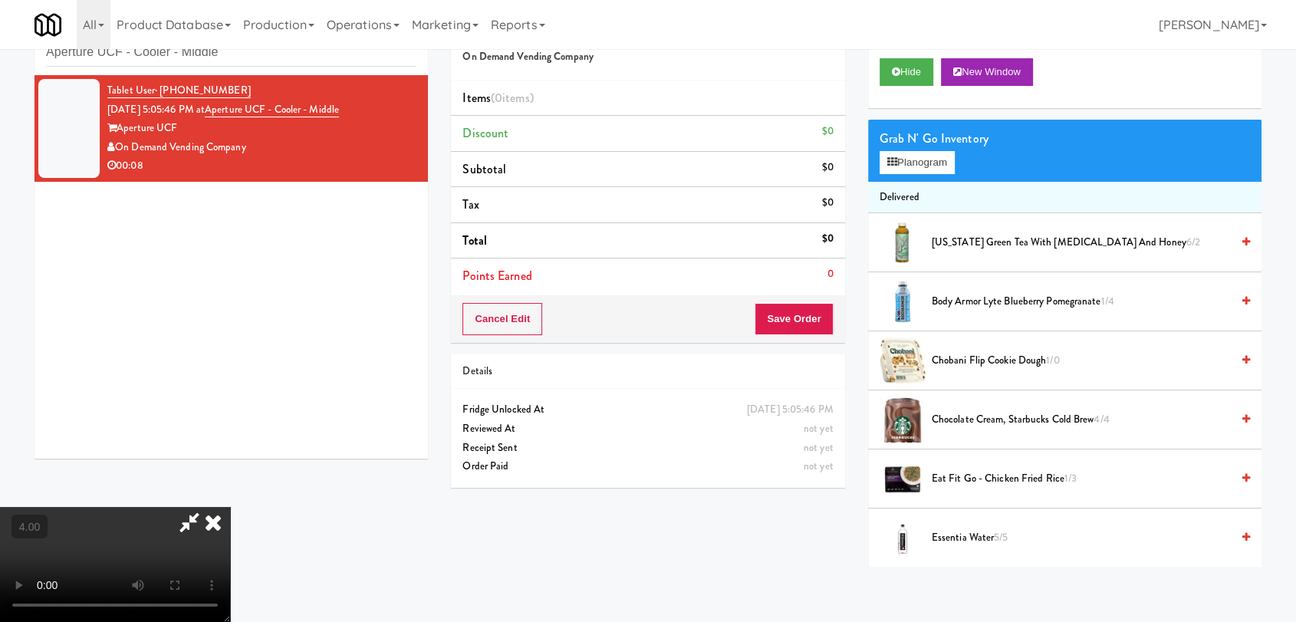
click at [969, 241] on span "[US_STATE] Green Tea with [MEDICAL_DATA] and Honey 6/2" at bounding box center [1080, 242] width 299 height 19
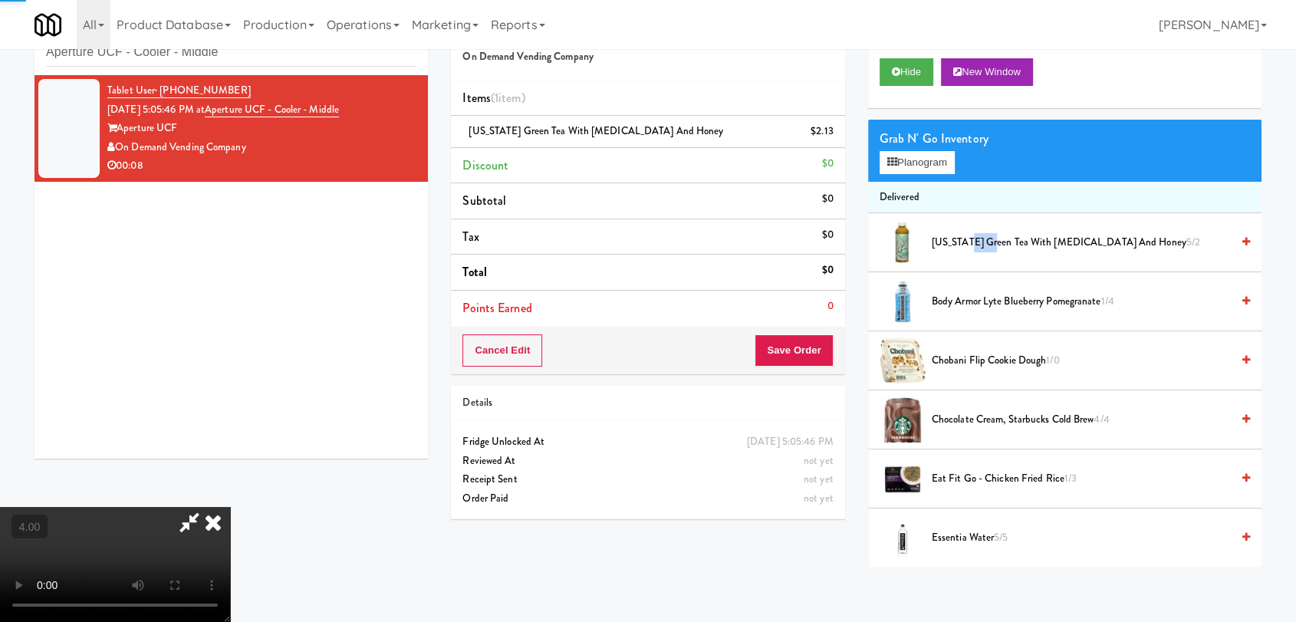
click at [967, 241] on span "[US_STATE] Green Tea with [MEDICAL_DATA] and Honey 5/2" at bounding box center [1080, 242] width 299 height 19
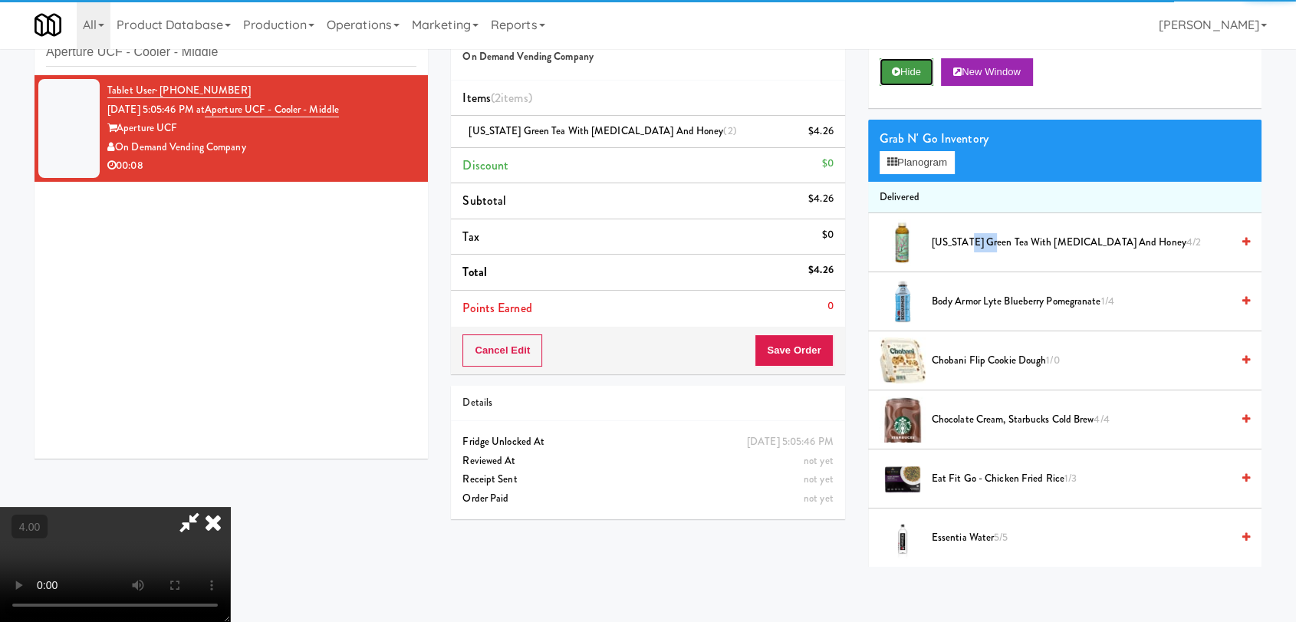
click at [892, 64] on button "Hide" at bounding box center [906, 72] width 54 height 28
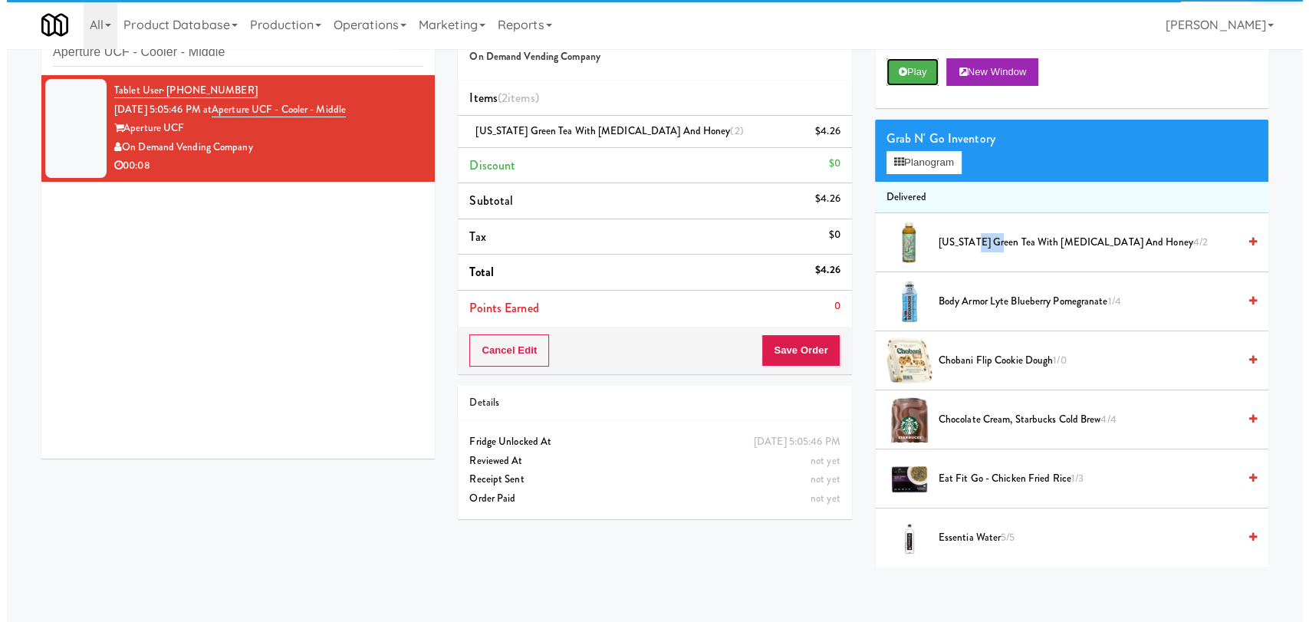
scroll to position [0, 0]
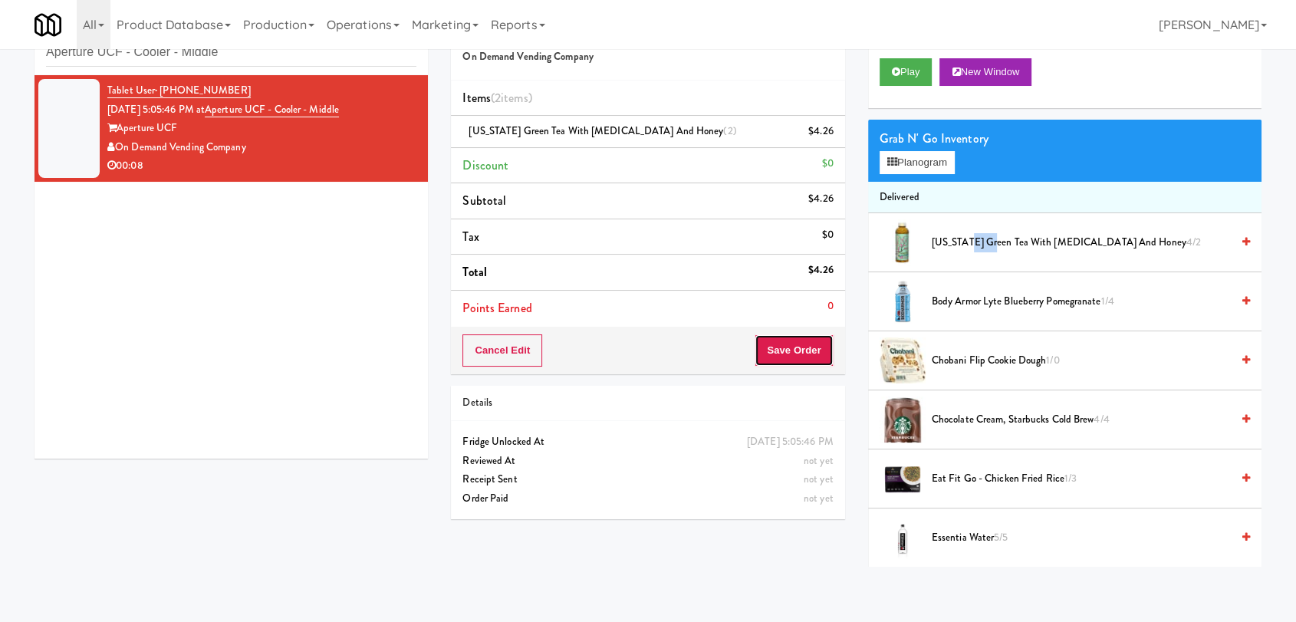
click at [780, 363] on button "Save Order" at bounding box center [793, 350] width 78 height 32
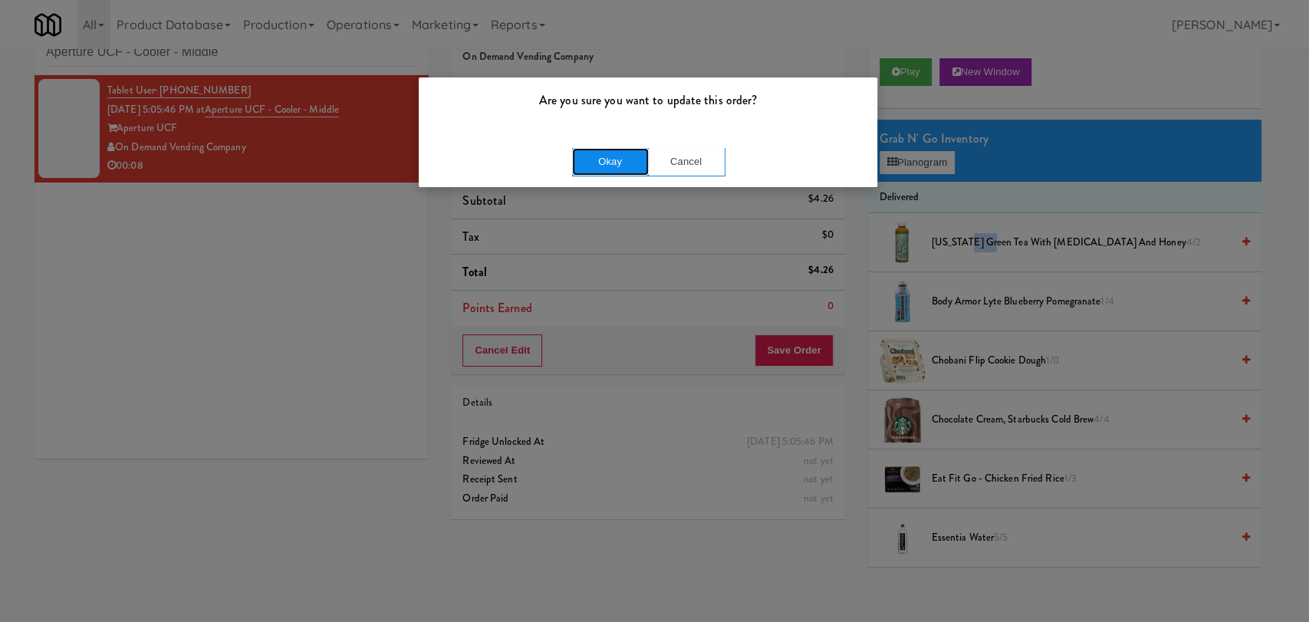
click at [613, 161] on button "Okay" at bounding box center [610, 162] width 77 height 28
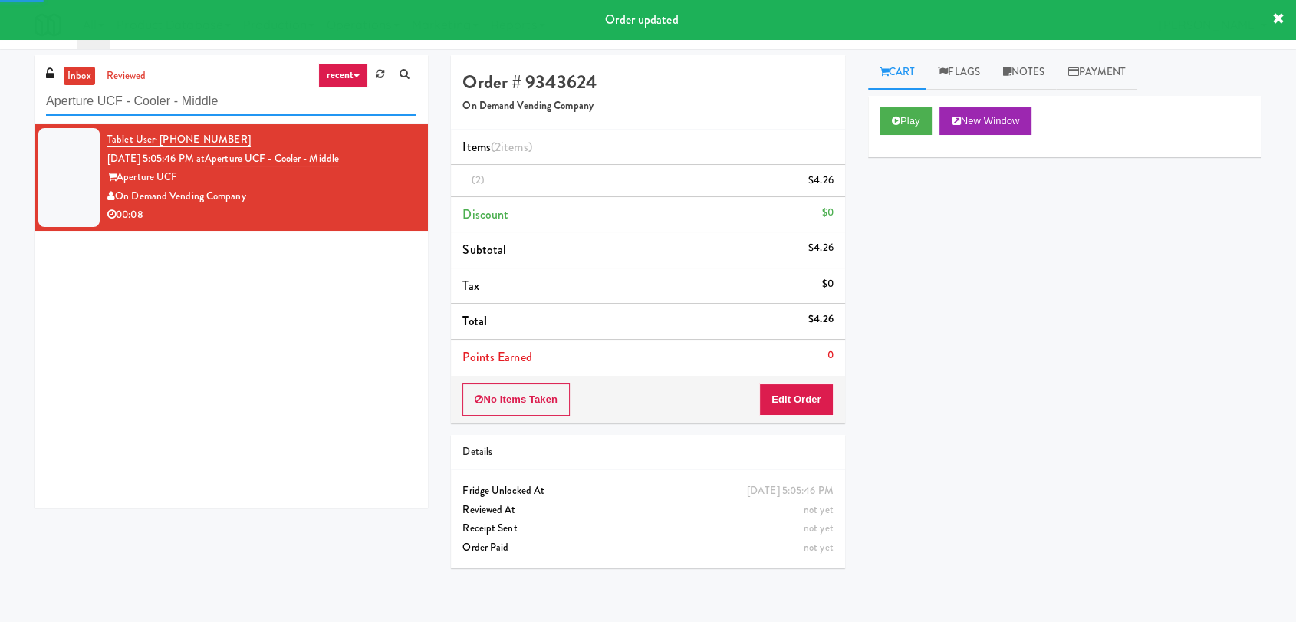
drag, startPoint x: 235, startPoint y: 100, endPoint x: 0, endPoint y: 87, distance: 234.9
click at [0, 87] on div "inbox reviewed recent all unclear take inventory issue suspicious failed recent…" at bounding box center [648, 335] width 1296 height 560
paste input "Eleven10 Cooler - Left"
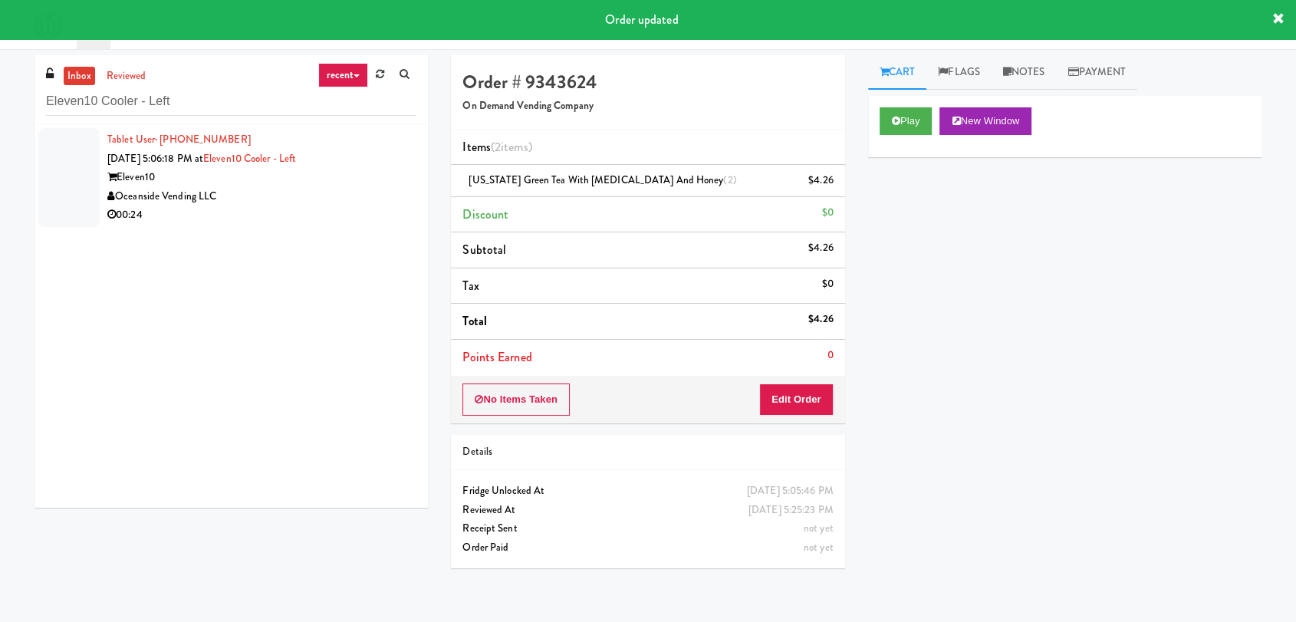
click at [338, 179] on div "Eleven10" at bounding box center [261, 177] width 309 height 19
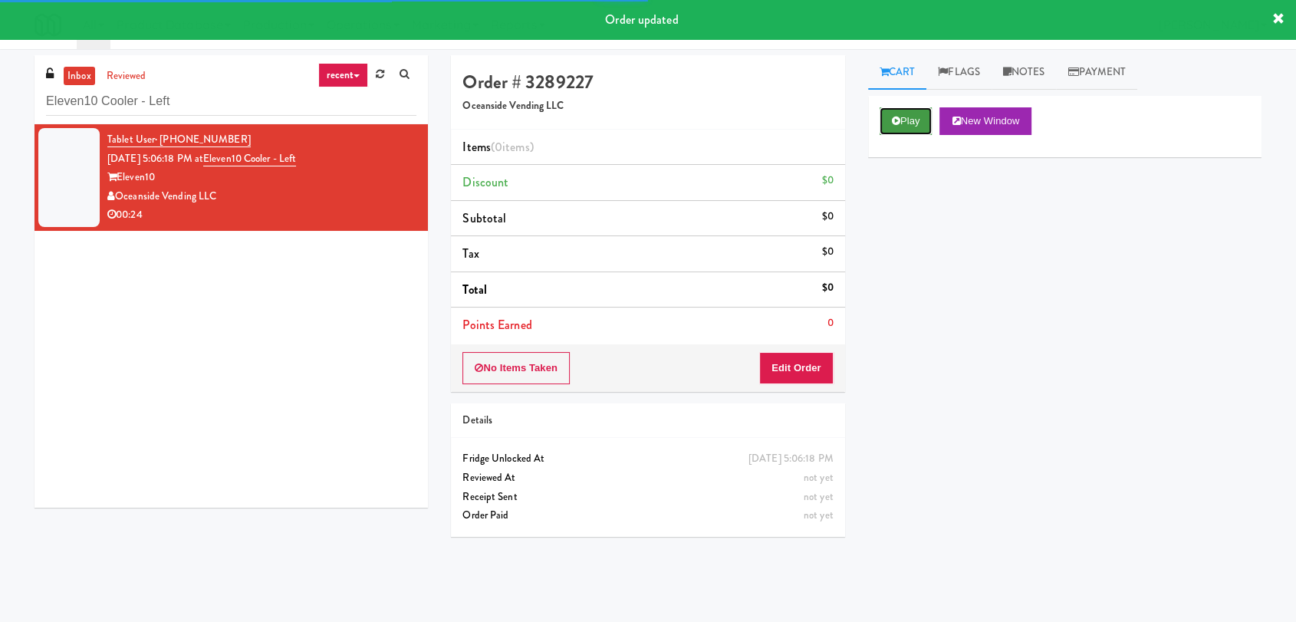
click at [898, 126] on button "Play" at bounding box center [905, 121] width 53 height 28
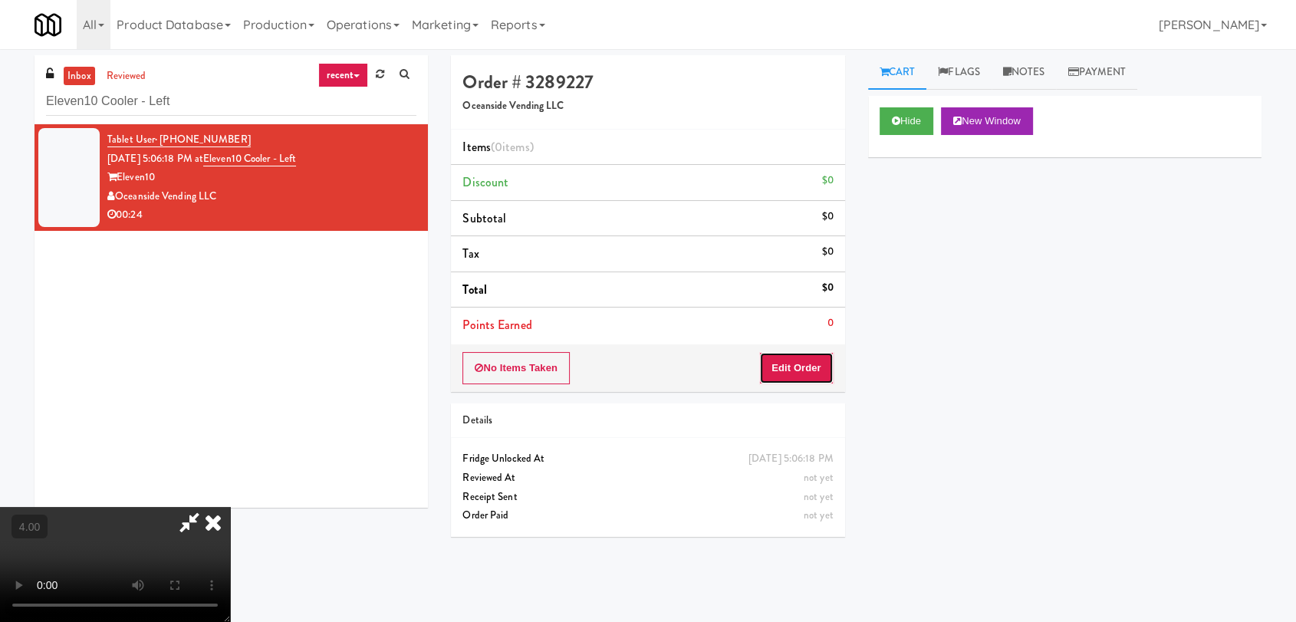
click at [821, 370] on button "Edit Order" at bounding box center [796, 368] width 74 height 32
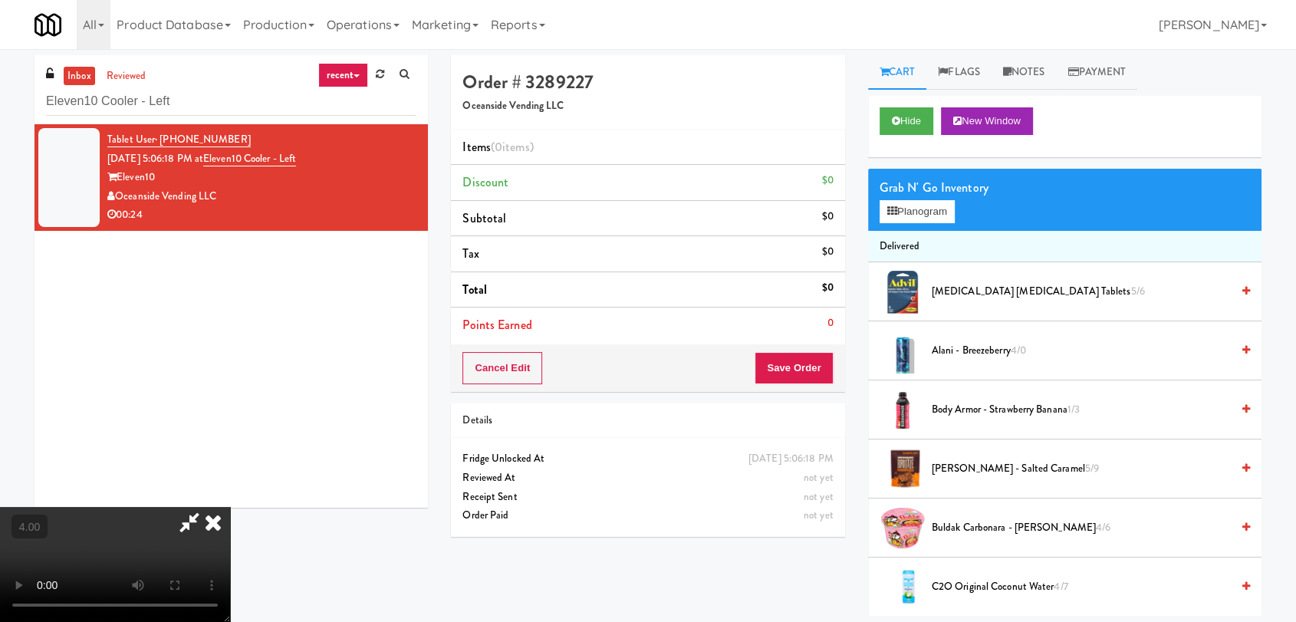
click at [230, 507] on video at bounding box center [115, 564] width 230 height 115
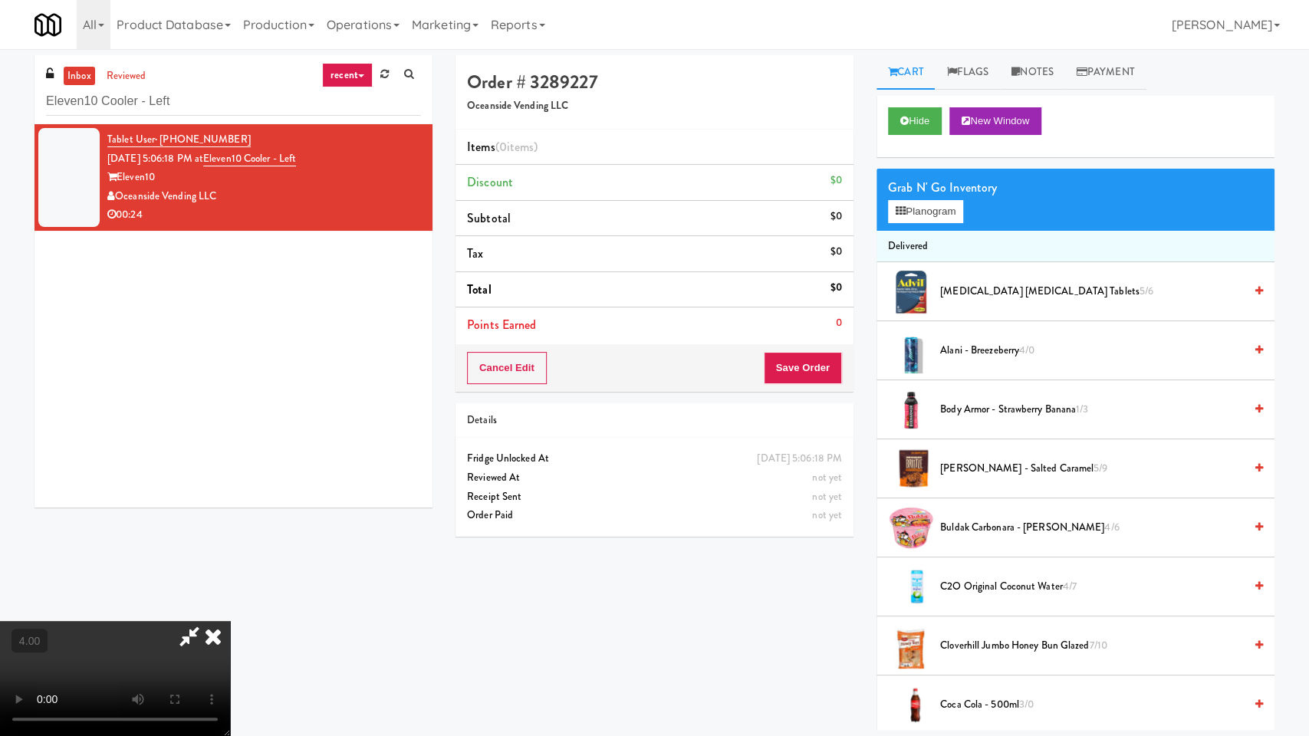
click at [230, 621] on video at bounding box center [115, 678] width 230 height 115
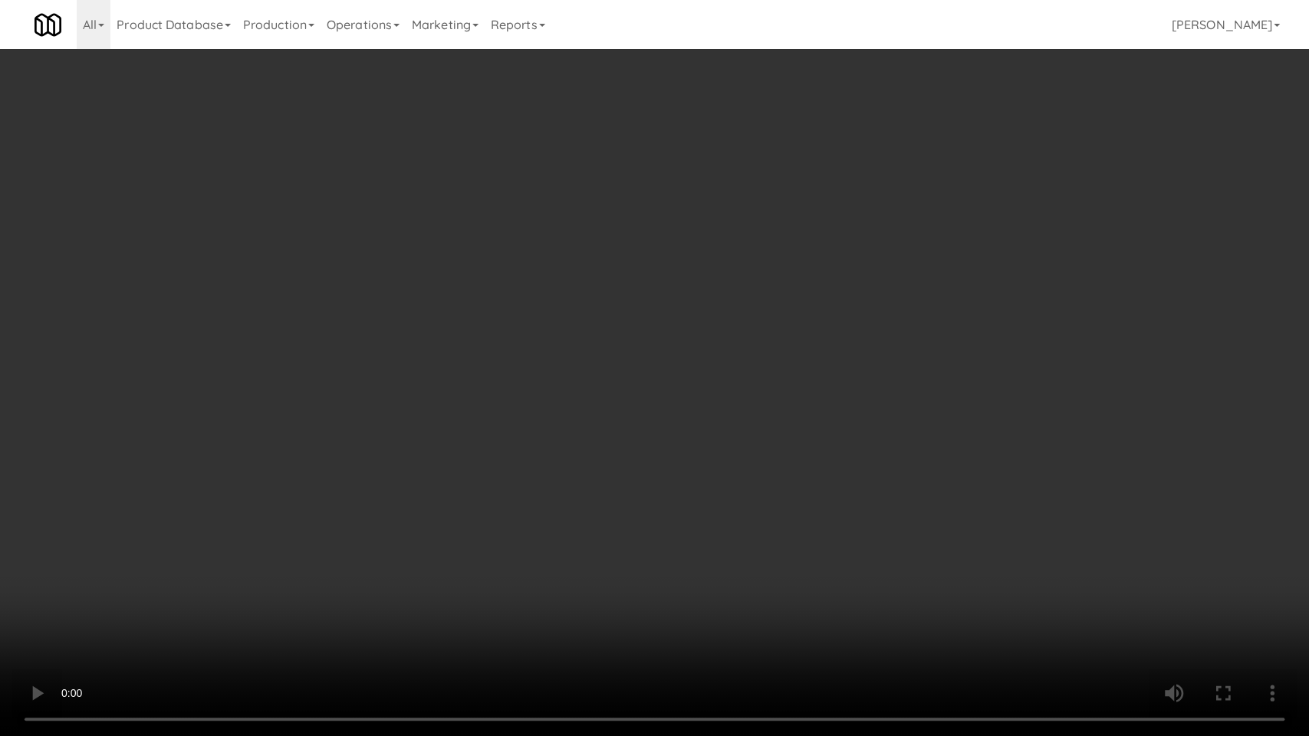
click at [681, 356] on video at bounding box center [654, 368] width 1309 height 736
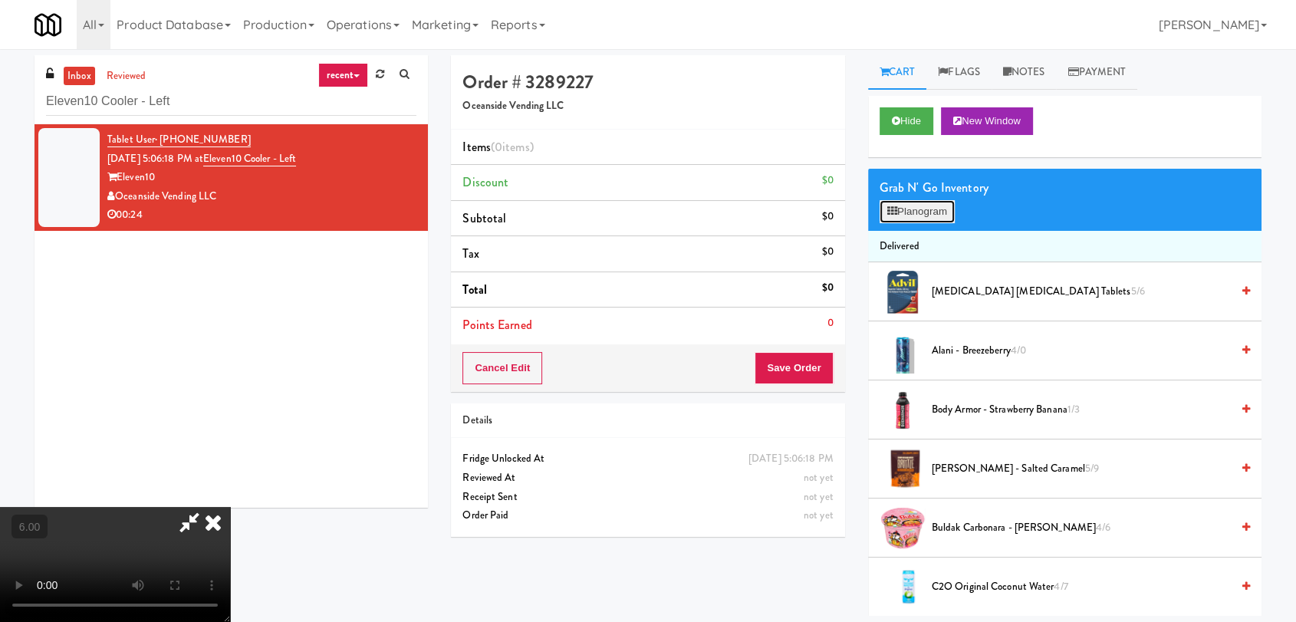
click at [898, 209] on button "Planogram" at bounding box center [916, 211] width 75 height 23
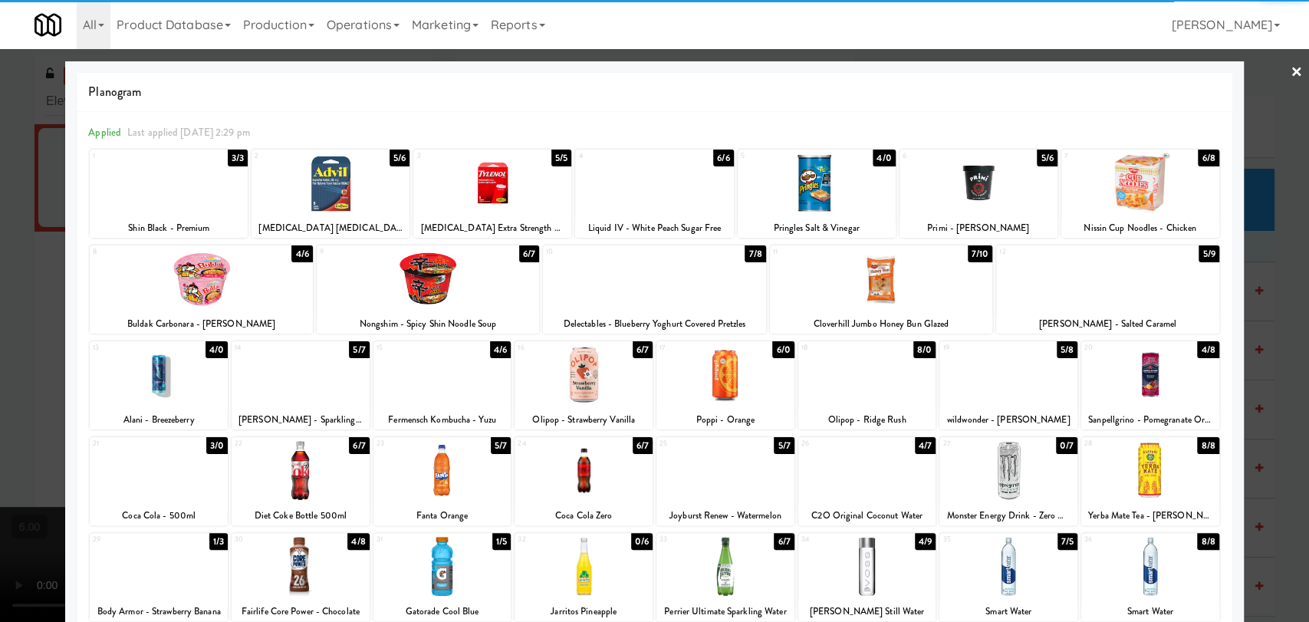
click at [431, 286] on div at bounding box center [428, 278] width 222 height 59
click at [178, 482] on div at bounding box center [159, 470] width 138 height 59
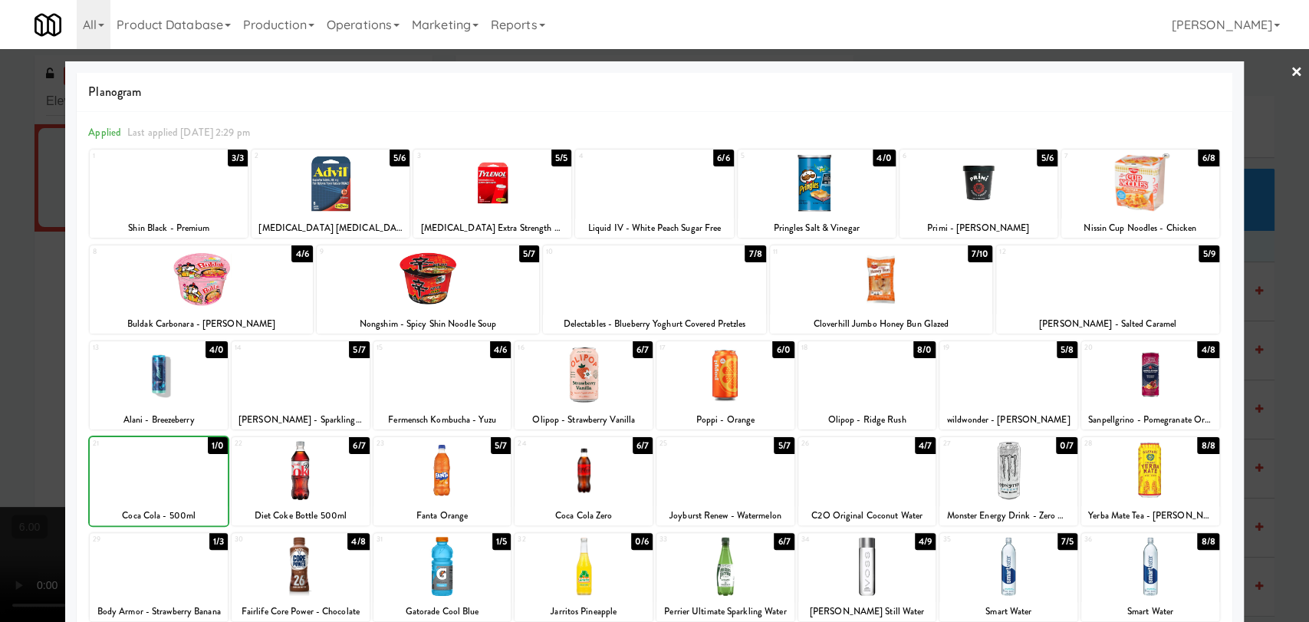
click at [0, 410] on div at bounding box center [654, 311] width 1309 height 622
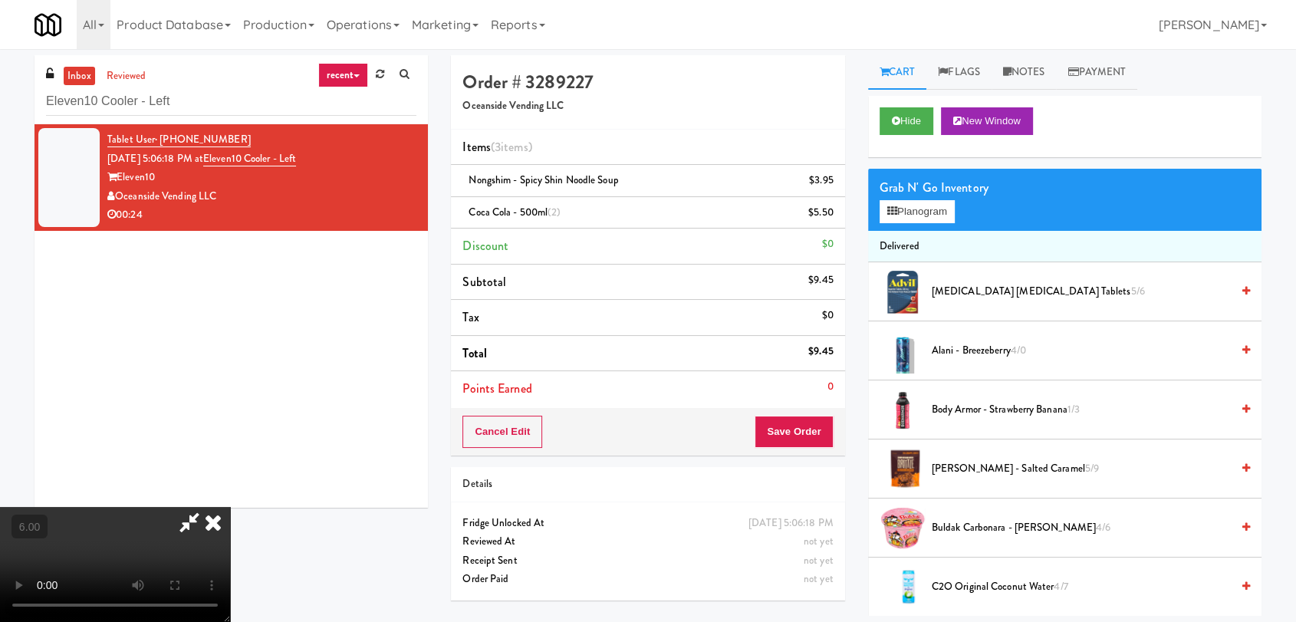
click at [230, 507] on icon at bounding box center [213, 522] width 34 height 31
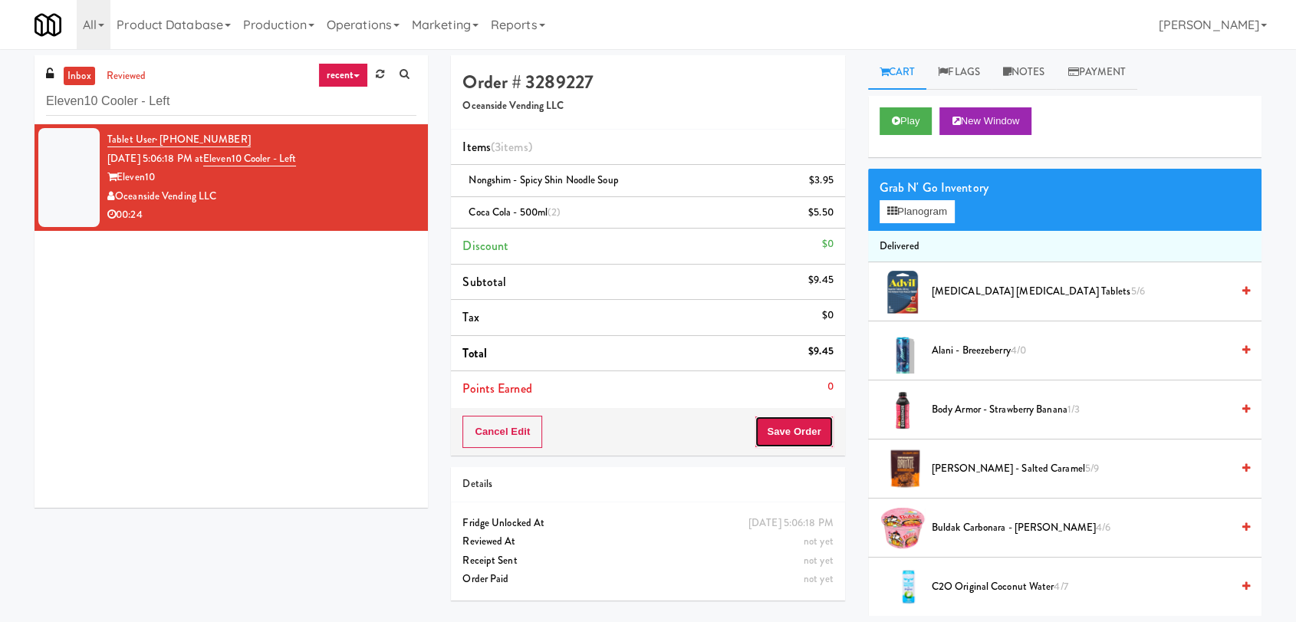
drag, startPoint x: 790, startPoint y: 445, endPoint x: 788, endPoint y: 432, distance: 14.0
click at [789, 445] on button "Save Order" at bounding box center [793, 432] width 78 height 32
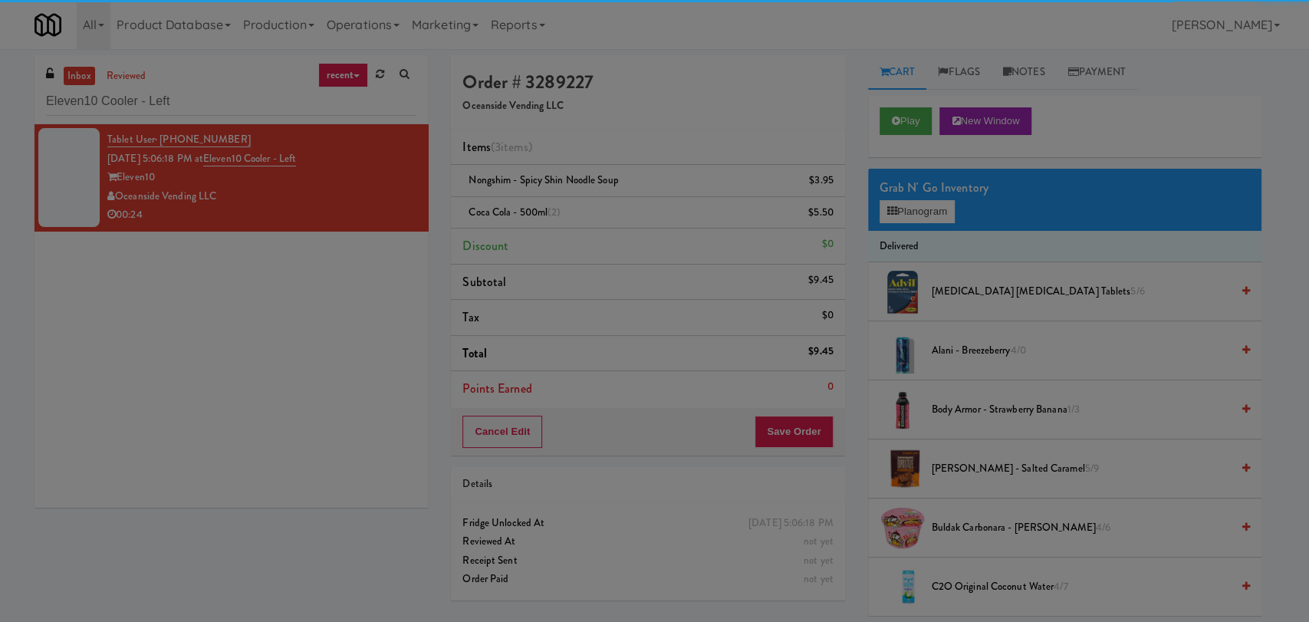
click at [0, 0] on div "Are you sure you want to update this order? Okay Cancel" at bounding box center [0, 0] width 0 height 0
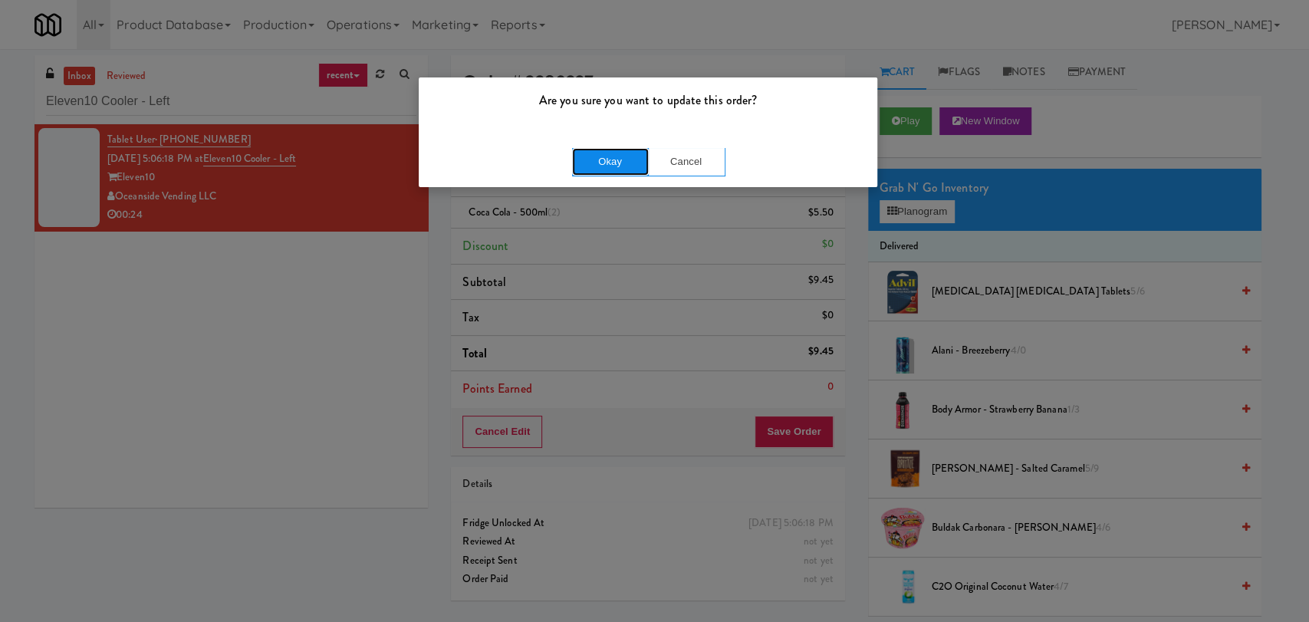
click at [622, 163] on button "Okay" at bounding box center [610, 162] width 77 height 28
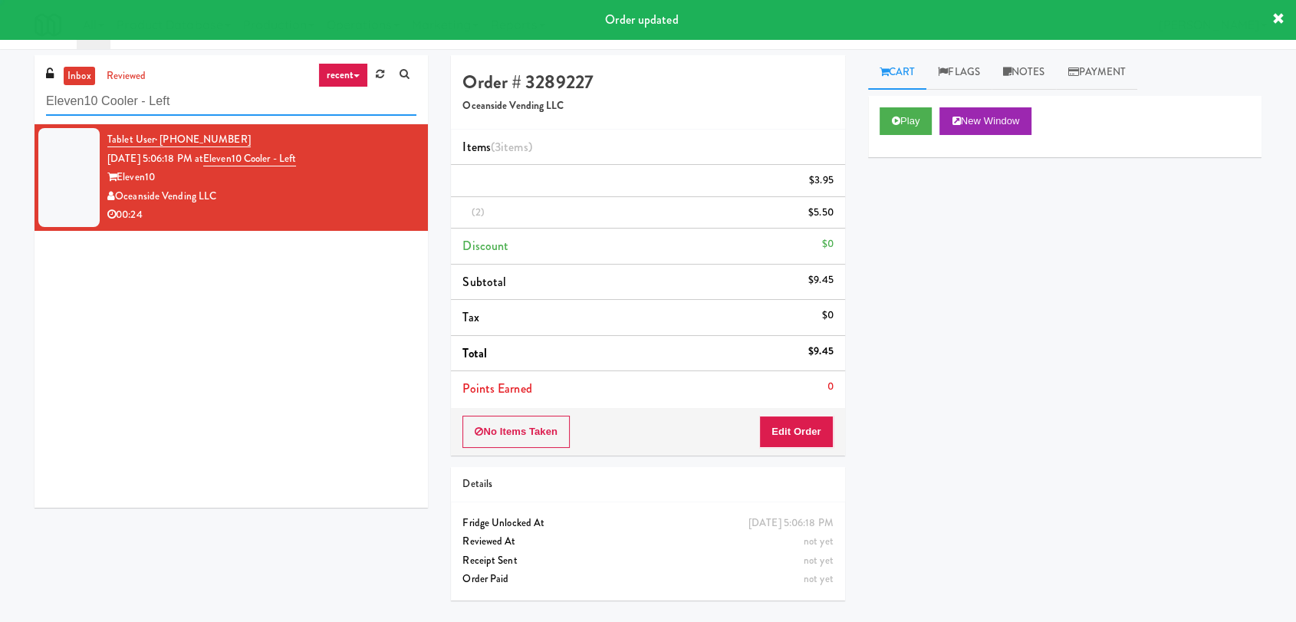
drag, startPoint x: 159, startPoint y: 104, endPoint x: 0, endPoint y: 98, distance: 159.6
click at [0, 98] on div "inbox reviewed recent all unclear take inventory issue suspicious failed recent…" at bounding box center [648, 335] width 1296 height 560
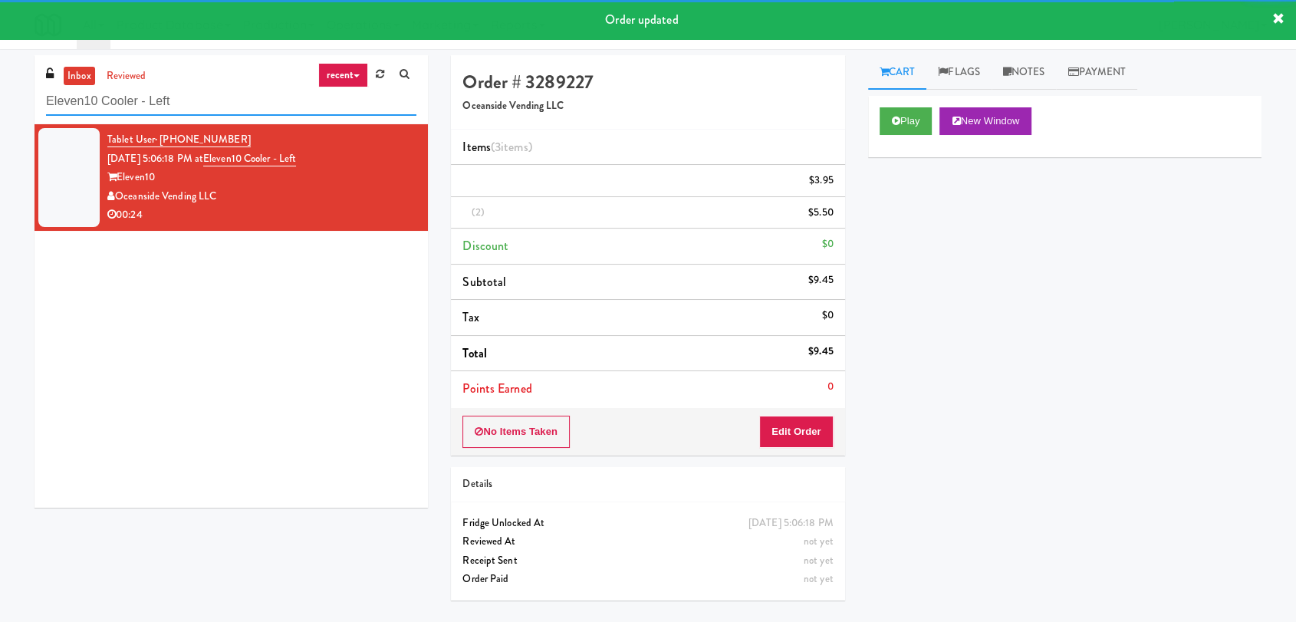
paste input "[PERSON_NAME] Metrocenter"
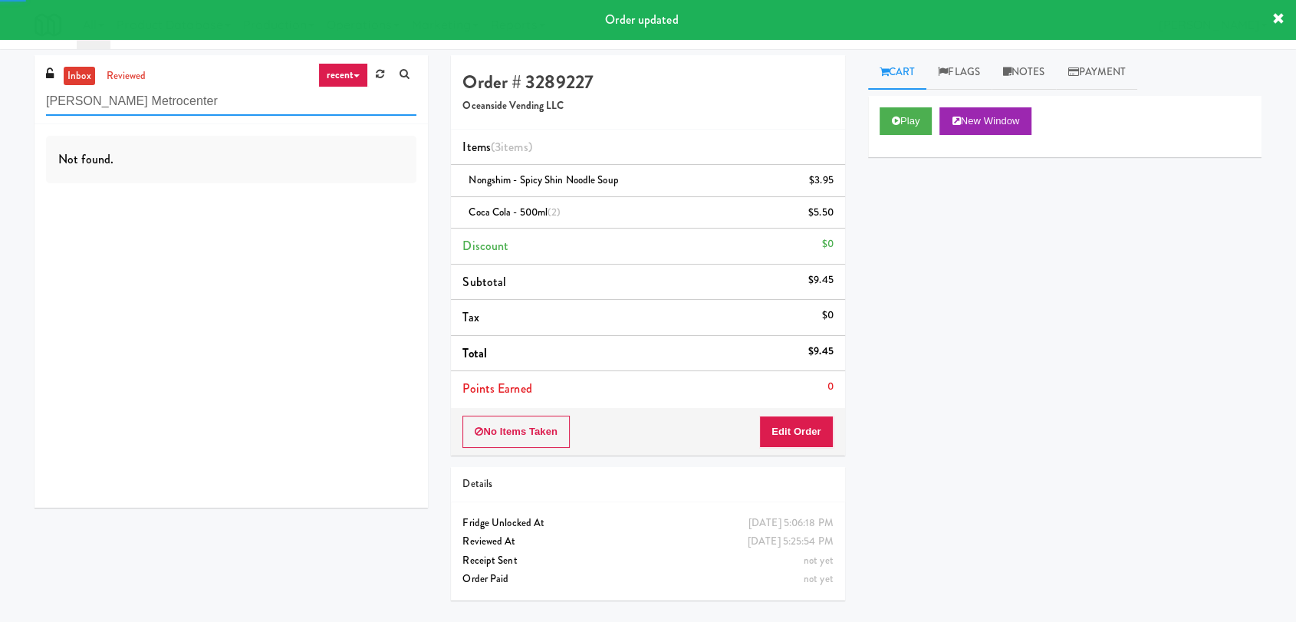
type input "[PERSON_NAME] Metrocenter"
click at [333, 216] on div "Not found." at bounding box center [230, 315] width 393 height 383
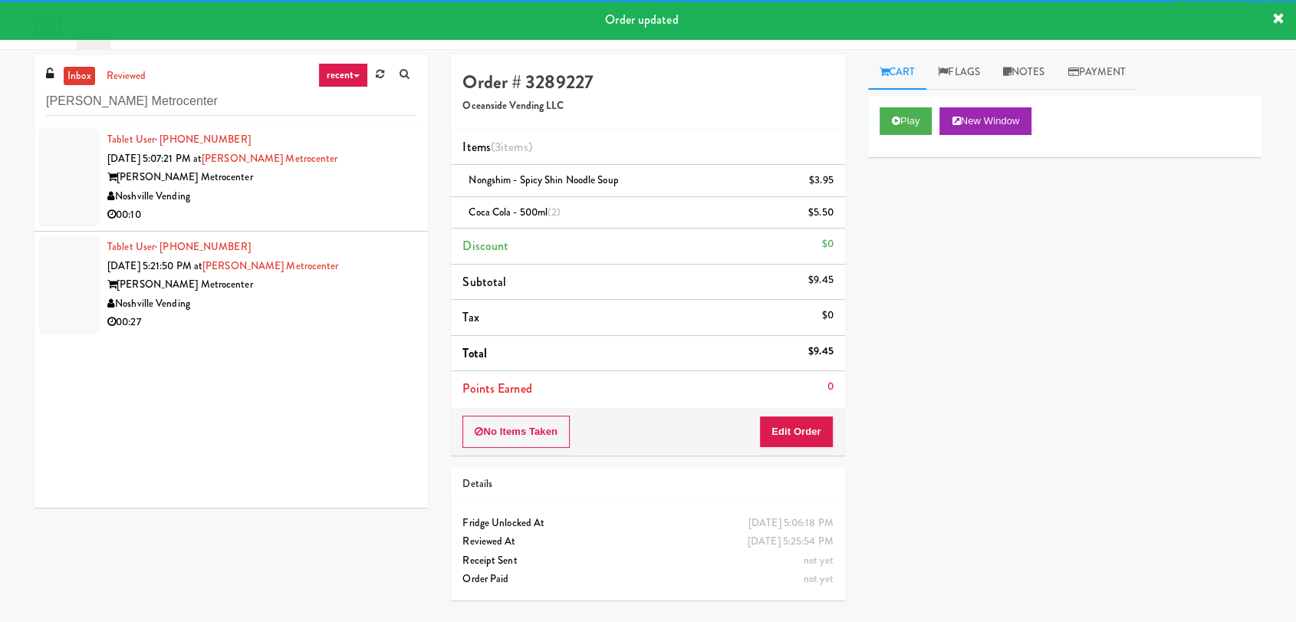
click at [355, 190] on div "Noshville Vending" at bounding box center [261, 196] width 309 height 19
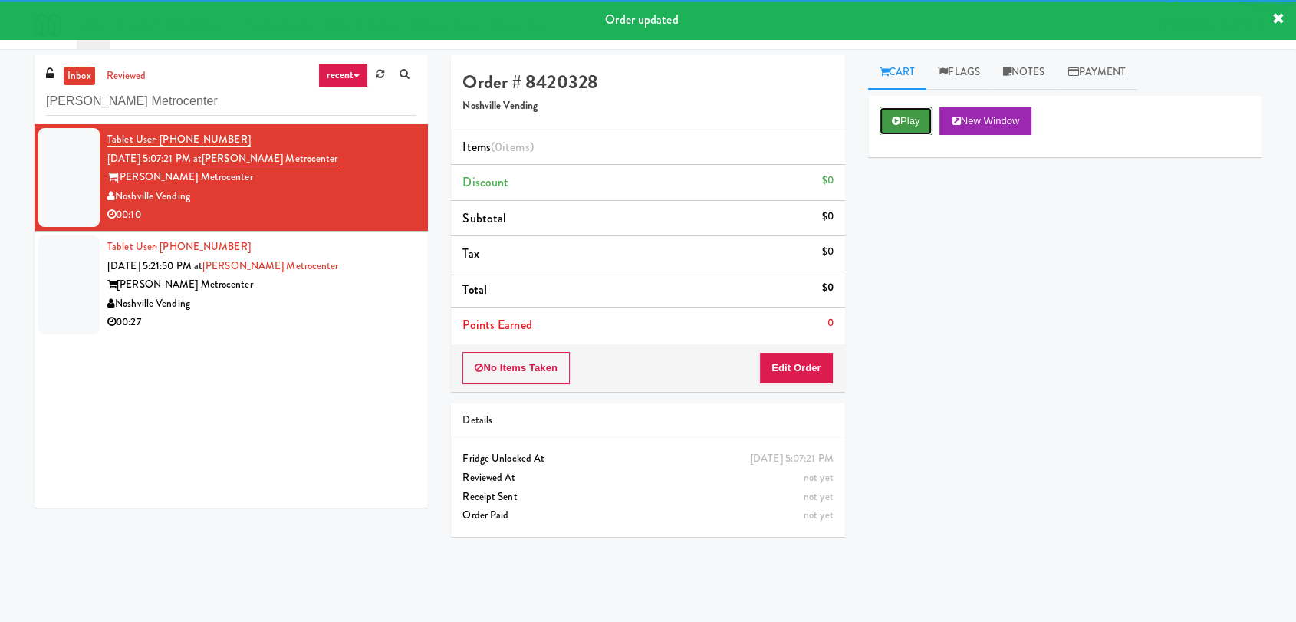
click at [892, 123] on icon at bounding box center [896, 121] width 8 height 10
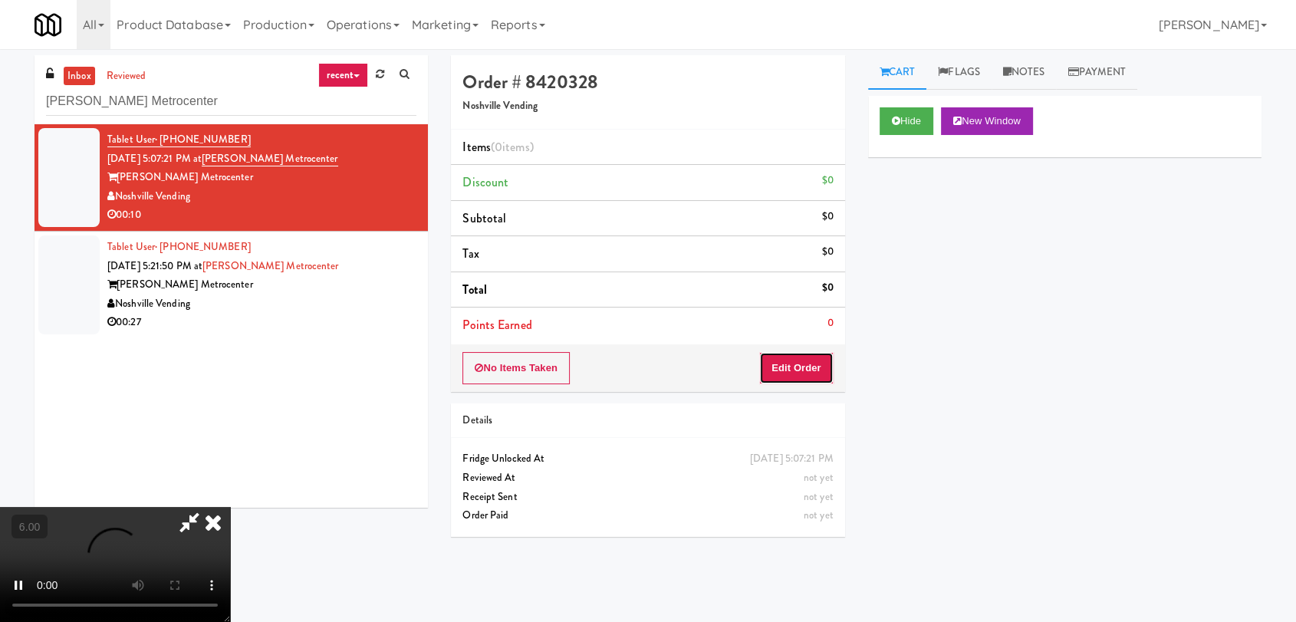
click at [804, 373] on button "Edit Order" at bounding box center [796, 368] width 74 height 32
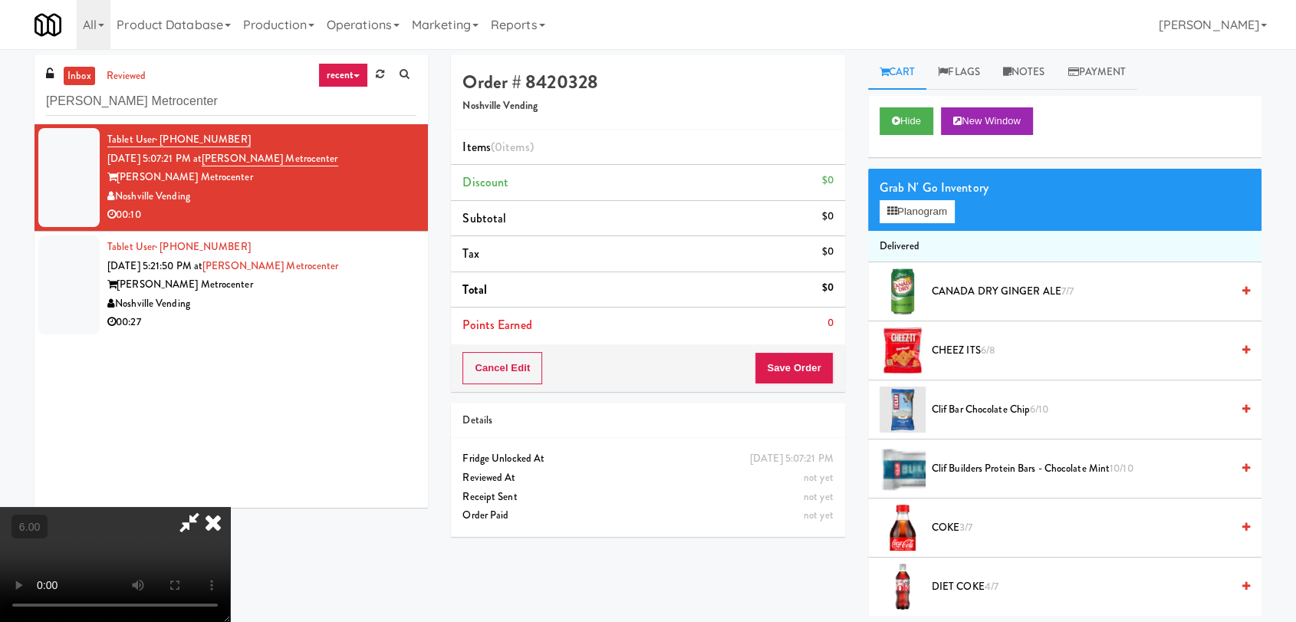
click at [230, 507] on video at bounding box center [115, 564] width 230 height 115
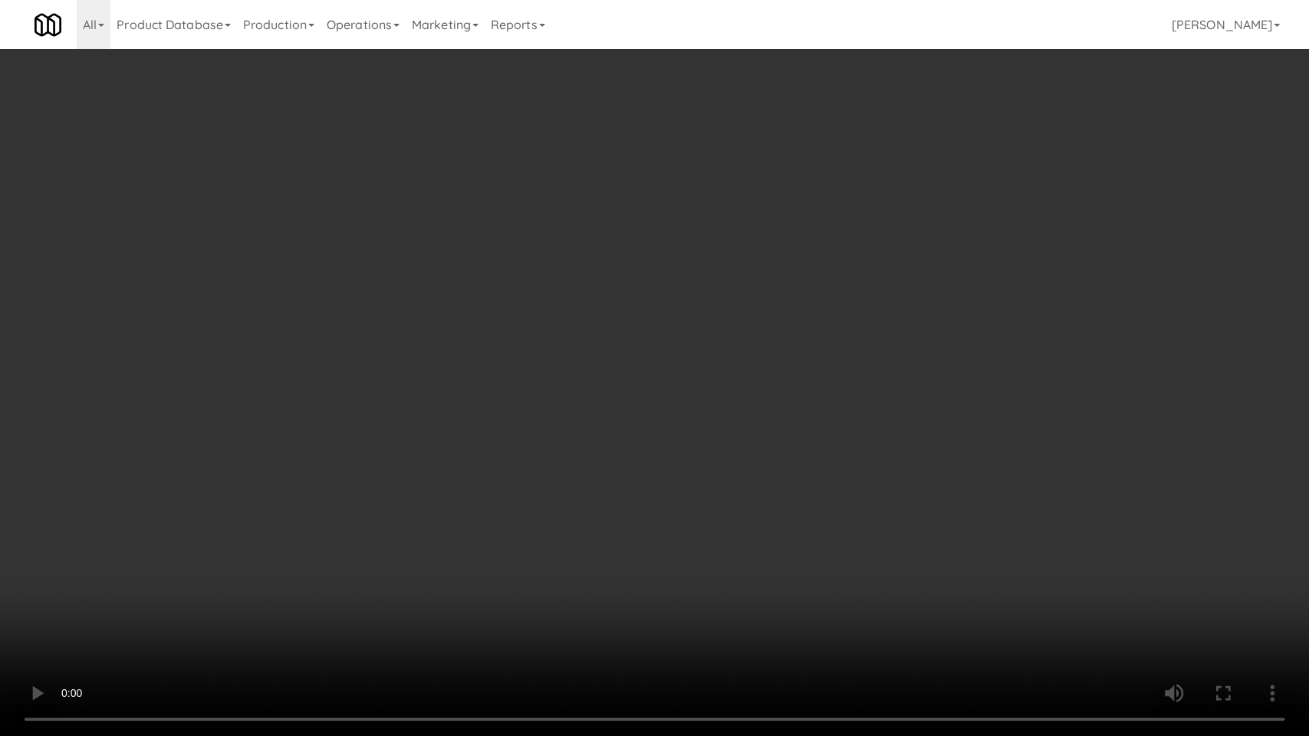
click at [561, 547] on video at bounding box center [654, 368] width 1309 height 736
click at [538, 521] on video at bounding box center [654, 368] width 1309 height 736
click at [579, 574] on video at bounding box center [654, 368] width 1309 height 736
drag, startPoint x: 579, startPoint y: 574, endPoint x: 612, endPoint y: 467, distance: 112.3
click at [578, 574] on video at bounding box center [654, 368] width 1309 height 736
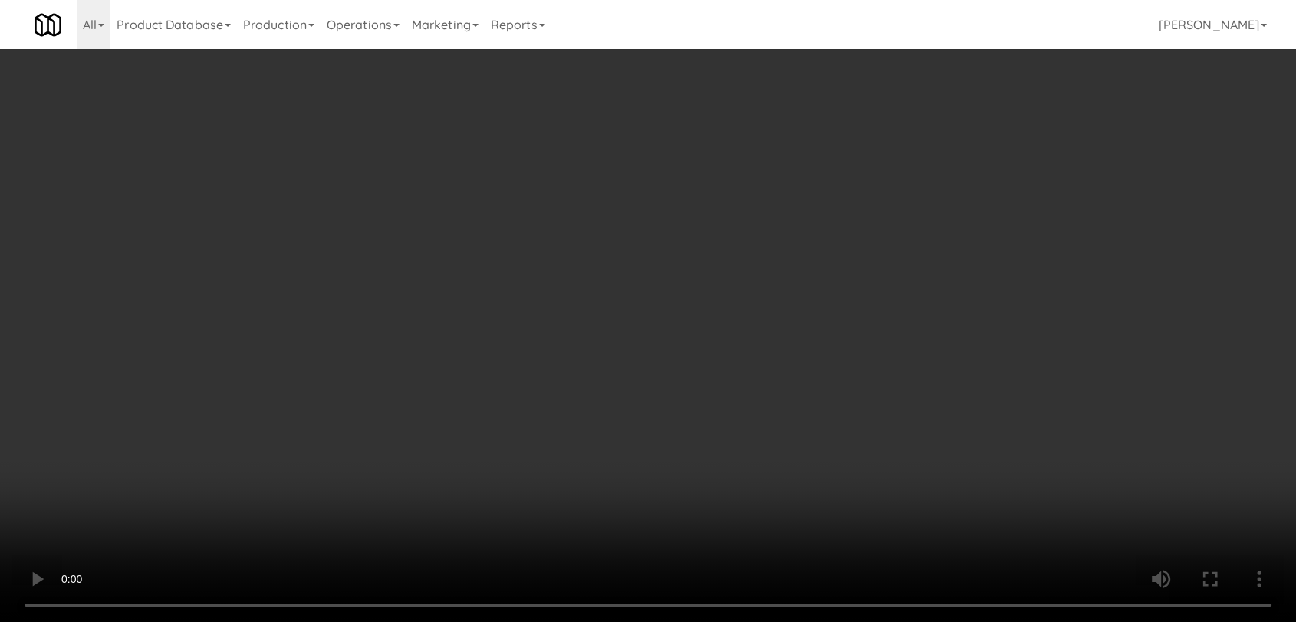
click at [900, 223] on div "Grab N' Go Inventory Planogram" at bounding box center [1064, 200] width 393 height 62
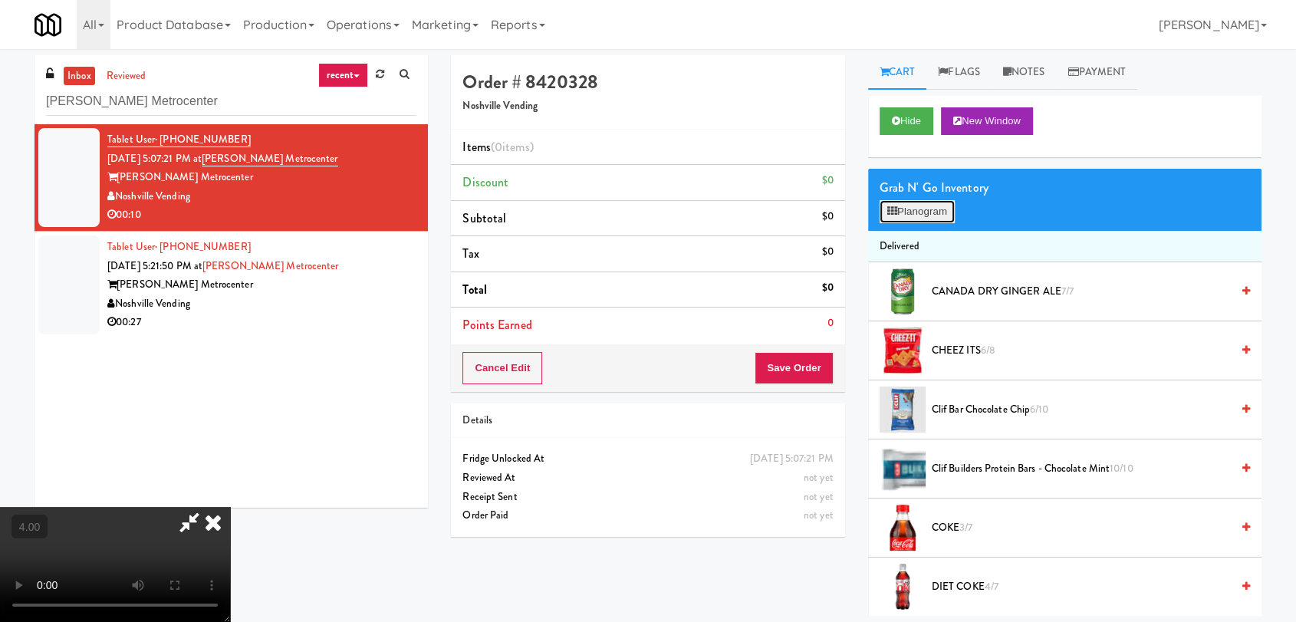
click at [900, 219] on button "Planogram" at bounding box center [916, 211] width 75 height 23
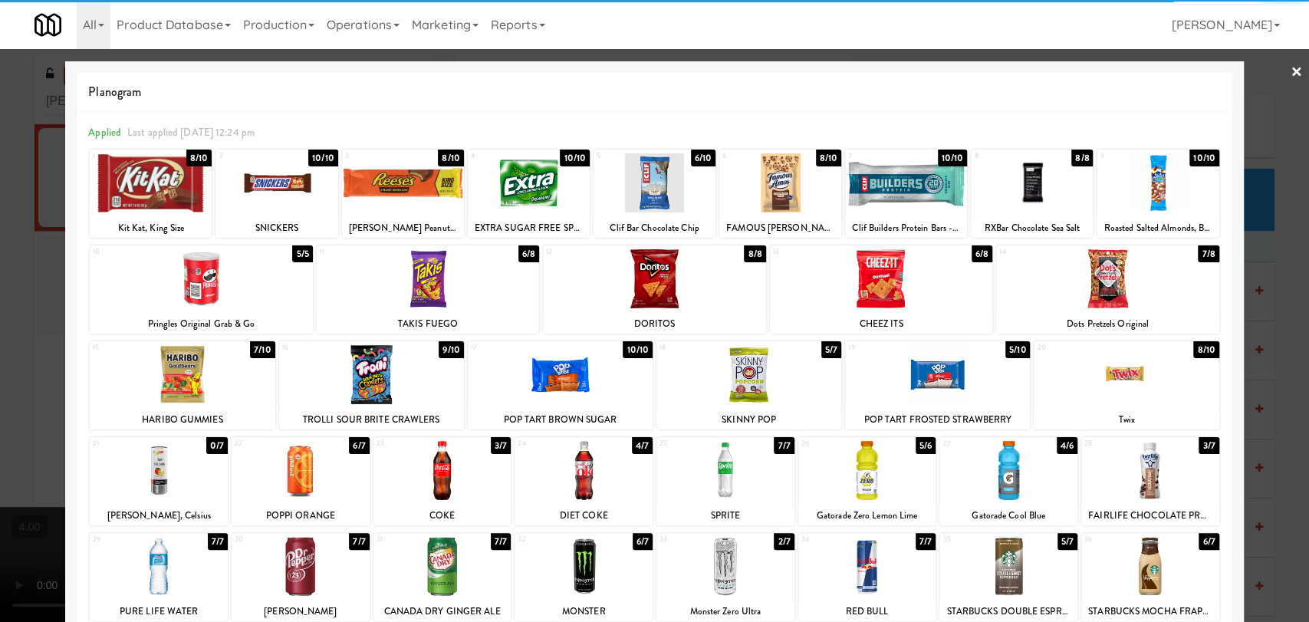
click at [1019, 465] on div at bounding box center [1008, 470] width 138 height 59
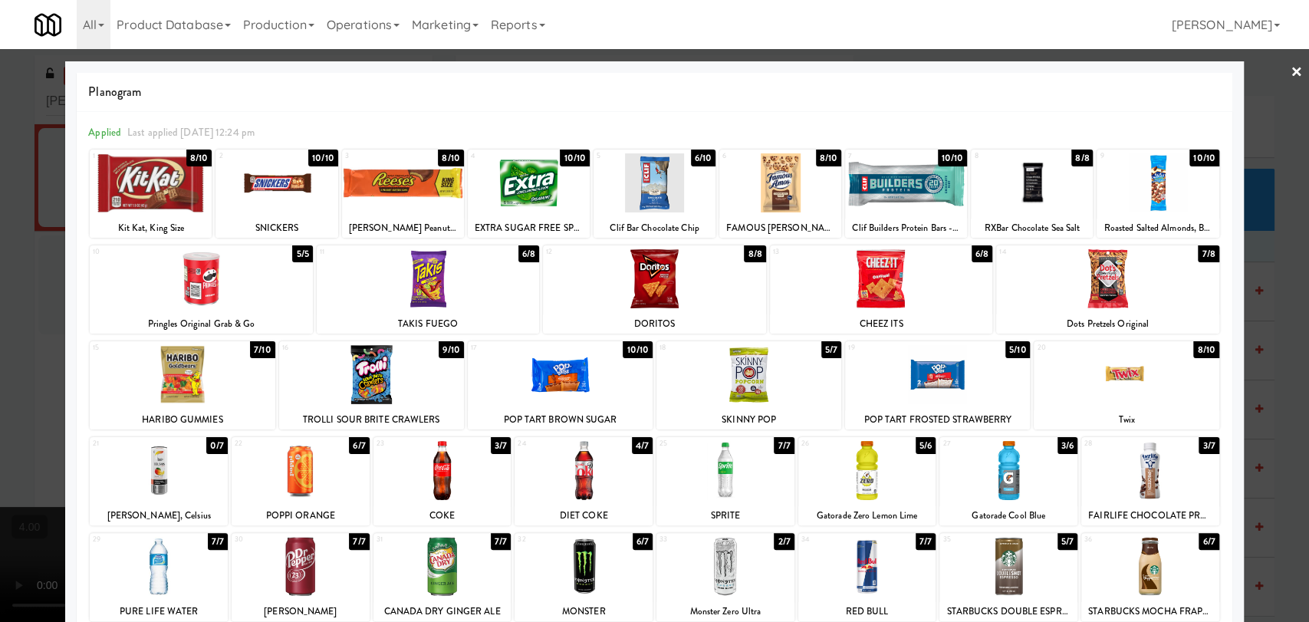
click at [0, 417] on div at bounding box center [654, 311] width 1309 height 622
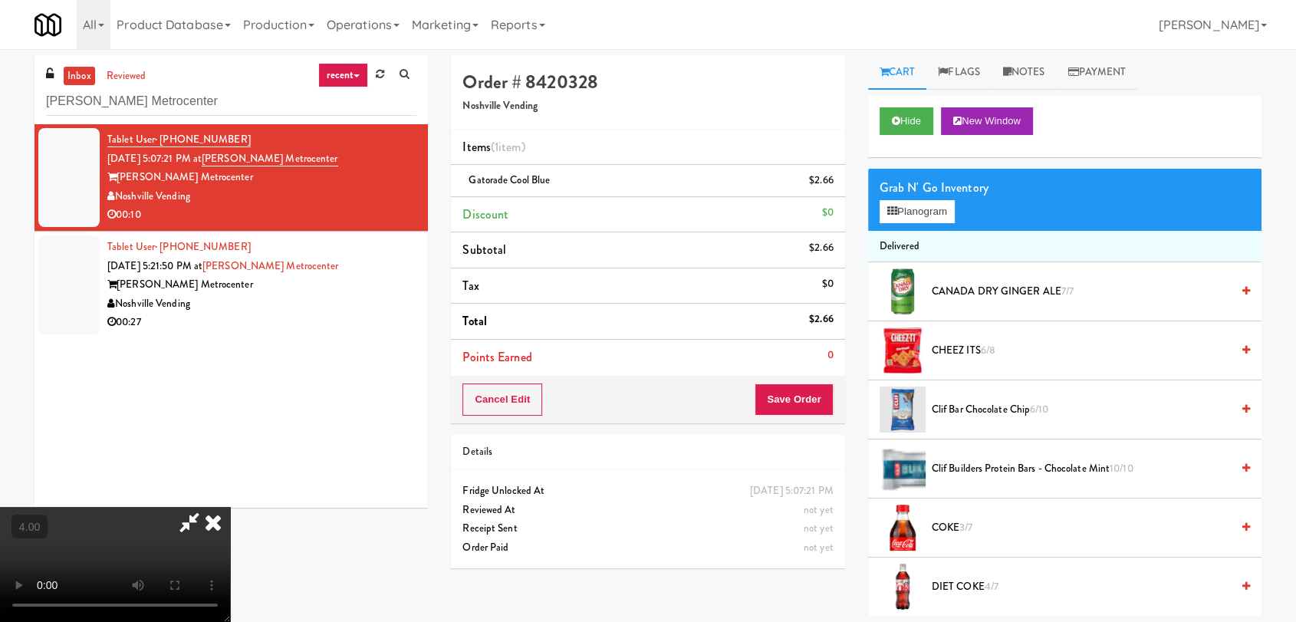
click at [89, 507] on video at bounding box center [115, 564] width 230 height 115
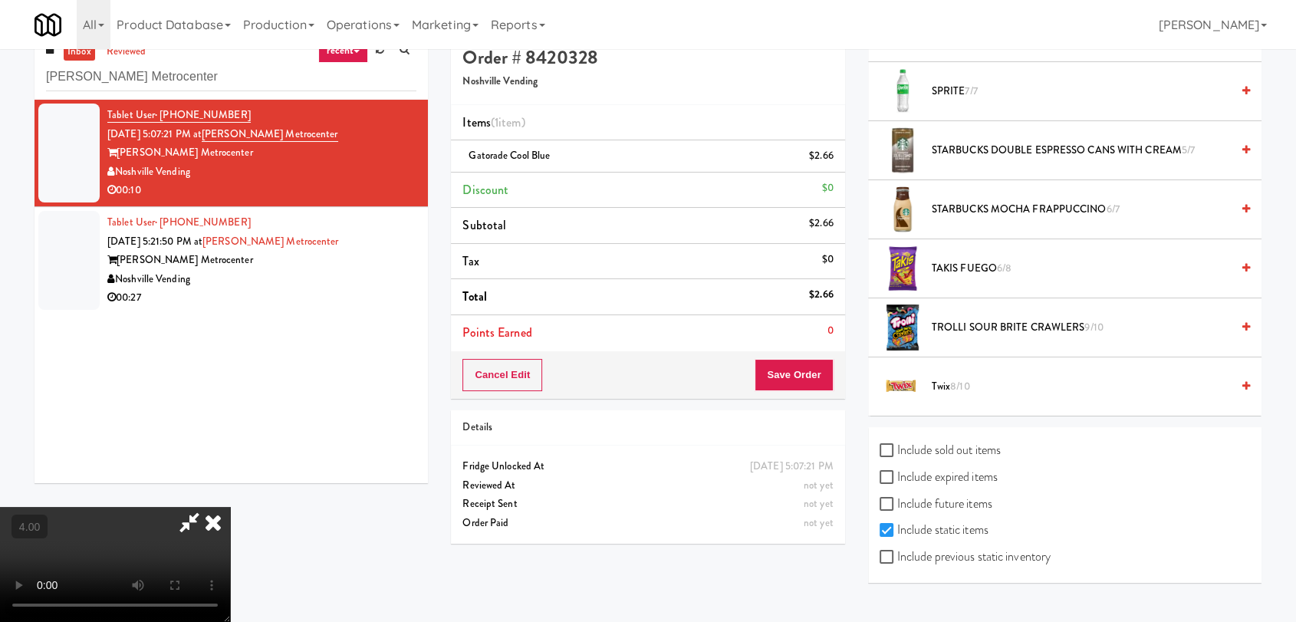
scroll to position [49, 0]
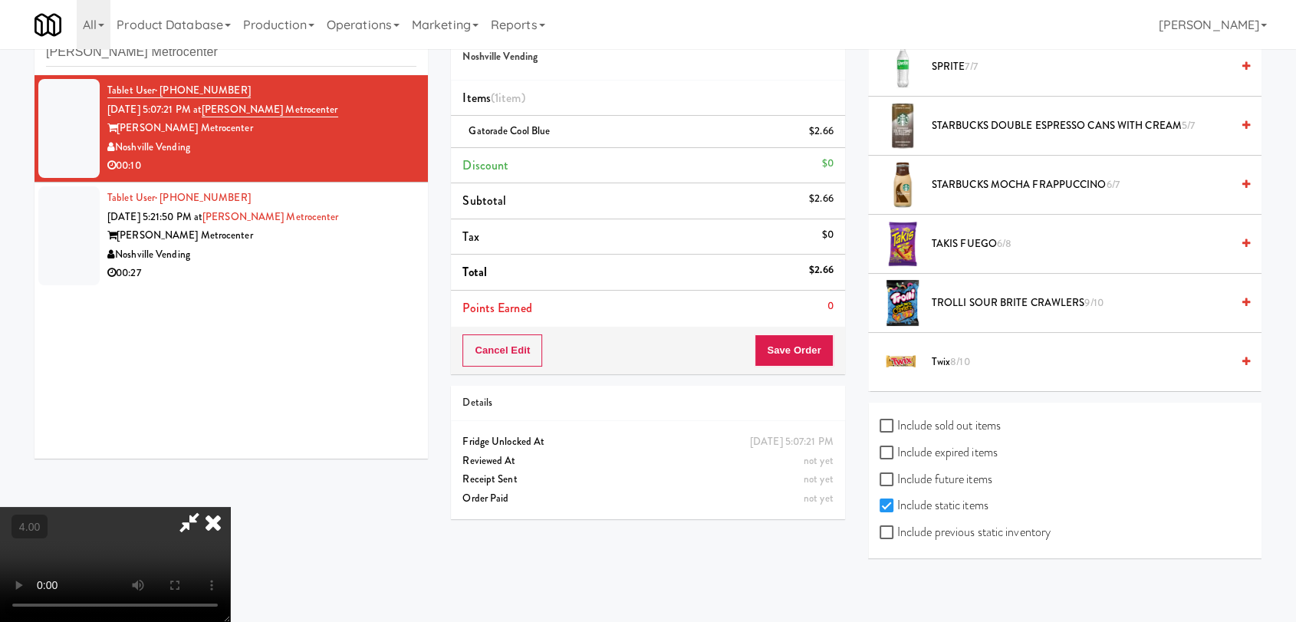
click at [937, 419] on label "Include sold out items" at bounding box center [939, 425] width 121 height 23
click at [897, 420] on input "Include sold out items" at bounding box center [888, 426] width 18 height 12
checkbox input "true"
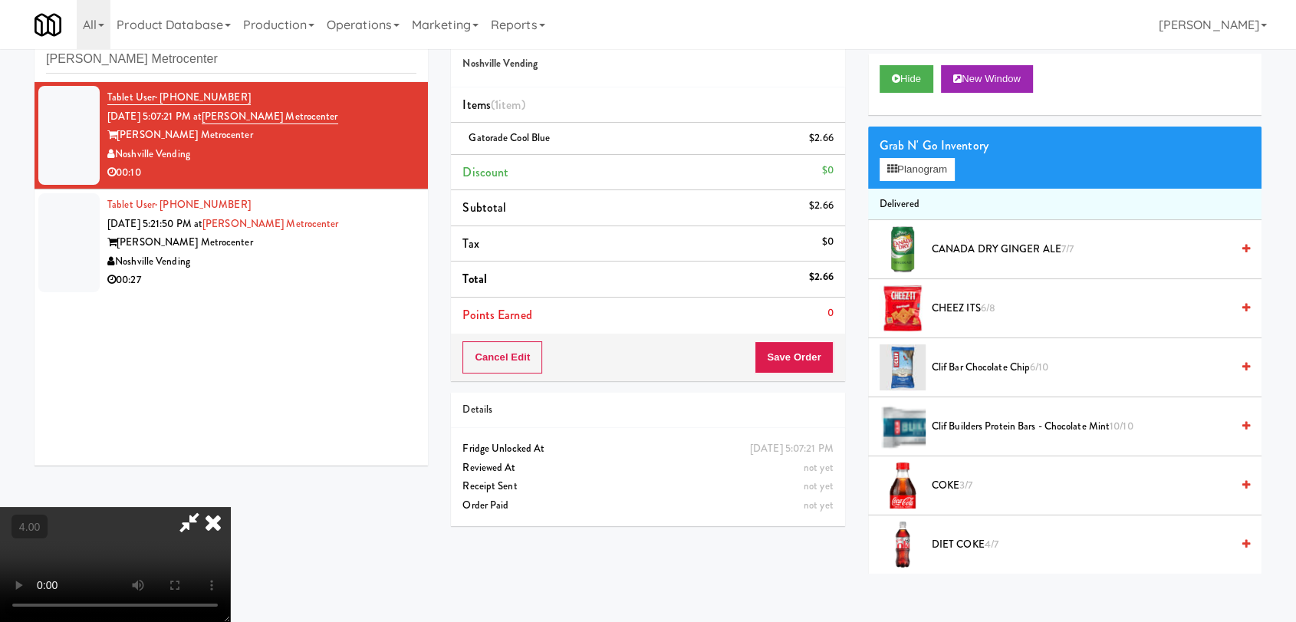
scroll to position [0, 0]
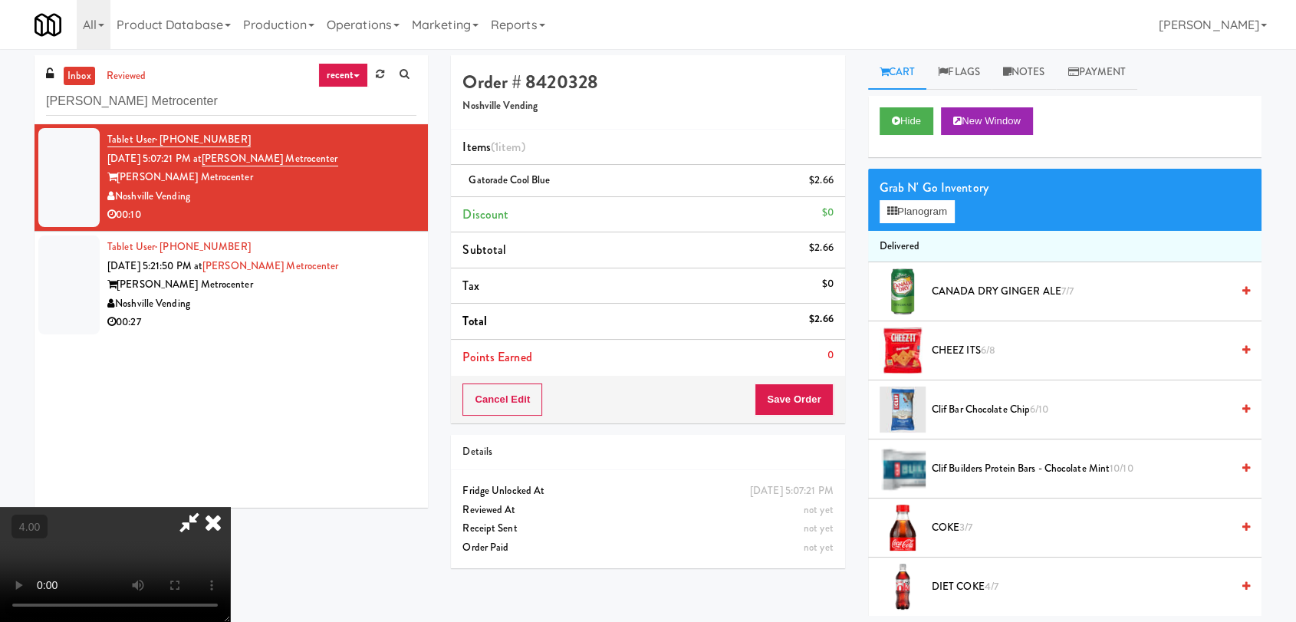
click at [908, 189] on div "Grab N' Go Inventory" at bounding box center [1064, 187] width 370 height 23
click at [914, 208] on button "Planogram" at bounding box center [916, 211] width 75 height 23
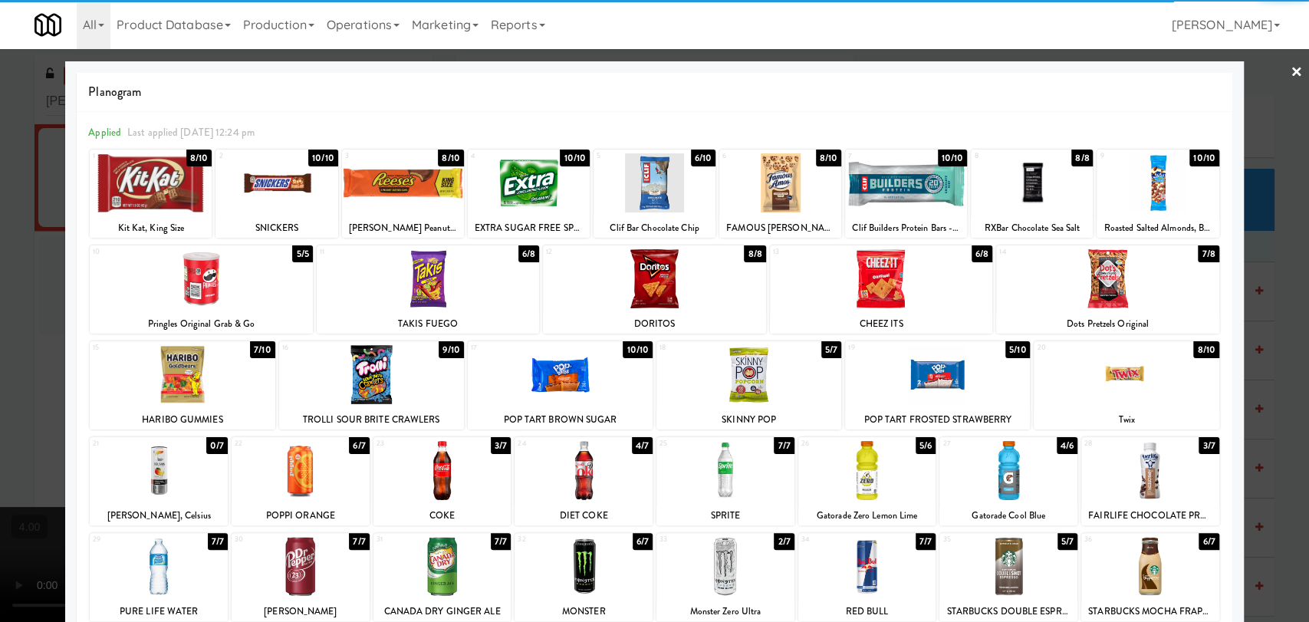
click at [169, 458] on div at bounding box center [159, 470] width 138 height 59
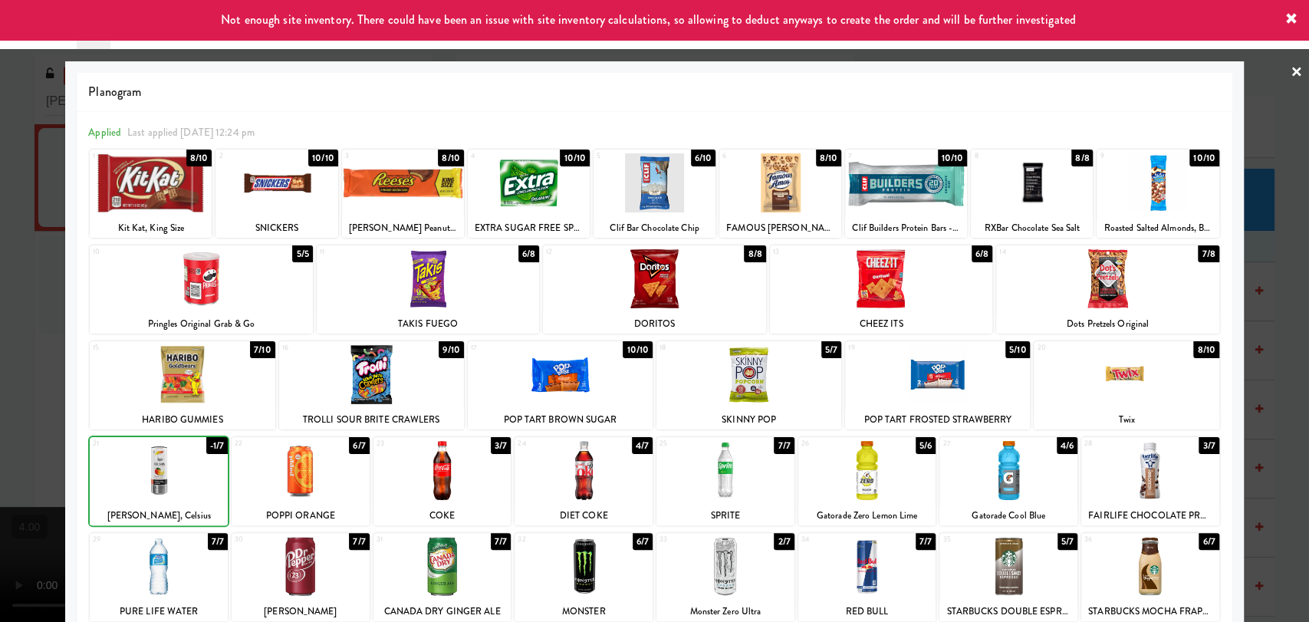
click at [0, 280] on div at bounding box center [654, 311] width 1309 height 622
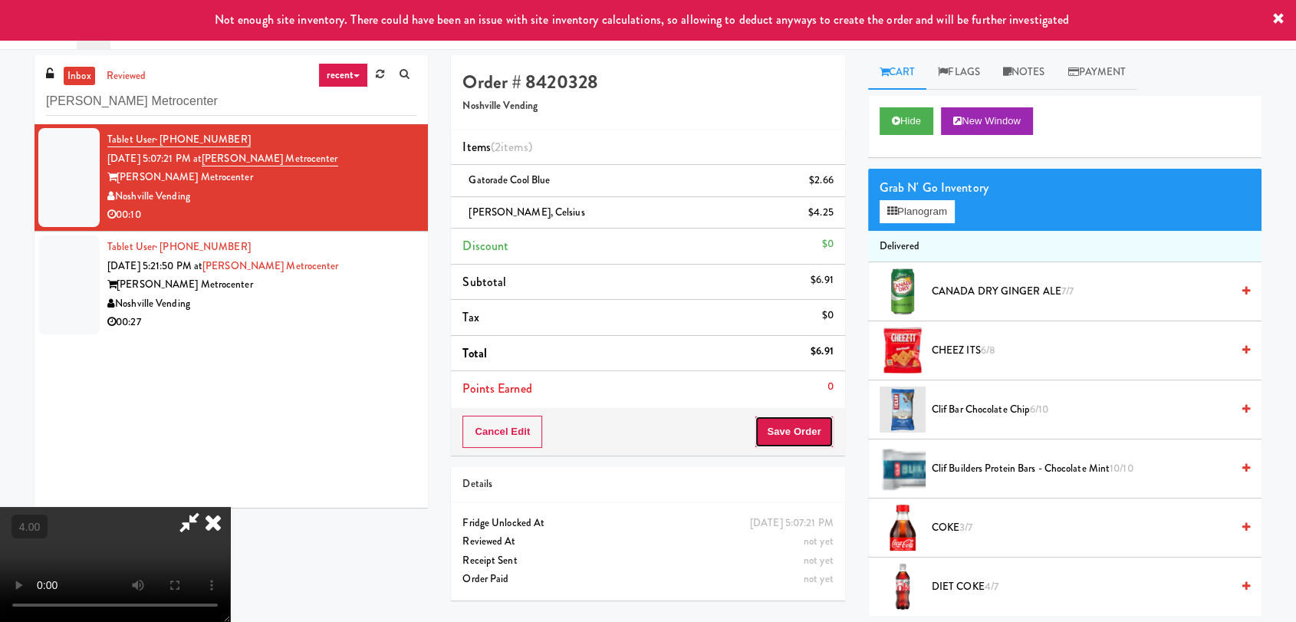
click at [811, 420] on button "Save Order" at bounding box center [793, 432] width 78 height 32
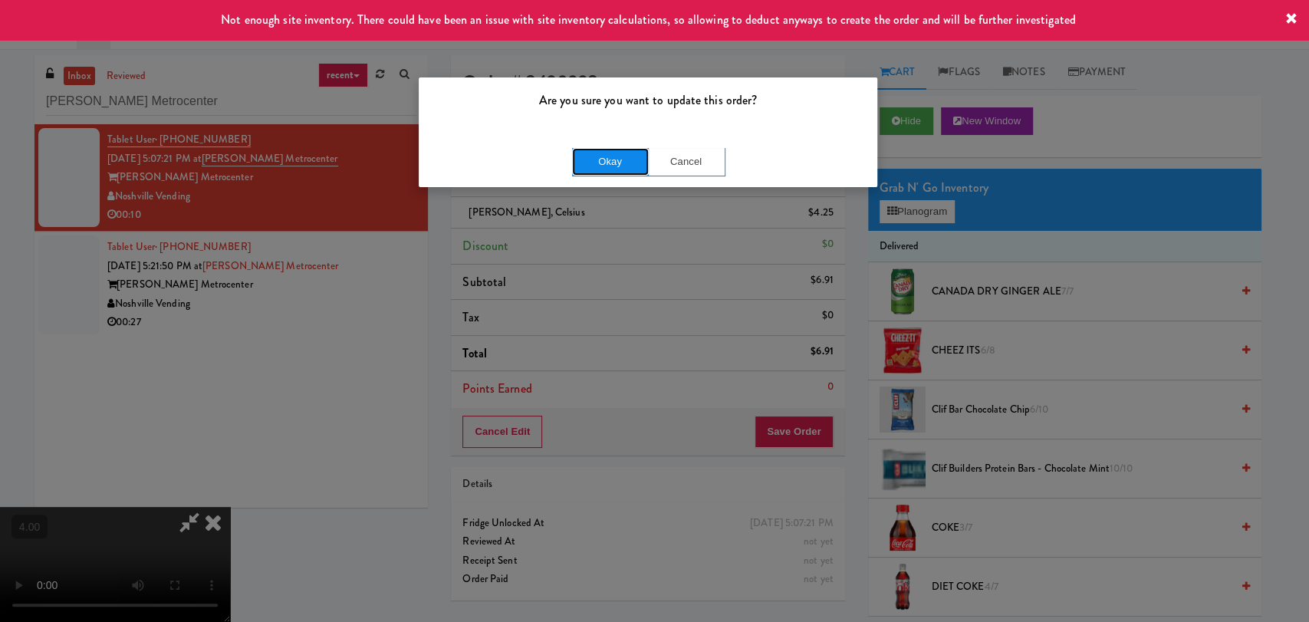
click at [609, 169] on button "Okay" at bounding box center [610, 162] width 77 height 28
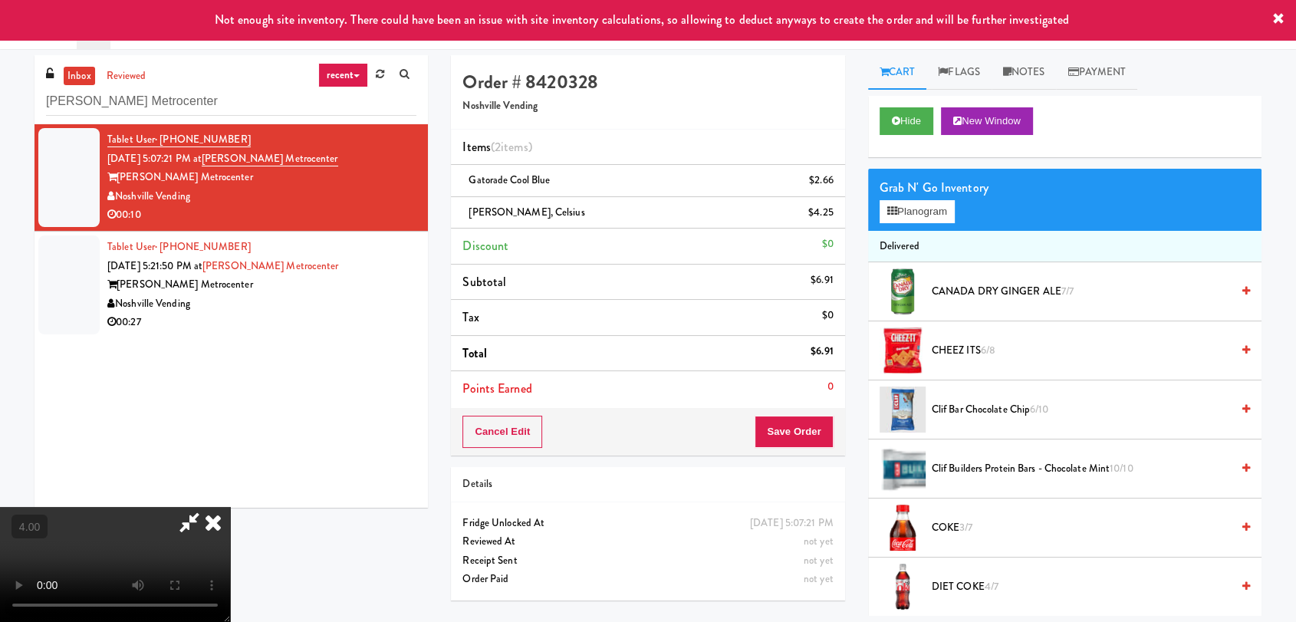
click at [230, 507] on icon at bounding box center [213, 522] width 34 height 31
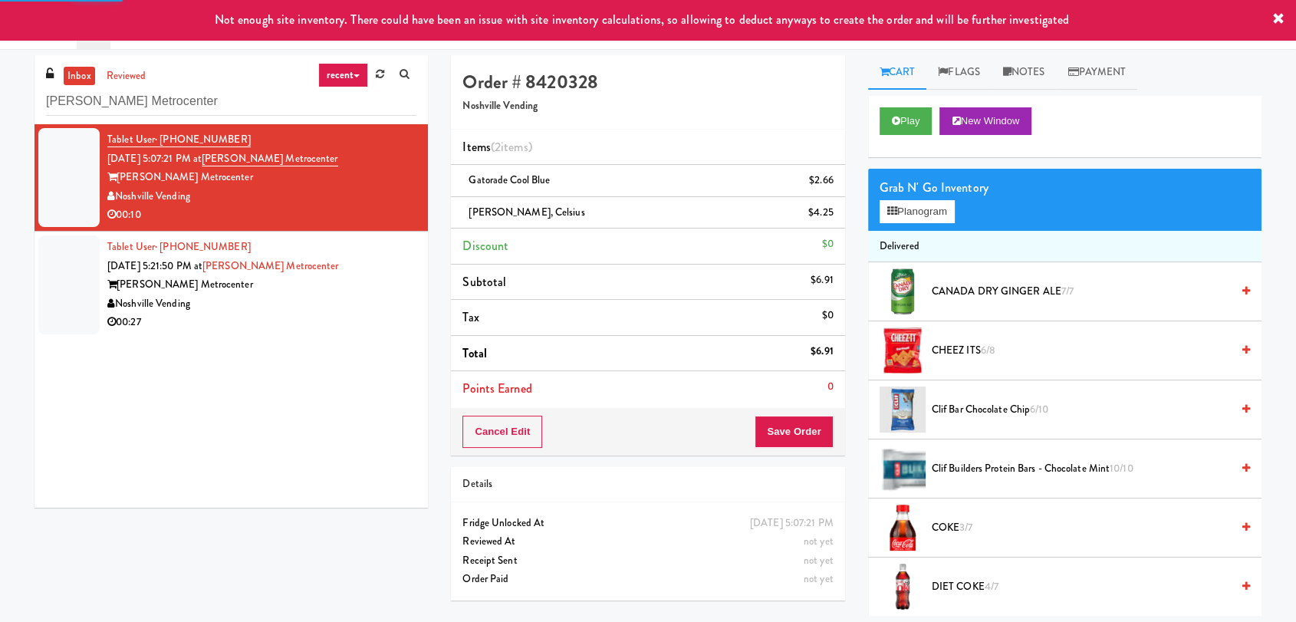
click at [370, 279] on div "[PERSON_NAME] Metrocenter" at bounding box center [261, 284] width 309 height 19
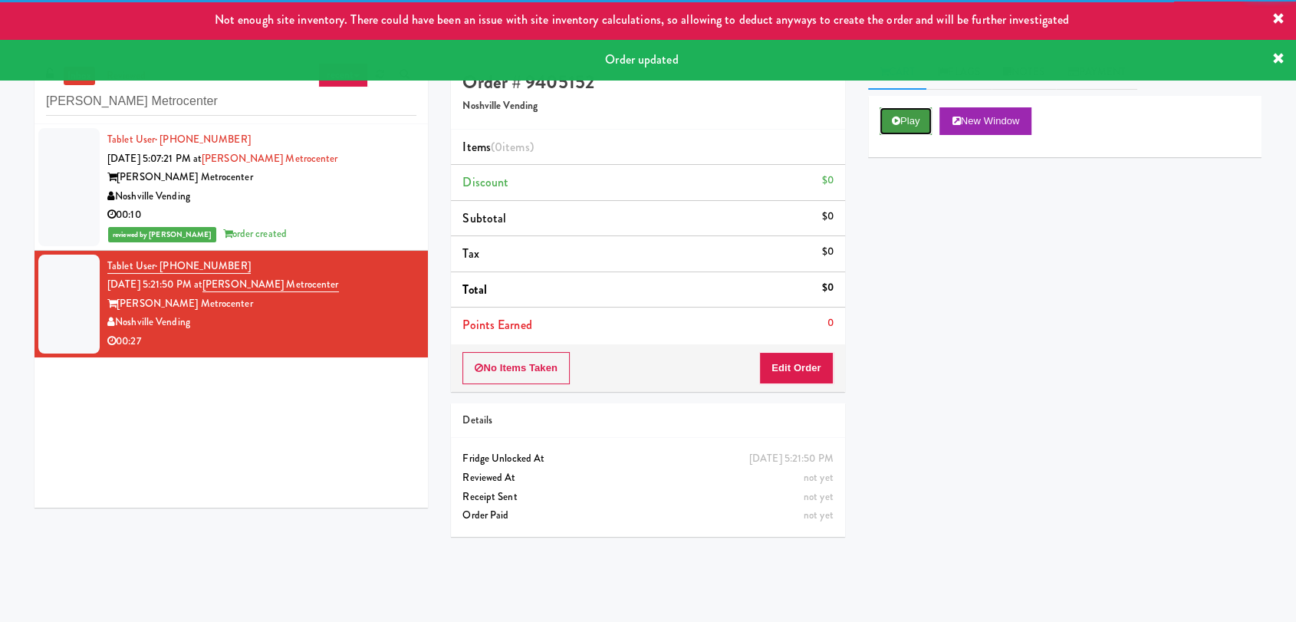
click at [893, 116] on icon at bounding box center [896, 121] width 8 height 10
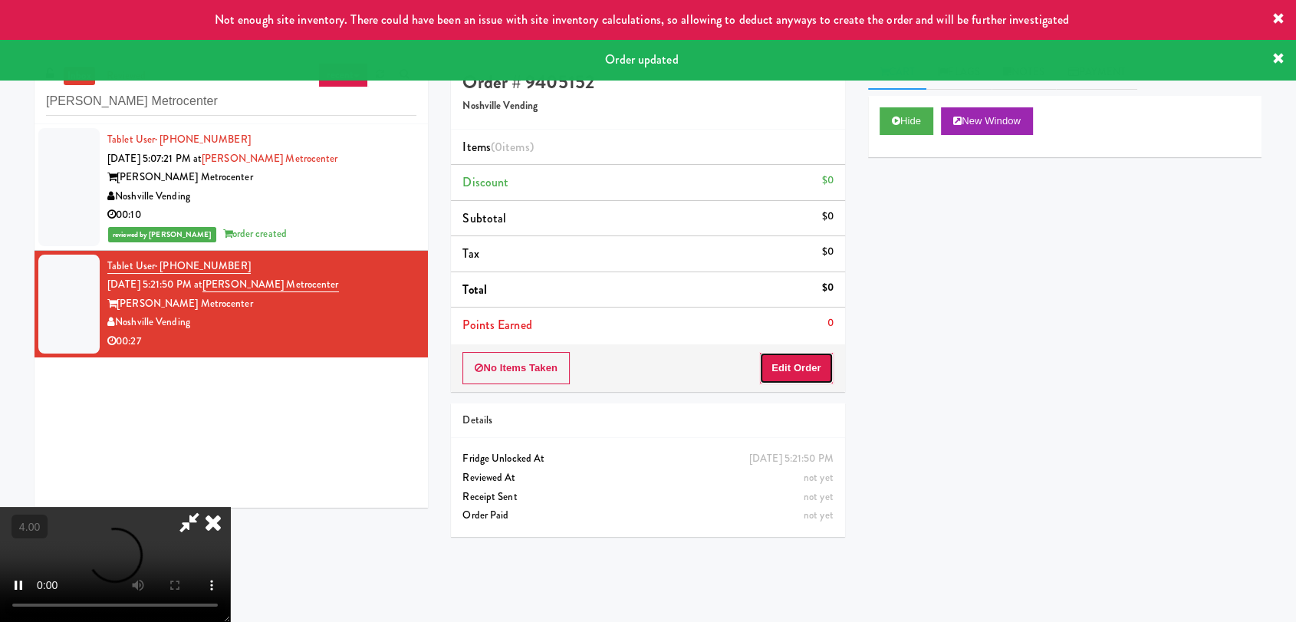
click at [793, 370] on button "Edit Order" at bounding box center [796, 368] width 74 height 32
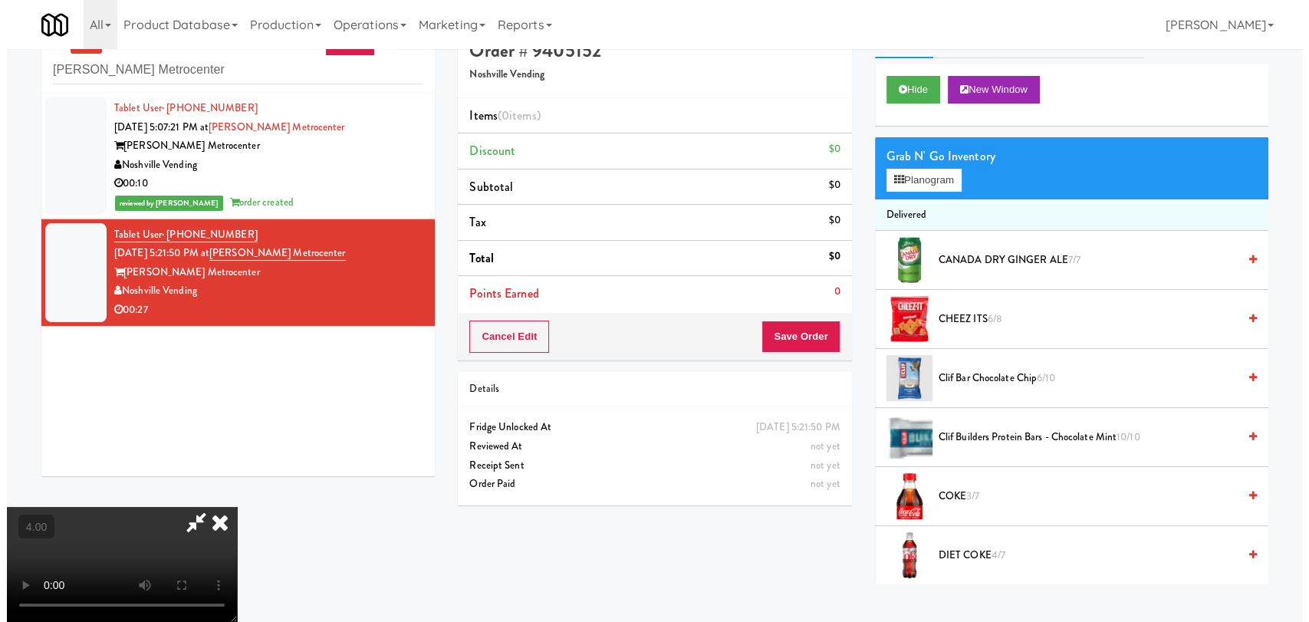
scroll to position [49, 0]
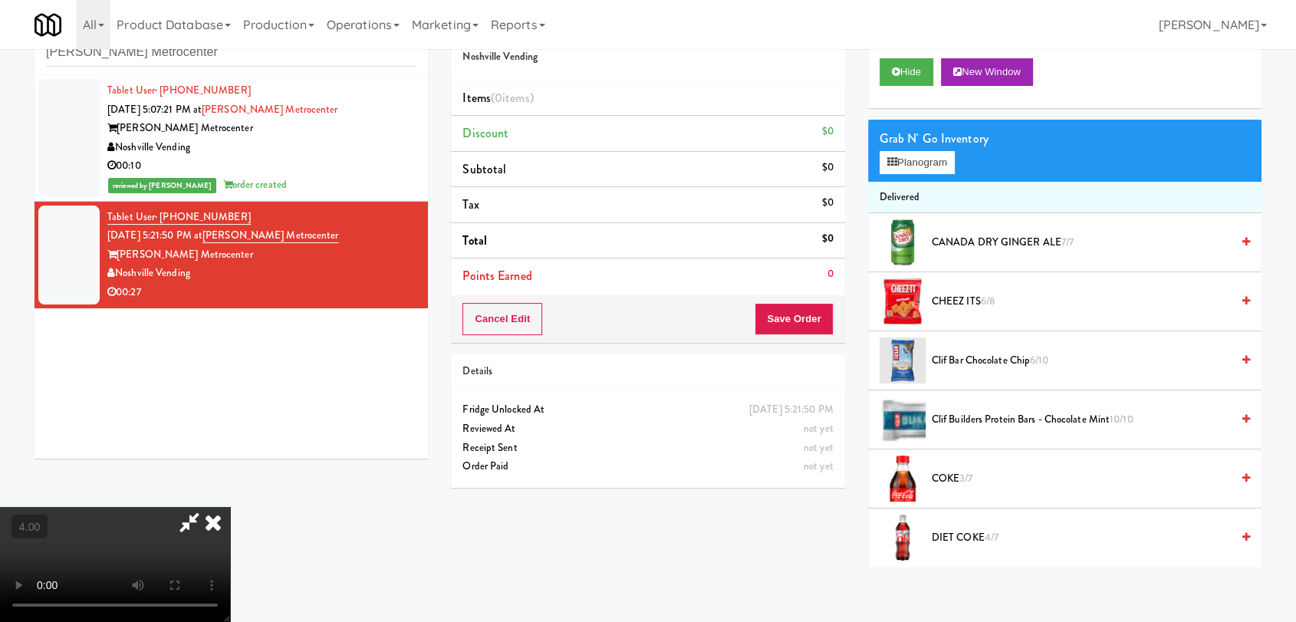
click at [230, 507] on video at bounding box center [115, 564] width 230 height 115
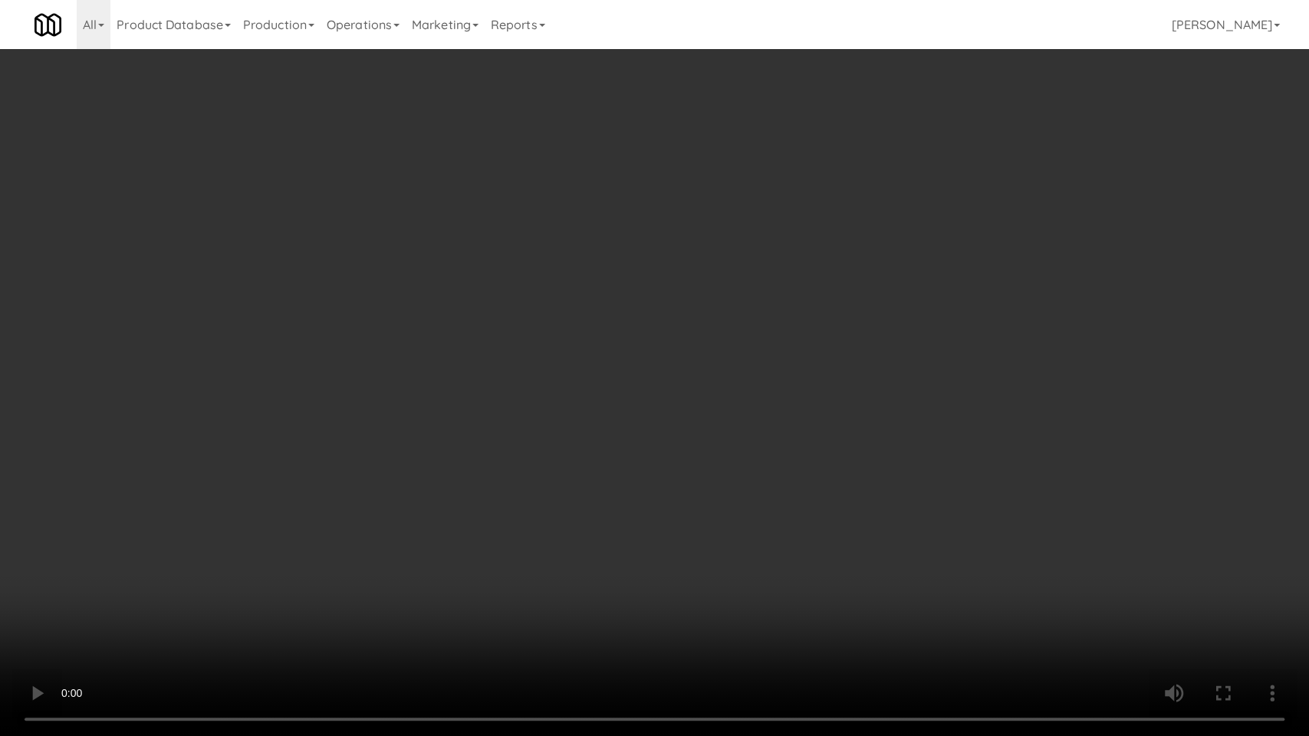
click at [475, 590] on video at bounding box center [654, 368] width 1309 height 736
click at [477, 539] on video at bounding box center [654, 368] width 1309 height 736
click at [477, 530] on video at bounding box center [654, 368] width 1309 height 736
click at [675, 554] on video at bounding box center [654, 368] width 1309 height 736
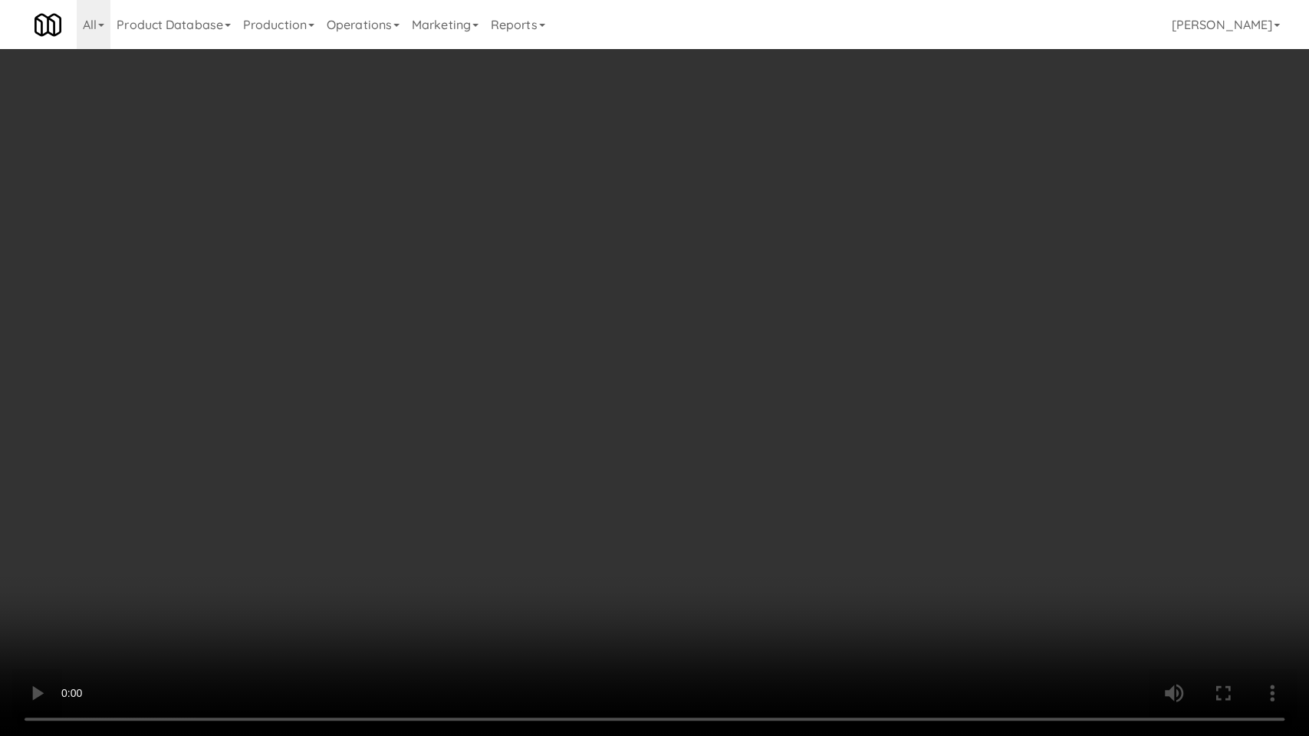
click at [675, 554] on video at bounding box center [654, 368] width 1309 height 736
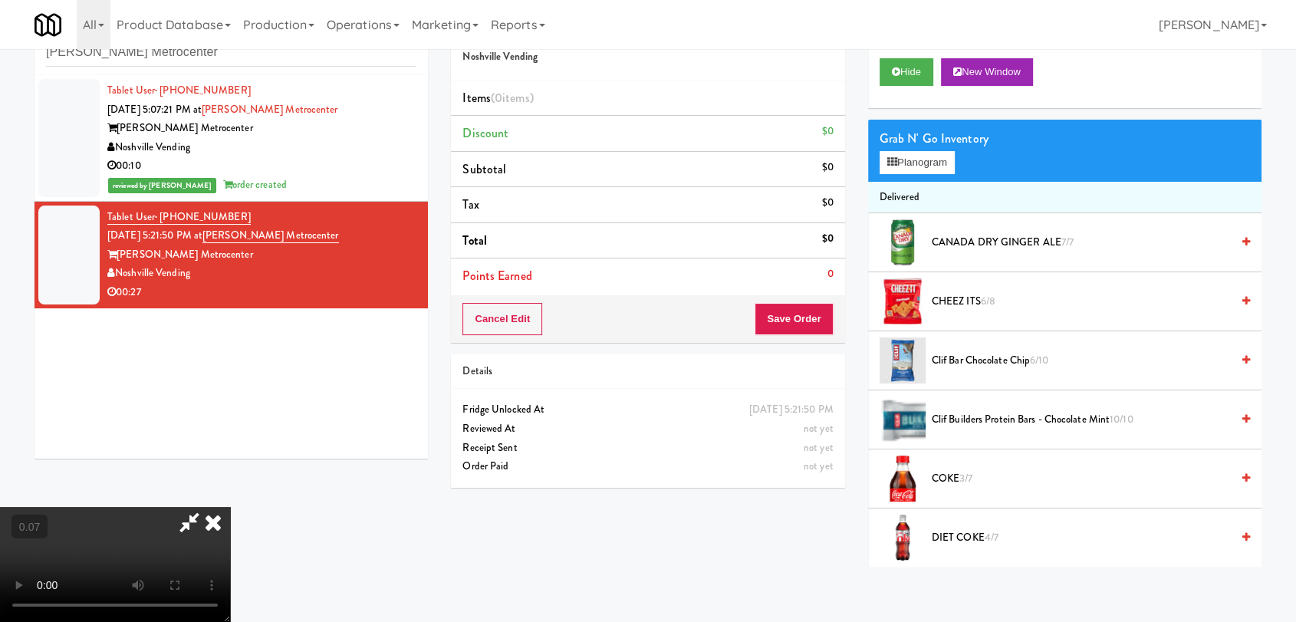
click at [993, 301] on span "6/8" at bounding box center [988, 301] width 15 height 15
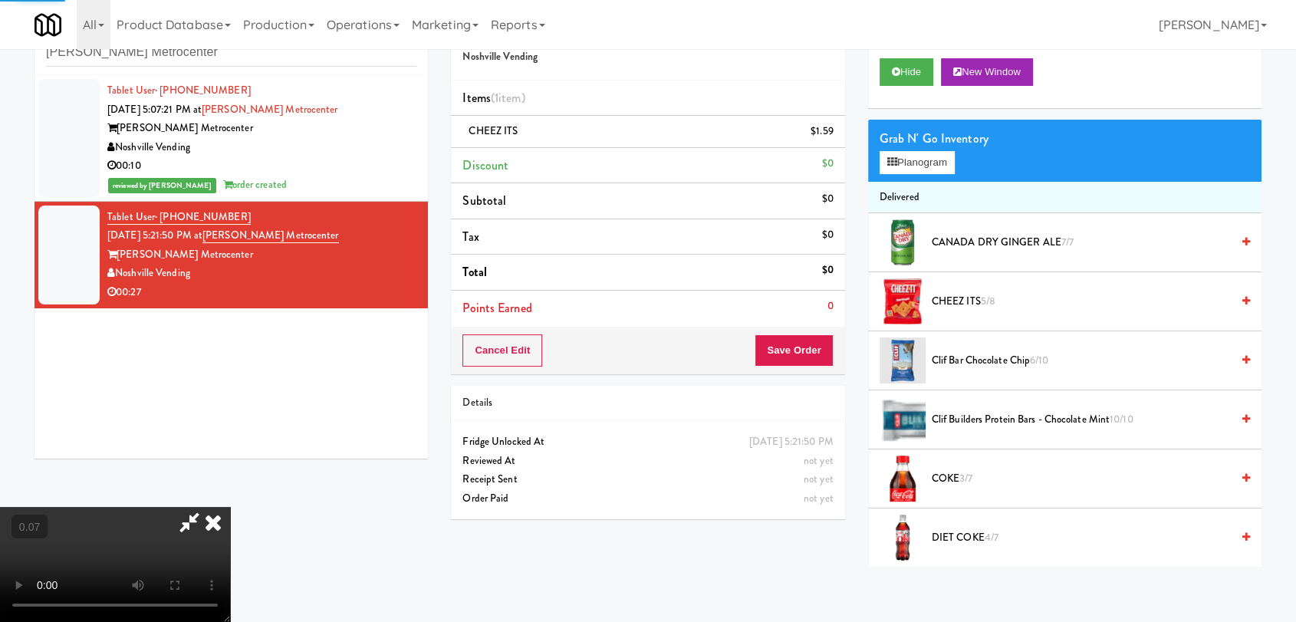
click at [897, 142] on div "Grab N' Go Inventory" at bounding box center [1064, 138] width 370 height 23
click at [905, 153] on button "Planogram" at bounding box center [916, 162] width 75 height 23
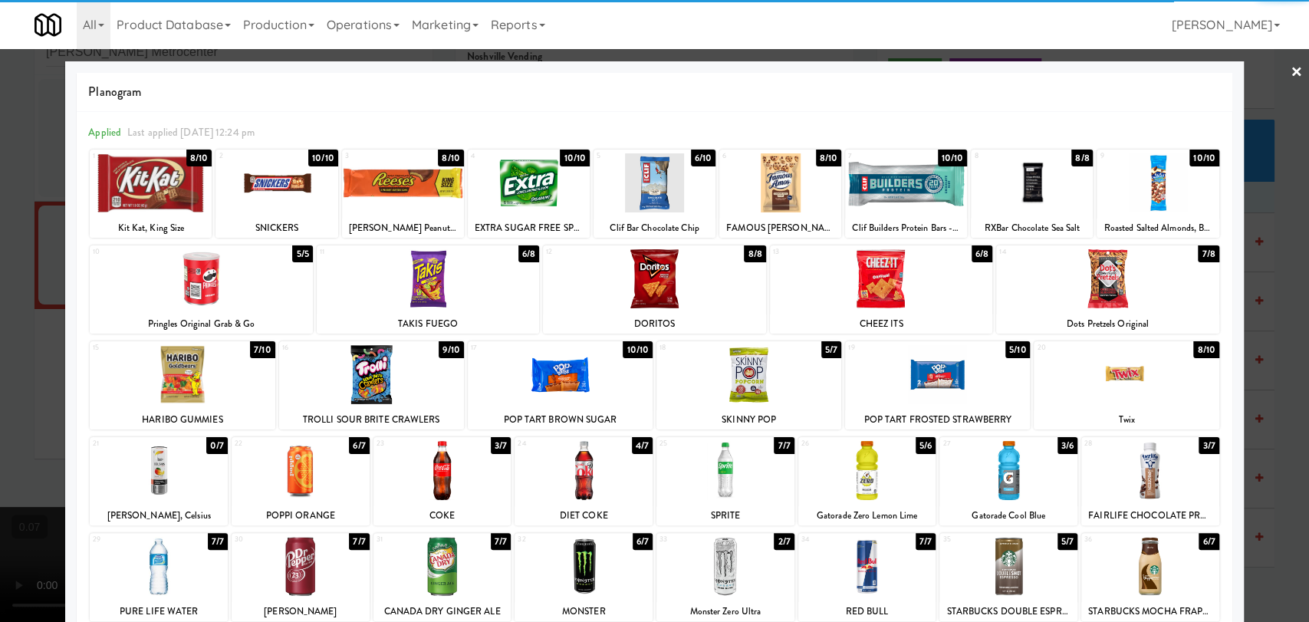
click at [975, 462] on div at bounding box center [1008, 470] width 138 height 59
click at [153, 564] on div at bounding box center [159, 566] width 138 height 59
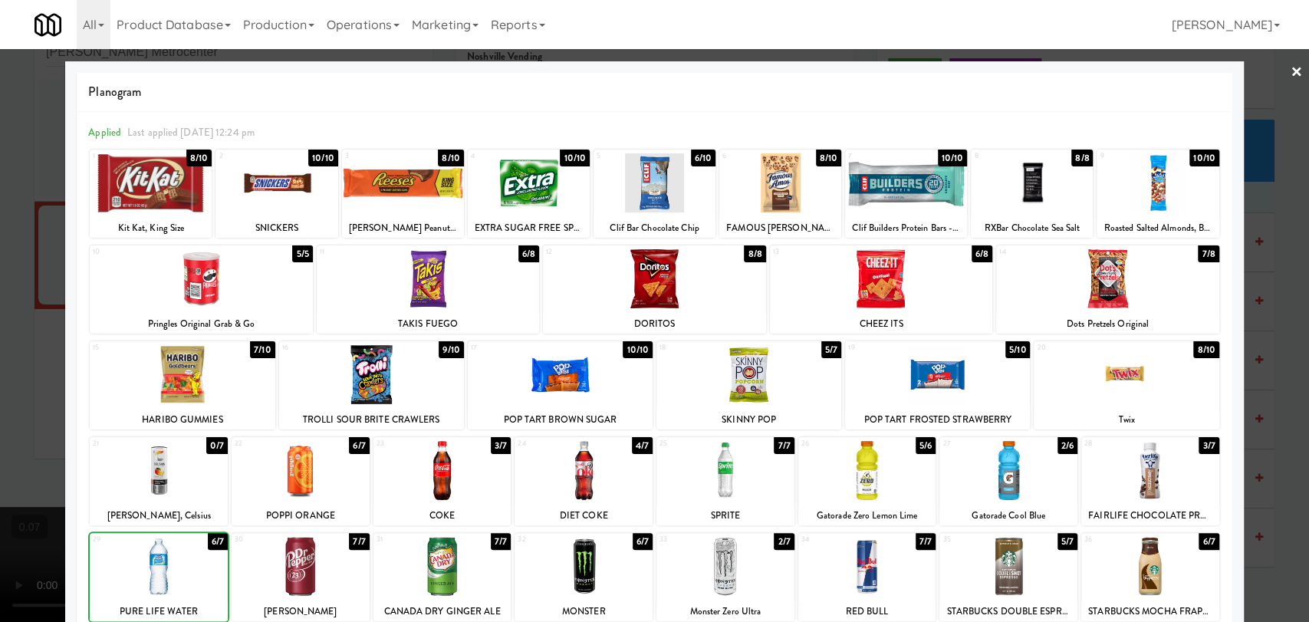
click at [0, 431] on div at bounding box center [654, 311] width 1309 height 622
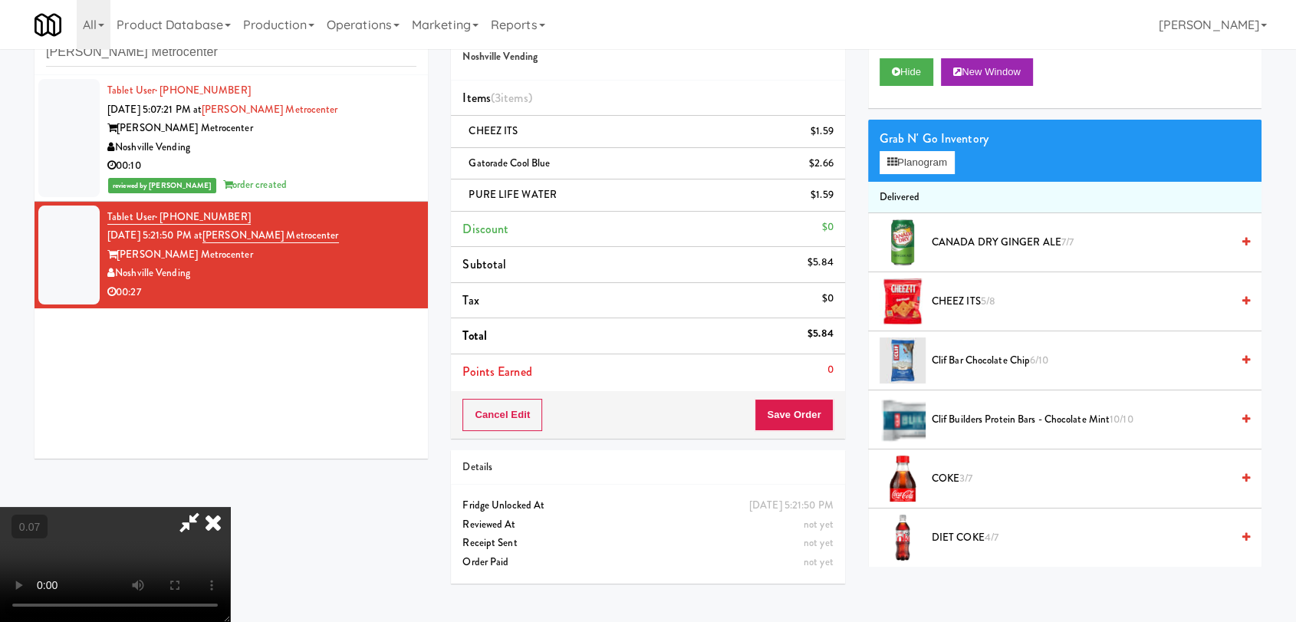
click at [230, 507] on video at bounding box center [115, 564] width 230 height 115
click at [902, 169] on button "Planogram" at bounding box center [916, 162] width 75 height 23
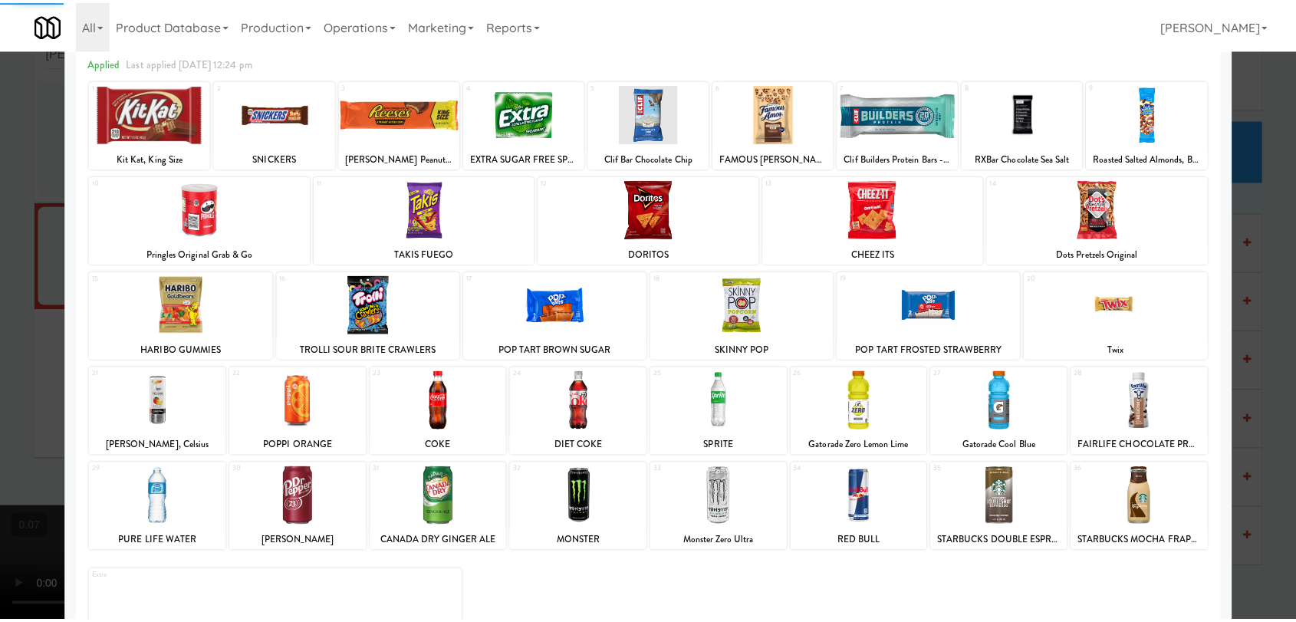
scroll to position [131, 0]
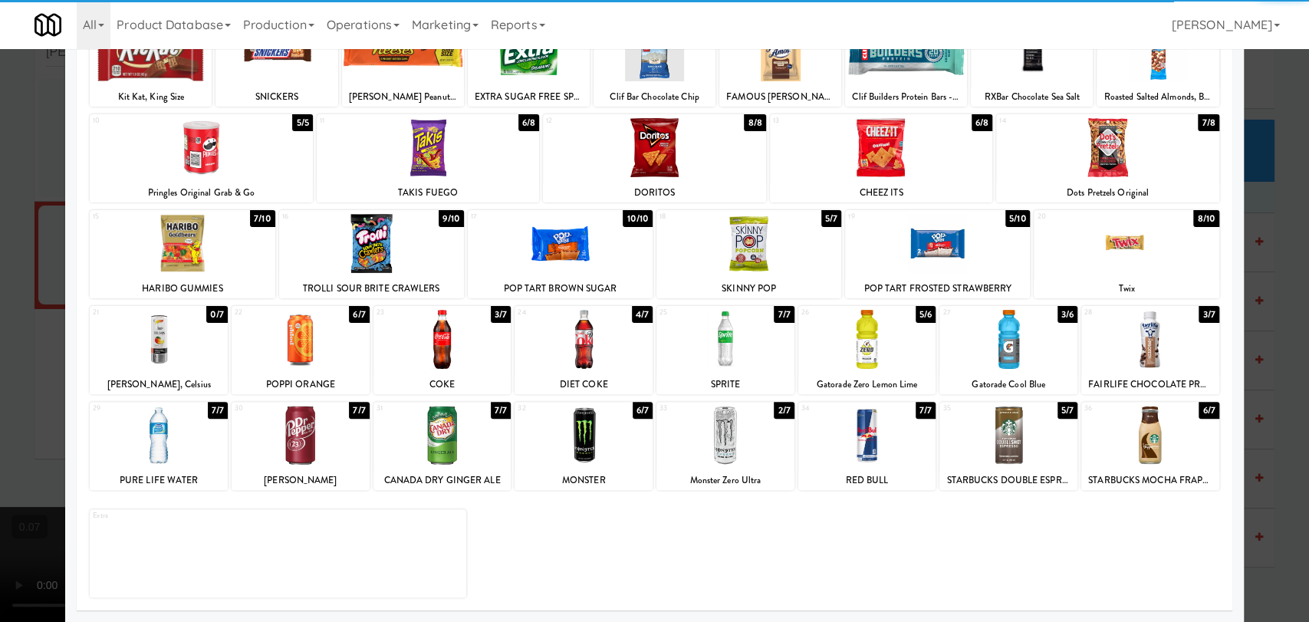
click at [997, 356] on div at bounding box center [1008, 339] width 138 height 59
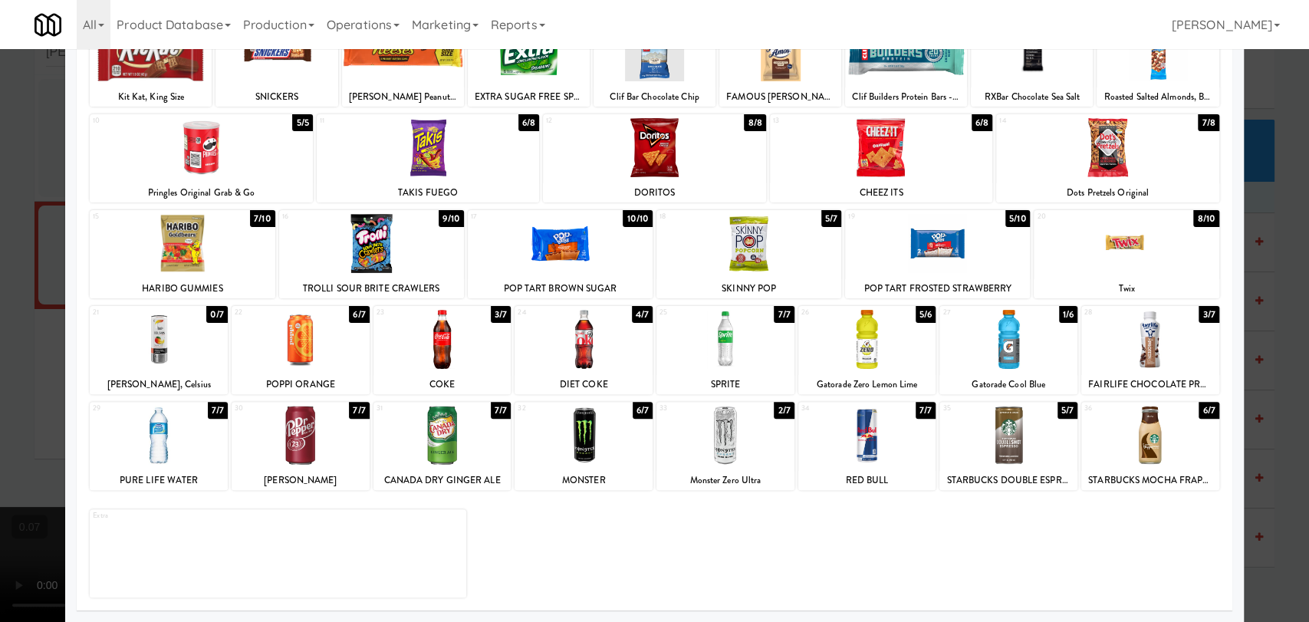
drag, startPoint x: 167, startPoint y: 454, endPoint x: 136, endPoint y: 446, distance: 32.4
click at [166, 453] on div at bounding box center [159, 435] width 138 height 59
click at [0, 379] on div at bounding box center [654, 311] width 1309 height 622
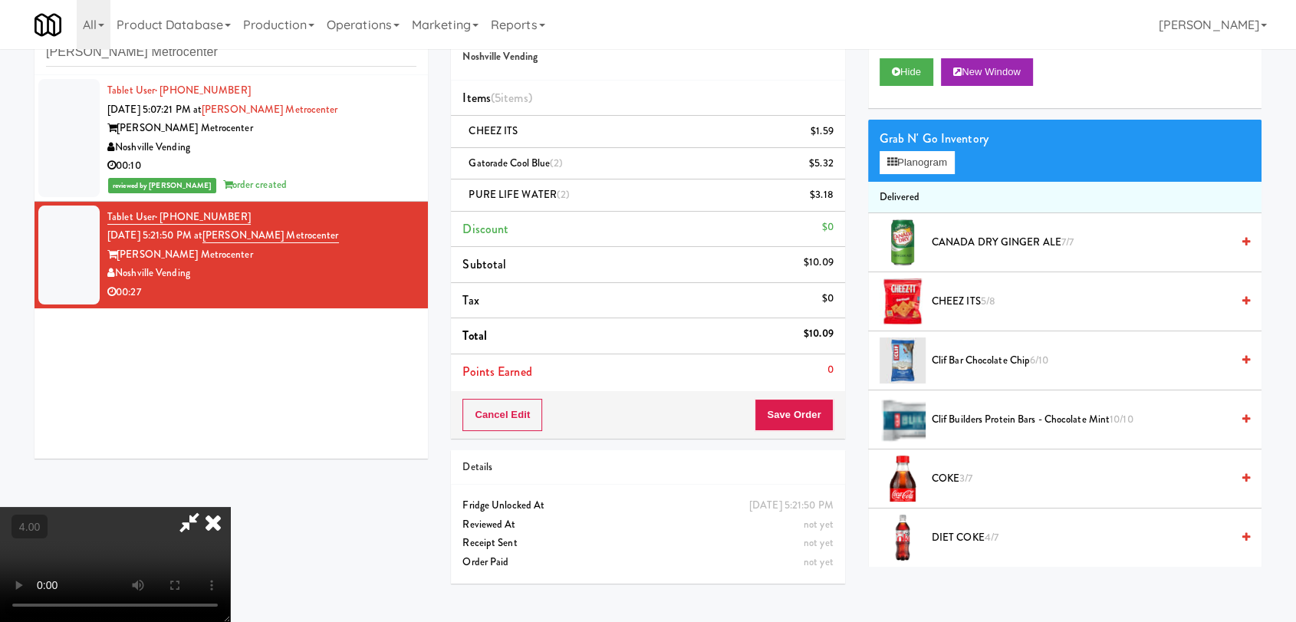
click at [230, 507] on icon at bounding box center [213, 522] width 34 height 31
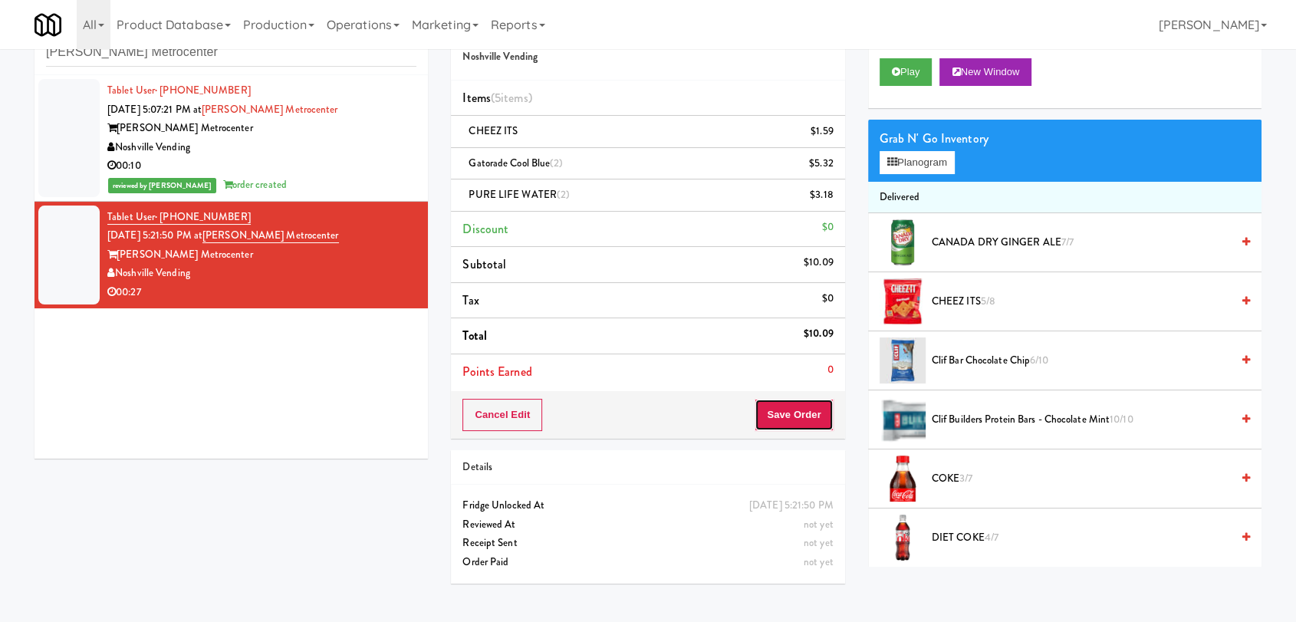
drag, startPoint x: 793, startPoint y: 413, endPoint x: 774, endPoint y: 387, distance: 32.4
click at [794, 412] on button "Save Order" at bounding box center [793, 415] width 78 height 32
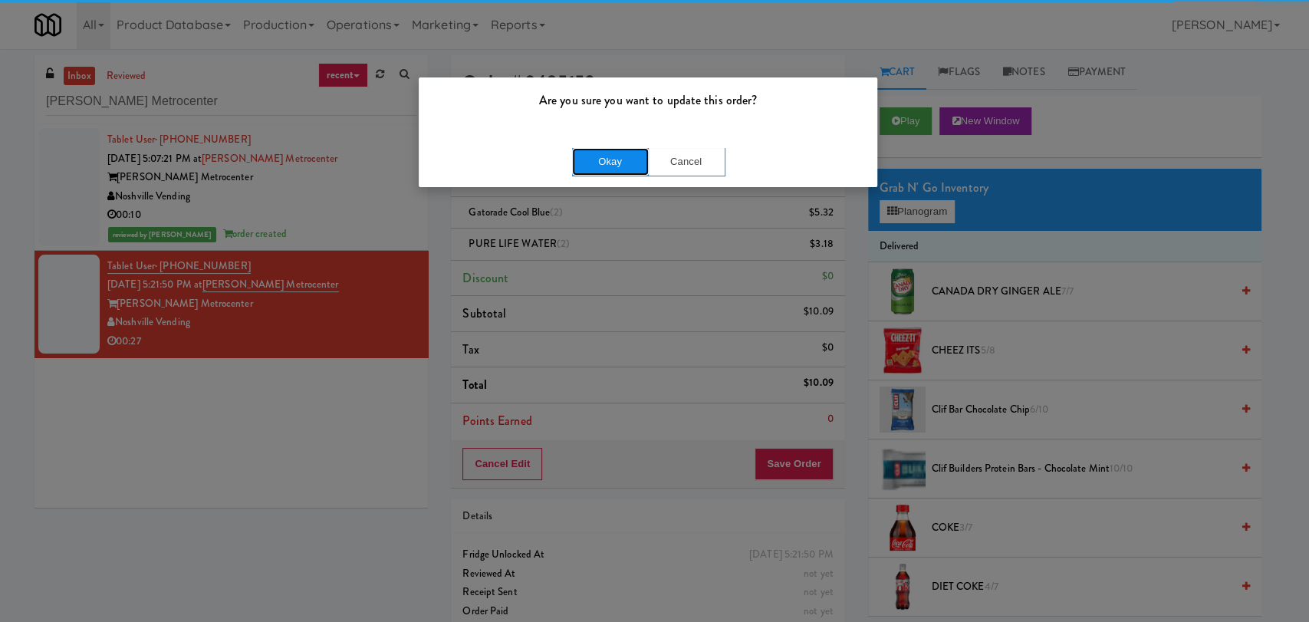
click at [605, 155] on button "Okay" at bounding box center [610, 162] width 77 height 28
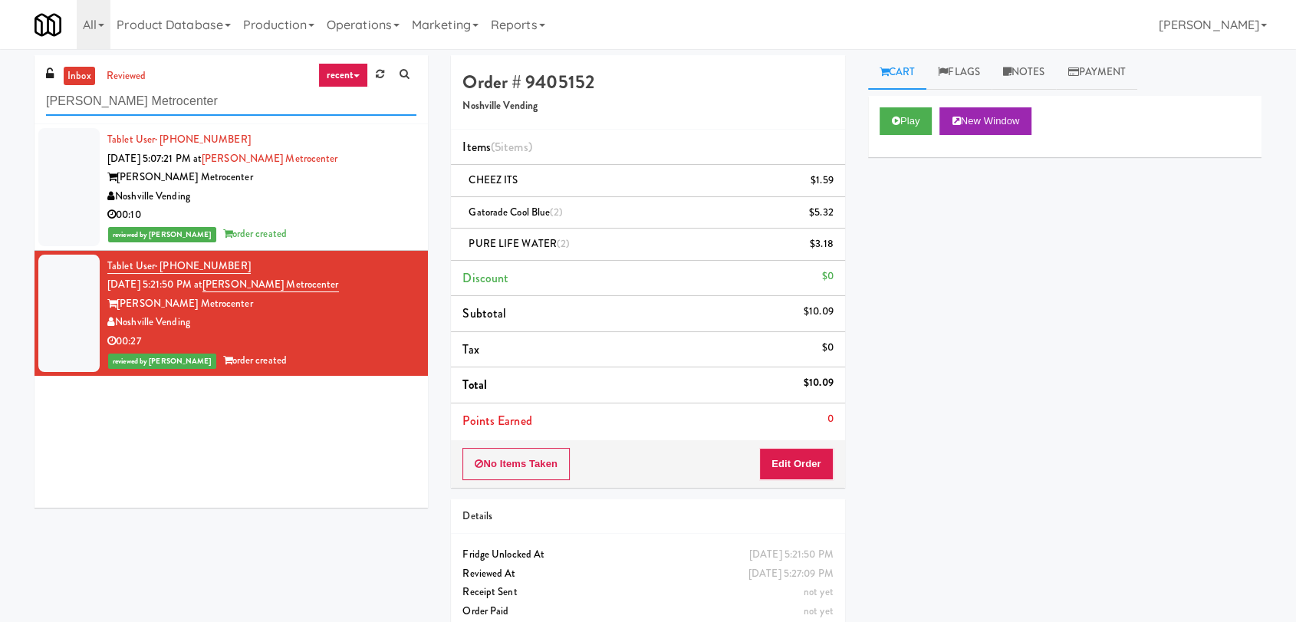
drag, startPoint x: 209, startPoint y: 100, endPoint x: 32, endPoint y: 77, distance: 177.7
click at [0, 93] on div "inbox reviewed recent all unclear take inventory issue suspicious failed recent…" at bounding box center [648, 349] width 1296 height 589
paste input "White Furniture 01"
type input "White Furniture 01"
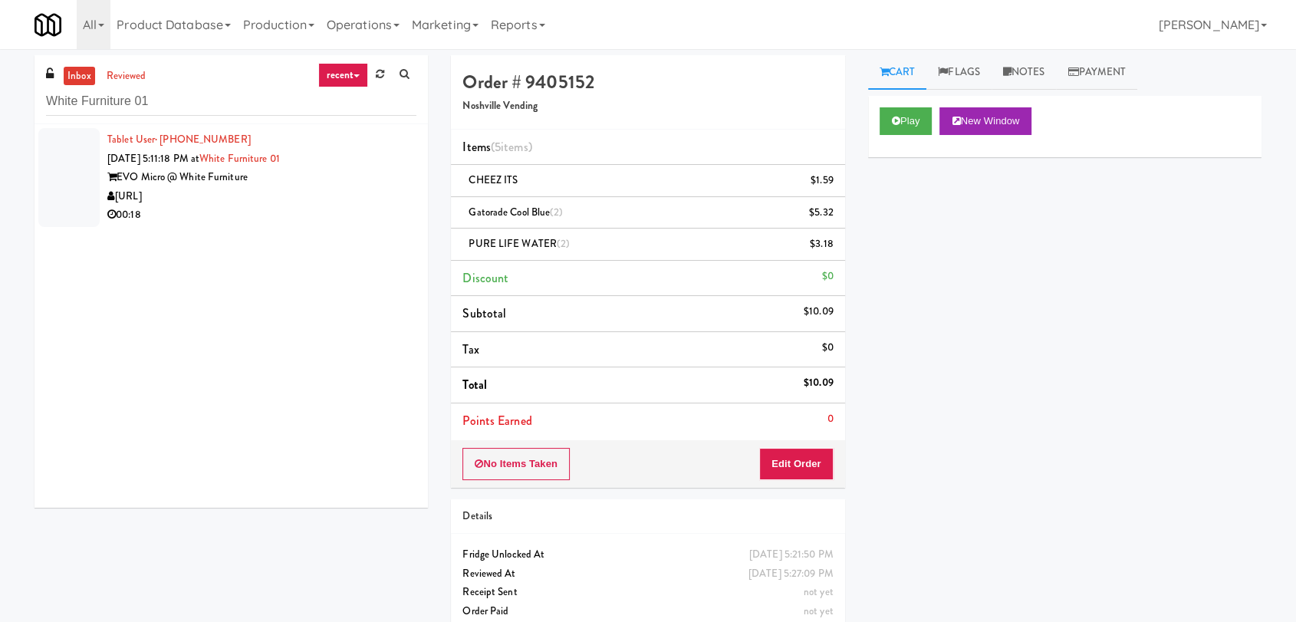
click at [360, 187] on div "[URL]" at bounding box center [261, 196] width 309 height 19
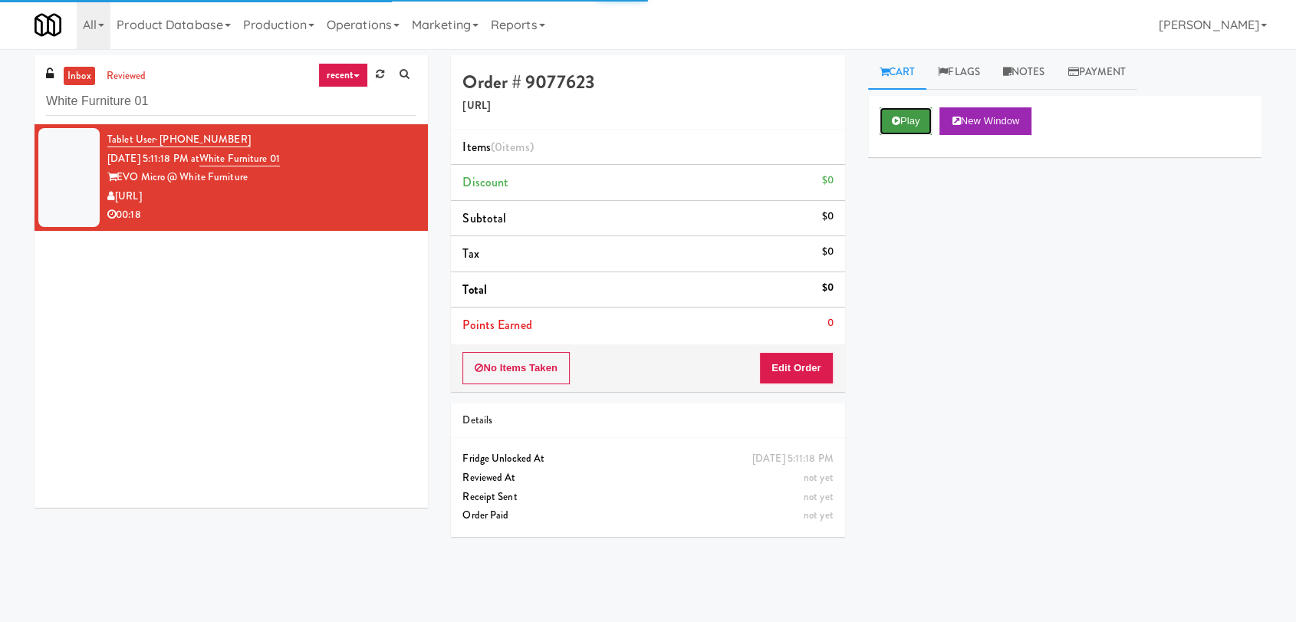
click at [911, 120] on button "Play" at bounding box center [905, 121] width 53 height 28
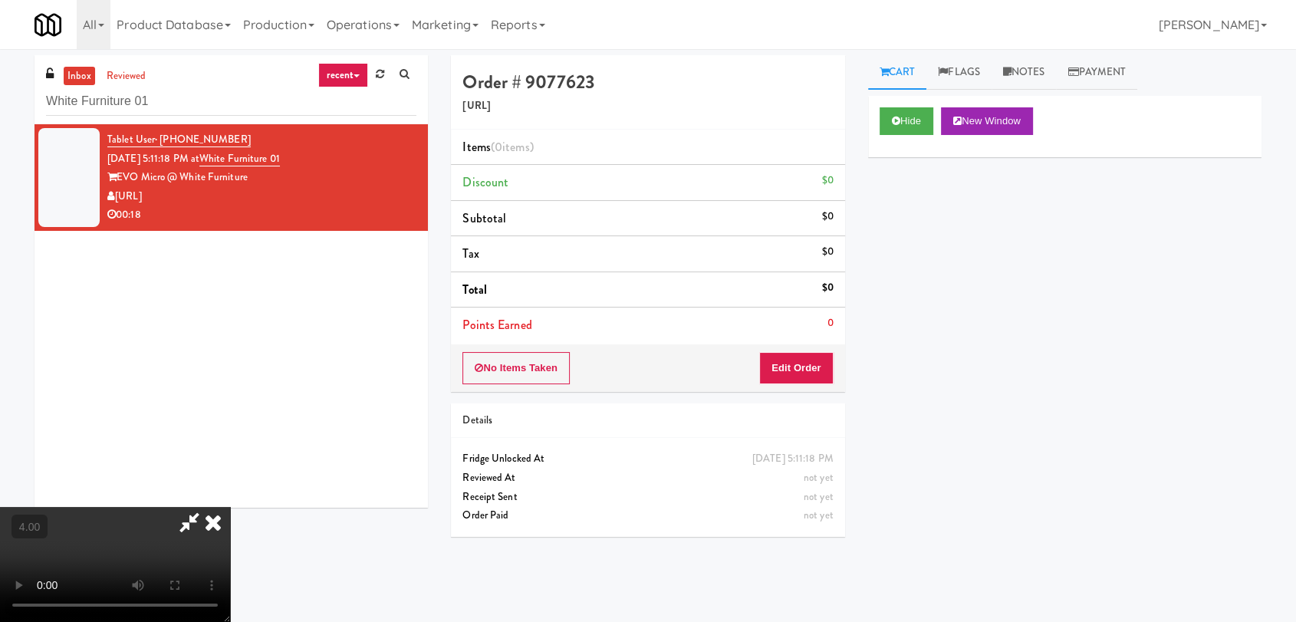
click at [811, 347] on div "No Items Taken Edit Order" at bounding box center [647, 368] width 393 height 48
click at [811, 364] on button "Edit Order" at bounding box center [796, 368] width 74 height 32
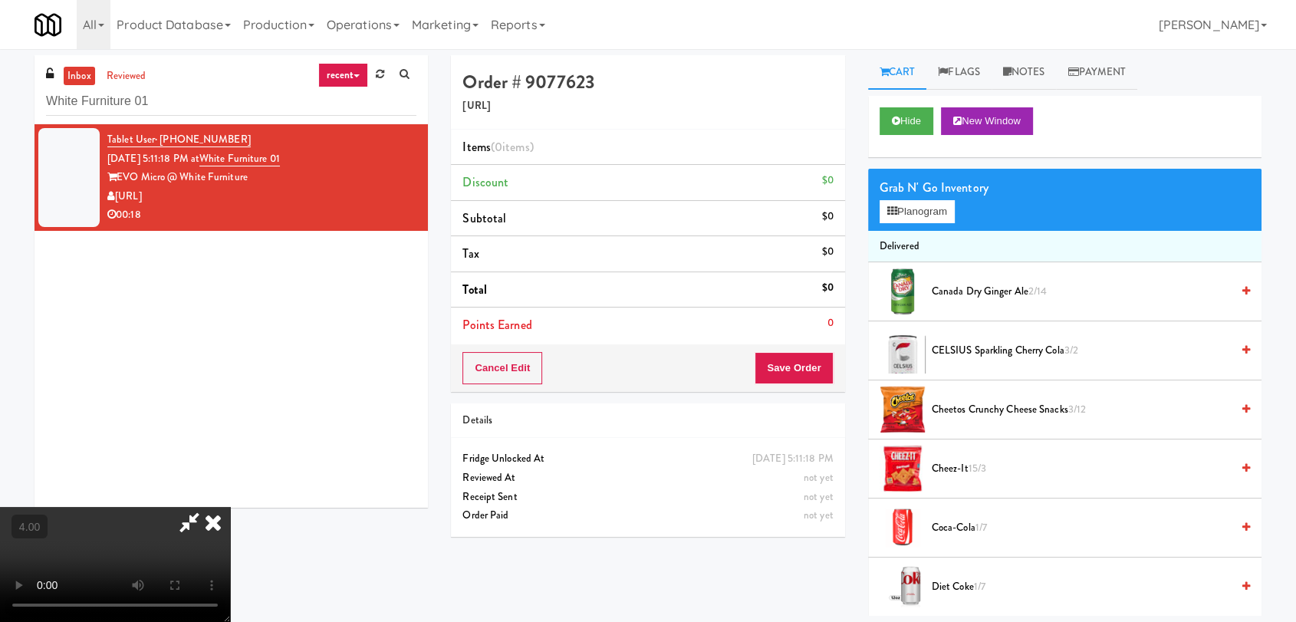
click at [230, 507] on video at bounding box center [115, 564] width 230 height 115
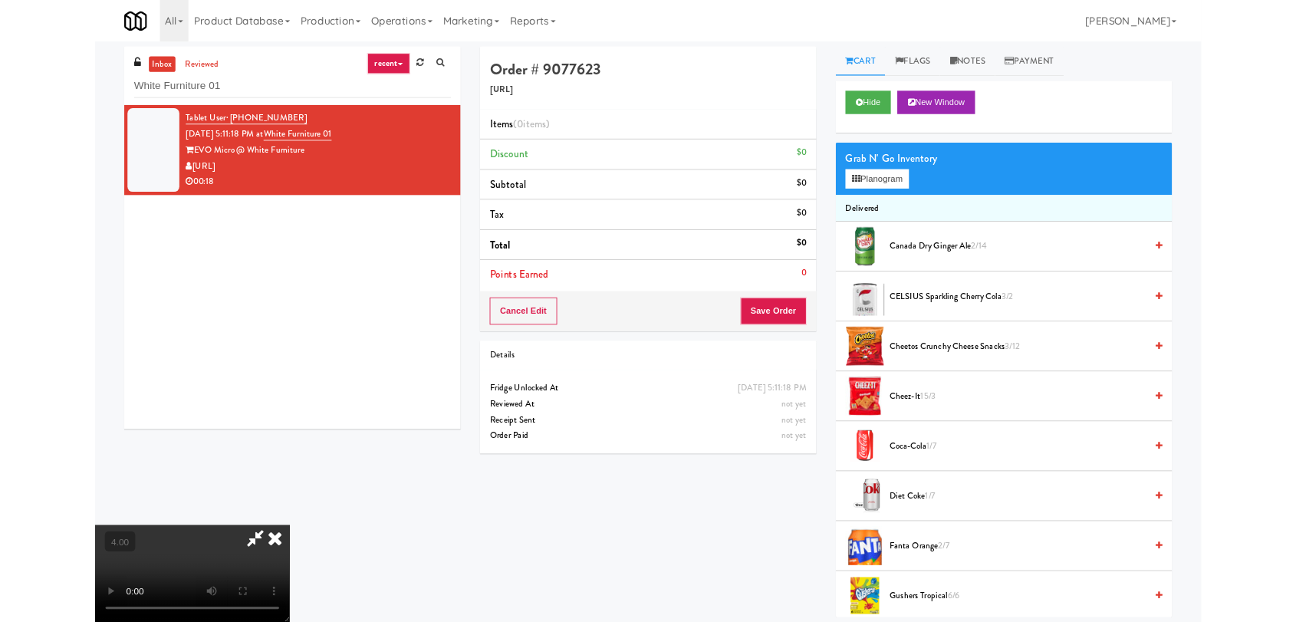
scroll to position [31, 0]
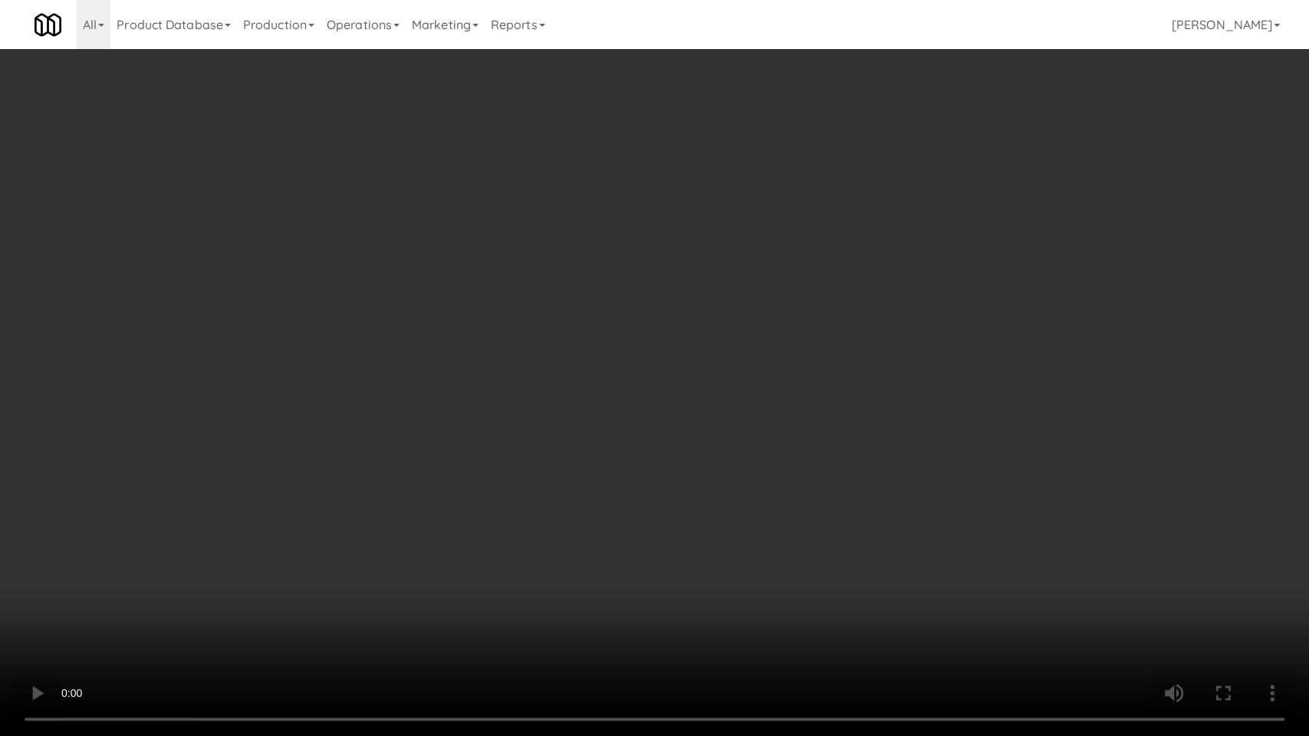
click at [245, 471] on video at bounding box center [654, 368] width 1309 height 736
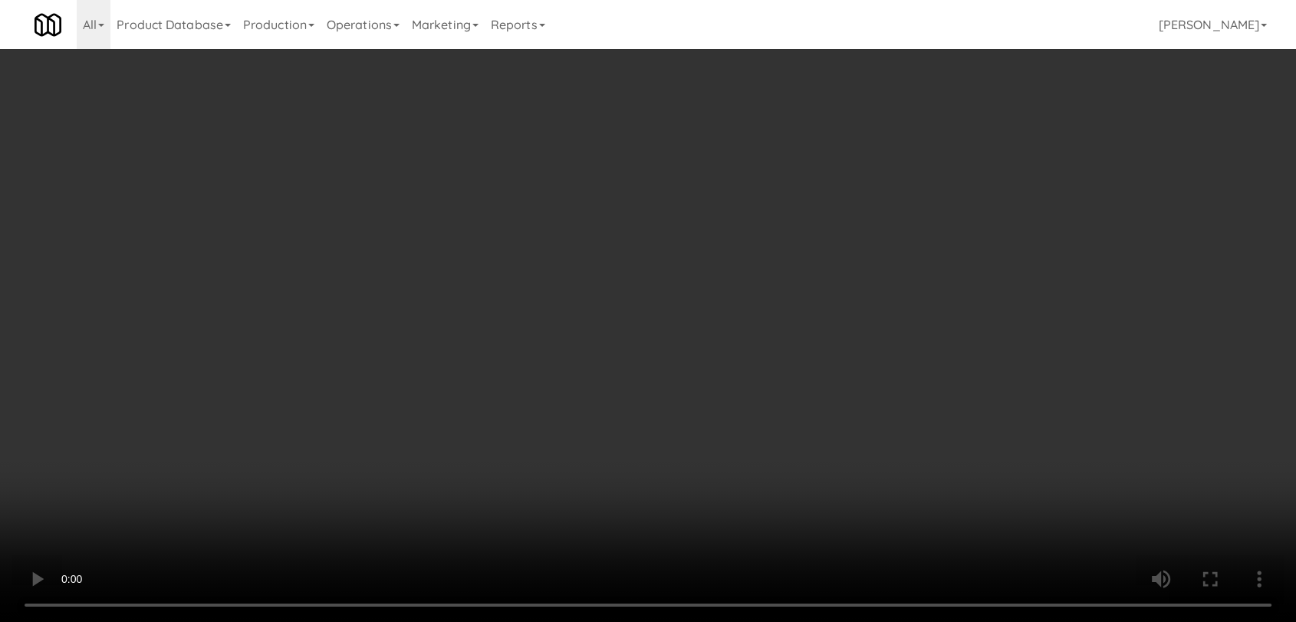
scroll to position [28, 0]
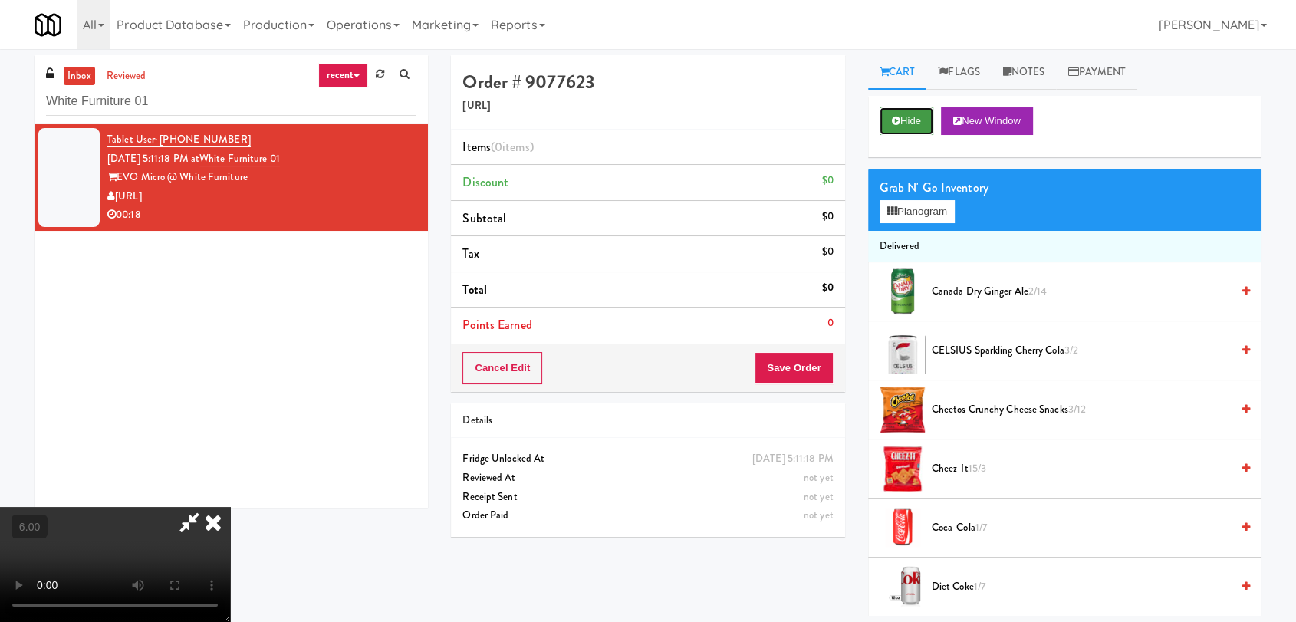
click at [915, 122] on button "Hide" at bounding box center [906, 121] width 54 height 28
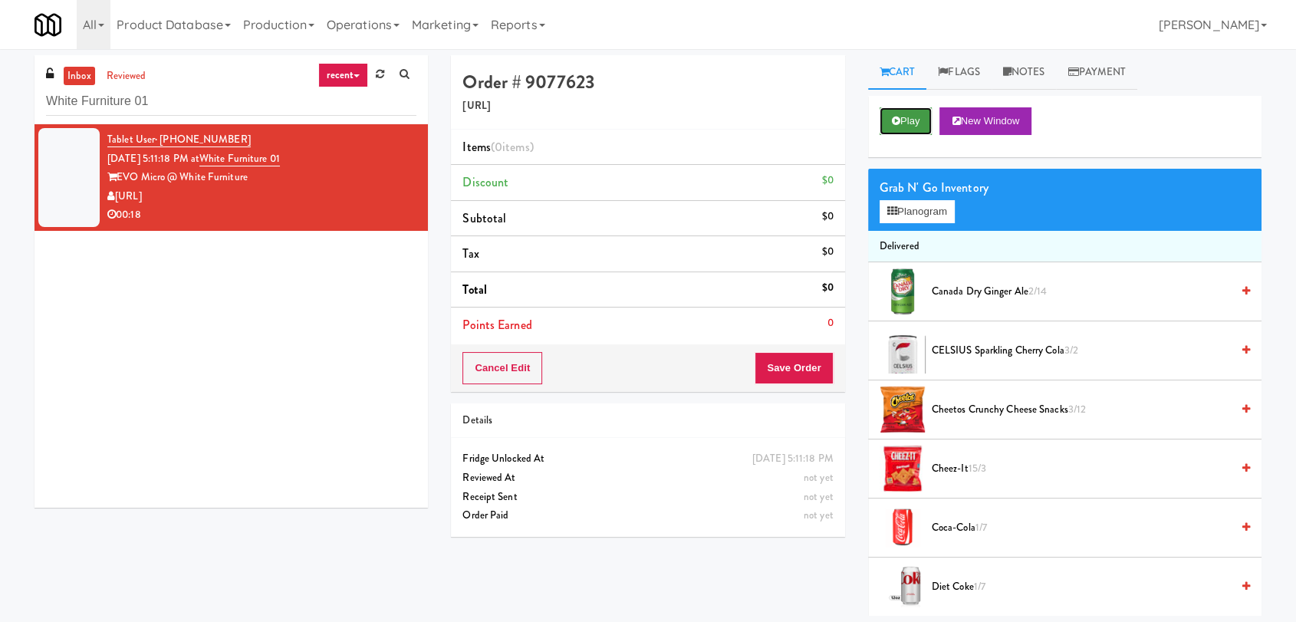
scroll to position [0, 0]
click at [915, 122] on button "Play" at bounding box center [905, 121] width 53 height 28
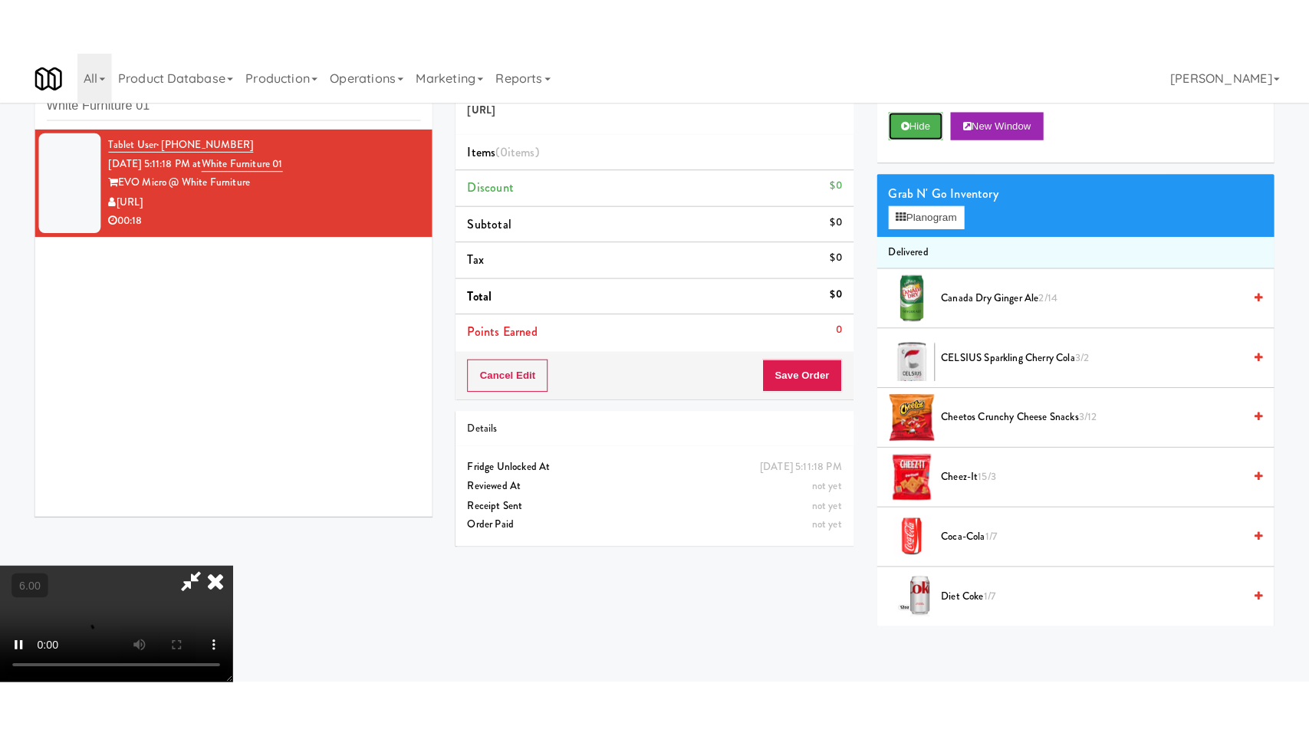
scroll to position [234, 0]
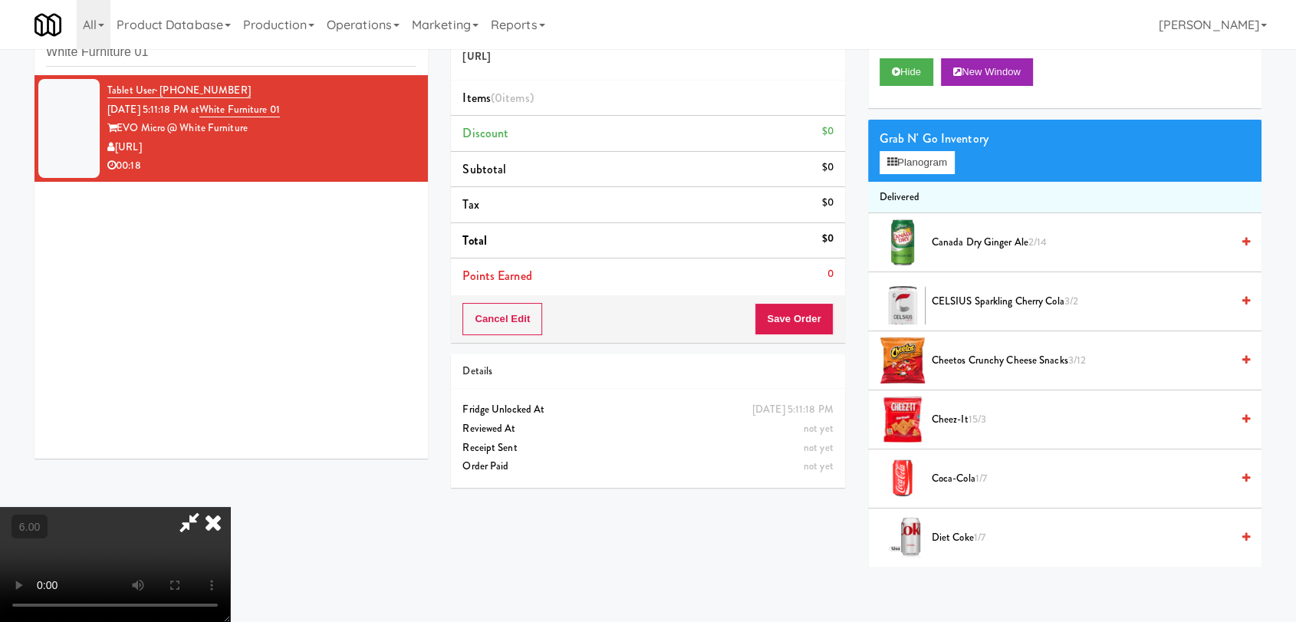
click at [230, 507] on video at bounding box center [115, 564] width 230 height 115
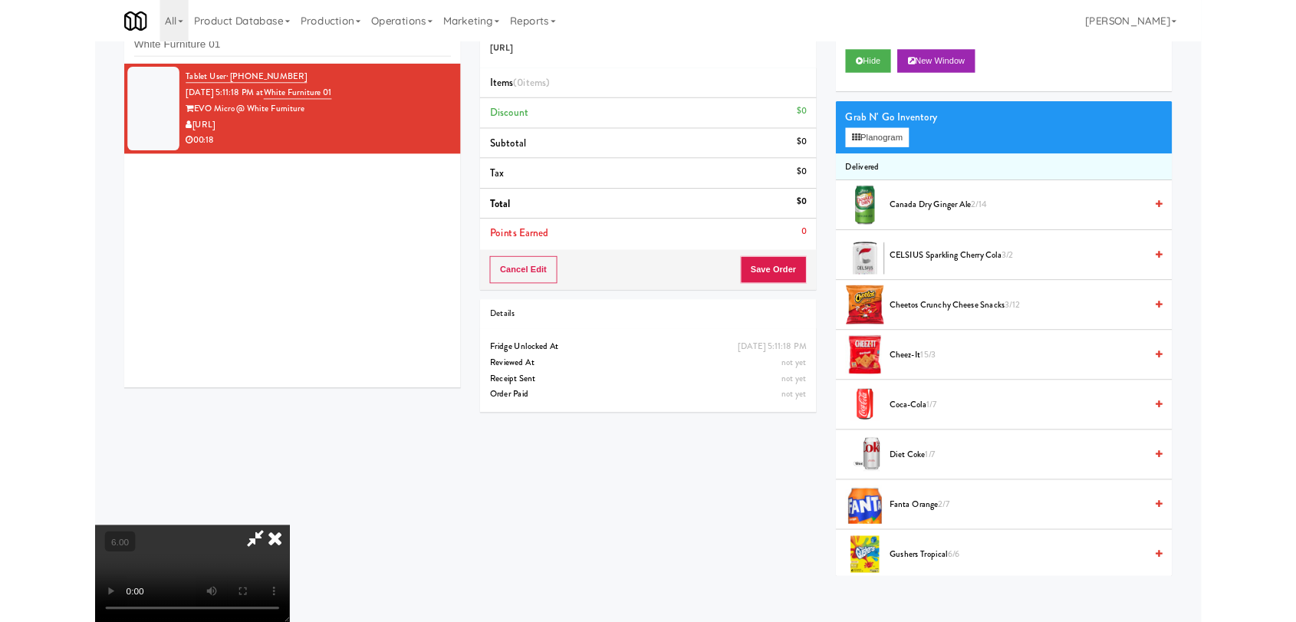
scroll to position [31, 0]
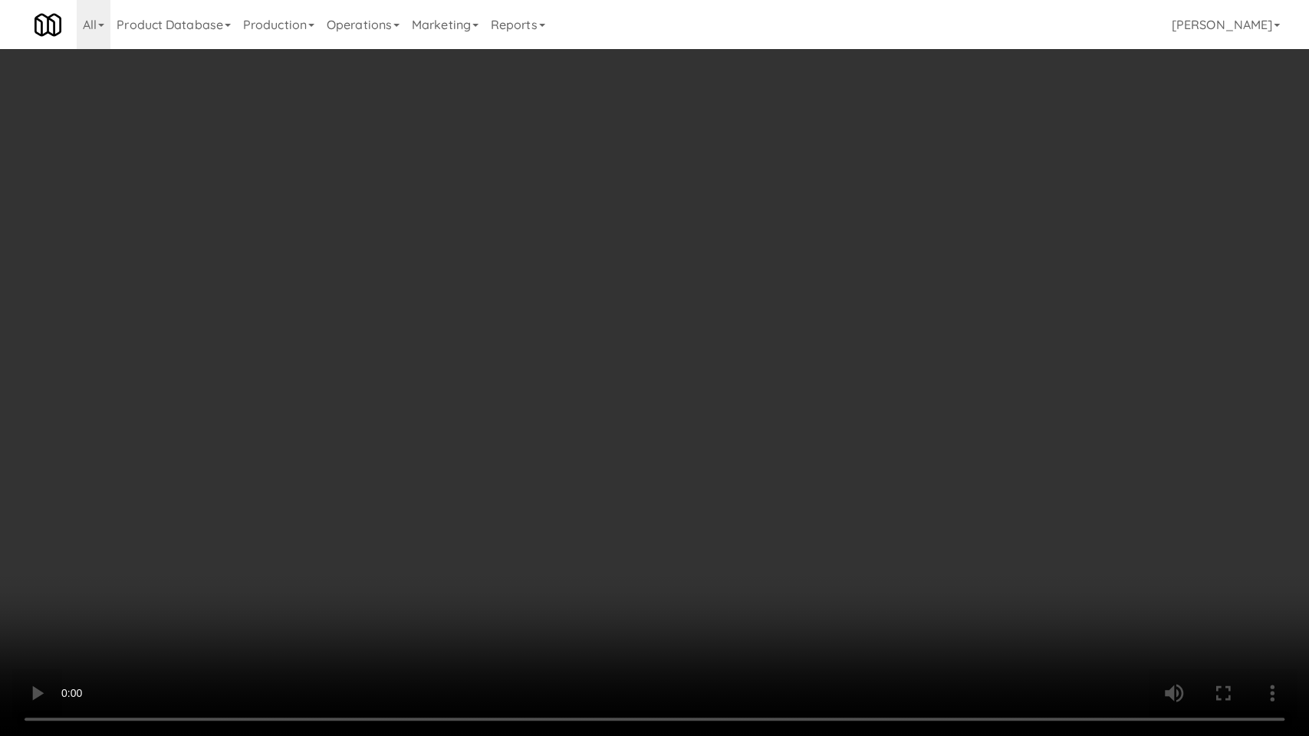
click at [204, 513] on video at bounding box center [654, 368] width 1309 height 736
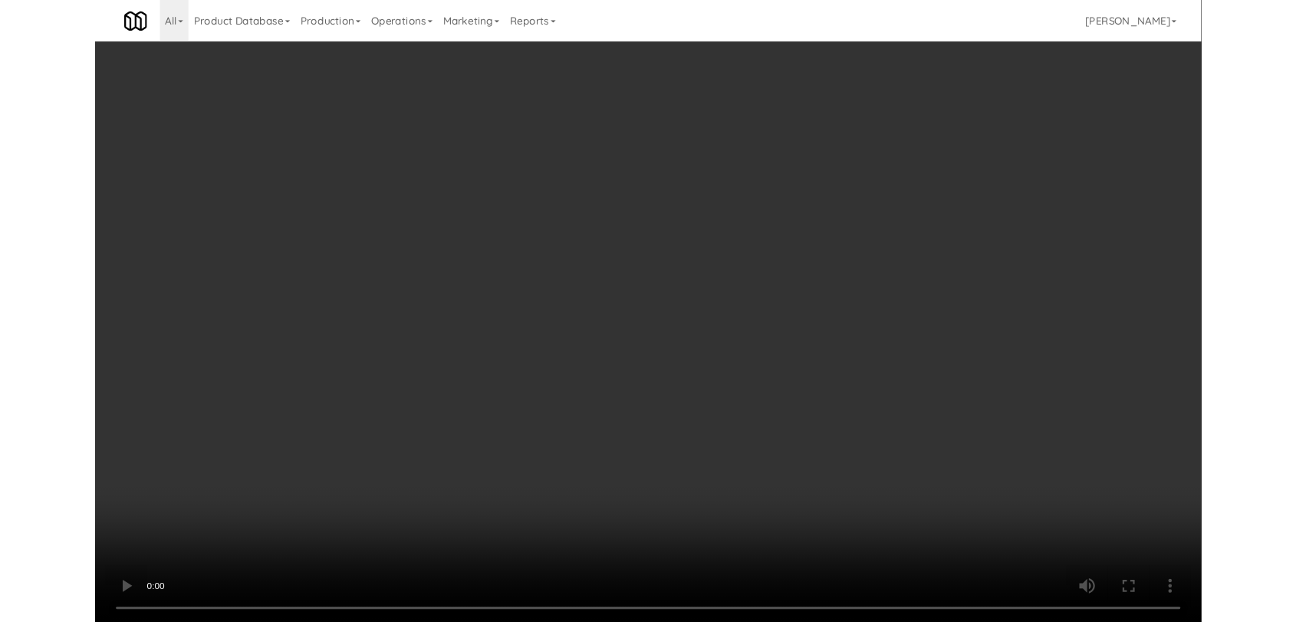
scroll to position [28, 0]
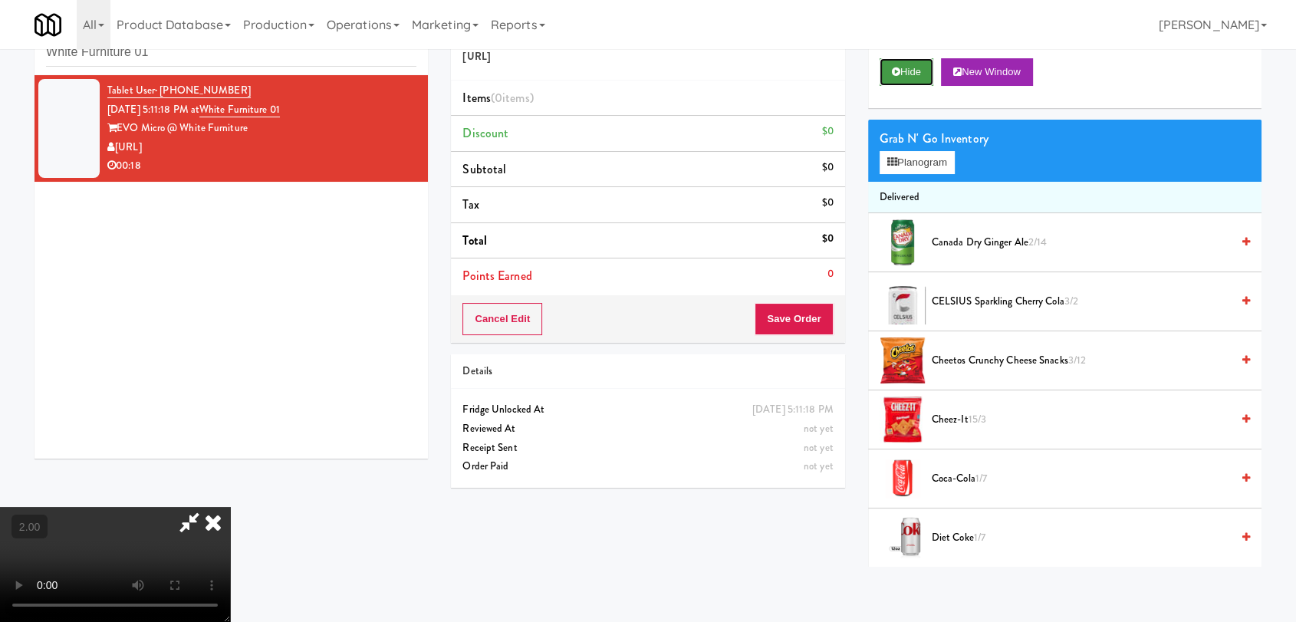
click at [914, 70] on button "Hide" at bounding box center [906, 72] width 54 height 28
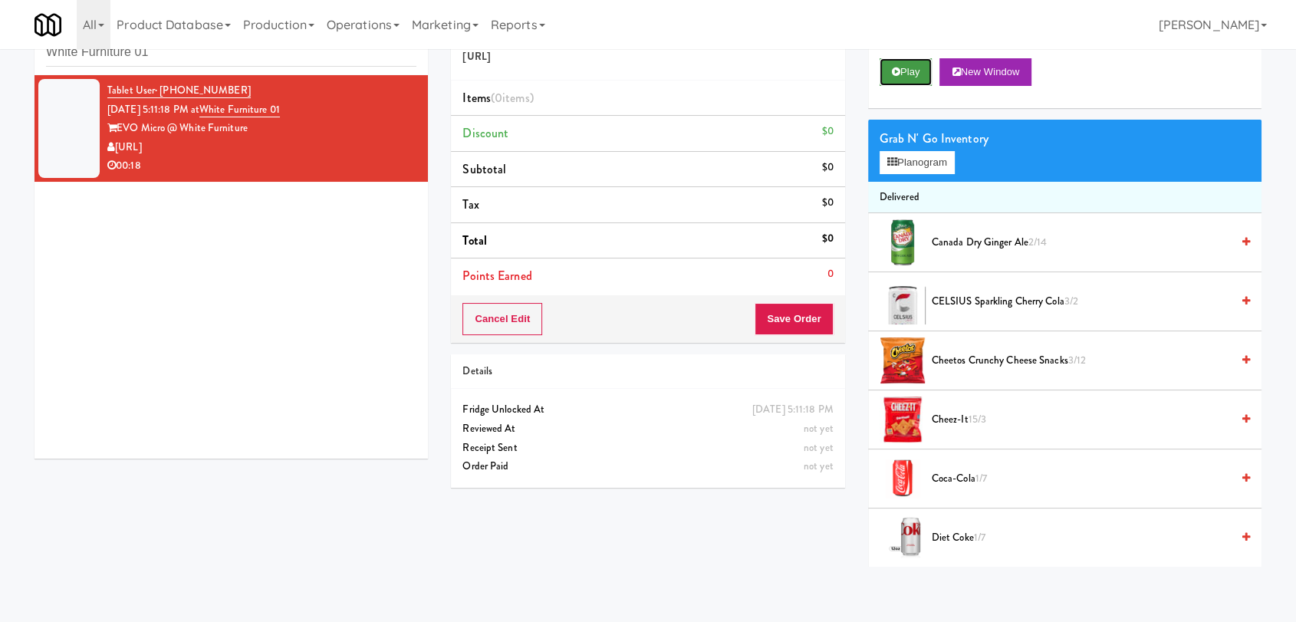
scroll to position [0, 0]
click at [914, 70] on button "Play" at bounding box center [905, 72] width 53 height 28
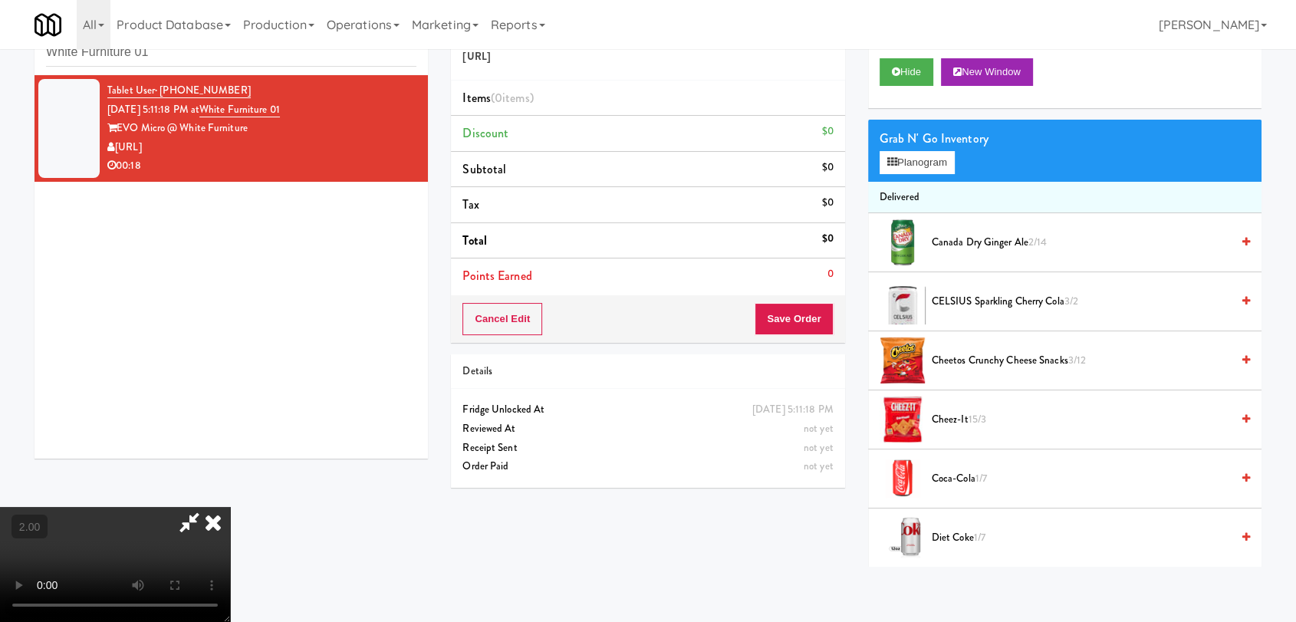
click at [230, 507] on video at bounding box center [115, 564] width 230 height 115
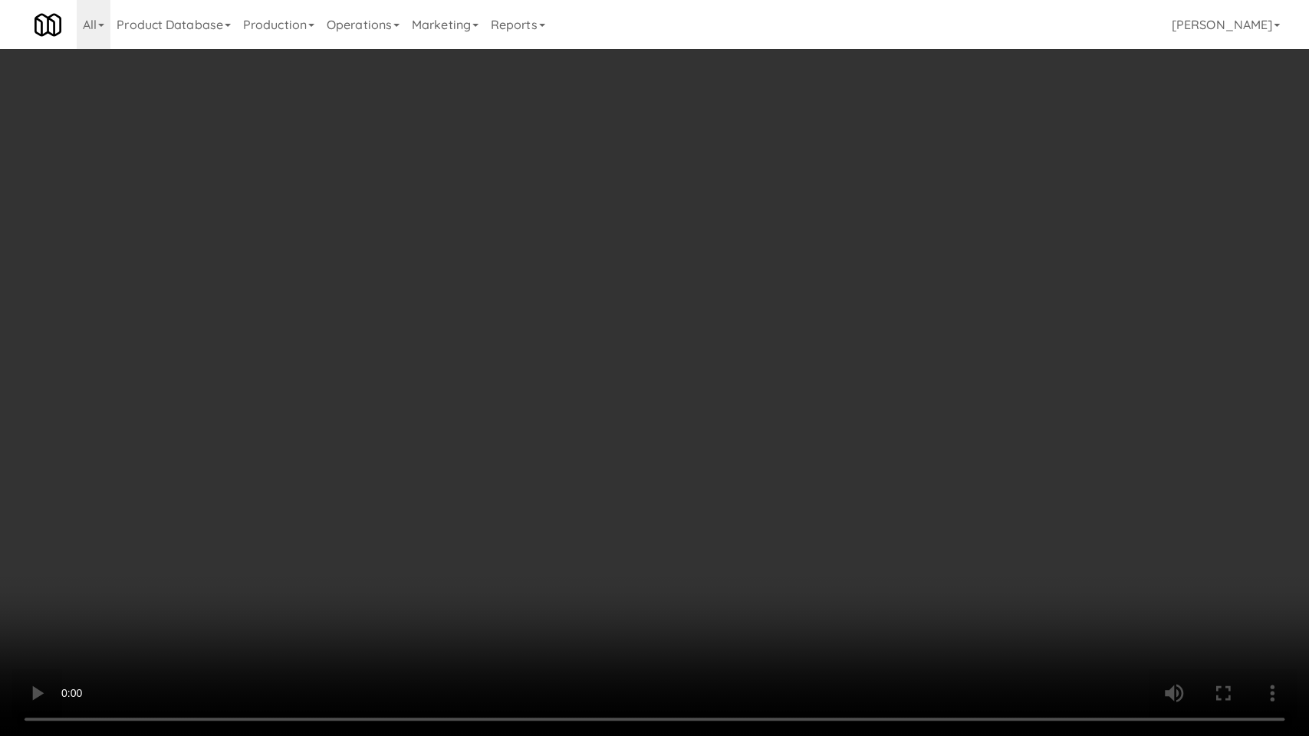
click at [766, 447] on video at bounding box center [654, 368] width 1309 height 736
click at [769, 445] on video at bounding box center [654, 368] width 1309 height 736
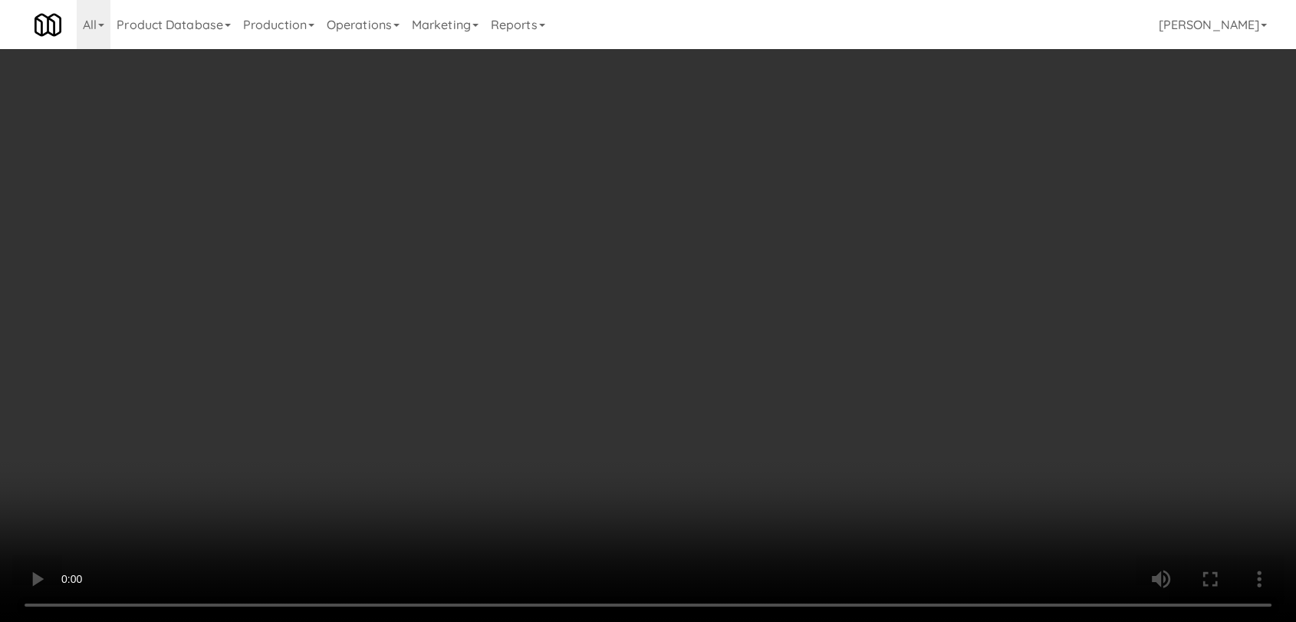
click at [922, 149] on div "Grab N' Go Inventory" at bounding box center [1064, 138] width 370 height 23
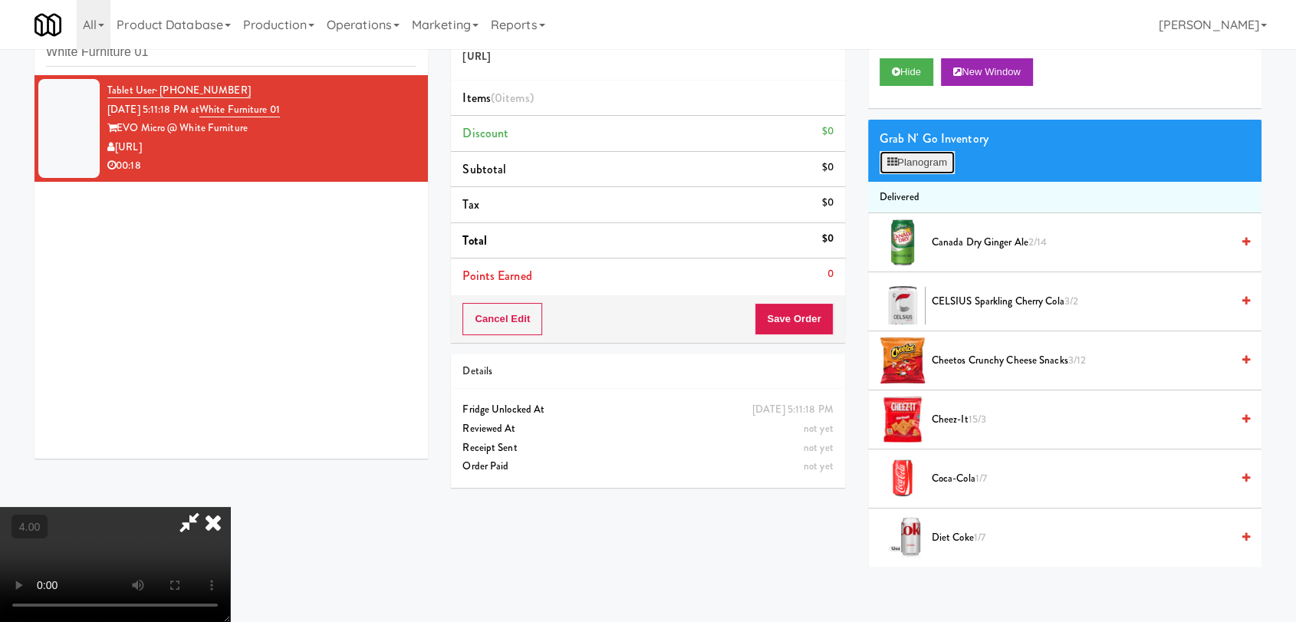
click at [922, 153] on button "Planogram" at bounding box center [916, 162] width 75 height 23
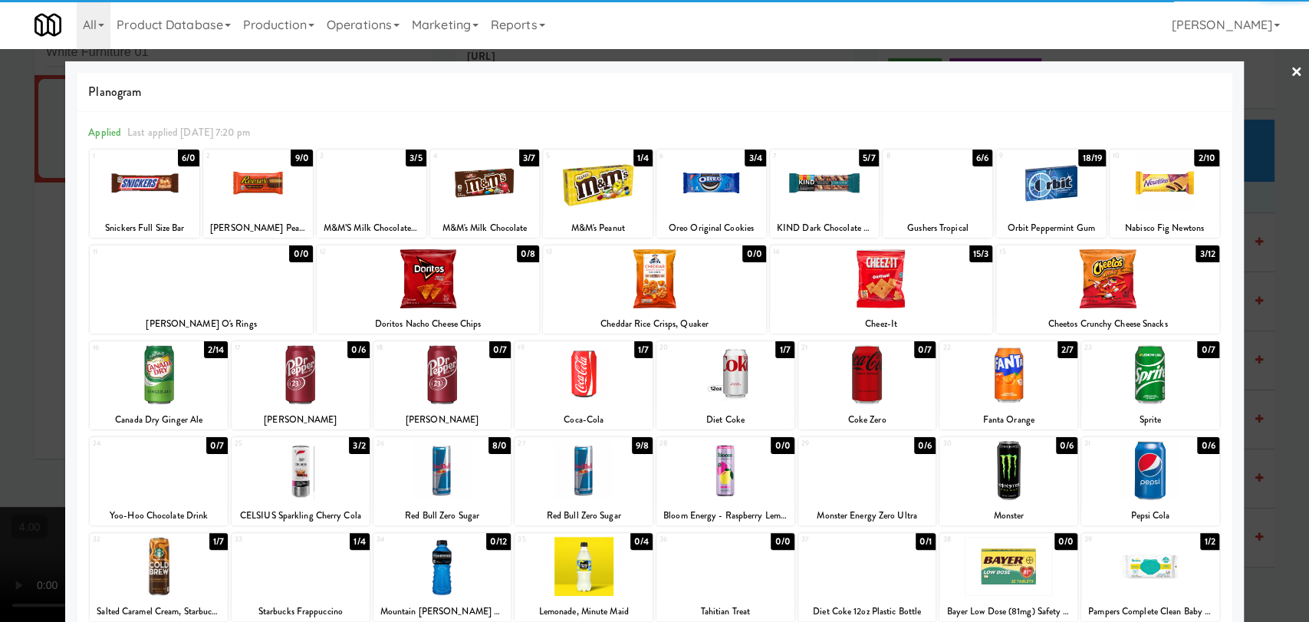
click at [989, 360] on div at bounding box center [1008, 374] width 138 height 59
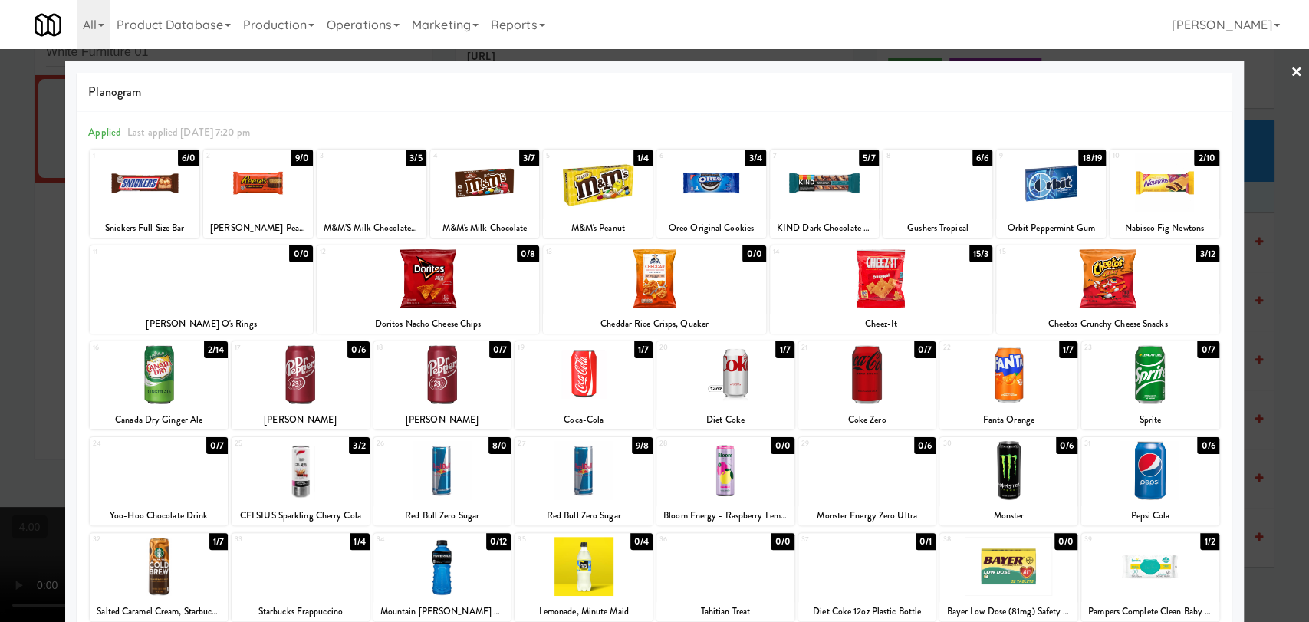
click at [466, 245] on div "12 0/8 Doritos Nacho Cheese Chips" at bounding box center [428, 289] width 222 height 88
click at [0, 265] on div at bounding box center [654, 311] width 1309 height 622
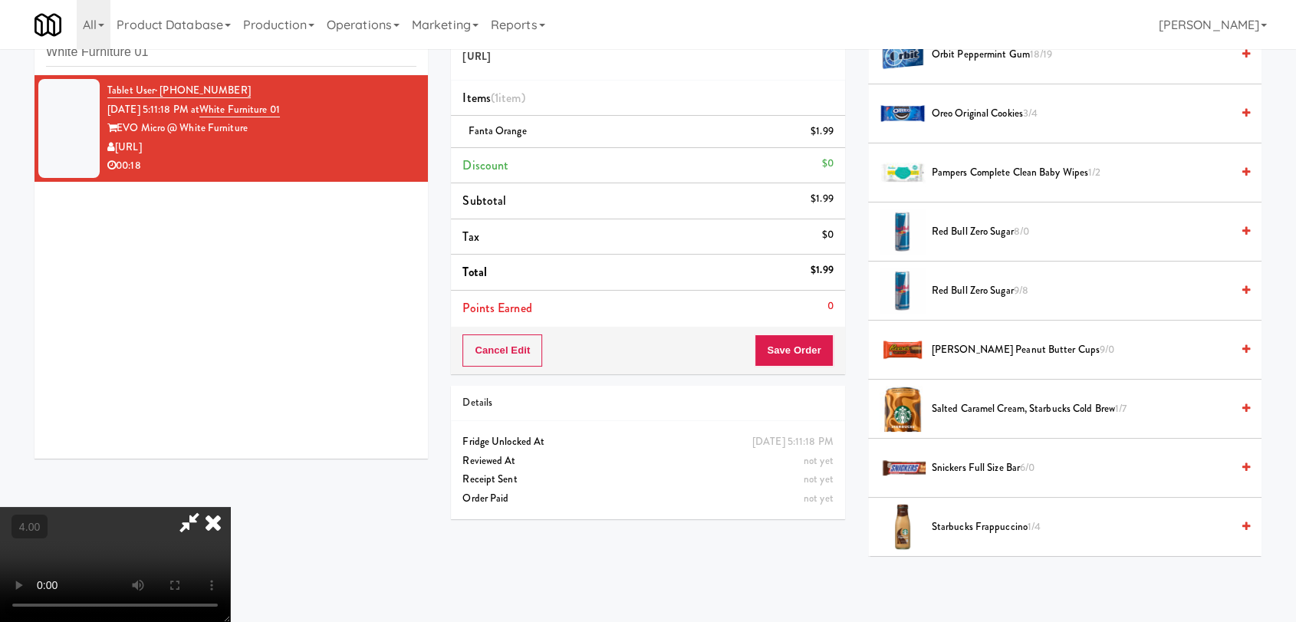
scroll to position [1121, 0]
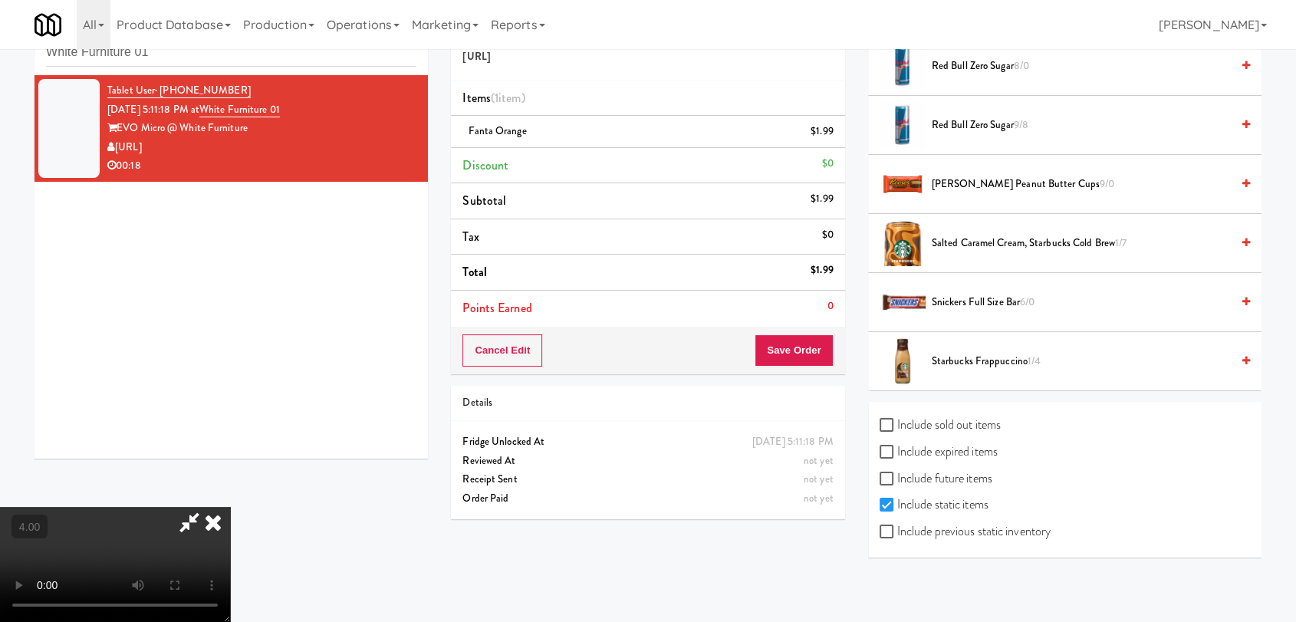
click at [925, 416] on label "Include sold out items" at bounding box center [939, 424] width 121 height 23
click at [897, 419] on input "Include sold out items" at bounding box center [888, 425] width 18 height 12
checkbox input "true"
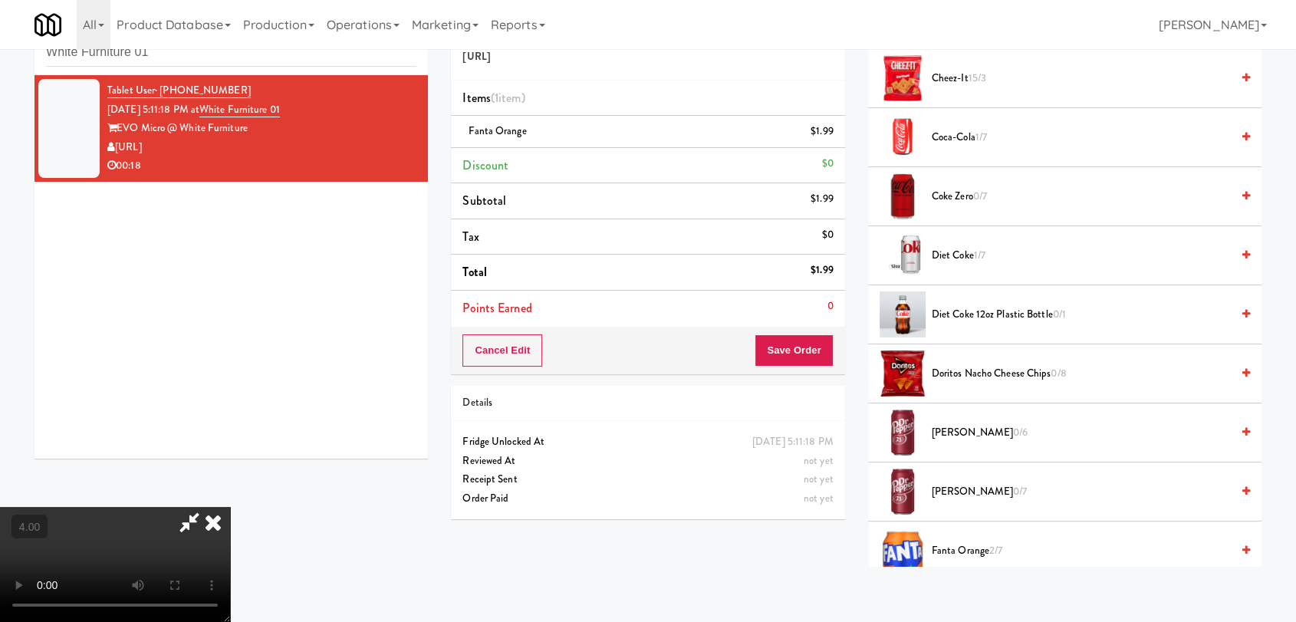
scroll to position [0, 0]
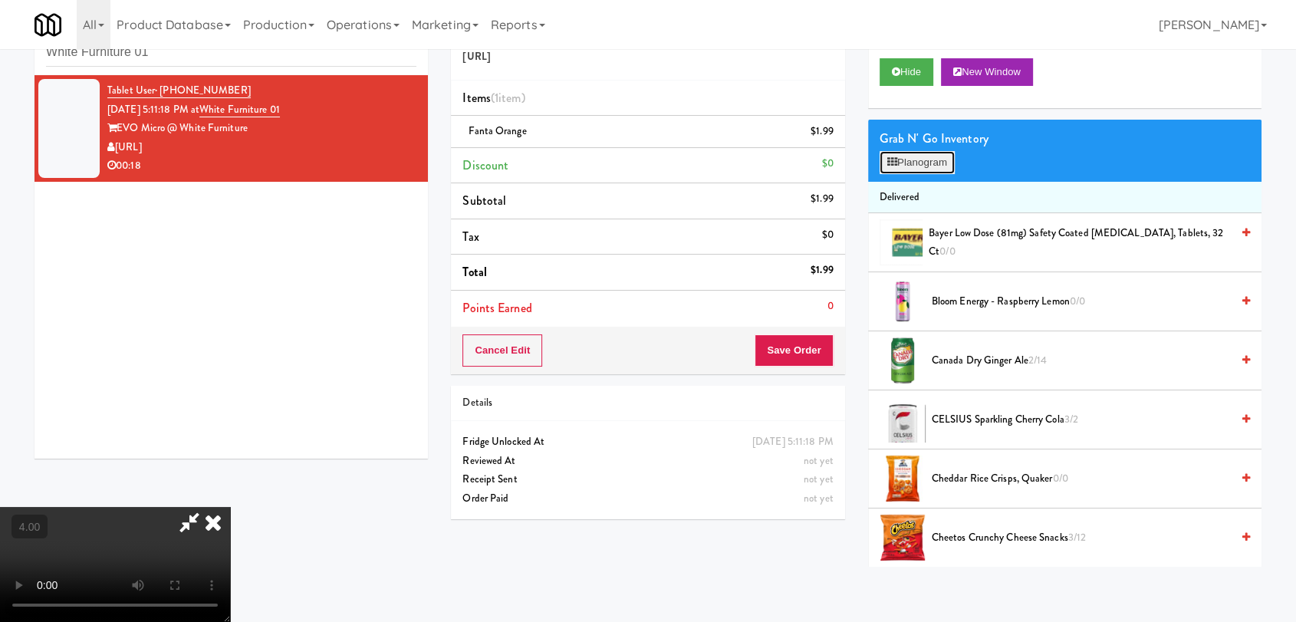
click at [912, 166] on button "Planogram" at bounding box center [916, 162] width 75 height 23
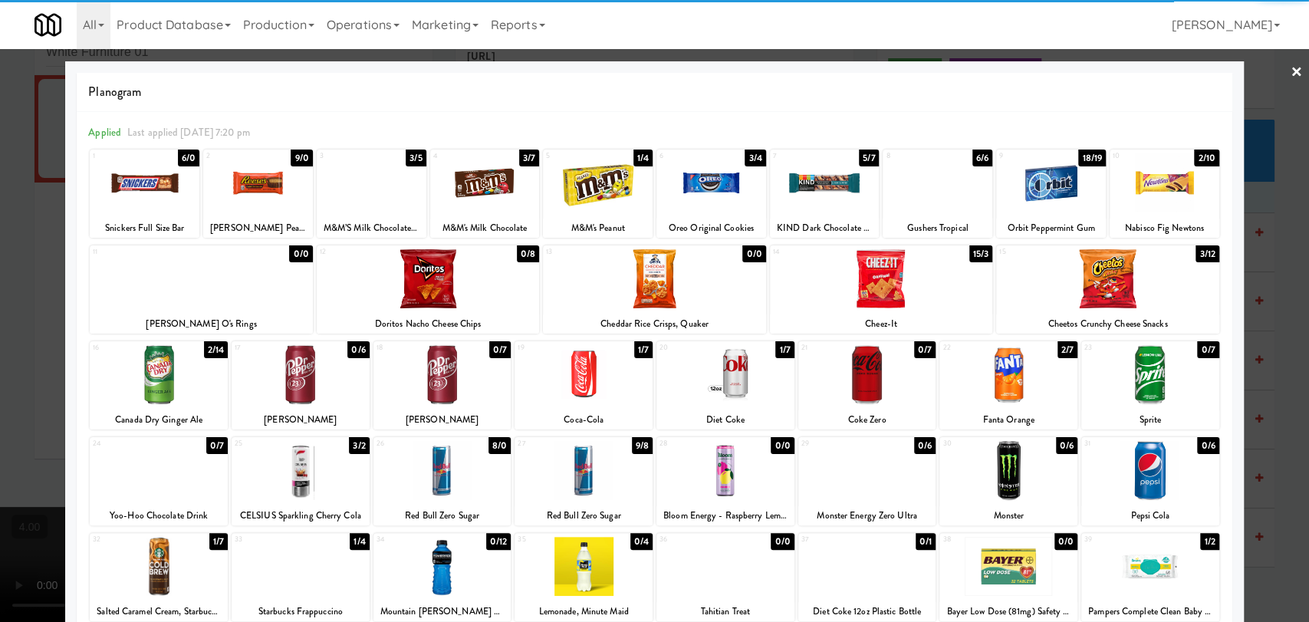
click at [463, 271] on div at bounding box center [428, 278] width 222 height 59
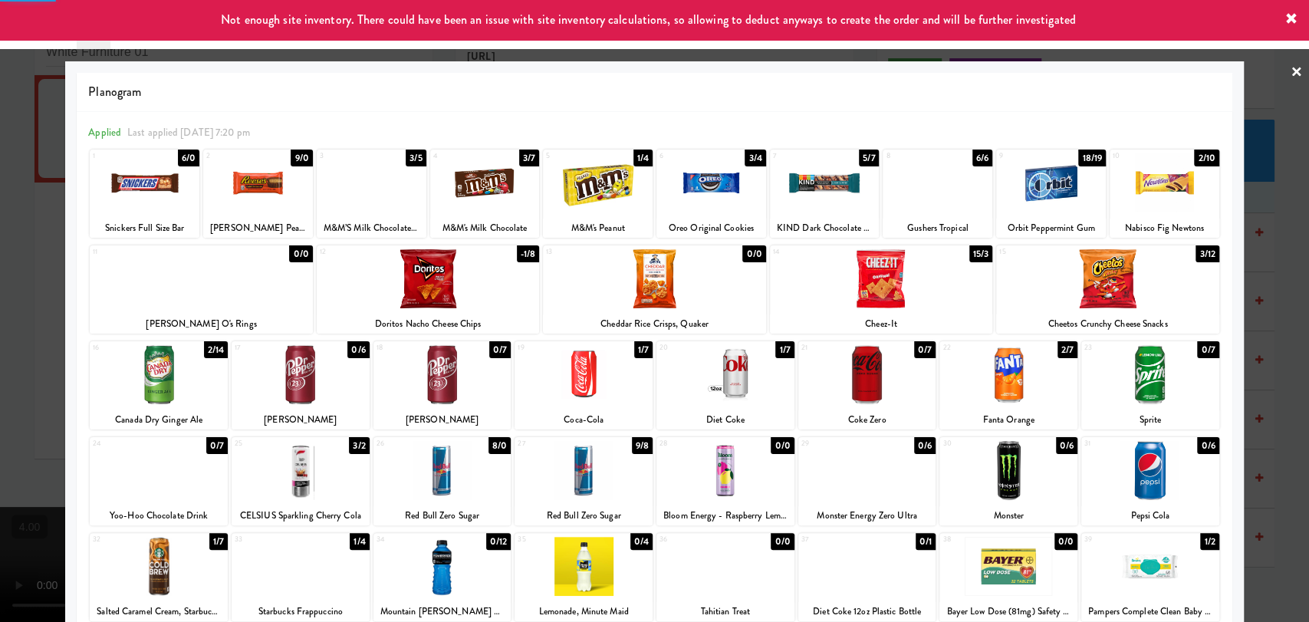
click at [0, 222] on div at bounding box center [654, 311] width 1309 height 622
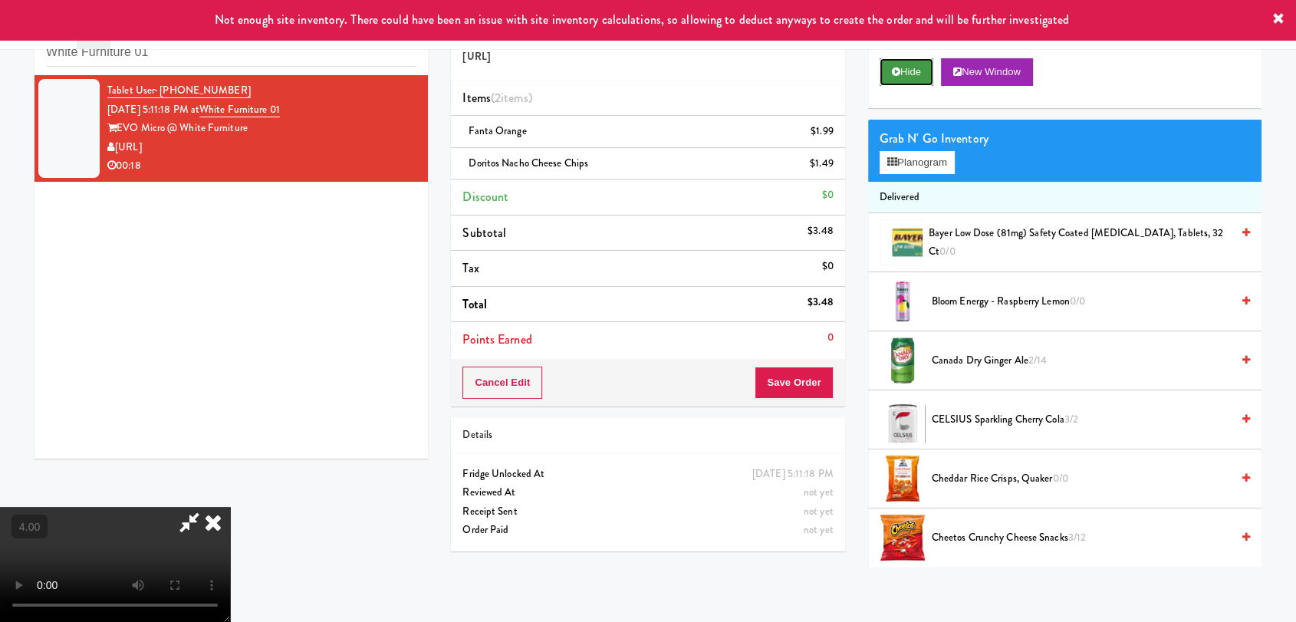
click at [908, 69] on button "Hide" at bounding box center [906, 72] width 54 height 28
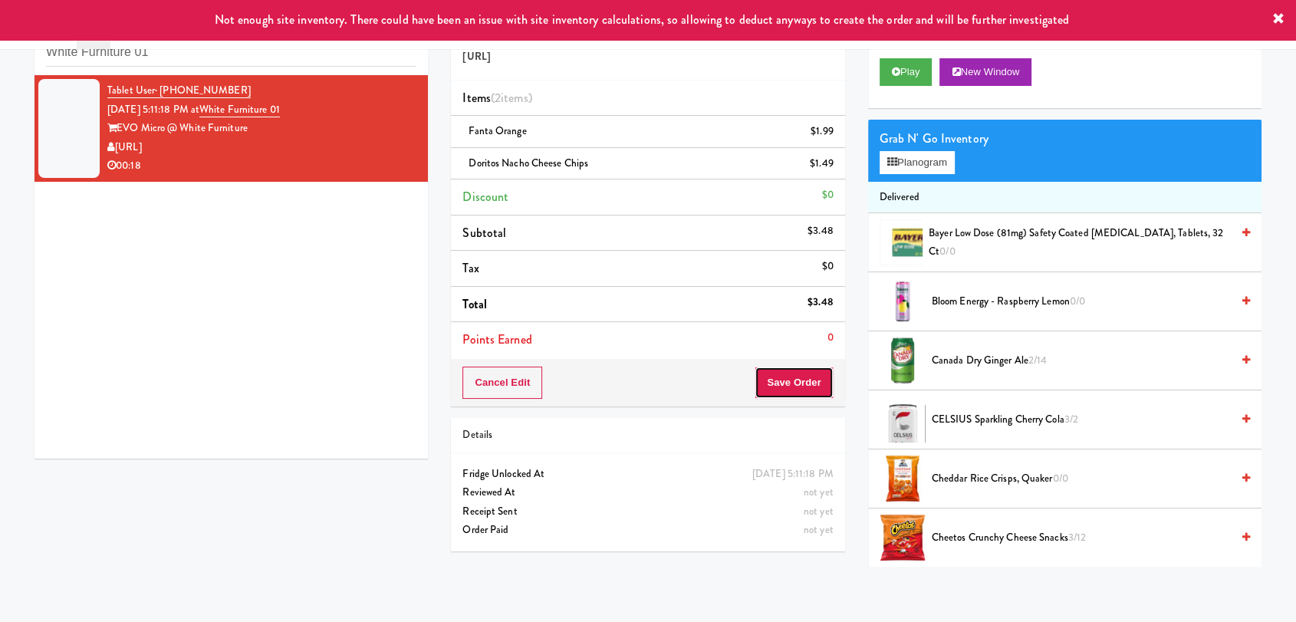
click at [807, 382] on button "Save Order" at bounding box center [793, 382] width 78 height 32
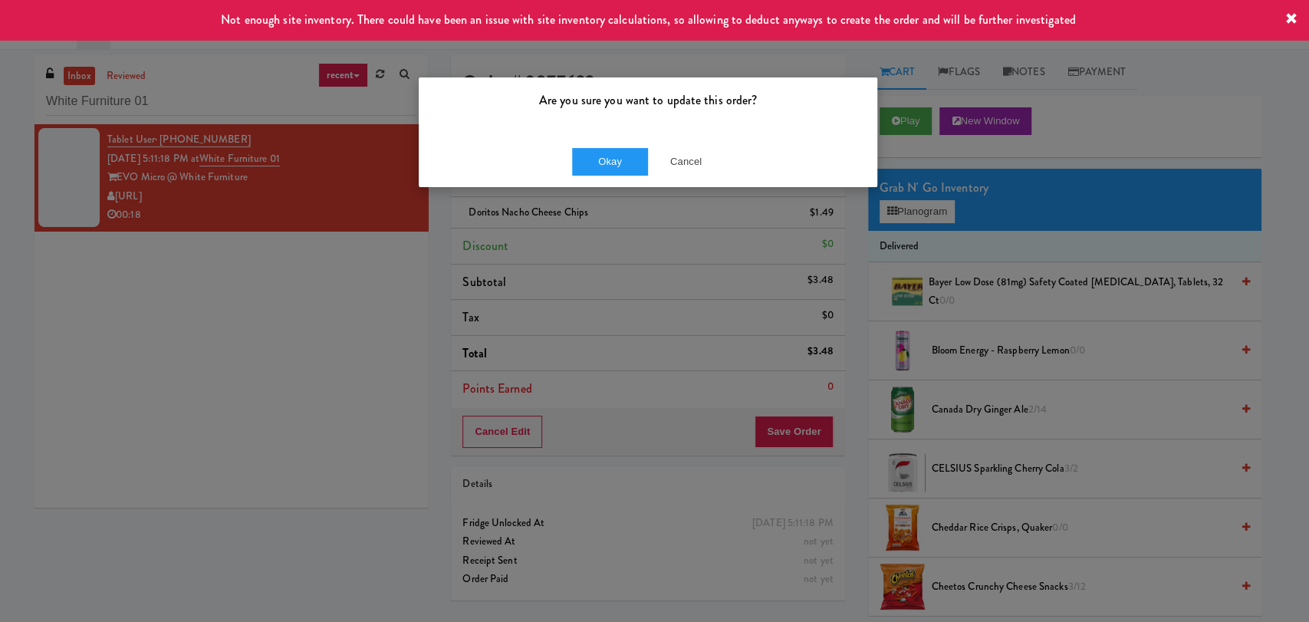
click at [622, 145] on div "Okay Cancel" at bounding box center [648, 161] width 458 height 51
click at [619, 156] on button "Okay" at bounding box center [610, 162] width 77 height 28
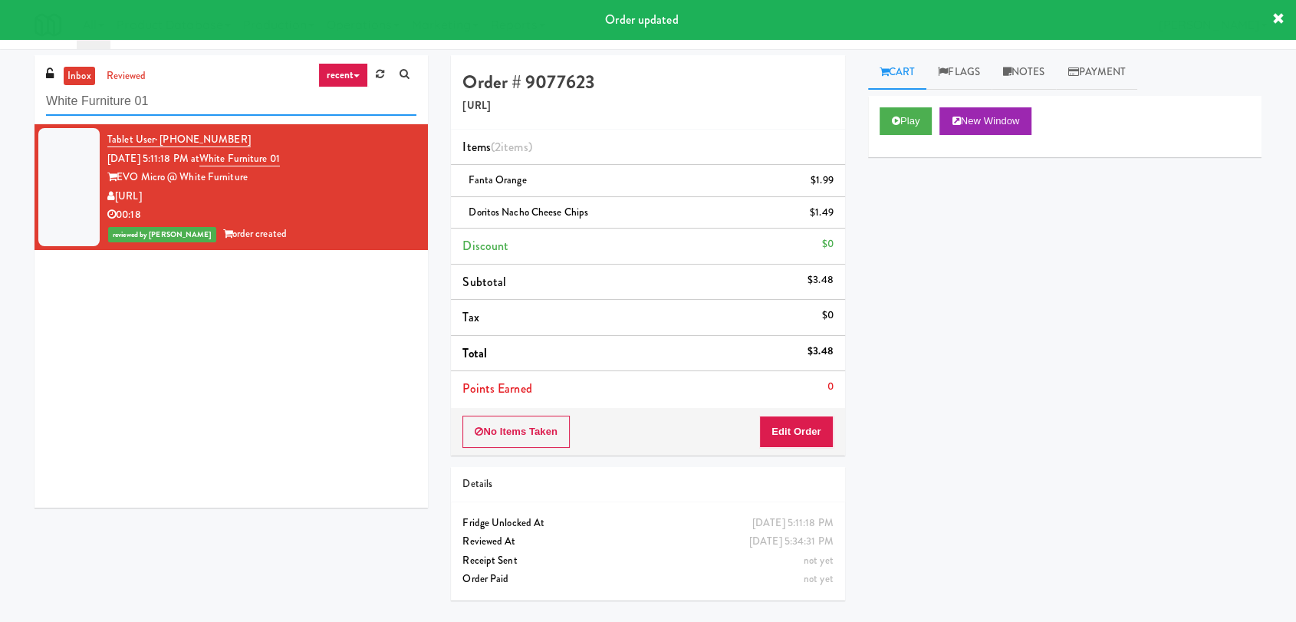
paste input "[PERSON_NAME] - Pantry - Right"
click at [0, 80] on div "inbox reviewed recent all unclear take inventory issue suspicious failed recent…" at bounding box center [648, 335] width 1296 height 560
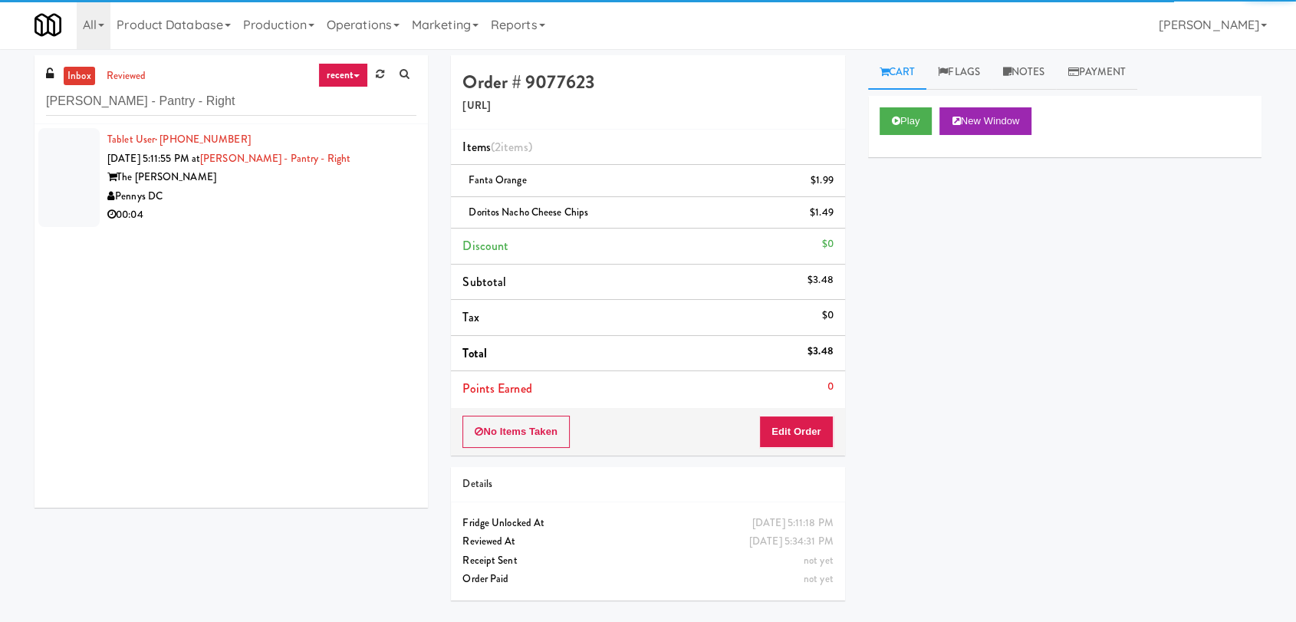
click at [352, 182] on div "The [PERSON_NAME]" at bounding box center [261, 177] width 309 height 19
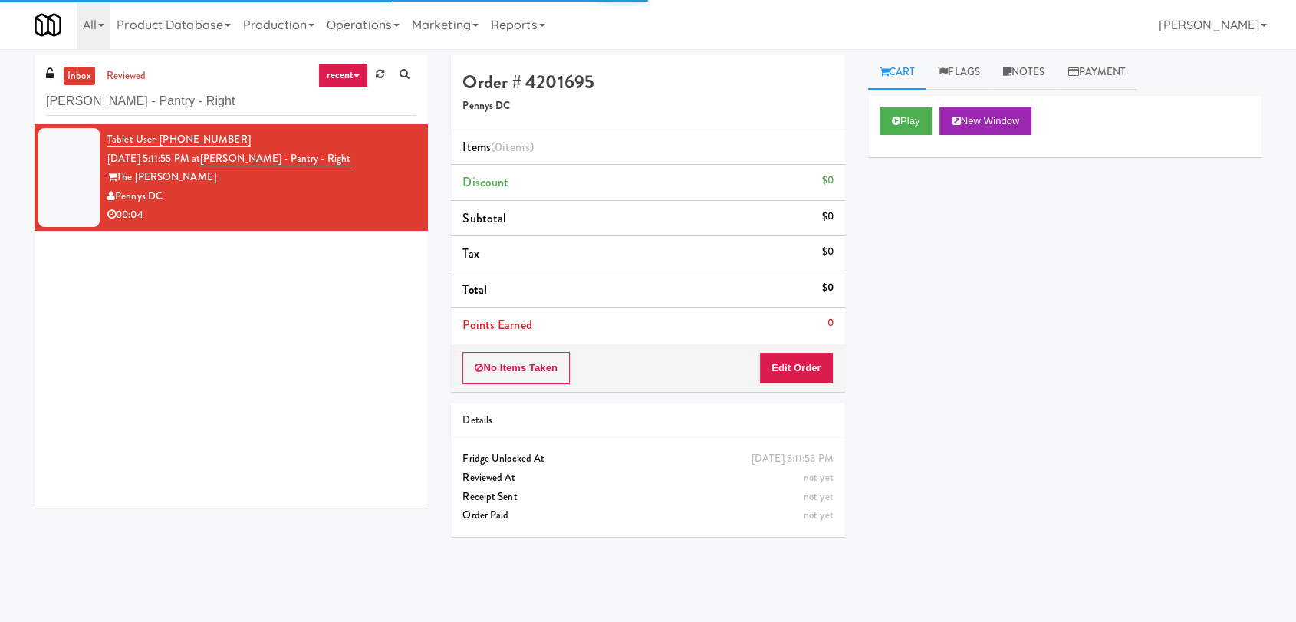
click at [914, 103] on div "Play New Window" at bounding box center [1064, 126] width 393 height 61
click at [908, 115] on button "Play" at bounding box center [905, 121] width 53 height 28
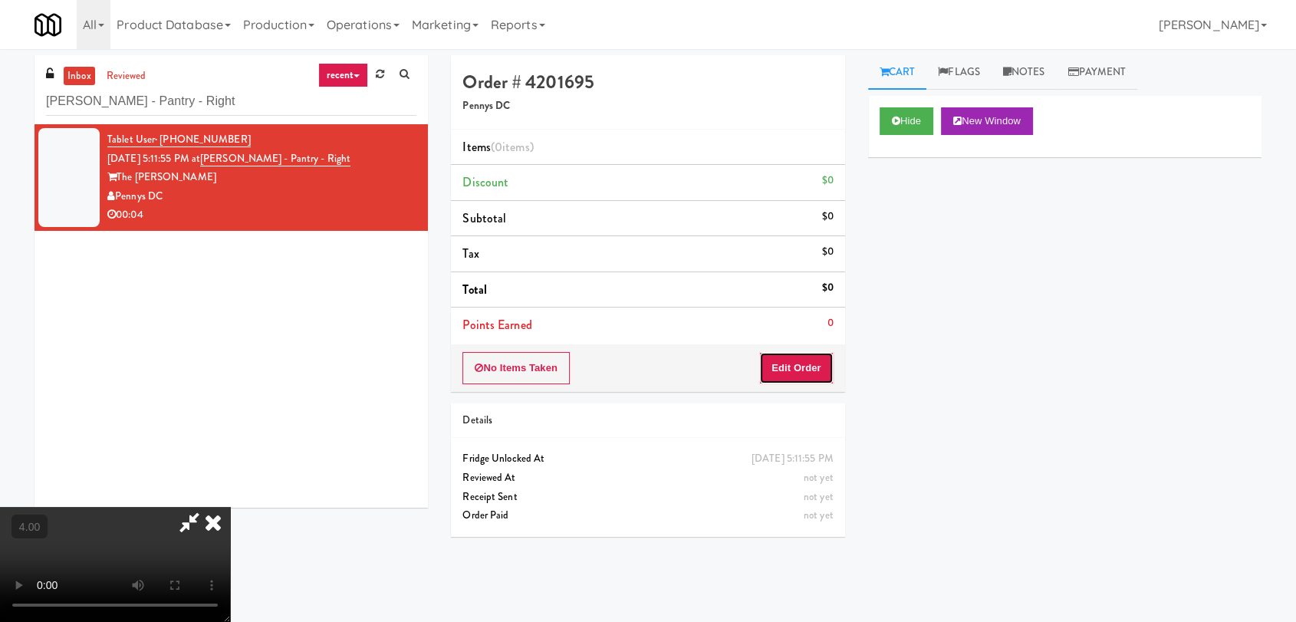
click at [800, 376] on button "Edit Order" at bounding box center [796, 368] width 74 height 32
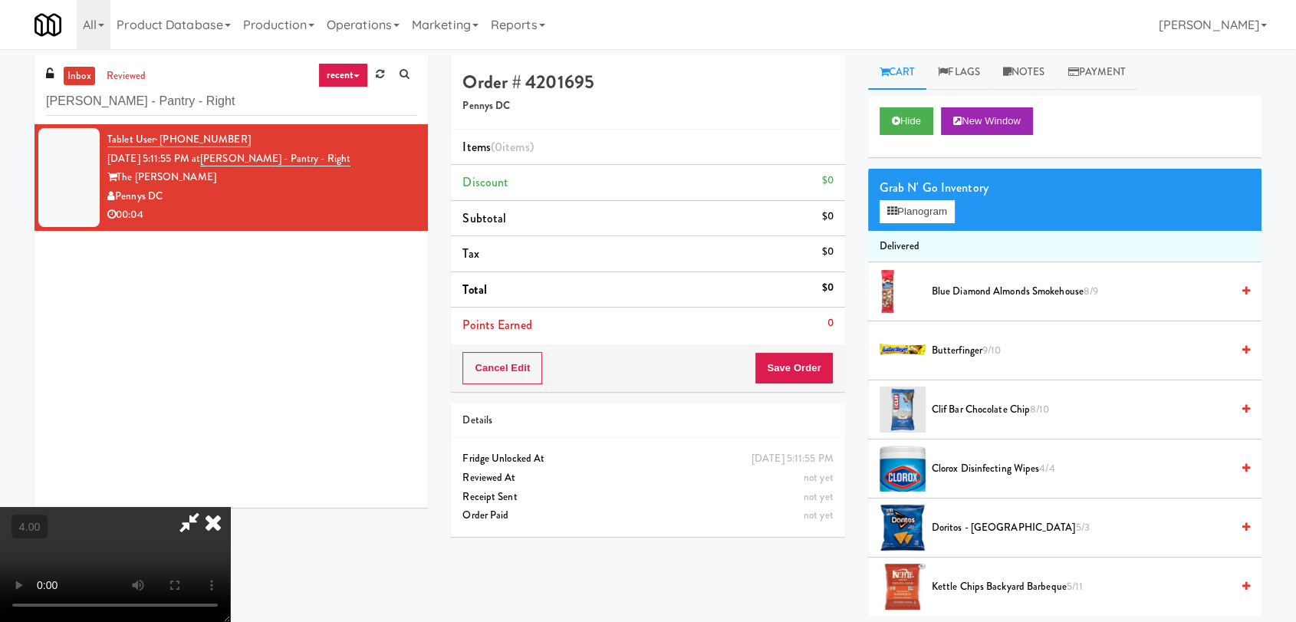
click at [230, 507] on video at bounding box center [115, 564] width 230 height 115
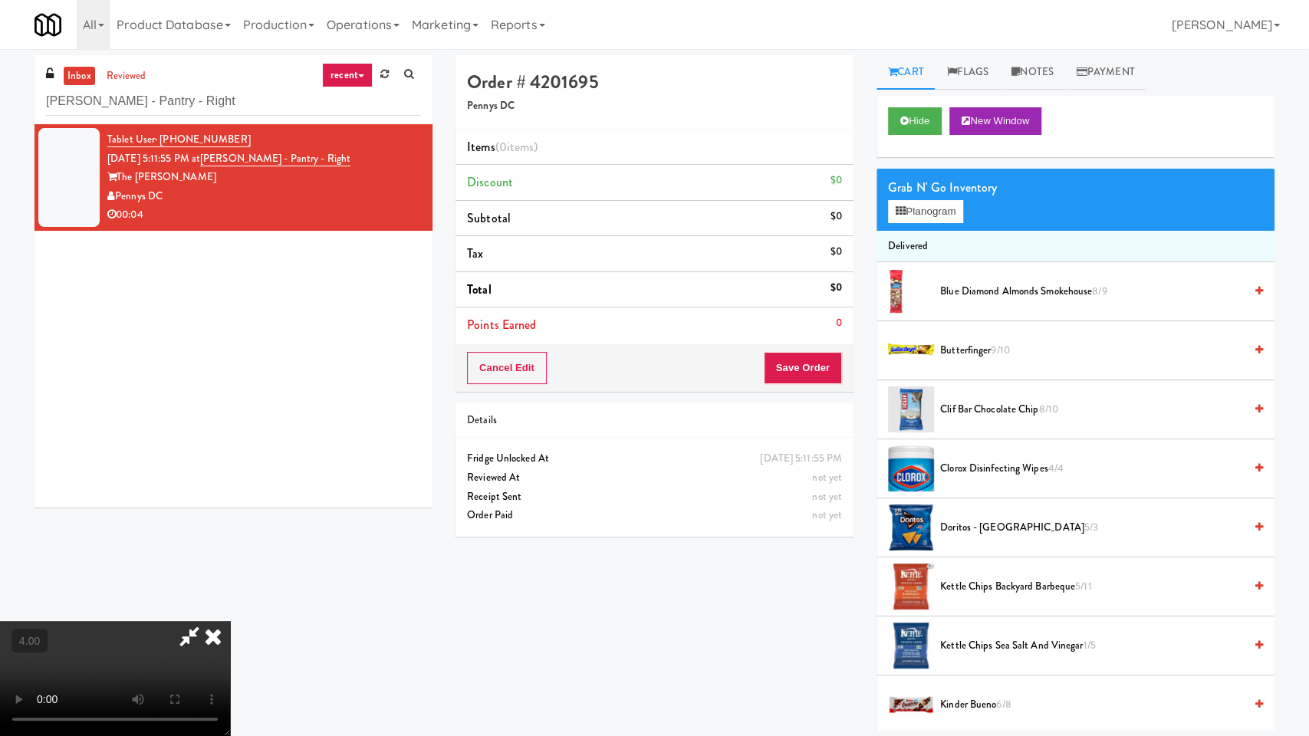
click at [230, 621] on video at bounding box center [115, 678] width 230 height 115
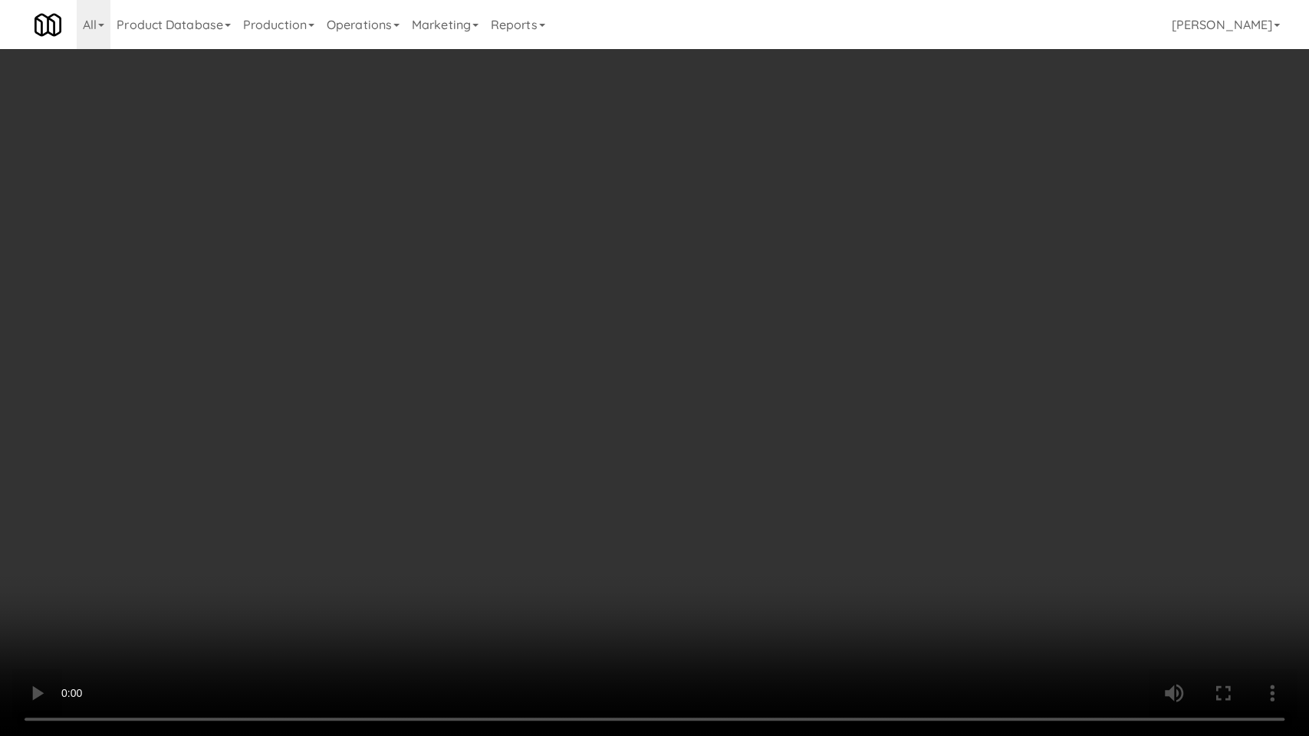
click at [625, 588] on video at bounding box center [654, 368] width 1309 height 736
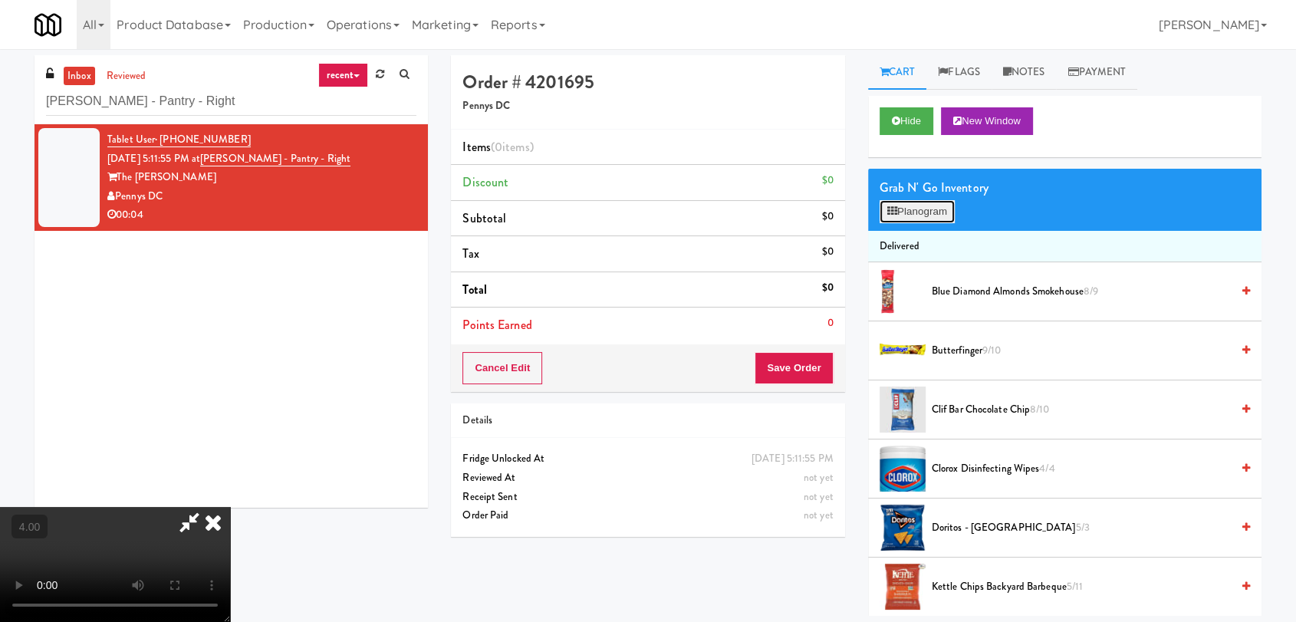
click at [932, 216] on button "Planogram" at bounding box center [916, 211] width 75 height 23
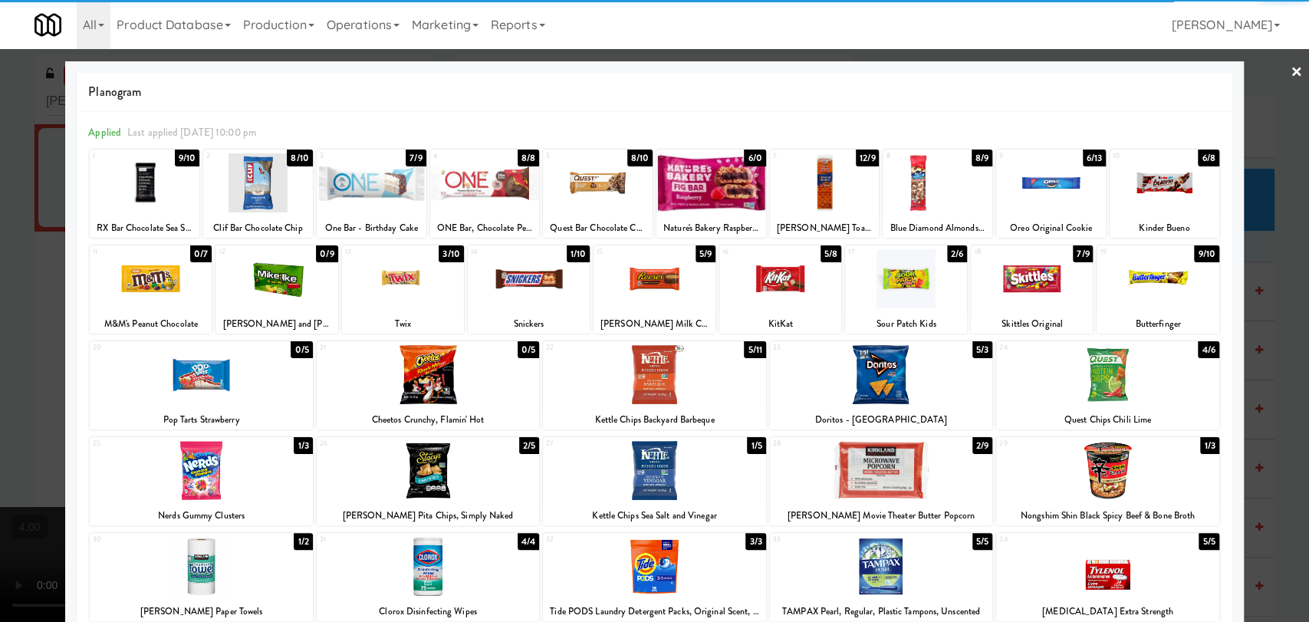
click at [861, 480] on div at bounding box center [881, 470] width 222 height 59
click at [0, 255] on div at bounding box center [654, 311] width 1309 height 622
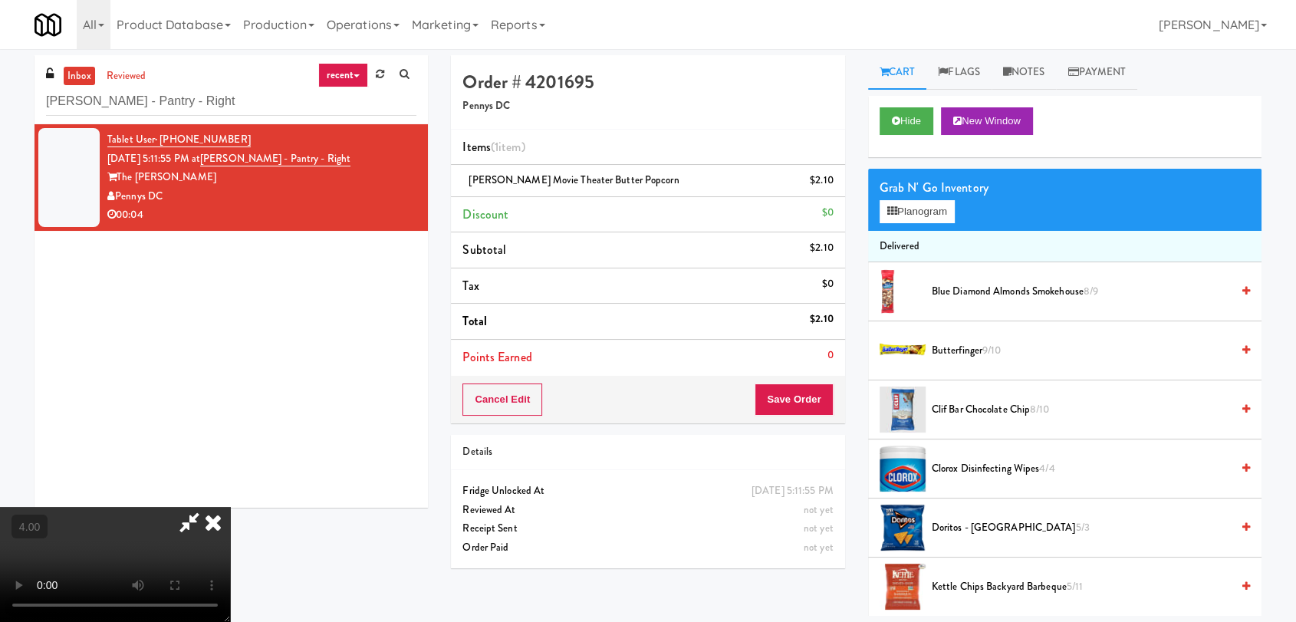
click at [230, 507] on icon at bounding box center [213, 522] width 34 height 31
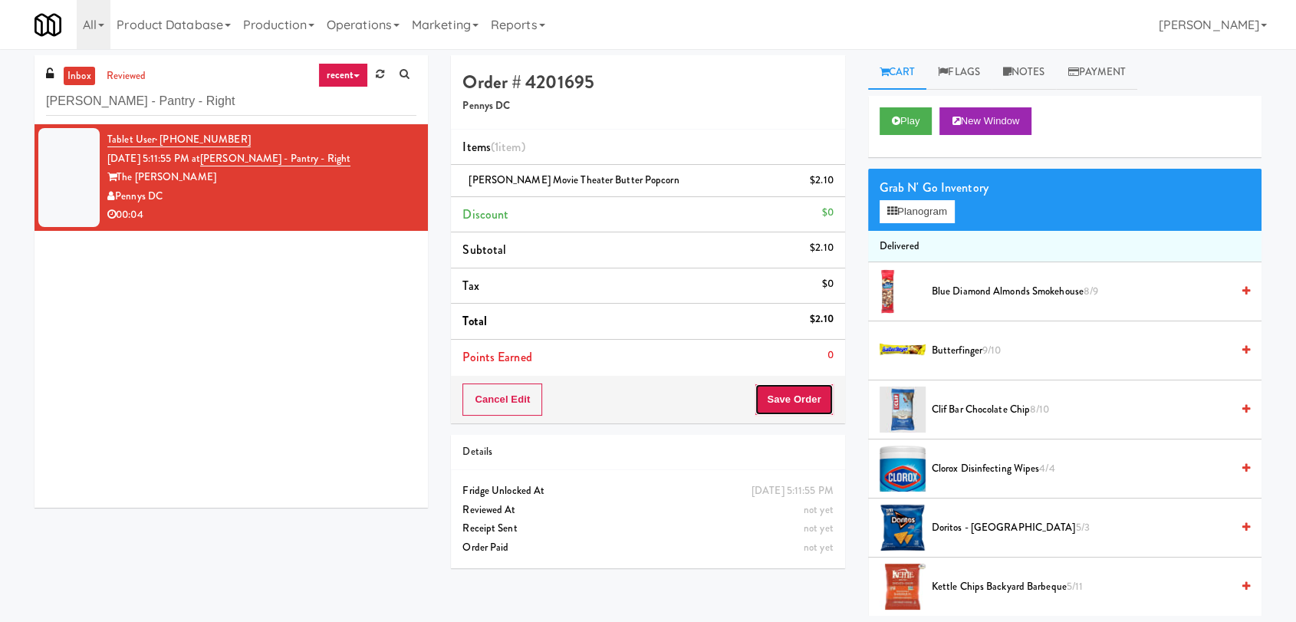
click at [803, 393] on button "Save Order" at bounding box center [793, 399] width 78 height 32
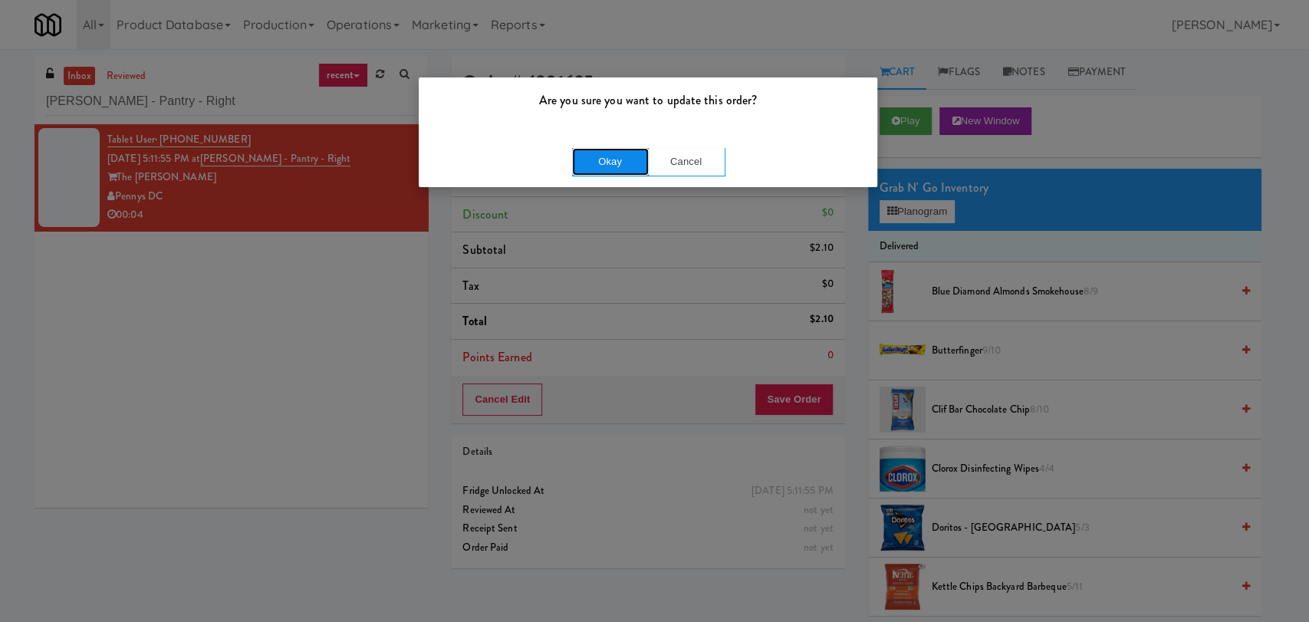
click at [619, 152] on button "Okay" at bounding box center [610, 162] width 77 height 28
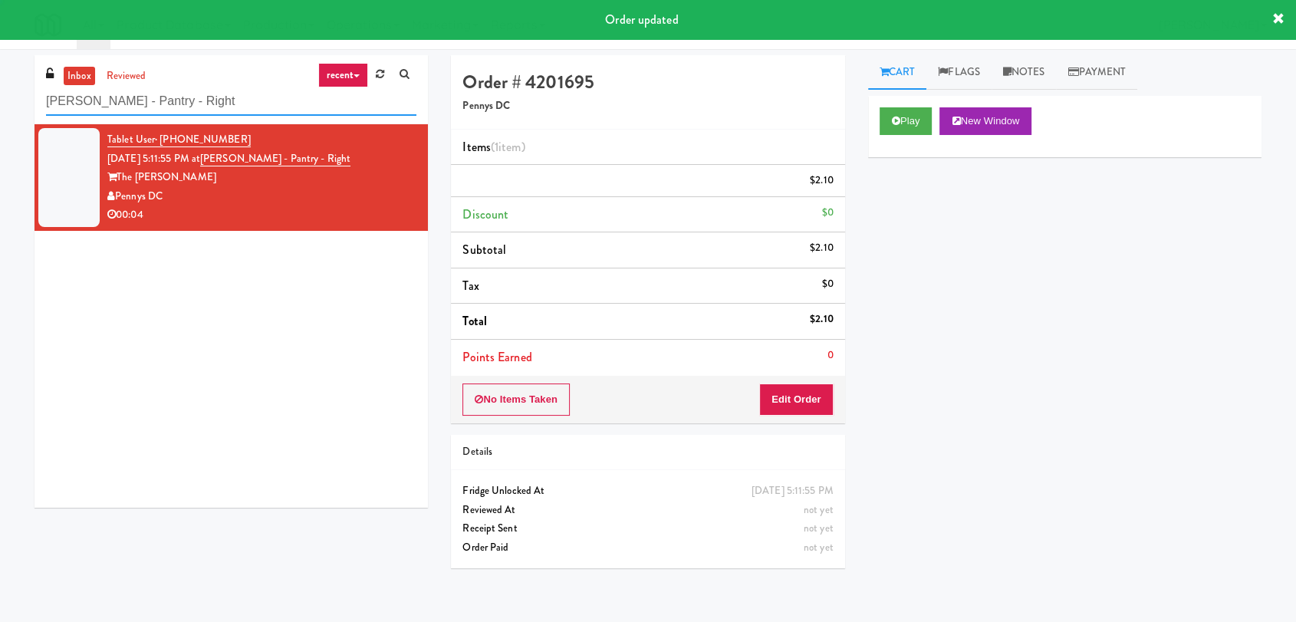
paste input "La Plaza - Cooler 3 Top"
drag, startPoint x: 271, startPoint y: 103, endPoint x: 0, endPoint y: 28, distance: 281.1
click at [0, 49] on body "Order updated Are you sure you want to update this order? Okay Cancel Okay Are …" at bounding box center [648, 360] width 1296 height 622
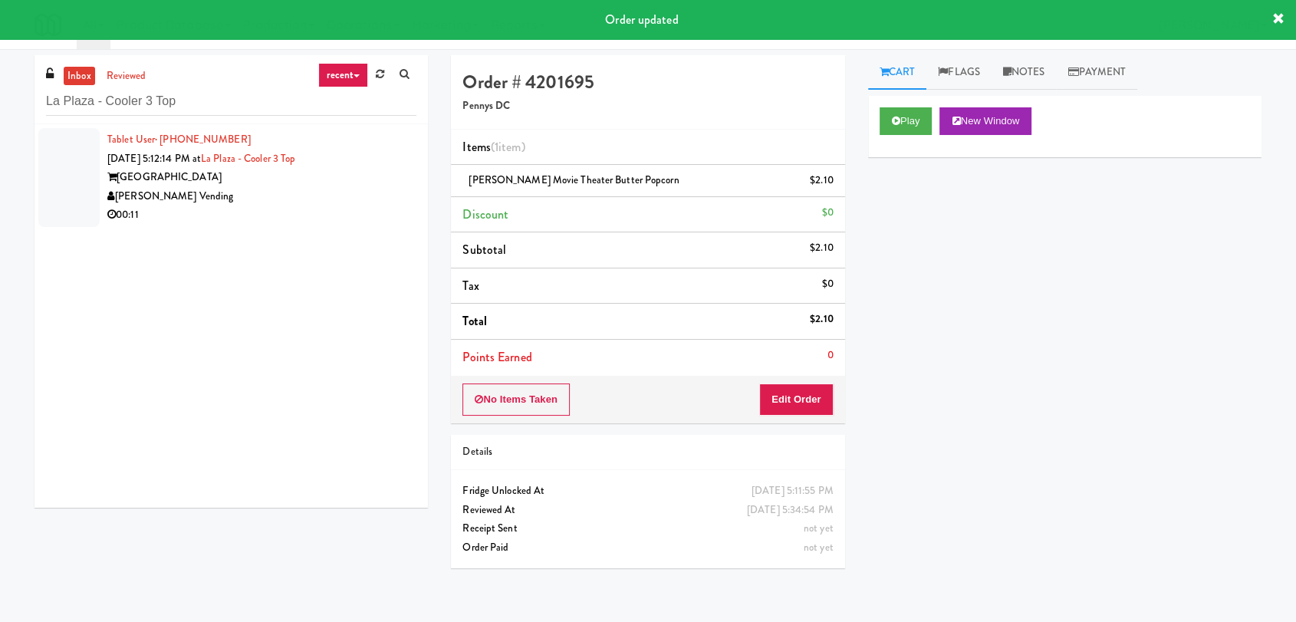
click at [352, 193] on div "[PERSON_NAME] Vending" at bounding box center [261, 196] width 309 height 19
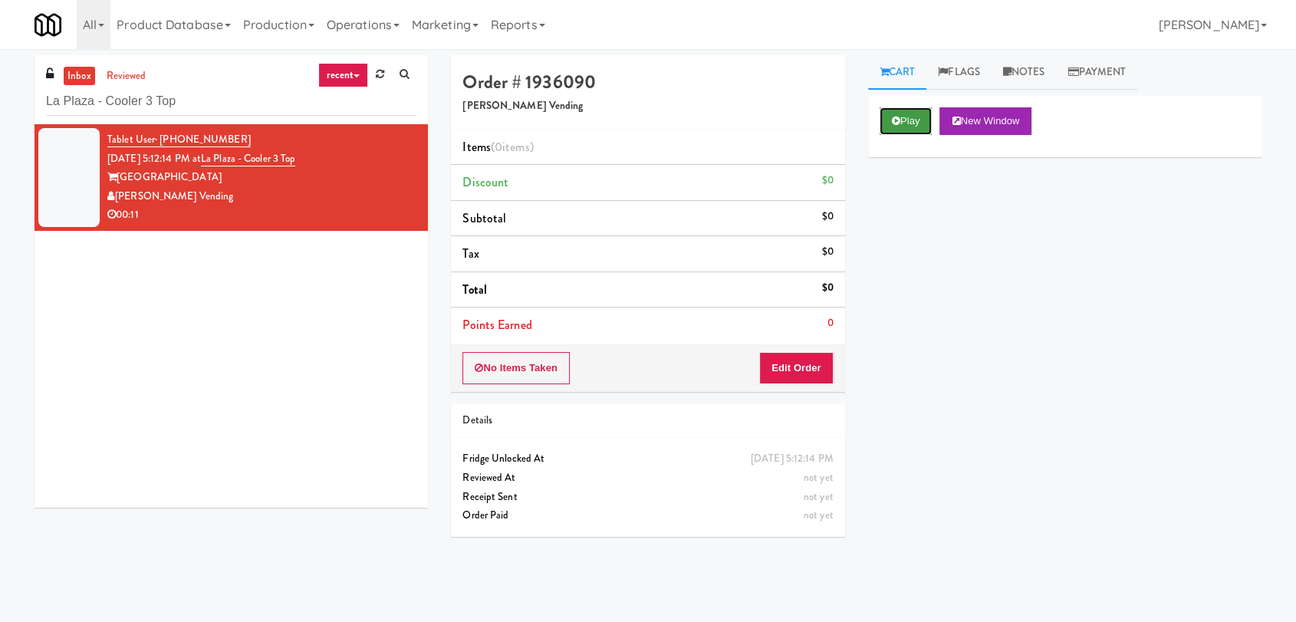
click at [918, 127] on button "Play" at bounding box center [905, 121] width 53 height 28
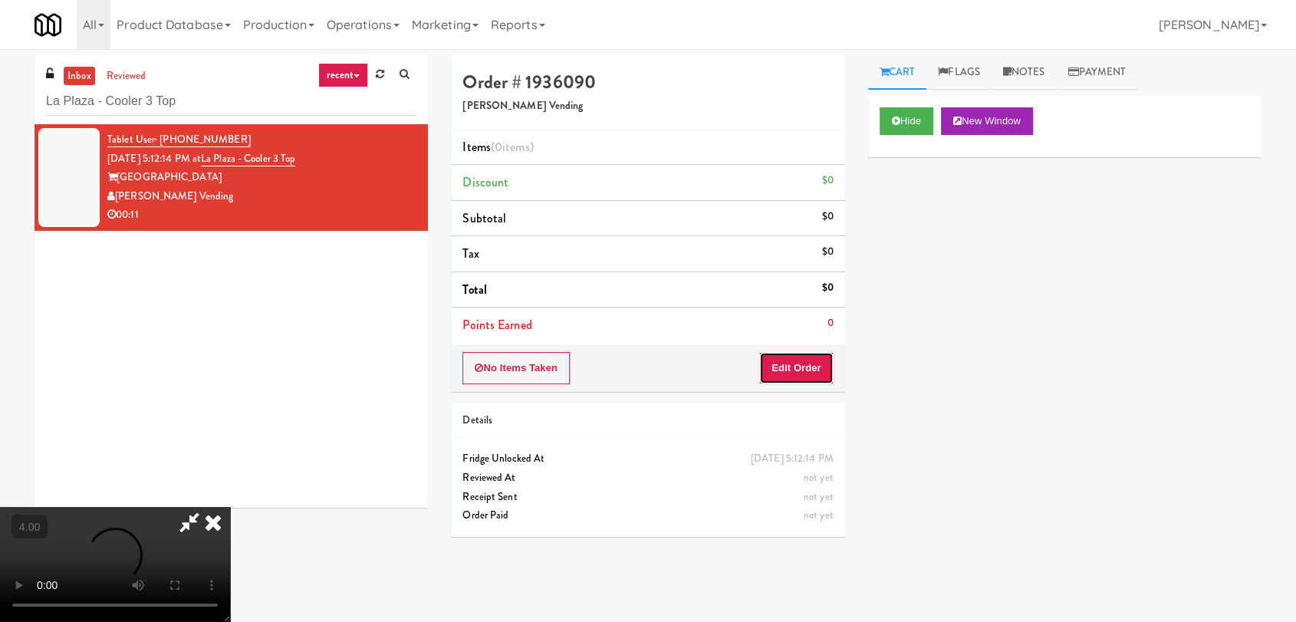
click at [822, 363] on button "Edit Order" at bounding box center [796, 368] width 74 height 32
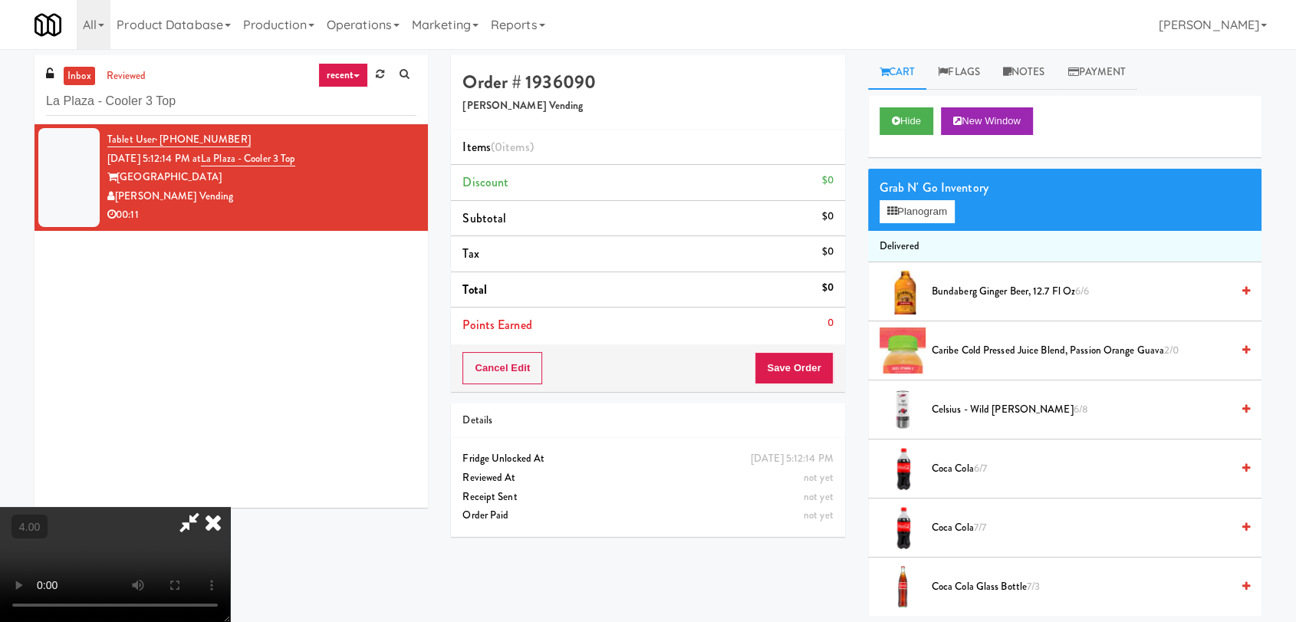
click at [230, 507] on video at bounding box center [115, 564] width 230 height 115
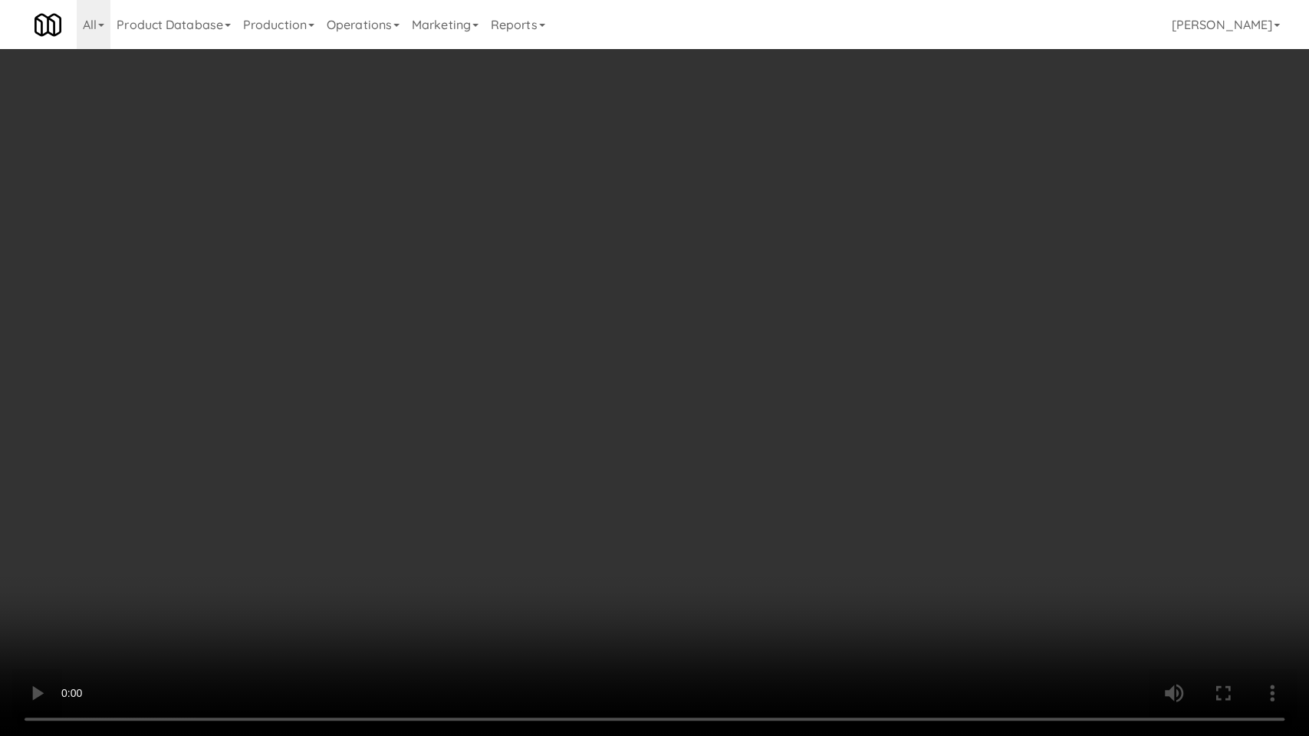
click at [266, 534] on video at bounding box center [654, 368] width 1309 height 736
click at [500, 533] on video at bounding box center [654, 368] width 1309 height 736
click at [500, 534] on video at bounding box center [654, 368] width 1309 height 736
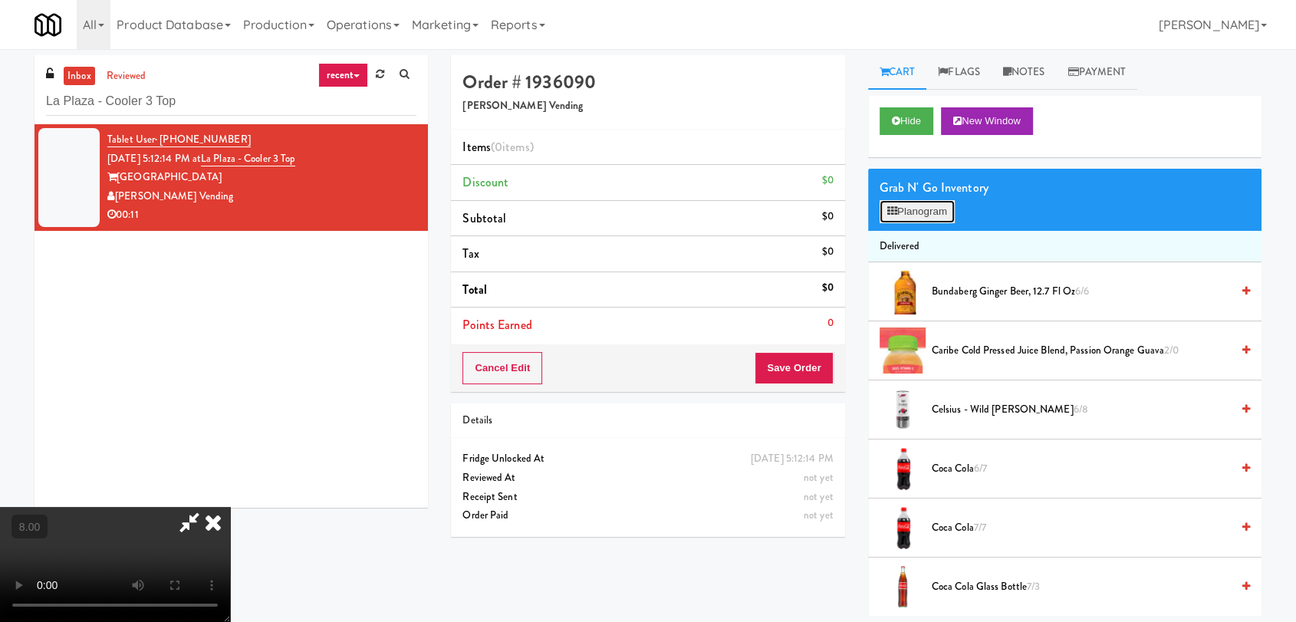
click at [912, 219] on button "Planogram" at bounding box center [916, 211] width 75 height 23
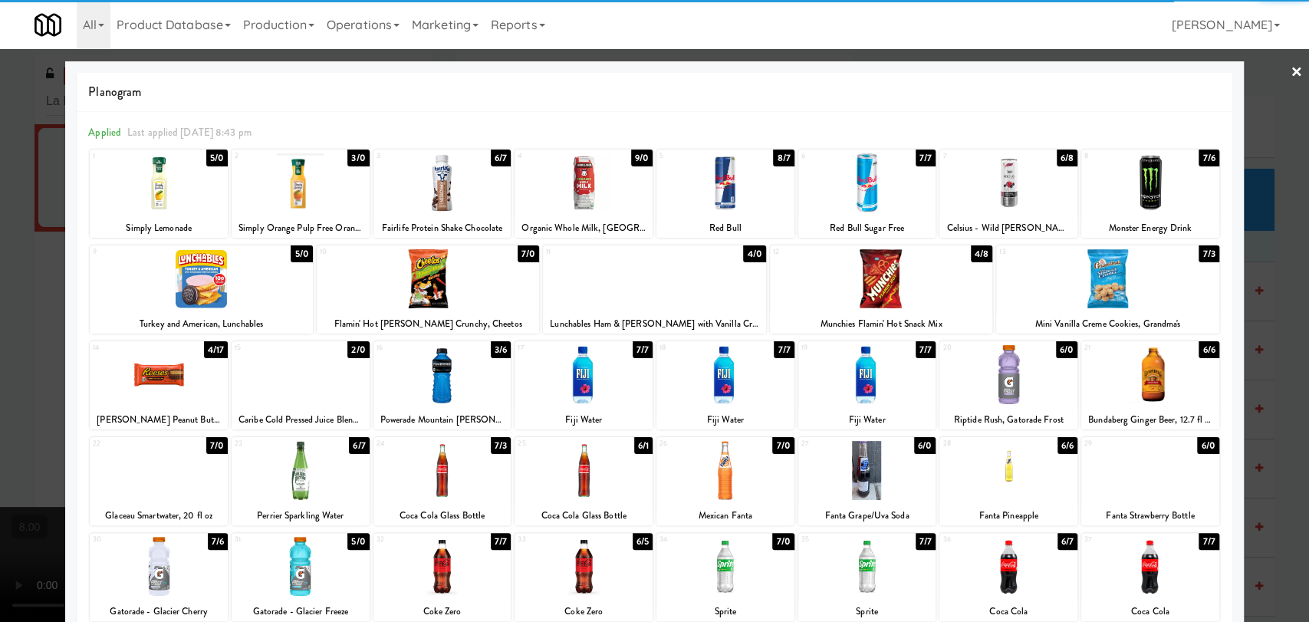
click at [595, 455] on div at bounding box center [583, 470] width 138 height 59
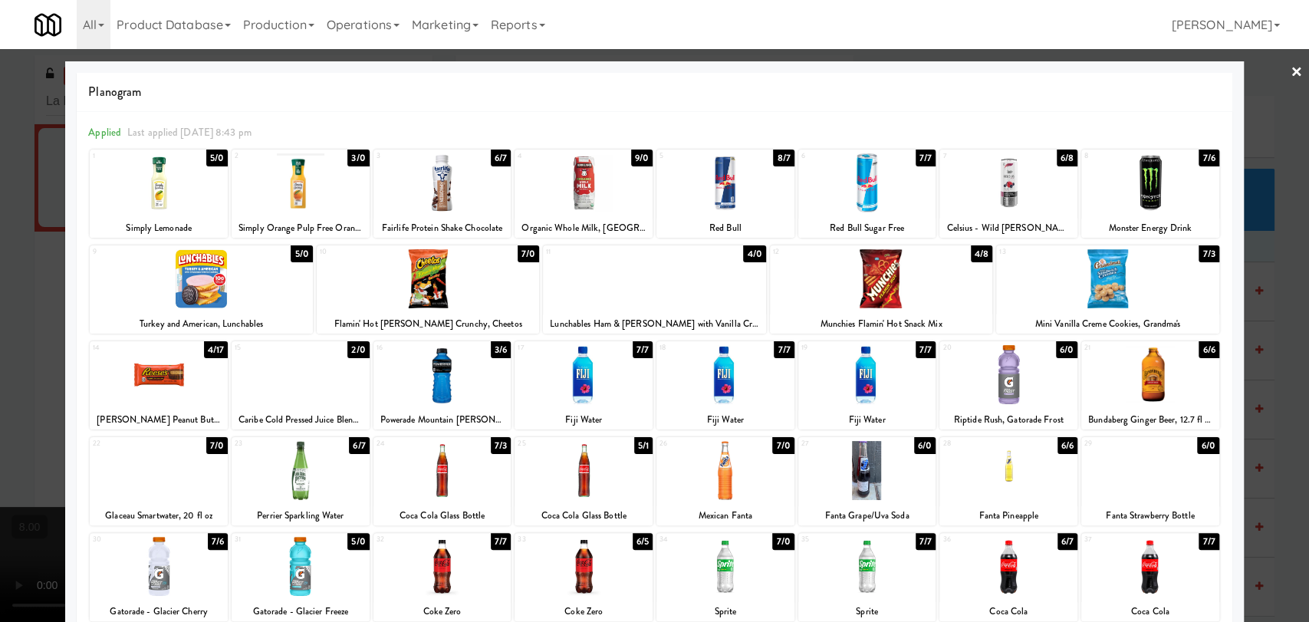
click at [0, 384] on div at bounding box center [654, 311] width 1309 height 622
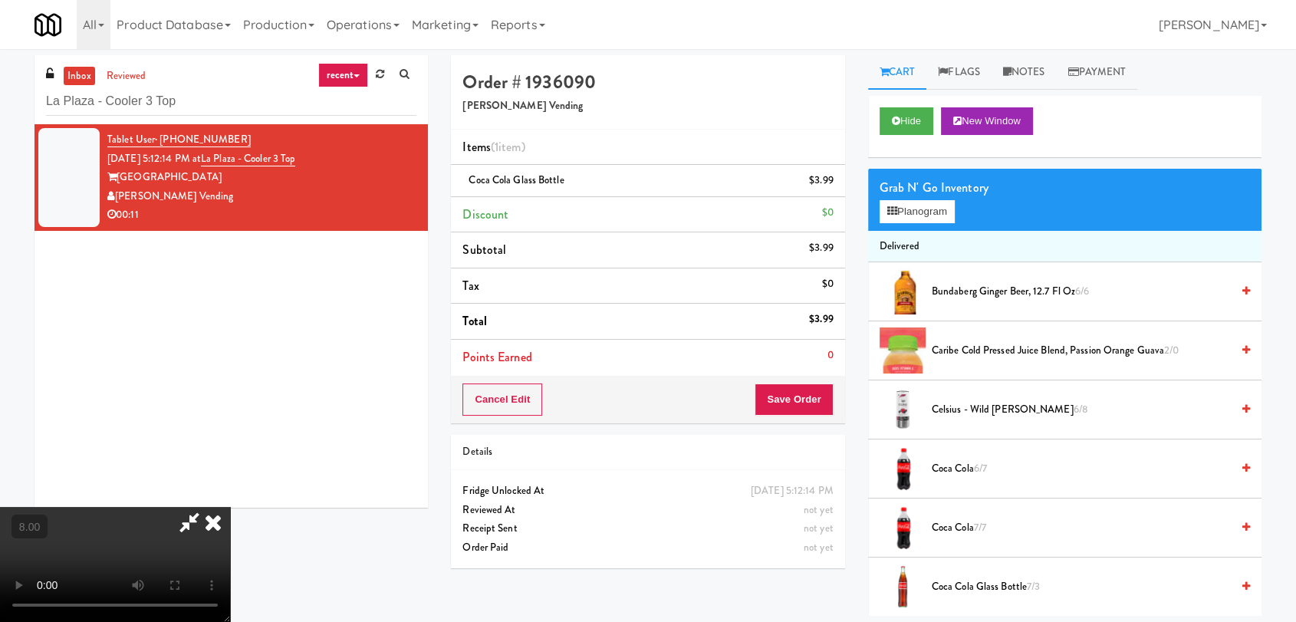
click at [69, 507] on video at bounding box center [115, 564] width 230 height 115
click at [897, 112] on button "Hide" at bounding box center [906, 121] width 54 height 28
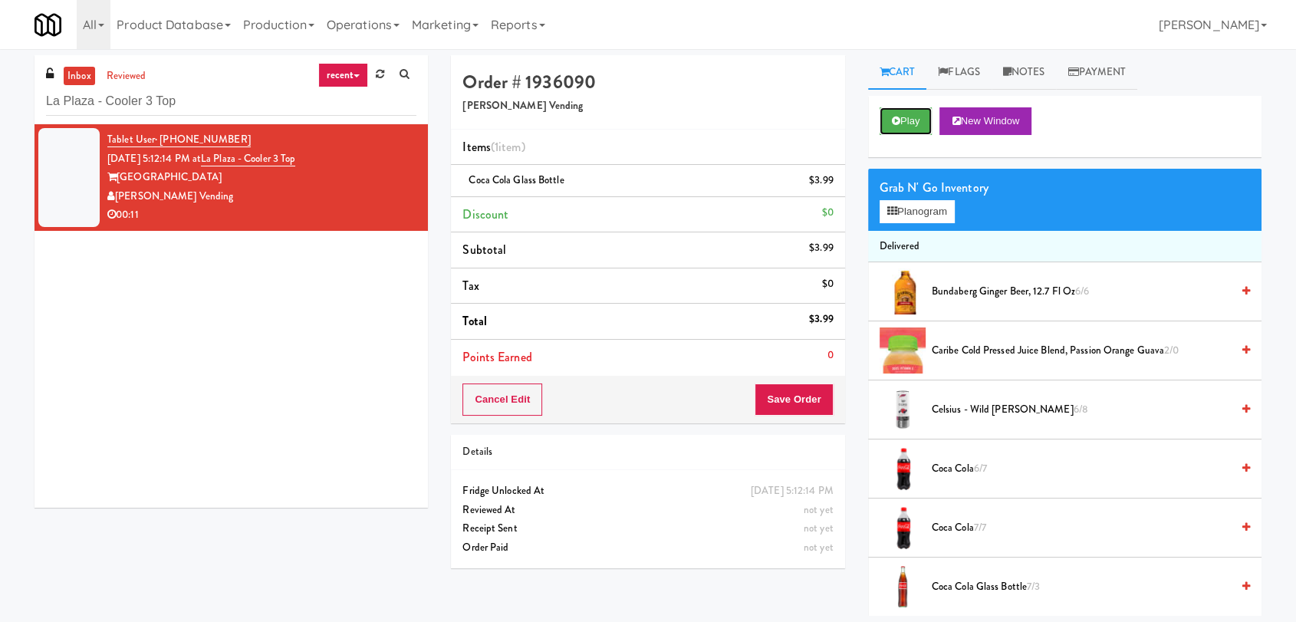
scroll to position [0, 0]
click at [797, 395] on button "Save Order" at bounding box center [793, 399] width 78 height 32
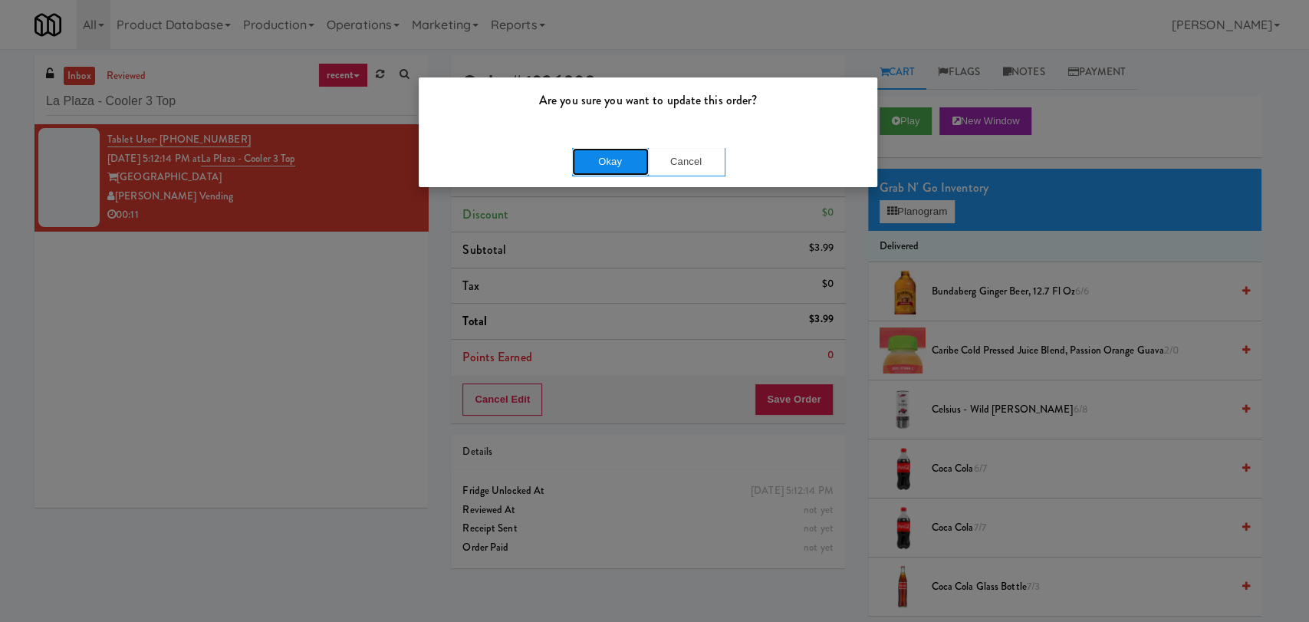
click at [628, 148] on button "Okay" at bounding box center [610, 162] width 77 height 28
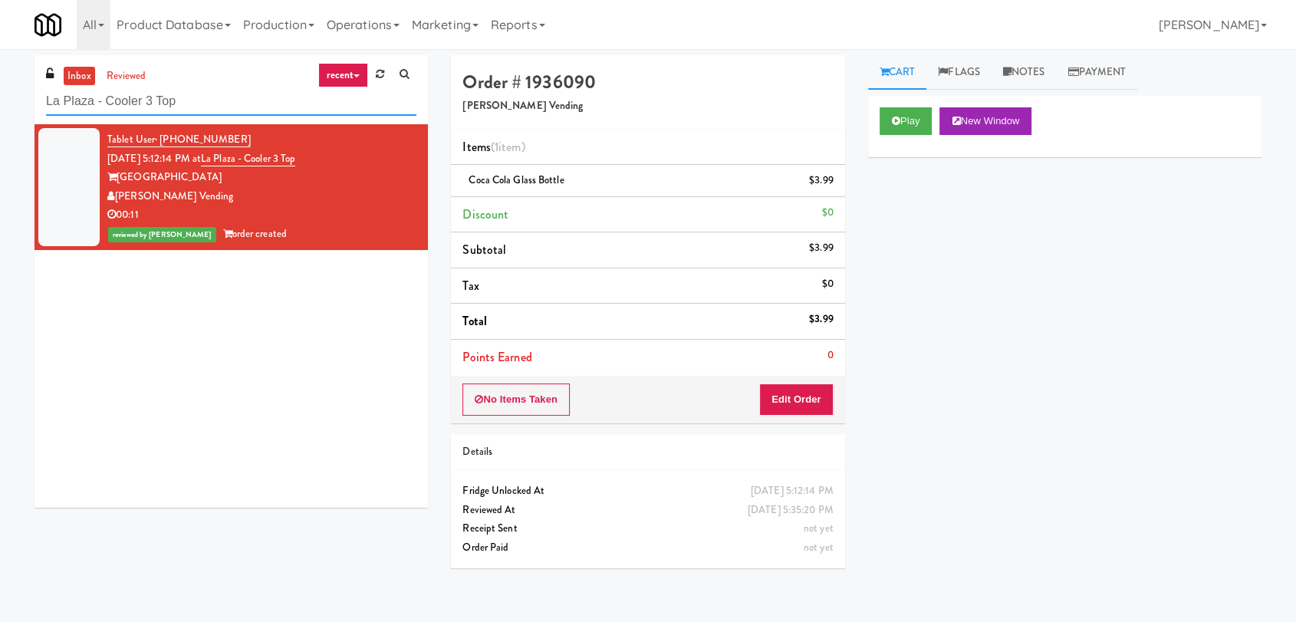
paste input "Parkside GYM Cooler"
drag, startPoint x: 183, startPoint y: 100, endPoint x: 0, endPoint y: 67, distance: 186.0
click at [0, 67] on div "inbox reviewed recent all unclear take inventory issue suspicious failed recent…" at bounding box center [648, 335] width 1296 height 560
type input "Parkside GYM Cooler"
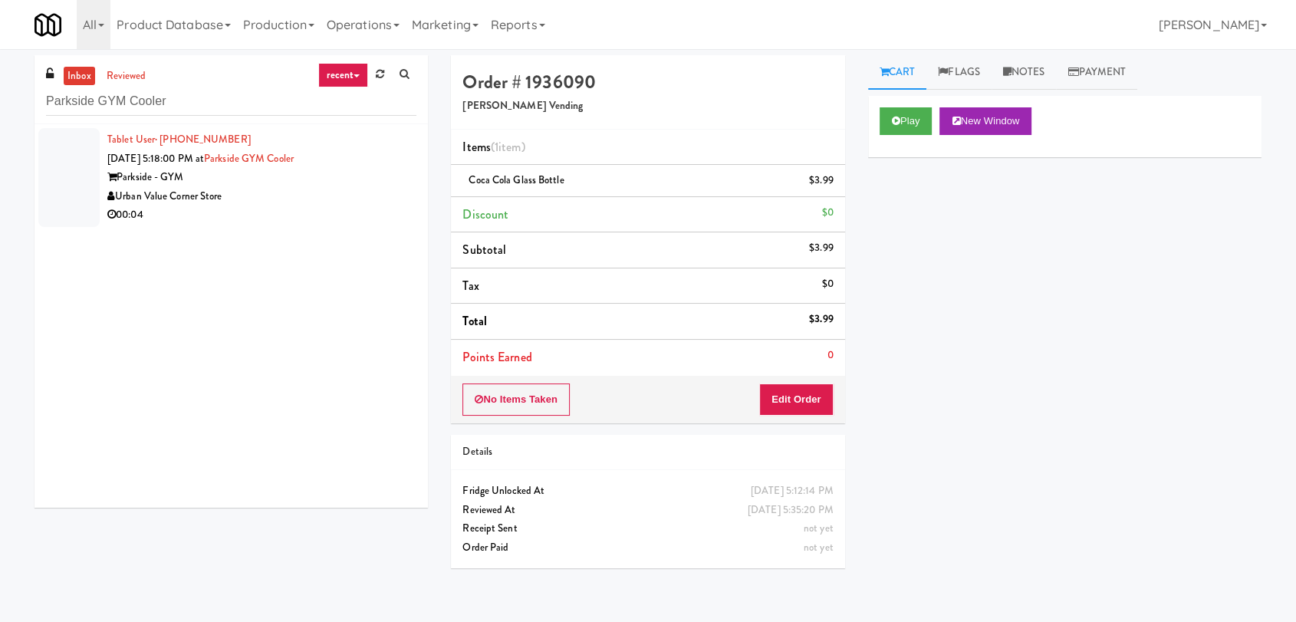
click at [391, 179] on div "Parkside - GYM" at bounding box center [261, 177] width 309 height 19
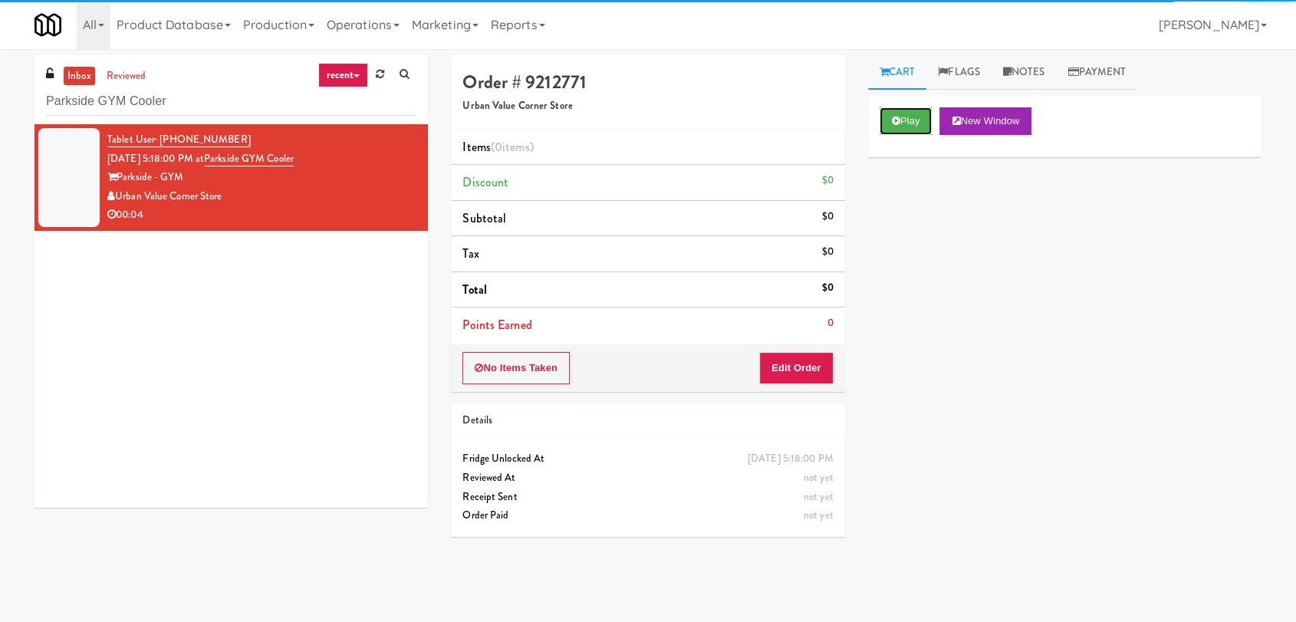
drag, startPoint x: 899, startPoint y: 122, endPoint x: 897, endPoint y: 144, distance: 22.4
click at [901, 121] on button "Play" at bounding box center [905, 121] width 53 height 28
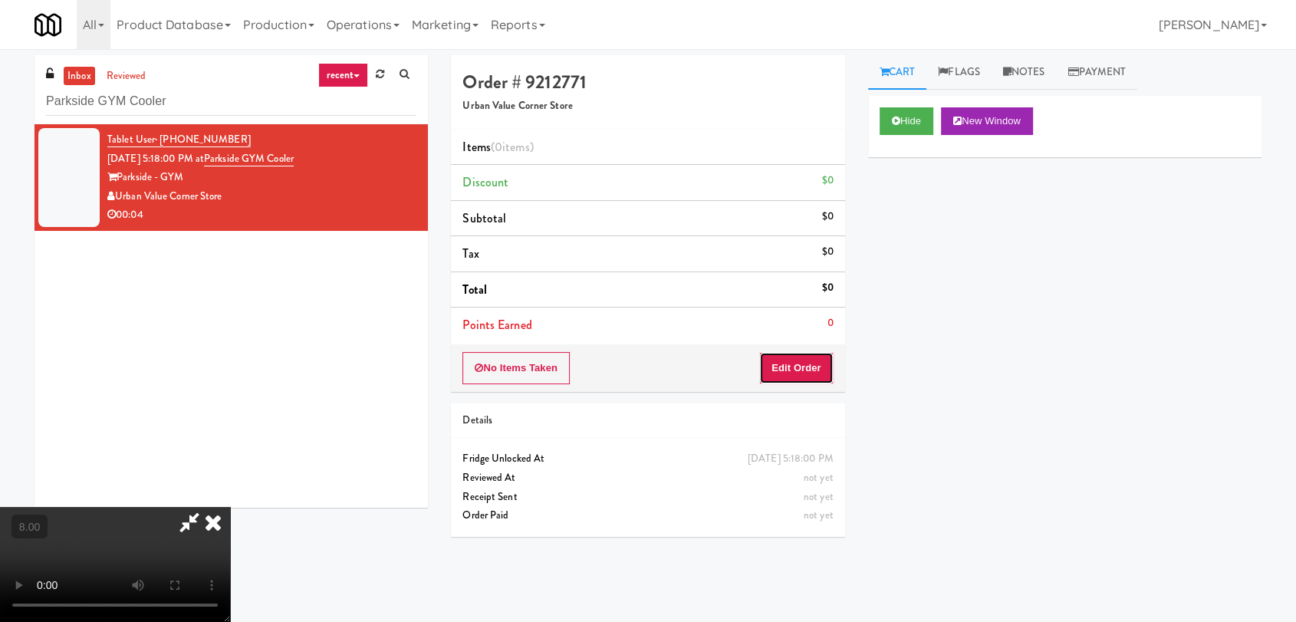
click at [795, 369] on button "Edit Order" at bounding box center [796, 368] width 74 height 32
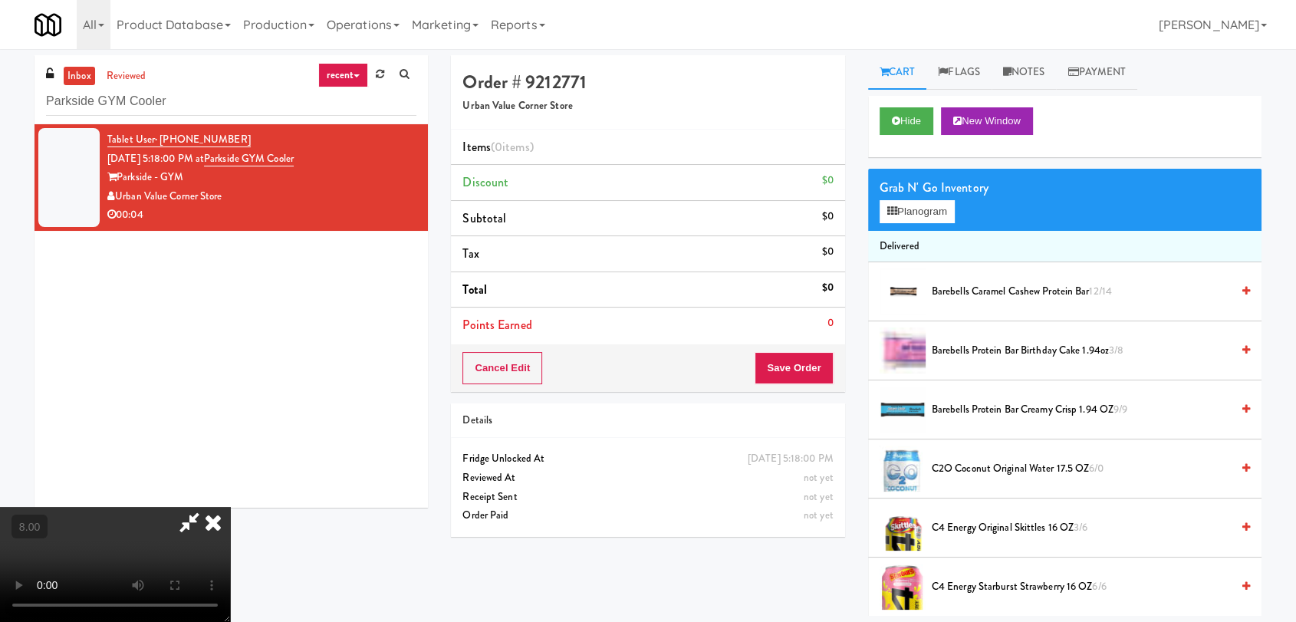
click at [230, 507] on video at bounding box center [115, 564] width 230 height 115
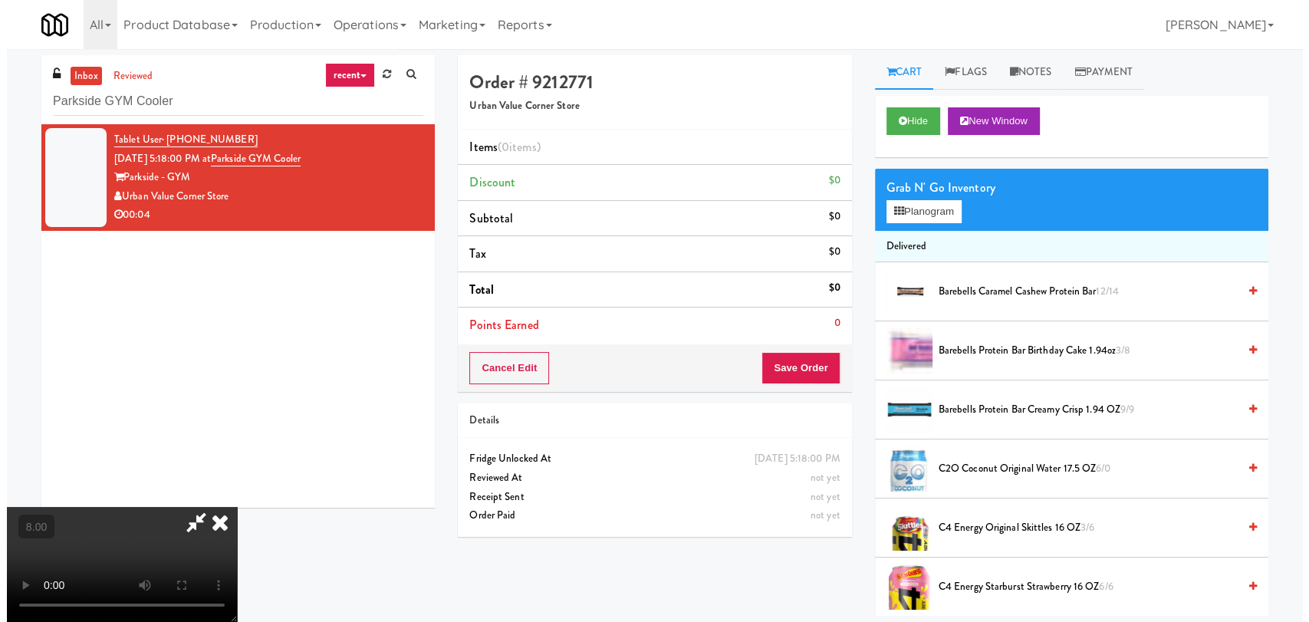
scroll to position [31, 0]
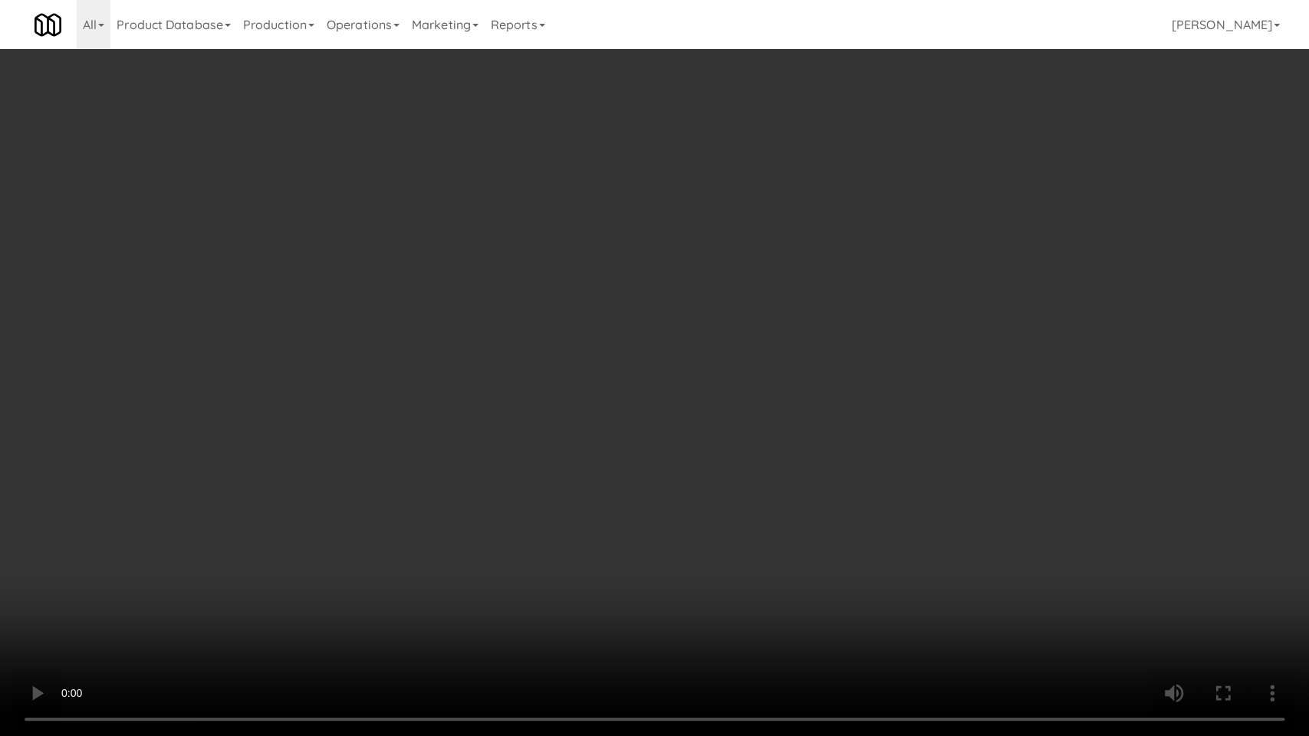
click at [359, 515] on video at bounding box center [654, 368] width 1309 height 736
click at [217, 568] on video at bounding box center [654, 368] width 1309 height 736
click at [226, 534] on video at bounding box center [654, 368] width 1309 height 736
click at [514, 550] on video at bounding box center [654, 368] width 1309 height 736
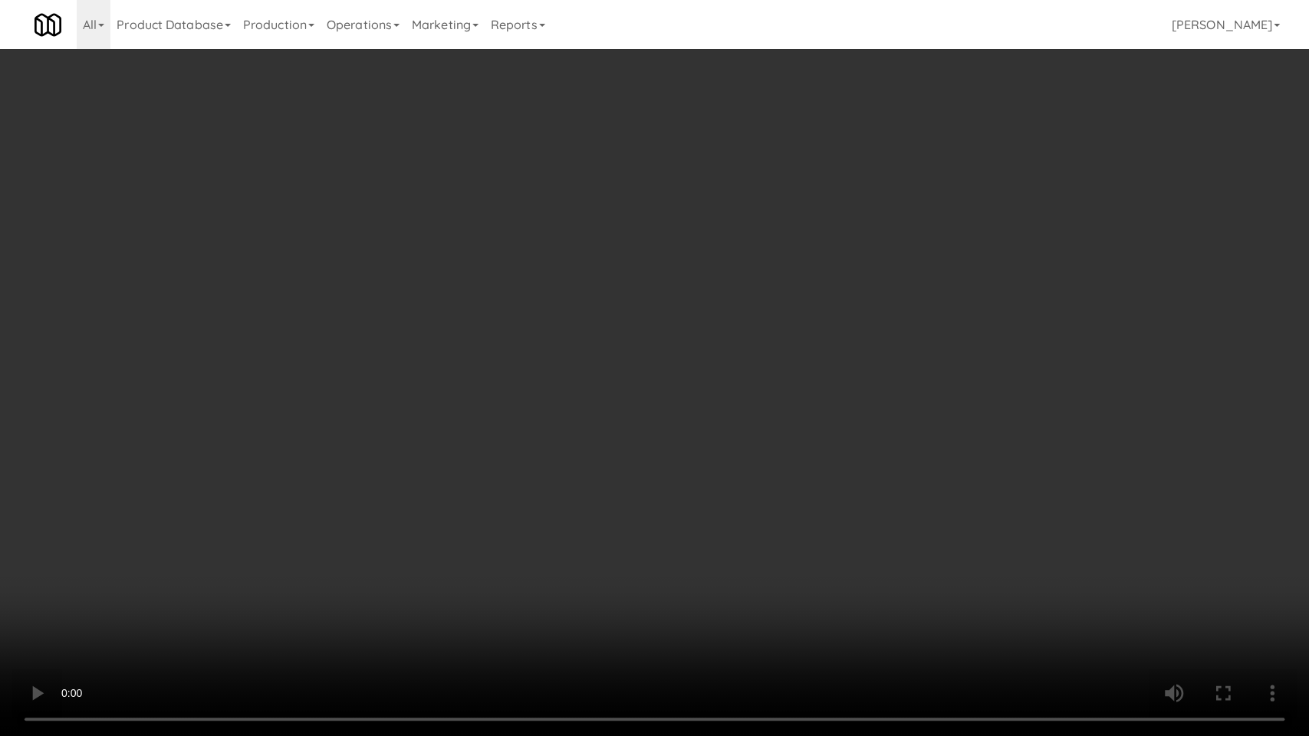
click at [514, 550] on video at bounding box center [654, 368] width 1309 height 736
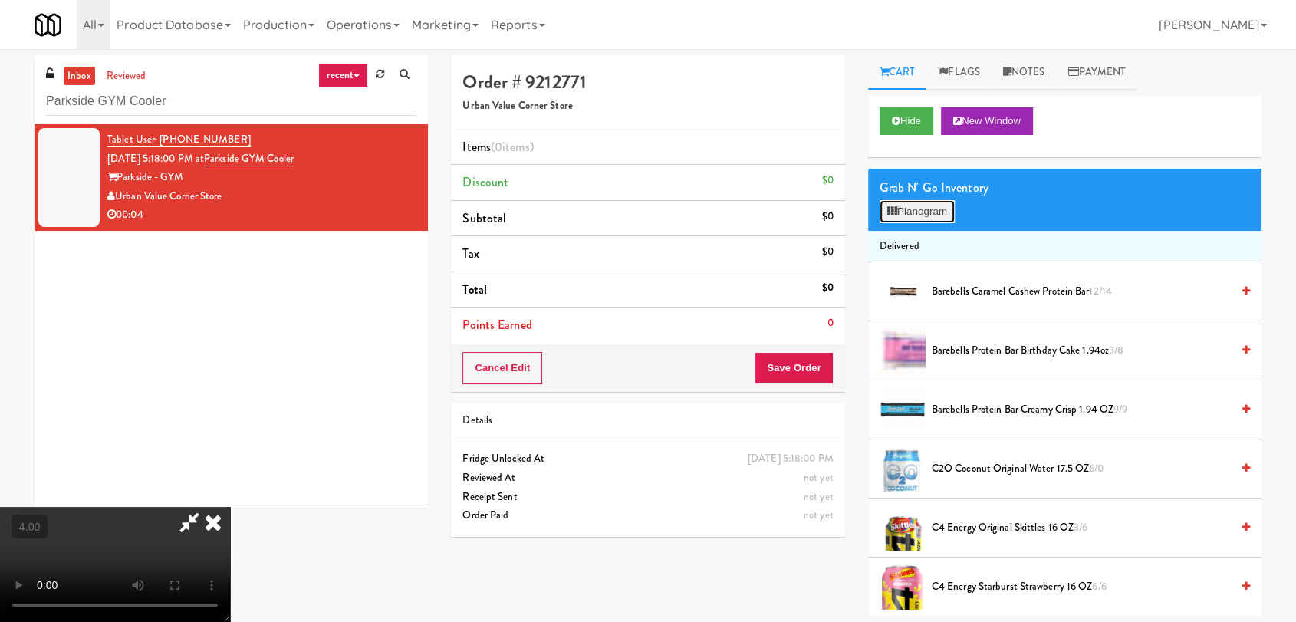
click at [902, 218] on button "Planogram" at bounding box center [916, 211] width 75 height 23
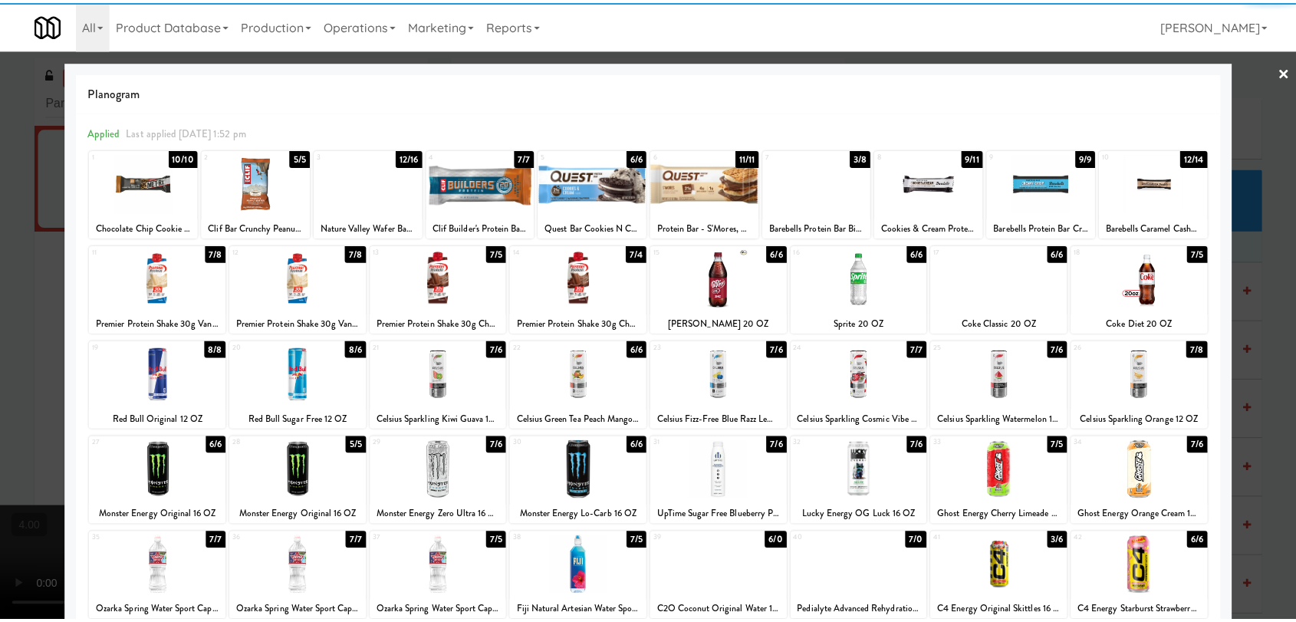
scroll to position [131, 0]
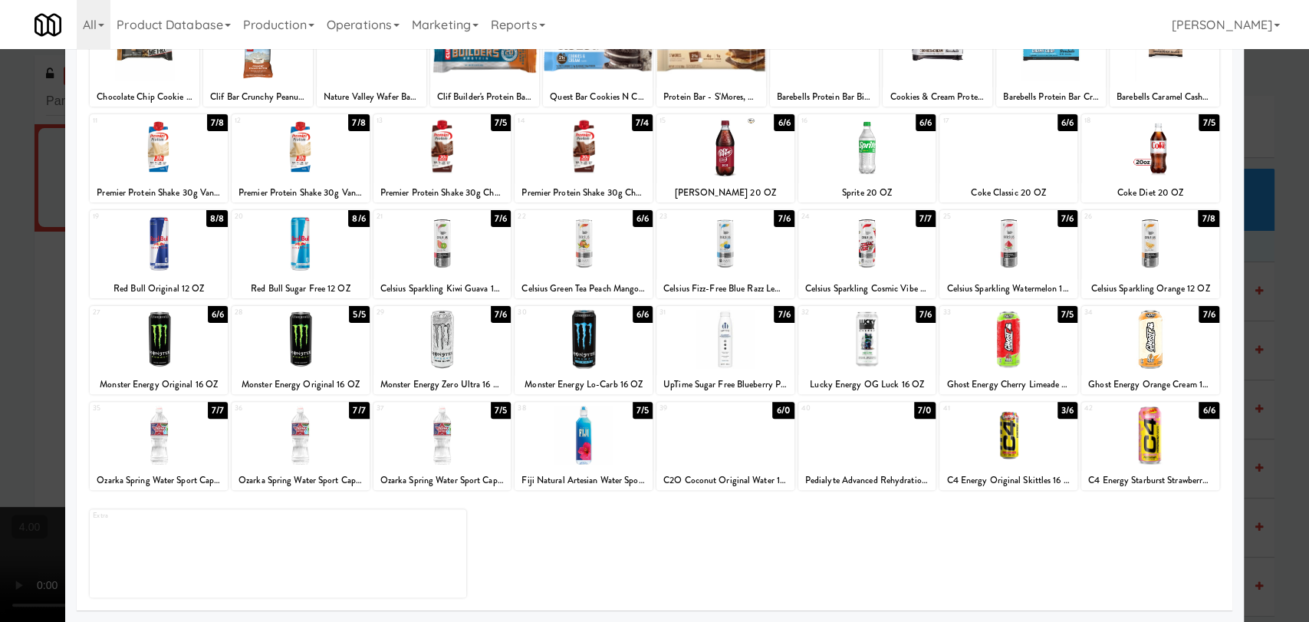
click at [1161, 436] on div at bounding box center [1150, 435] width 138 height 59
click at [1274, 261] on div at bounding box center [654, 311] width 1309 height 622
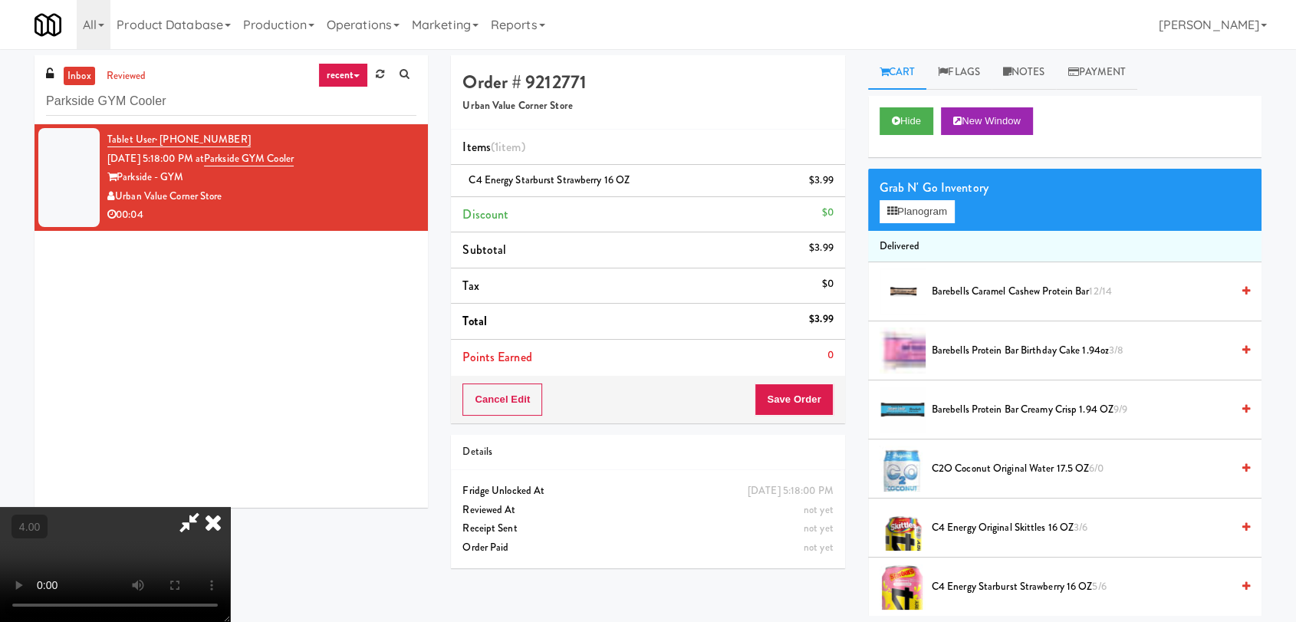
click at [230, 507] on icon at bounding box center [213, 522] width 34 height 31
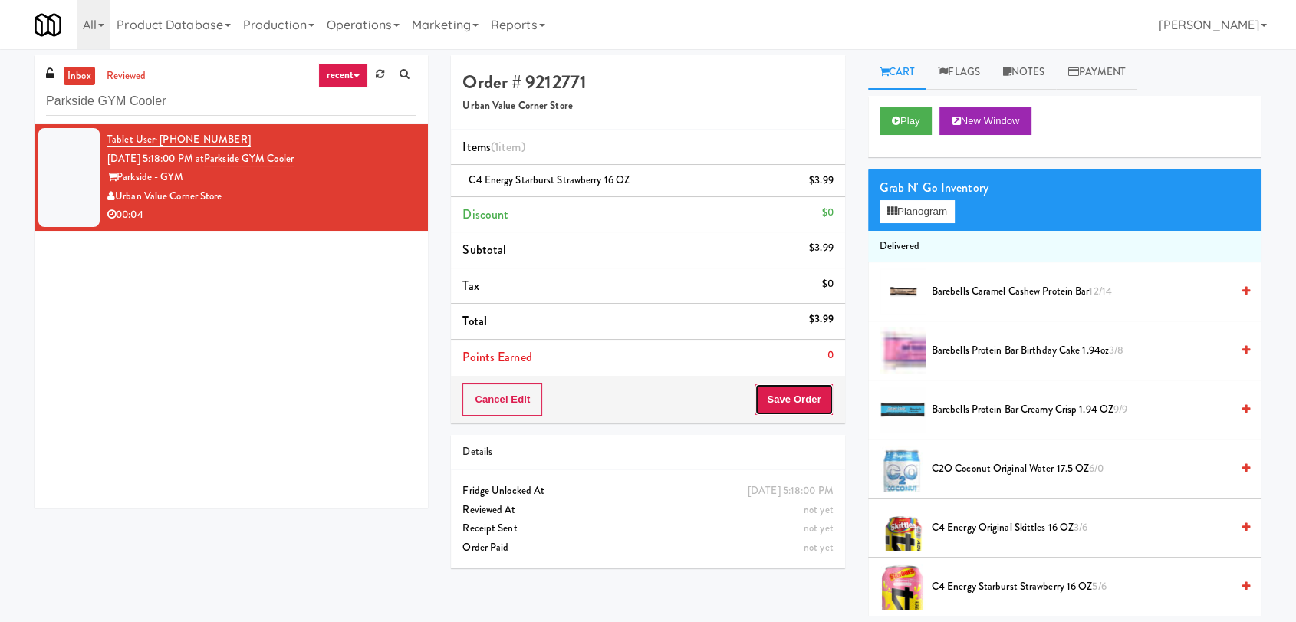
click at [797, 392] on button "Save Order" at bounding box center [793, 399] width 78 height 32
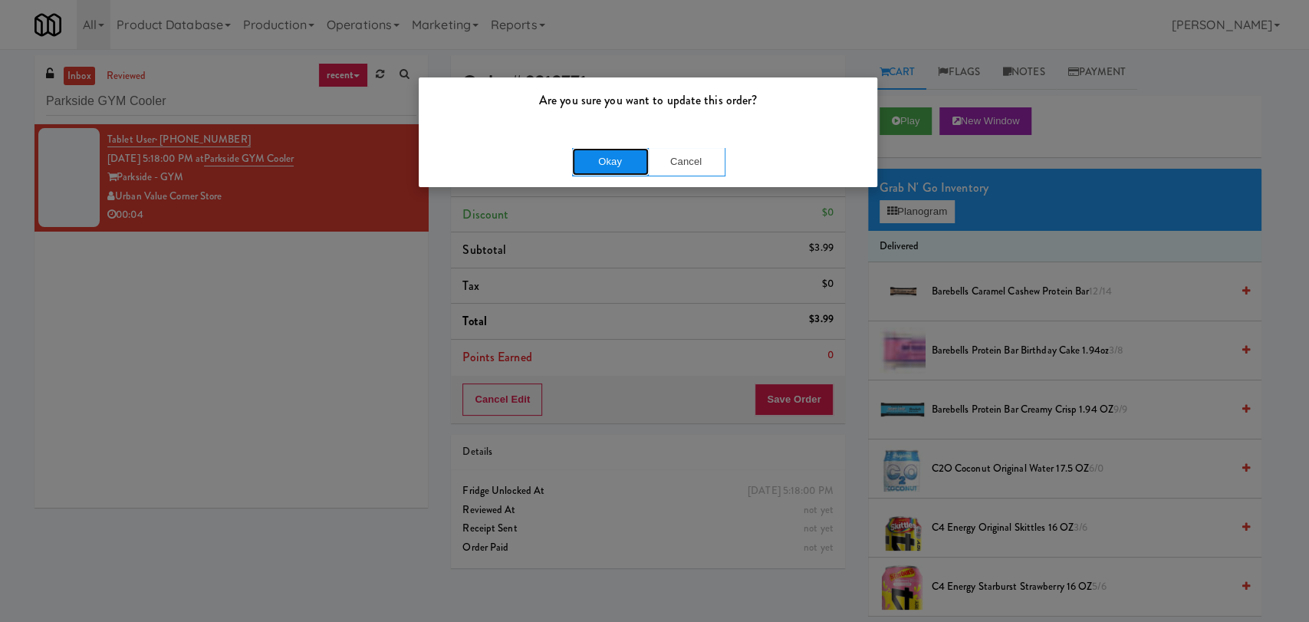
click at [613, 156] on button "Okay" at bounding box center [610, 162] width 77 height 28
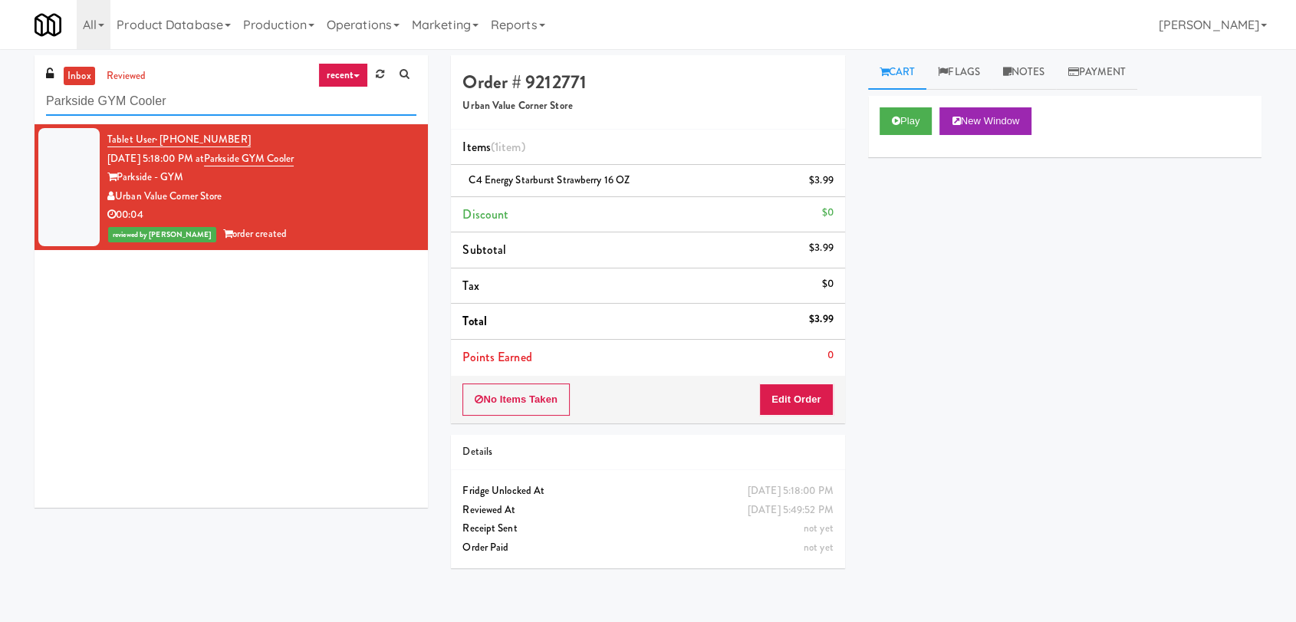
drag, startPoint x: 264, startPoint y: 106, endPoint x: 0, endPoint y: 81, distance: 264.9
click at [0, 81] on div "inbox reviewed recent all unclear take inventory issue suspicious failed recent…" at bounding box center [648, 335] width 1296 height 560
paste input "Standard - Combo - Middle"
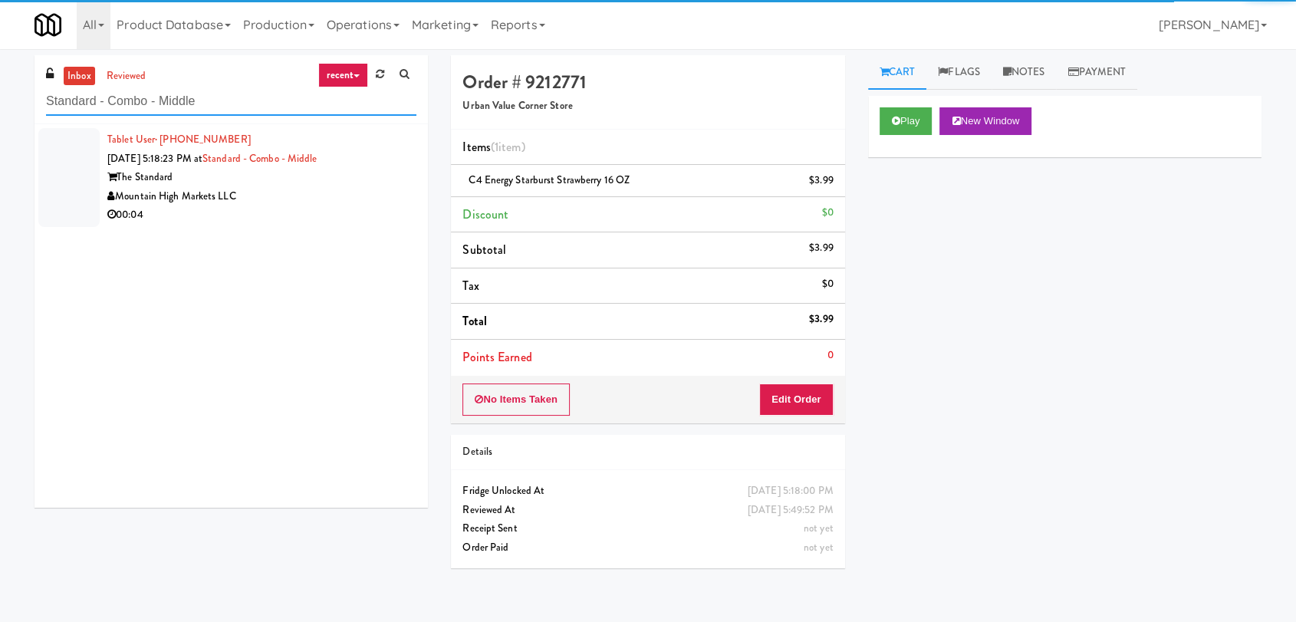
type input "Standard - Combo - Middle"
click at [337, 204] on div "Mountain High Markets LLC" at bounding box center [261, 196] width 309 height 19
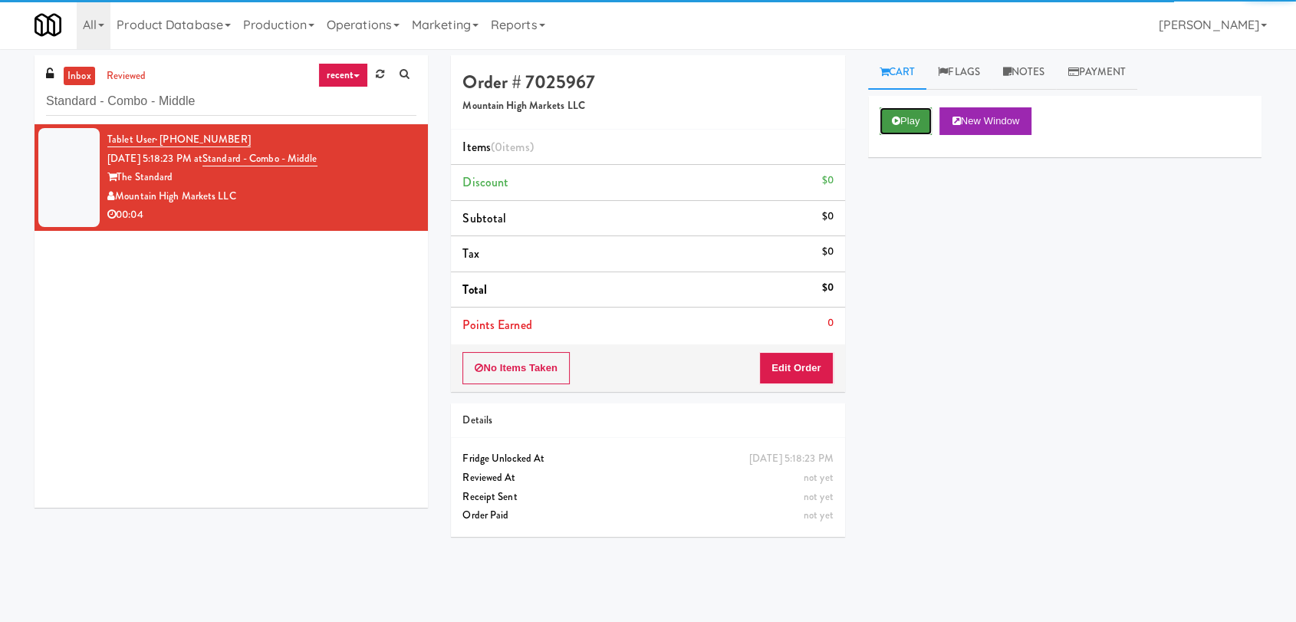
click at [898, 124] on icon at bounding box center [896, 121] width 8 height 10
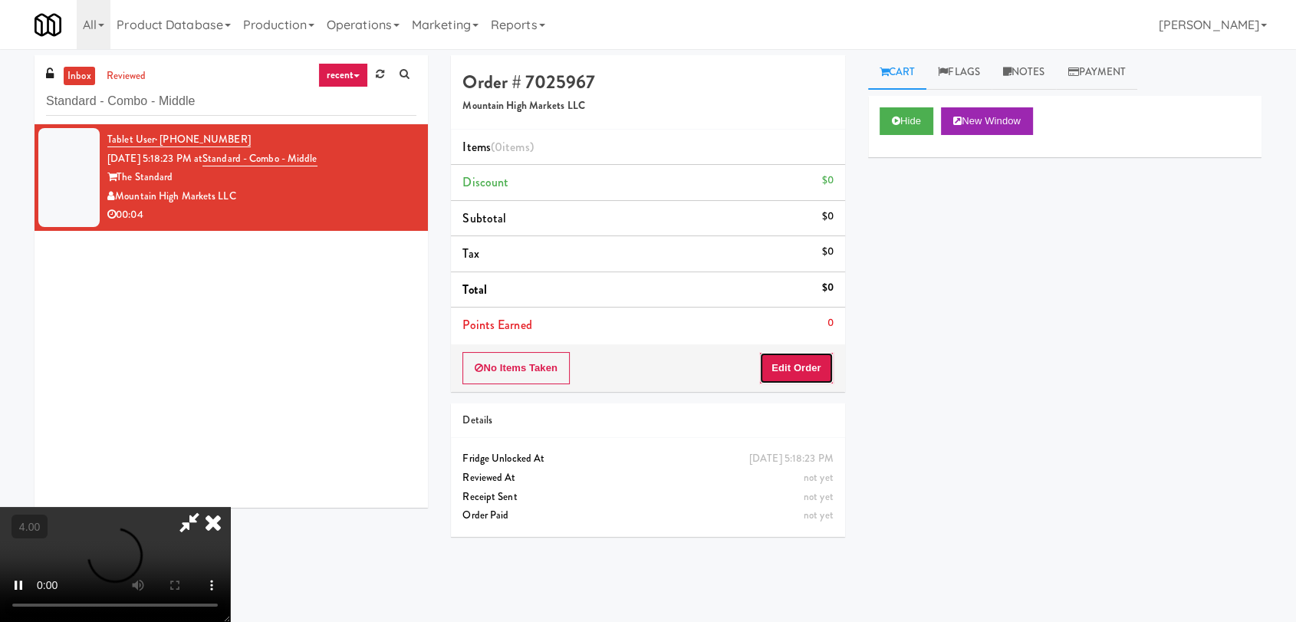
click at [775, 368] on div "Order # 7025967 Mountain High Markets LLC Items (0 items ) Discount $0 Subtotal…" at bounding box center [856, 335] width 810 height 560
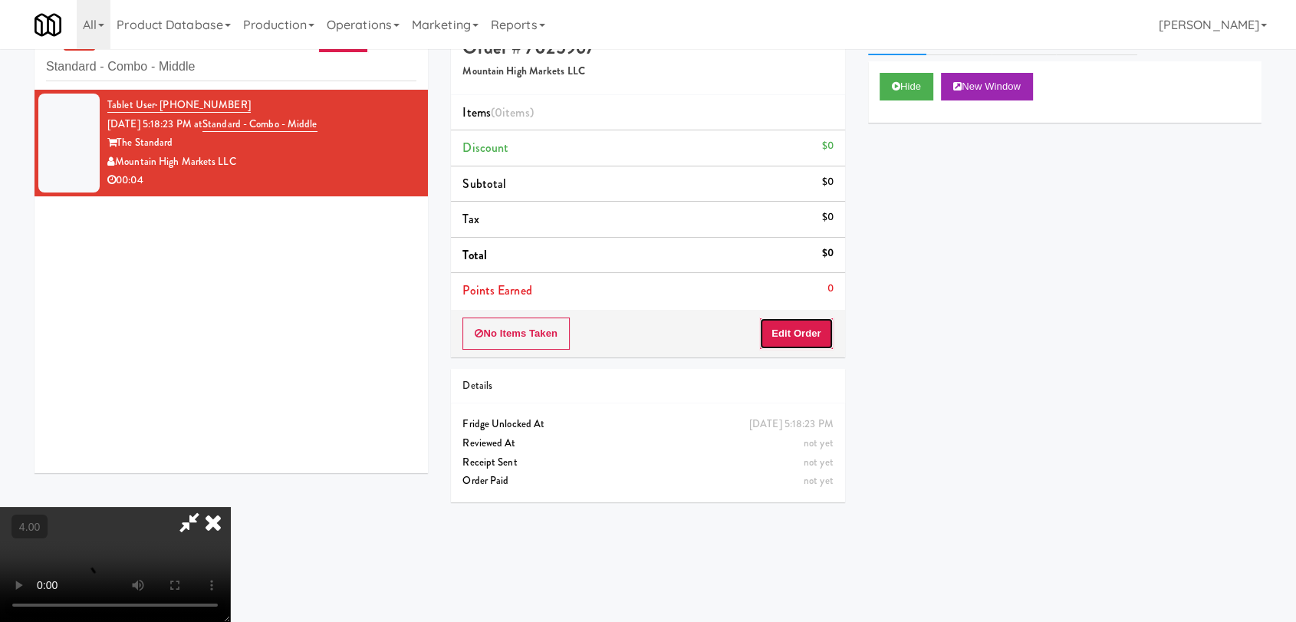
scroll to position [49, 0]
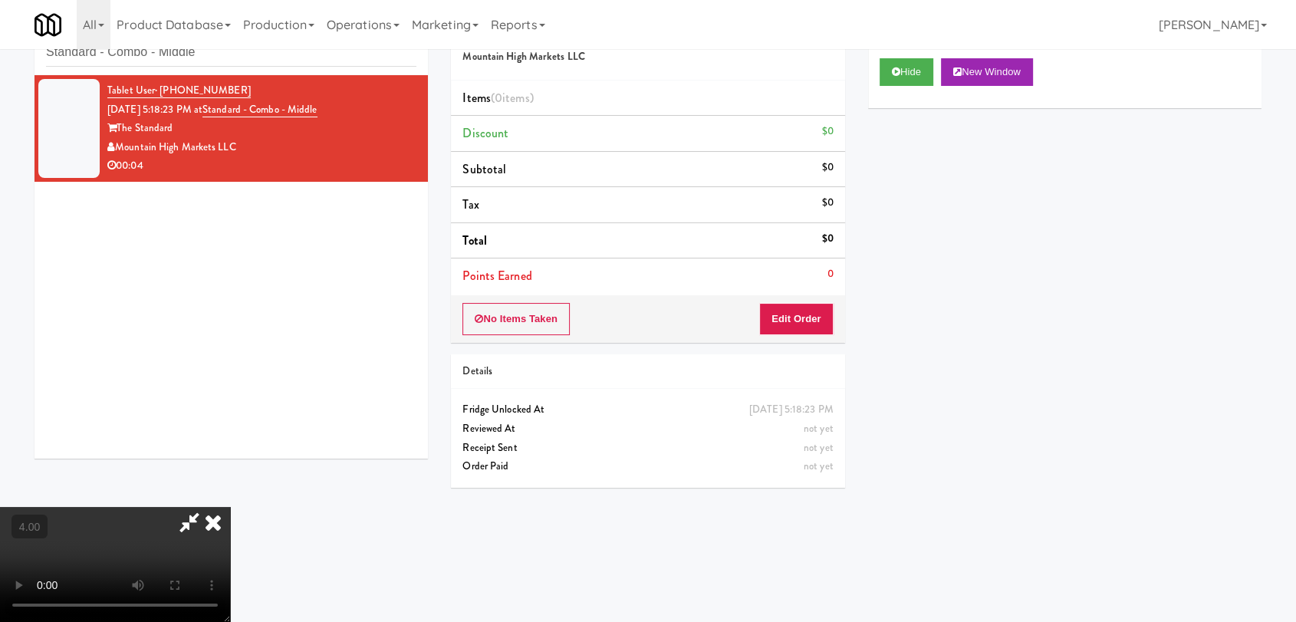
click at [105, 507] on video at bounding box center [115, 564] width 230 height 115
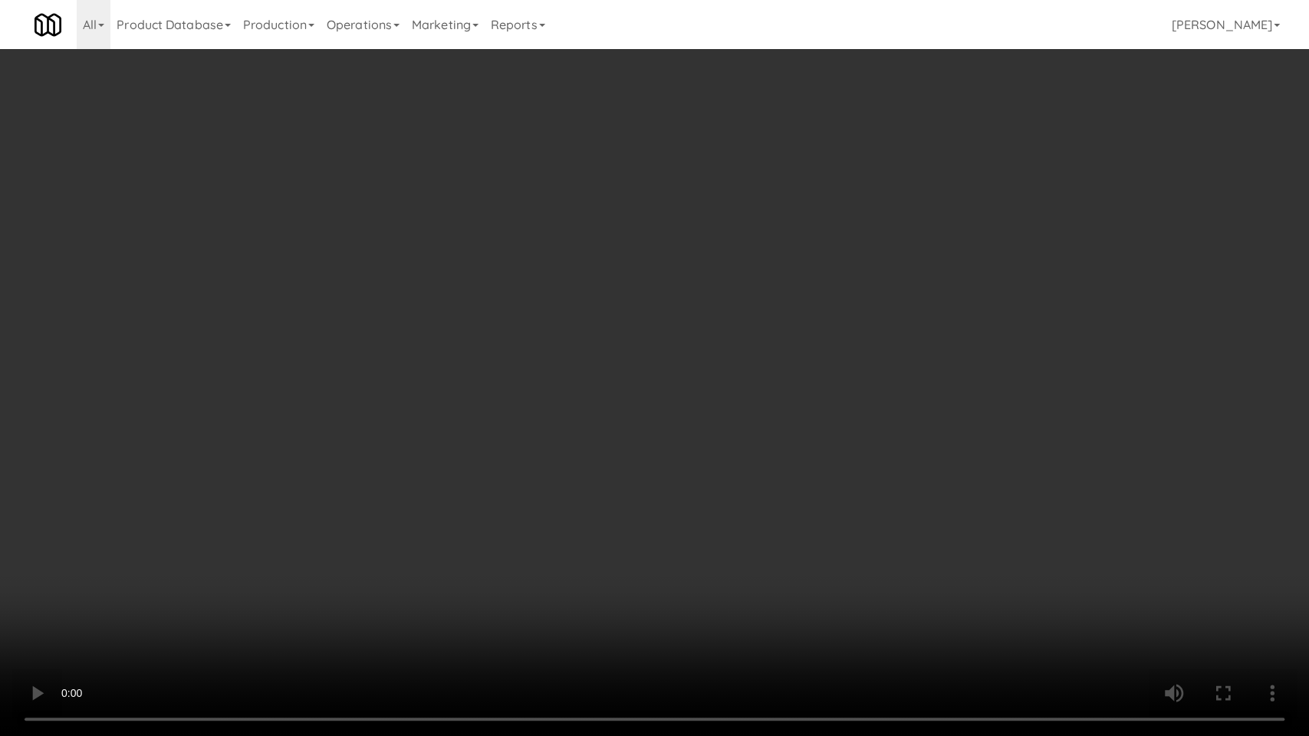
click at [411, 537] on video at bounding box center [654, 368] width 1309 height 736
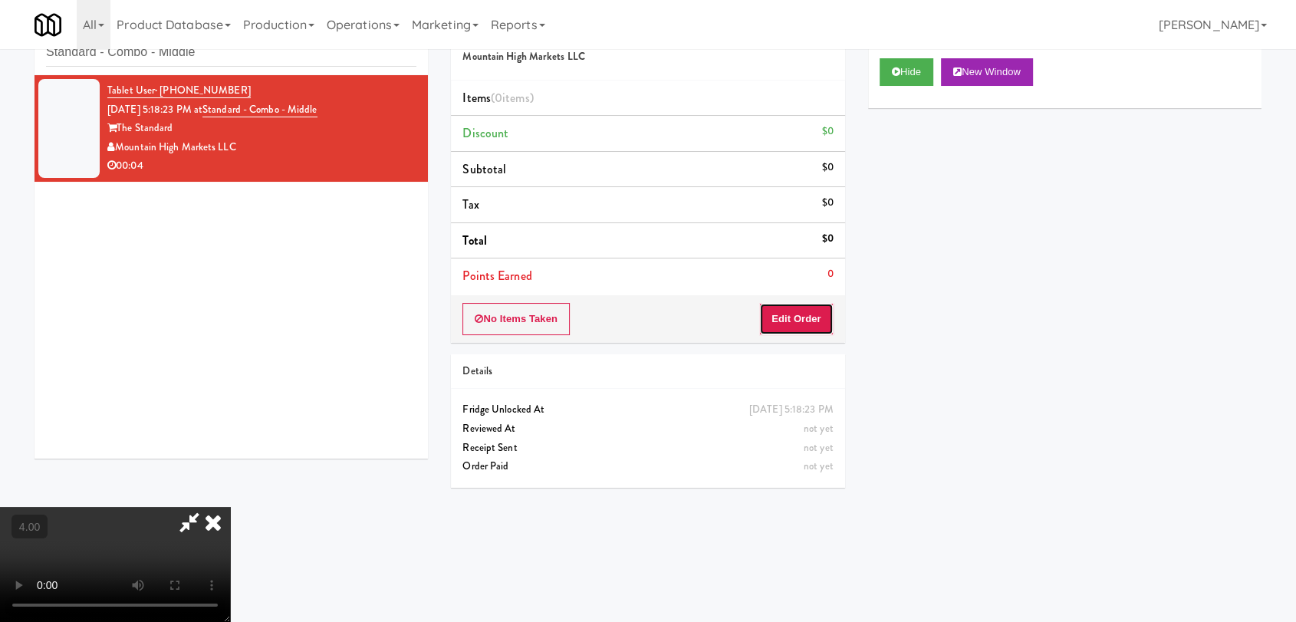
click at [822, 314] on button "Edit Order" at bounding box center [796, 319] width 74 height 32
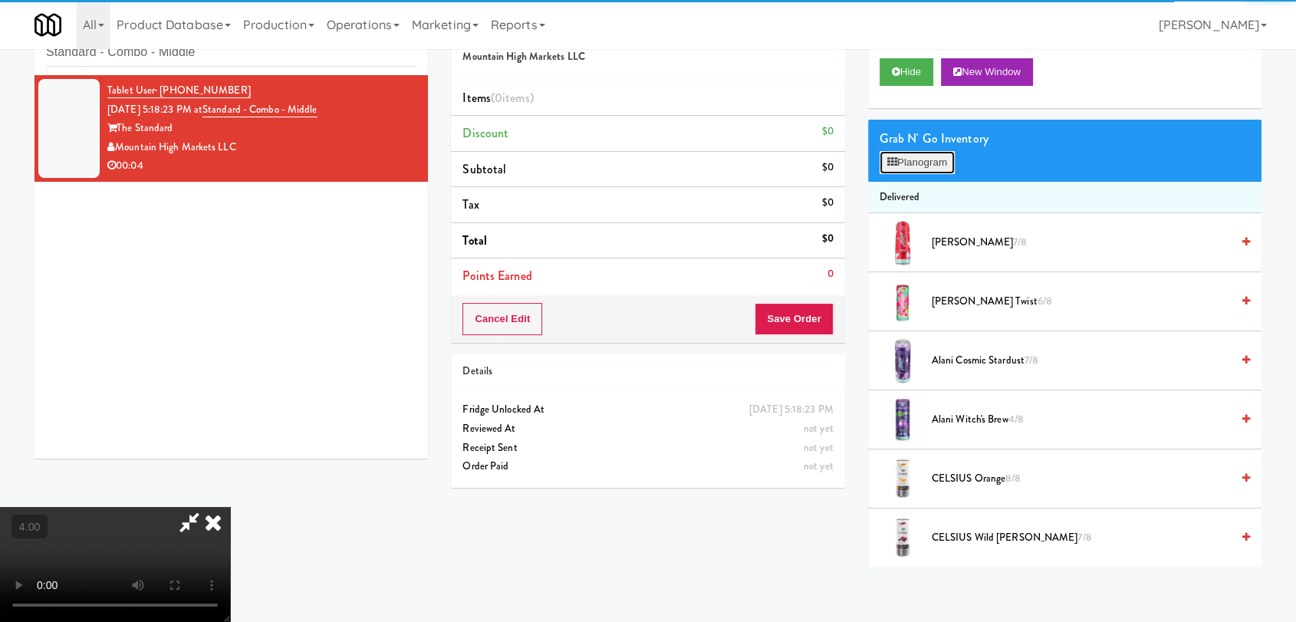
click at [929, 171] on button "Planogram" at bounding box center [916, 162] width 75 height 23
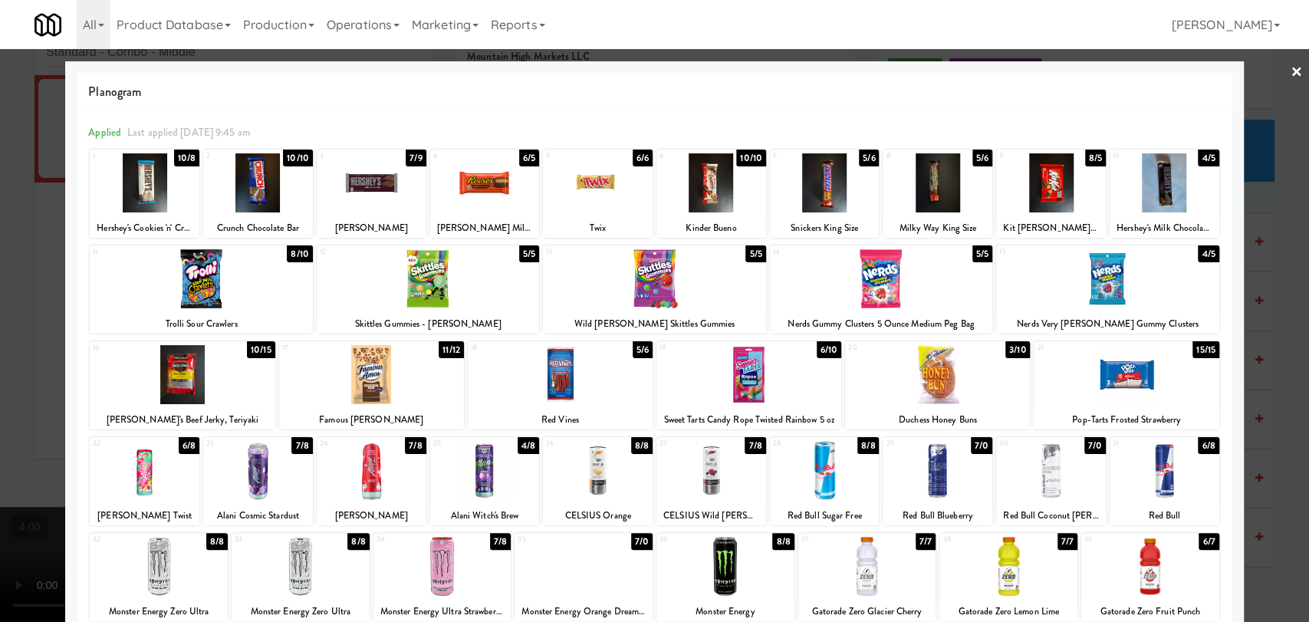
click at [271, 469] on div at bounding box center [258, 470] width 110 height 59
drag, startPoint x: 79, startPoint y: 311, endPoint x: 74, endPoint y: 303, distance: 9.6
click at [74, 303] on div "Planogram Applied Last applied [DATE] 9:45 am 1 10/8 Hershey's Cookies 'n' Crem…" at bounding box center [654, 406] width 1178 height 691
click at [0, 345] on div at bounding box center [654, 311] width 1309 height 622
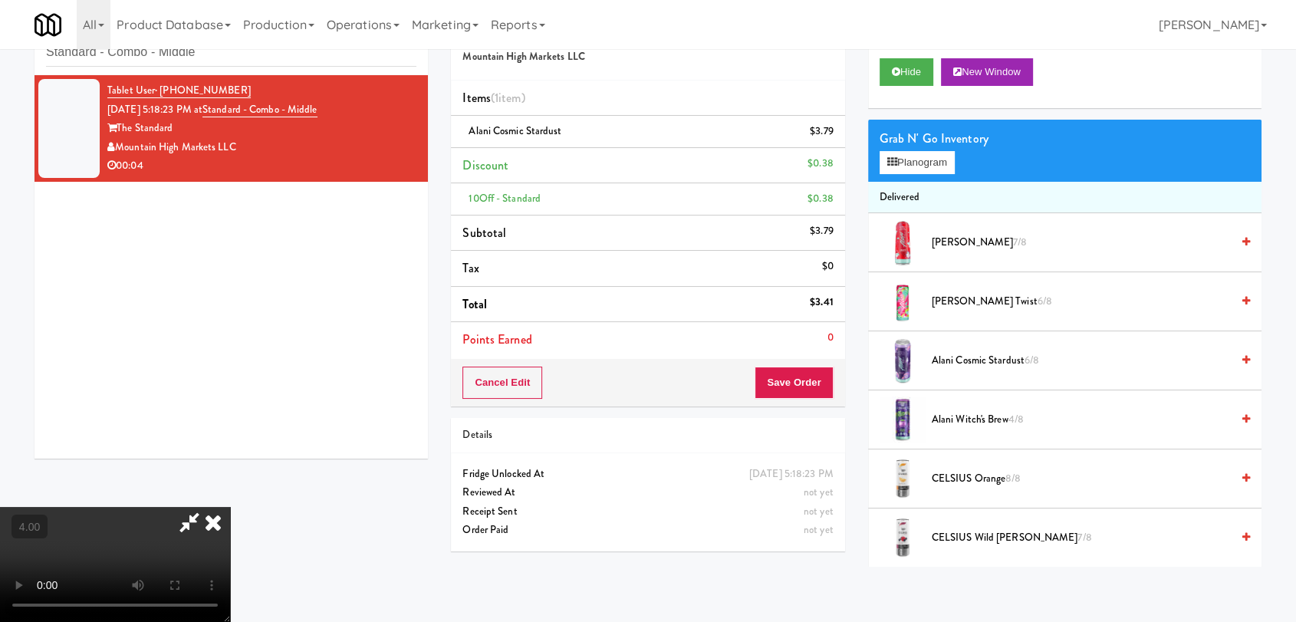
click at [230, 507] on icon at bounding box center [213, 522] width 34 height 31
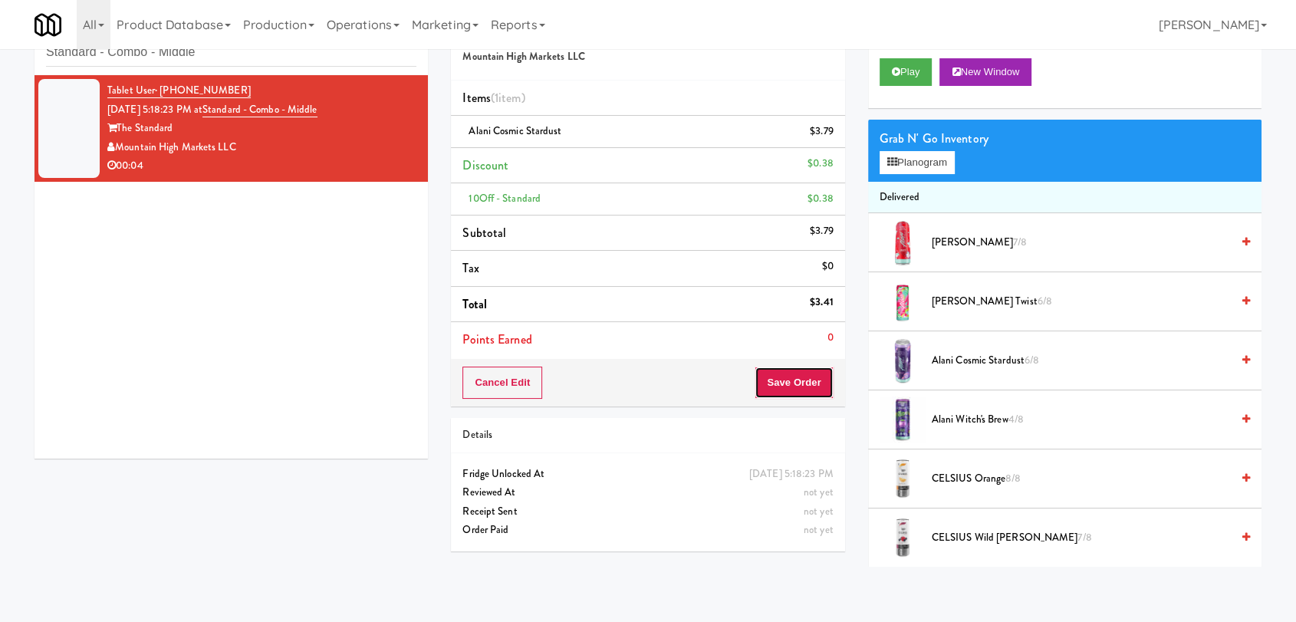
click at [786, 388] on button "Save Order" at bounding box center [793, 382] width 78 height 32
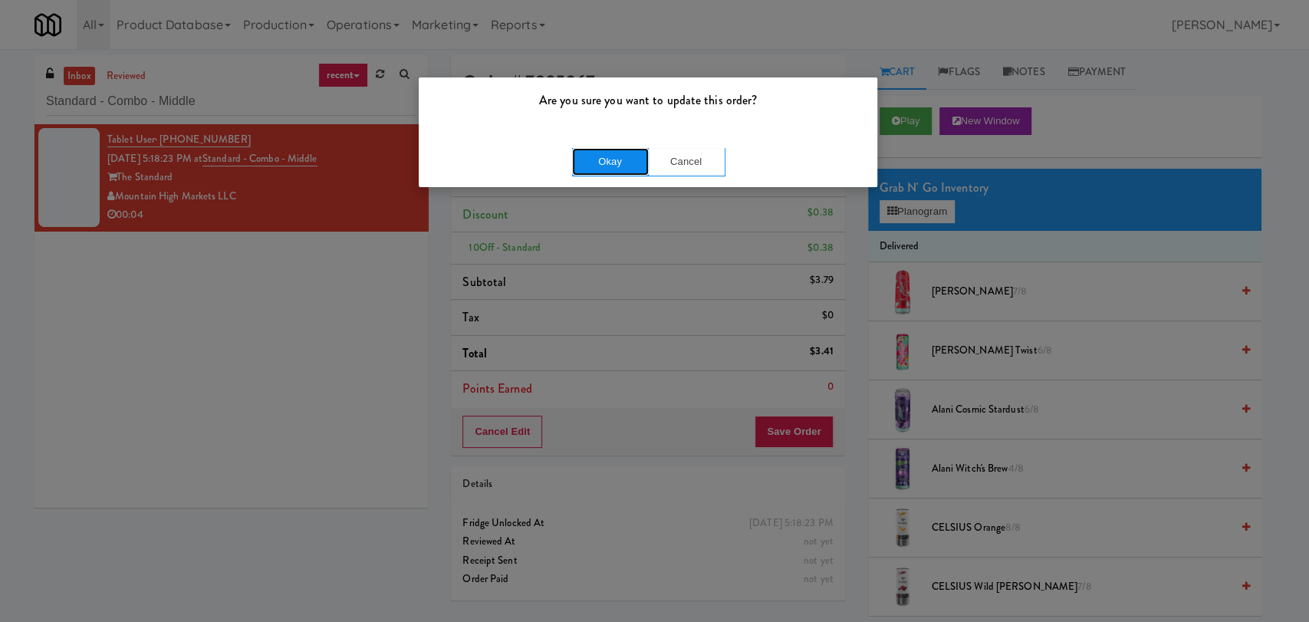
click at [612, 167] on button "Okay" at bounding box center [610, 162] width 77 height 28
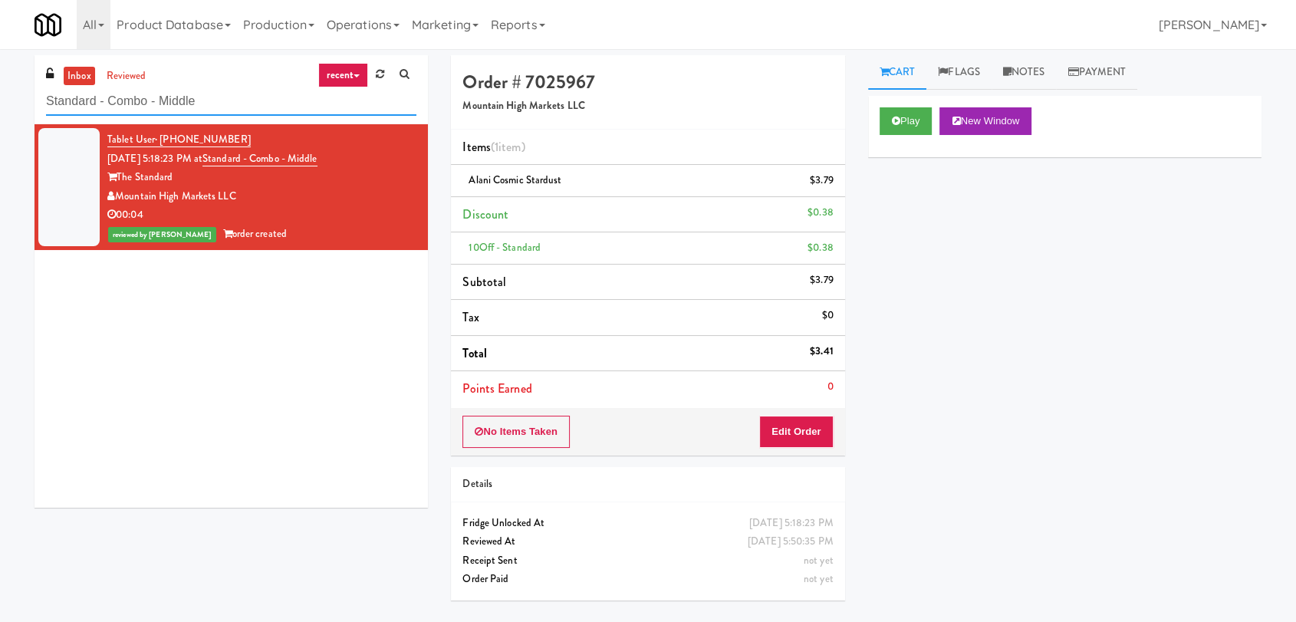
paste input ". [PERSON_NAME]"
drag, startPoint x: 235, startPoint y: 100, endPoint x: 0, endPoint y: 119, distance: 236.1
click at [0, 119] on div "inbox reviewed recent all unclear take inventory issue suspicious failed recent…" at bounding box center [648, 335] width 1296 height 560
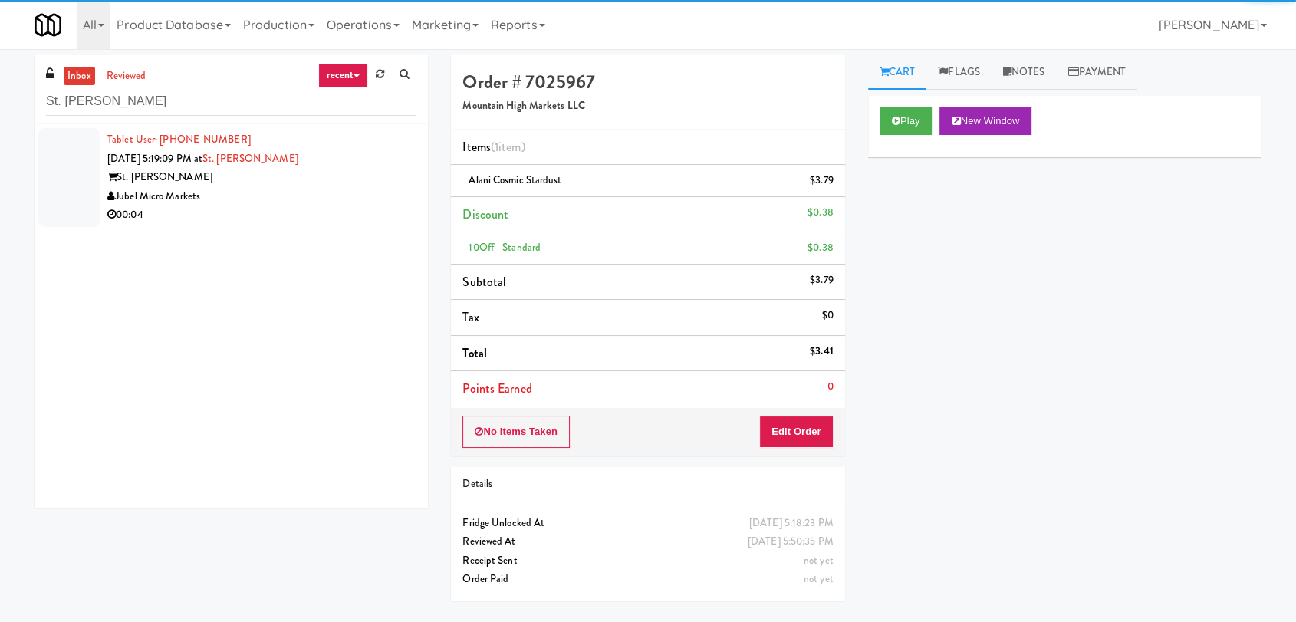
click at [363, 172] on div "St. [PERSON_NAME]" at bounding box center [261, 177] width 309 height 19
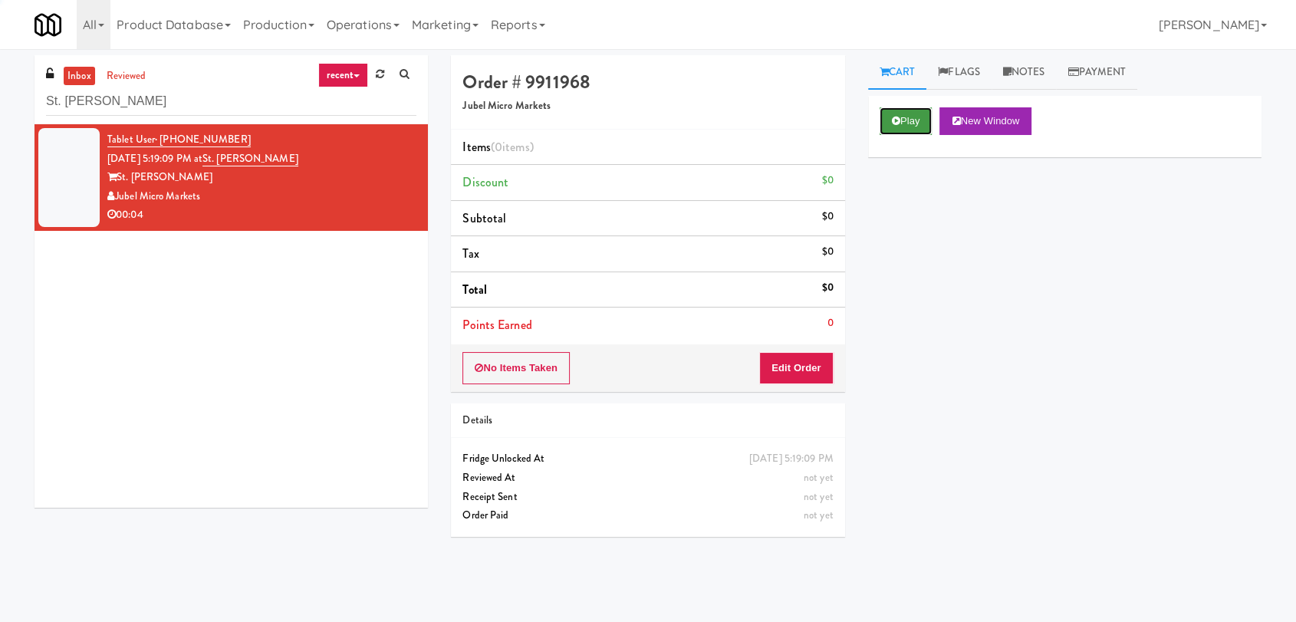
click at [896, 120] on icon at bounding box center [896, 121] width 8 height 10
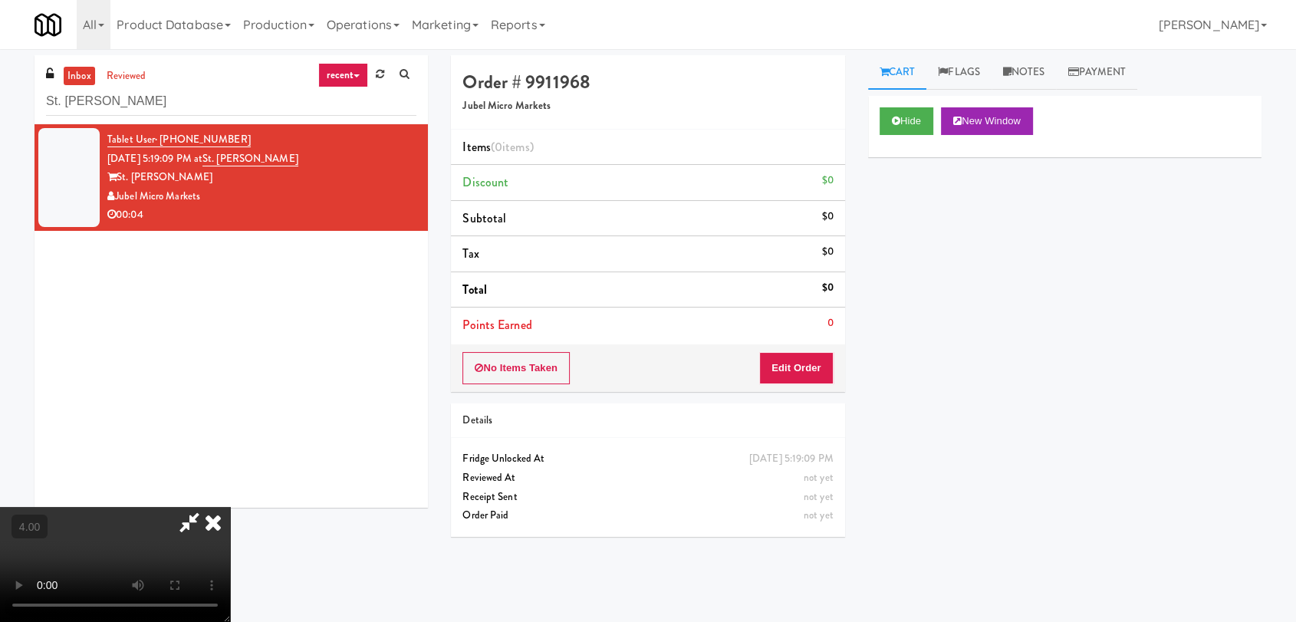
click at [230, 507] on video at bounding box center [115, 564] width 230 height 115
click at [819, 366] on button "Edit Order" at bounding box center [796, 368] width 74 height 32
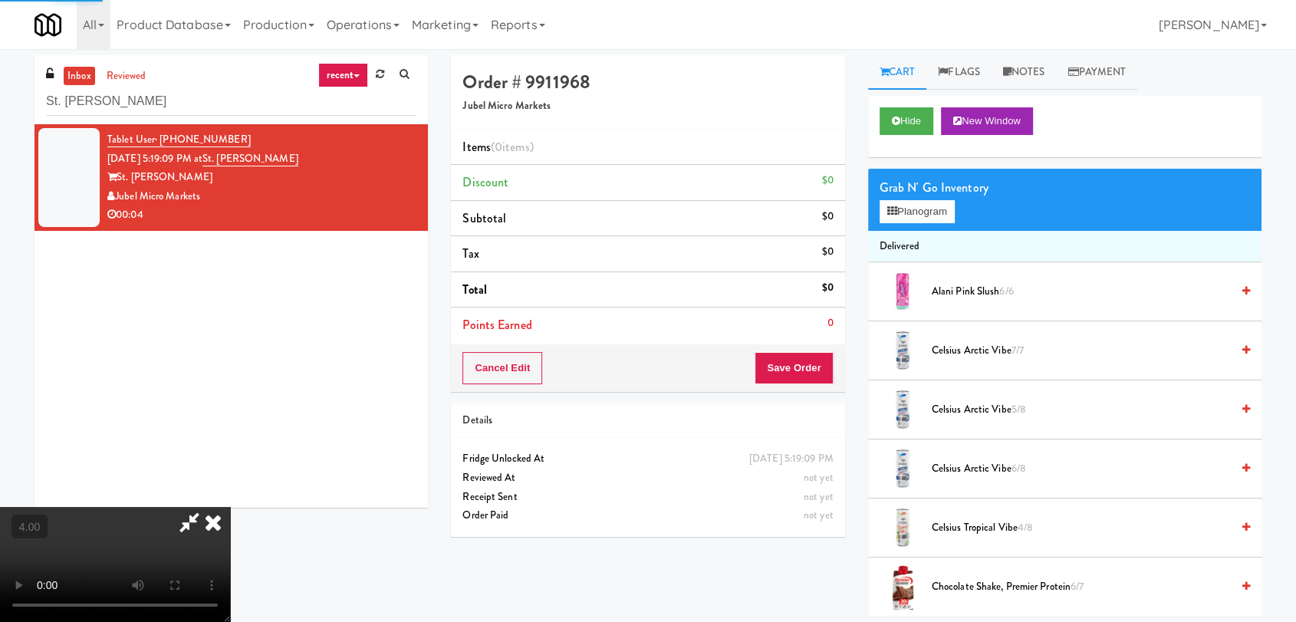
click at [230, 507] on video at bounding box center [115, 564] width 230 height 115
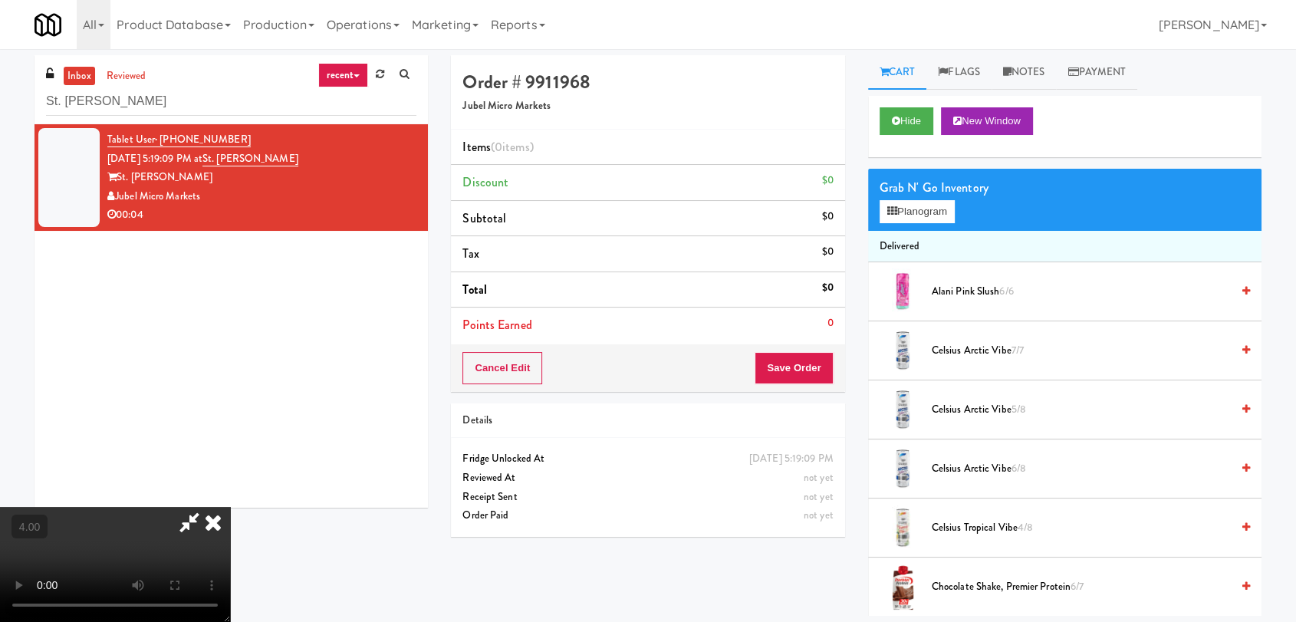
click at [230, 507] on video at bounding box center [115, 564] width 230 height 115
click at [961, 290] on span "Alani Pink Slush 6/6" at bounding box center [1080, 291] width 299 height 19
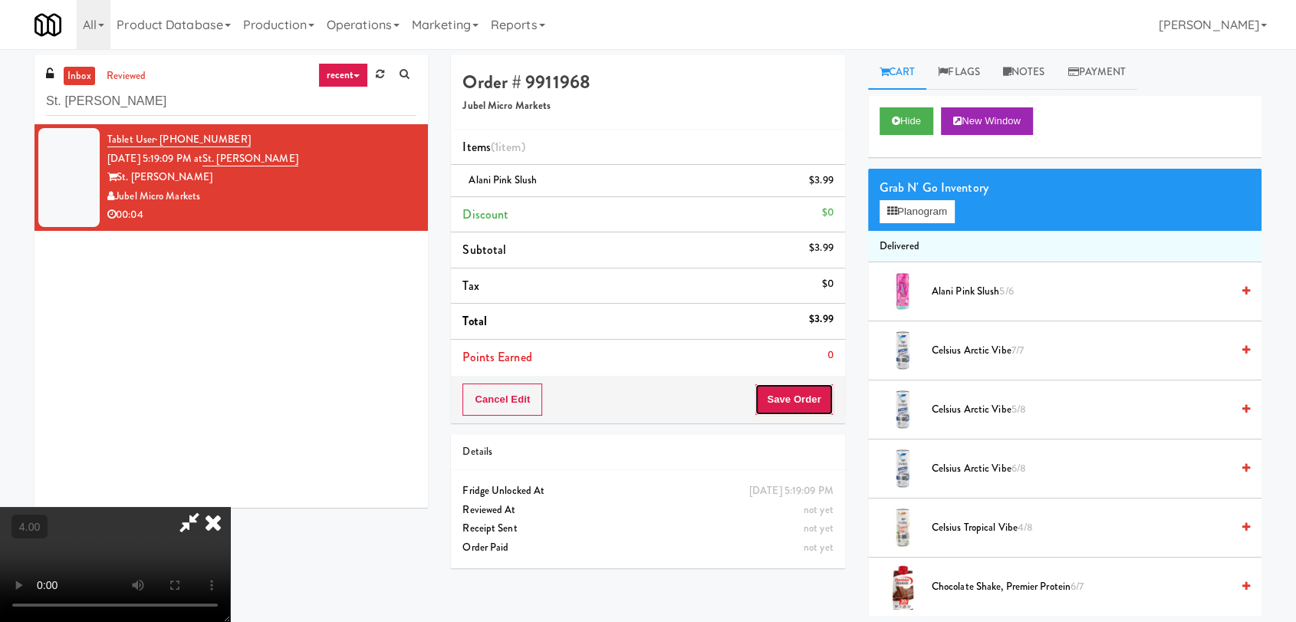
click at [809, 394] on button "Save Order" at bounding box center [793, 399] width 78 height 32
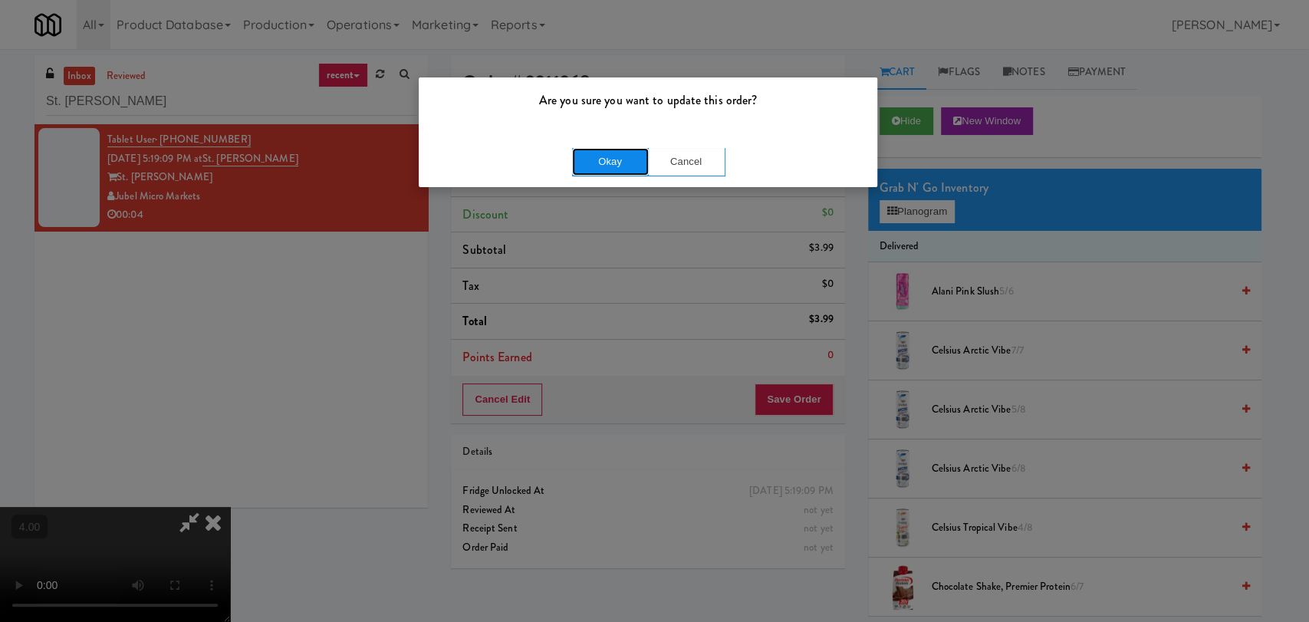
click at [630, 160] on button "Okay" at bounding box center [610, 162] width 77 height 28
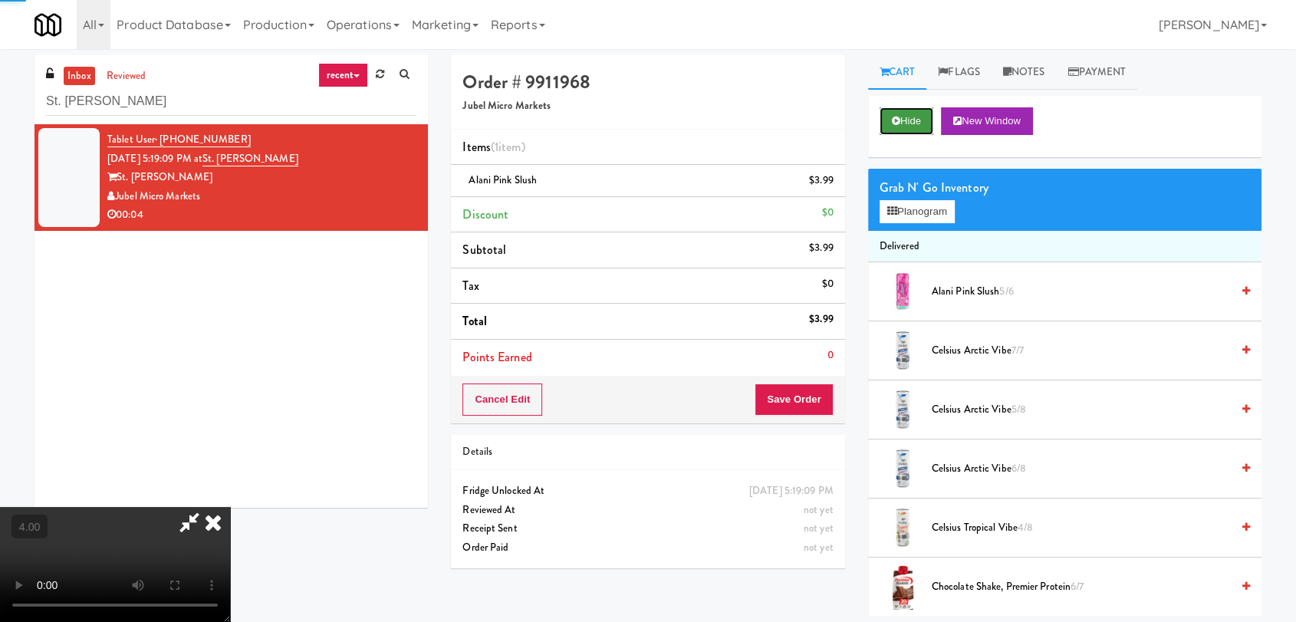
click at [898, 113] on button "Hide" at bounding box center [906, 121] width 54 height 28
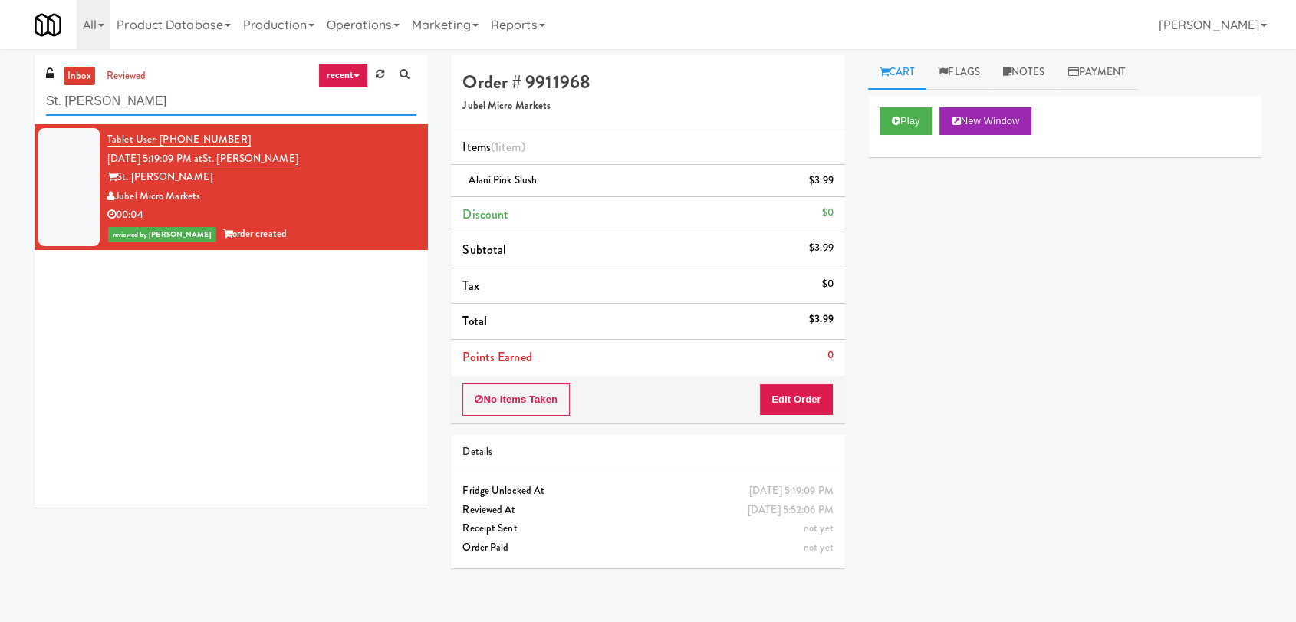
paste input "Fridge - Building"
drag, startPoint x: 203, startPoint y: 100, endPoint x: 0, endPoint y: 85, distance: 203.7
click at [0, 85] on div "inbox reviewed recent all unclear take inventory issue suspicious failed recent…" at bounding box center [648, 335] width 1296 height 560
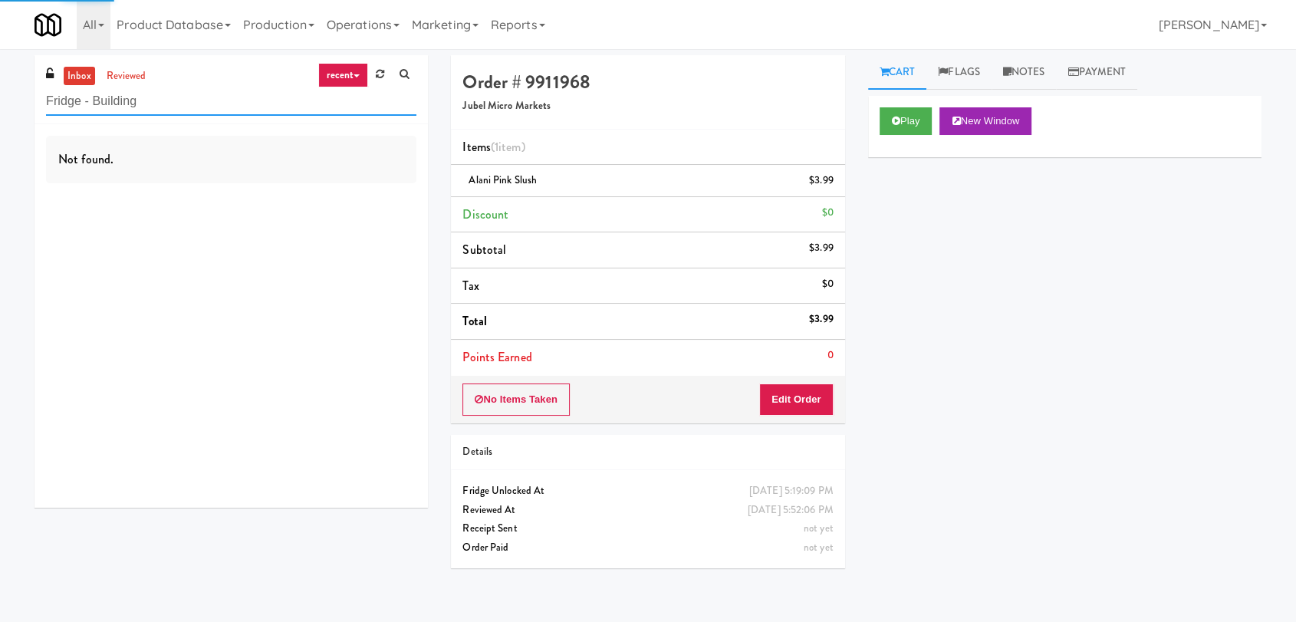
type input "Fridge - Building"
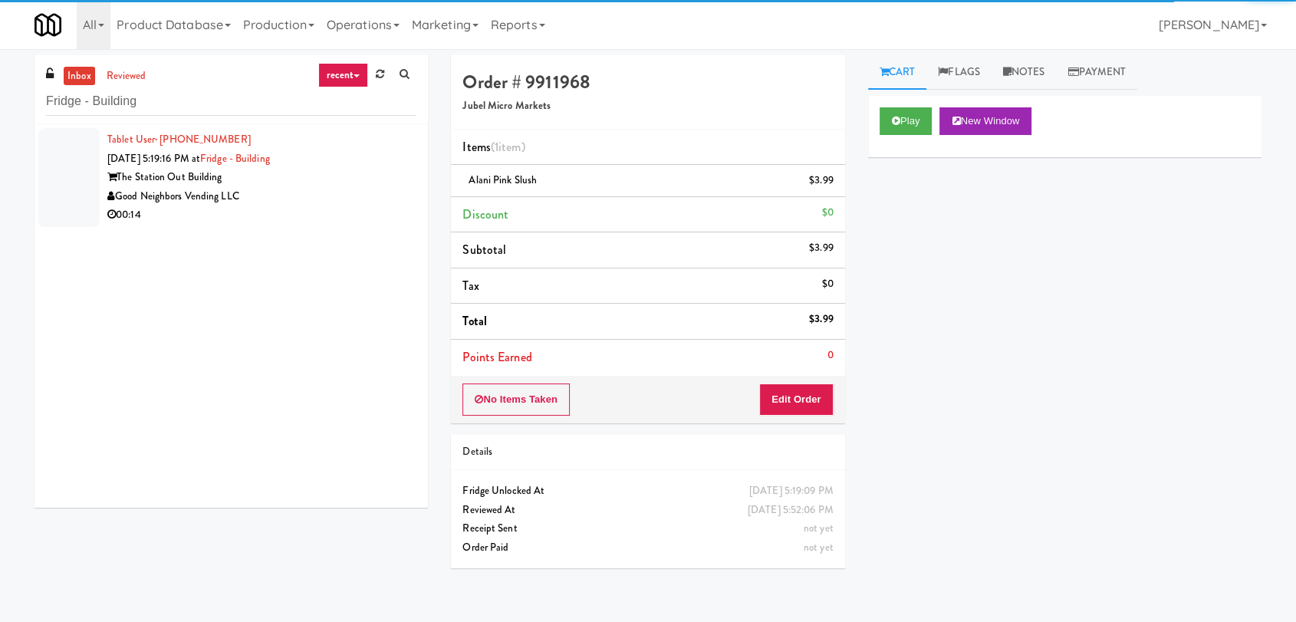
click at [350, 197] on div "Good Neighbors Vending LLC" at bounding box center [261, 196] width 309 height 19
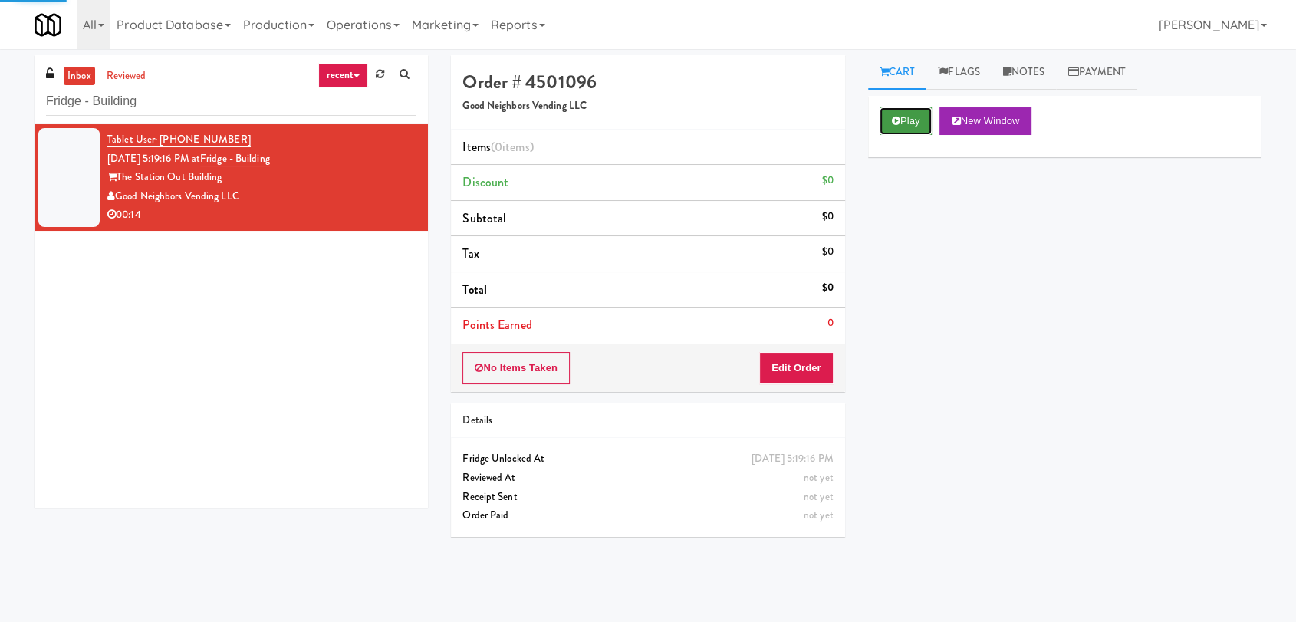
click at [909, 112] on button "Play" at bounding box center [905, 121] width 53 height 28
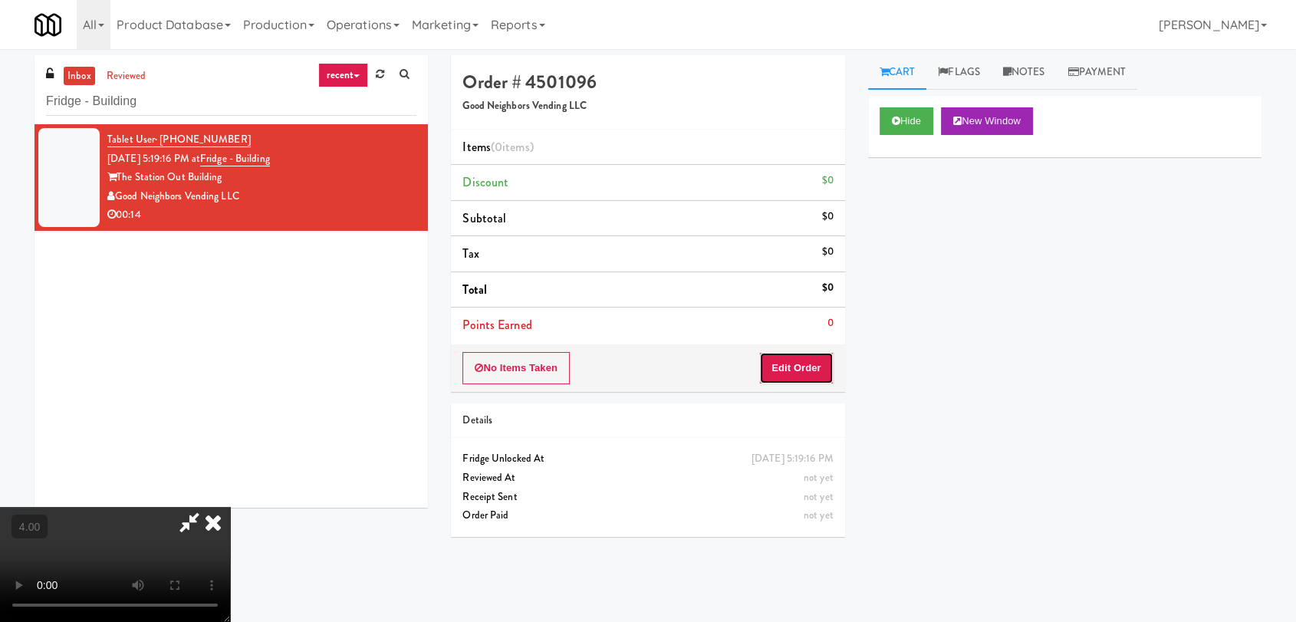
click at [795, 362] on button "Edit Order" at bounding box center [796, 368] width 74 height 32
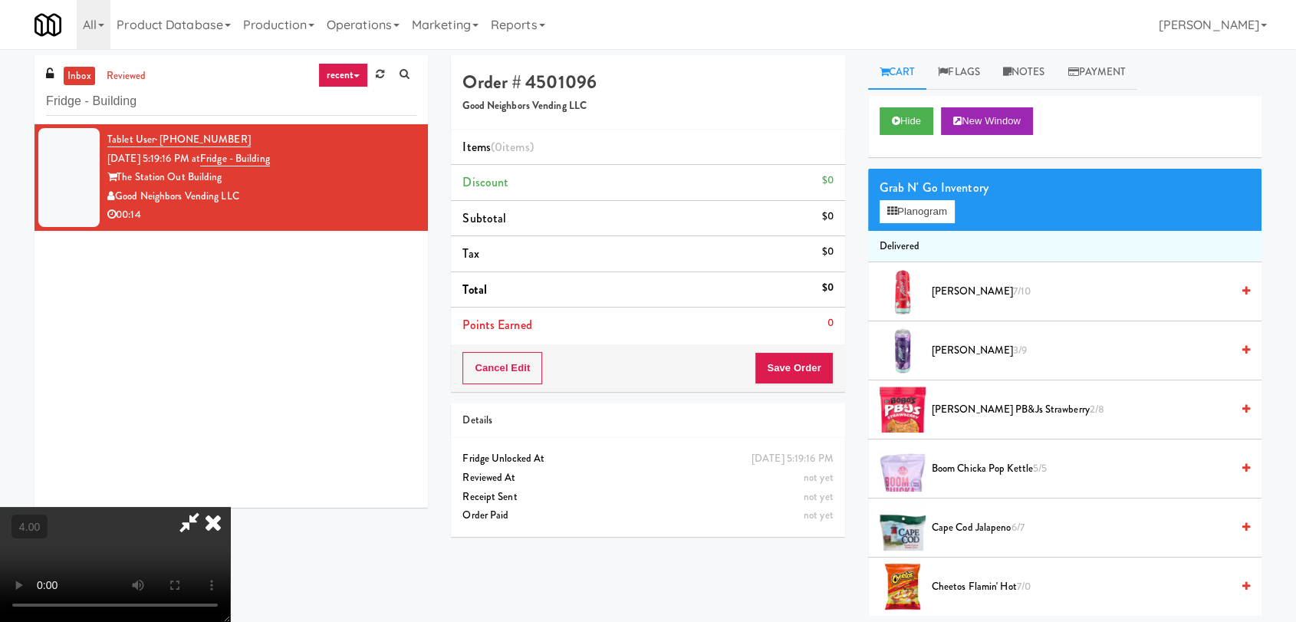
click at [230, 507] on video at bounding box center [115, 564] width 230 height 115
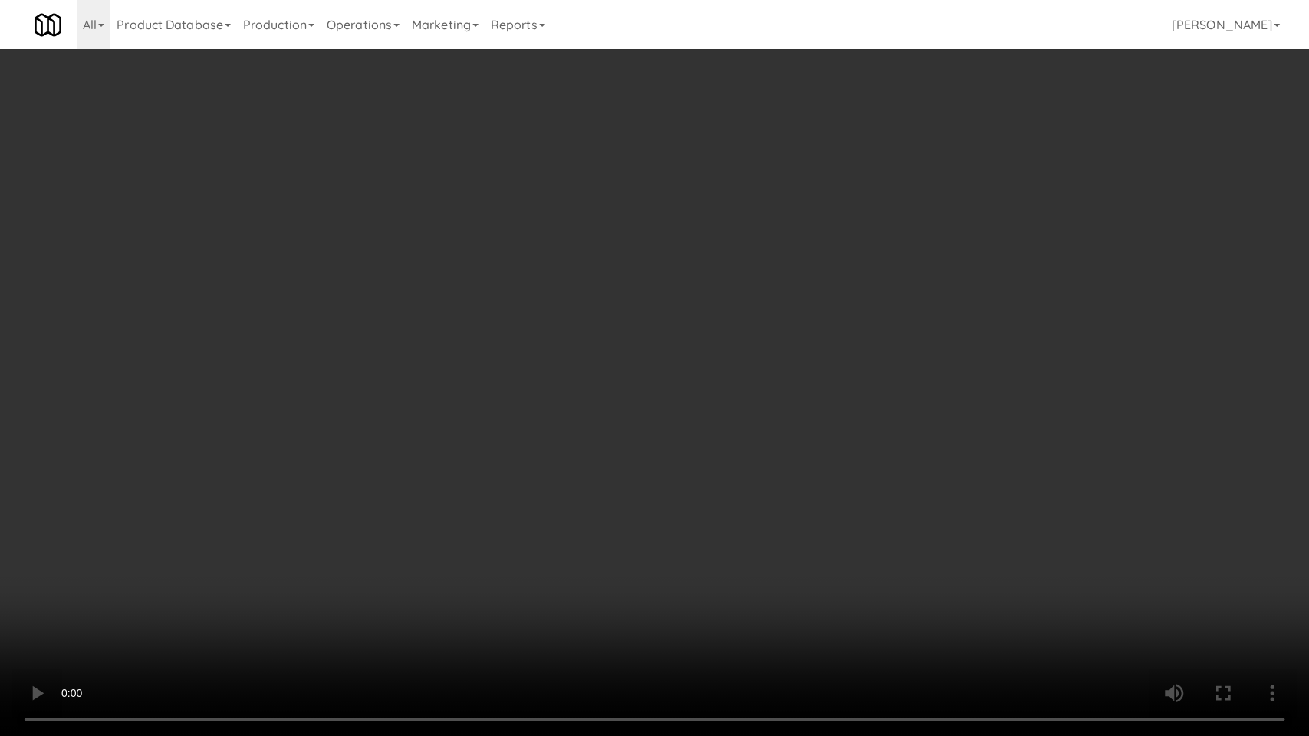
click at [536, 393] on video at bounding box center [654, 368] width 1309 height 736
click at [537, 393] on video at bounding box center [654, 368] width 1309 height 736
click at [497, 466] on video at bounding box center [654, 368] width 1309 height 736
click at [596, 552] on video at bounding box center [654, 368] width 1309 height 736
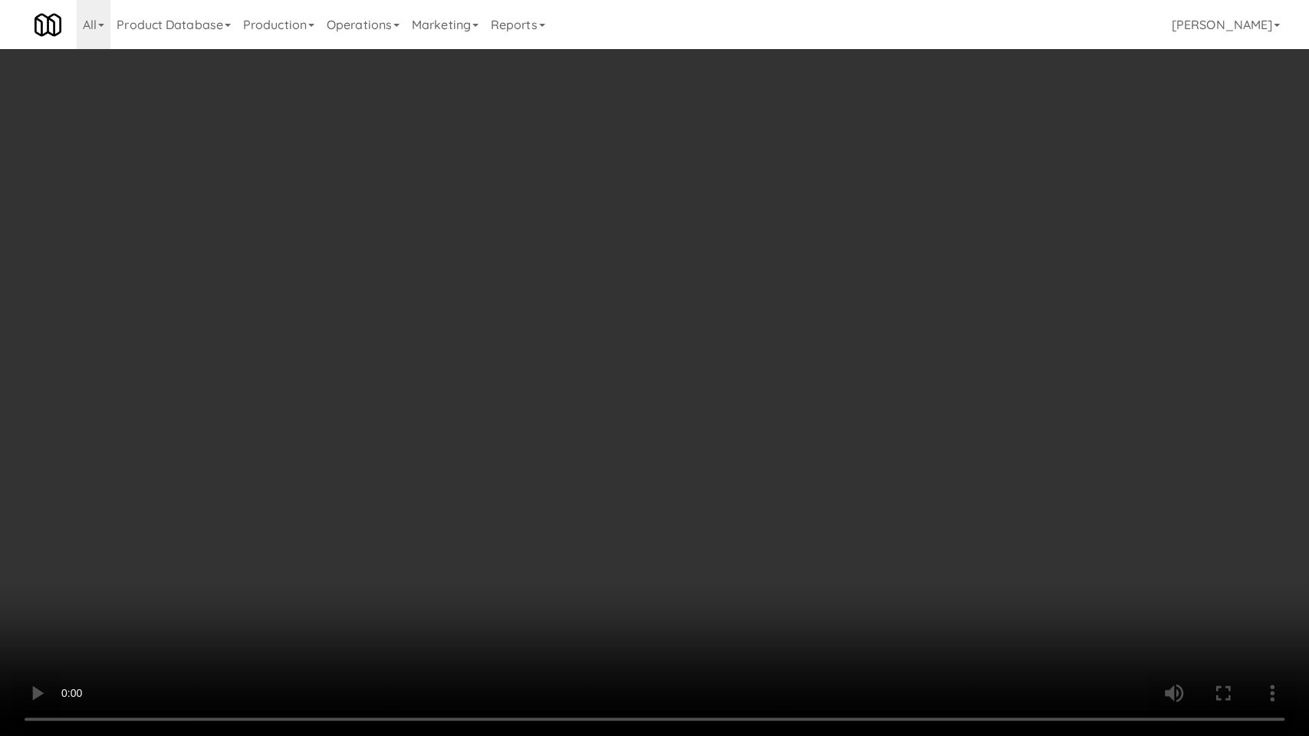
click at [566, 494] on video at bounding box center [654, 368] width 1309 height 736
click at [508, 457] on video at bounding box center [654, 368] width 1309 height 736
click at [516, 455] on video at bounding box center [654, 368] width 1309 height 736
click at [898, 445] on video at bounding box center [654, 368] width 1309 height 736
click at [892, 442] on video at bounding box center [654, 368] width 1309 height 736
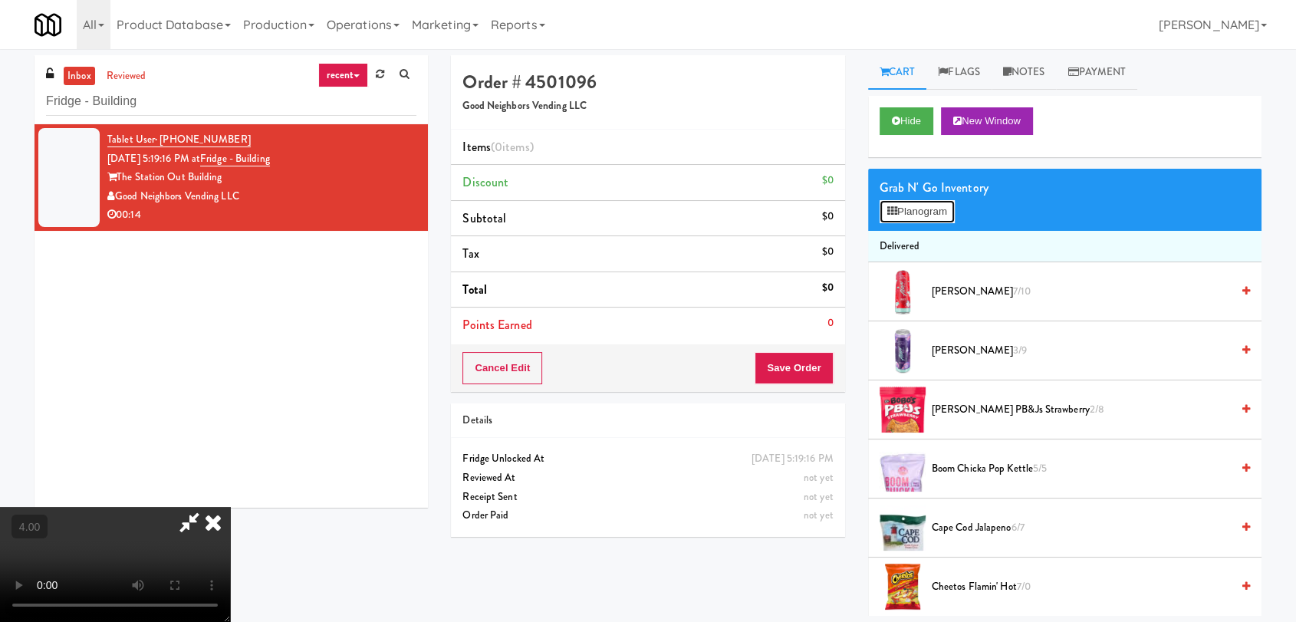
click at [909, 222] on button "Planogram" at bounding box center [916, 211] width 75 height 23
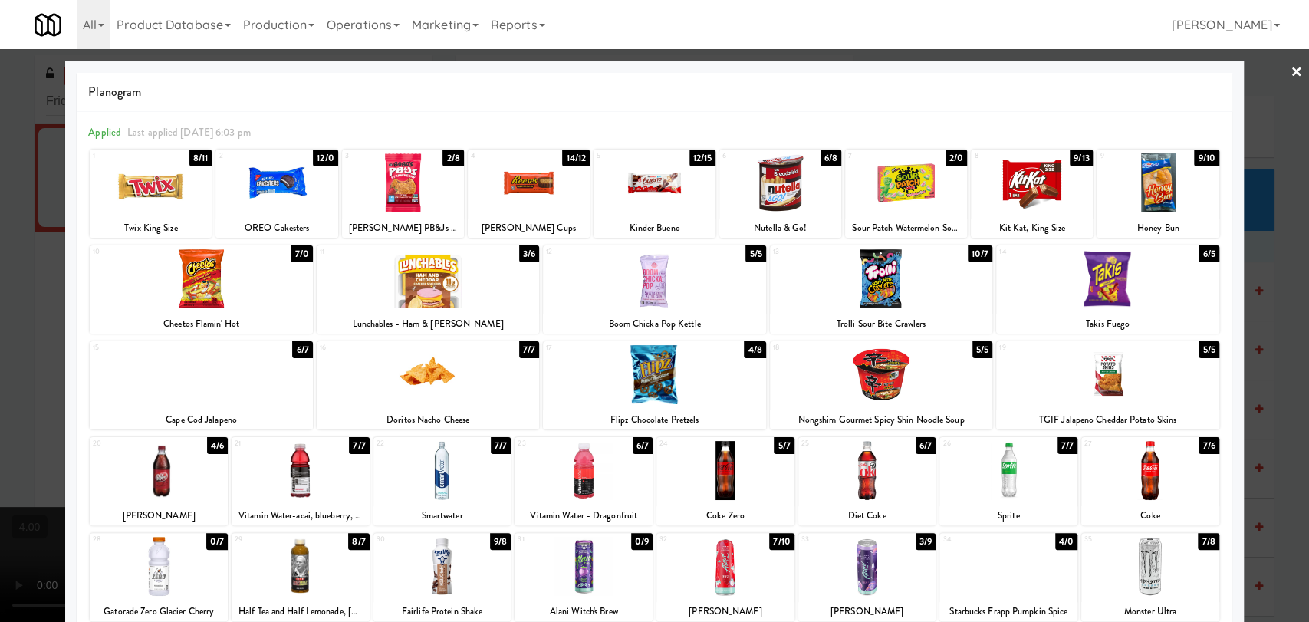
click at [685, 185] on div at bounding box center [654, 182] width 122 height 59
click at [0, 225] on div at bounding box center [654, 311] width 1309 height 622
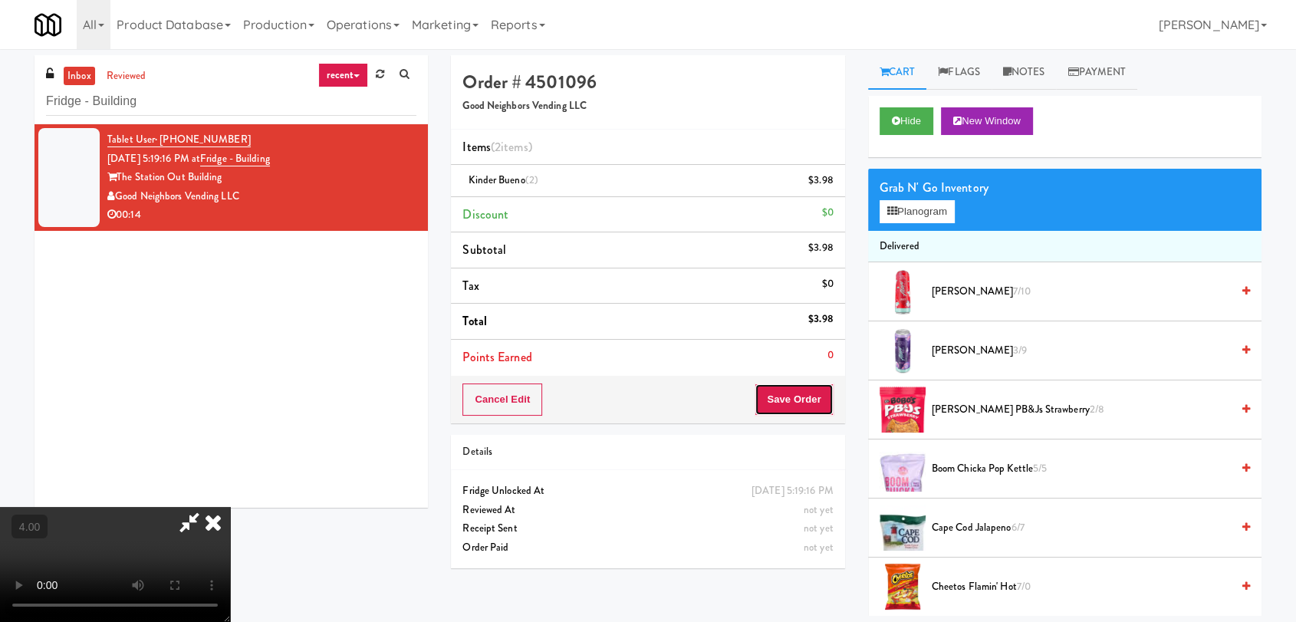
click at [791, 412] on button "Save Order" at bounding box center [793, 399] width 78 height 32
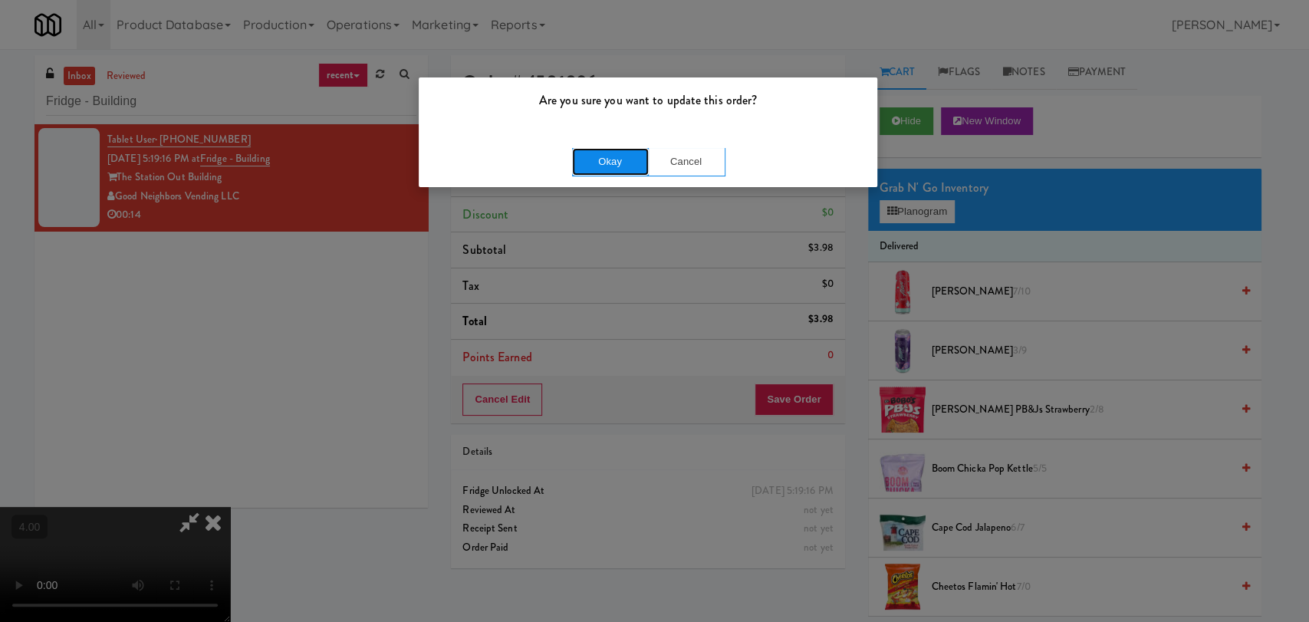
click at [632, 169] on button "Okay" at bounding box center [610, 162] width 77 height 28
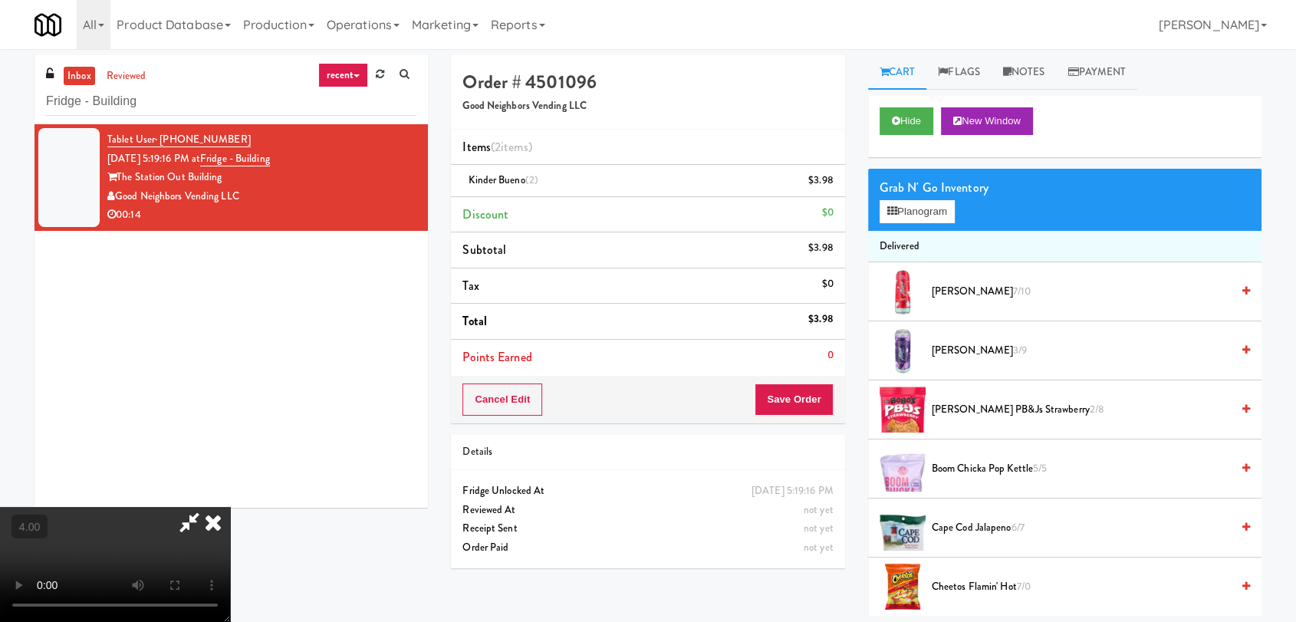
click at [207, 507] on icon at bounding box center [189, 522] width 35 height 31
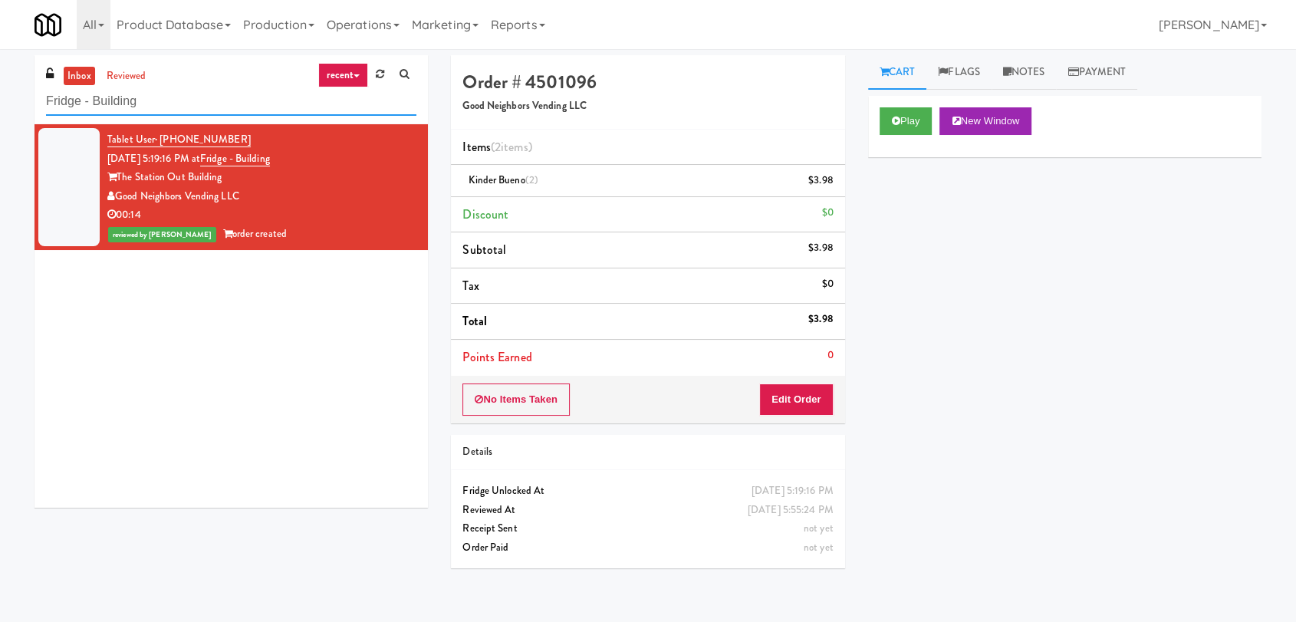
drag, startPoint x: 184, startPoint y: 108, endPoint x: 12, endPoint y: 91, distance: 172.5
click at [6, 95] on div "inbox reviewed recent all unclear take inventory issue suspicious failed recent…" at bounding box center [648, 335] width 1296 height 560
paste input "1331 - Cooler - Left"
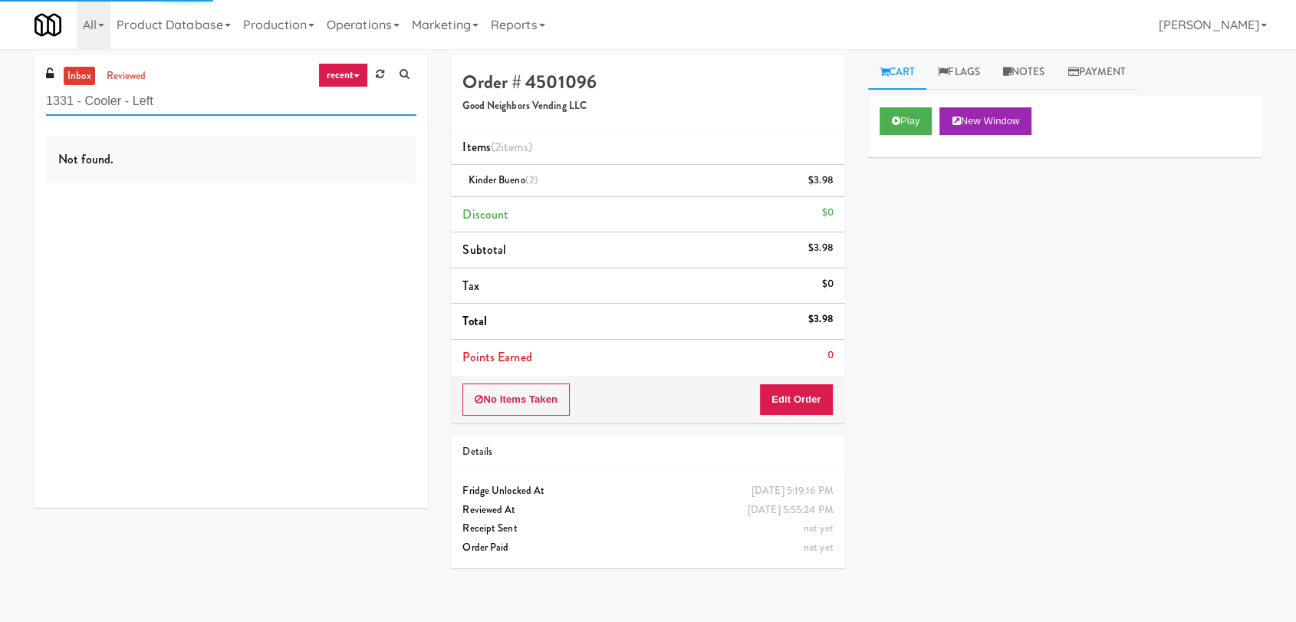
type input "1331 - Cooler - Left"
click at [353, 201] on div "Not found." at bounding box center [230, 315] width 393 height 383
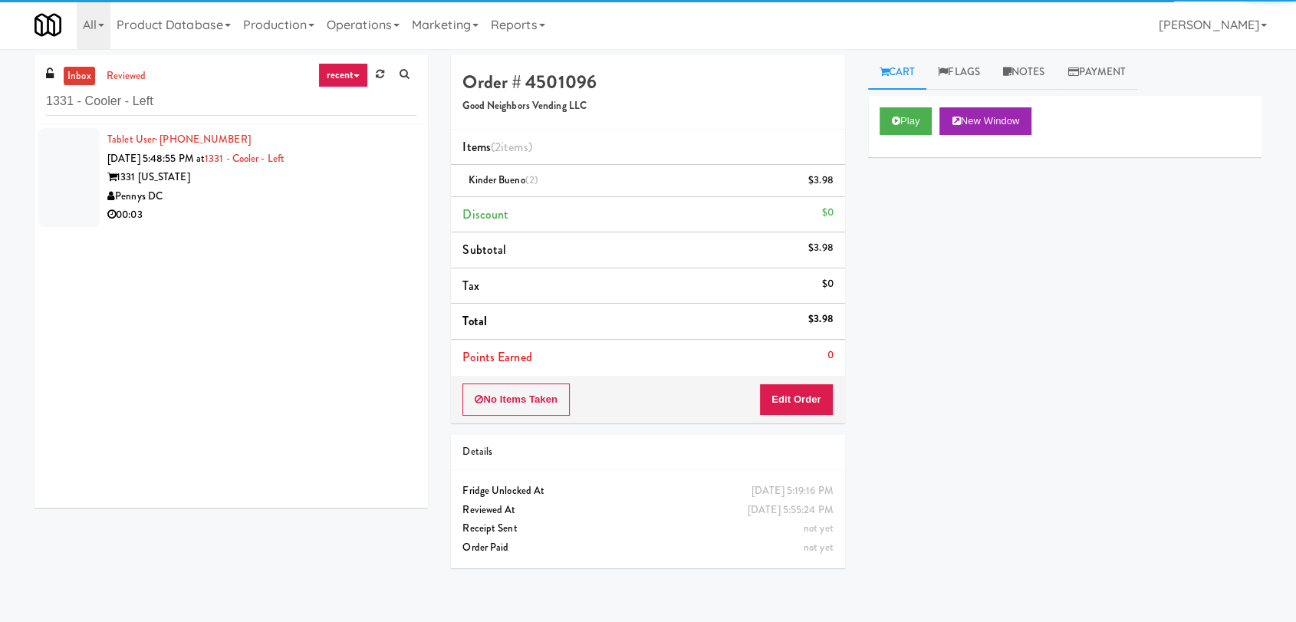
click at [358, 212] on div "00:03" at bounding box center [261, 214] width 309 height 19
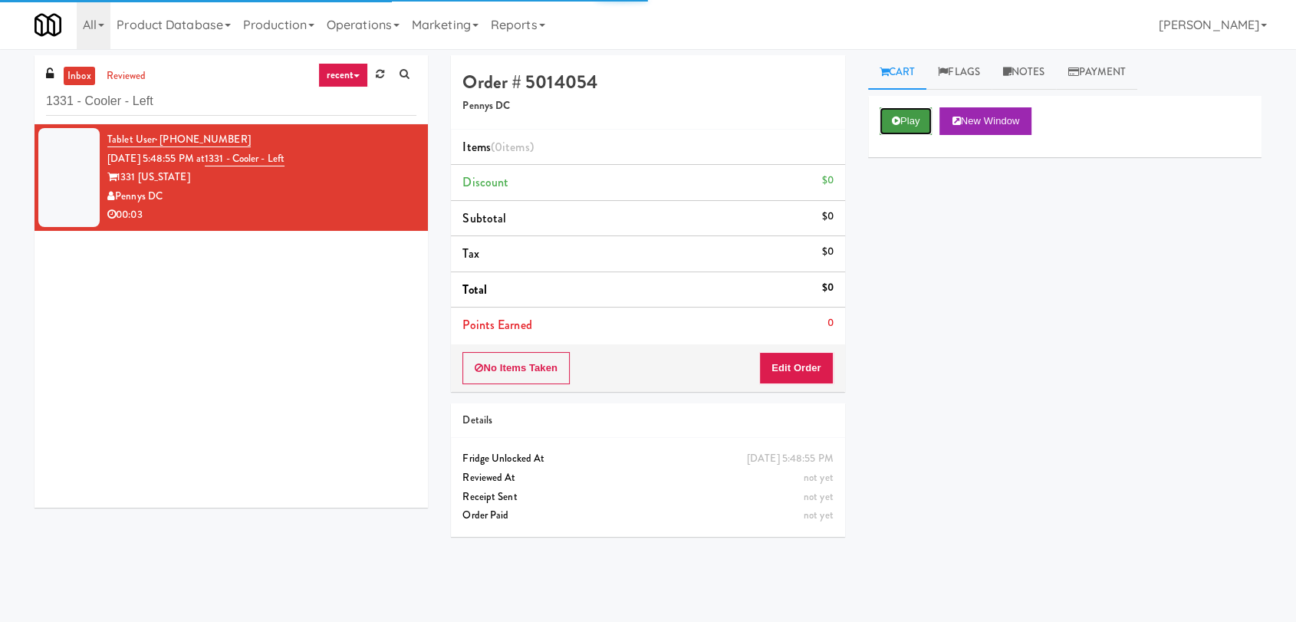
click at [887, 130] on button "Play" at bounding box center [905, 121] width 53 height 28
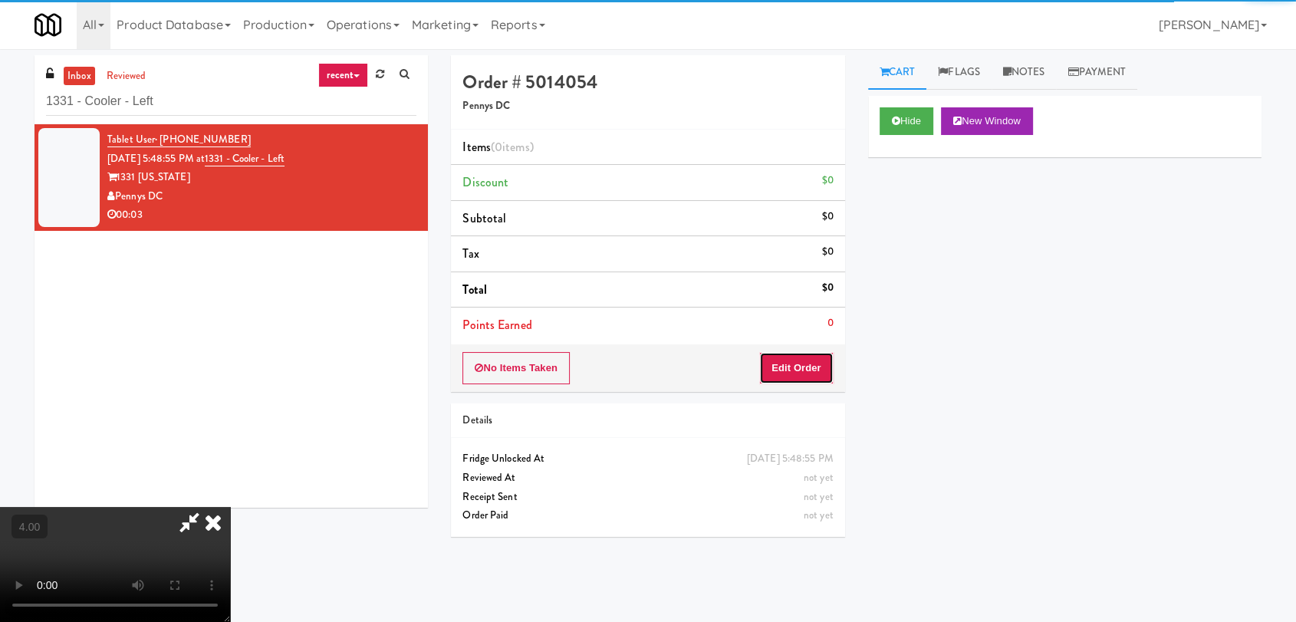
click at [816, 369] on button "Edit Order" at bounding box center [796, 368] width 74 height 32
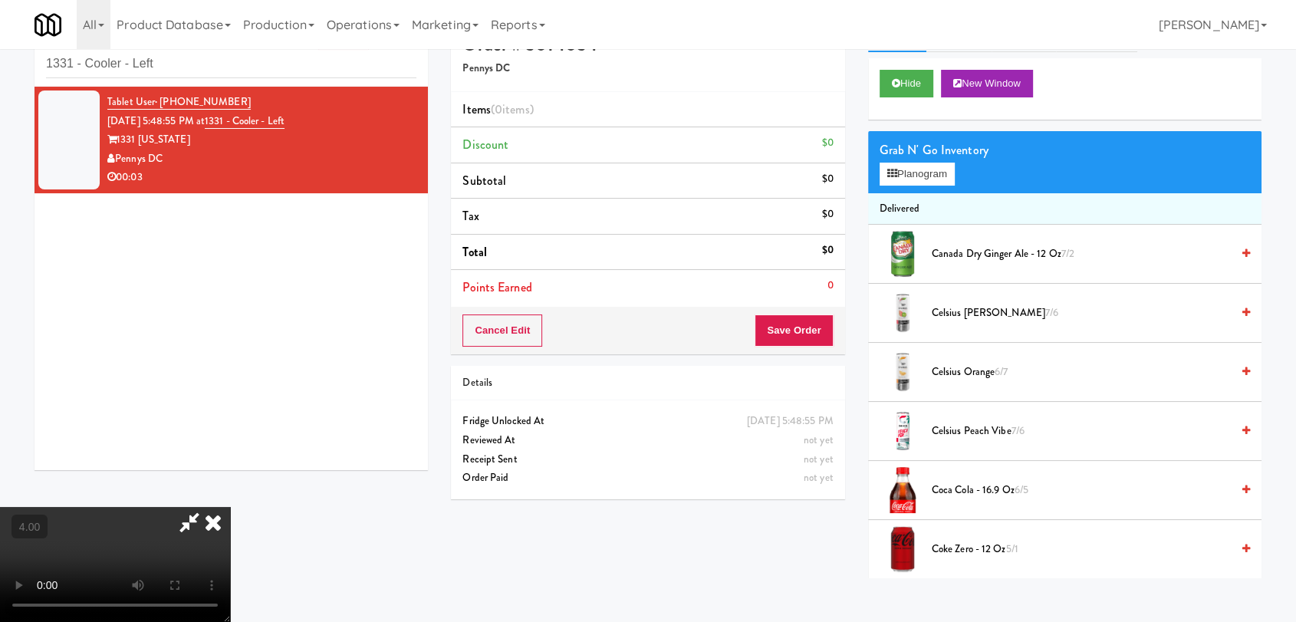
scroll to position [49, 0]
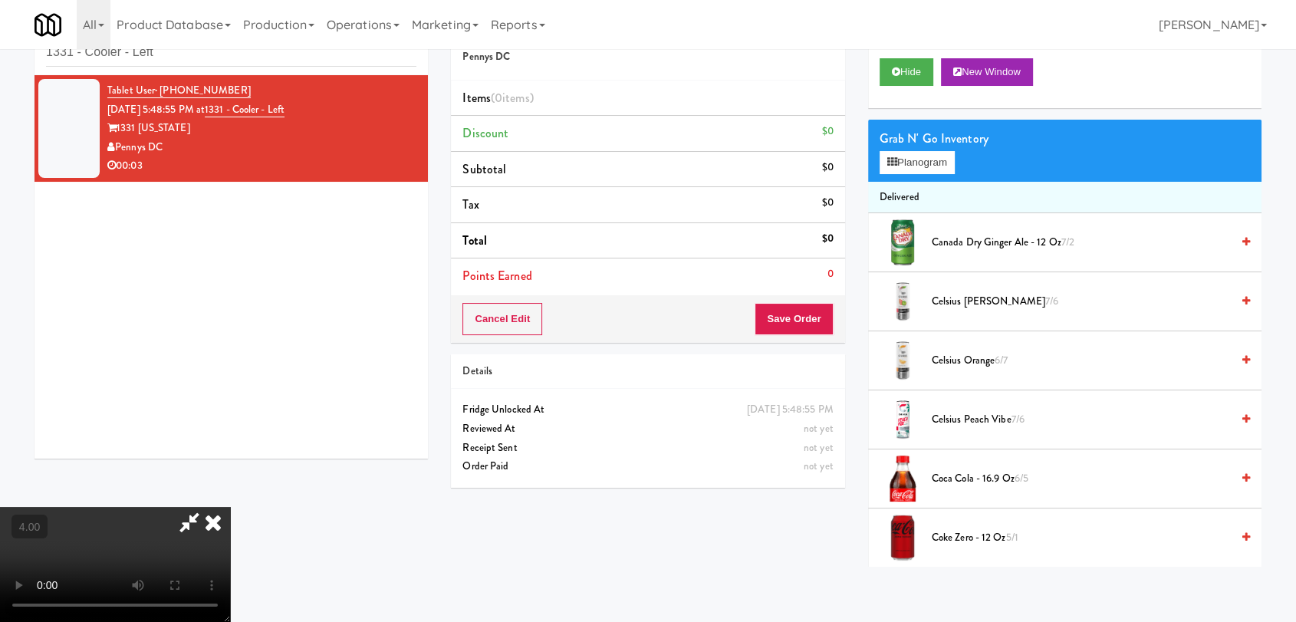
click at [189, 507] on video at bounding box center [115, 564] width 230 height 115
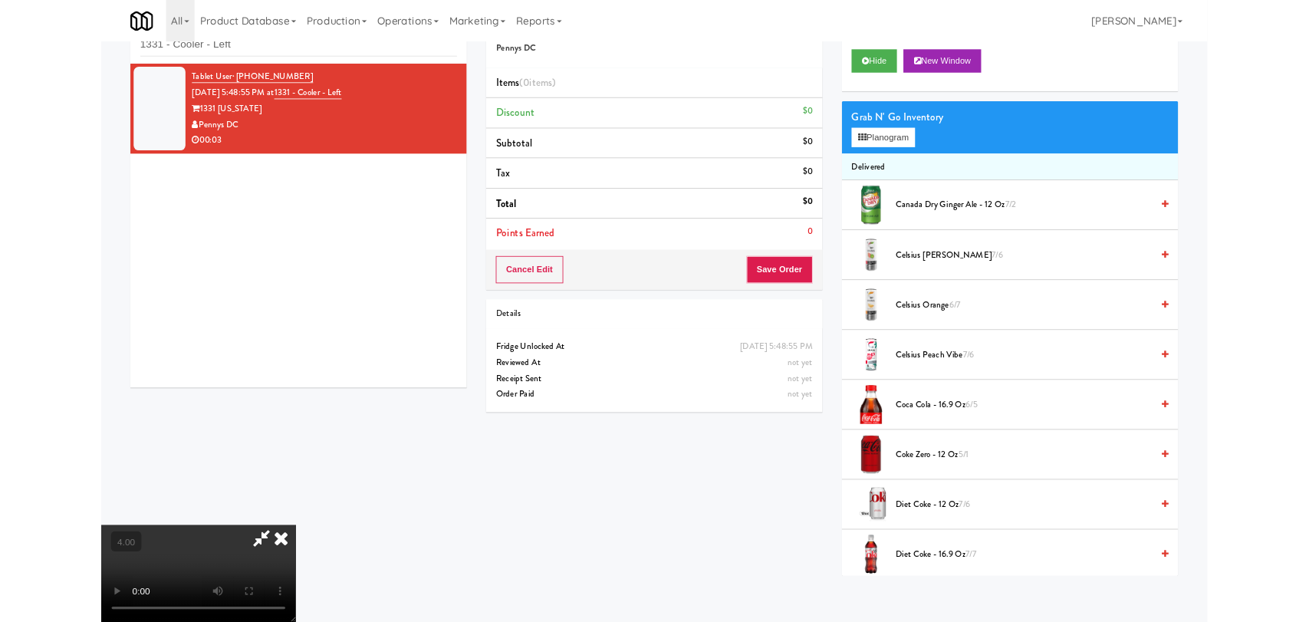
scroll to position [31, 0]
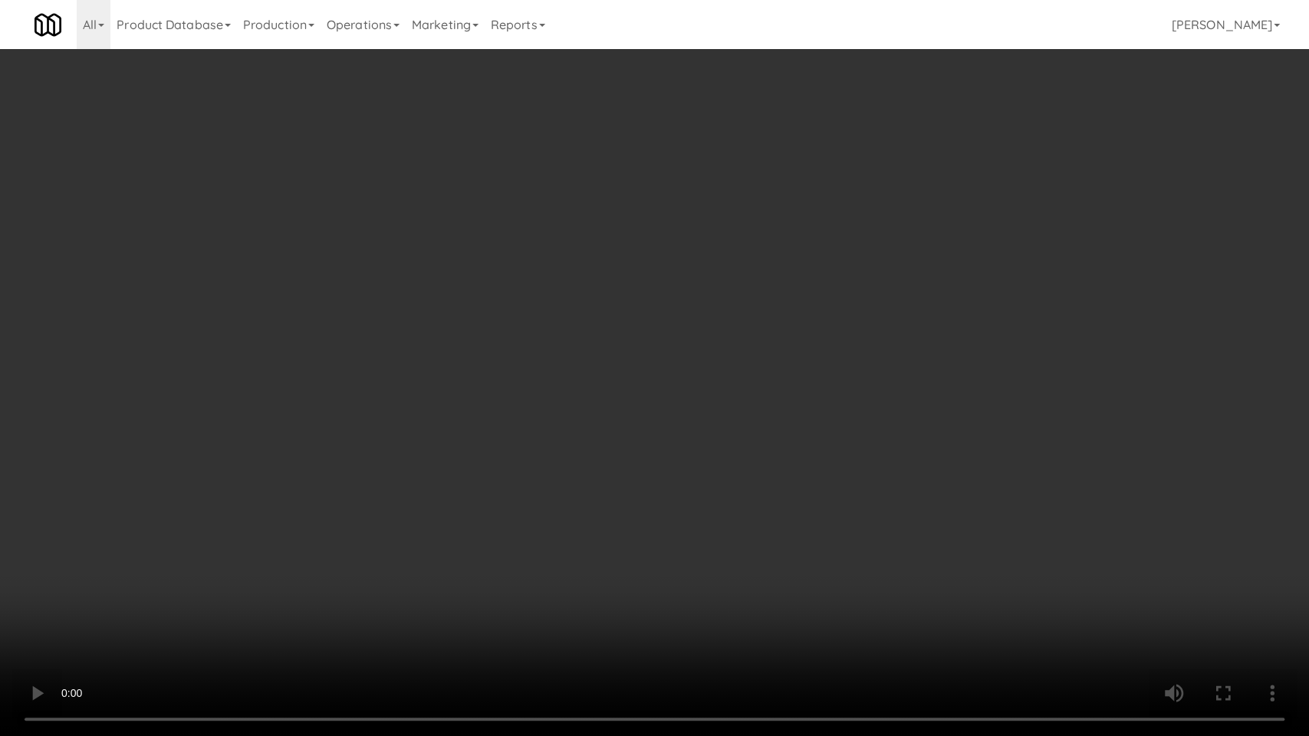
click at [258, 485] on video at bounding box center [654, 368] width 1309 height 736
click at [265, 481] on video at bounding box center [654, 368] width 1309 height 736
click at [271, 494] on video at bounding box center [654, 368] width 1309 height 736
click at [340, 621] on video at bounding box center [654, 368] width 1309 height 736
click at [329, 580] on video at bounding box center [654, 368] width 1309 height 736
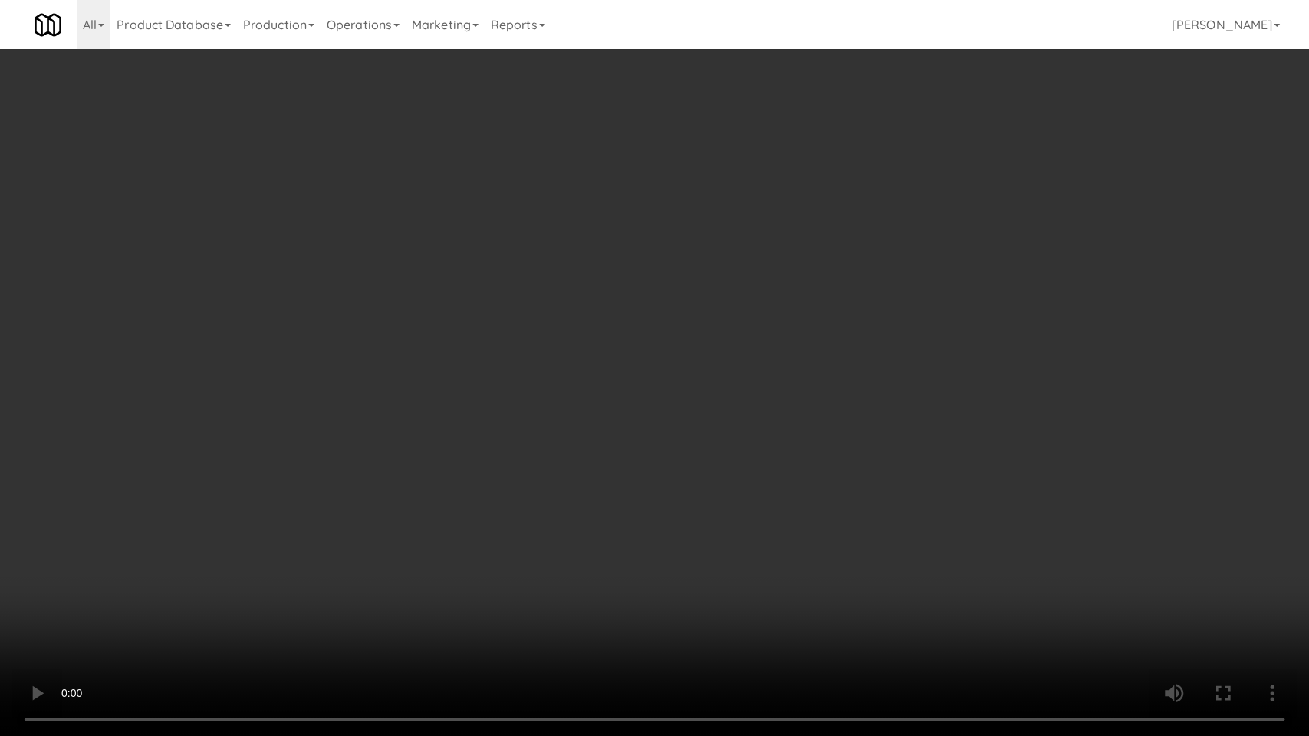
click at [460, 531] on video at bounding box center [654, 368] width 1309 height 736
drag, startPoint x: 460, startPoint y: 531, endPoint x: 471, endPoint y: 445, distance: 85.8
click at [460, 531] on video at bounding box center [654, 368] width 1309 height 736
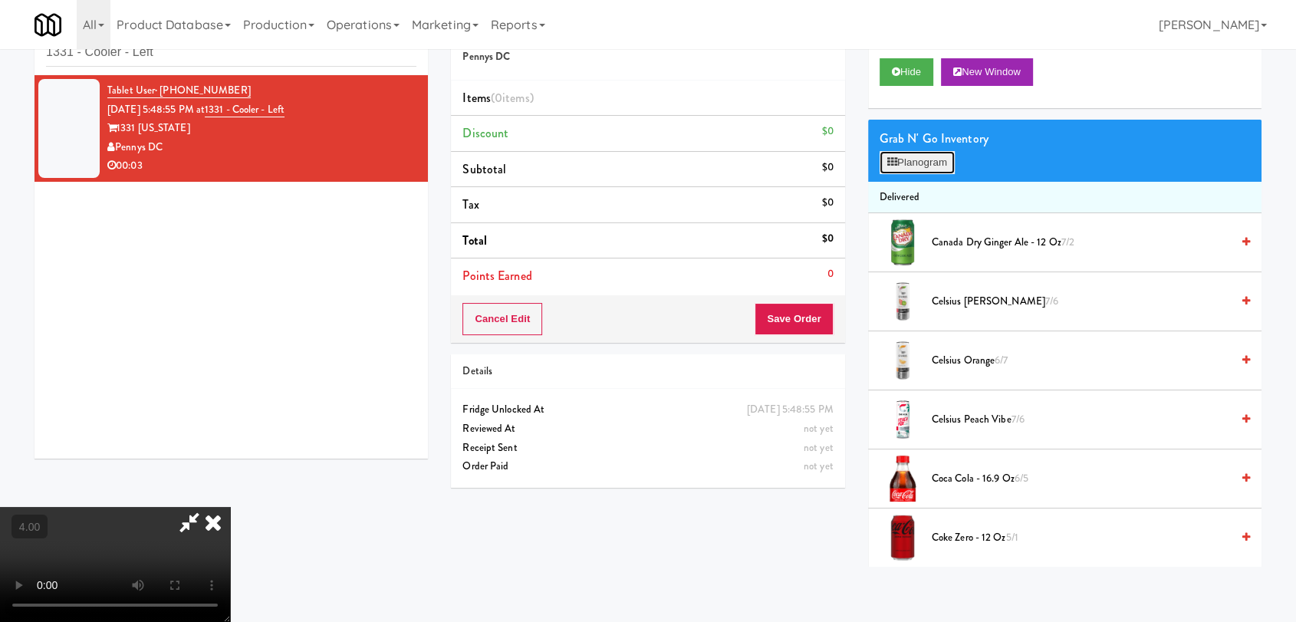
click at [901, 164] on button "Planogram" at bounding box center [916, 162] width 75 height 23
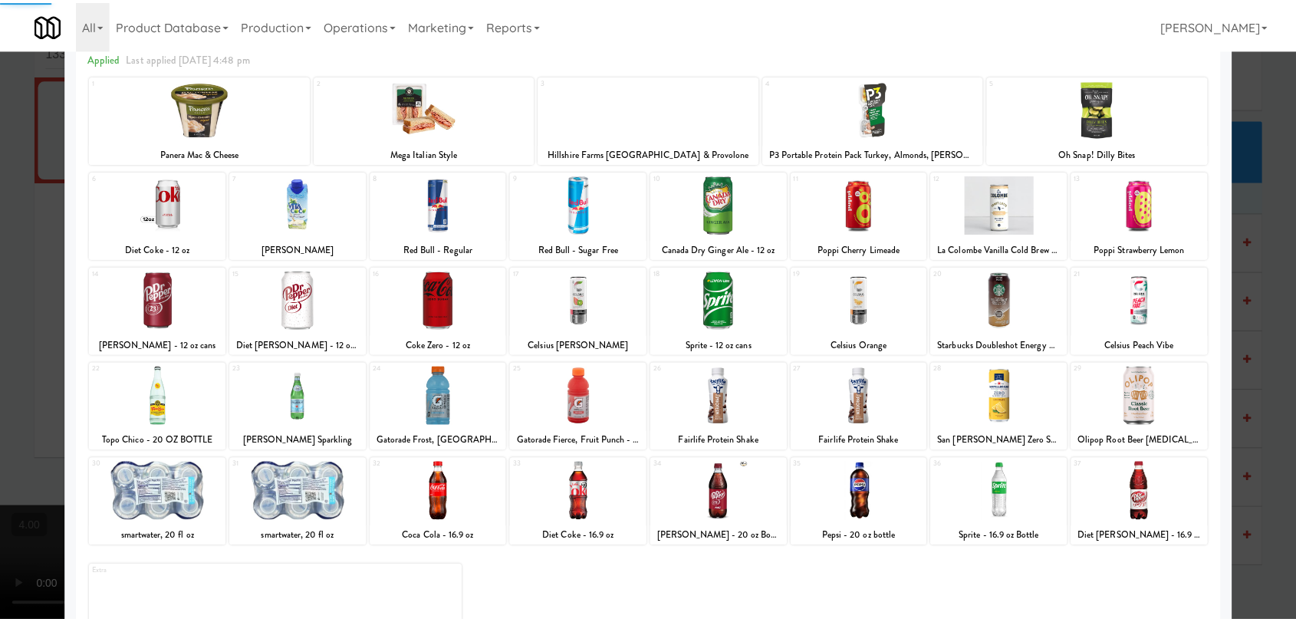
scroll to position [131, 0]
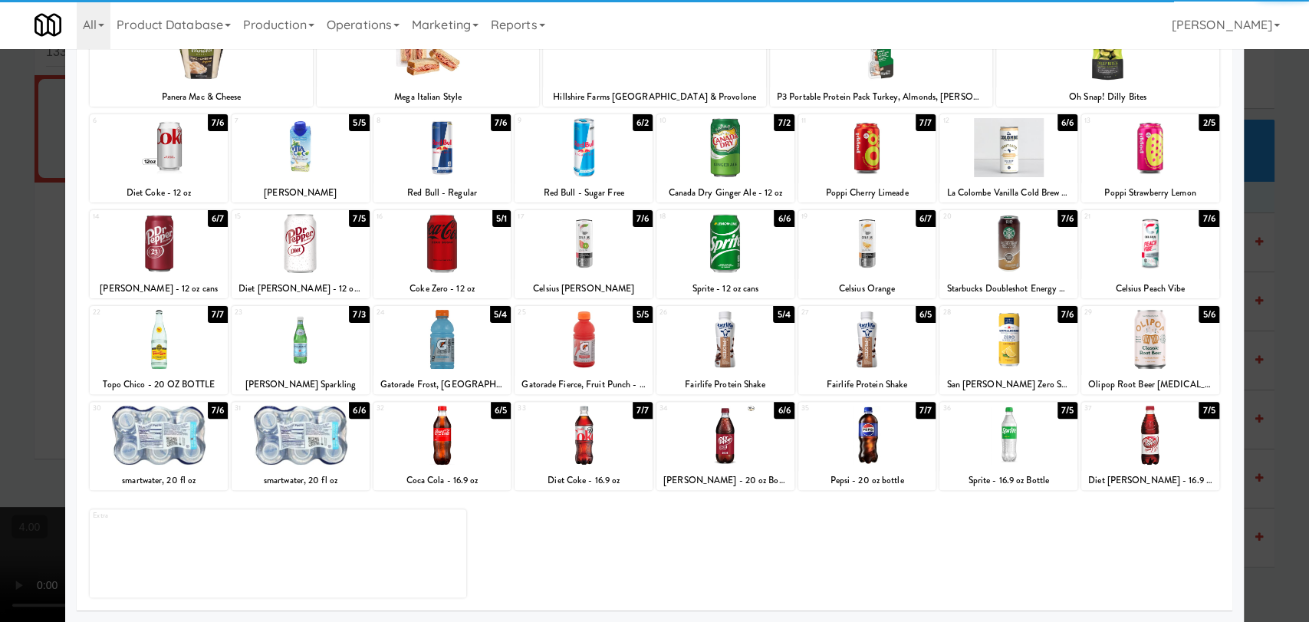
click at [1158, 442] on div at bounding box center [1150, 435] width 138 height 59
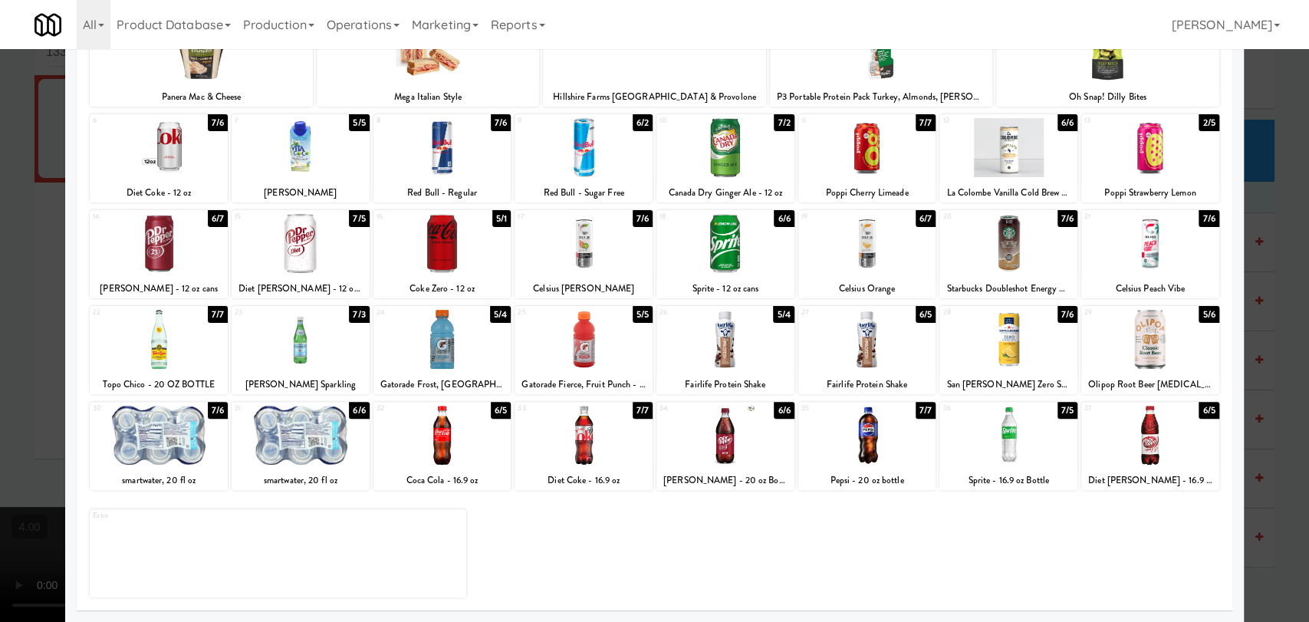
click at [1268, 319] on div at bounding box center [654, 311] width 1309 height 622
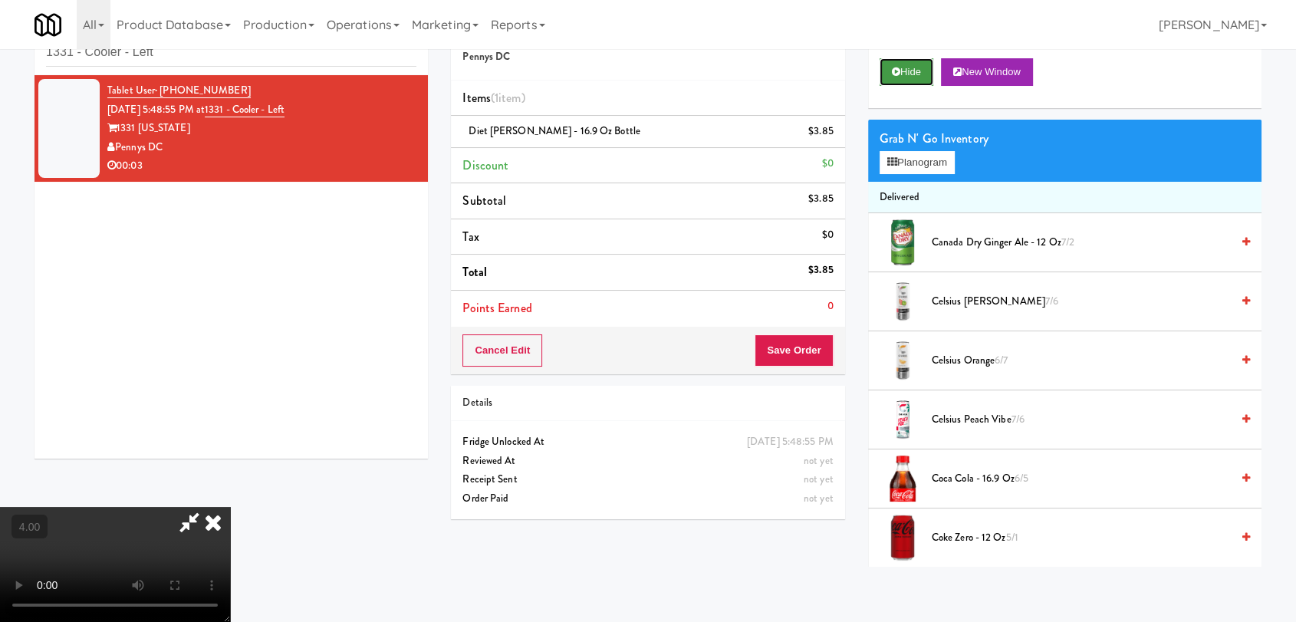
click at [921, 70] on button "Hide" at bounding box center [906, 72] width 54 height 28
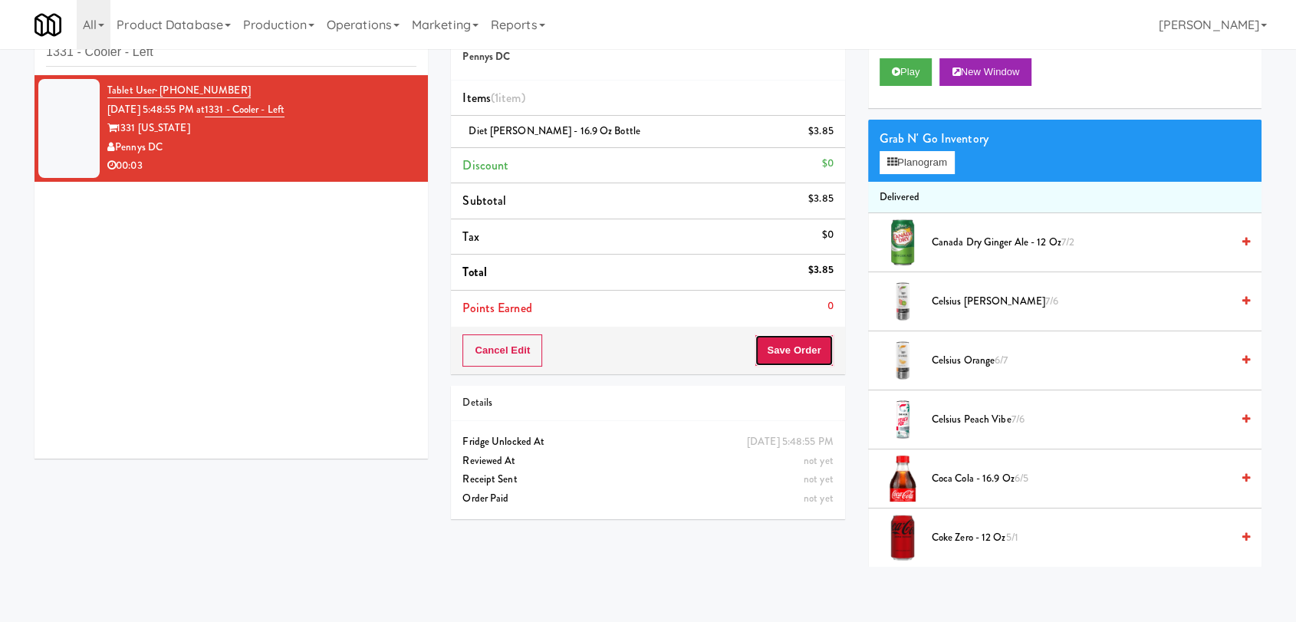
click at [777, 363] on button "Save Order" at bounding box center [793, 350] width 78 height 32
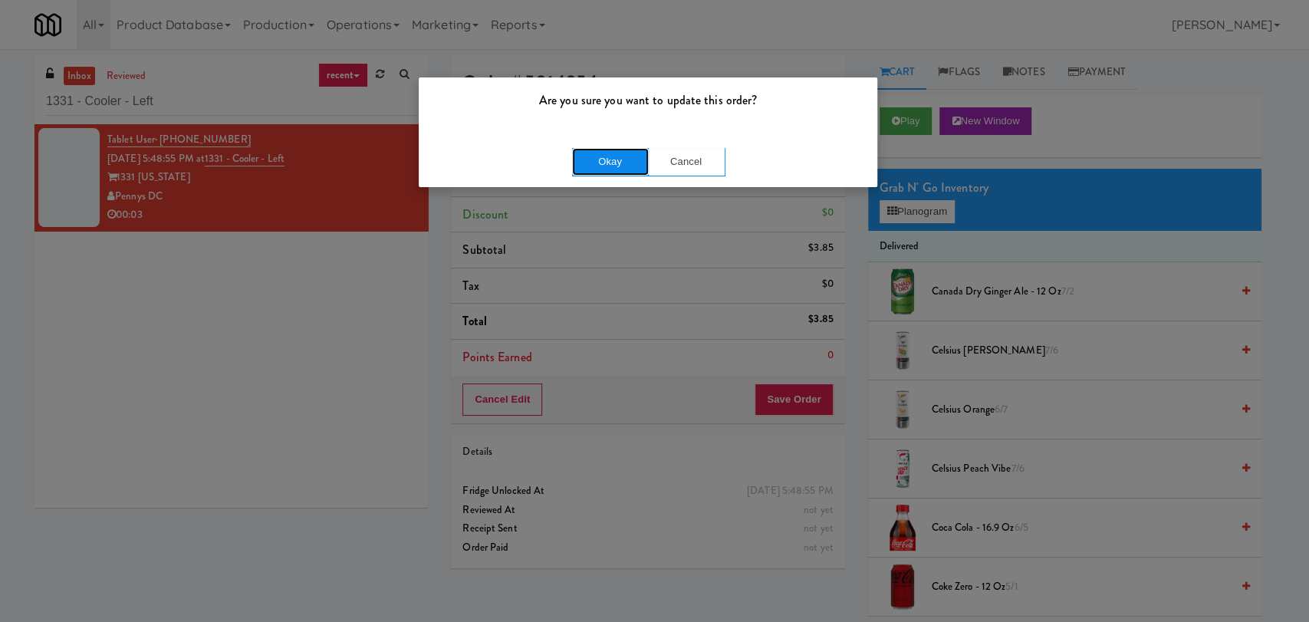
click at [610, 150] on button "Okay" at bounding box center [610, 162] width 77 height 28
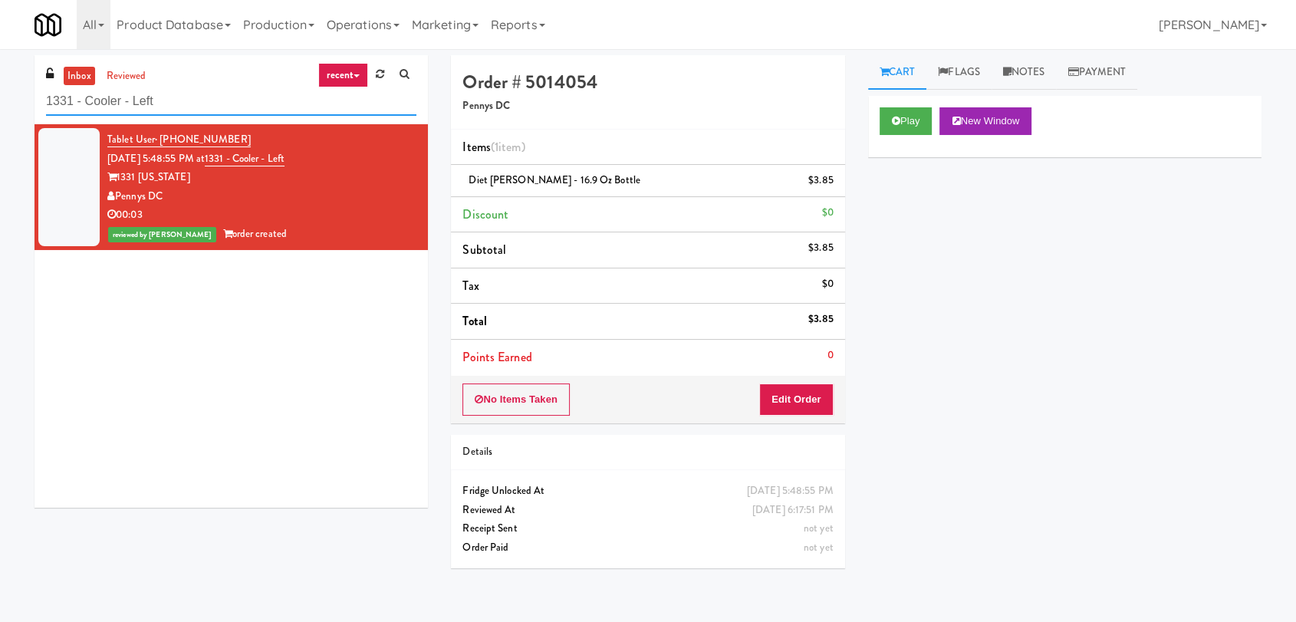
paste input "The Vue - Cooler"
drag, startPoint x: 190, startPoint y: 97, endPoint x: 0, endPoint y: 96, distance: 190.1
click at [0, 96] on div "inbox reviewed recent all unclear take inventory issue suspicious failed recent…" at bounding box center [648, 335] width 1296 height 560
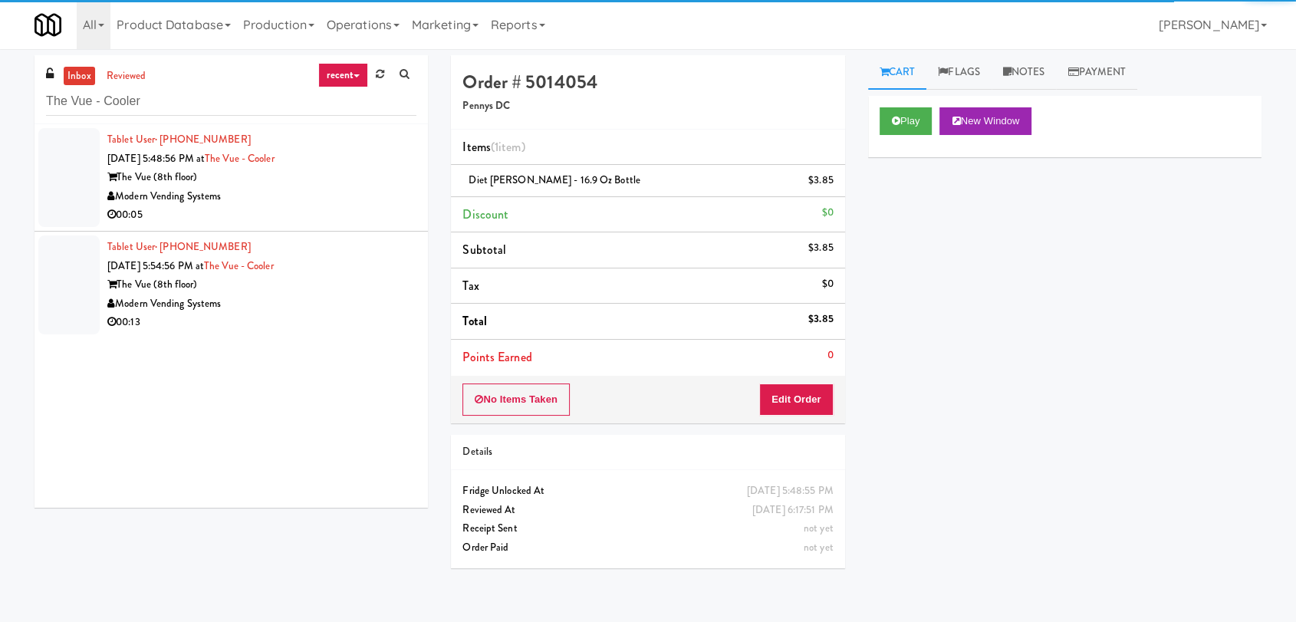
drag, startPoint x: 307, startPoint y: 185, endPoint x: 349, endPoint y: 201, distance: 45.1
click at [307, 186] on div "The Vue (8th floor)" at bounding box center [261, 177] width 309 height 19
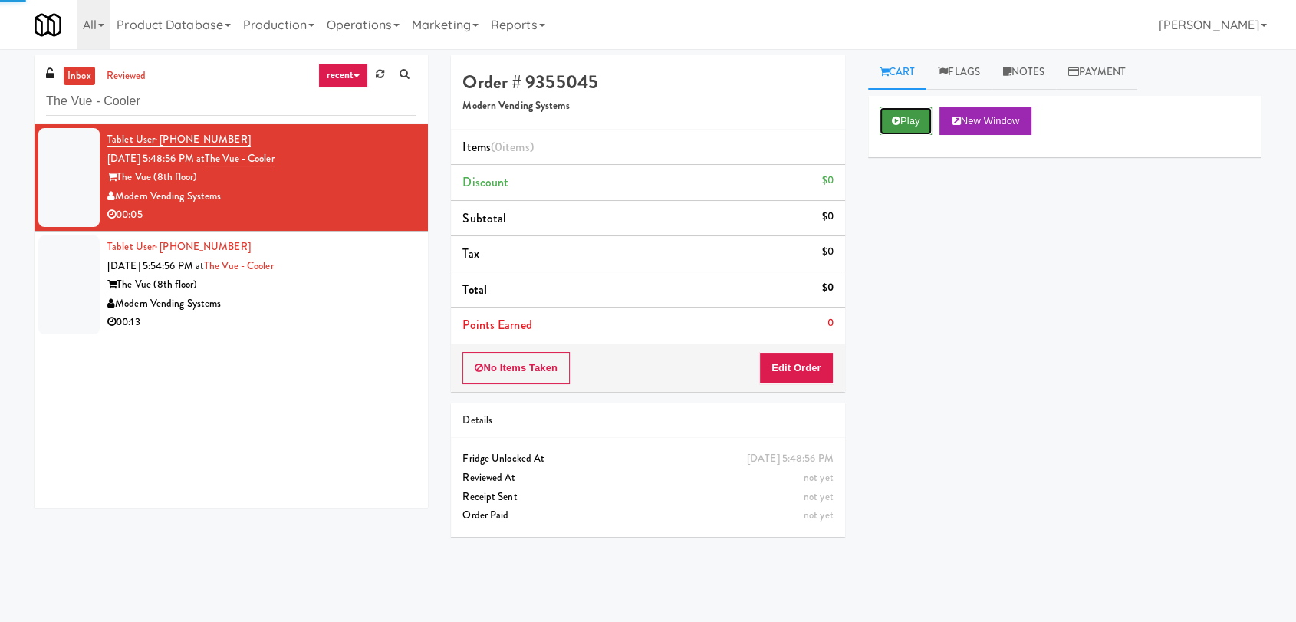
click at [901, 118] on button "Play" at bounding box center [905, 121] width 53 height 28
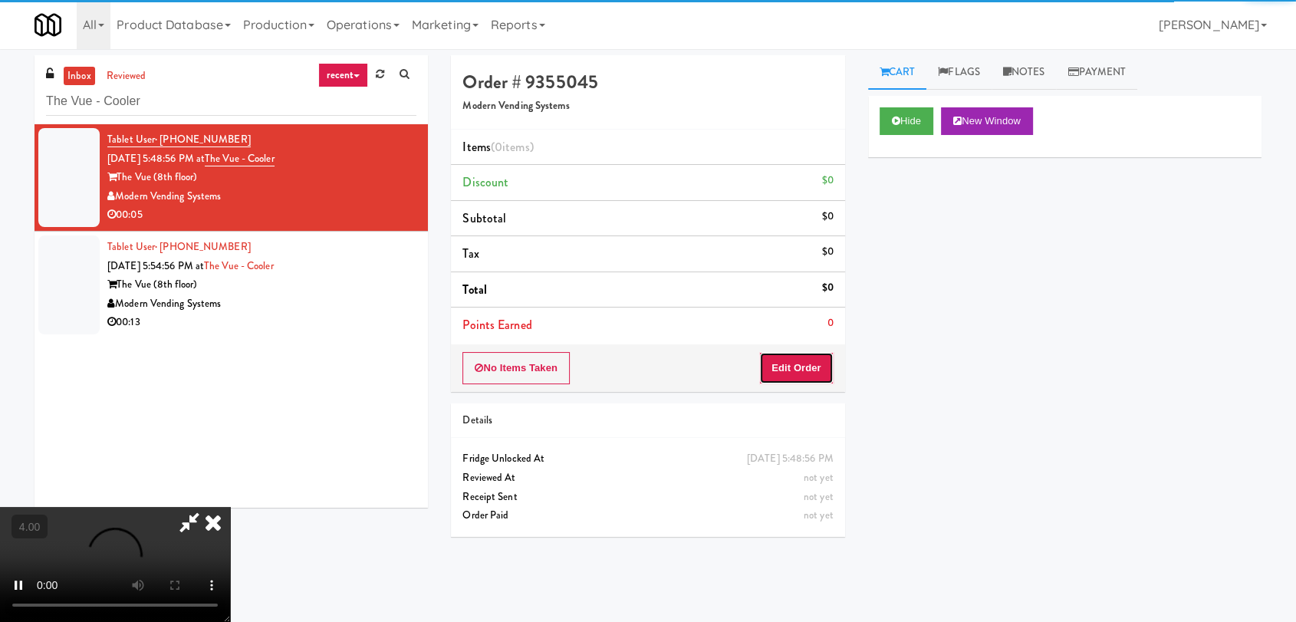
click at [796, 374] on button "Edit Order" at bounding box center [796, 368] width 74 height 32
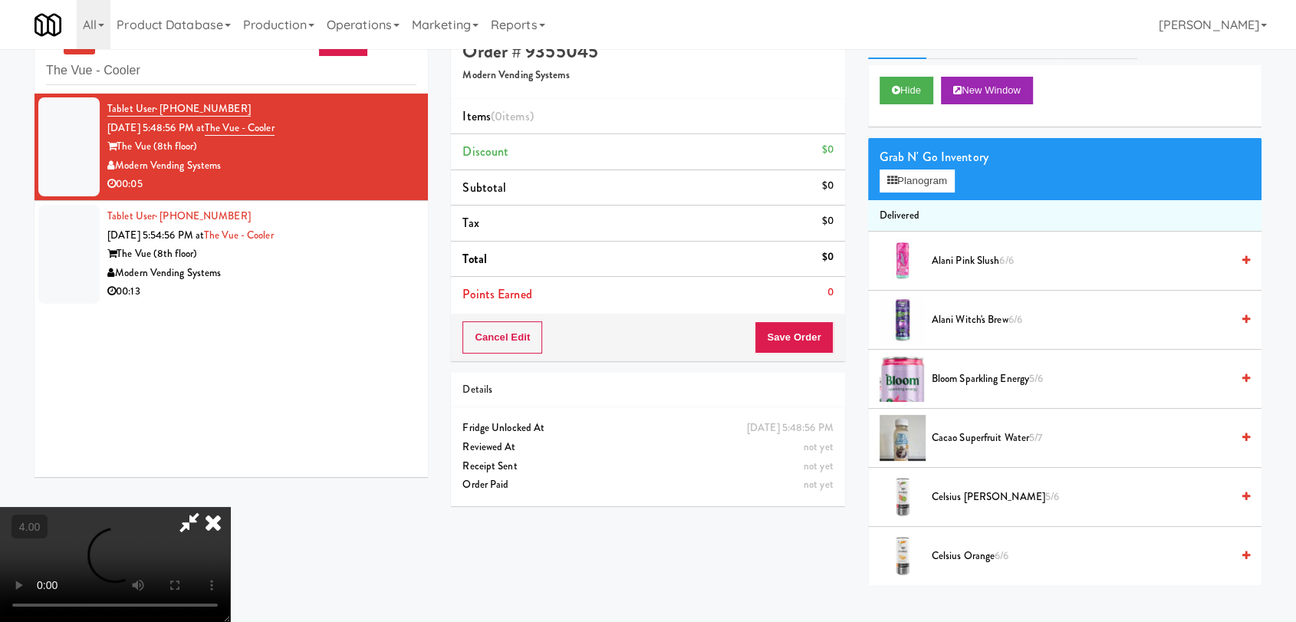
scroll to position [49, 0]
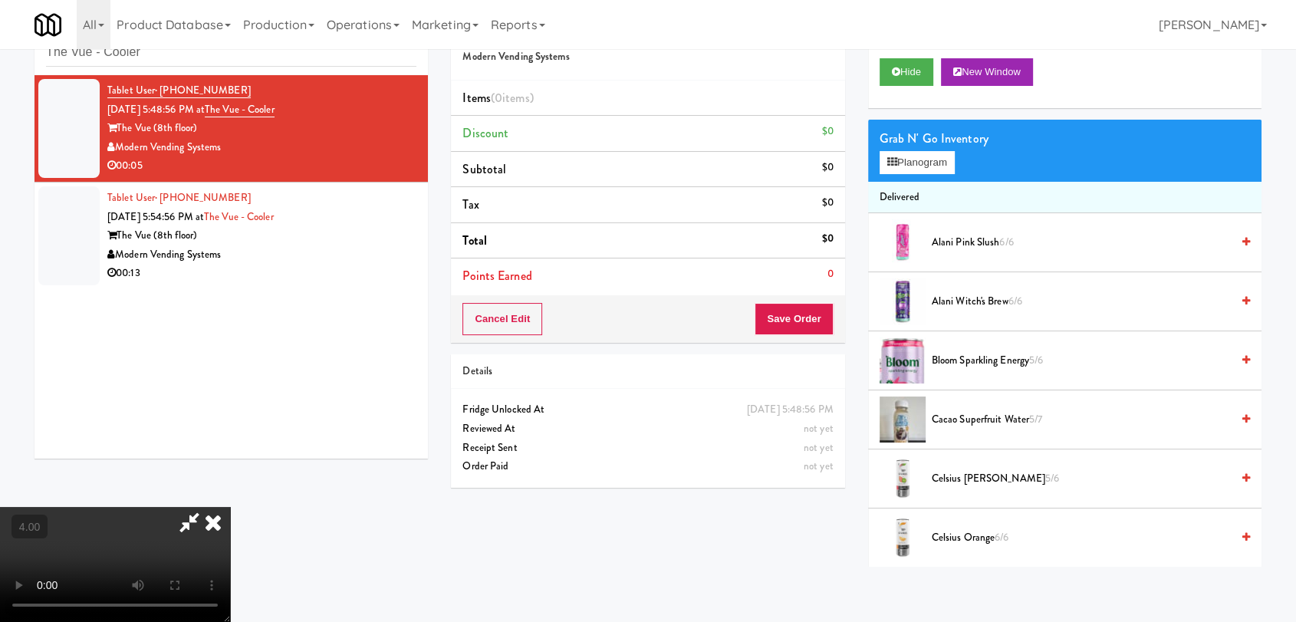
click at [230, 507] on video at bounding box center [115, 564] width 230 height 115
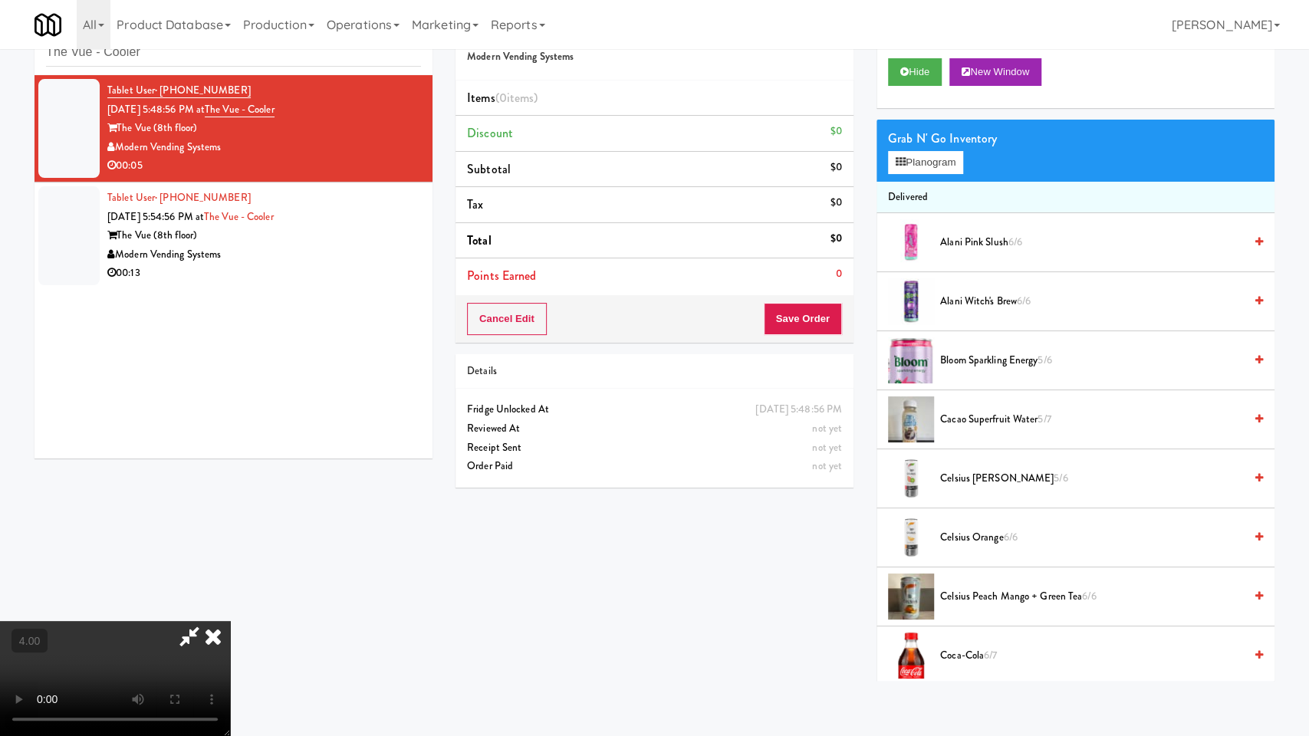
click at [230, 621] on video at bounding box center [115, 678] width 230 height 115
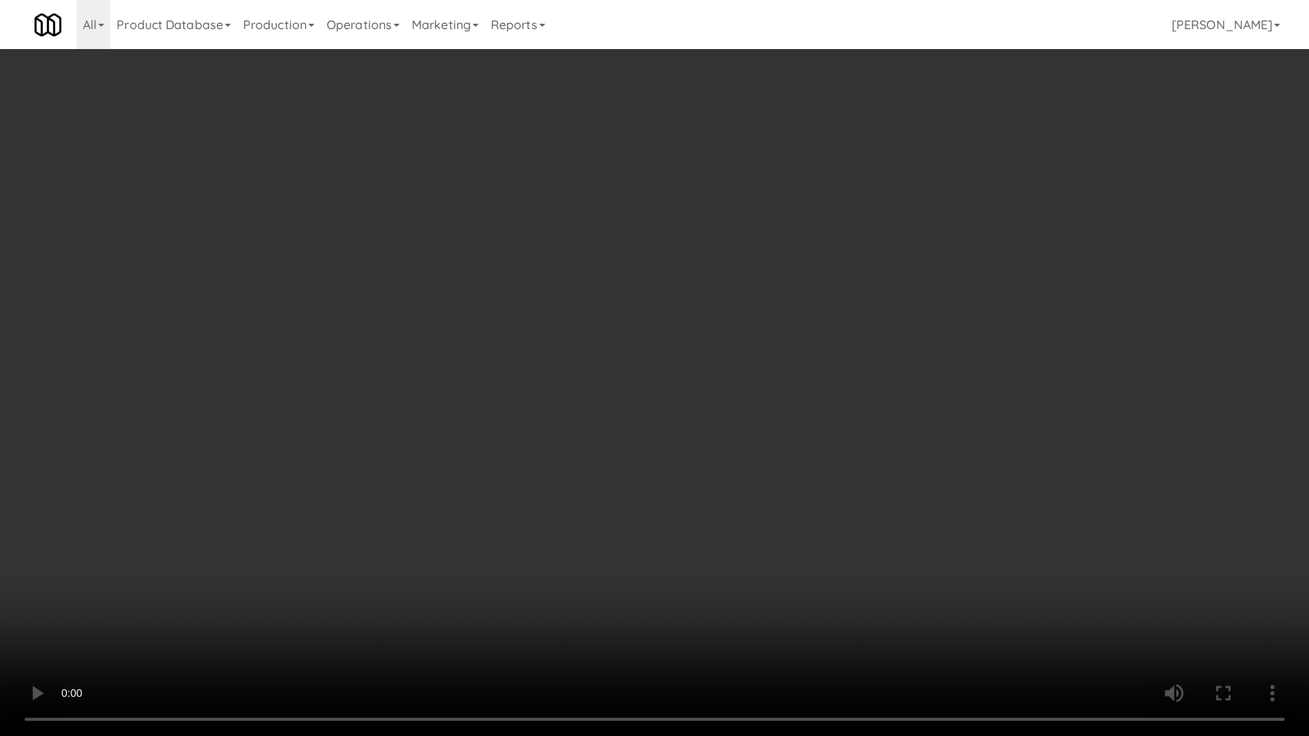
click at [440, 497] on video at bounding box center [654, 368] width 1309 height 736
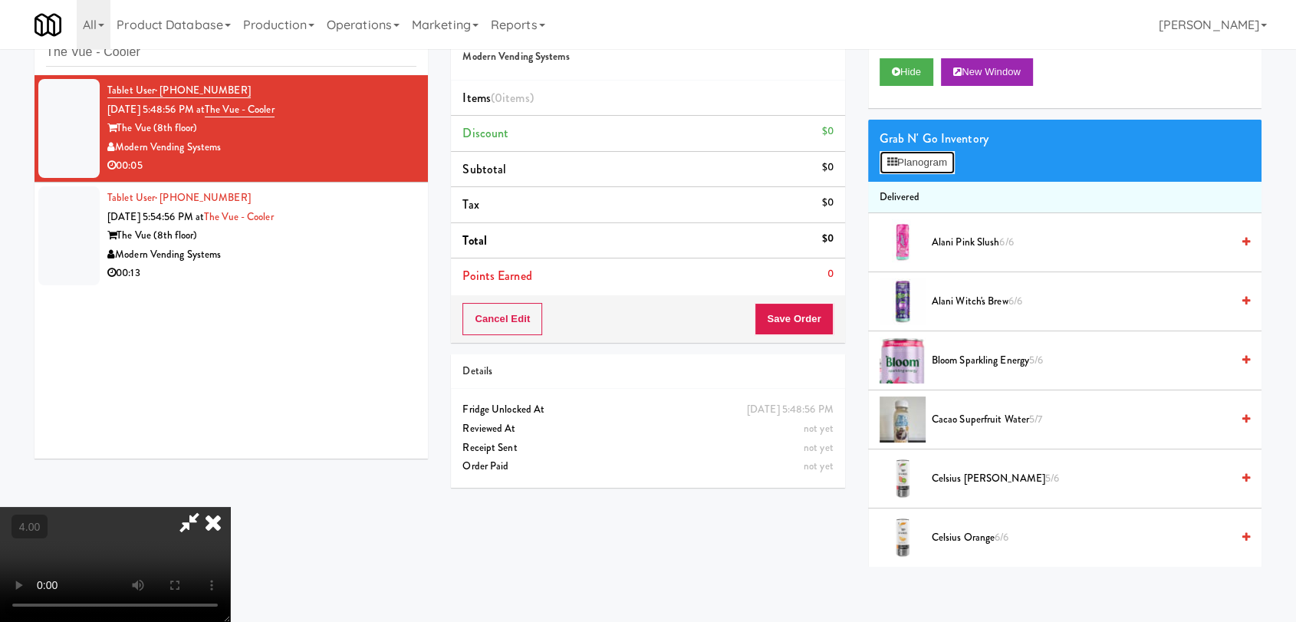
drag, startPoint x: 898, startPoint y: 161, endPoint x: 882, endPoint y: 163, distance: 16.3
click at [898, 161] on button "Planogram" at bounding box center [916, 162] width 75 height 23
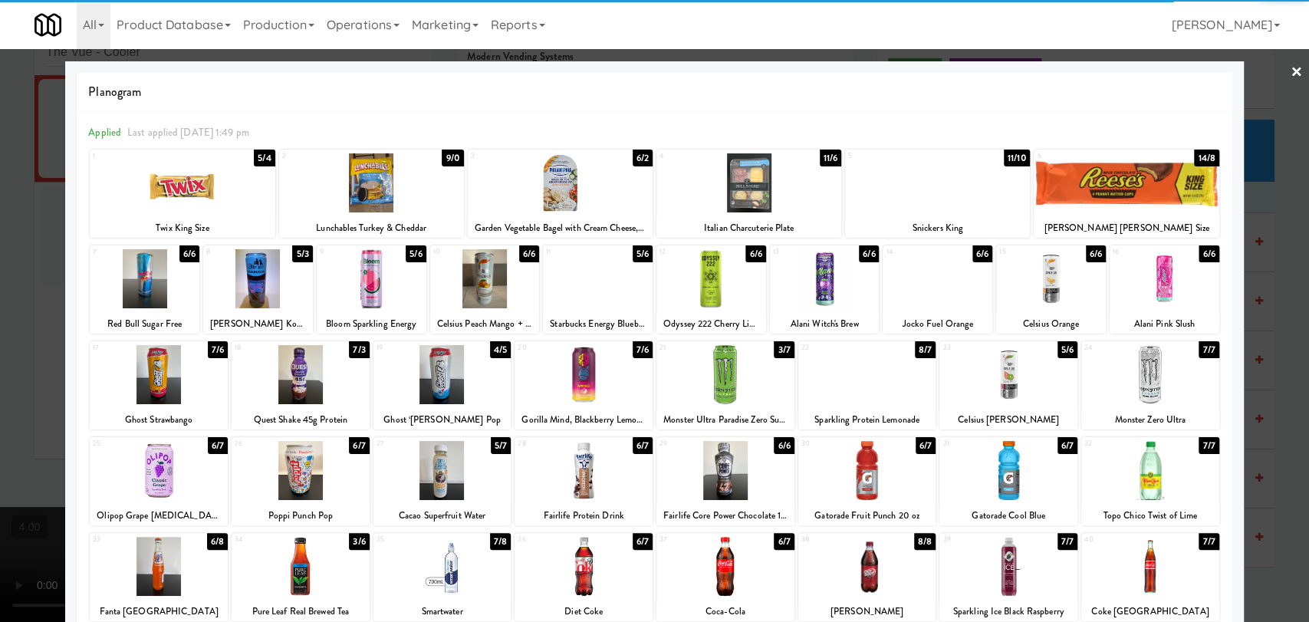
click at [413, 376] on div at bounding box center [442, 374] width 138 height 59
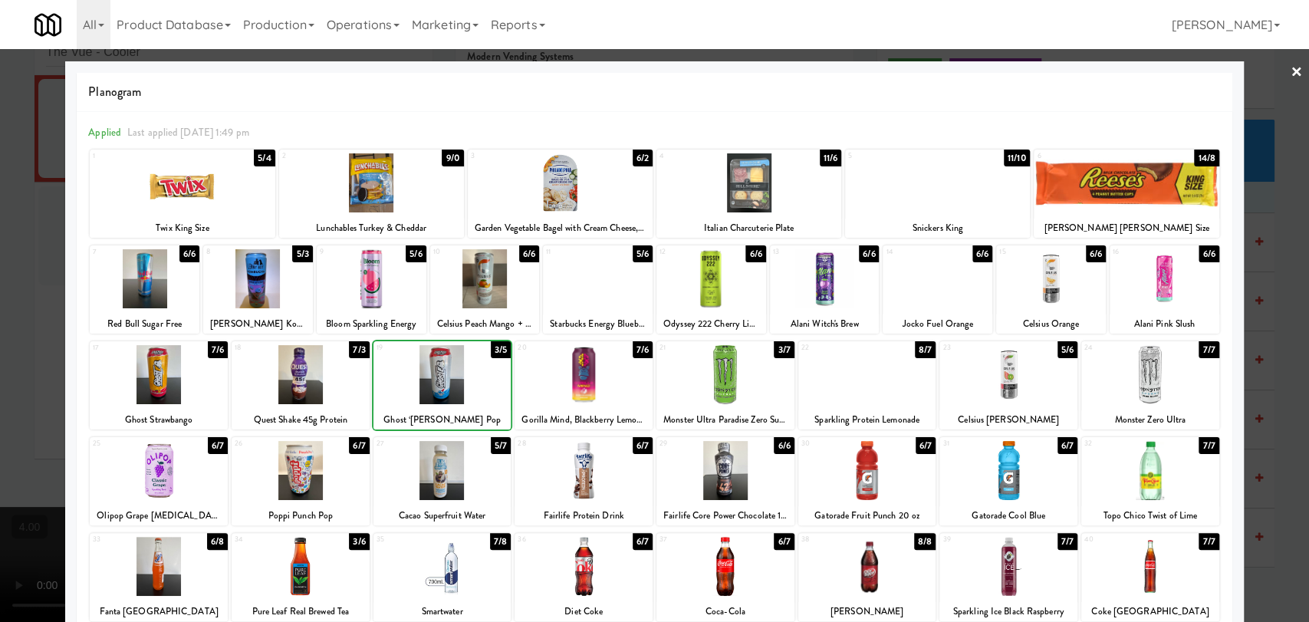
click at [0, 212] on div at bounding box center [654, 311] width 1309 height 622
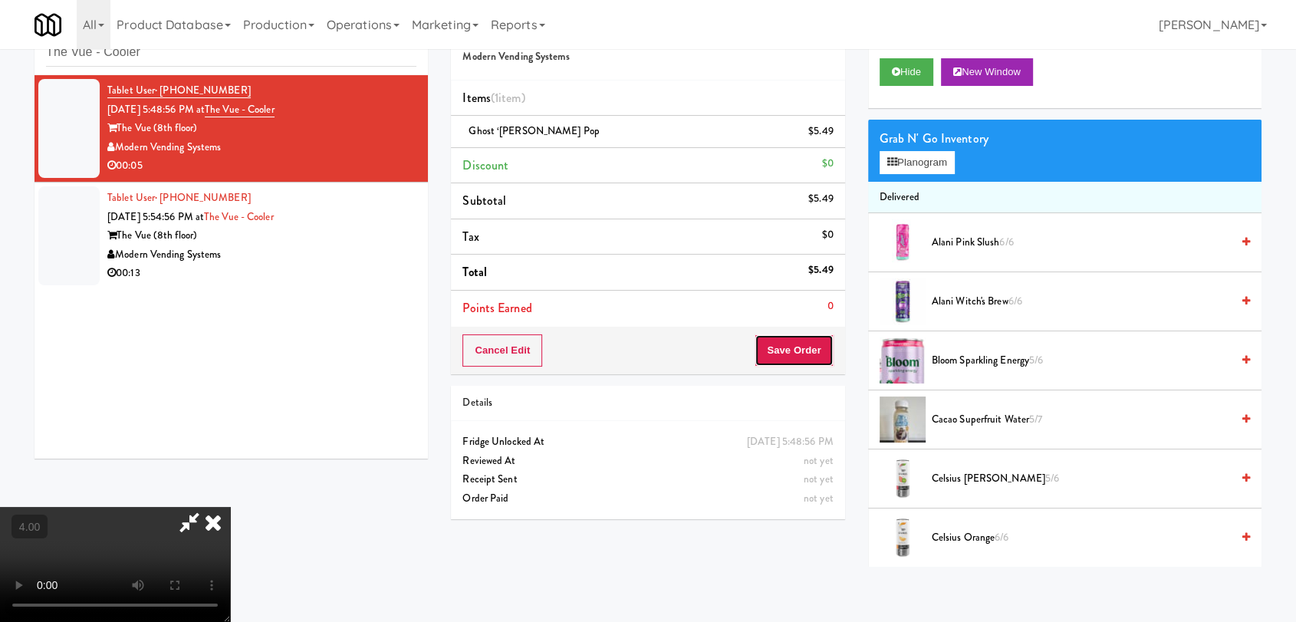
click at [823, 356] on button "Save Order" at bounding box center [793, 350] width 78 height 32
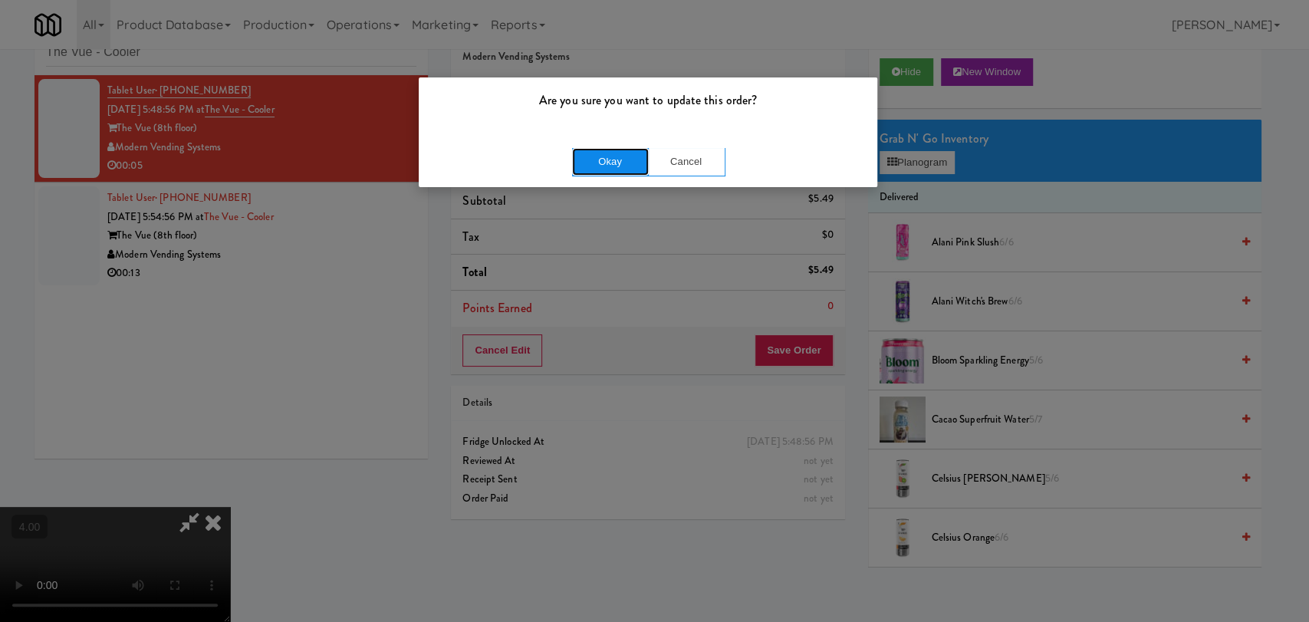
click at [620, 166] on button "Okay" at bounding box center [610, 162] width 77 height 28
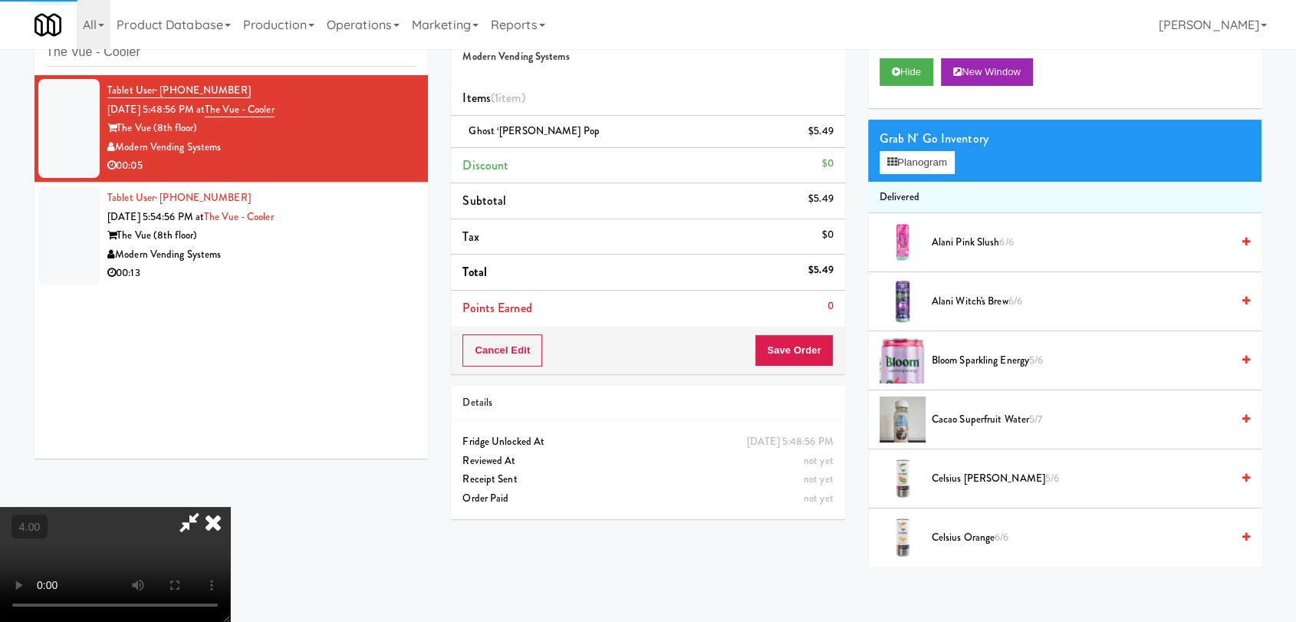
click at [230, 507] on icon at bounding box center [213, 522] width 34 height 31
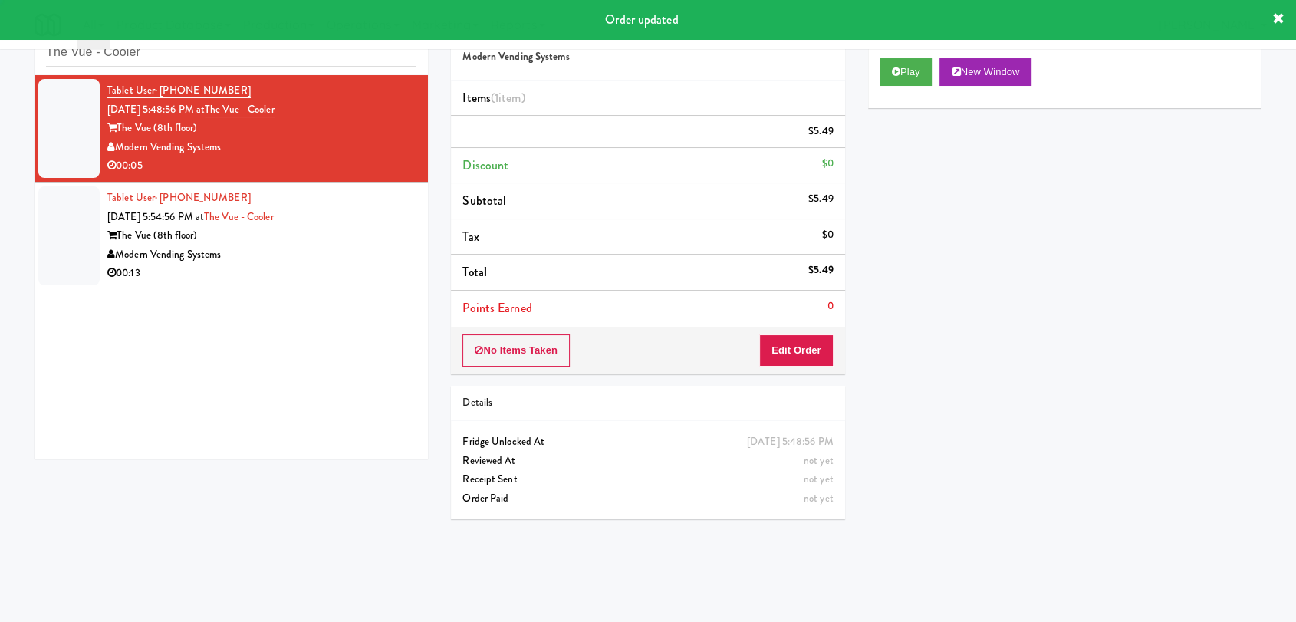
click at [352, 243] on div "The Vue (8th floor)" at bounding box center [261, 235] width 309 height 19
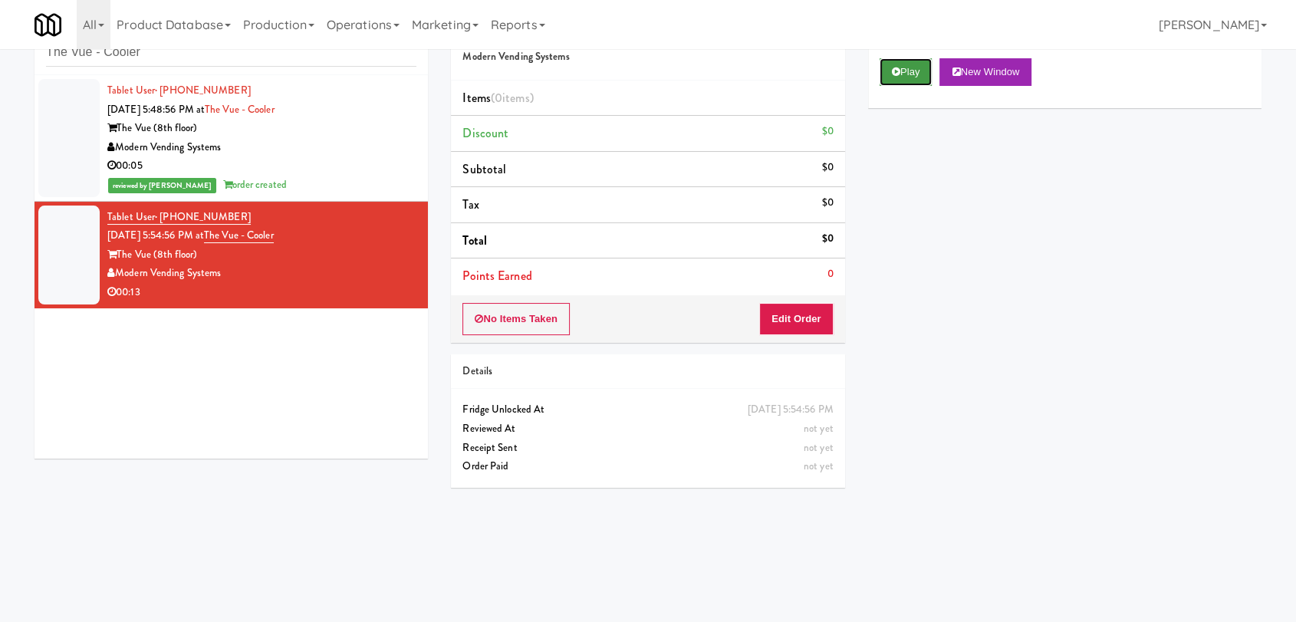
click at [913, 69] on button "Play" at bounding box center [905, 72] width 53 height 28
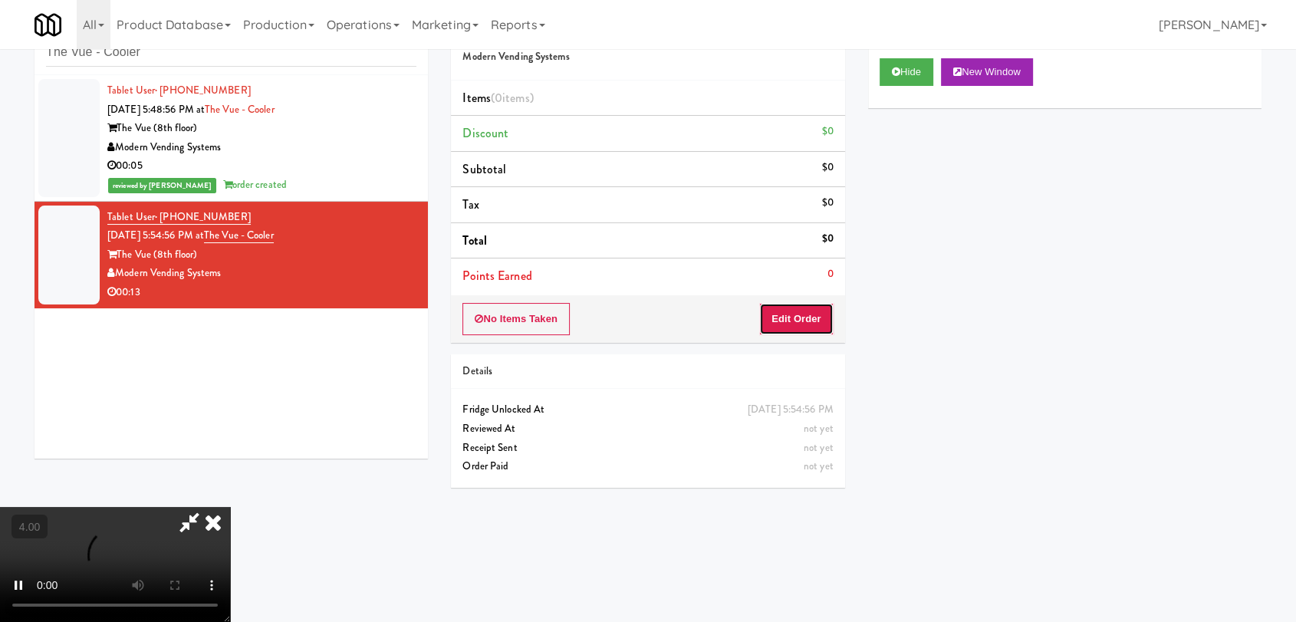
click at [794, 312] on button "Edit Order" at bounding box center [796, 319] width 74 height 32
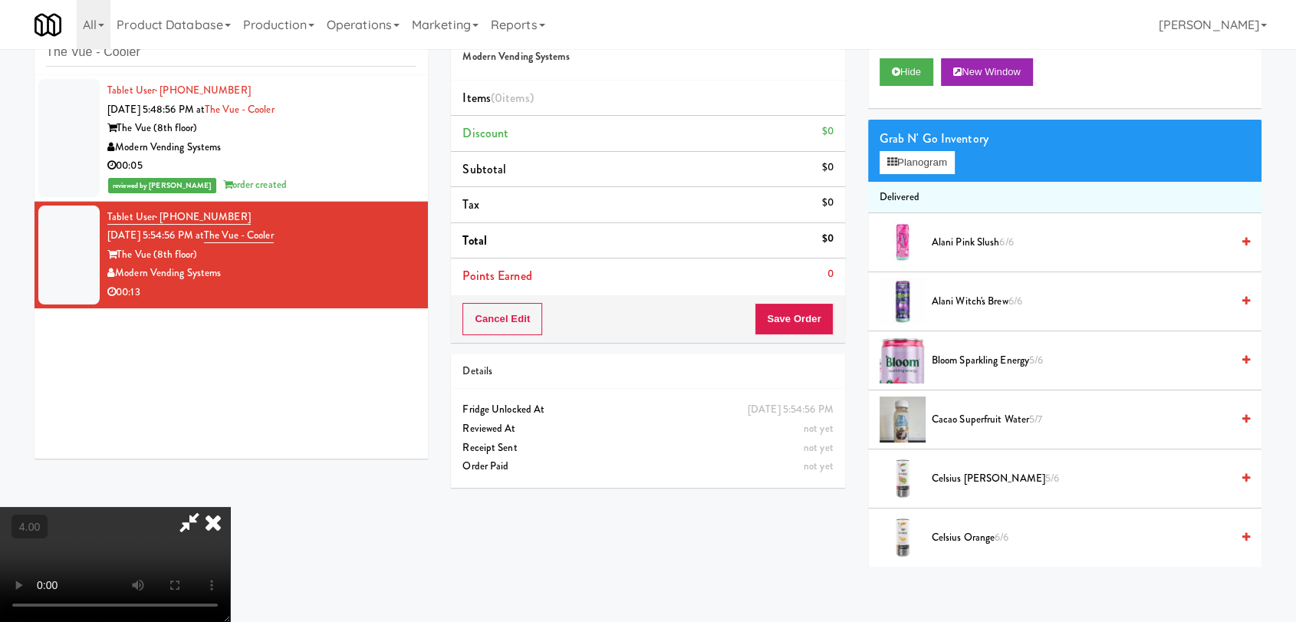
click at [230, 507] on video at bounding box center [115, 564] width 230 height 115
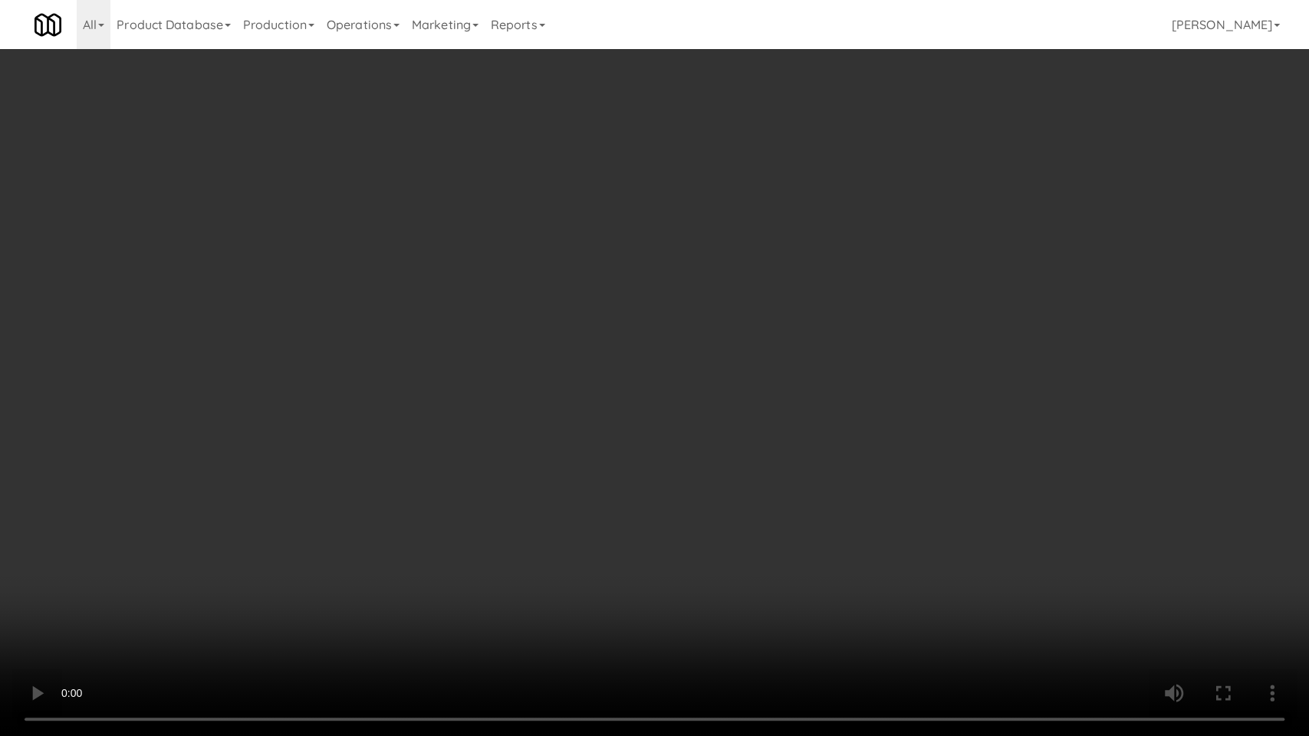
click at [454, 498] on video at bounding box center [654, 368] width 1309 height 736
click at [482, 533] on video at bounding box center [654, 368] width 1309 height 736
click at [490, 540] on video at bounding box center [654, 368] width 1309 height 736
click at [491, 540] on video at bounding box center [654, 368] width 1309 height 736
click at [503, 541] on video at bounding box center [654, 368] width 1309 height 736
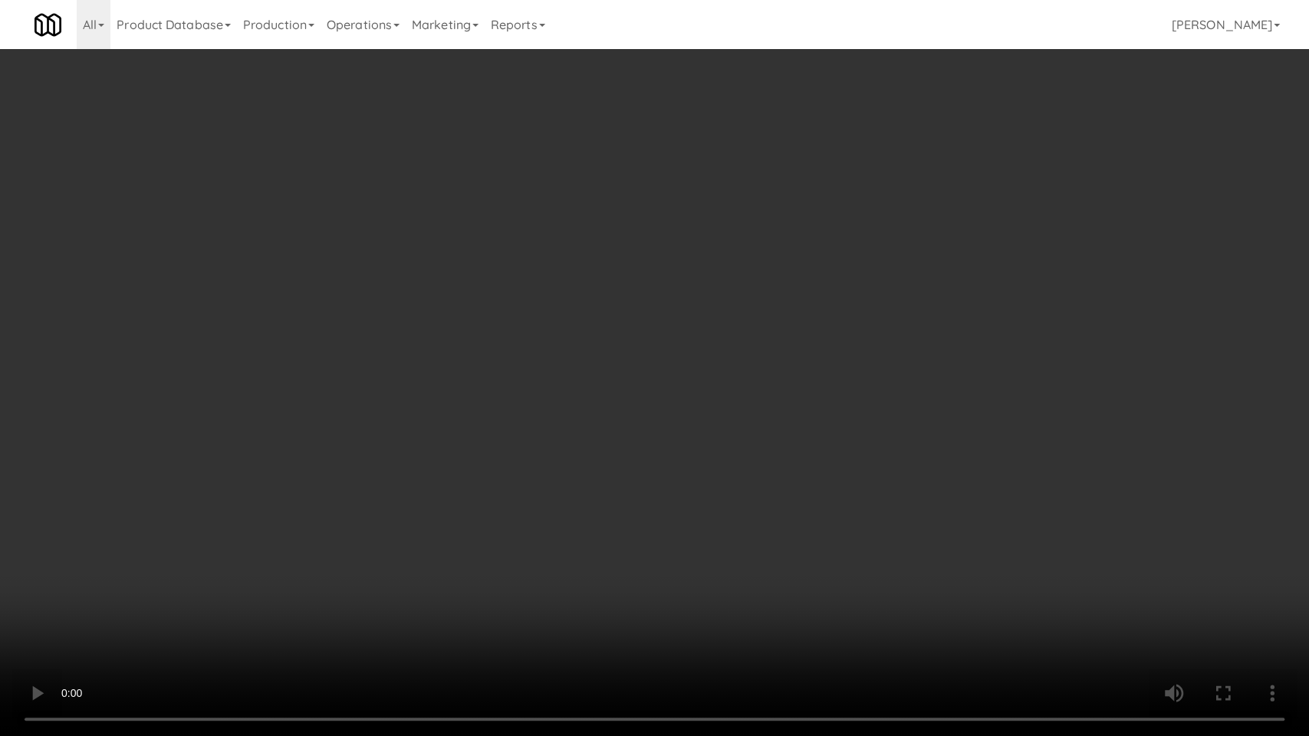
click at [516, 540] on video at bounding box center [654, 368] width 1309 height 736
click at [514, 536] on video at bounding box center [654, 368] width 1309 height 736
click at [524, 537] on video at bounding box center [654, 368] width 1309 height 736
click at [527, 534] on video at bounding box center [654, 368] width 1309 height 736
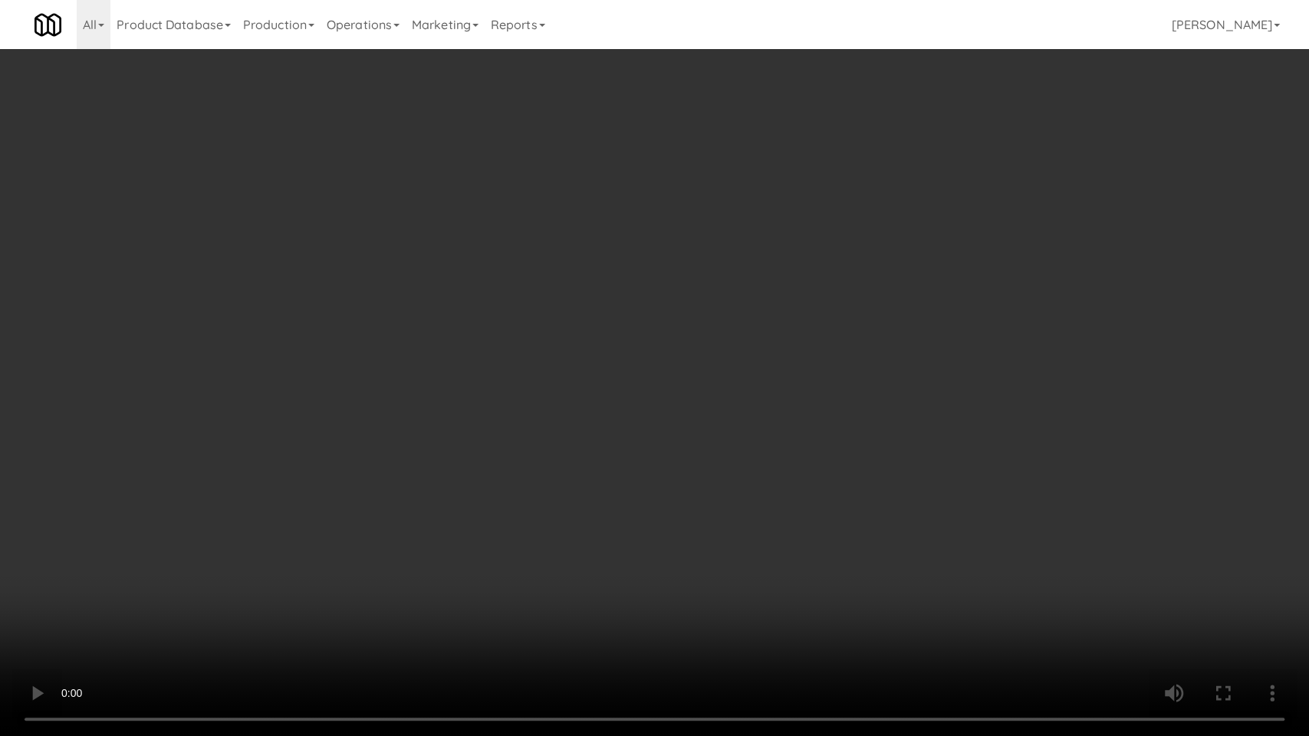
click at [537, 559] on video at bounding box center [654, 368] width 1309 height 736
click at [606, 540] on video at bounding box center [654, 368] width 1309 height 736
drag, startPoint x: 606, startPoint y: 540, endPoint x: 925, endPoint y: 340, distance: 377.5
click at [609, 537] on video at bounding box center [654, 368] width 1309 height 736
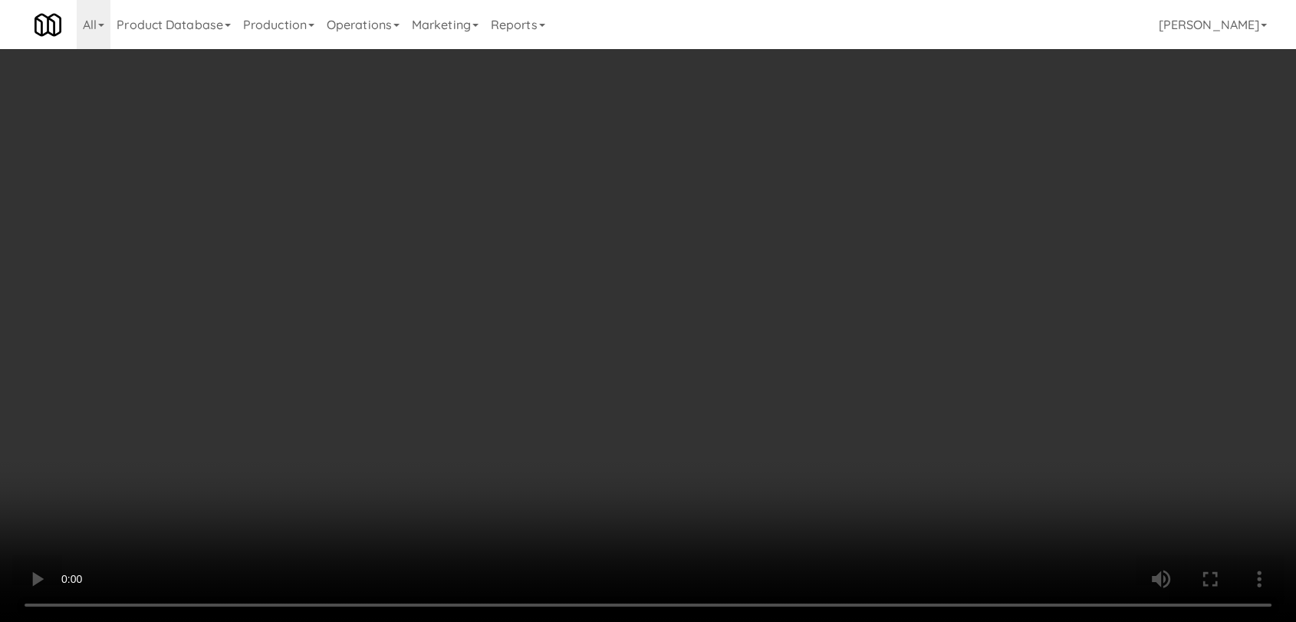
click at [965, 253] on li "Alani Pink Slush 6/6" at bounding box center [1064, 242] width 393 height 59
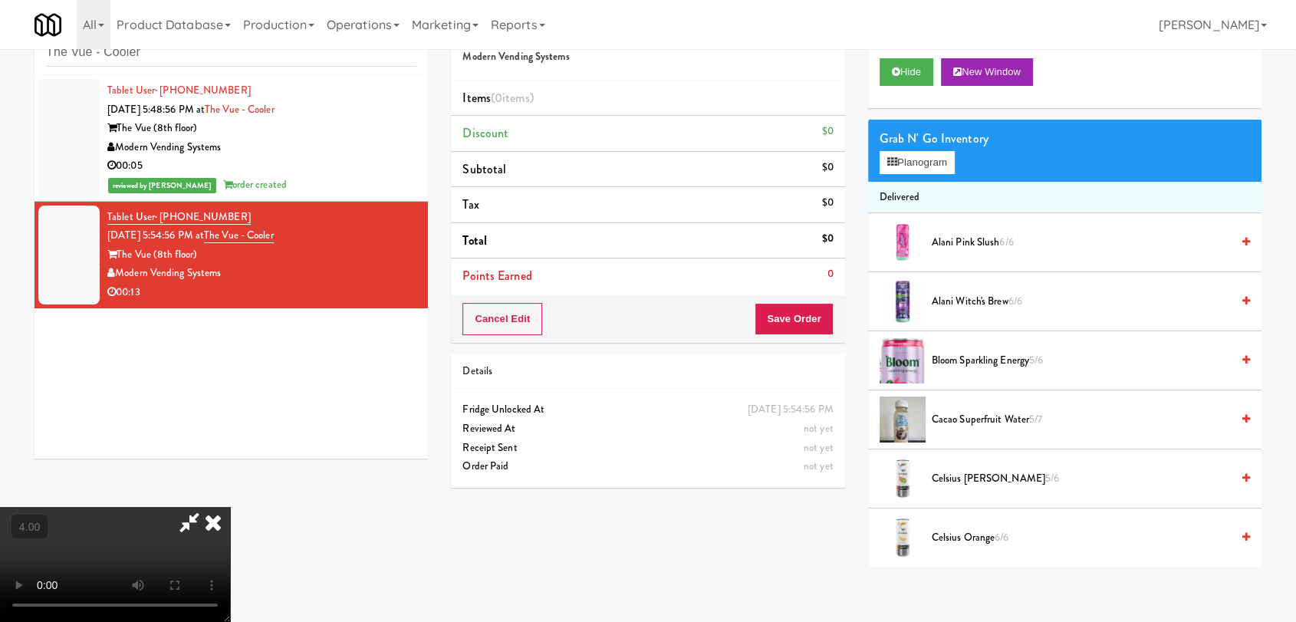
click at [969, 254] on li "Alani Pink Slush 6/6" at bounding box center [1064, 242] width 393 height 59
click at [969, 237] on span "Alani Pink Slush 6/6" at bounding box center [1080, 242] width 299 height 19
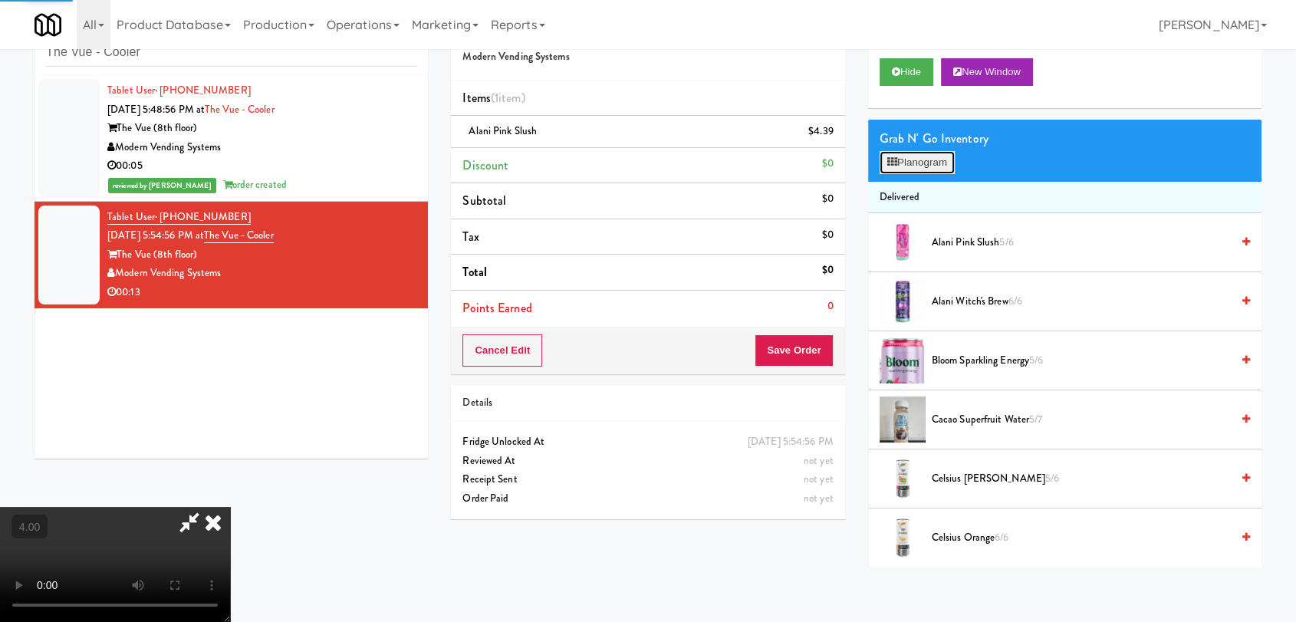
click at [932, 172] on button "Planogram" at bounding box center [916, 162] width 75 height 23
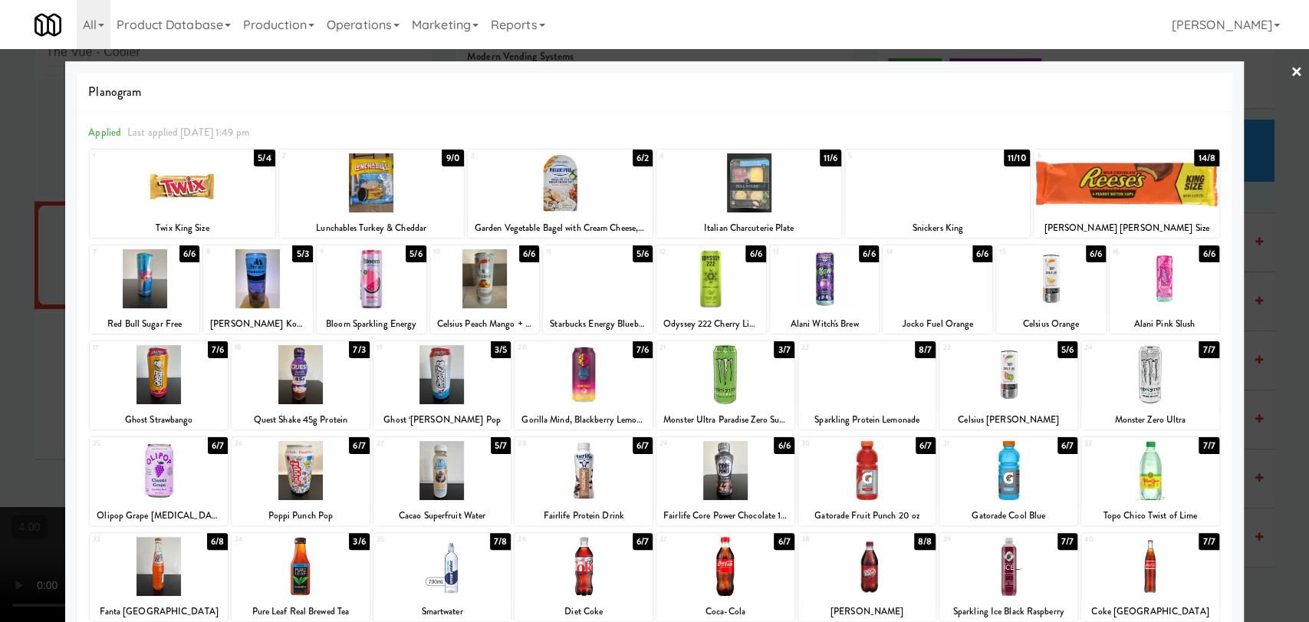
click at [755, 187] on div at bounding box center [748, 182] width 185 height 59
drag, startPoint x: 0, startPoint y: 253, endPoint x: 0, endPoint y: 275, distance: 22.2
click at [0, 265] on div at bounding box center [654, 311] width 1309 height 622
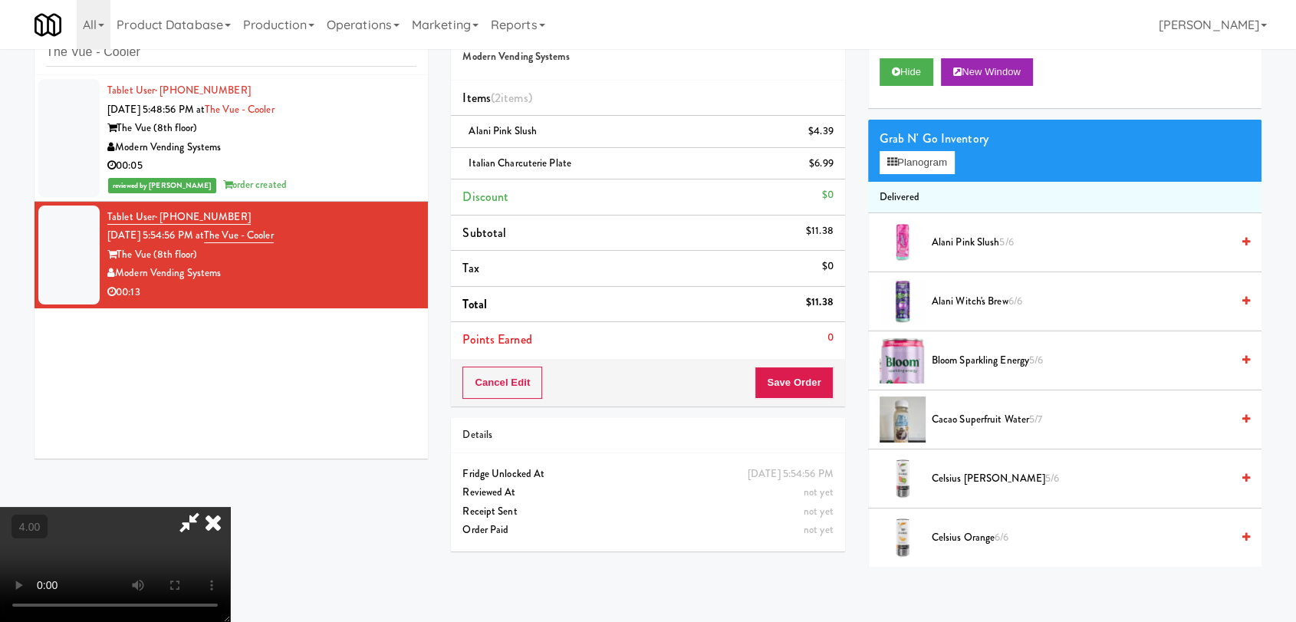
click at [230, 507] on icon at bounding box center [213, 522] width 34 height 31
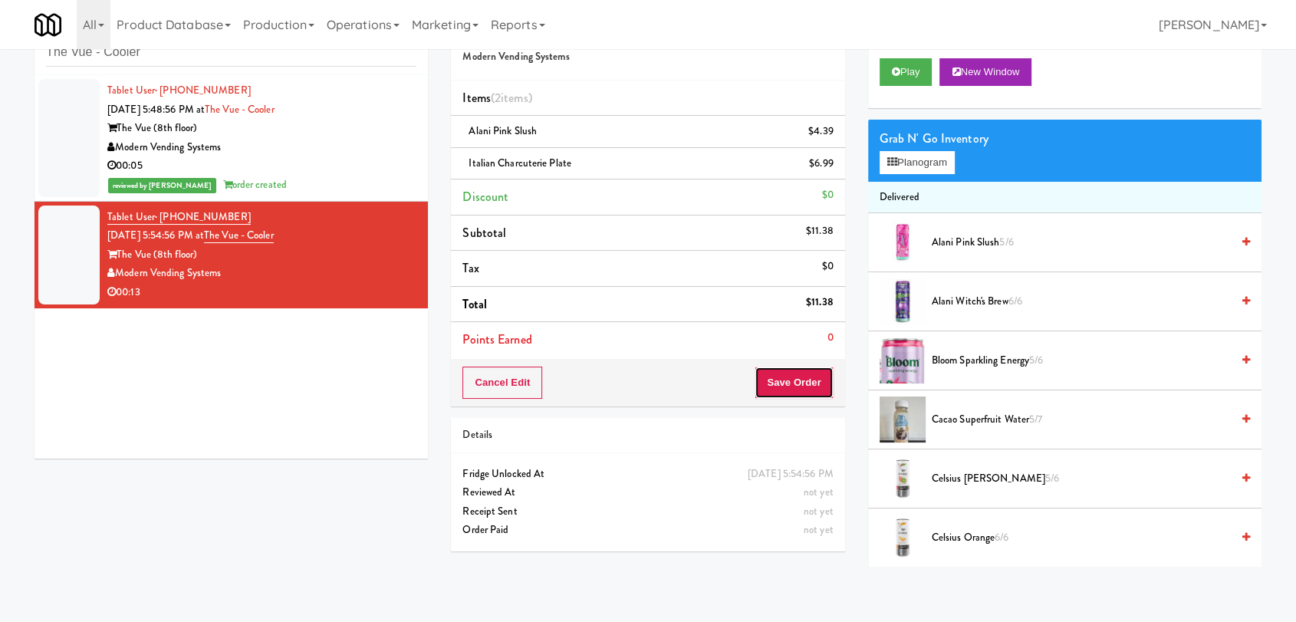
click at [783, 370] on button "Save Order" at bounding box center [793, 382] width 78 height 32
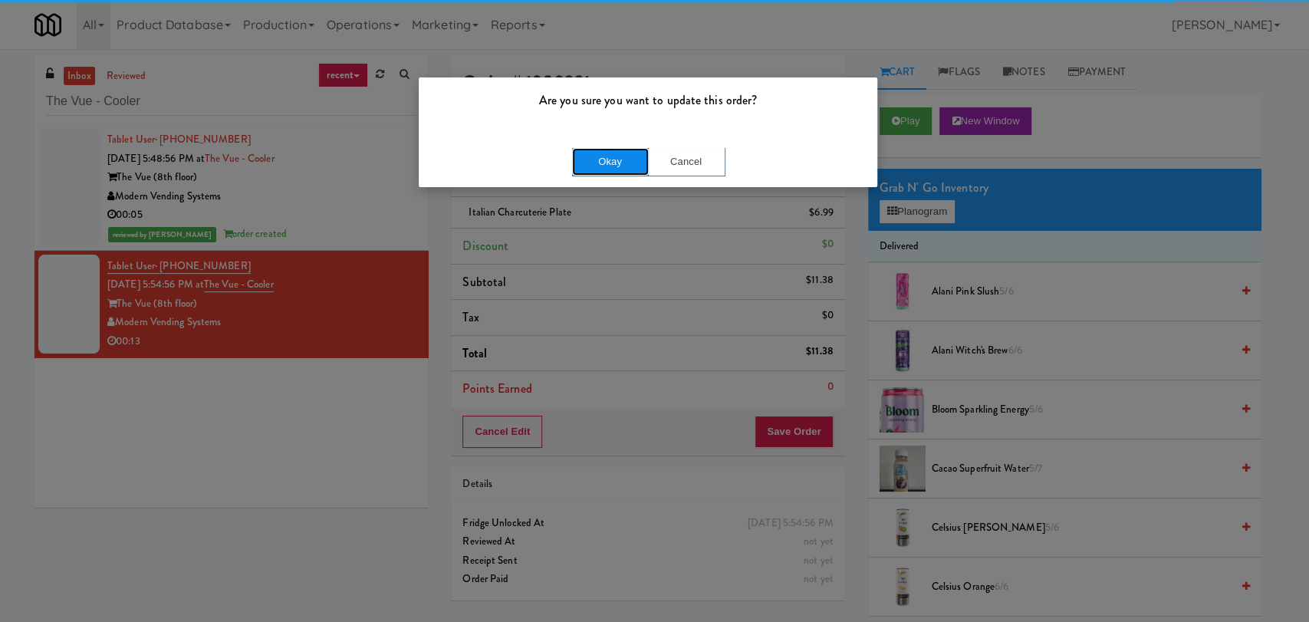
click at [607, 158] on button "Okay" at bounding box center [610, 162] width 77 height 28
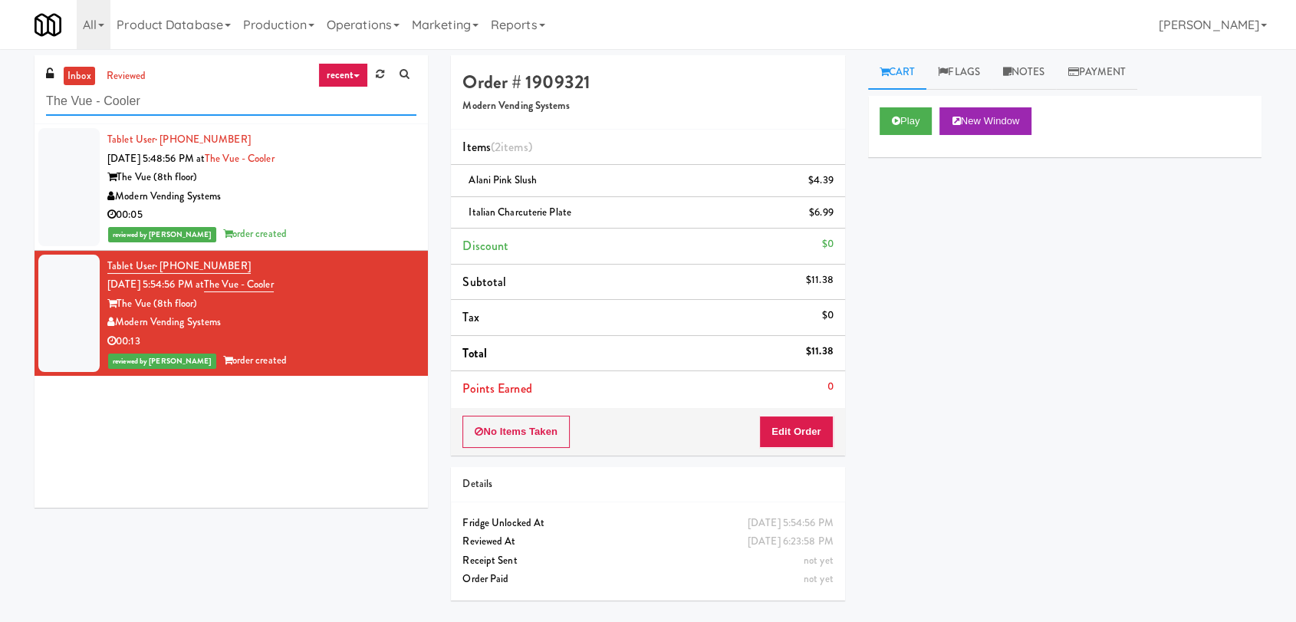
paste input "[PERSON_NAME]"
drag, startPoint x: 160, startPoint y: 105, endPoint x: 0, endPoint y: 94, distance: 160.6
click at [0, 94] on div "inbox reviewed recent all unclear take inventory issue suspicious failed recent…" at bounding box center [648, 335] width 1296 height 560
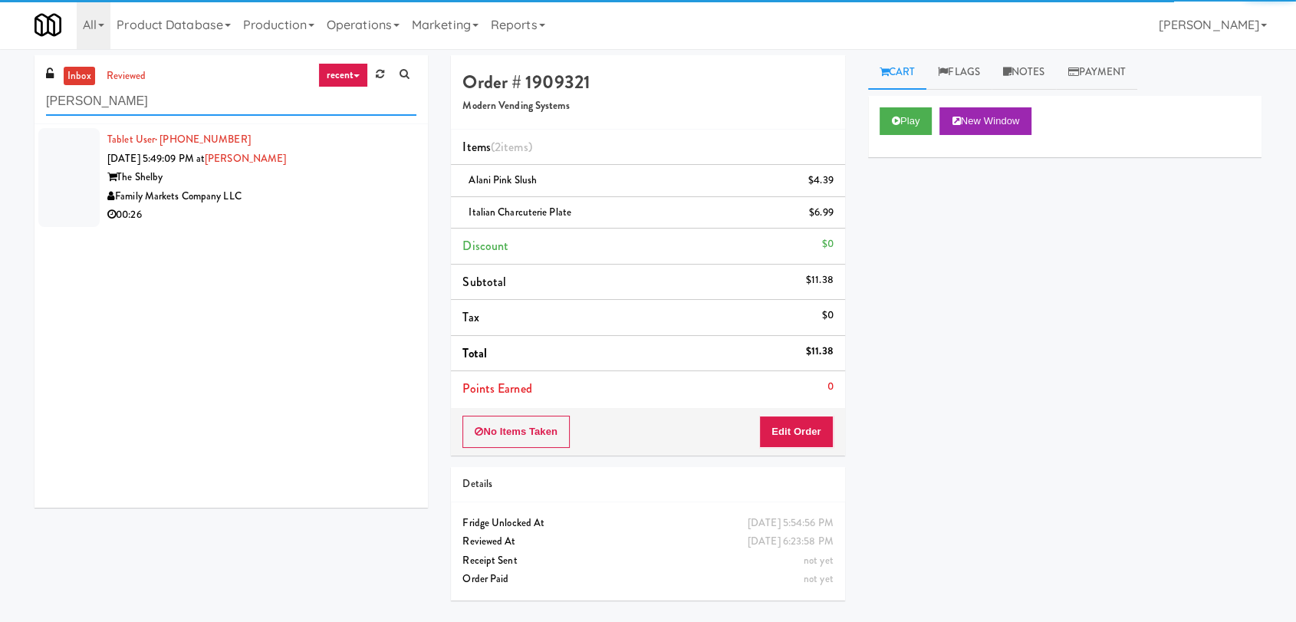
type input "[PERSON_NAME]"
click at [368, 199] on div "Family Markets Company LLC" at bounding box center [261, 196] width 309 height 19
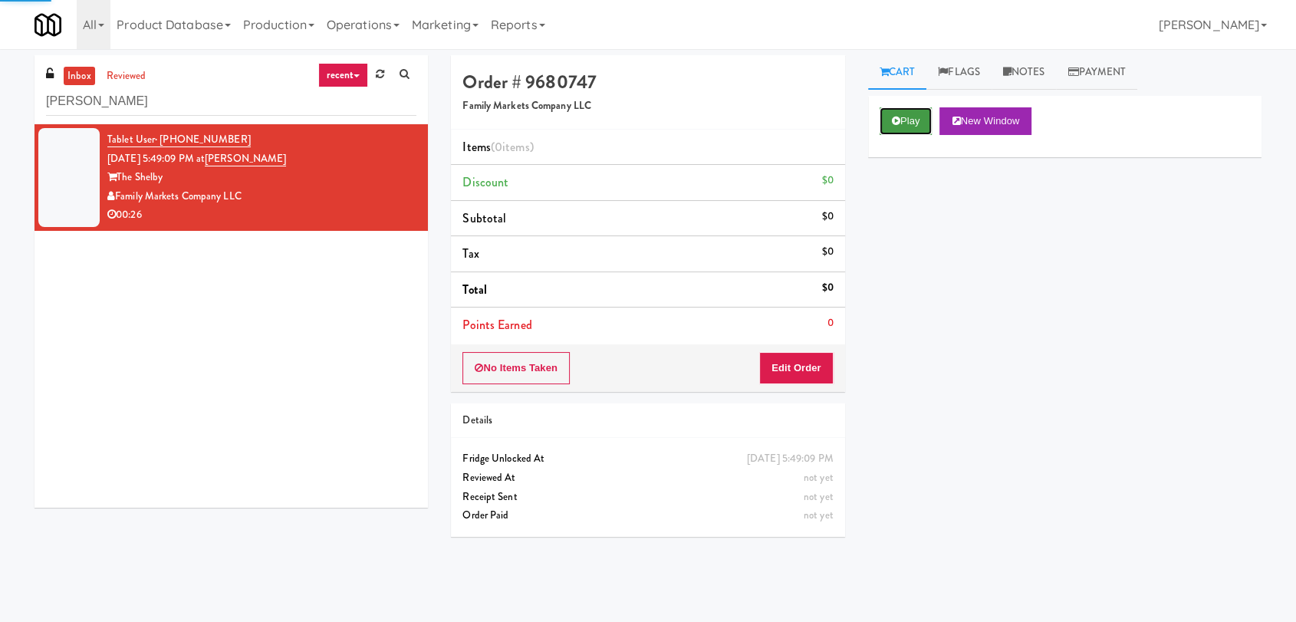
click at [902, 120] on button "Play" at bounding box center [905, 121] width 53 height 28
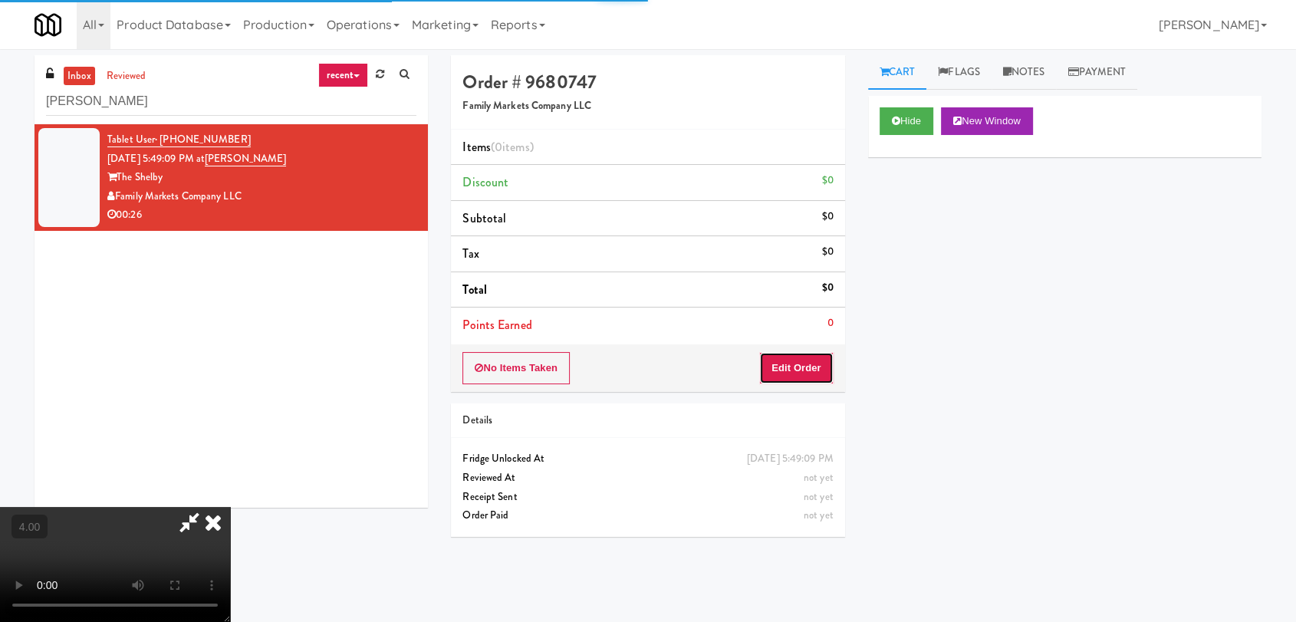
click at [775, 378] on button "Edit Order" at bounding box center [796, 368] width 74 height 32
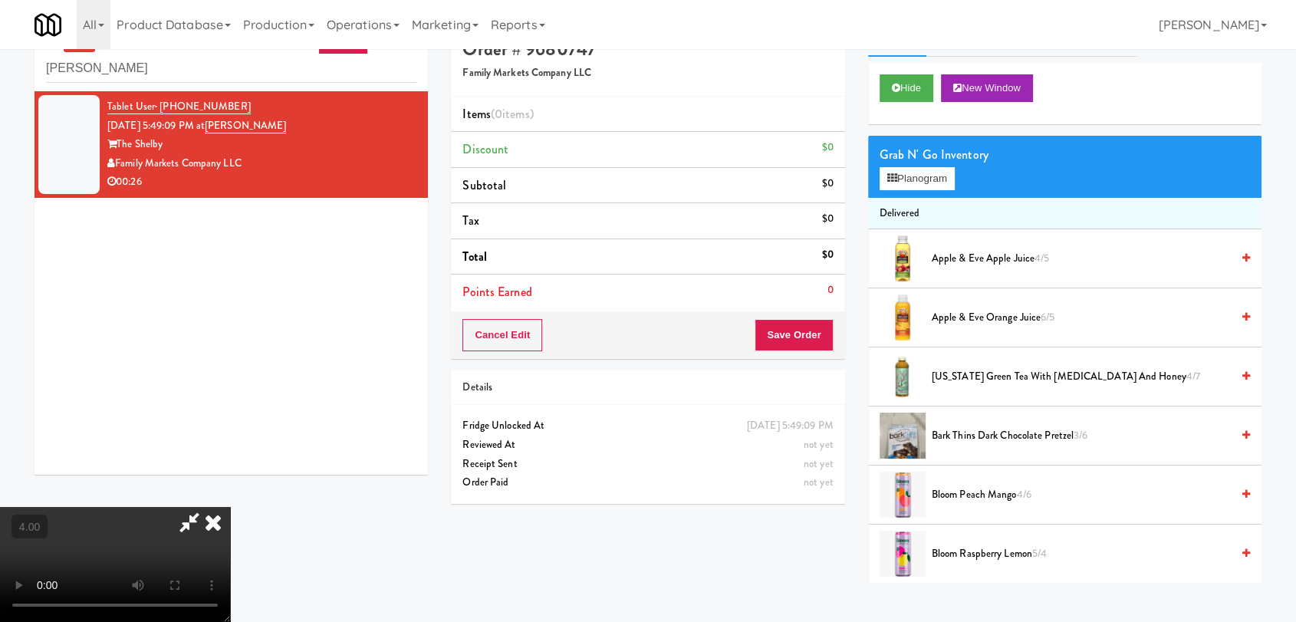
scroll to position [49, 0]
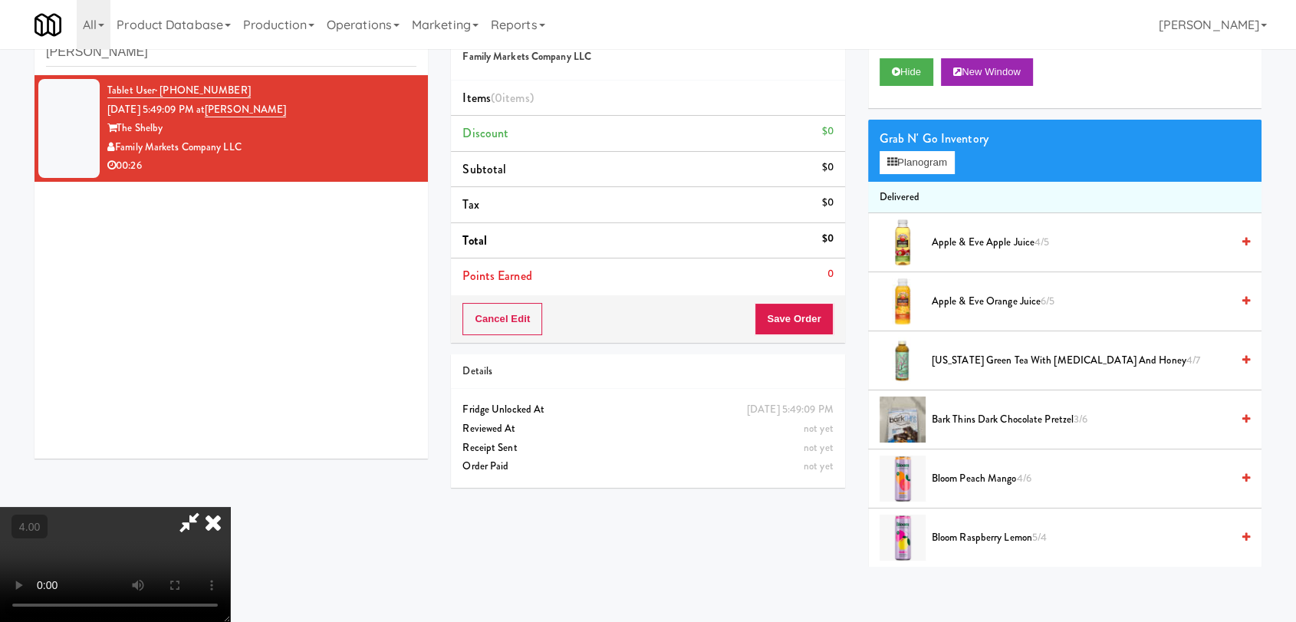
click at [230, 507] on video at bounding box center [115, 564] width 230 height 115
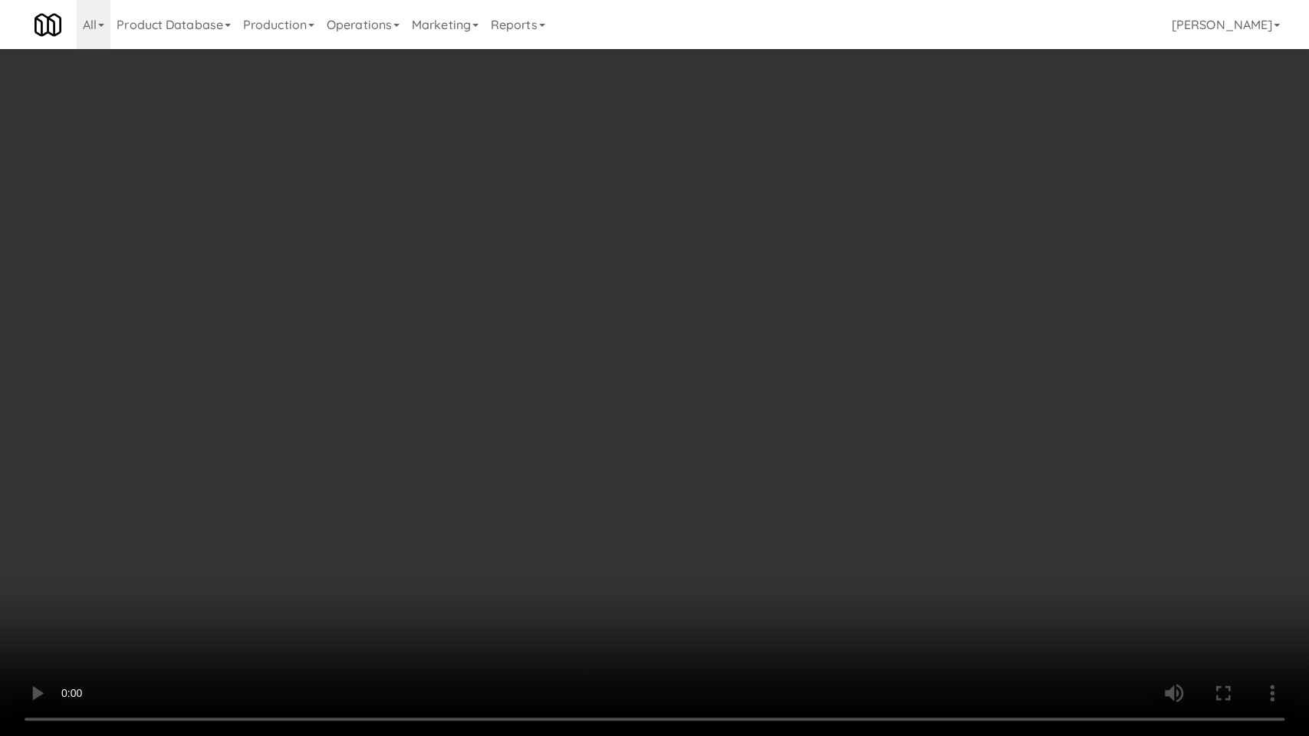
click at [258, 554] on video at bounding box center [654, 368] width 1309 height 736
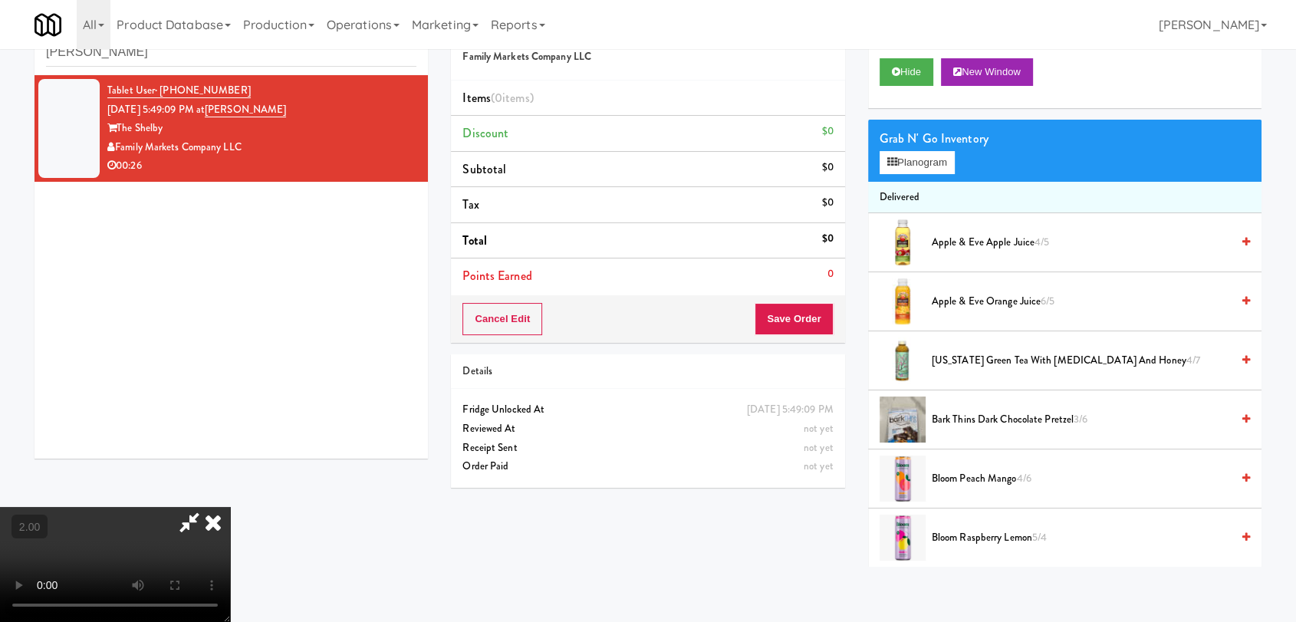
click at [230, 507] on video at bounding box center [115, 564] width 230 height 115
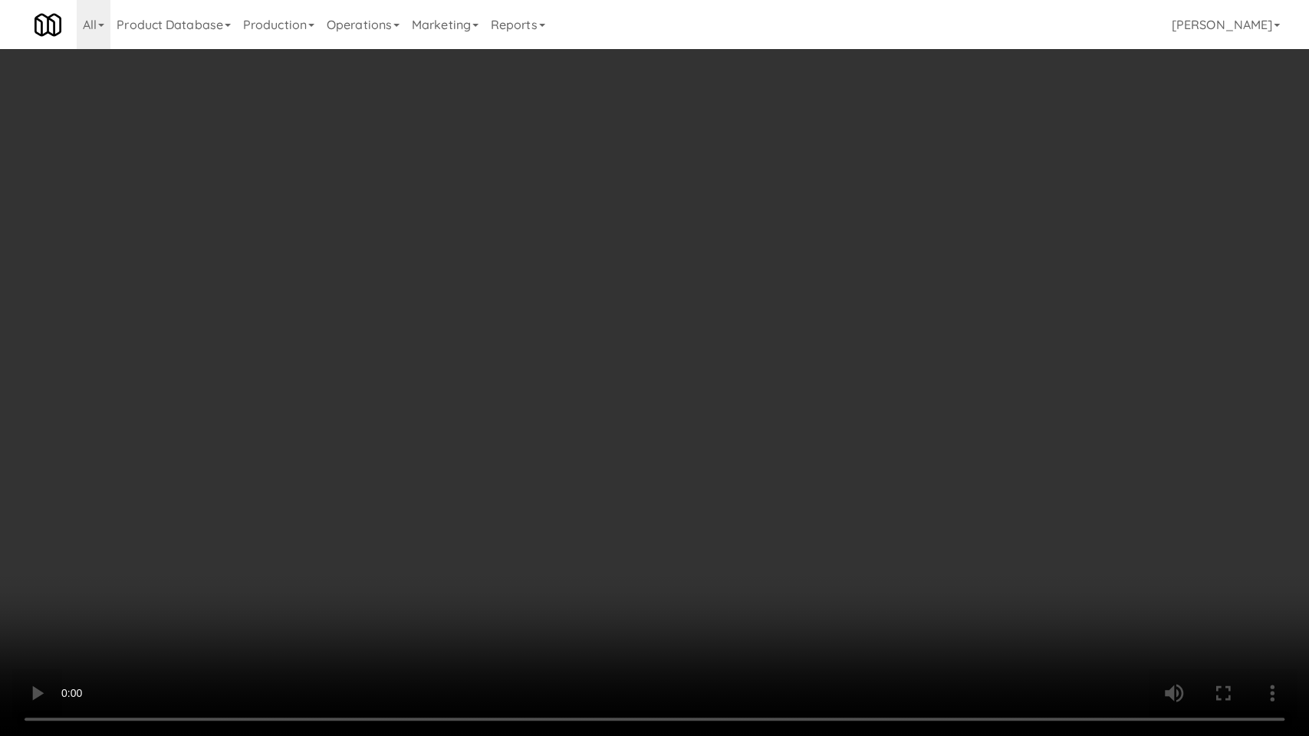
click at [258, 554] on video at bounding box center [654, 368] width 1309 height 736
click at [468, 520] on video at bounding box center [654, 368] width 1309 height 736
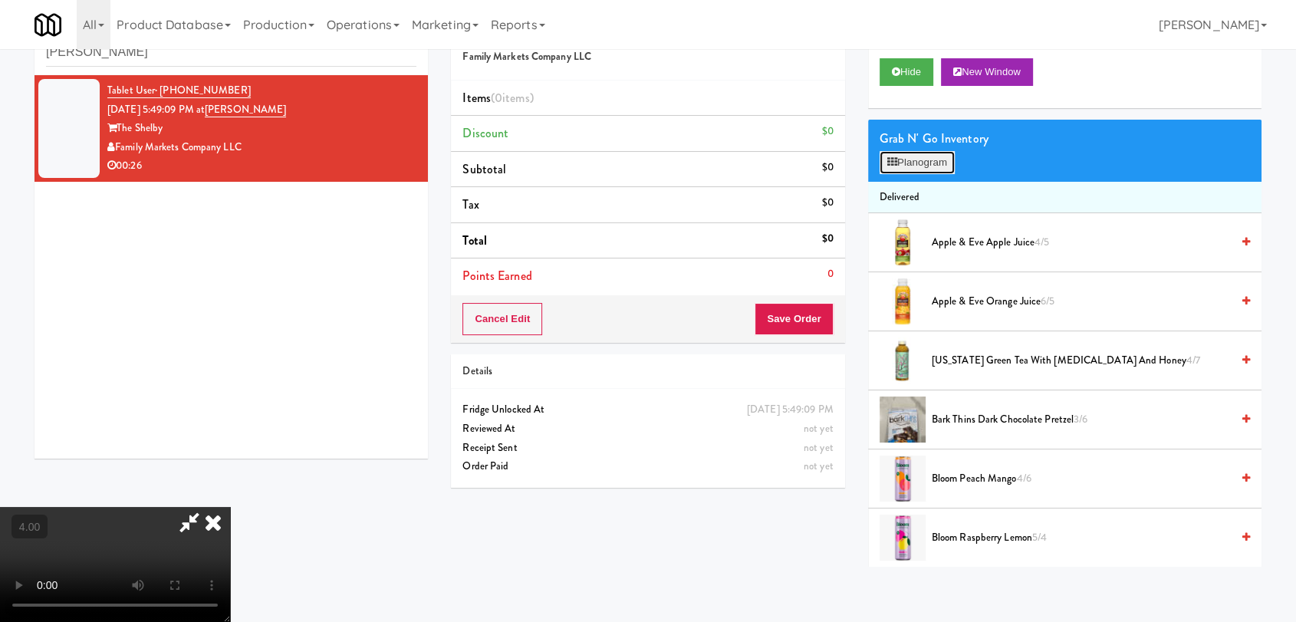
click at [941, 156] on button "Planogram" at bounding box center [916, 162] width 75 height 23
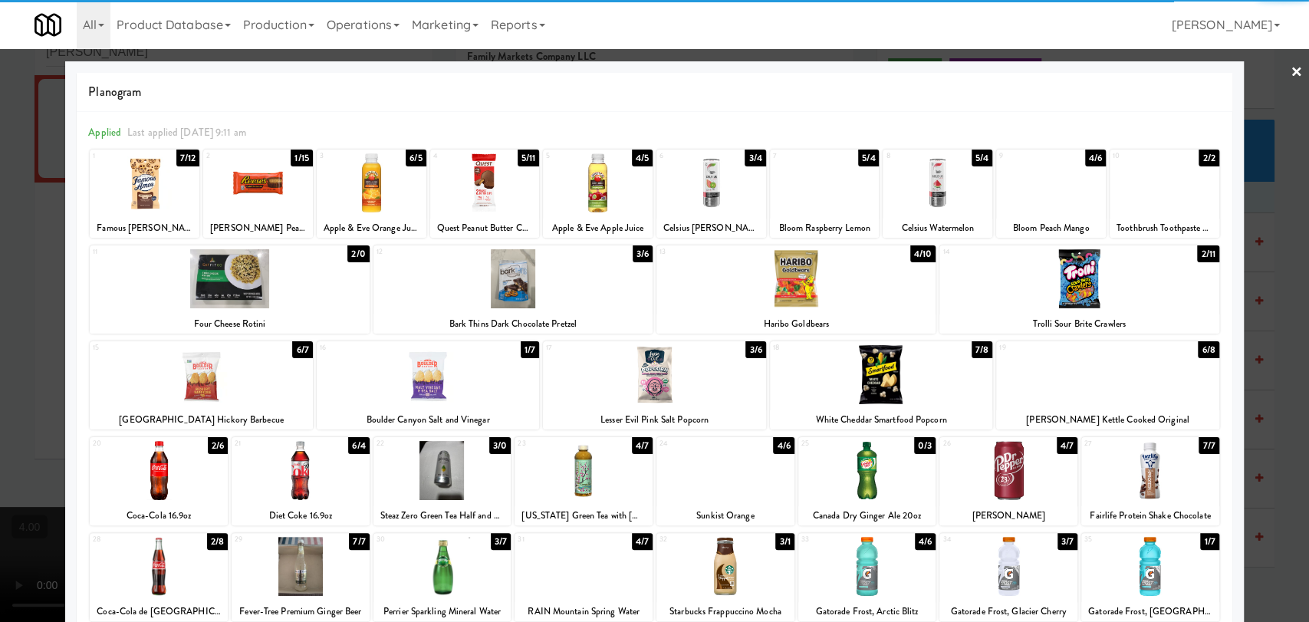
click at [1106, 406] on div "19 6/8 [PERSON_NAME] Kettle Cooked Original" at bounding box center [1107, 385] width 222 height 88
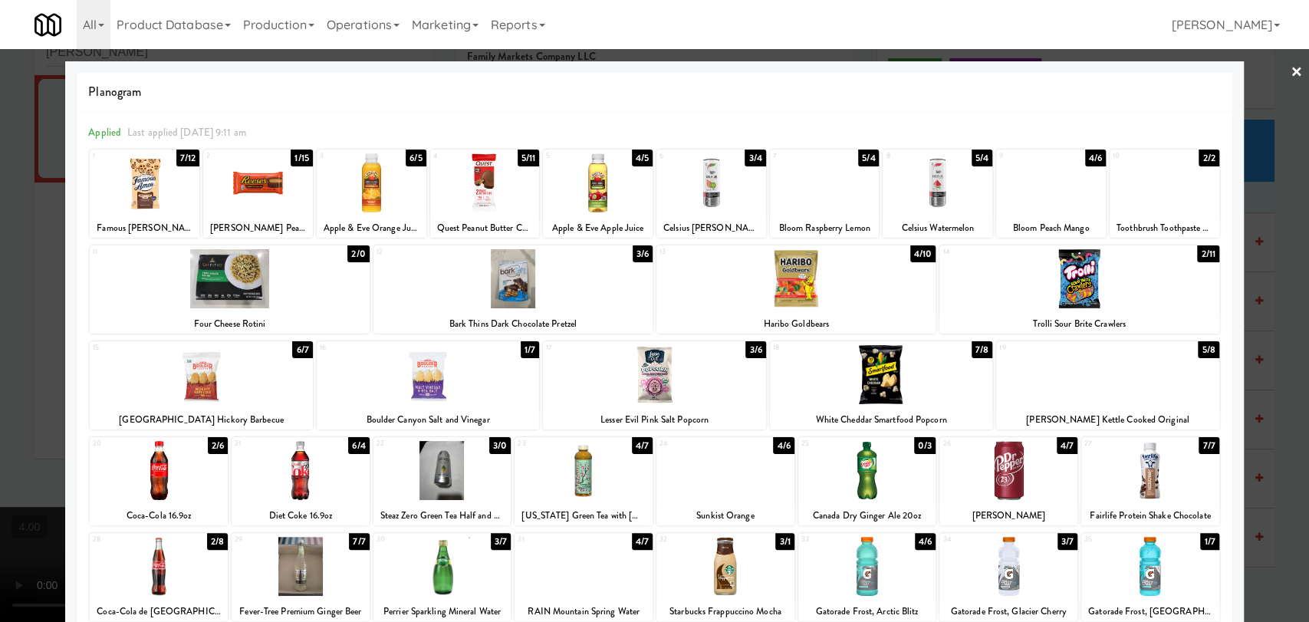
click at [1289, 269] on div at bounding box center [654, 311] width 1309 height 622
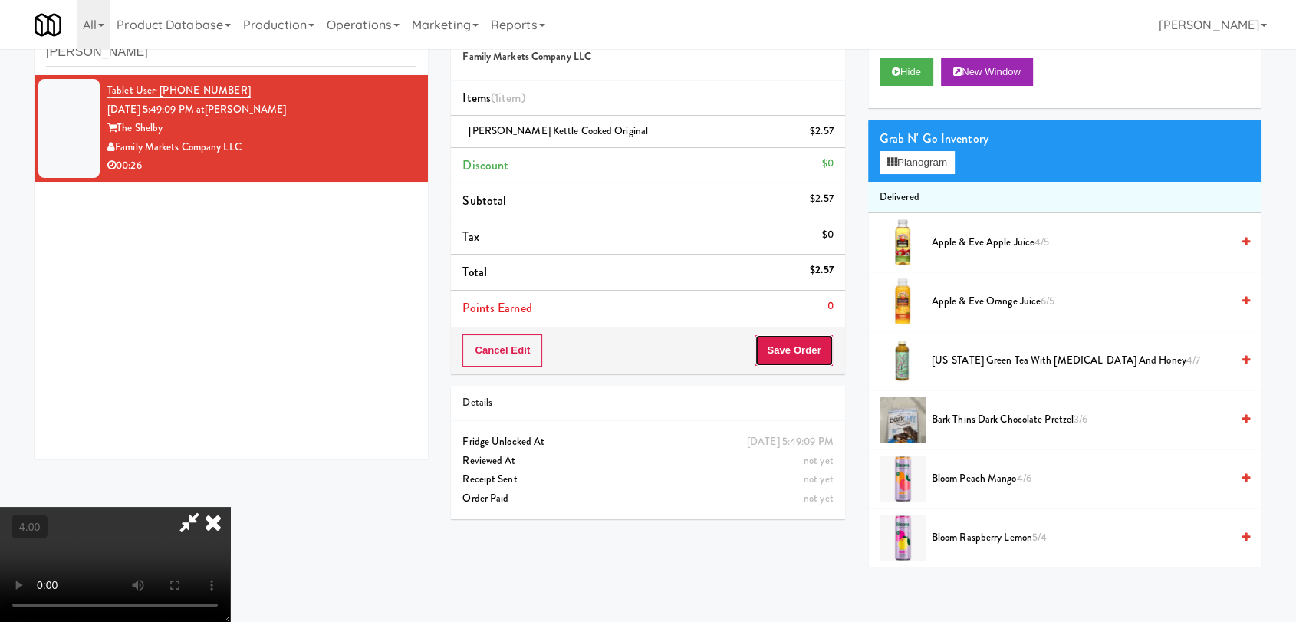
click at [799, 351] on button "Save Order" at bounding box center [793, 350] width 78 height 32
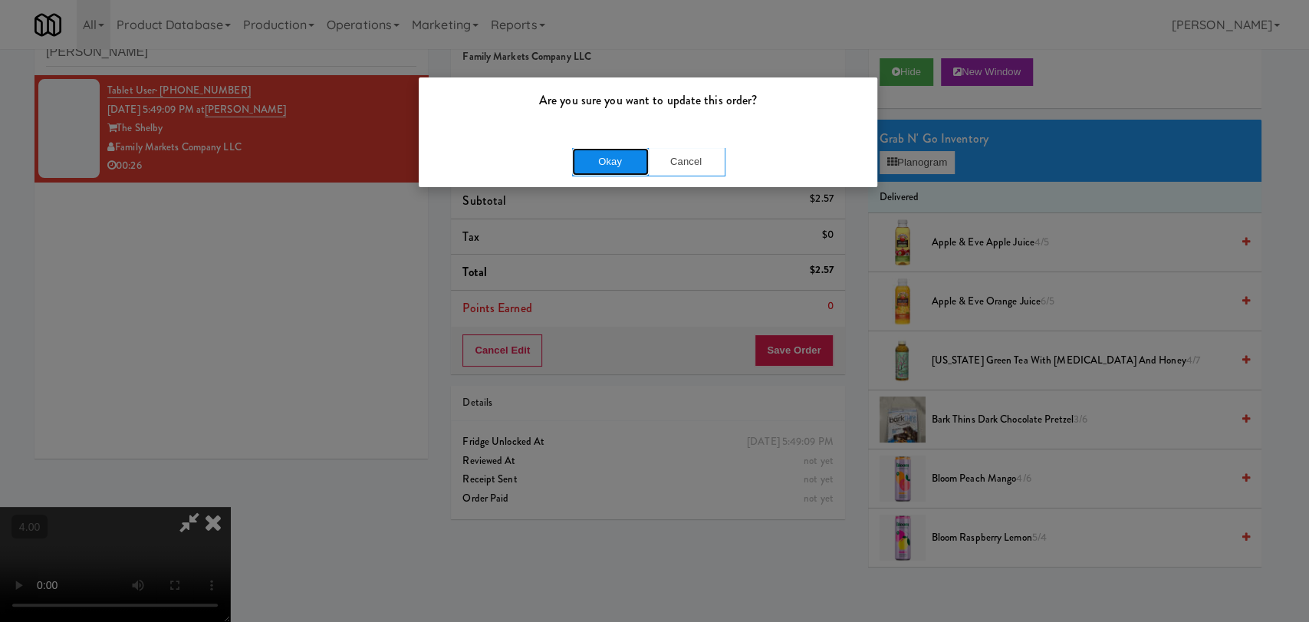
click at [632, 174] on button "Okay" at bounding box center [610, 162] width 77 height 28
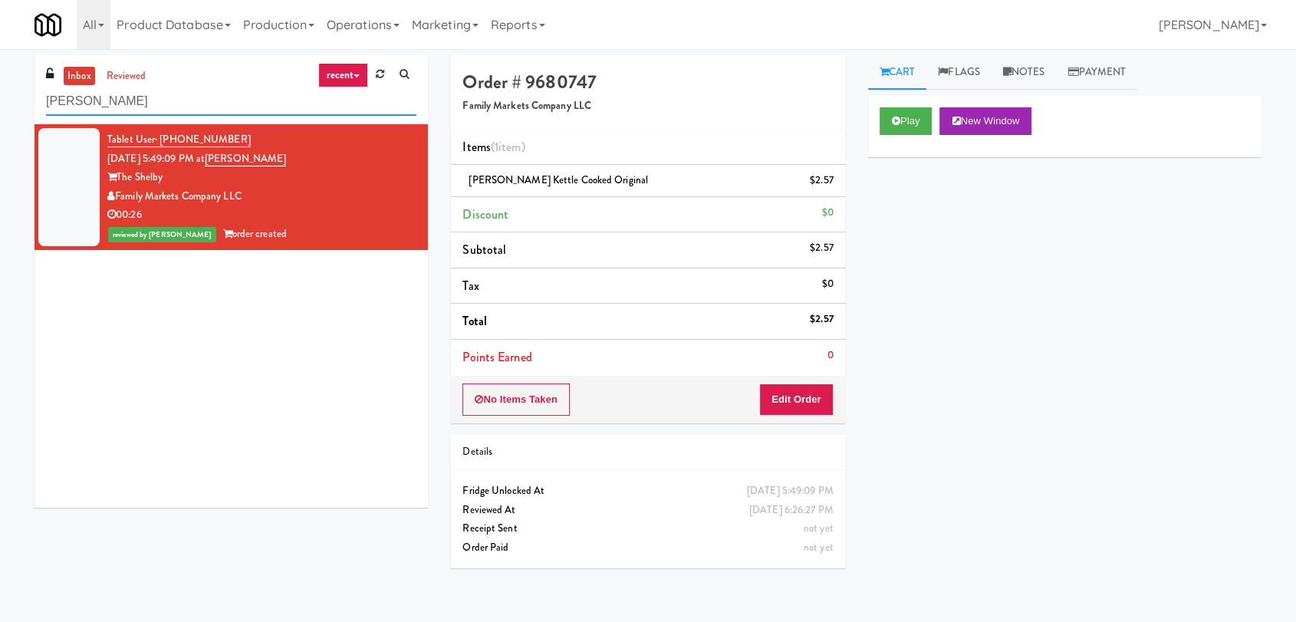
drag, startPoint x: 184, startPoint y: 89, endPoint x: 3, endPoint y: 103, distance: 181.4
click at [3, 103] on div "inbox reviewed recent all unclear take inventory issue suspicious failed recent…" at bounding box center [648, 335] width 1296 height 560
paste input "[GEOGRAPHIC_DATA] -"
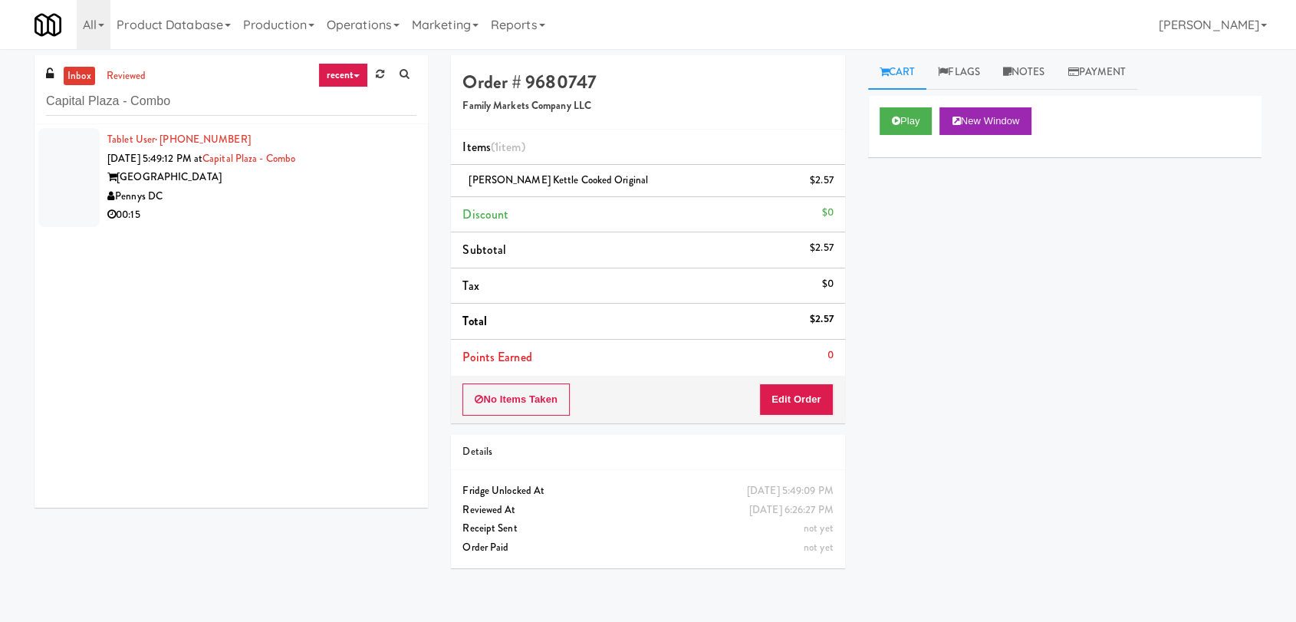
click at [368, 209] on div "00:15" at bounding box center [261, 214] width 309 height 19
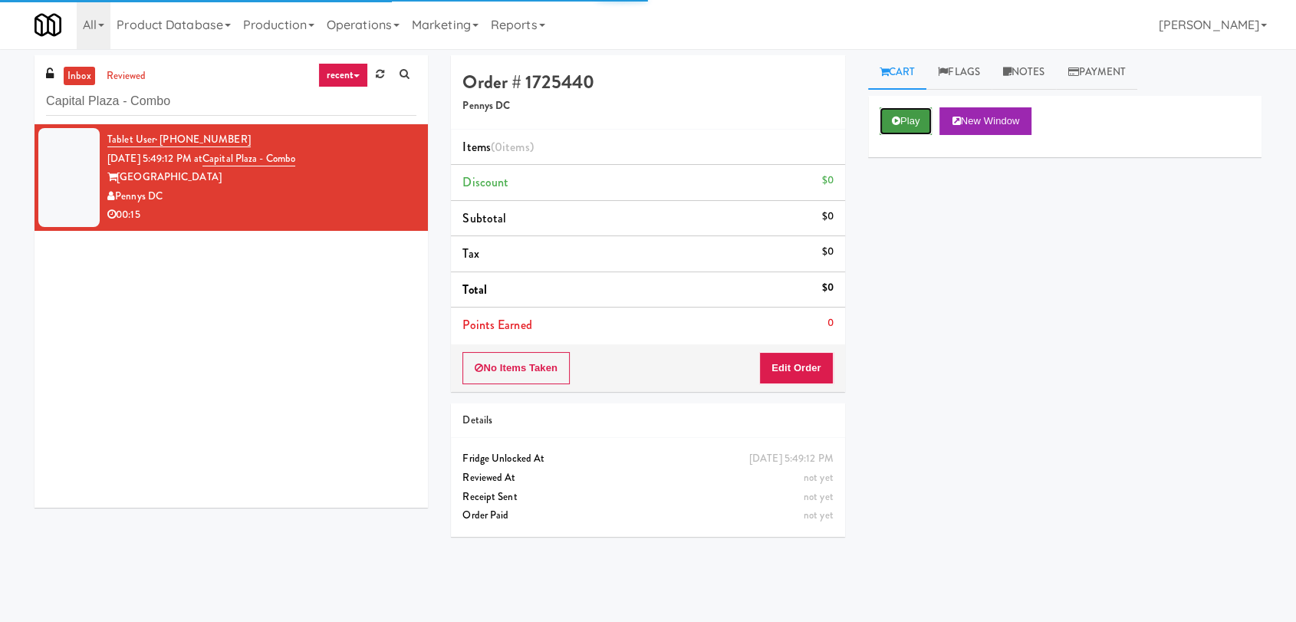
click at [895, 121] on icon at bounding box center [896, 121] width 8 height 10
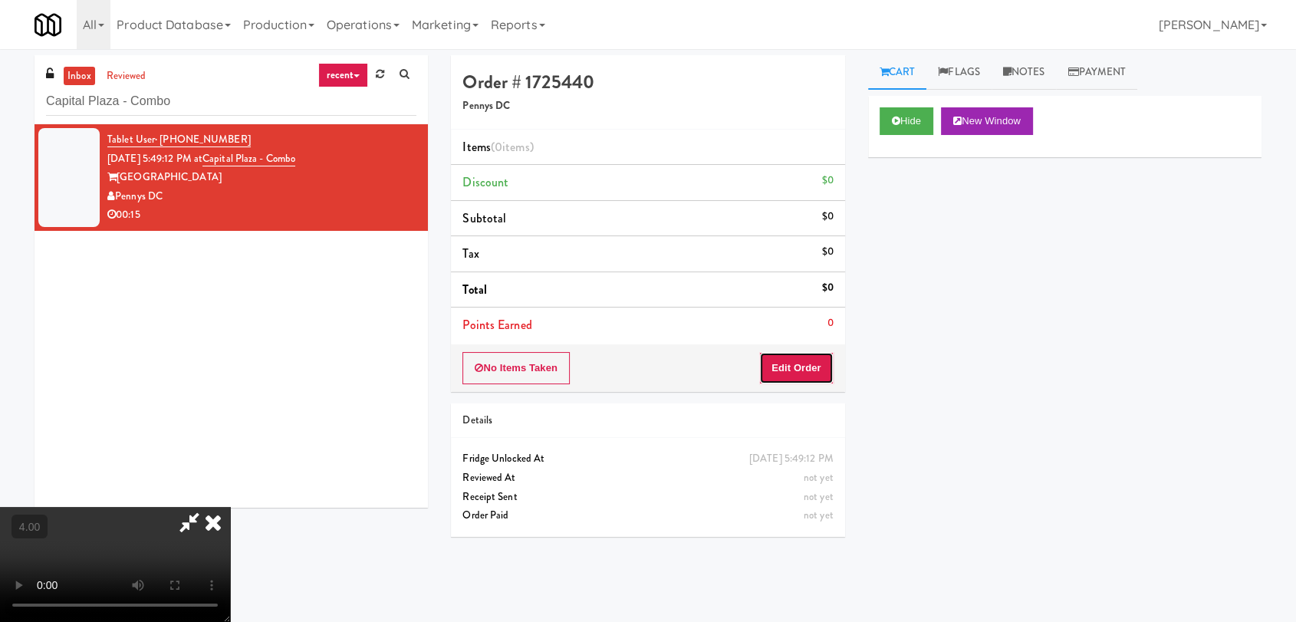
click at [816, 370] on button "Edit Order" at bounding box center [796, 368] width 74 height 32
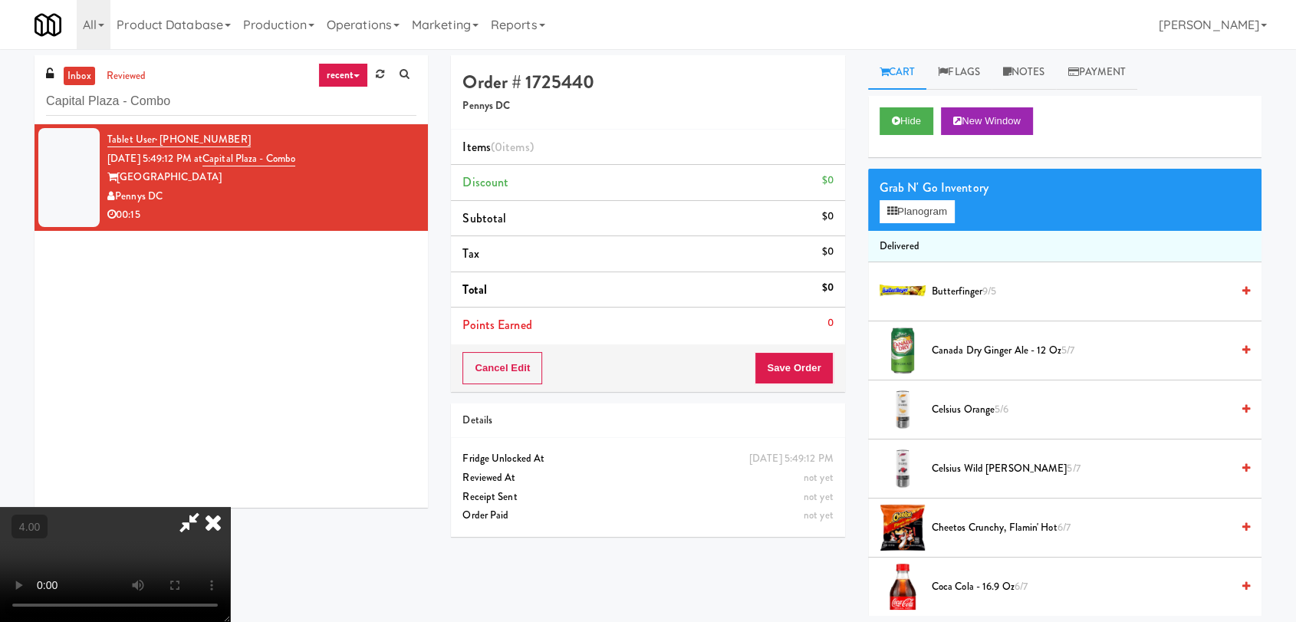
click at [230, 507] on video at bounding box center [115, 564] width 230 height 115
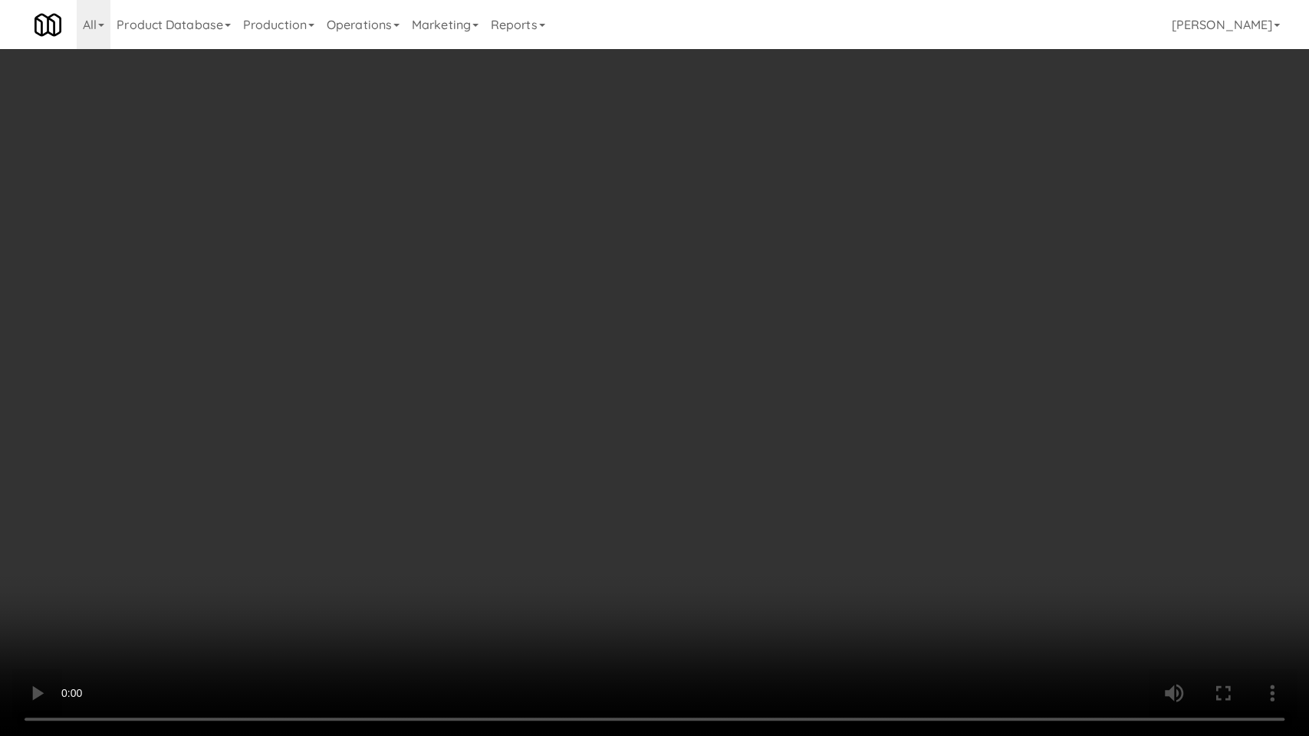
click at [484, 415] on video at bounding box center [654, 368] width 1309 height 736
click at [615, 422] on video at bounding box center [654, 368] width 1309 height 736
click at [718, 447] on video at bounding box center [654, 368] width 1309 height 736
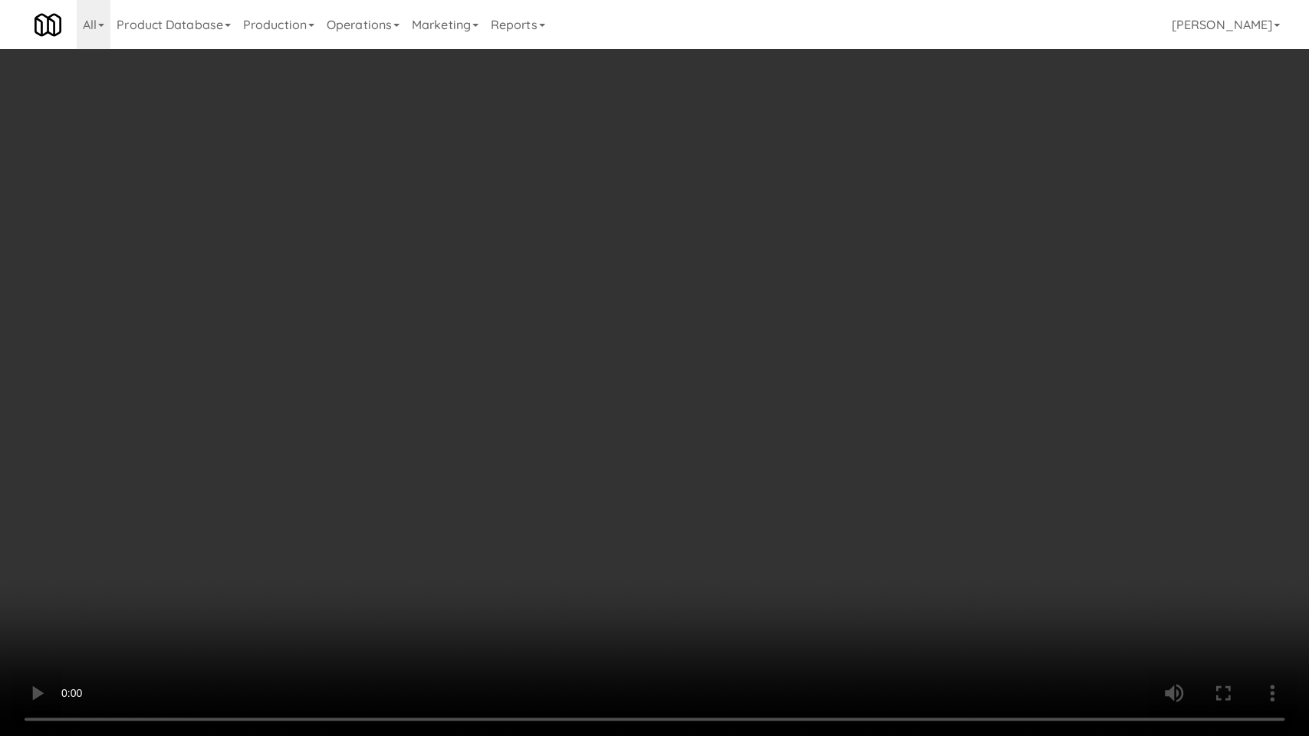
click at [718, 447] on video at bounding box center [654, 368] width 1309 height 736
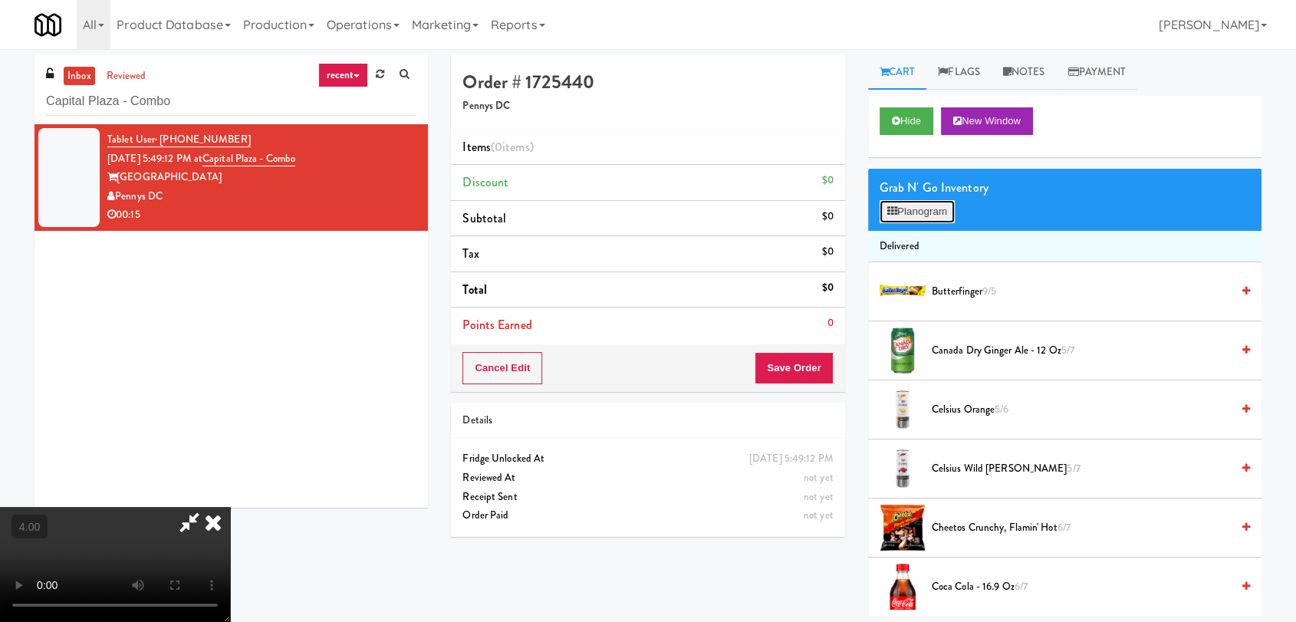
click at [903, 217] on button "Planogram" at bounding box center [916, 211] width 75 height 23
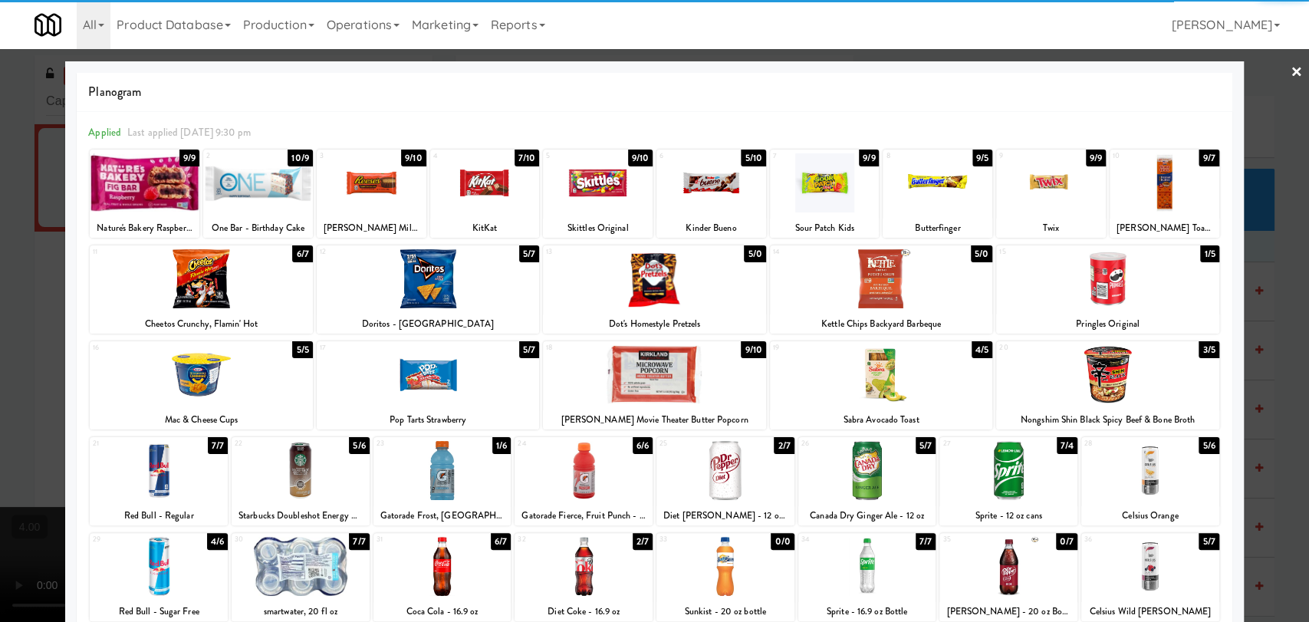
click at [1151, 190] on div at bounding box center [1164, 182] width 110 height 59
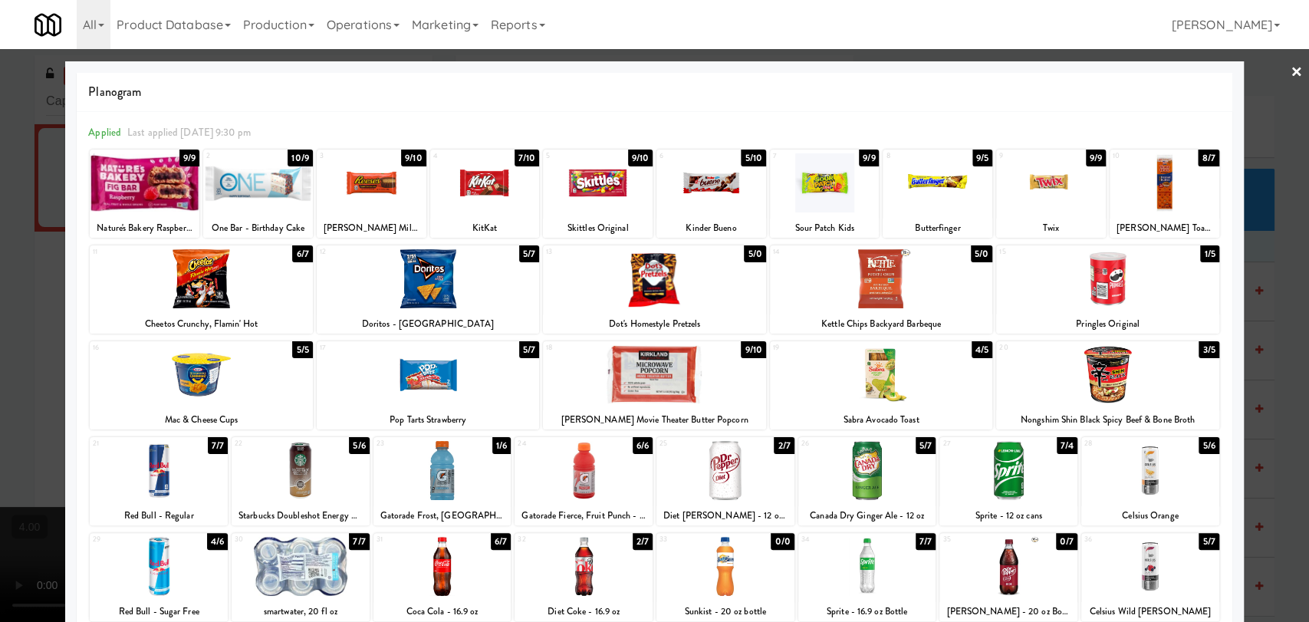
click at [485, 296] on div at bounding box center [428, 278] width 222 height 59
click at [0, 251] on div at bounding box center [654, 311] width 1309 height 622
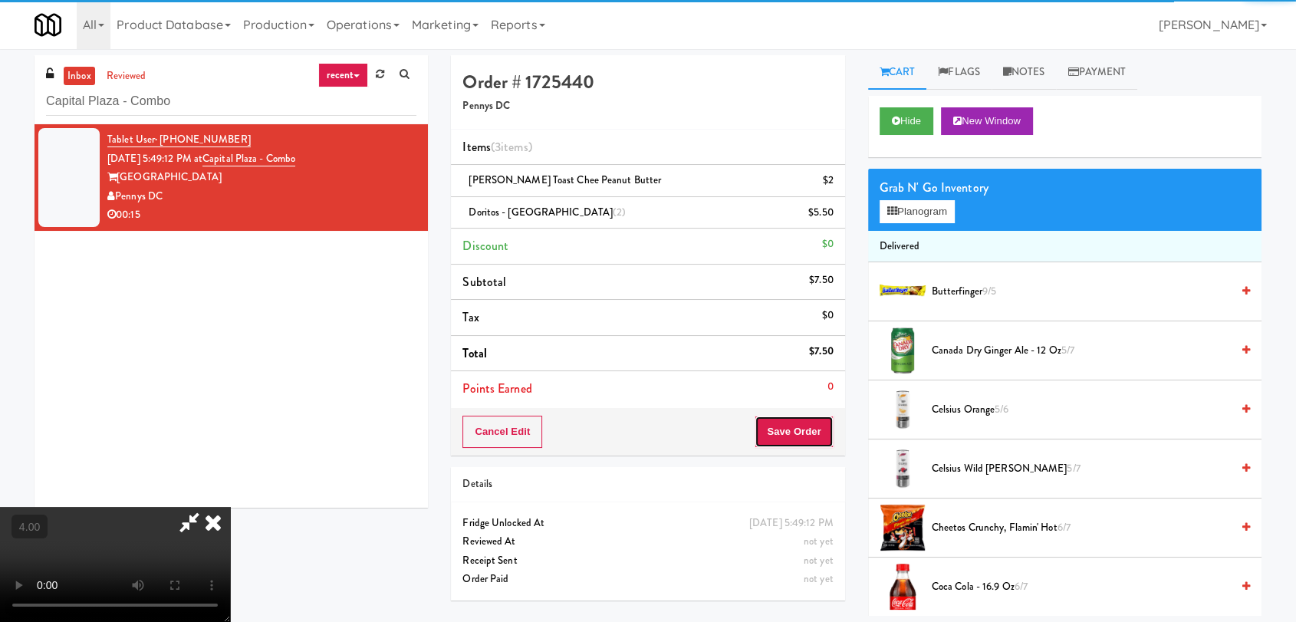
click at [812, 429] on button "Save Order" at bounding box center [793, 432] width 78 height 32
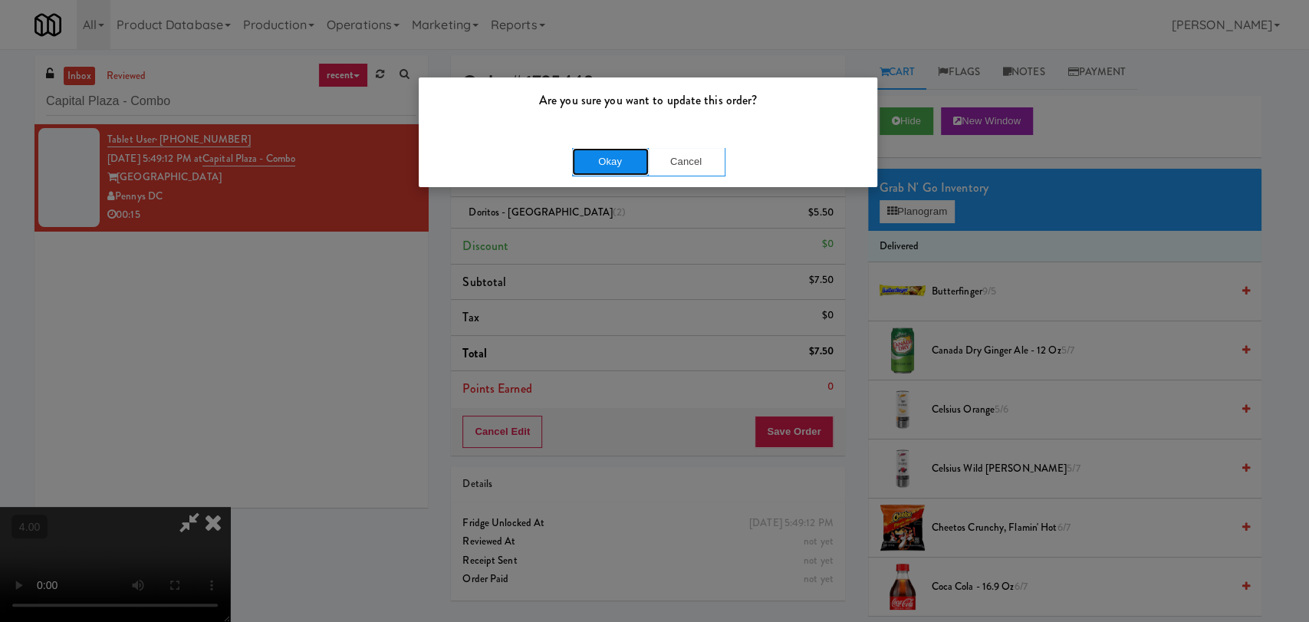
click at [628, 153] on button "Okay" at bounding box center [610, 162] width 77 height 28
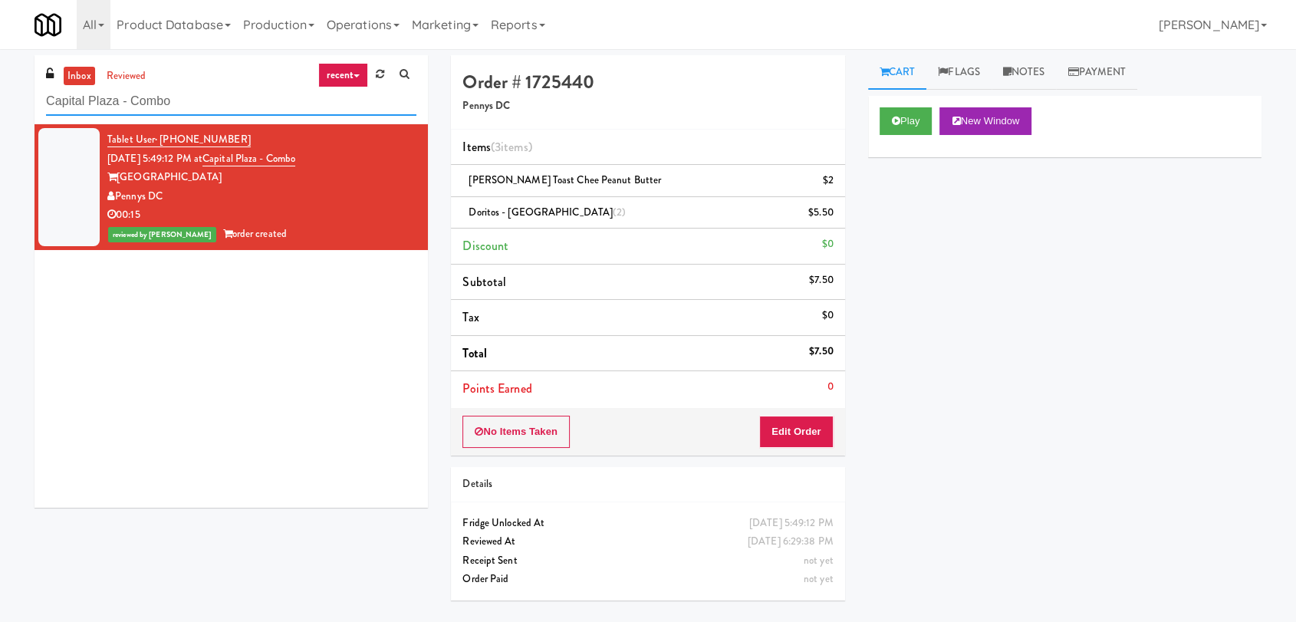
paste input "Oasis - Cooler"
drag, startPoint x: 89, startPoint y: 92, endPoint x: 0, endPoint y: 89, distance: 89.0
click at [0, 89] on div "inbox reviewed recent all unclear take inventory issue suspicious failed recent…" at bounding box center [648, 335] width 1296 height 560
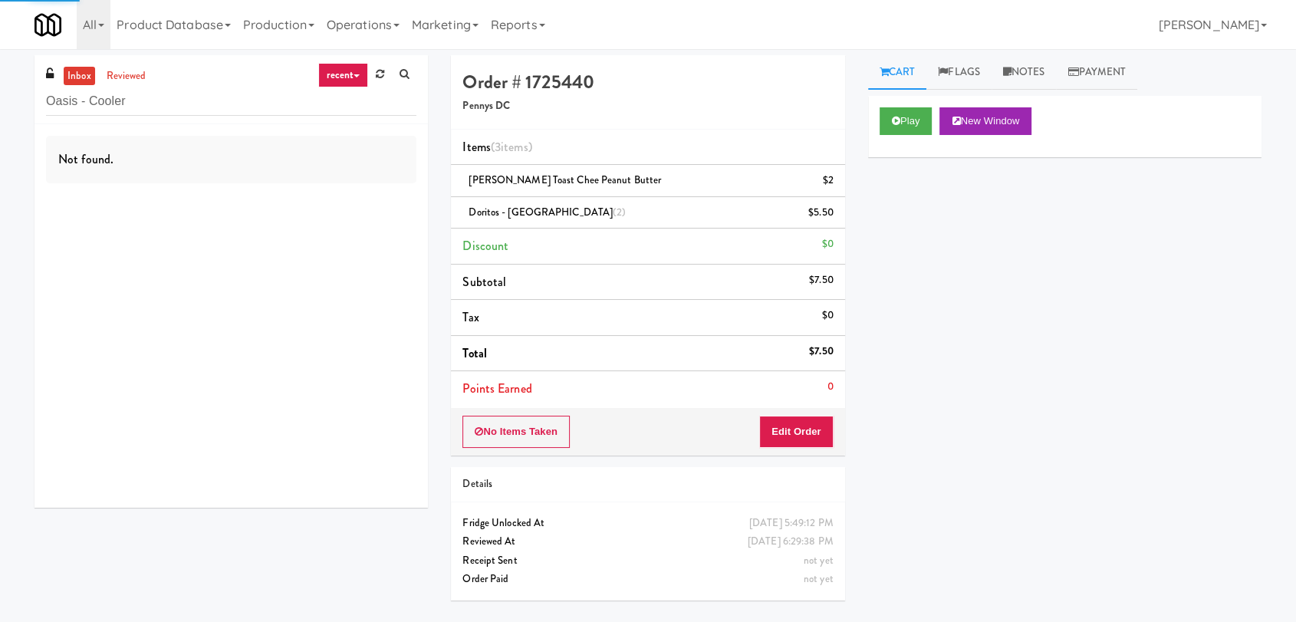
click at [376, 200] on div "Not found." at bounding box center [230, 315] width 393 height 383
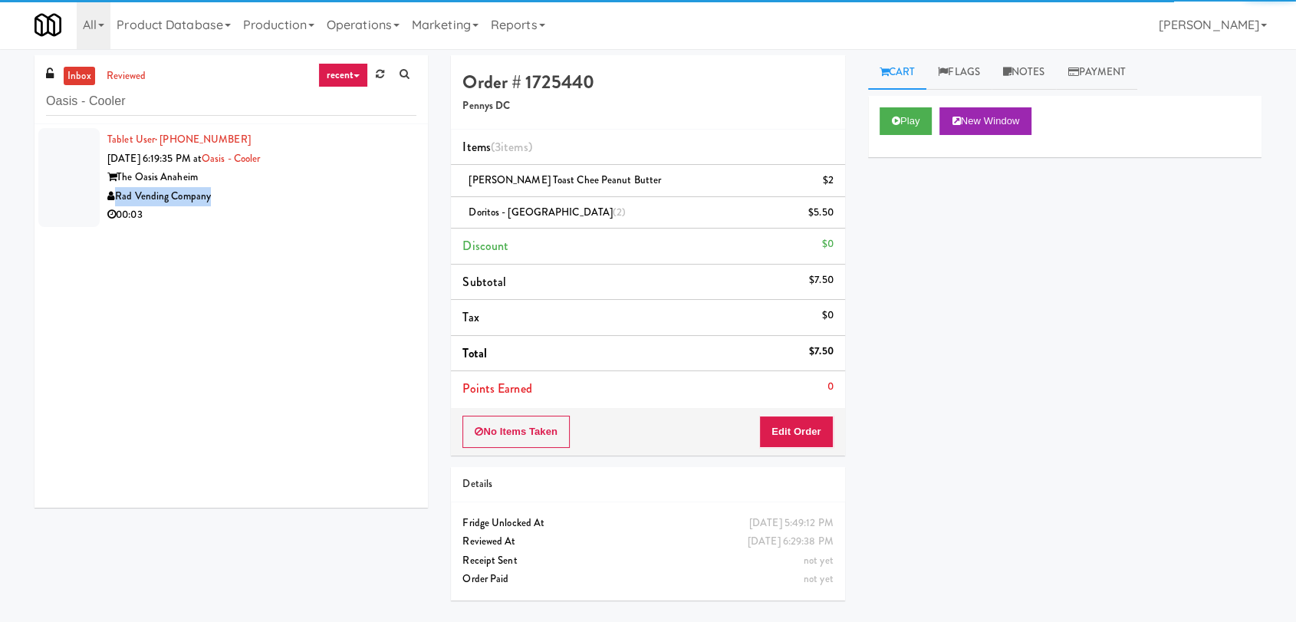
click at [376, 200] on div "Rad Vending Company" at bounding box center [261, 196] width 309 height 19
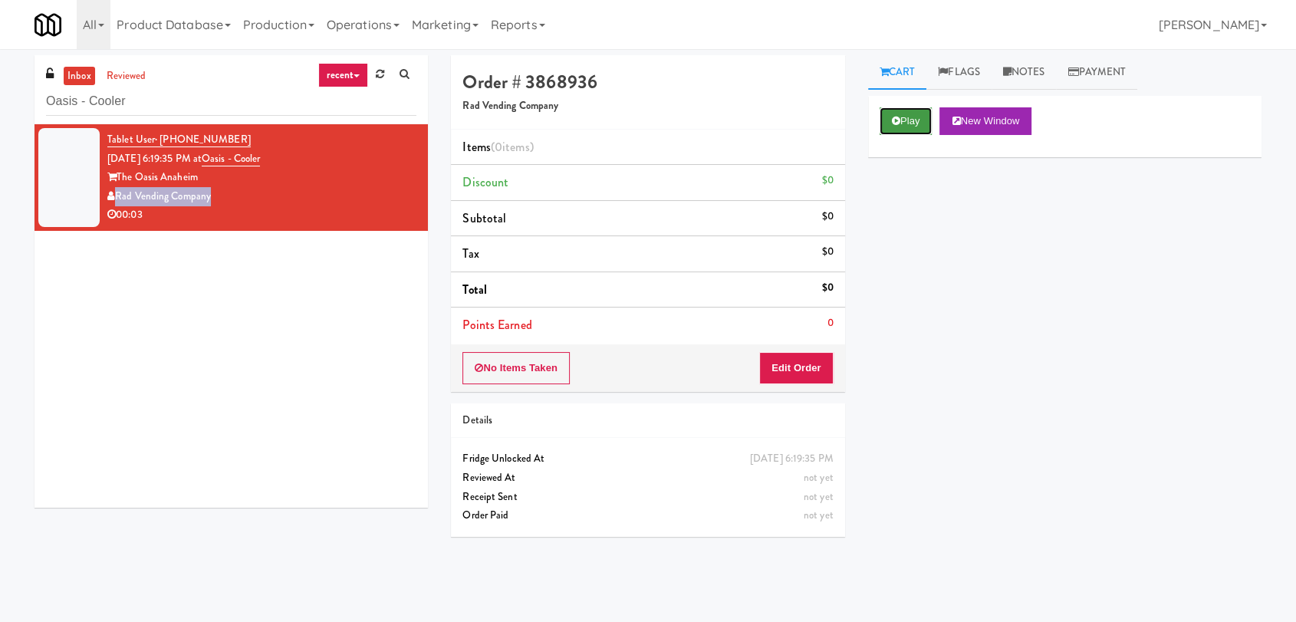
click at [908, 126] on button "Play" at bounding box center [905, 121] width 53 height 28
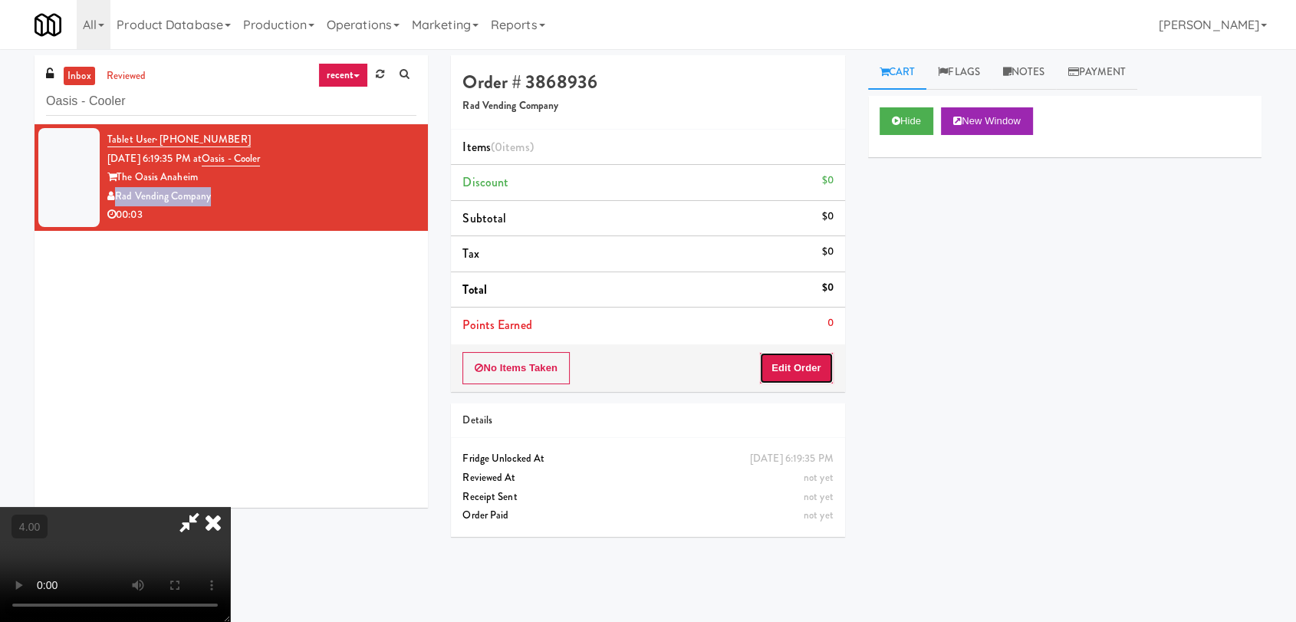
drag, startPoint x: 787, startPoint y: 357, endPoint x: 770, endPoint y: 255, distance: 104.0
click at [787, 357] on button "Edit Order" at bounding box center [796, 368] width 74 height 32
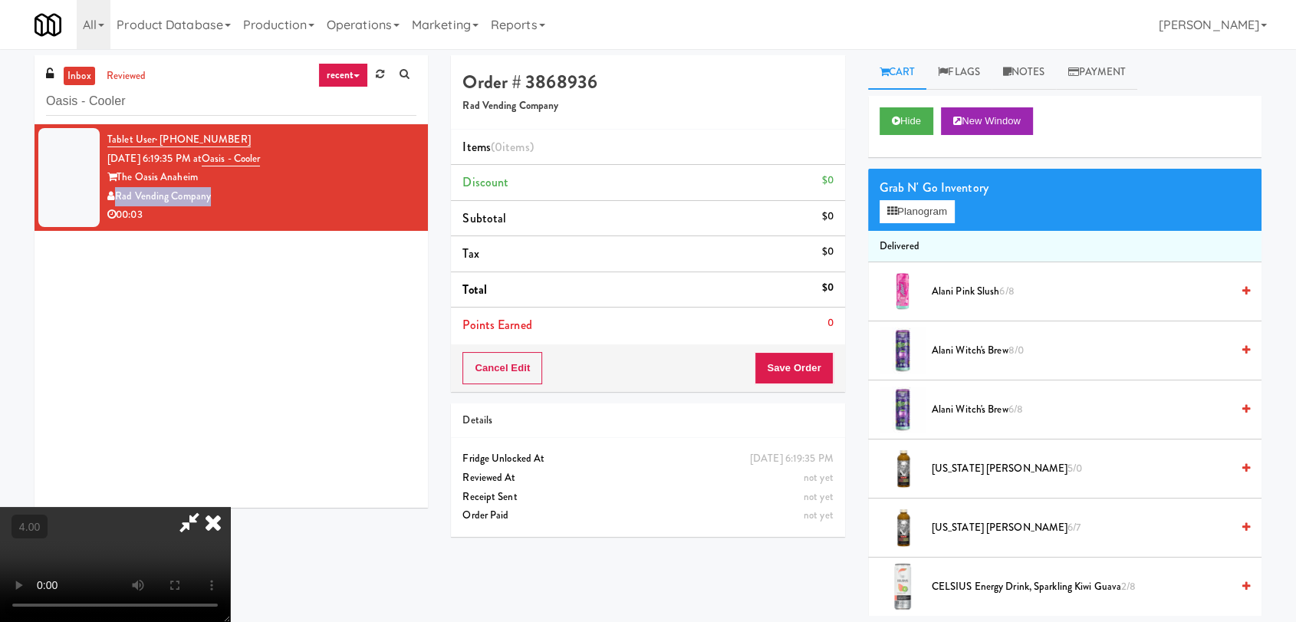
click at [230, 507] on video at bounding box center [115, 564] width 230 height 115
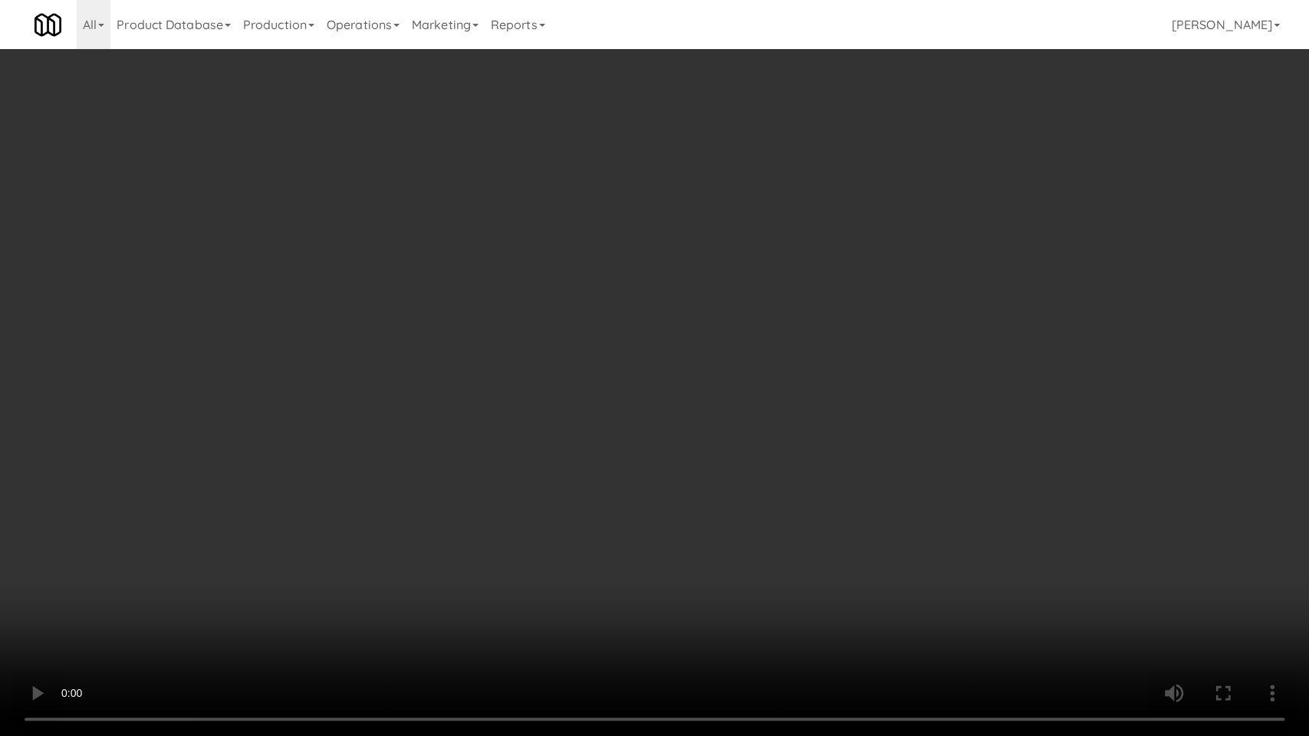
click at [701, 406] on video at bounding box center [654, 368] width 1309 height 736
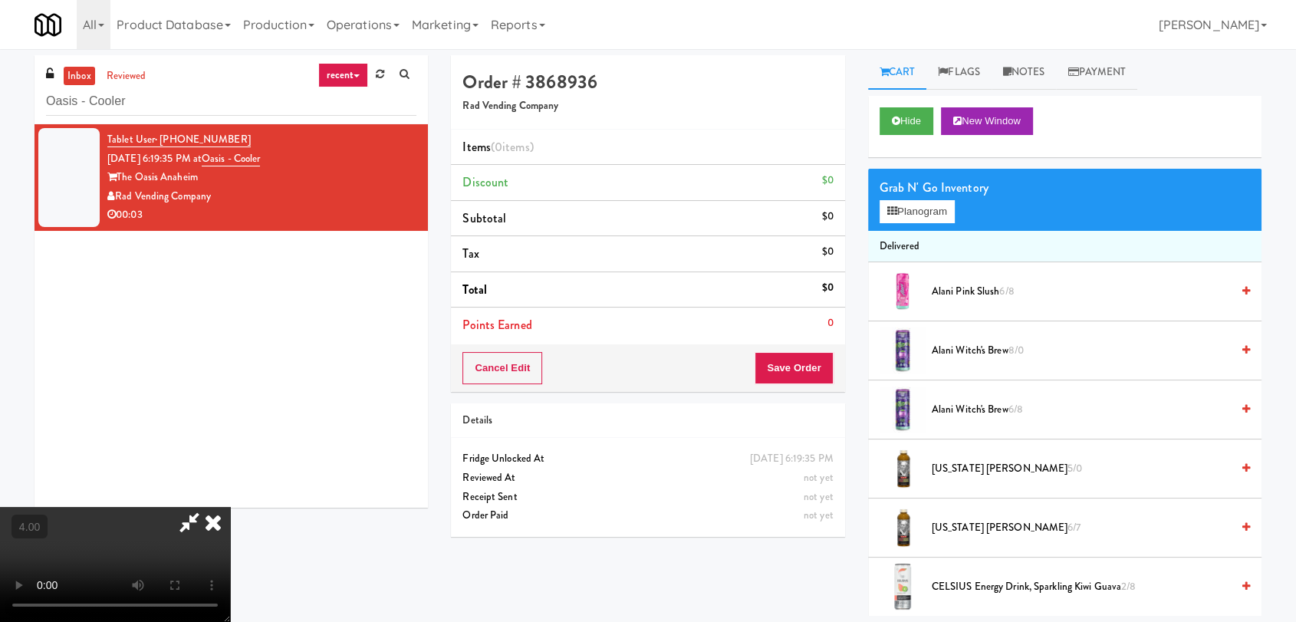
click at [914, 194] on div "Grab N' Go Inventory" at bounding box center [1064, 187] width 370 height 23
click at [935, 209] on button "Planogram" at bounding box center [916, 211] width 75 height 23
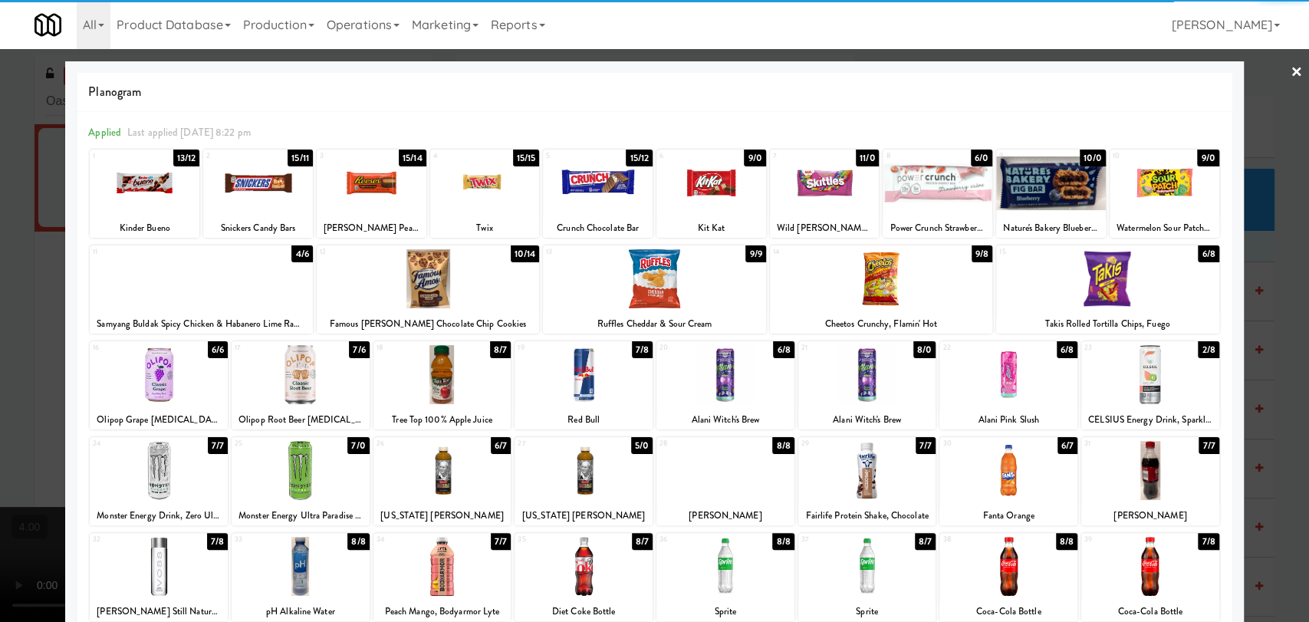
click at [731, 397] on div at bounding box center [725, 374] width 138 height 59
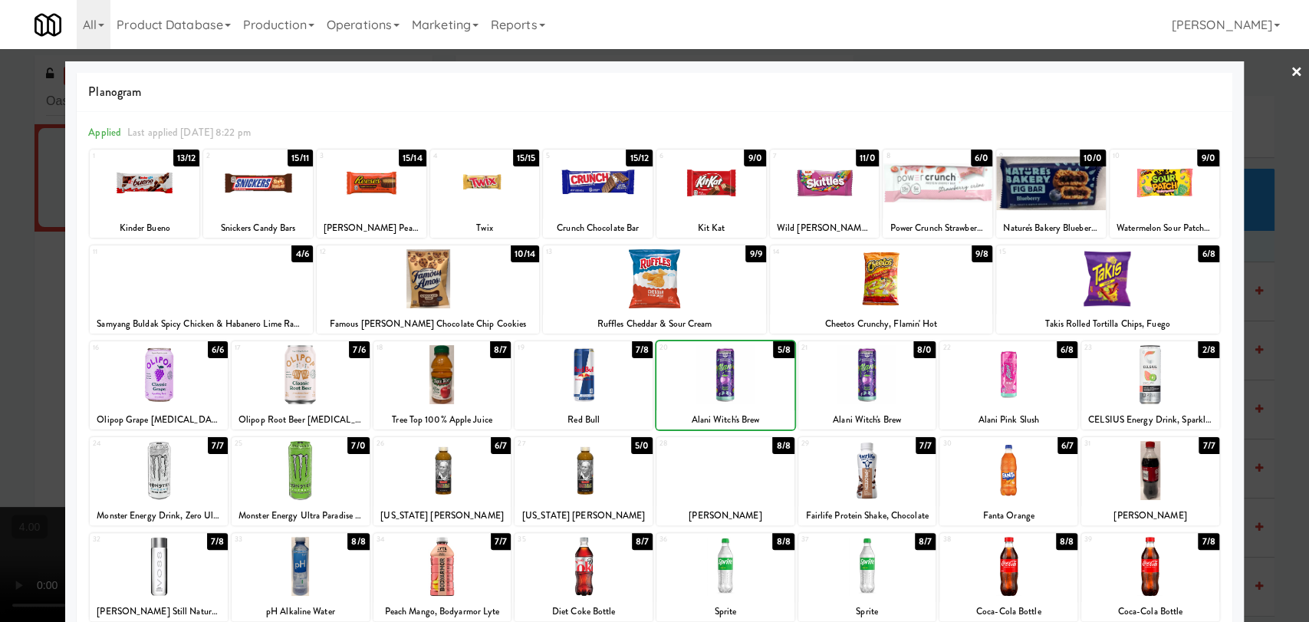
click at [0, 356] on div at bounding box center [654, 311] width 1309 height 622
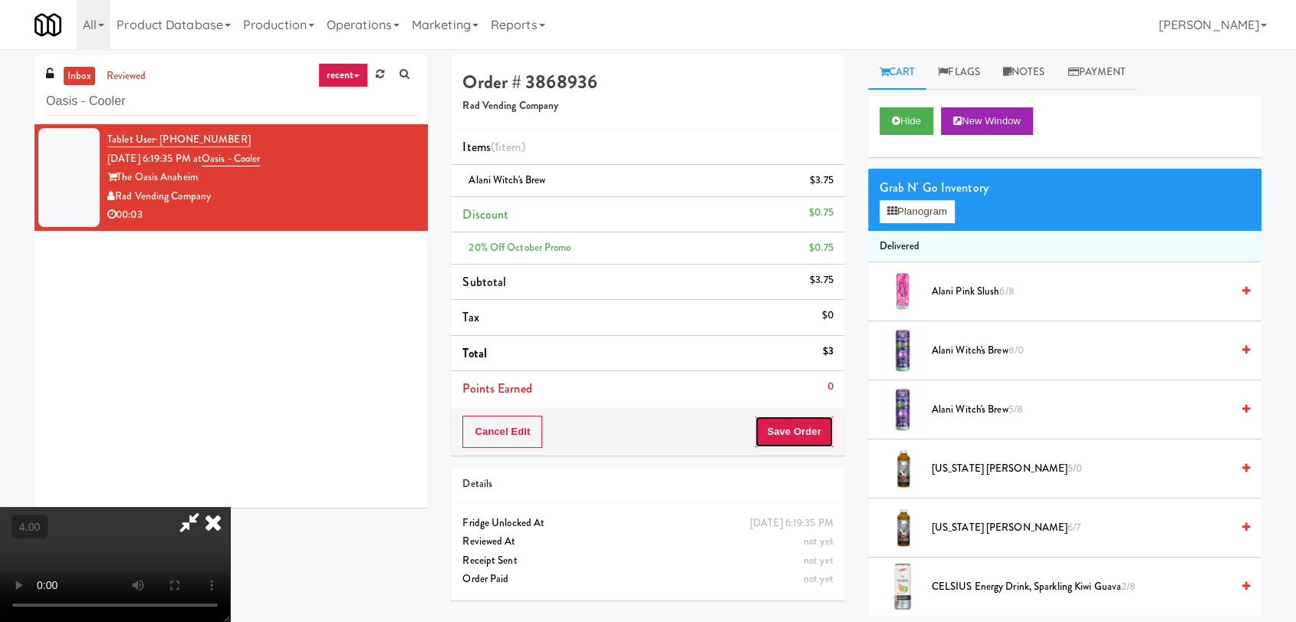
click at [792, 428] on button "Save Order" at bounding box center [793, 432] width 78 height 32
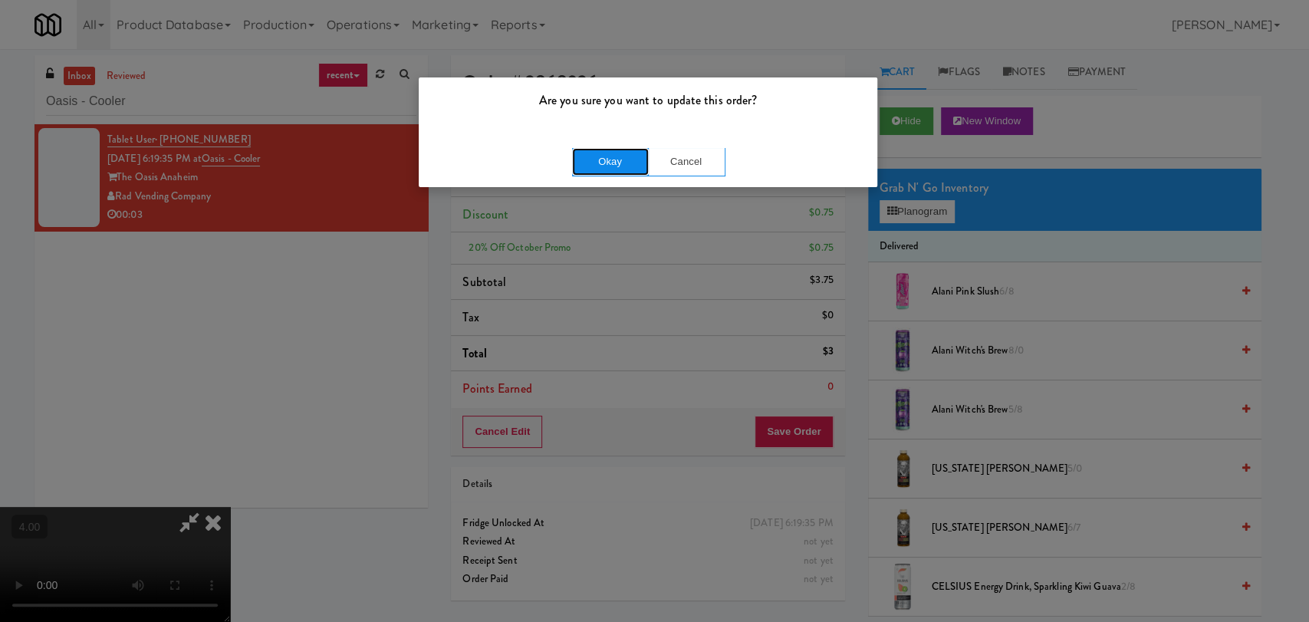
click at [622, 155] on button "Okay" at bounding box center [610, 162] width 77 height 28
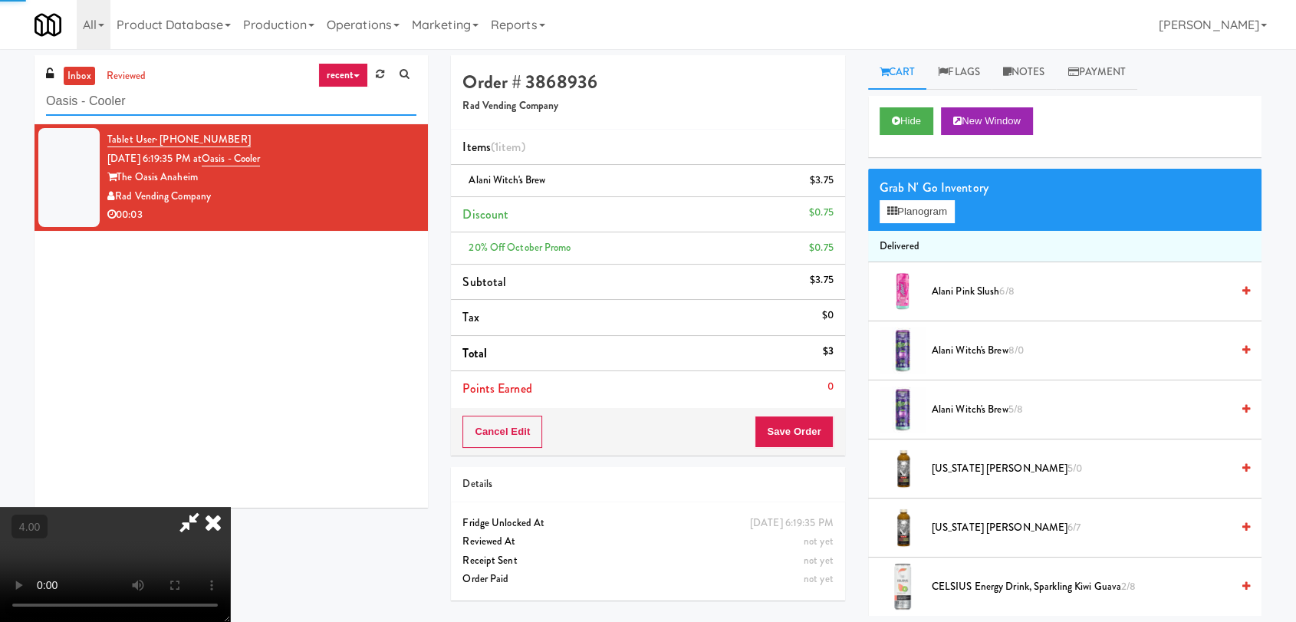
drag, startPoint x: 90, startPoint y: 90, endPoint x: 0, endPoint y: 70, distance: 92.8
click at [0, 70] on div "inbox reviewed recent all unclear take inventory issue suspicious failed recent…" at bounding box center [648, 335] width 1296 height 560
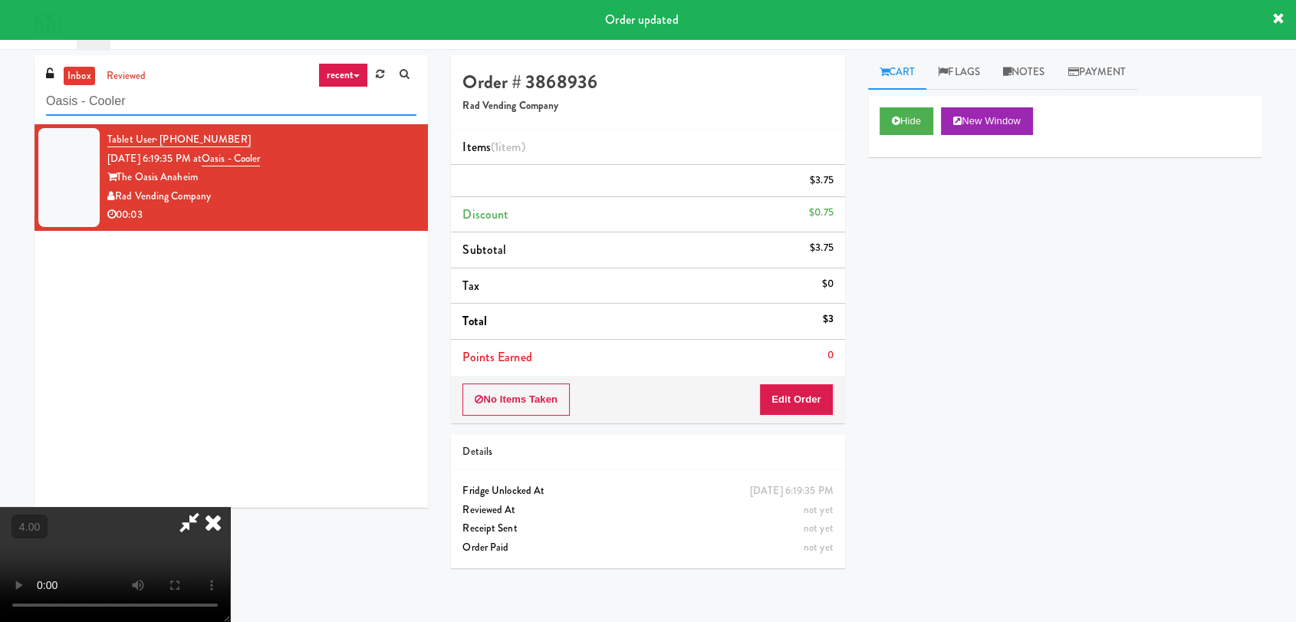
paste input "liv Inside POOL"
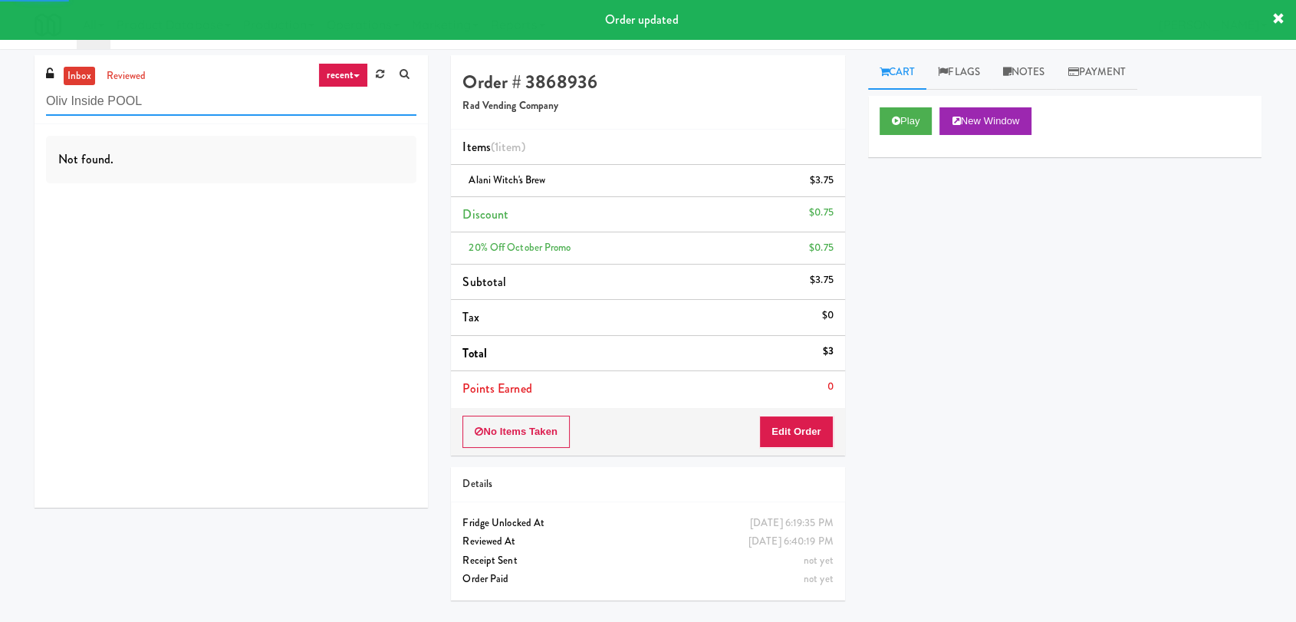
type input "Oliv Inside POOL"
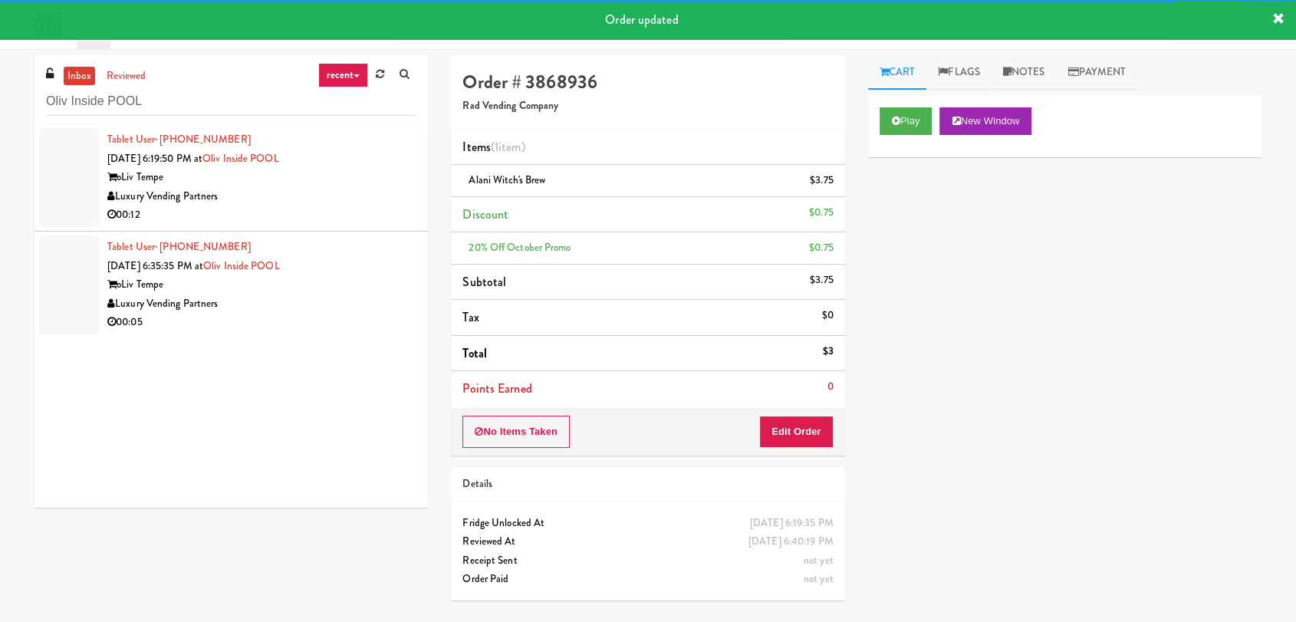
click at [306, 182] on div "oLiv Tempe" at bounding box center [261, 177] width 309 height 19
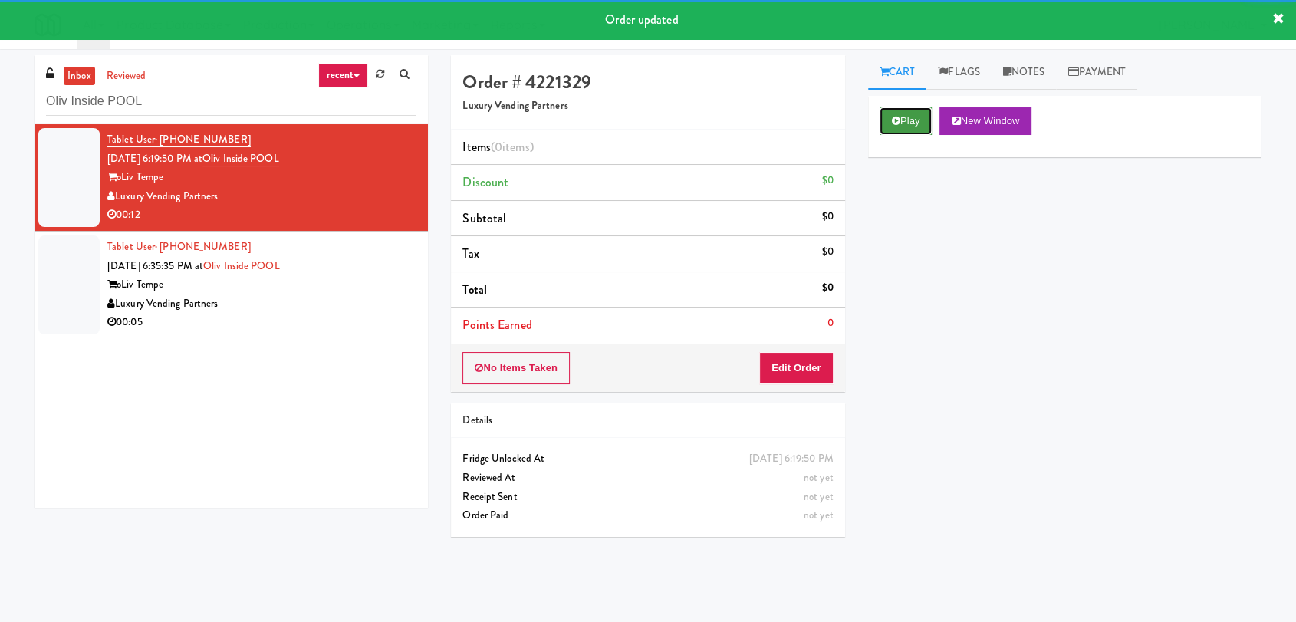
click at [902, 111] on button "Play" at bounding box center [905, 121] width 53 height 28
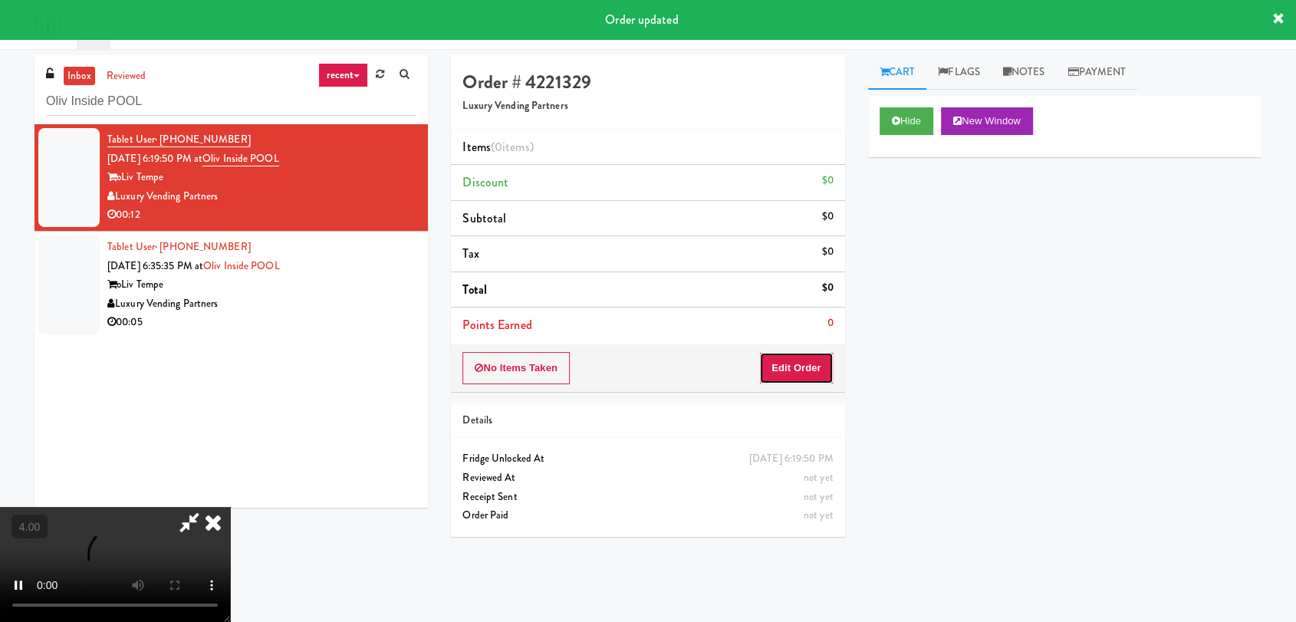
click at [782, 377] on button "Edit Order" at bounding box center [796, 368] width 74 height 32
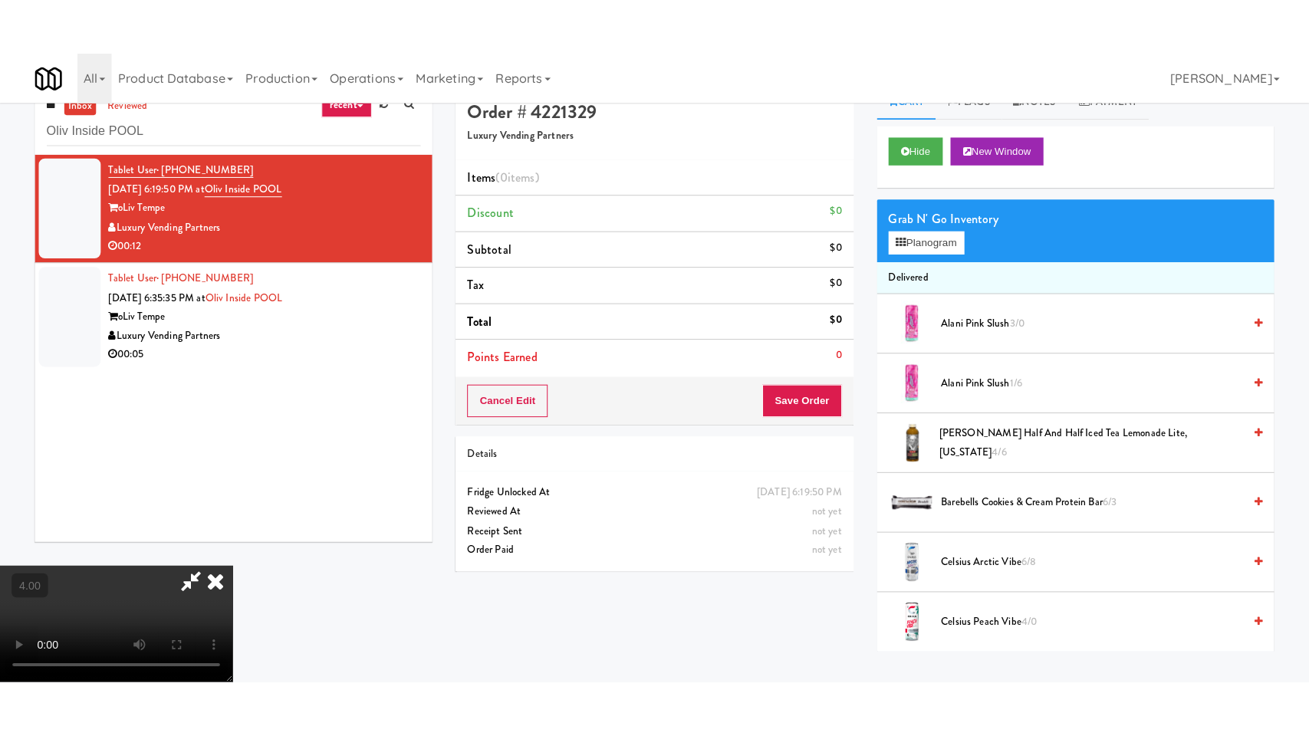
scroll to position [49, 0]
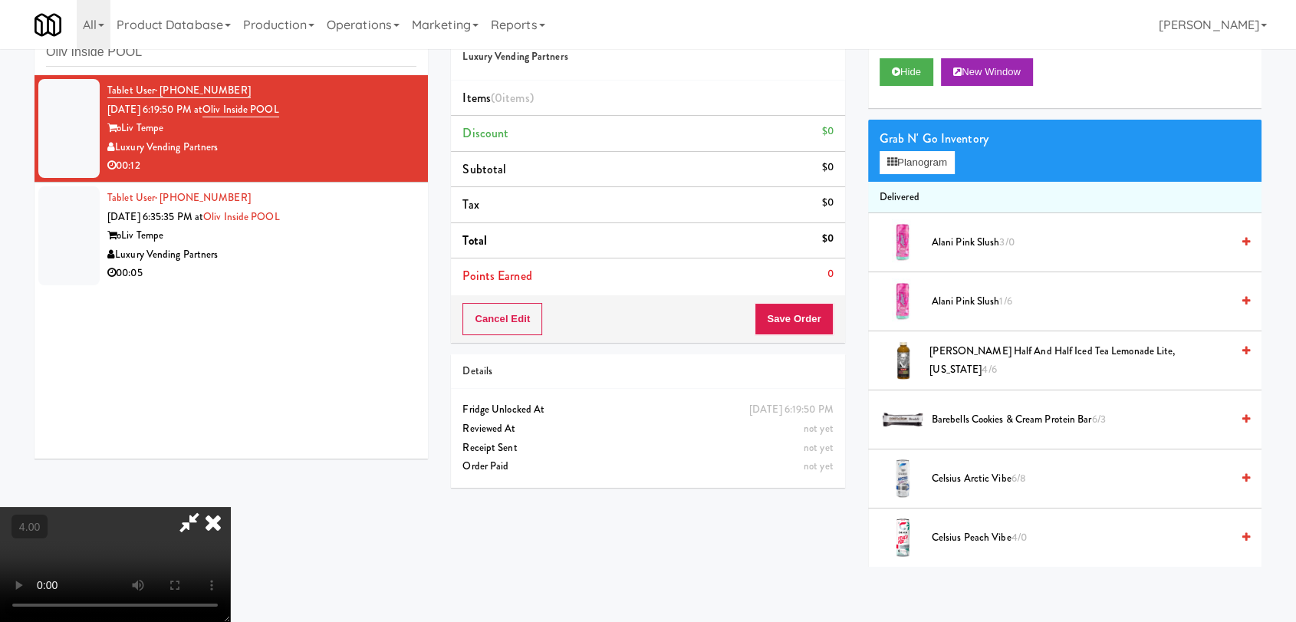
click at [230, 507] on video at bounding box center [115, 564] width 230 height 115
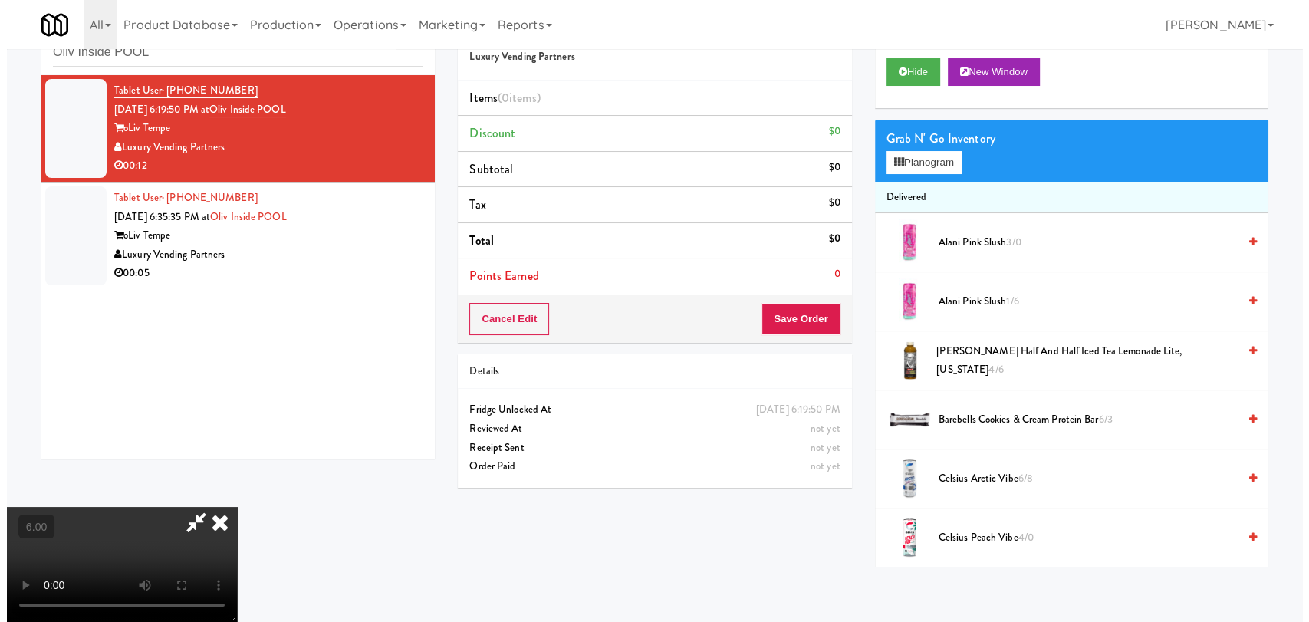
scroll to position [31, 0]
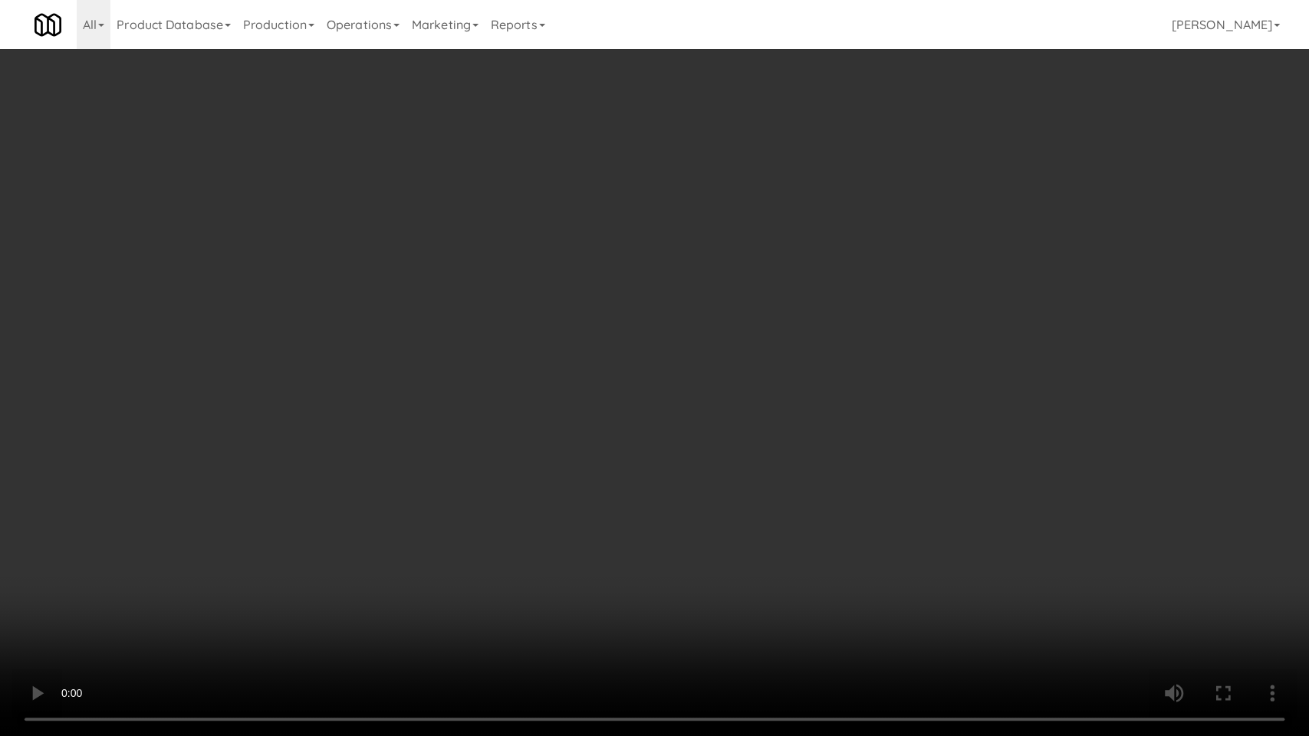
click at [554, 515] on video at bounding box center [654, 368] width 1309 height 736
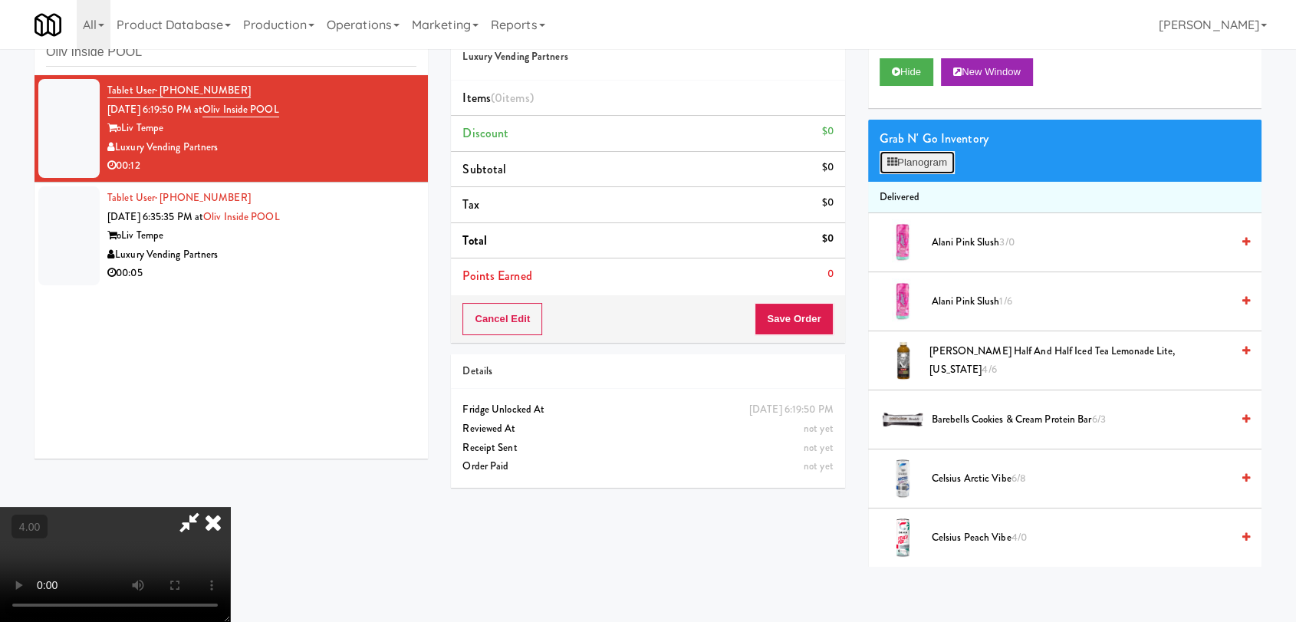
click at [926, 167] on button "Planogram" at bounding box center [916, 162] width 75 height 23
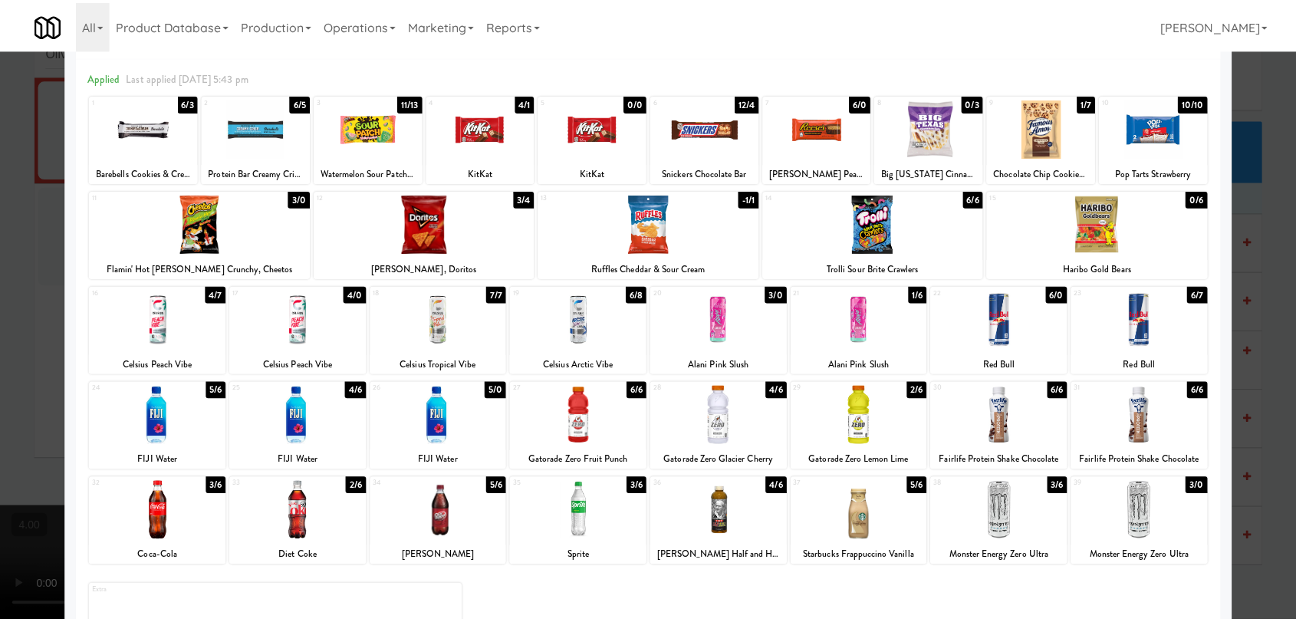
scroll to position [131, 0]
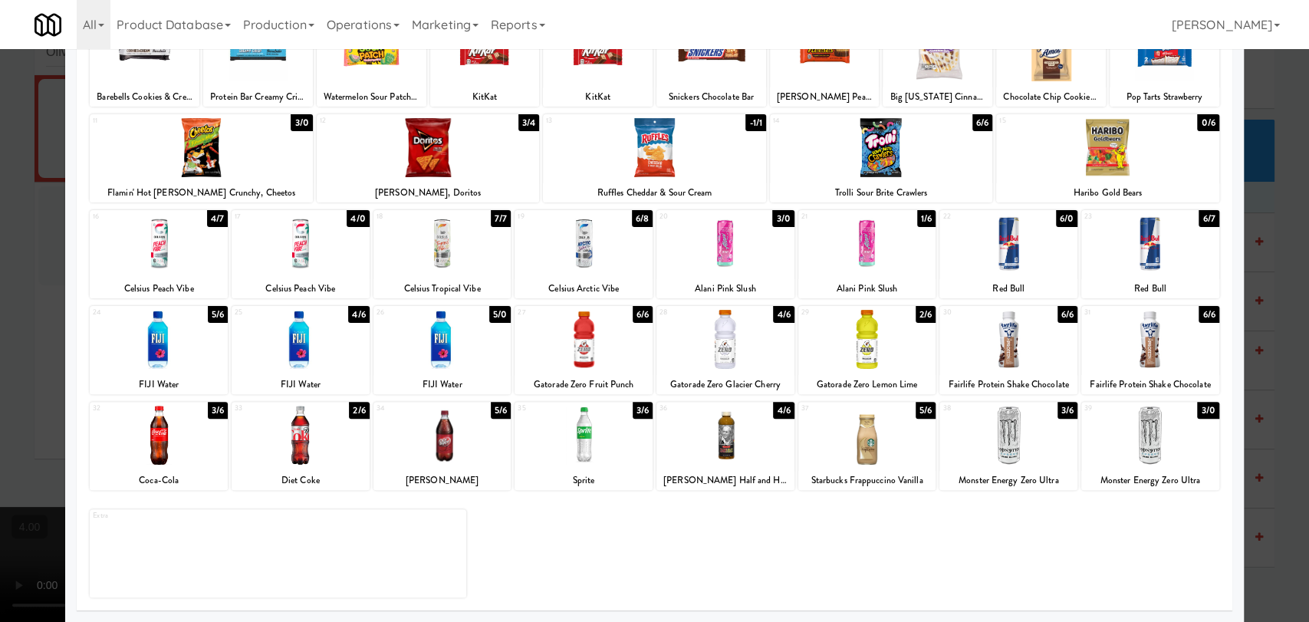
click at [333, 345] on div at bounding box center [301, 339] width 138 height 59
click at [0, 153] on div at bounding box center [654, 311] width 1309 height 622
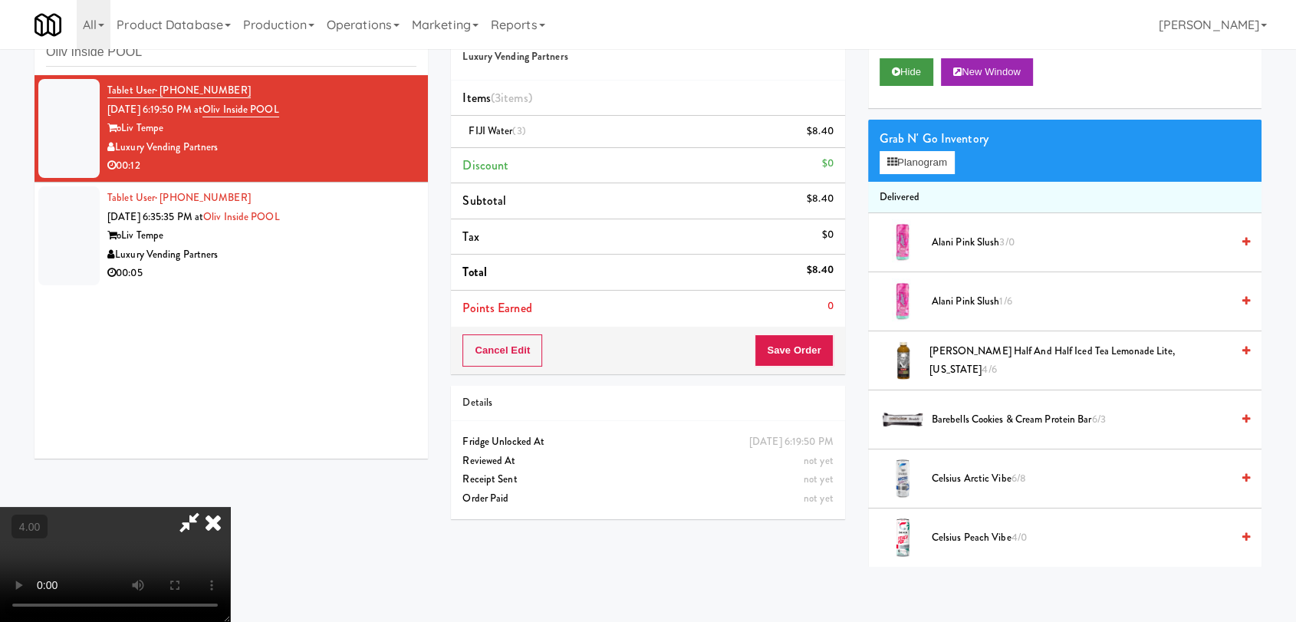
drag, startPoint x: 938, startPoint y: 59, endPoint x: 929, endPoint y: 64, distance: 10.3
click at [935, 61] on div "Hide New Window" at bounding box center [1064, 72] width 370 height 28
click at [929, 64] on button "Hide" at bounding box center [906, 72] width 54 height 28
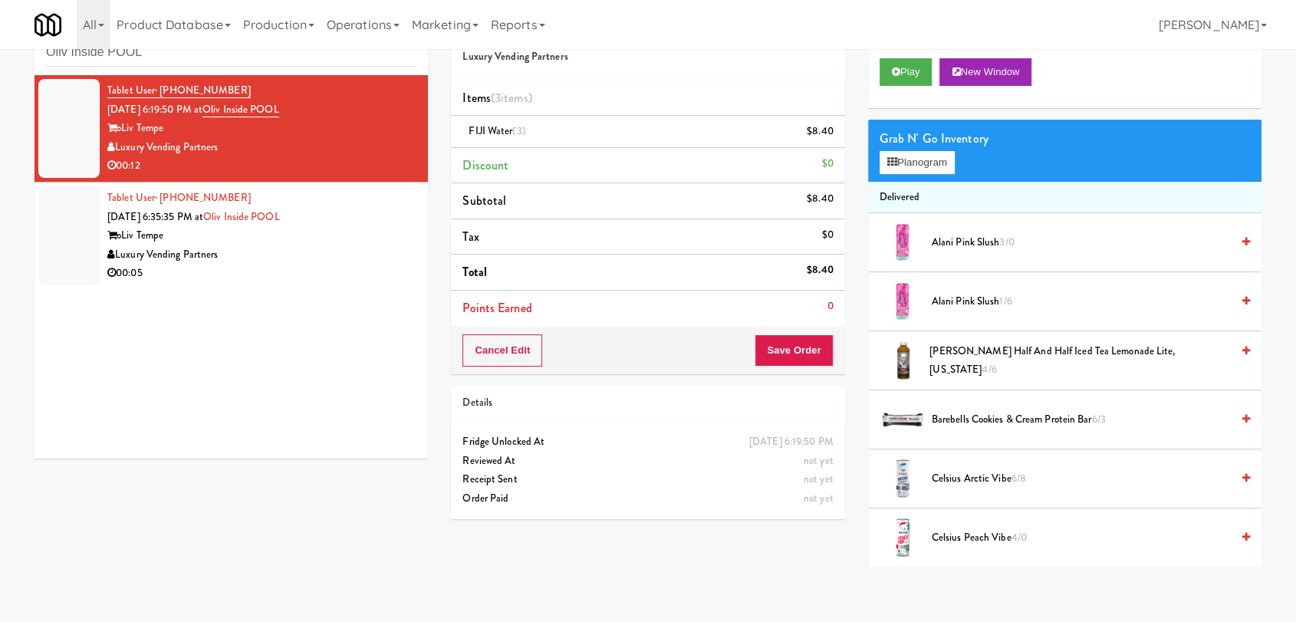
click at [770, 333] on div "Cancel Edit Save Order" at bounding box center [647, 351] width 393 height 48
click at [774, 350] on button "Save Order" at bounding box center [793, 350] width 78 height 32
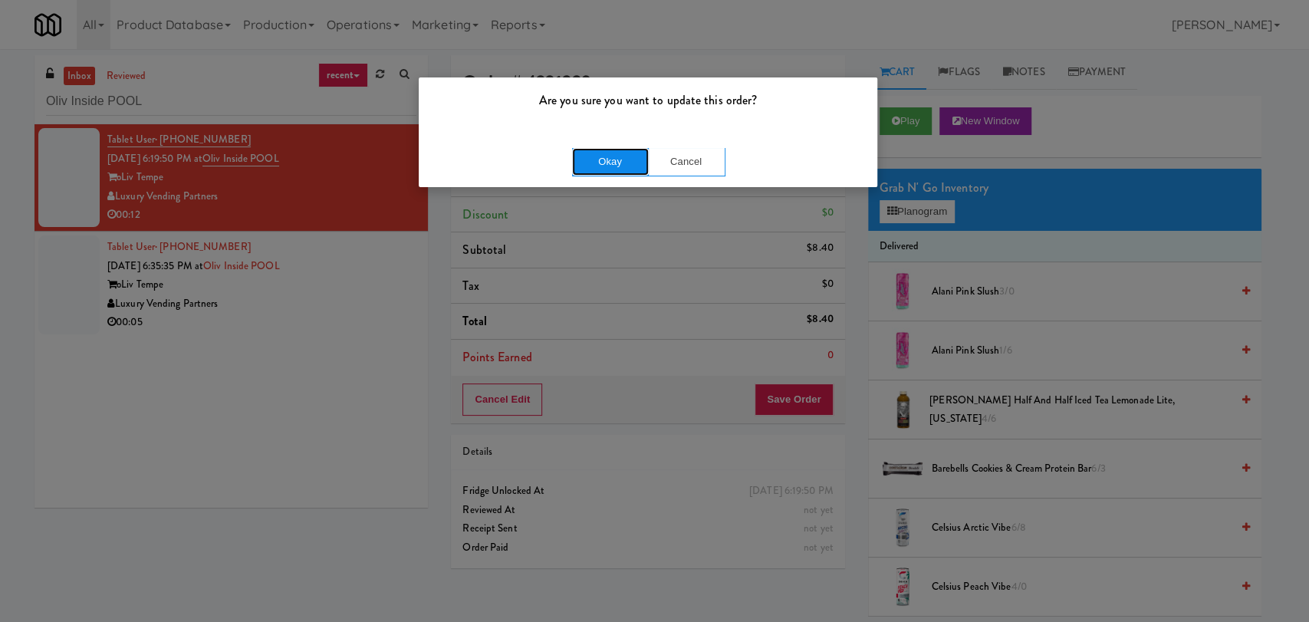
click at [603, 156] on button "Okay" at bounding box center [610, 162] width 77 height 28
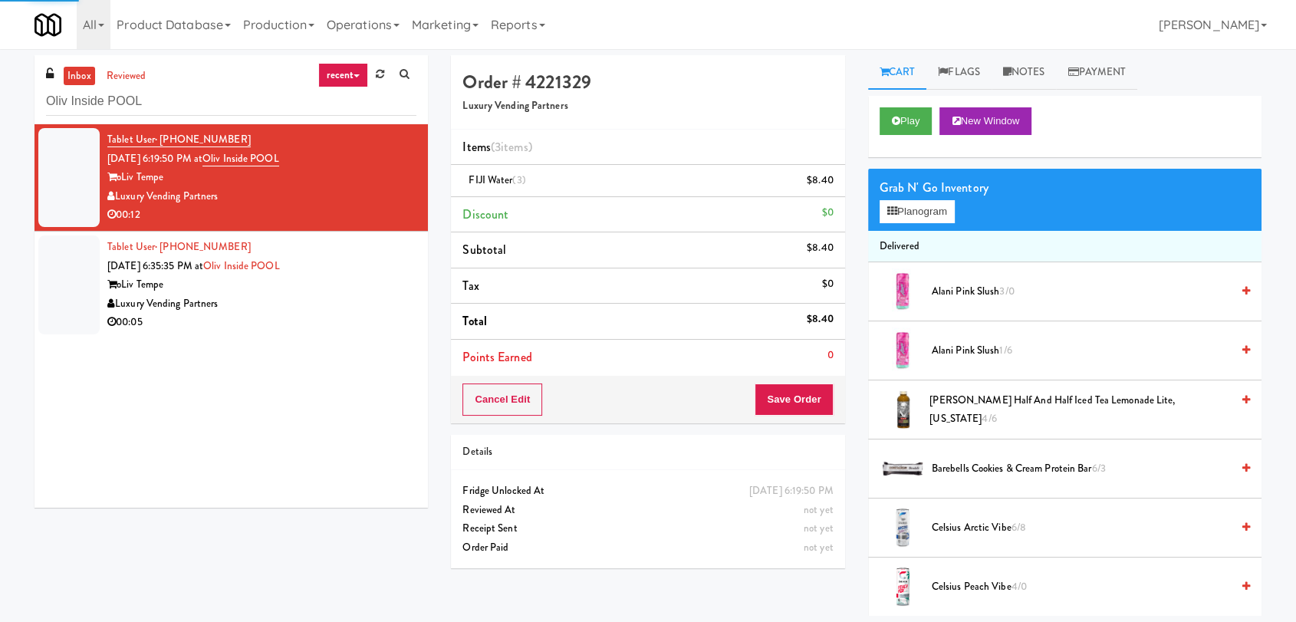
click at [304, 307] on div "Luxury Vending Partners" at bounding box center [261, 303] width 309 height 19
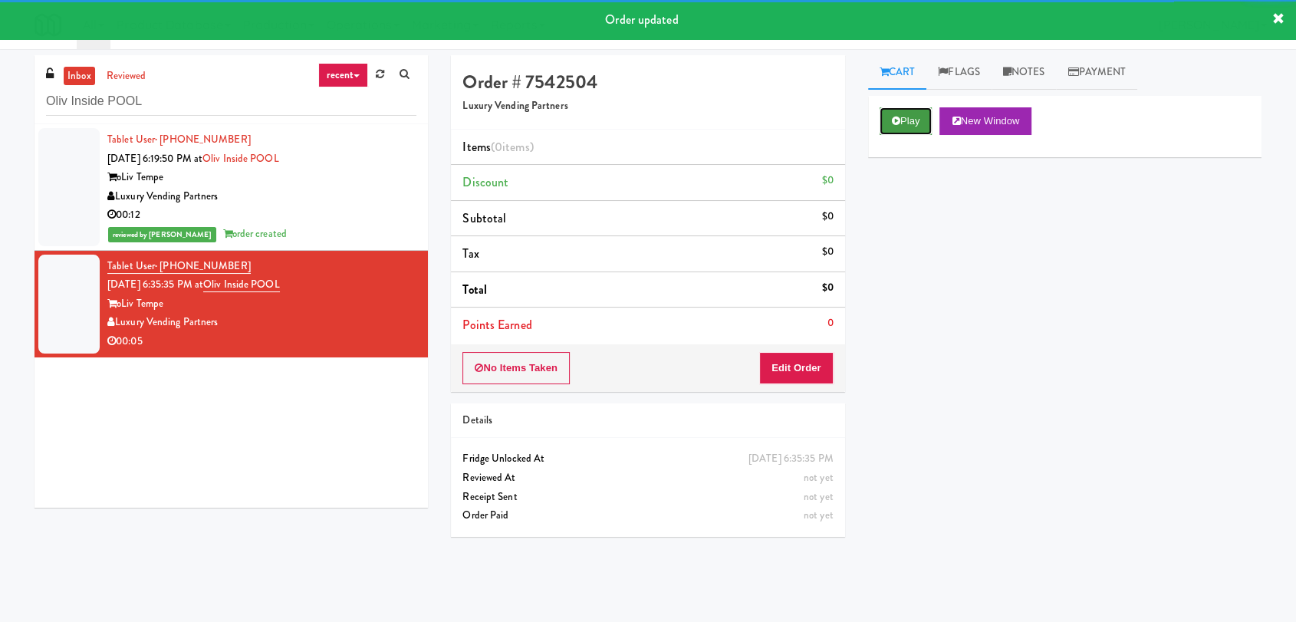
click at [912, 120] on button "Play" at bounding box center [905, 121] width 53 height 28
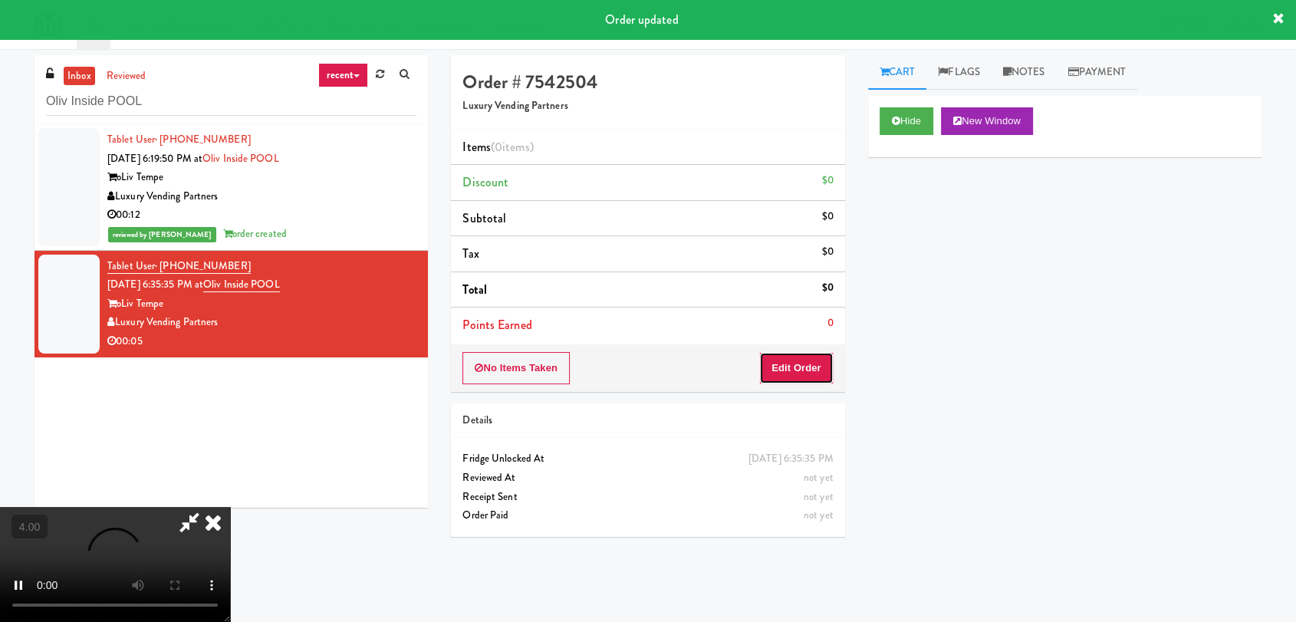
click at [763, 373] on button "Edit Order" at bounding box center [796, 368] width 74 height 32
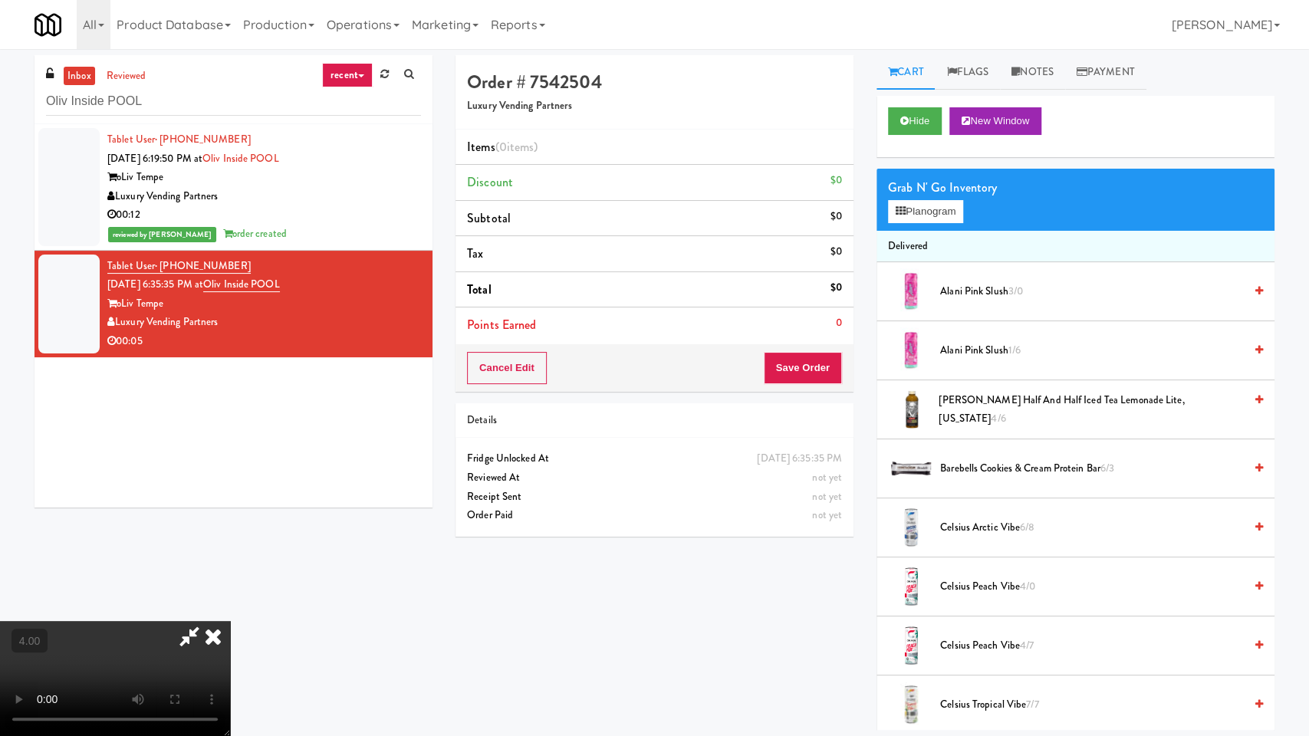
click at [230, 621] on video at bounding box center [115, 678] width 230 height 115
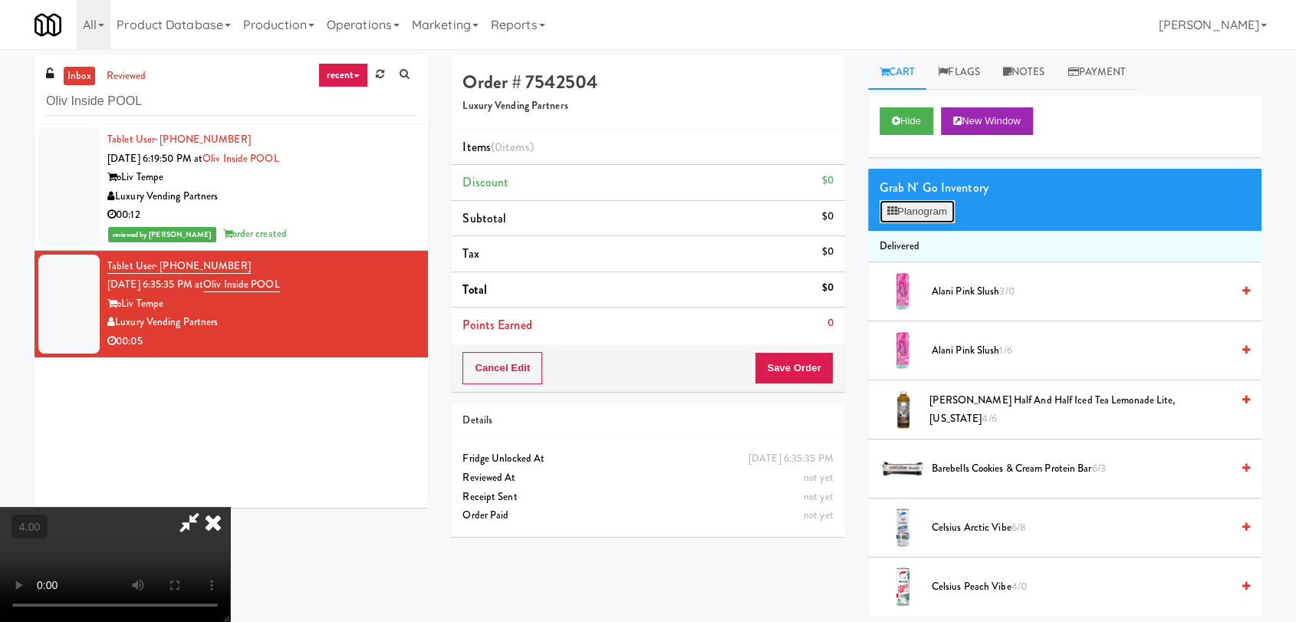
click at [905, 208] on button "Planogram" at bounding box center [916, 211] width 75 height 23
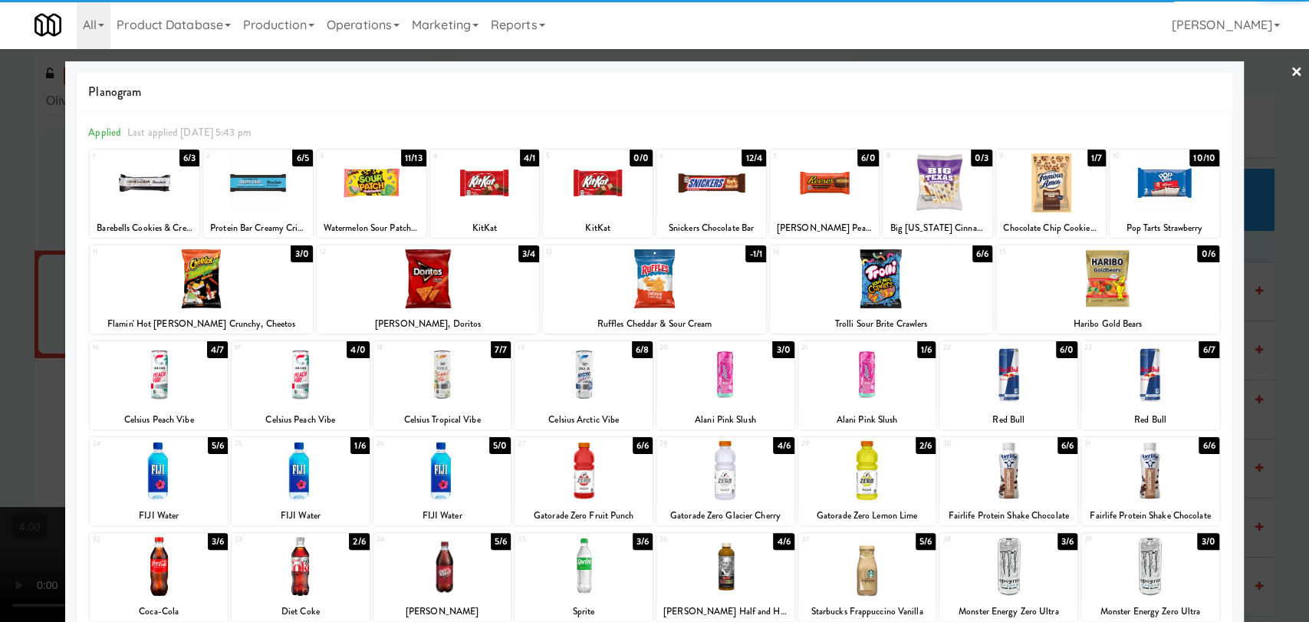
click at [774, 375] on div at bounding box center [725, 374] width 138 height 59
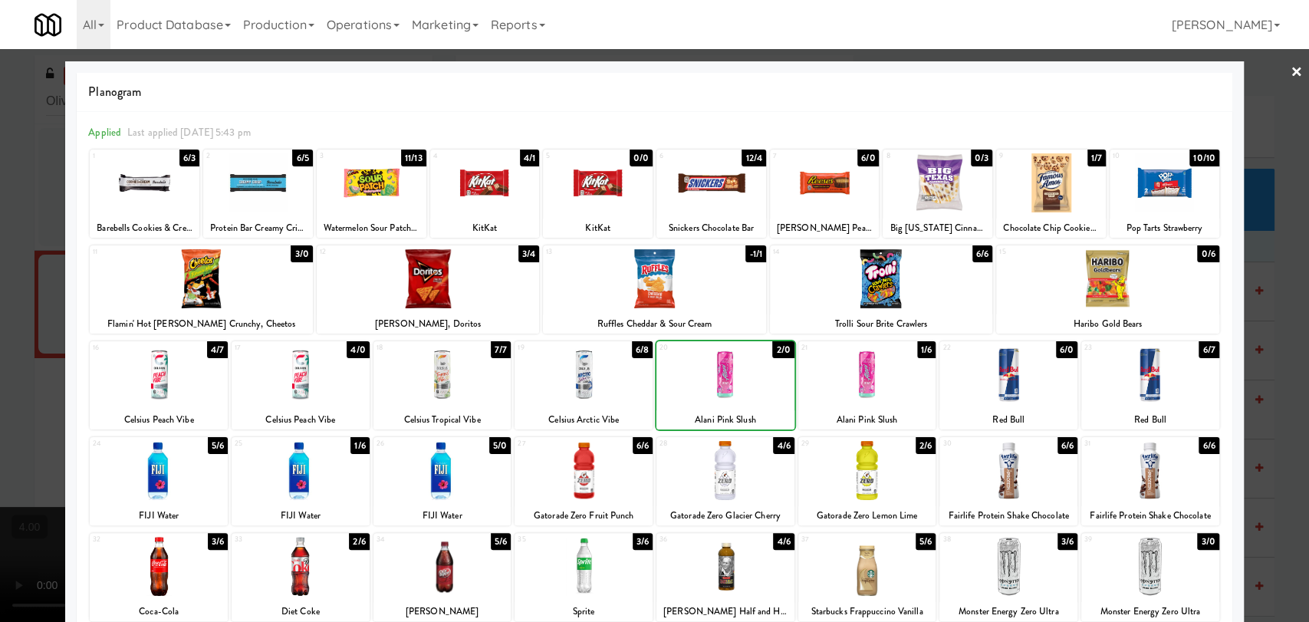
click at [0, 215] on div at bounding box center [654, 311] width 1309 height 622
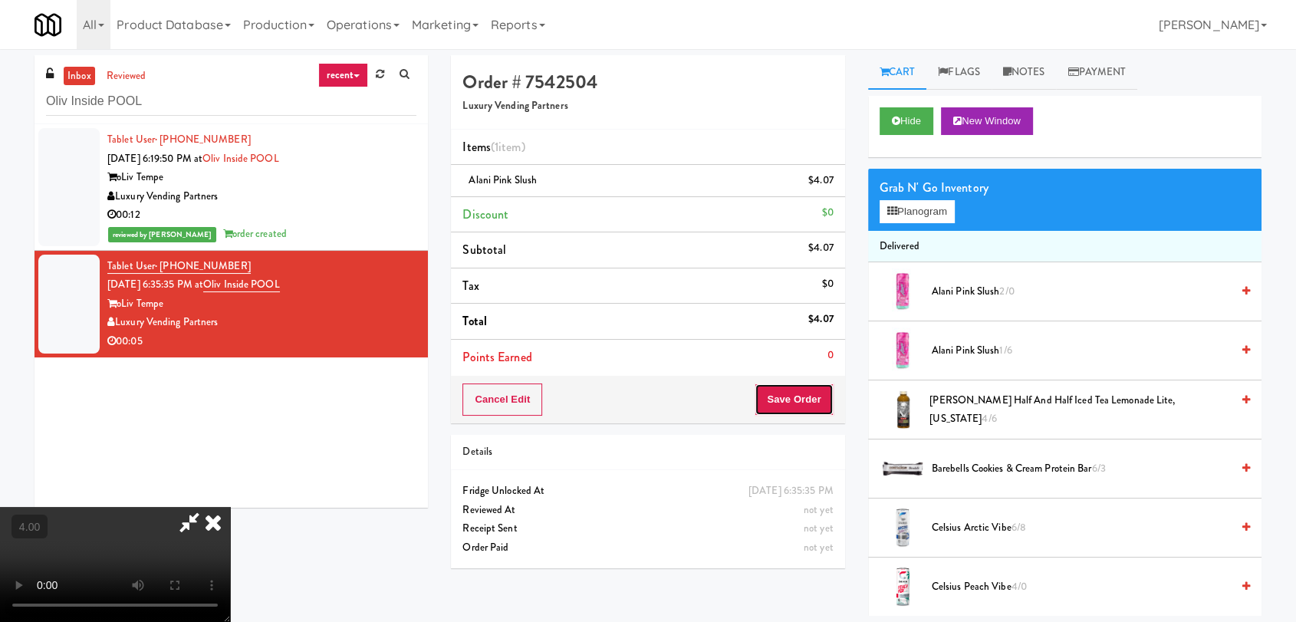
click at [810, 396] on button "Save Order" at bounding box center [793, 399] width 78 height 32
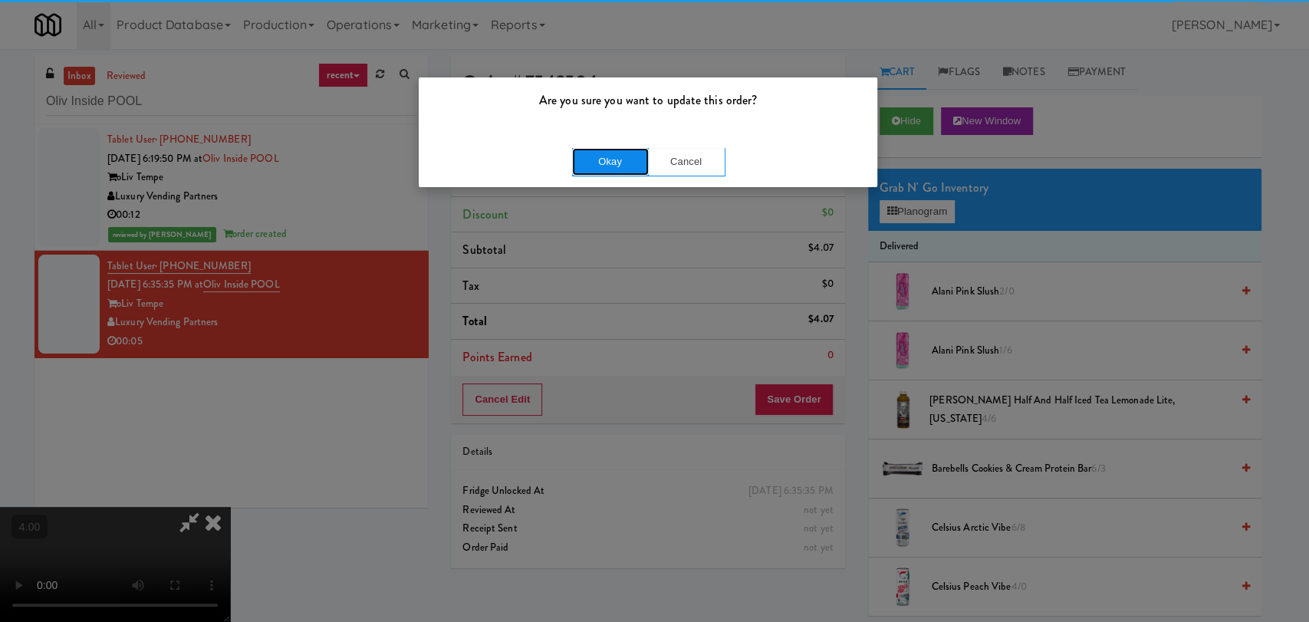
click at [616, 150] on button "Okay" at bounding box center [610, 162] width 77 height 28
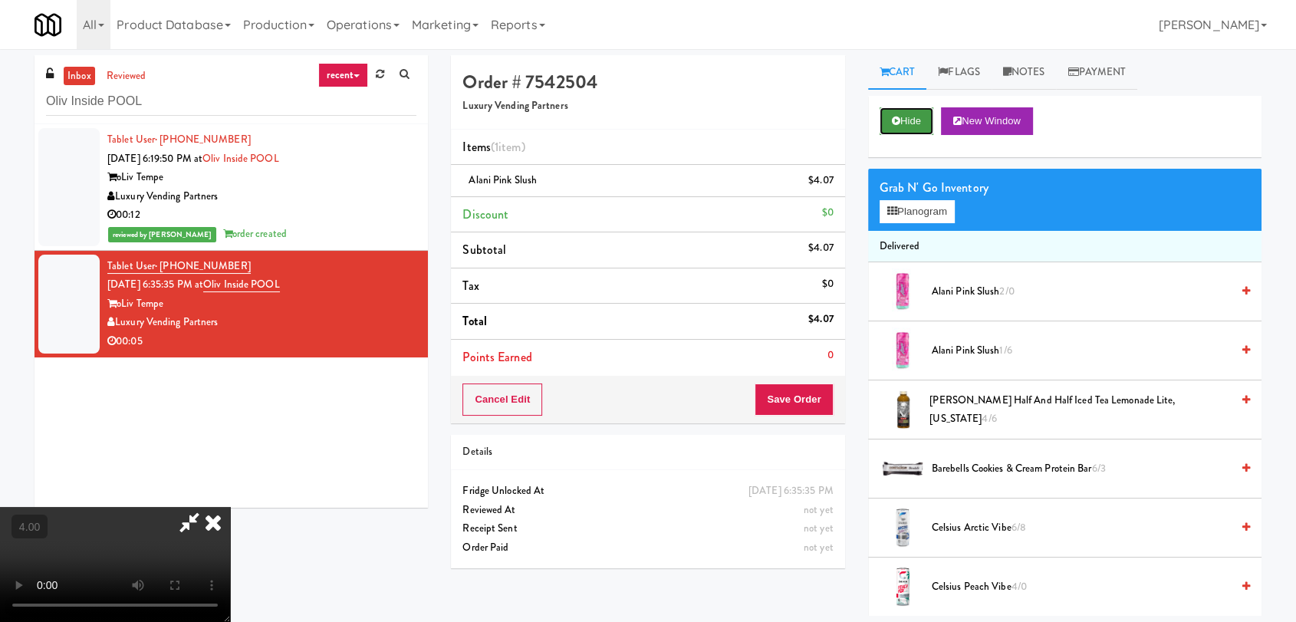
click at [896, 124] on icon at bounding box center [896, 121] width 8 height 10
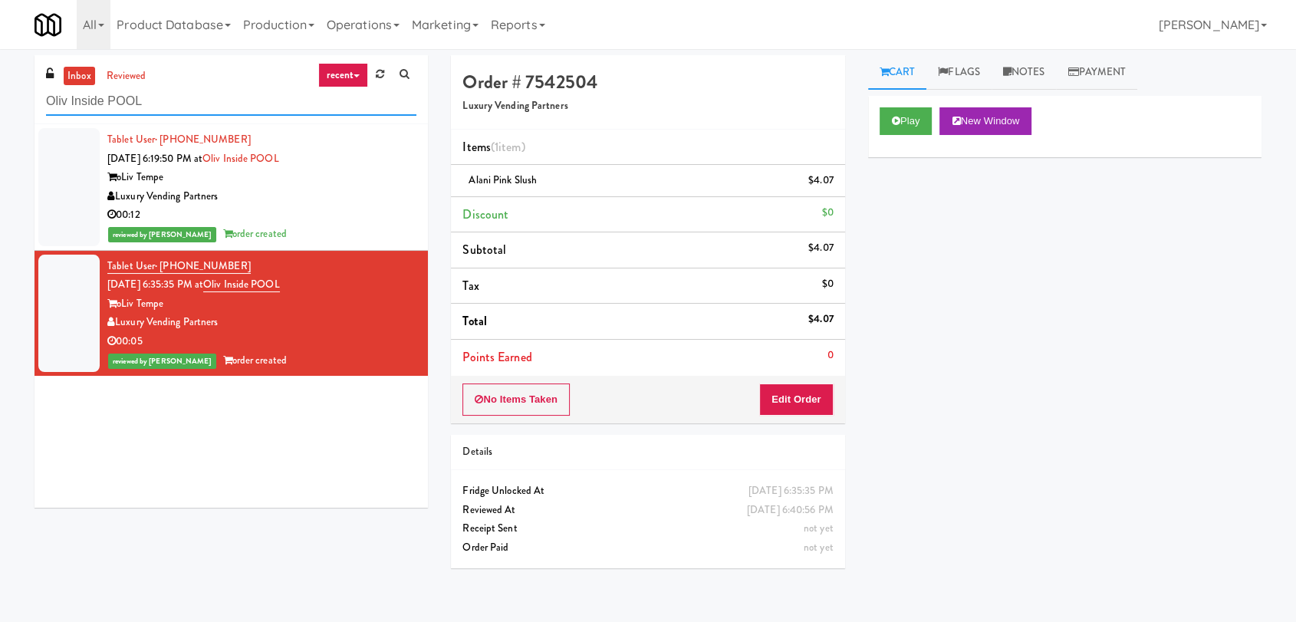
paste input "Jubilee Gymnastics Cooler 1"
drag, startPoint x: 127, startPoint y: 97, endPoint x: 0, endPoint y: 87, distance: 127.7
click at [0, 87] on div "inbox reviewed recent all unclear take inventory issue suspicious failed recent…" at bounding box center [648, 335] width 1296 height 560
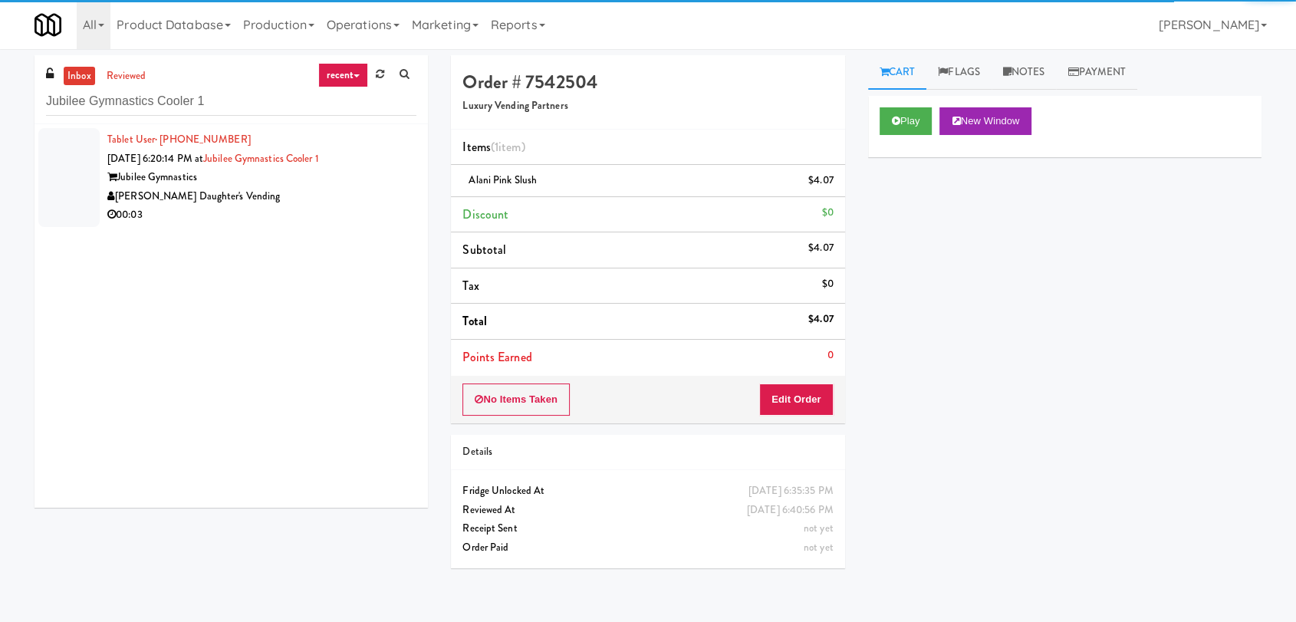
click at [384, 203] on div "[PERSON_NAME] Daughter's Vending" at bounding box center [261, 196] width 309 height 19
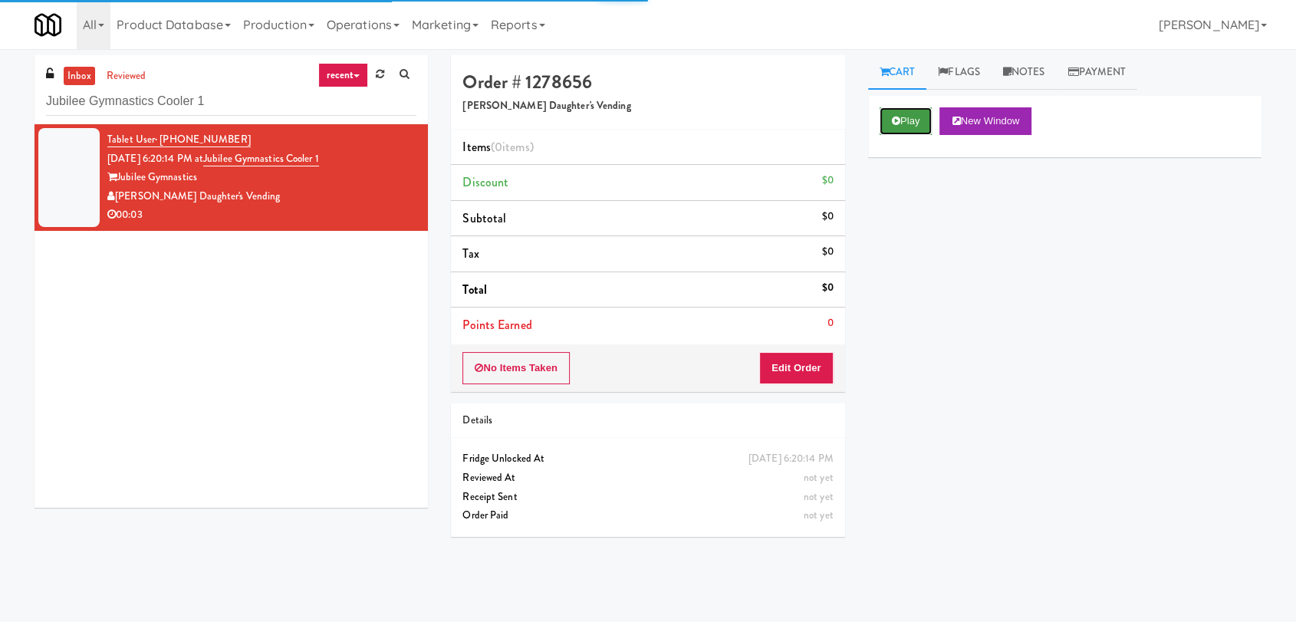
click at [900, 118] on button "Play" at bounding box center [905, 121] width 53 height 28
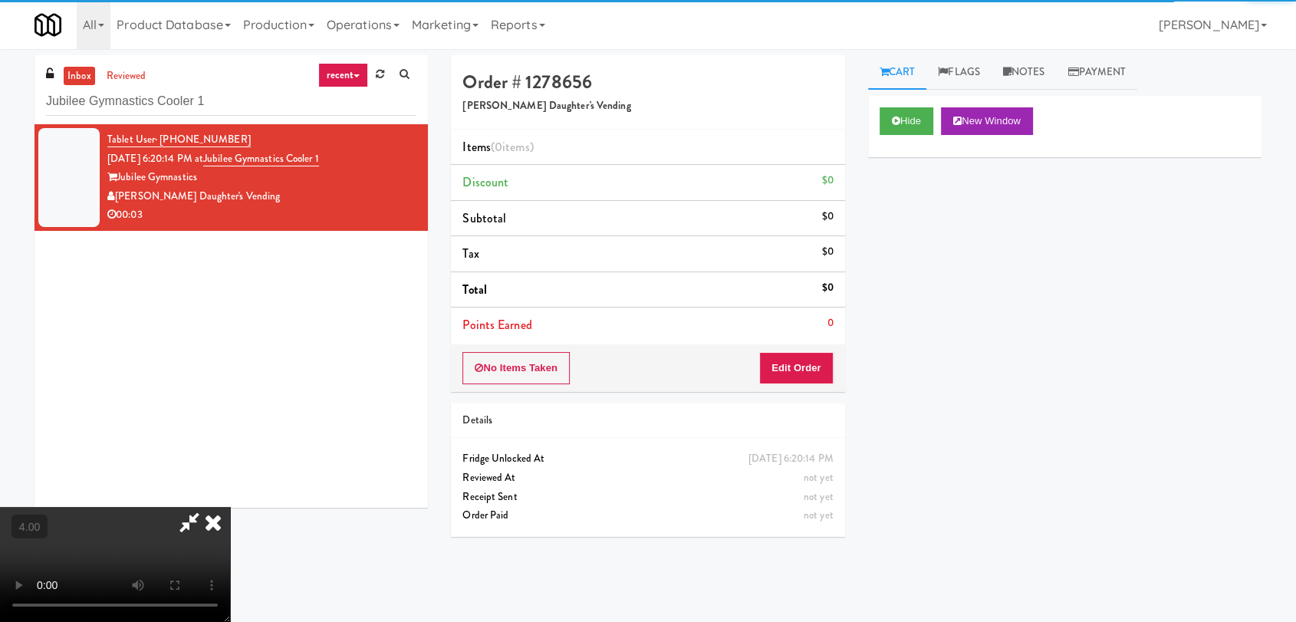
drag, startPoint x: 789, startPoint y: 351, endPoint x: 789, endPoint y: 362, distance: 10.7
click at [789, 353] on div "No Items Taken Edit Order" at bounding box center [647, 368] width 393 height 48
click at [787, 369] on button "Edit Order" at bounding box center [796, 368] width 74 height 32
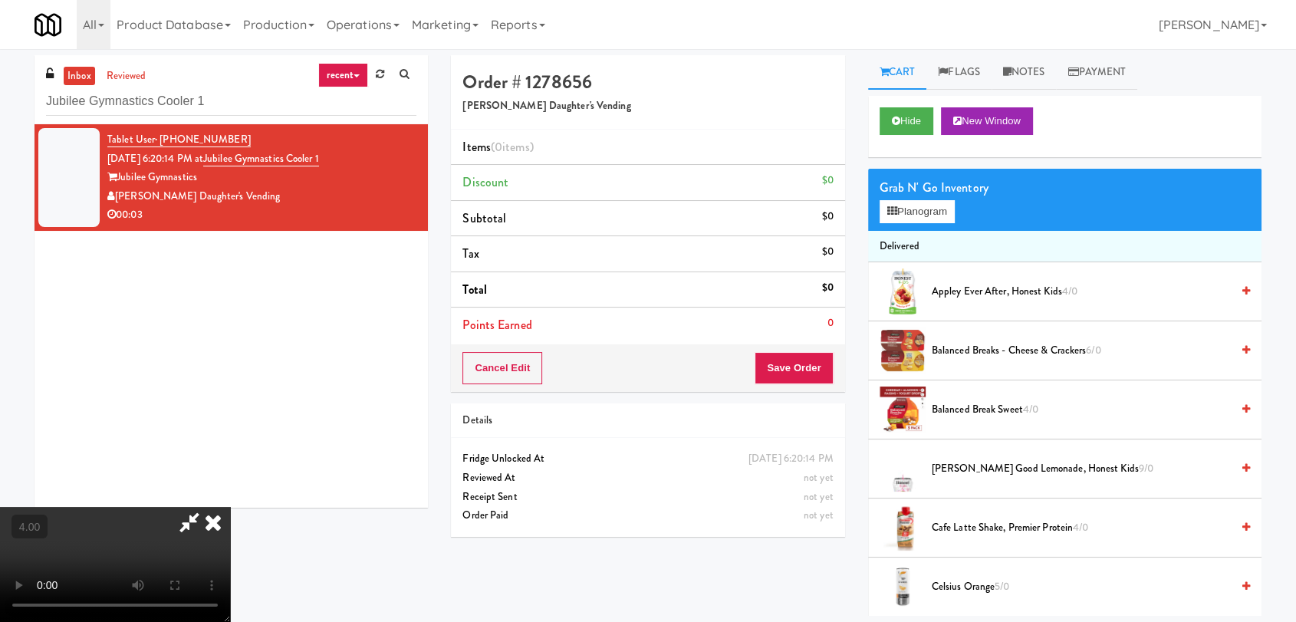
click at [230, 507] on video at bounding box center [115, 564] width 230 height 115
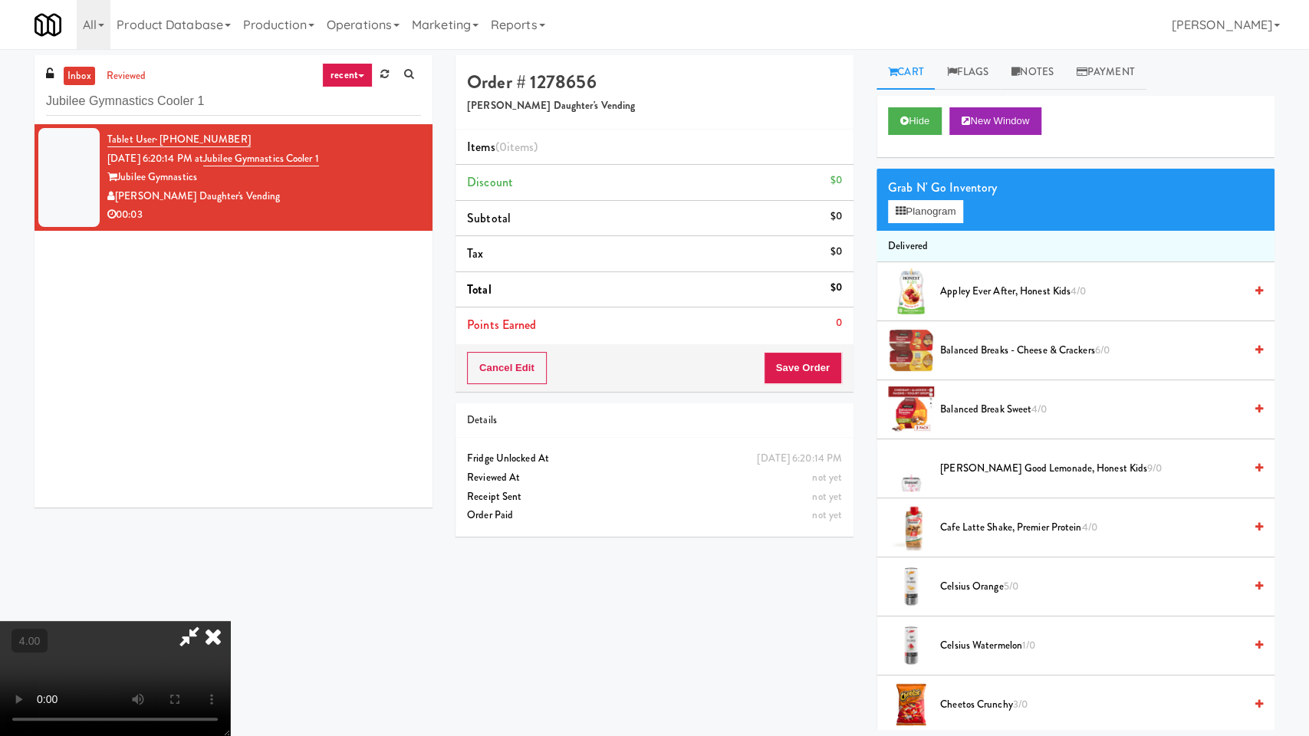
click at [230, 621] on video at bounding box center [115, 678] width 230 height 115
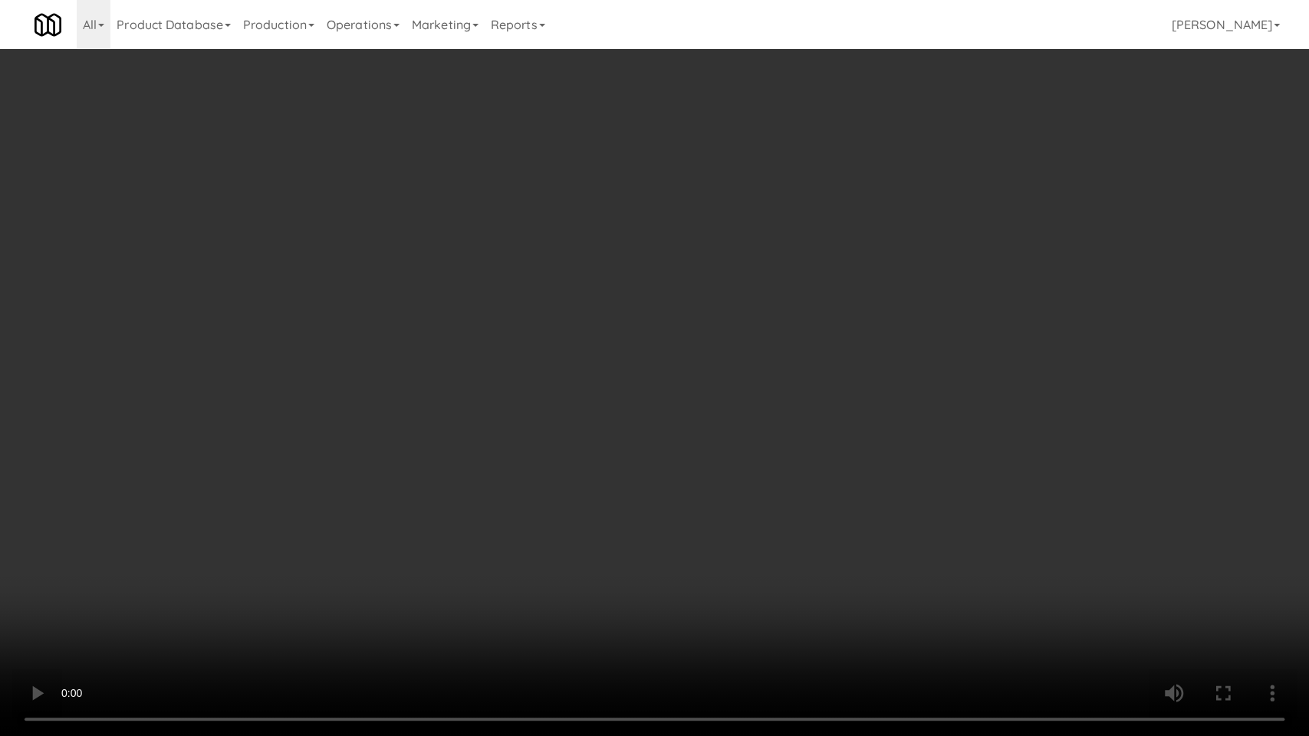
click at [411, 423] on video at bounding box center [654, 368] width 1309 height 736
click at [582, 422] on video at bounding box center [654, 368] width 1309 height 736
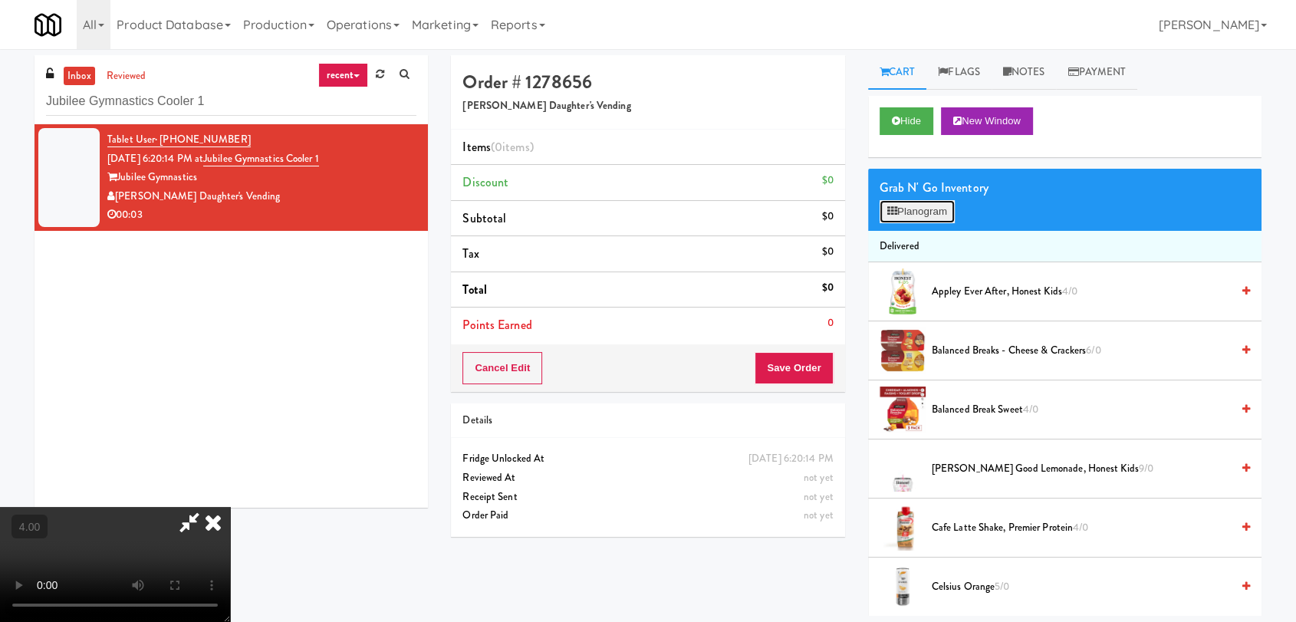
click at [931, 208] on button "Planogram" at bounding box center [916, 211] width 75 height 23
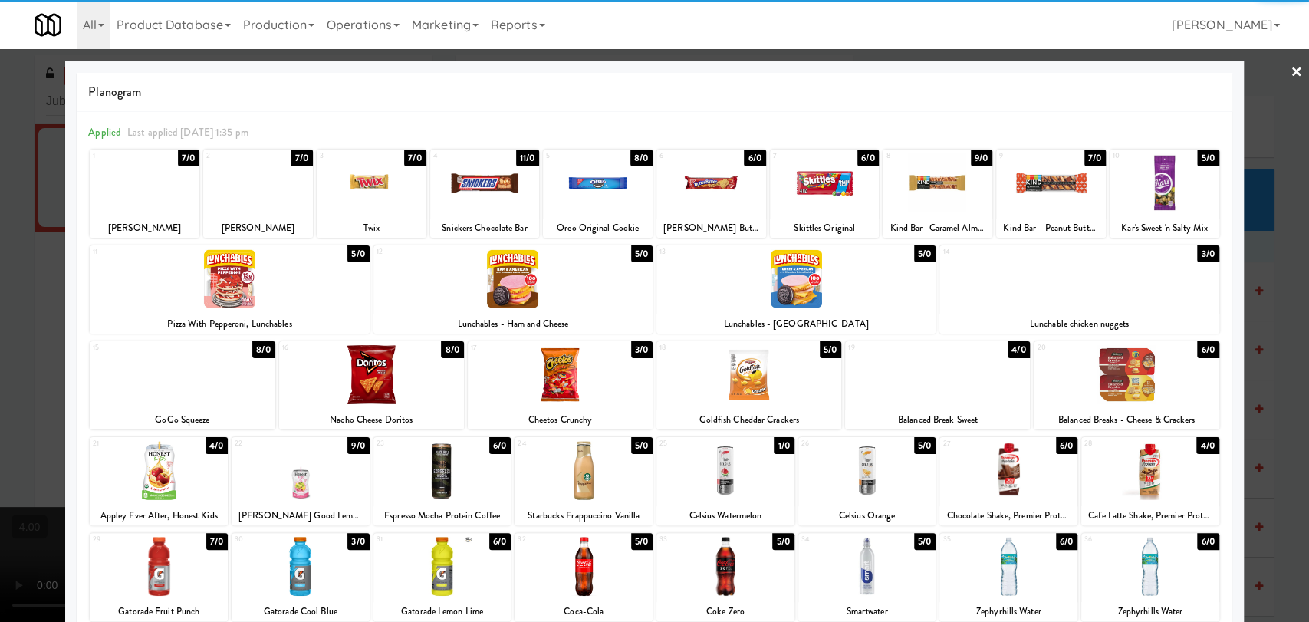
click at [825, 186] on div at bounding box center [825, 182] width 110 height 59
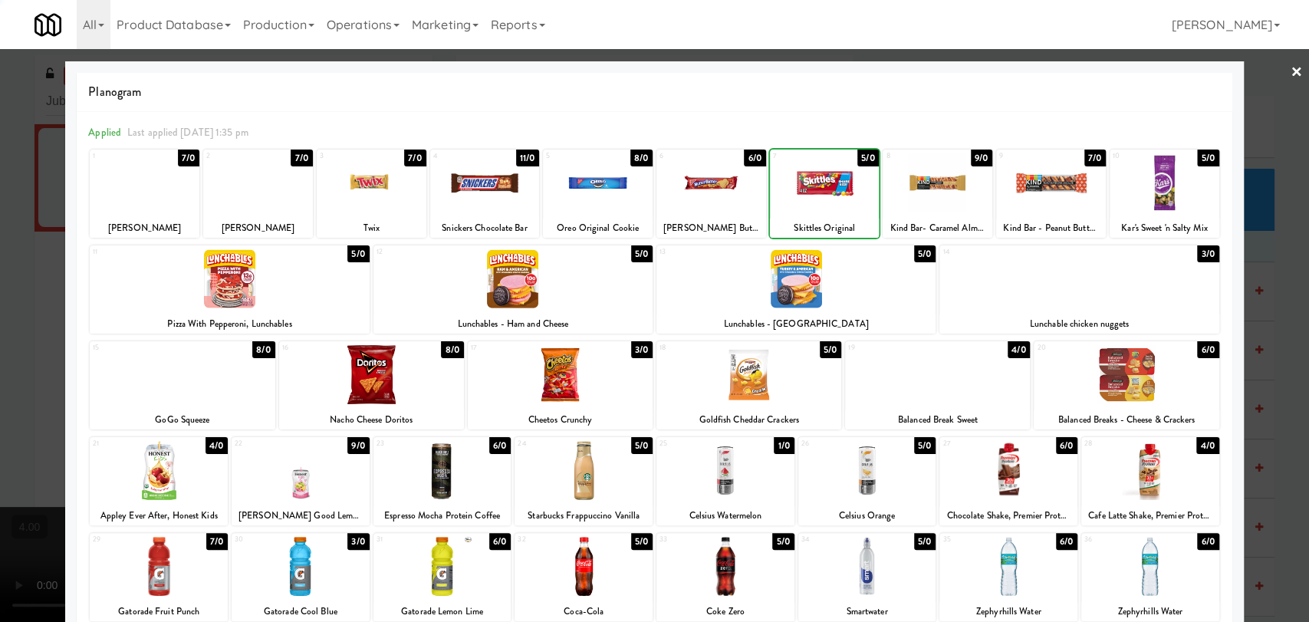
click at [0, 204] on div at bounding box center [654, 311] width 1309 height 622
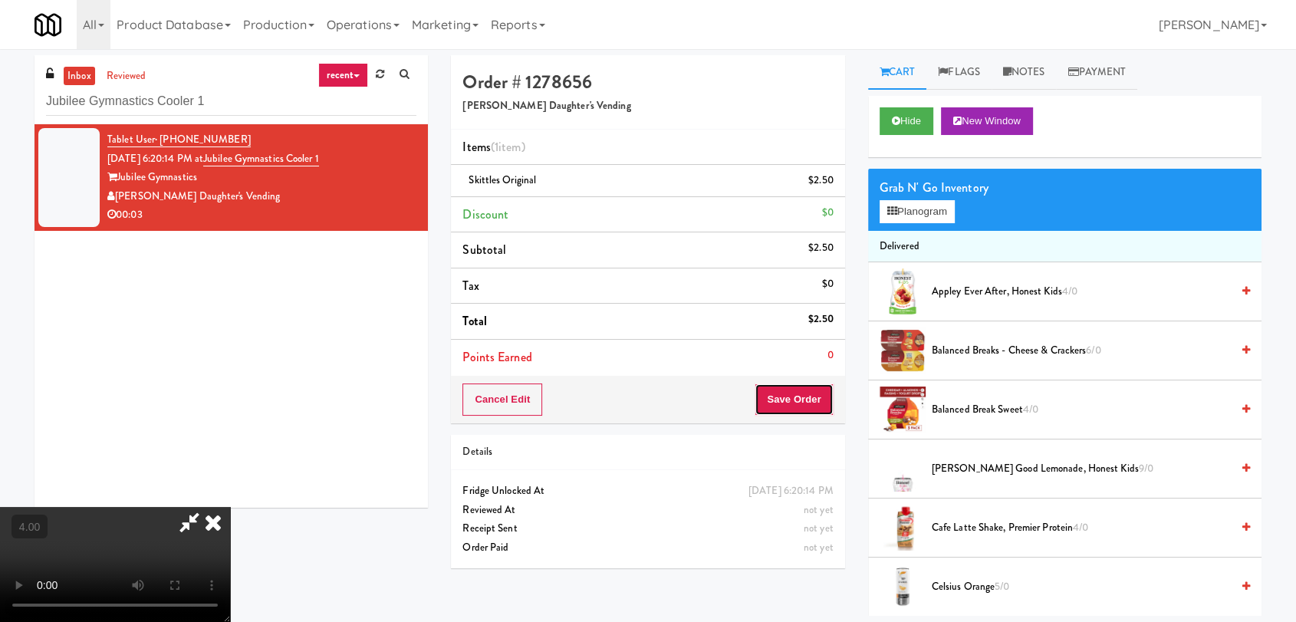
click at [791, 399] on button "Save Order" at bounding box center [793, 399] width 78 height 32
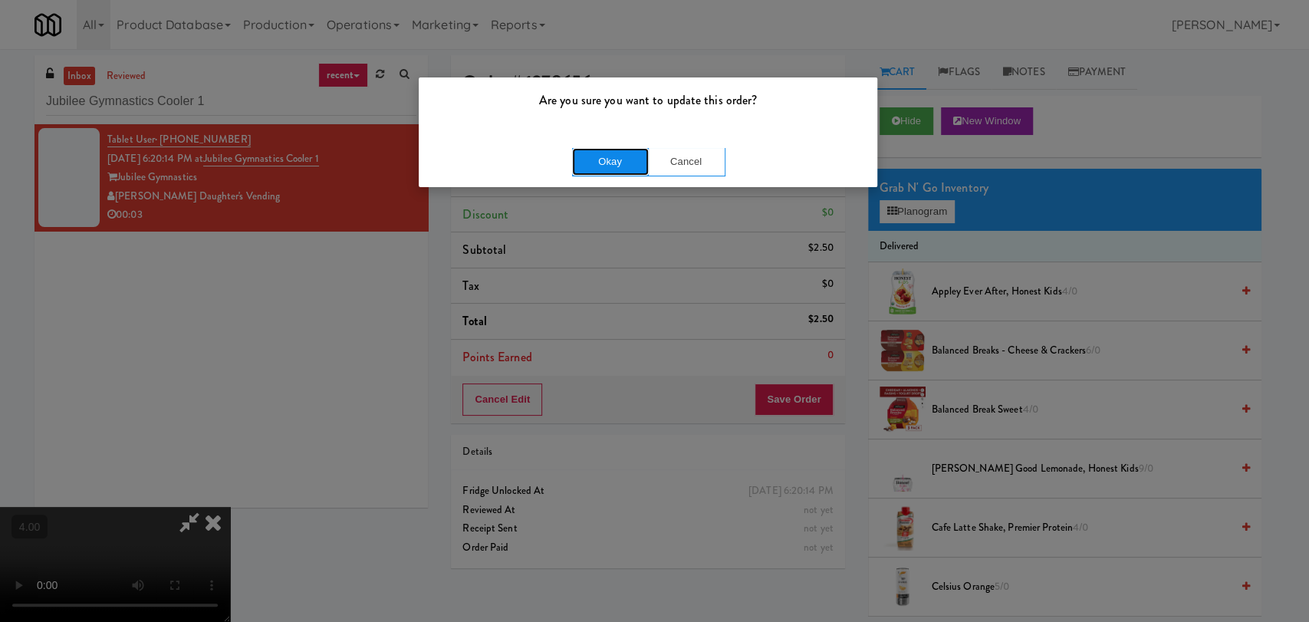
click at [601, 160] on button "Okay" at bounding box center [610, 162] width 77 height 28
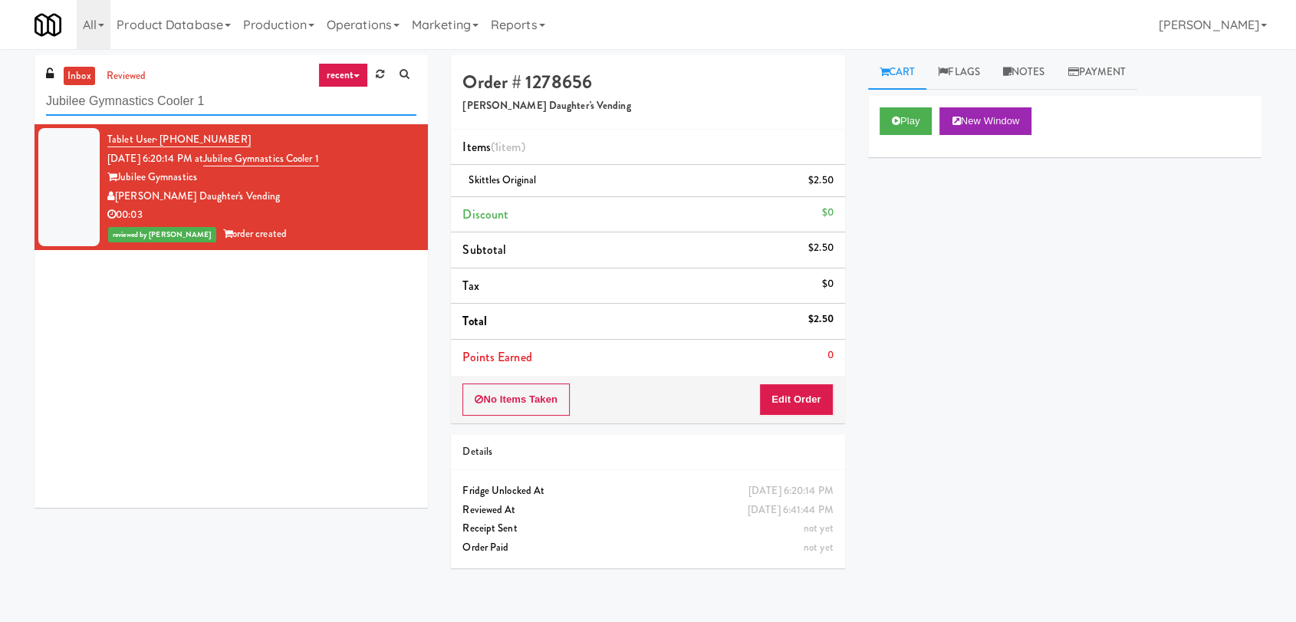
paste input "Prosser PFFZ"
drag, startPoint x: 236, startPoint y: 102, endPoint x: 0, endPoint y: 56, distance: 240.6
click at [0, 56] on div "inbox reviewed recent all unclear take inventory issue suspicious failed recent…" at bounding box center [648, 335] width 1296 height 560
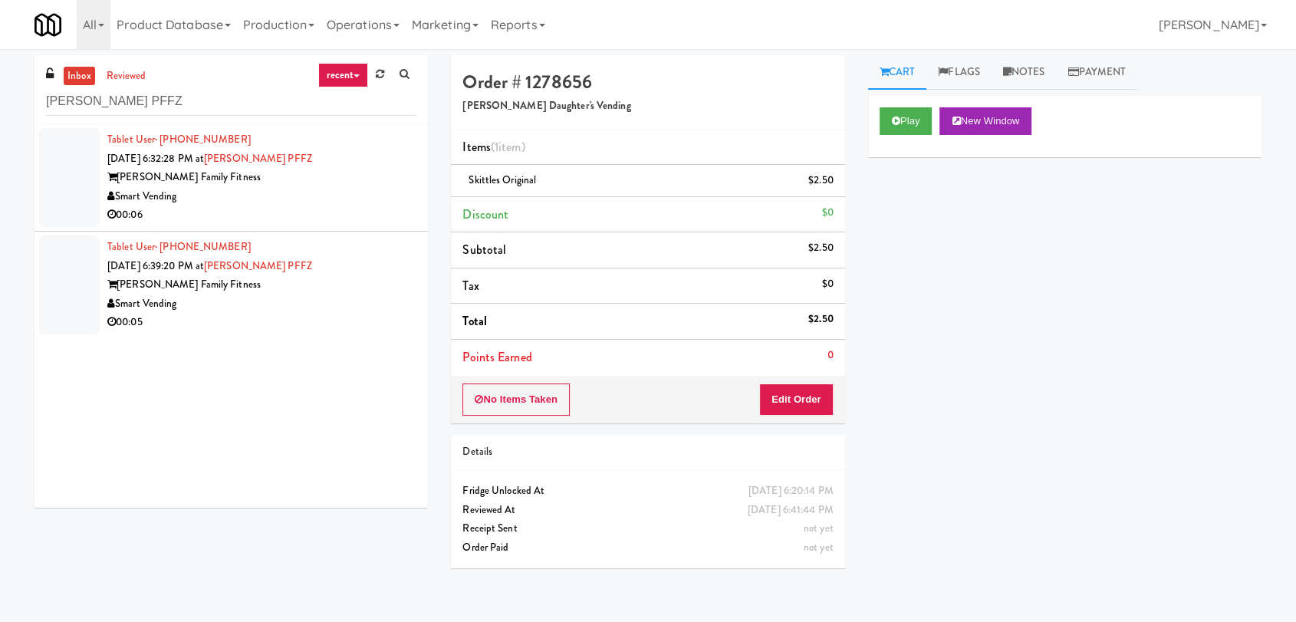
click at [342, 202] on div "Smart Vending" at bounding box center [261, 196] width 309 height 19
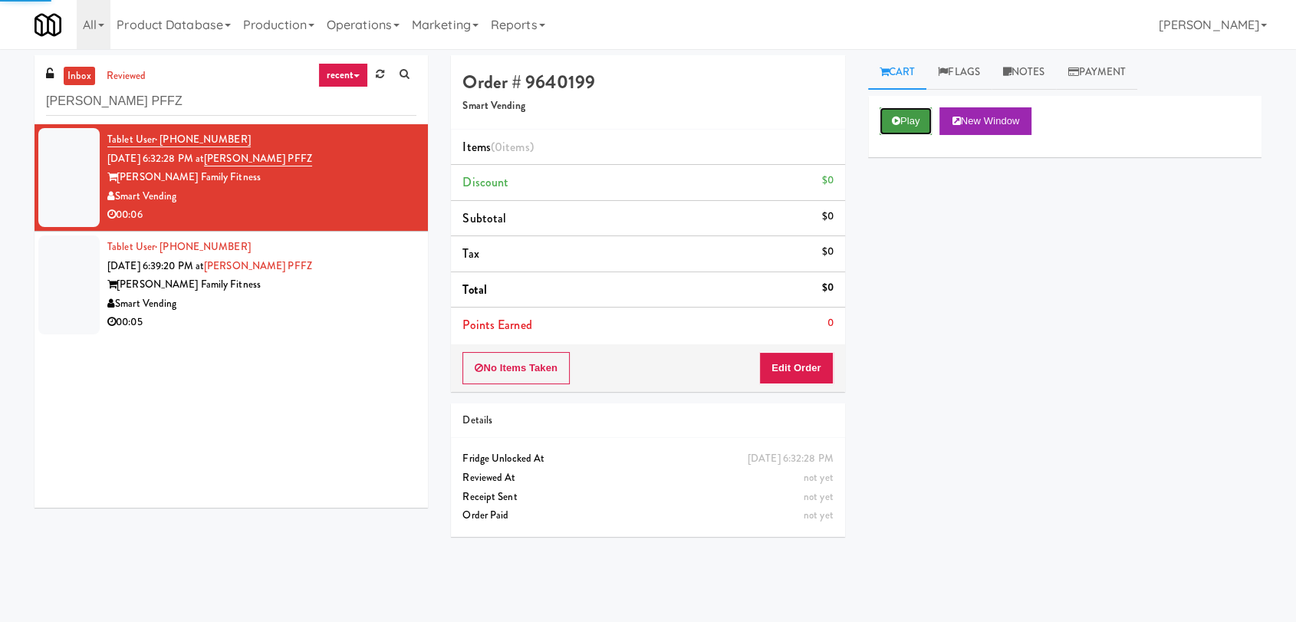
click at [904, 119] on button "Play" at bounding box center [905, 121] width 53 height 28
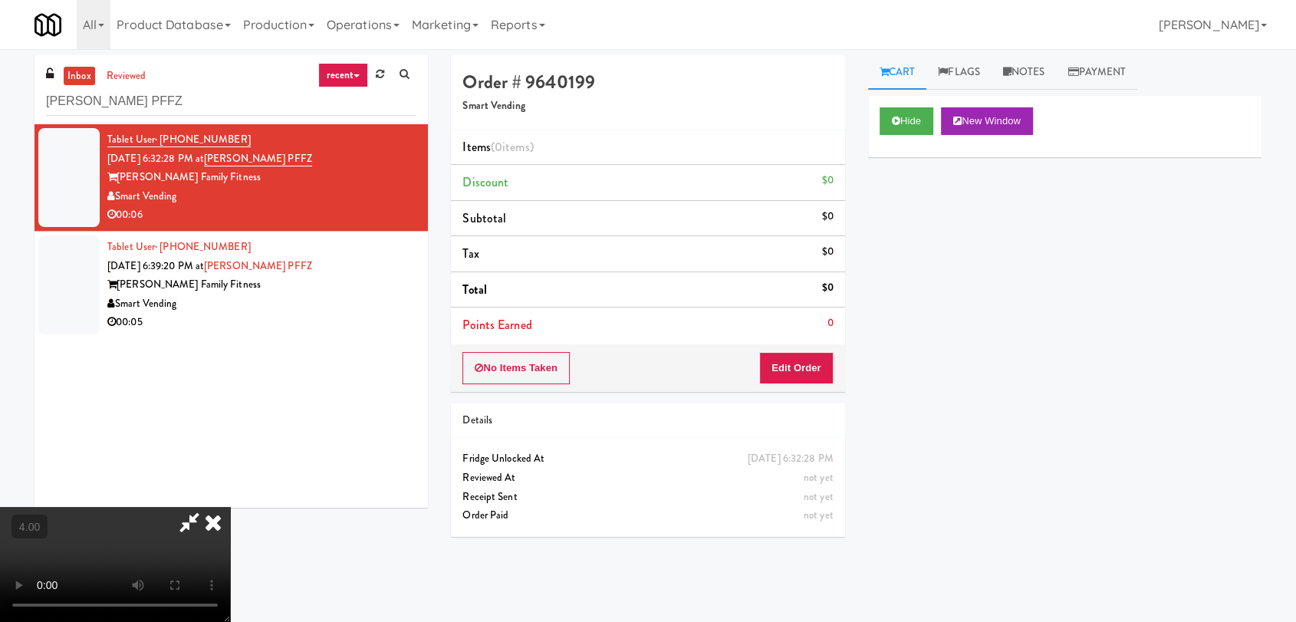
click at [230, 507] on video at bounding box center [115, 564] width 230 height 115
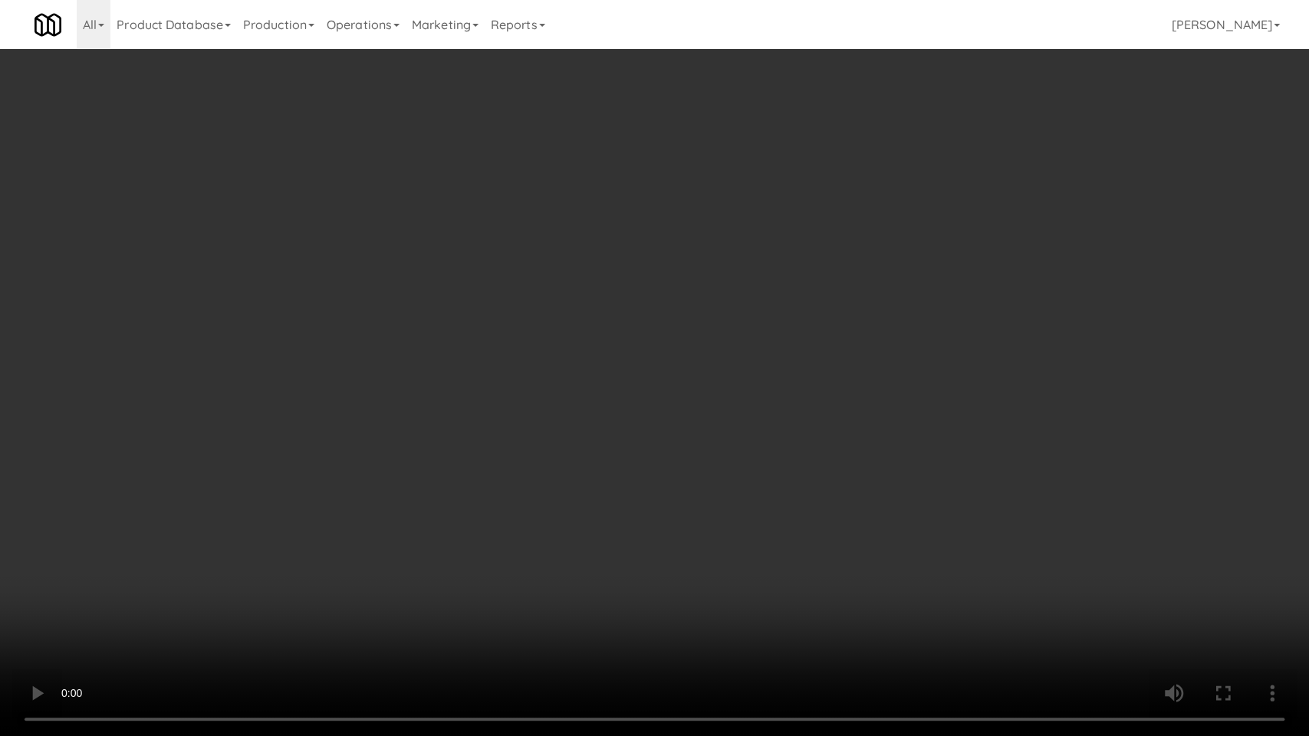
click at [553, 370] on video at bounding box center [654, 368] width 1309 height 736
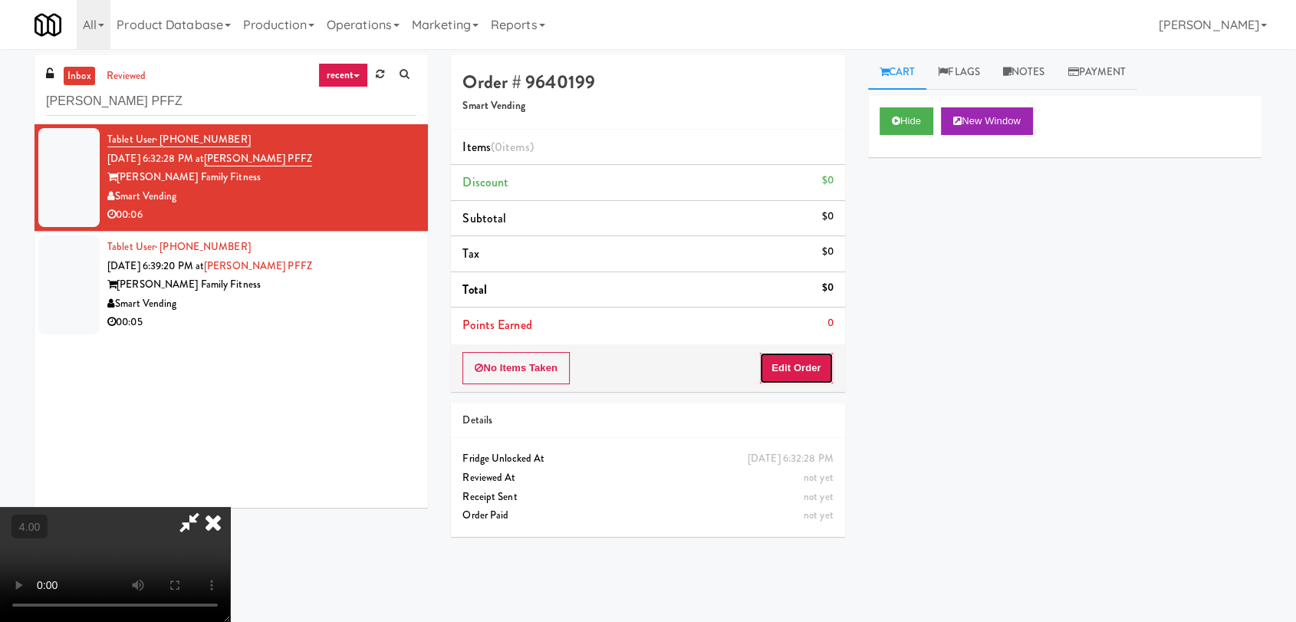
click at [813, 374] on button "Edit Order" at bounding box center [796, 368] width 74 height 32
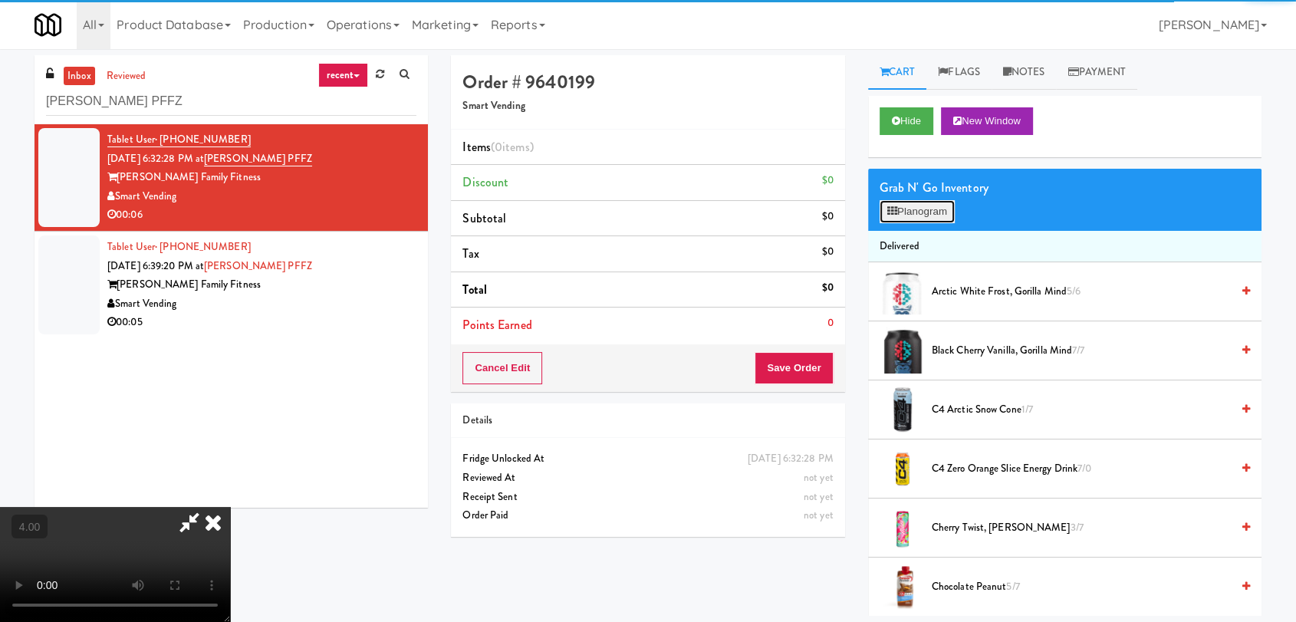
click at [915, 215] on button "Planogram" at bounding box center [916, 211] width 75 height 23
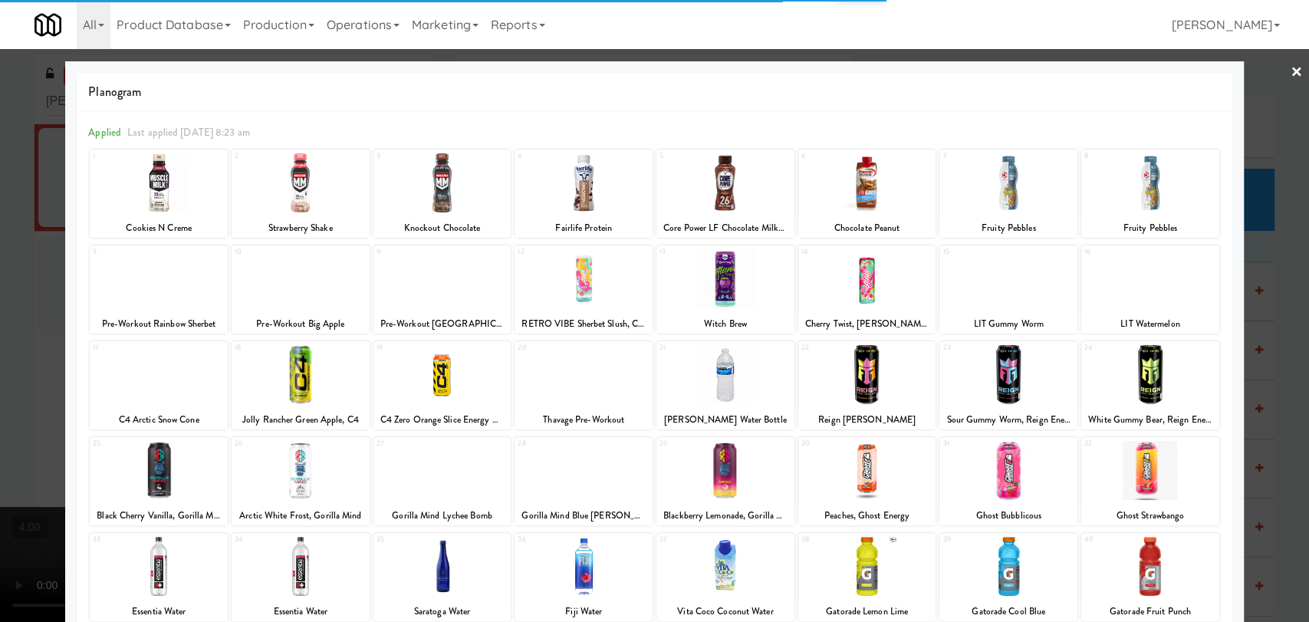
click at [1033, 189] on div at bounding box center [1008, 182] width 138 height 59
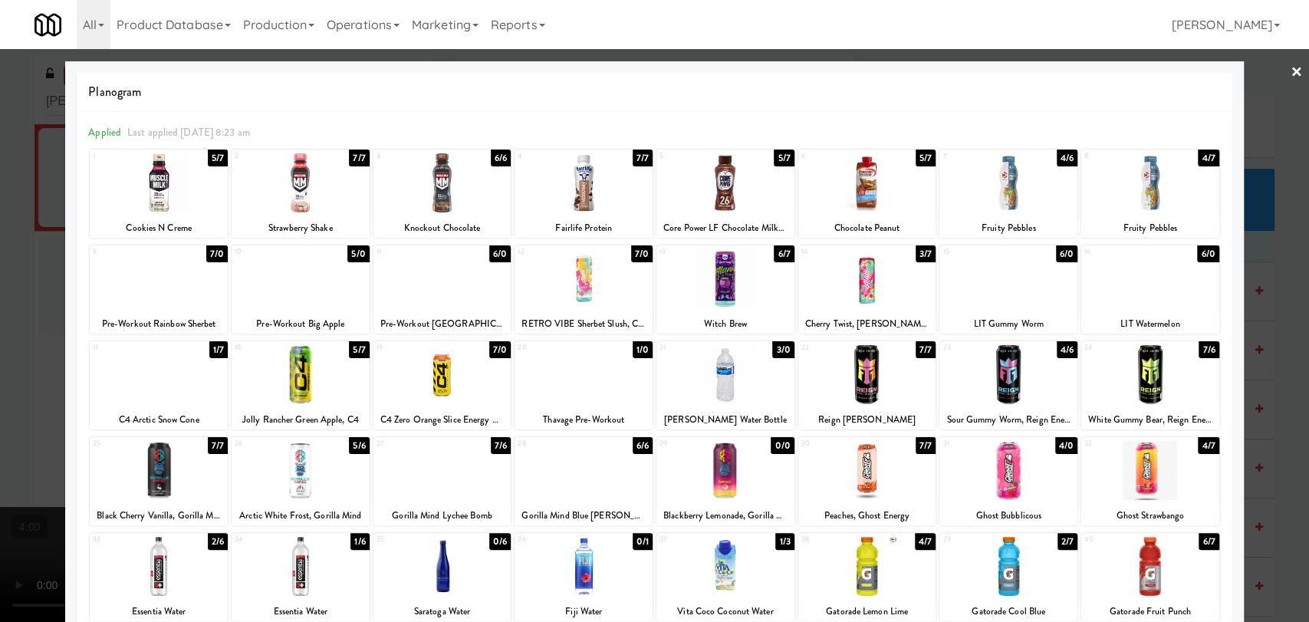
drag, startPoint x: 996, startPoint y: 188, endPoint x: 758, endPoint y: 177, distance: 237.9
click at [997, 187] on div at bounding box center [1008, 182] width 138 height 59
click at [0, 291] on div at bounding box center [654, 311] width 1309 height 622
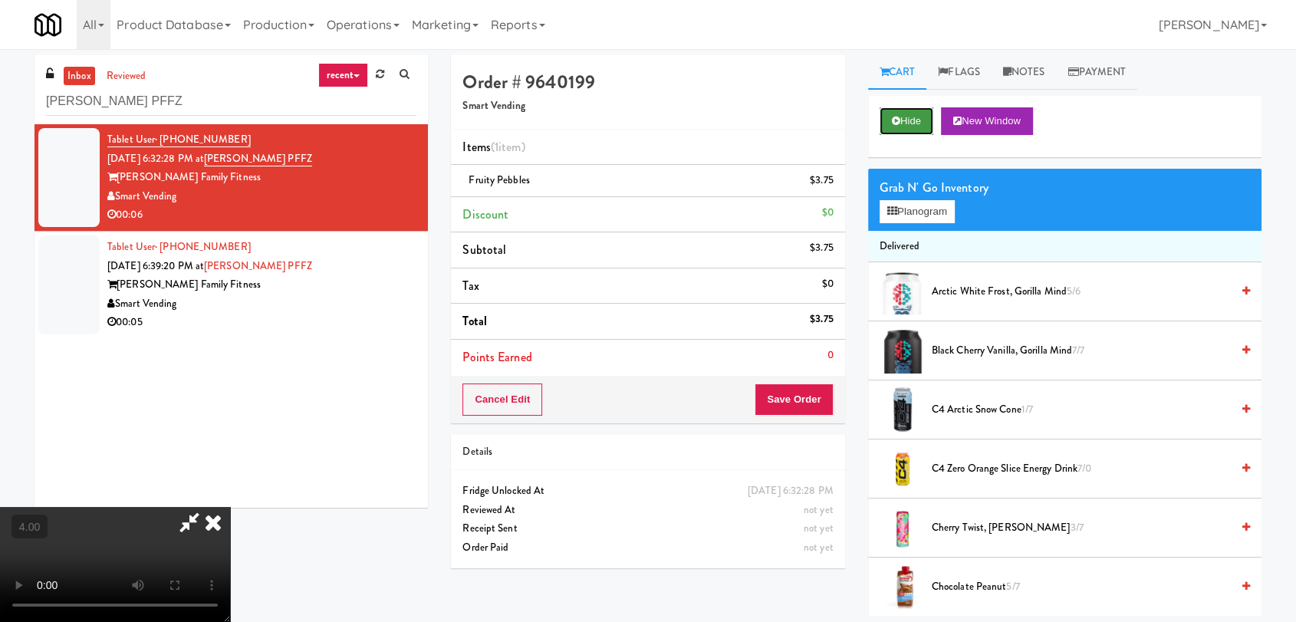
click at [912, 120] on button "Hide" at bounding box center [906, 121] width 54 height 28
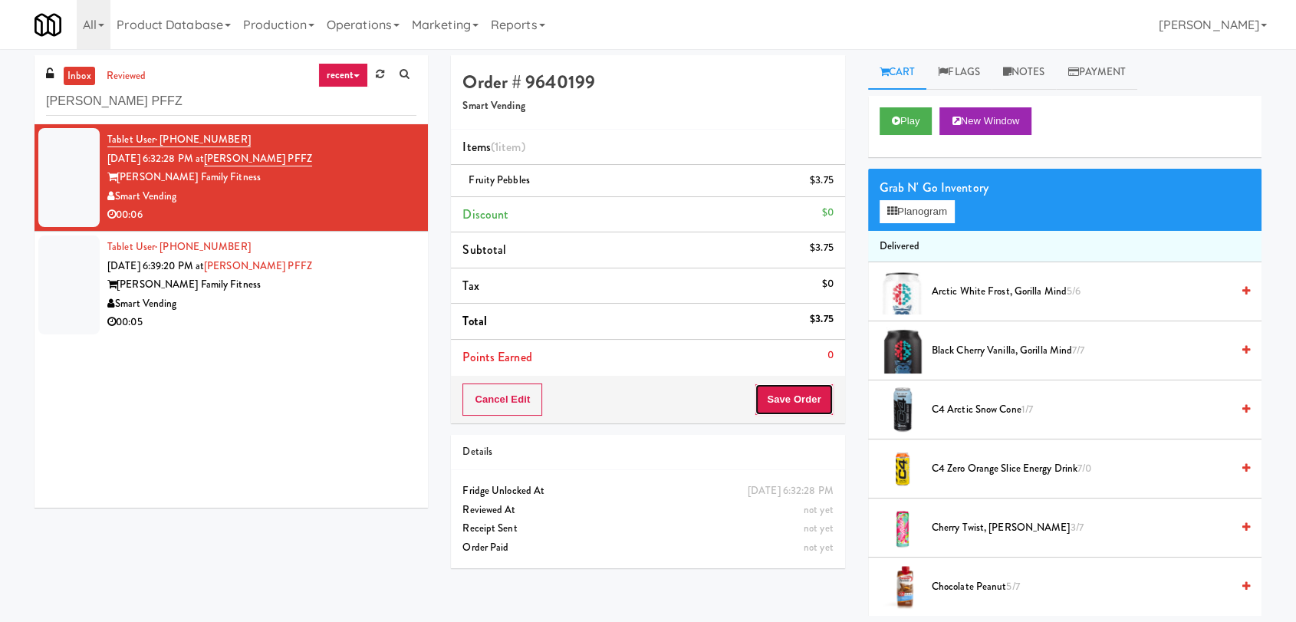
click at [793, 390] on button "Save Order" at bounding box center [793, 399] width 78 height 32
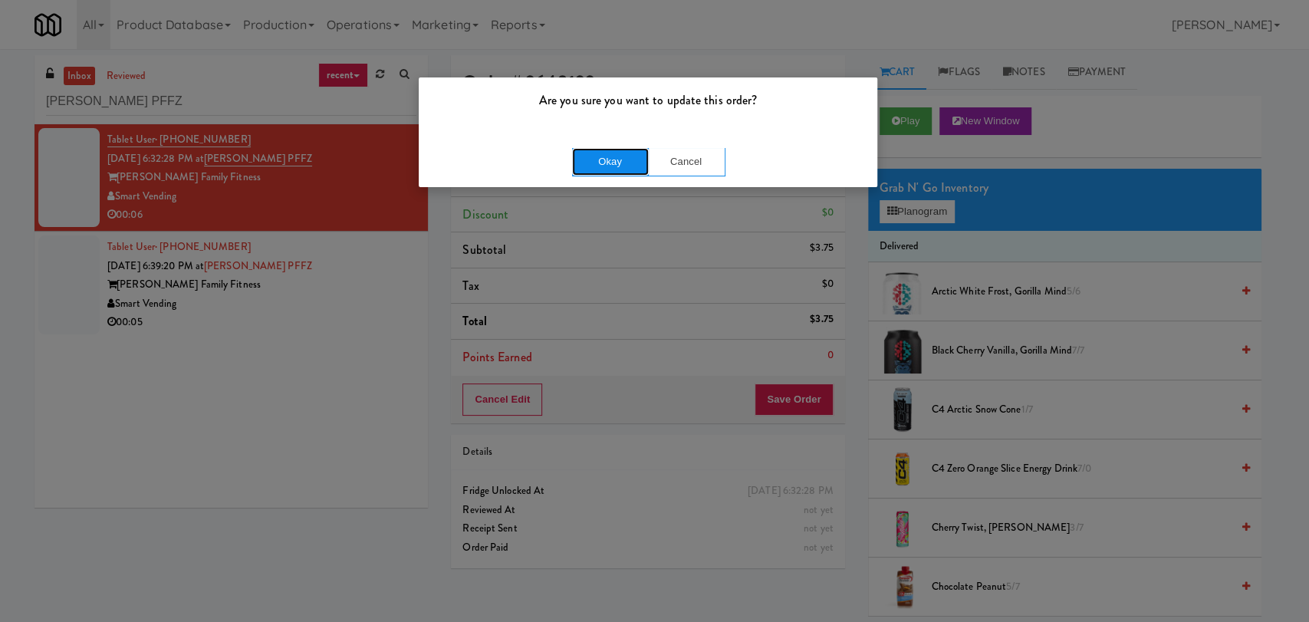
click at [600, 172] on button "Okay" at bounding box center [610, 162] width 77 height 28
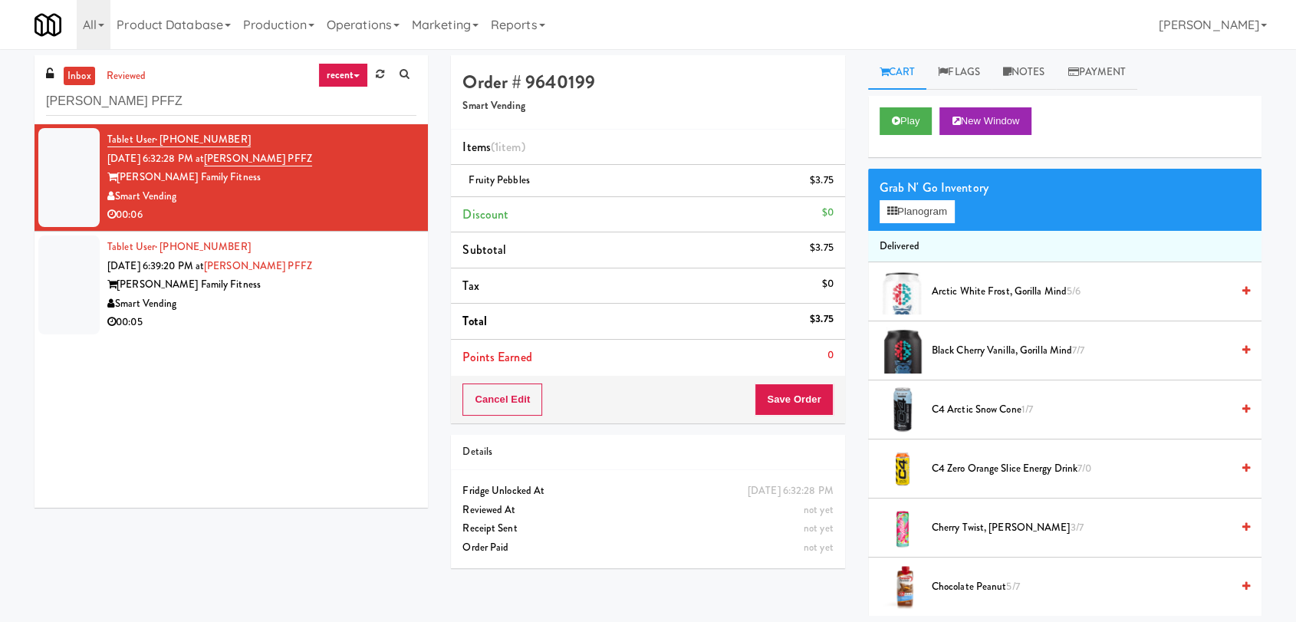
click at [393, 272] on div "Tablet User · (509) 831-3270 Oct 10, 2025 6:39:20 PM at Prosser PFFZ Prosser Fa…" at bounding box center [261, 285] width 309 height 94
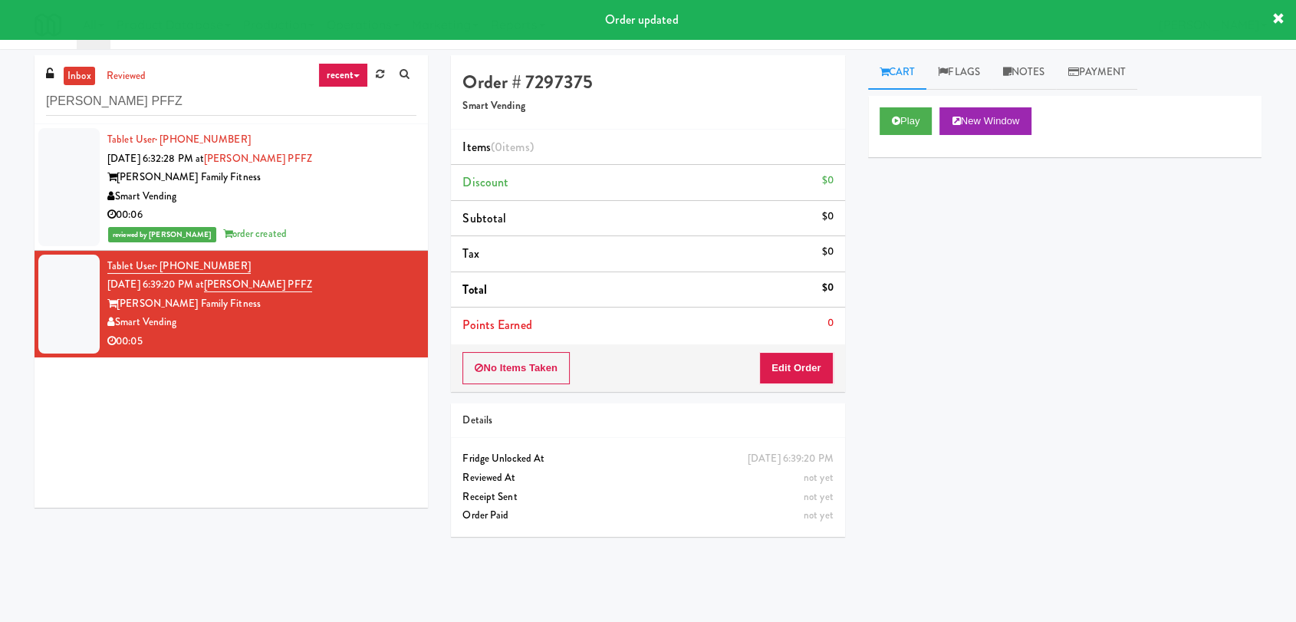
click at [892, 106] on div "Play New Window" at bounding box center [1064, 126] width 393 height 61
click at [904, 124] on button "Play" at bounding box center [905, 121] width 53 height 28
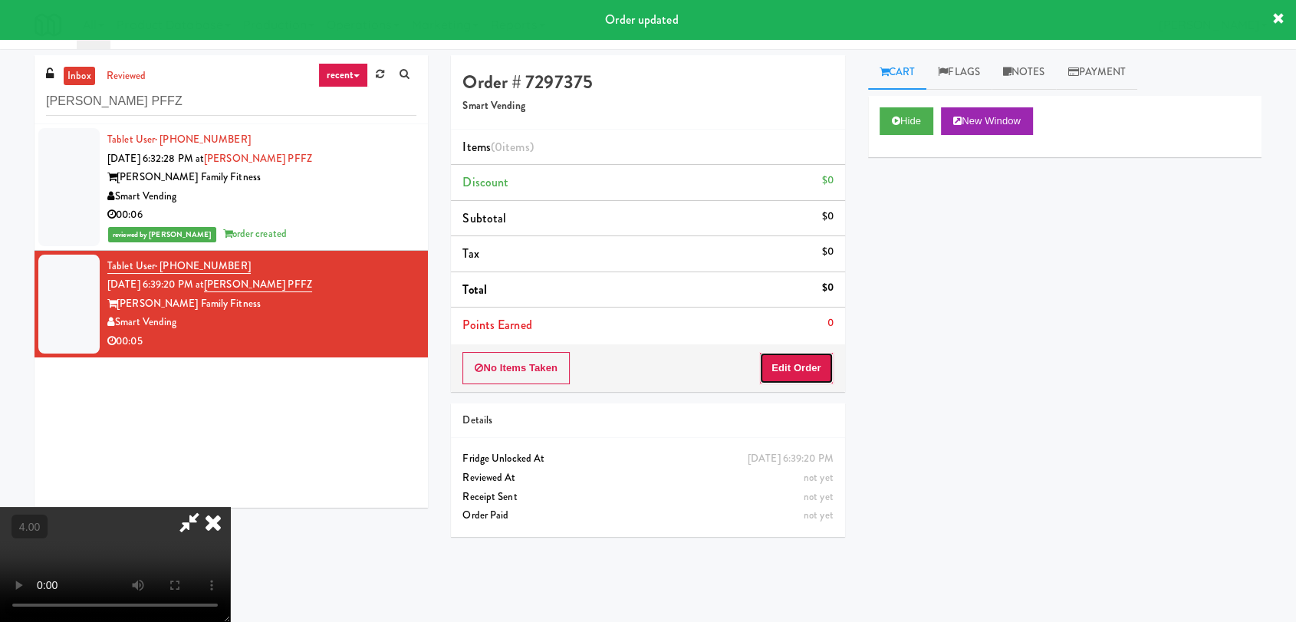
click at [790, 371] on button "Edit Order" at bounding box center [796, 368] width 74 height 32
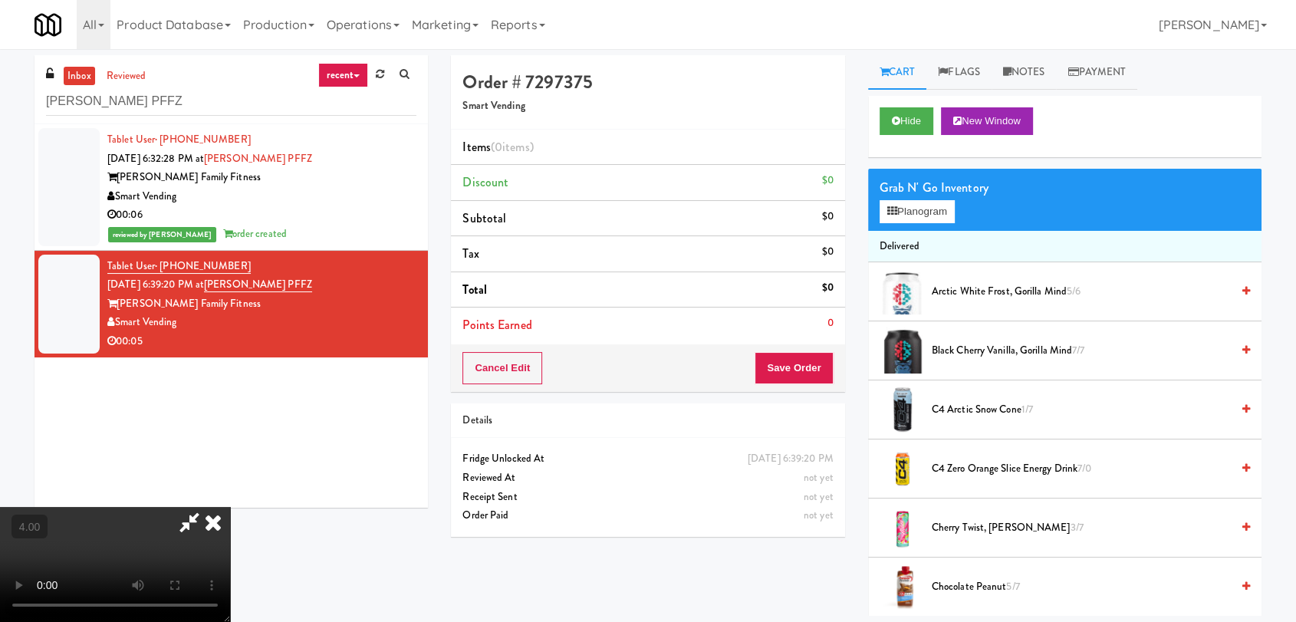
click at [230, 507] on video at bounding box center [115, 564] width 230 height 115
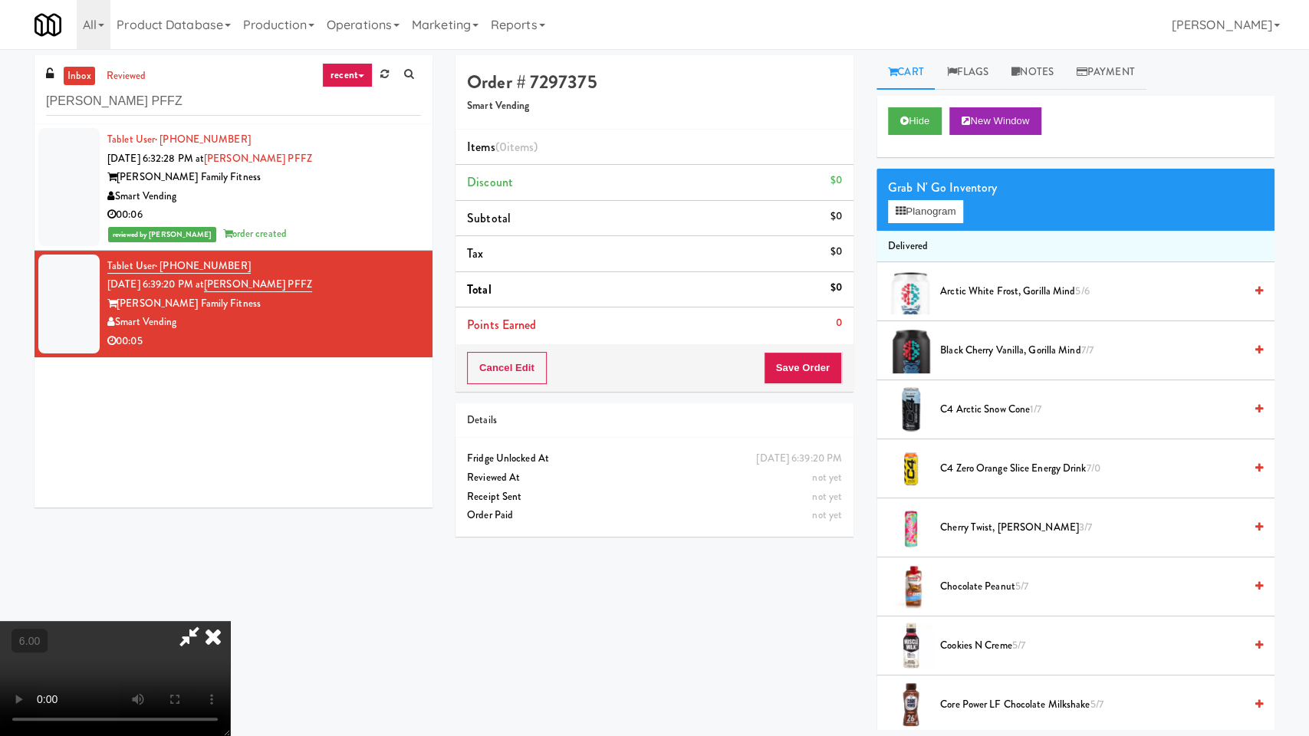
click at [230, 621] on video at bounding box center [115, 678] width 230 height 115
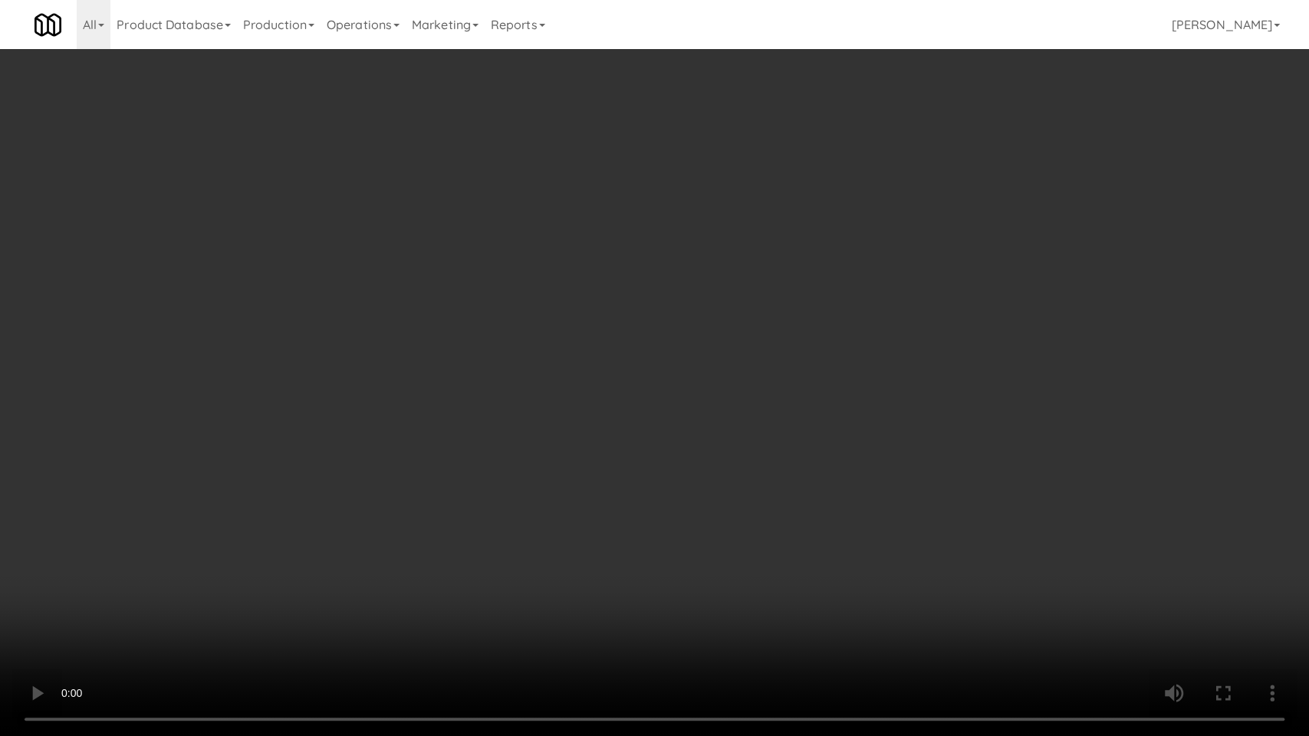
click at [606, 412] on video at bounding box center [654, 368] width 1309 height 736
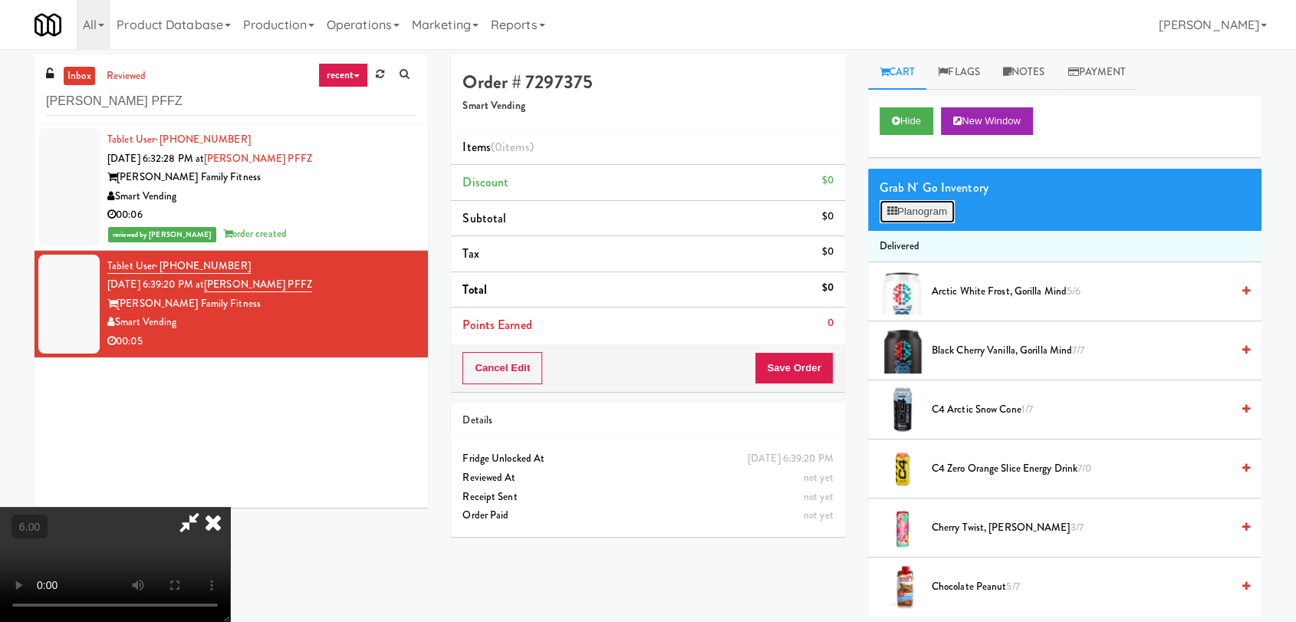
click at [943, 210] on button "Planogram" at bounding box center [916, 211] width 75 height 23
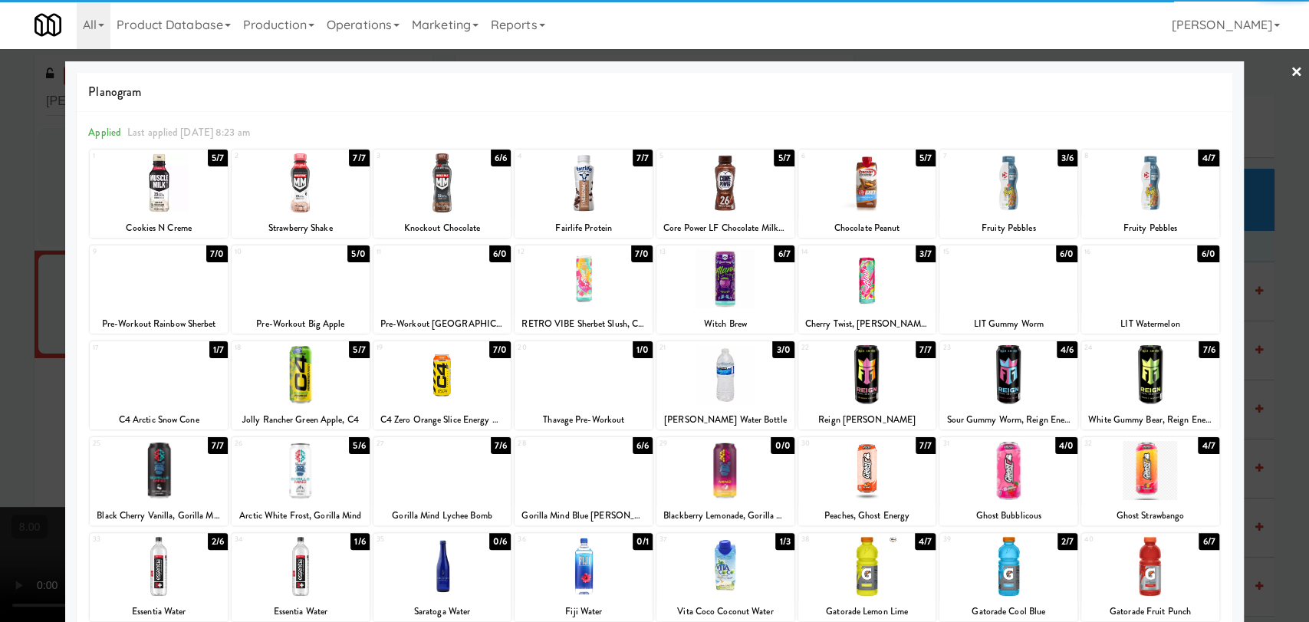
click at [575, 205] on div at bounding box center [583, 182] width 138 height 59
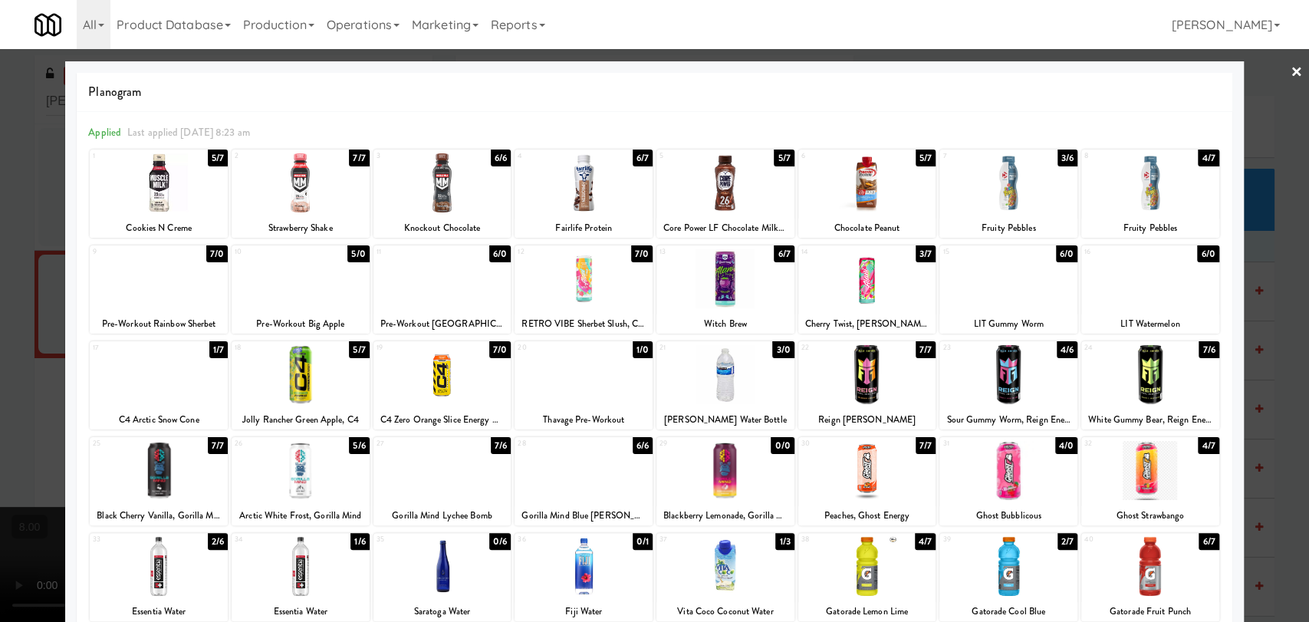
click at [0, 245] on div at bounding box center [654, 311] width 1309 height 622
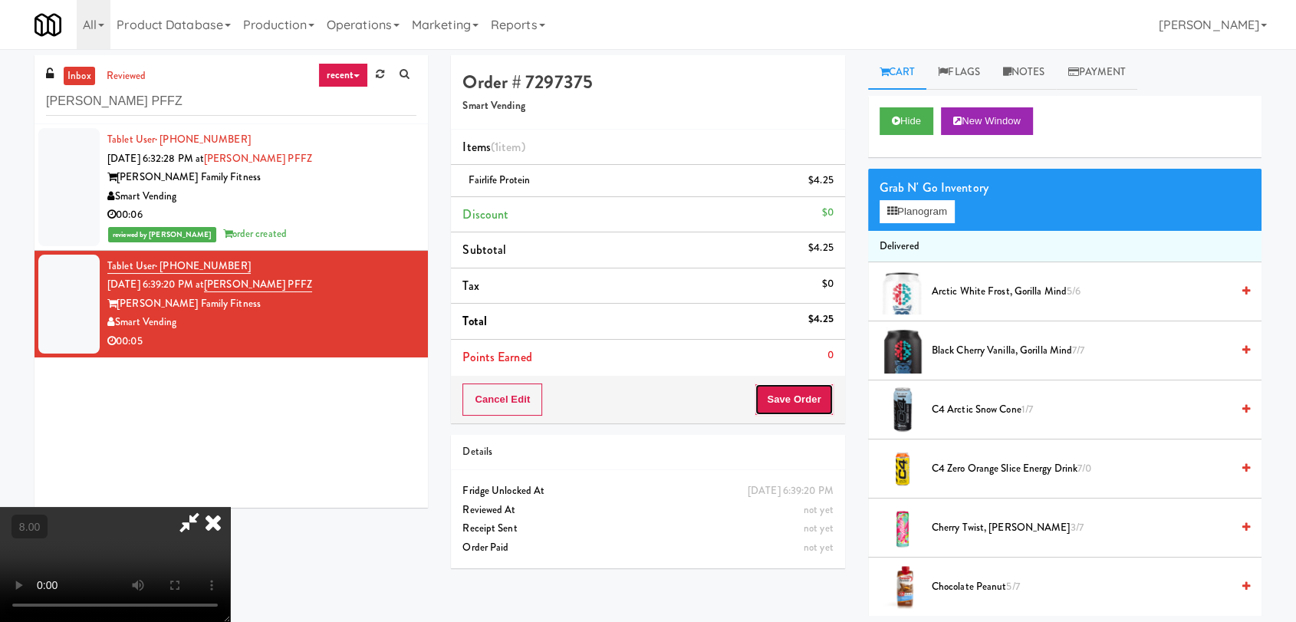
click at [827, 385] on button "Save Order" at bounding box center [793, 399] width 78 height 32
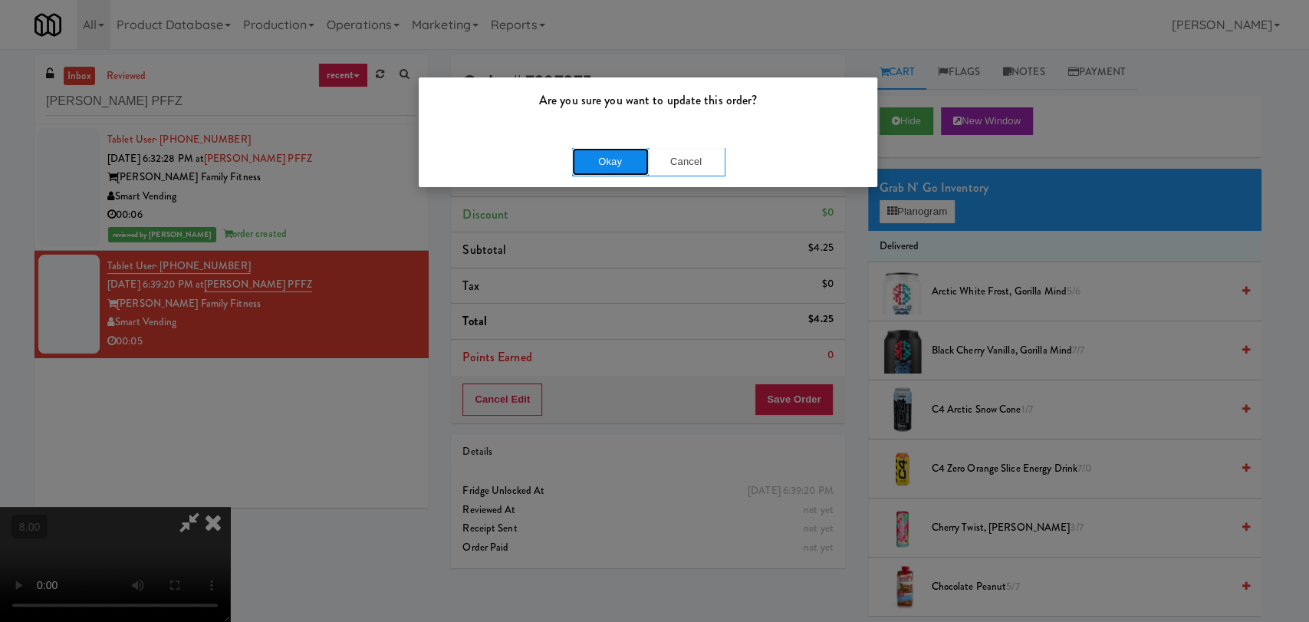
click at [631, 172] on button "Okay" at bounding box center [610, 162] width 77 height 28
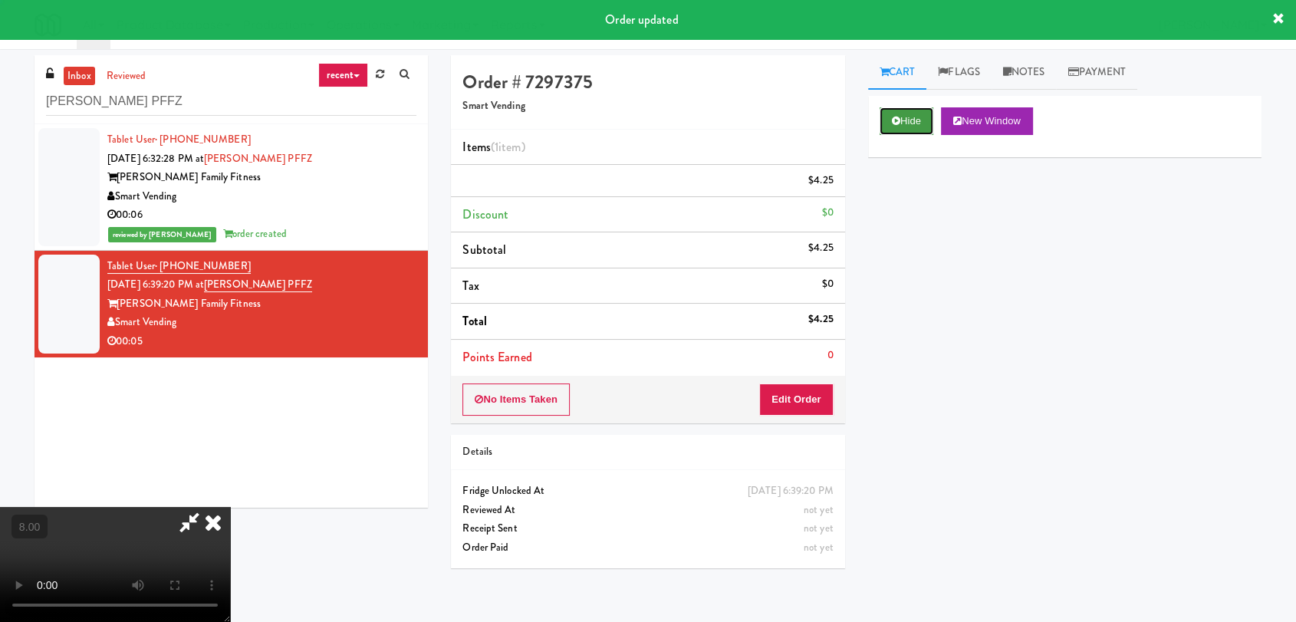
click at [908, 116] on button "Hide" at bounding box center [906, 121] width 54 height 28
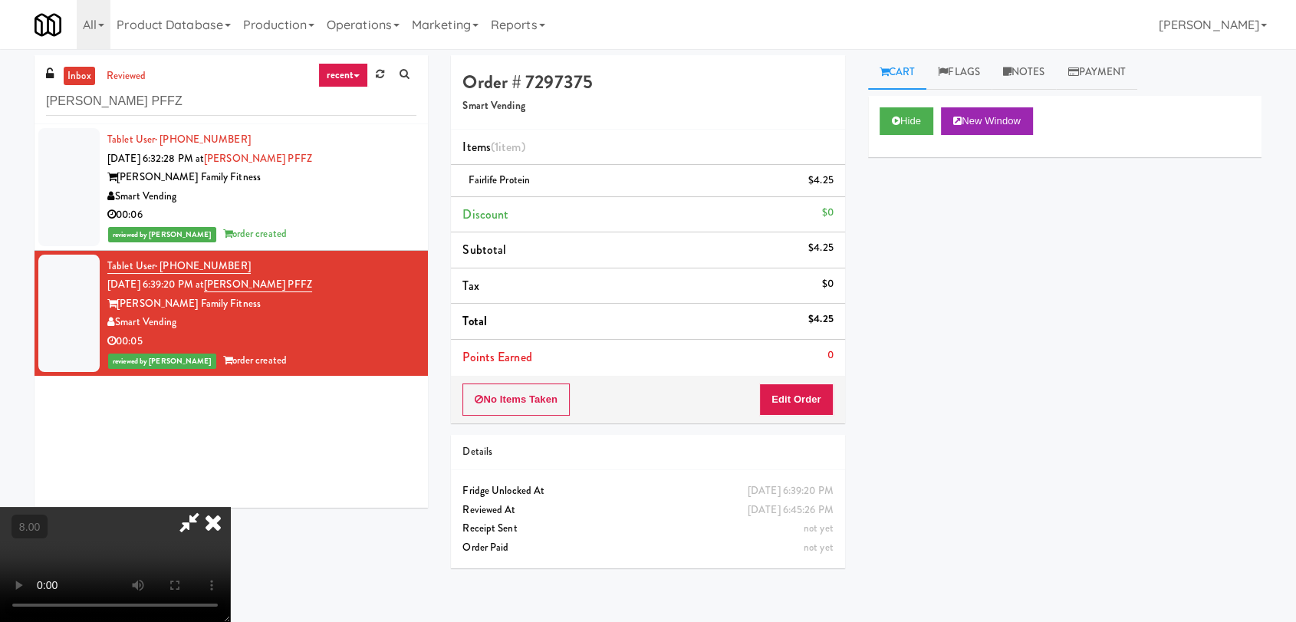
click at [230, 507] on icon at bounding box center [213, 522] width 34 height 31
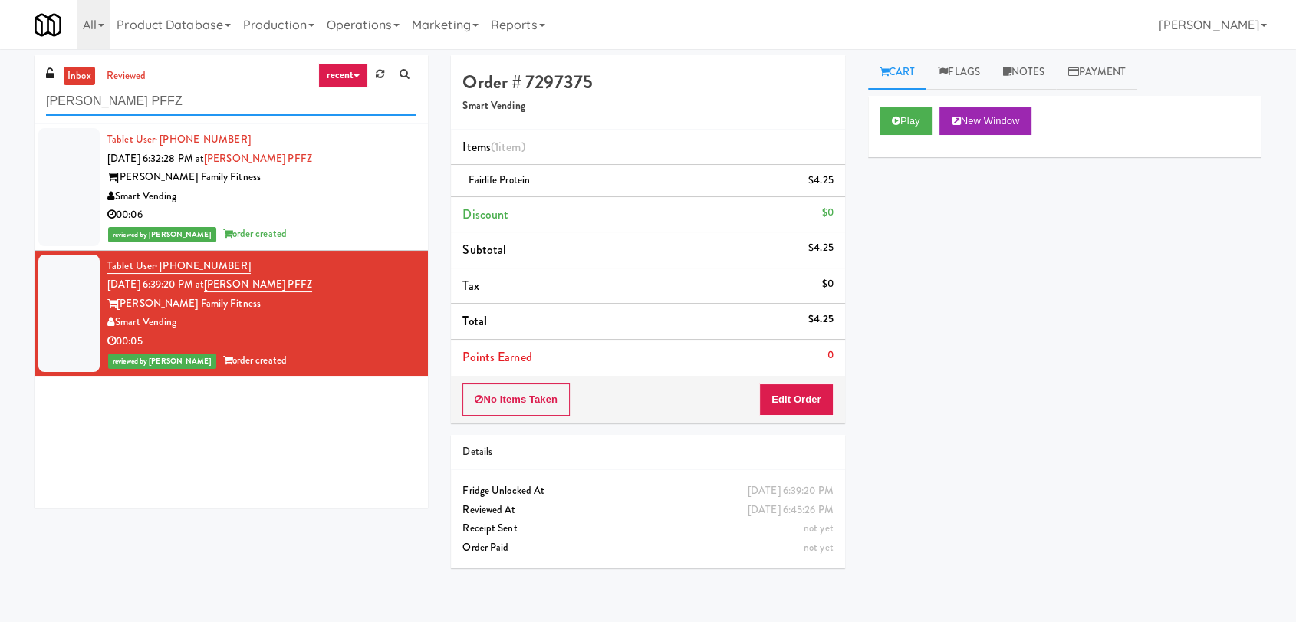
drag, startPoint x: 209, startPoint y: 109, endPoint x: 0, endPoint y: 117, distance: 208.7
click at [0, 117] on div "inbox reviewed recent all unclear take inventory issue suspicious failed recent…" at bounding box center [648, 335] width 1296 height 560
paste input "AB Staffing-Cooler"
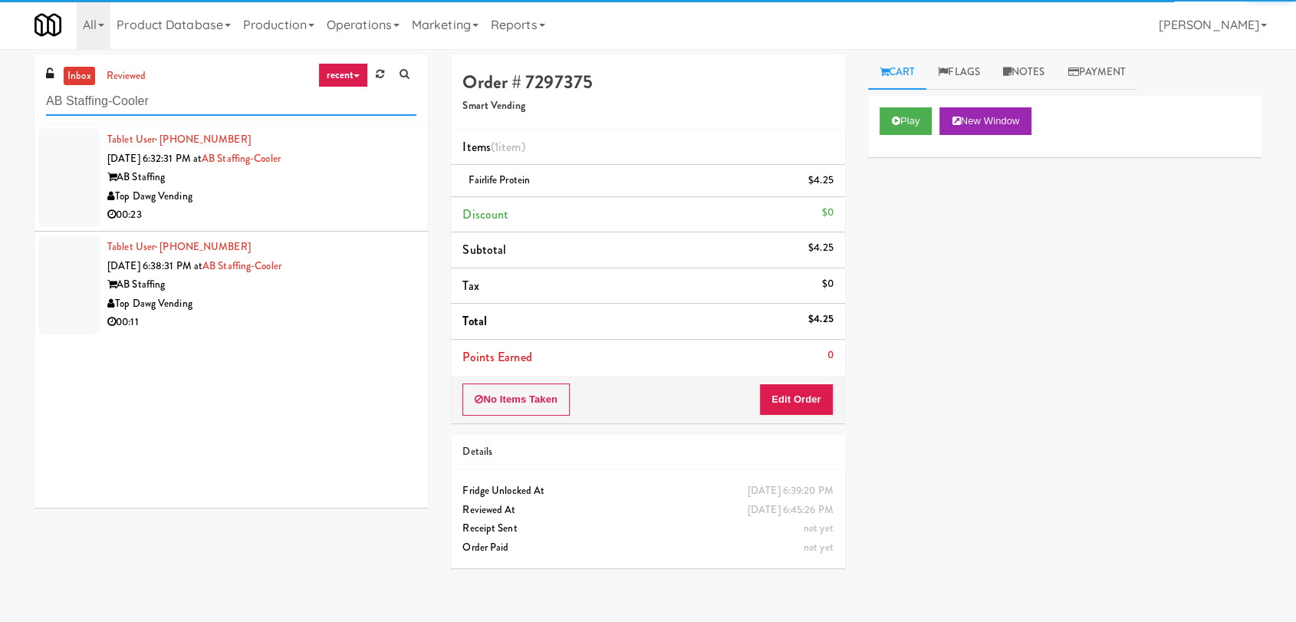
type input "AB Staffing-Cooler"
click at [337, 208] on div "00:23" at bounding box center [261, 214] width 309 height 19
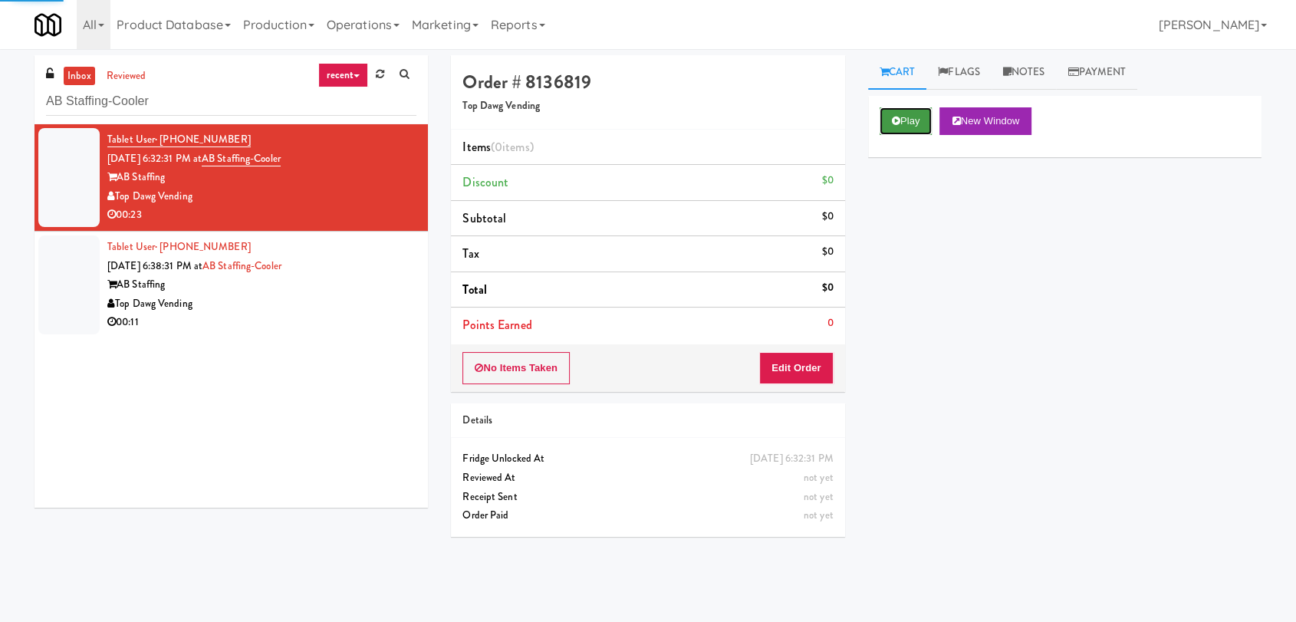
click at [901, 127] on button "Play" at bounding box center [905, 121] width 53 height 28
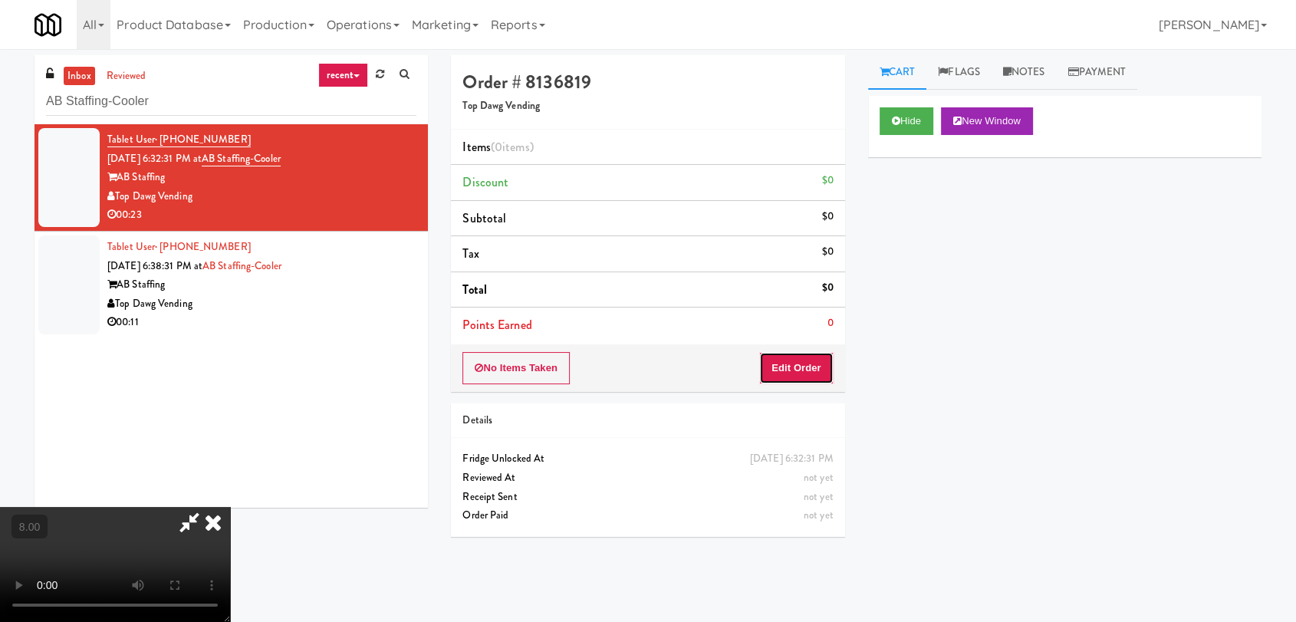
click at [781, 370] on button "Edit Order" at bounding box center [796, 368] width 74 height 32
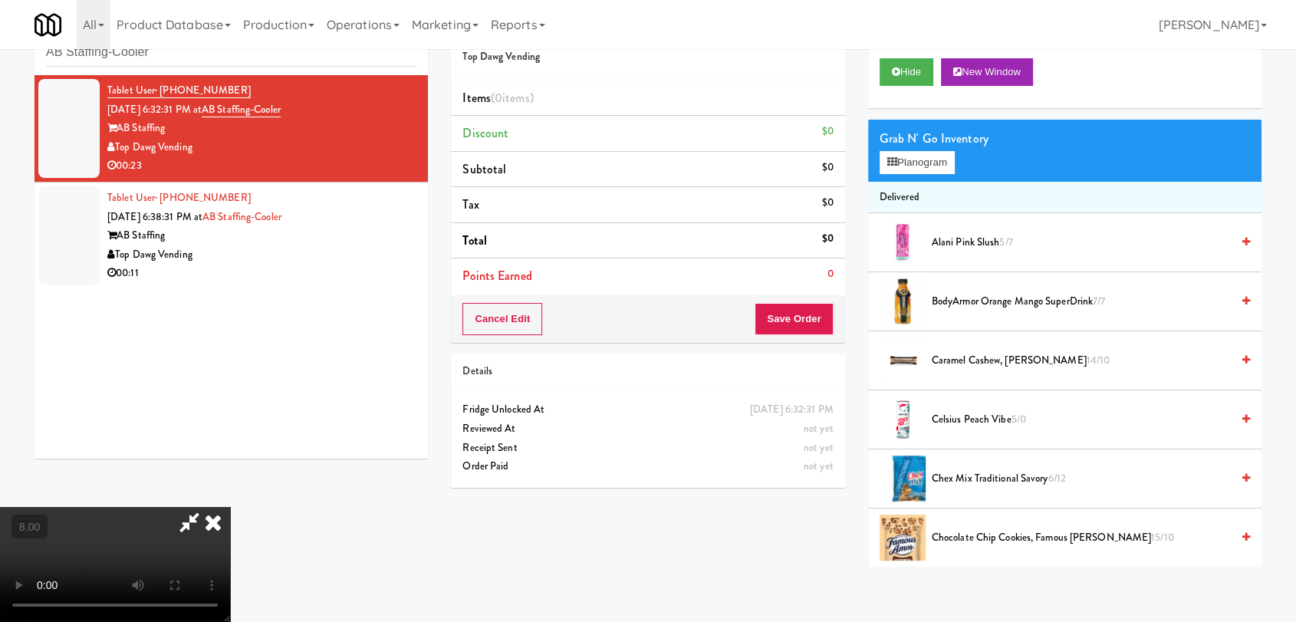
click at [128, 507] on video at bounding box center [115, 564] width 230 height 115
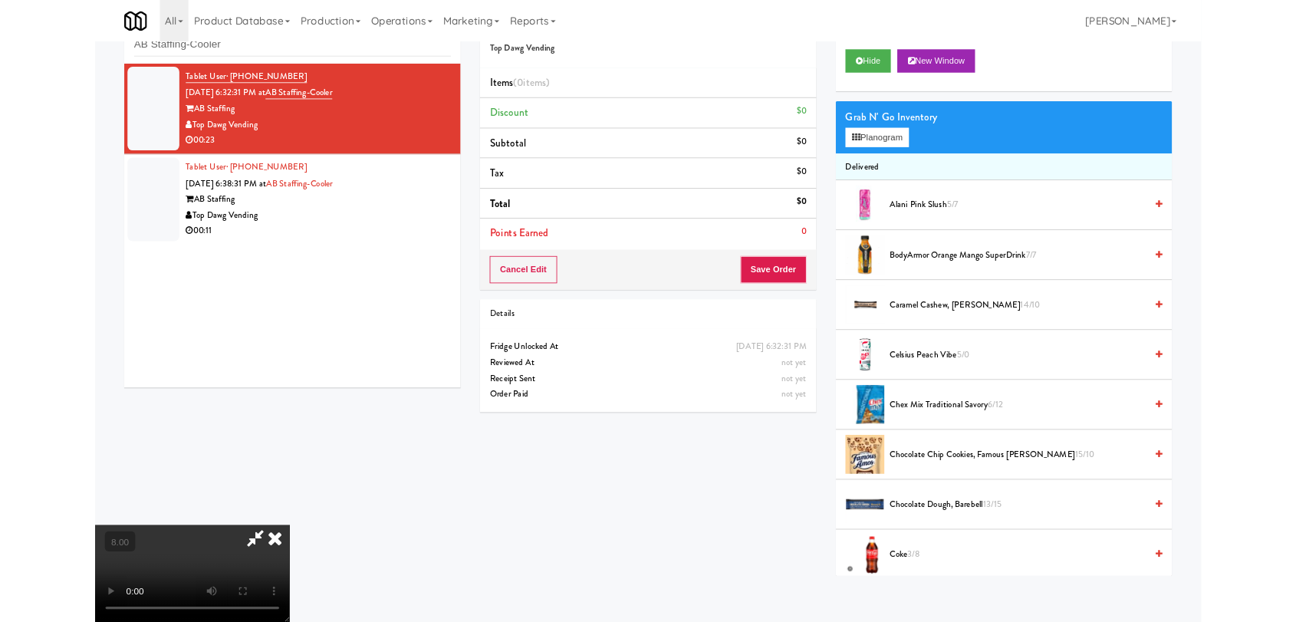
scroll to position [31, 0]
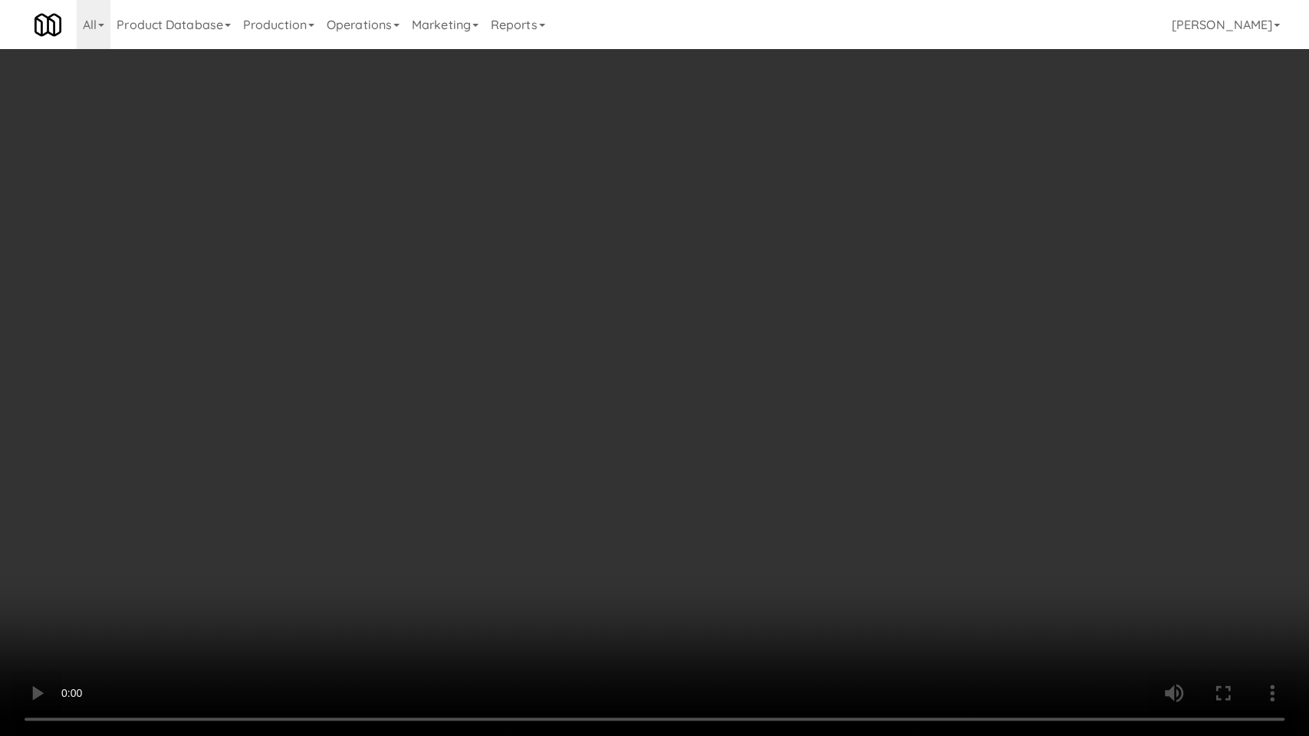
click at [771, 495] on video at bounding box center [654, 368] width 1309 height 736
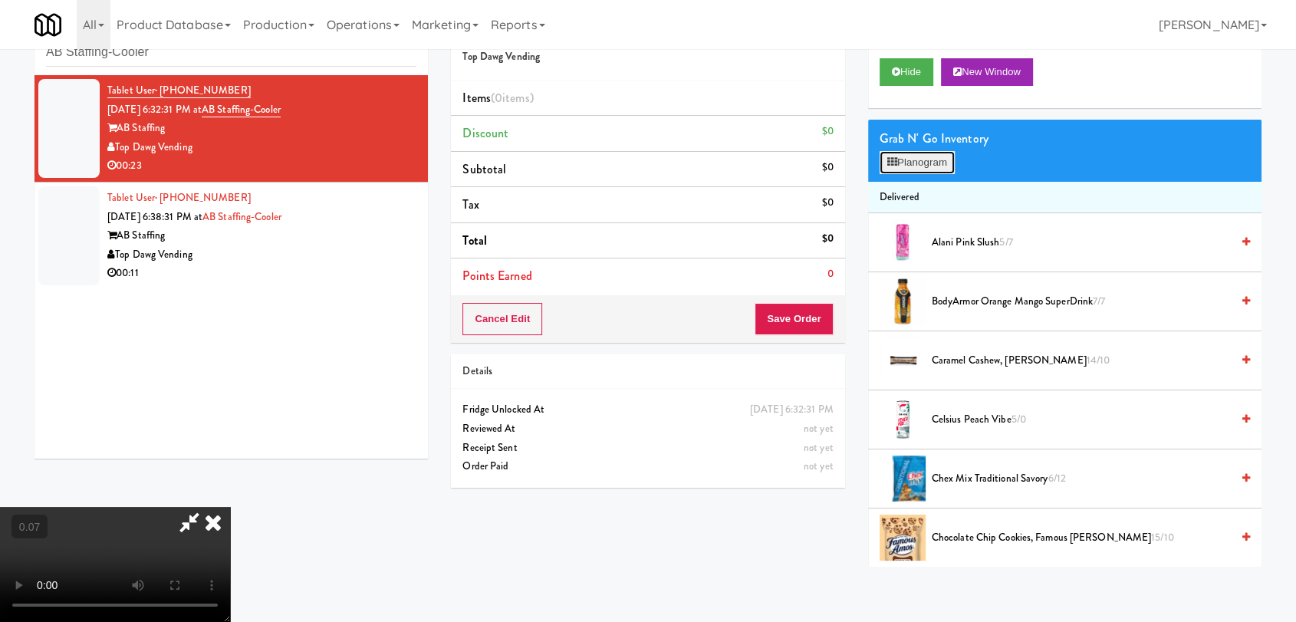
click at [914, 167] on button "Planogram" at bounding box center [916, 162] width 75 height 23
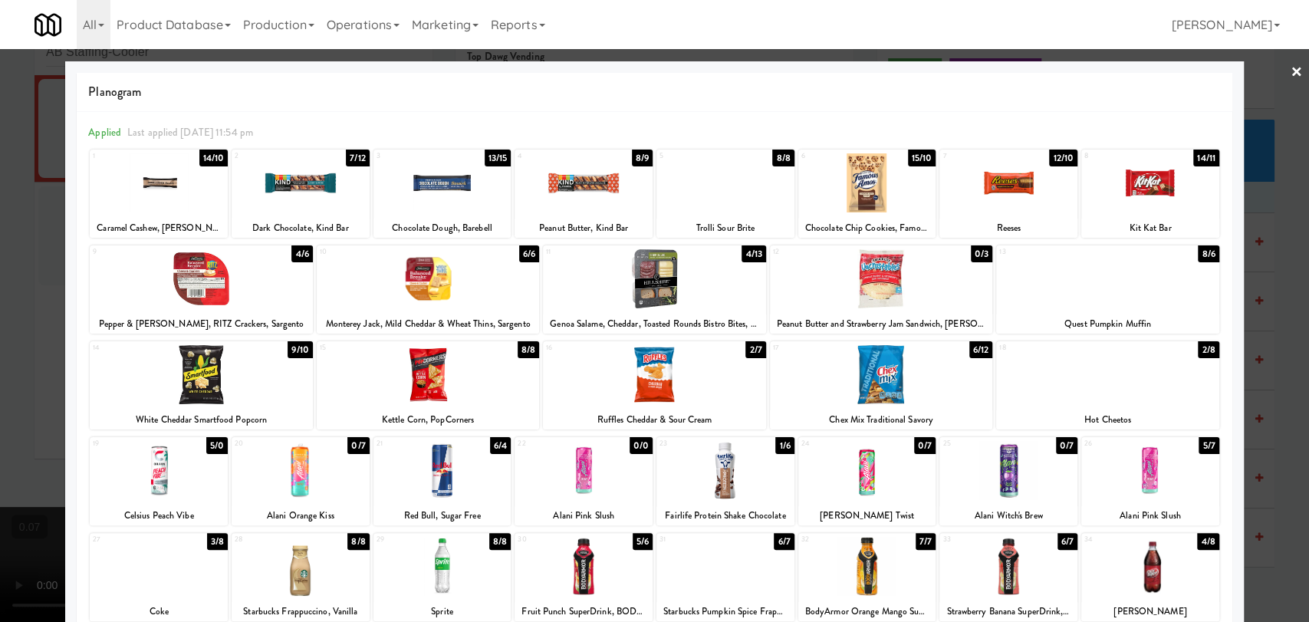
click at [1156, 504] on div "26 5/7 Alani Pink Slush" at bounding box center [1150, 481] width 138 height 88
click at [866, 215] on div "6 15/10 Chocolate Chip Cookies, Famous Amos" at bounding box center [867, 193] width 138 height 88
click at [652, 285] on div at bounding box center [654, 278] width 222 height 59
click at [0, 294] on div at bounding box center [654, 311] width 1309 height 622
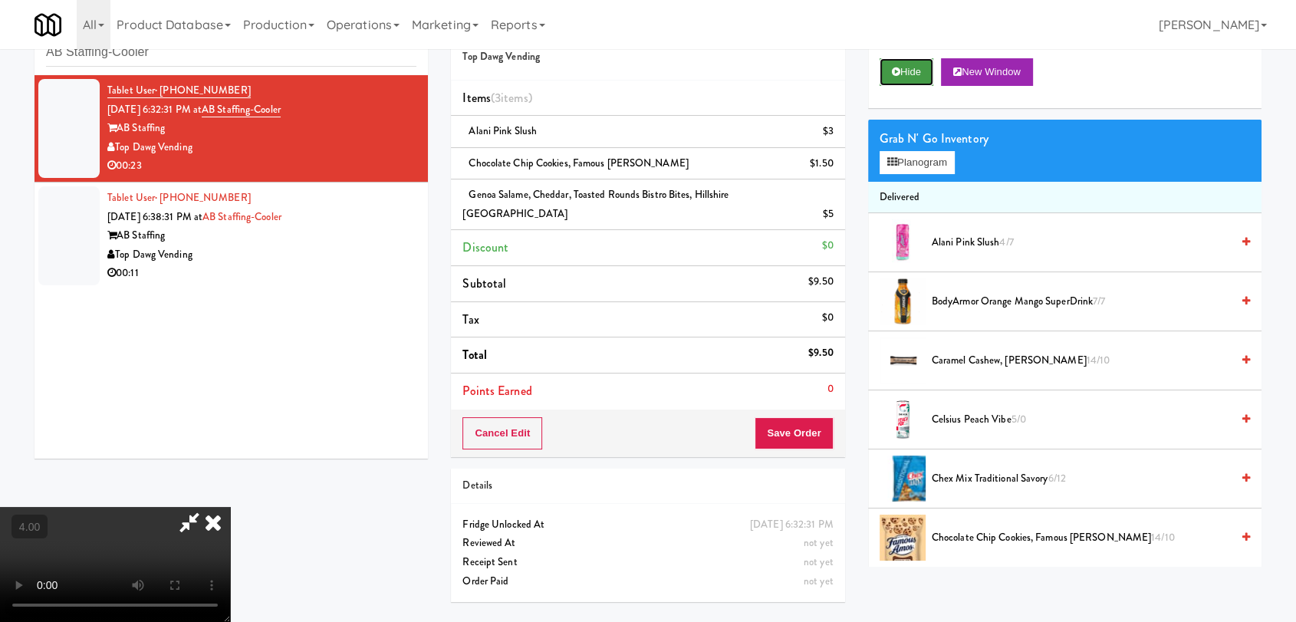
click at [915, 69] on button "Hide" at bounding box center [906, 72] width 54 height 28
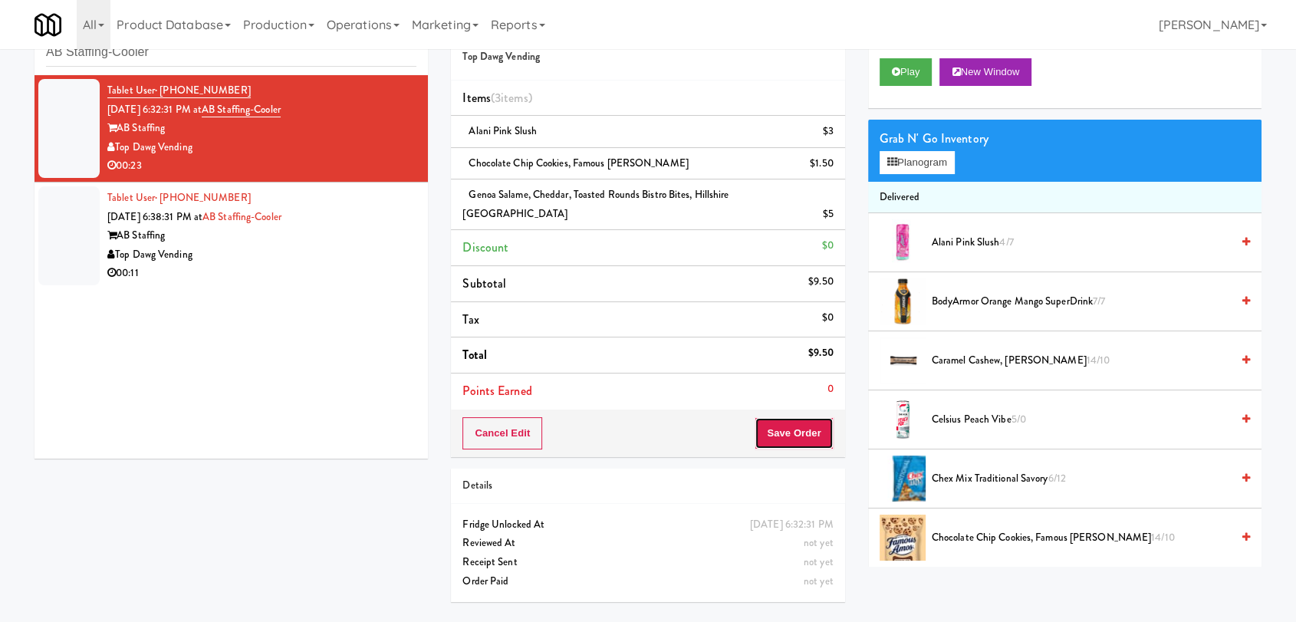
click at [787, 417] on button "Save Order" at bounding box center [793, 433] width 78 height 32
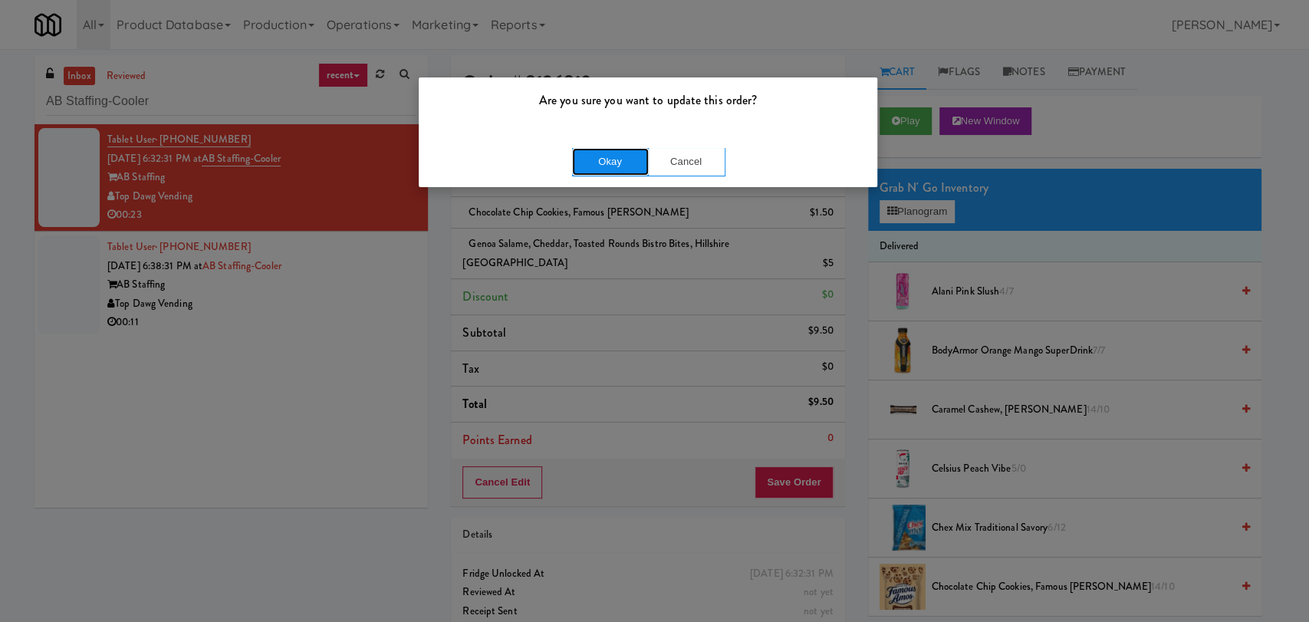
click at [594, 159] on button "Okay" at bounding box center [610, 162] width 77 height 28
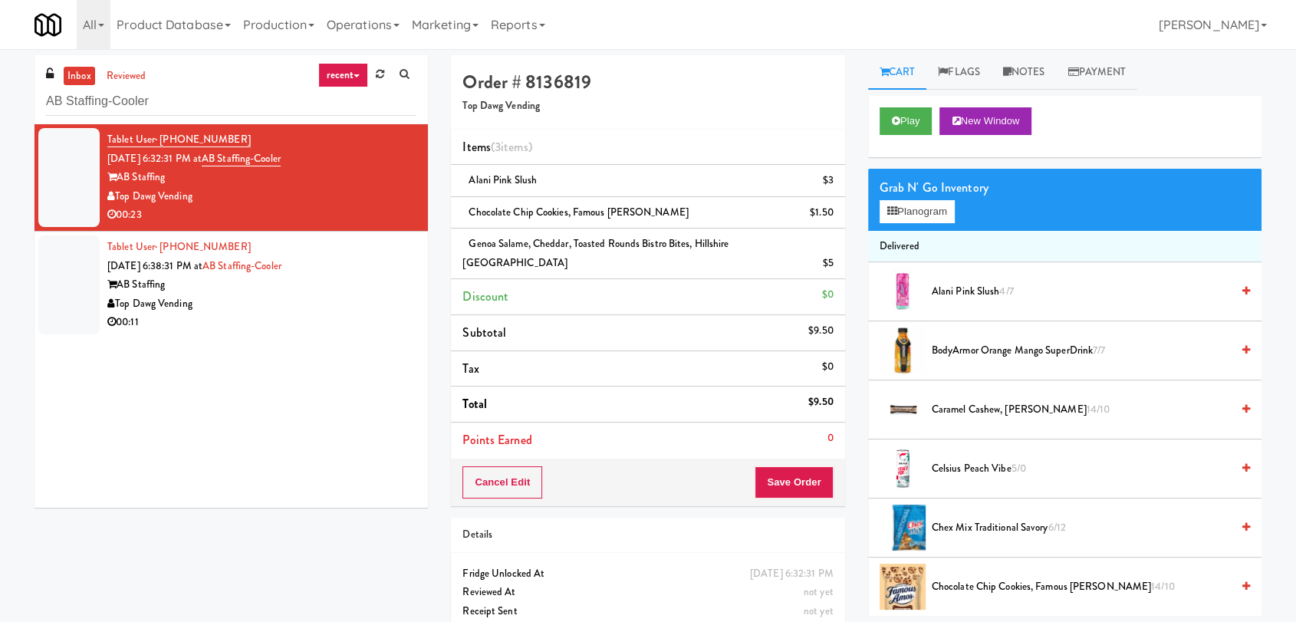
click at [389, 290] on div "AB Staffing" at bounding box center [261, 284] width 309 height 19
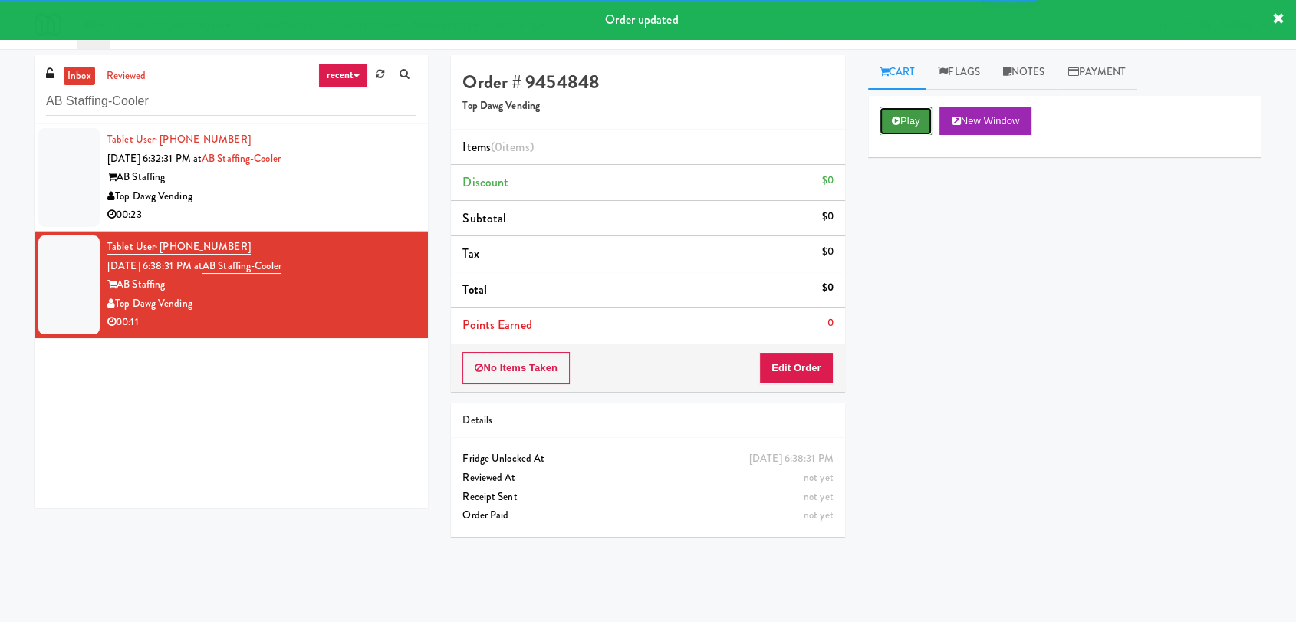
click at [885, 131] on button "Play" at bounding box center [905, 121] width 53 height 28
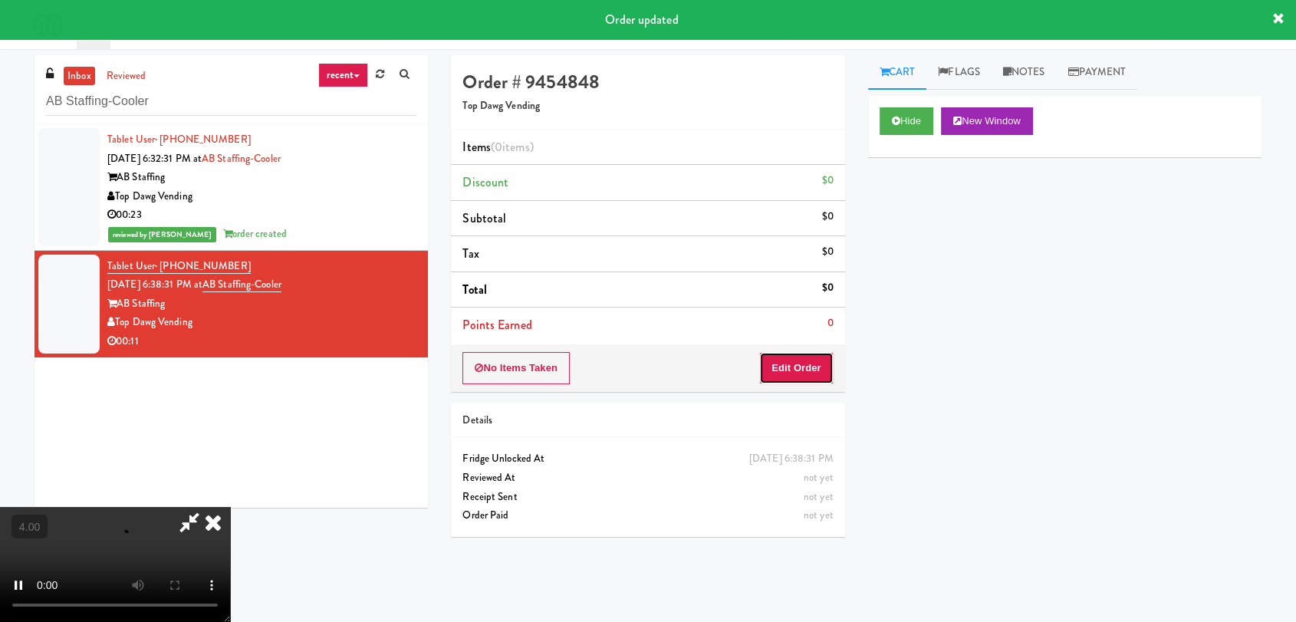
click at [813, 358] on button "Edit Order" at bounding box center [796, 368] width 74 height 32
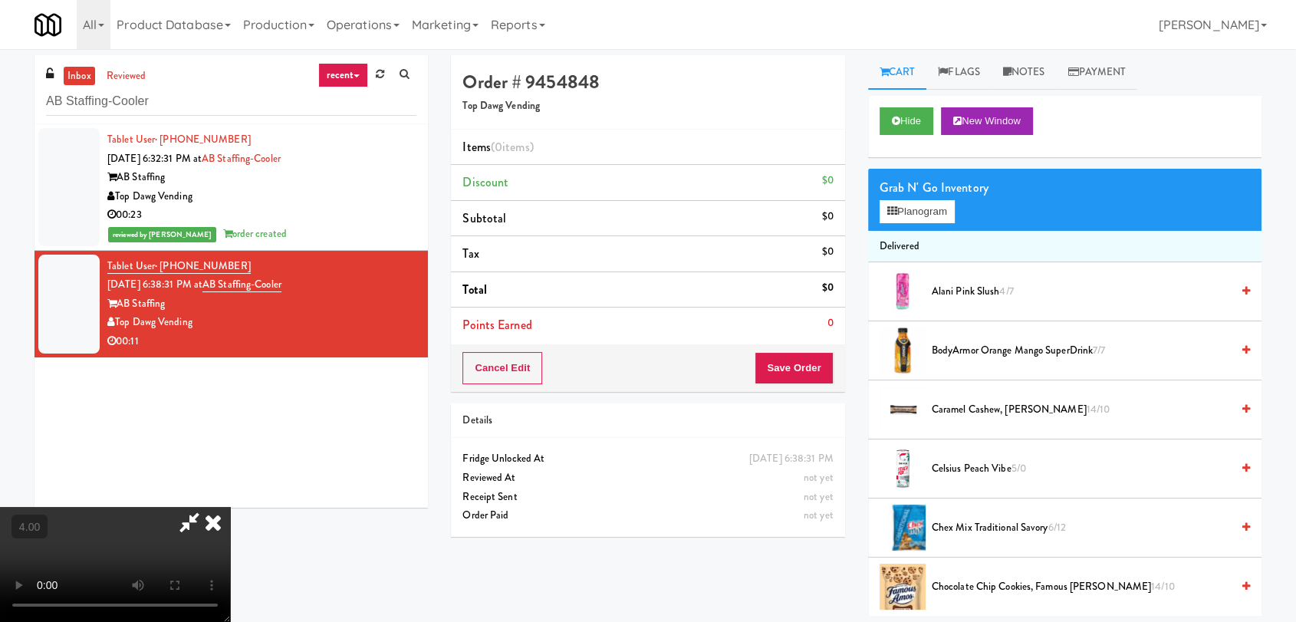
click at [230, 507] on video at bounding box center [115, 564] width 230 height 115
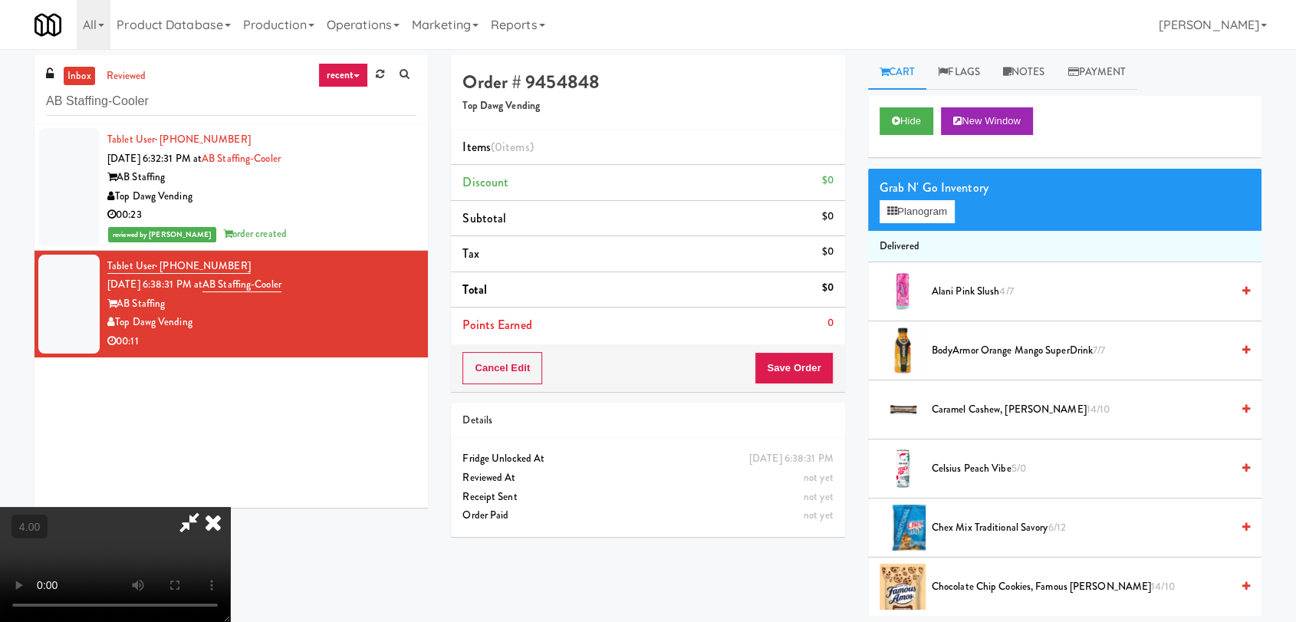
click at [230, 507] on video at bounding box center [115, 564] width 230 height 115
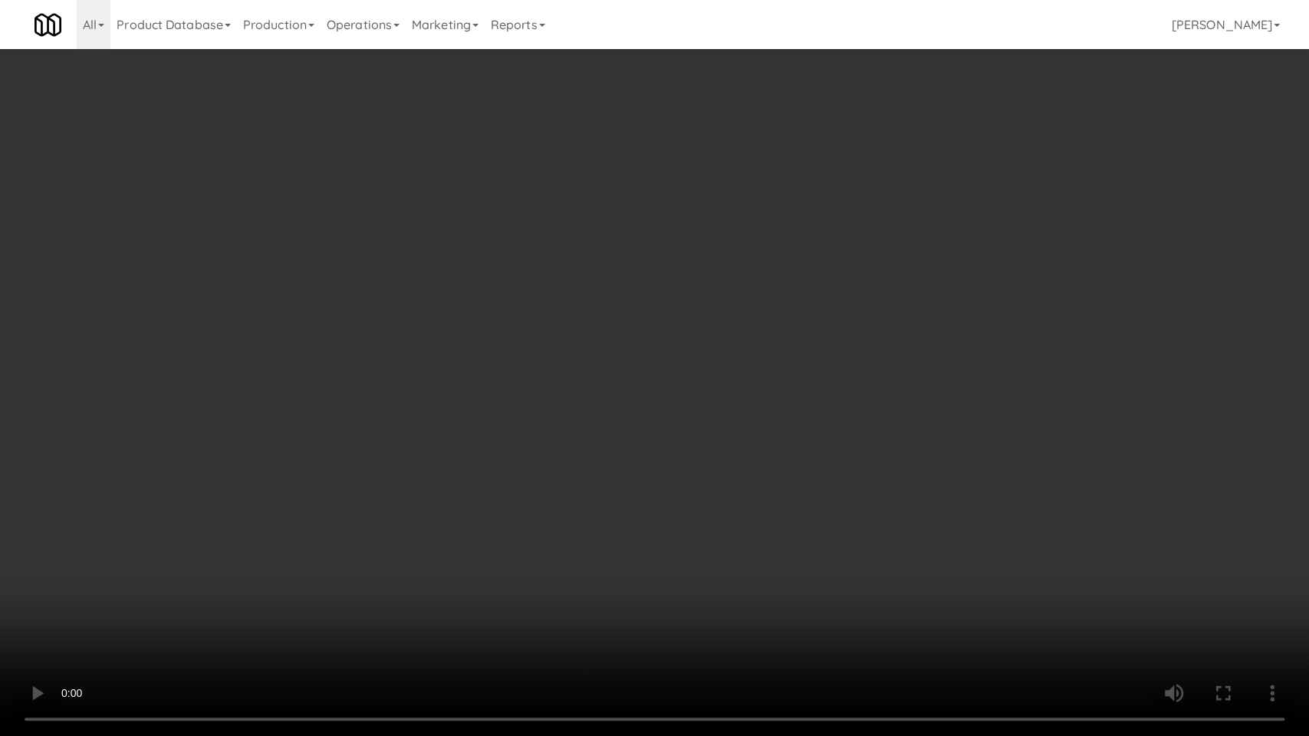
click at [547, 478] on video at bounding box center [654, 368] width 1309 height 736
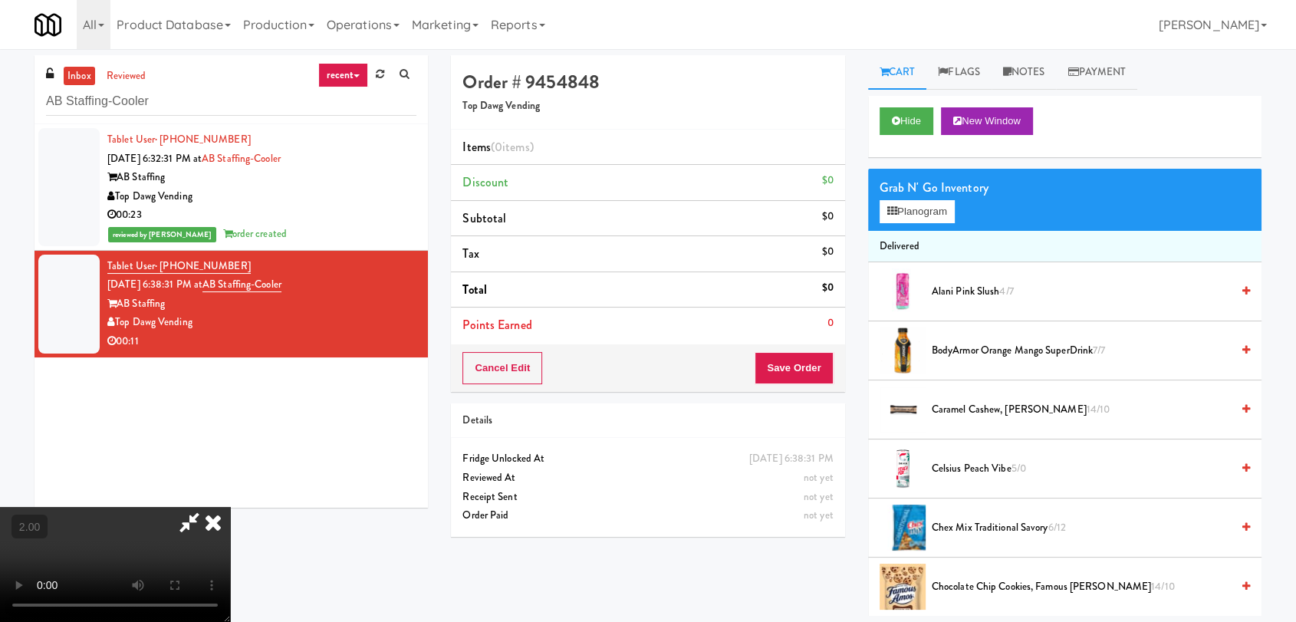
click at [1026, 281] on li "Alani Pink Slush 4/7" at bounding box center [1064, 291] width 393 height 59
click at [1027, 288] on span "Alani Pink Slush 4/7" at bounding box center [1080, 291] width 299 height 19
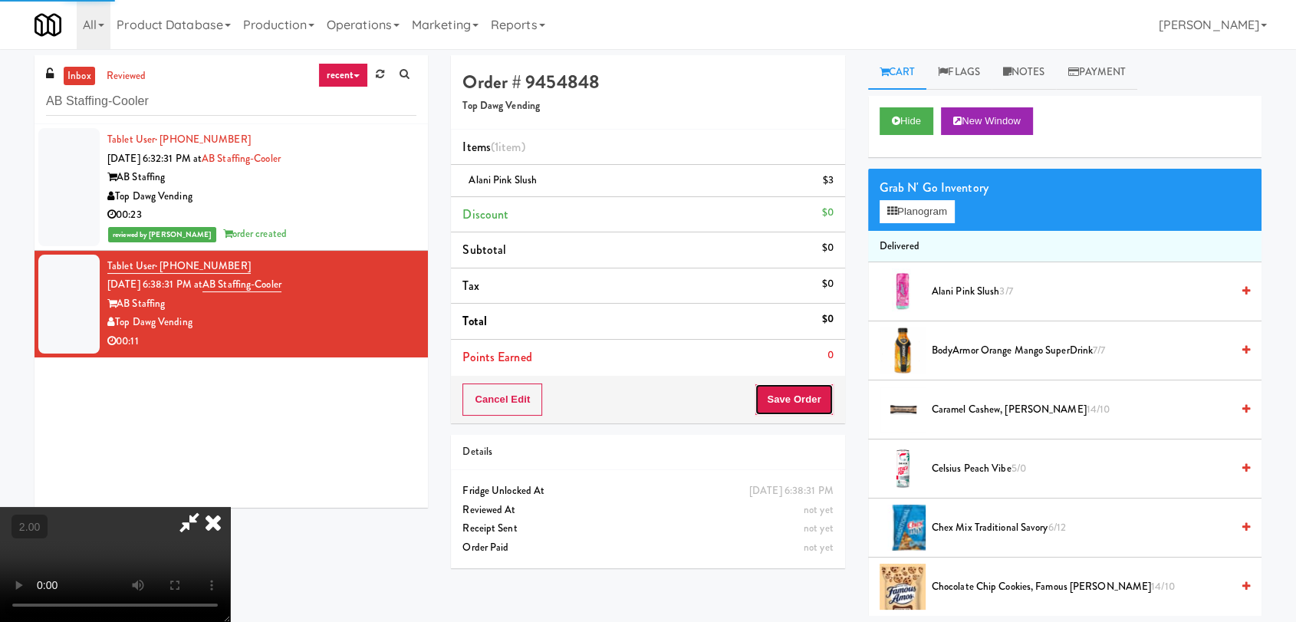
click at [780, 402] on button "Save Order" at bounding box center [793, 399] width 78 height 32
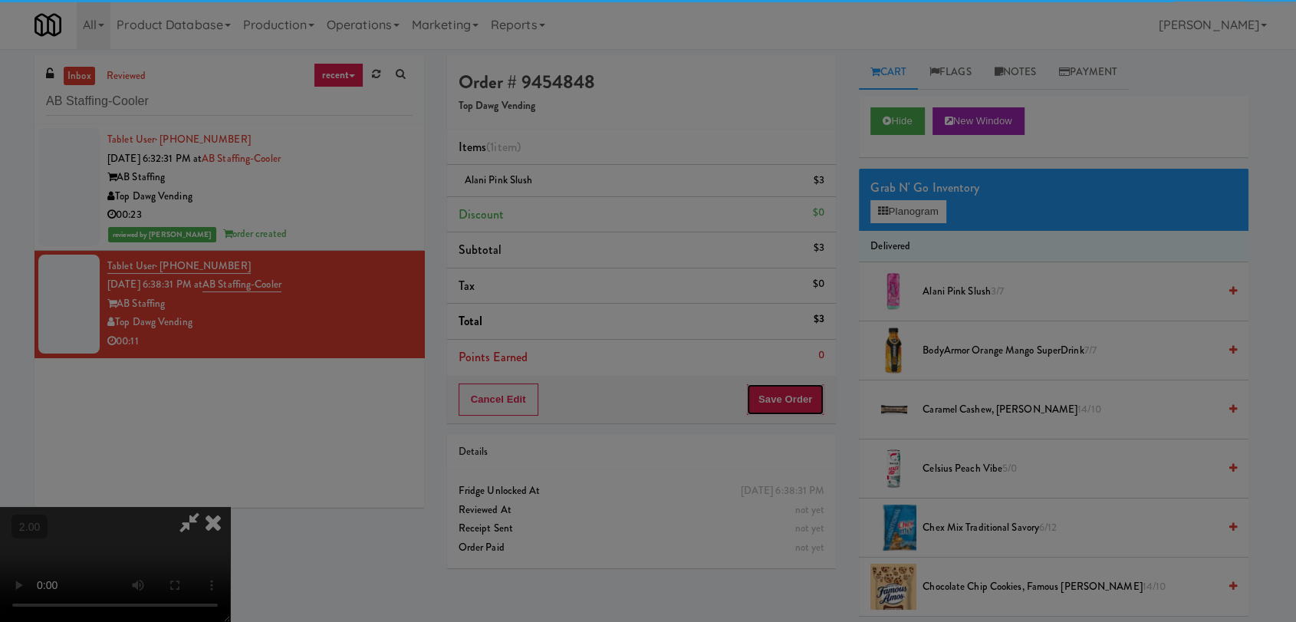
scroll to position [0, 0]
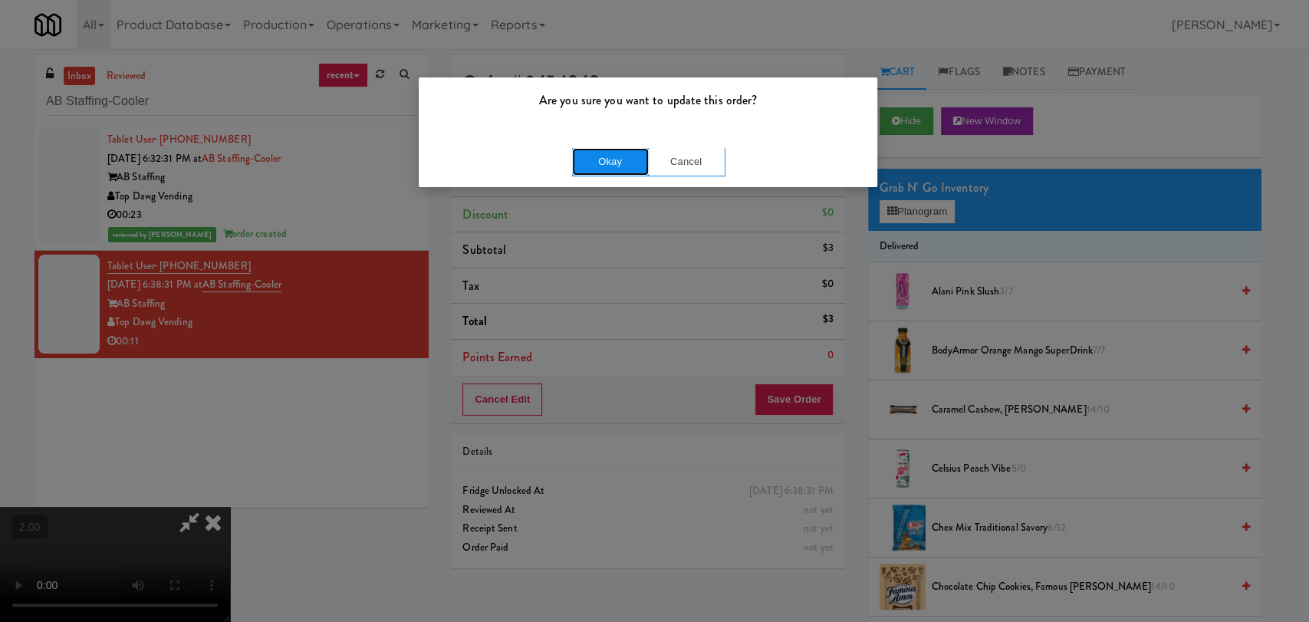
click at [610, 164] on button "Okay" at bounding box center [610, 162] width 77 height 28
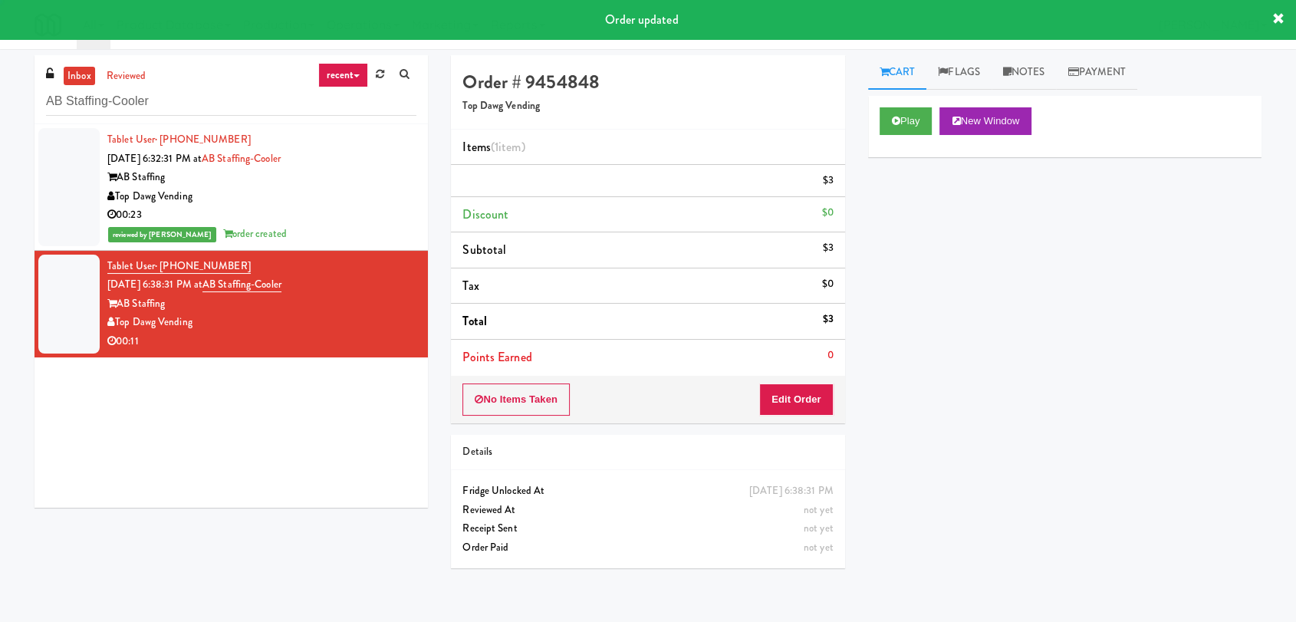
click at [877, 134] on div "Play New Window" at bounding box center [1064, 126] width 393 height 61
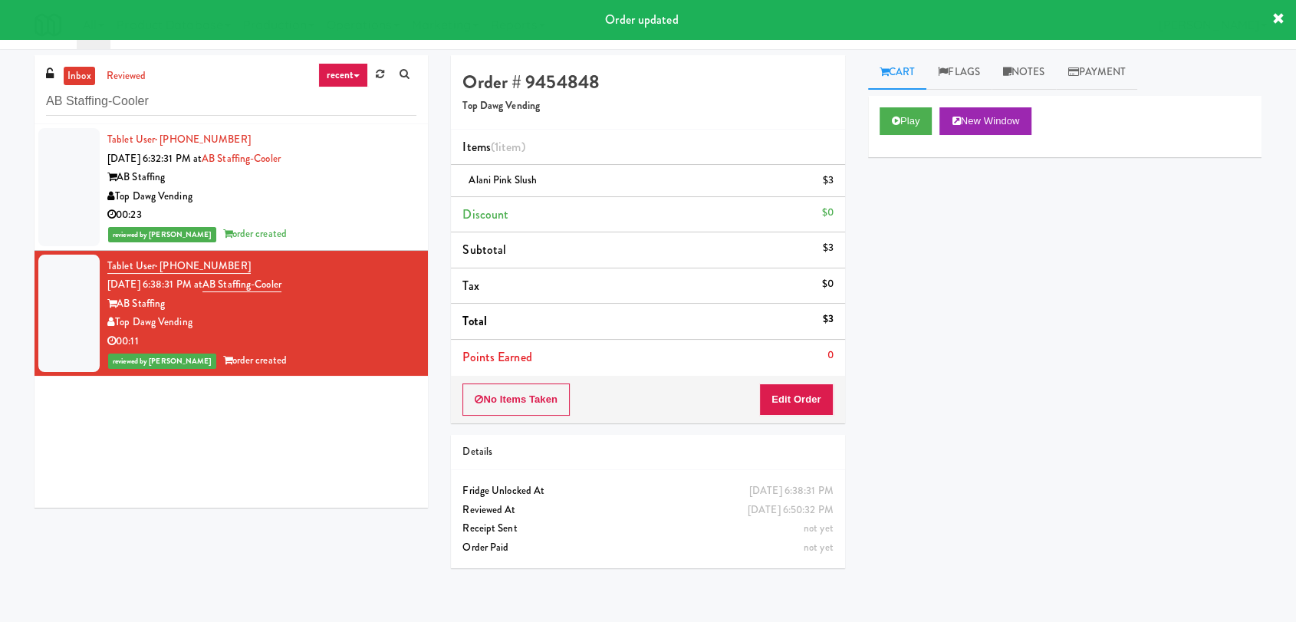
click at [383, 191] on div "Top Dawg Vending" at bounding box center [261, 196] width 309 height 19
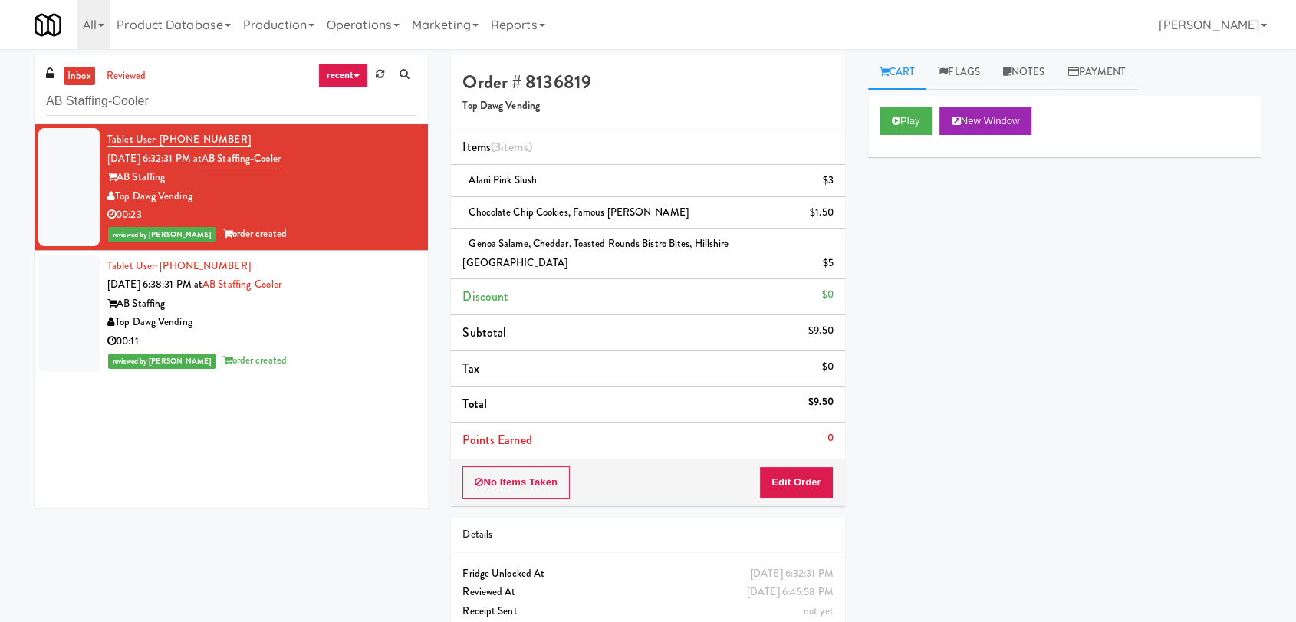
click at [349, 324] on div "Top Dawg Vending" at bounding box center [261, 322] width 309 height 19
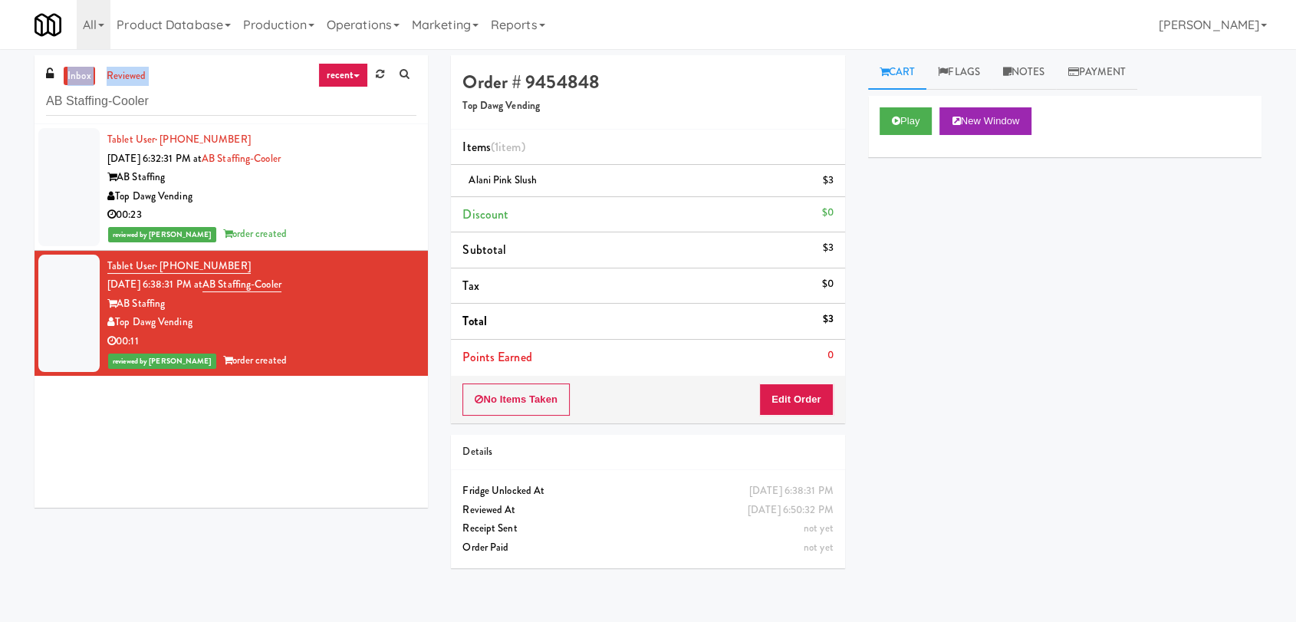
drag, startPoint x: 241, startPoint y: 111, endPoint x: 17, endPoint y: 79, distance: 226.2
click at [17, 79] on div "inbox reviewed recent all unclear take inventory issue suspicious failed recent…" at bounding box center [648, 335] width 1296 height 560
click at [150, 100] on input "AB Staffing-Cooler" at bounding box center [231, 101] width 370 height 28
paste input "Tempo Combo"
drag, startPoint x: 150, startPoint y: 100, endPoint x: 0, endPoint y: 97, distance: 150.3
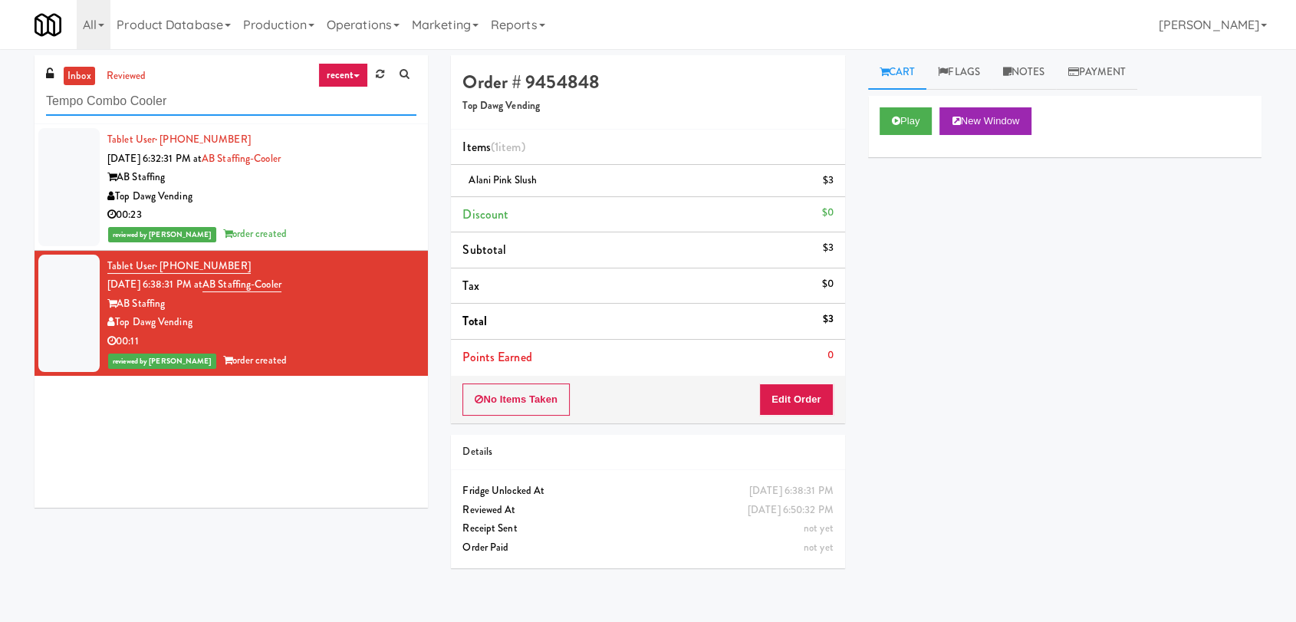
click at [0, 97] on div "inbox reviewed recent all unclear take inventory issue suspicious failed recent…" at bounding box center [648, 335] width 1296 height 560
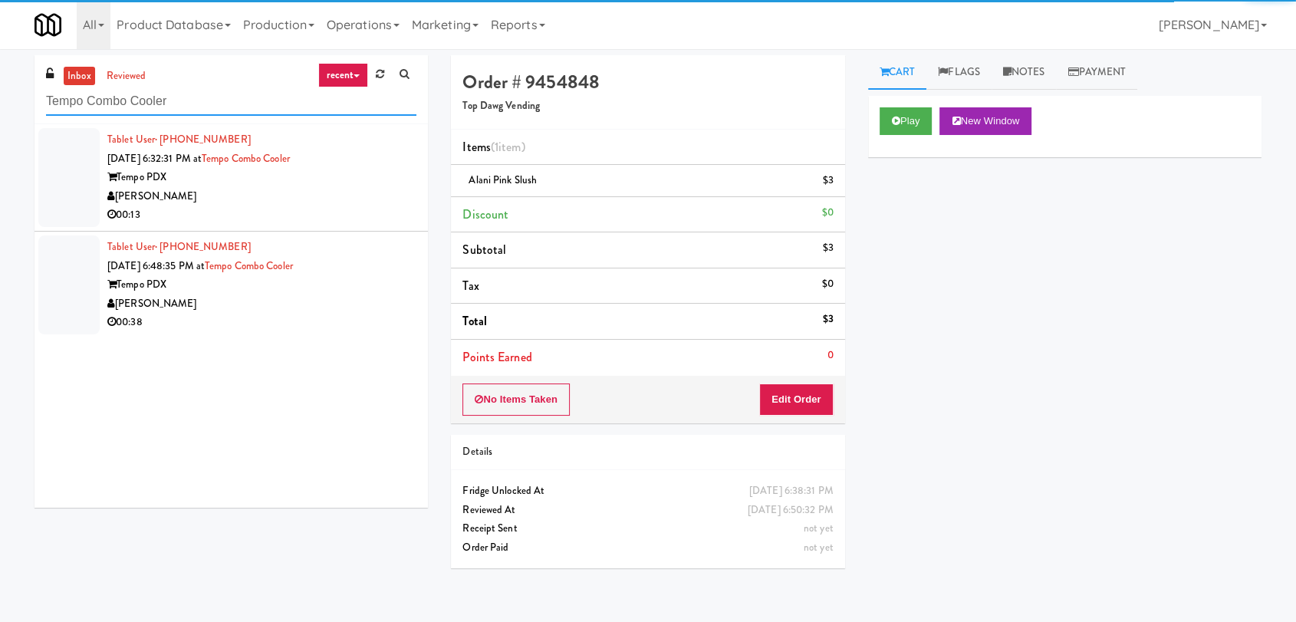
type input "Tempo Combo Cooler"
drag, startPoint x: 282, startPoint y: 173, endPoint x: 326, endPoint y: 196, distance: 49.4
click at [302, 195] on div "[PERSON_NAME]" at bounding box center [261, 196] width 309 height 19
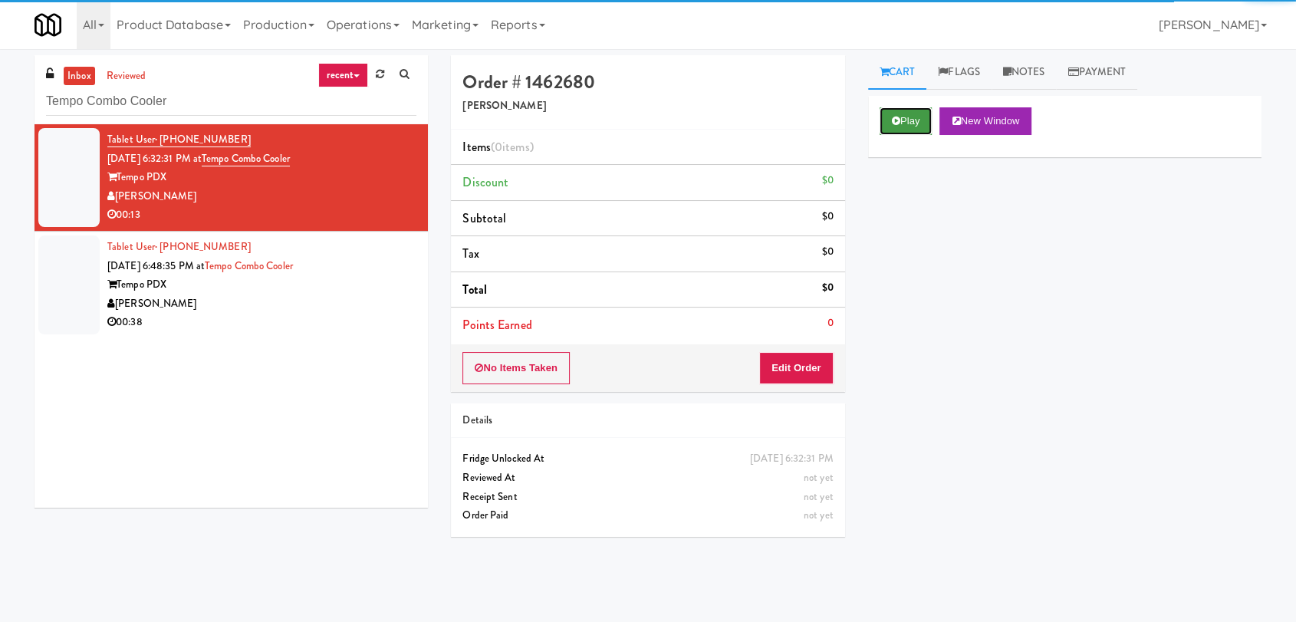
click at [932, 121] on button "Play" at bounding box center [905, 121] width 53 height 28
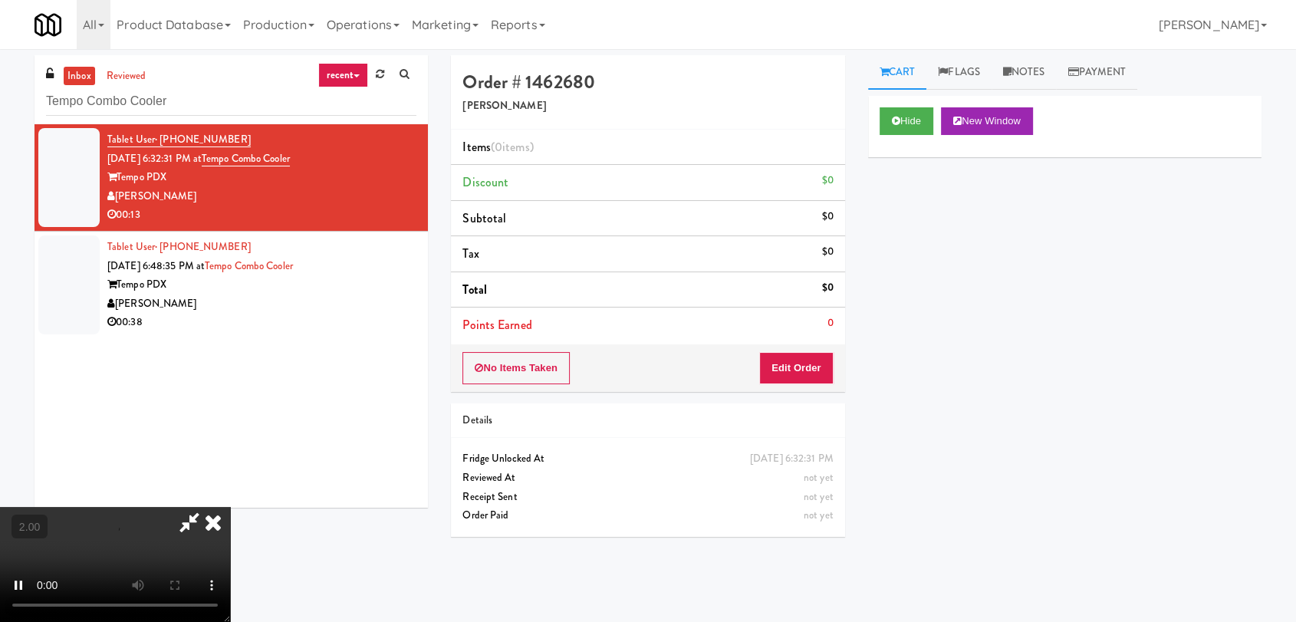
click at [823, 385] on div "No Items Taken Edit Order" at bounding box center [647, 368] width 393 height 48
click at [811, 376] on button "Edit Order" at bounding box center [796, 368] width 74 height 32
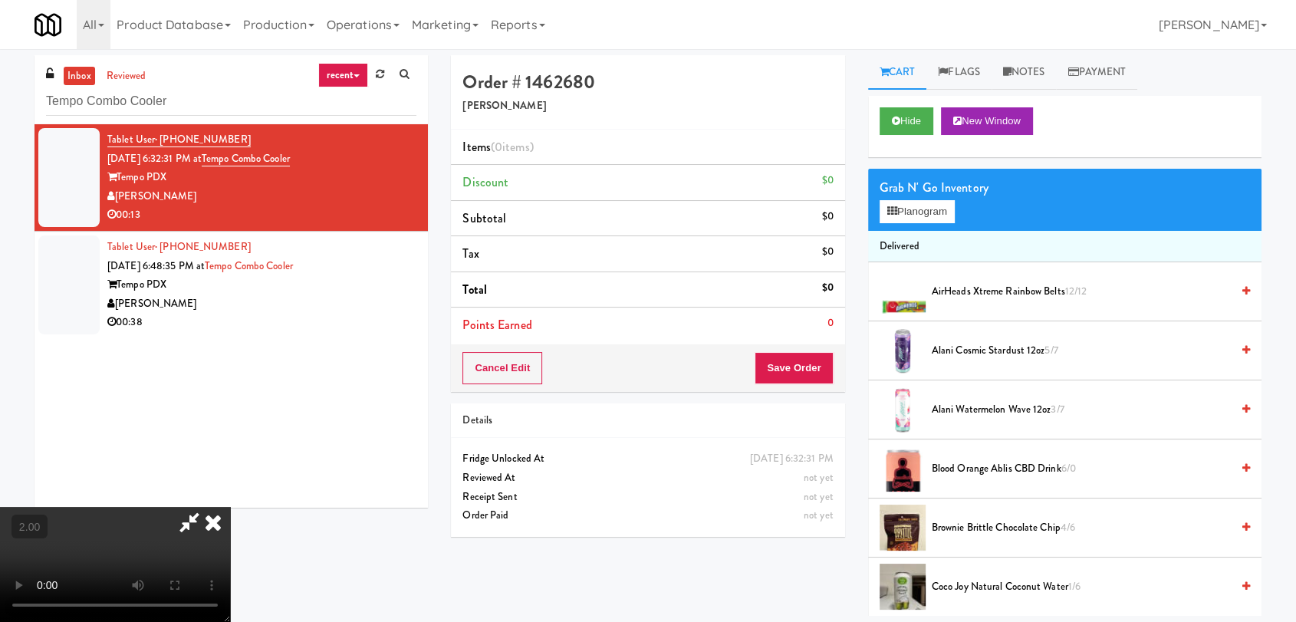
click at [230, 507] on video at bounding box center [115, 564] width 230 height 115
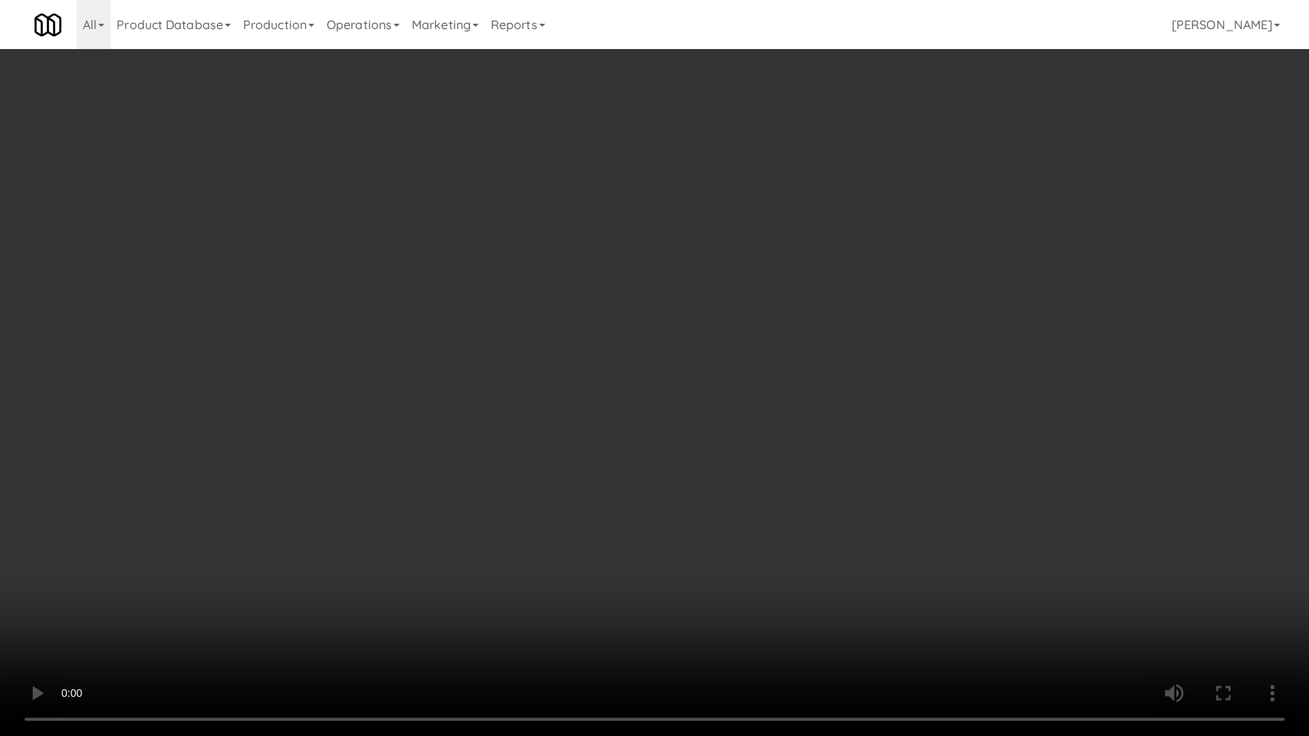
click at [479, 440] on video at bounding box center [654, 368] width 1309 height 736
click at [646, 422] on video at bounding box center [654, 368] width 1309 height 736
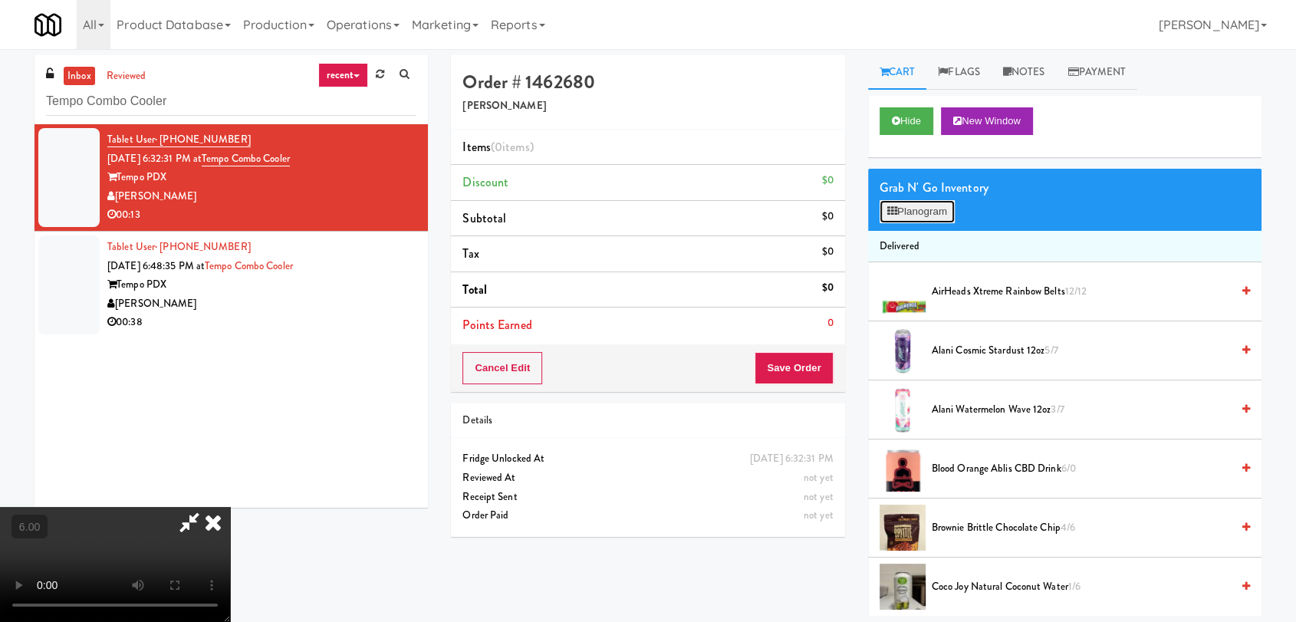
click at [898, 201] on button "Planogram" at bounding box center [916, 211] width 75 height 23
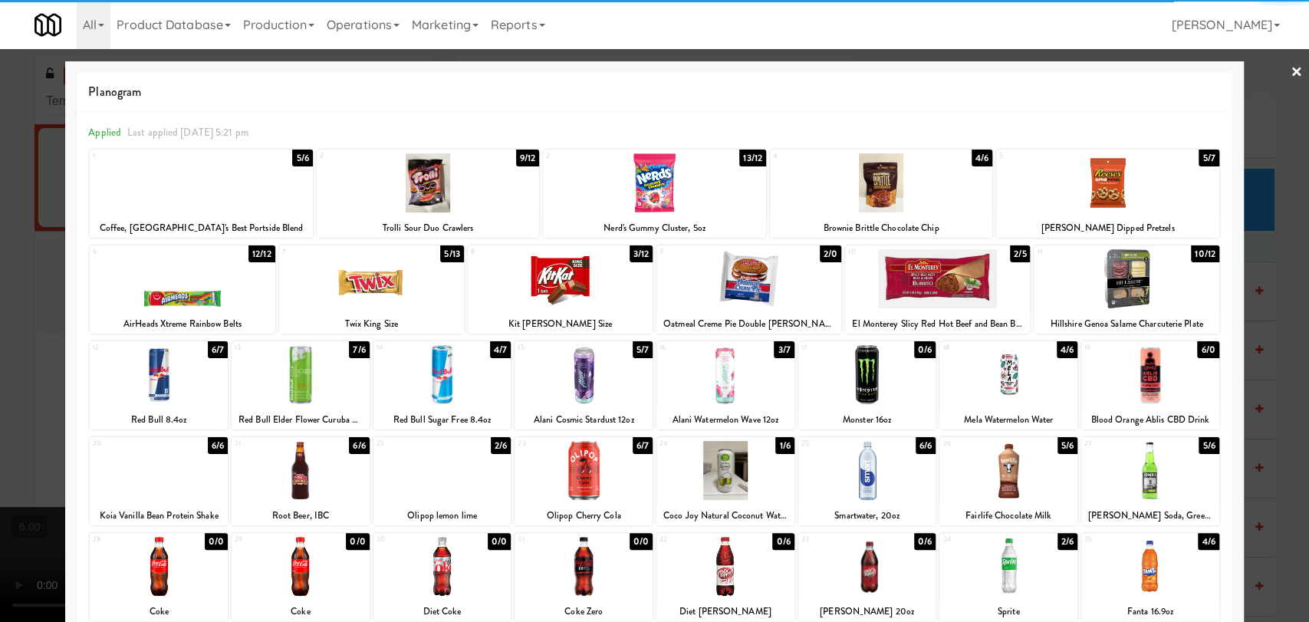
click at [1139, 264] on div at bounding box center [1125, 278] width 185 height 59
click at [1247, 153] on div at bounding box center [654, 311] width 1309 height 622
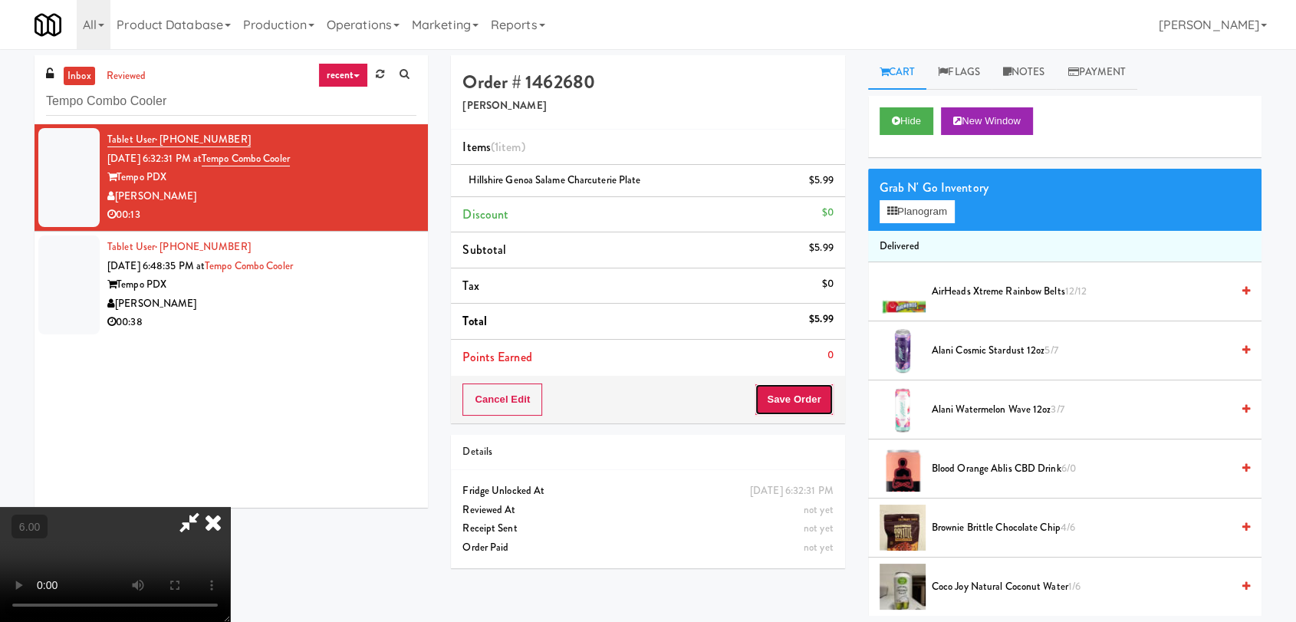
click at [810, 391] on button "Save Order" at bounding box center [793, 399] width 78 height 32
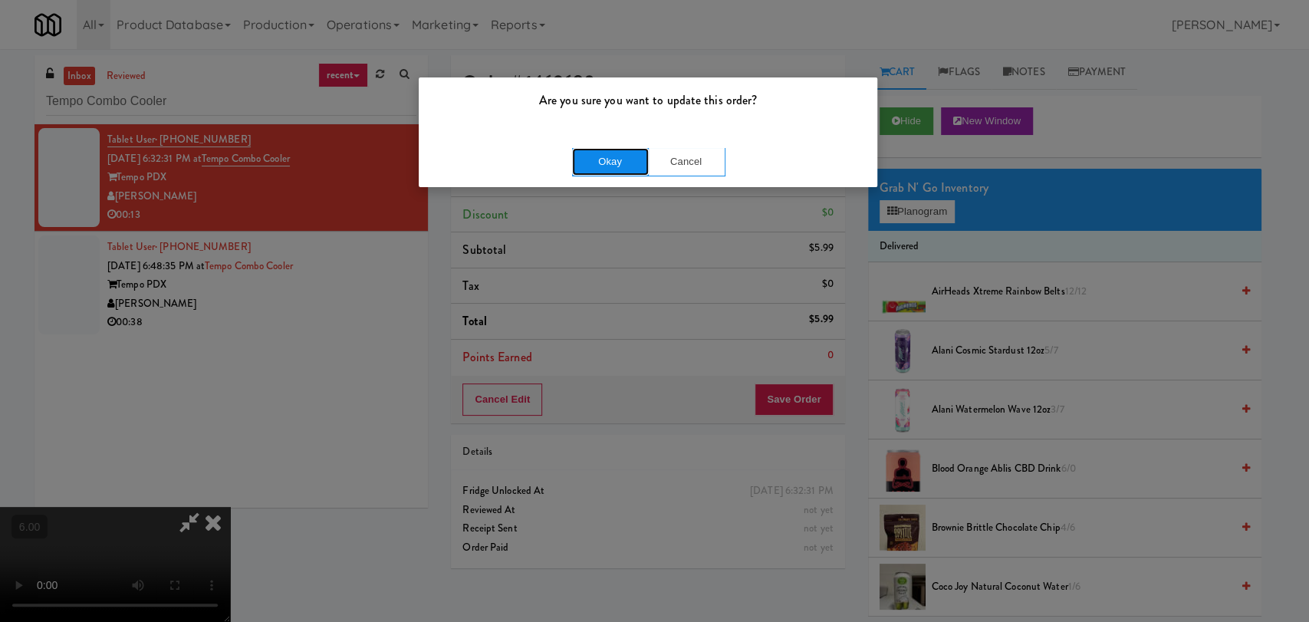
click at [626, 162] on button "Okay" at bounding box center [610, 162] width 77 height 28
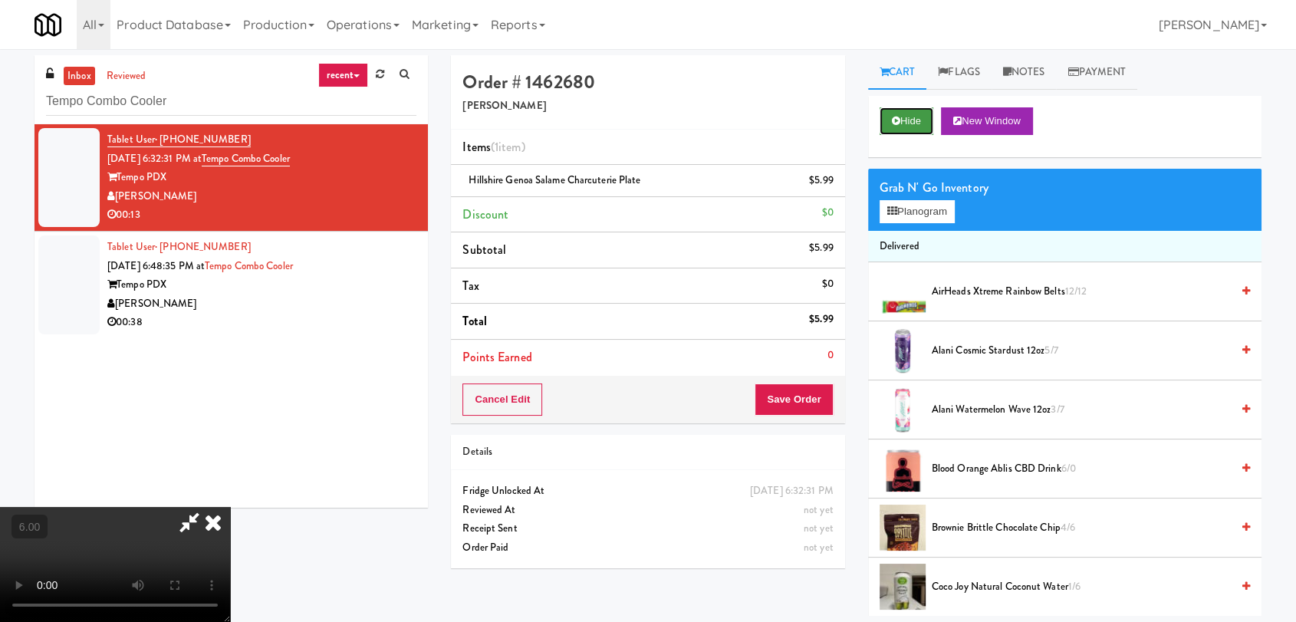
click at [883, 122] on button "Hide" at bounding box center [906, 121] width 54 height 28
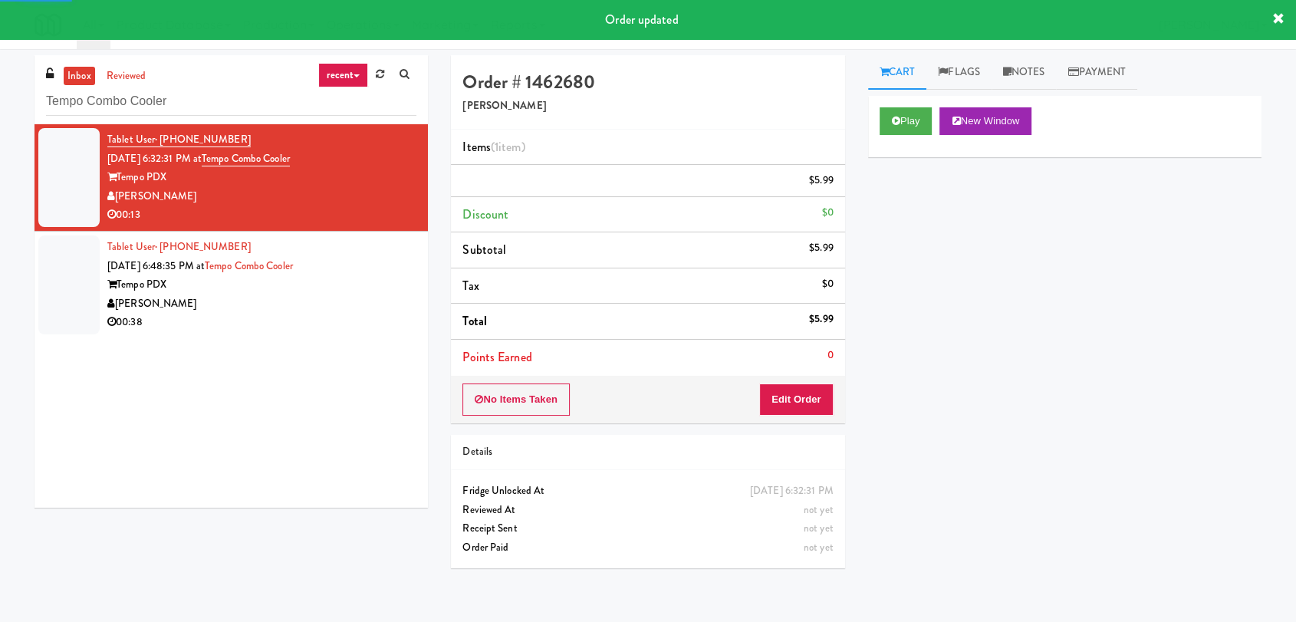
click at [354, 323] on div "00:38" at bounding box center [261, 322] width 309 height 19
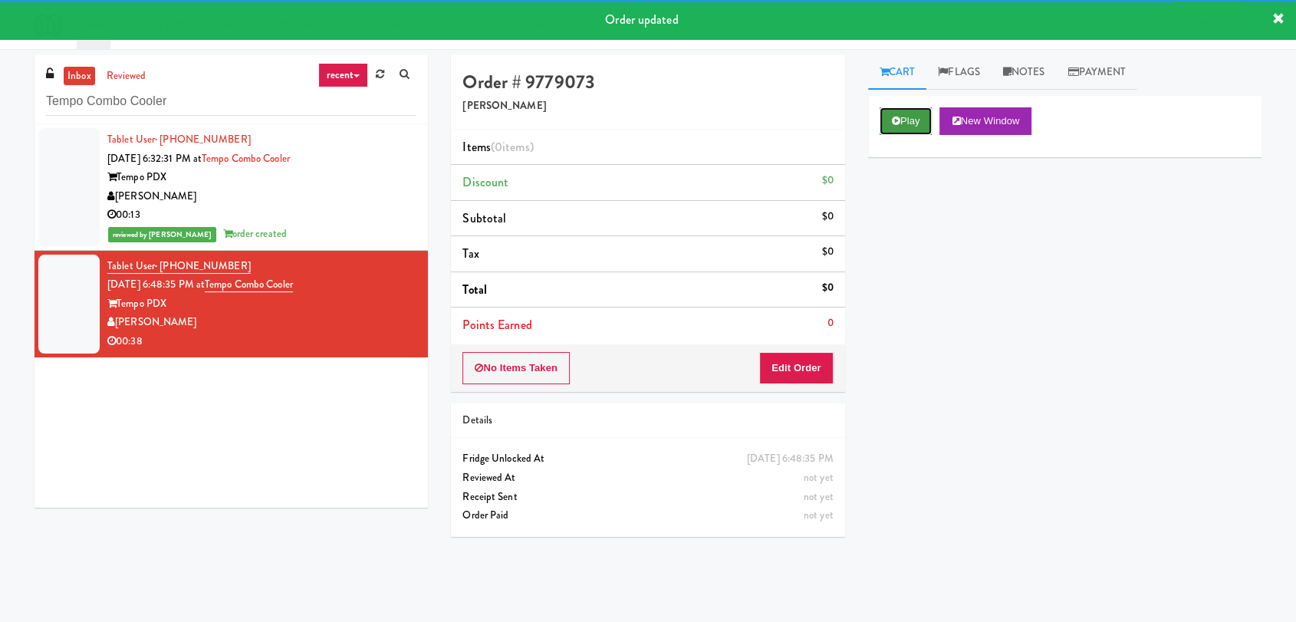
click at [913, 126] on button "Play" at bounding box center [905, 121] width 53 height 28
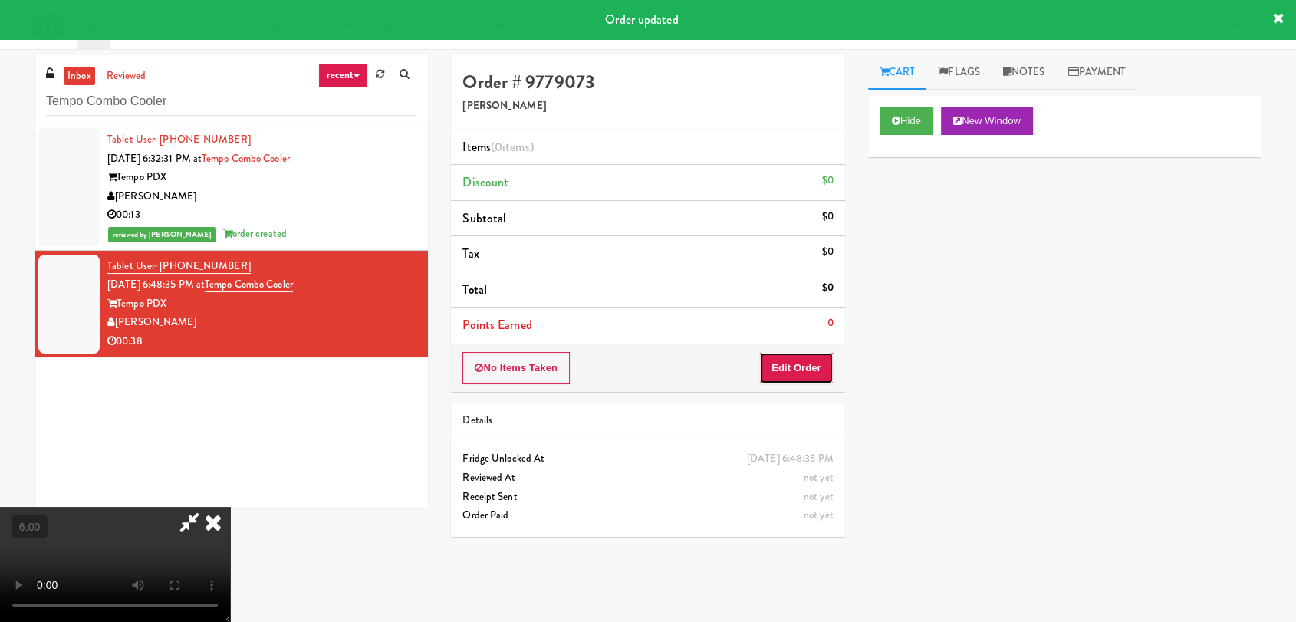
click at [798, 363] on button "Edit Order" at bounding box center [796, 368] width 74 height 32
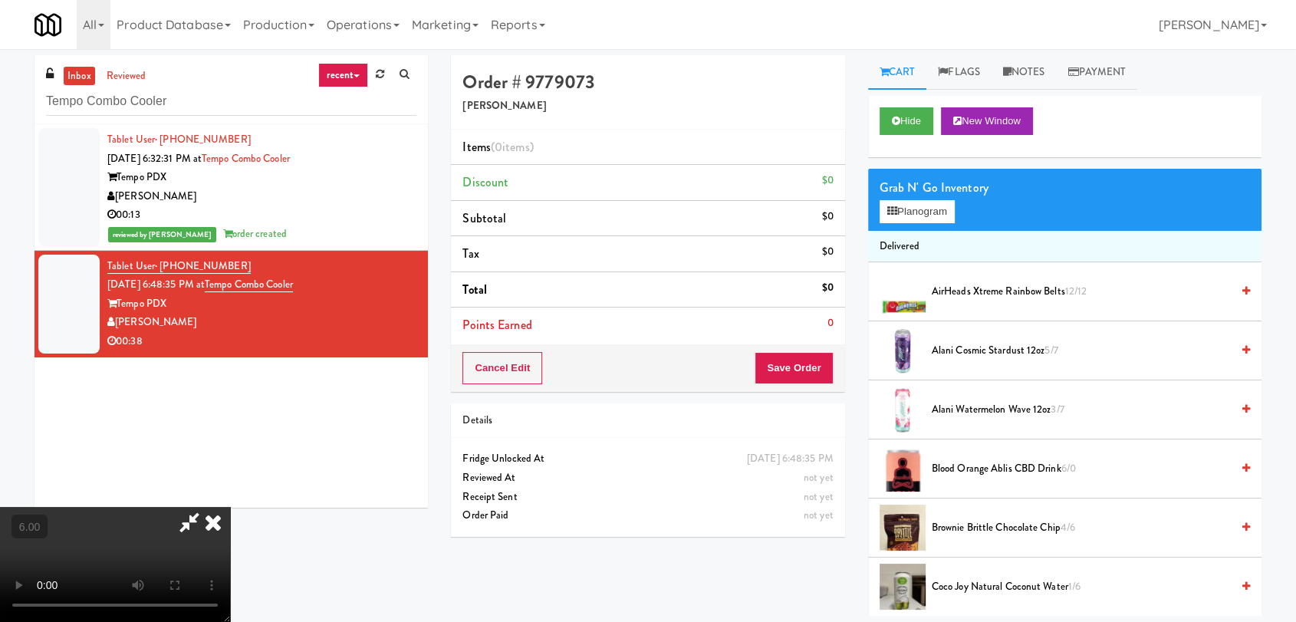
click at [230, 507] on video at bounding box center [115, 564] width 230 height 115
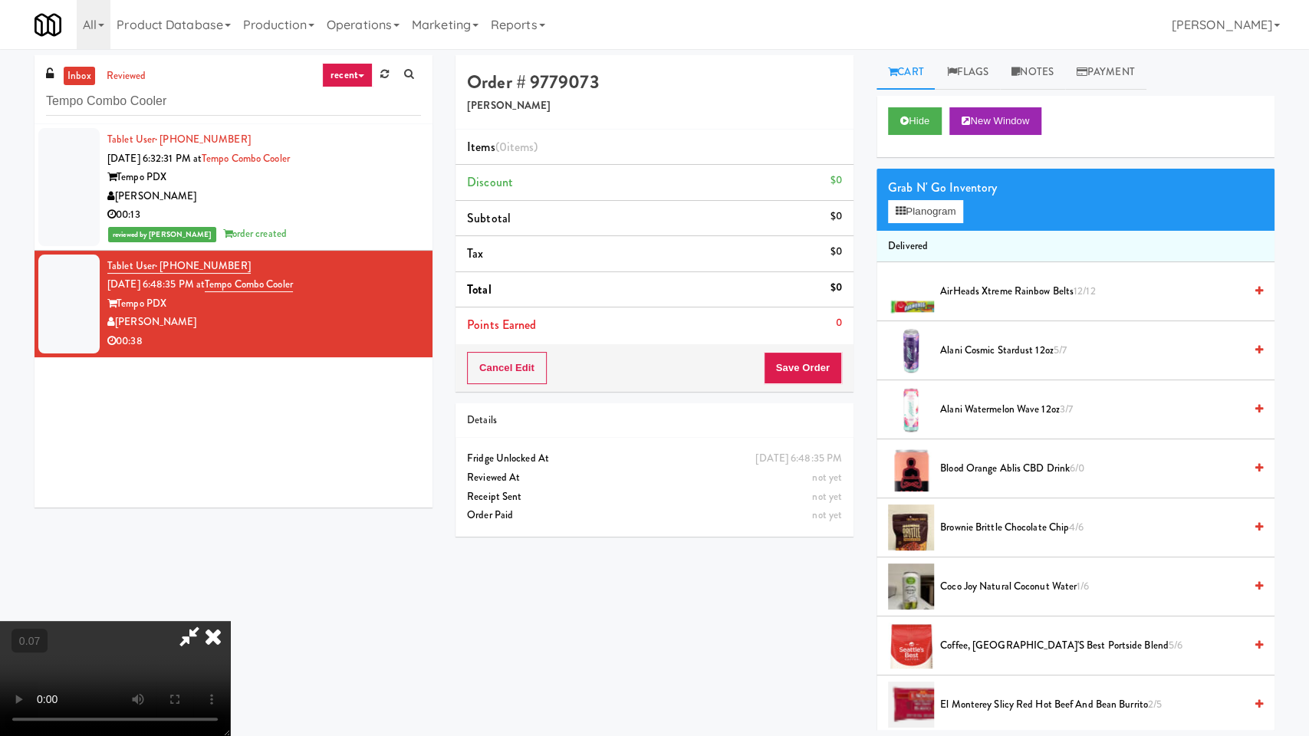
click at [230, 621] on video at bounding box center [115, 678] width 230 height 115
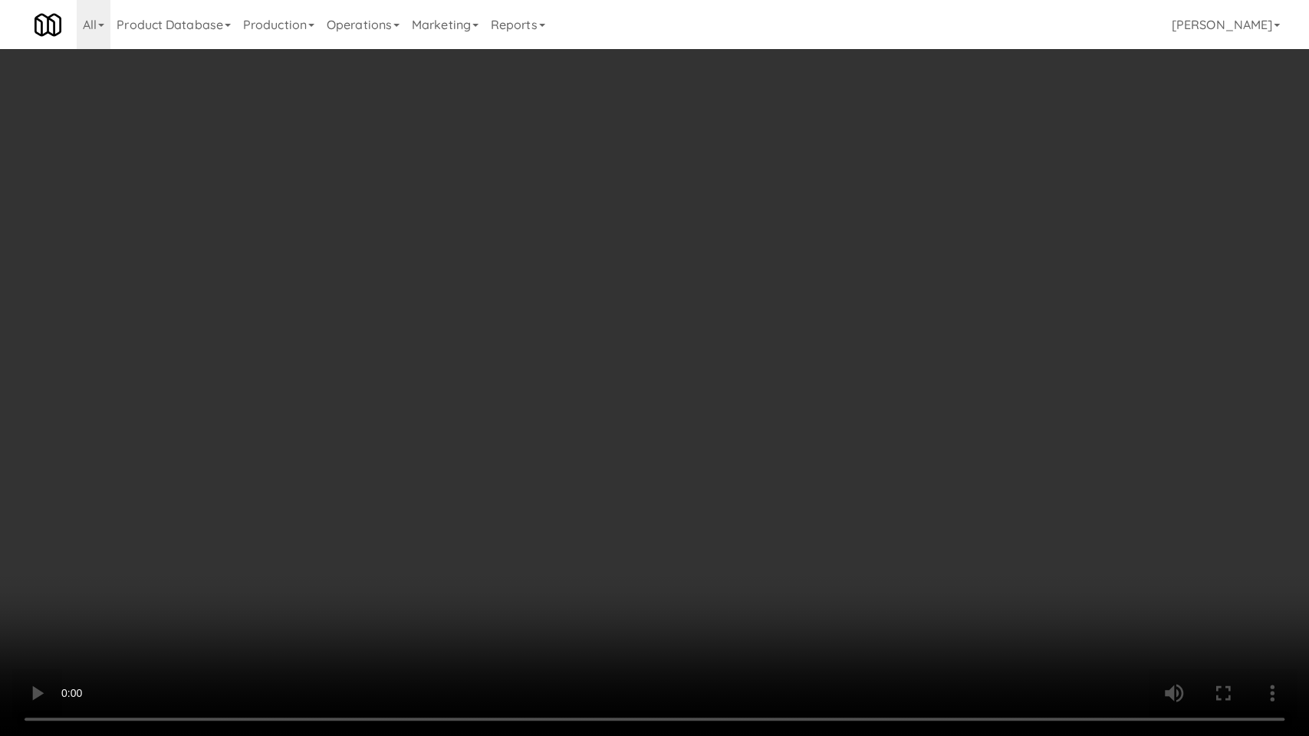
click at [624, 327] on video at bounding box center [654, 368] width 1309 height 736
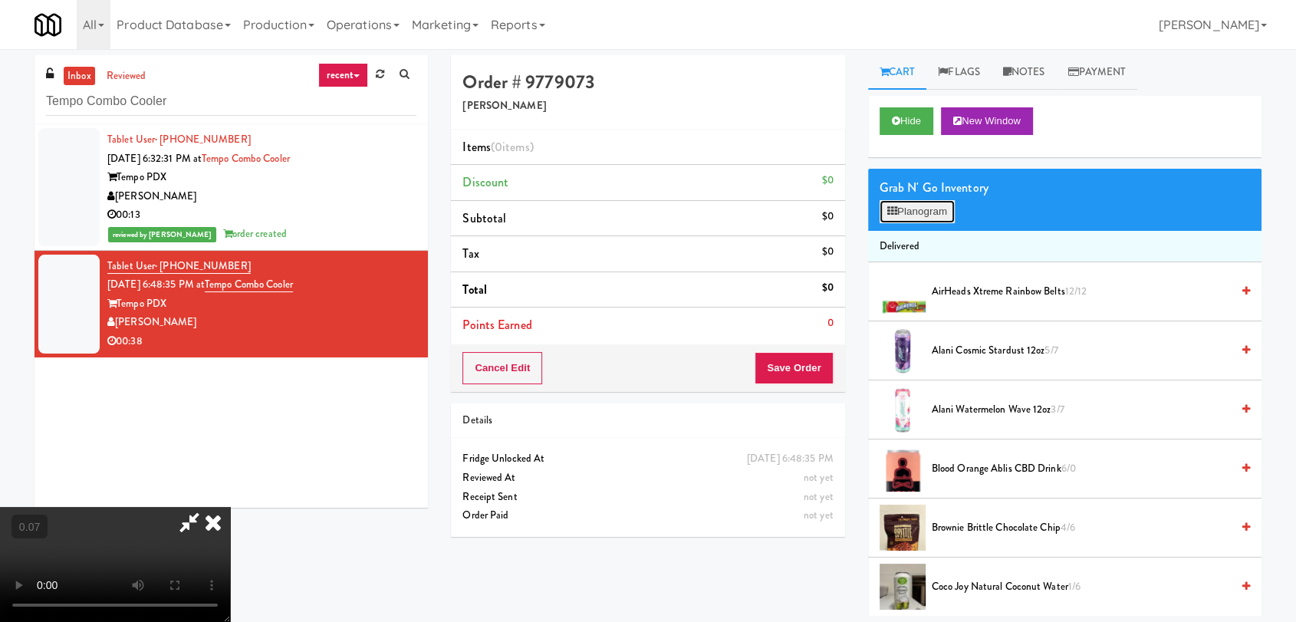
click at [902, 215] on button "Planogram" at bounding box center [916, 211] width 75 height 23
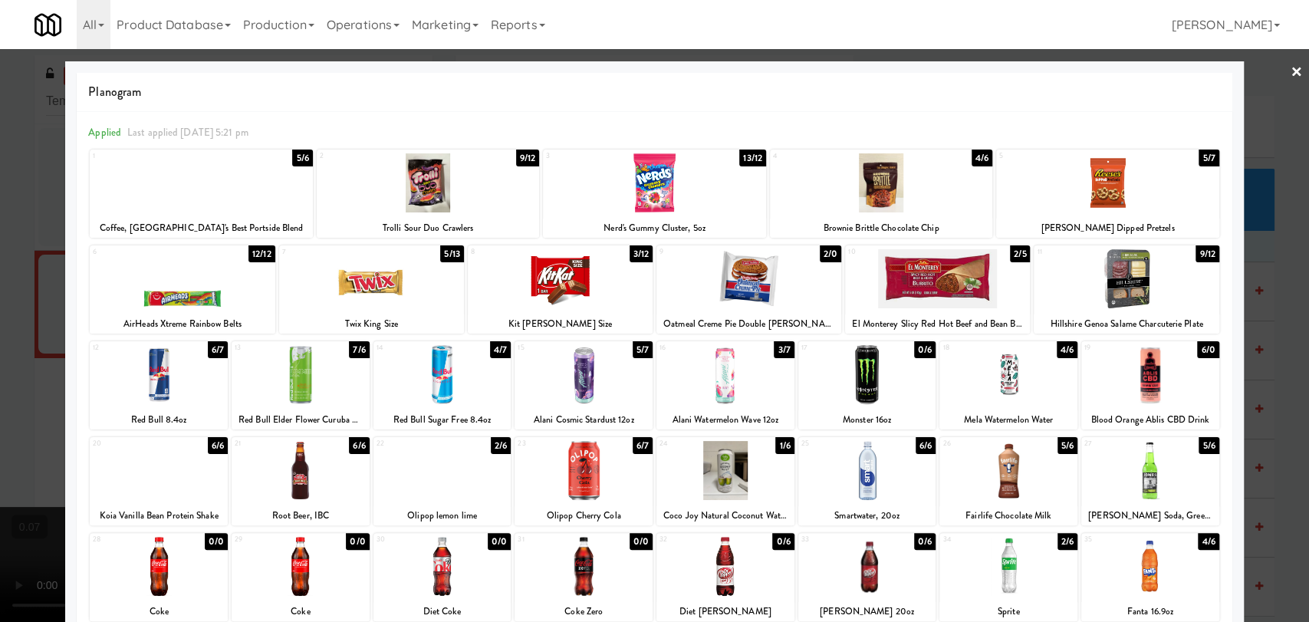
click at [1045, 457] on div at bounding box center [1008, 470] width 138 height 59
click at [537, 302] on div at bounding box center [560, 278] width 185 height 59
click at [0, 287] on div at bounding box center [654, 311] width 1309 height 622
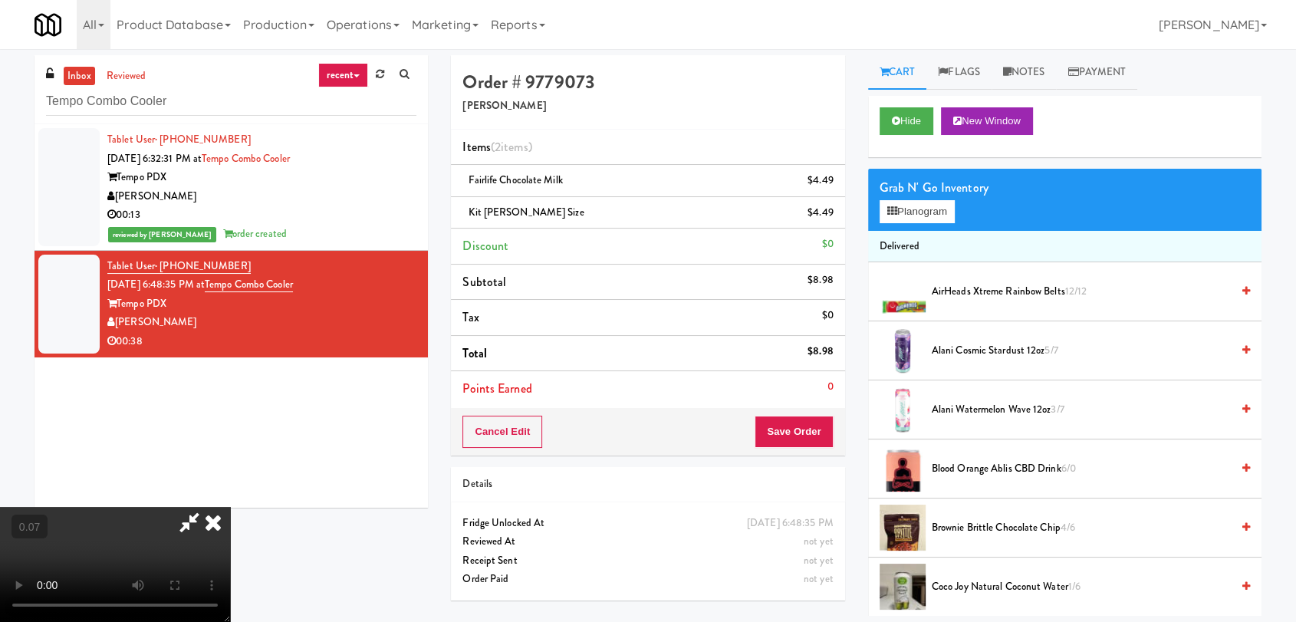
click at [230, 507] on video at bounding box center [115, 564] width 230 height 115
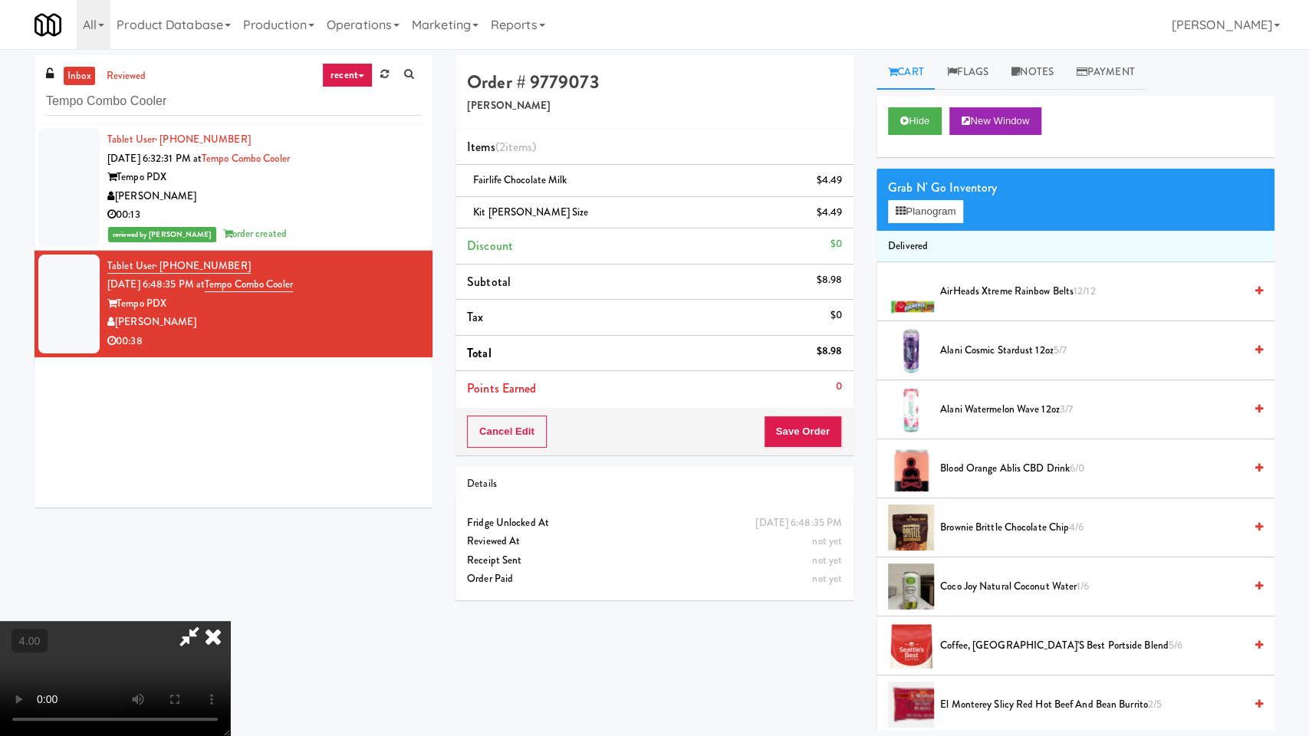
click at [230, 621] on video at bounding box center [115, 678] width 230 height 115
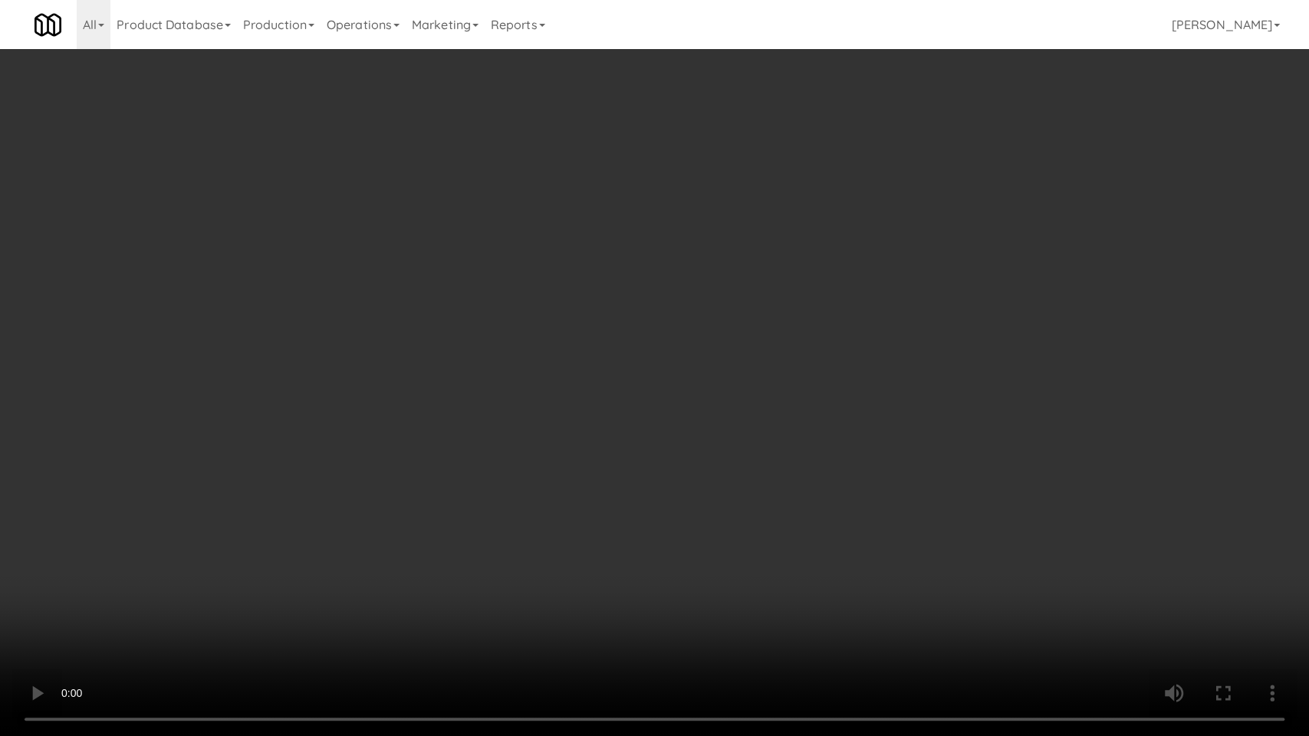
click at [902, 329] on video at bounding box center [654, 368] width 1309 height 736
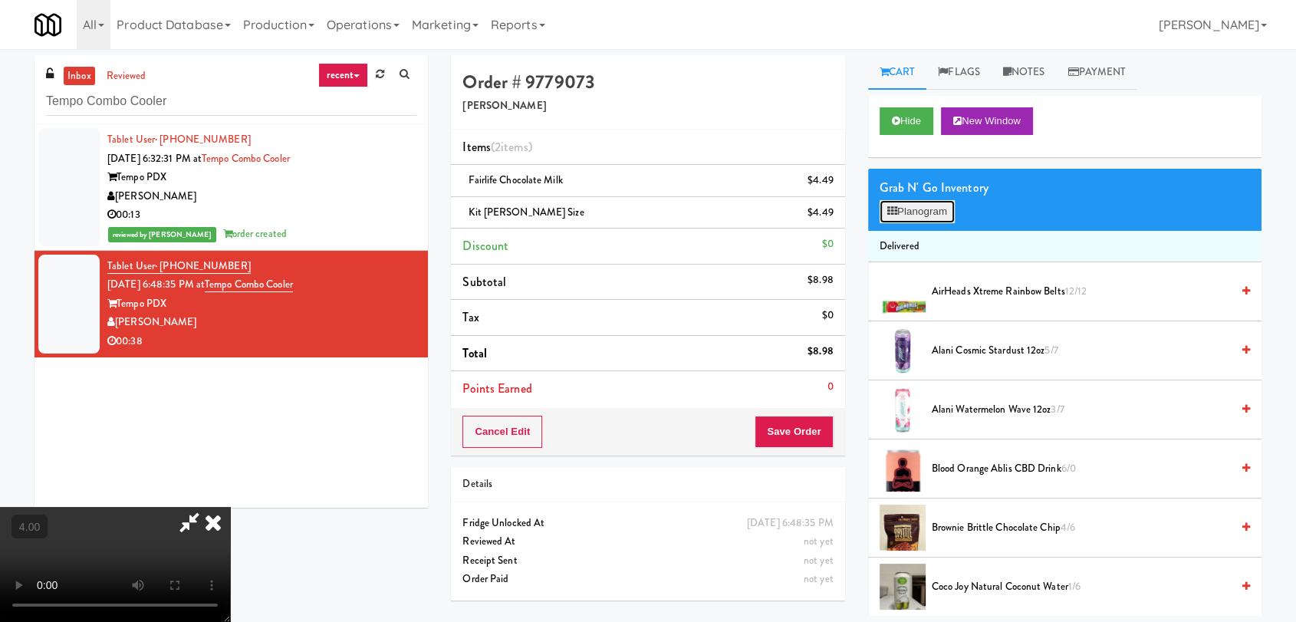
click at [954, 201] on button "Planogram" at bounding box center [916, 211] width 75 height 23
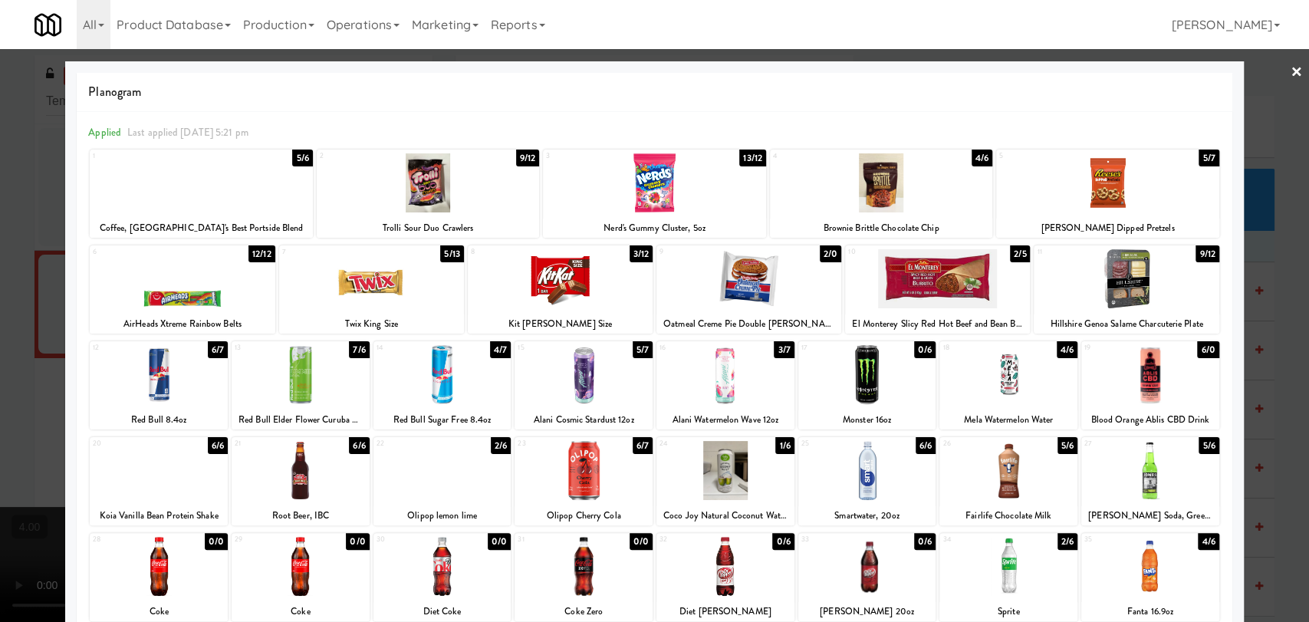
click at [0, 222] on div at bounding box center [654, 311] width 1309 height 622
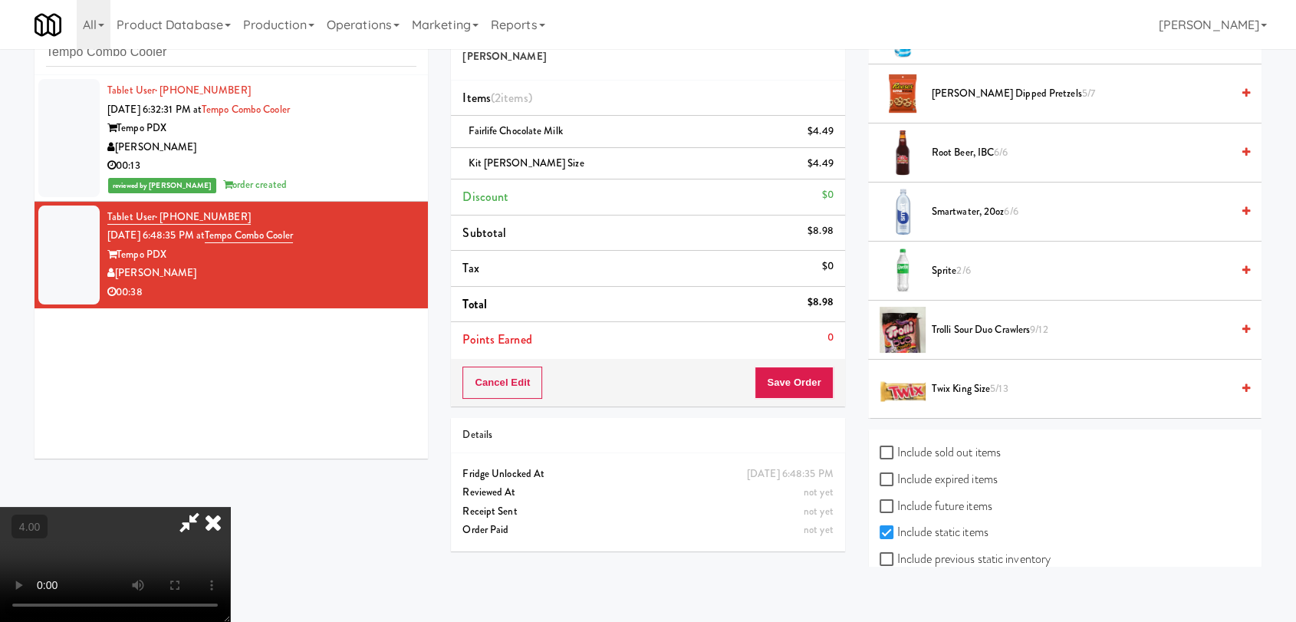
scroll to position [1474, 0]
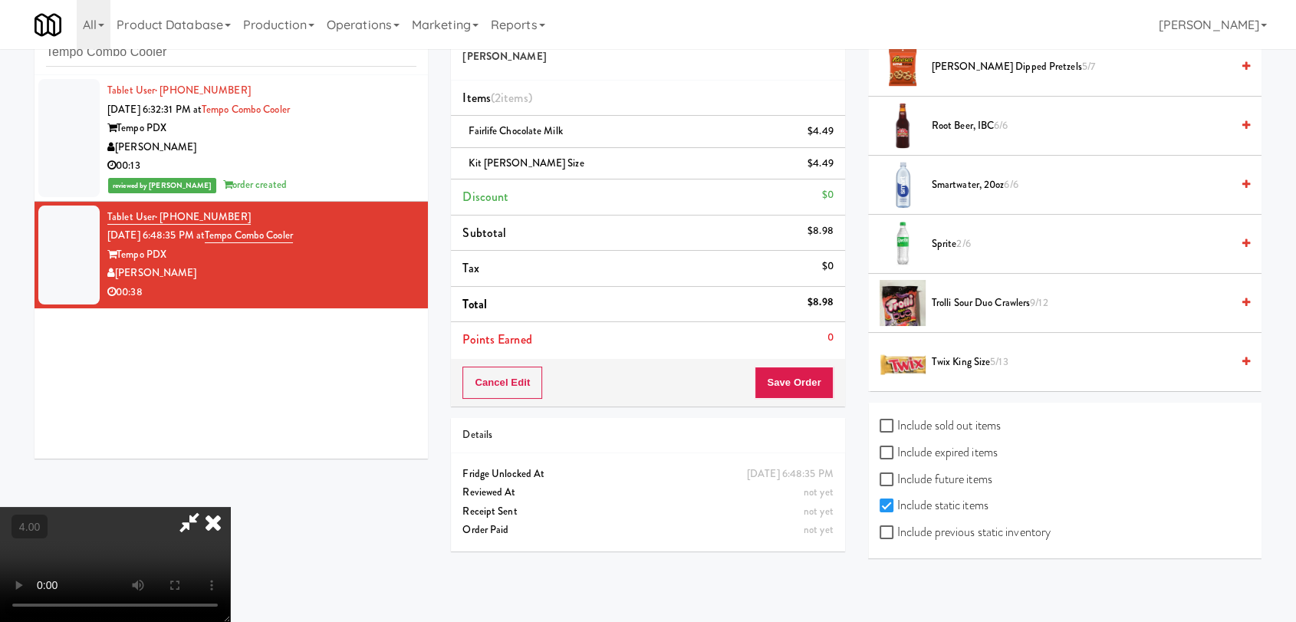
click at [954, 419] on label "Include sold out items" at bounding box center [939, 425] width 121 height 23
click at [897, 420] on input "Include sold out items" at bounding box center [888, 426] width 18 height 12
checkbox input "true"
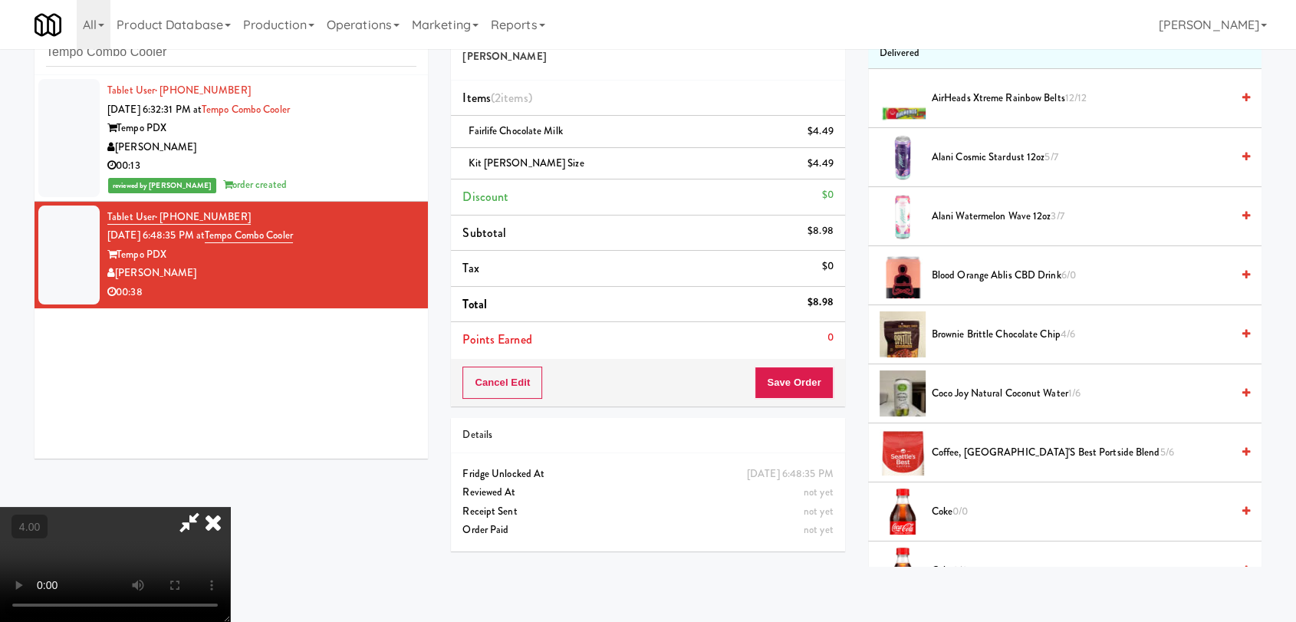
scroll to position [0, 0]
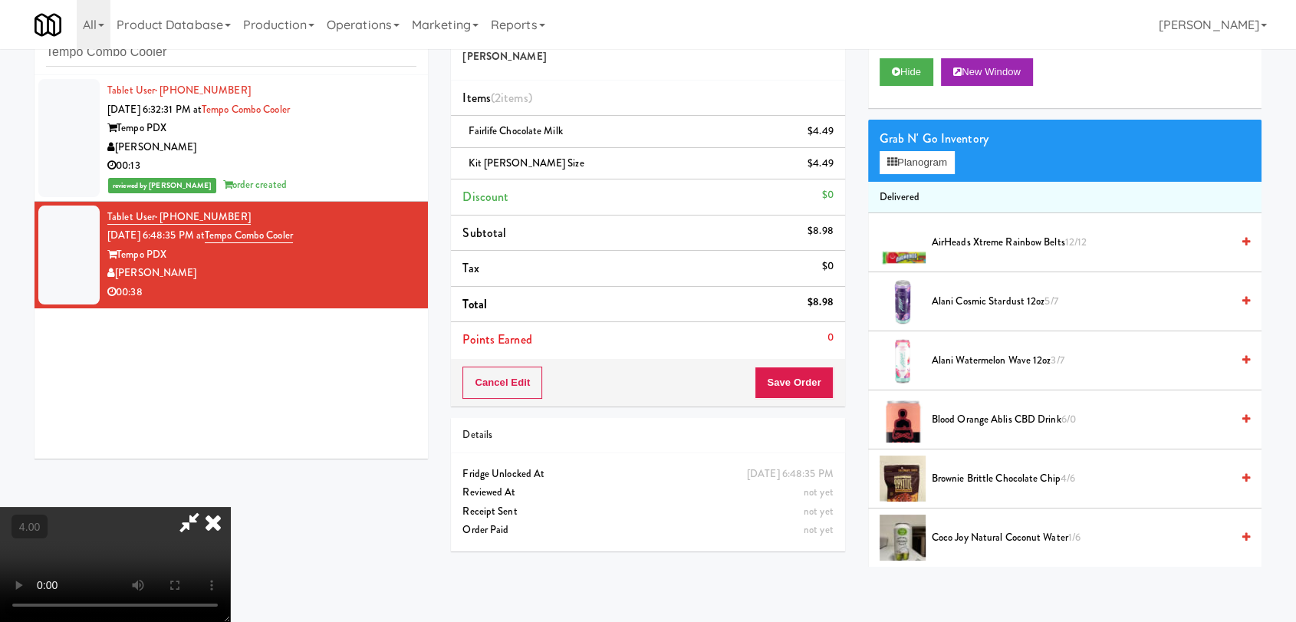
click at [921, 175] on div "Grab N' Go Inventory Planogram" at bounding box center [1064, 151] width 393 height 62
click at [912, 157] on button "Planogram" at bounding box center [916, 162] width 75 height 23
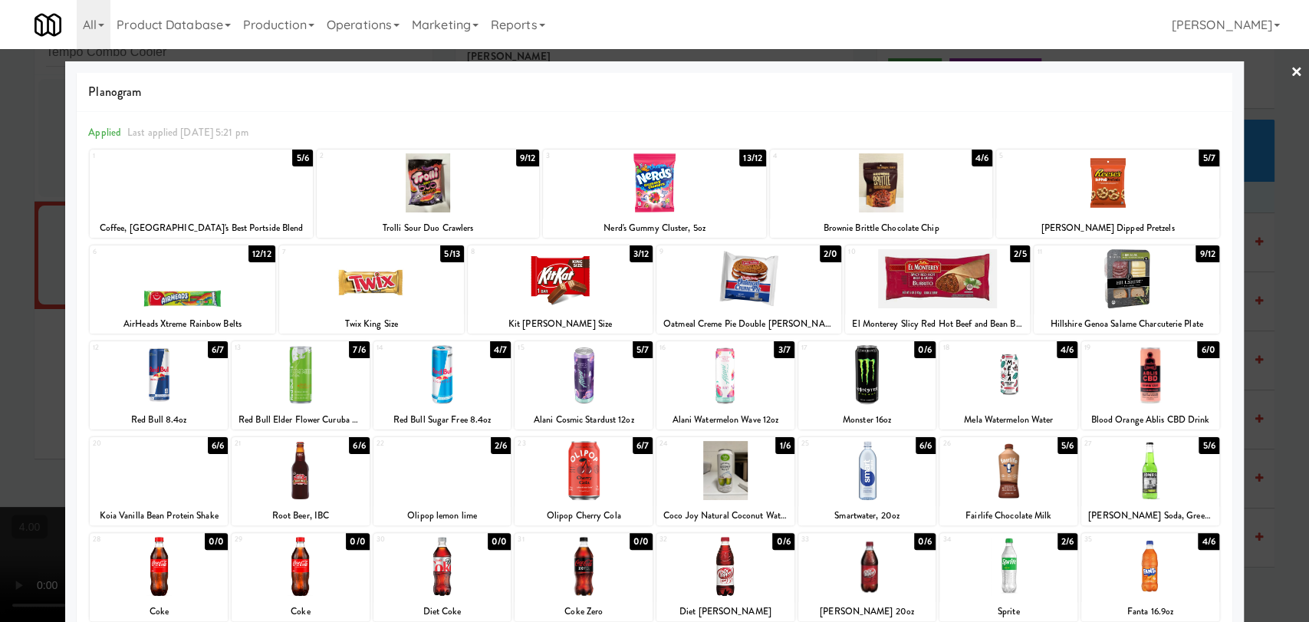
click at [573, 554] on div at bounding box center [583, 566] width 138 height 59
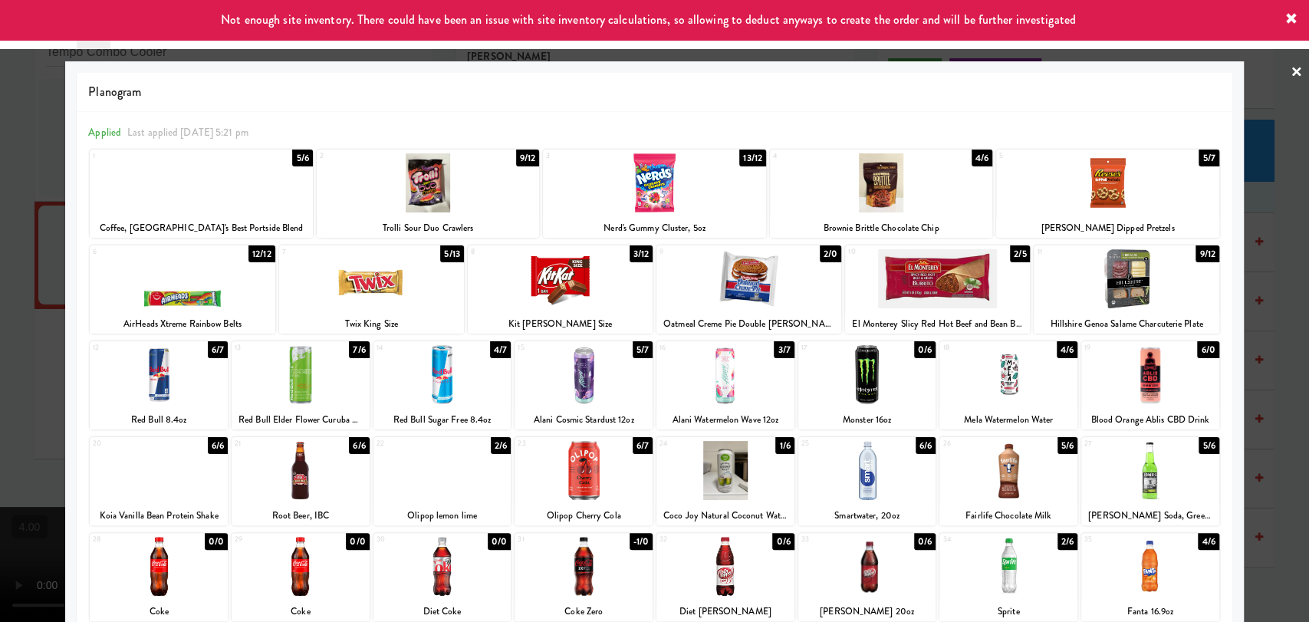
click at [0, 203] on div at bounding box center [654, 311] width 1309 height 622
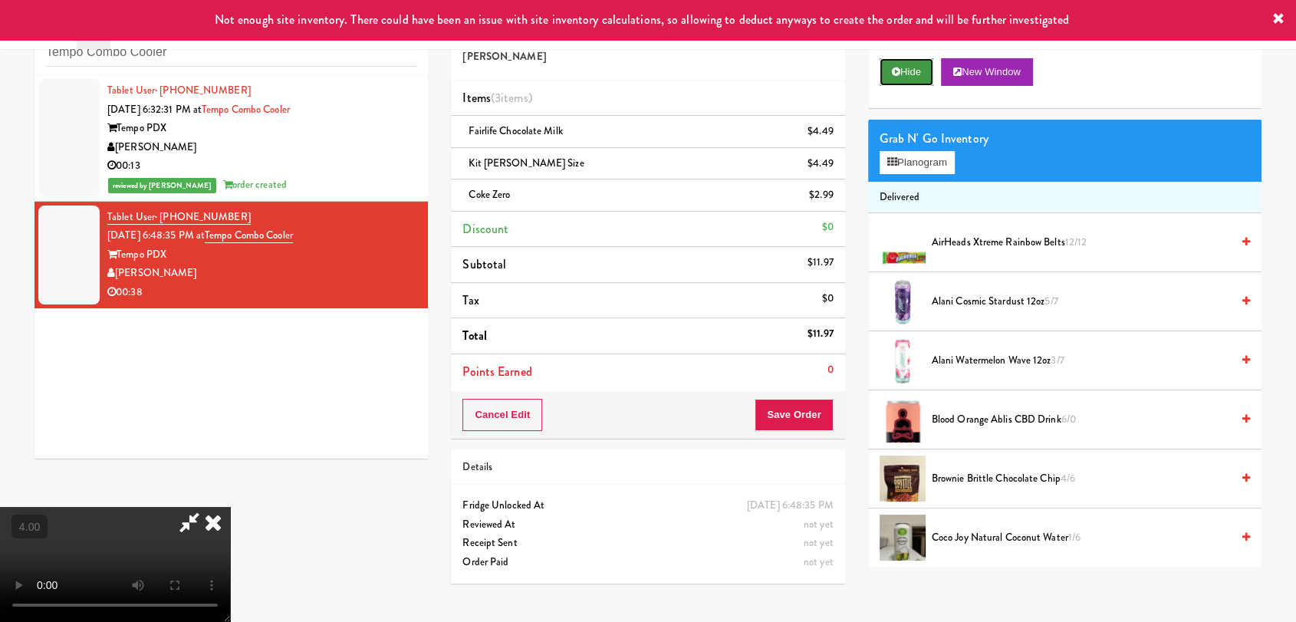
click at [917, 75] on button "Hide" at bounding box center [906, 72] width 54 height 28
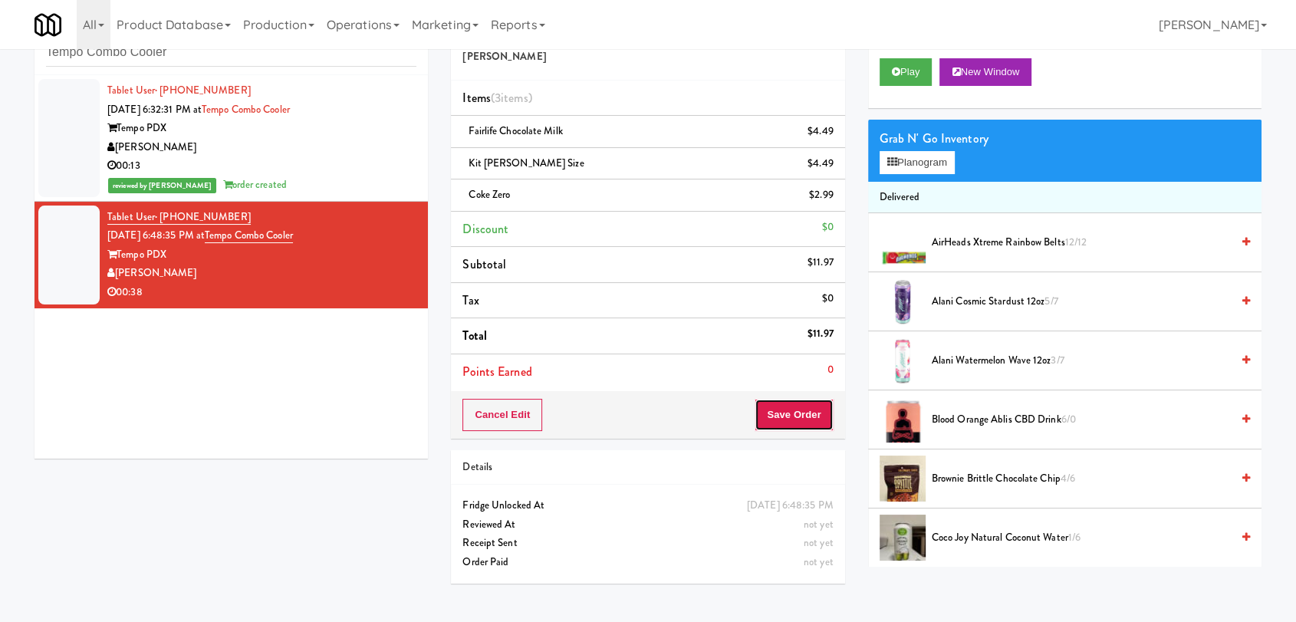
click at [796, 416] on button "Save Order" at bounding box center [793, 415] width 78 height 32
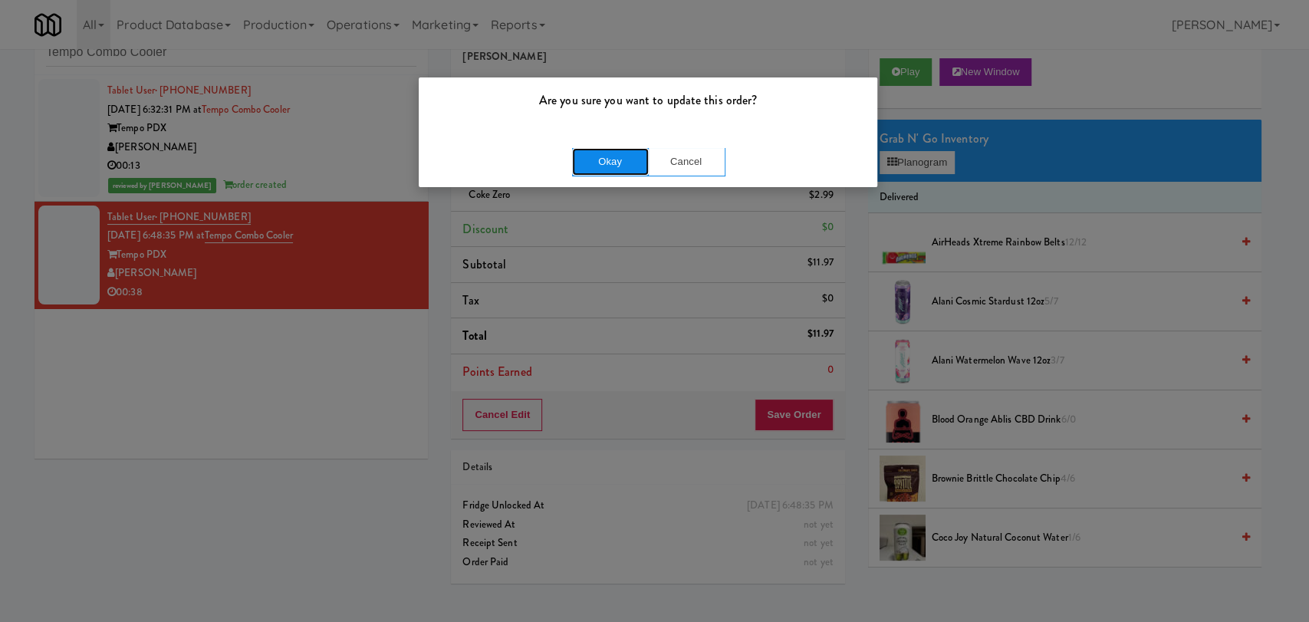
click at [626, 148] on button "Okay" at bounding box center [610, 162] width 77 height 28
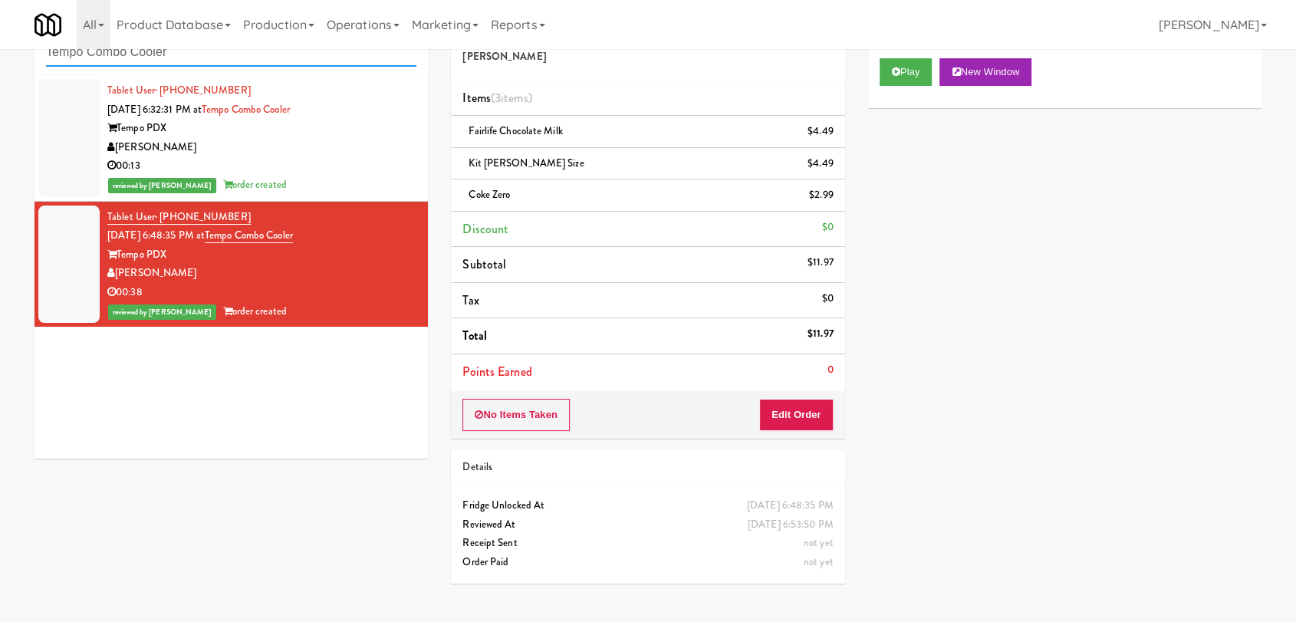
paste input "Aspire Gulch"
drag, startPoint x: 203, startPoint y: 61, endPoint x: 0, endPoint y: 59, distance: 203.2
click at [0, 59] on div "inbox reviewed recent all unclear take inventory issue suspicious failed recent…" at bounding box center [648, 300] width 1296 height 589
type input "Aspire Gulch"
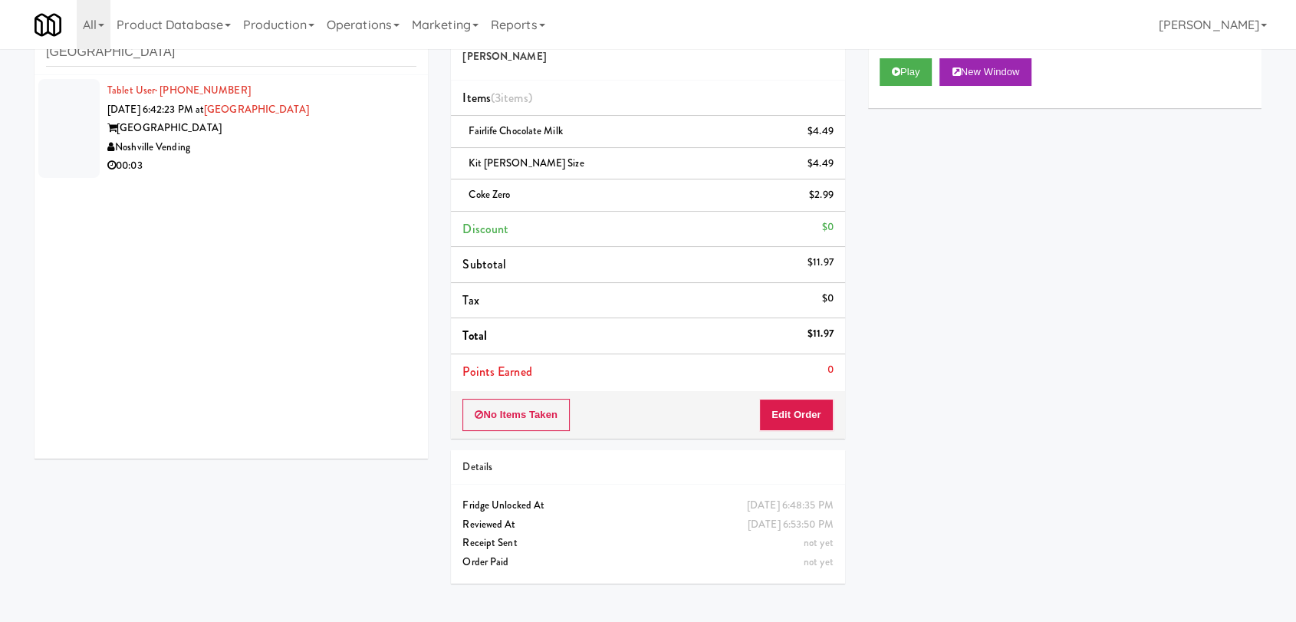
click at [380, 140] on div "Noshville Vending" at bounding box center [261, 147] width 309 height 19
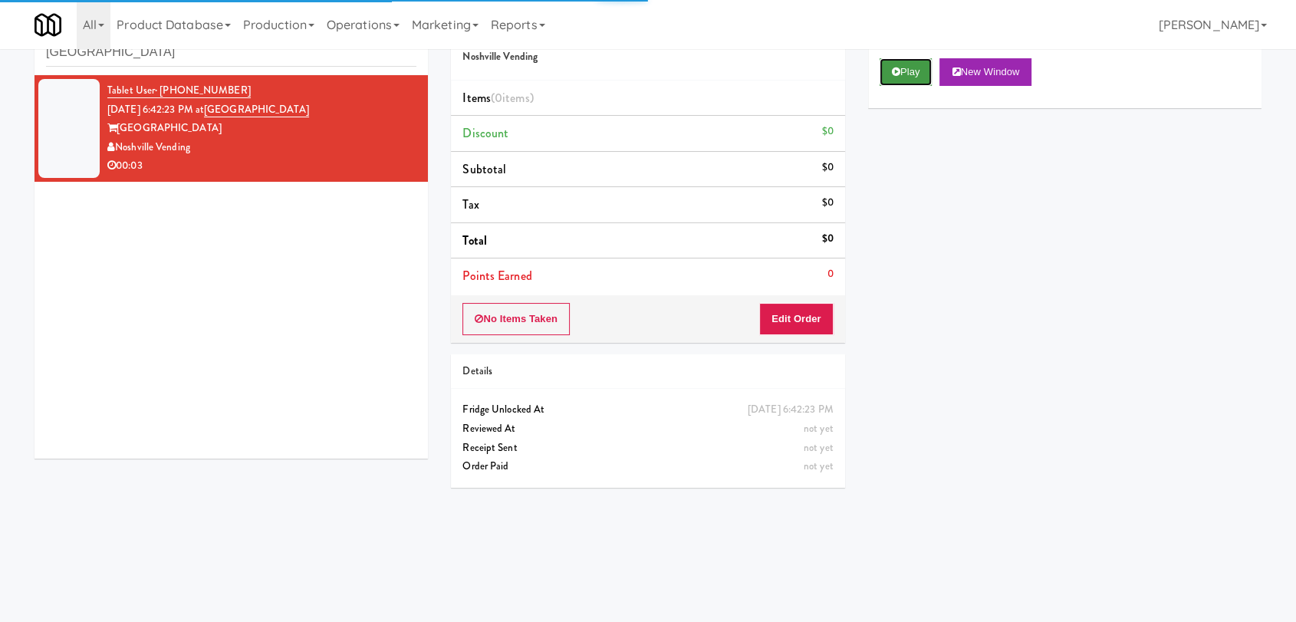
click at [924, 67] on button "Play" at bounding box center [905, 72] width 53 height 28
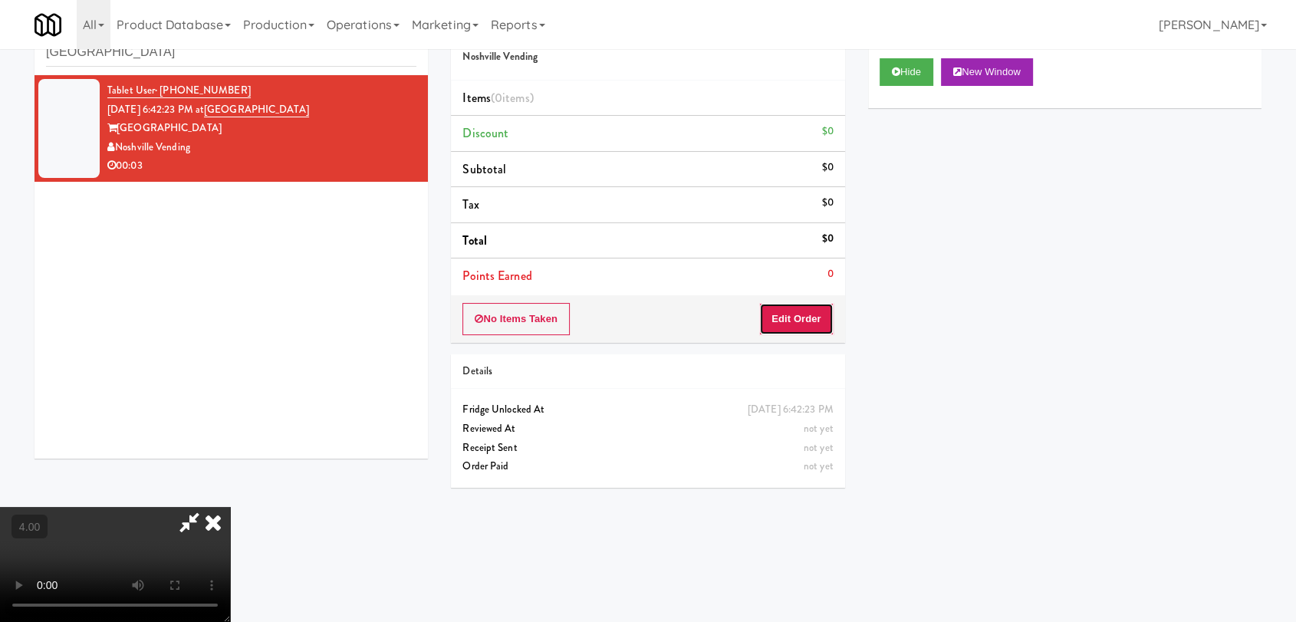
click at [811, 305] on button "Edit Order" at bounding box center [796, 319] width 74 height 32
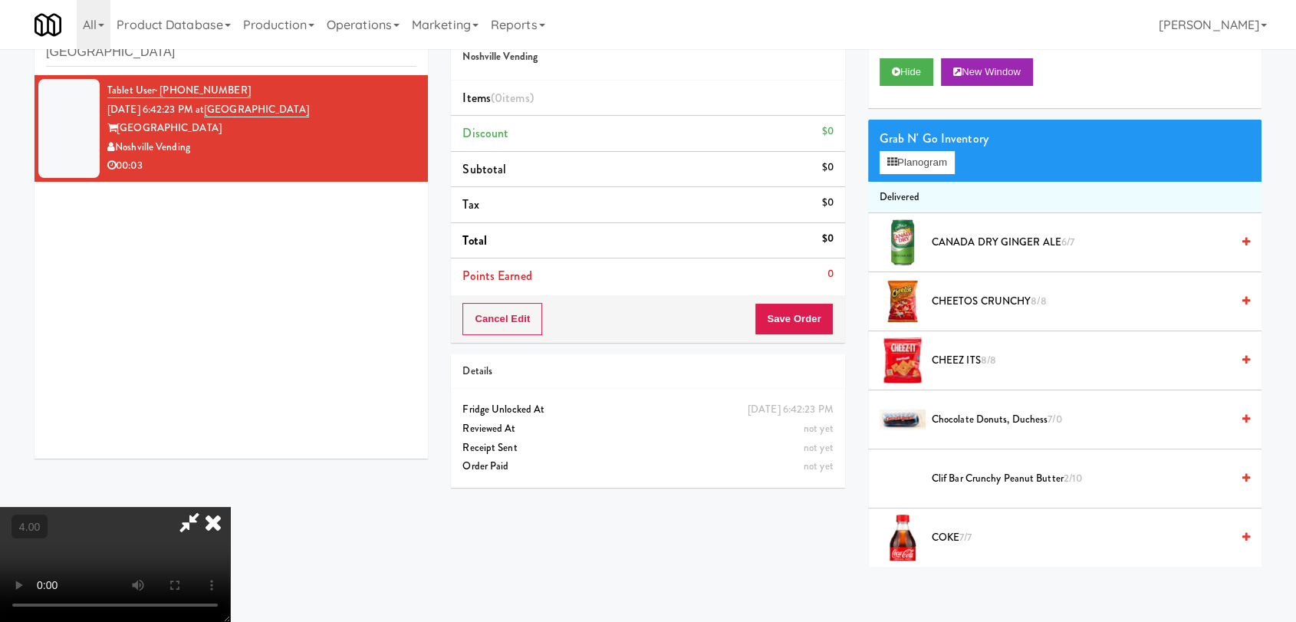
click at [230, 507] on video at bounding box center [115, 564] width 230 height 115
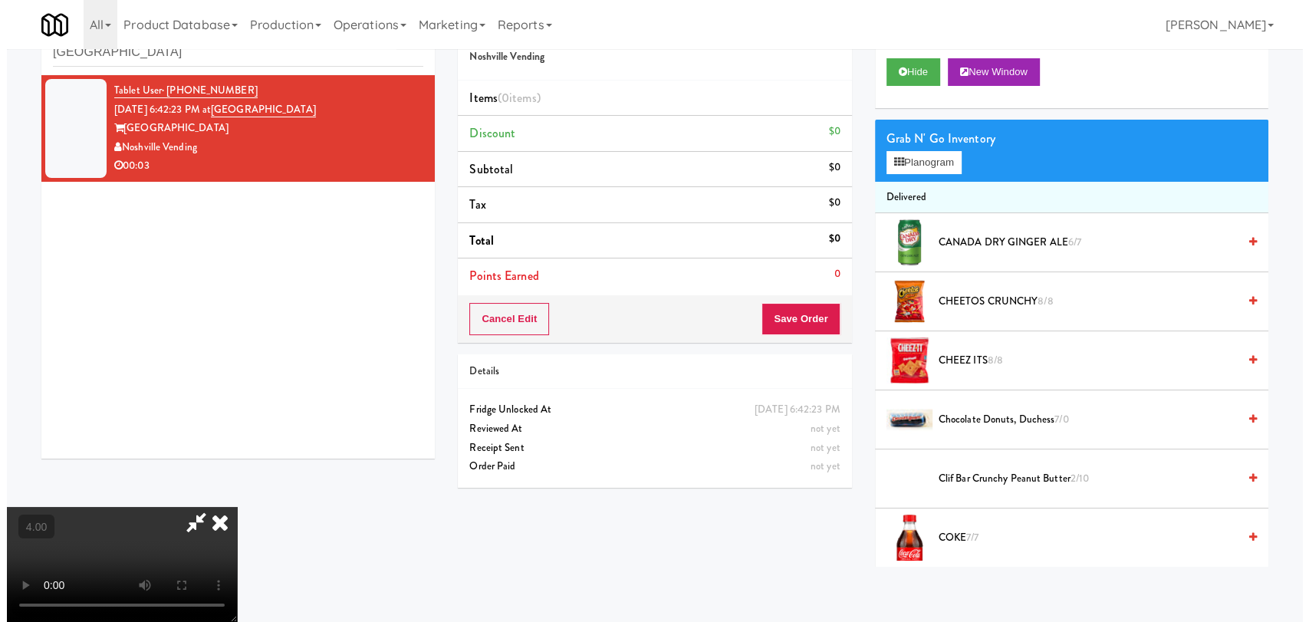
scroll to position [31, 0]
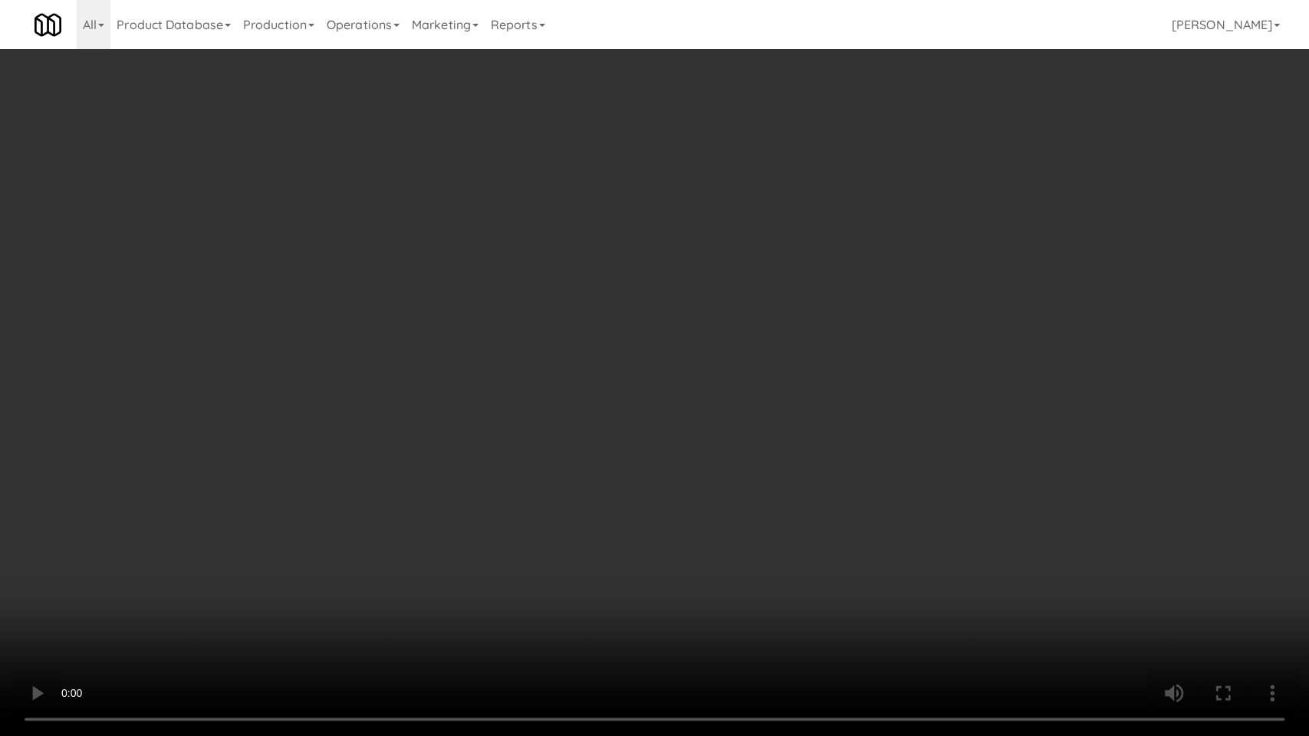
click at [485, 549] on video at bounding box center [654, 368] width 1309 height 736
click at [485, 547] on video at bounding box center [654, 368] width 1309 height 736
click at [535, 442] on video at bounding box center [654, 368] width 1309 height 736
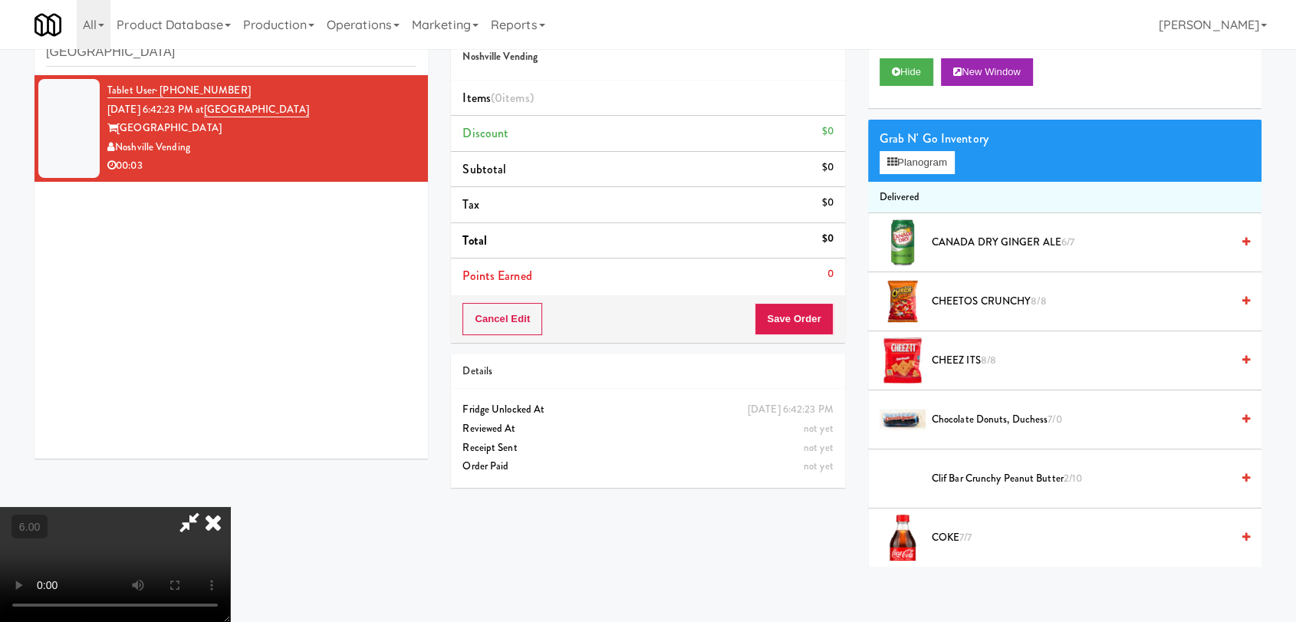
click at [955, 132] on div "Grab N' Go Inventory" at bounding box center [1064, 138] width 370 height 23
click at [926, 159] on button "Planogram" at bounding box center [916, 162] width 75 height 23
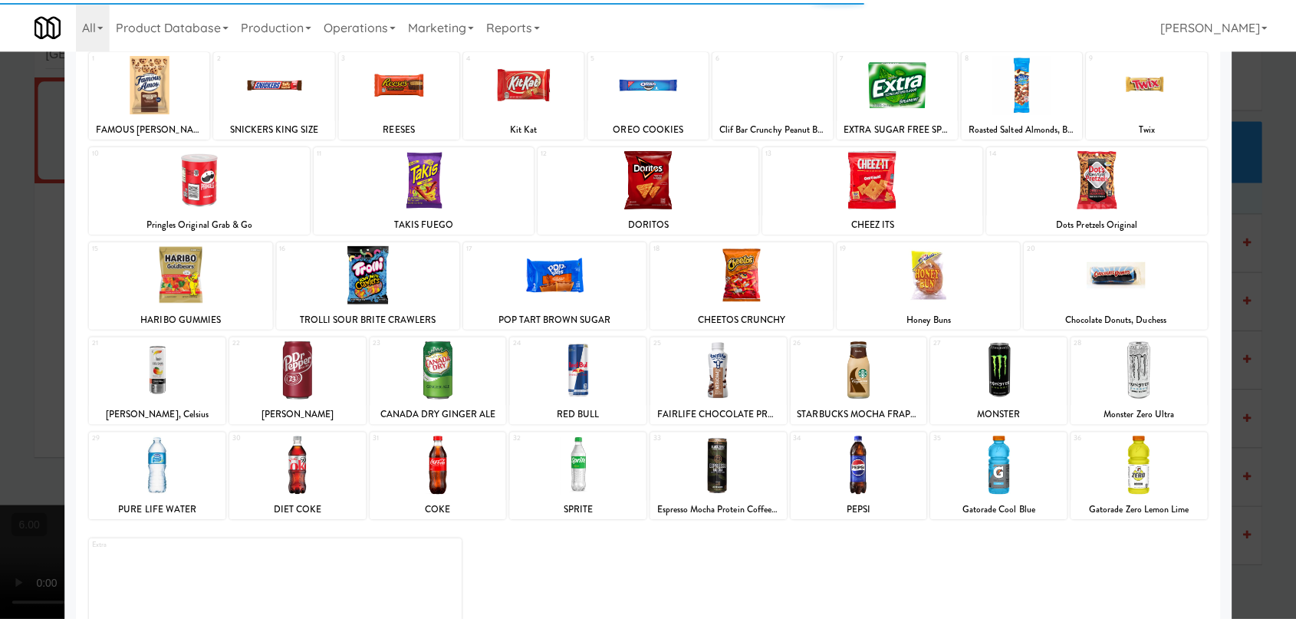
scroll to position [131, 0]
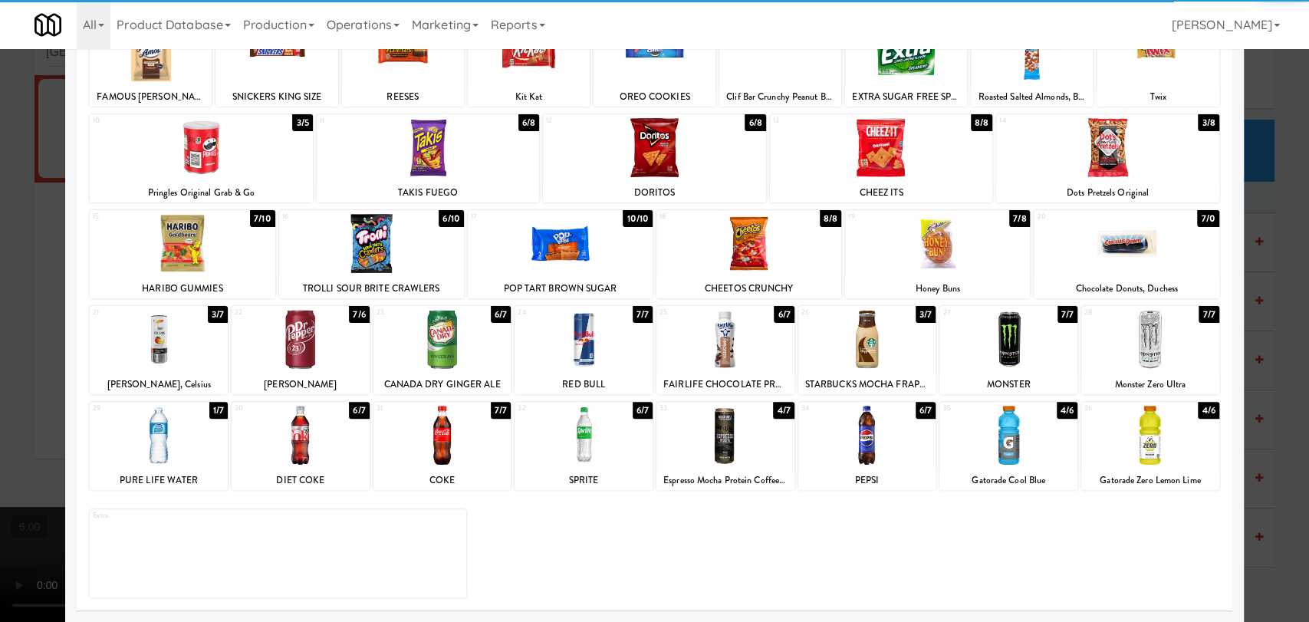
click at [163, 357] on div at bounding box center [159, 339] width 138 height 59
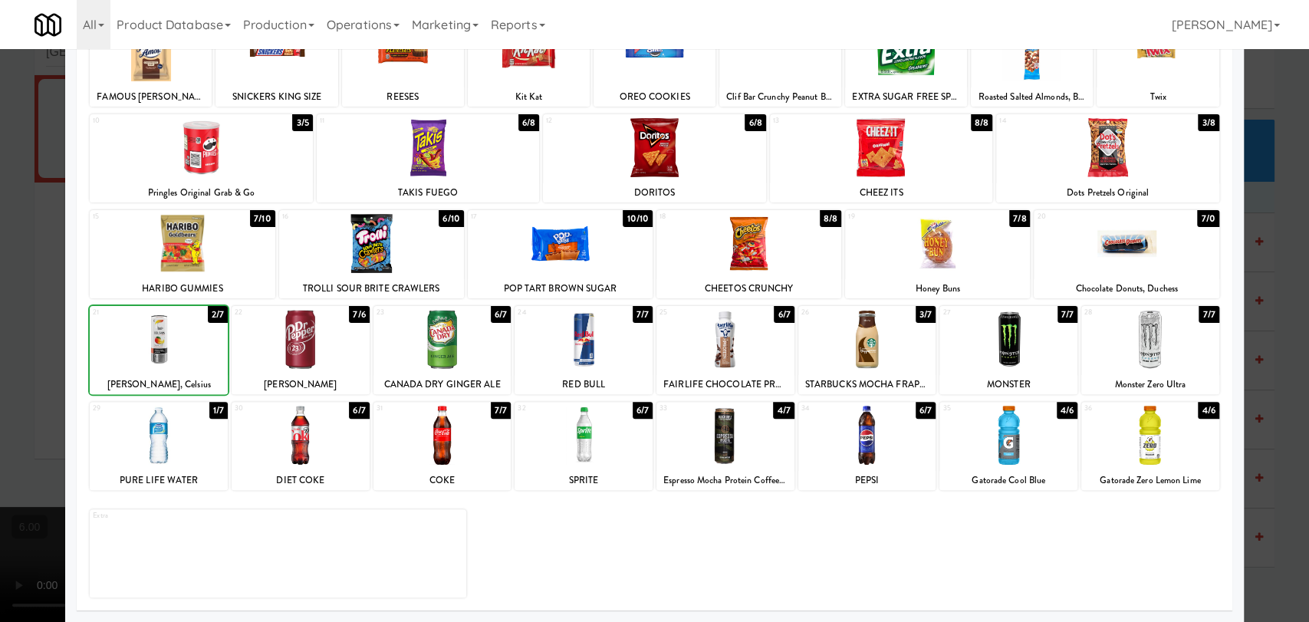
click at [0, 254] on div at bounding box center [654, 311] width 1309 height 622
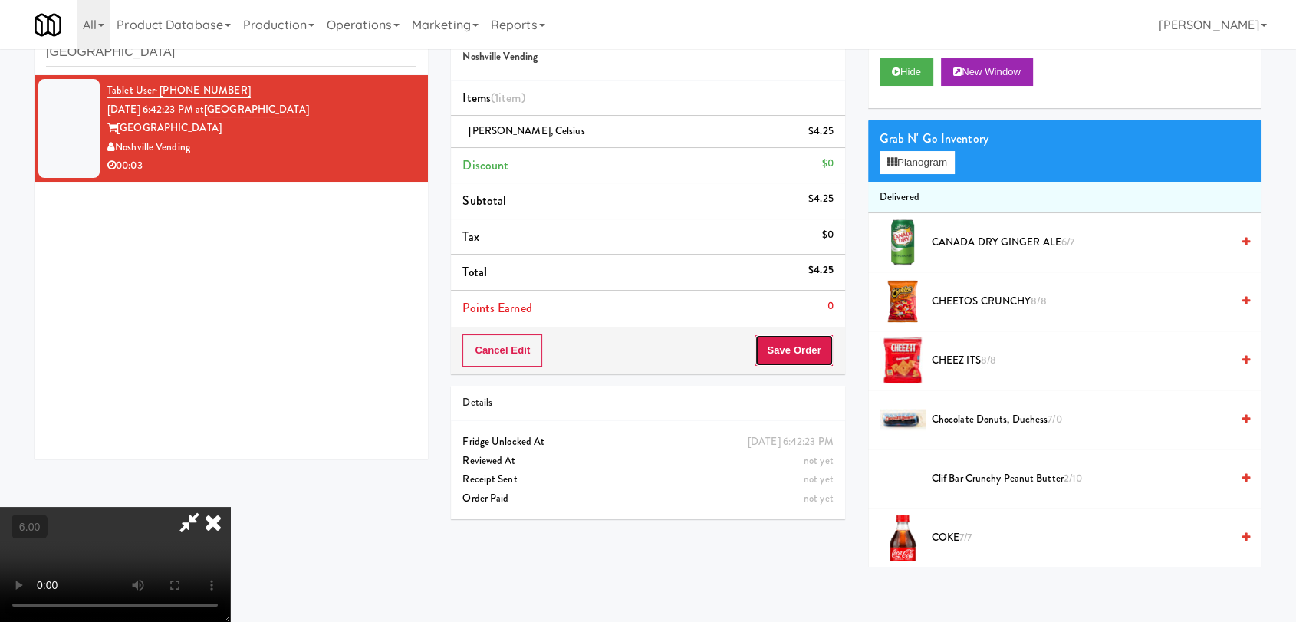
click at [794, 353] on button "Save Order" at bounding box center [793, 350] width 78 height 32
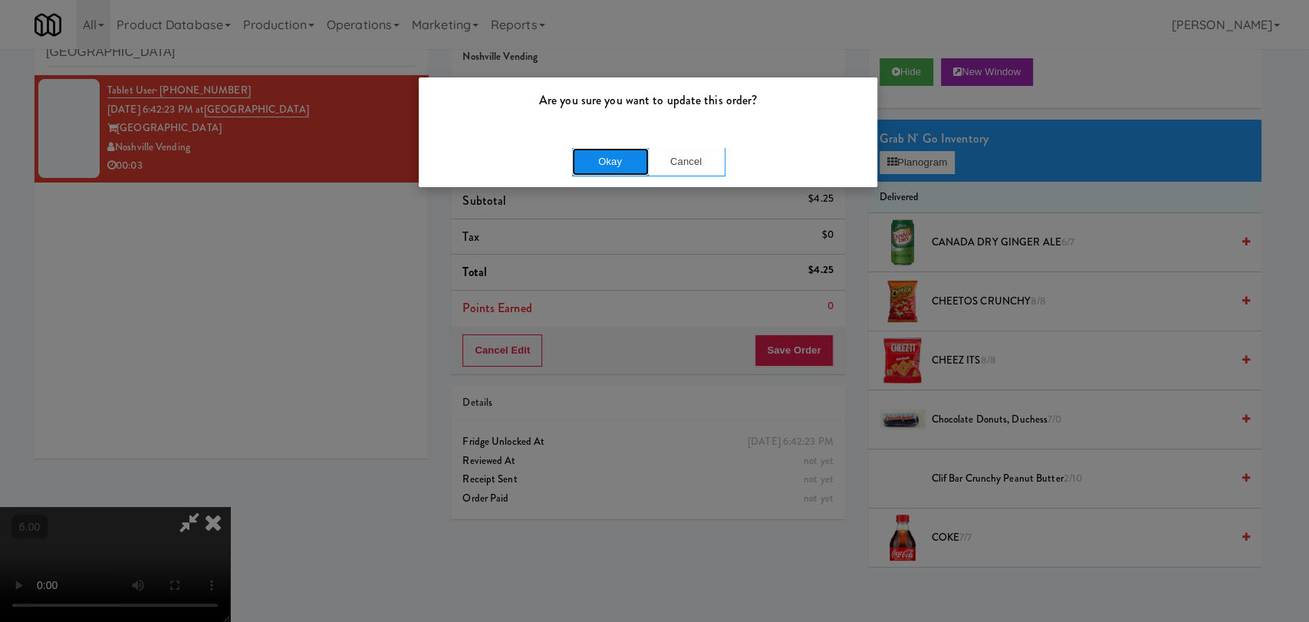
click at [600, 172] on button "Okay" at bounding box center [610, 162] width 77 height 28
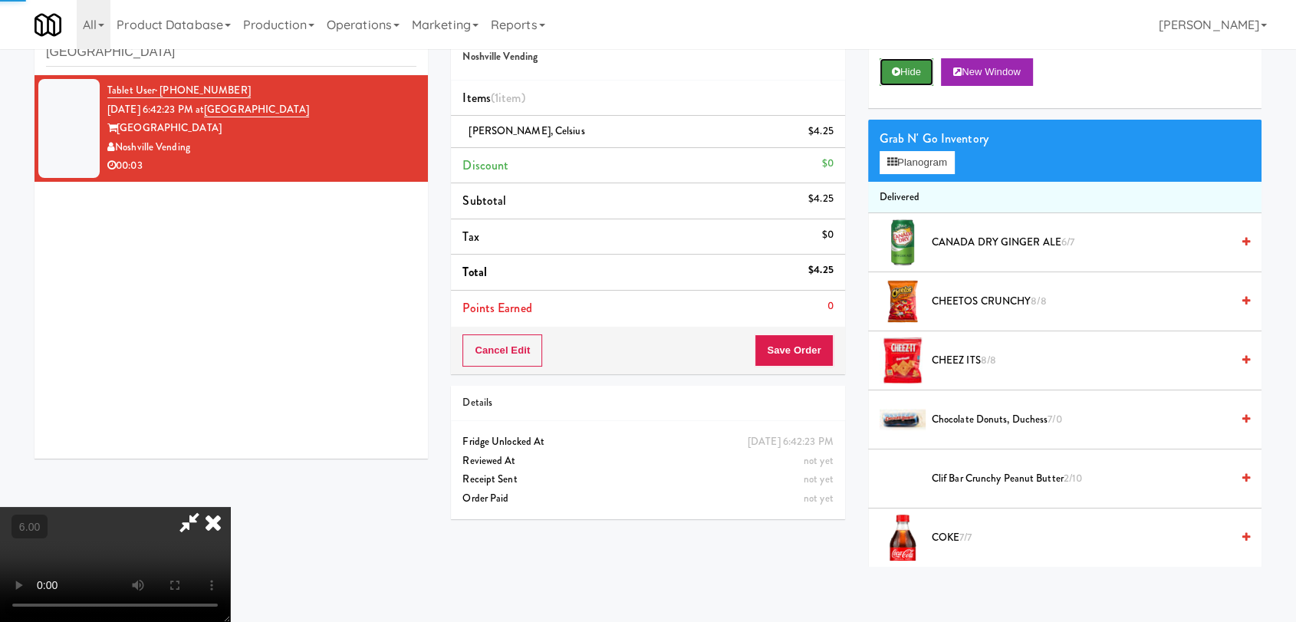
click at [928, 63] on button "Hide" at bounding box center [906, 72] width 54 height 28
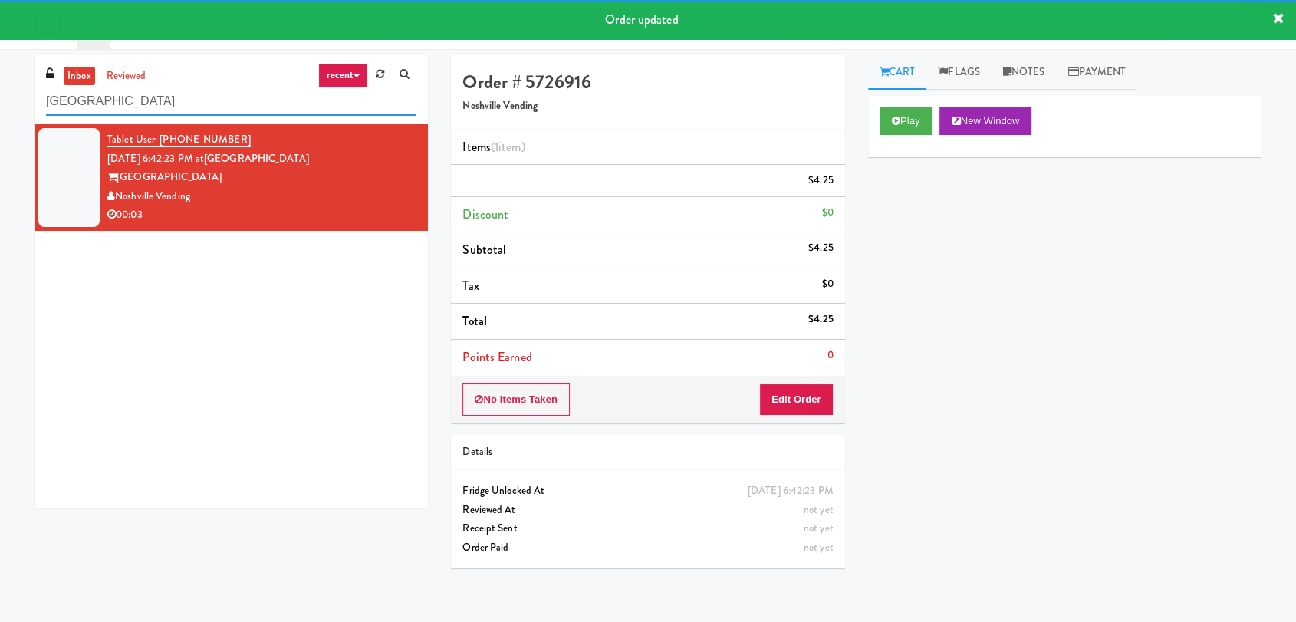
paste input "335 Bala - Cooler"
drag, startPoint x: 182, startPoint y: 98, endPoint x: 0, endPoint y: 102, distance: 182.5
click at [0, 102] on div "inbox reviewed recent all unclear take inventory issue suspicious failed recent…" at bounding box center [648, 335] width 1296 height 560
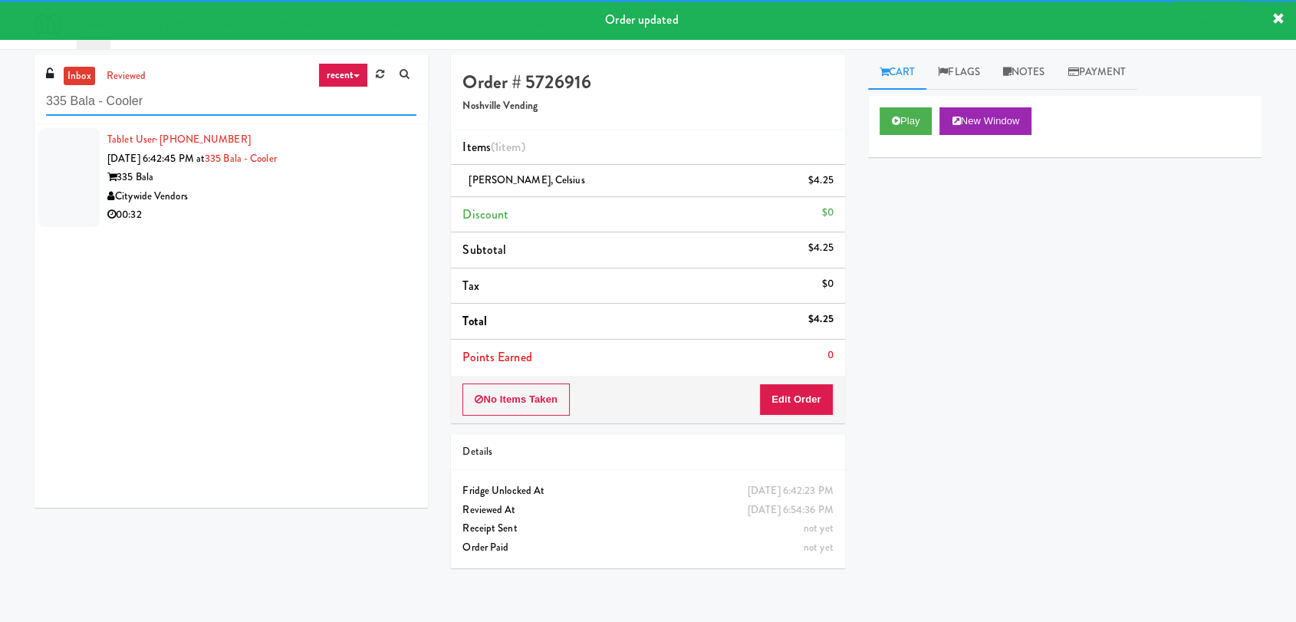
type input "335 Bala - Cooler"
click at [382, 189] on div "Citywide Vendors" at bounding box center [261, 196] width 309 height 19
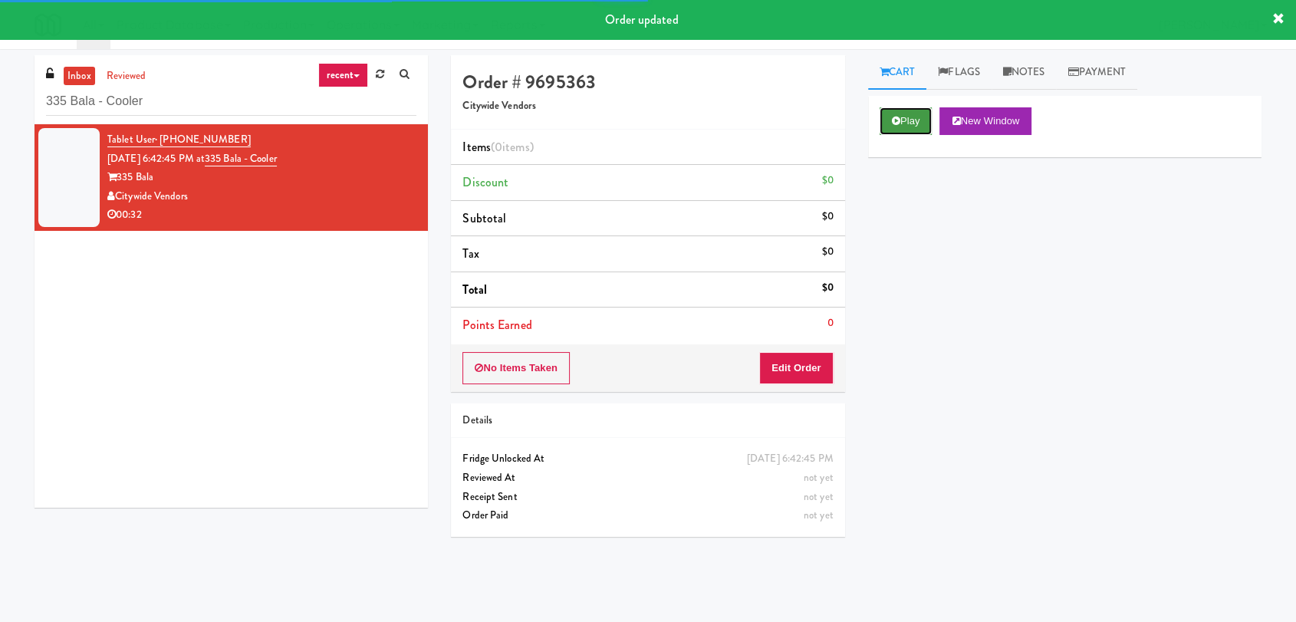
click at [881, 112] on button "Play" at bounding box center [905, 121] width 53 height 28
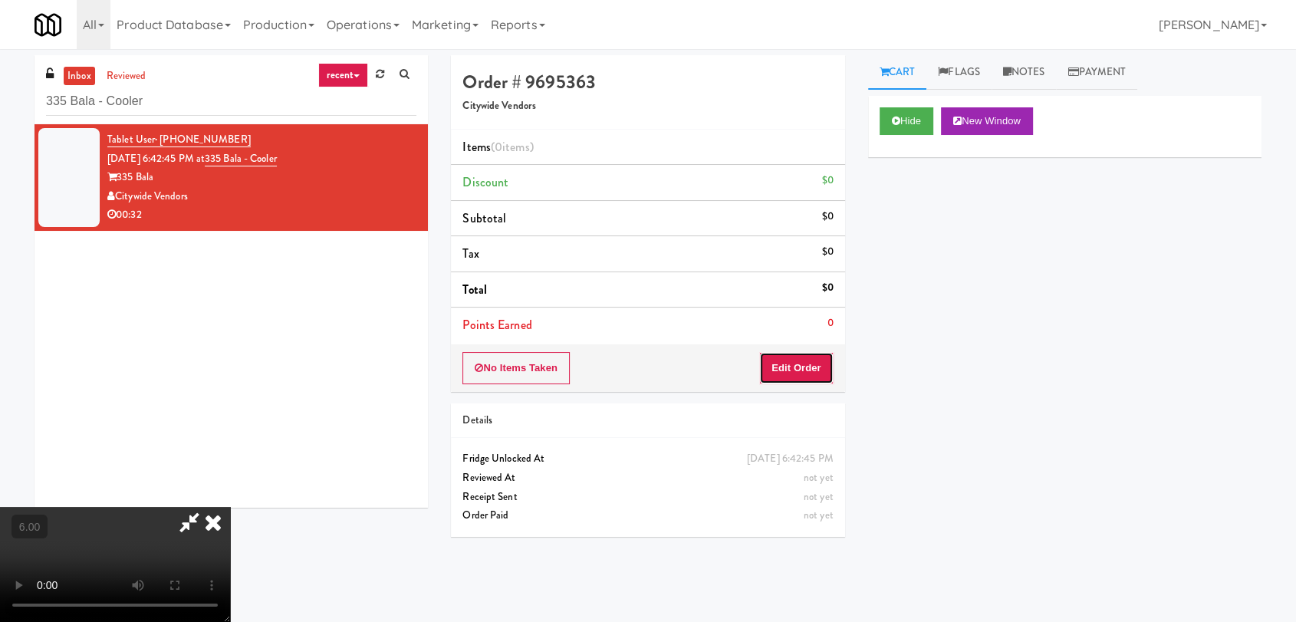
click at [813, 353] on button "Edit Order" at bounding box center [796, 368] width 74 height 32
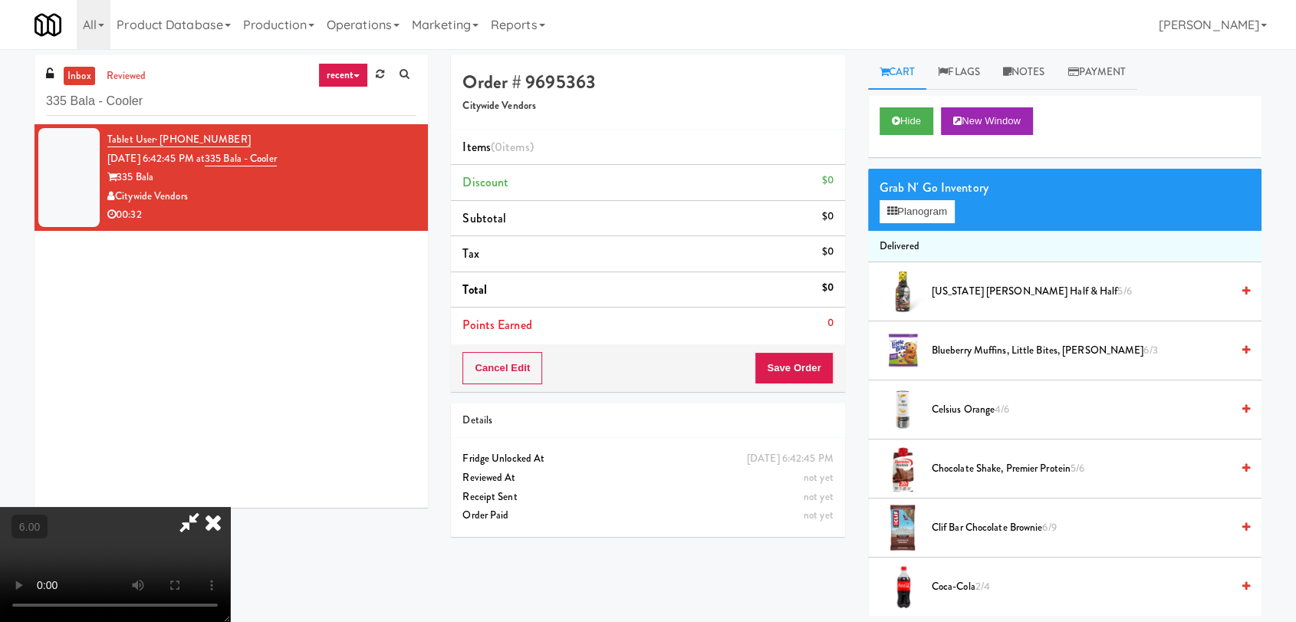
click at [230, 507] on video at bounding box center [115, 564] width 230 height 115
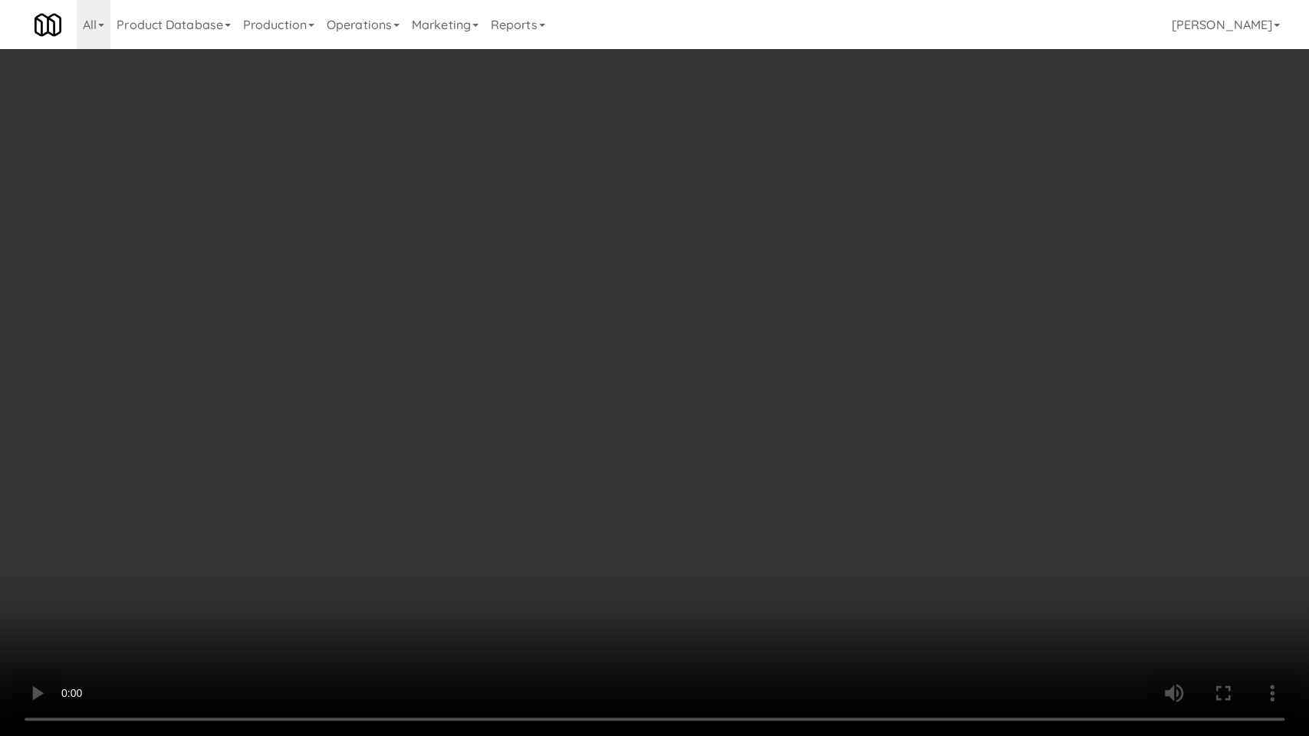
click at [113, 632] on video at bounding box center [654, 368] width 1309 height 736
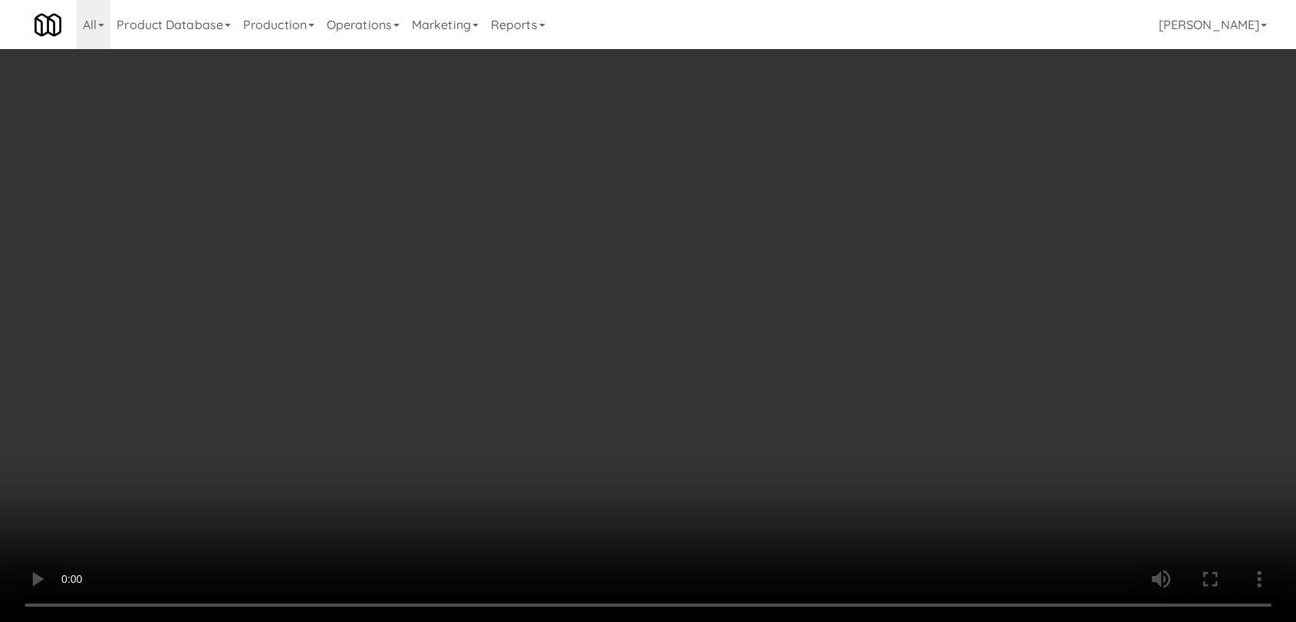
click at [199, 517] on video at bounding box center [648, 311] width 1296 height 622
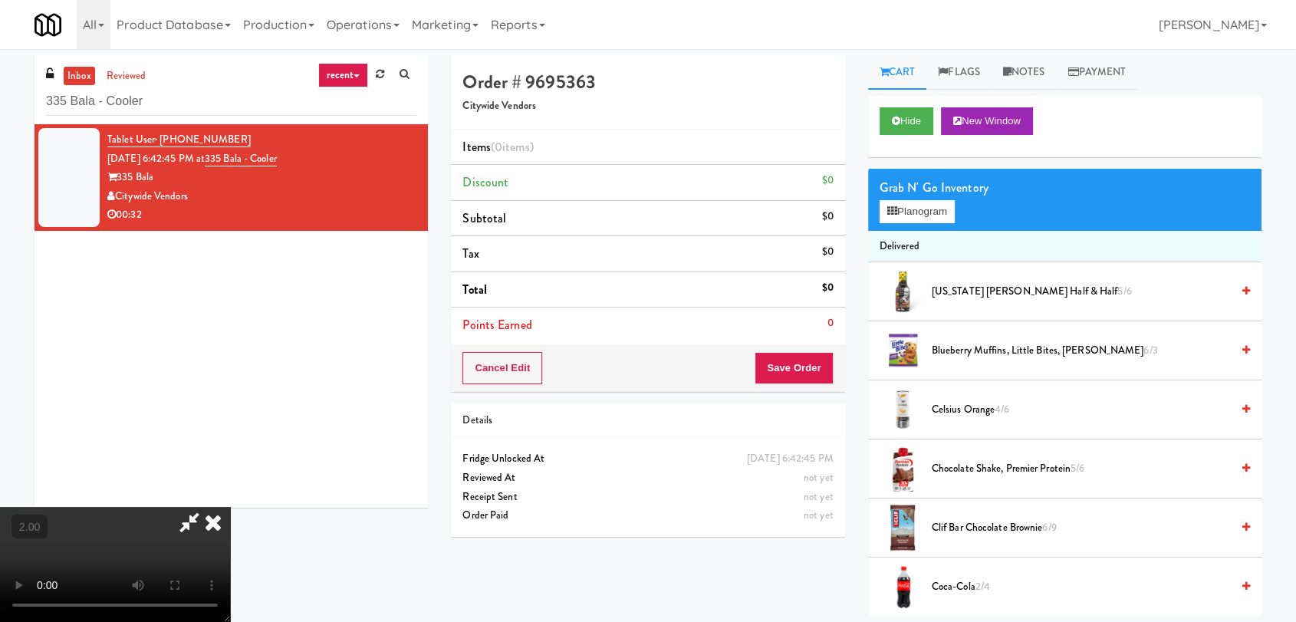
click at [199, 517] on video at bounding box center [115, 564] width 230 height 115
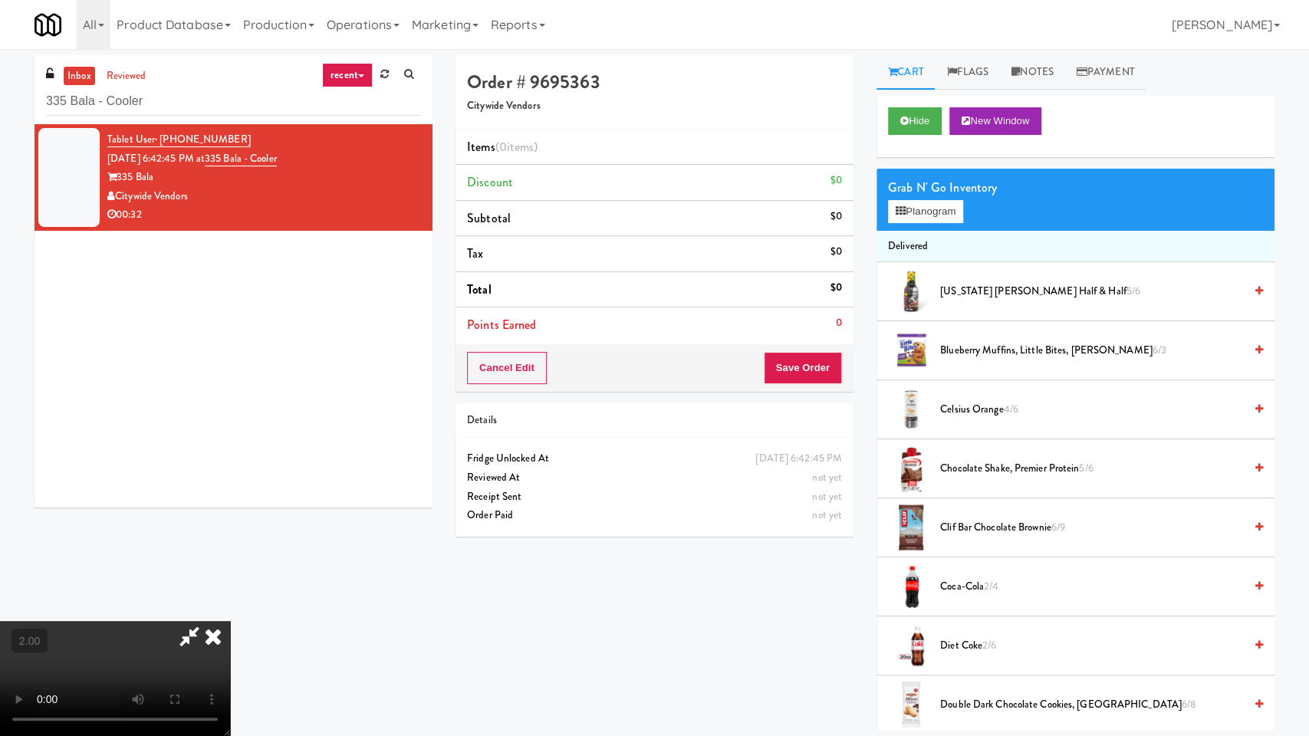
click at [200, 621] on video at bounding box center [115, 678] width 230 height 115
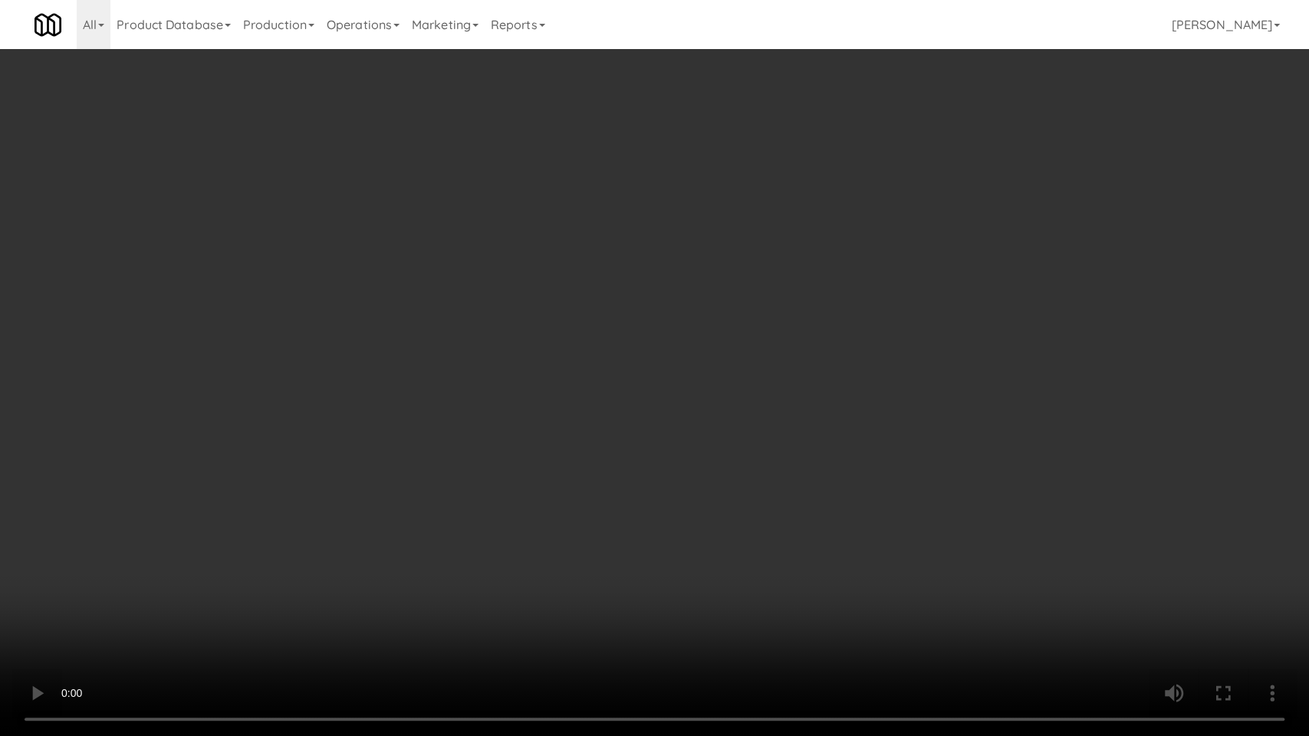
click at [200, 590] on video at bounding box center [654, 368] width 1309 height 736
click at [74, 464] on video at bounding box center [654, 368] width 1309 height 736
click at [92, 454] on video at bounding box center [654, 368] width 1309 height 736
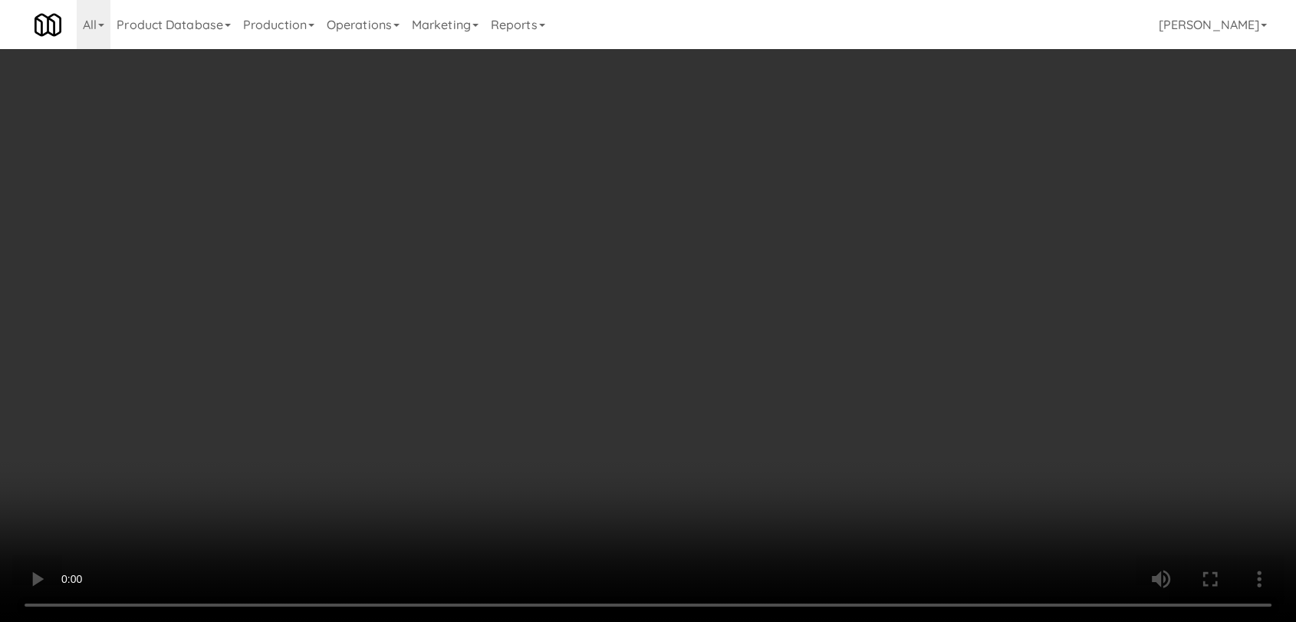
click at [92, 380] on video at bounding box center [648, 311] width 1296 height 622
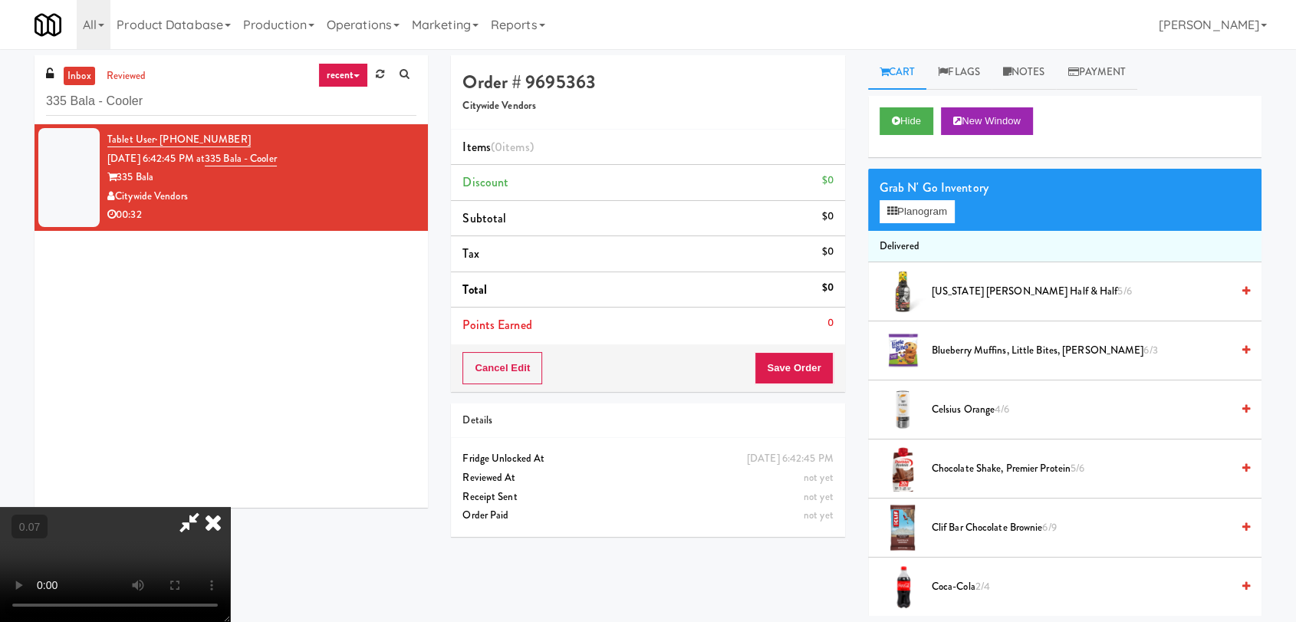
click at [92, 507] on video at bounding box center [115, 564] width 230 height 115
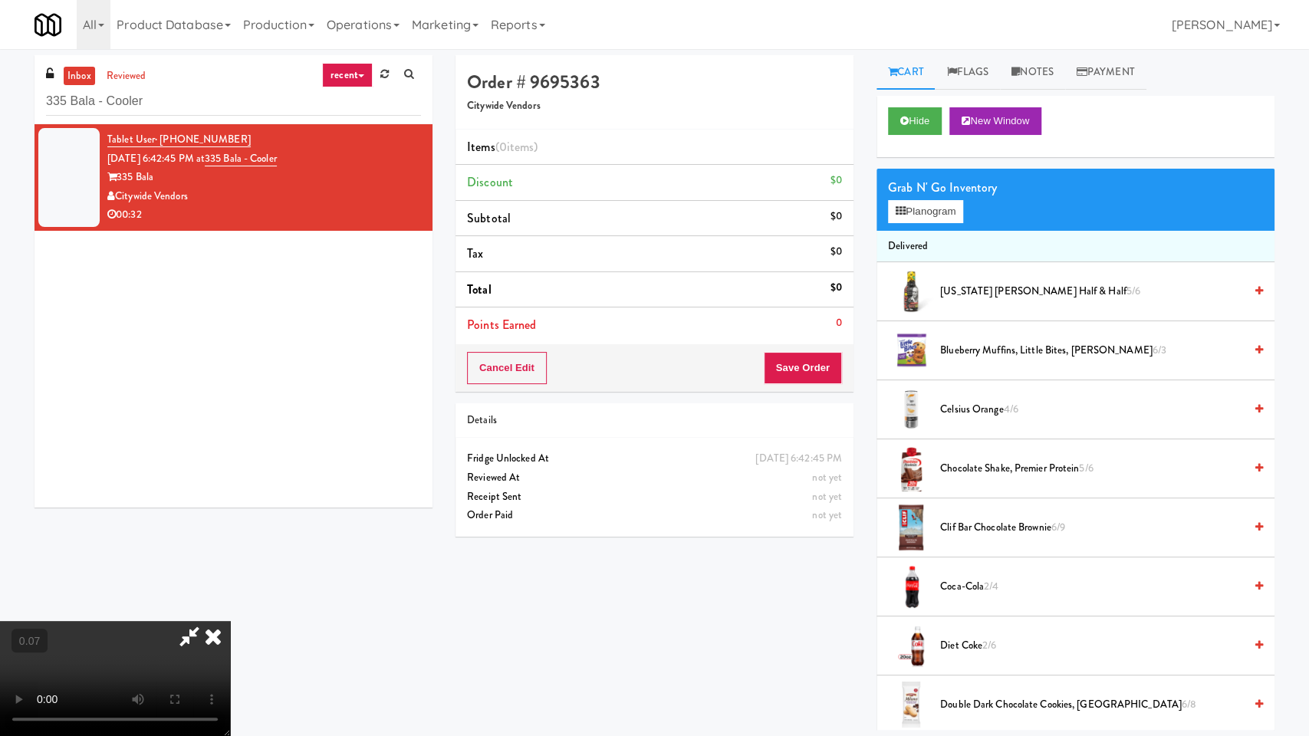
click at [90, 621] on video at bounding box center [115, 678] width 230 height 115
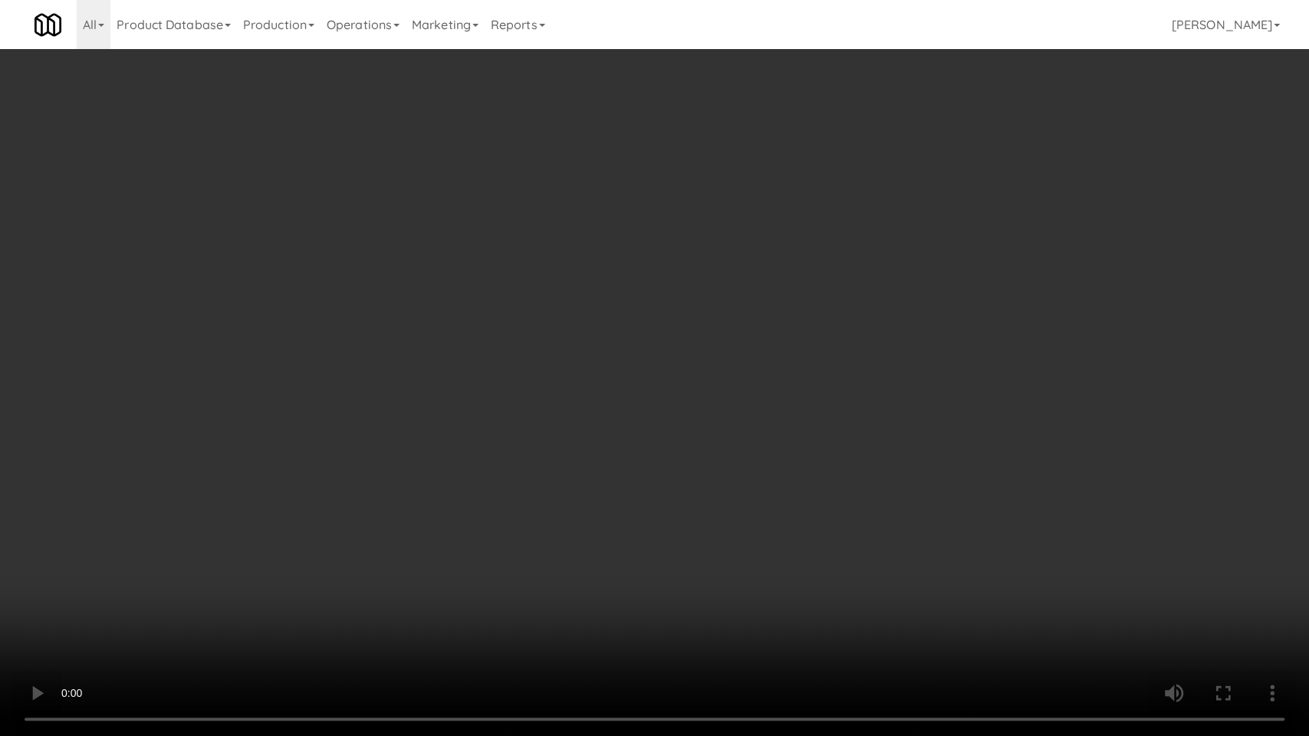
click at [90, 476] on video at bounding box center [654, 368] width 1309 height 736
click at [636, 516] on video at bounding box center [654, 368] width 1309 height 736
click at [607, 490] on video at bounding box center [654, 368] width 1309 height 736
click at [607, 489] on video at bounding box center [654, 368] width 1309 height 736
click at [603, 486] on video at bounding box center [654, 368] width 1309 height 736
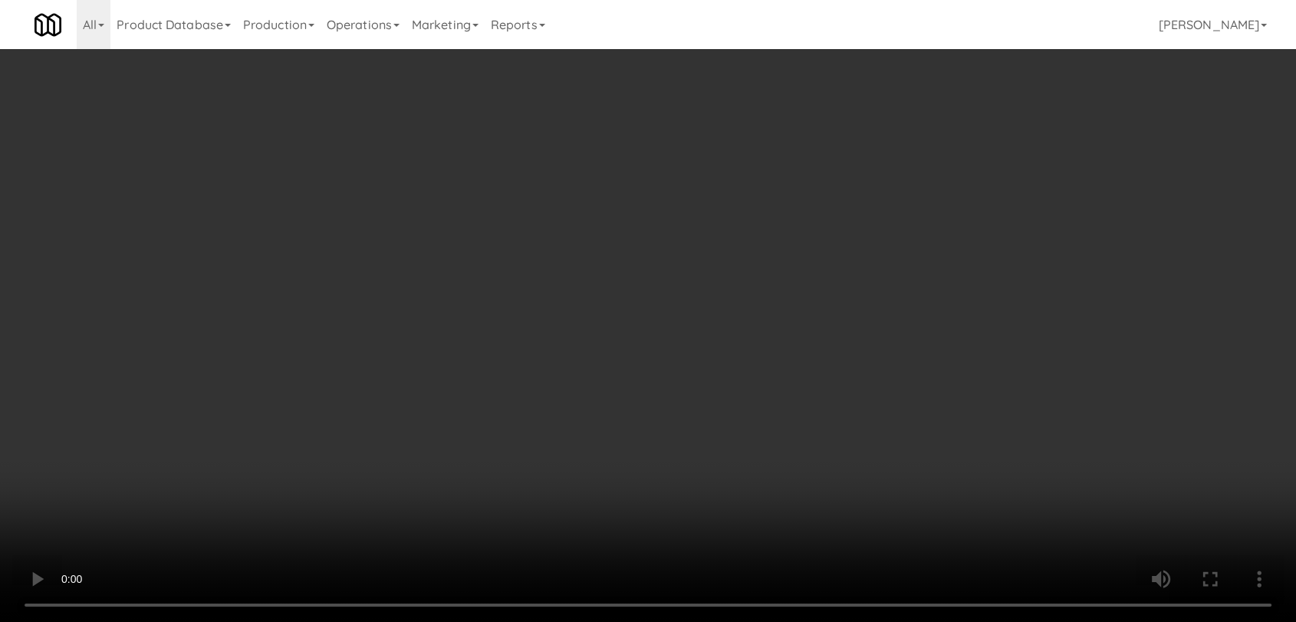
click at [603, 412] on video at bounding box center [648, 311] width 1296 height 622
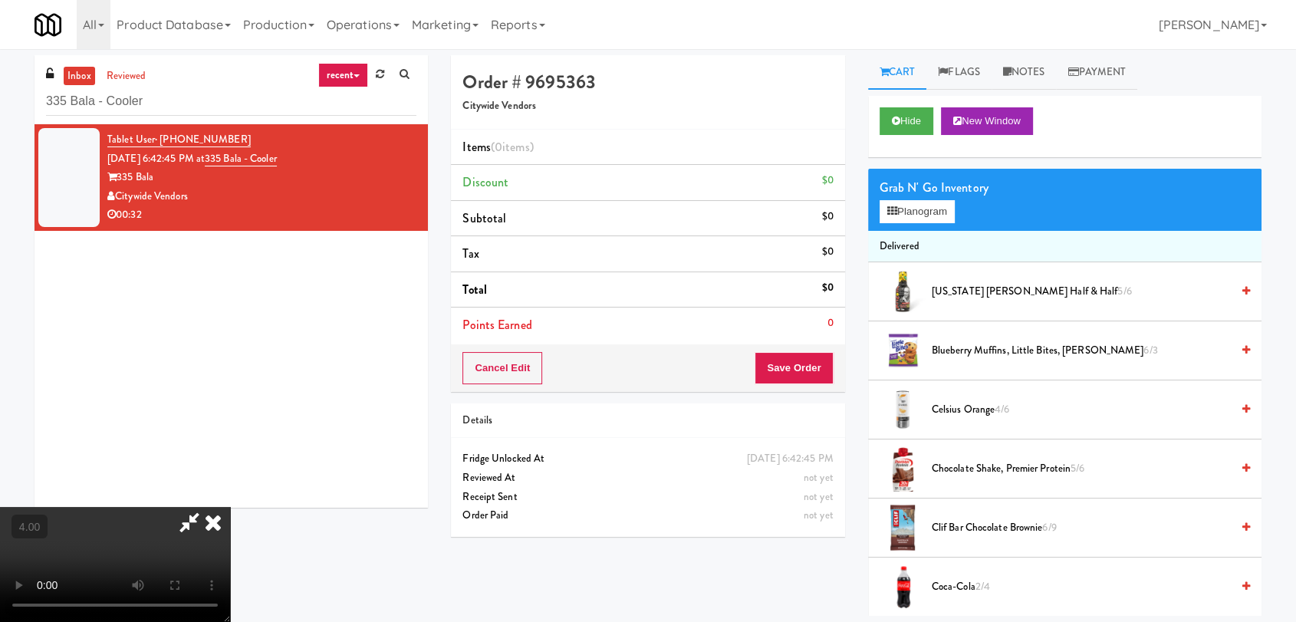
click at [230, 507] on video at bounding box center [115, 564] width 230 height 115
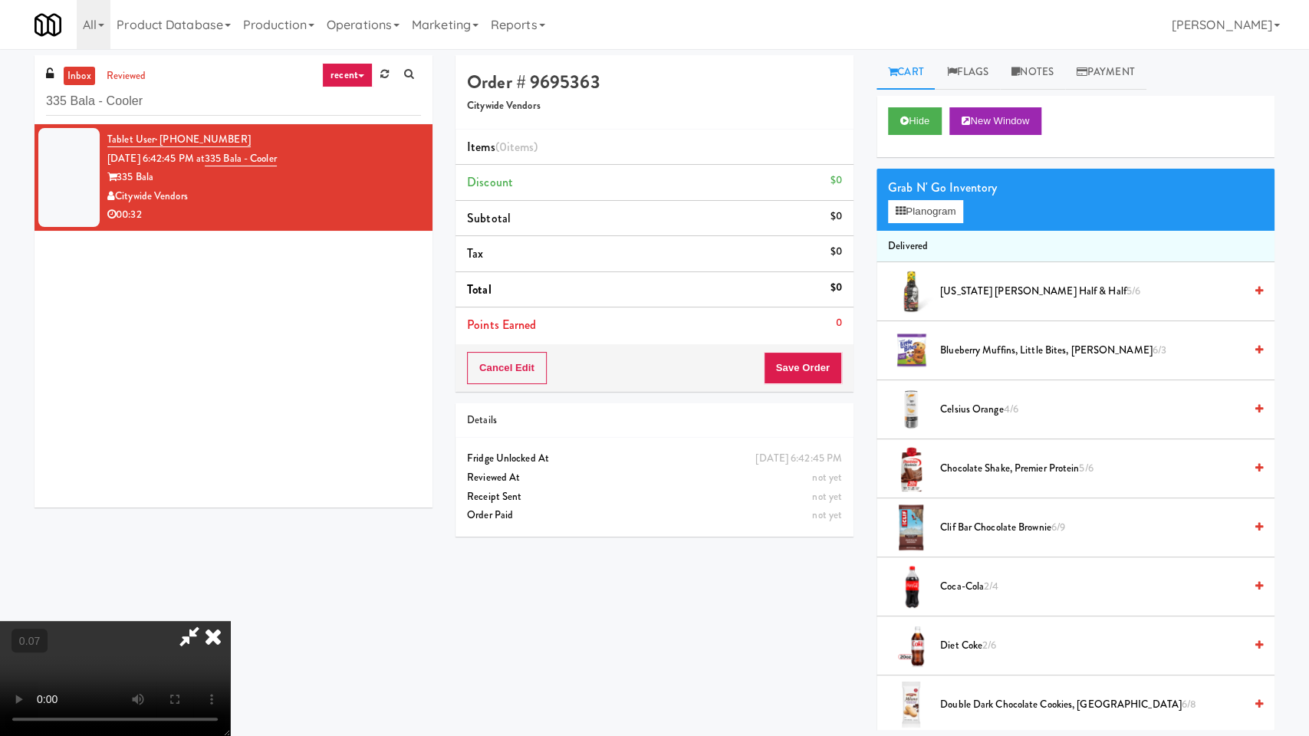
click at [230, 621] on video at bounding box center [115, 678] width 230 height 115
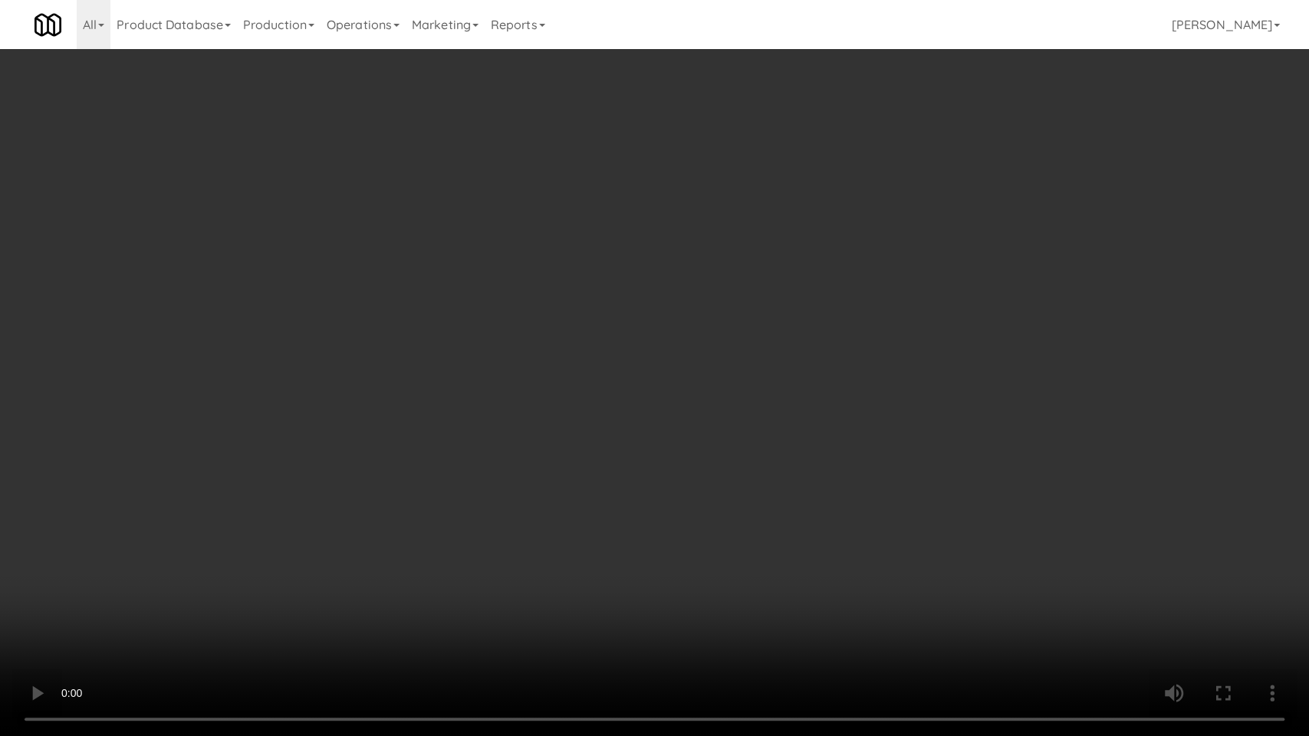
click at [544, 515] on video at bounding box center [654, 368] width 1309 height 736
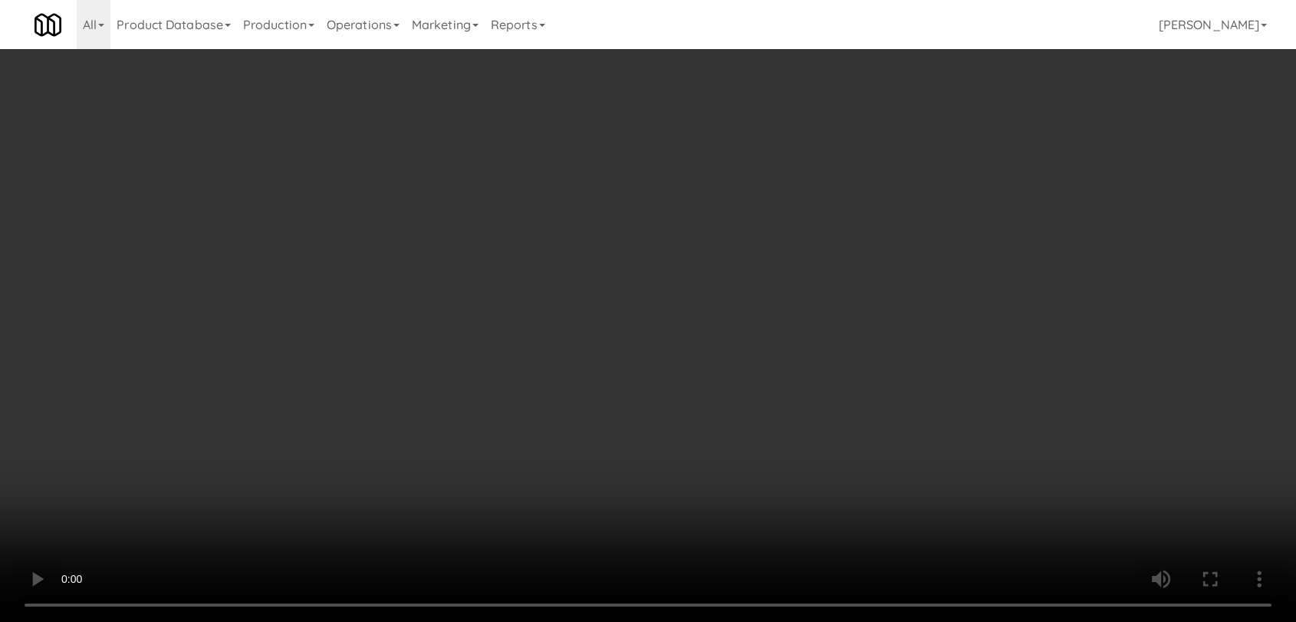
click at [544, 441] on video at bounding box center [648, 311] width 1296 height 622
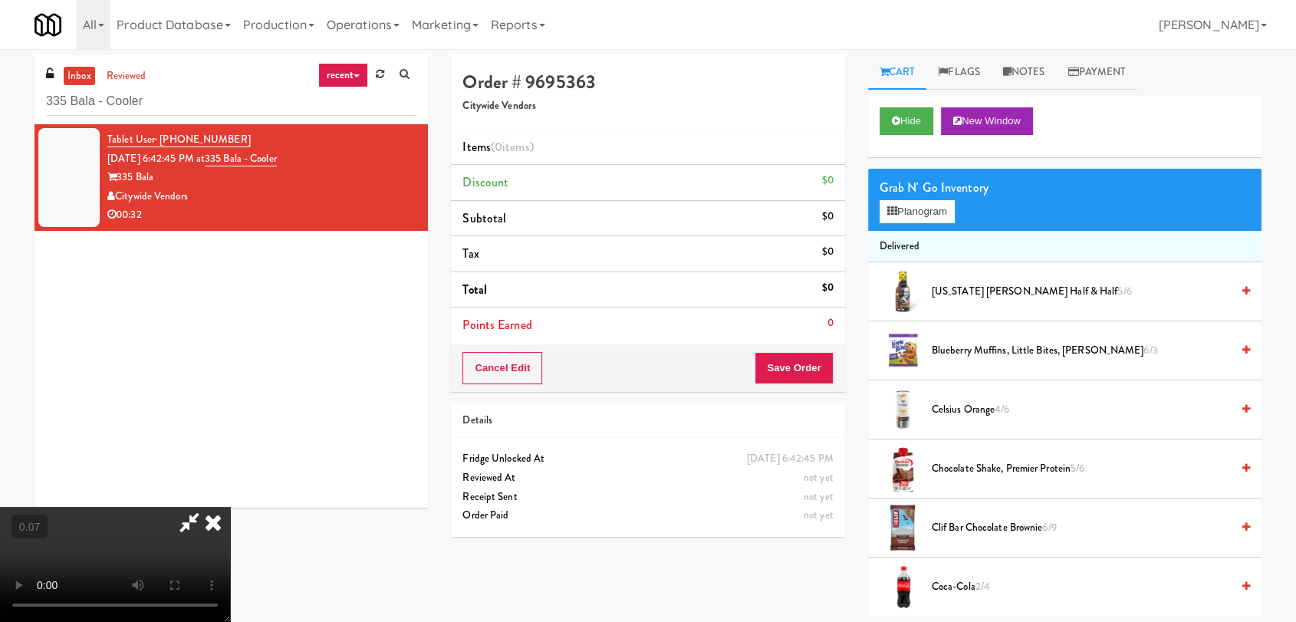
click at [230, 507] on video at bounding box center [115, 564] width 230 height 115
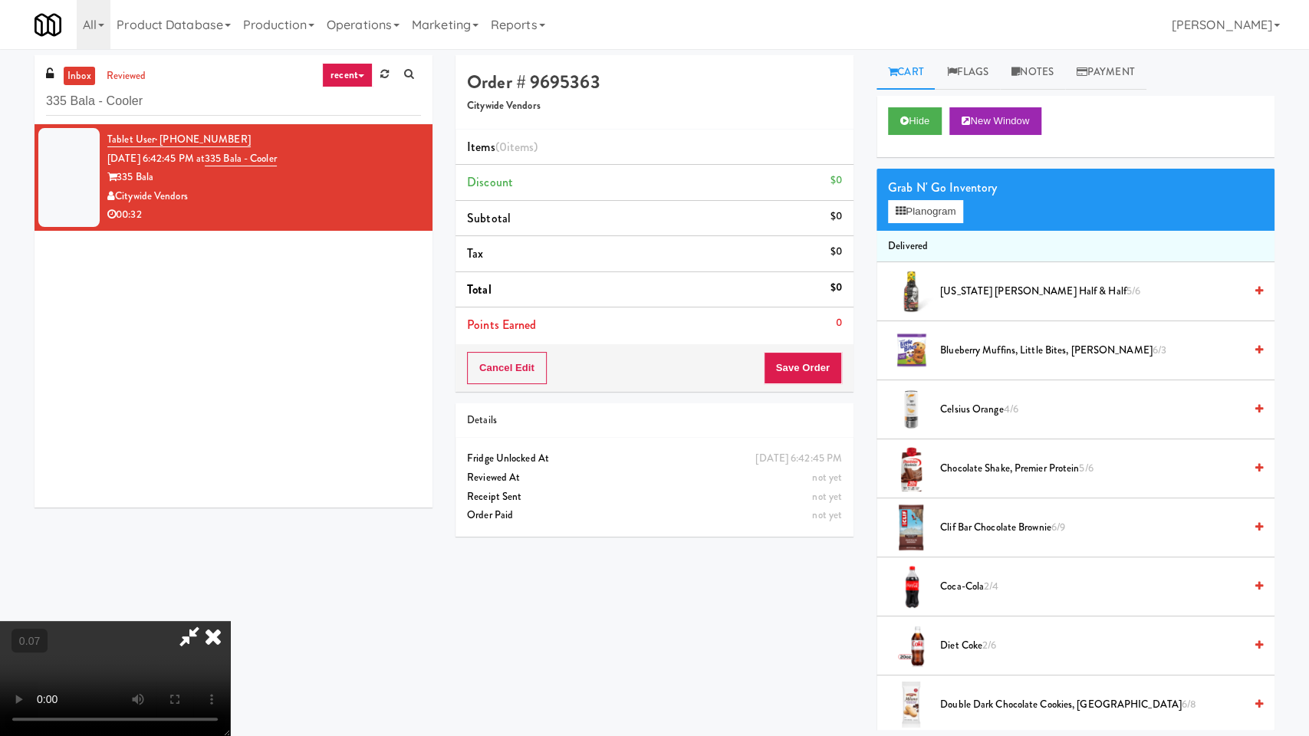
click at [230, 621] on video at bounding box center [115, 678] width 230 height 115
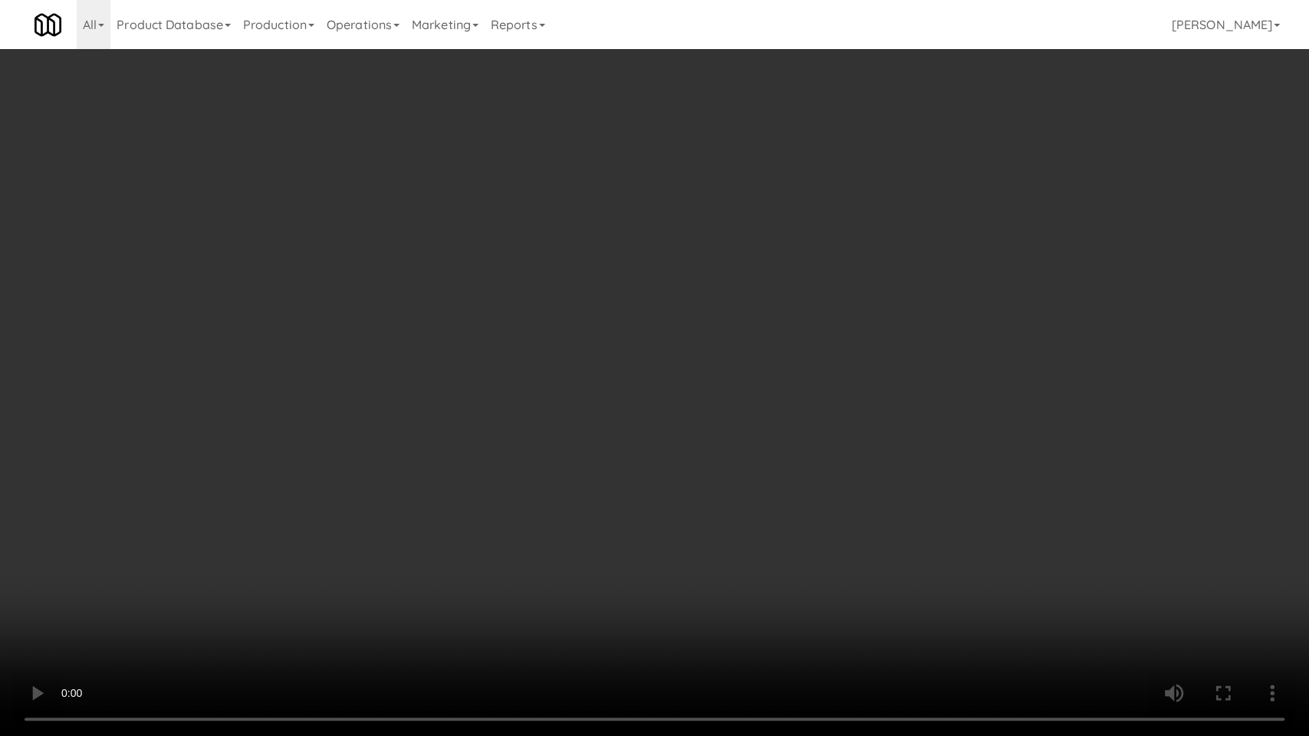
click at [577, 570] on video at bounding box center [654, 368] width 1309 height 736
click at [572, 546] on video at bounding box center [654, 368] width 1309 height 736
click at [558, 499] on video at bounding box center [654, 368] width 1309 height 736
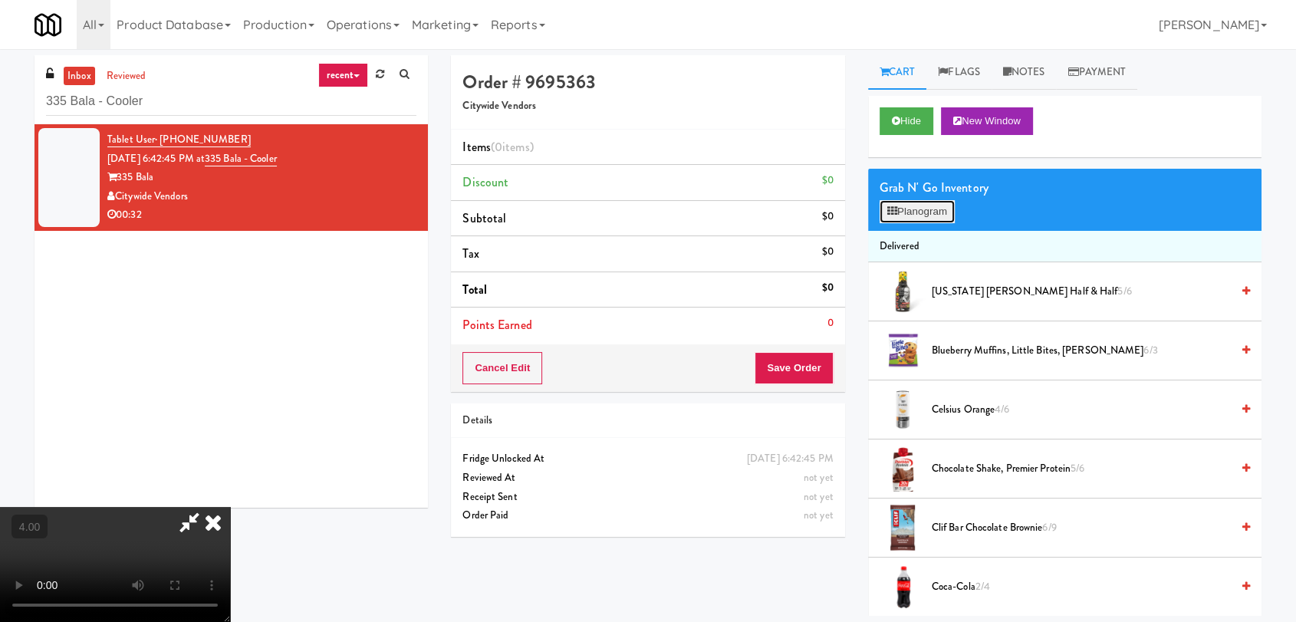
click at [925, 207] on button "Planogram" at bounding box center [916, 211] width 75 height 23
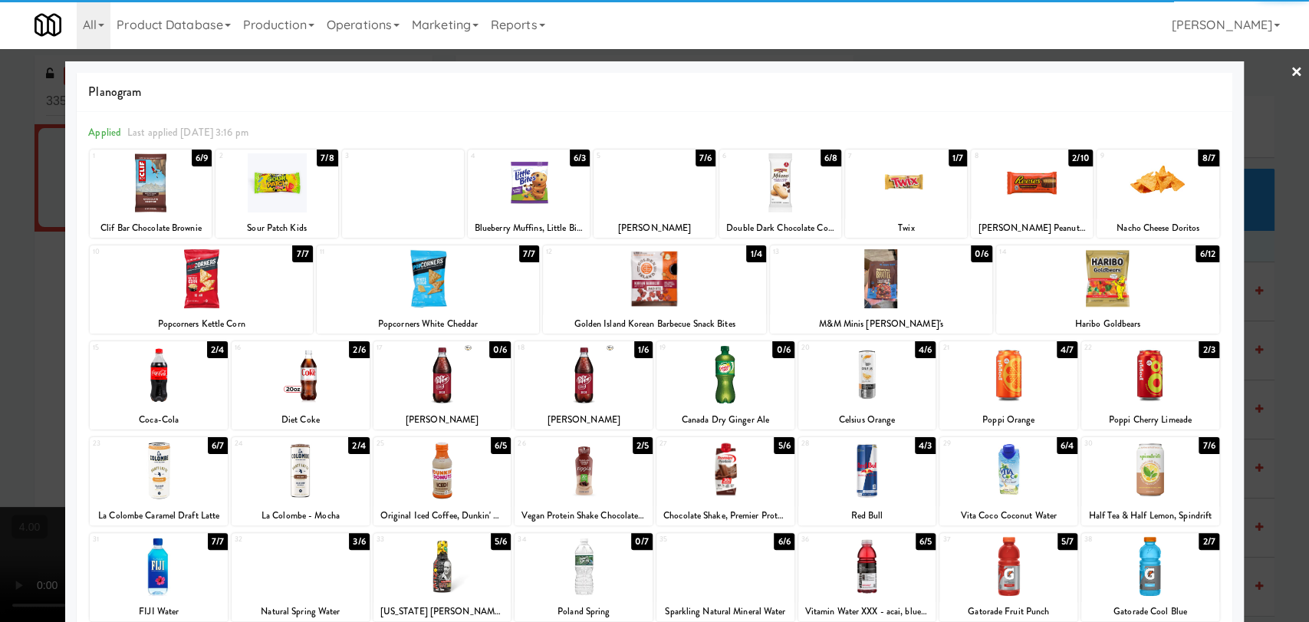
click at [895, 192] on div at bounding box center [906, 182] width 122 height 59
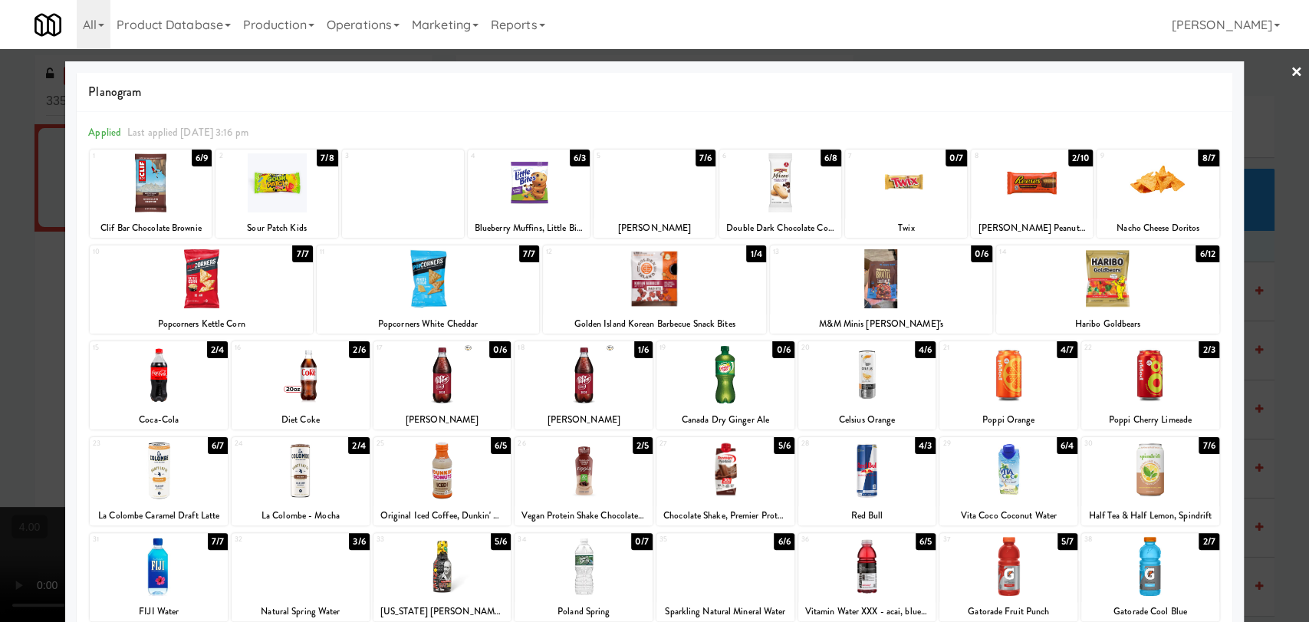
click at [182, 390] on div at bounding box center [159, 374] width 138 height 59
click at [0, 333] on div at bounding box center [654, 311] width 1309 height 622
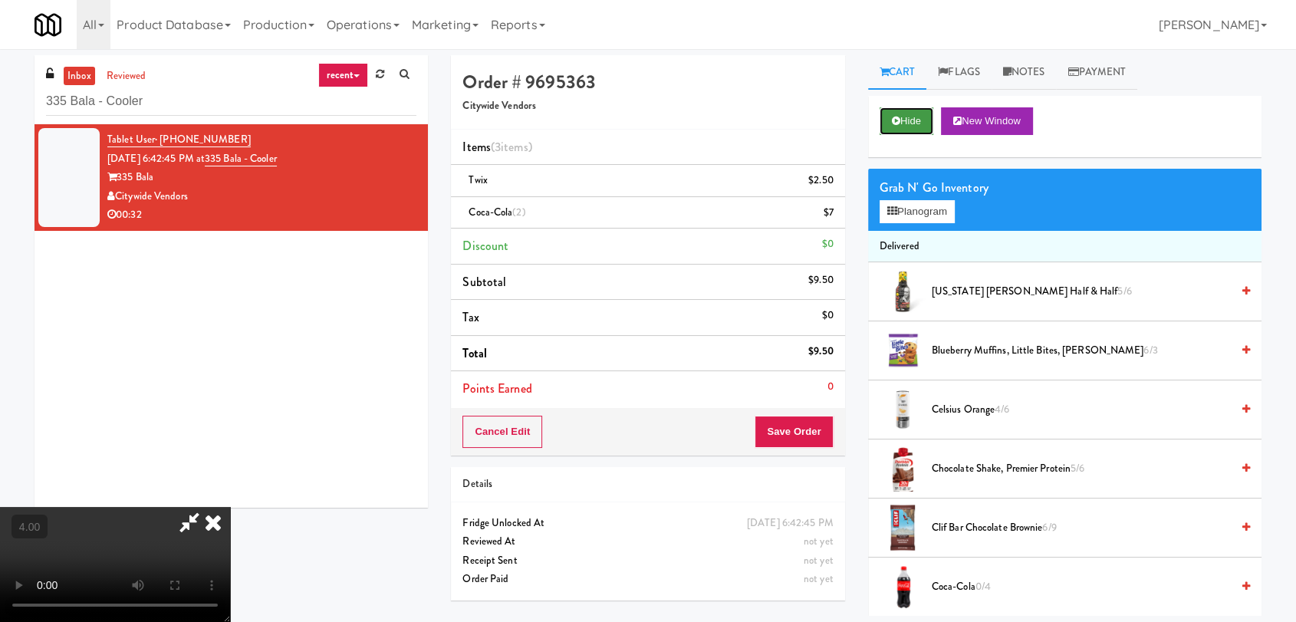
click at [922, 110] on button "Hide" at bounding box center [906, 121] width 54 height 28
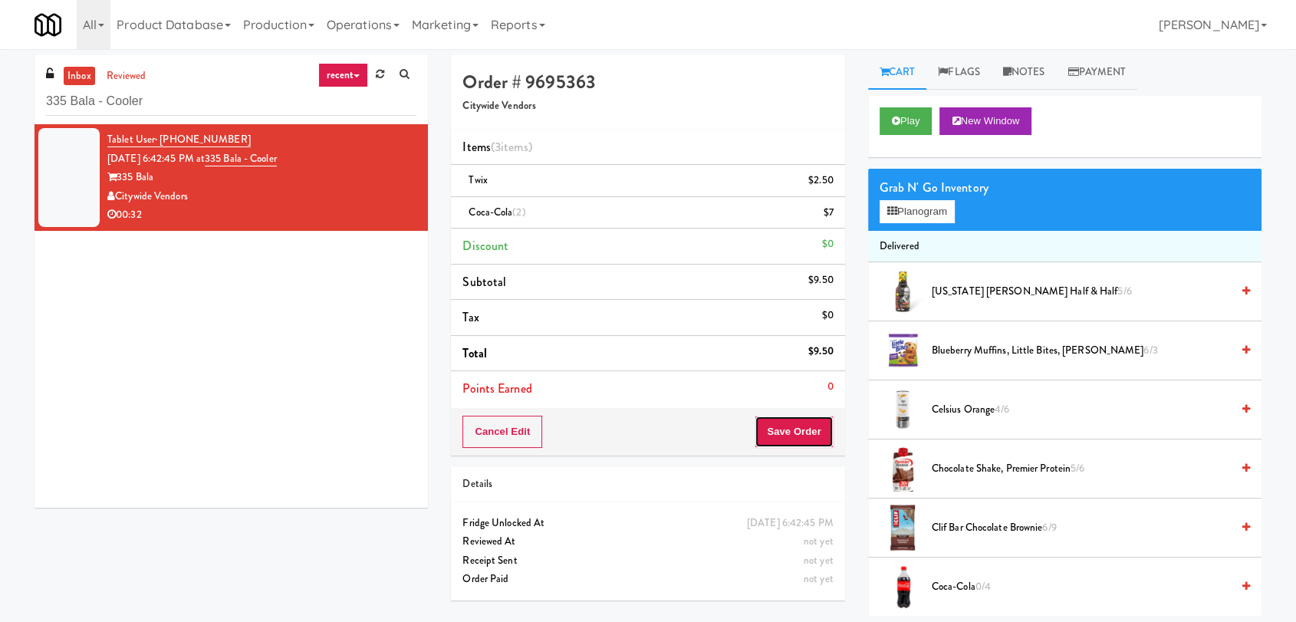
click at [827, 432] on button "Save Order" at bounding box center [793, 432] width 78 height 32
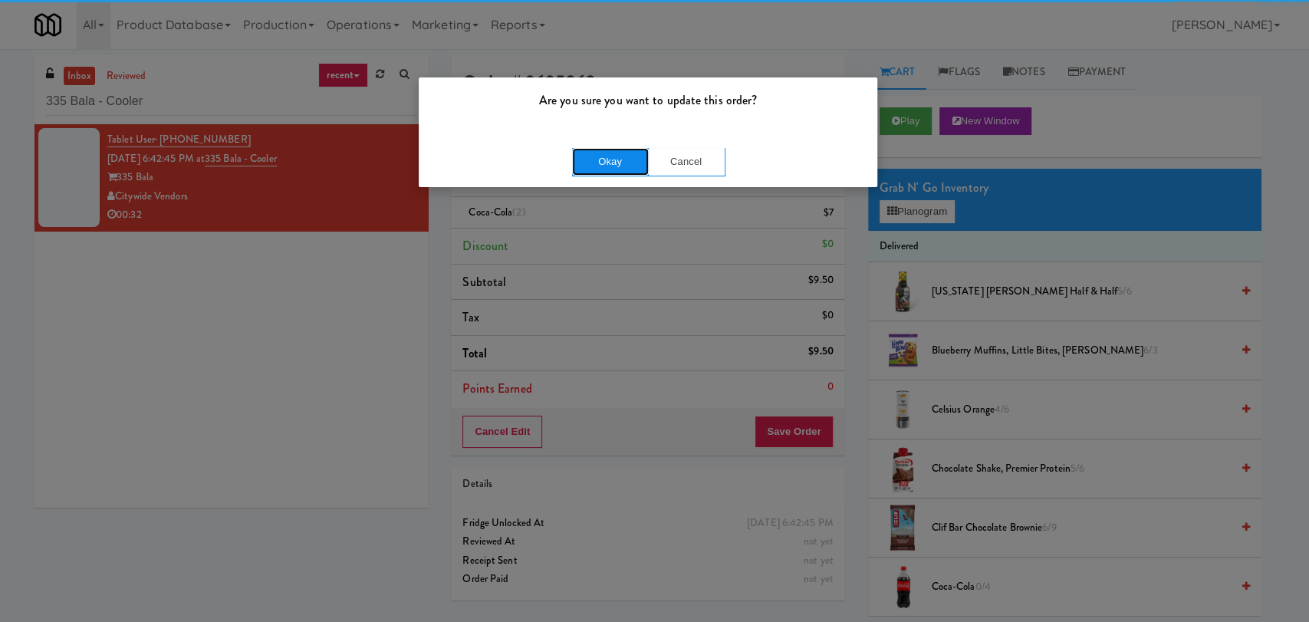
click at [607, 173] on button "Okay" at bounding box center [610, 162] width 77 height 28
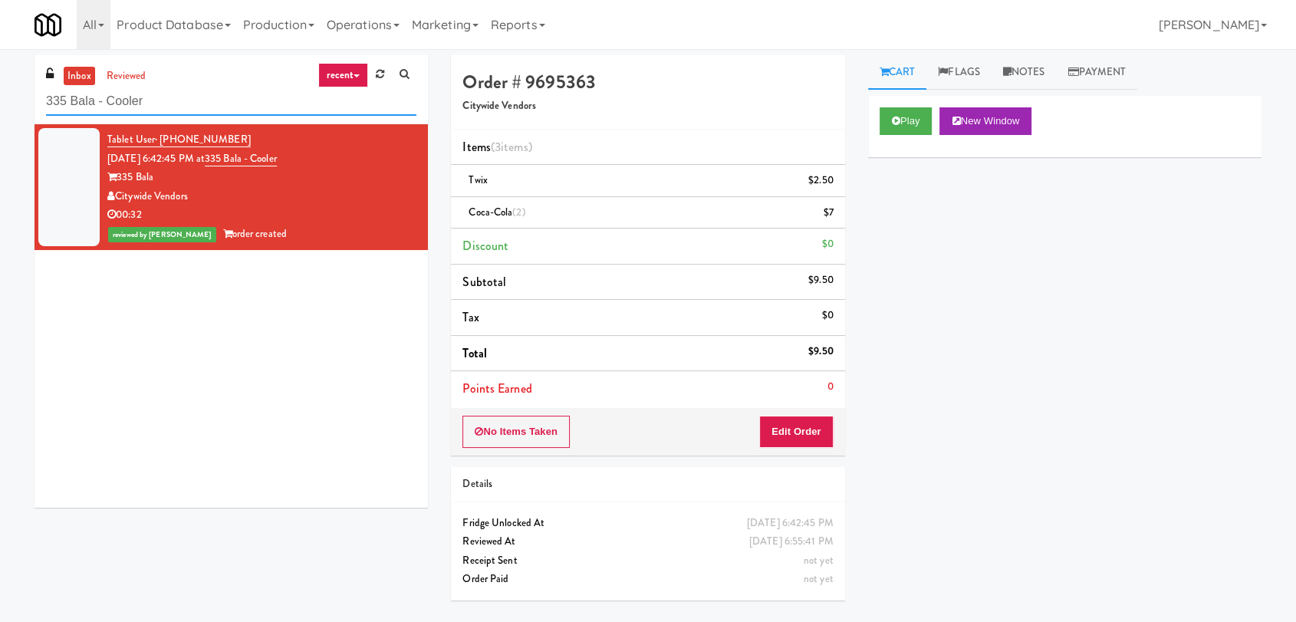
paste input "680 LSD"
drag, startPoint x: 174, startPoint y: 103, endPoint x: 0, endPoint y: 87, distance: 174.8
click at [0, 87] on div "inbox reviewed recent all unclear take inventory issue suspicious failed recent…" at bounding box center [648, 335] width 1296 height 560
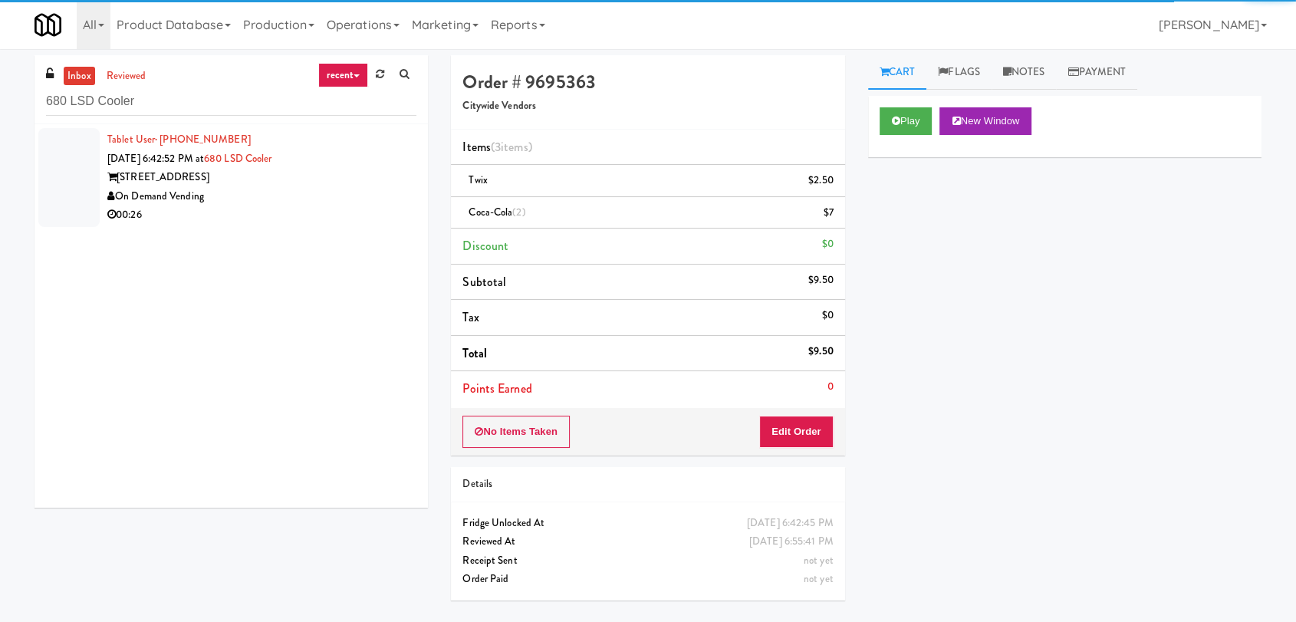
click at [343, 215] on div "00:26" at bounding box center [261, 214] width 309 height 19
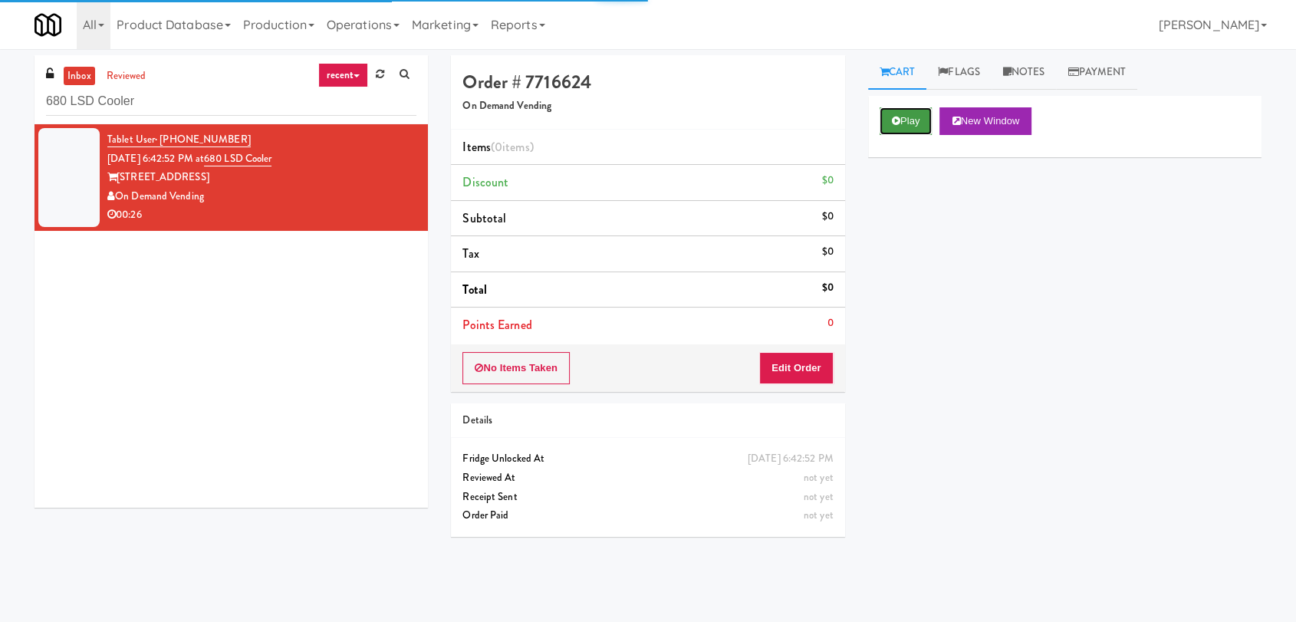
click at [892, 116] on icon at bounding box center [896, 121] width 8 height 10
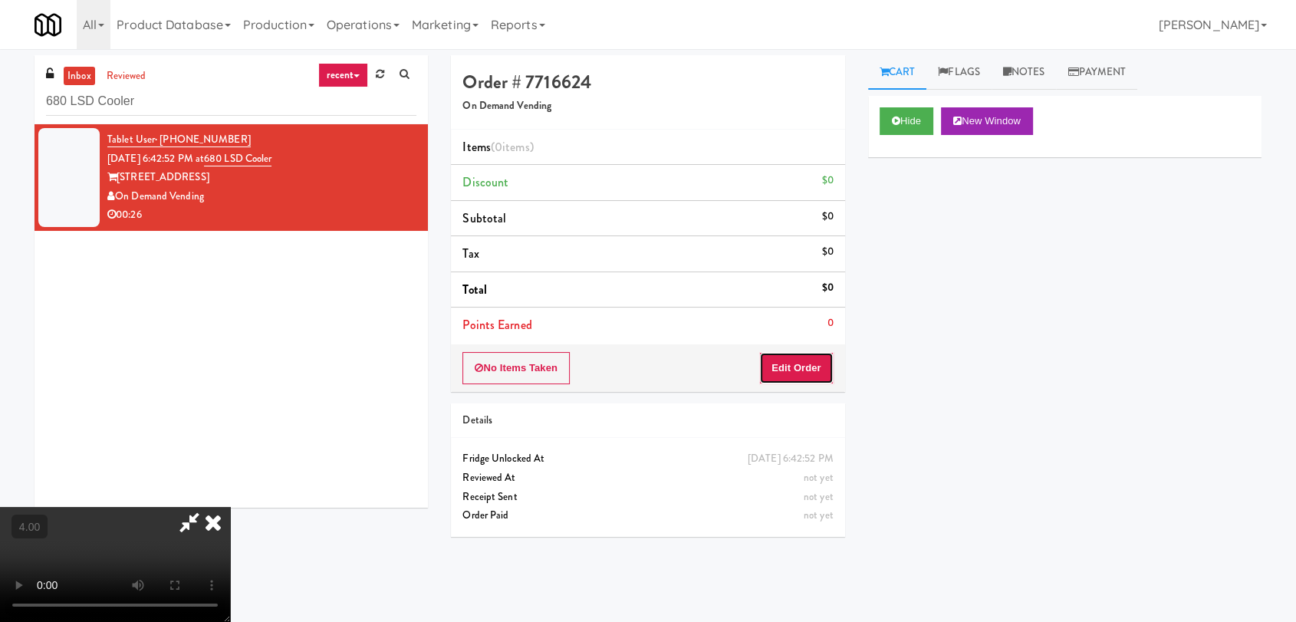
click at [800, 352] on button "Edit Order" at bounding box center [796, 368] width 74 height 32
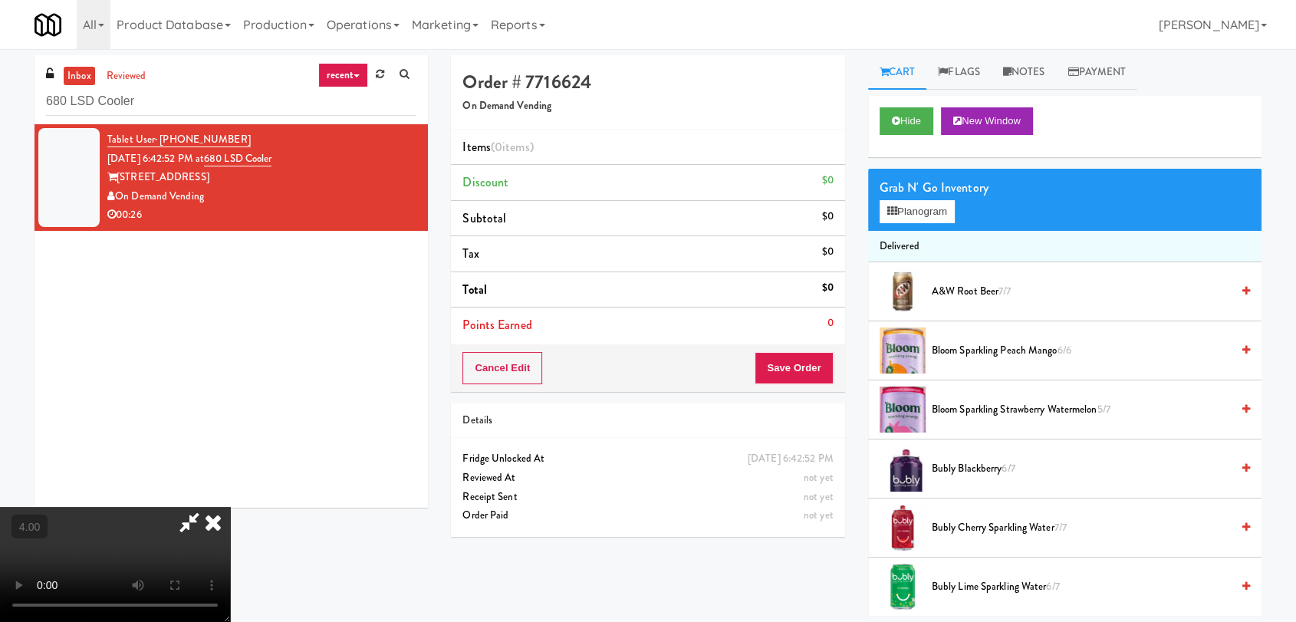
click at [230, 507] on video at bounding box center [115, 564] width 230 height 115
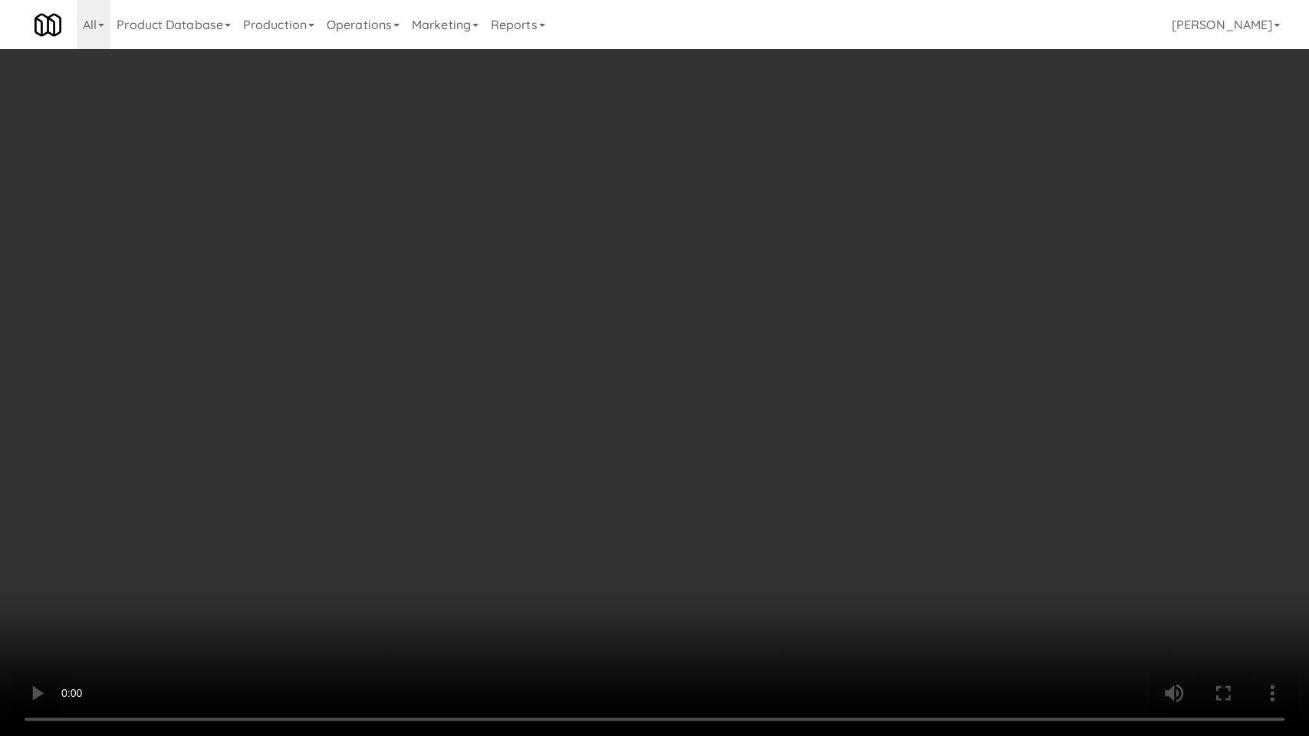
click at [644, 475] on video at bounding box center [654, 368] width 1309 height 736
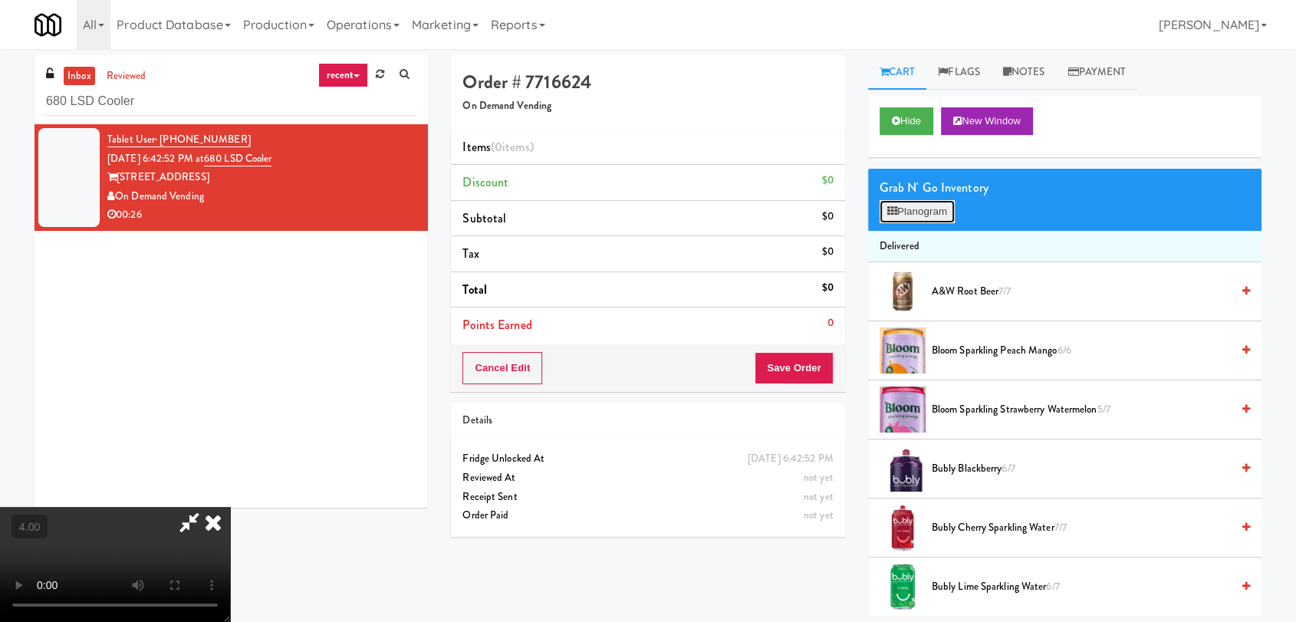
click at [927, 204] on button "Planogram" at bounding box center [916, 211] width 75 height 23
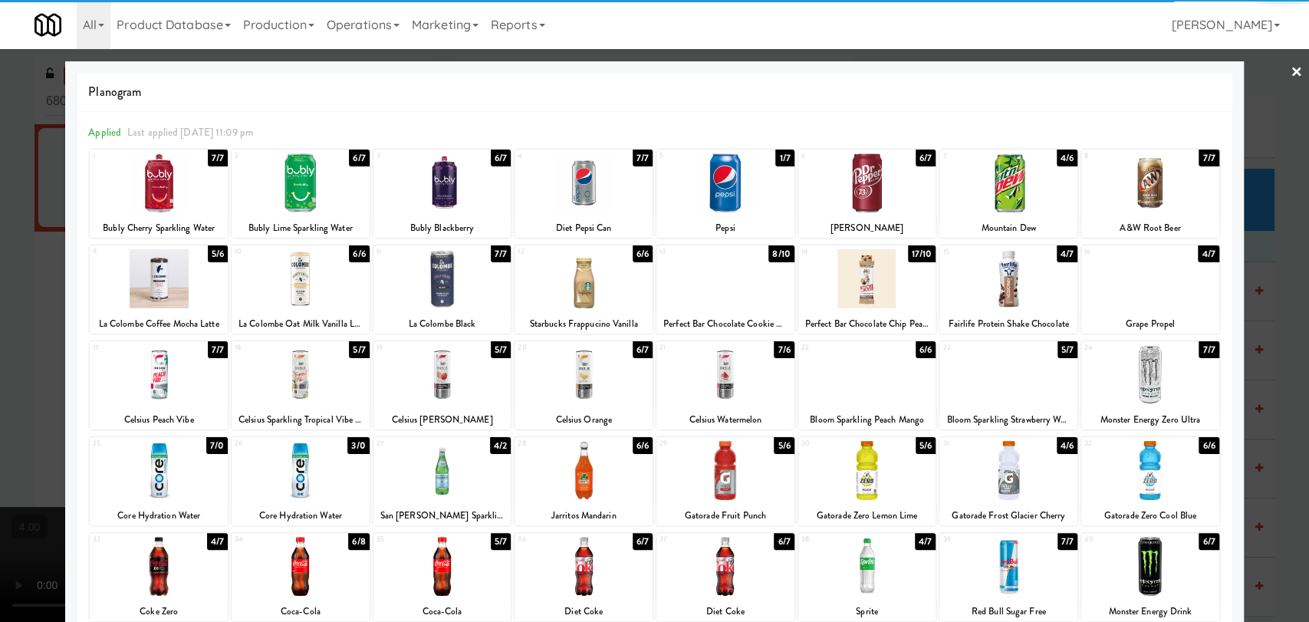
click at [1170, 292] on div at bounding box center [1150, 278] width 138 height 59
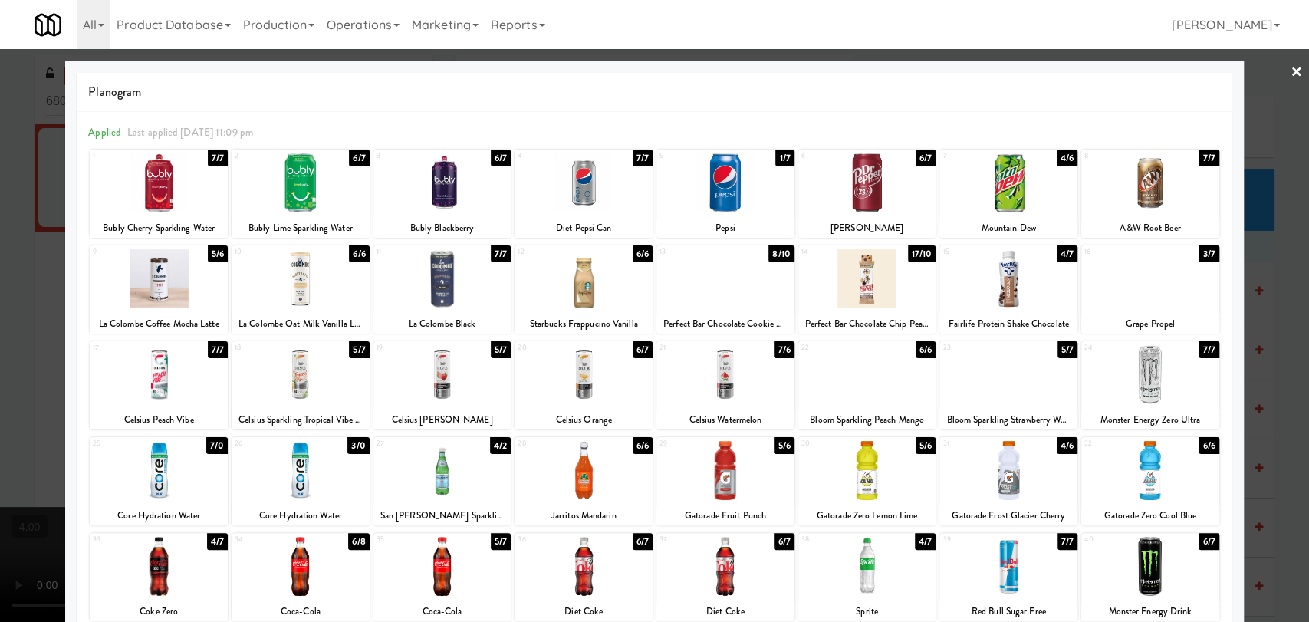
click at [1263, 247] on div at bounding box center [654, 311] width 1309 height 622
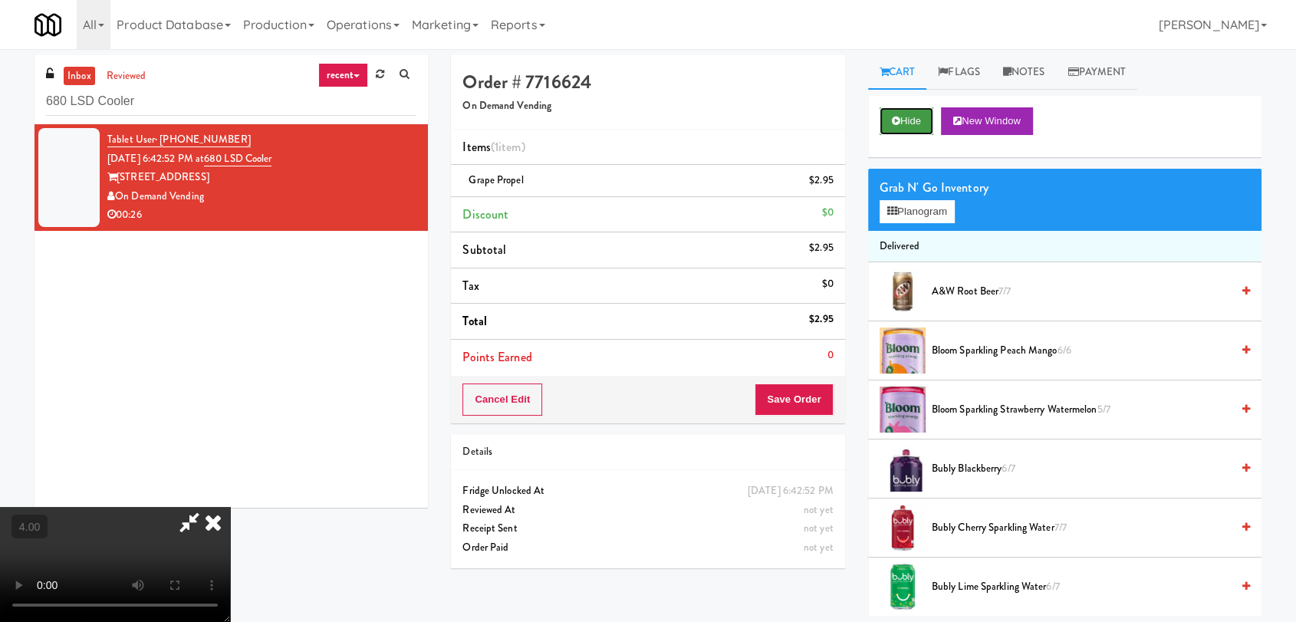
click at [915, 117] on button "Hide" at bounding box center [906, 121] width 54 height 28
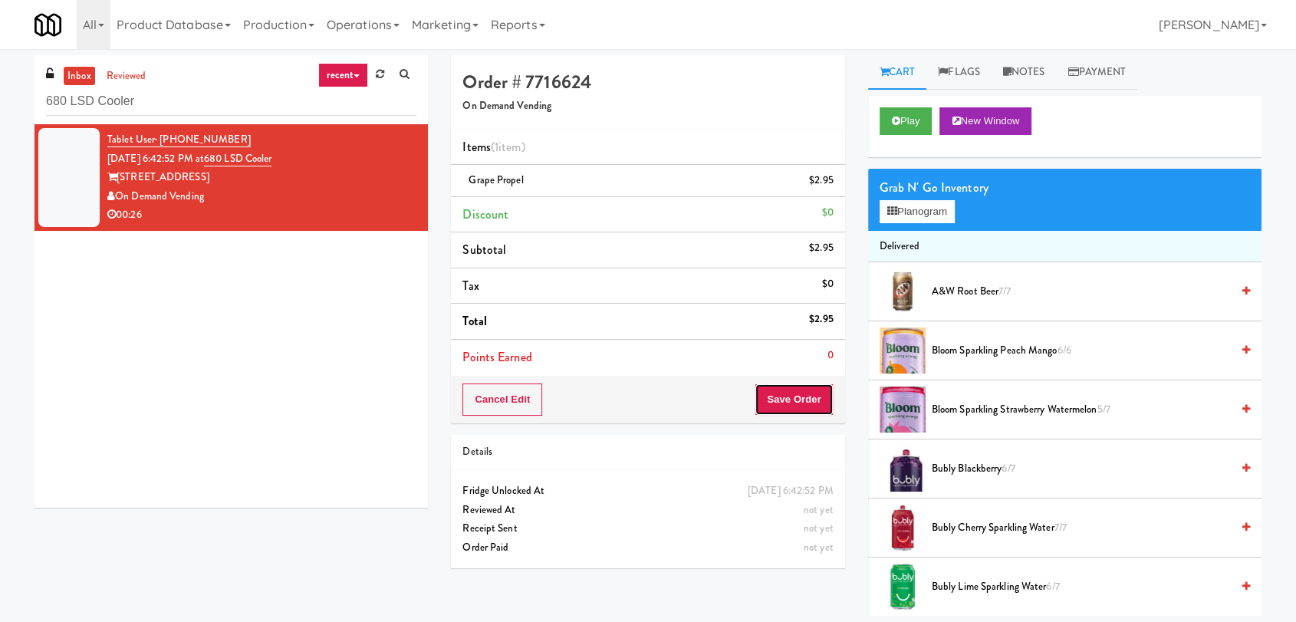
click at [816, 400] on button "Save Order" at bounding box center [793, 399] width 78 height 32
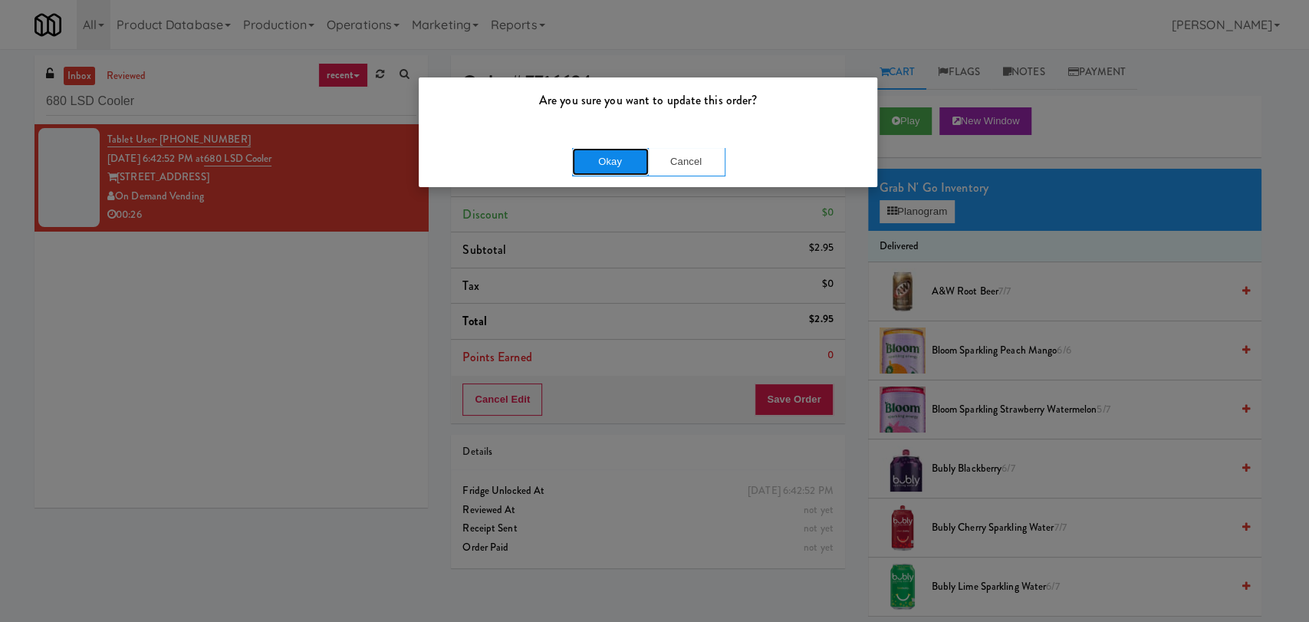
click at [594, 159] on button "Okay" at bounding box center [610, 162] width 77 height 28
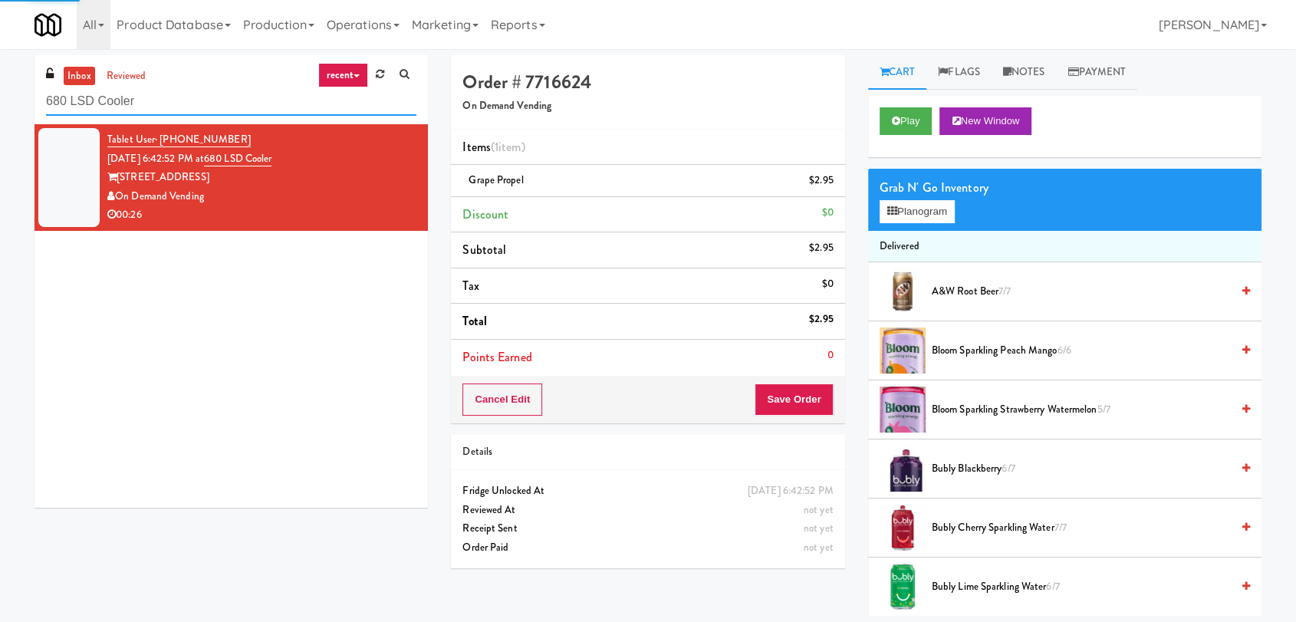
drag, startPoint x: 246, startPoint y: 98, endPoint x: 0, endPoint y: 111, distance: 246.4
click at [0, 111] on div "inbox reviewed recent all unclear take inventory issue suspicious failed recent…" at bounding box center [648, 335] width 1296 height 560
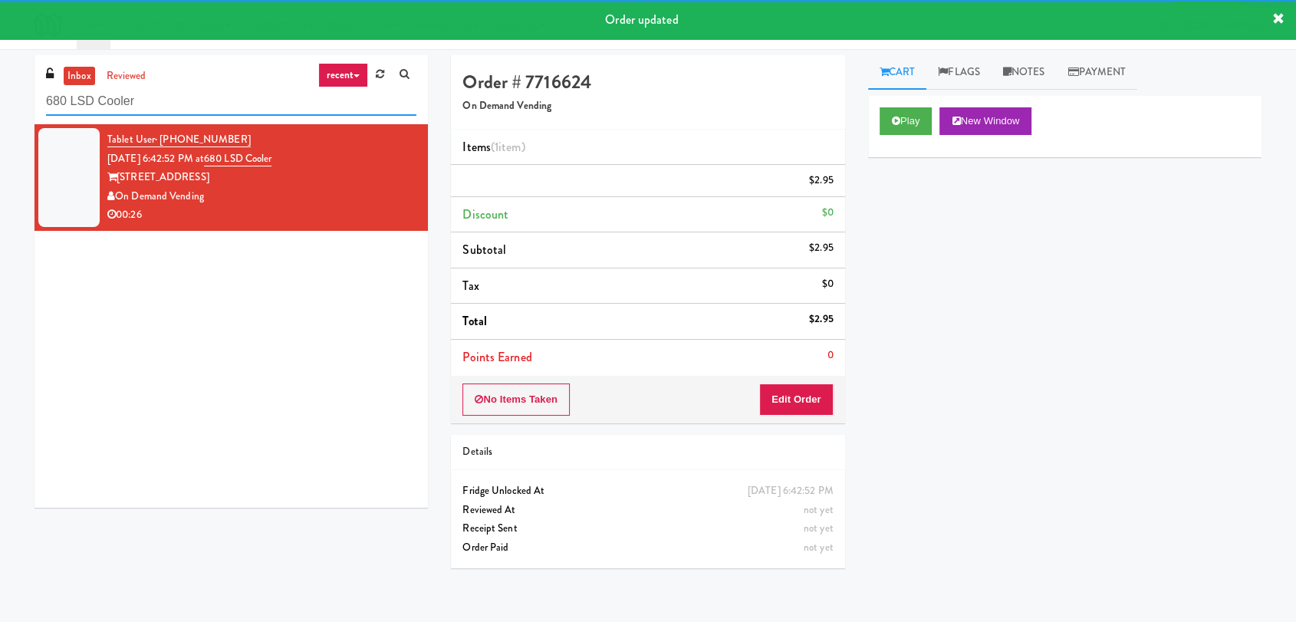
paste input "335 Bala -"
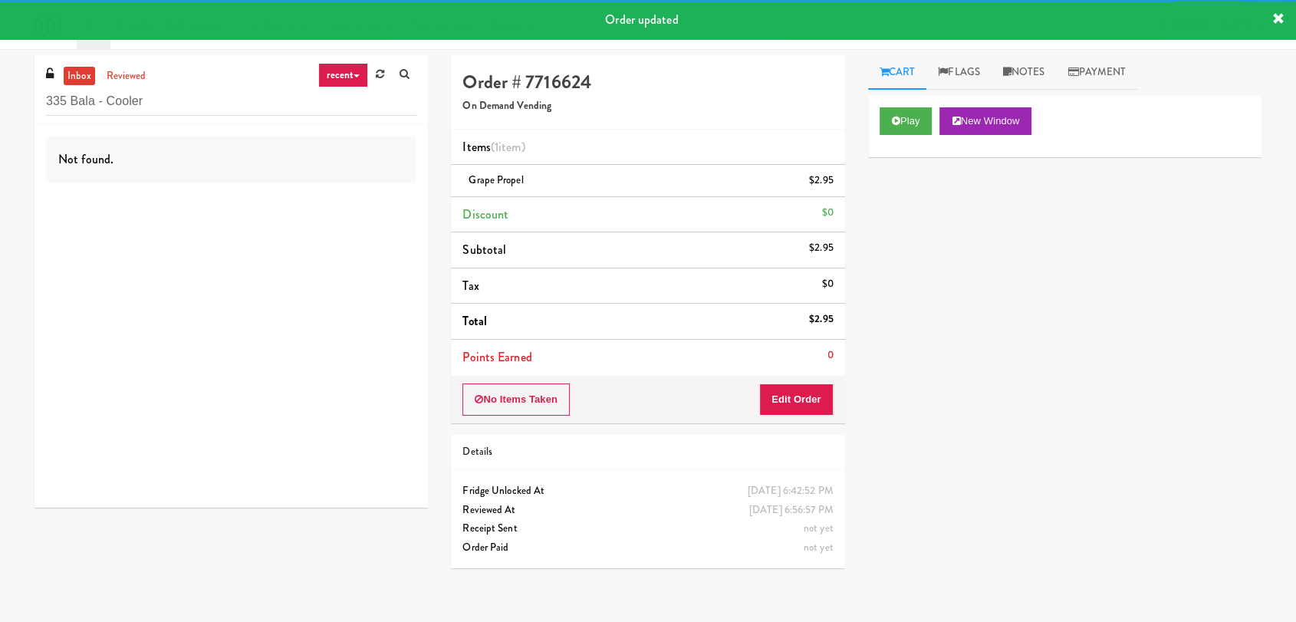
click at [323, 221] on div "Not found." at bounding box center [230, 315] width 393 height 383
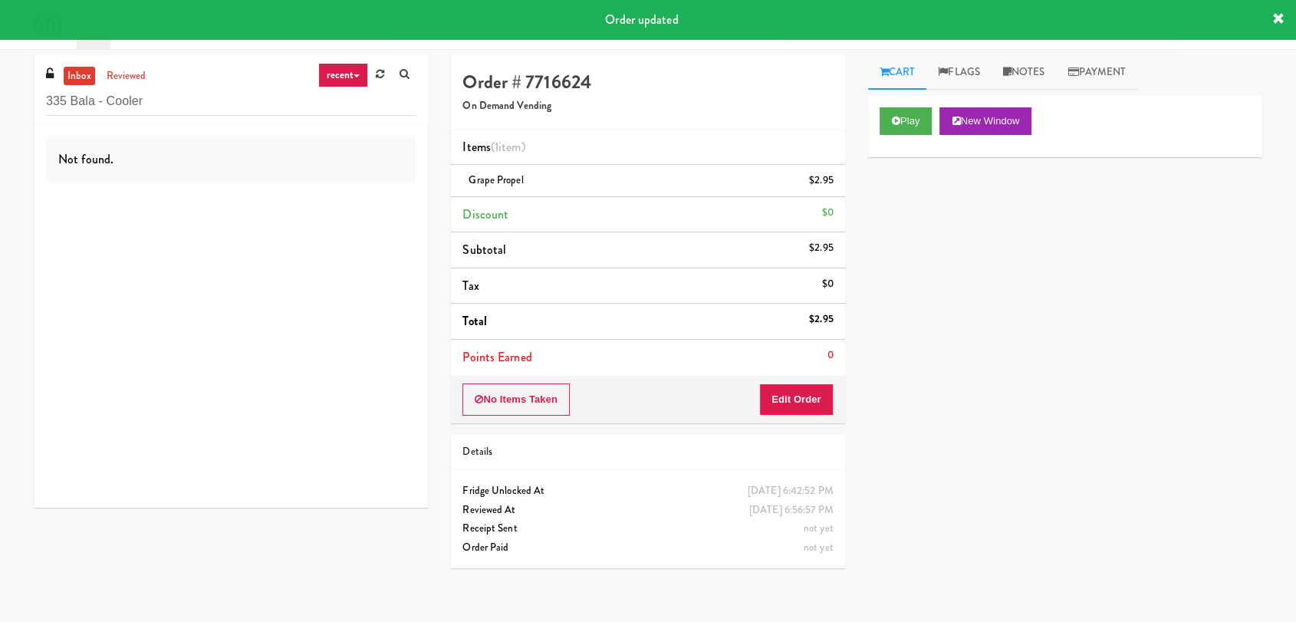
click at [356, 172] on div "Not found." at bounding box center [231, 160] width 370 height 48
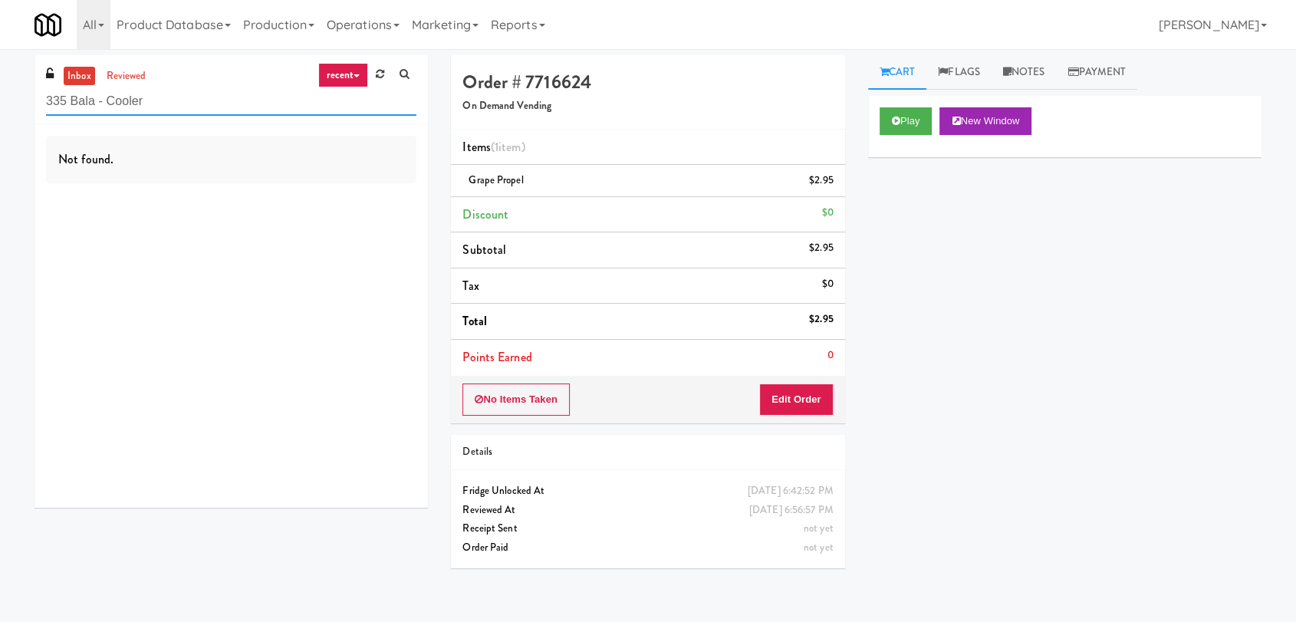
paste input "Aspire Gulch"
click at [0, 103] on div "inbox reviewed recent all unclear take inventory issue suspicious failed recent…" at bounding box center [648, 335] width 1296 height 560
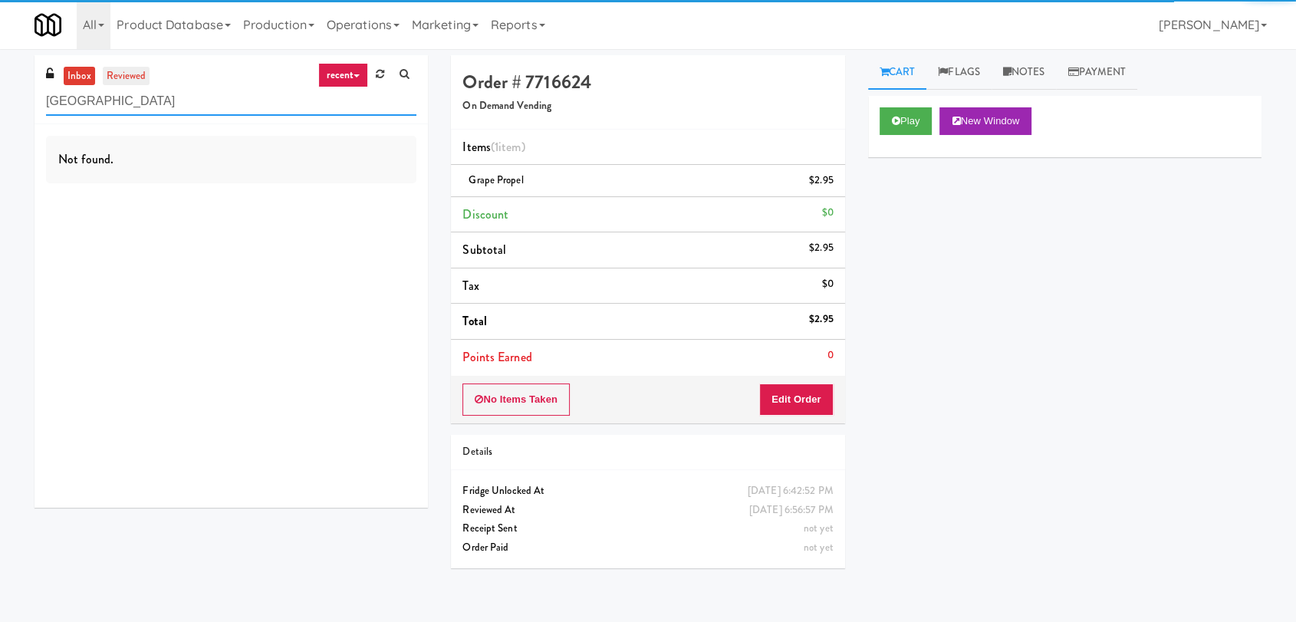
type input "Aspire Gulch"
click at [126, 76] on link "reviewed" at bounding box center [127, 76] width 48 height 19
